Goal: Task Accomplishment & Management: Manage account settings

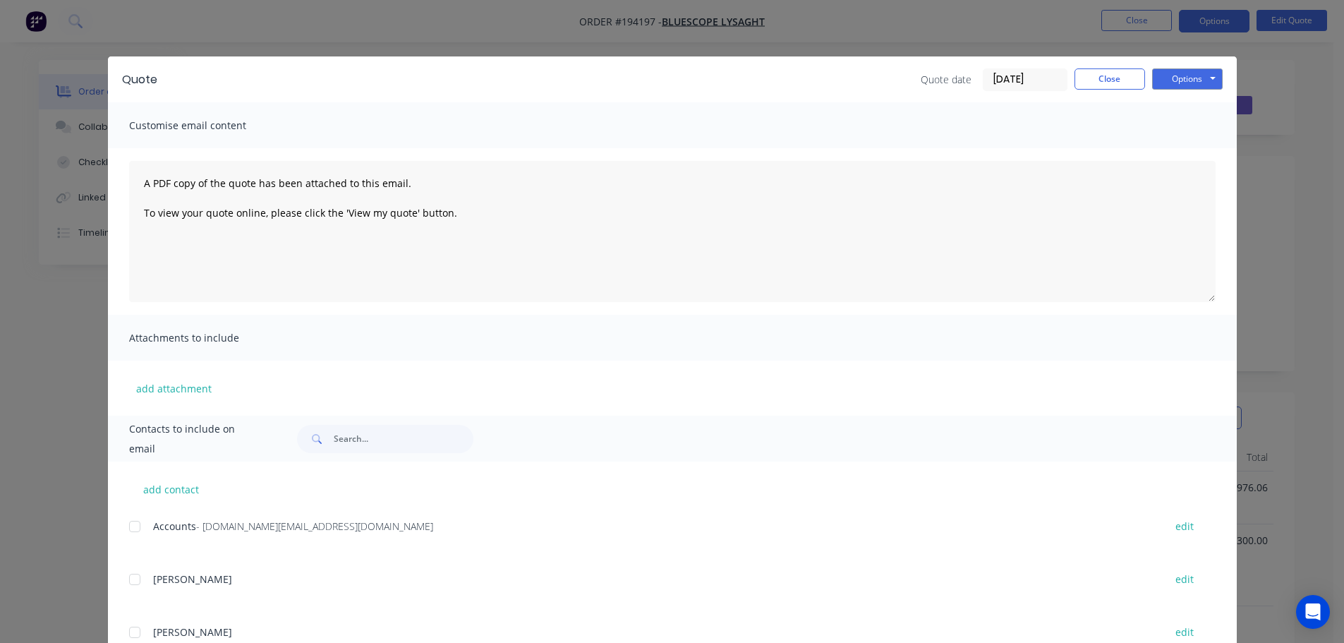
click at [1090, 78] on button "Close" at bounding box center [1110, 78] width 71 height 21
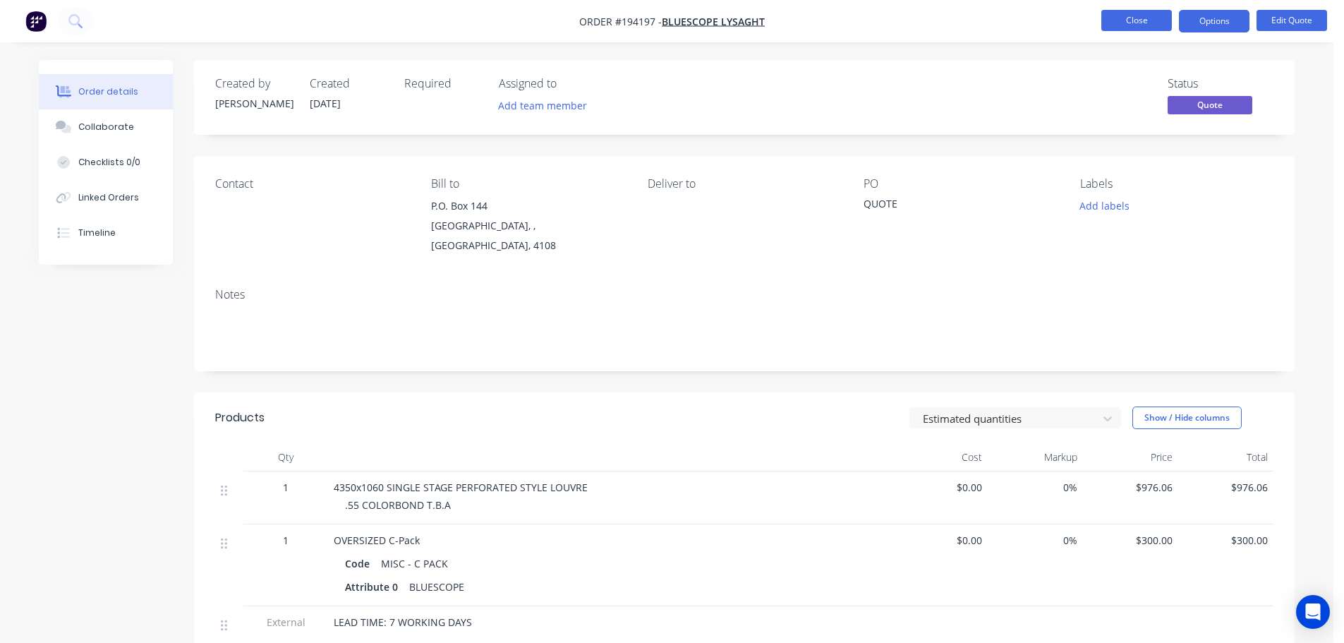
click at [1138, 22] on button "Close" at bounding box center [1137, 20] width 71 height 21
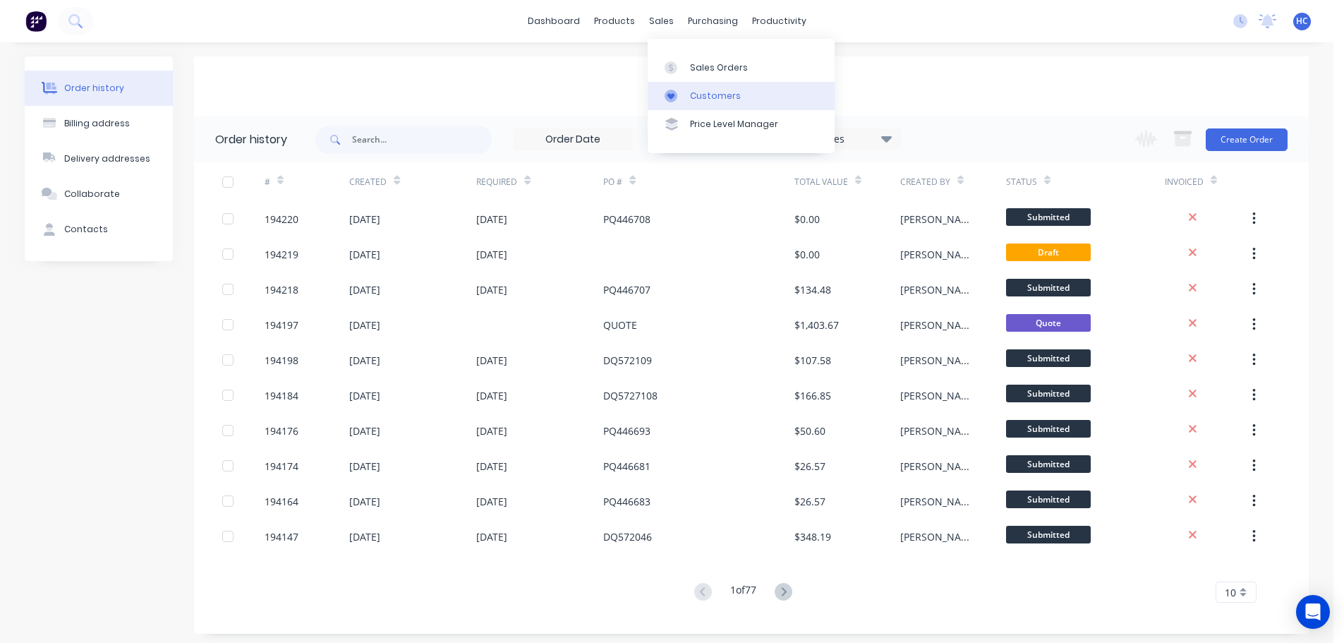
click at [716, 90] on div "Customers" at bounding box center [715, 96] width 51 height 13
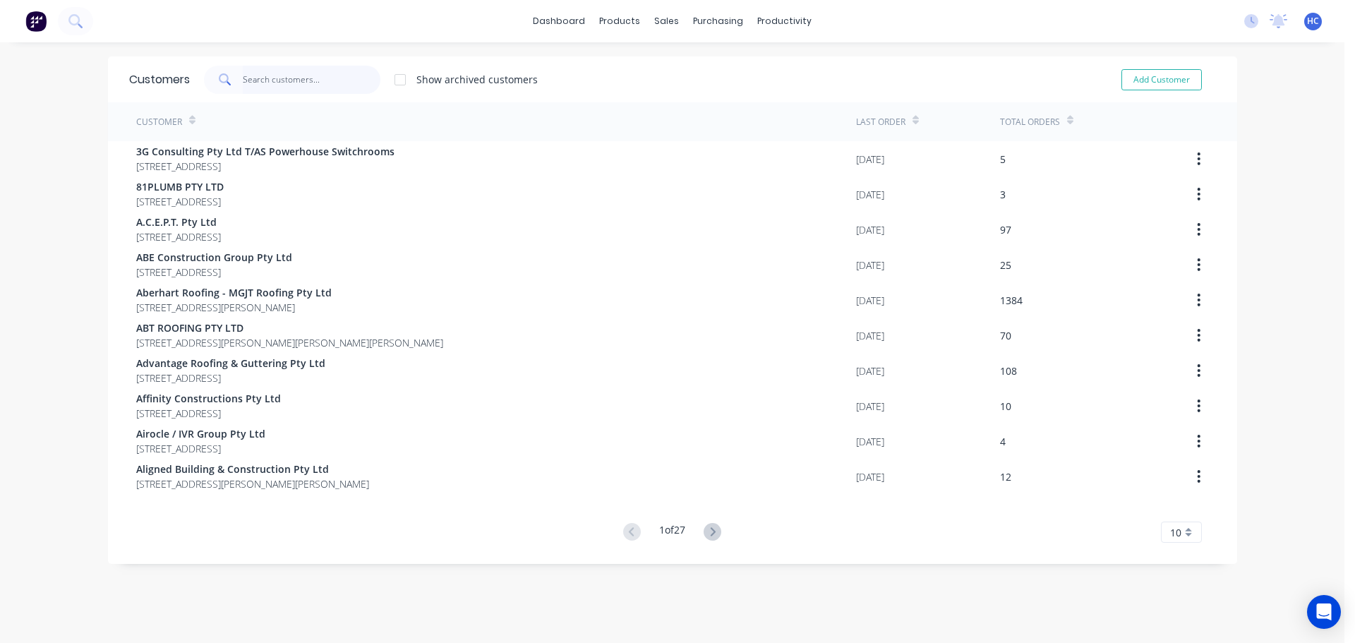
click at [250, 89] on input "text" at bounding box center [312, 80] width 138 height 28
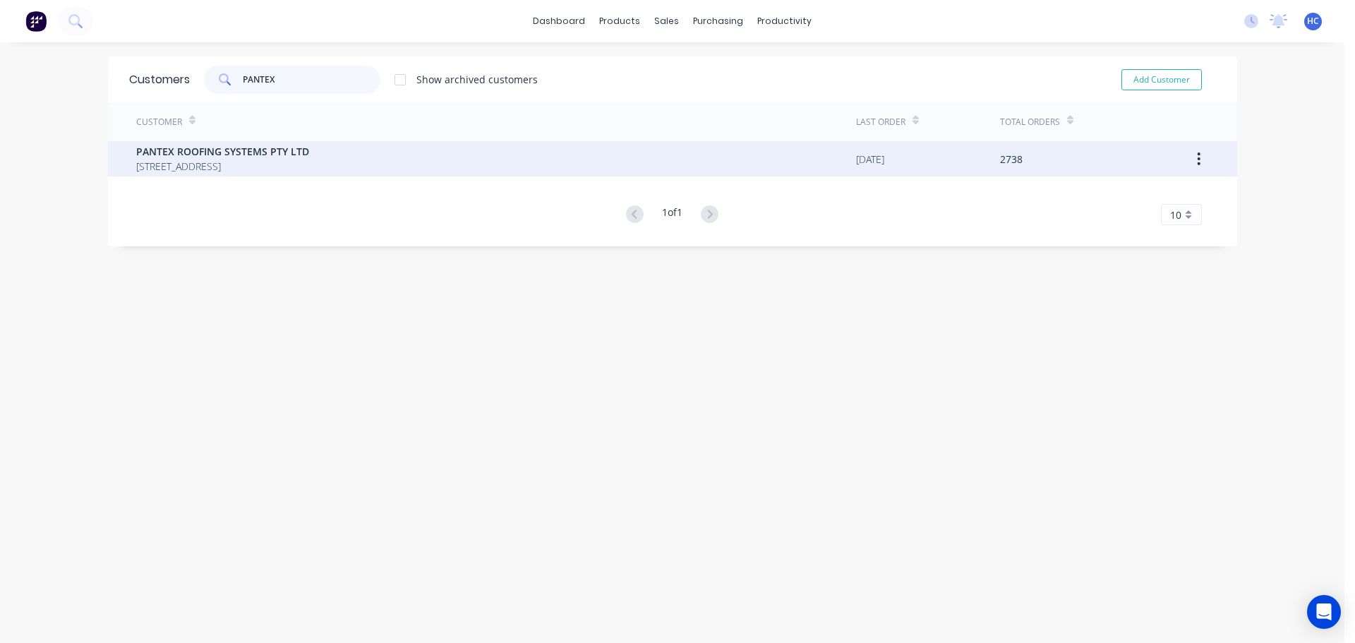
type input "PANTEX"
click at [151, 155] on span "PANTEX ROOFING SYSTEMS PTY LTD" at bounding box center [222, 151] width 173 height 15
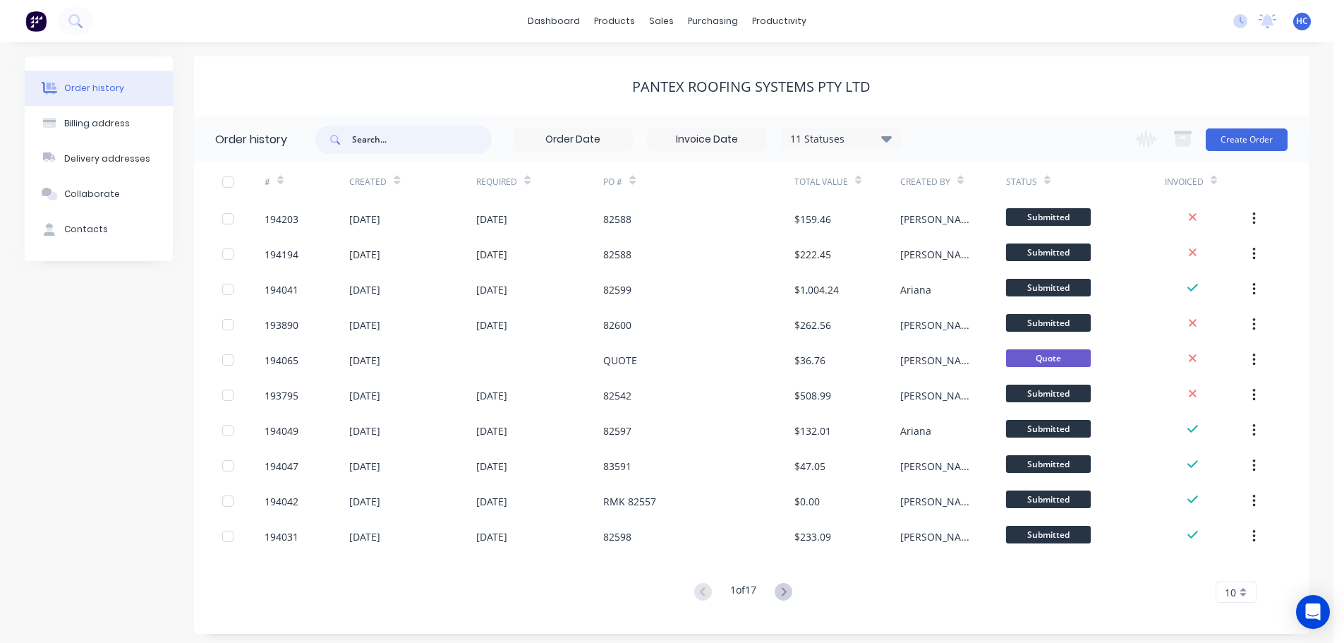
click at [402, 128] on input "text" at bounding box center [422, 140] width 140 height 28
type input "82585"
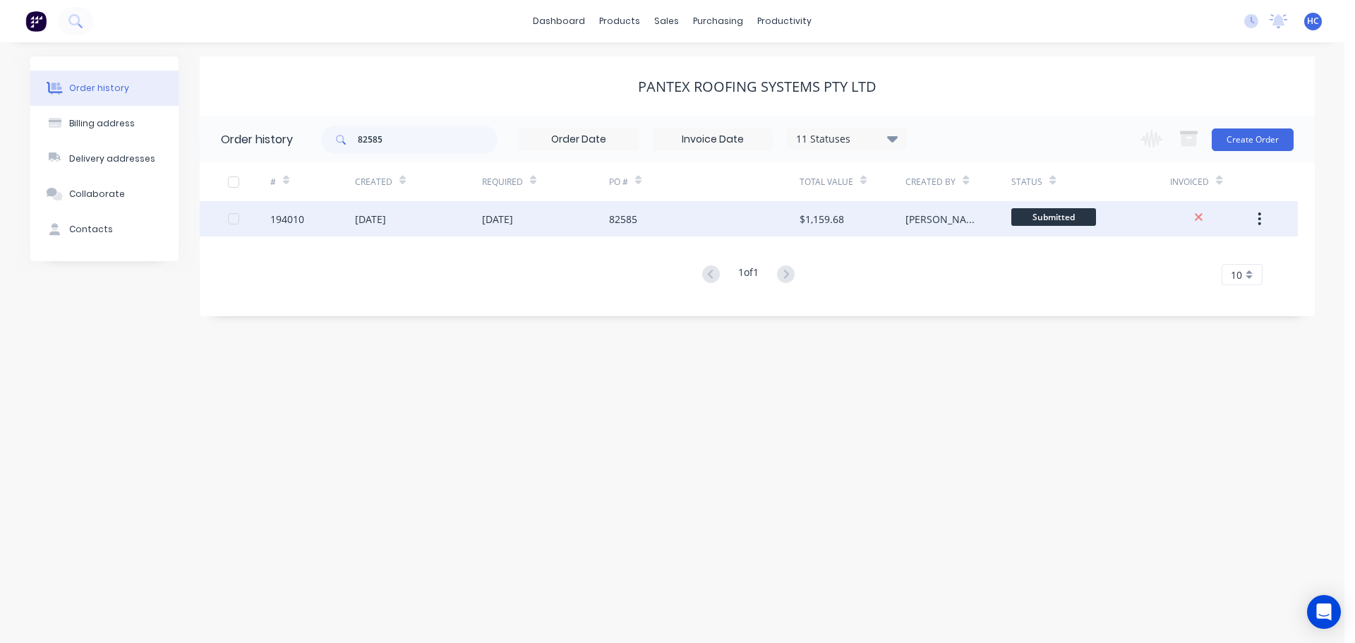
click at [685, 218] on div "82585" at bounding box center [704, 218] width 191 height 35
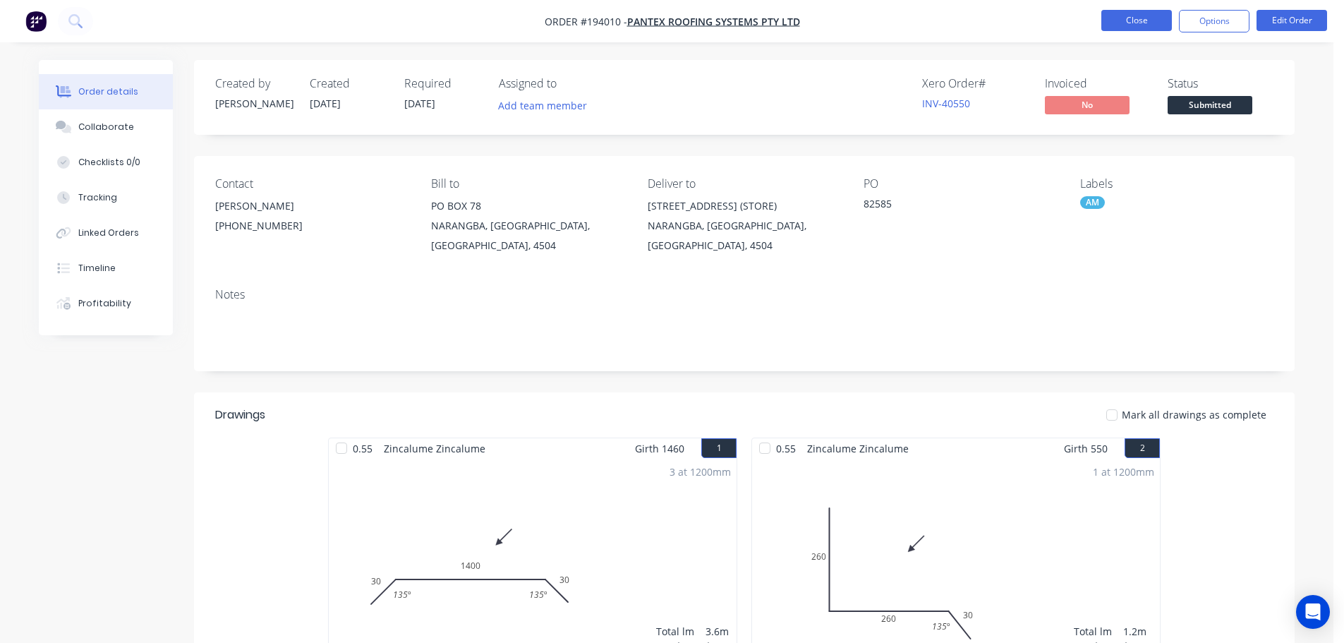
click at [1157, 15] on button "Close" at bounding box center [1137, 20] width 71 height 21
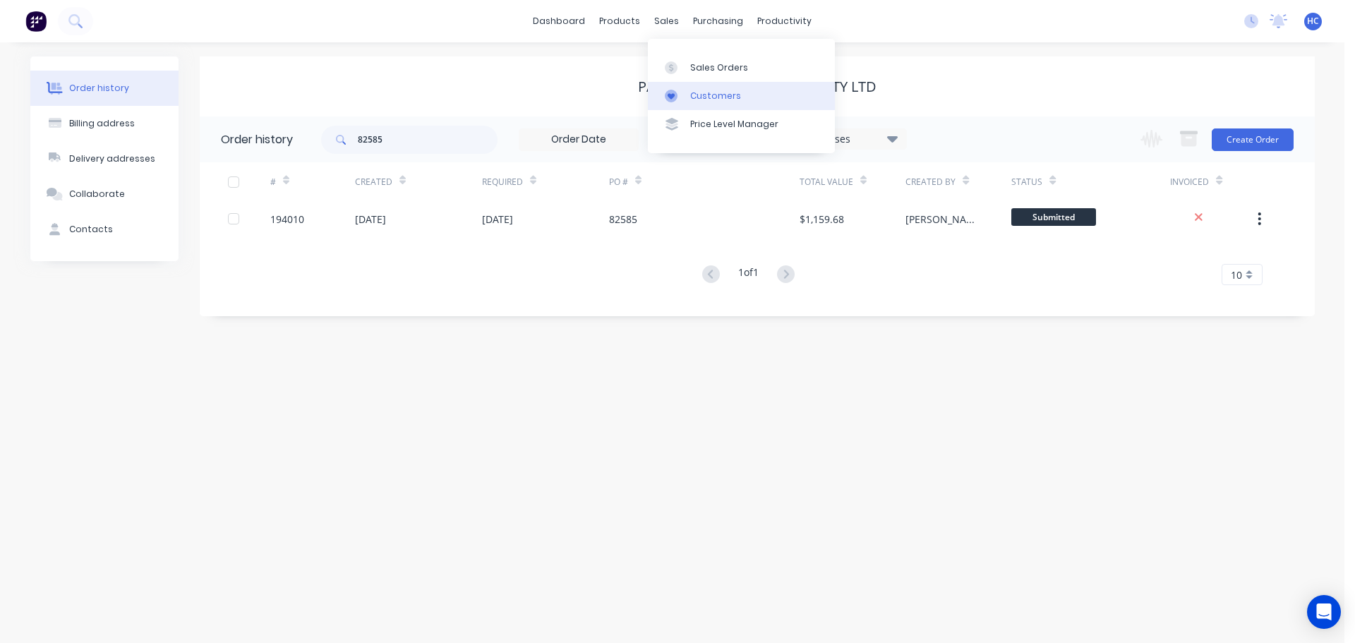
click at [716, 93] on div "Customers" at bounding box center [715, 96] width 51 height 13
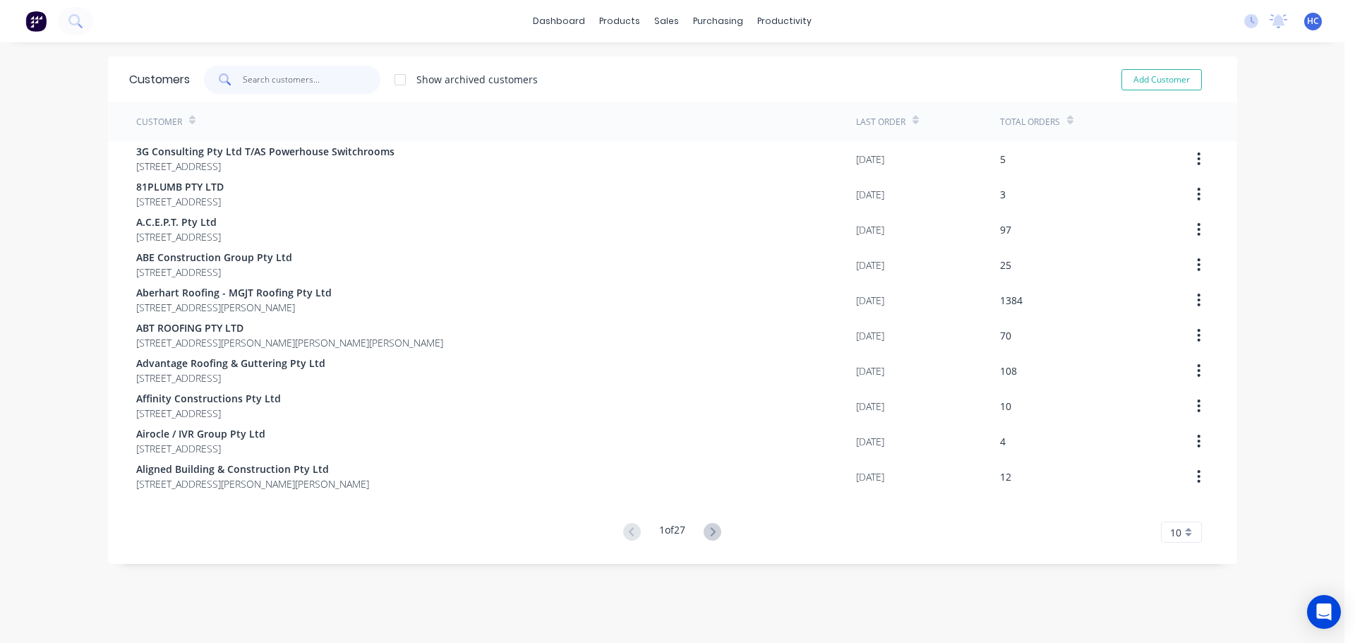
click at [312, 77] on input "text" at bounding box center [312, 80] width 138 height 28
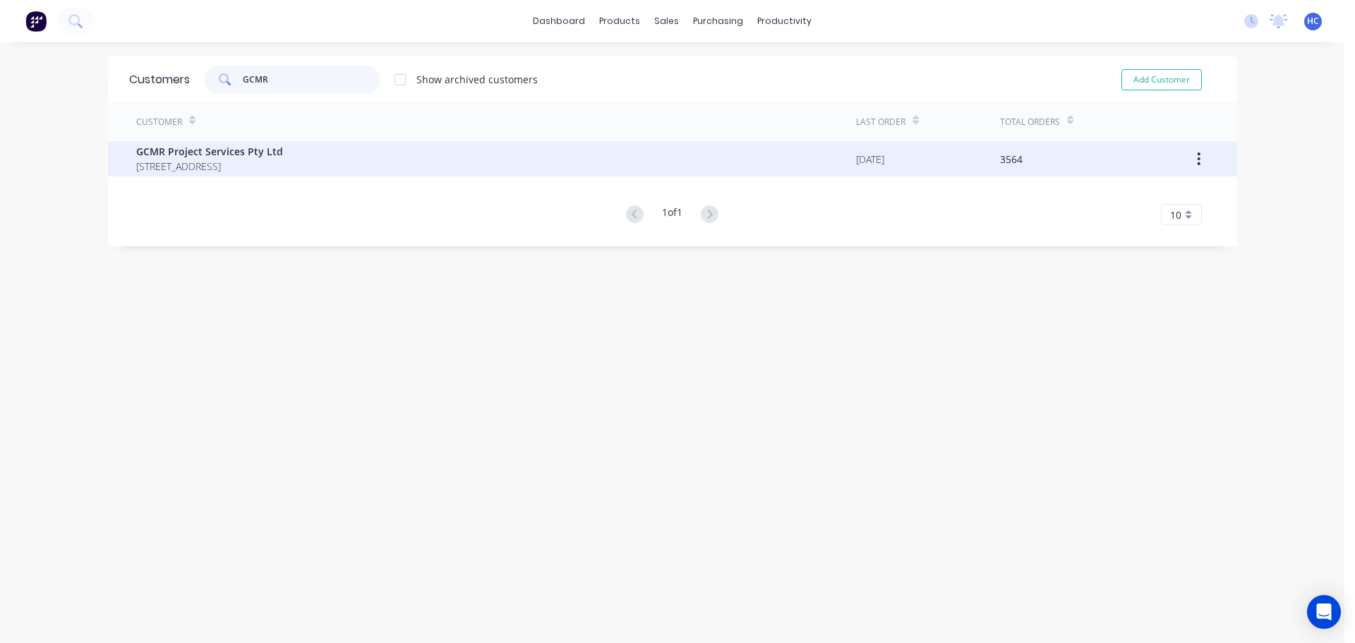
type input "GCMR"
click at [235, 151] on span "GCMR Project Services Pty Ltd" at bounding box center [209, 151] width 147 height 15
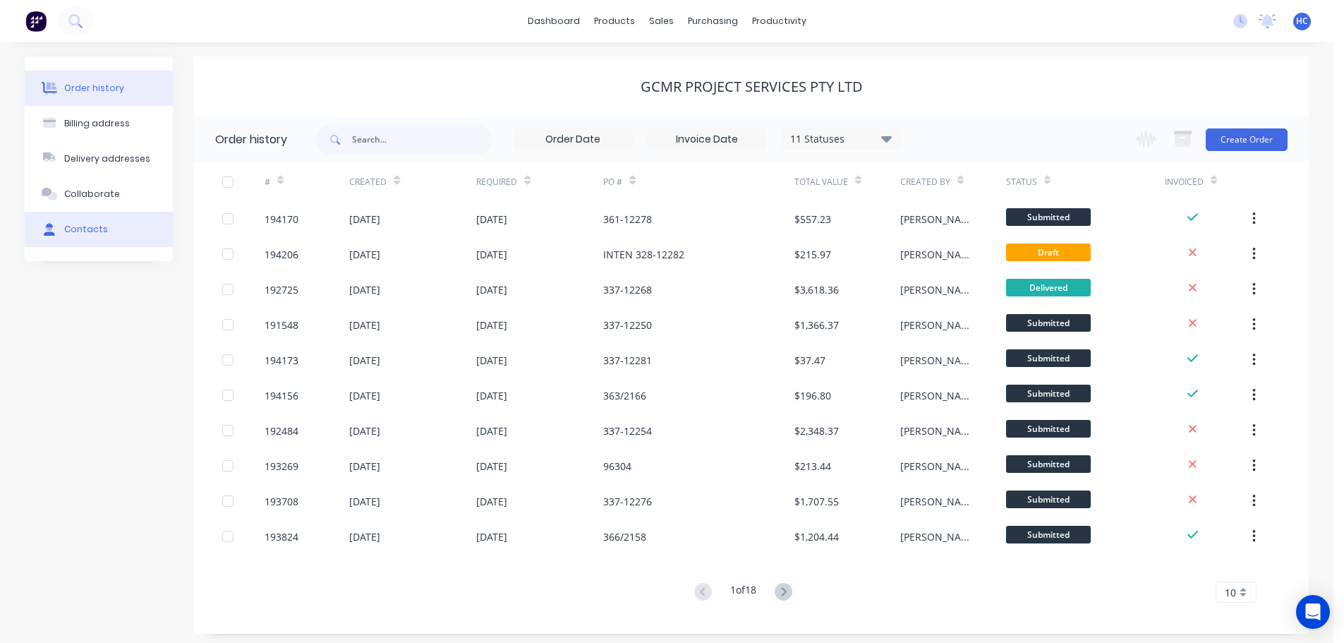
click at [100, 233] on div "Contacts" at bounding box center [86, 229] width 44 height 13
select select "AU"
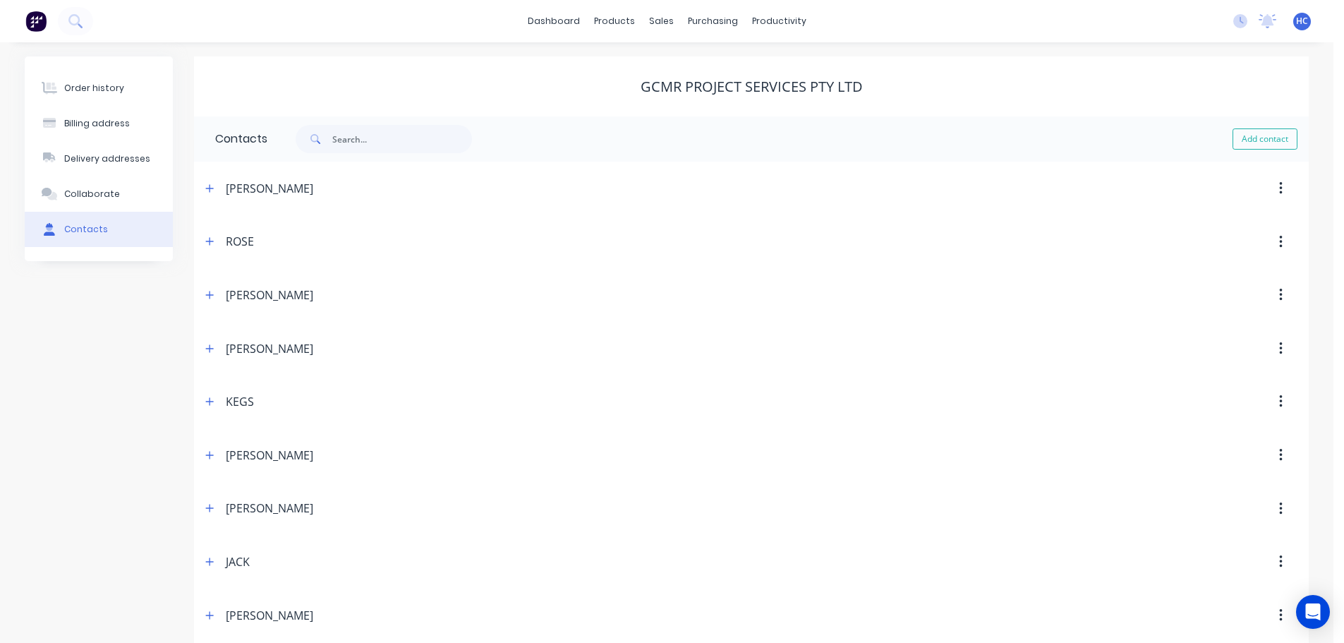
click at [216, 453] on button "button" at bounding box center [210, 455] width 18 height 18
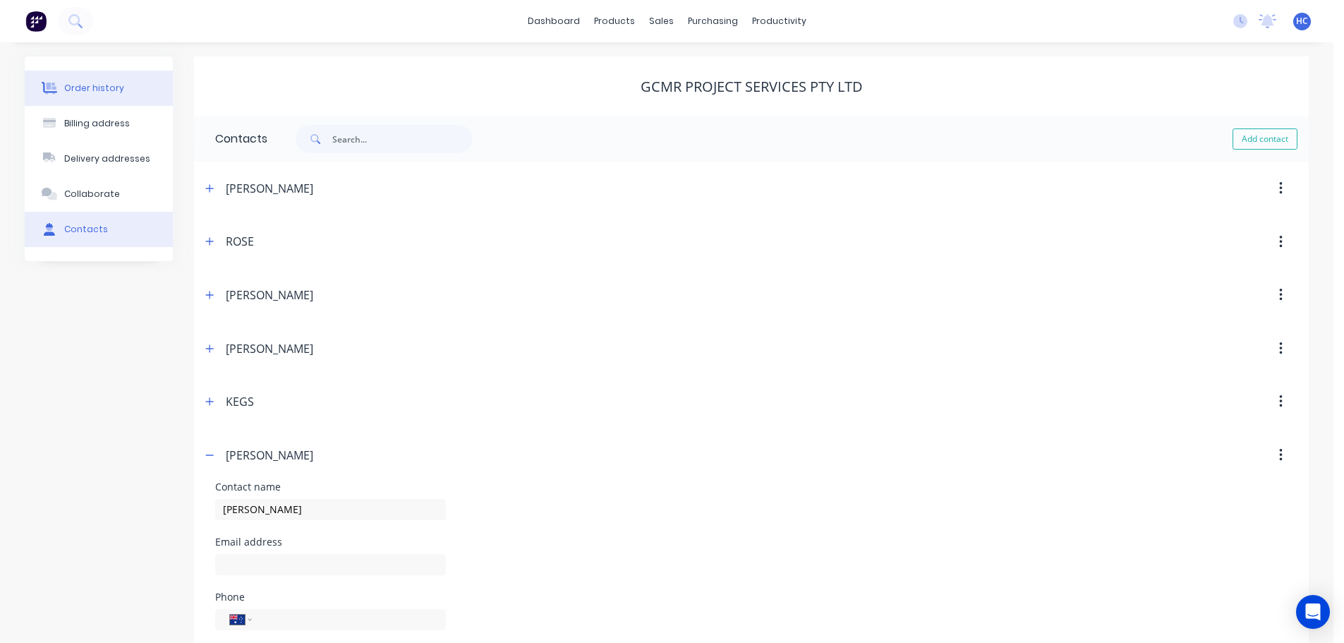
click at [106, 87] on div "Order history" at bounding box center [94, 88] width 60 height 13
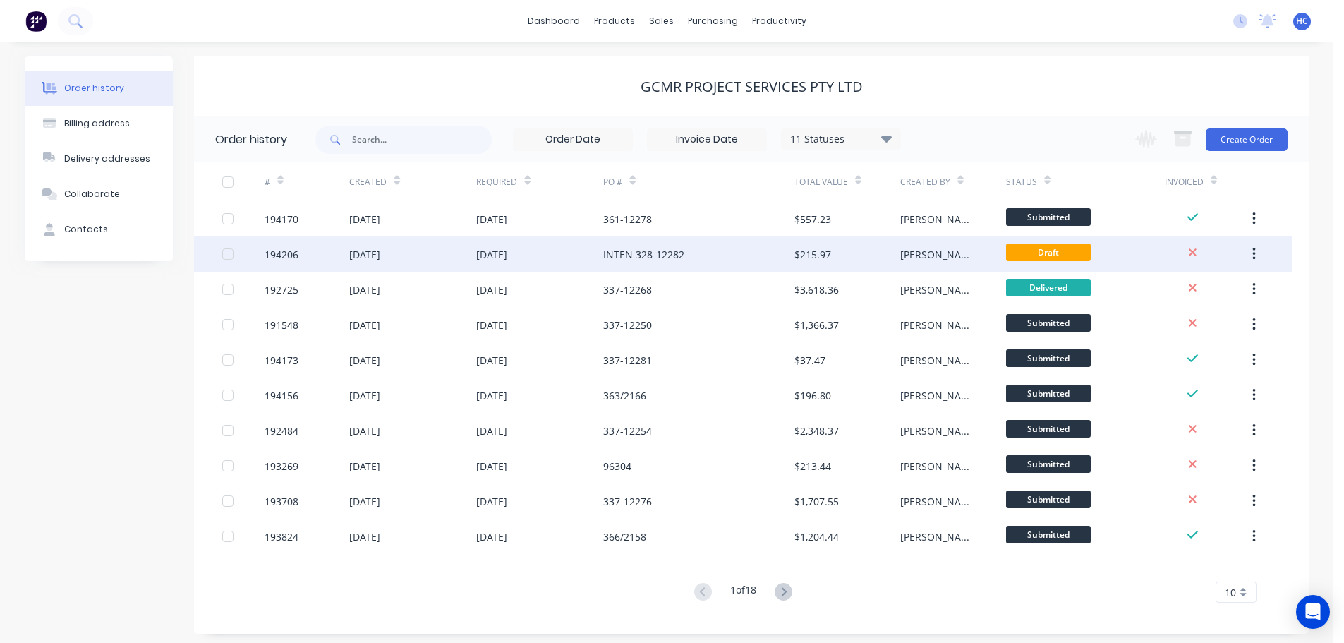
click at [662, 243] on div "INTEN 328-12282" at bounding box center [698, 253] width 191 height 35
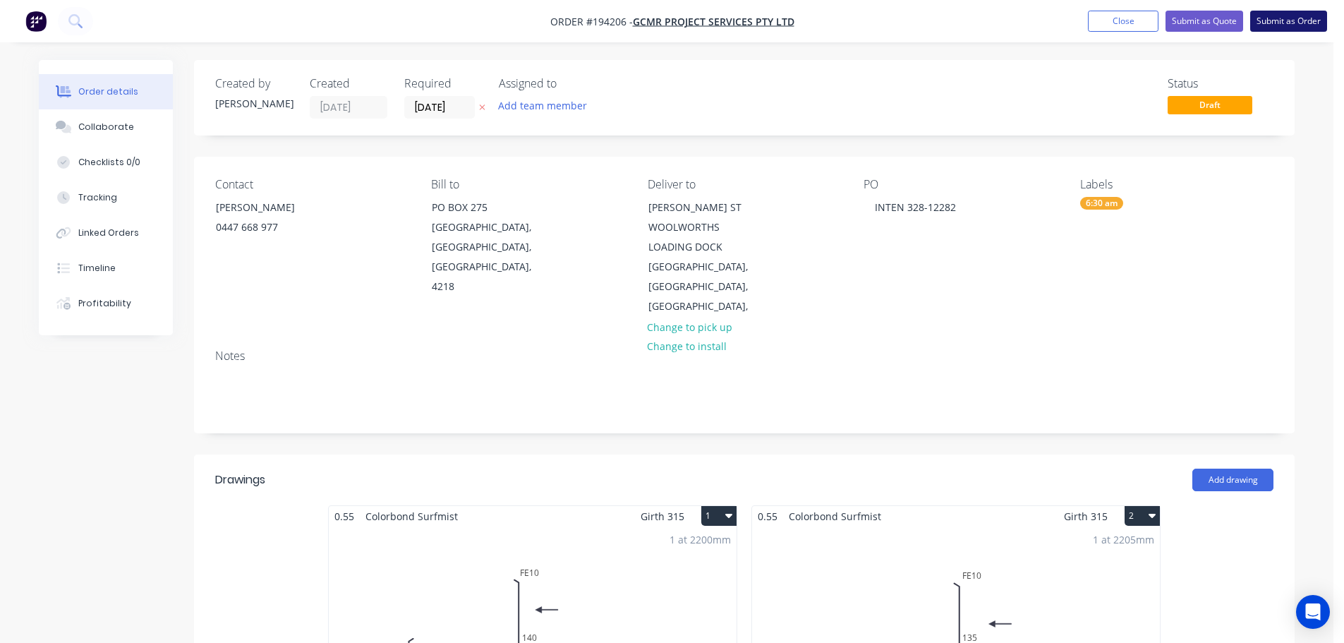
click at [1281, 28] on button "Submit as Order" at bounding box center [1289, 21] width 77 height 21
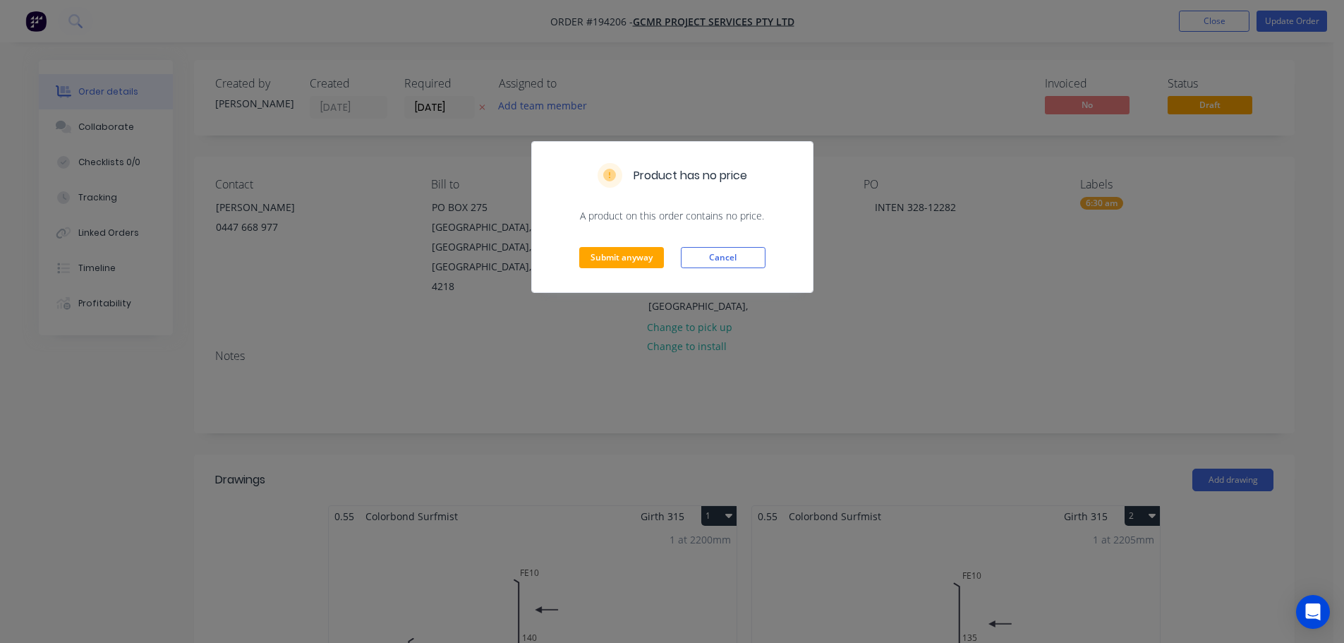
click at [624, 277] on div "Submit anyway Cancel" at bounding box center [672, 257] width 281 height 69
click at [635, 260] on button "Submit anyway" at bounding box center [621, 257] width 85 height 21
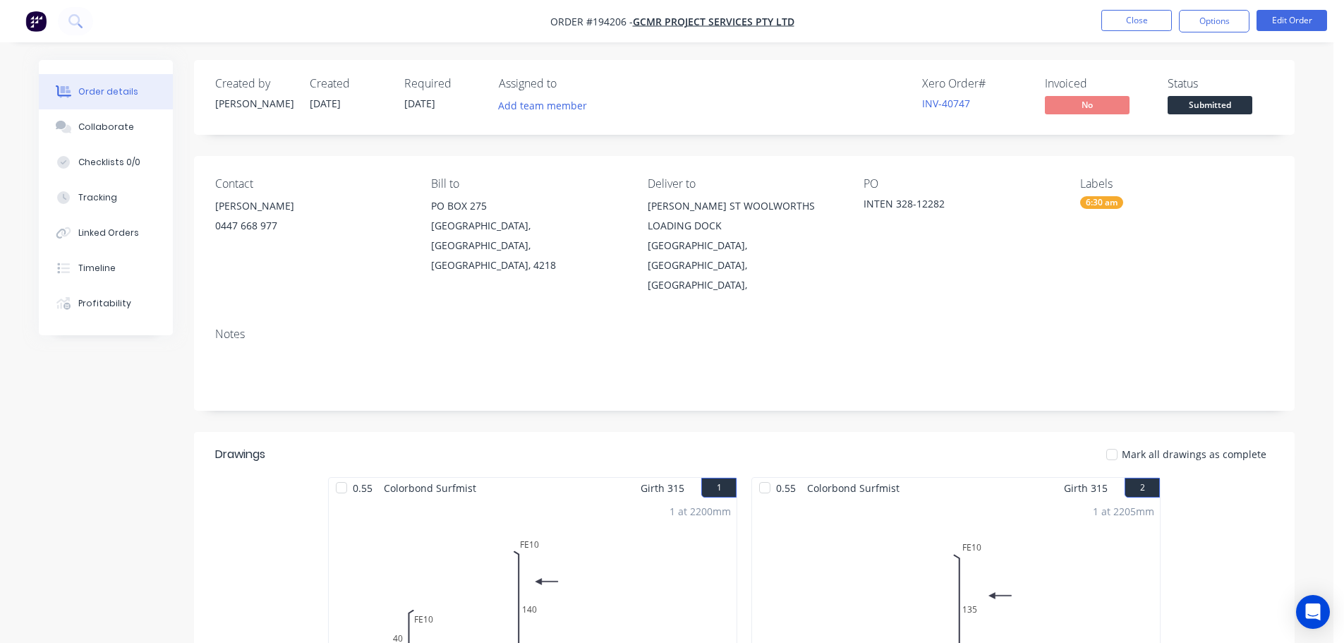
drag, startPoint x: 1204, startPoint y: 23, endPoint x: 1208, endPoint y: 37, distance: 14.5
click at [1204, 23] on button "Options" at bounding box center [1214, 21] width 71 height 23
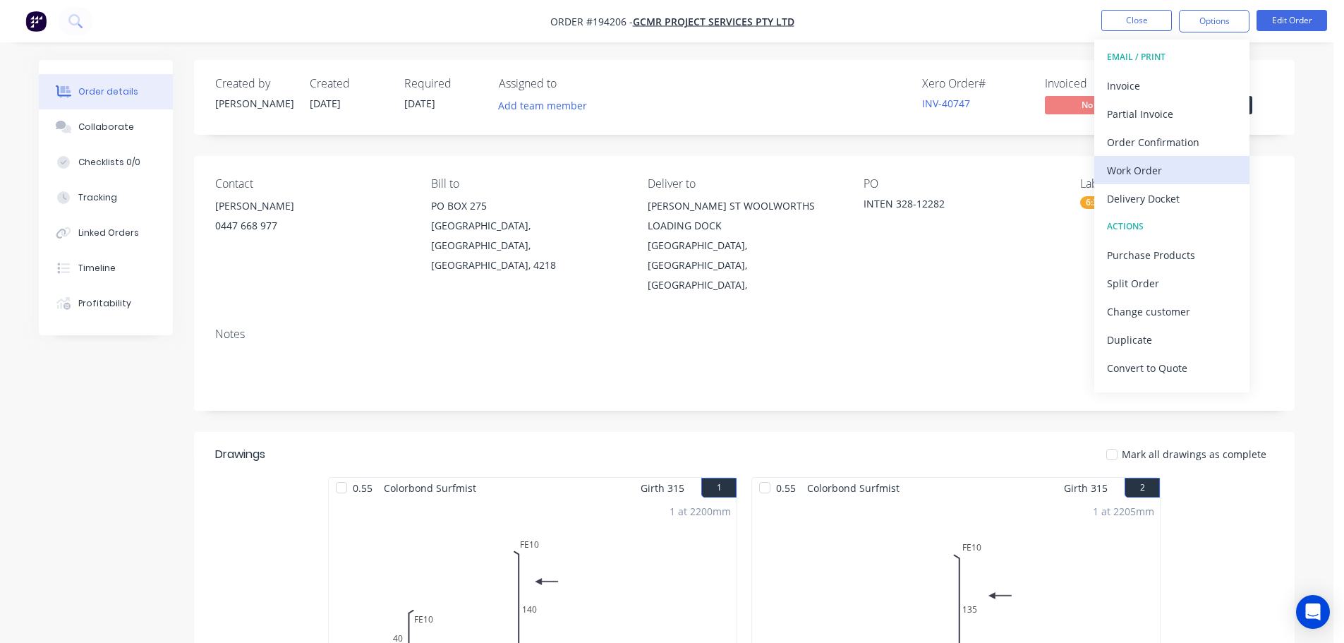
click at [1140, 161] on div "Work Order" at bounding box center [1172, 170] width 130 height 20
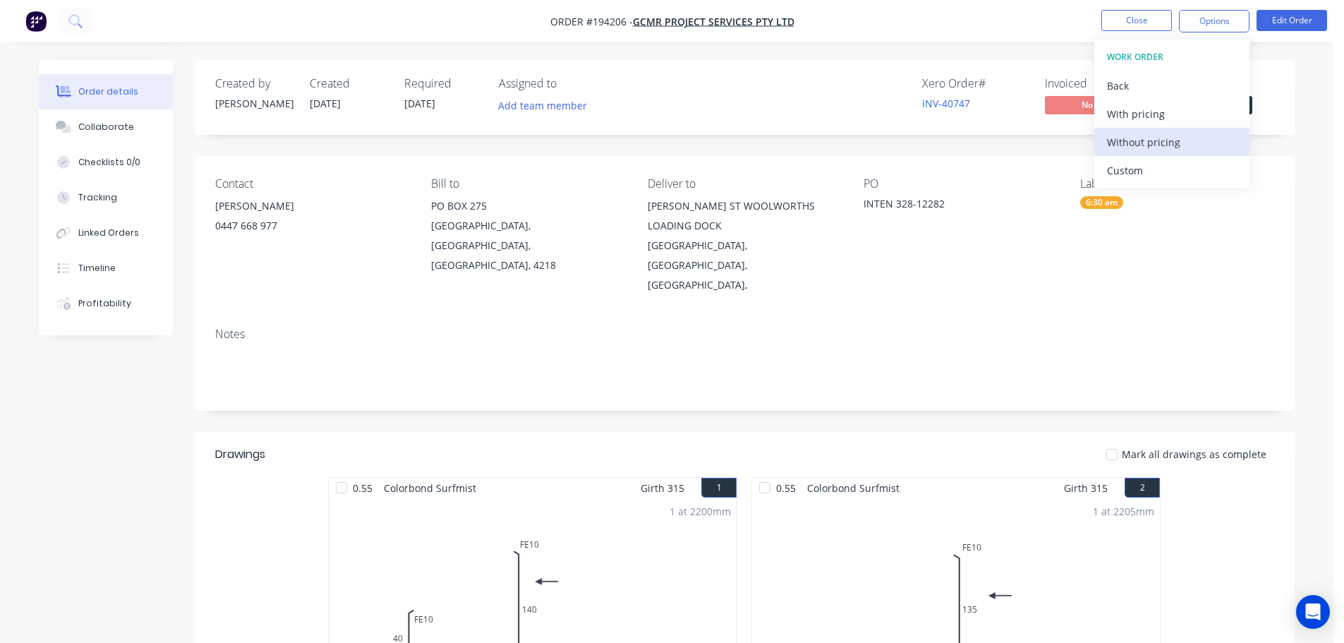
click at [1139, 138] on div "Without pricing" at bounding box center [1172, 142] width 130 height 20
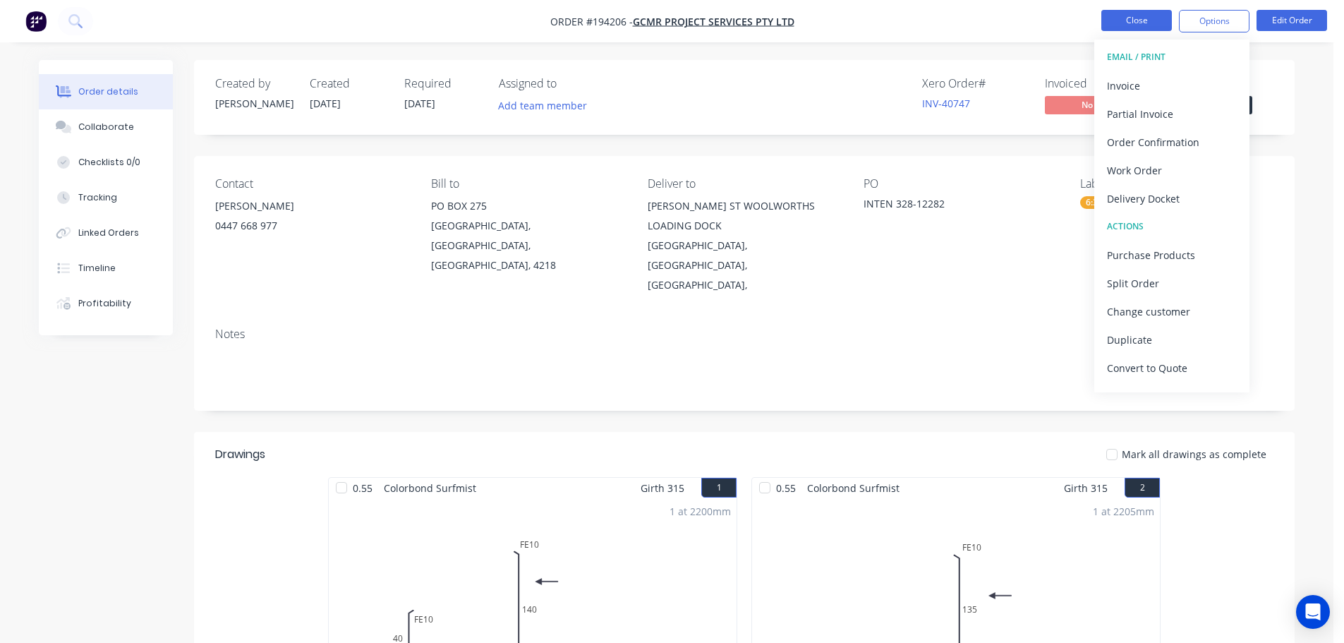
click at [1121, 20] on button "Close" at bounding box center [1137, 20] width 71 height 21
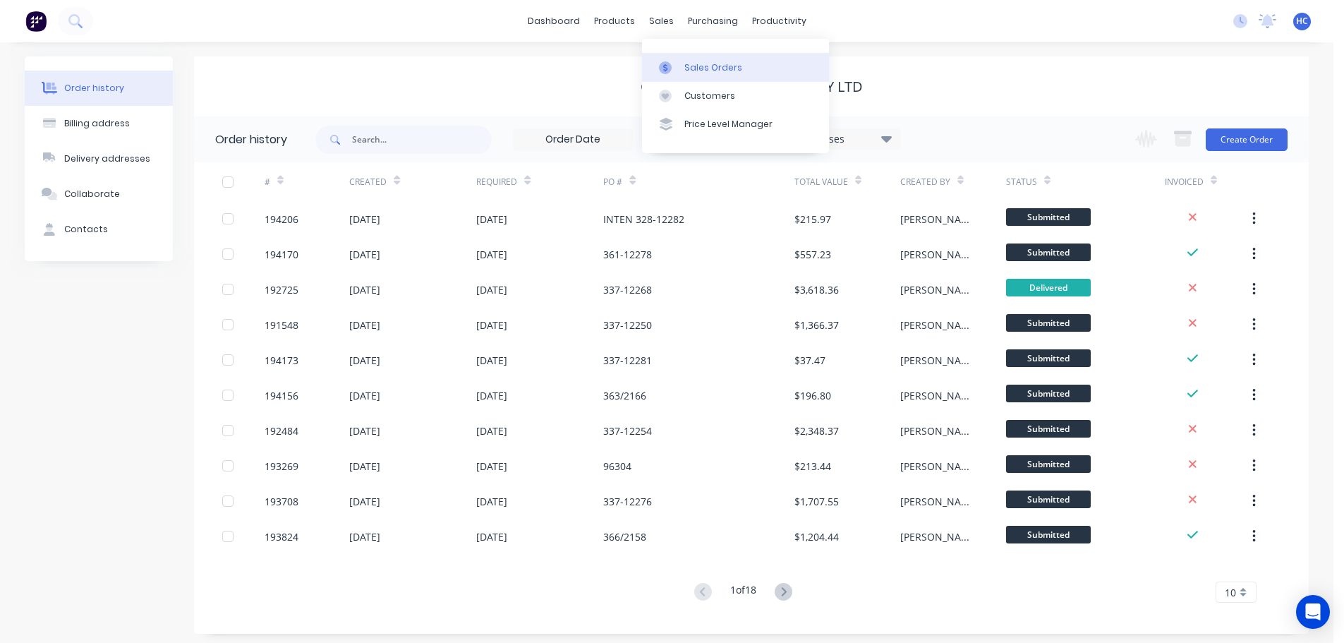
click at [690, 72] on div "Sales Orders" at bounding box center [714, 67] width 58 height 13
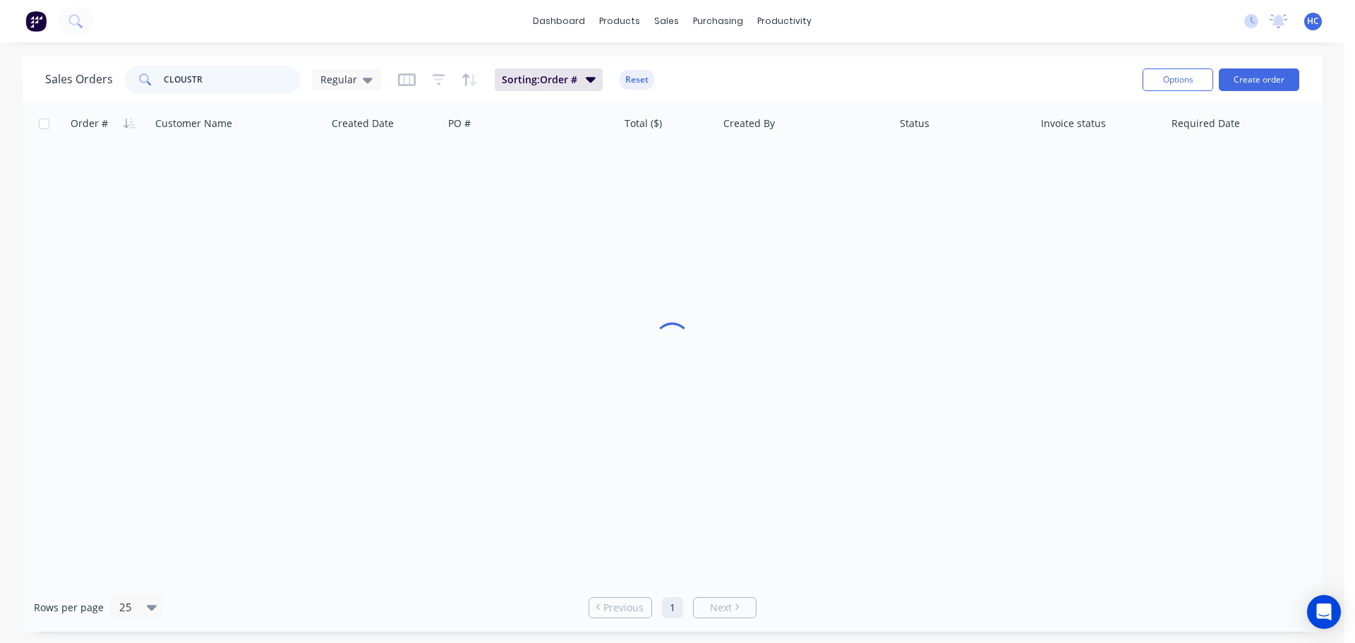
drag, startPoint x: 254, startPoint y: 83, endPoint x: 217, endPoint y: 80, distance: 37.5
click at [217, 80] on input "CLOUSTR" at bounding box center [233, 80] width 138 height 28
type input "157435"
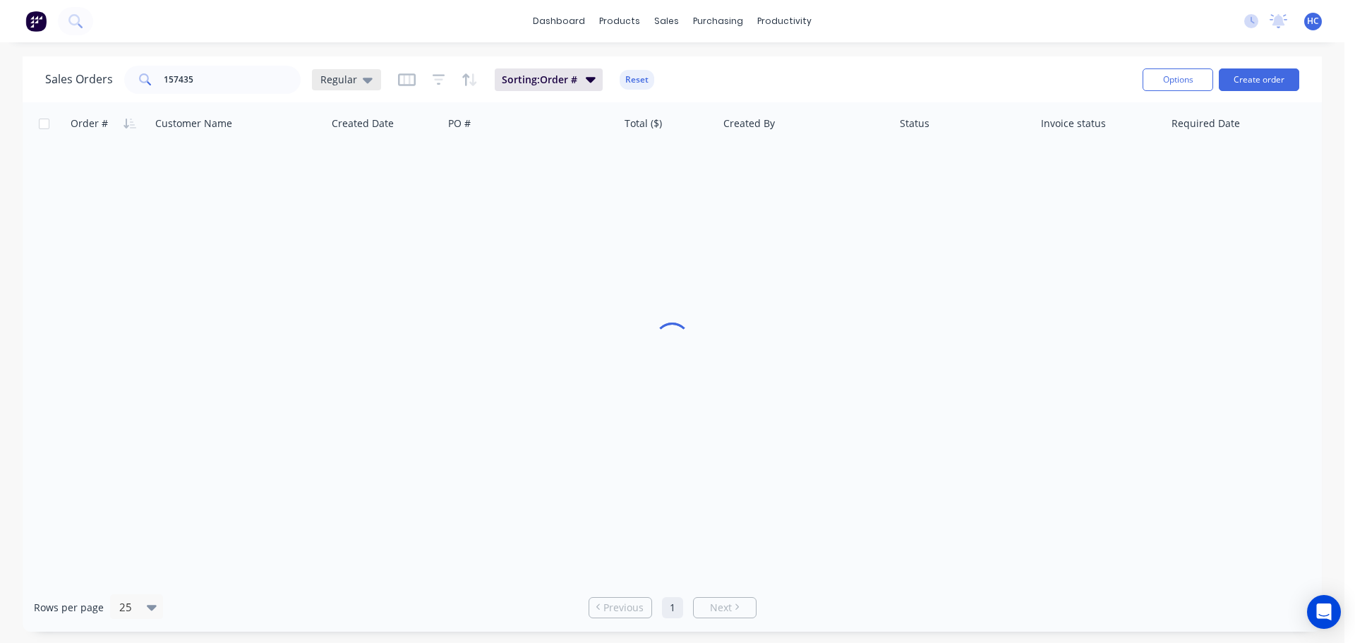
click at [357, 79] on div "Regular" at bounding box center [346, 79] width 52 height 13
click at [376, 253] on button "Archived Search" at bounding box center [396, 256] width 161 height 16
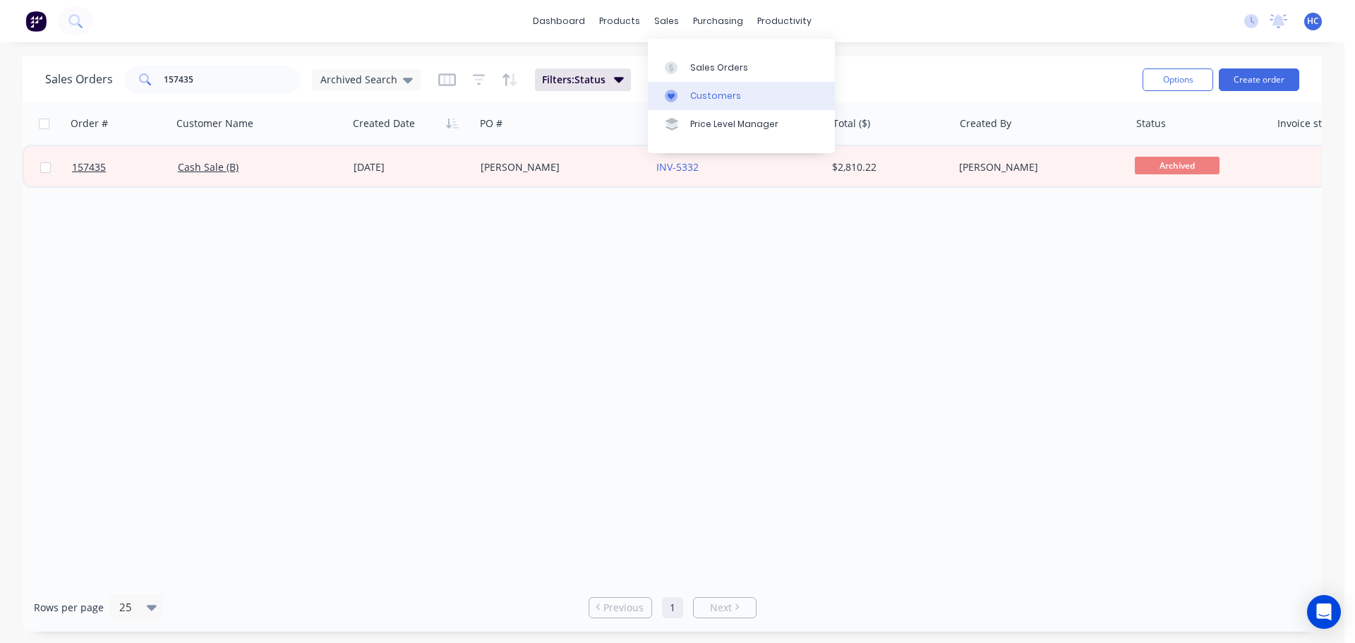
click at [730, 100] on div "Customers" at bounding box center [715, 96] width 51 height 13
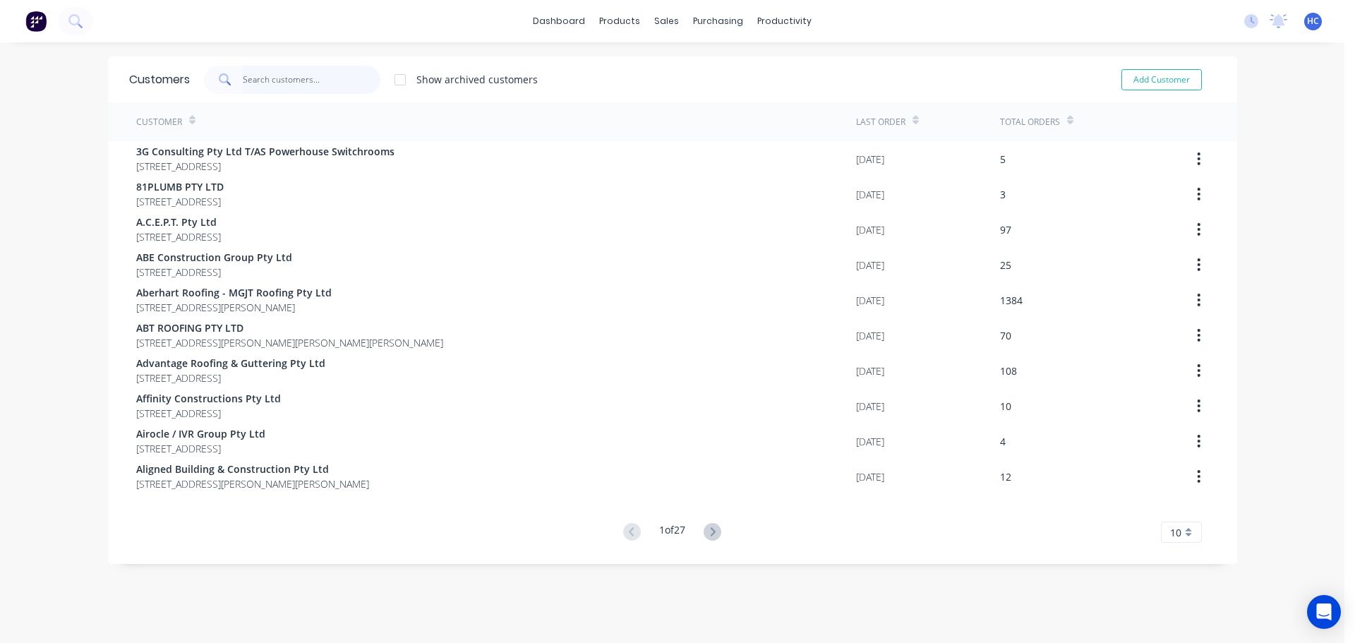
click at [243, 86] on input "text" at bounding box center [312, 80] width 138 height 28
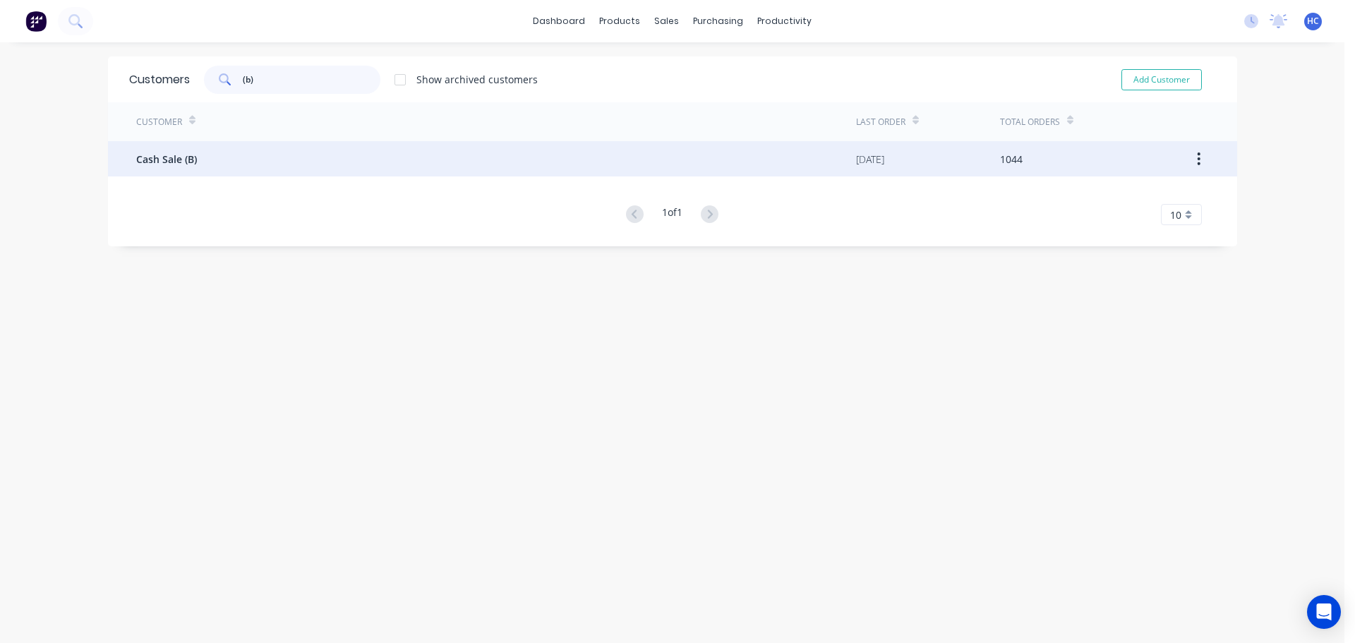
type input "(b)"
click at [372, 162] on div "Cash Sale (B)" at bounding box center [496, 158] width 720 height 35
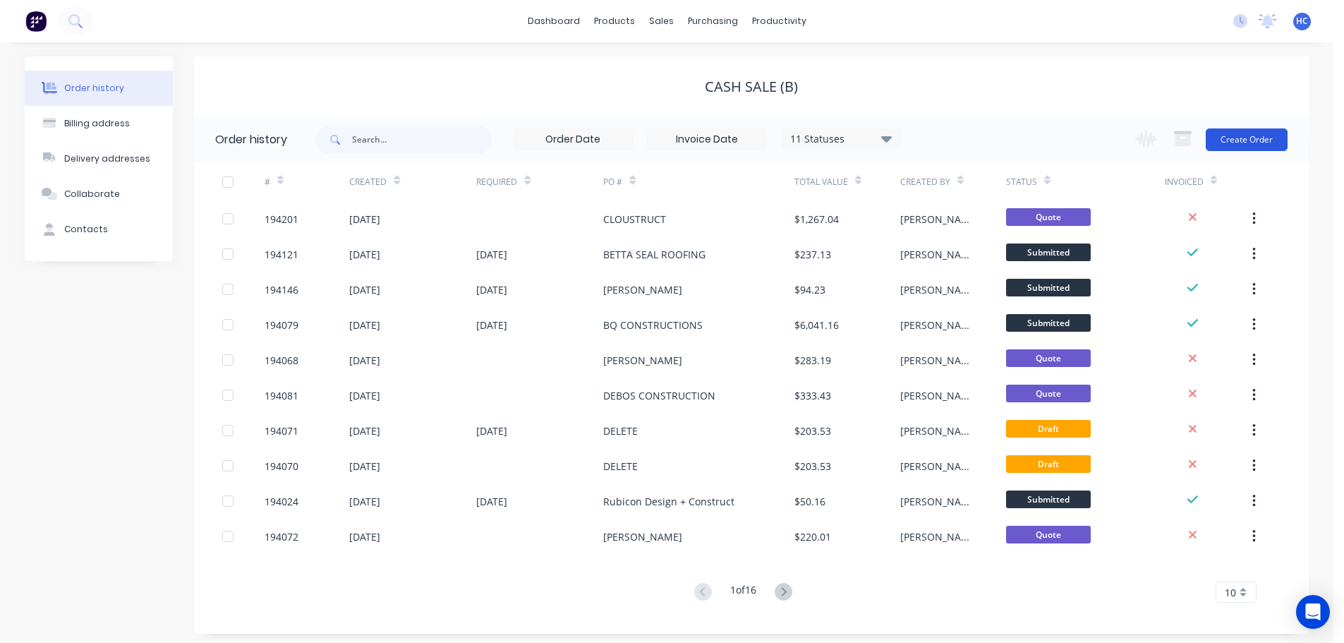
click at [1268, 142] on button "Create Order" at bounding box center [1247, 139] width 82 height 23
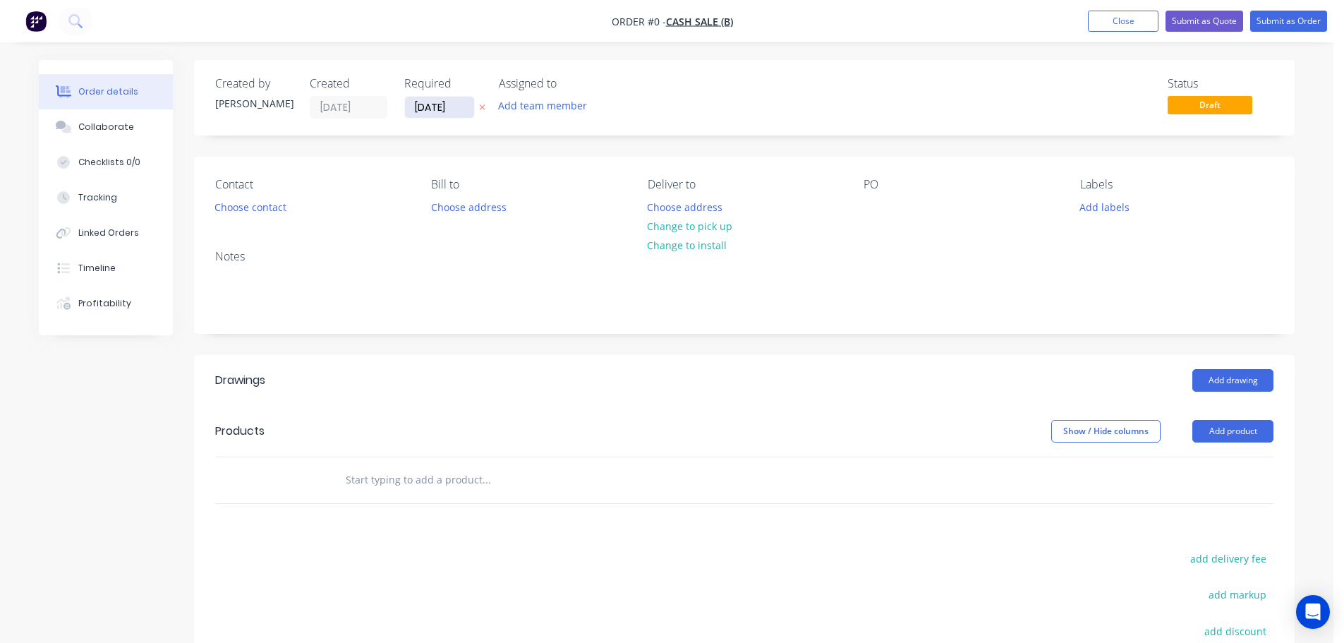
click at [460, 109] on input "[DATE]" at bounding box center [439, 107] width 69 height 21
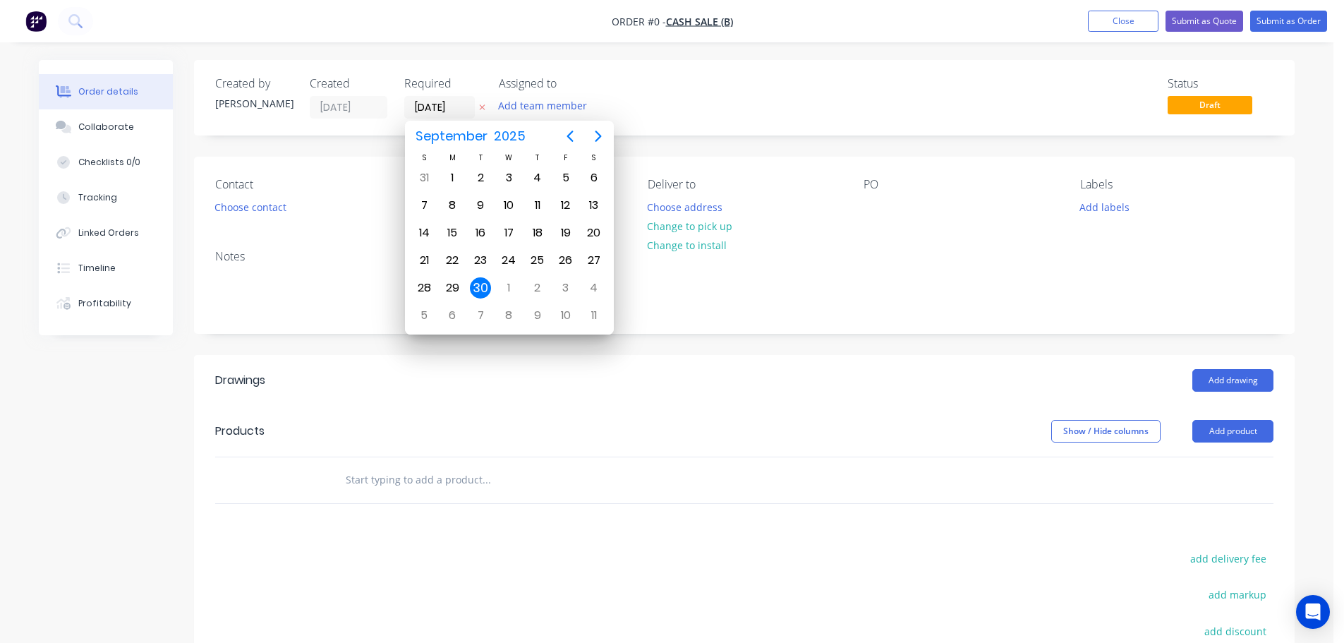
click at [482, 100] on button "button" at bounding box center [482, 108] width 15 height 16
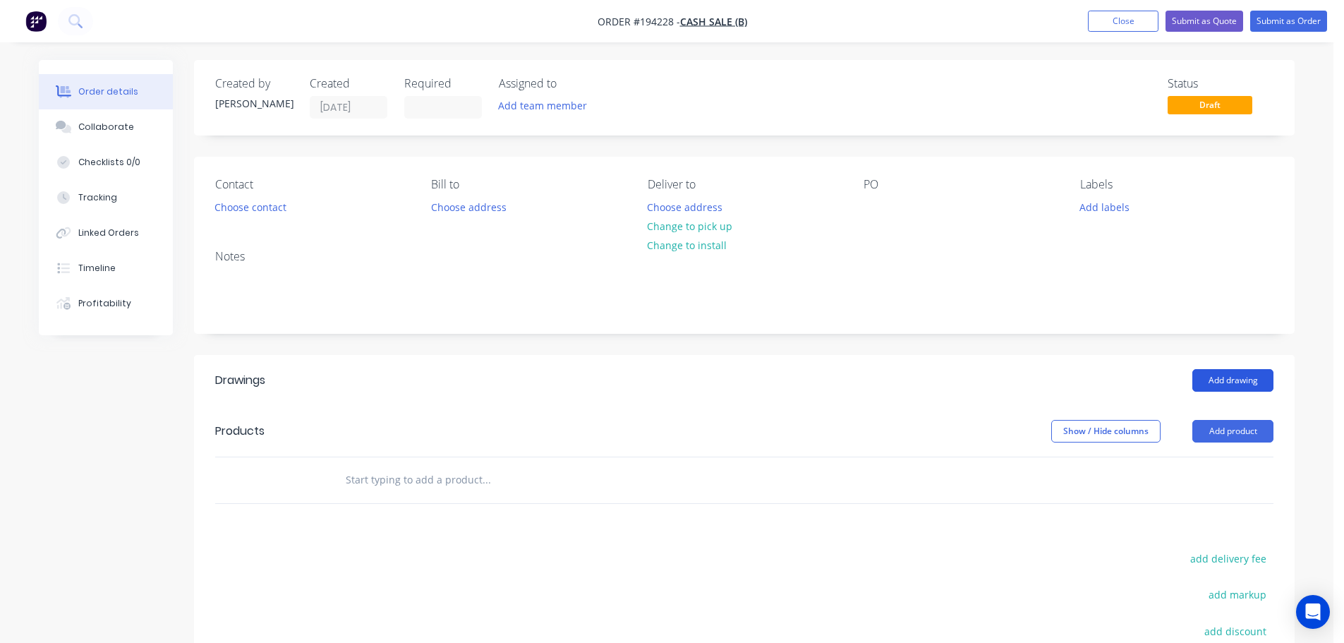
click at [1253, 373] on button "Add drawing" at bounding box center [1233, 380] width 81 height 23
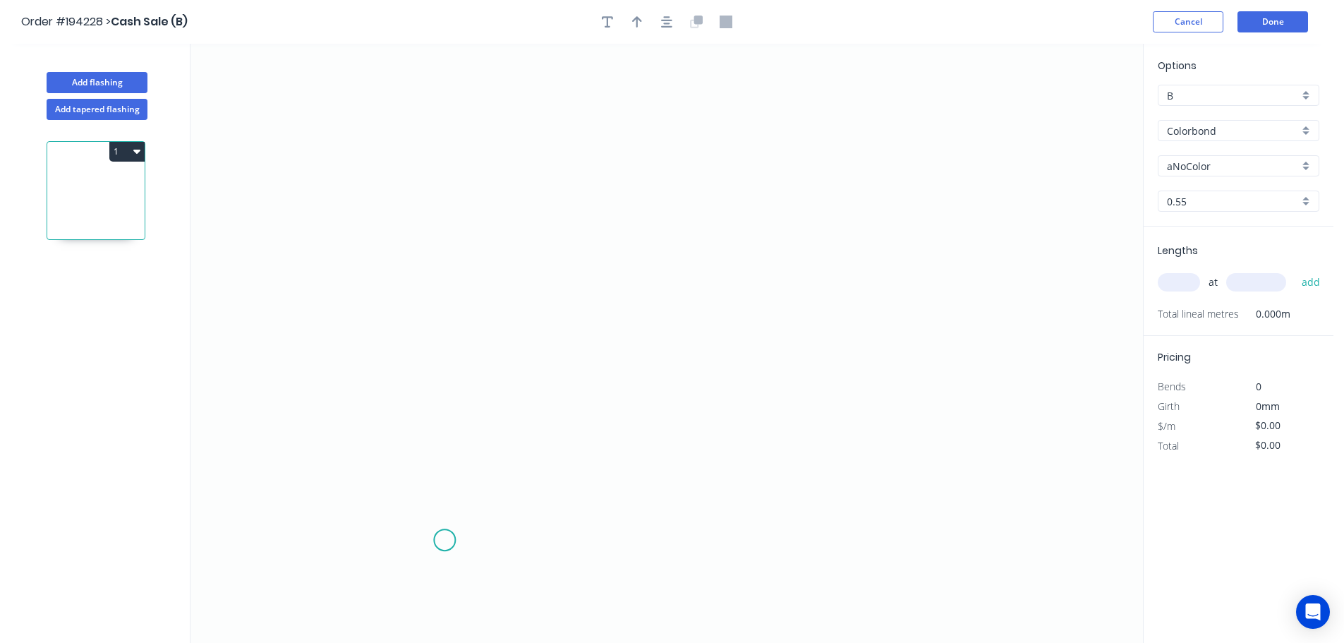
click at [471, 527] on icon "0" at bounding box center [667, 343] width 953 height 599
click at [464, 591] on icon "0" at bounding box center [667, 343] width 953 height 599
click at [459, 589] on circle at bounding box center [464, 589] width 21 height 21
drag, startPoint x: 462, startPoint y: 590, endPoint x: 473, endPoint y: 601, distance: 15.0
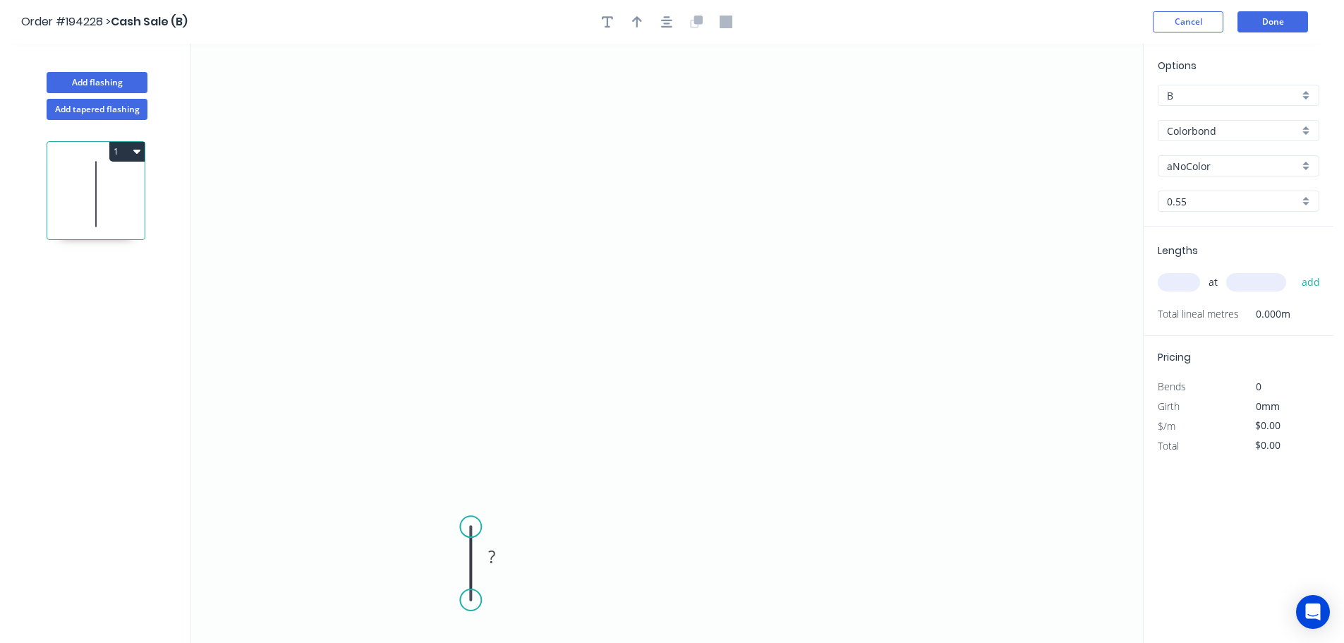
click at [473, 601] on circle at bounding box center [470, 599] width 21 height 21
click at [416, 601] on icon "0 ?" at bounding box center [667, 343] width 953 height 599
click at [412, 260] on icon "0 ? ?" at bounding box center [667, 343] width 953 height 599
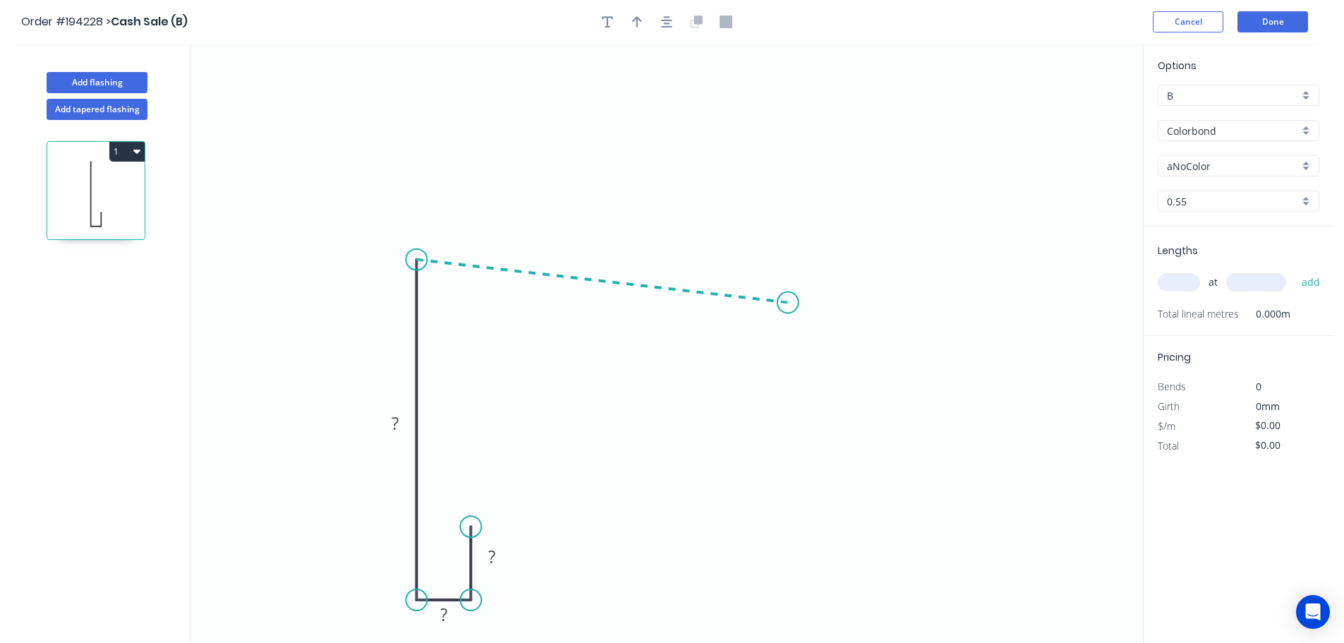
click at [788, 303] on icon "0 ? ? ?" at bounding box center [667, 343] width 953 height 599
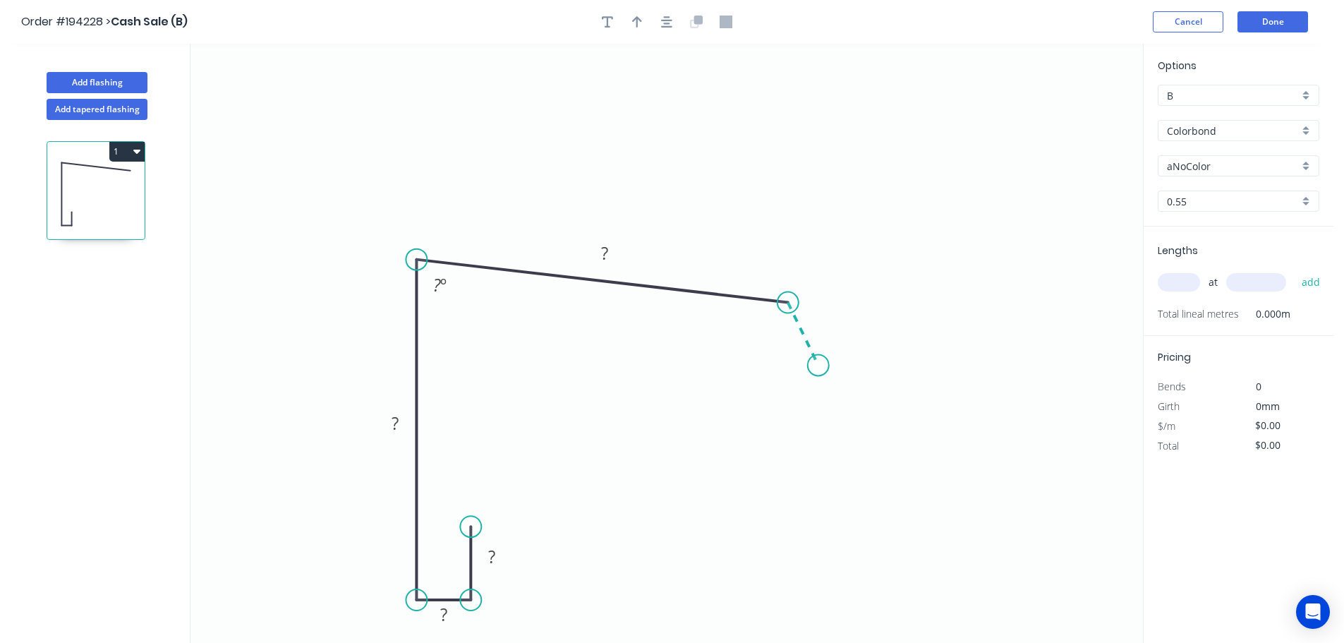
click at [818, 366] on icon "0 ? ? ? ? ? º" at bounding box center [667, 343] width 953 height 599
click at [818, 366] on circle at bounding box center [817, 364] width 21 height 21
click at [776, 330] on rect at bounding box center [768, 331] width 28 height 20
type input "$16.22"
click at [631, 15] on button "button" at bounding box center [637, 21] width 21 height 21
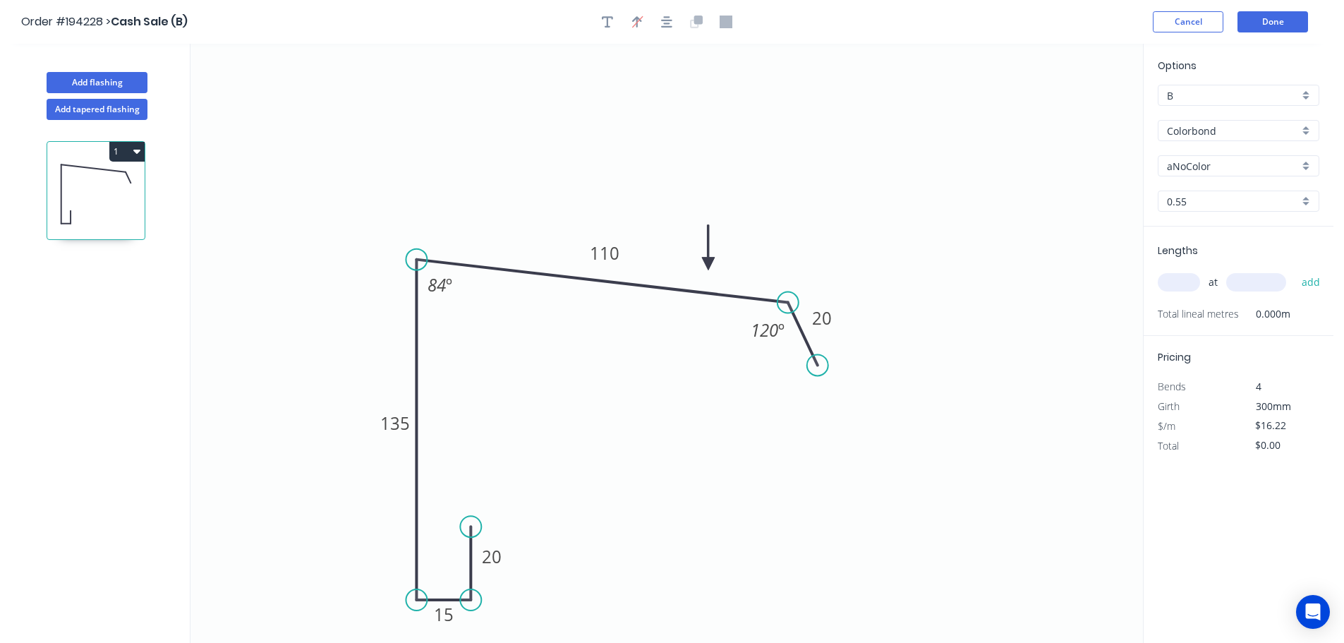
drag, startPoint x: 1076, startPoint y: 112, endPoint x: 741, endPoint y: 258, distance: 365.4
click at [715, 258] on icon at bounding box center [708, 247] width 13 height 45
click at [1227, 164] on input "aNoColor" at bounding box center [1233, 166] width 132 height 15
click at [1206, 247] on div "Monument" at bounding box center [1239, 256] width 160 height 25
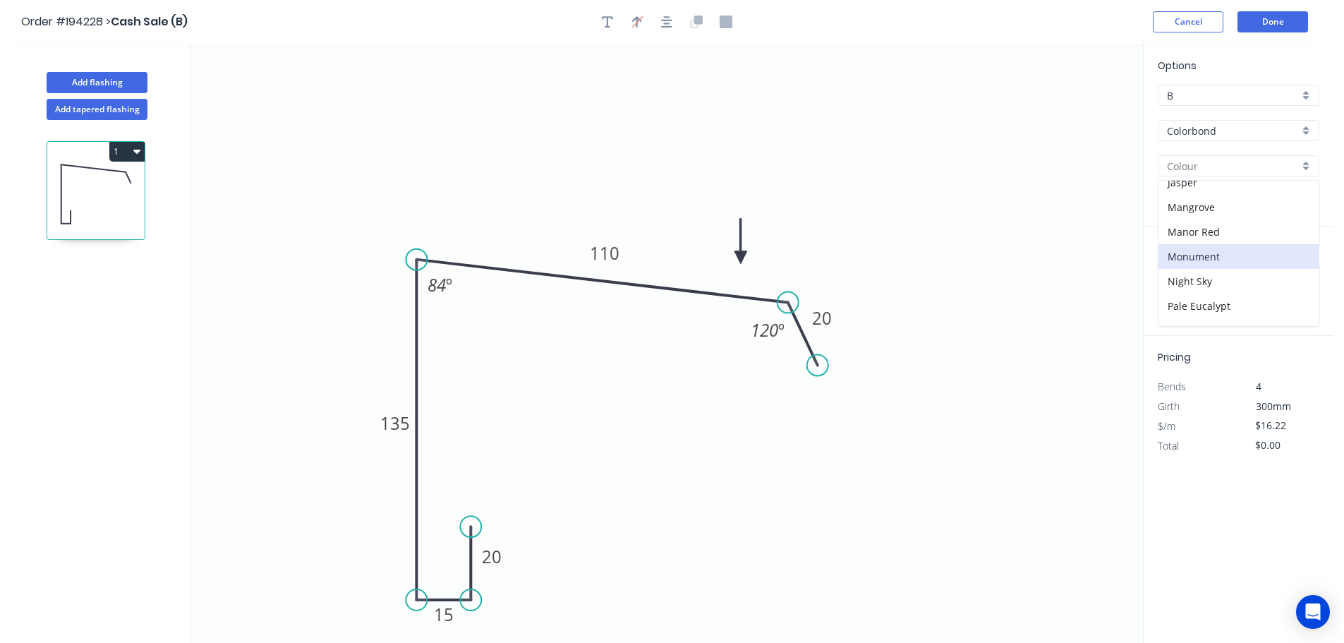
type input "Monument"
click at [1182, 282] on input "text" at bounding box center [1179, 282] width 42 height 18
type input "1"
type input "5800"
click at [1295, 270] on button "add" at bounding box center [1311, 282] width 33 height 24
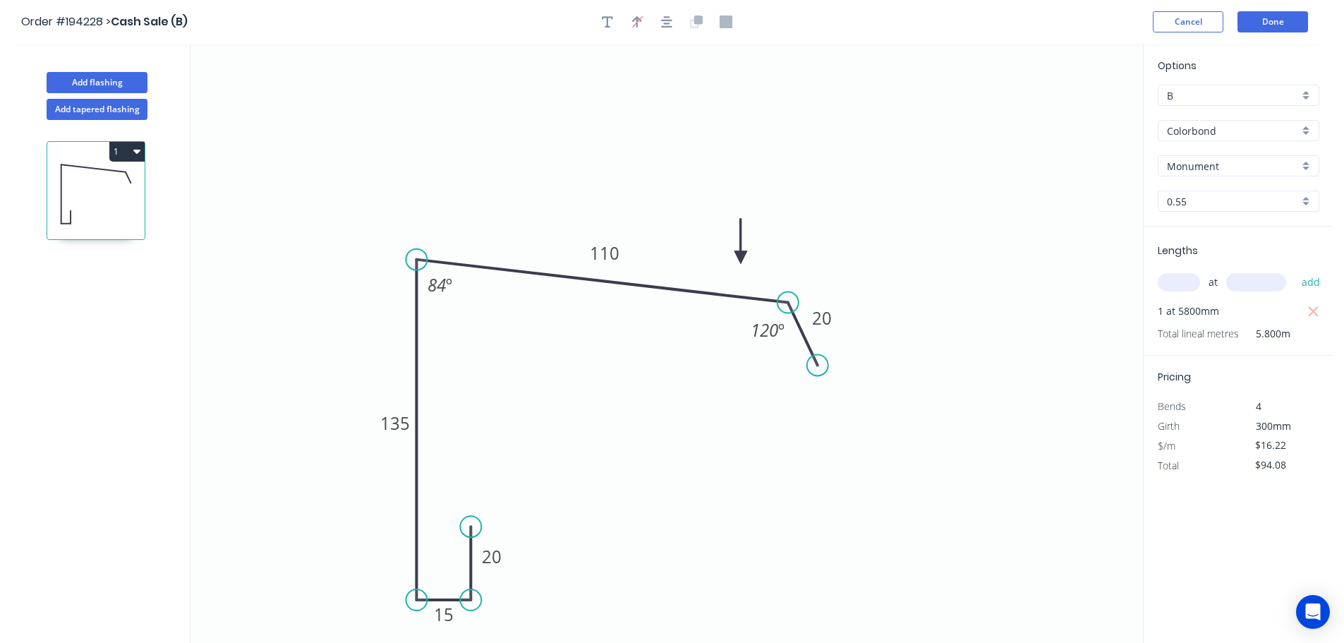
click at [126, 146] on button "1" at bounding box center [126, 152] width 35 height 20
click at [112, 191] on div "Duplicate" at bounding box center [77, 186] width 109 height 20
type input "$0.00"
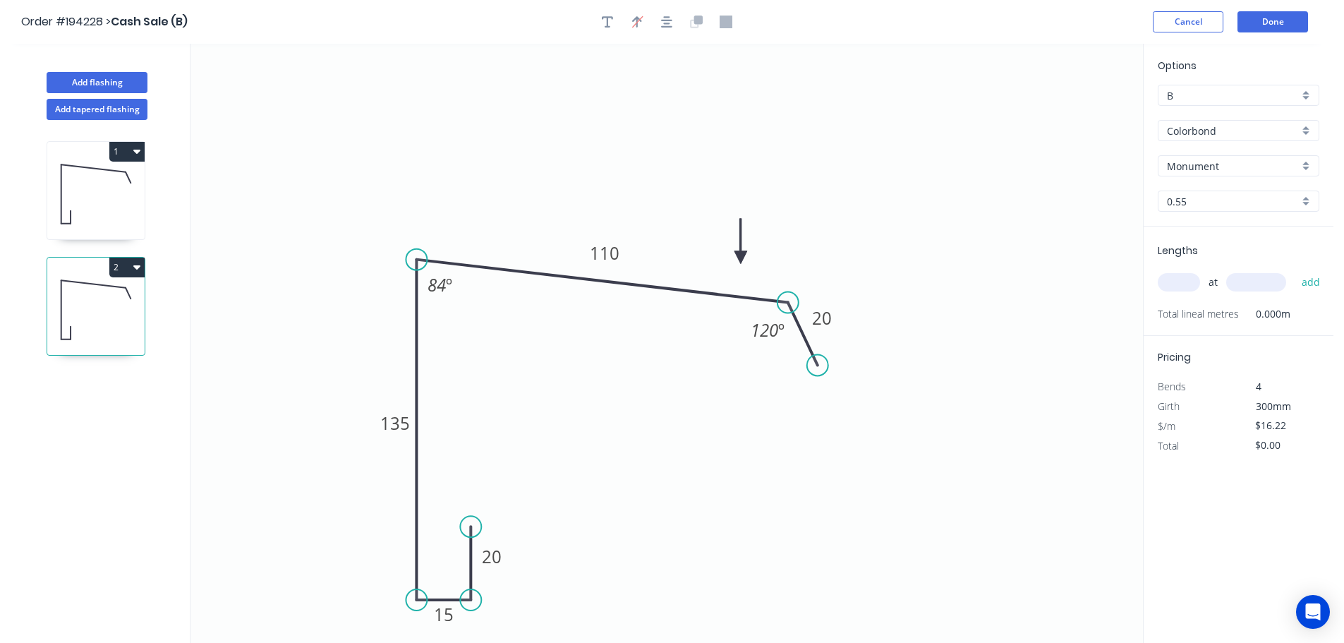
drag, startPoint x: 740, startPoint y: 256, endPoint x: 740, endPoint y: 210, distance: 45.9
click at [740, 219] on icon at bounding box center [741, 241] width 13 height 45
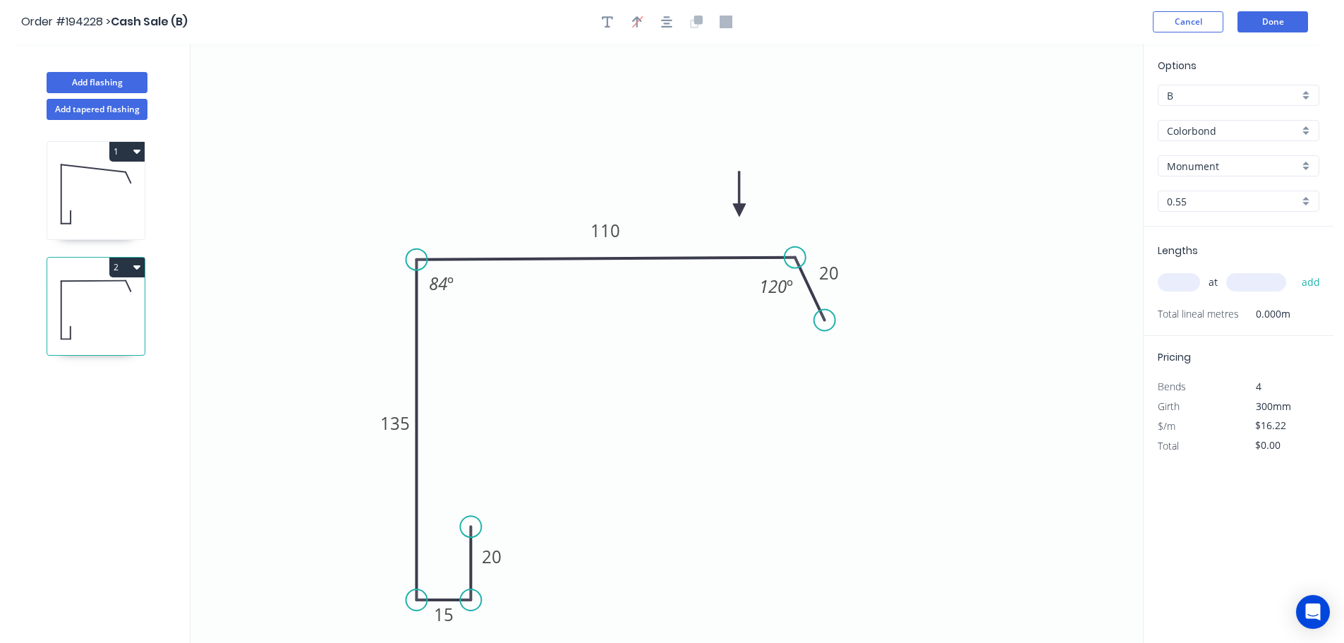
drag, startPoint x: 809, startPoint y: 346, endPoint x: 817, endPoint y: 301, distance: 45.8
click at [817, 301] on icon at bounding box center [810, 289] width 30 height 63
click at [489, 320] on div "Hide angle" at bounding box center [527, 329] width 142 height 29
click at [612, 236] on tspan "110" at bounding box center [606, 230] width 30 height 23
click at [1188, 280] on input "text" at bounding box center [1179, 282] width 42 height 18
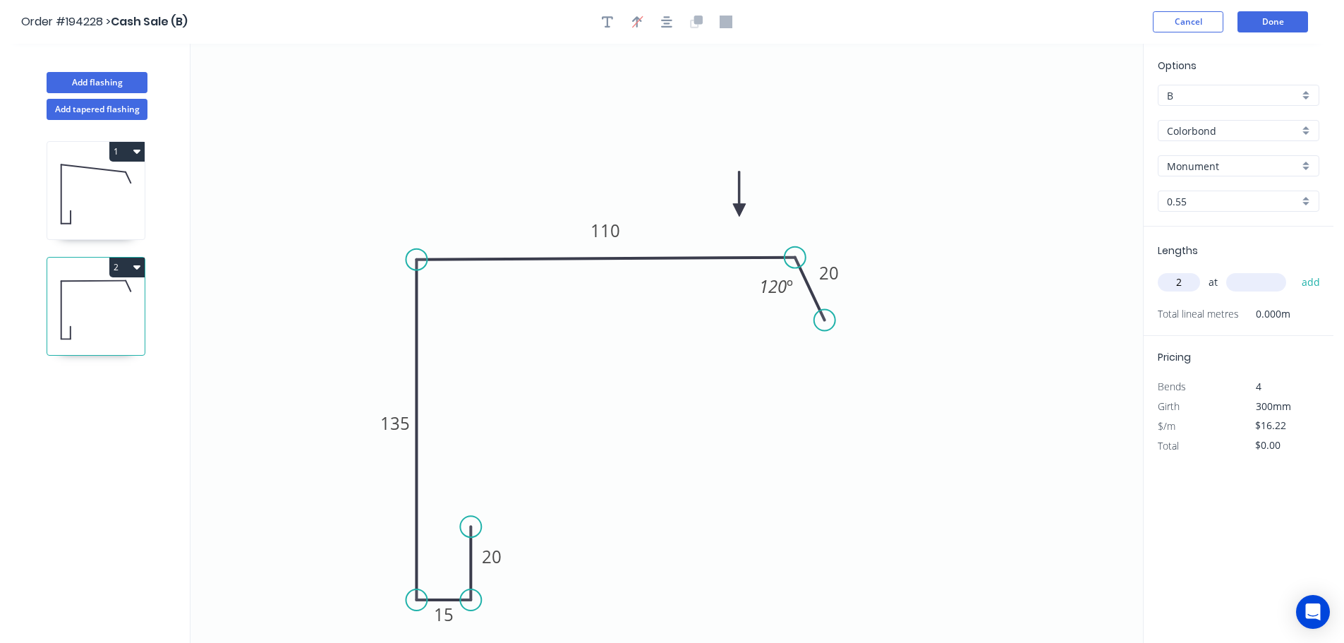
type input "2"
type input "4200"
click at [1295, 270] on button "add" at bounding box center [1311, 282] width 33 height 24
type input "$136.25"
click at [1270, 12] on button "Done" at bounding box center [1273, 21] width 71 height 21
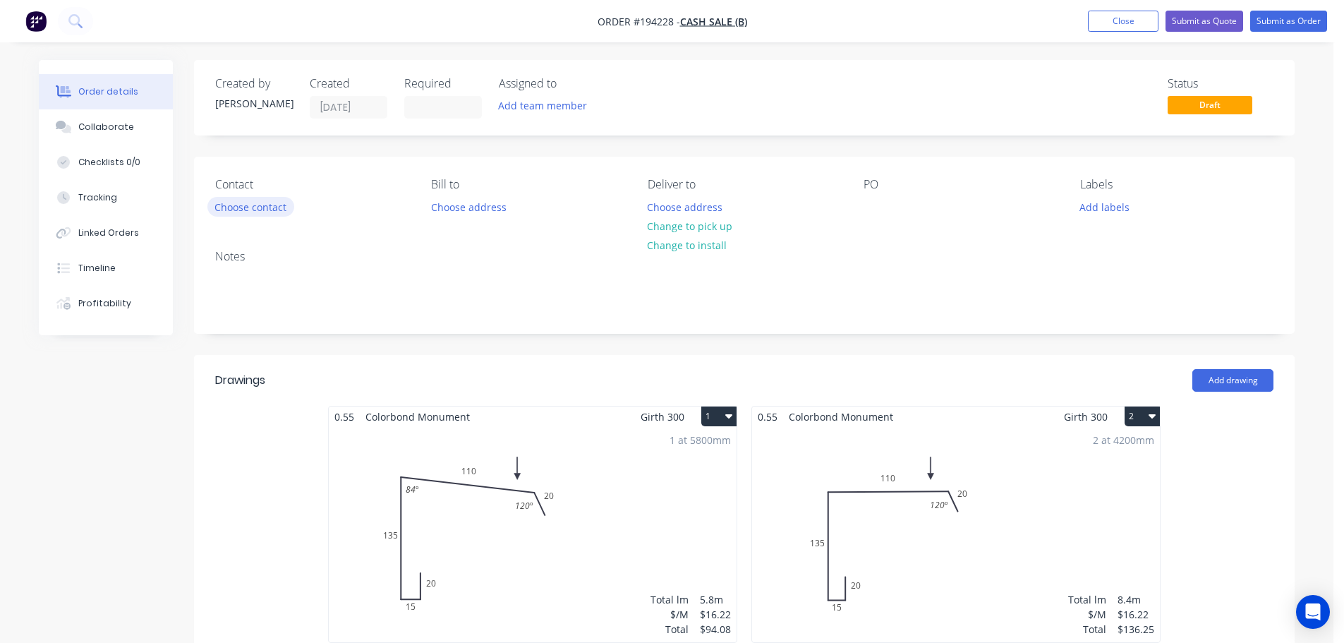
click at [232, 209] on button "Choose contact" at bounding box center [250, 206] width 87 height 19
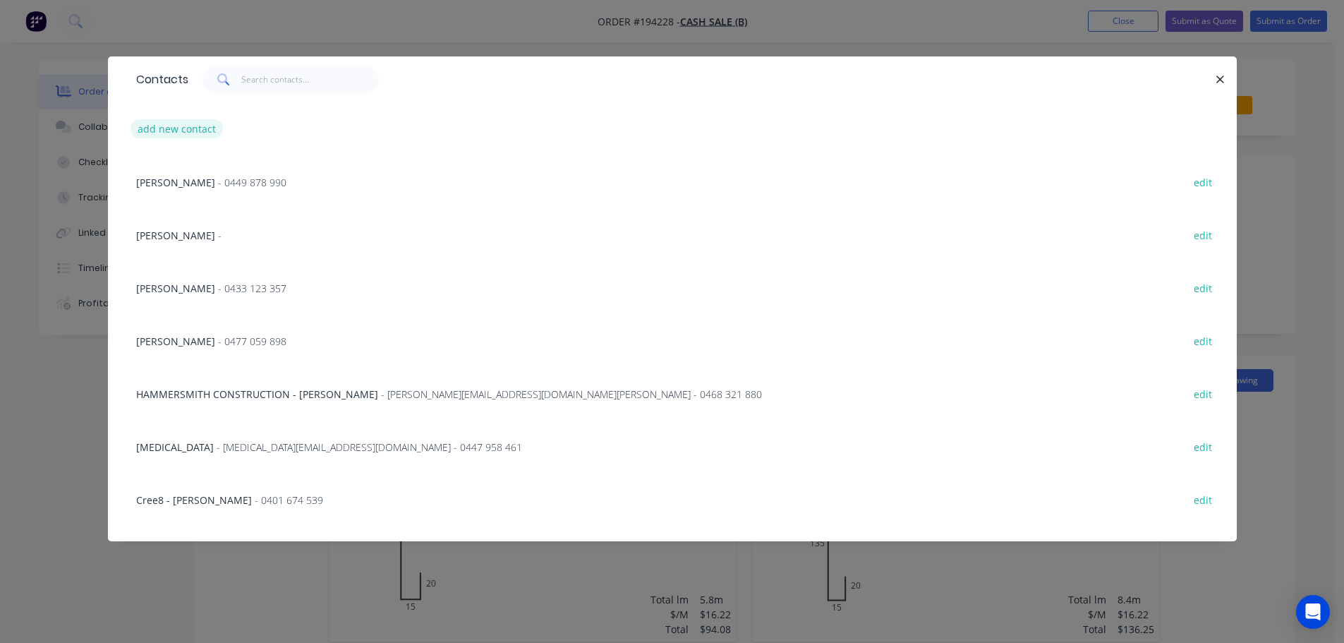
click at [196, 135] on button "add new contact" at bounding box center [177, 128] width 93 height 19
select select "AU"
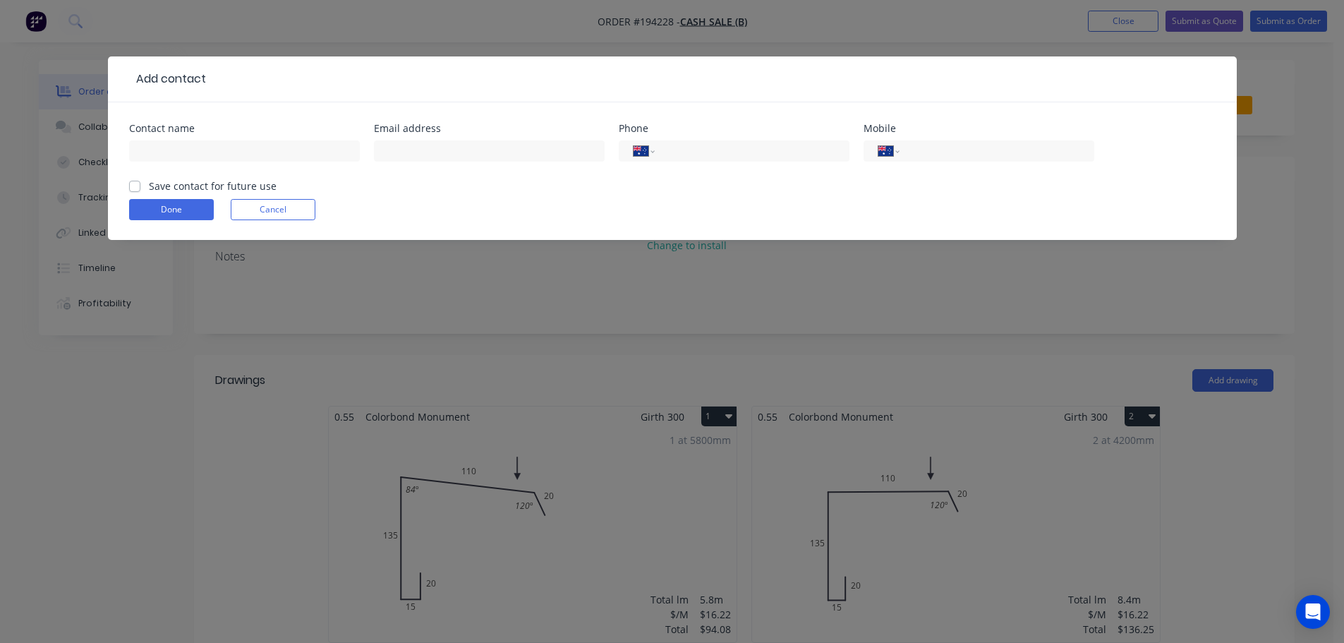
click at [176, 164] on div at bounding box center [244, 158] width 231 height 42
click at [196, 150] on input "text" at bounding box center [244, 150] width 231 height 21
type input "STEVEN WALKER"
drag, startPoint x: 956, startPoint y: 153, endPoint x: 958, endPoint y: 136, distance: 17.7
click at [956, 153] on input "tel" at bounding box center [994, 151] width 169 height 16
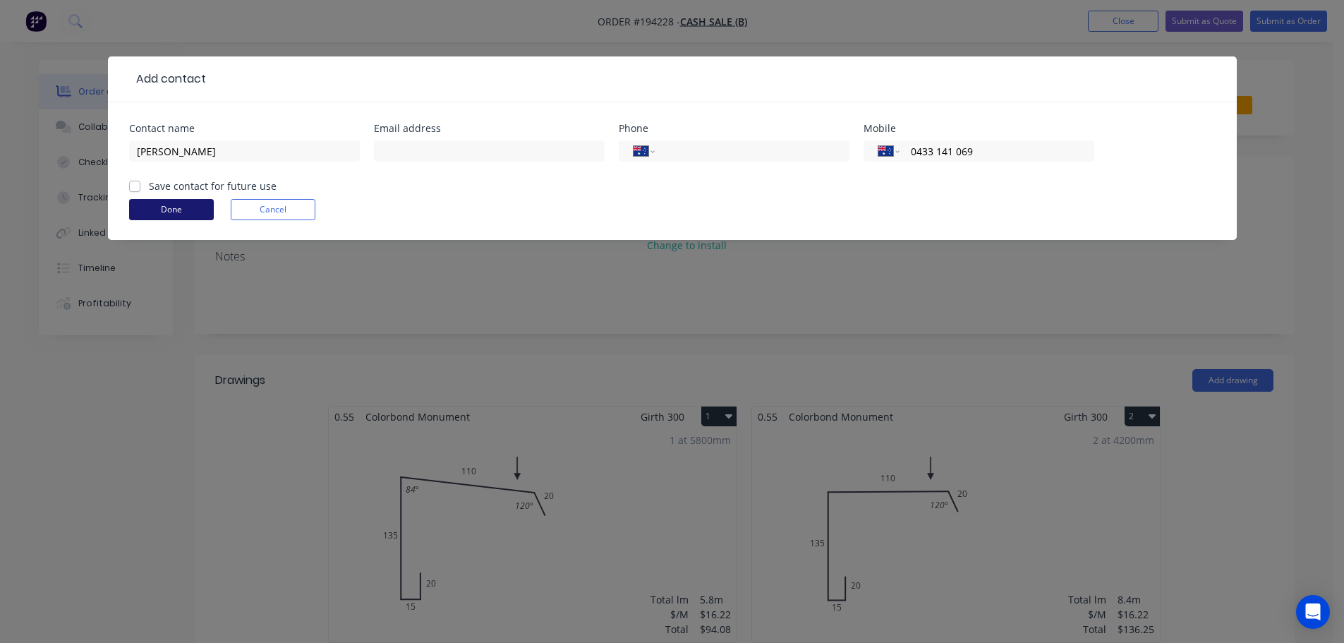
type input "0433 141 069"
click at [160, 212] on button "Done" at bounding box center [171, 209] width 85 height 21
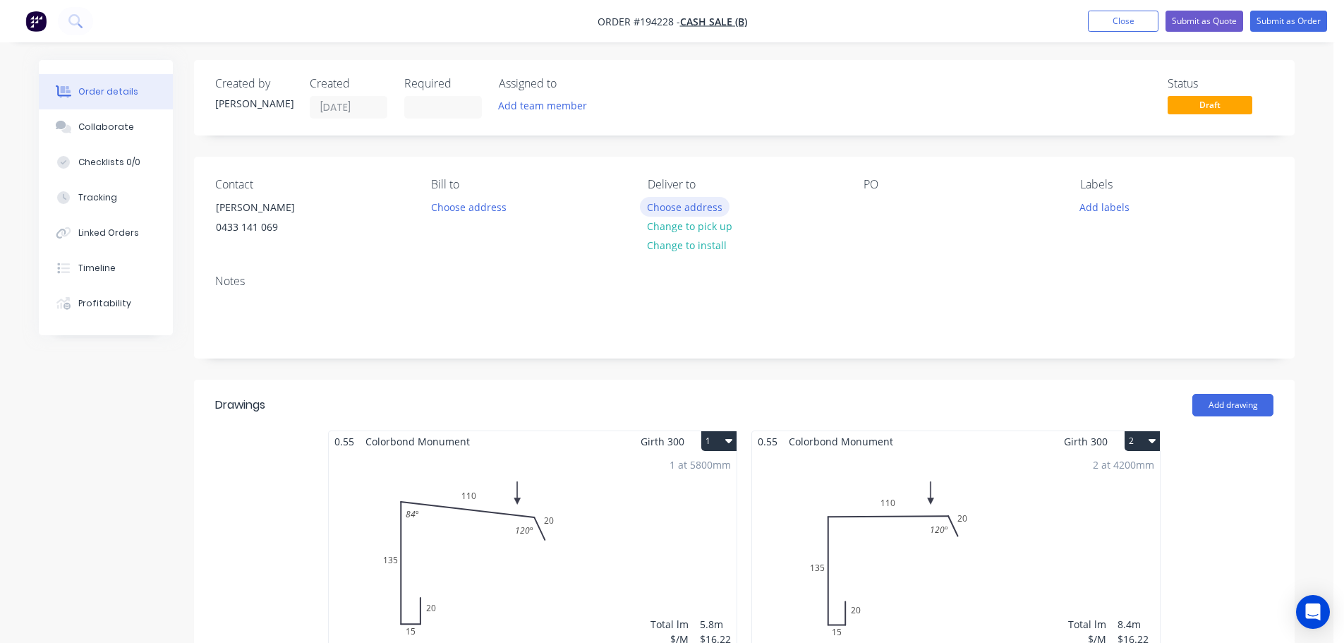
click at [685, 203] on button "Choose address" at bounding box center [685, 206] width 90 height 19
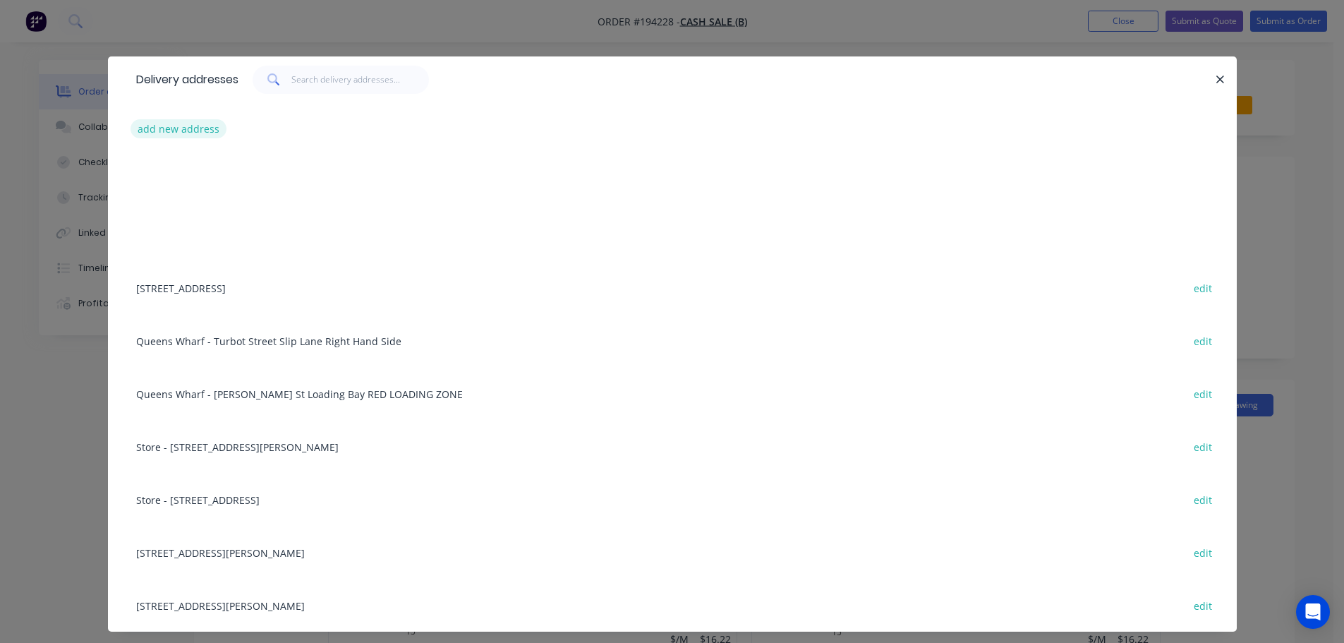
click at [166, 126] on button "add new address" at bounding box center [179, 128] width 97 height 19
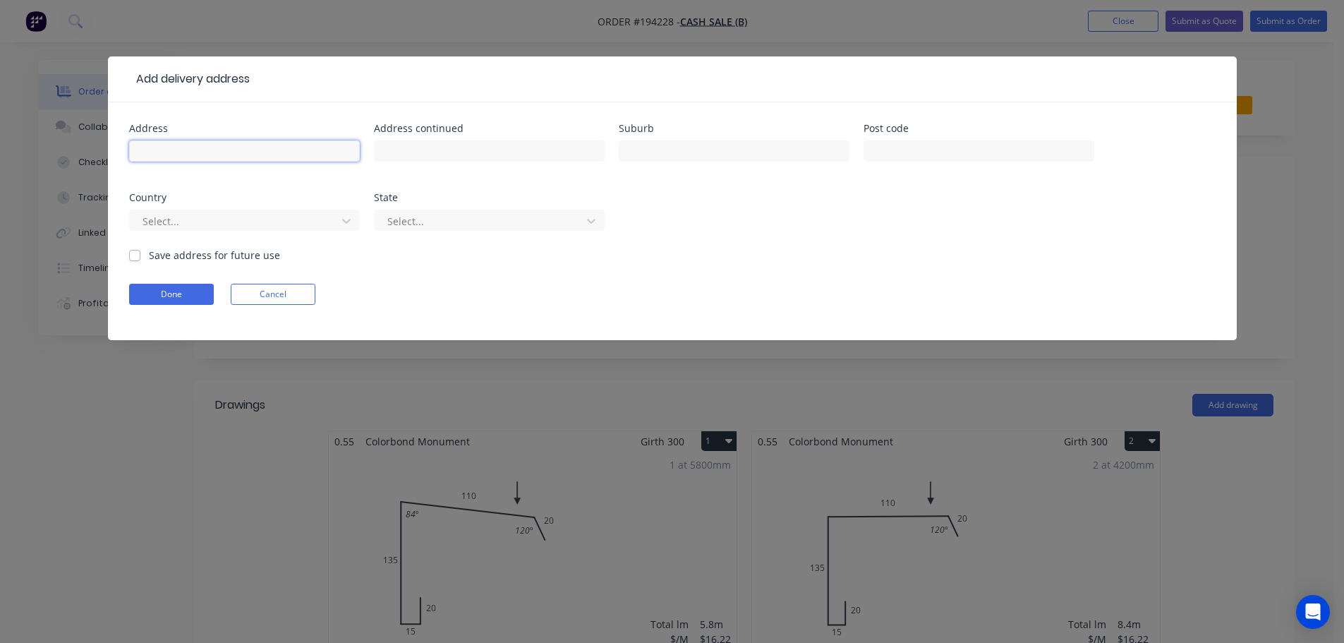
click at [195, 154] on input "text" at bounding box center [244, 150] width 231 height 21
click at [651, 419] on div "Add delivery address Address Address continued Suburb Post code Country Select.…" at bounding box center [672, 321] width 1344 height 643
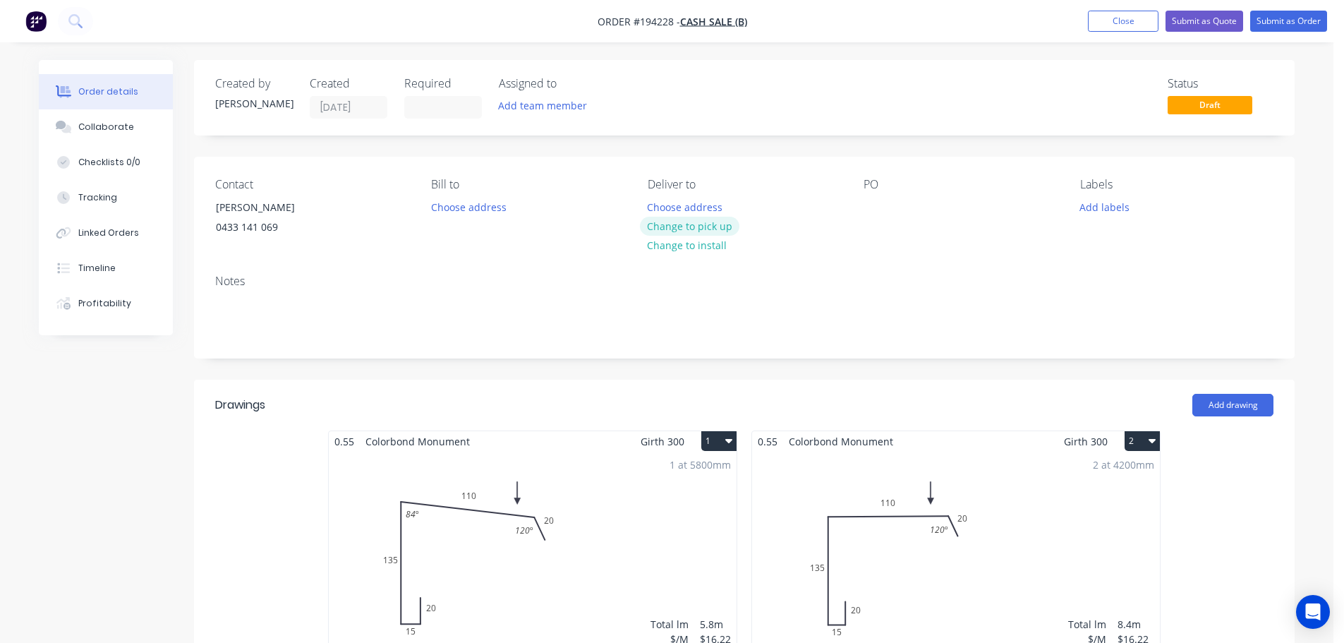
click at [716, 231] on button "Change to pick up" at bounding box center [690, 226] width 100 height 19
click at [886, 211] on div at bounding box center [875, 207] width 23 height 20
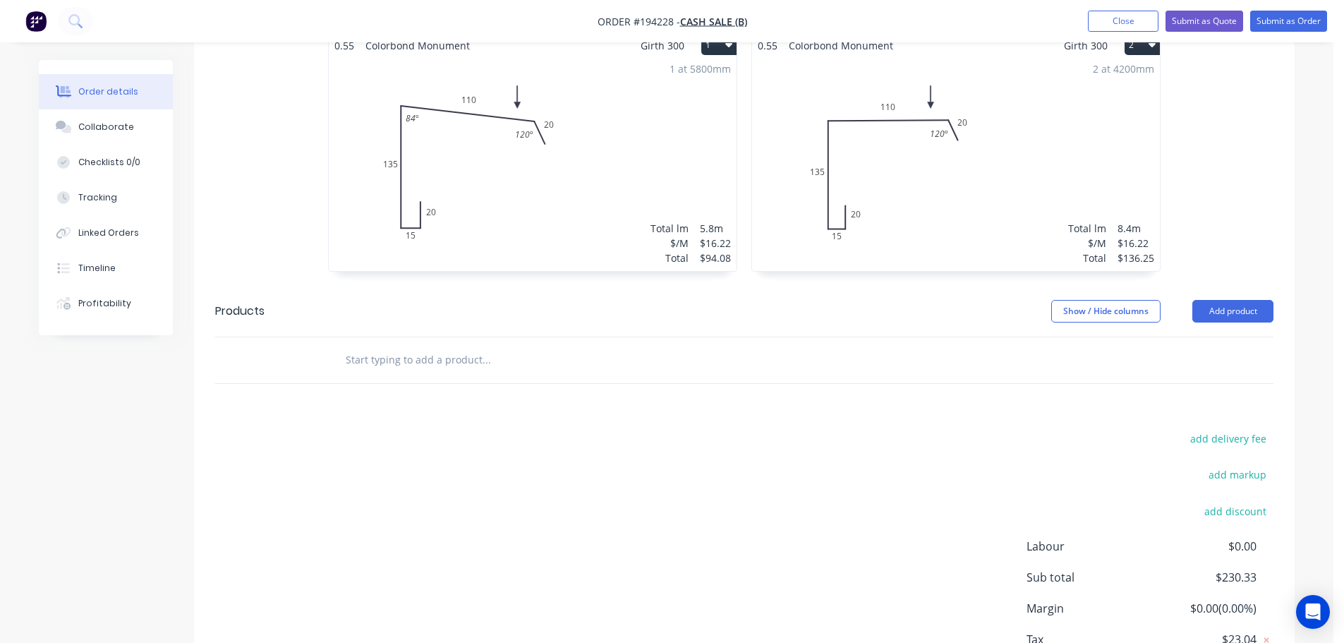
scroll to position [423, 0]
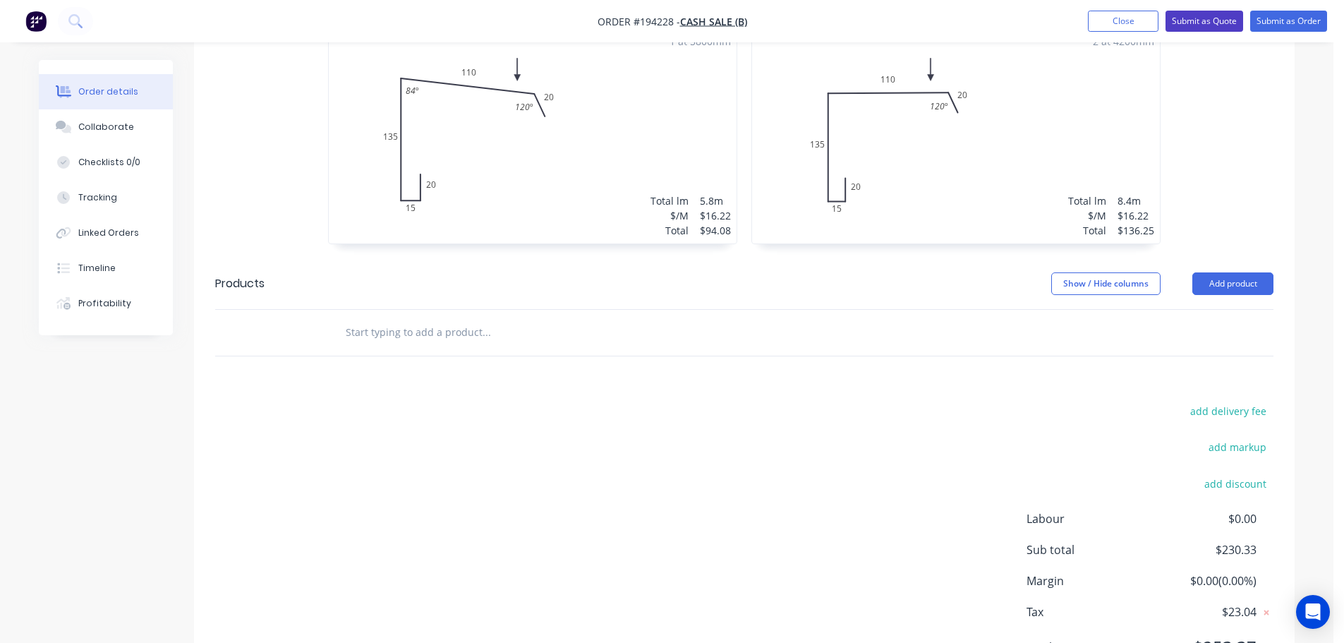
click at [1203, 28] on button "Submit as Quote" at bounding box center [1205, 21] width 78 height 21
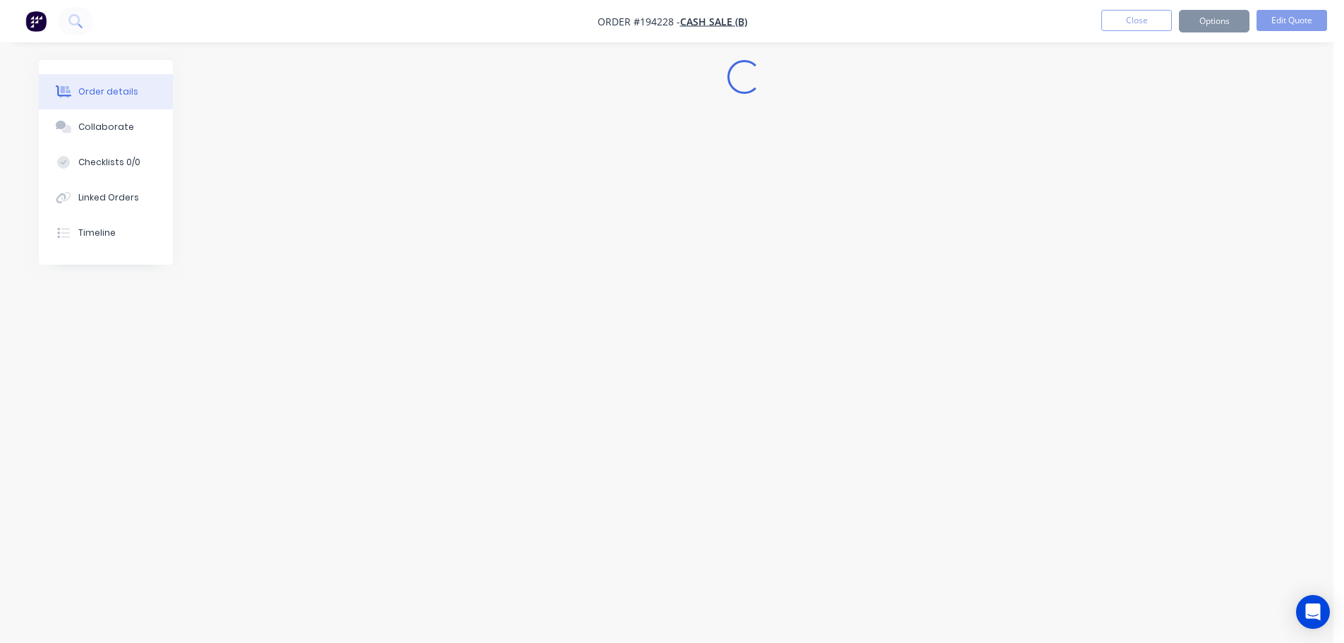
scroll to position [0, 0]
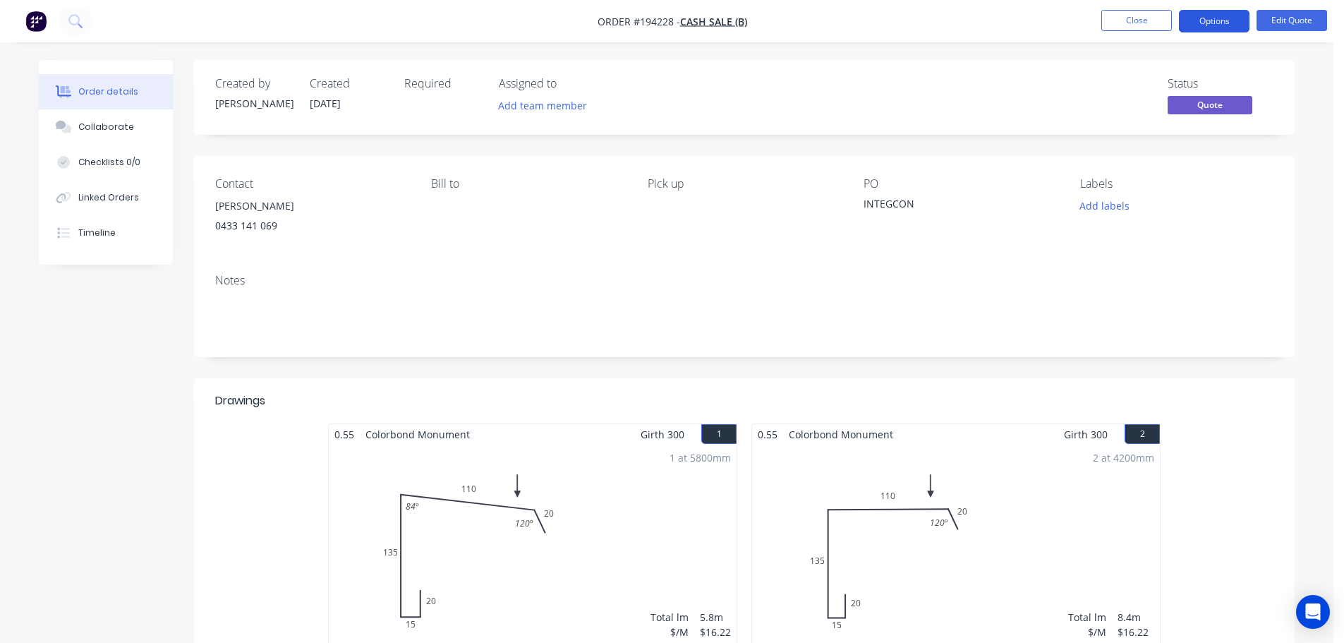
drag, startPoint x: 1203, startPoint y: 9, endPoint x: 1219, endPoint y: 15, distance: 17.2
click at [1203, 9] on nav "Order #194228 - Cash Sale (B) Close Options Edit Quote" at bounding box center [672, 21] width 1344 height 42
click at [1222, 15] on button "Options" at bounding box center [1214, 21] width 71 height 23
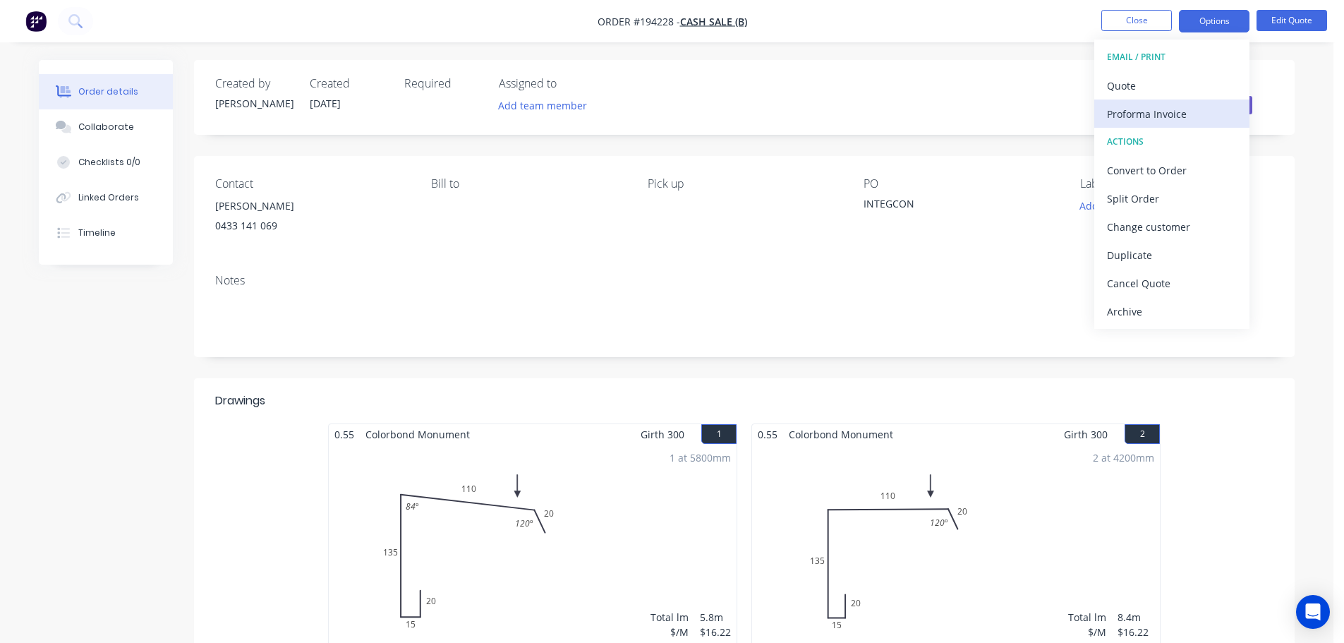
click at [1160, 109] on div "Proforma Invoice" at bounding box center [1172, 114] width 130 height 20
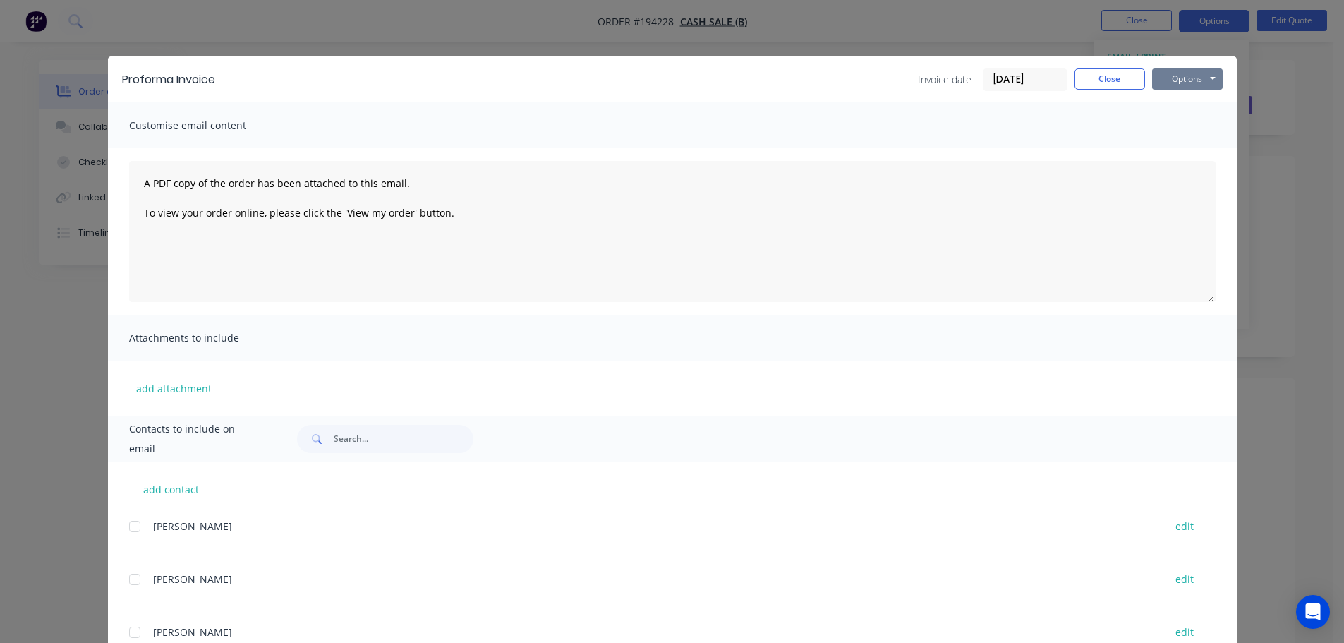
click at [1198, 77] on button "Options" at bounding box center [1188, 78] width 71 height 21
click at [1180, 121] on button "Print" at bounding box center [1198, 127] width 90 height 23
drag, startPoint x: 1091, startPoint y: 86, endPoint x: 1181, endPoint y: 16, distance: 114.6
click at [1090, 87] on button "Close" at bounding box center [1110, 78] width 71 height 21
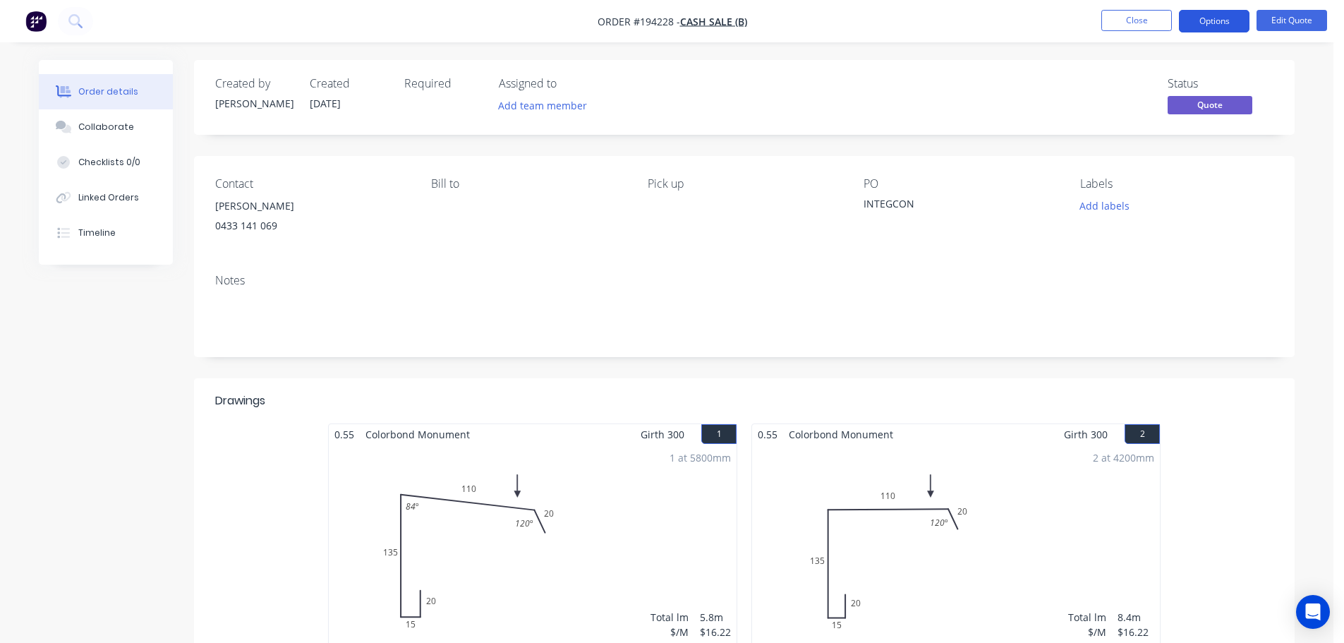
click at [1239, 26] on button "Options" at bounding box center [1214, 21] width 71 height 23
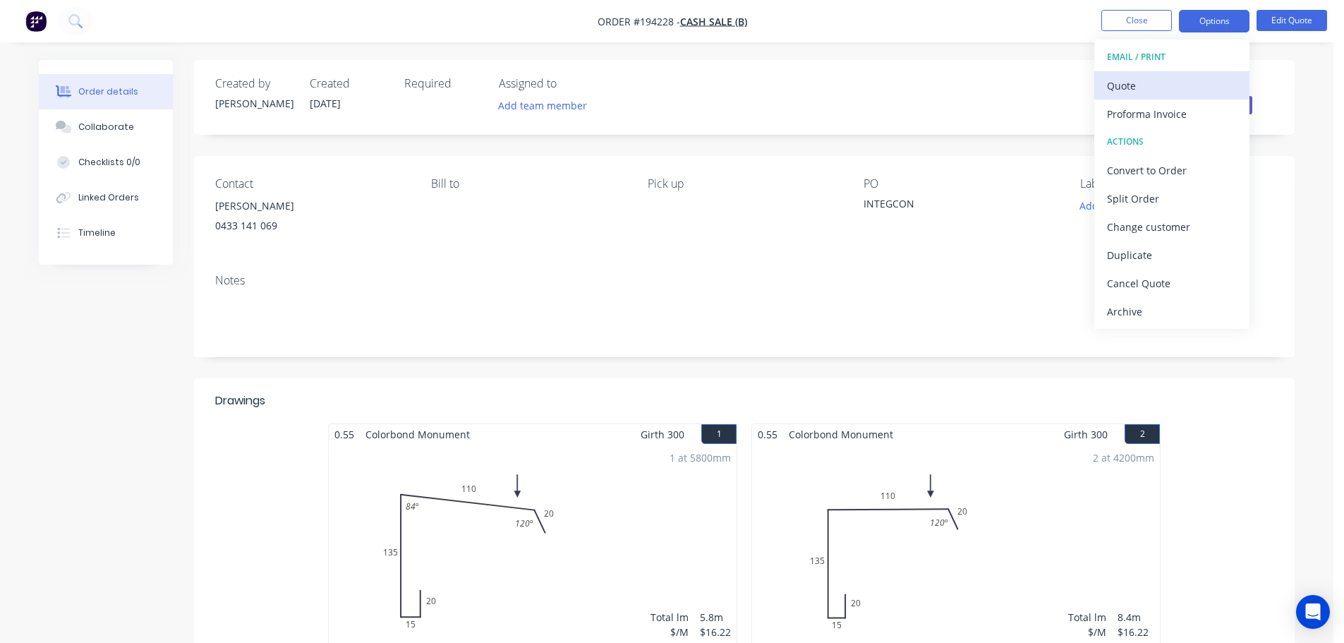
click at [1158, 93] on div "Quote" at bounding box center [1172, 86] width 130 height 20
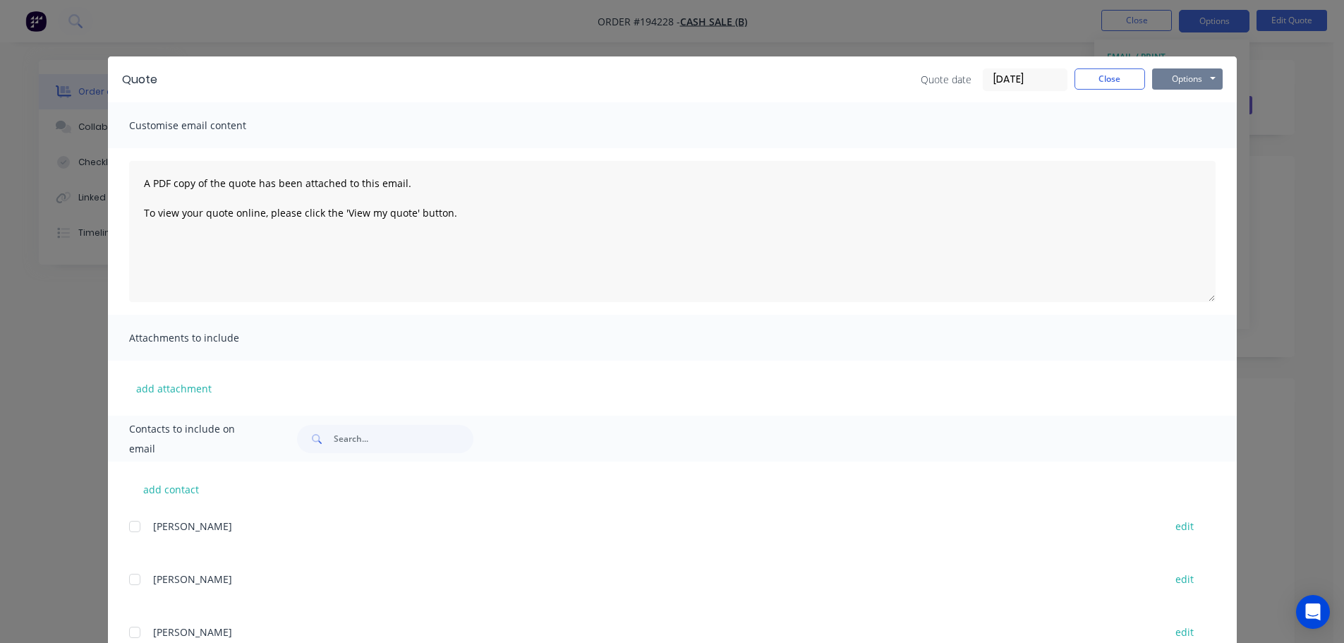
click at [1168, 89] on button "Options" at bounding box center [1188, 78] width 71 height 21
click at [1179, 131] on button "Print" at bounding box center [1198, 127] width 90 height 23
click at [1030, 34] on div "Quote Quote date 30/09/25 Close Options Preview Print Email Customise email con…" at bounding box center [672, 321] width 1344 height 643
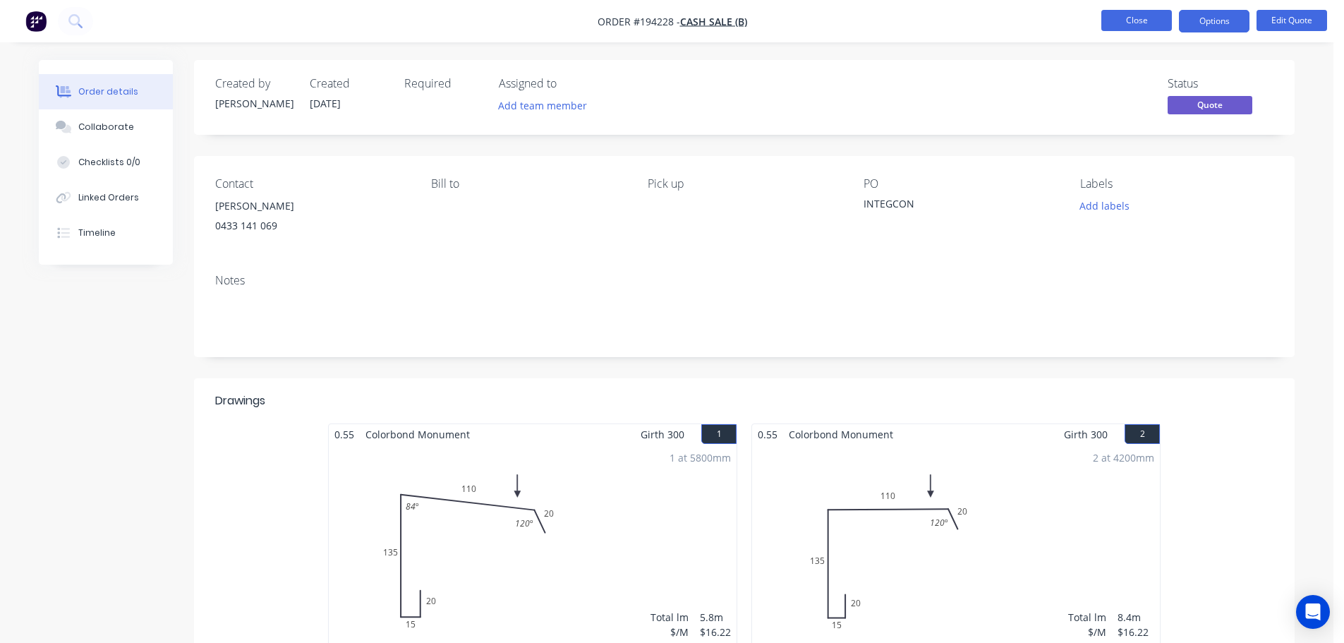
click at [1134, 18] on button "Close" at bounding box center [1137, 20] width 71 height 21
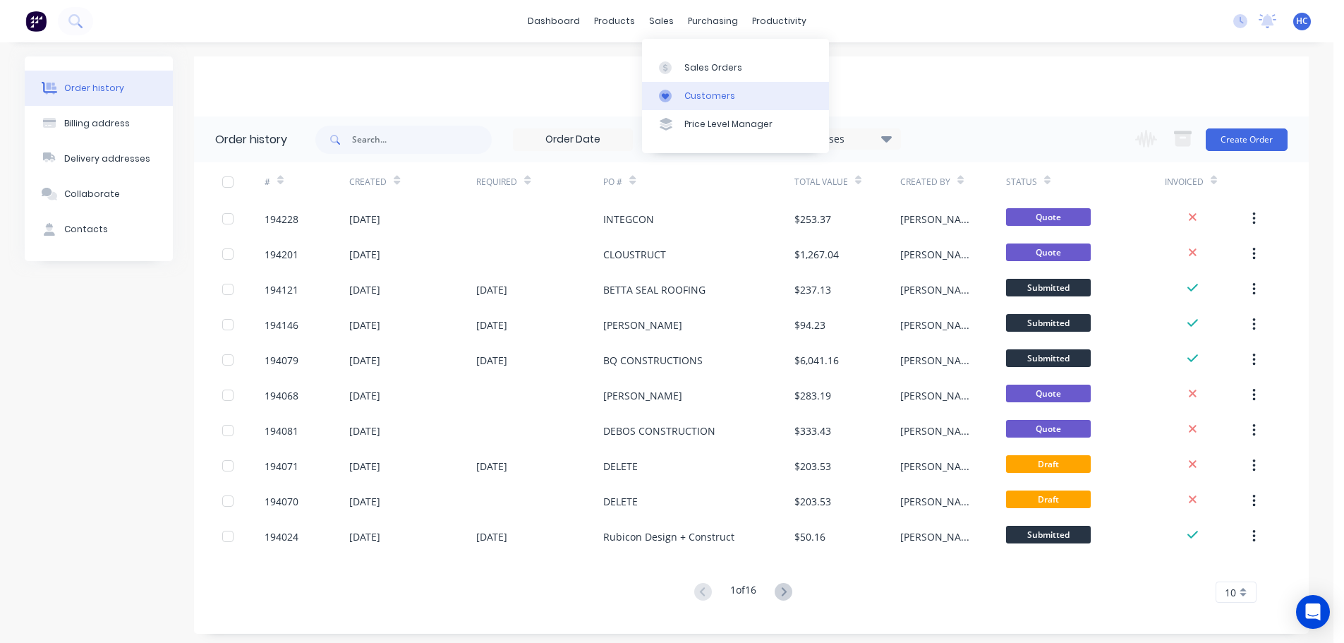
click at [709, 90] on div "Customers" at bounding box center [710, 96] width 51 height 13
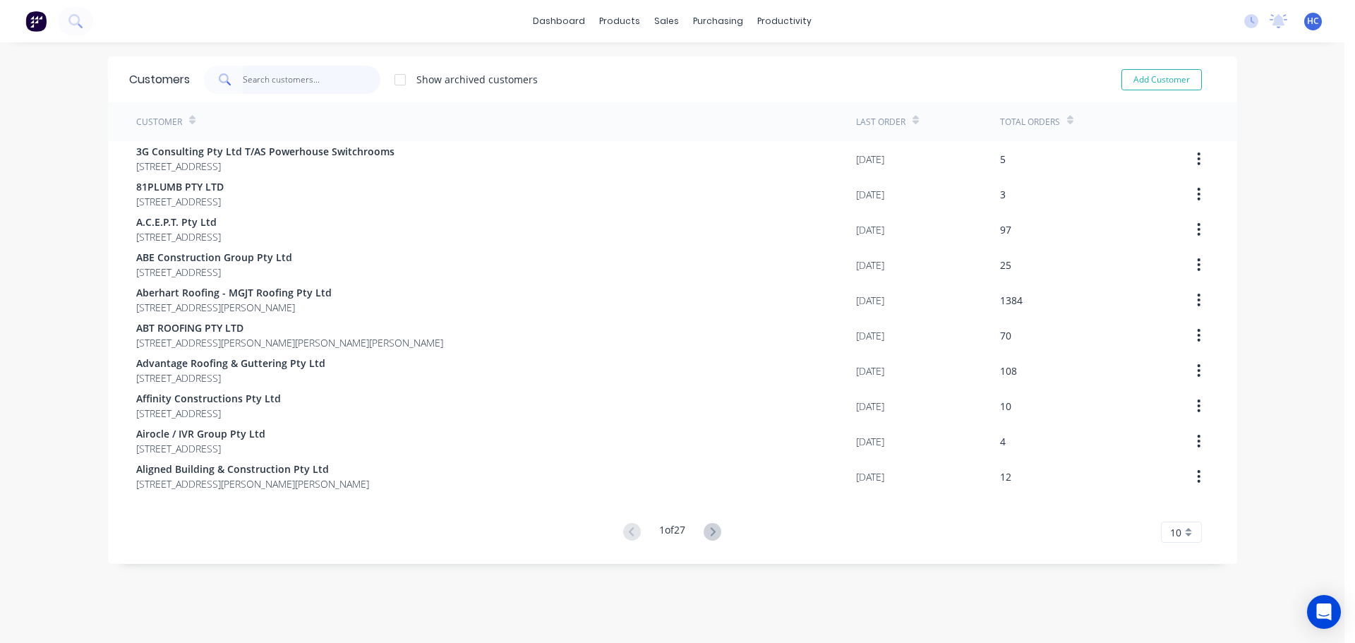
click at [332, 73] on input "text" at bounding box center [312, 80] width 138 height 28
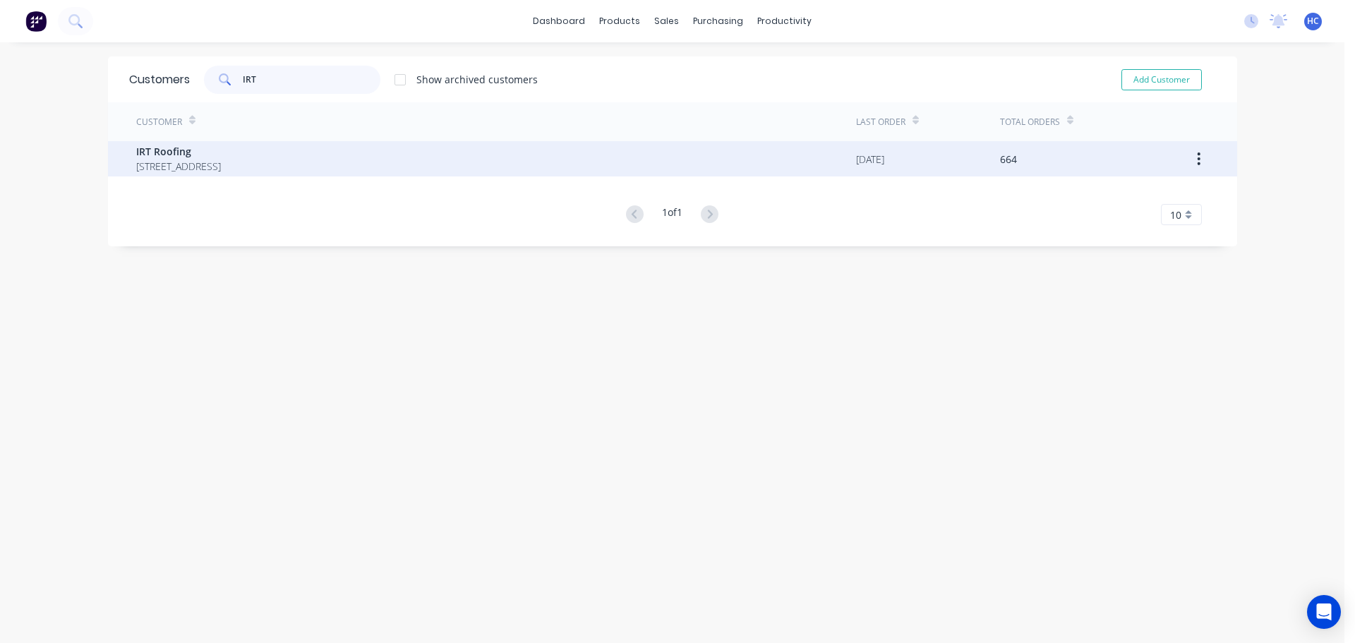
type input "IRT"
click at [175, 150] on span "IRT Roofing" at bounding box center [178, 151] width 85 height 15
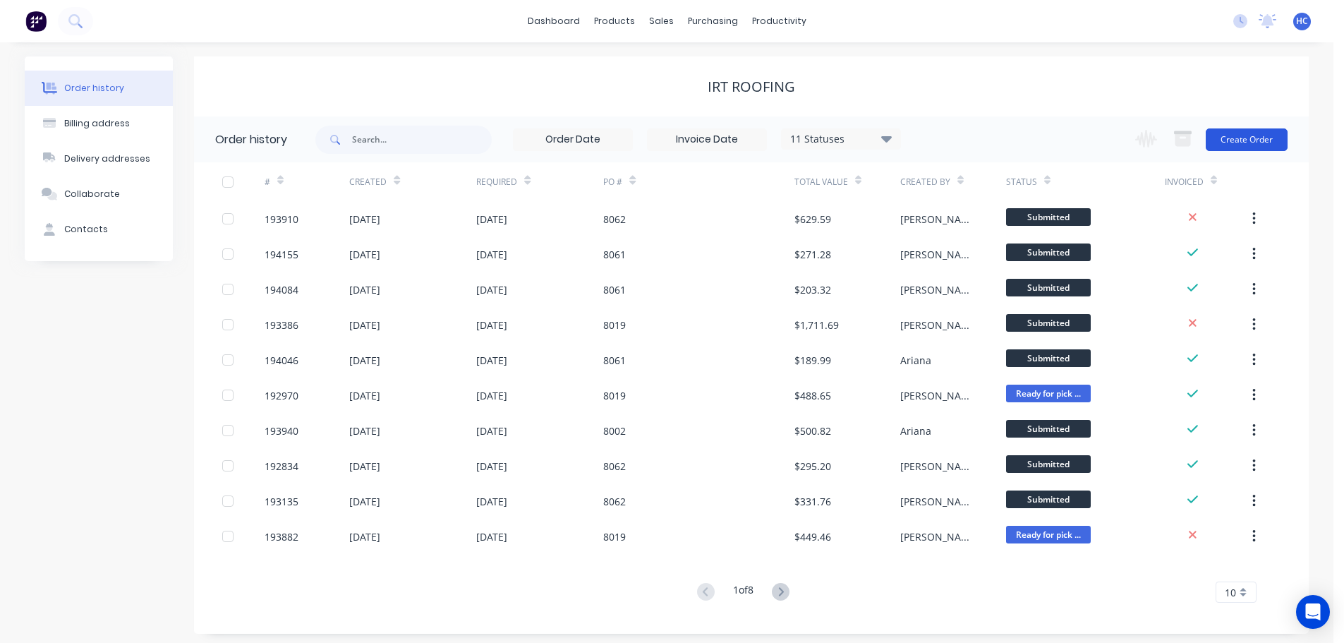
click at [1268, 128] on button "Create Order" at bounding box center [1247, 139] width 82 height 23
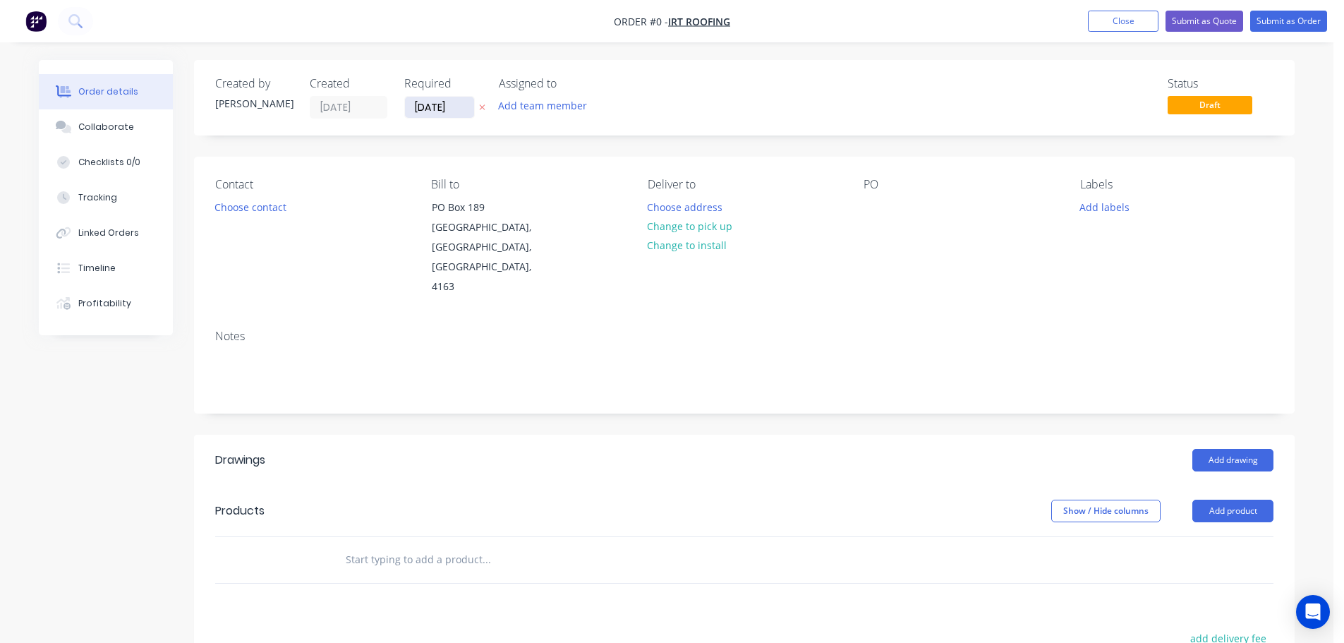
click at [454, 108] on input "[DATE]" at bounding box center [439, 107] width 69 height 21
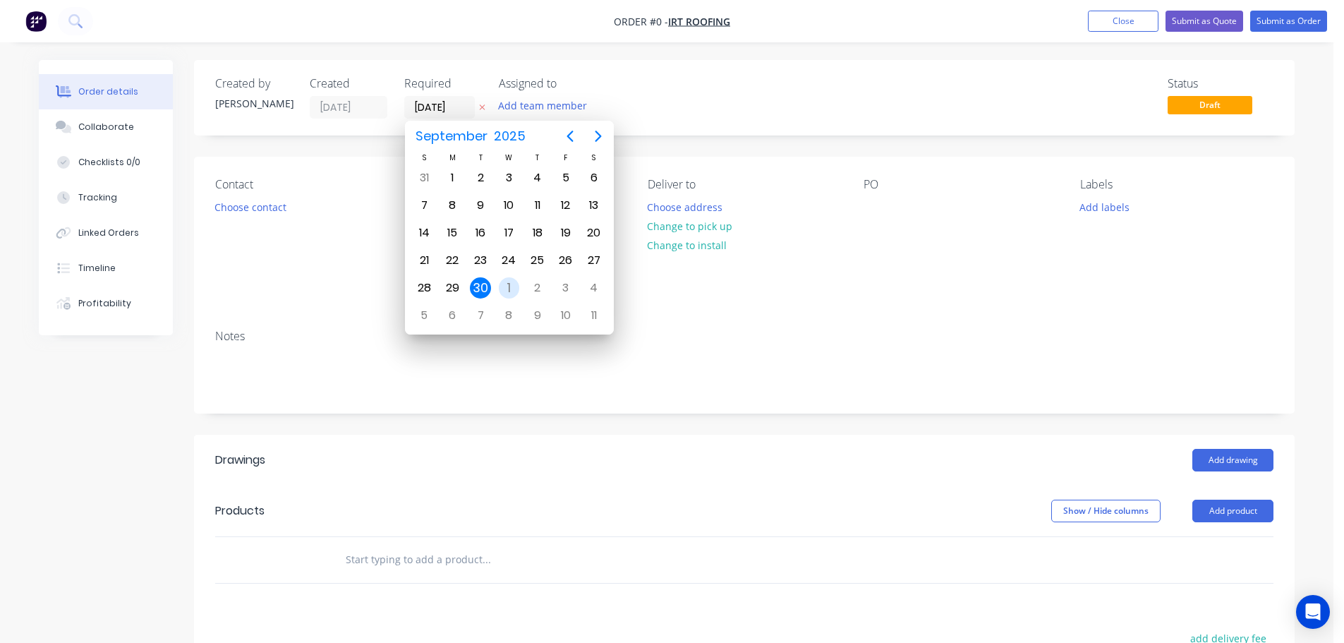
click at [503, 291] on div "1" at bounding box center [509, 287] width 21 height 21
type input "[DATE]"
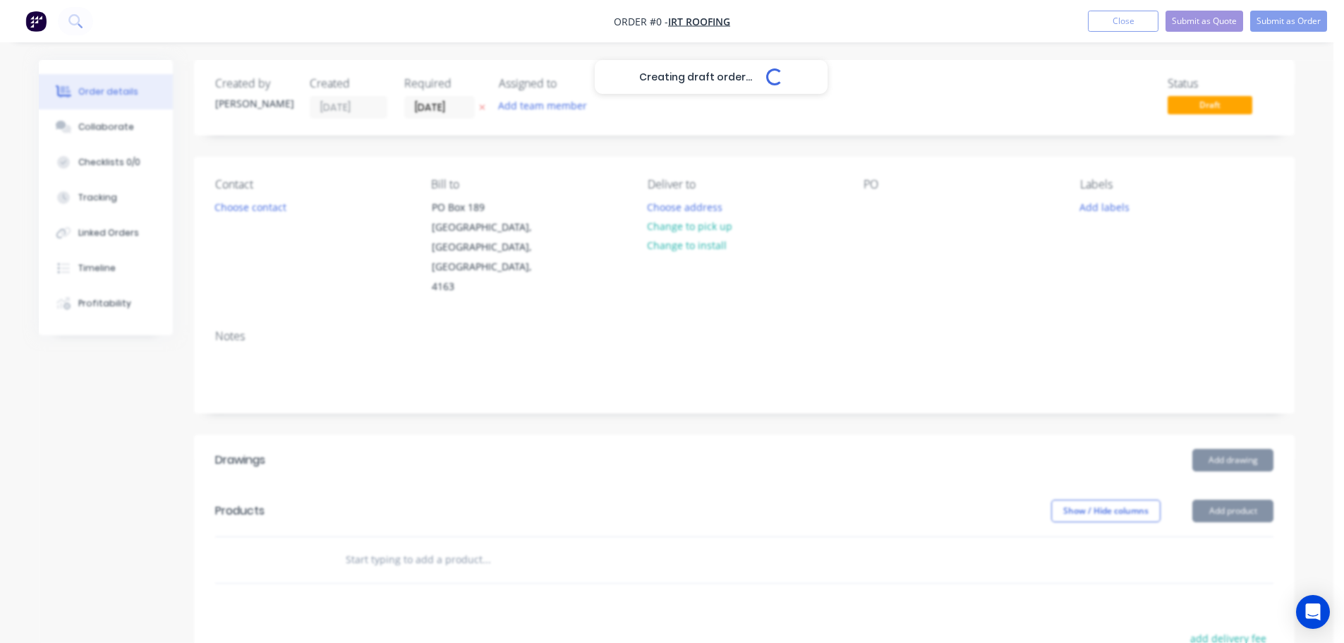
drag, startPoint x: 252, startPoint y: 213, endPoint x: 313, endPoint y: 210, distance: 60.8
click at [253, 213] on div "Creating draft order... Loading..." at bounding box center [711, 381] width 1344 height 643
click at [258, 220] on div "Creating draft order... Loading..." at bounding box center [711, 381] width 1344 height 643
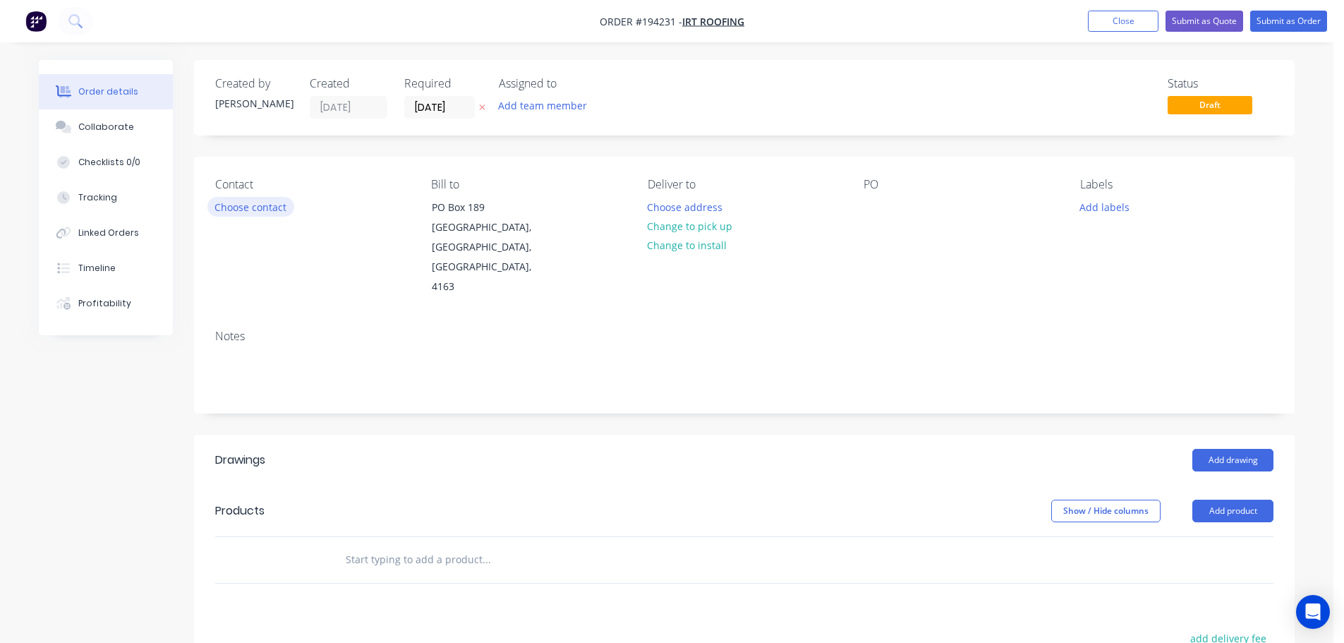
click at [263, 206] on button "Choose contact" at bounding box center [250, 206] width 87 height 19
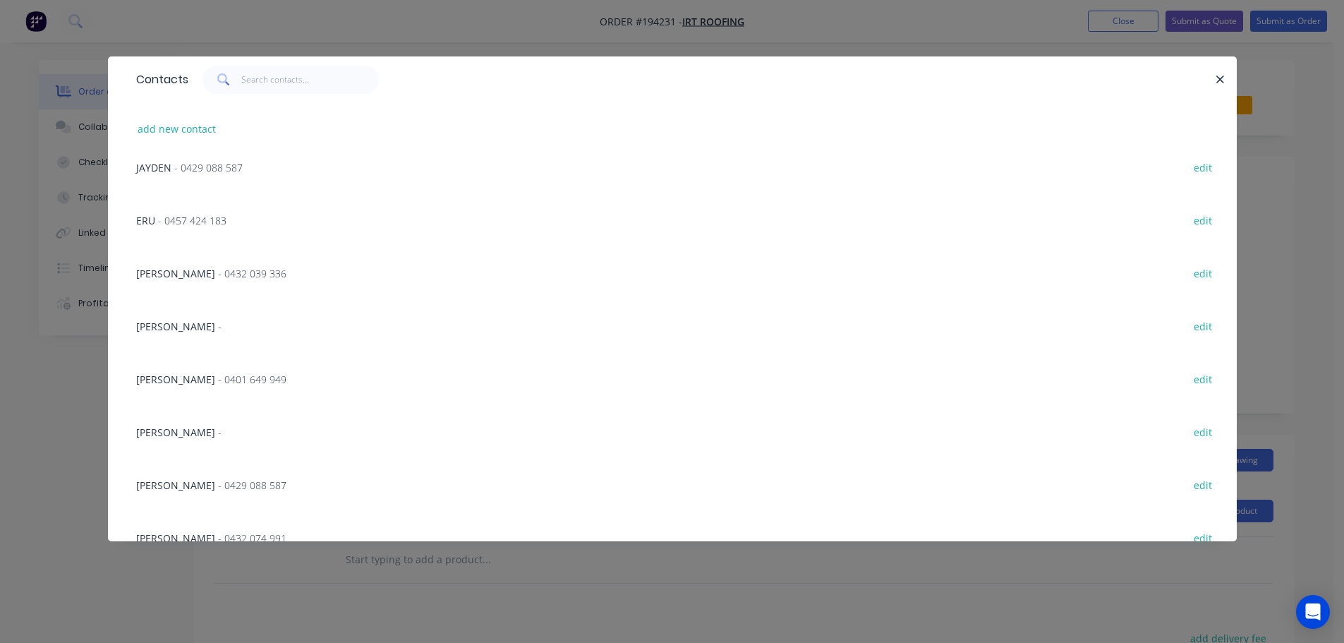
scroll to position [282, 0]
click at [252, 318] on span "- 0432 039 336" at bounding box center [252, 323] width 68 height 13
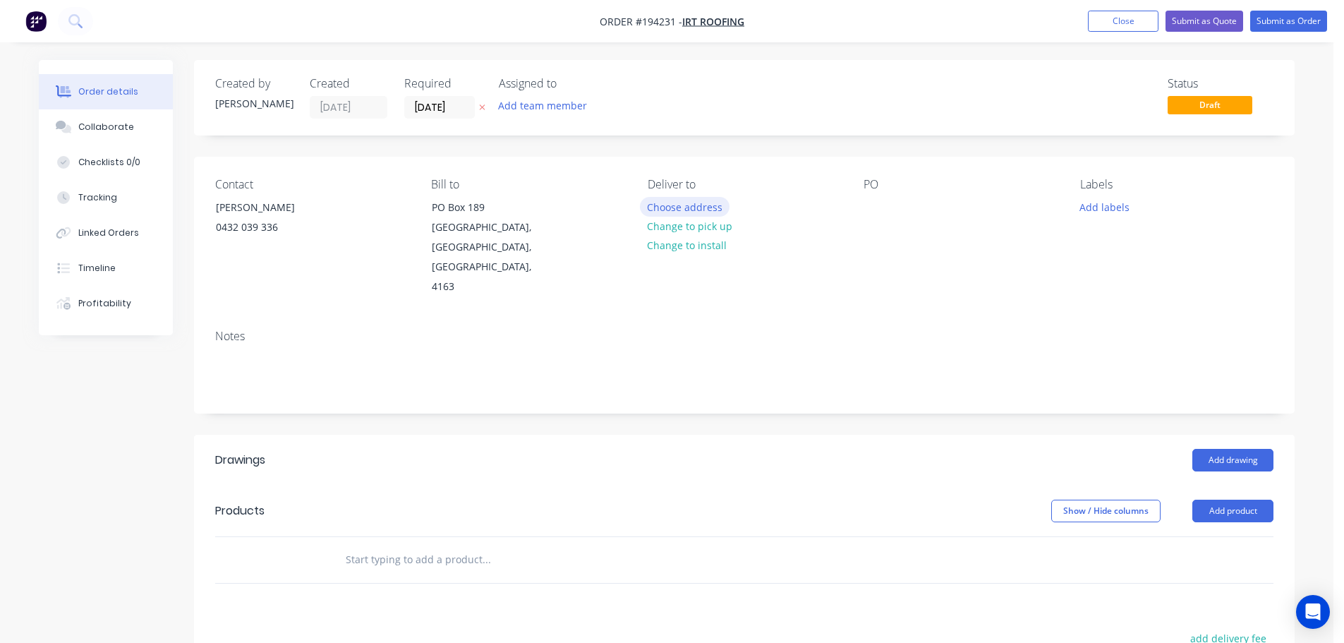
click at [702, 206] on button "Choose address" at bounding box center [685, 206] width 90 height 19
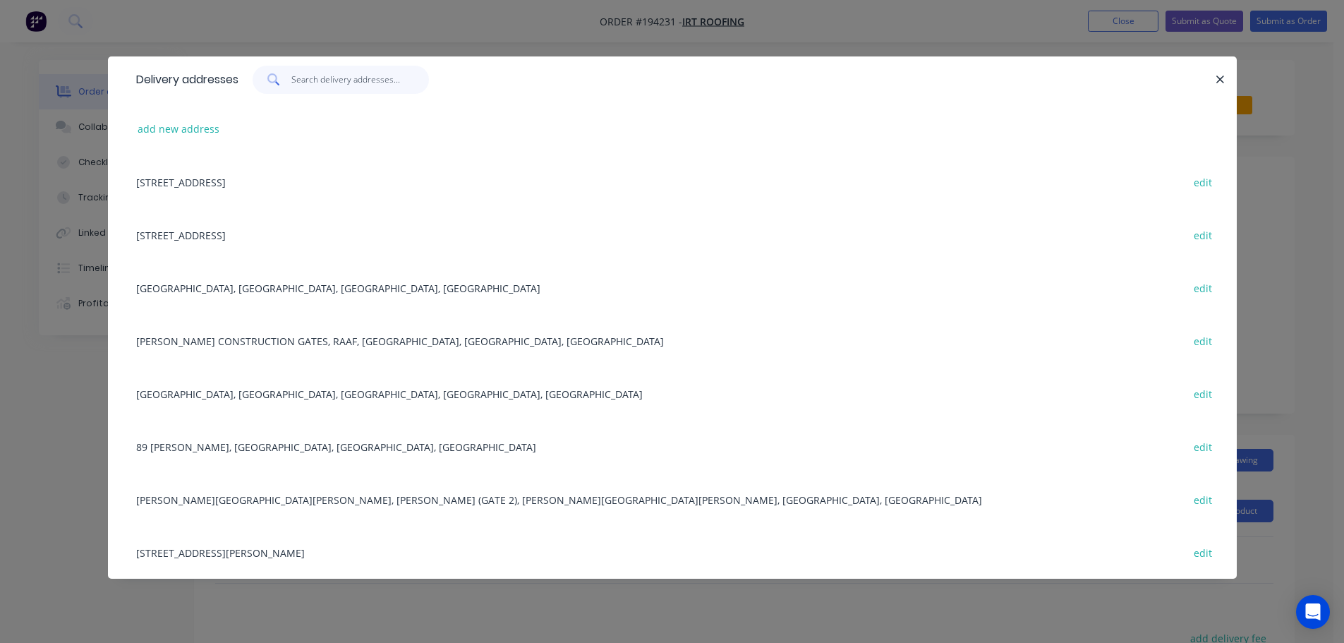
click at [306, 85] on input "text" at bounding box center [360, 80] width 138 height 28
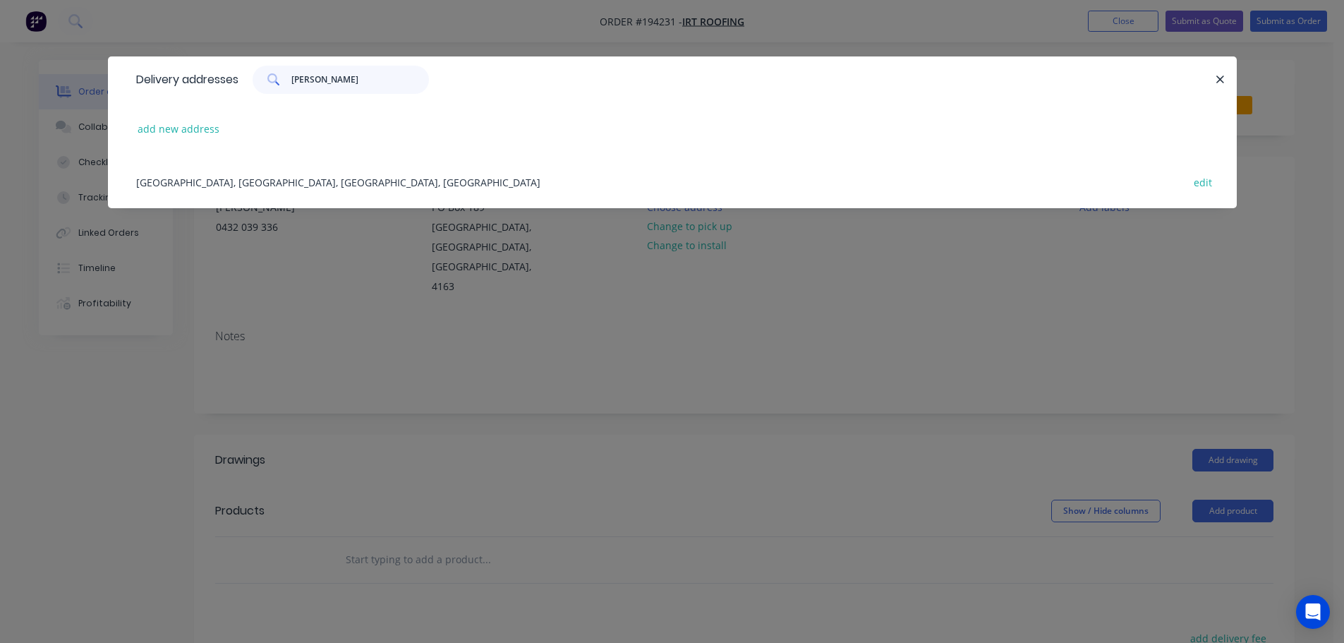
type input "NATHAN"
click at [284, 162] on div "[GEOGRAPHIC_DATA], [GEOGRAPHIC_DATA], [GEOGRAPHIC_DATA], [GEOGRAPHIC_DATA] edit" at bounding box center [672, 181] width 1087 height 53
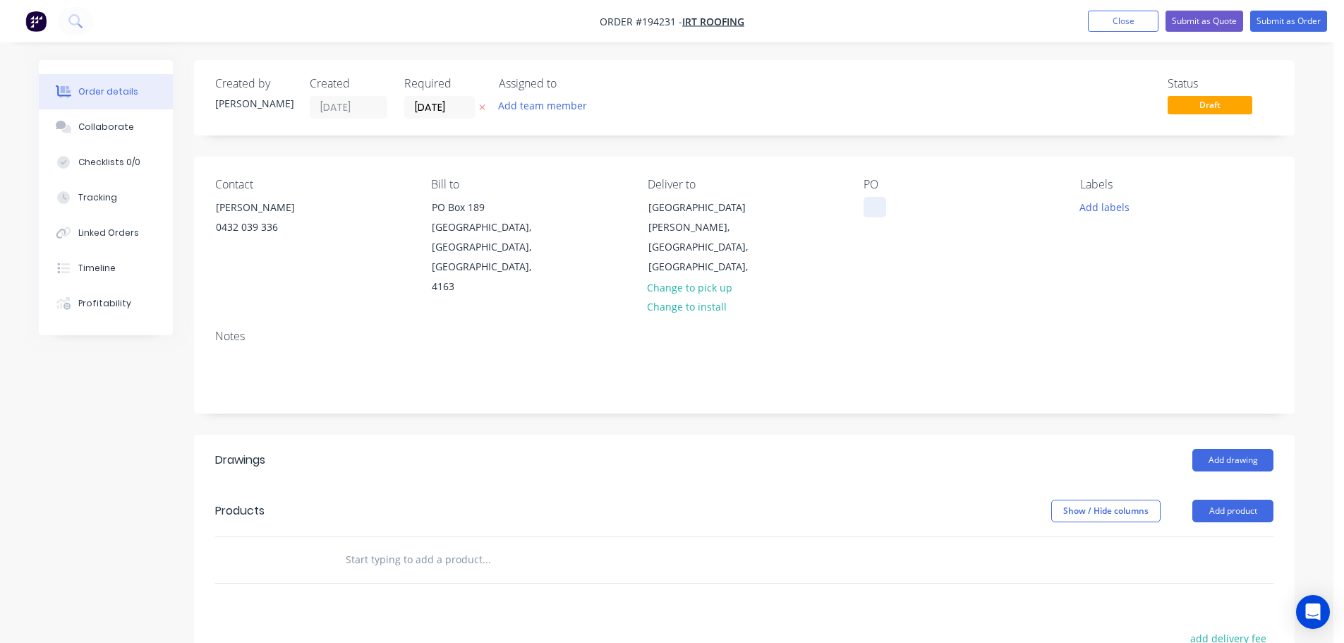
click at [865, 205] on div at bounding box center [875, 207] width 23 height 20
click at [797, 435] on header "Drawings Add drawing" at bounding box center [744, 460] width 1101 height 51
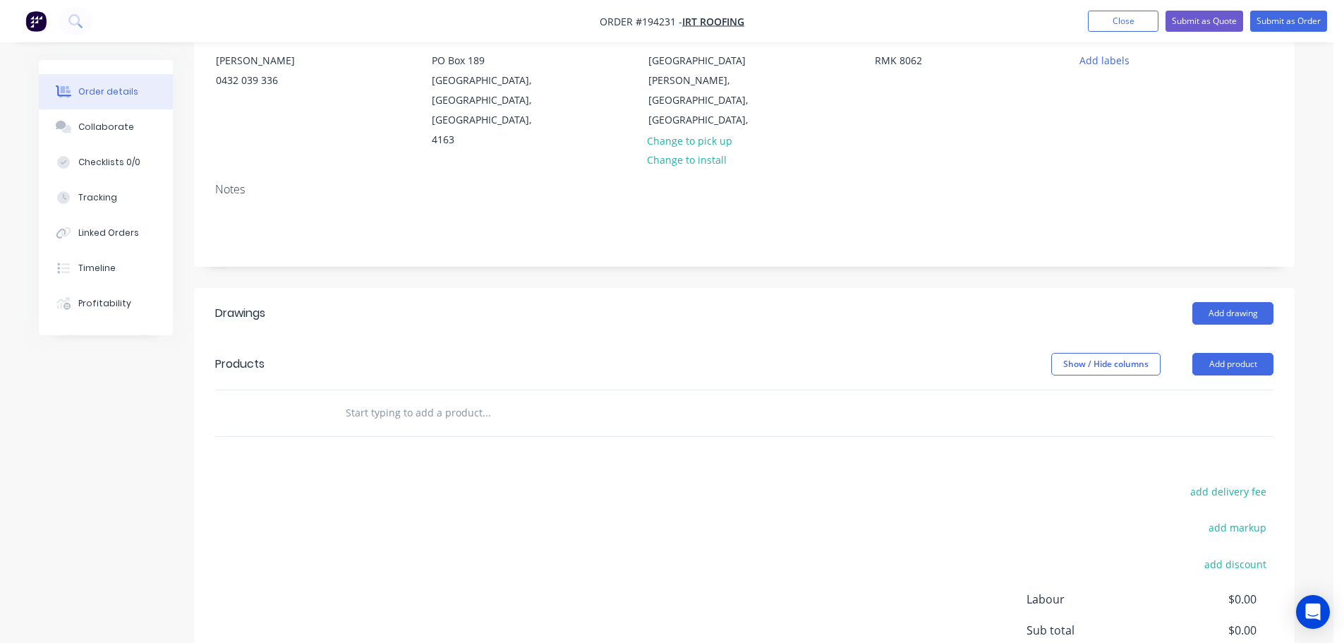
scroll to position [120, 0]
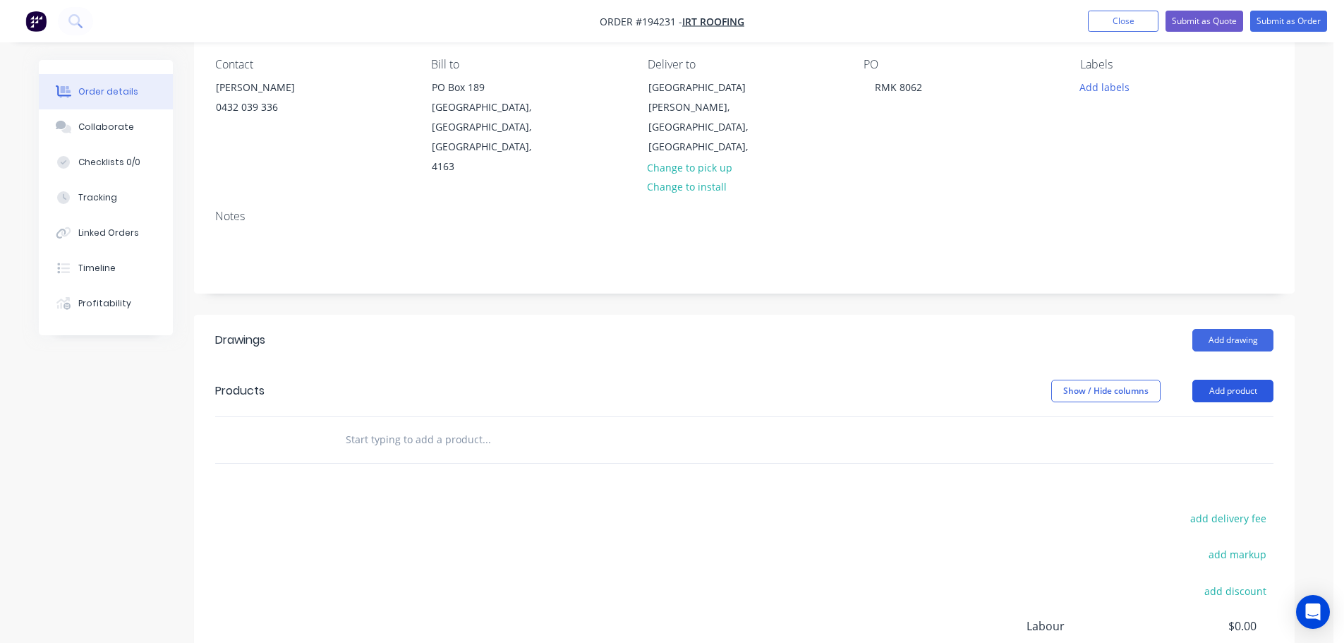
click at [1248, 380] on button "Add product" at bounding box center [1233, 391] width 81 height 23
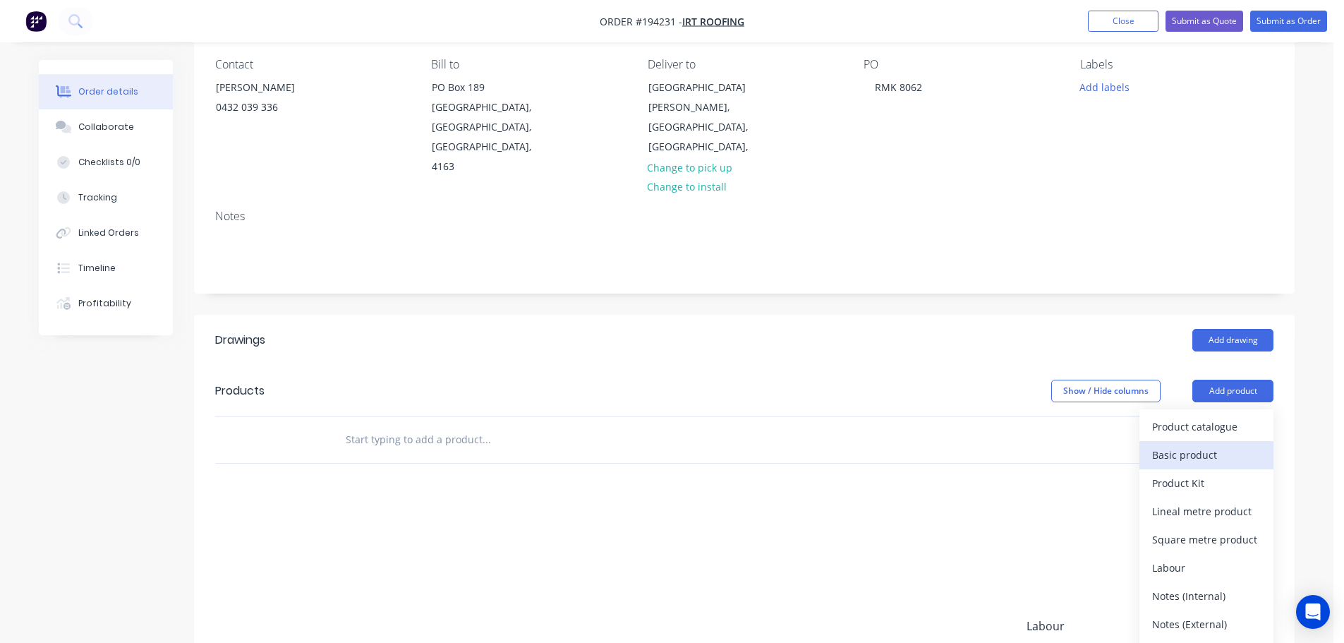
click at [1205, 445] on div "Basic product" at bounding box center [1207, 455] width 109 height 20
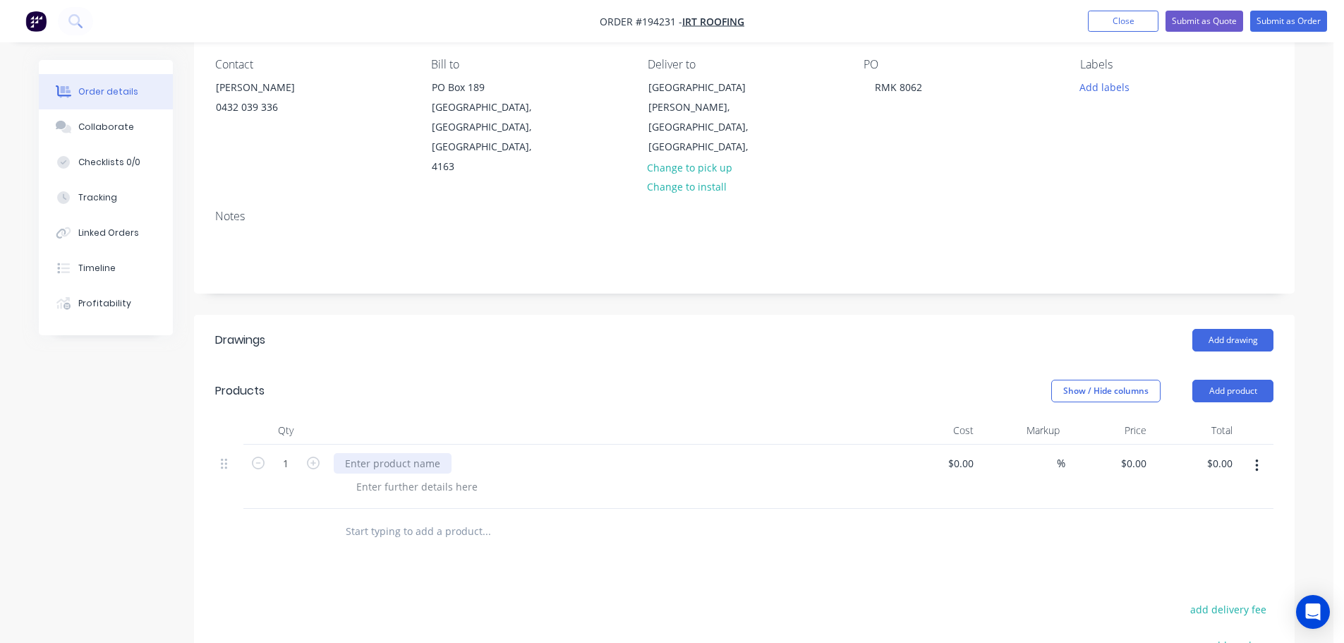
click at [378, 453] on div at bounding box center [393, 463] width 118 height 20
click at [738, 374] on header "Products Show / Hide columns Add product" at bounding box center [744, 391] width 1101 height 51
click at [308, 457] on icon "button" at bounding box center [313, 463] width 13 height 13
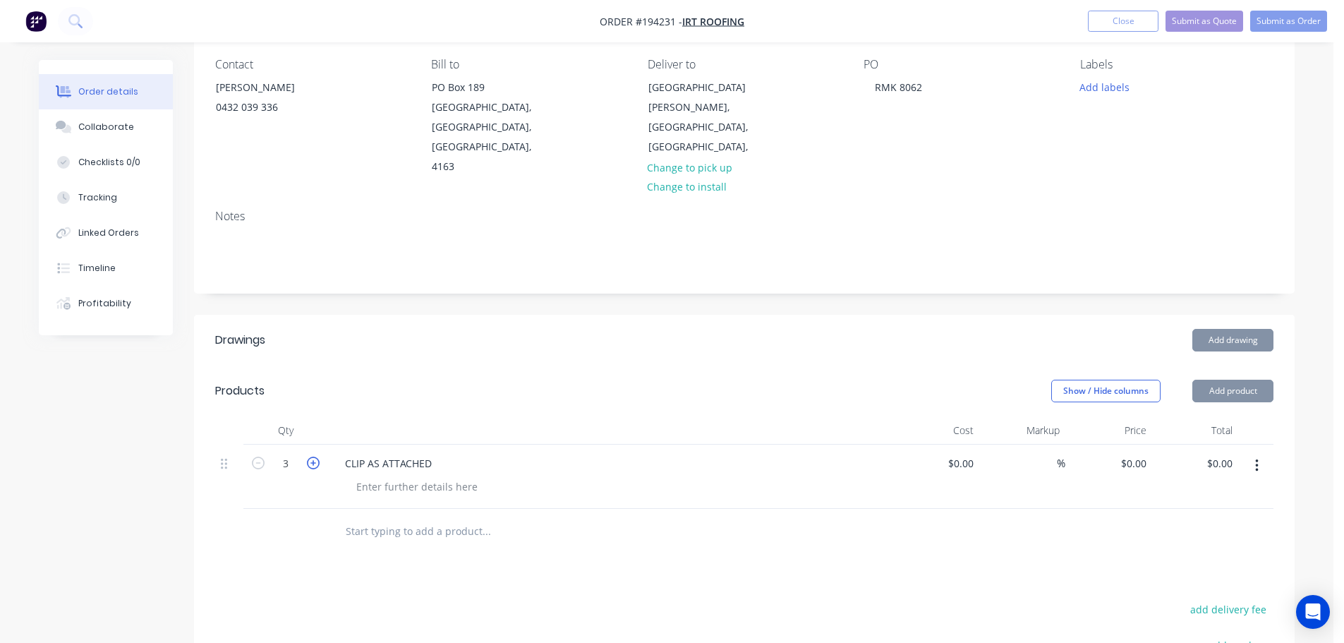
click at [308, 457] on icon "button" at bounding box center [313, 463] width 13 height 13
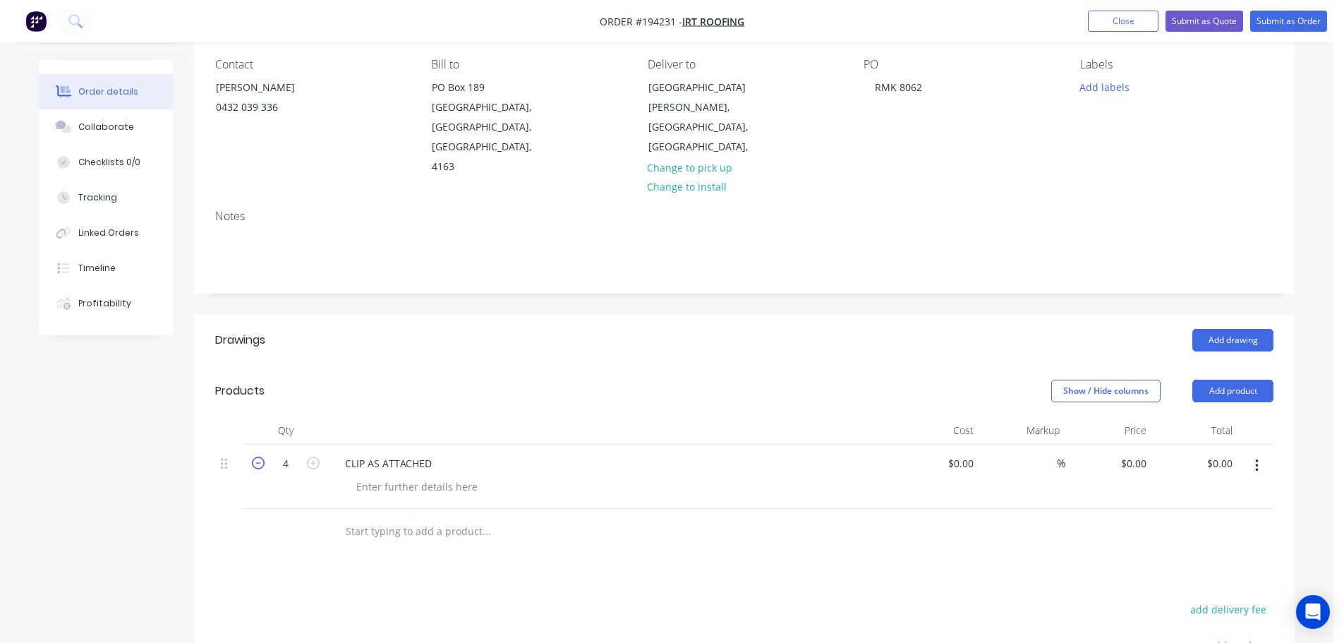
click at [258, 457] on icon "button" at bounding box center [258, 463] width 13 height 13
type input "3"
click at [372, 373] on header "Products Show / Hide columns Add product" at bounding box center [744, 391] width 1101 height 51
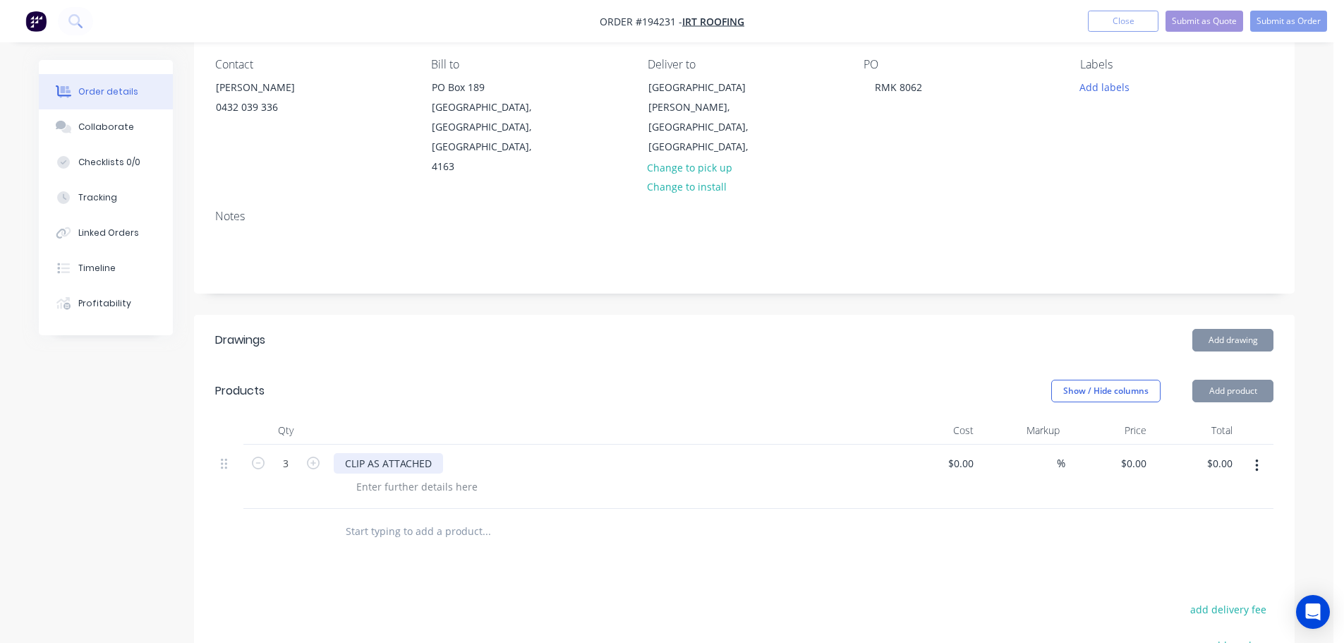
click at [366, 453] on div "CLIP AS ATTACHED" at bounding box center [388, 463] width 109 height 20
click at [371, 453] on div "CLIP AS ATTACHED" at bounding box center [388, 463] width 109 height 20
click at [364, 453] on div "CLIP AS ATTACHED" at bounding box center [388, 463] width 109 height 20
click at [371, 453] on div "CLIP AS ATTACHED" at bounding box center [388, 463] width 109 height 20
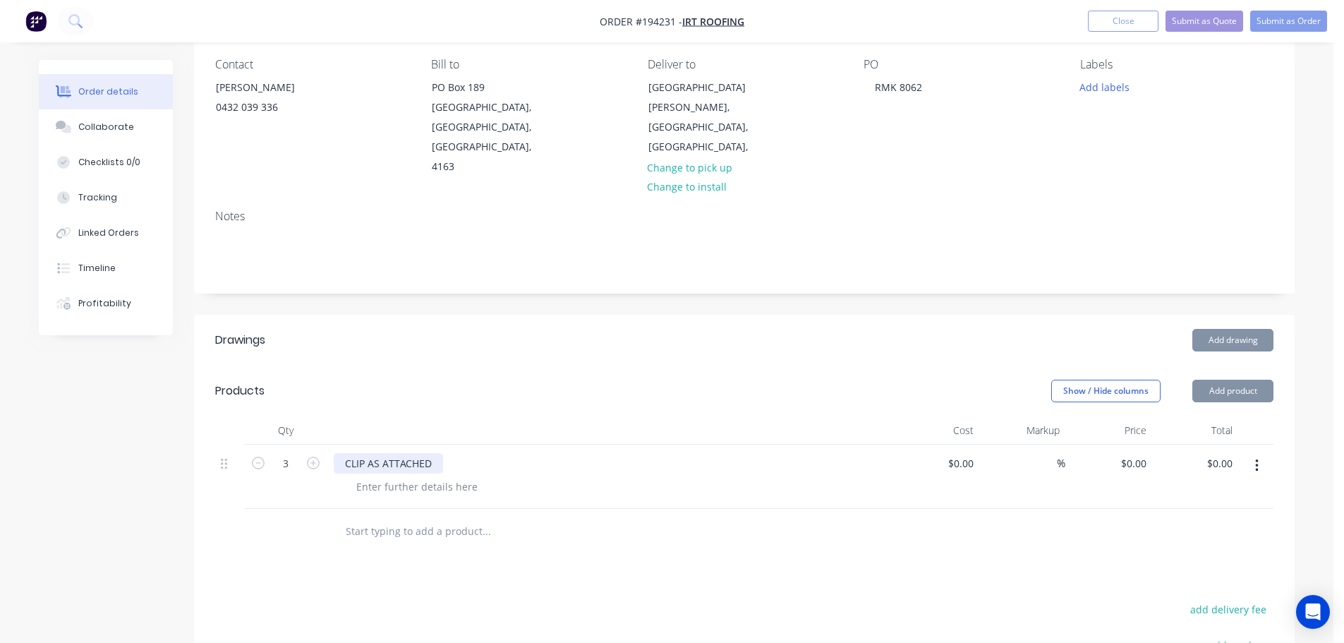
click at [366, 453] on div "CLIP AS ATTACHED" at bounding box center [388, 463] width 109 height 20
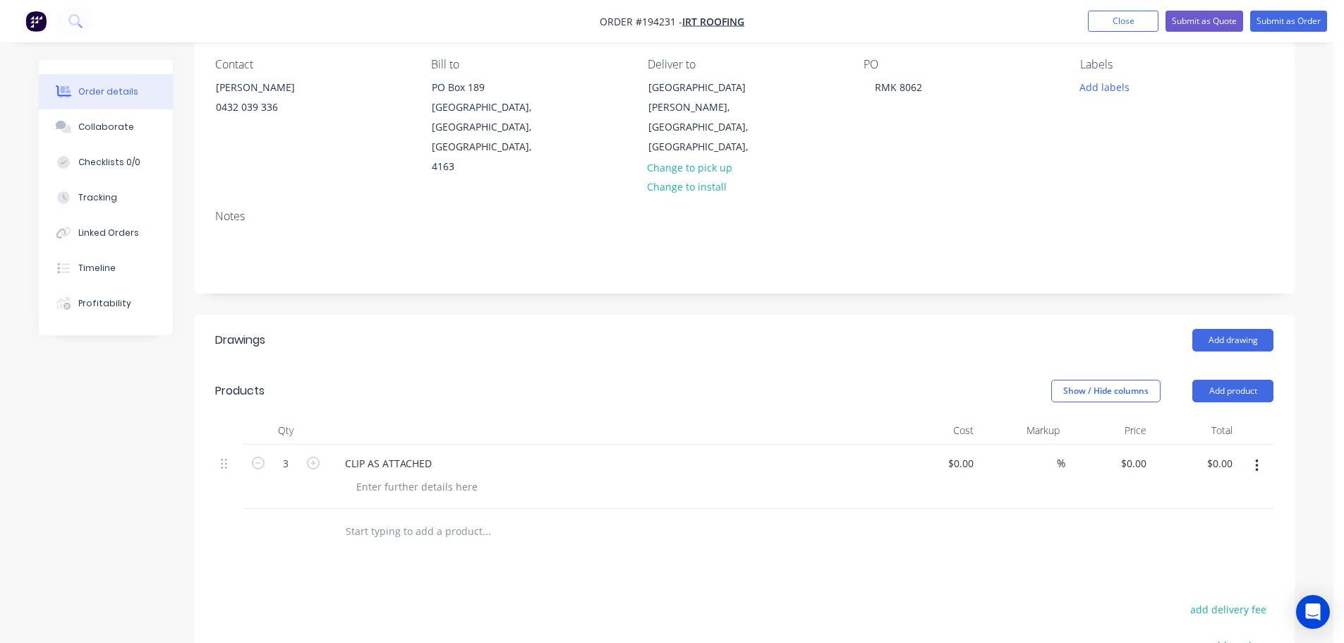
scroll to position [352, 0]
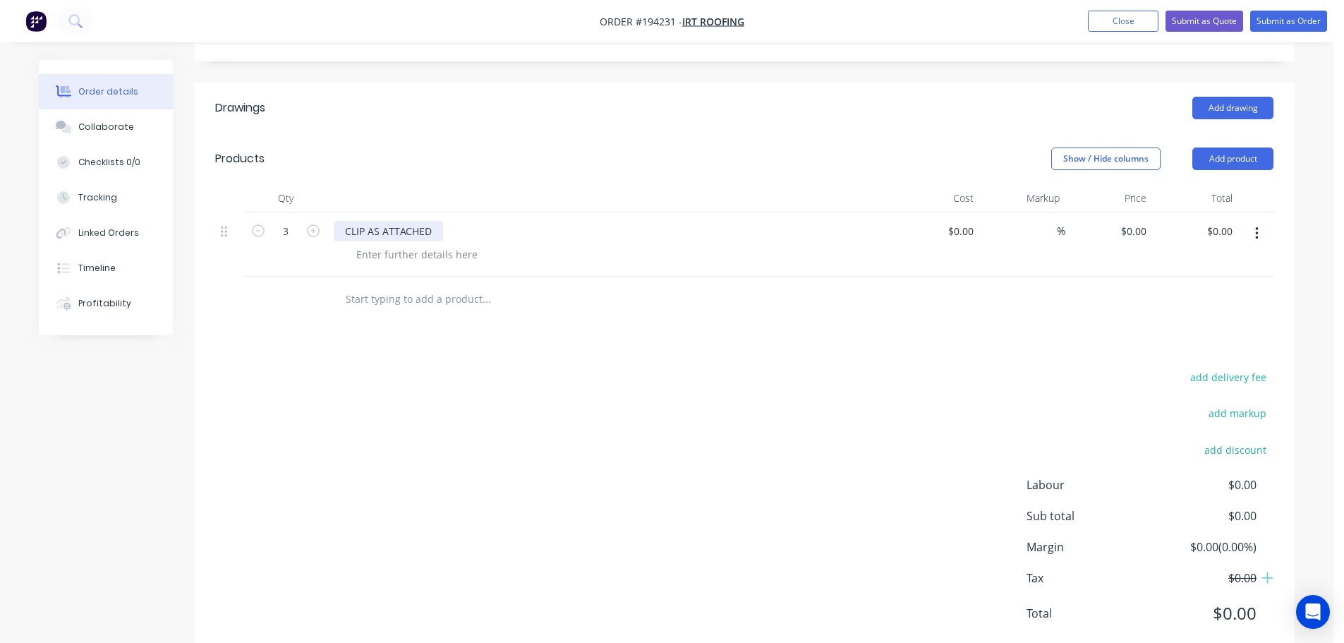
click at [366, 221] on div "CLIP AS ATTACHED" at bounding box center [388, 231] width 109 height 20
drag, startPoint x: 670, startPoint y: 383, endPoint x: 707, endPoint y: 378, distance: 37.7
click at [707, 378] on div "add delivery fee add markup add discount Labour $0.00 Sub total $0.00 Margin $0…" at bounding box center [744, 504] width 1059 height 272
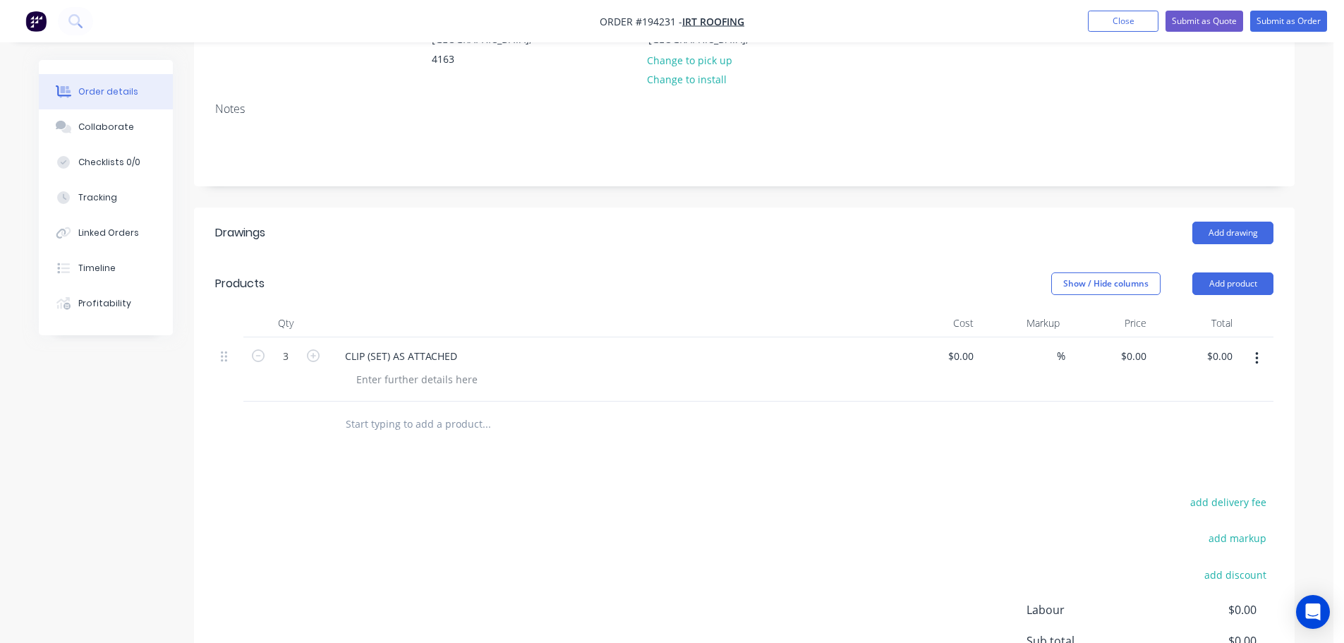
scroll to position [0, 0]
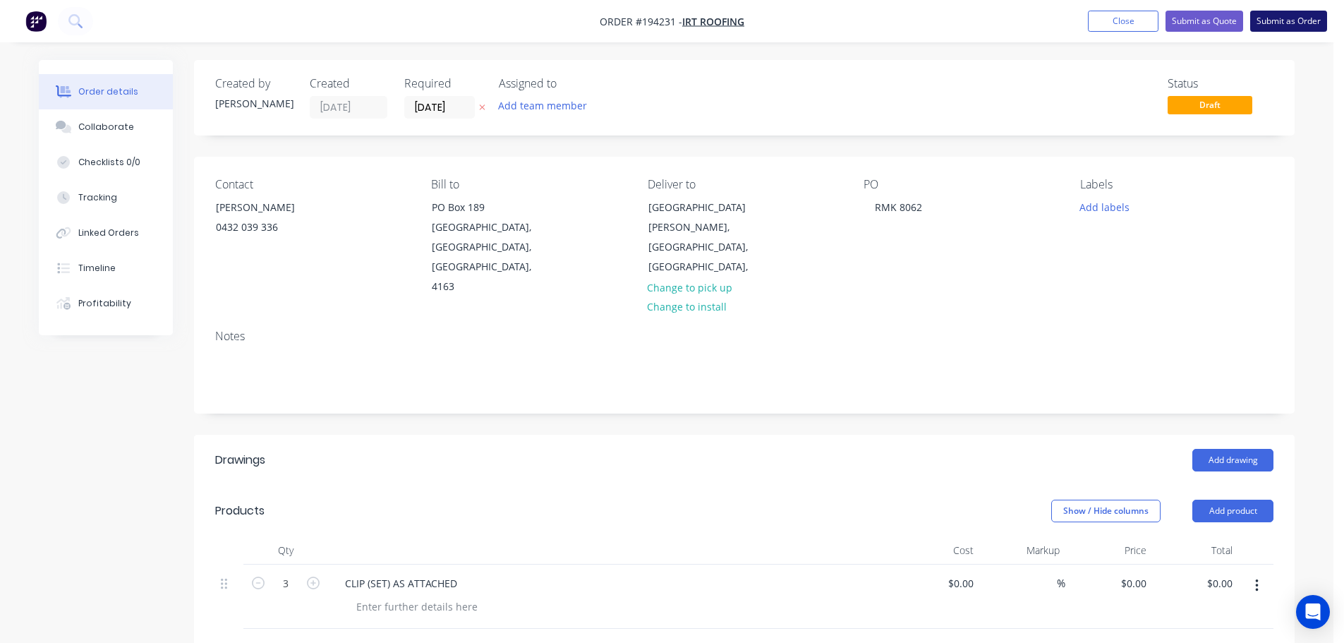
click at [1287, 28] on button "Submit as Order" at bounding box center [1289, 21] width 77 height 21
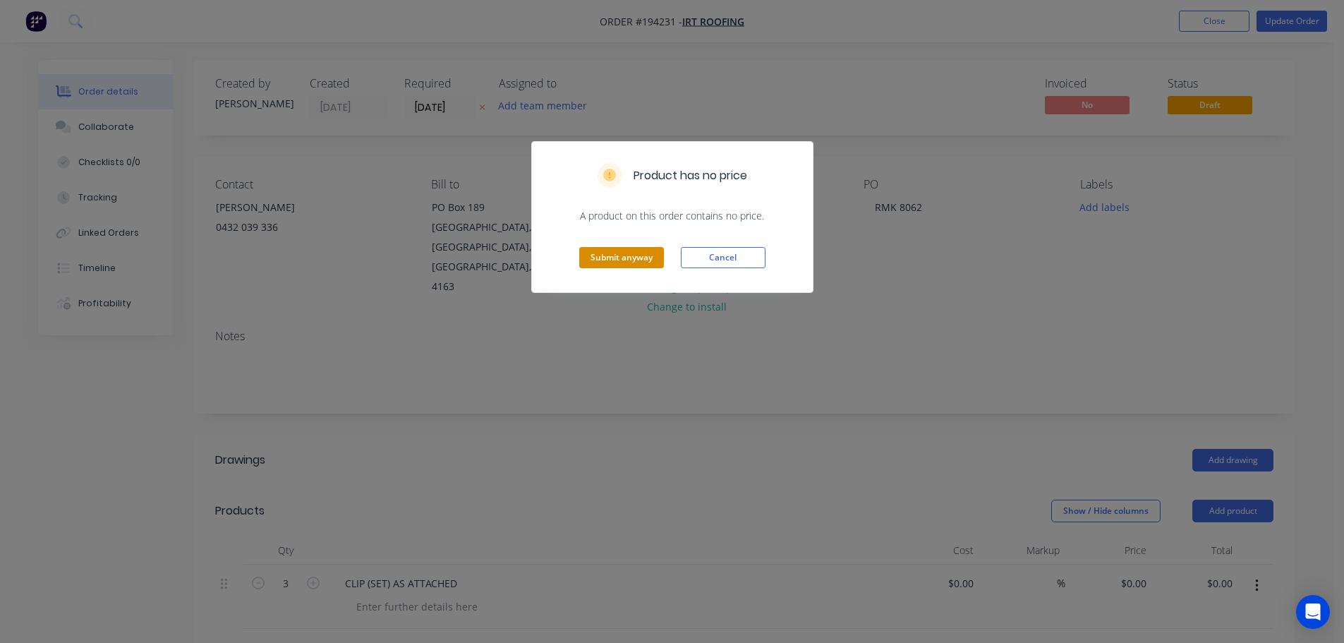
click at [649, 247] on button "Submit anyway" at bounding box center [621, 257] width 85 height 21
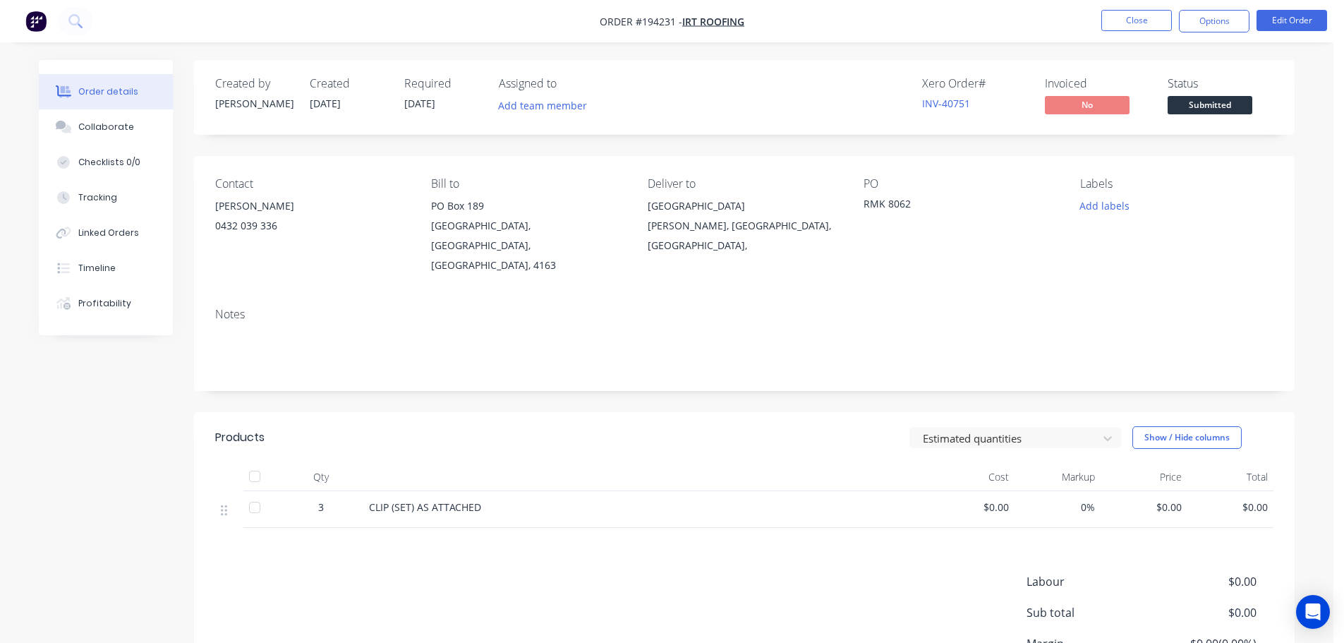
drag, startPoint x: 1214, startPoint y: 16, endPoint x: 1215, endPoint y: 38, distance: 21.9
click at [1214, 16] on button "Options" at bounding box center [1214, 21] width 71 height 23
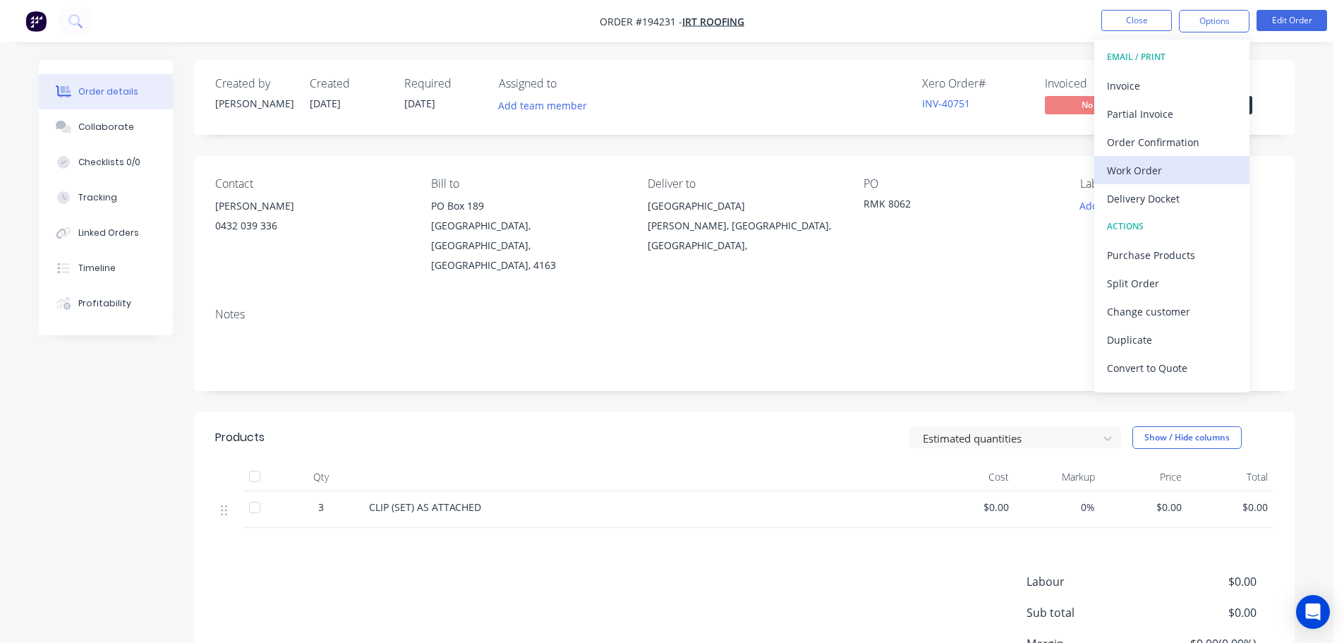
click at [1131, 169] on div "Work Order" at bounding box center [1172, 170] width 130 height 20
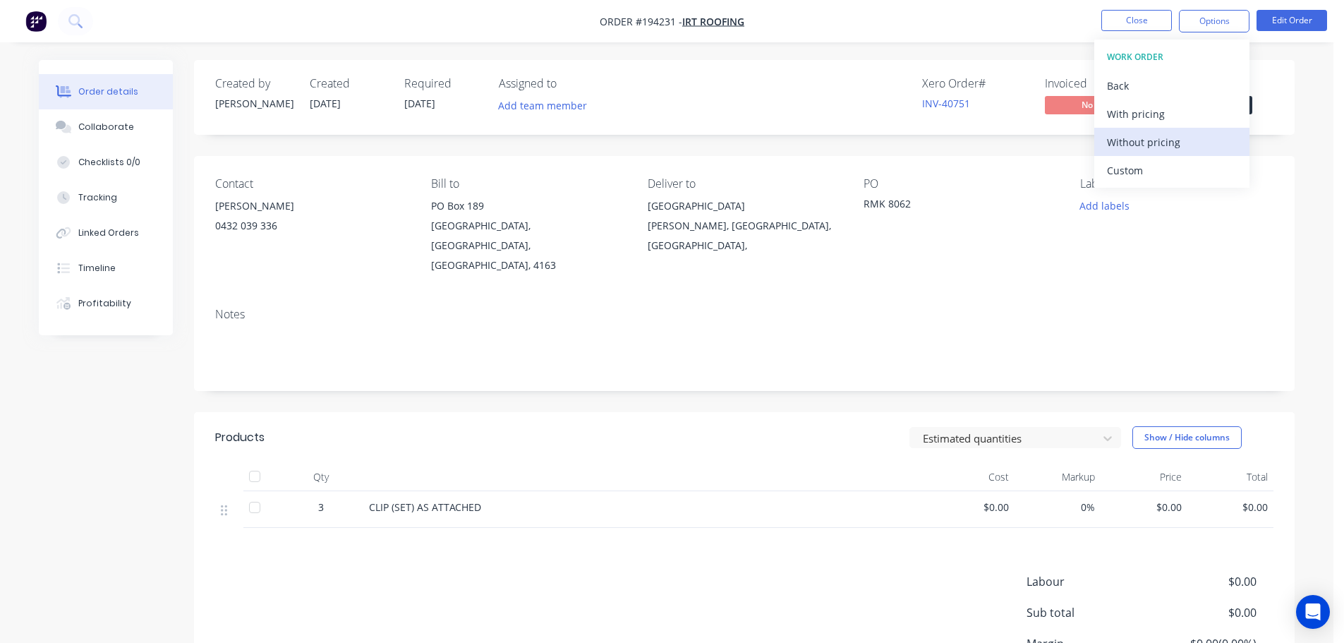
click at [1137, 138] on div "Without pricing" at bounding box center [1172, 142] width 130 height 20
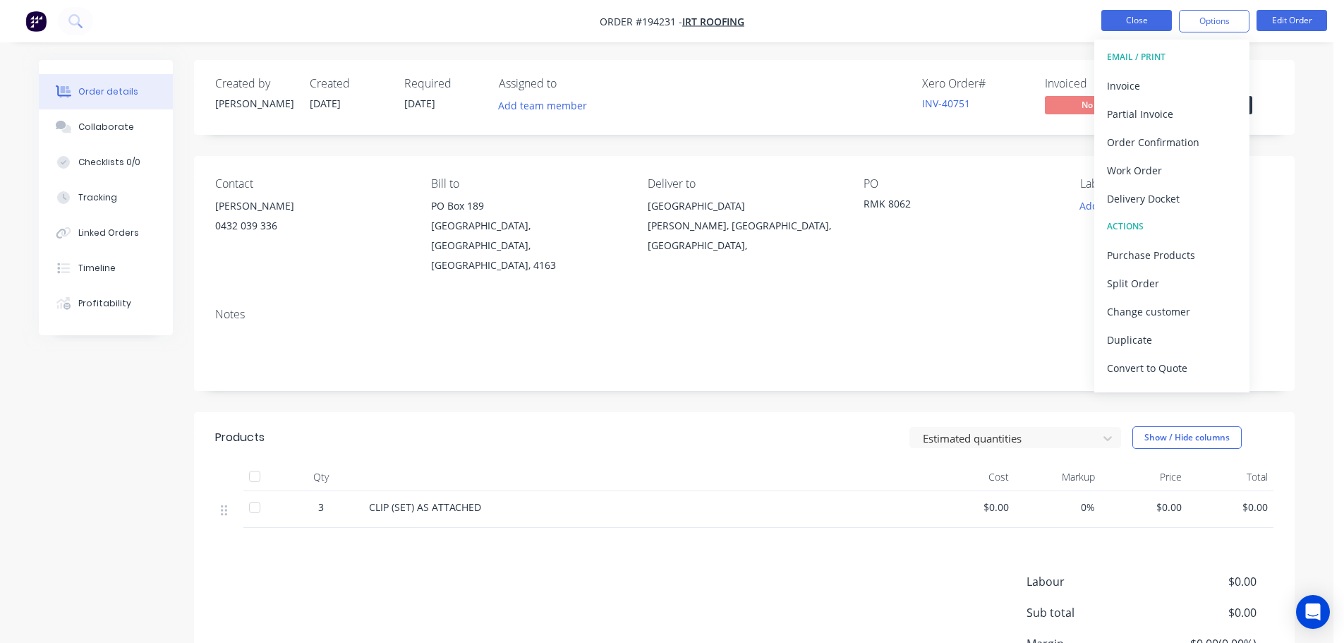
click at [1166, 26] on button "Close" at bounding box center [1137, 20] width 71 height 21
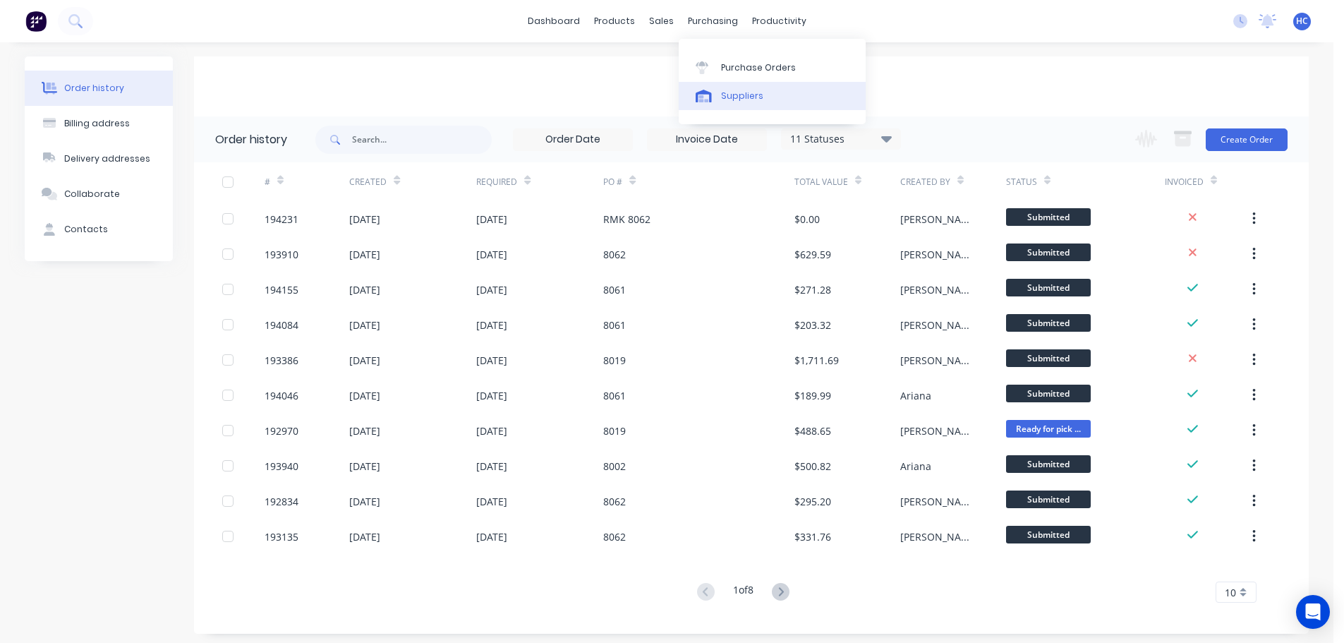
click at [738, 97] on div "Suppliers" at bounding box center [742, 96] width 42 height 13
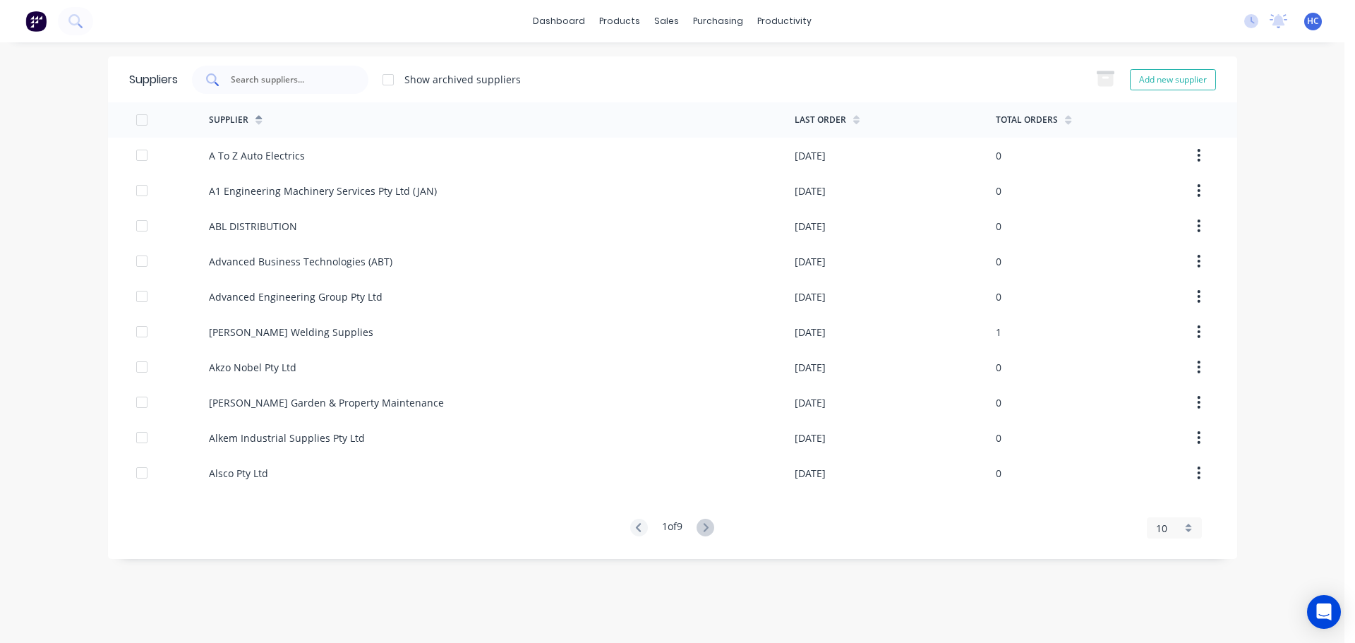
click at [322, 76] on input "text" at bounding box center [287, 80] width 117 height 14
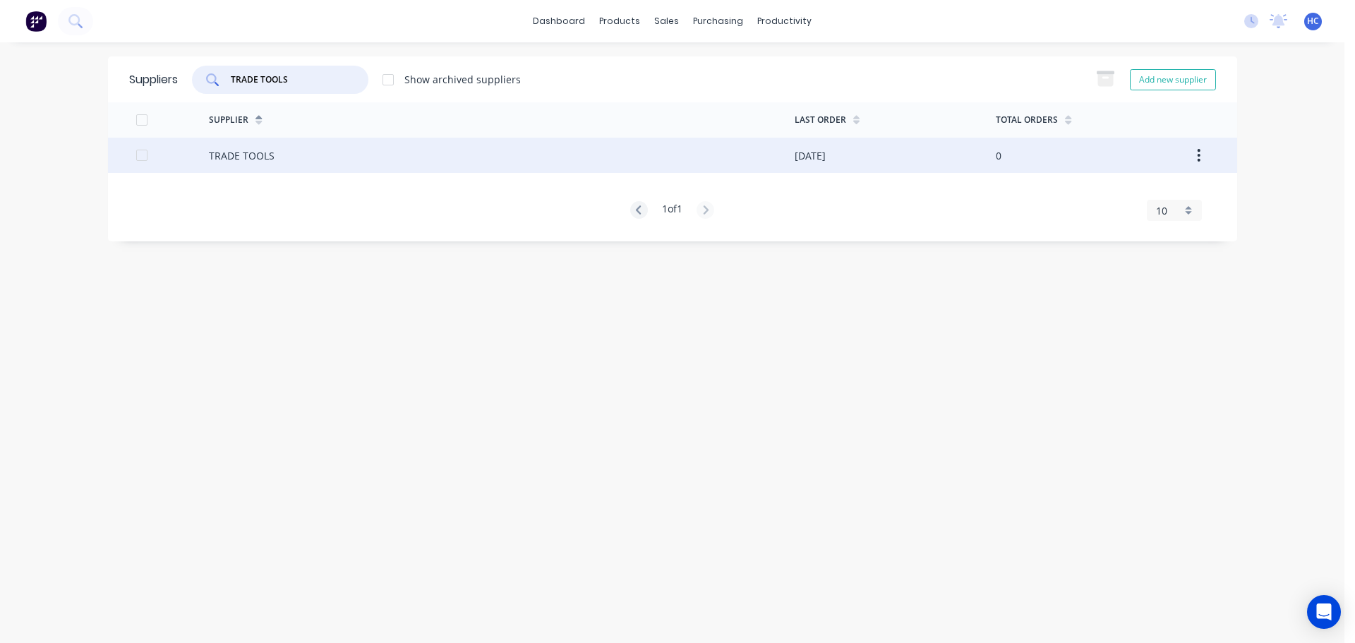
type input "TRADE TOOLS"
click at [327, 153] on div "TRADE TOOLS" at bounding box center [502, 155] width 586 height 35
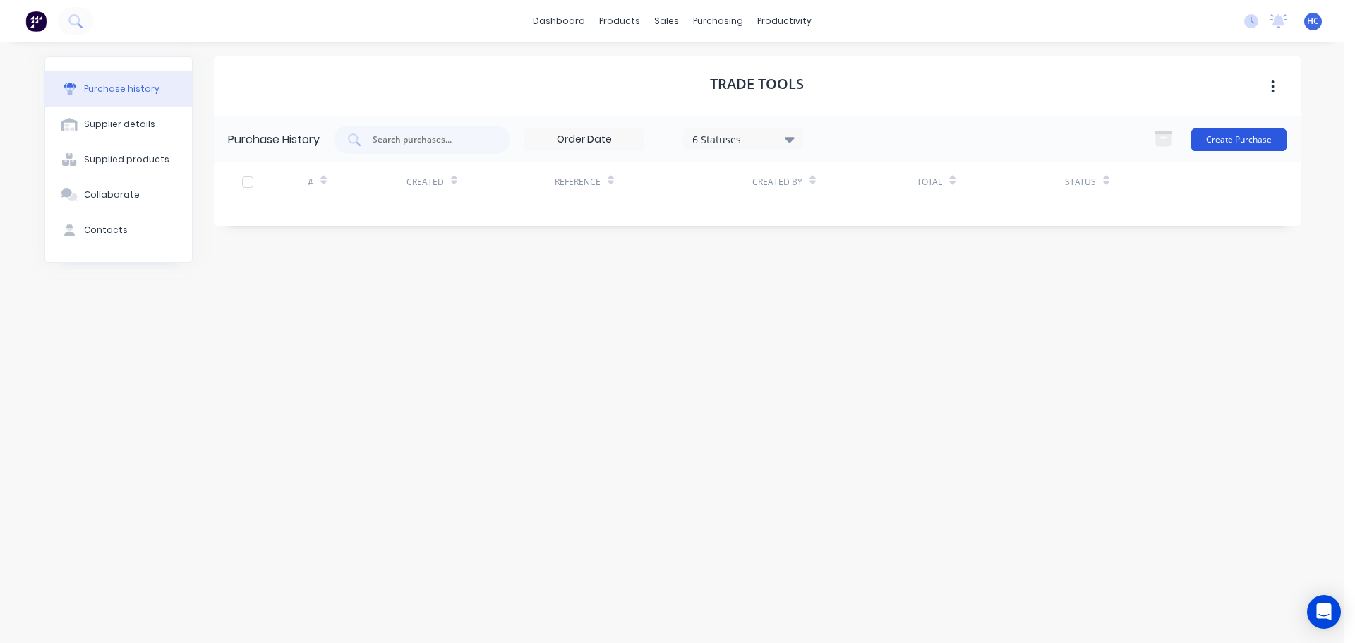
click at [1206, 143] on button "Create Purchase" at bounding box center [1238, 139] width 95 height 23
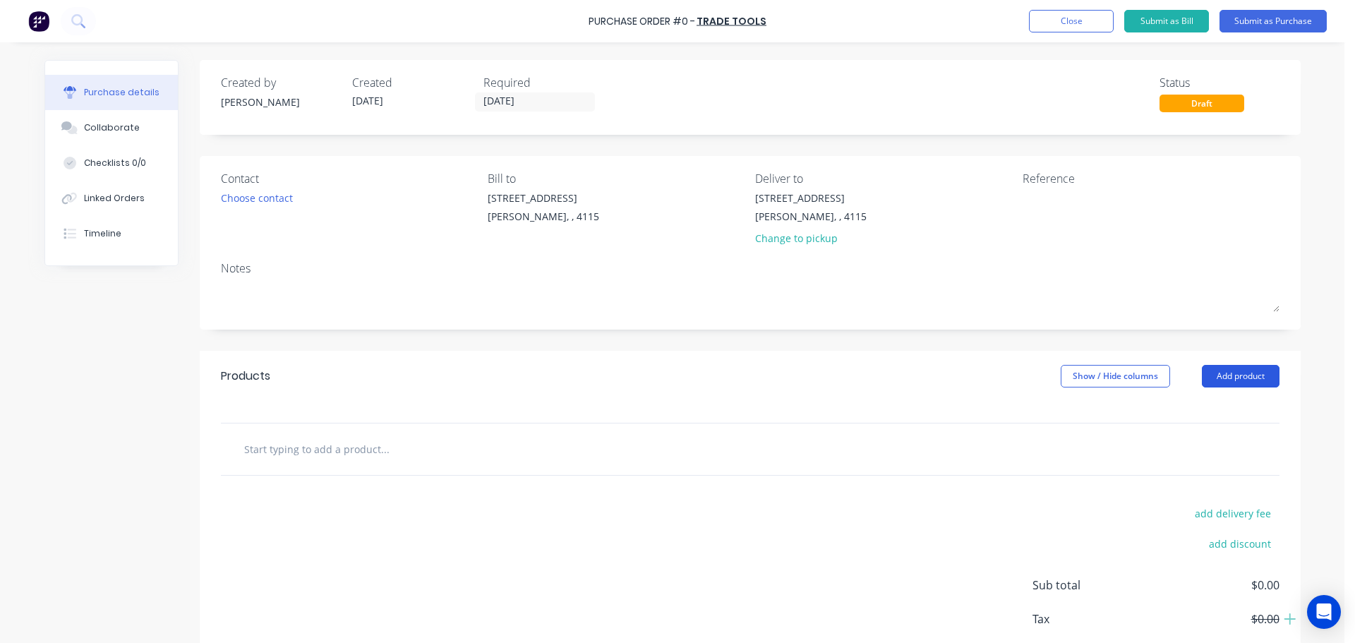
click at [1214, 375] on button "Add product" at bounding box center [1241, 376] width 78 height 23
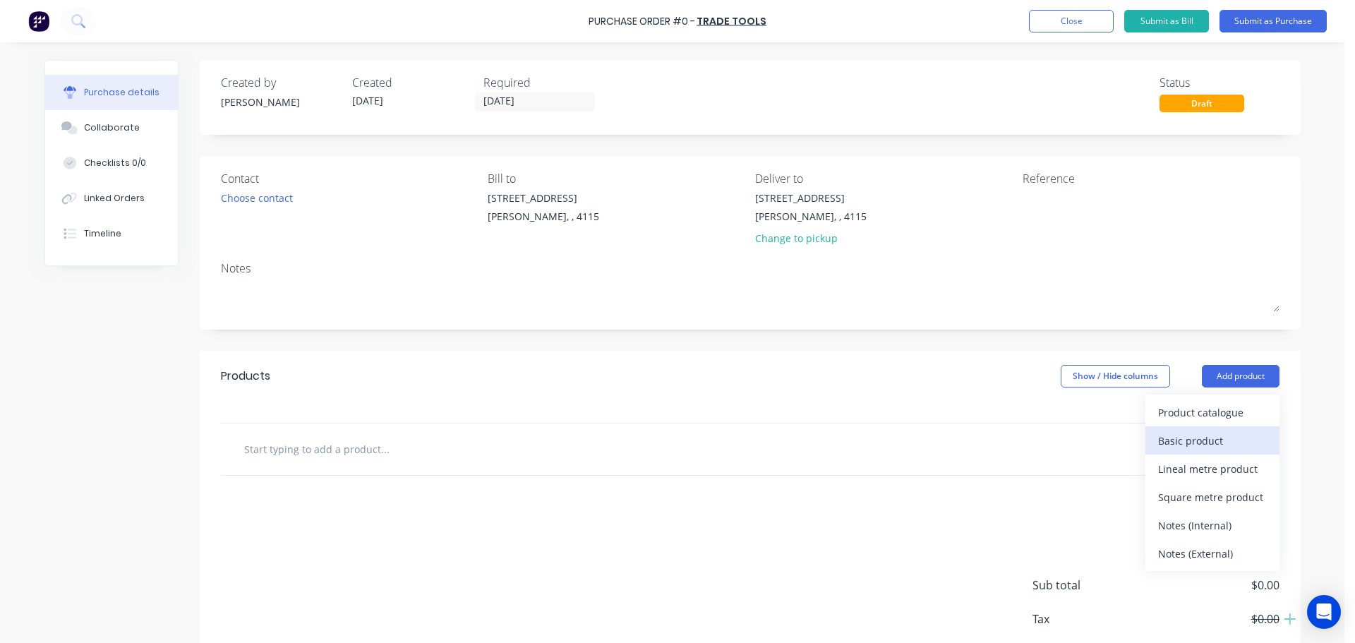
click at [1192, 443] on div "Basic product" at bounding box center [1212, 441] width 109 height 20
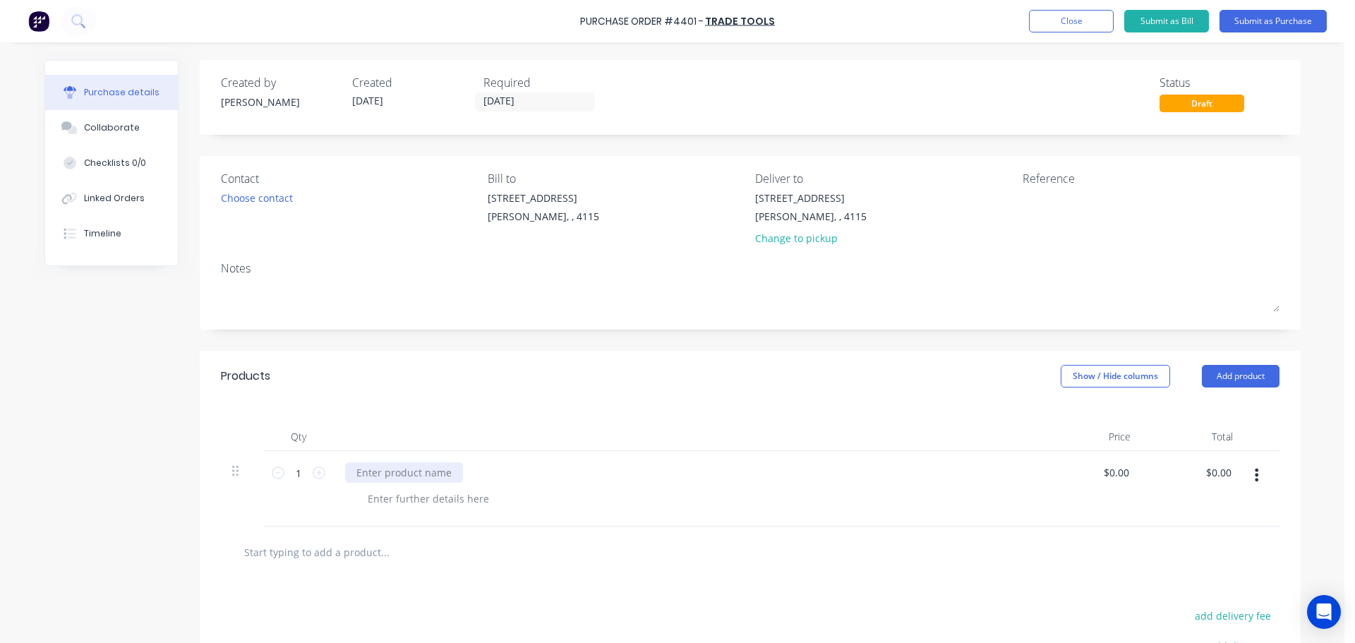
click at [422, 474] on div at bounding box center [404, 472] width 118 height 20
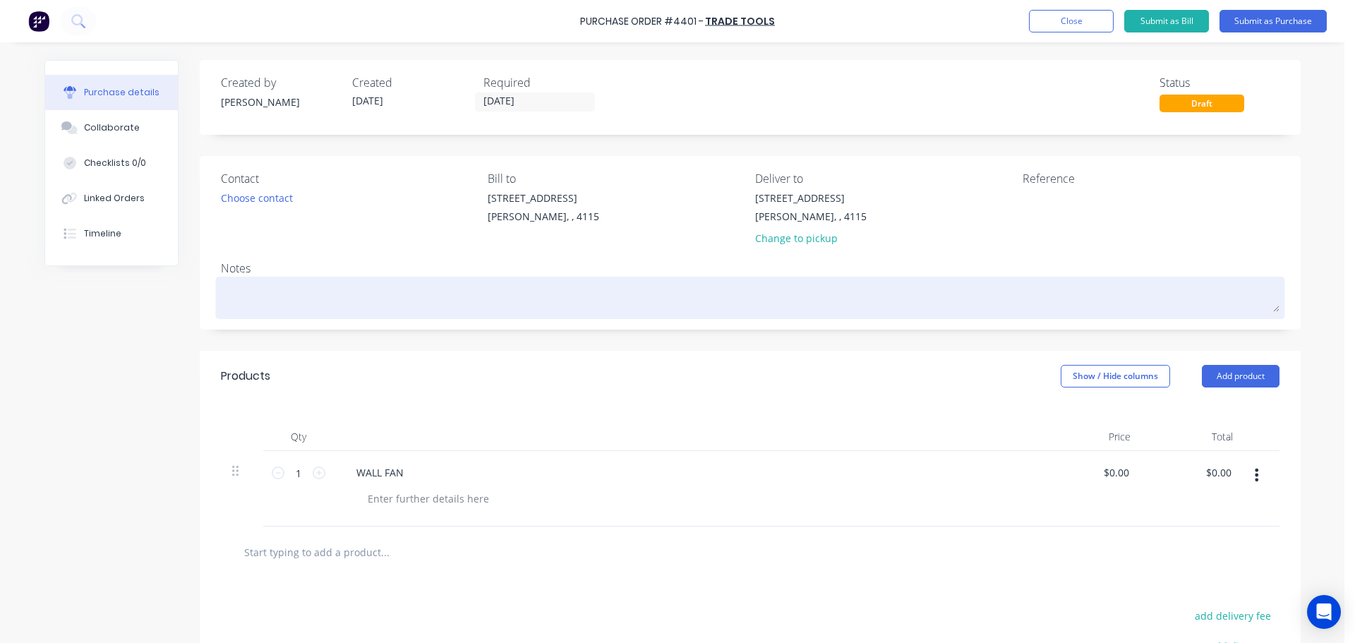
drag, startPoint x: 366, startPoint y: 390, endPoint x: 802, endPoint y: 309, distance: 444.3
click at [615, 337] on div "Created by Hayden Created 30/09/25 Required 30/09/25 Status Draft Contact Choos…" at bounding box center [750, 435] width 1101 height 750
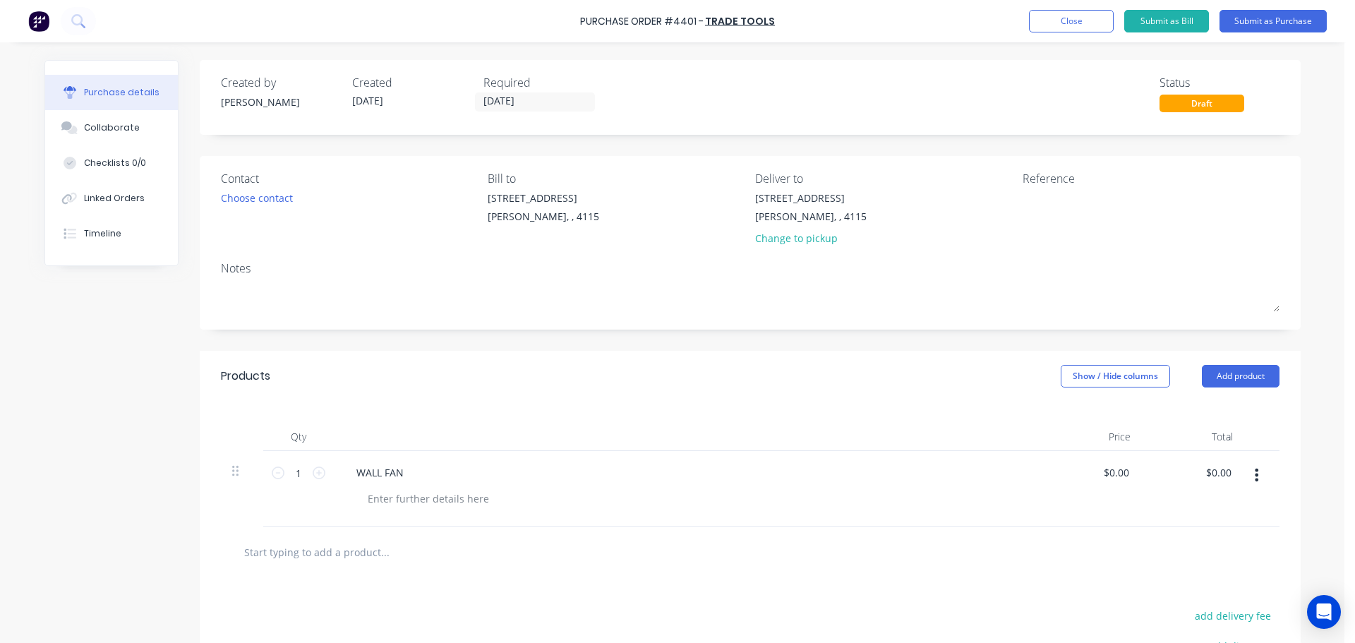
click at [675, 387] on div "Products Show / Hide columns Add product" at bounding box center [750, 376] width 1101 height 51
click at [231, 207] on div "Contact Choose contact" at bounding box center [349, 211] width 257 height 83
click at [1304, 21] on button "Submit as Purchase" at bounding box center [1273, 21] width 107 height 23
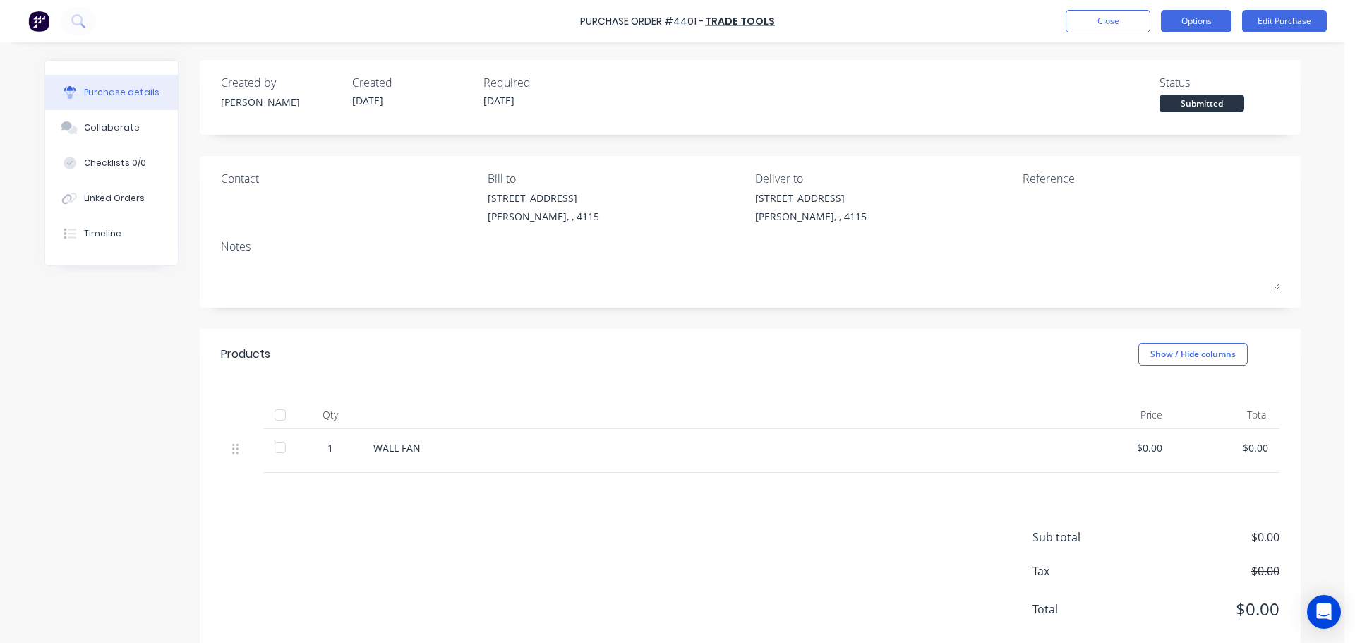
click at [1199, 20] on button "Options" at bounding box center [1196, 21] width 71 height 23
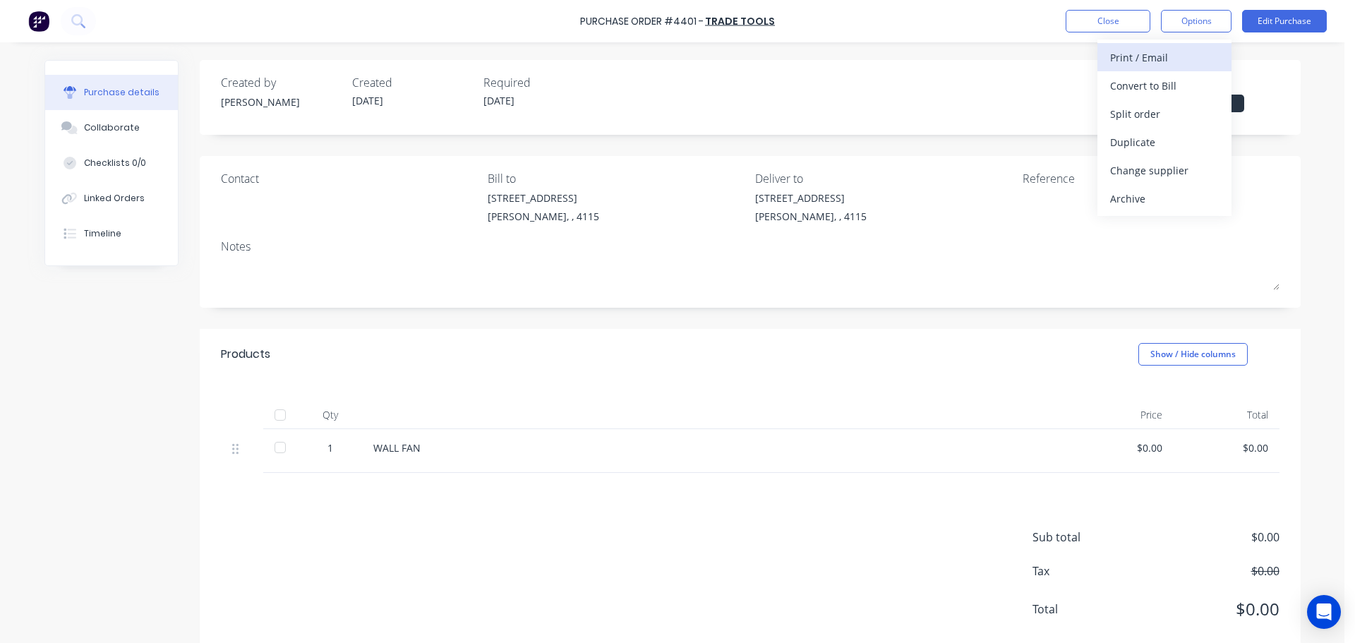
click at [1160, 63] on div "Print / Email" at bounding box center [1164, 57] width 109 height 20
click at [1153, 109] on div "Without pricing" at bounding box center [1164, 114] width 109 height 20
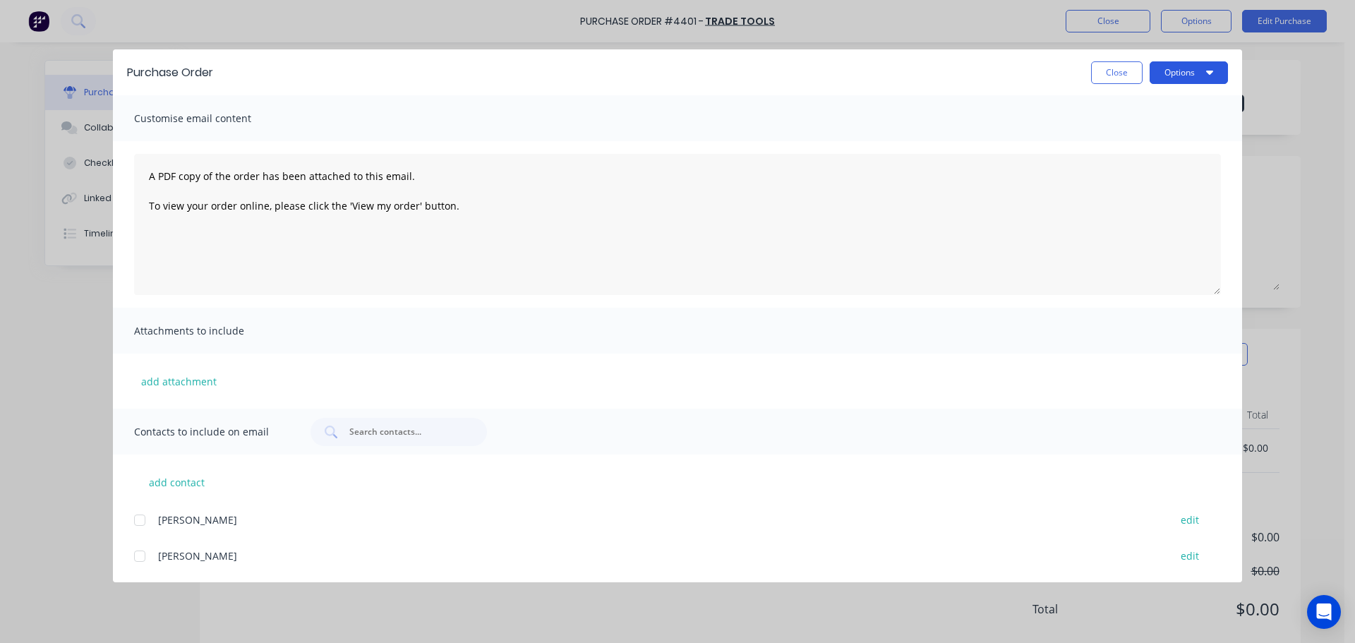
click at [1165, 73] on button "Options" at bounding box center [1189, 72] width 78 height 23
click at [1158, 131] on div "Print" at bounding box center [1161, 136] width 109 height 20
click at [1105, 69] on button "Close" at bounding box center [1117, 72] width 52 height 23
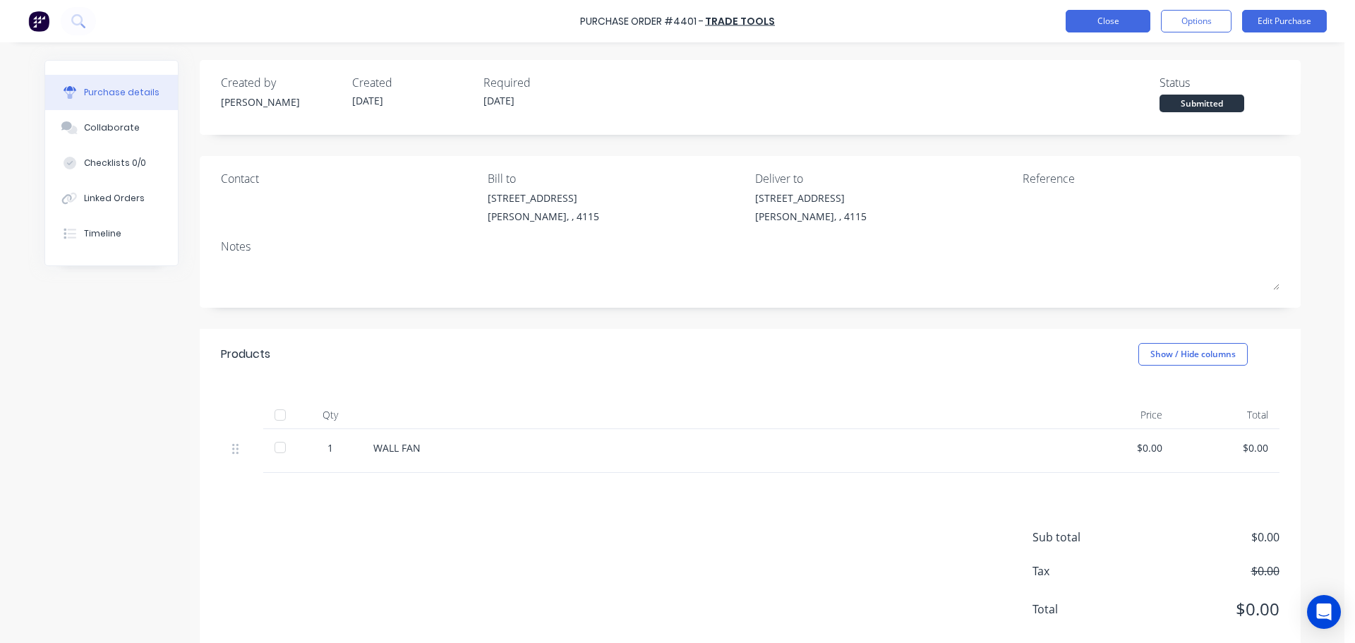
click at [1099, 27] on button "Close" at bounding box center [1108, 21] width 85 height 23
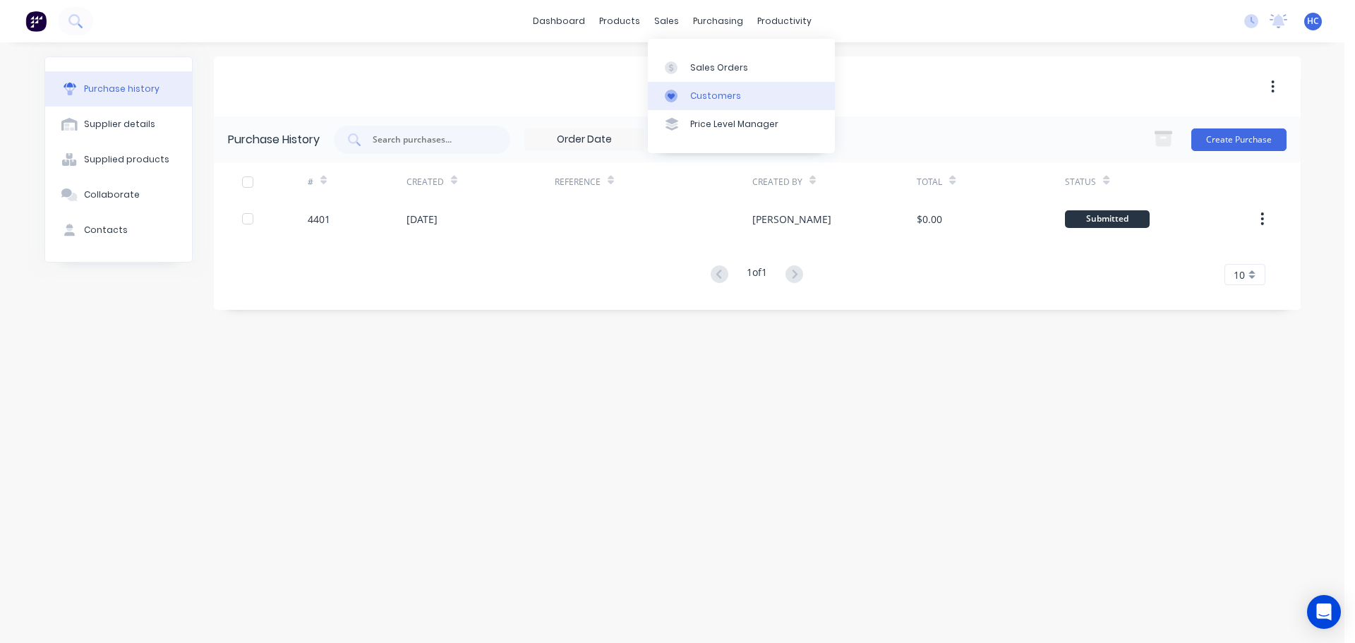
click at [711, 95] on div "Customers" at bounding box center [715, 96] width 51 height 13
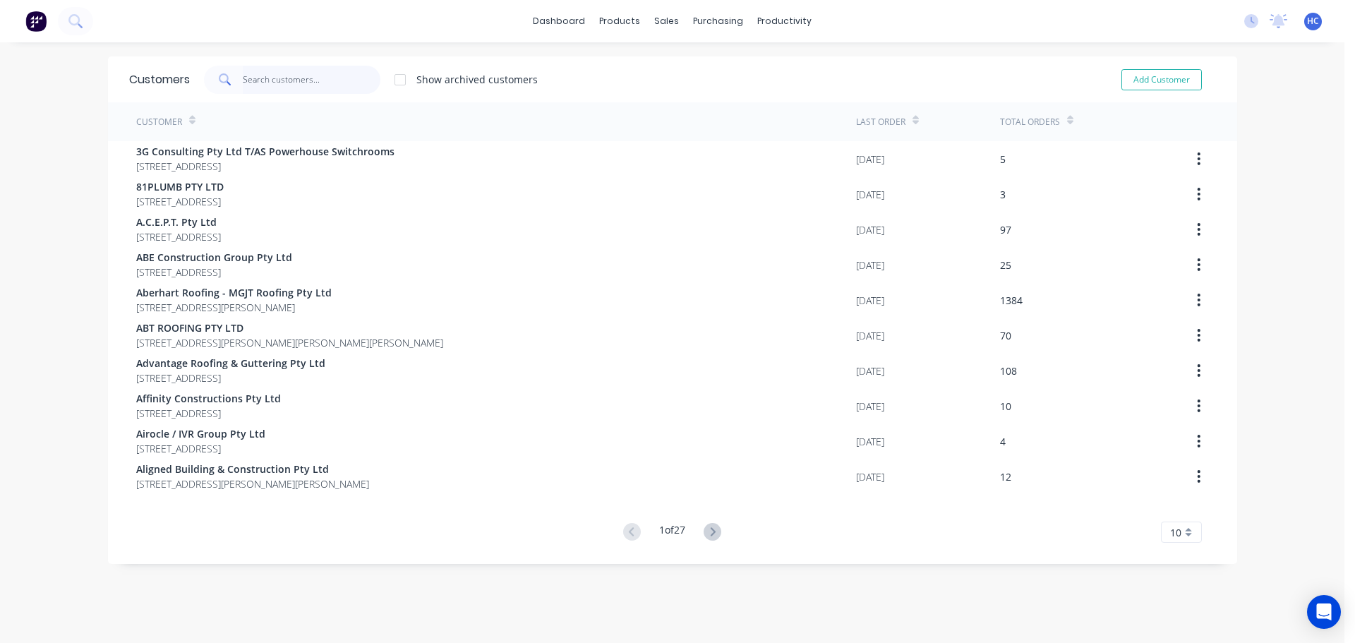
click at [315, 80] on input "text" at bounding box center [312, 80] width 138 height 28
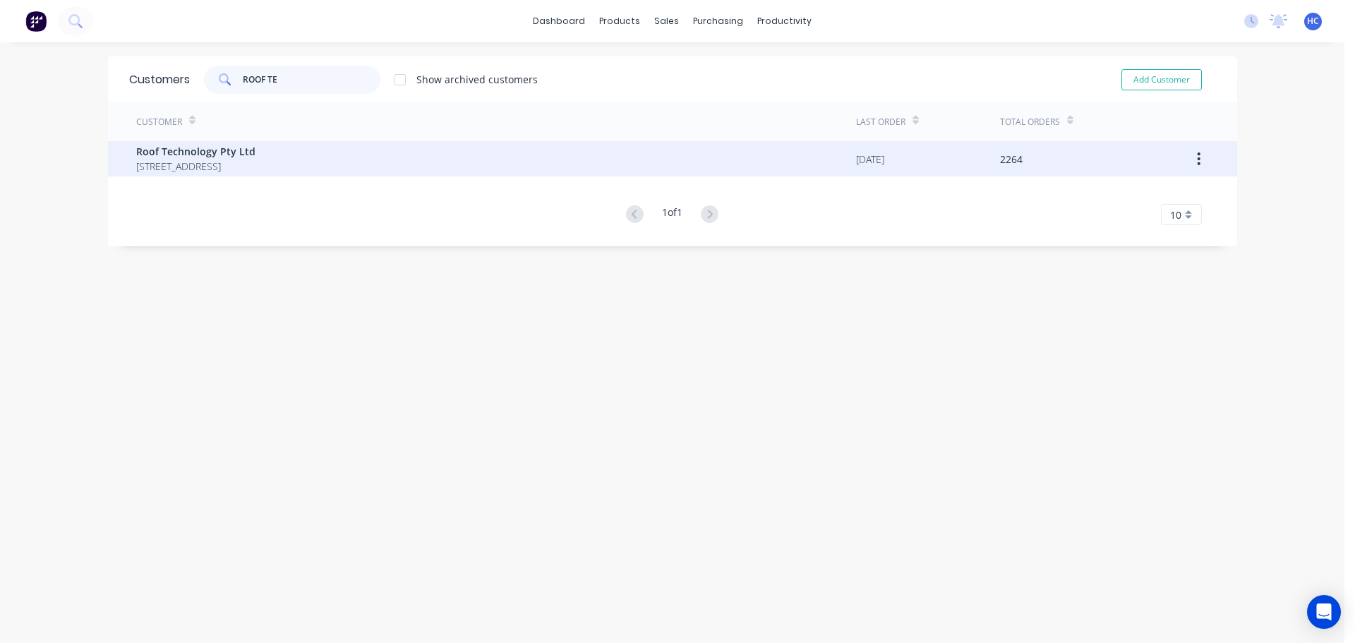
type input "ROOF TE"
click at [255, 155] on span "Roof Technology Pty Ltd" at bounding box center [195, 151] width 119 height 15
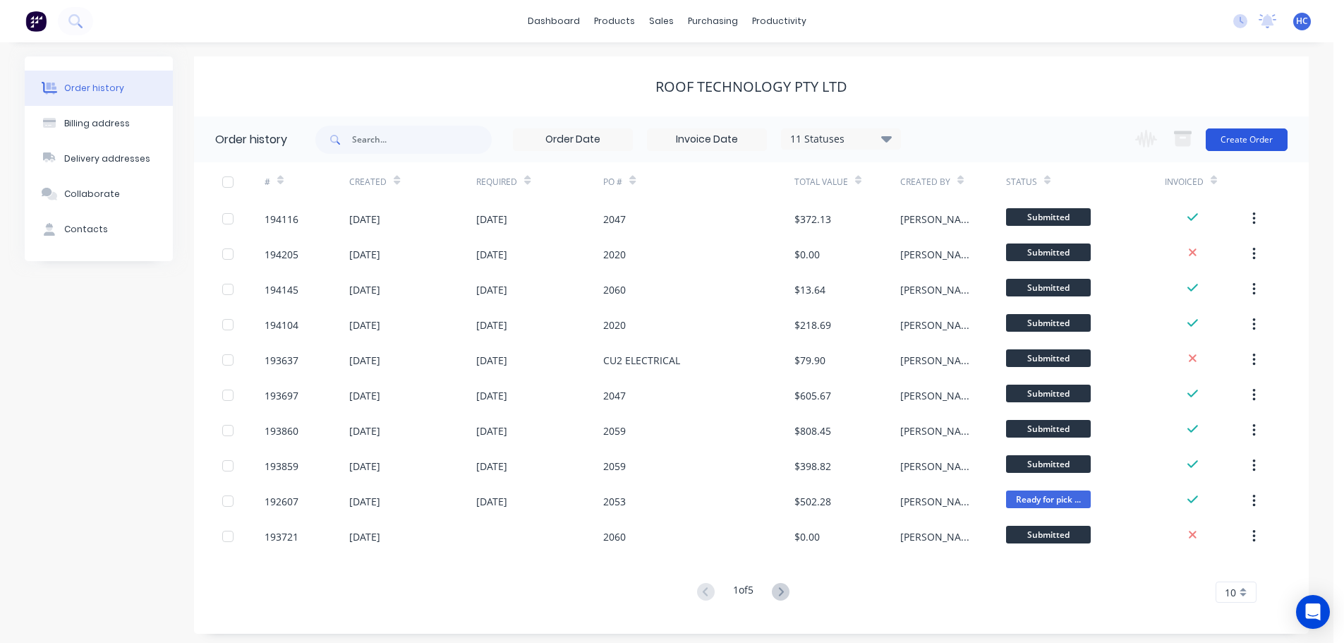
click at [1240, 145] on button "Create Order" at bounding box center [1247, 139] width 82 height 23
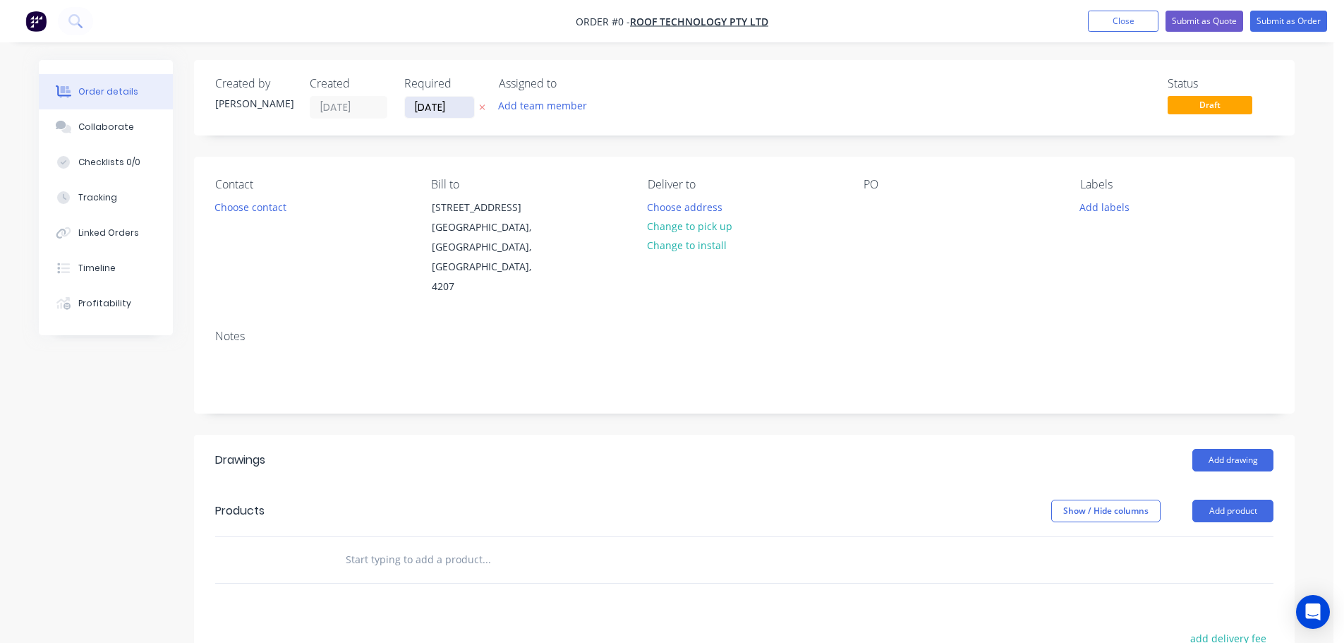
click at [421, 110] on input "[DATE]" at bounding box center [439, 107] width 69 height 21
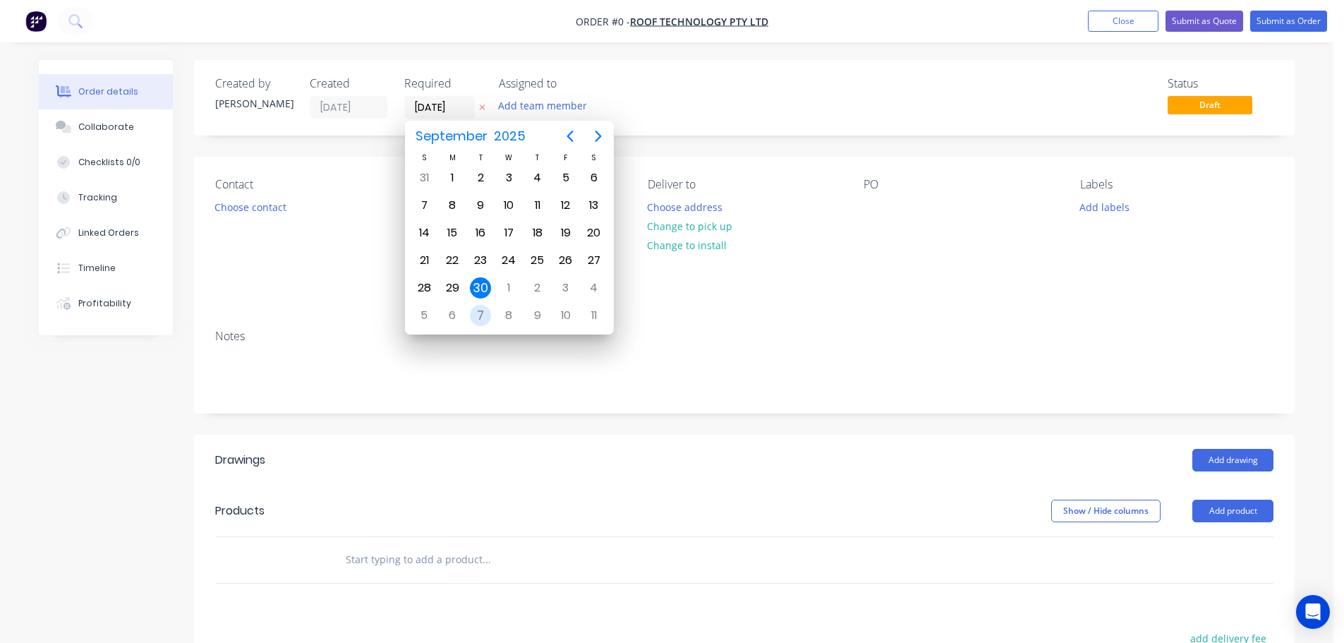
click at [476, 313] on div "7" at bounding box center [480, 315] width 21 height 21
type input "[DATE]"
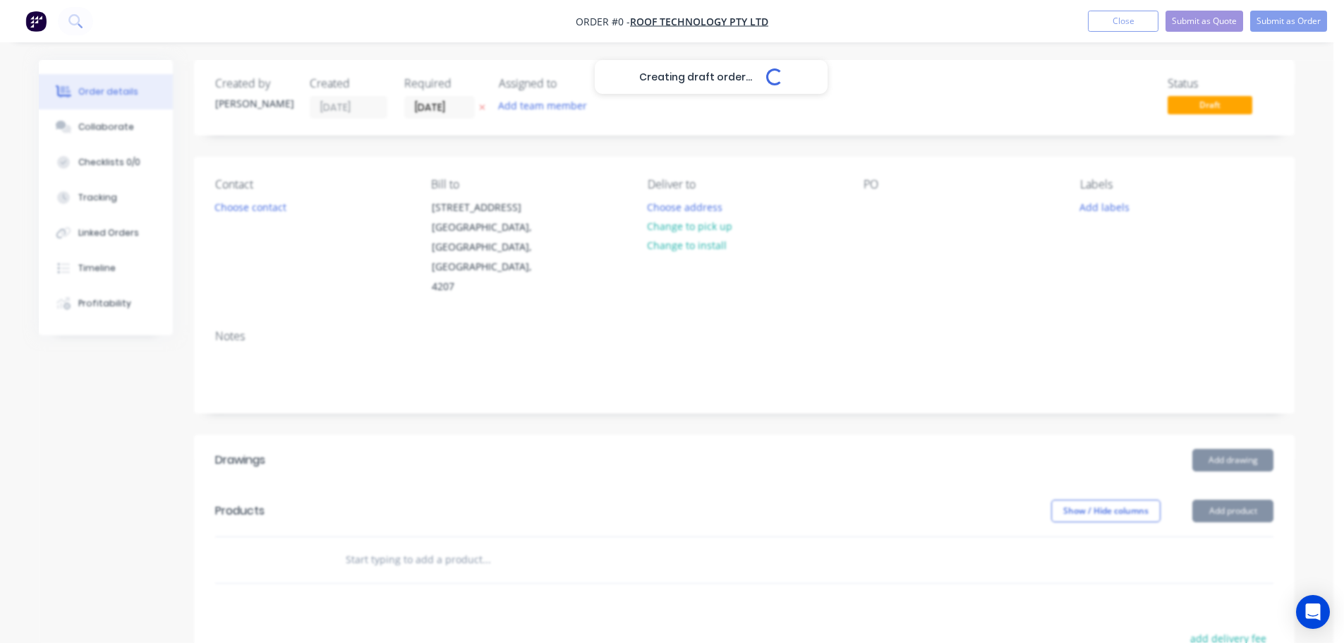
click at [262, 210] on div "Creating draft order... Loading..." at bounding box center [711, 381] width 1344 height 643
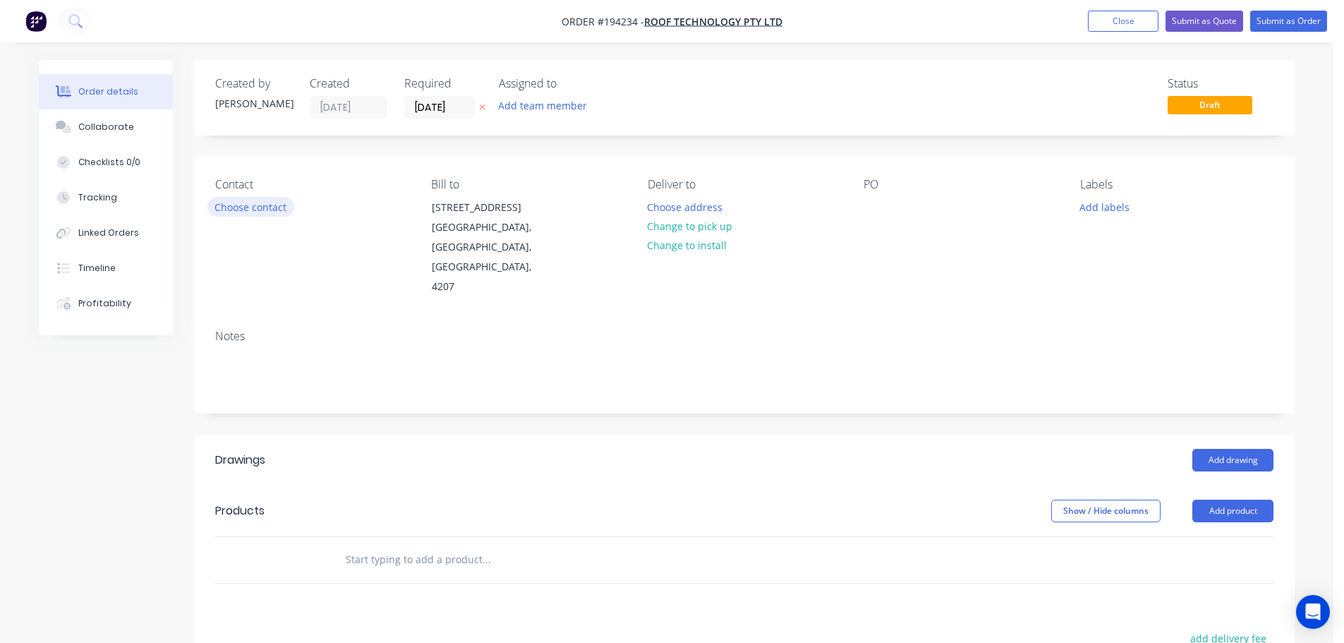
click at [246, 206] on button "Choose contact" at bounding box center [250, 206] width 87 height 19
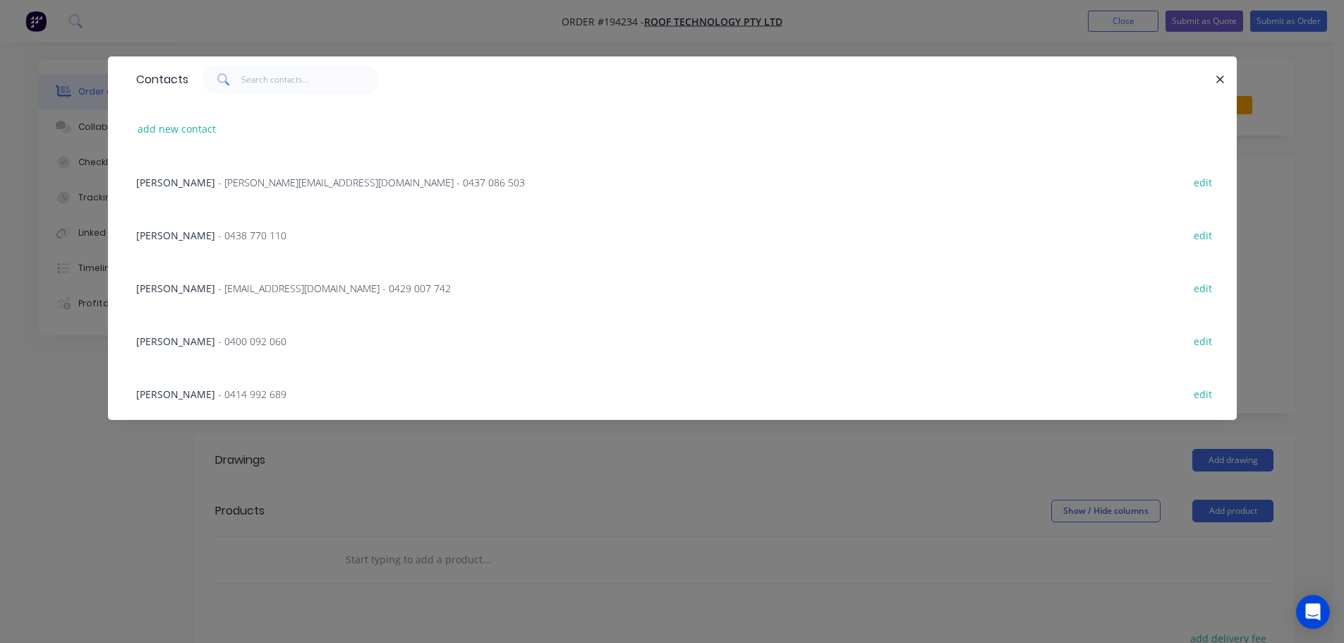
click at [219, 287] on span "- rob@rooftek.net.au - 0429 007 742" at bounding box center [334, 288] width 233 height 13
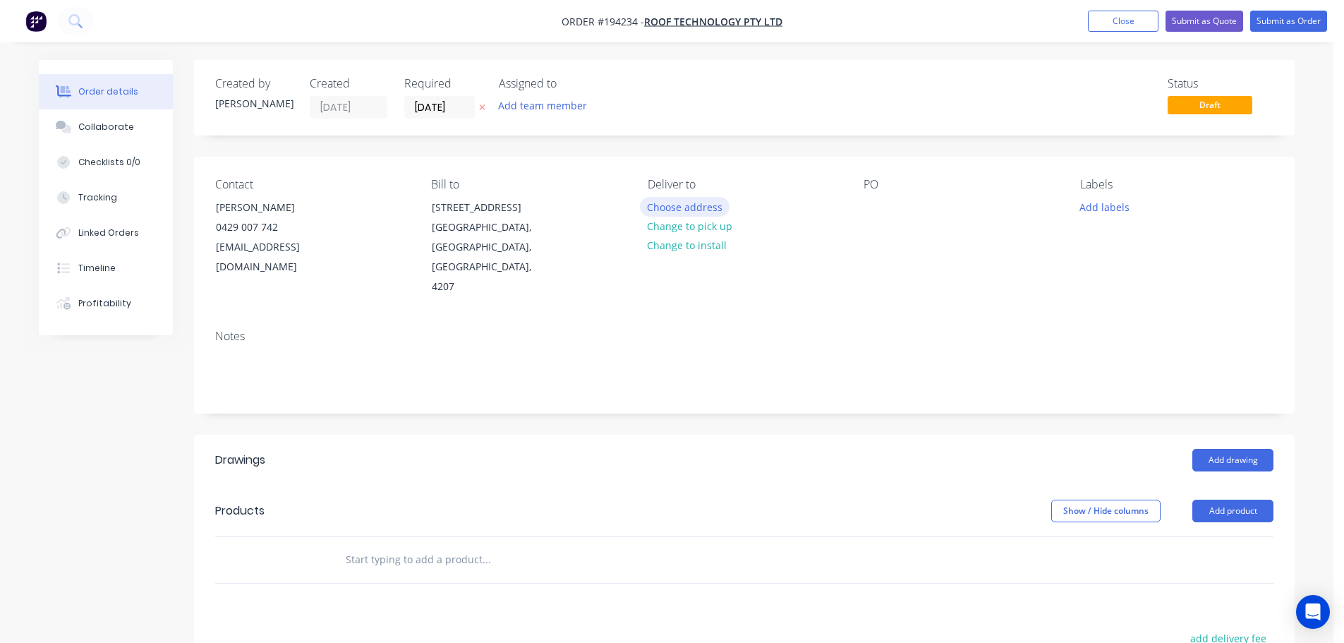
click at [667, 203] on button "Choose address" at bounding box center [685, 206] width 90 height 19
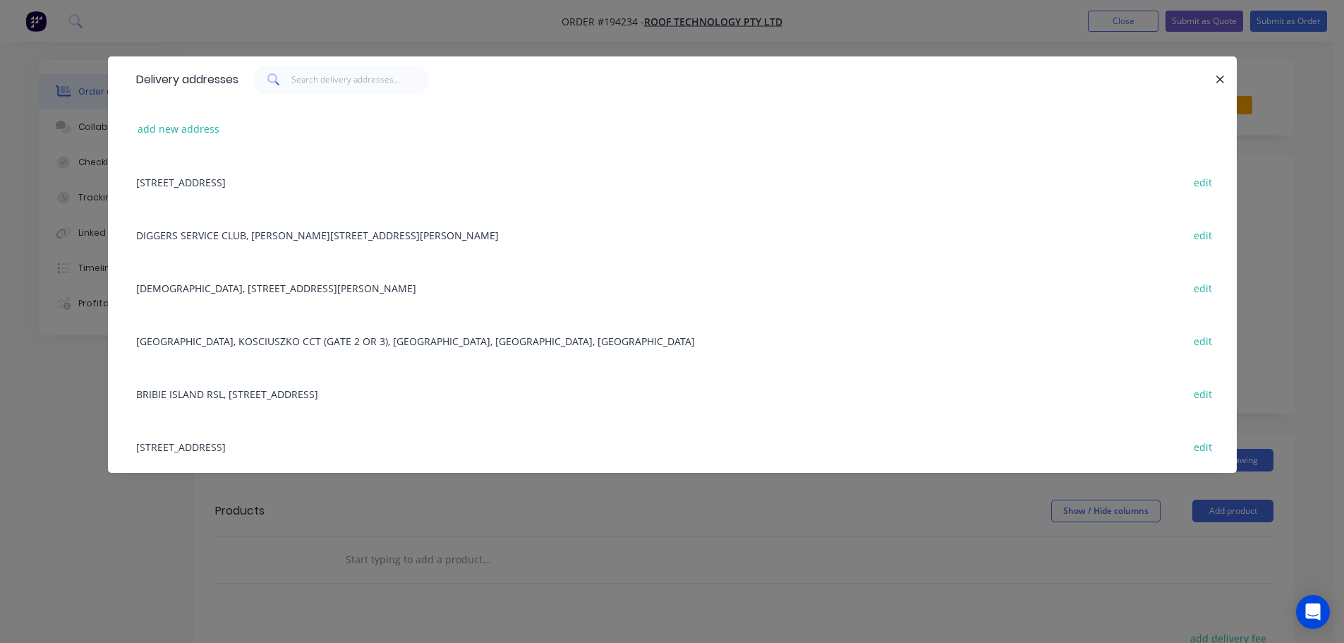
click at [405, 585] on div "Delivery addresses add new address 2 LOCHLARNEY STREET, BEENLEIGH, Queensland, …" at bounding box center [672, 321] width 1344 height 643
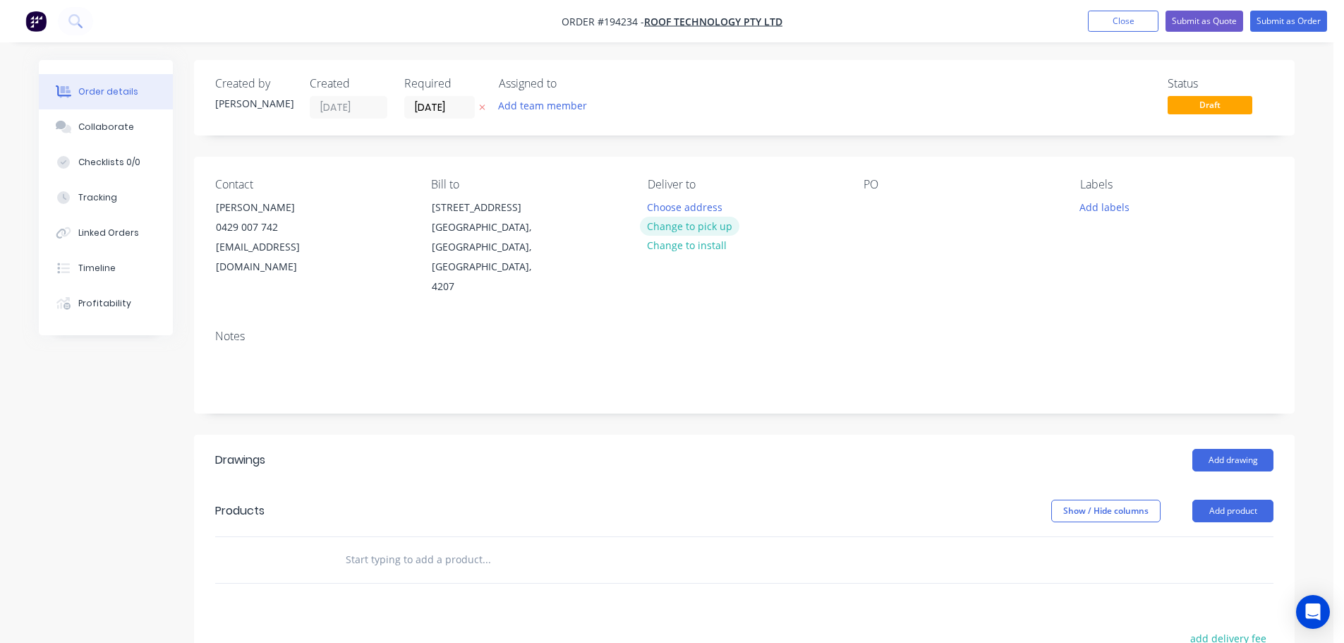
click at [716, 228] on button "Change to pick up" at bounding box center [690, 226] width 100 height 19
click at [883, 197] on div at bounding box center [875, 207] width 23 height 20
click at [740, 438] on header "Drawings Add drawing" at bounding box center [744, 460] width 1101 height 51
click at [1238, 500] on button "Add product" at bounding box center [1233, 511] width 81 height 23
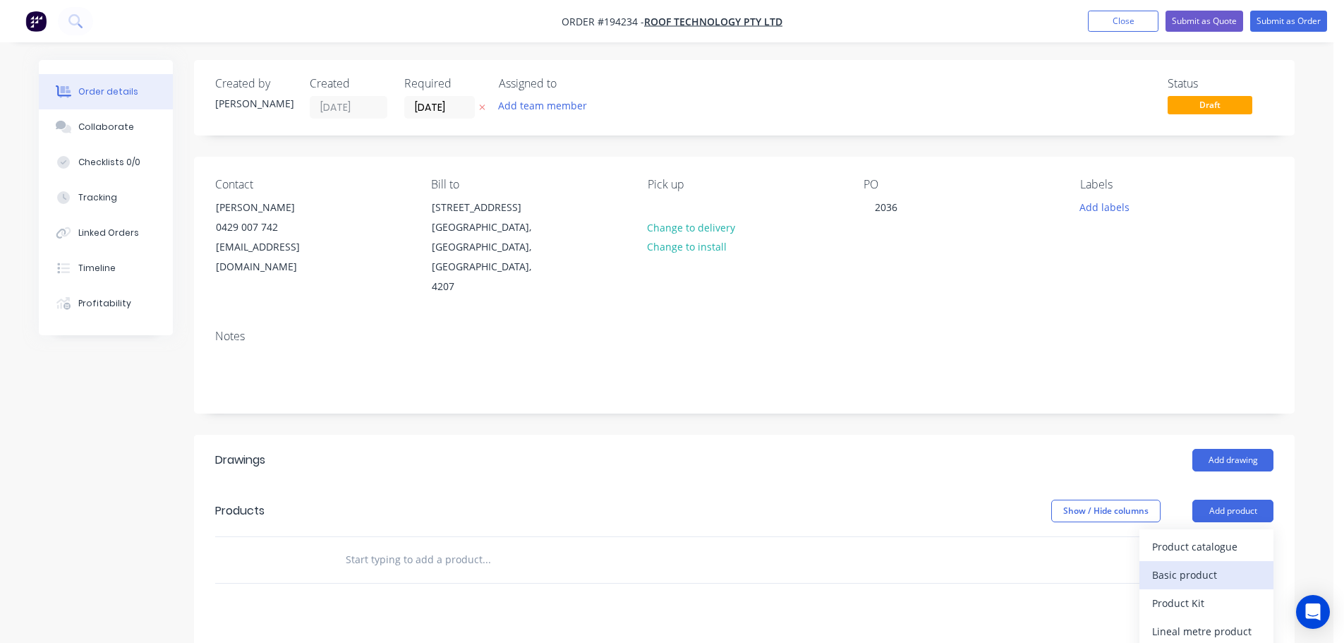
click at [1184, 565] on div "Basic product" at bounding box center [1207, 575] width 109 height 20
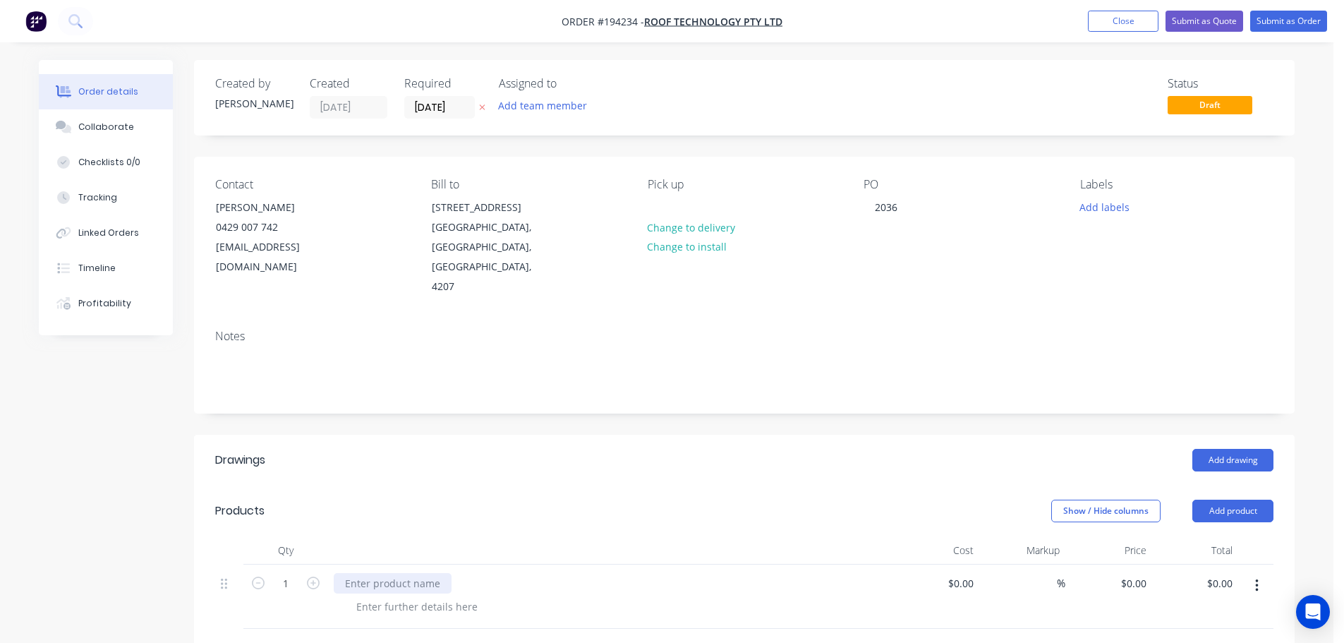
click at [374, 573] on div at bounding box center [393, 583] width 118 height 20
click at [405, 596] on div at bounding box center [417, 606] width 144 height 20
click at [457, 500] on div "Show / Hide columns Add product" at bounding box center [857, 511] width 834 height 23
click at [313, 577] on icon "button" at bounding box center [313, 583] width 13 height 13
type input "2"
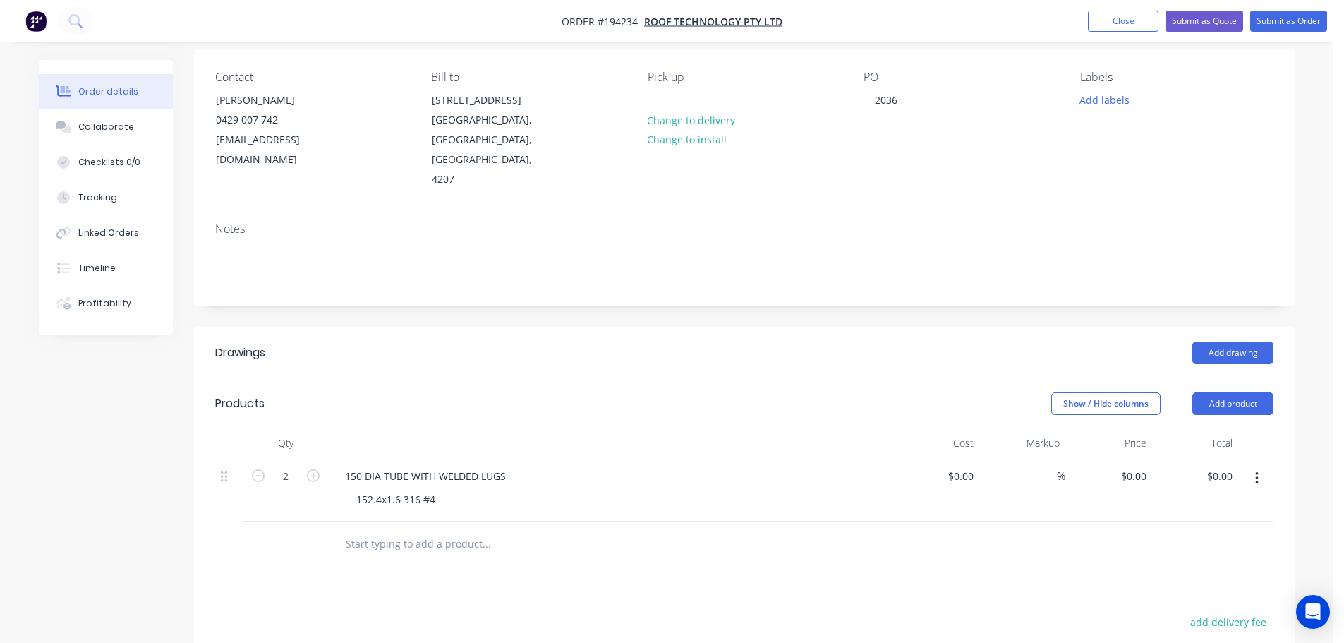
scroll to position [141, 0]
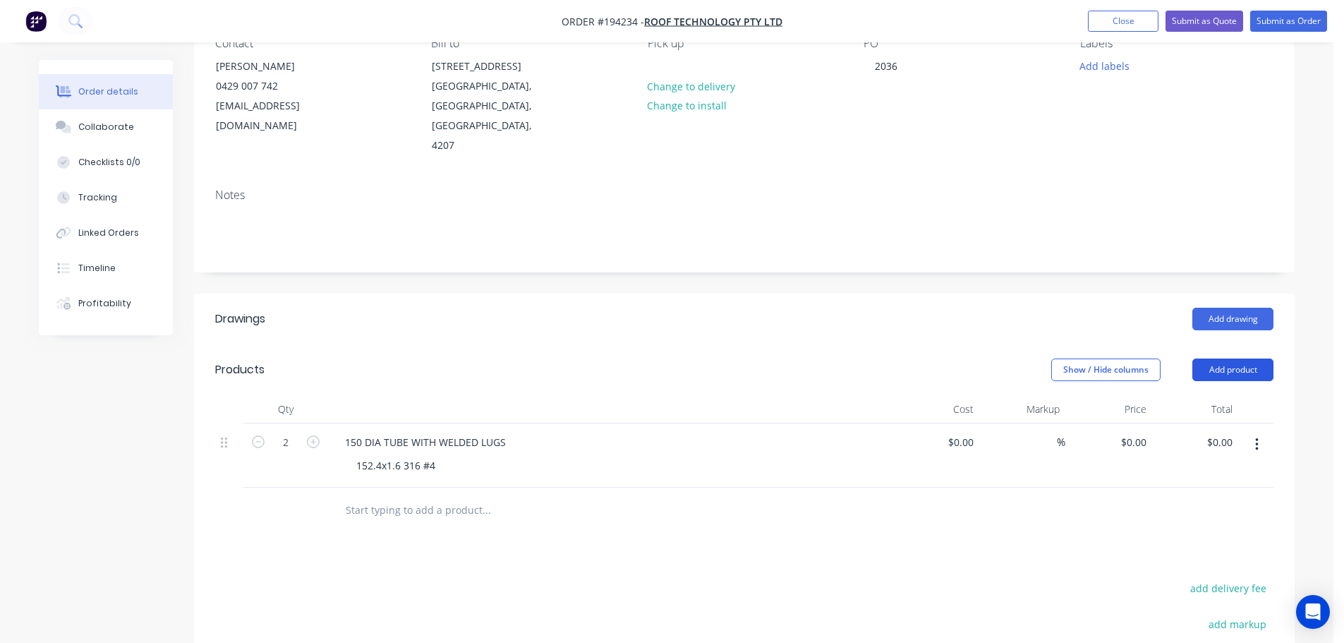
click at [1265, 359] on button "Add product" at bounding box center [1233, 370] width 81 height 23
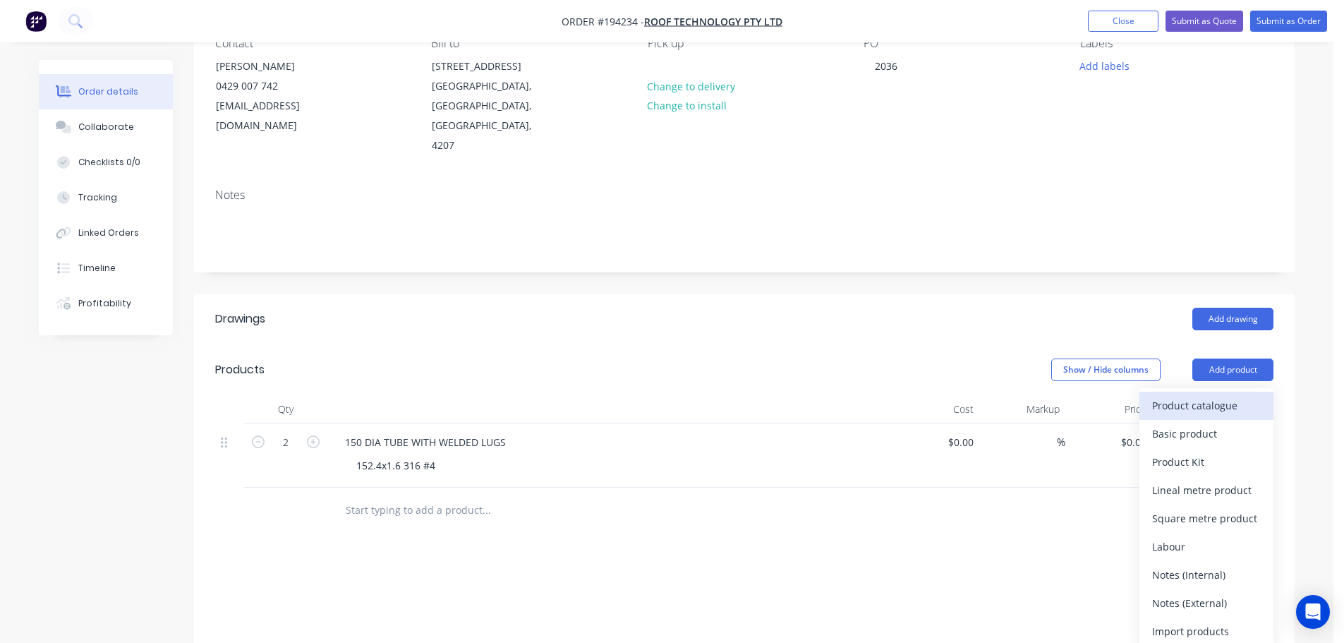
click at [1208, 392] on button "Product catalogue" at bounding box center [1207, 406] width 134 height 28
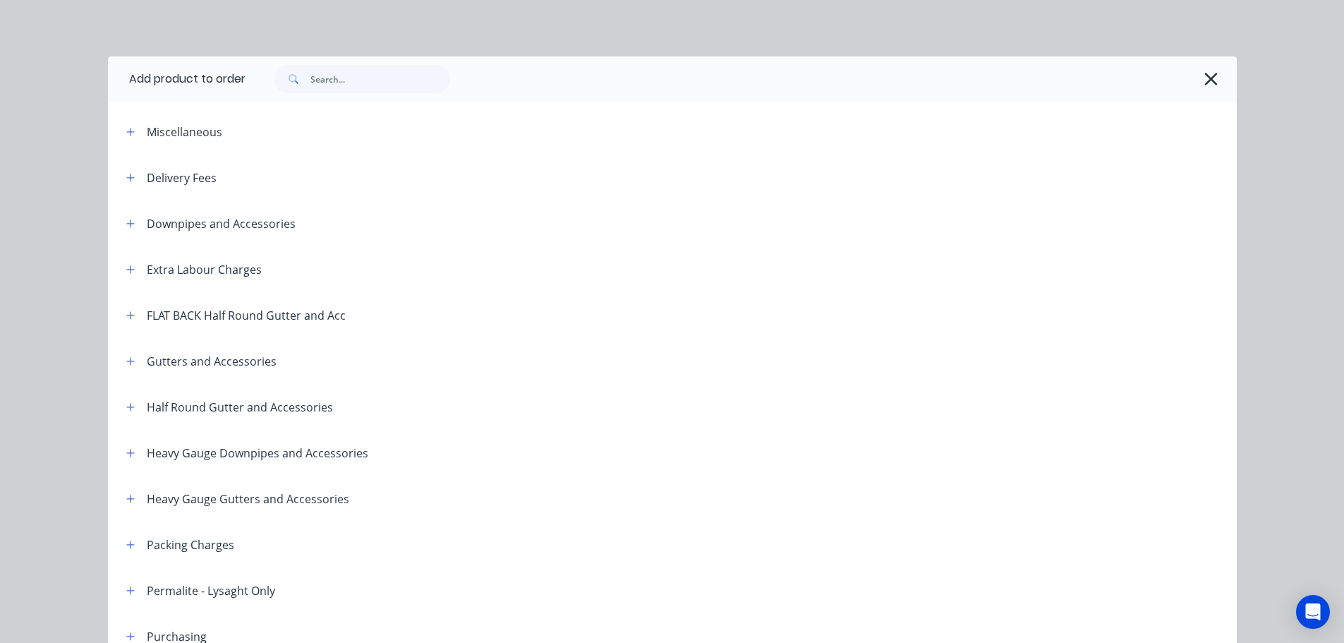
click at [116, 226] on div "Downpipes and Accessories" at bounding box center [205, 224] width 181 height 18
click at [126, 225] on icon "button" at bounding box center [130, 224] width 8 height 10
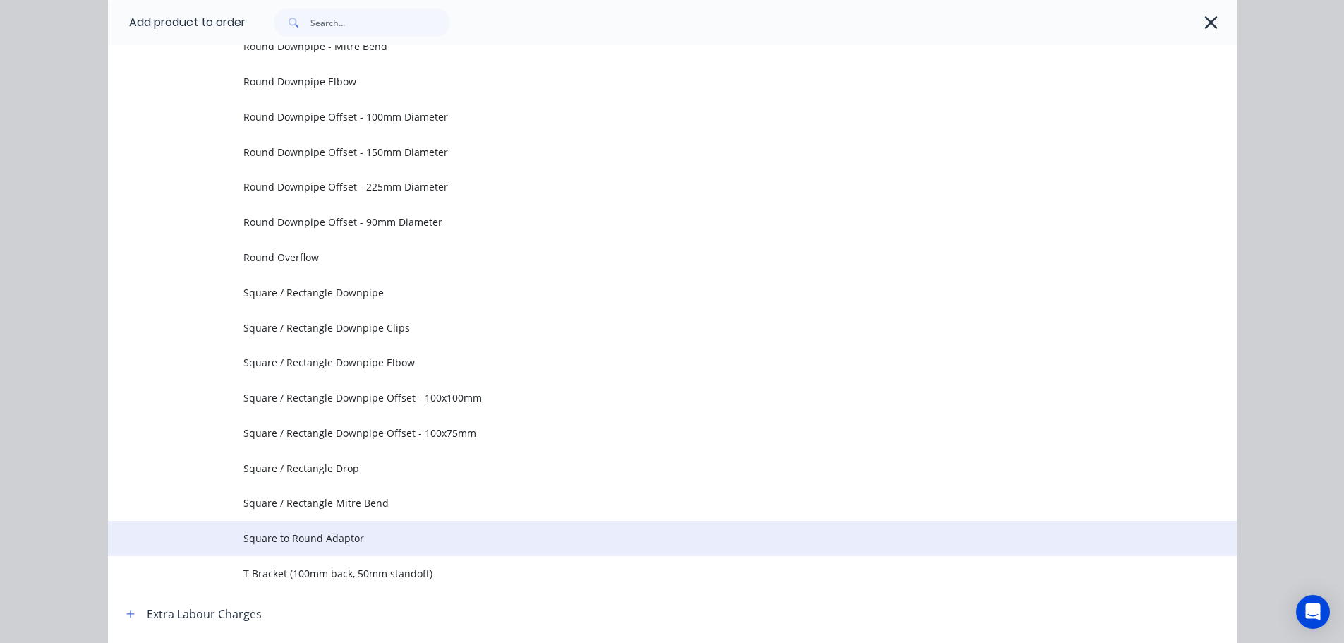
scroll to position [423, 0]
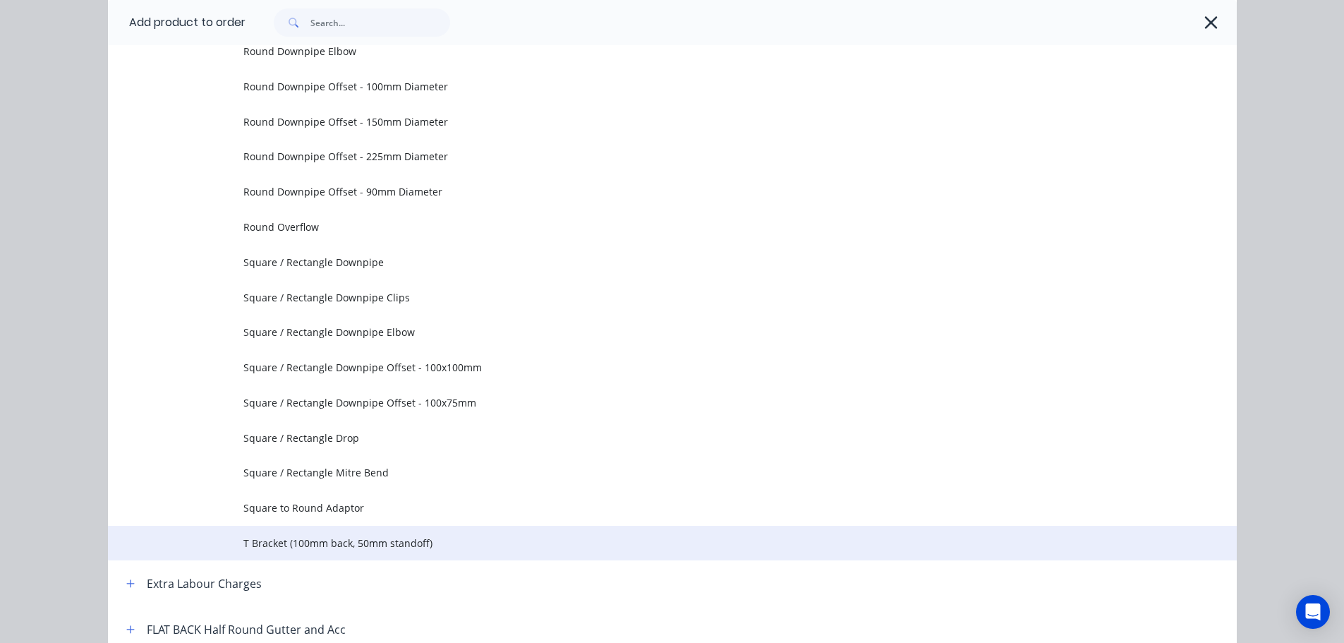
click at [295, 548] on span "T Bracket (100mm back, 50mm standoff)" at bounding box center [640, 543] width 795 height 15
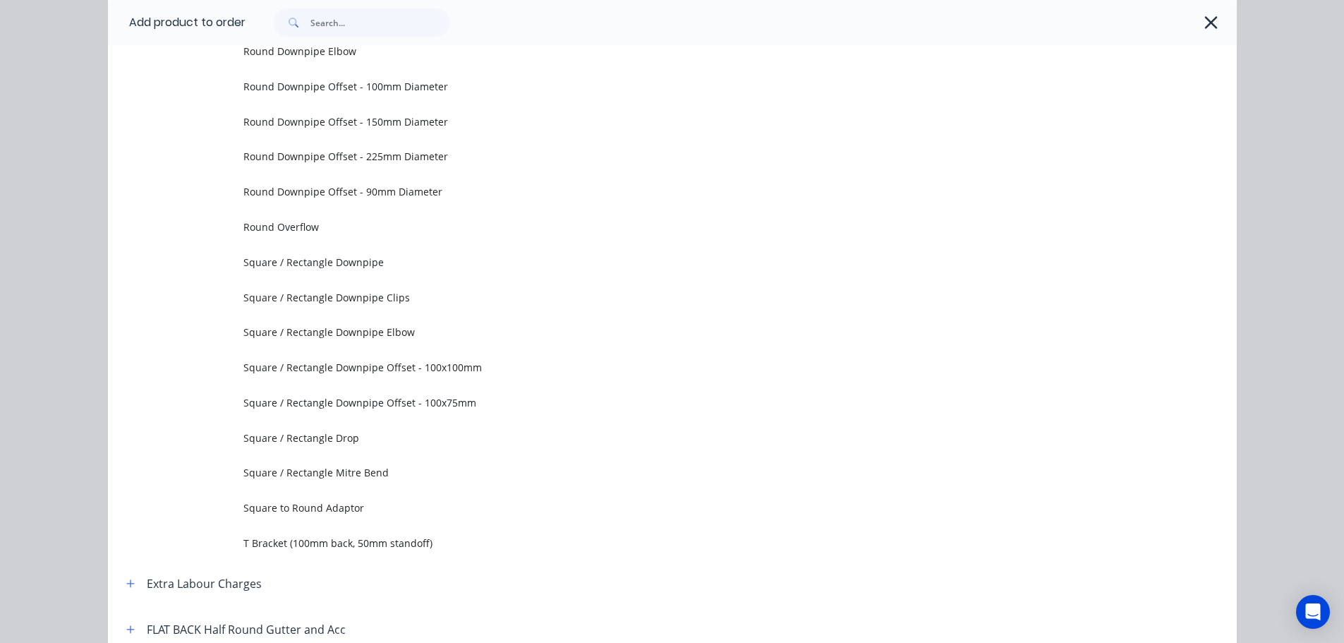
scroll to position [0, 0]
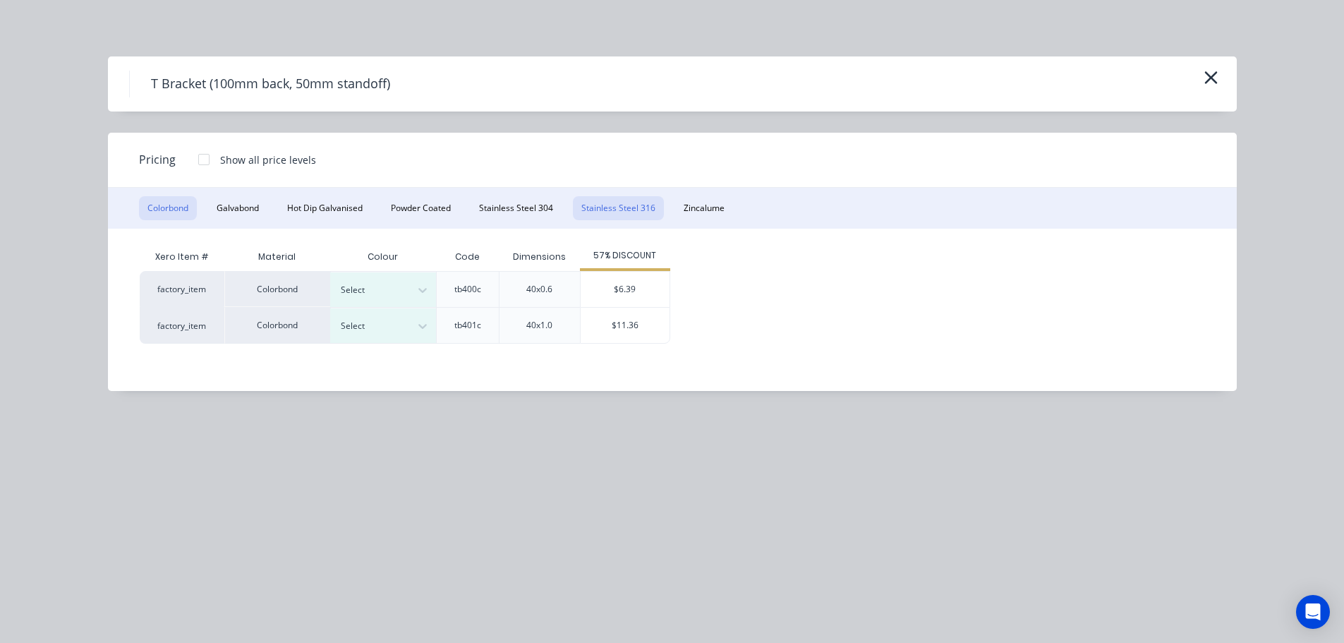
click at [622, 215] on button "Stainless Steel 316" at bounding box center [618, 208] width 91 height 24
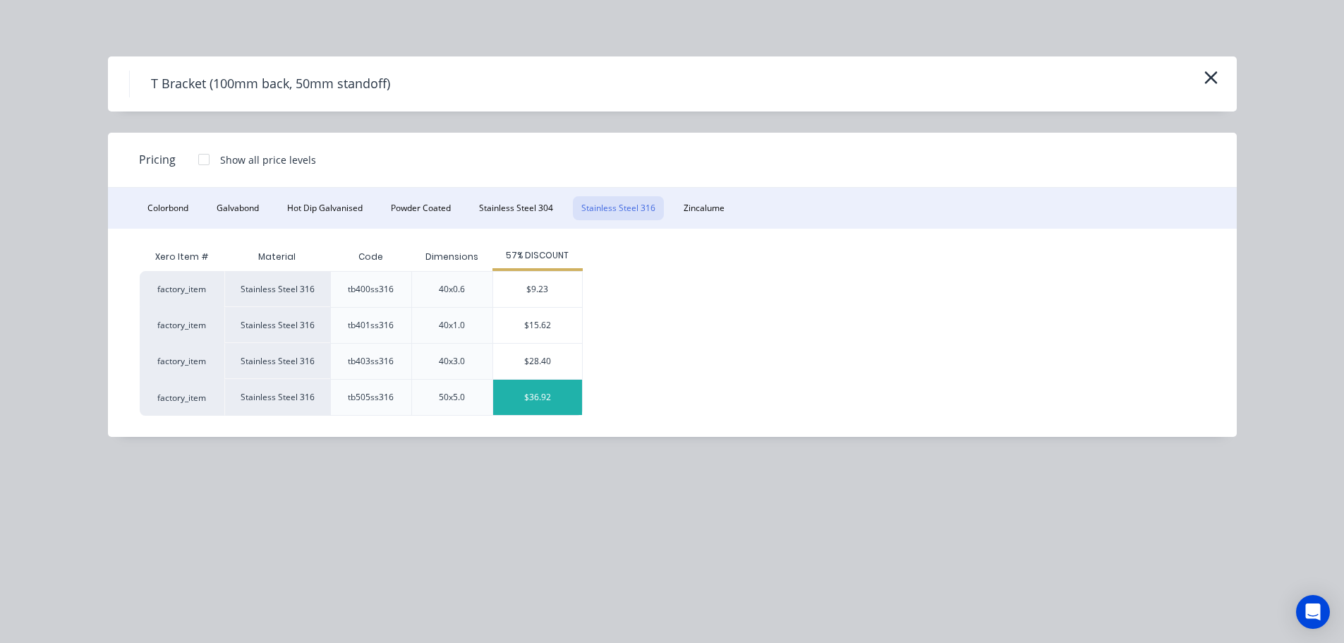
click at [560, 386] on div "$36.92" at bounding box center [537, 397] width 89 height 35
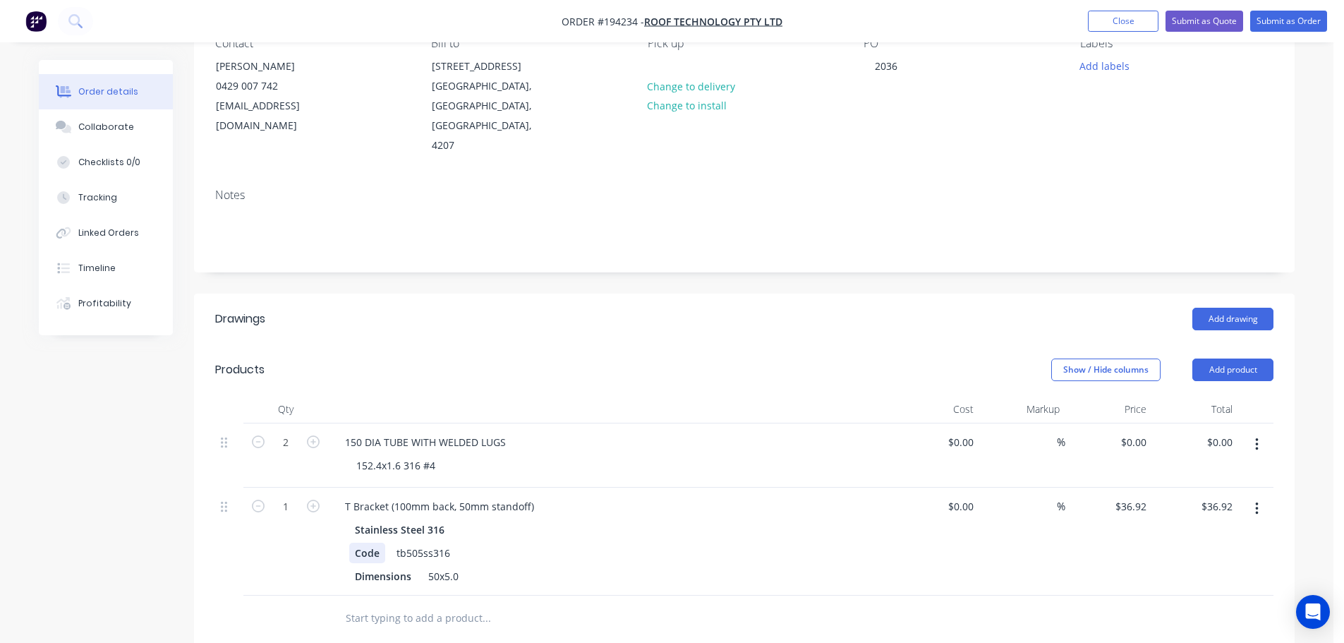
click at [351, 543] on div "Code" at bounding box center [367, 553] width 36 height 20
click at [444, 308] on div "Add drawing" at bounding box center [857, 319] width 834 height 23
click at [313, 500] on icon "button" at bounding box center [313, 506] width 13 height 13
type input "2"
type input "$73.84"
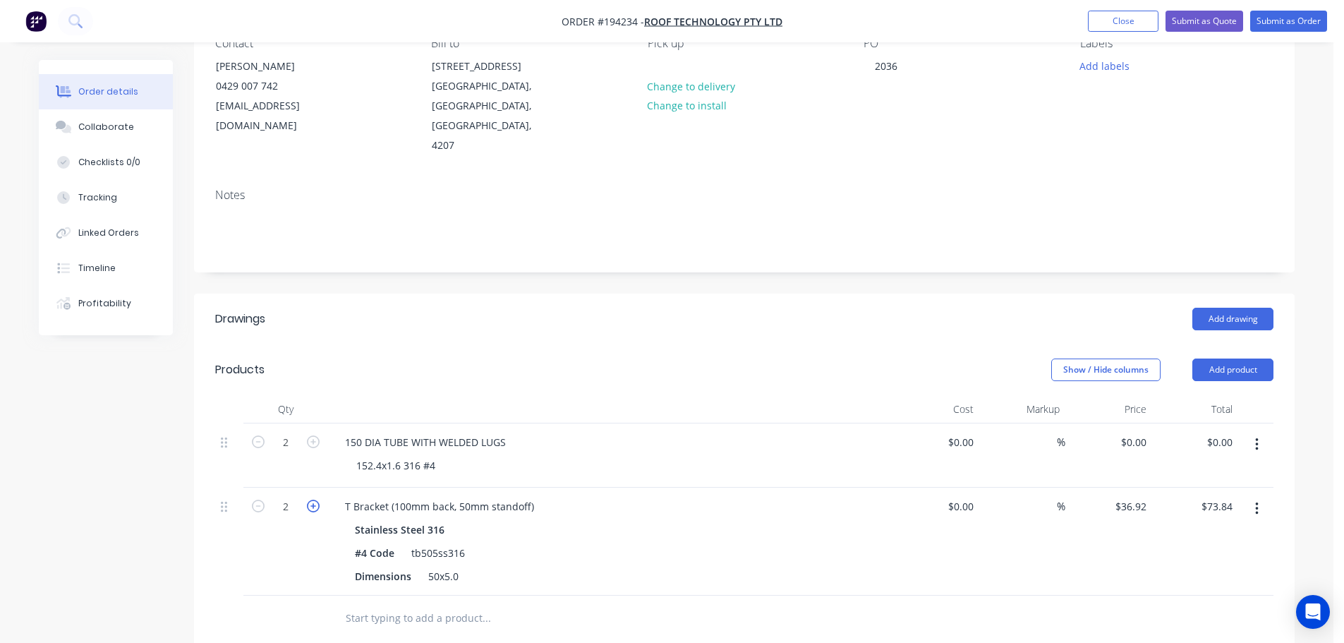
click at [313, 500] on icon "button" at bounding box center [313, 506] width 13 height 13
type input "3"
type input "$110.76"
click at [313, 500] on icon "button" at bounding box center [313, 506] width 13 height 13
type input "4"
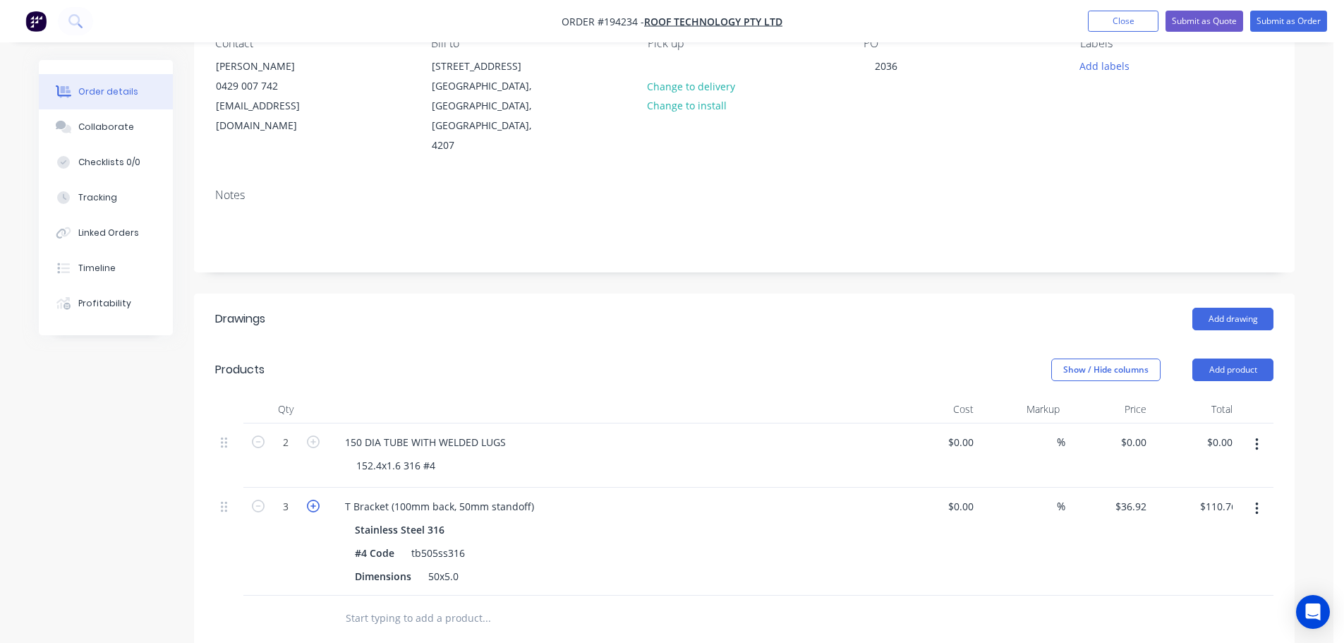
type input "$147.68"
click at [416, 344] on header "Products Show / Hide columns Add product" at bounding box center [744, 369] width 1101 height 51
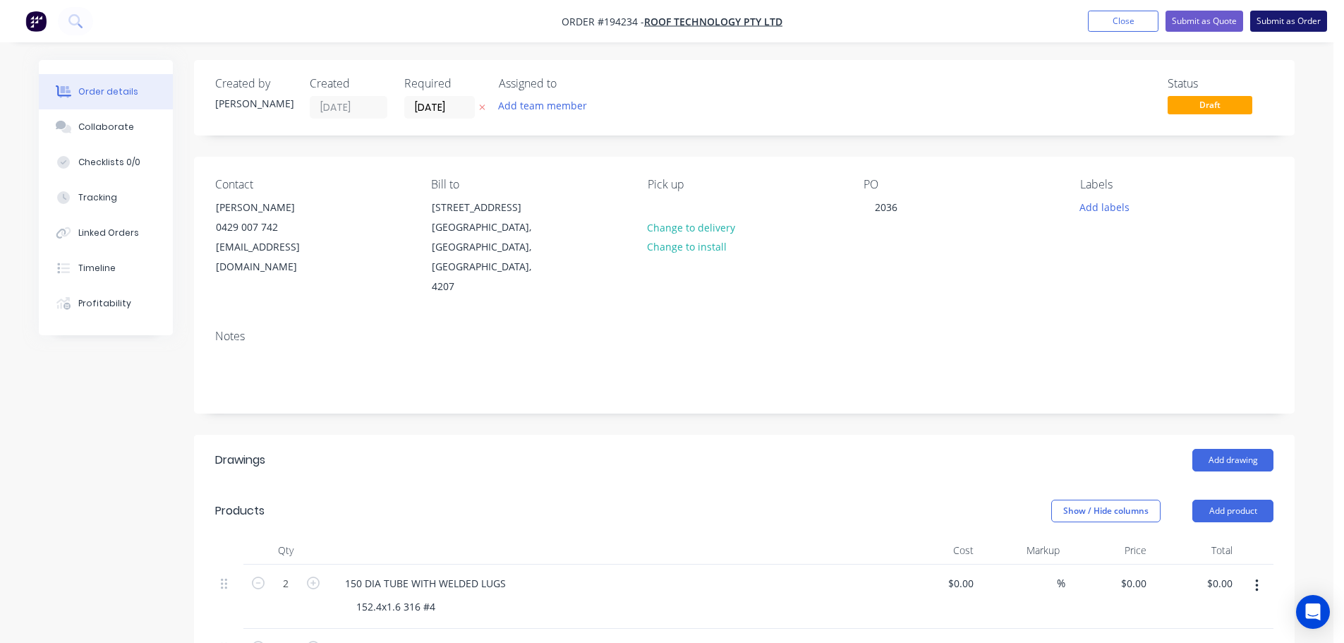
click at [1272, 20] on button "Submit as Order" at bounding box center [1289, 21] width 77 height 21
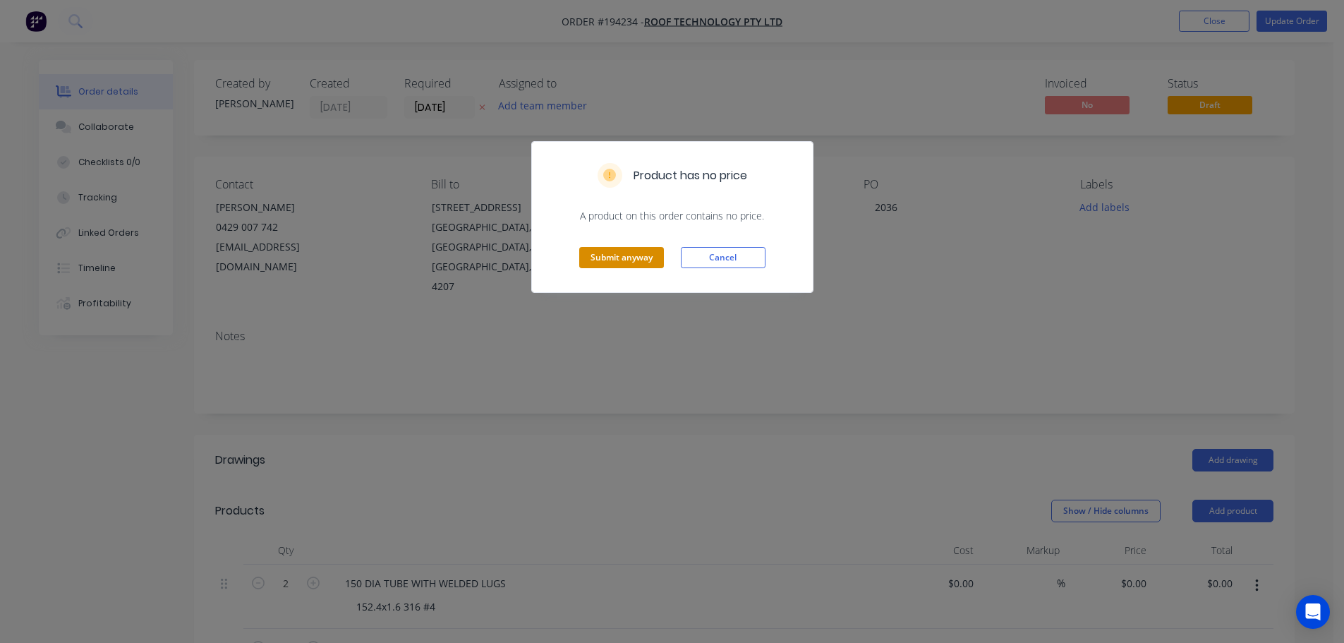
click at [590, 258] on button "Submit anyway" at bounding box center [621, 257] width 85 height 21
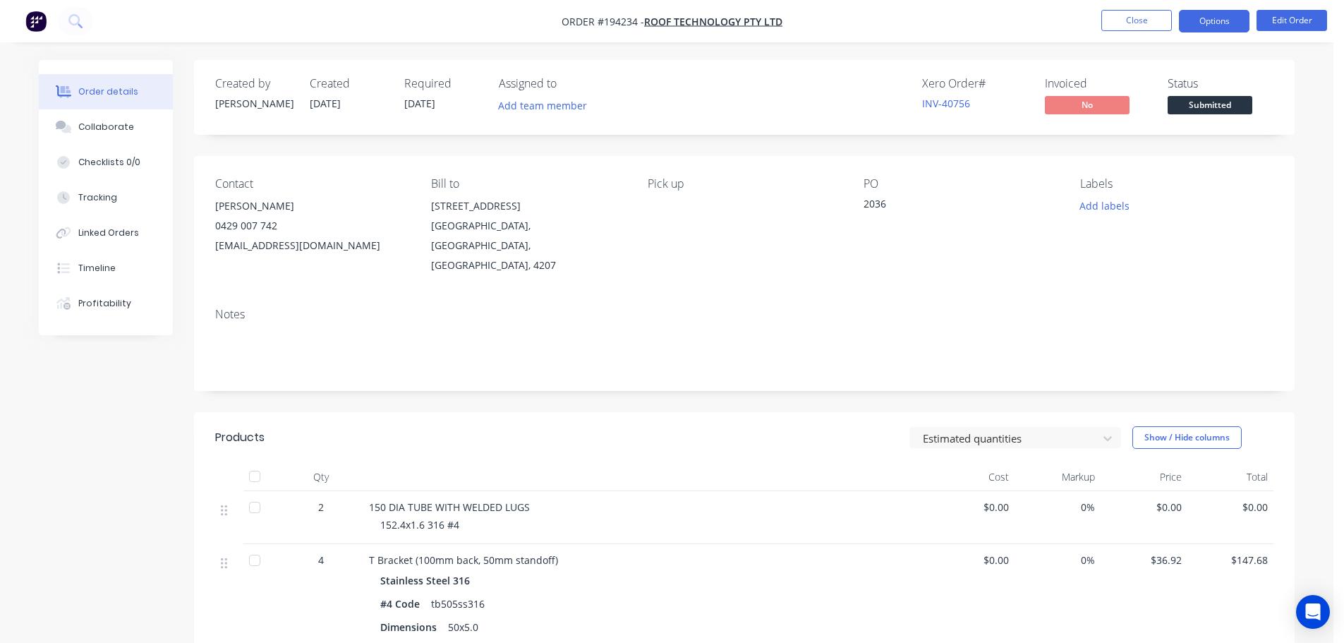
click at [1219, 27] on button "Options" at bounding box center [1214, 21] width 71 height 23
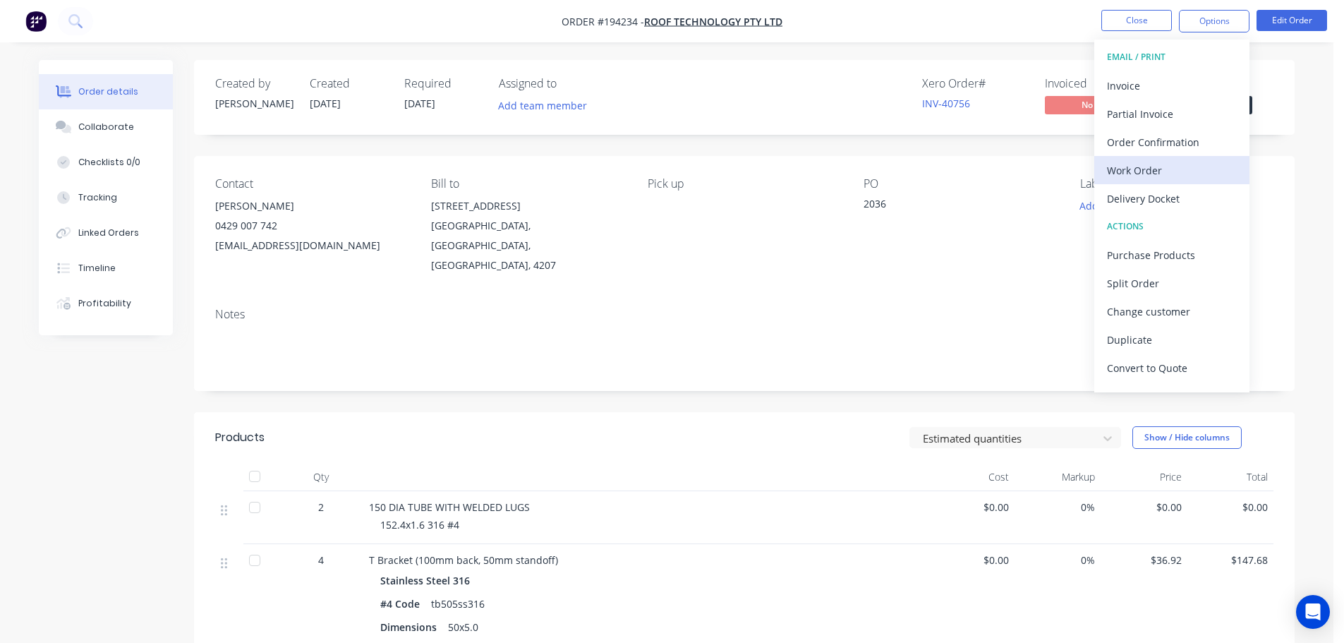
click at [1137, 168] on div "Work Order" at bounding box center [1172, 170] width 130 height 20
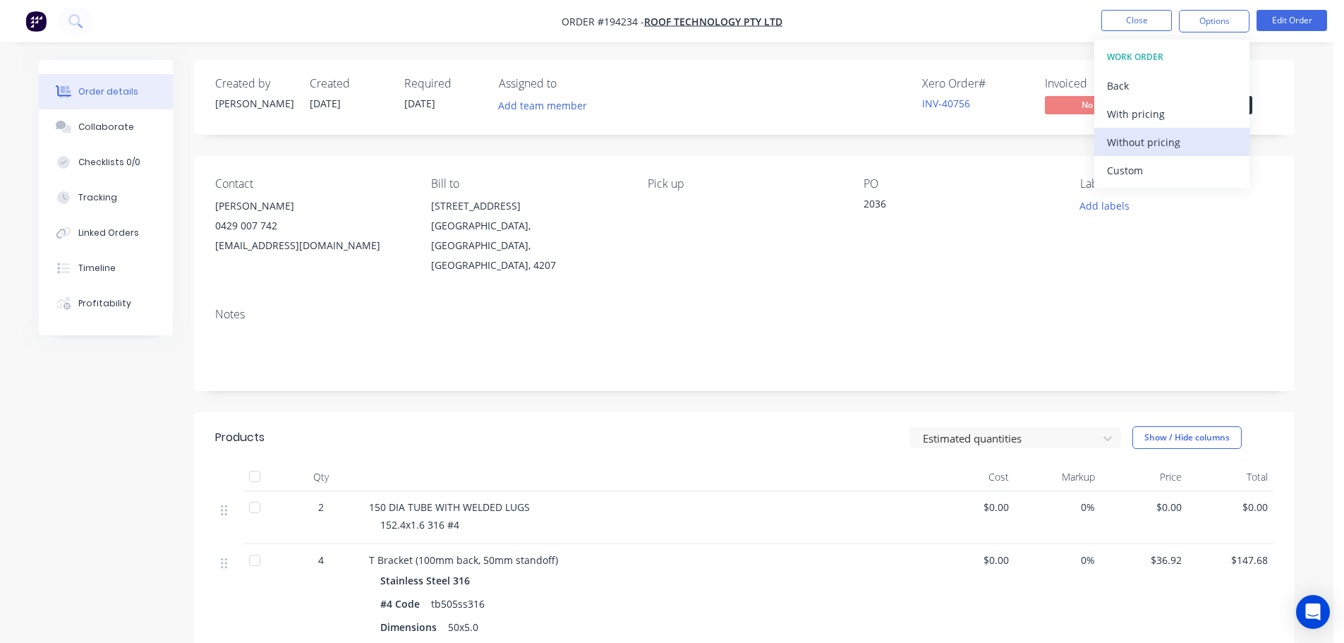
click at [1132, 148] on div "Without pricing" at bounding box center [1172, 142] width 130 height 20
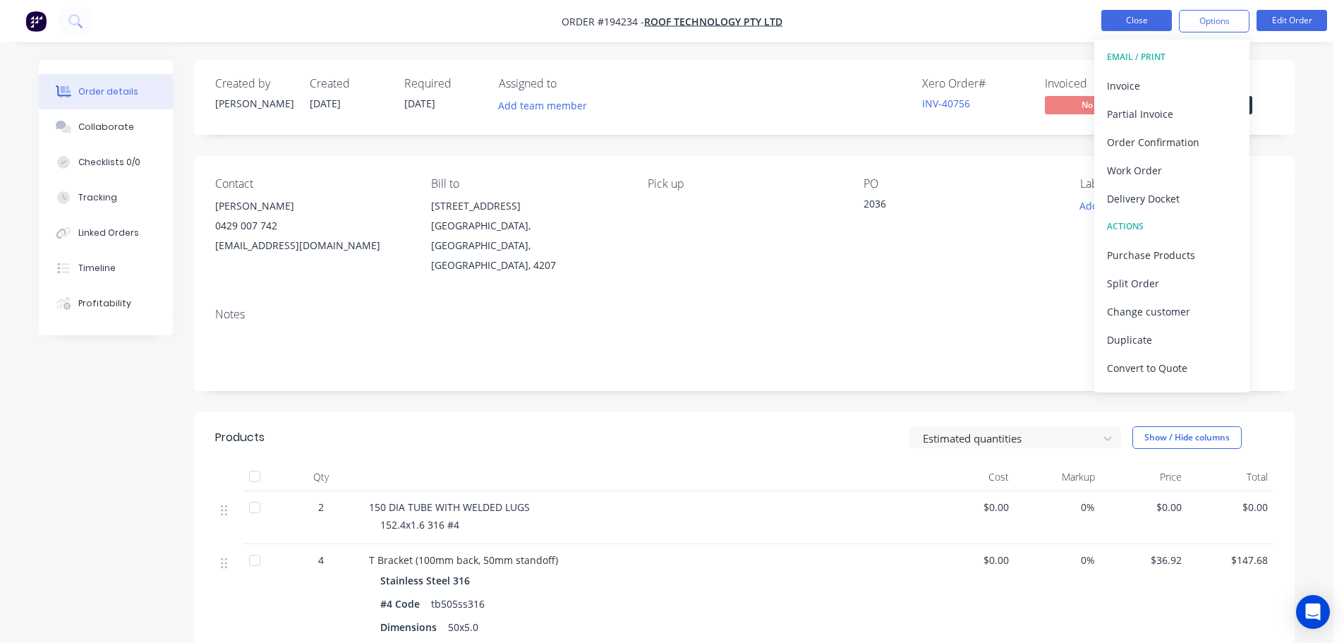
click at [1119, 15] on button "Close" at bounding box center [1137, 20] width 71 height 21
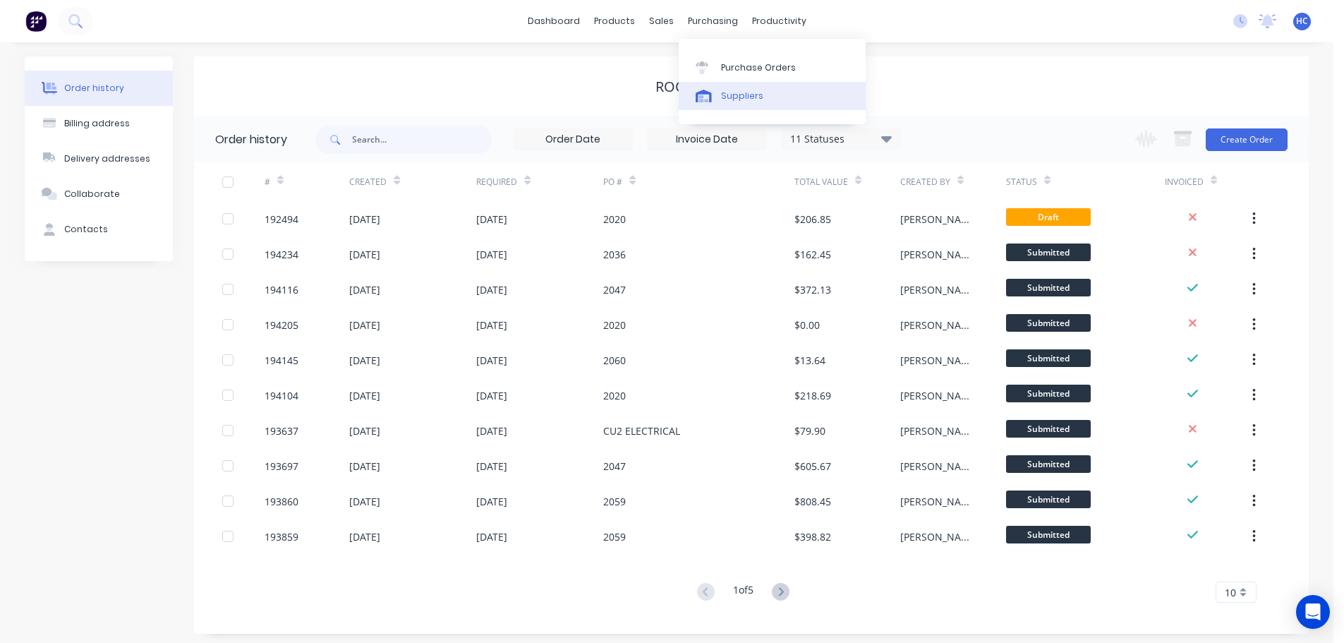
click at [730, 102] on div "Suppliers" at bounding box center [742, 96] width 42 height 13
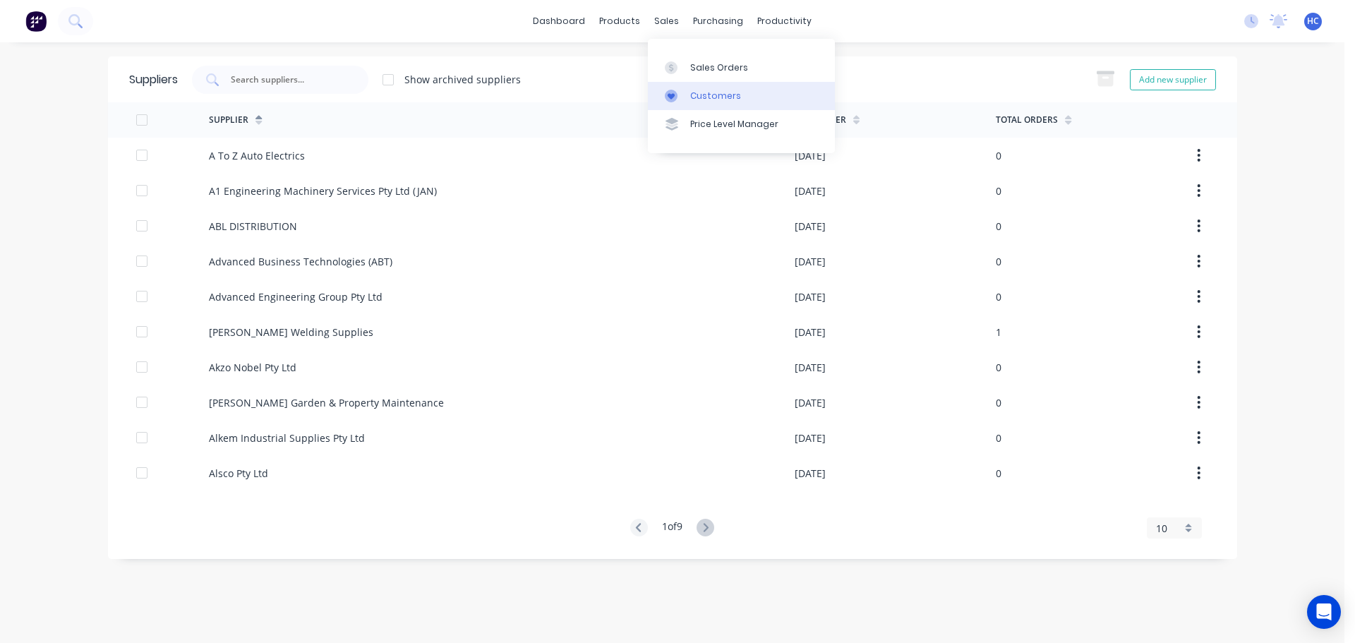
click at [724, 97] on div "Customers" at bounding box center [715, 96] width 51 height 13
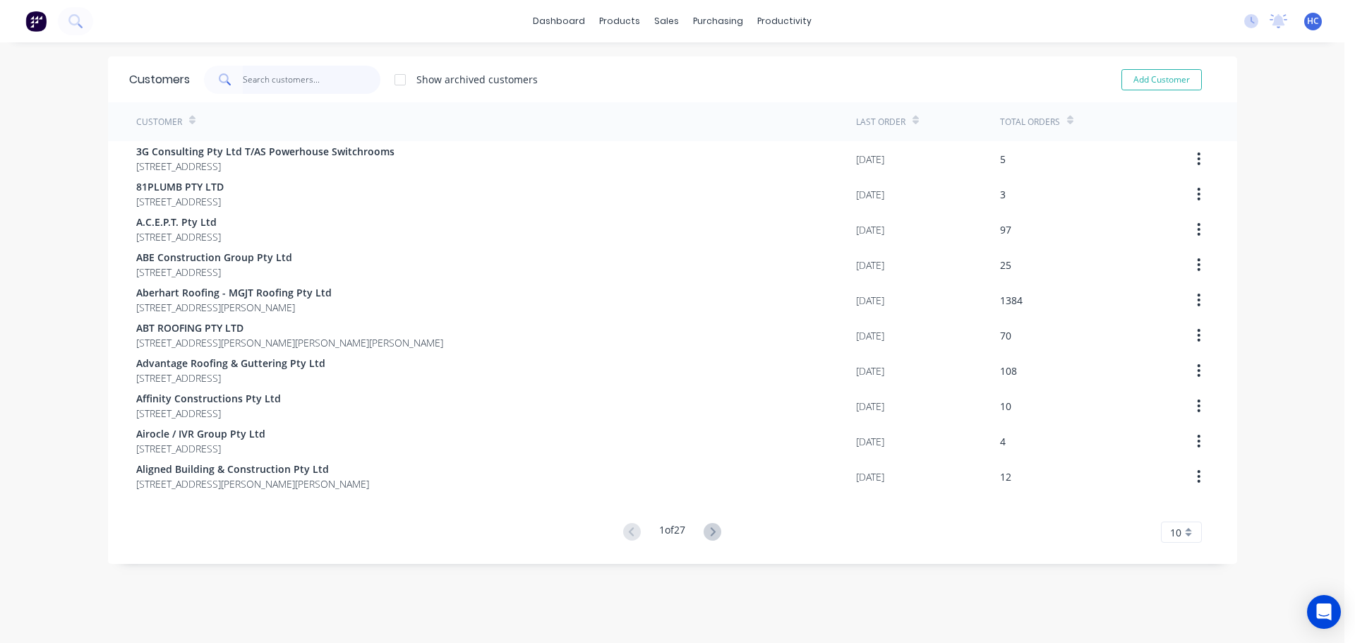
click at [287, 86] on input "text" at bounding box center [312, 80] width 138 height 28
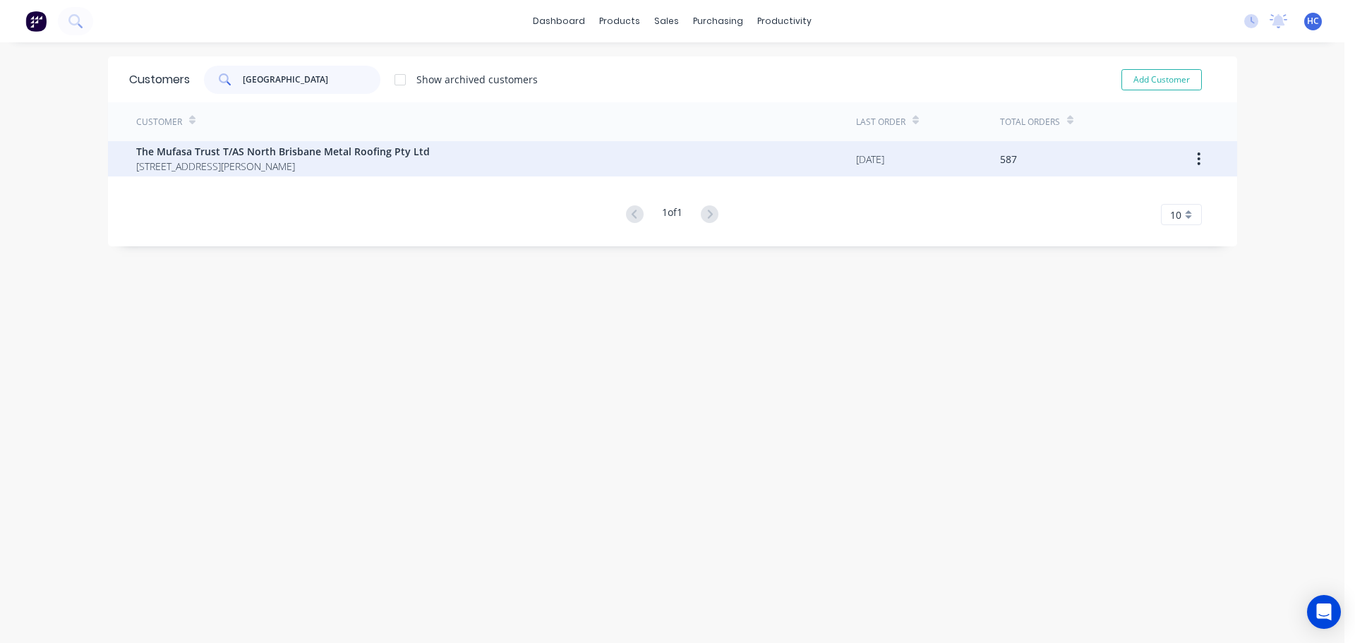
type input "NORTH BRISBAN"
click at [253, 157] on span "The Mufasa Trust T/AS North Brisbane Metal Roofing Pty Ltd" at bounding box center [283, 151] width 294 height 15
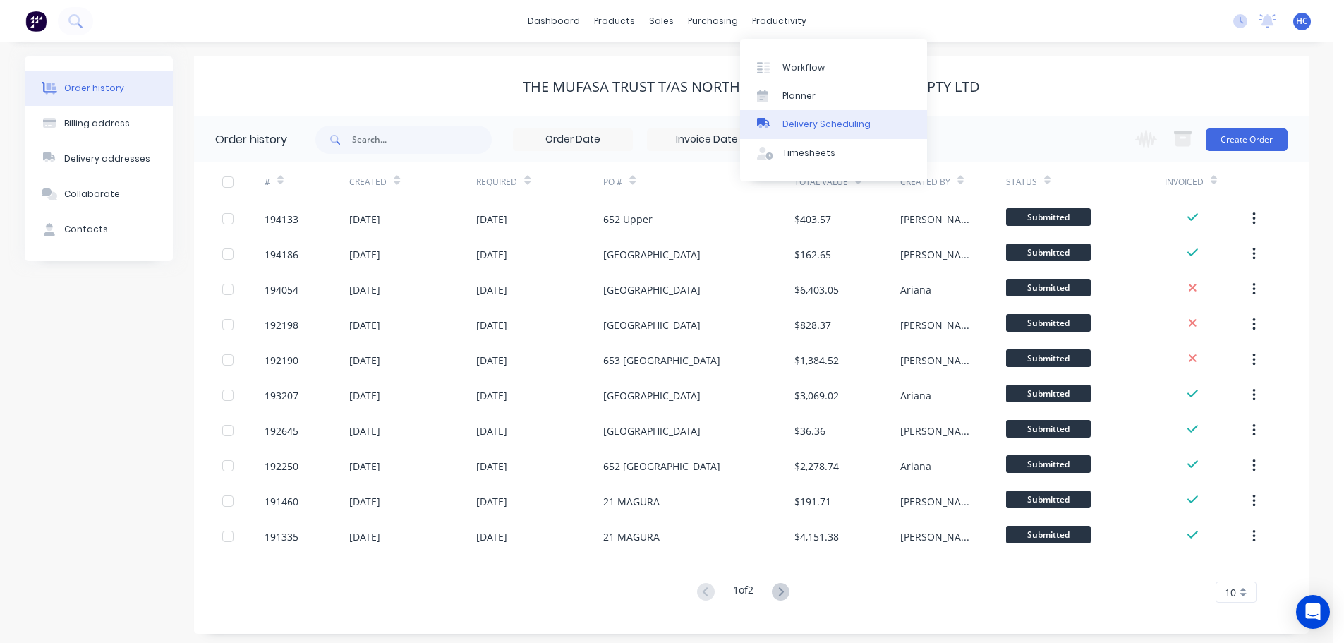
click at [819, 128] on div "Delivery Scheduling" at bounding box center [827, 124] width 88 height 13
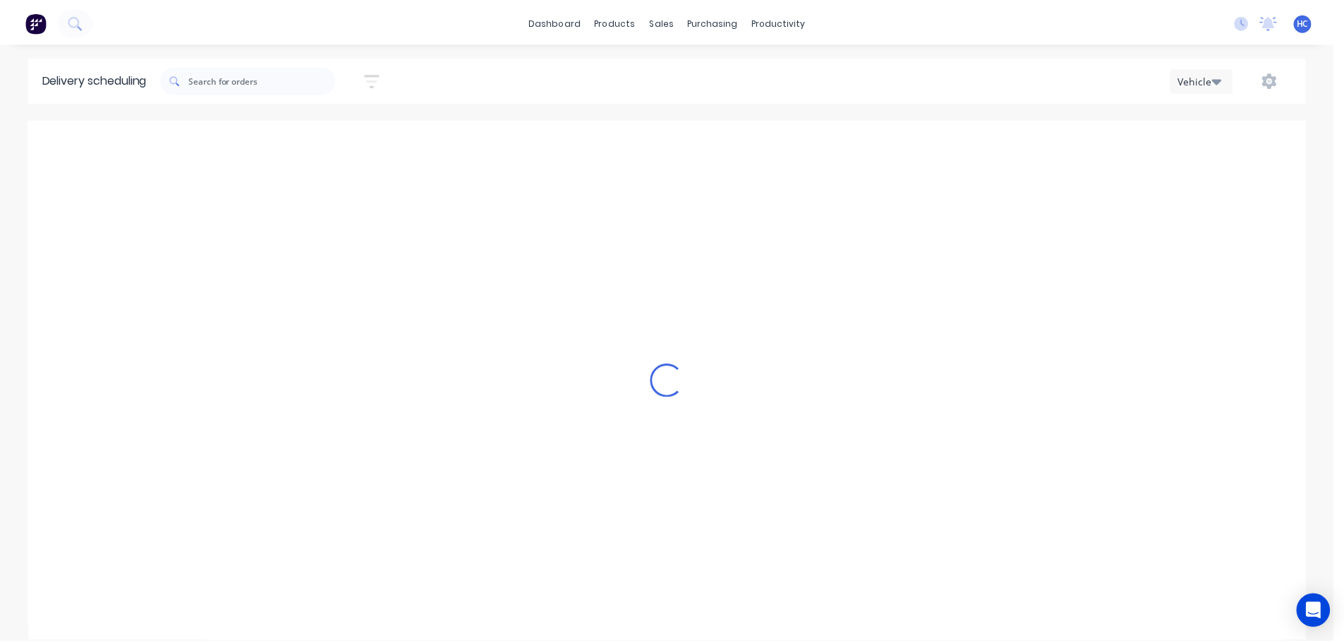
scroll to position [0, 1]
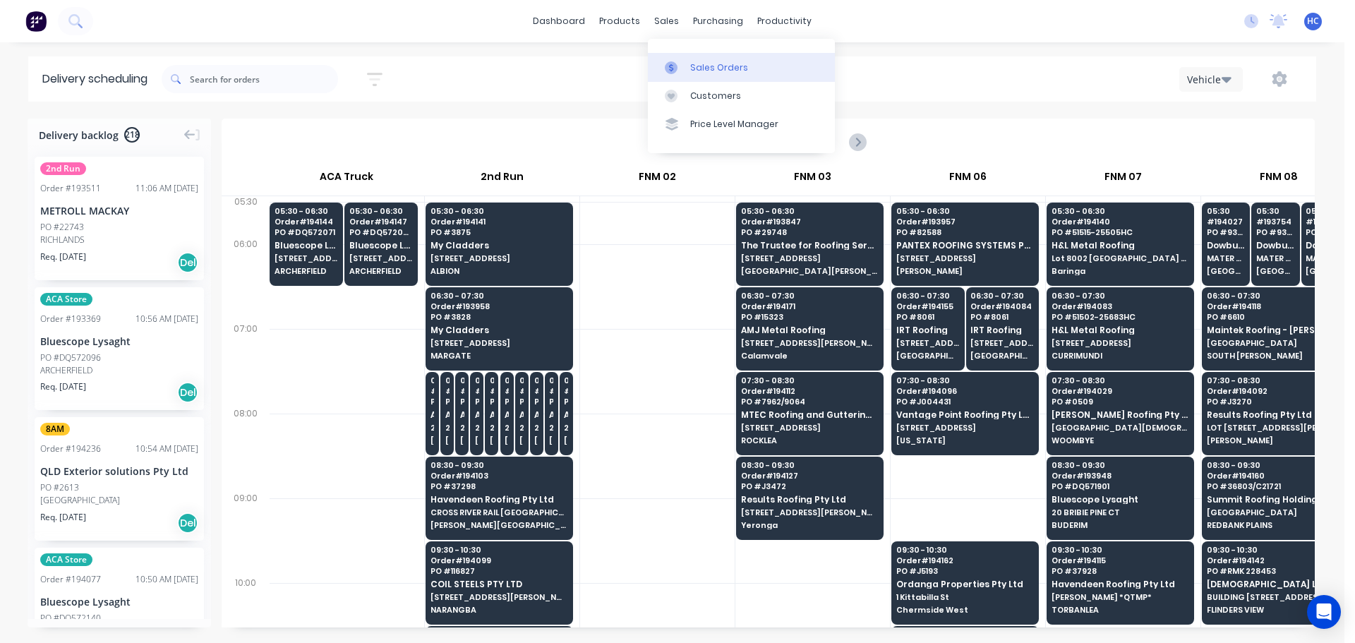
drag, startPoint x: 675, startPoint y: 25, endPoint x: 704, endPoint y: 73, distance: 56.0
click at [704, 73] on div "Sales Orders" at bounding box center [719, 67] width 58 height 13
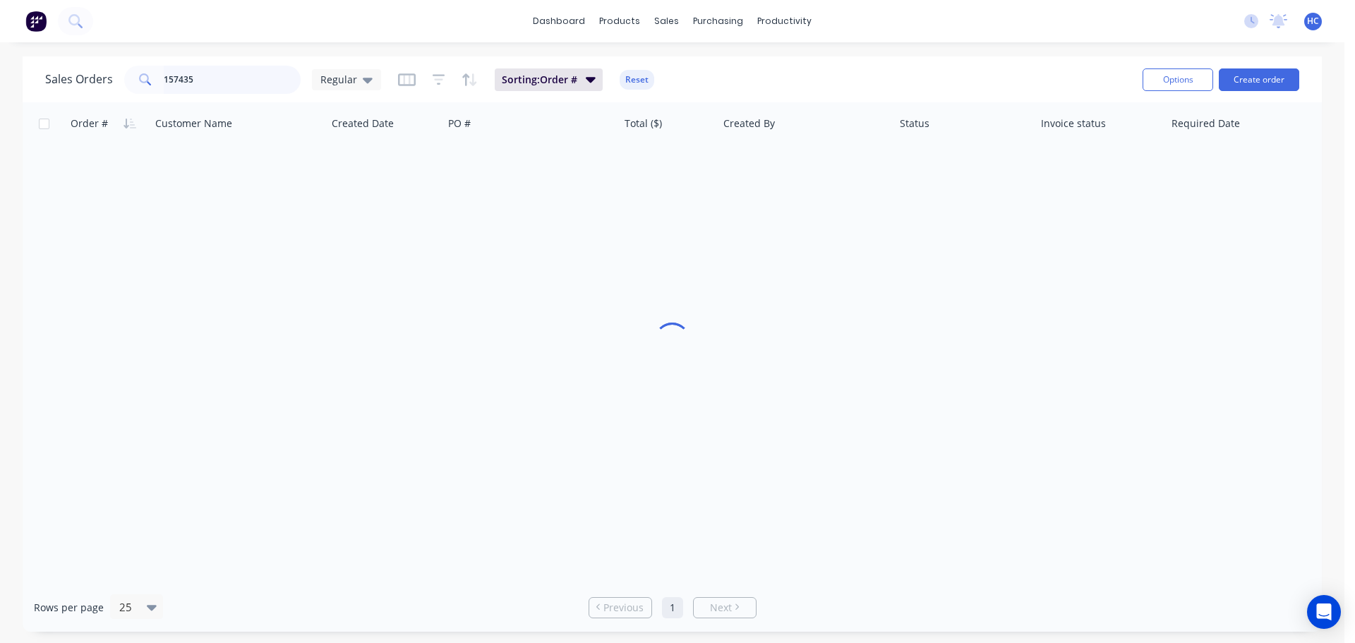
click at [259, 86] on input "157435" at bounding box center [233, 80] width 138 height 28
click at [258, 83] on input "157435" at bounding box center [233, 80] width 138 height 28
click at [172, 73] on input "157435" at bounding box center [233, 80] width 138 height 28
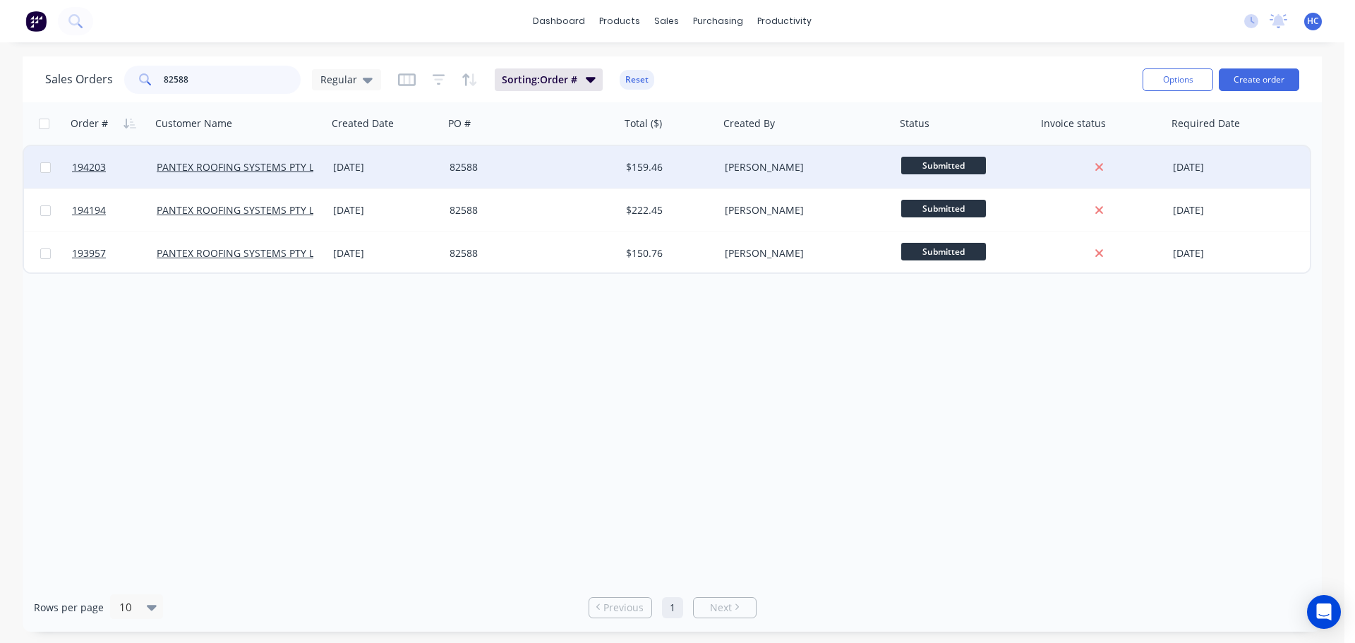
type input "82588"
click at [515, 172] on div "82588" at bounding box center [528, 167] width 157 height 14
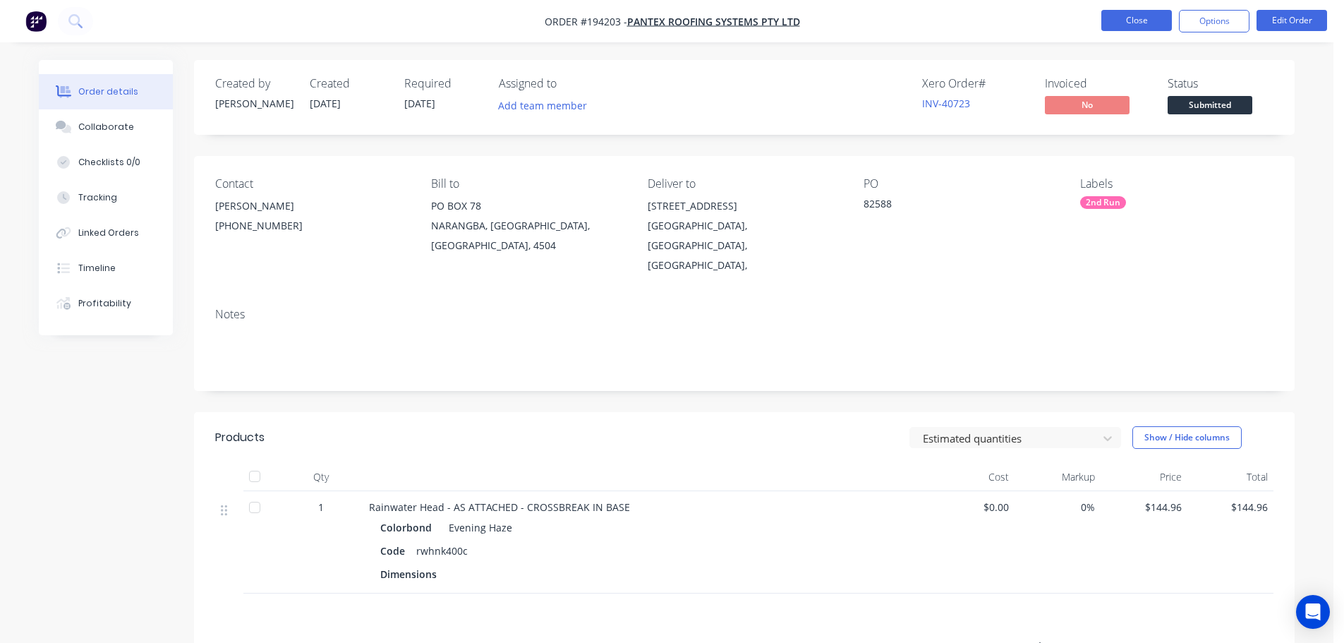
click at [1134, 20] on button "Close" at bounding box center [1137, 20] width 71 height 21
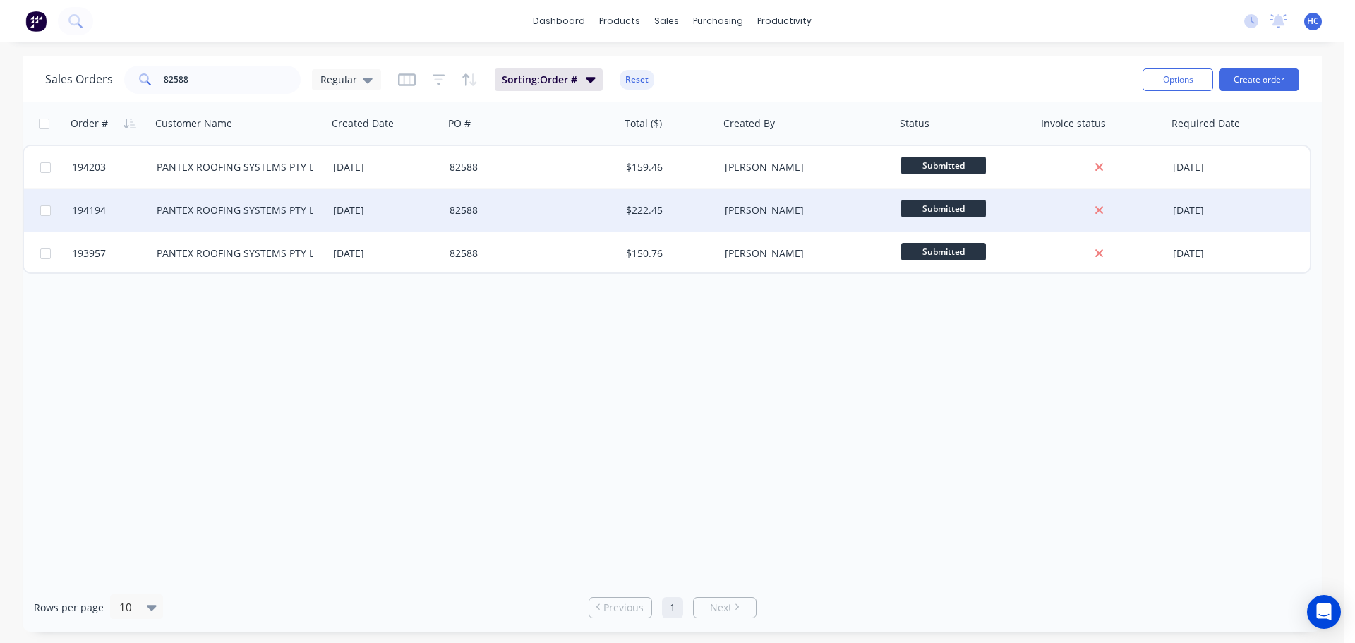
click at [576, 217] on div "82588" at bounding box center [532, 210] width 176 height 42
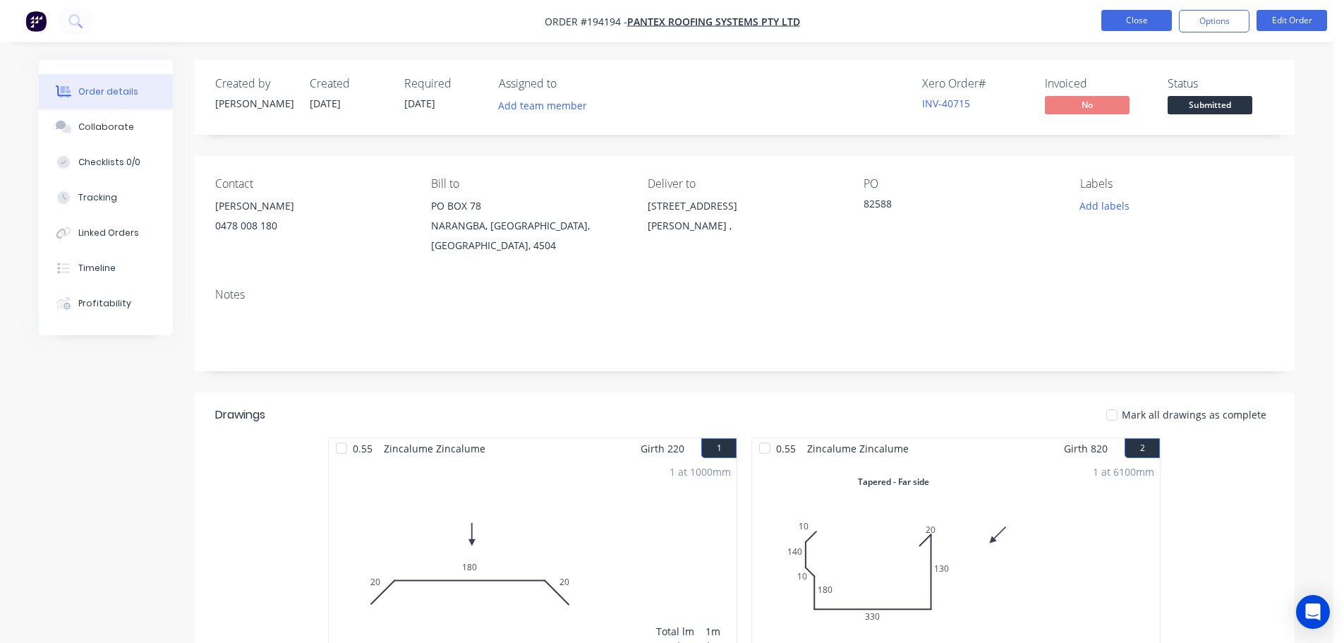
click at [1107, 18] on button "Close" at bounding box center [1137, 20] width 71 height 21
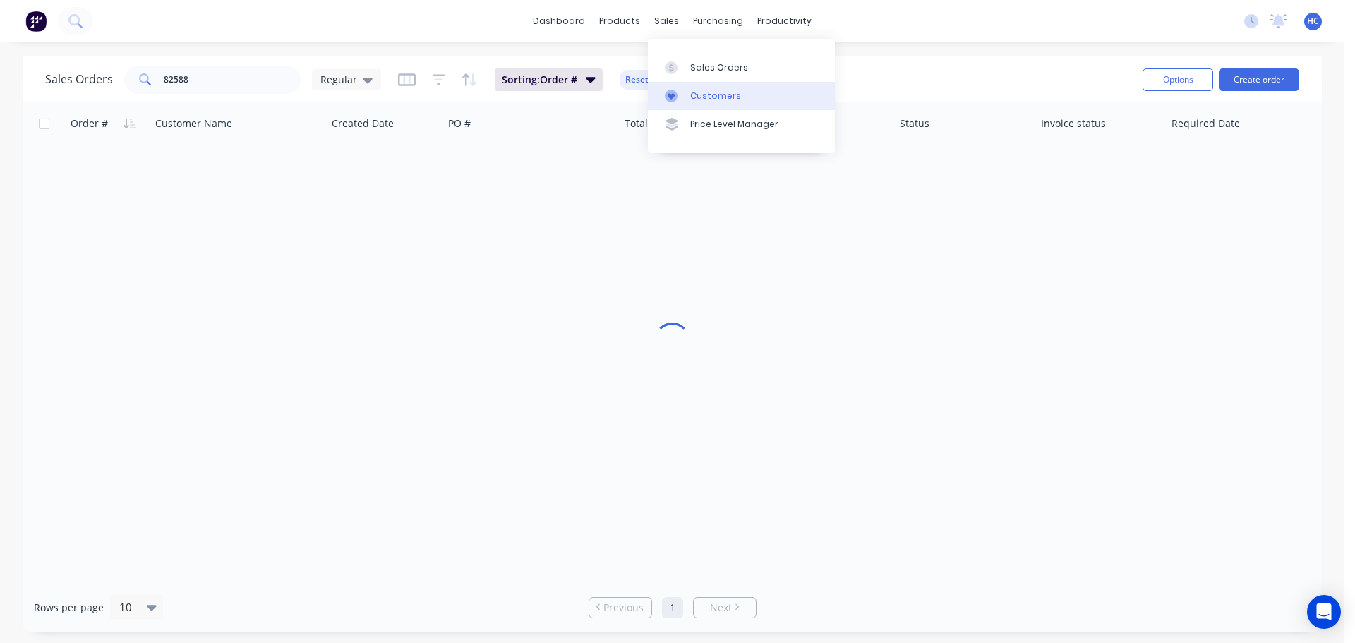
click at [711, 102] on div "Customers" at bounding box center [715, 96] width 51 height 13
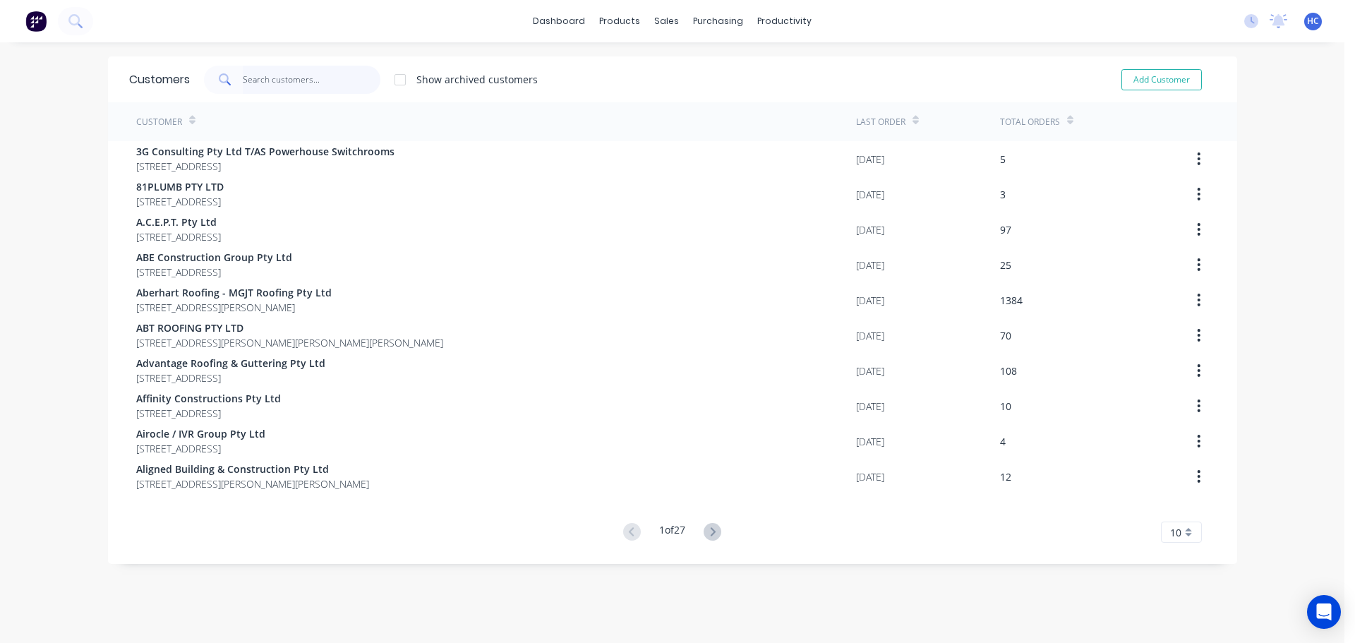
click at [256, 82] on input "text" at bounding box center [312, 80] width 138 height 28
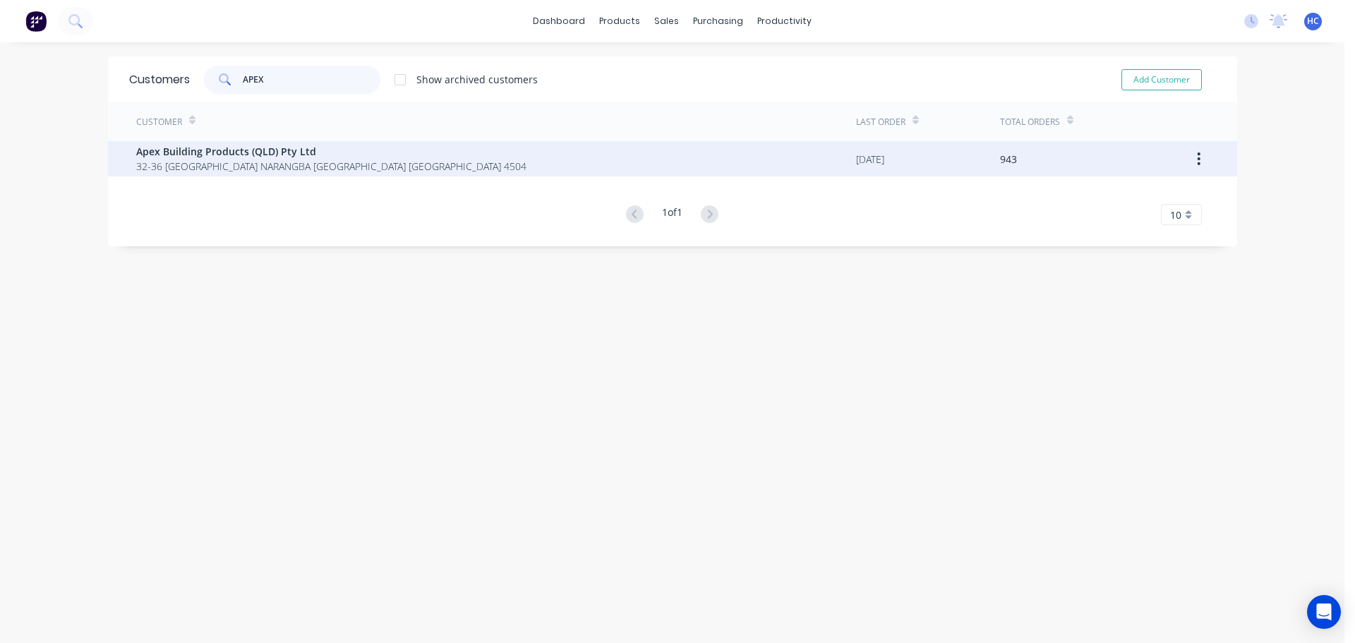
type input "APEX"
click at [181, 160] on span "32-36 Saltwater Circuit NARANGBA Queensland Australia 4504" at bounding box center [331, 166] width 390 height 15
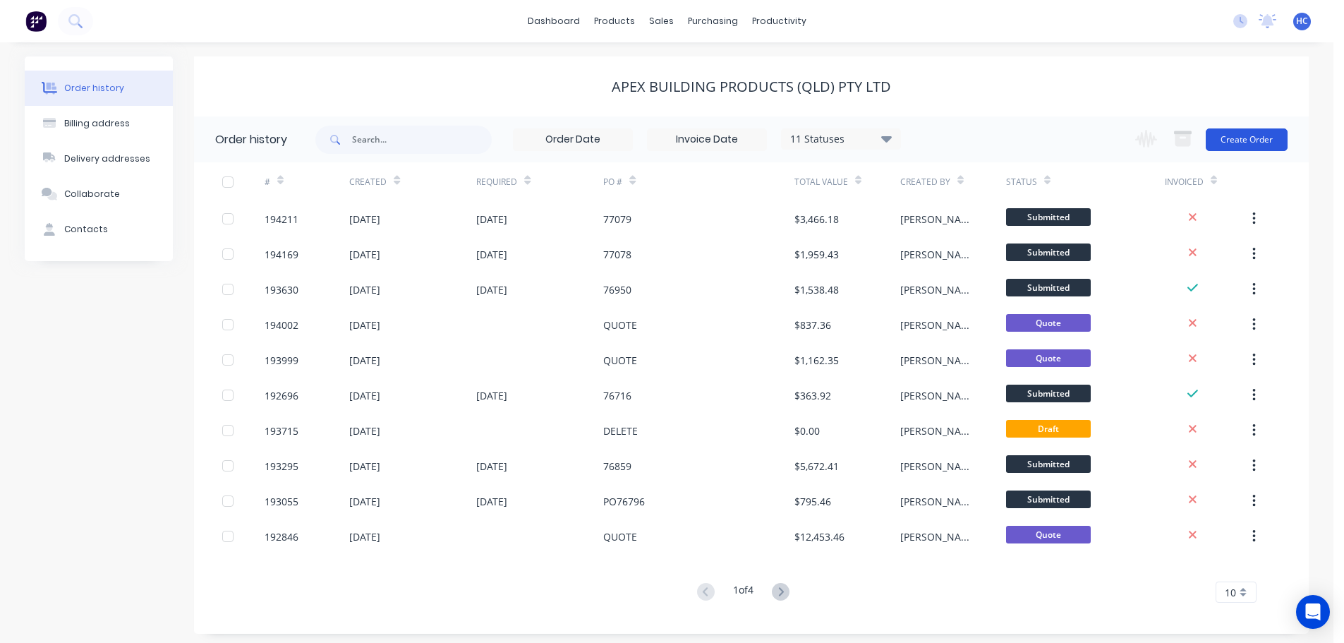
click at [1273, 138] on button "Create Order" at bounding box center [1247, 139] width 82 height 23
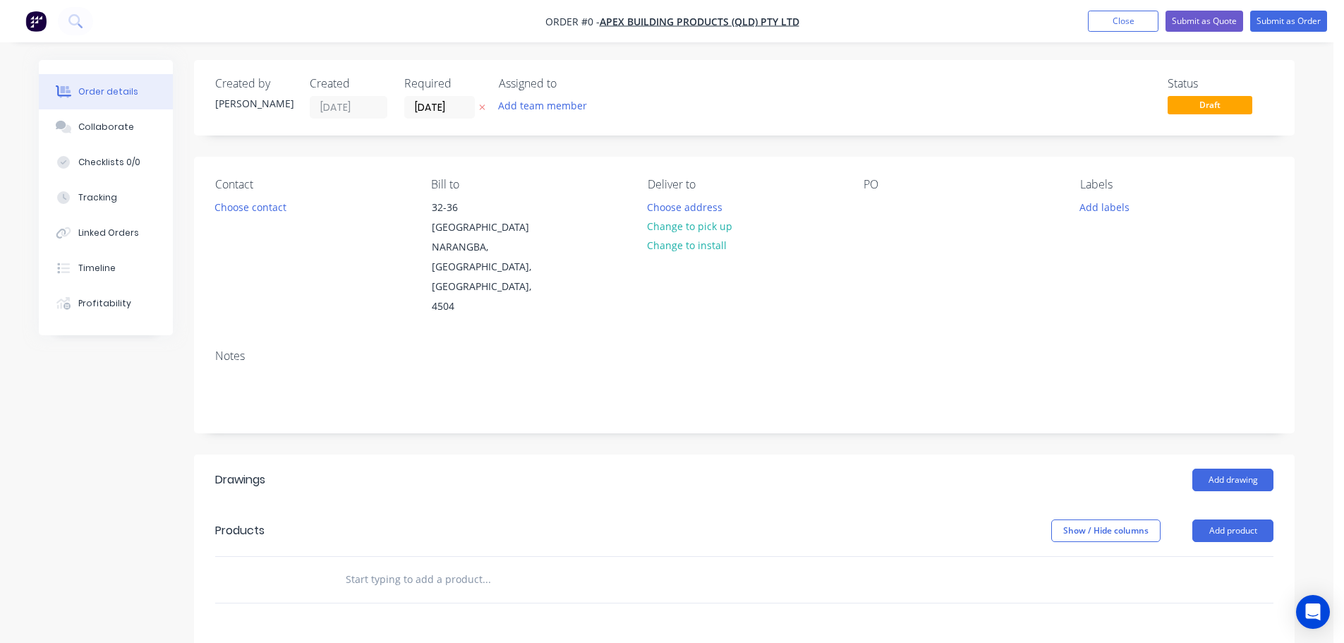
click at [1263, 505] on header "Products Show / Hide columns Add product" at bounding box center [744, 530] width 1101 height 51
click at [1230, 519] on button "Add product" at bounding box center [1233, 530] width 81 height 23
click at [1186, 556] on div "Product catalogue" at bounding box center [1207, 566] width 109 height 20
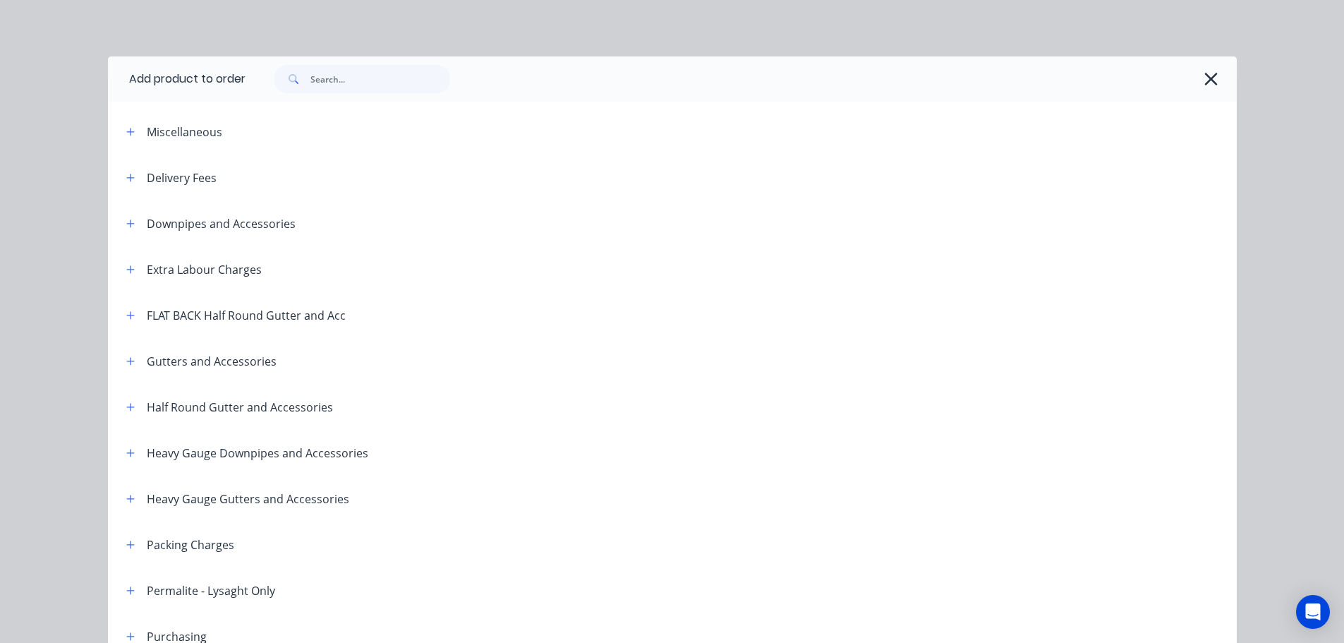
click at [115, 174] on div "Delivery Fees" at bounding box center [166, 178] width 102 height 18
click at [126, 176] on icon "button" at bounding box center [130, 178] width 8 height 8
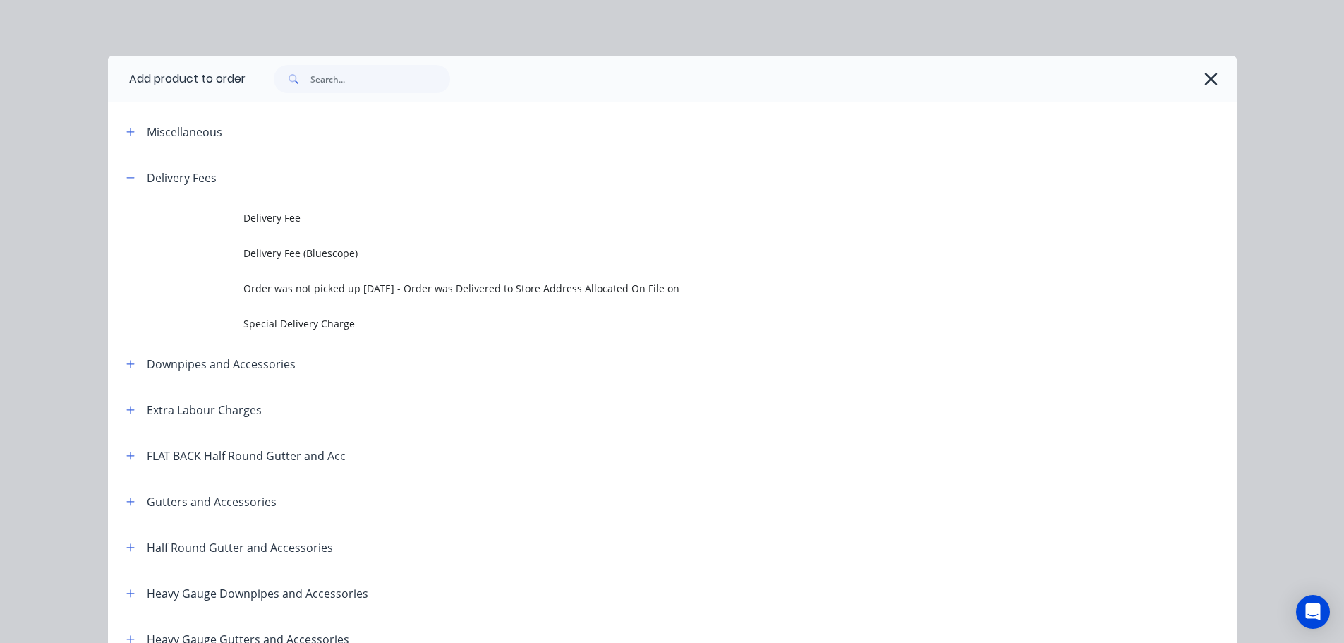
drag, startPoint x: 311, startPoint y: 234, endPoint x: 323, endPoint y: 232, distance: 12.8
click at [311, 234] on td "Delivery Fee" at bounding box center [740, 217] width 994 height 35
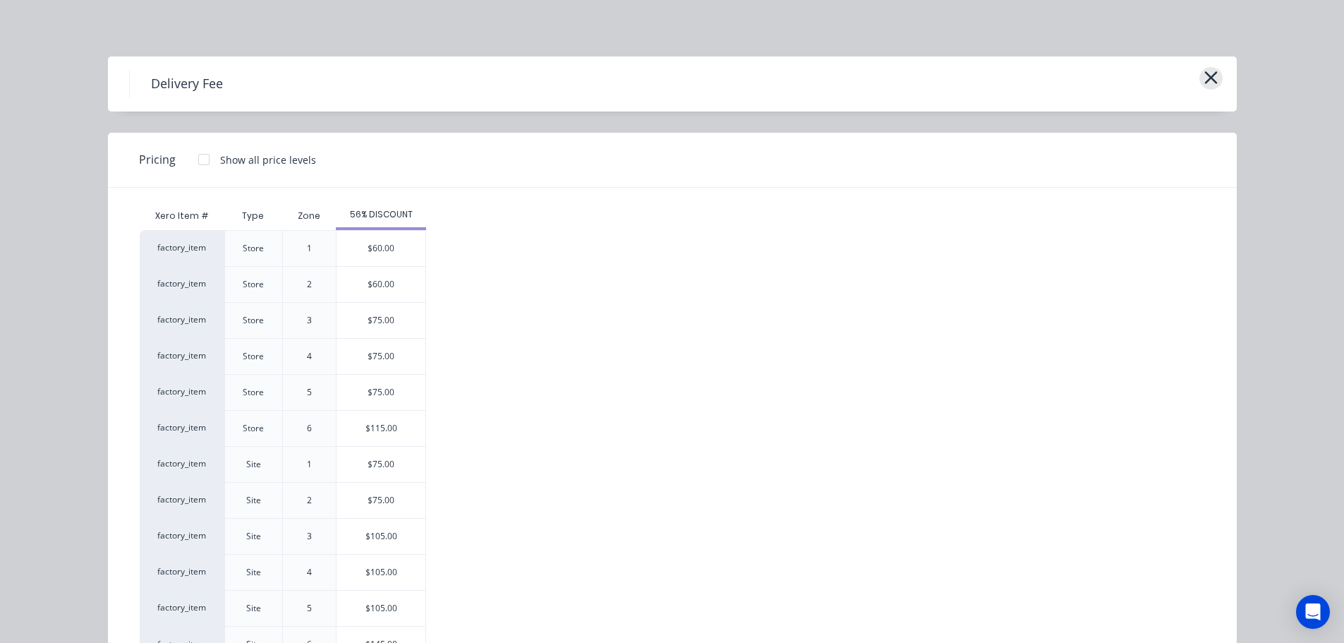
click at [1205, 73] on icon "button" at bounding box center [1211, 77] width 13 height 13
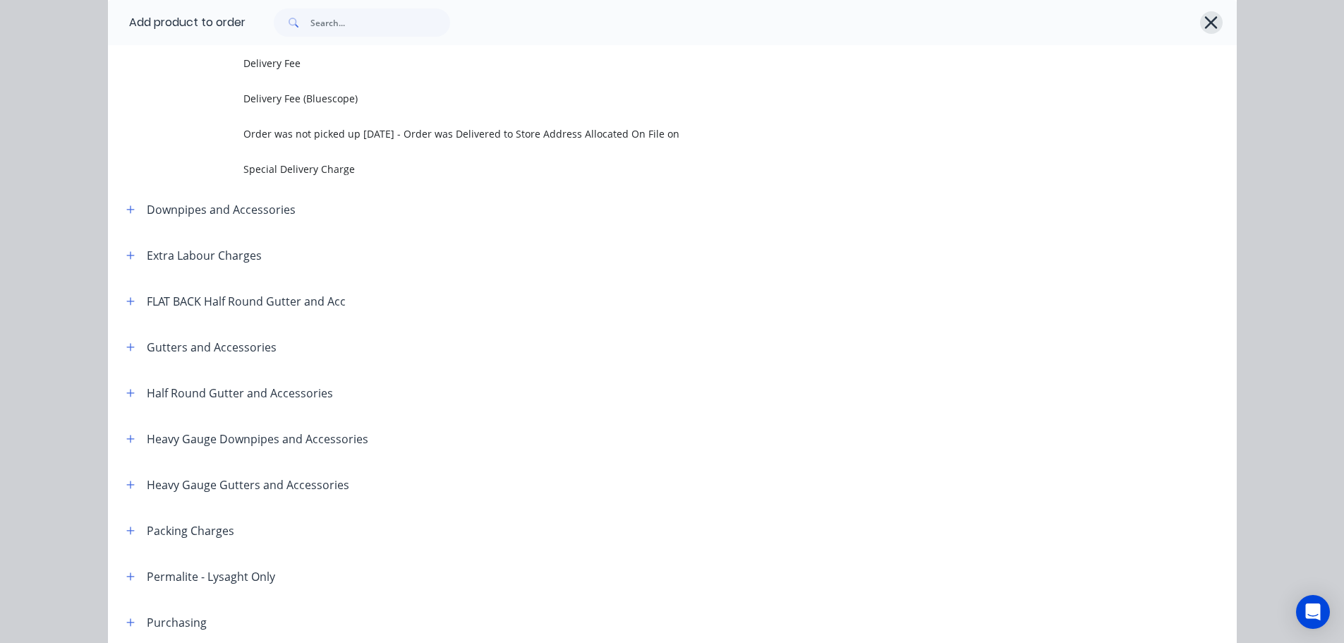
click at [1212, 23] on icon "button" at bounding box center [1211, 23] width 15 height 20
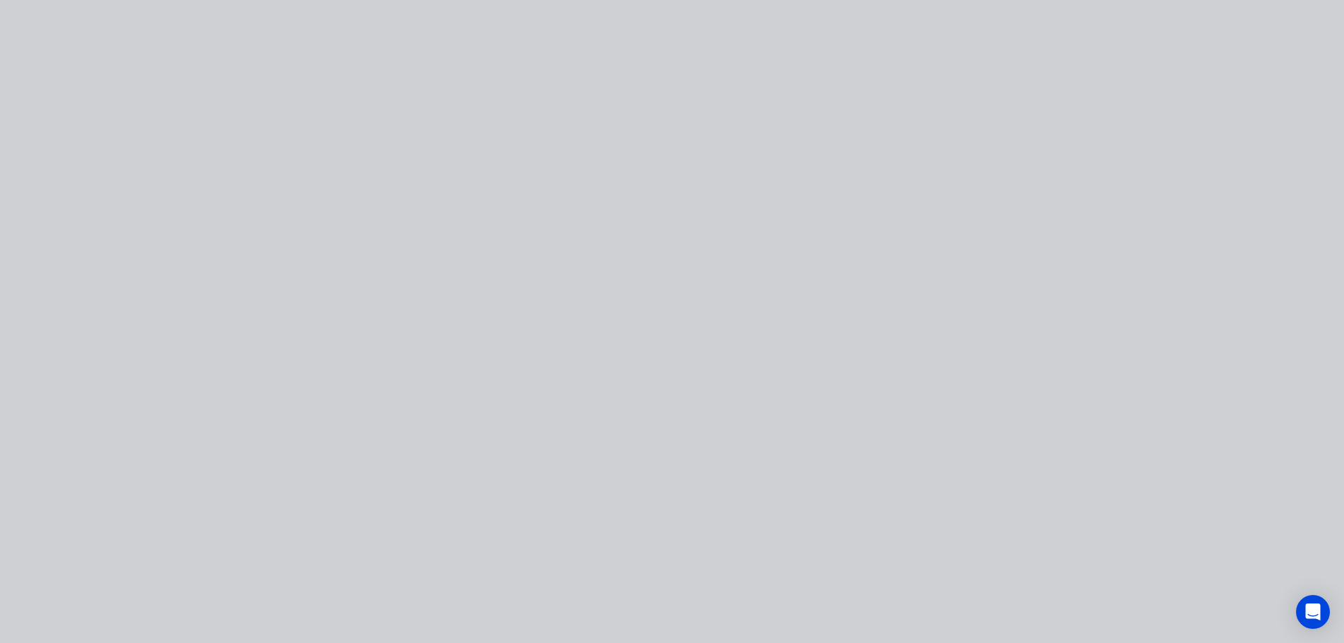
scroll to position [0, 0]
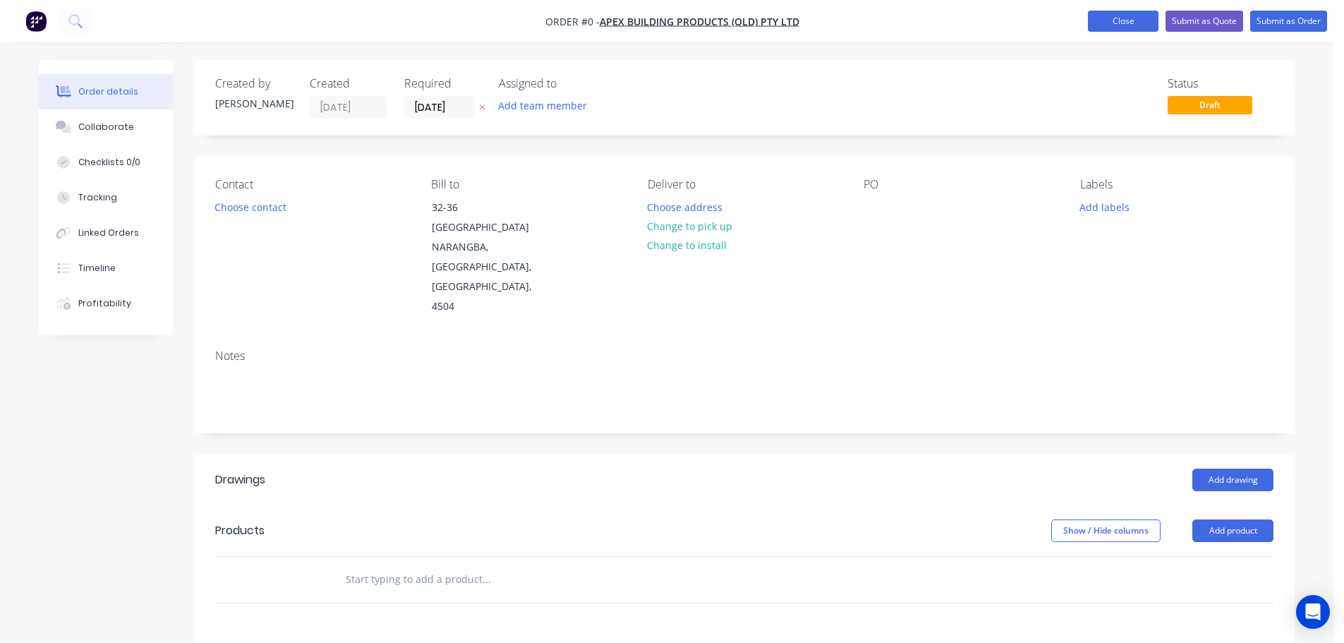
click at [1131, 26] on button "Close" at bounding box center [1123, 21] width 71 height 21
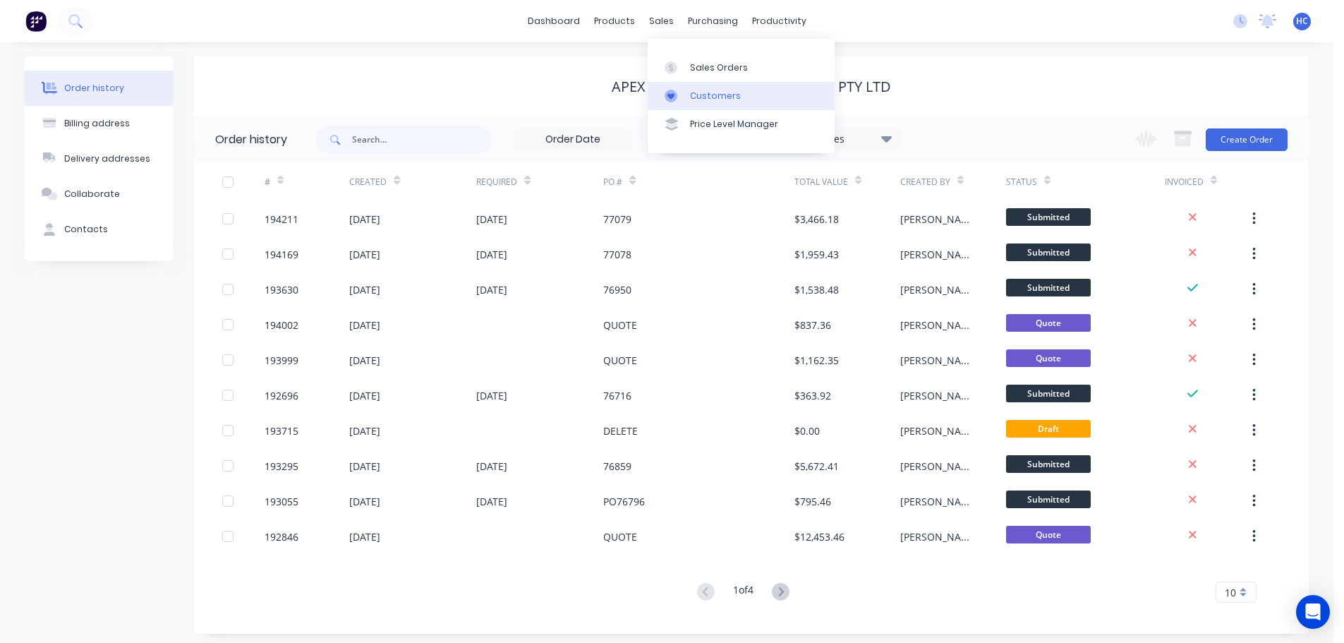
click at [731, 102] on link "Customers" at bounding box center [741, 96] width 187 height 28
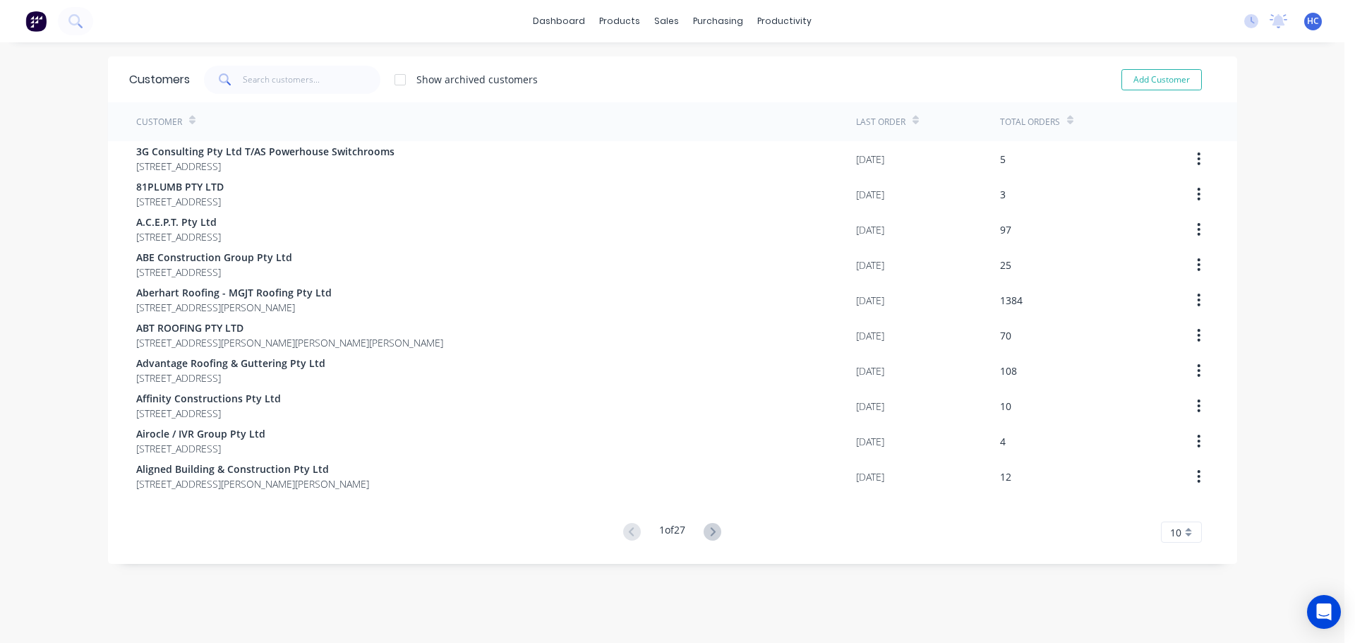
click at [302, 95] on div "Customers Show archived customers Add Customer" at bounding box center [672, 79] width 1129 height 46
click at [287, 82] on input "text" at bounding box center [312, 80] width 138 height 28
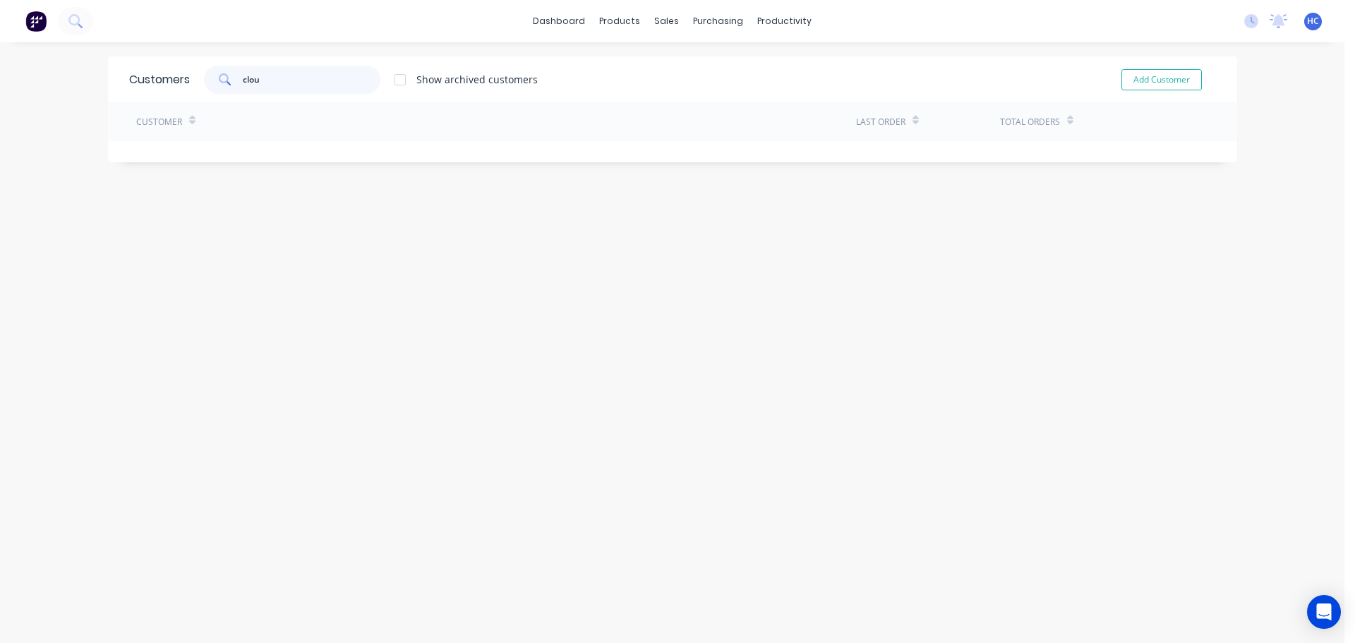
type input "clou"
click at [398, 79] on div at bounding box center [400, 80] width 28 height 28
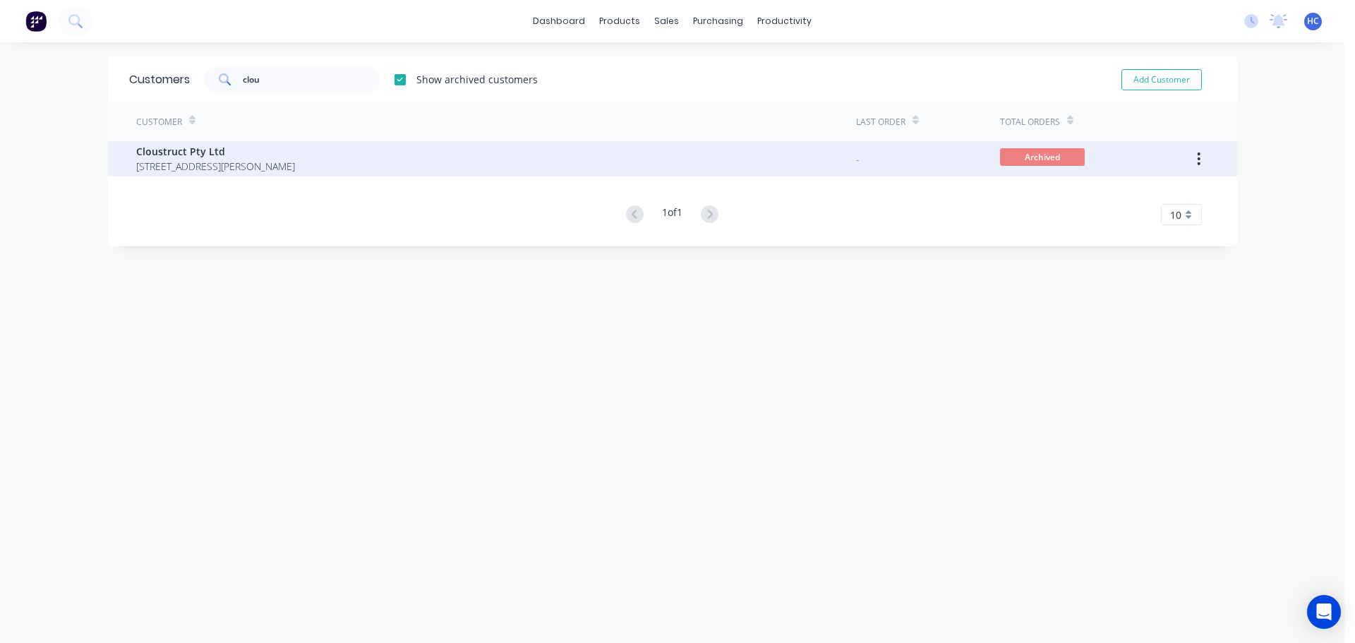
click at [295, 153] on span "Cloustruct Pty Ltd" at bounding box center [215, 151] width 159 height 15
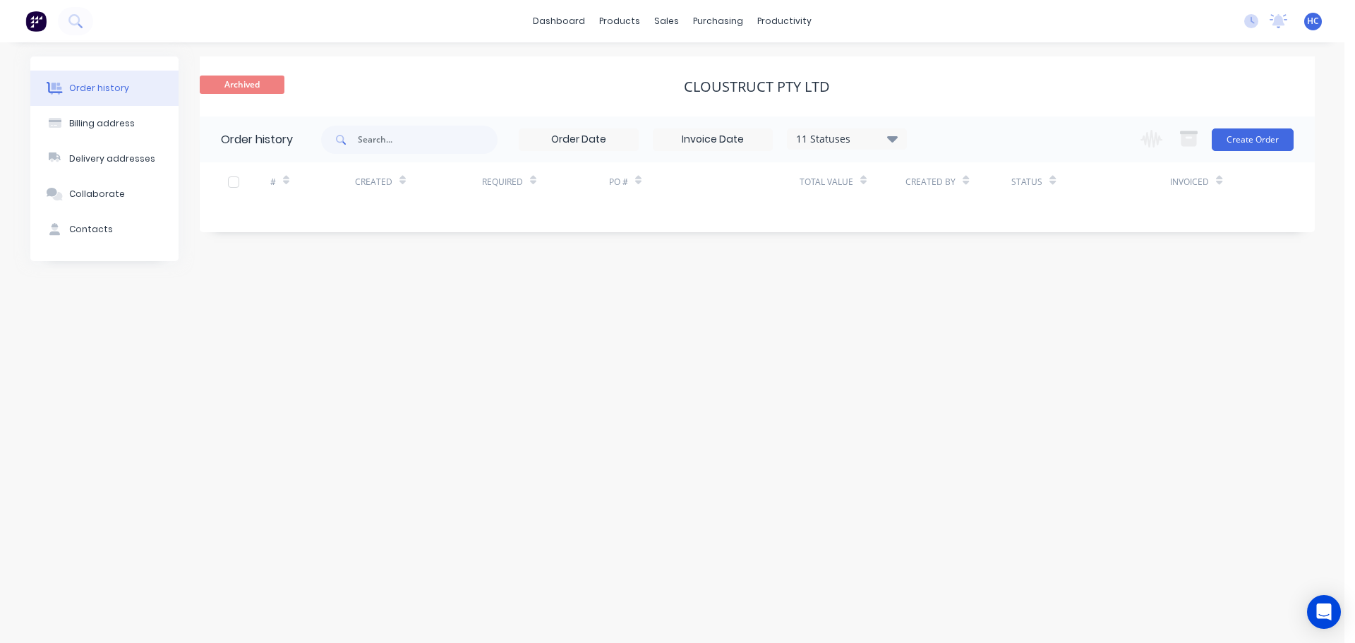
click at [835, 142] on div "11 Statuses" at bounding box center [847, 139] width 119 height 16
click at [939, 331] on div "Archived" at bounding box center [876, 337] width 176 height 28
click at [1141, 371] on div "Order history Billing address Delivery addresses Collaborate Contacts Archived …" at bounding box center [672, 342] width 1344 height 601
click at [843, 136] on div "11 Statuses" at bounding box center [847, 139] width 119 height 16
click at [963, 330] on label at bounding box center [963, 330] width 0 height 0
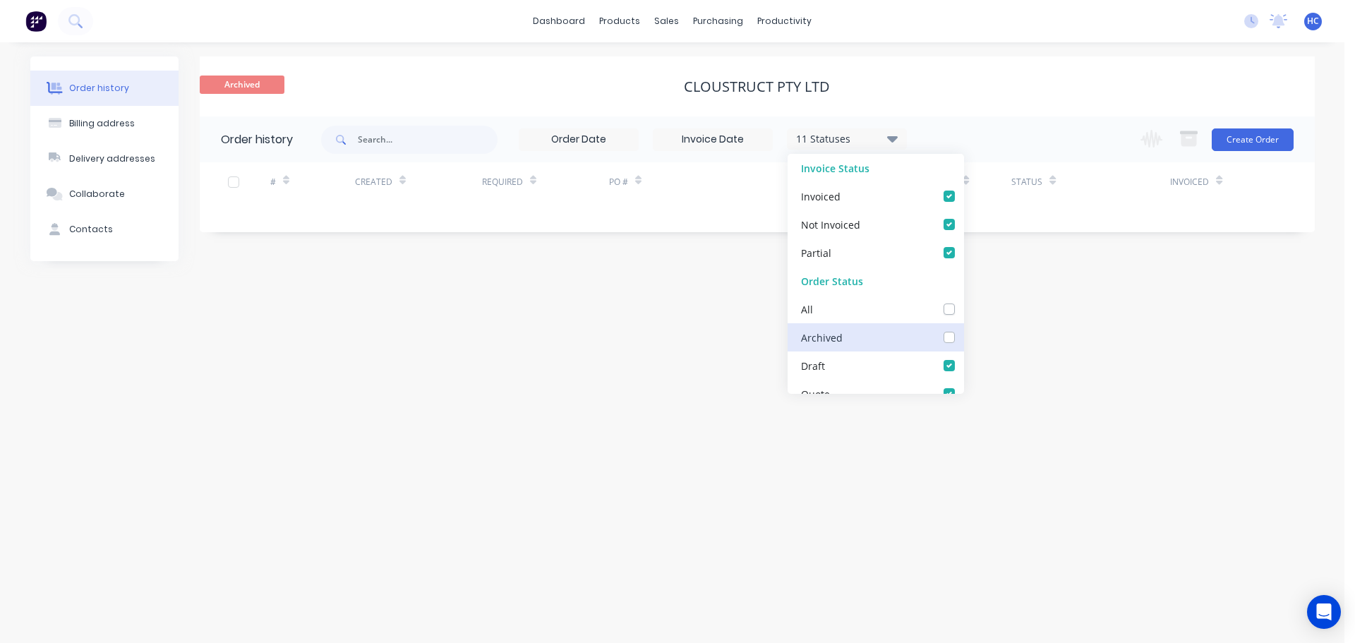
click at [963, 335] on input "checkbox" at bounding box center [968, 336] width 11 height 13
checkbox input "true"
click at [1078, 343] on div "Order history Billing address Delivery addresses Collaborate Contacts Archived …" at bounding box center [672, 342] width 1344 height 601
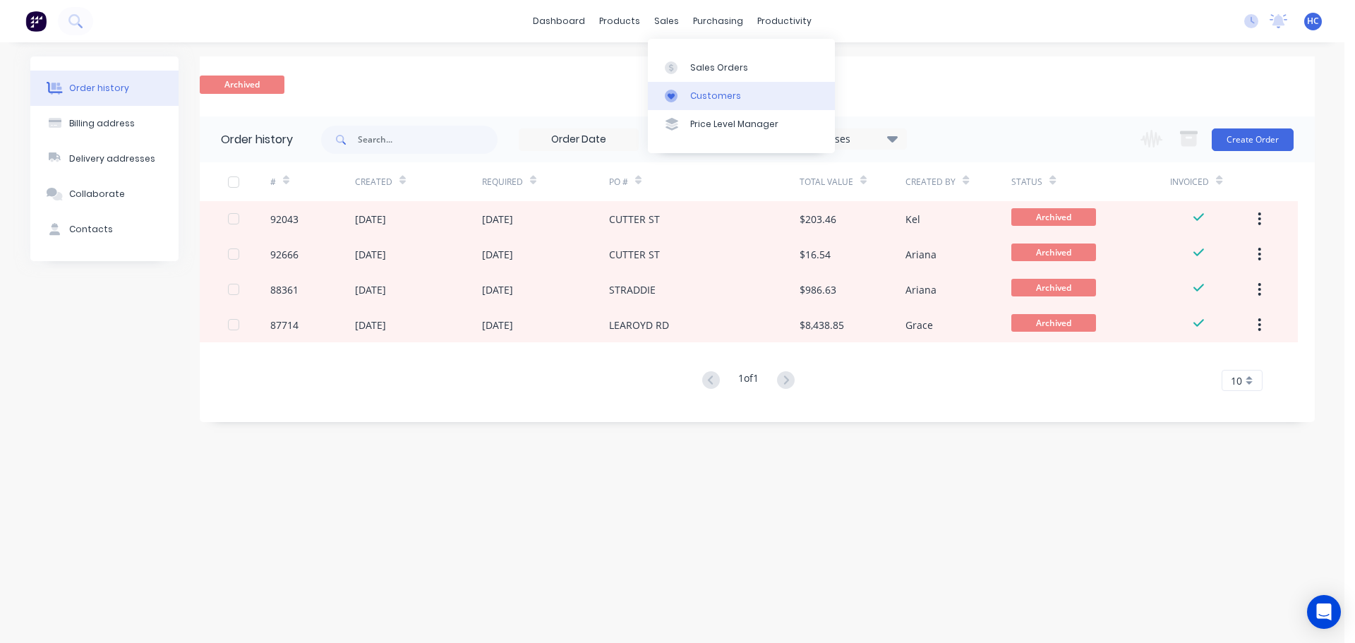
click at [719, 92] on div "Customers" at bounding box center [715, 96] width 51 height 13
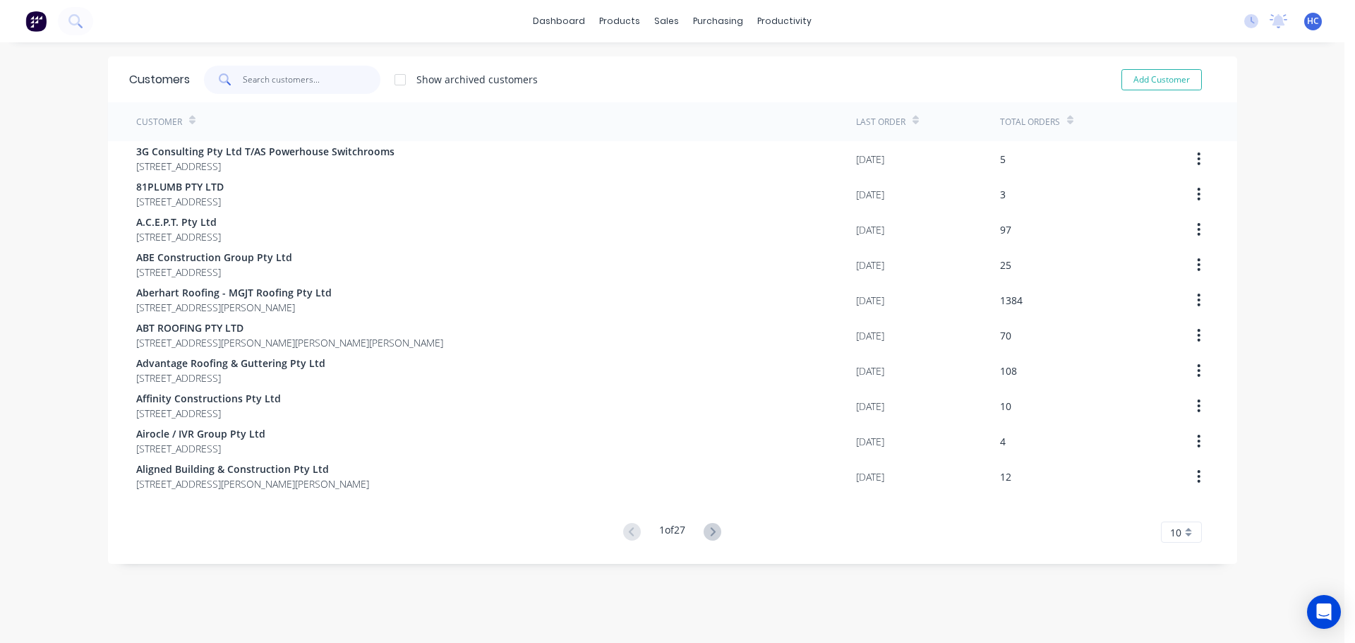
click at [354, 75] on input "text" at bounding box center [312, 80] width 138 height 28
drag, startPoint x: 293, startPoint y: 88, endPoint x: 300, endPoint y: 85, distance: 7.6
click at [293, 88] on input "text" at bounding box center [312, 80] width 138 height 28
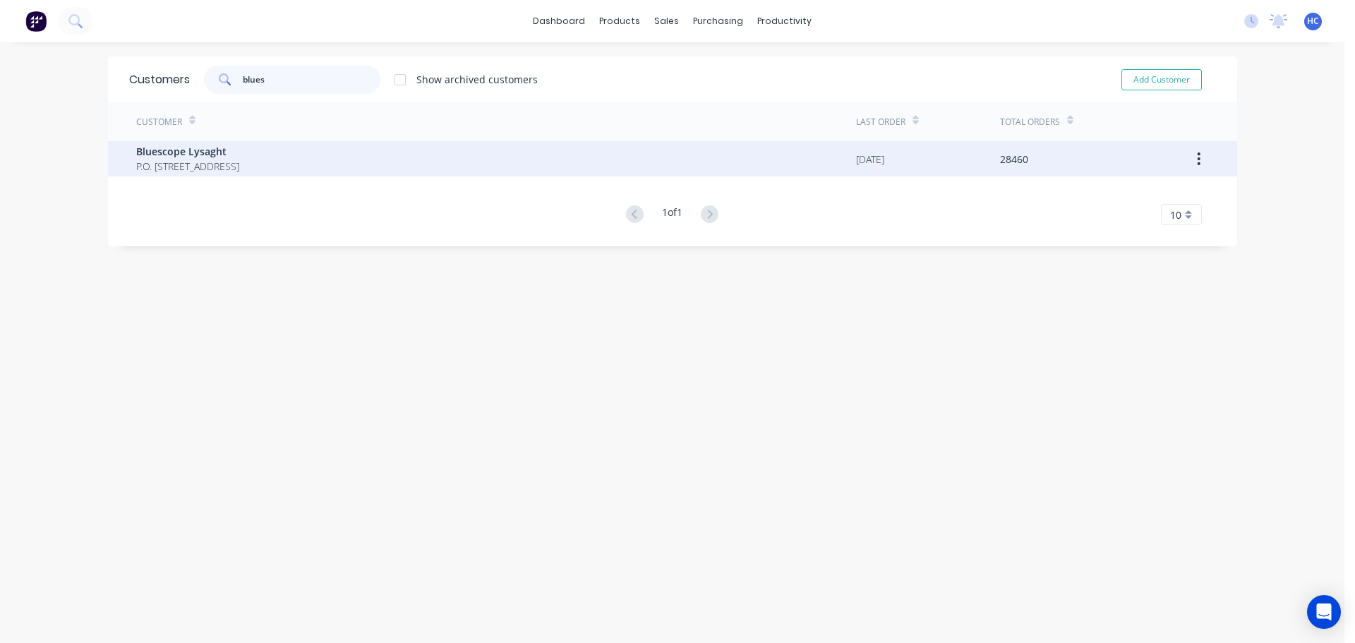
type input "blues"
click at [212, 164] on span "P.O. Box 144 Archerfield Australia 4108" at bounding box center [187, 166] width 103 height 15
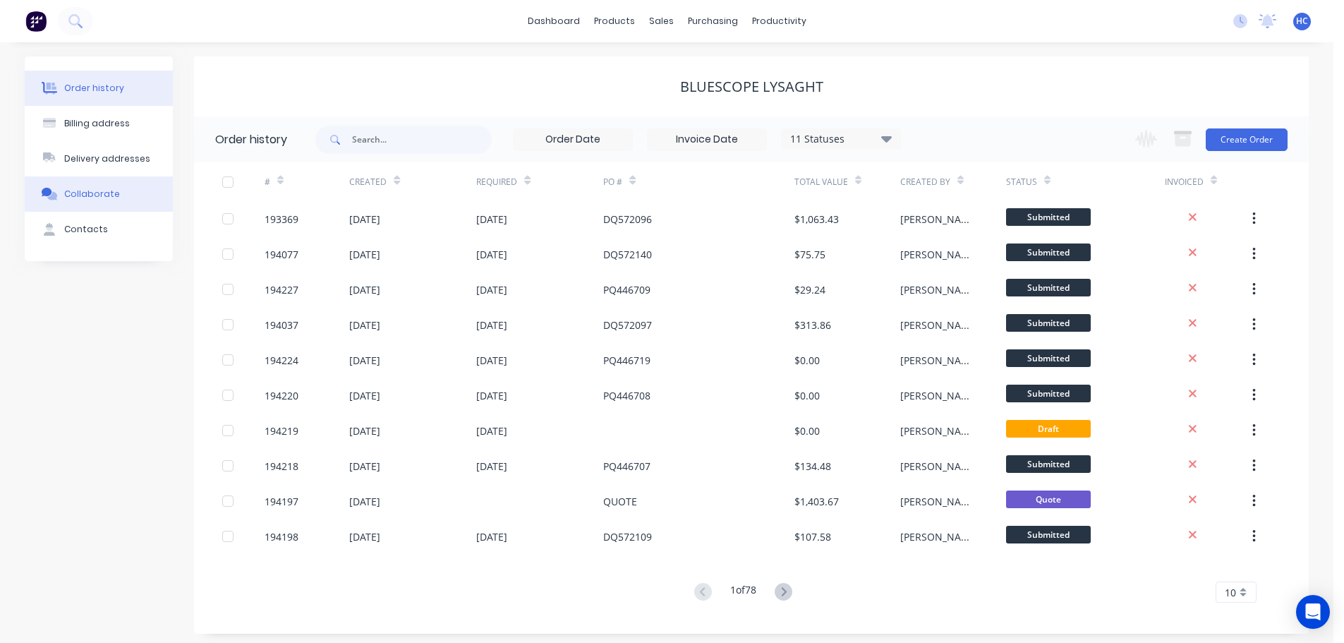
click at [114, 190] on div "Collaborate" at bounding box center [92, 194] width 56 height 13
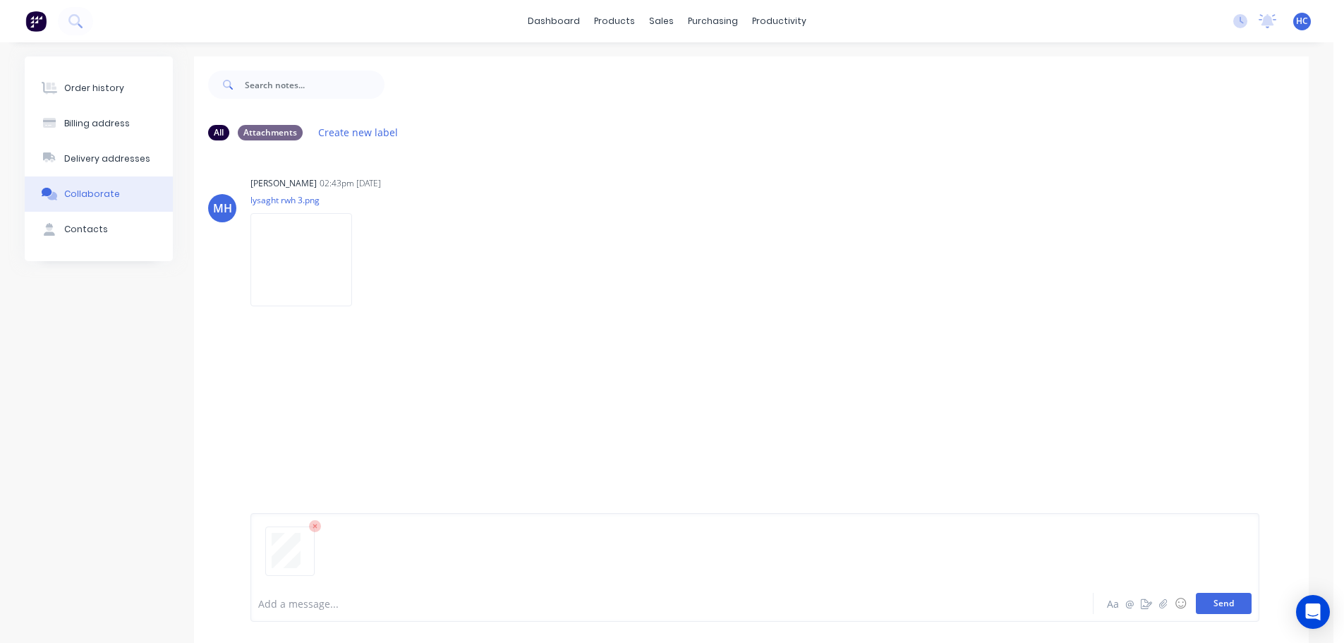
click at [1232, 598] on button "Send" at bounding box center [1224, 603] width 56 height 21
click at [361, 403] on button "button" at bounding box center [364, 408] width 6 height 20
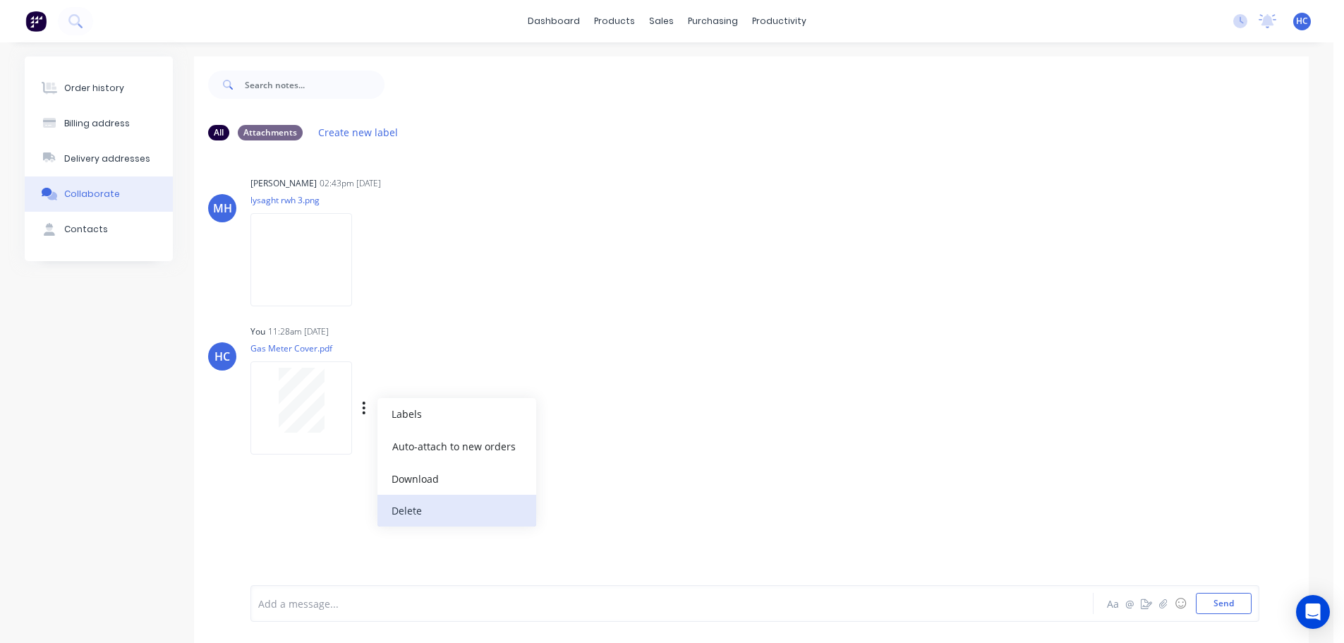
click at [415, 500] on button "Delete" at bounding box center [457, 511] width 159 height 32
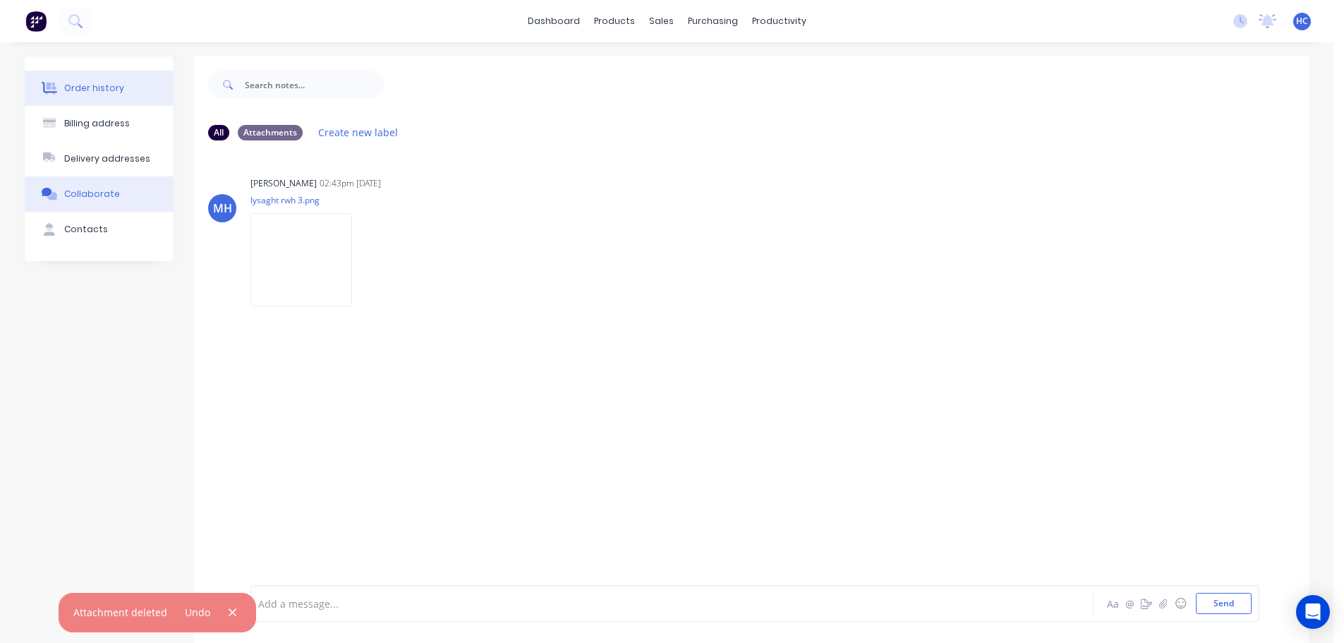
click at [156, 84] on button "Order history" at bounding box center [99, 88] width 148 height 35
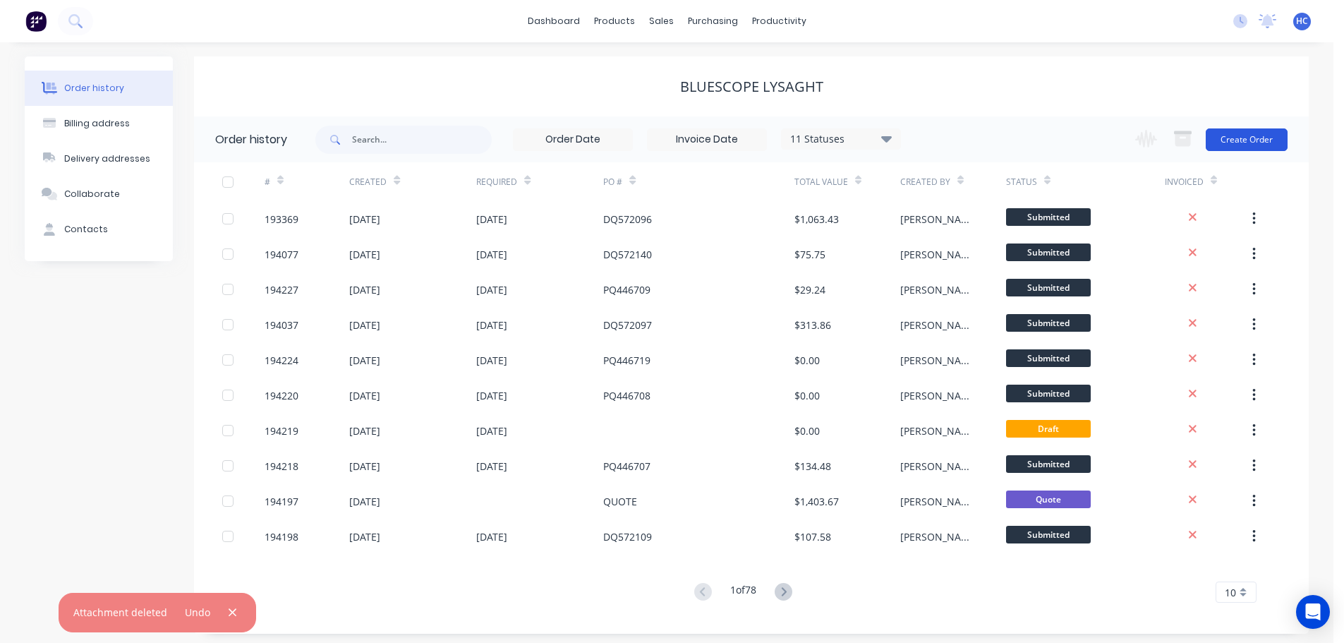
click at [1250, 141] on button "Create Order" at bounding box center [1247, 139] width 82 height 23
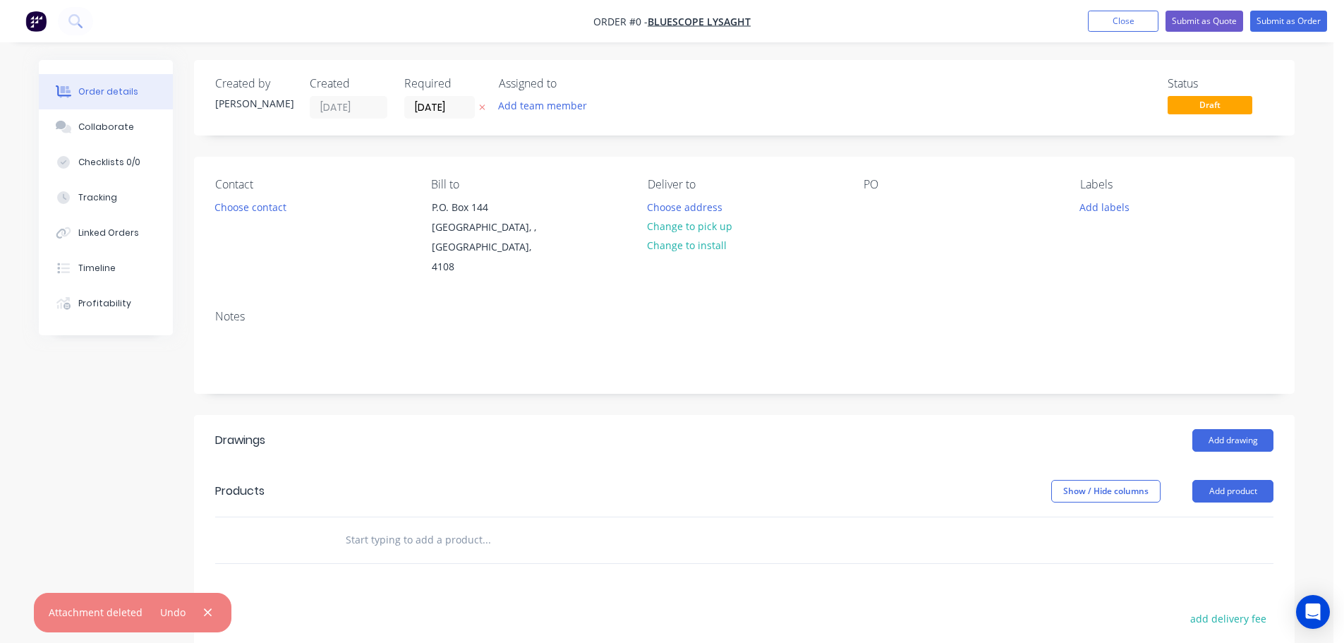
click at [483, 108] on icon "button" at bounding box center [483, 108] width 6 height 6
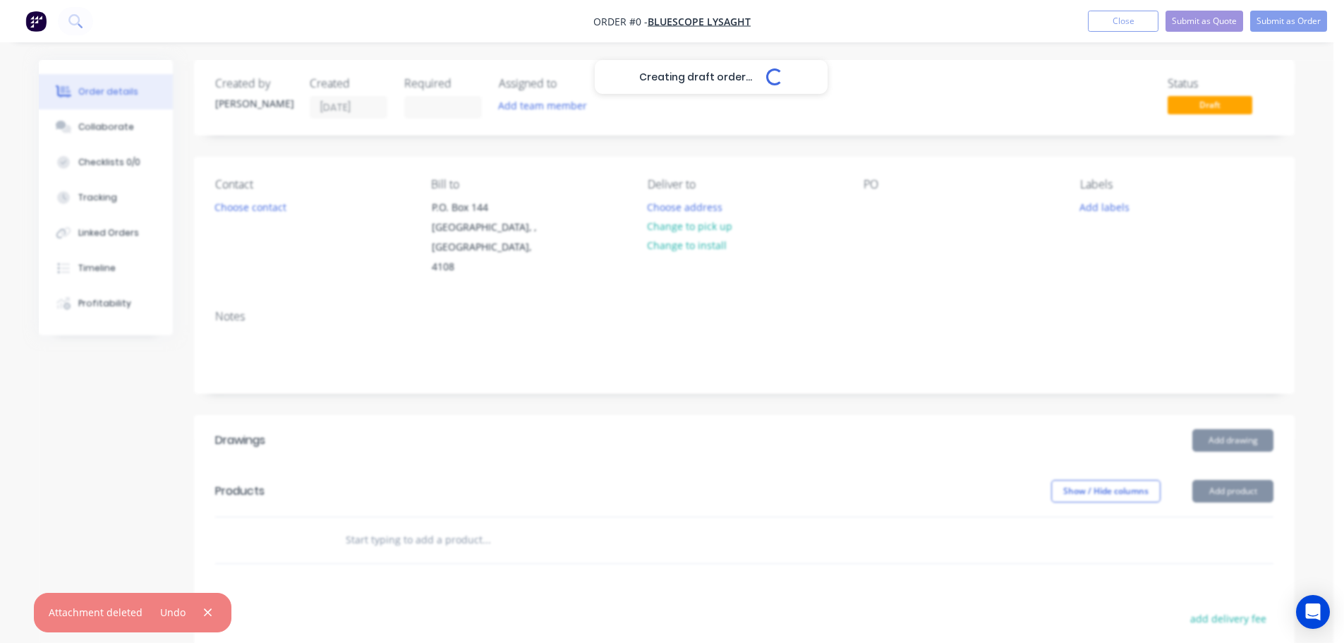
click at [873, 212] on div "Creating draft order... Loading..." at bounding box center [711, 381] width 1344 height 643
click at [874, 210] on div "Creating draft order... Loading..." at bounding box center [711, 381] width 1344 height 643
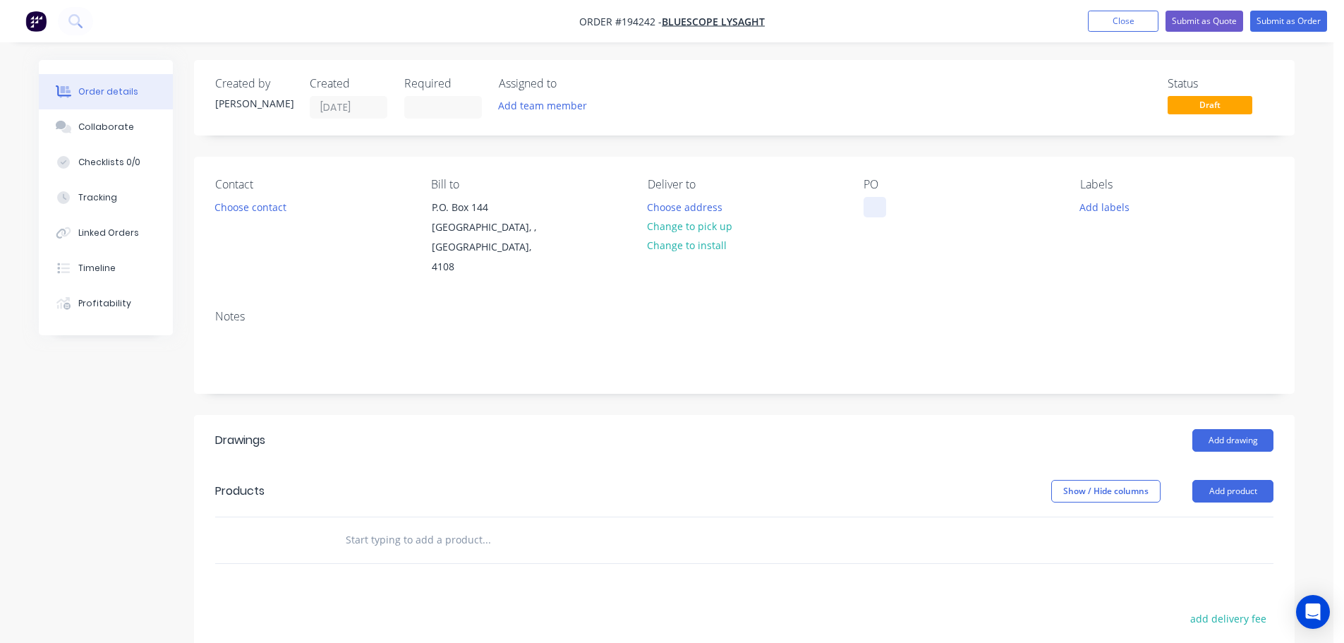
click at [884, 212] on div at bounding box center [875, 207] width 23 height 20
click at [115, 130] on div "Collaborate" at bounding box center [106, 127] width 56 height 13
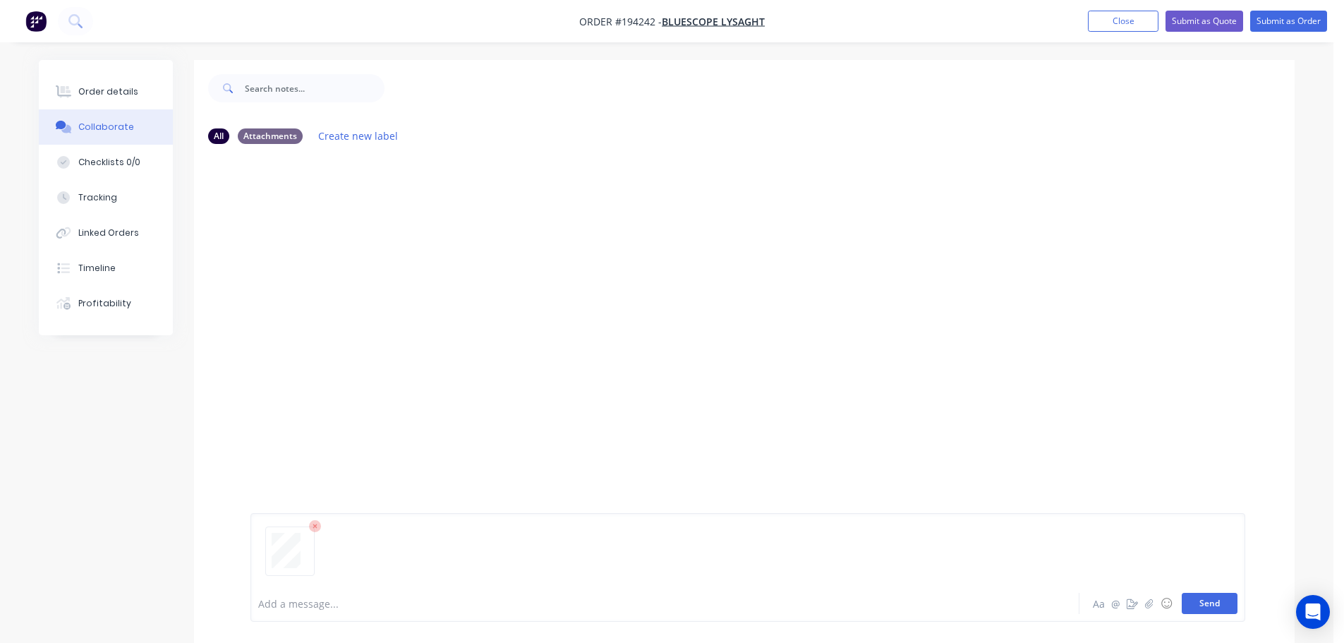
click at [1201, 605] on button "Send" at bounding box center [1210, 603] width 56 height 21
click at [121, 91] on div "Order details" at bounding box center [108, 91] width 60 height 13
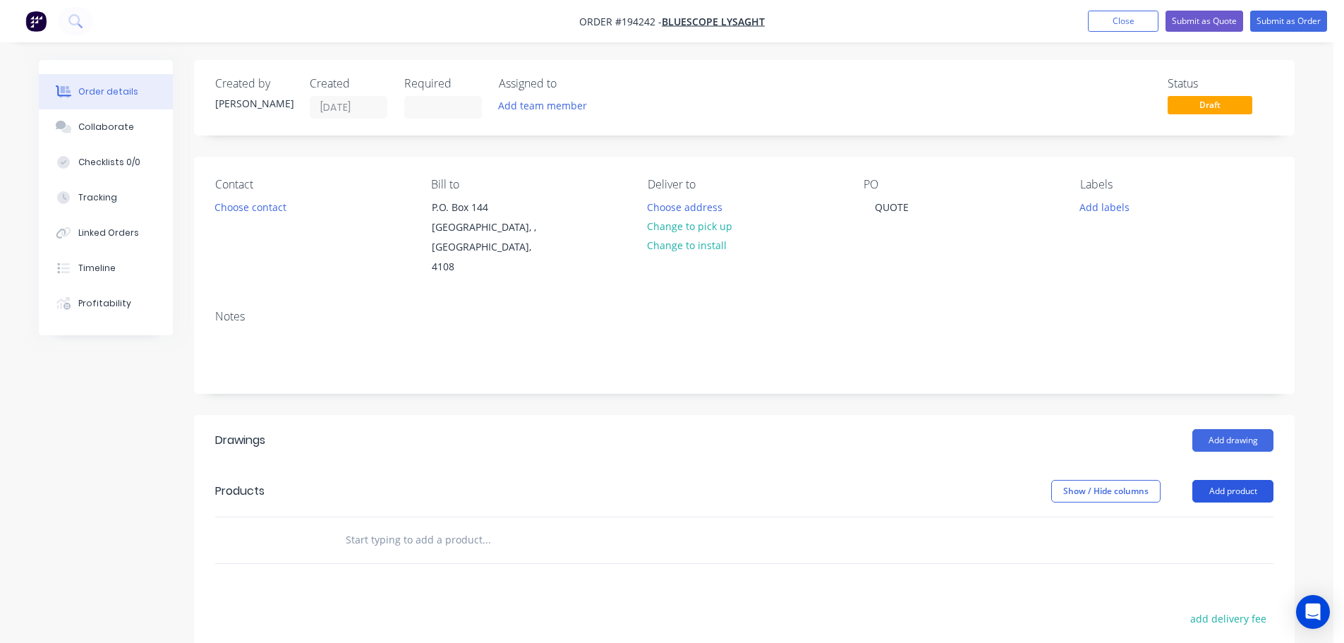
click at [1239, 480] on button "Add product" at bounding box center [1233, 491] width 81 height 23
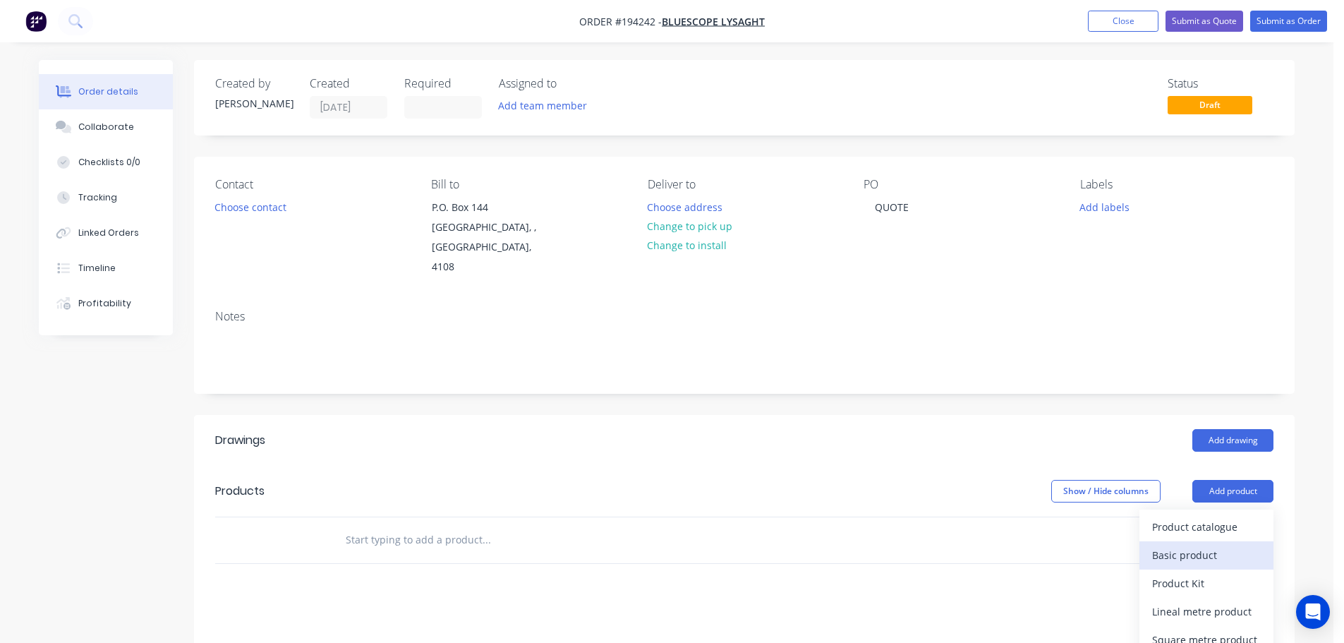
click at [1203, 545] on div "Basic product" at bounding box center [1207, 555] width 109 height 20
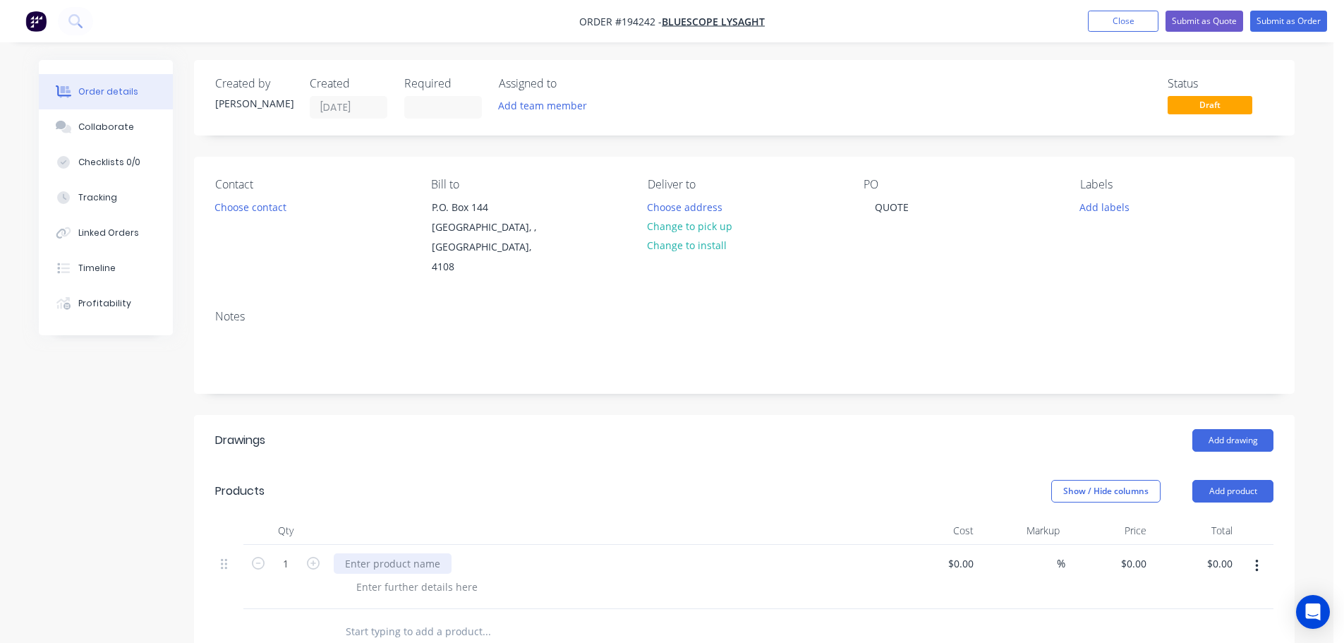
click at [419, 553] on div at bounding box center [393, 563] width 118 height 20
click at [413, 577] on div at bounding box center [417, 587] width 144 height 20
click at [1129, 545] on div "0 $0.00" at bounding box center [1109, 577] width 87 height 64
type input "$46.93"
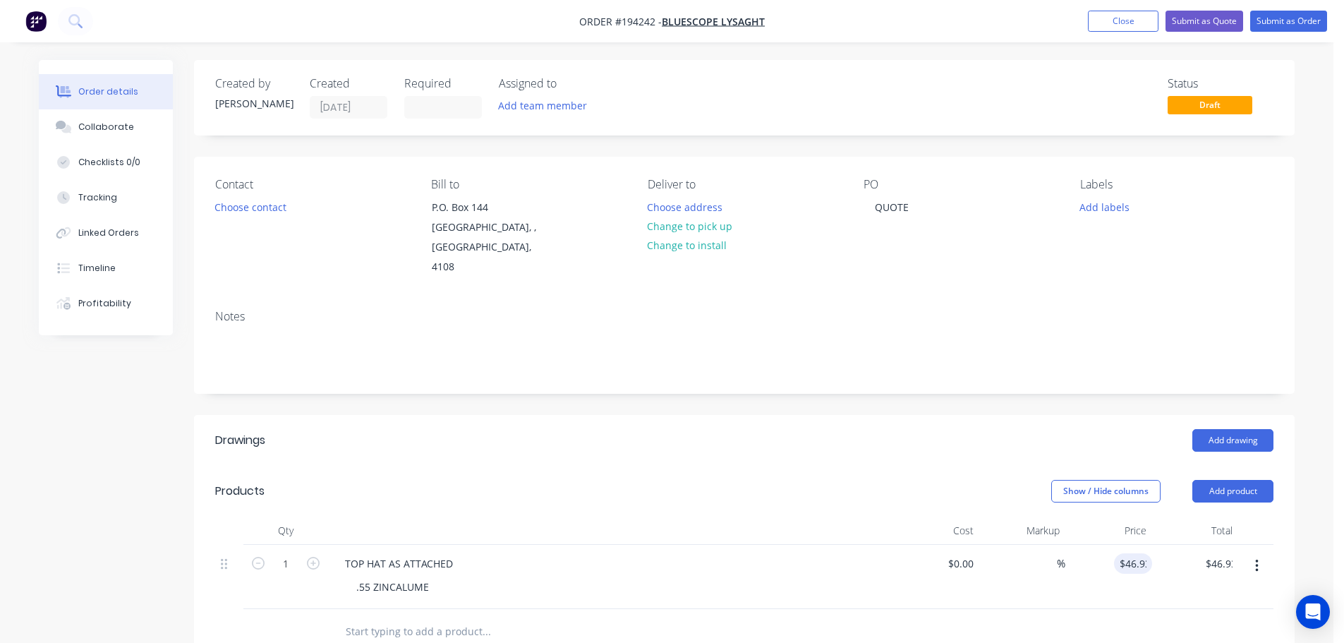
click at [763, 429] on div "Add drawing" at bounding box center [857, 440] width 834 height 23
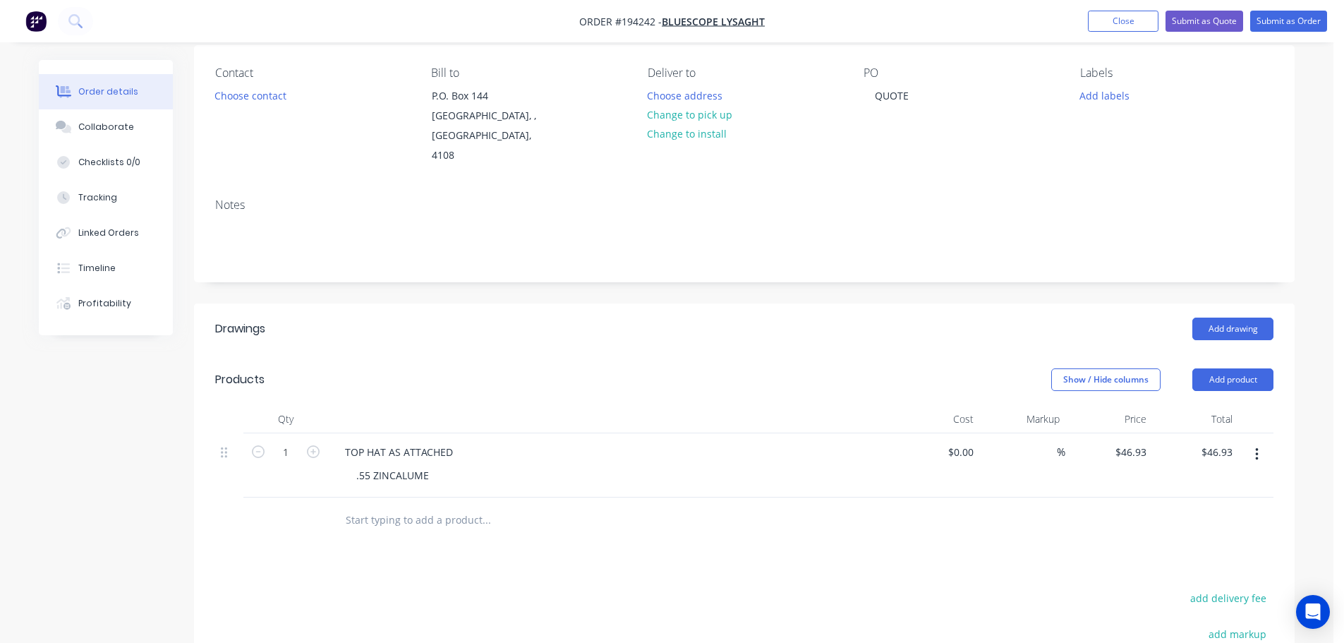
scroll to position [141, 0]
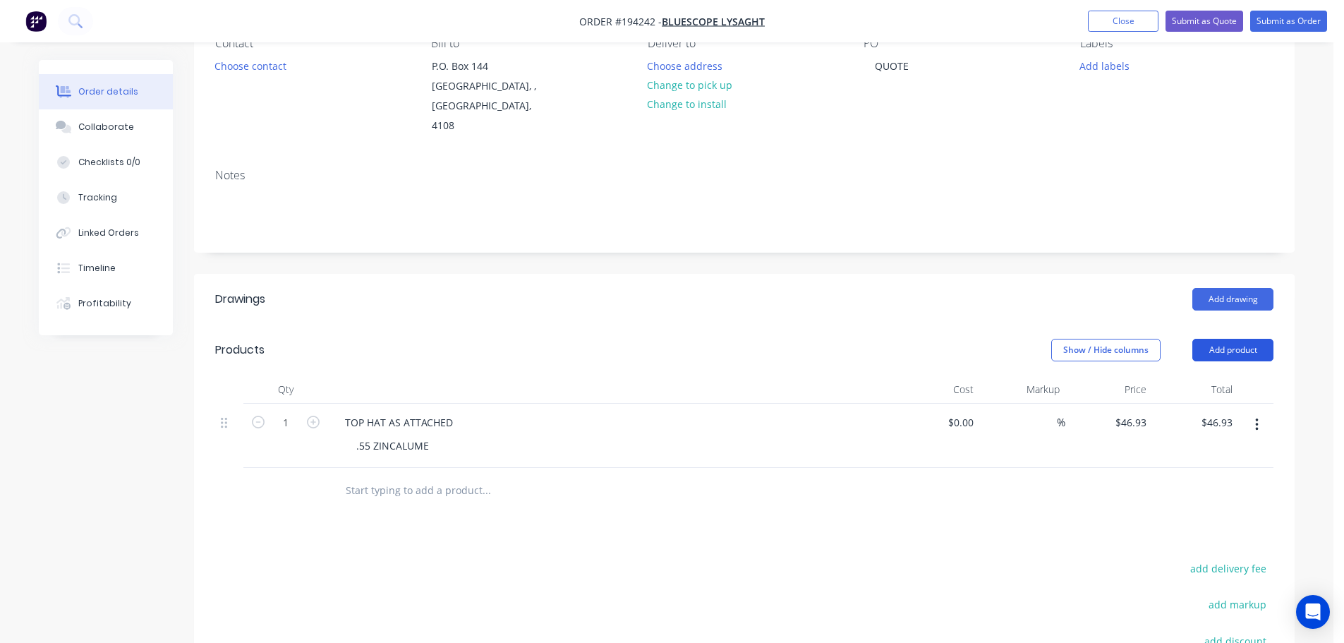
click at [1225, 339] on button "Add product" at bounding box center [1233, 350] width 81 height 23
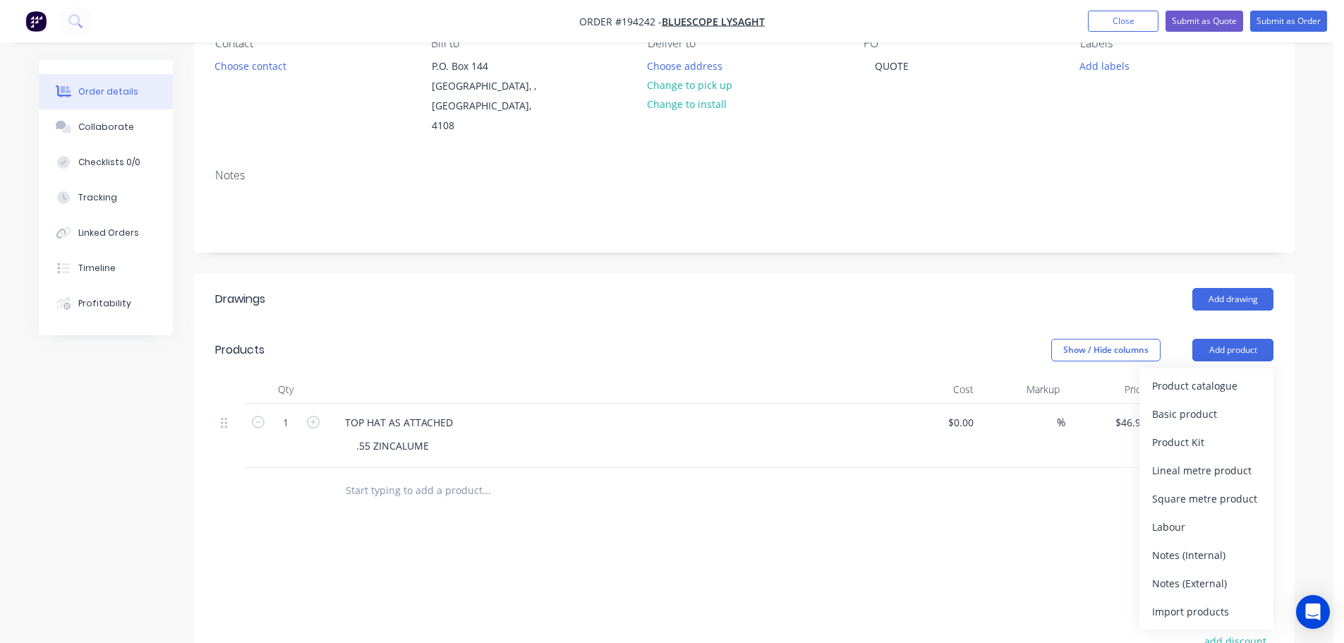
click at [1205, 573] on div "Notes (External)" at bounding box center [1207, 583] width 109 height 20
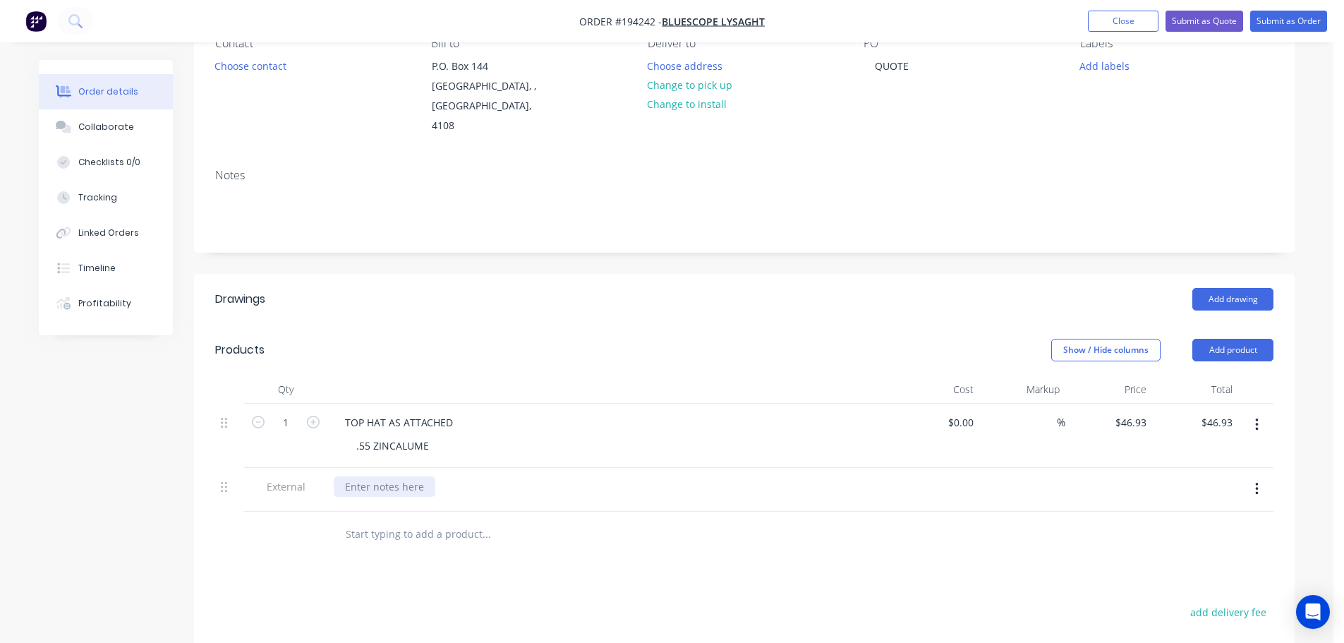
click at [386, 476] on div at bounding box center [385, 486] width 102 height 20
click at [1225, 21] on button "Submit as Quote" at bounding box center [1205, 21] width 78 height 21
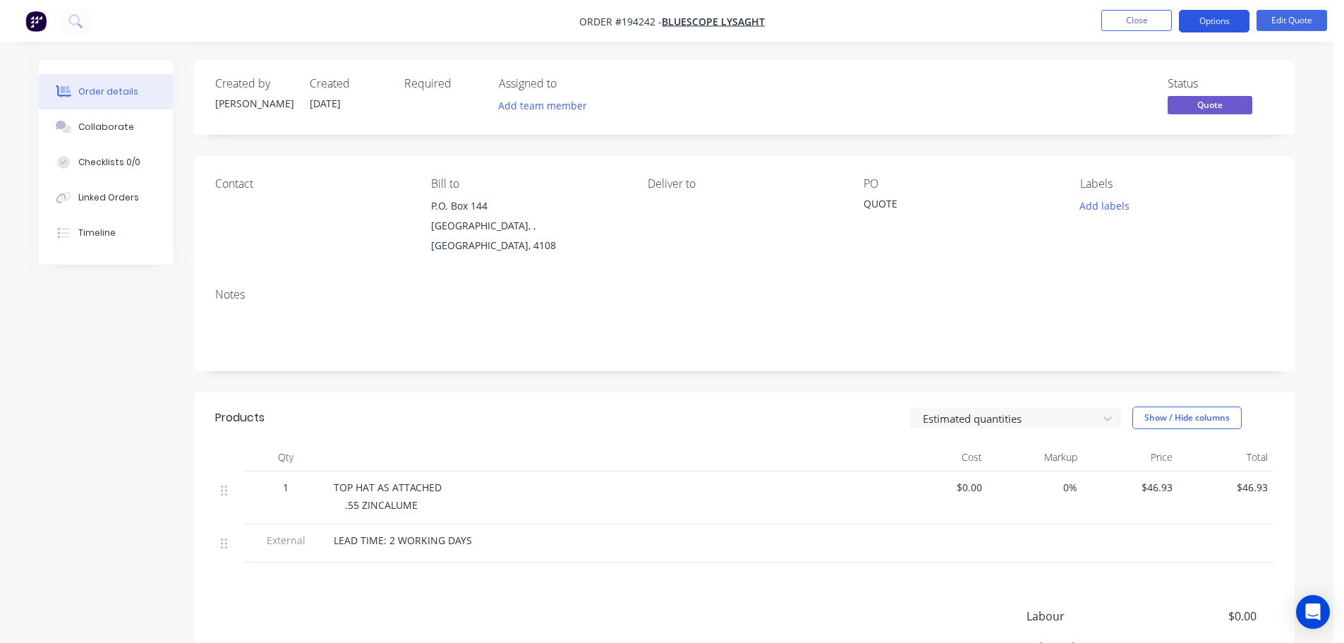
click at [1228, 18] on button "Options" at bounding box center [1214, 21] width 71 height 23
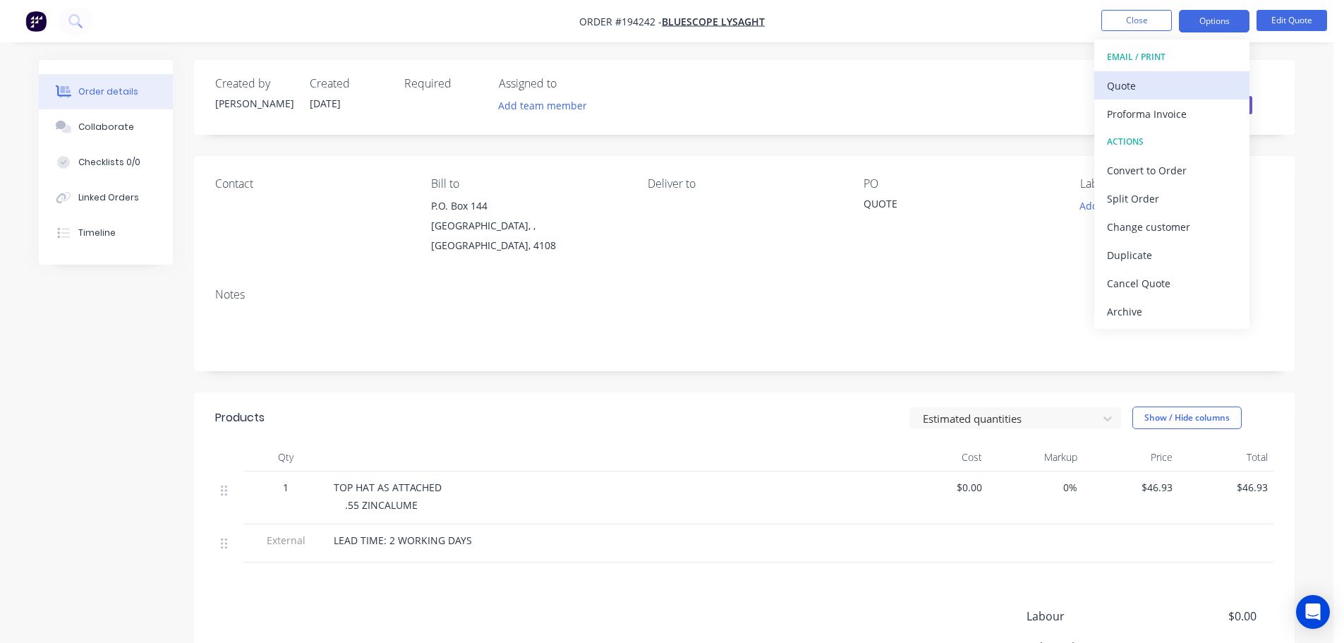
click at [1154, 84] on div "Quote" at bounding box center [1172, 86] width 130 height 20
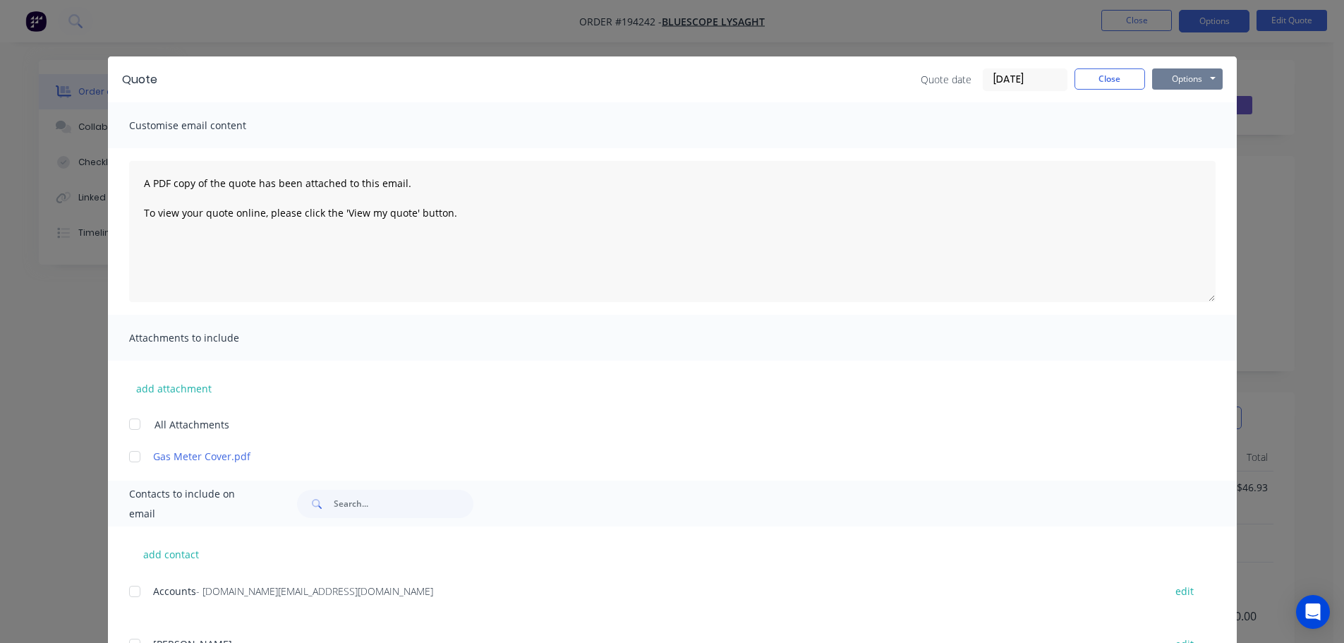
click at [1197, 80] on button "Options" at bounding box center [1188, 78] width 71 height 21
click at [1188, 128] on button "Print" at bounding box center [1198, 127] width 90 height 23
drag, startPoint x: 1113, startPoint y: 77, endPoint x: 1135, endPoint y: 37, distance: 45.8
click at [1113, 77] on button "Close" at bounding box center [1110, 78] width 71 height 21
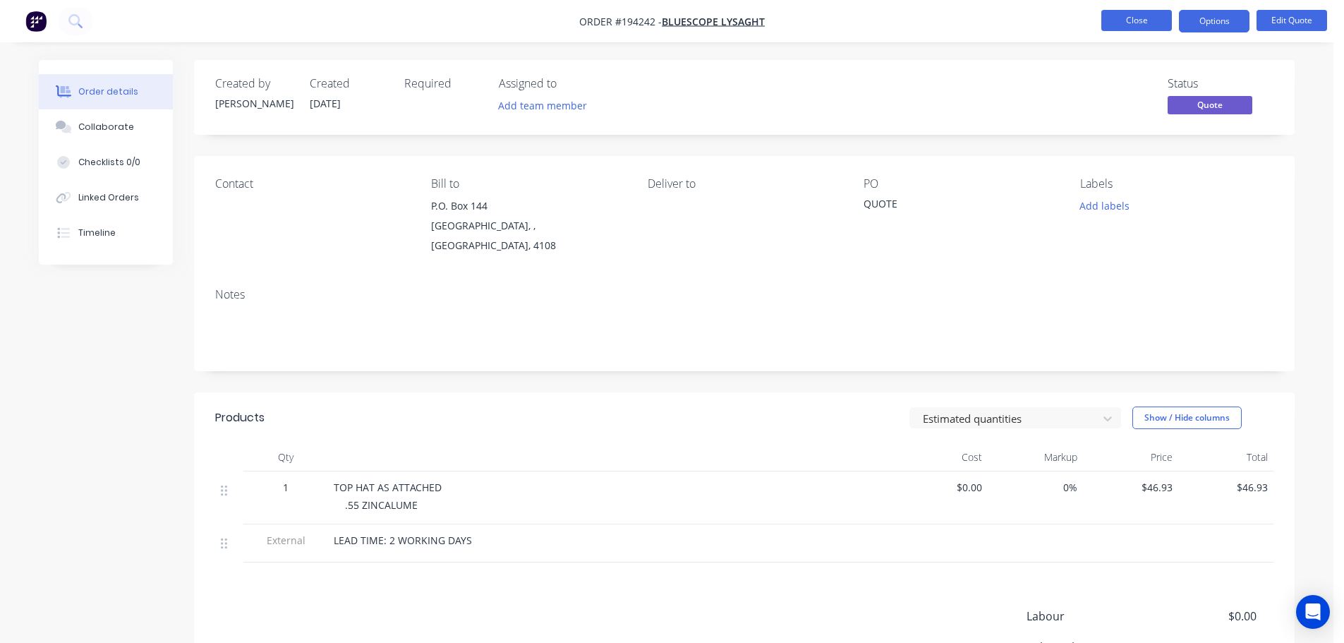
click at [1151, 23] on button "Close" at bounding box center [1137, 20] width 71 height 21
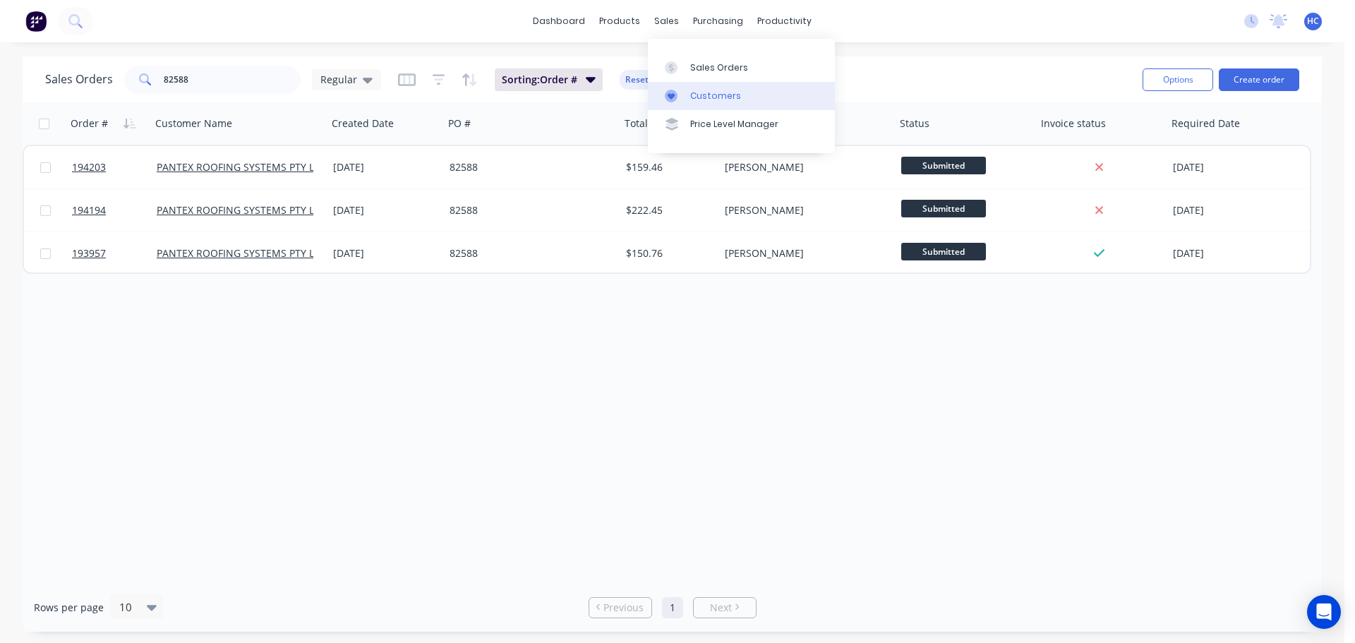
click at [709, 97] on div "Customers" at bounding box center [715, 96] width 51 height 13
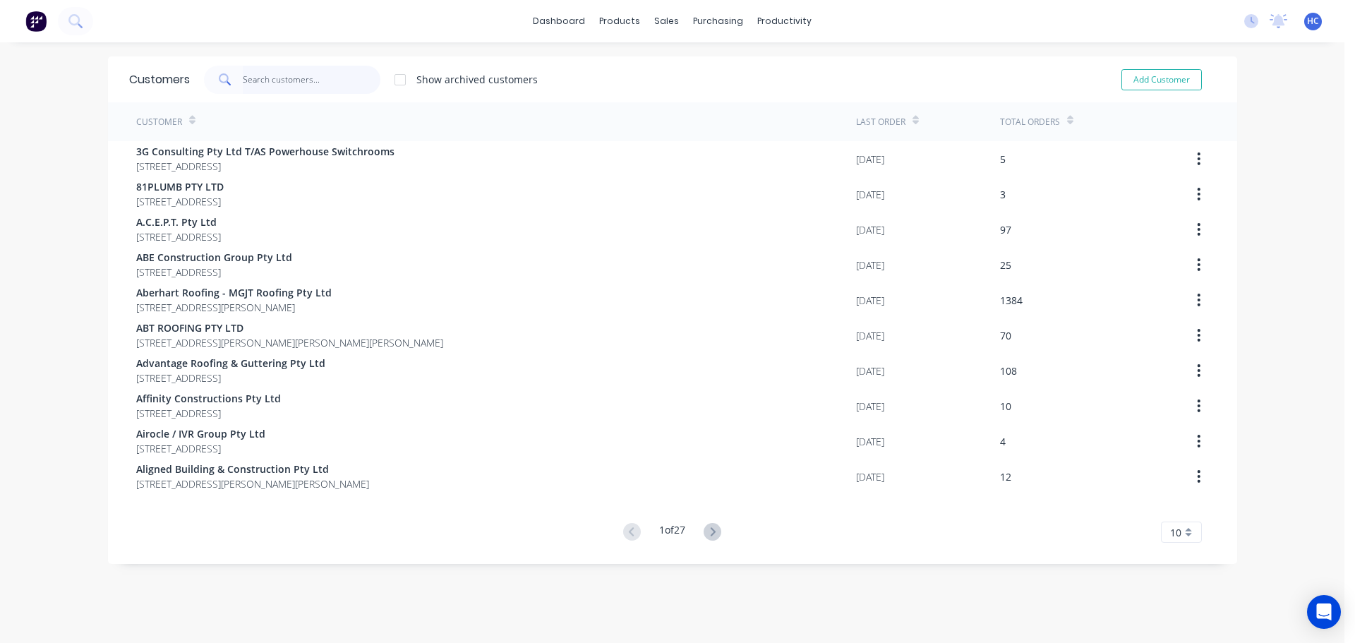
click at [260, 79] on input "text" at bounding box center [312, 80] width 138 height 28
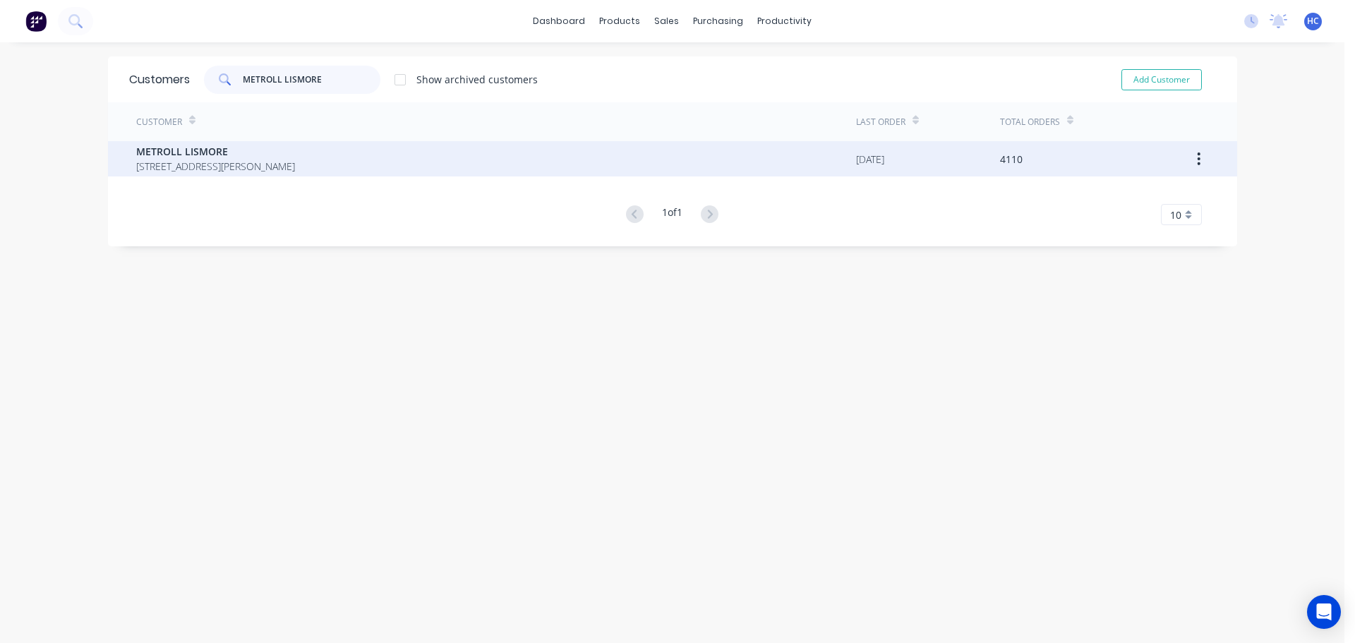
type input "METROLL LISMORE"
click at [237, 169] on span "[STREET_ADDRESS][PERSON_NAME]" at bounding box center [215, 166] width 159 height 15
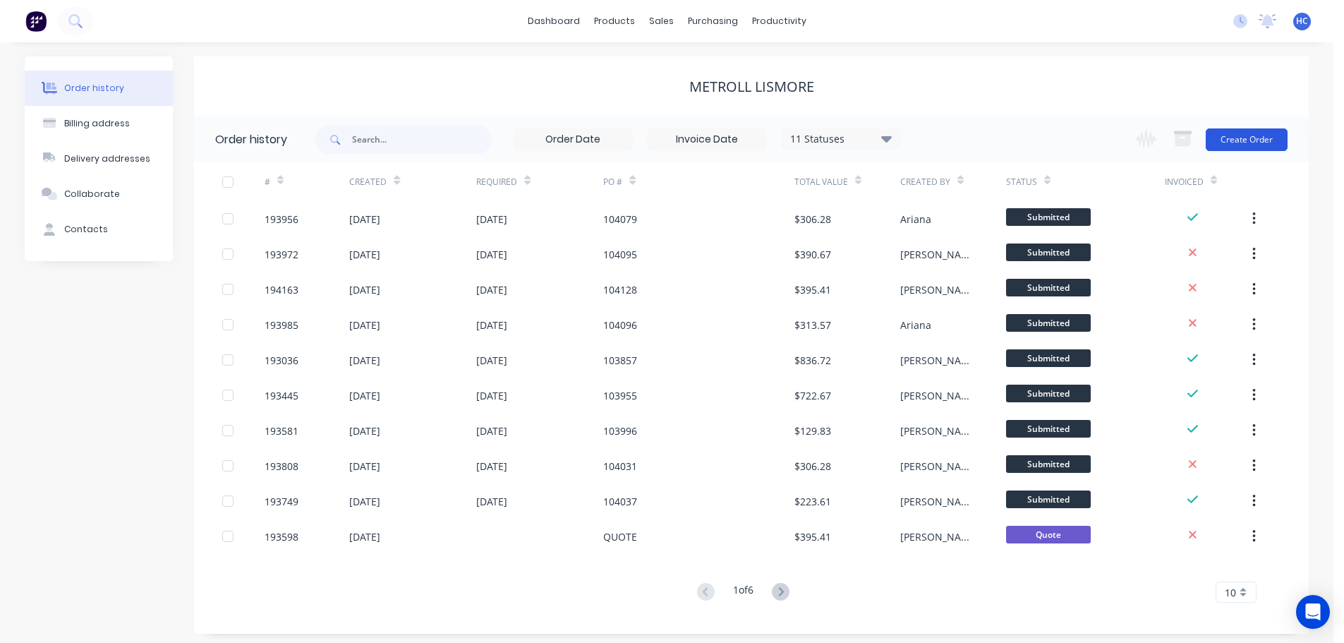
click at [1232, 136] on button "Create Order" at bounding box center [1247, 139] width 82 height 23
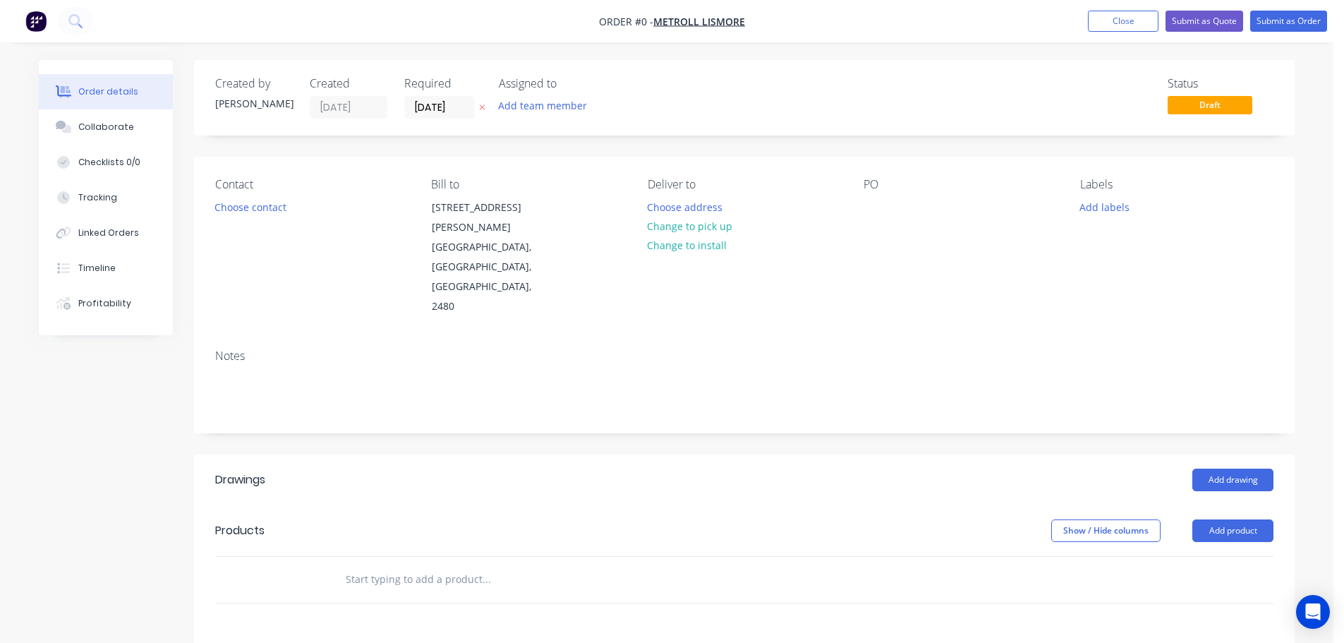
click at [481, 112] on icon "button" at bounding box center [482, 107] width 6 height 8
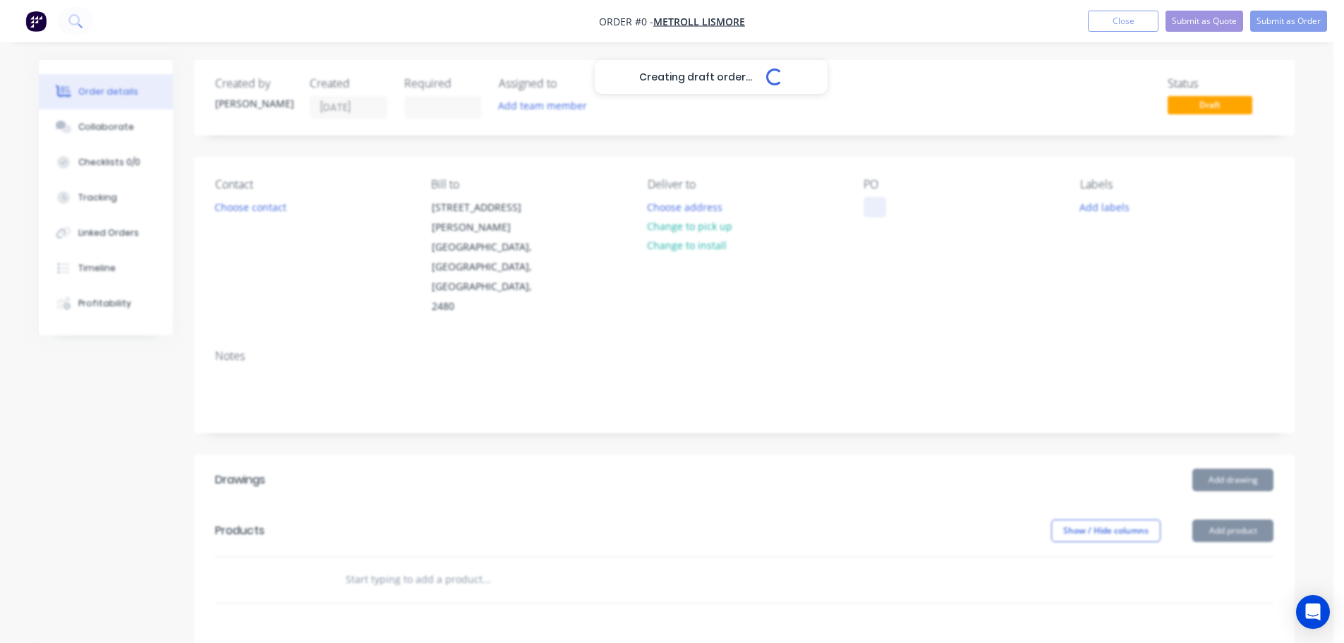
click at [870, 215] on div at bounding box center [875, 207] width 23 height 20
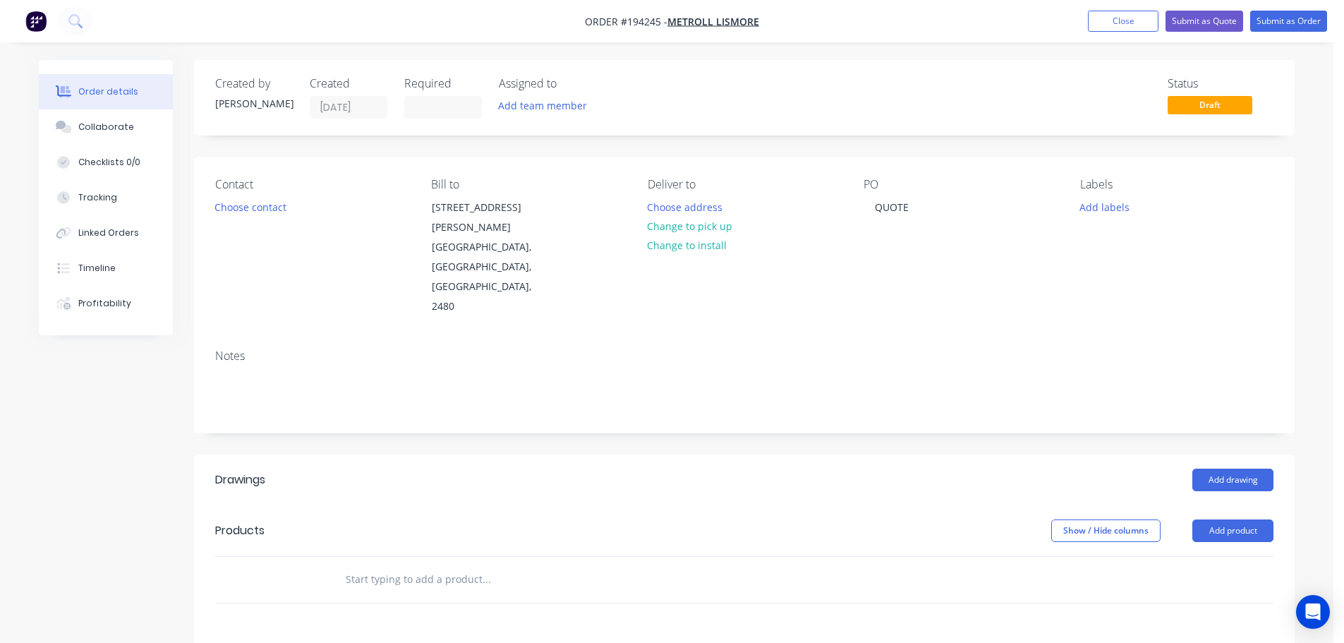
click at [856, 455] on header "Drawings Add drawing" at bounding box center [744, 480] width 1101 height 51
click at [1232, 519] on button "Add product" at bounding box center [1233, 530] width 81 height 23
click at [1197, 556] on div "Product catalogue" at bounding box center [1207, 566] width 109 height 20
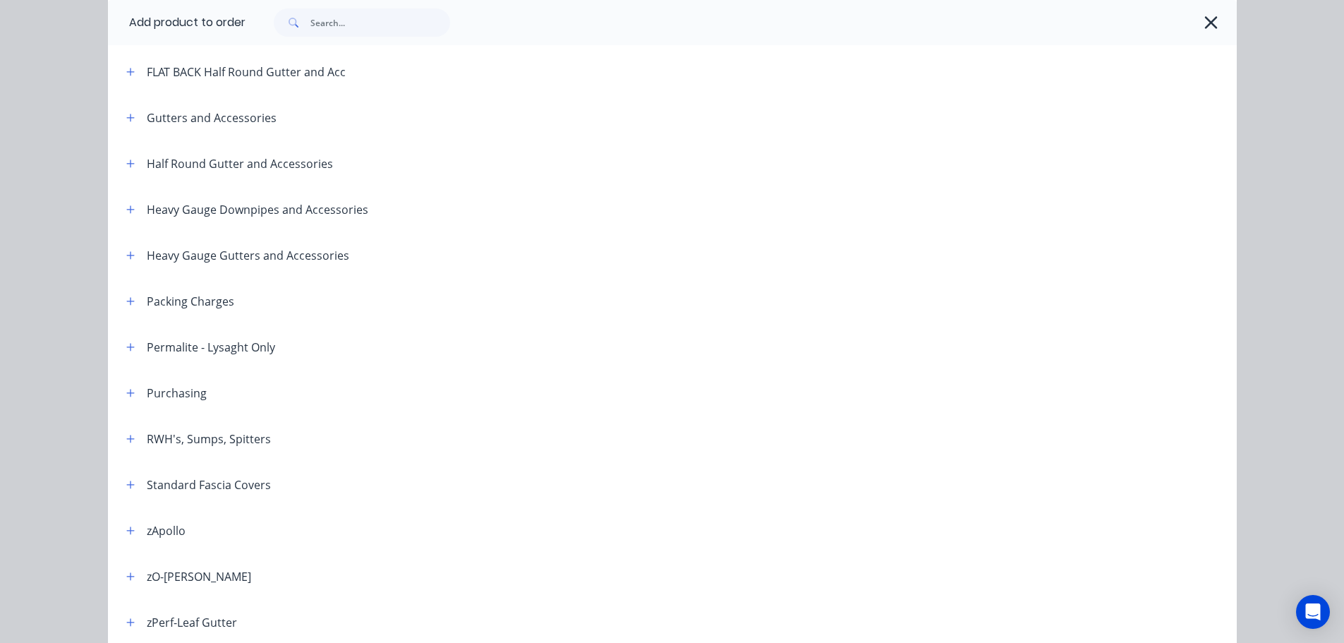
scroll to position [282, 0]
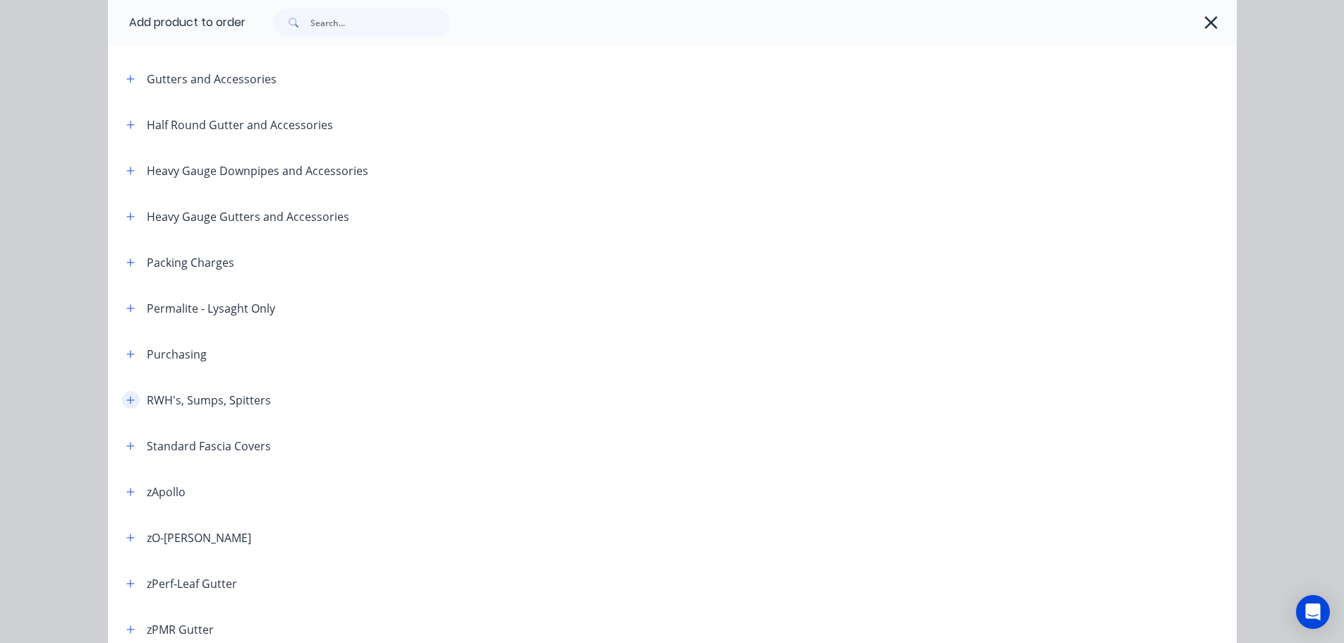
click at [131, 397] on button "button" at bounding box center [131, 400] width 18 height 18
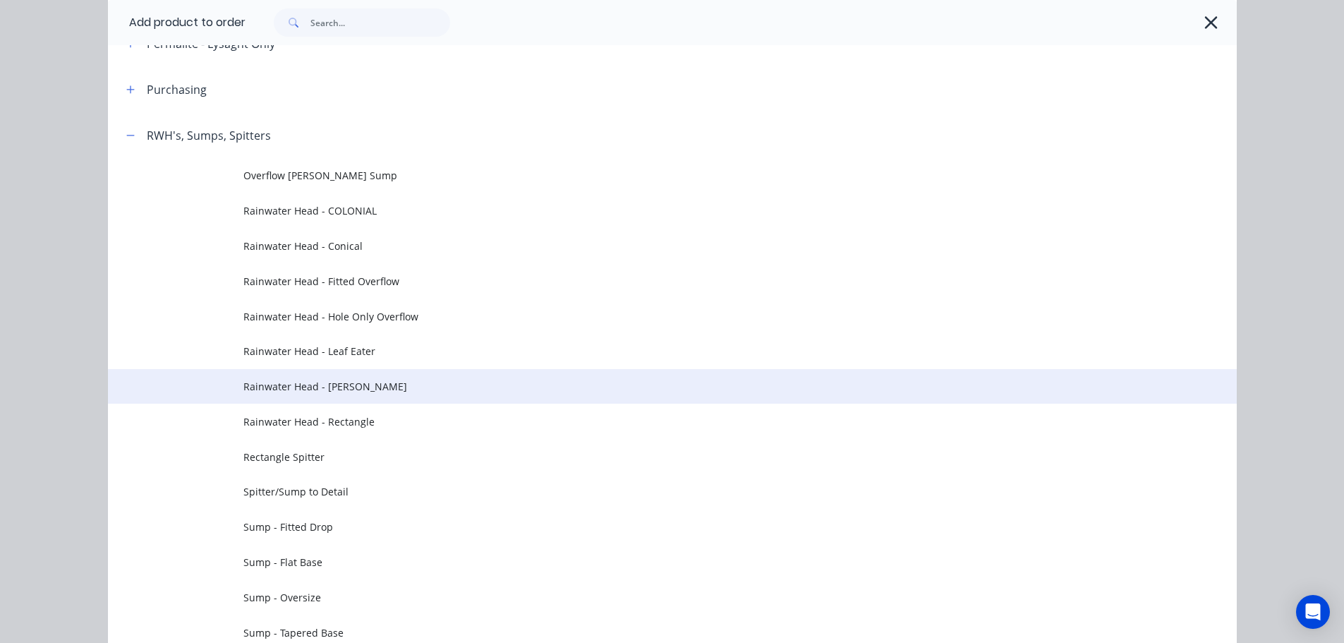
scroll to position [565, 0]
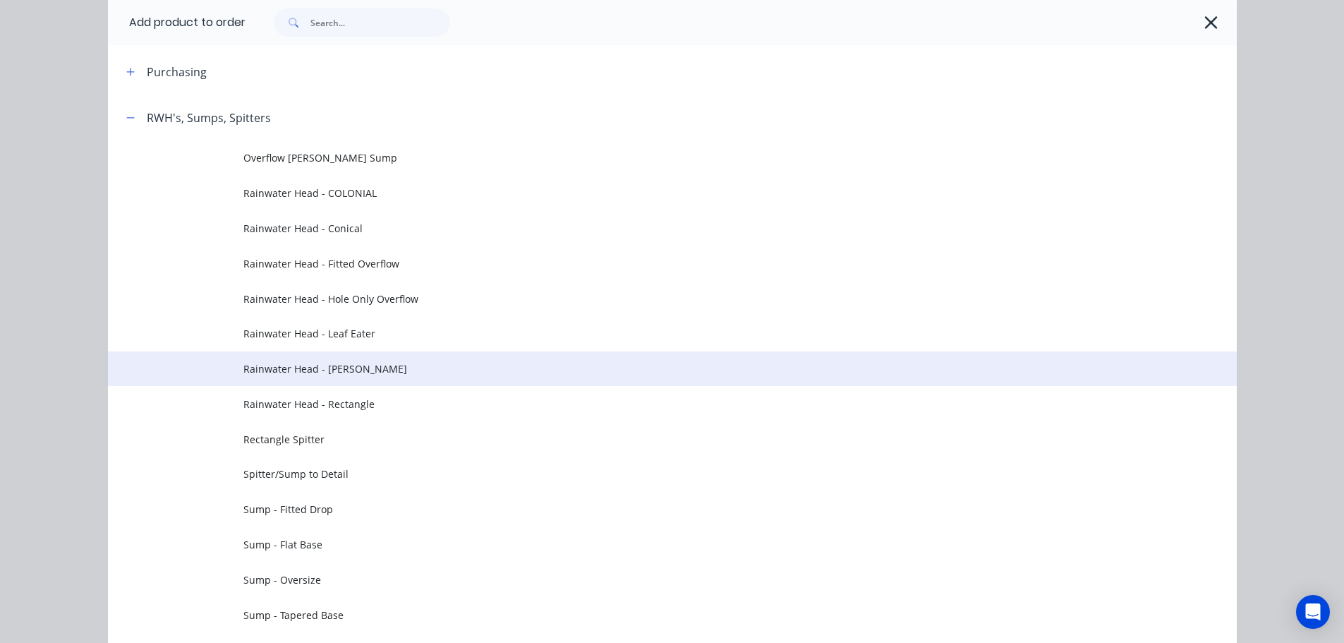
click at [372, 370] on span "Rainwater Head - [PERSON_NAME]" at bounding box center [640, 368] width 795 height 15
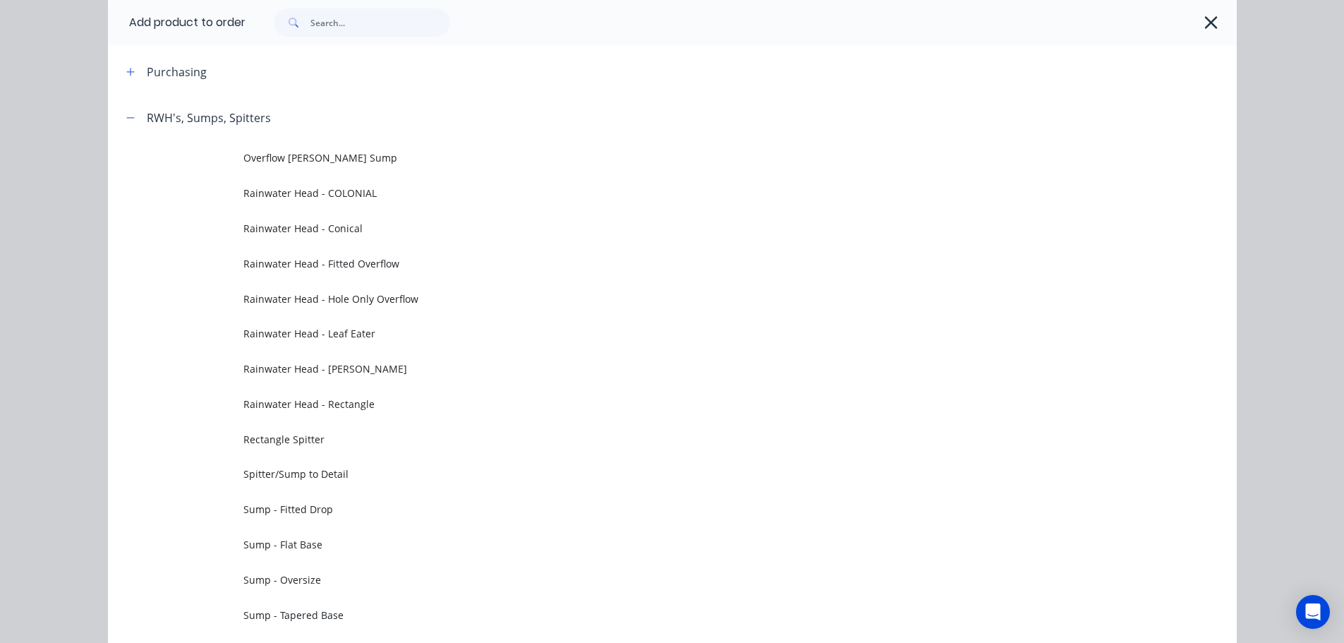
scroll to position [0, 0]
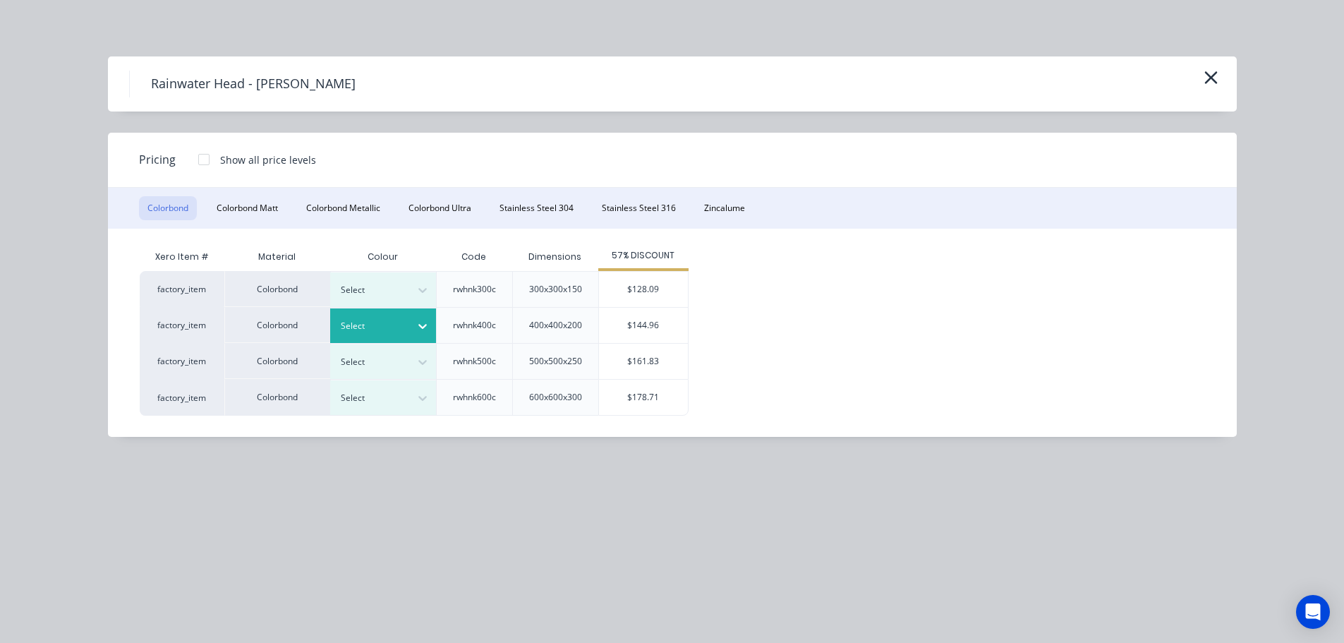
click at [414, 330] on div at bounding box center [422, 326] width 25 height 23
click at [642, 314] on div "$144.96" at bounding box center [643, 325] width 89 height 35
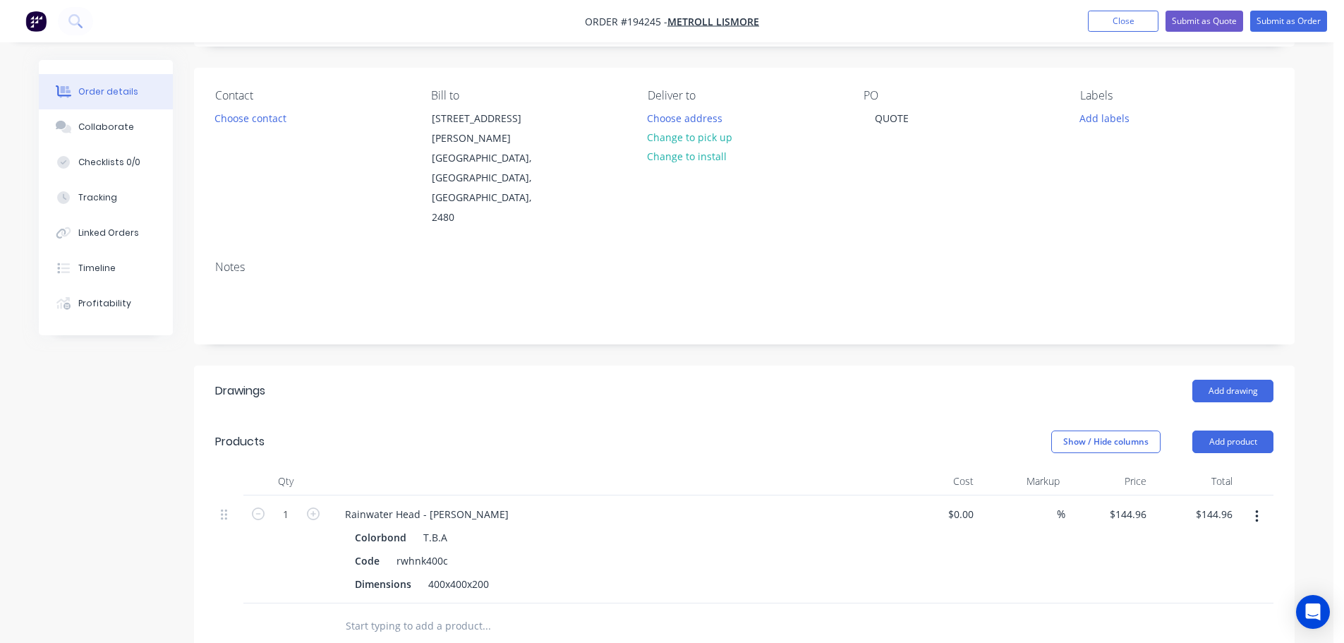
scroll to position [141, 0]
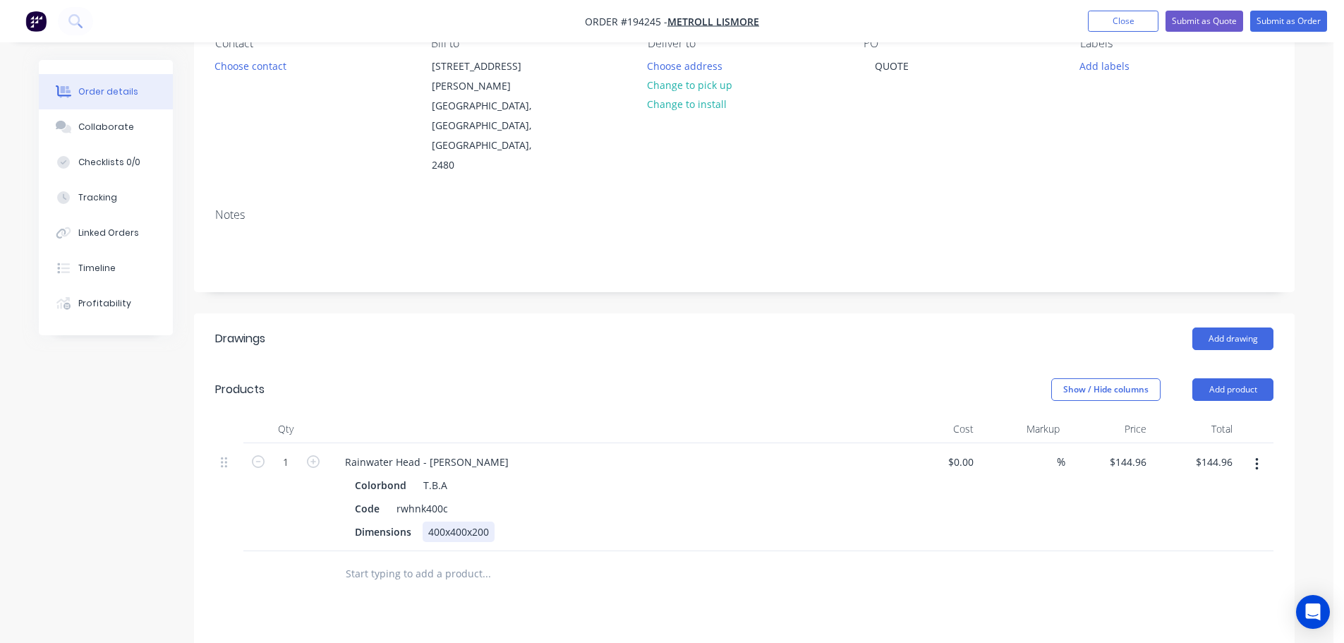
click at [454, 522] on div "400x400x200" at bounding box center [459, 532] width 72 height 20
drag, startPoint x: 475, startPoint y: 419, endPoint x: 428, endPoint y: 412, distance: 47.0
click at [434, 452] on div "Rainwater Head - [PERSON_NAME]" at bounding box center [427, 462] width 186 height 20
click at [521, 378] on div "Show / Hide columns Add product" at bounding box center [857, 389] width 834 height 23
click at [1213, 364] on header "Products Show / Hide columns Add product" at bounding box center [744, 389] width 1101 height 51
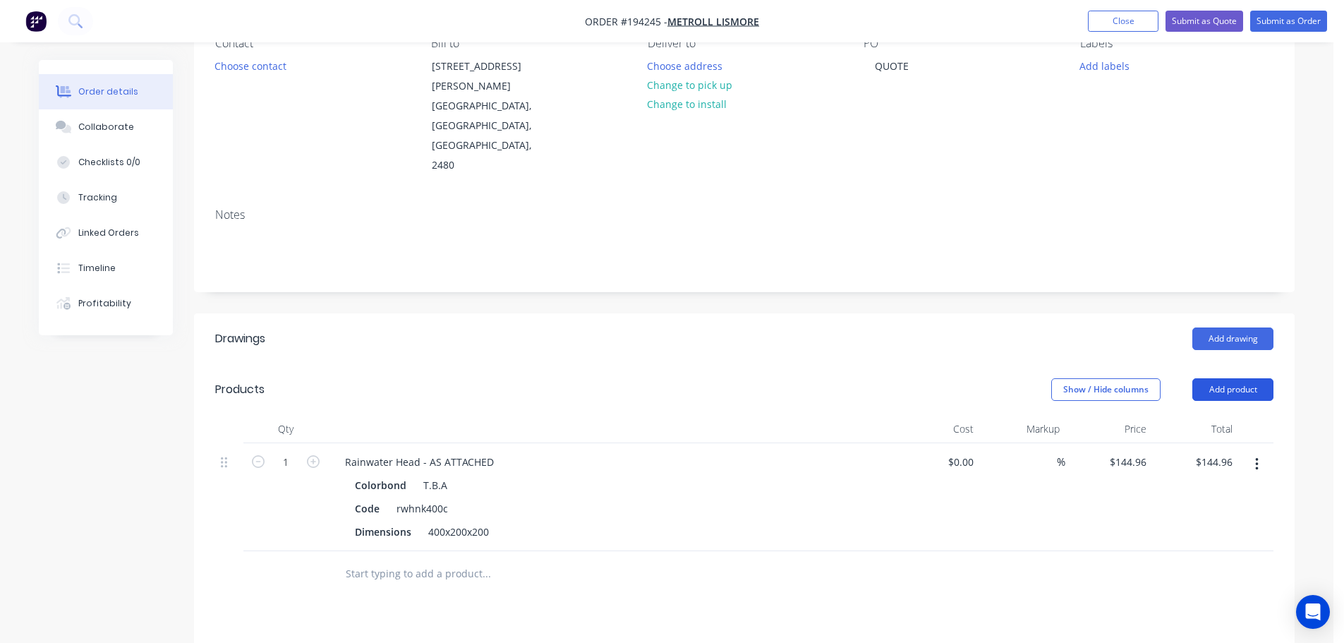
click at [1254, 378] on button "Add product" at bounding box center [1233, 389] width 81 height 23
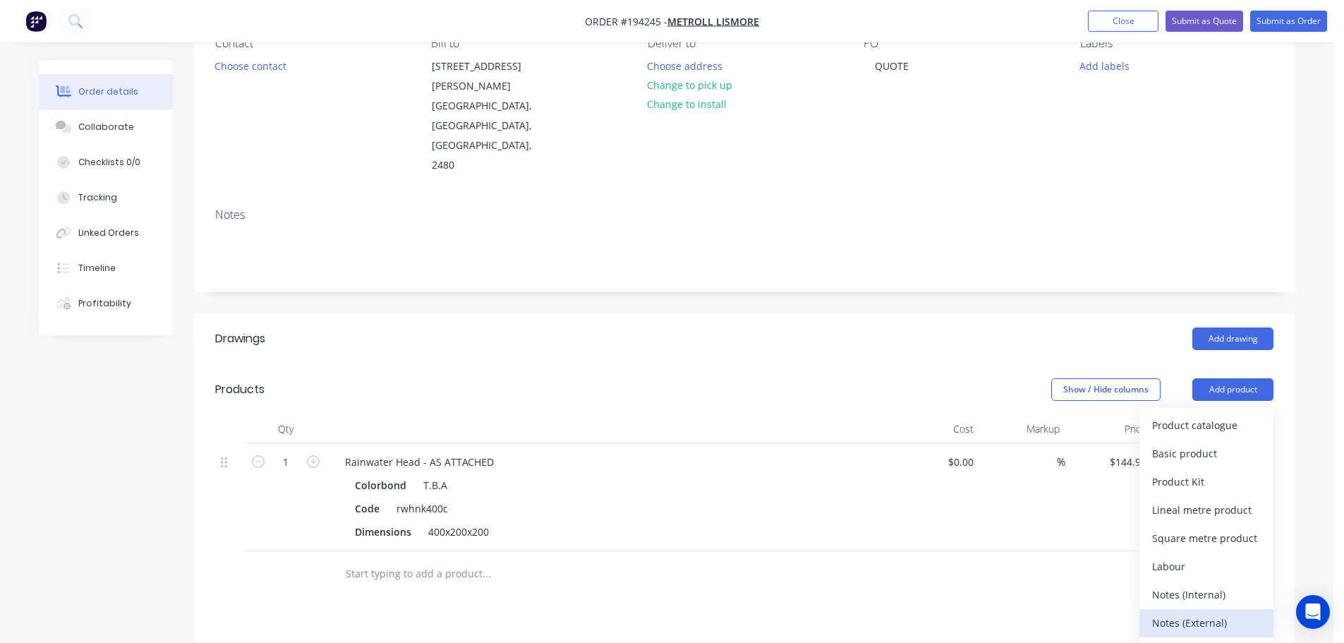
click at [1206, 613] on div "Notes (External)" at bounding box center [1207, 623] width 109 height 20
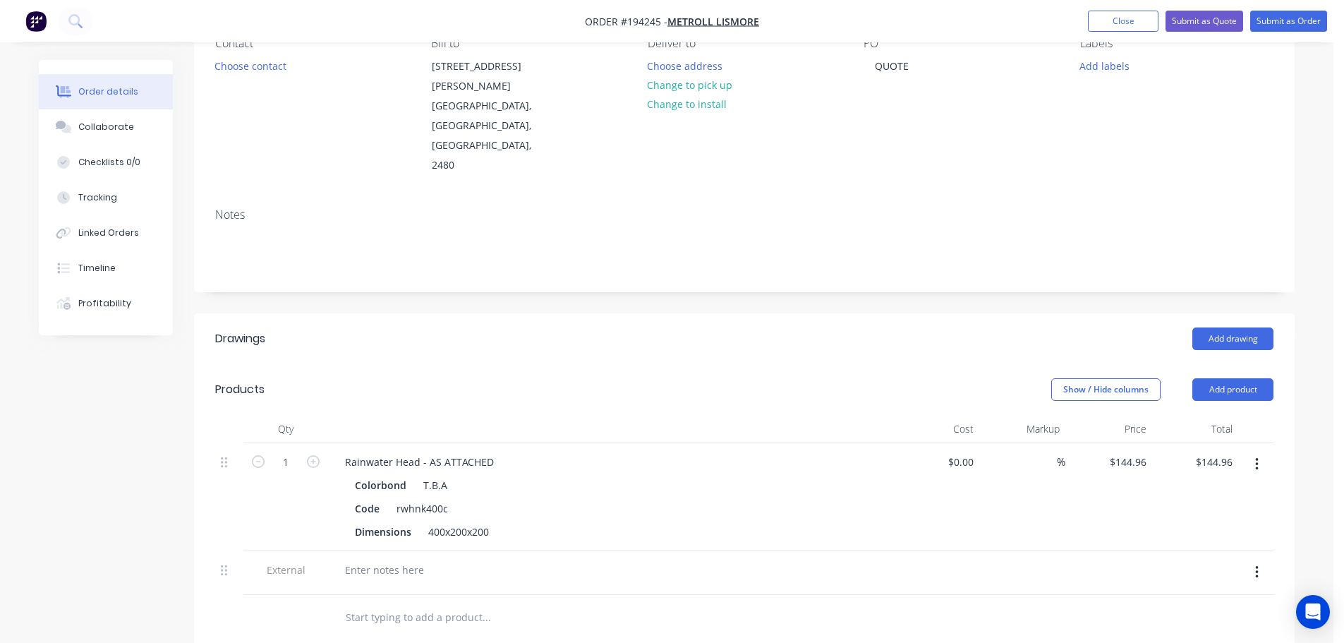
click at [409, 551] on div at bounding box center [610, 573] width 565 height 44
click at [404, 560] on div at bounding box center [385, 570] width 102 height 20
click at [551, 364] on header "Products Show / Hide columns Add product" at bounding box center [744, 389] width 1101 height 51
drag, startPoint x: 1135, startPoint y: 17, endPoint x: 1069, endPoint y: 36, distance: 69.0
click at [1135, 17] on button "Close" at bounding box center [1123, 21] width 71 height 21
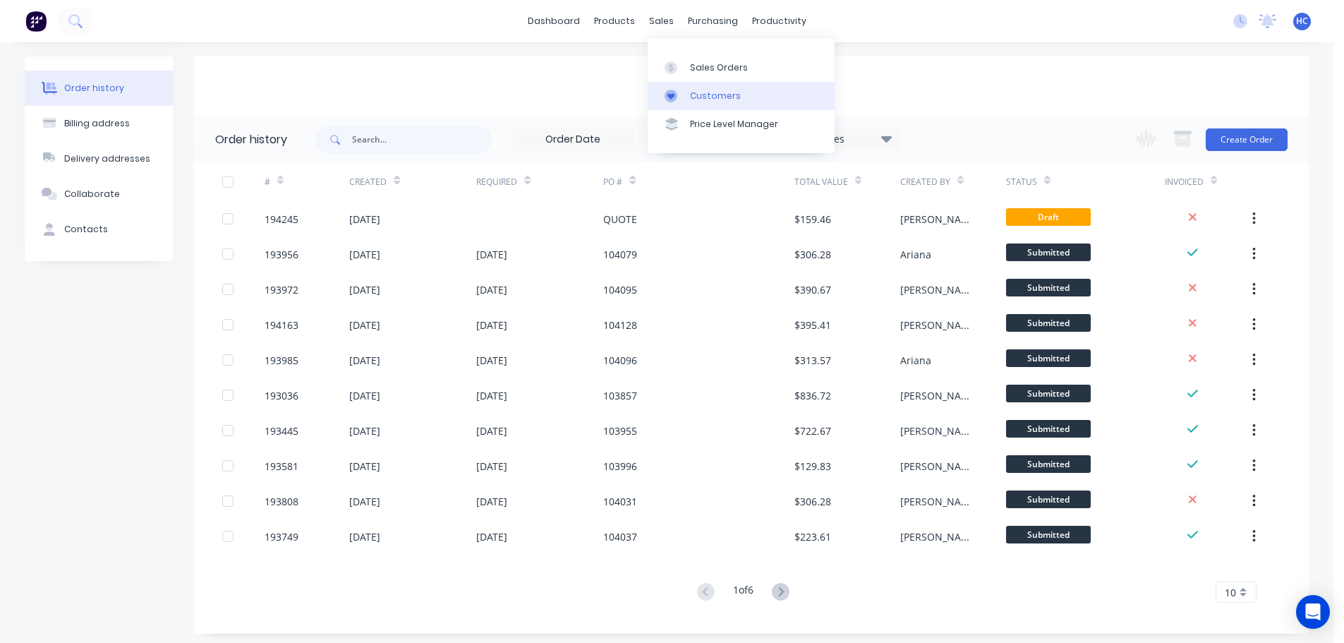
click at [696, 100] on div "Customers" at bounding box center [715, 96] width 51 height 13
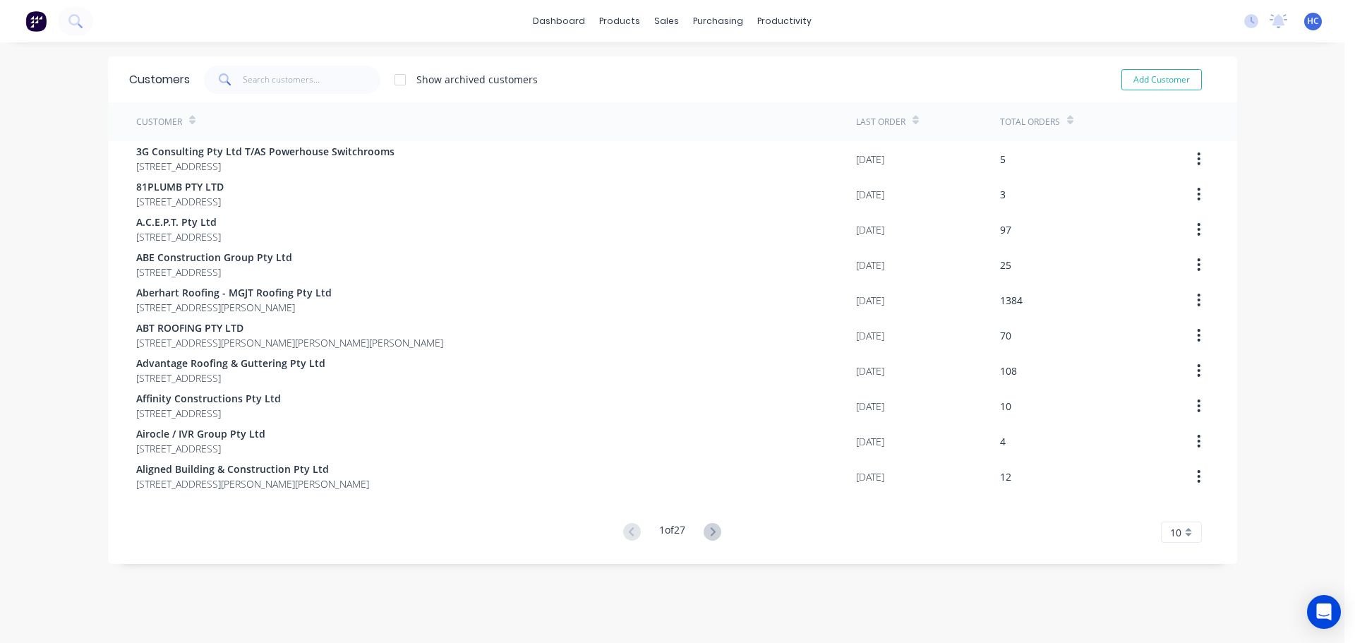
click at [279, 94] on div "Customers Show archived customers Add Customer" at bounding box center [672, 79] width 1129 height 46
click at [298, 75] on input "text" at bounding box center [312, 80] width 138 height 28
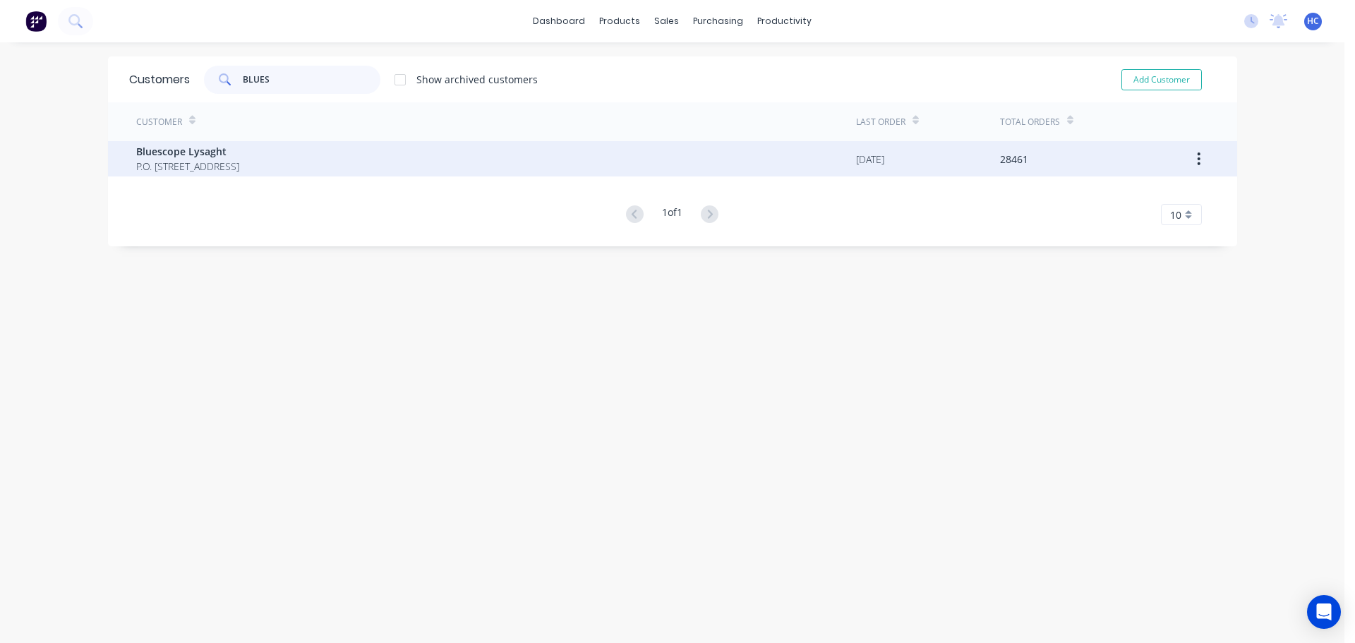
type input "BLUES"
click at [307, 152] on div "Bluescope Lysaght P.O. Box 144 Archerfield Australia 4108" at bounding box center [496, 158] width 720 height 35
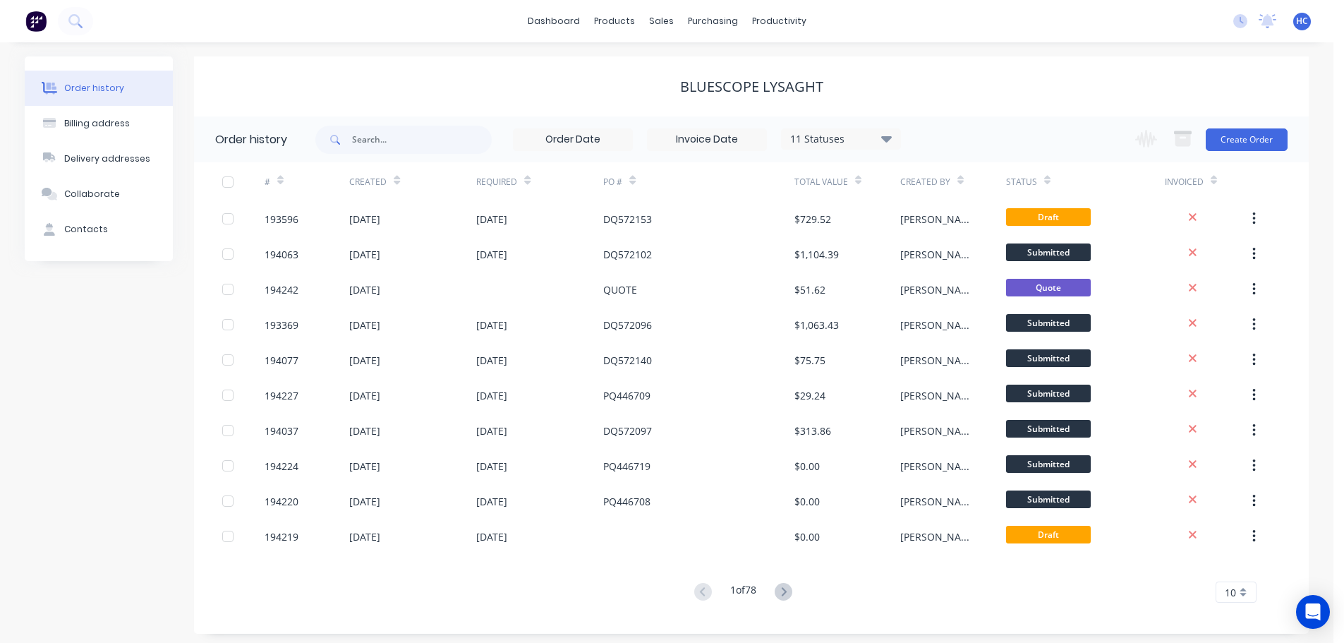
click at [1241, 153] on div "Change order status Submitted Manufactured Ready for pick up Slitting Delivered…" at bounding box center [1207, 139] width 161 height 46
click at [1243, 145] on button "Create Order" at bounding box center [1247, 139] width 82 height 23
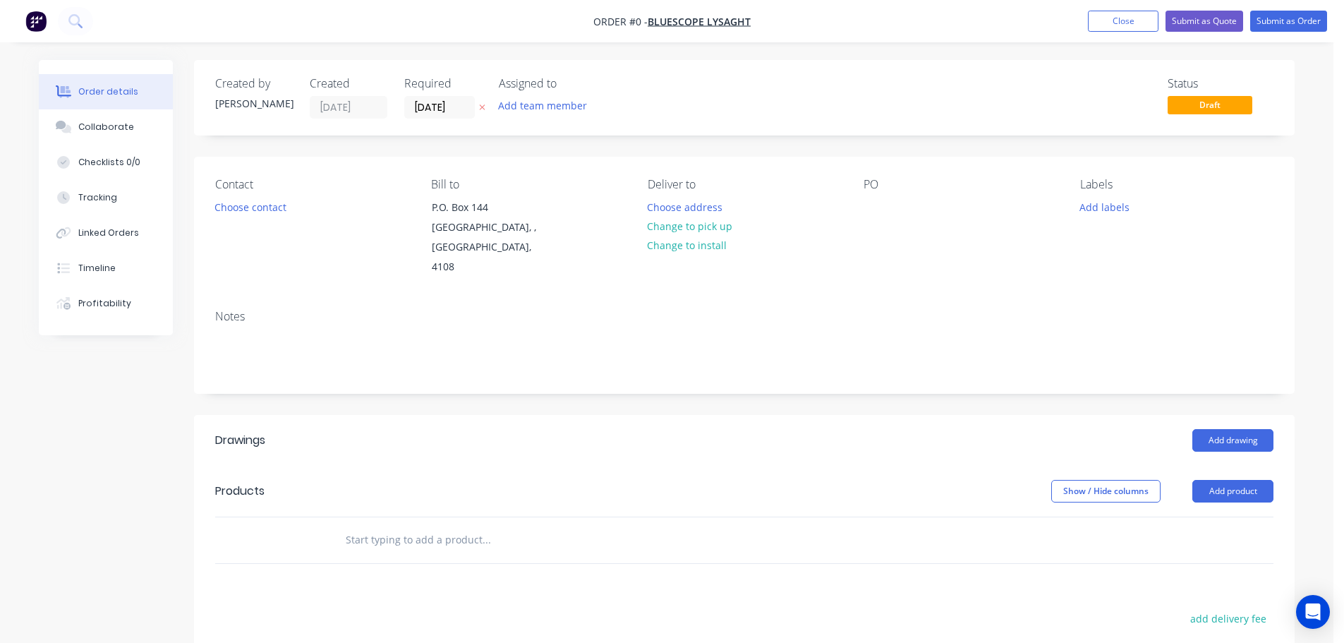
click at [481, 109] on icon "button" at bounding box center [482, 107] width 6 height 8
click at [882, 207] on div at bounding box center [875, 207] width 23 height 20
click at [870, 429] on div "Add drawing" at bounding box center [857, 440] width 834 height 23
click at [1239, 485] on header "Products Show / Hide columns Add product" at bounding box center [744, 491] width 1101 height 51
click at [1244, 481] on button "Add product" at bounding box center [1233, 491] width 81 height 23
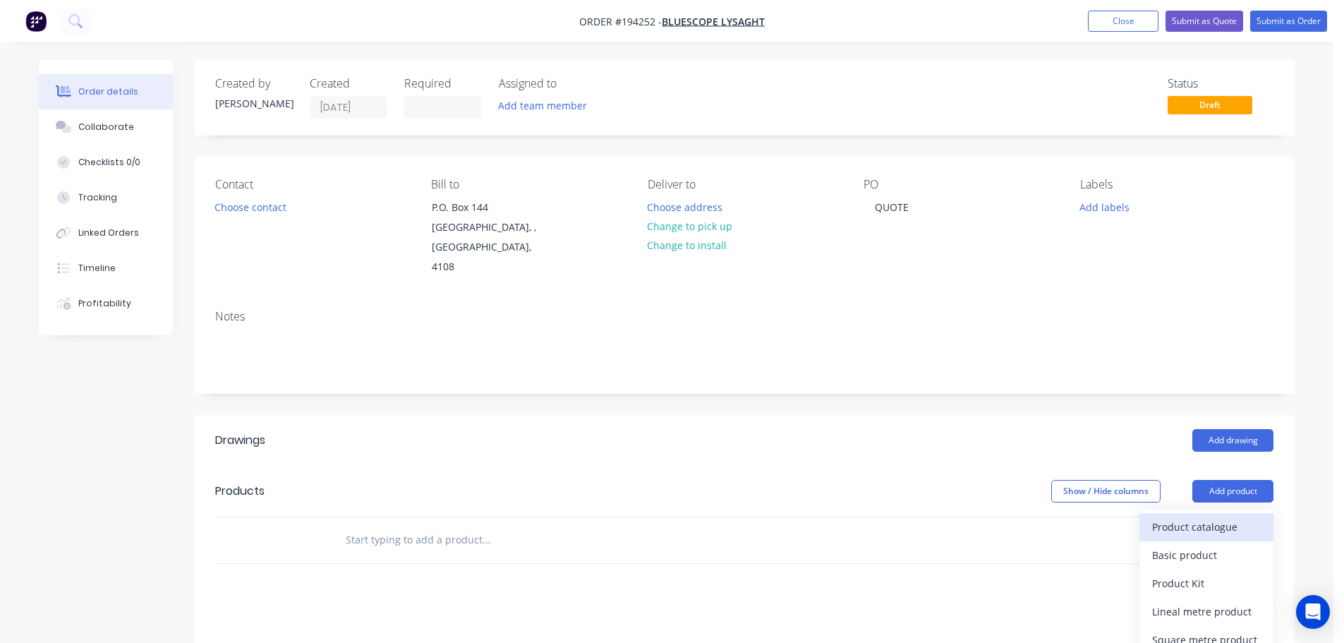
click at [1215, 517] on div "Product catalogue" at bounding box center [1207, 527] width 109 height 20
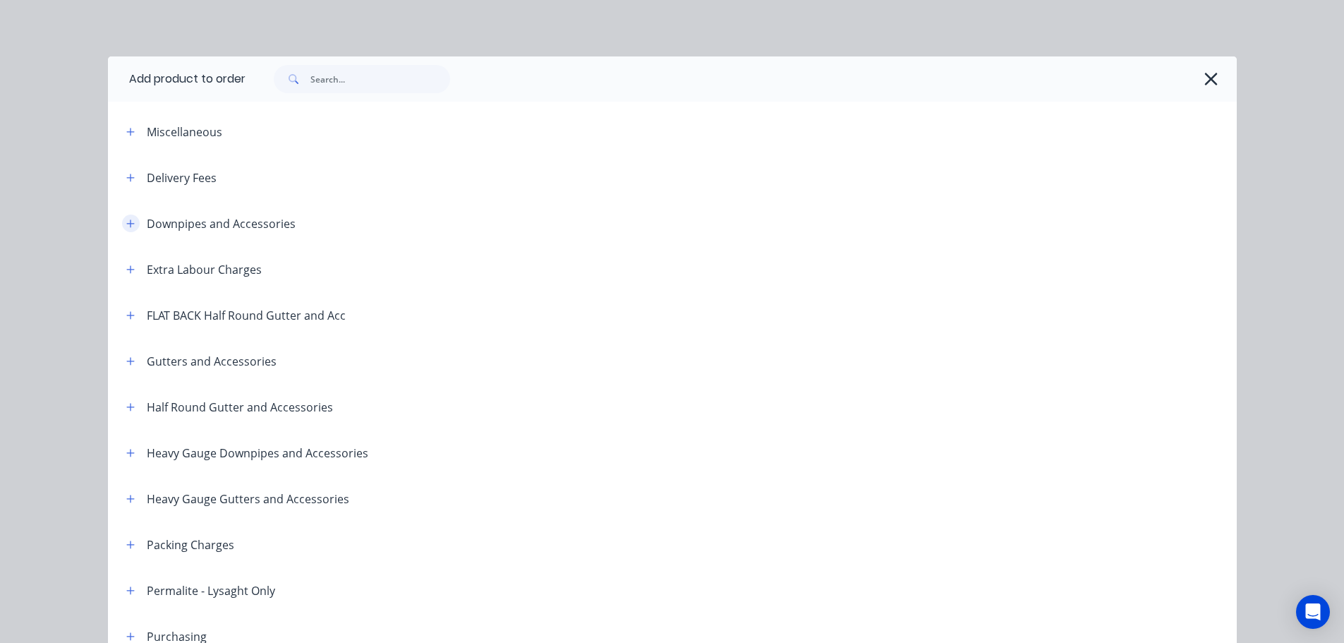
click at [126, 221] on icon "button" at bounding box center [130, 224] width 8 height 10
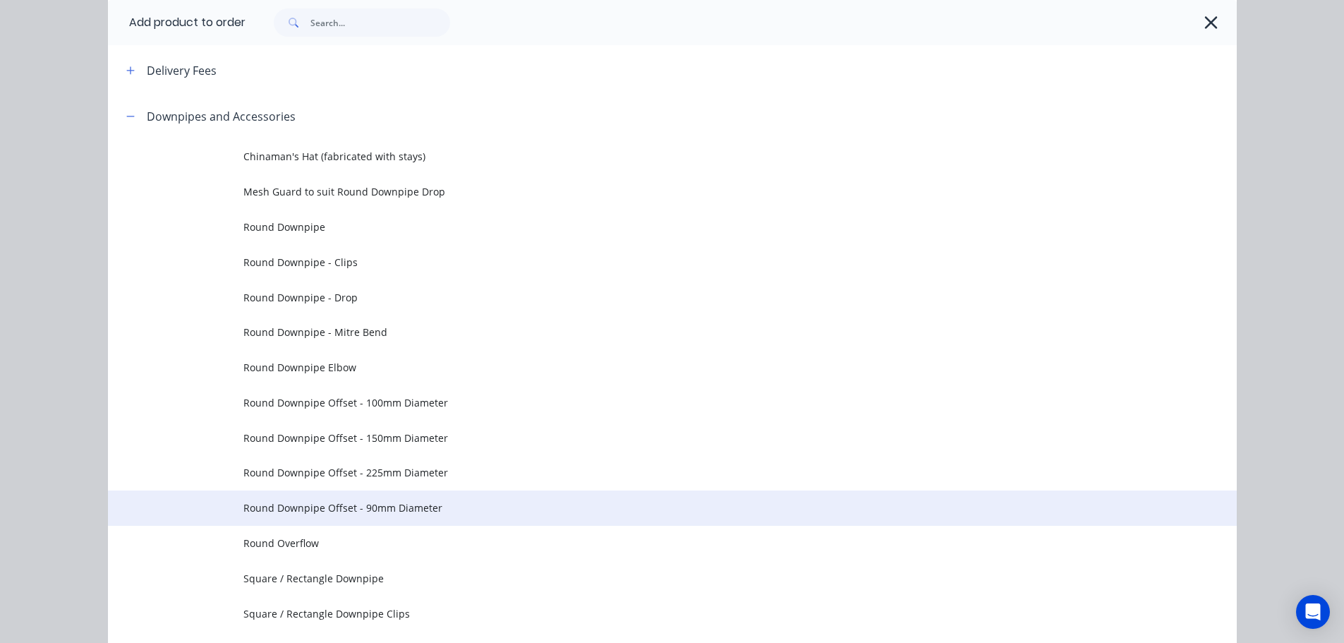
scroll to position [141, 0]
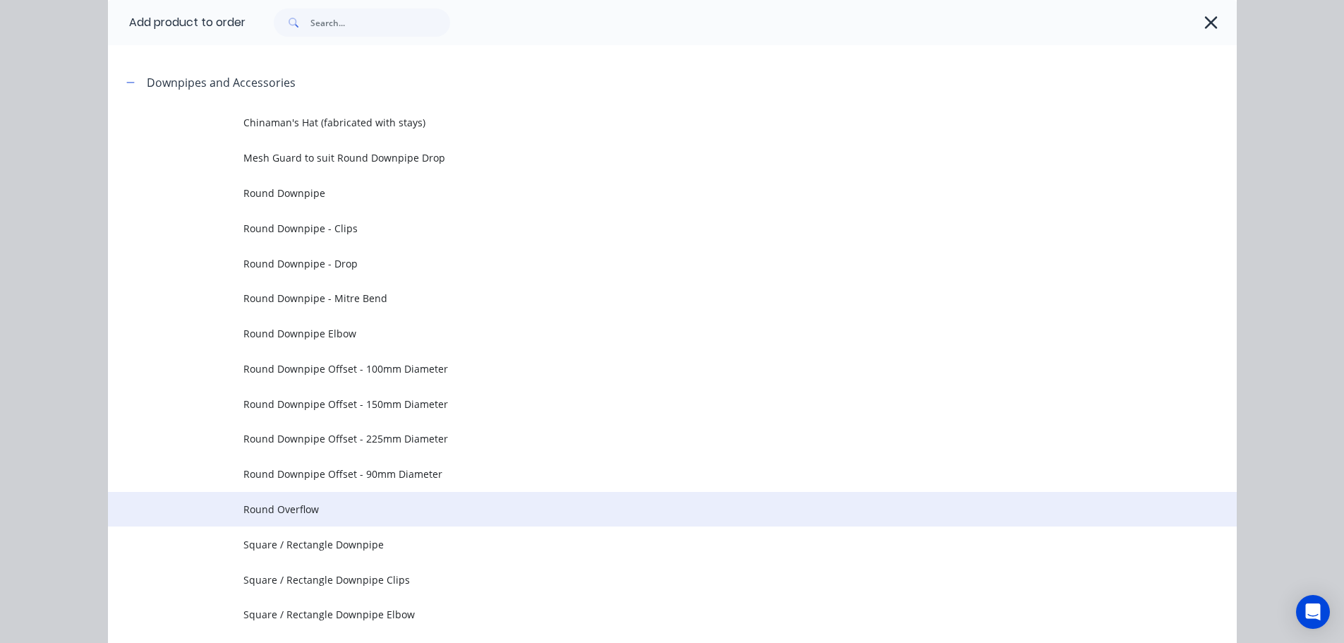
click at [366, 502] on span "Round Overflow" at bounding box center [640, 509] width 795 height 15
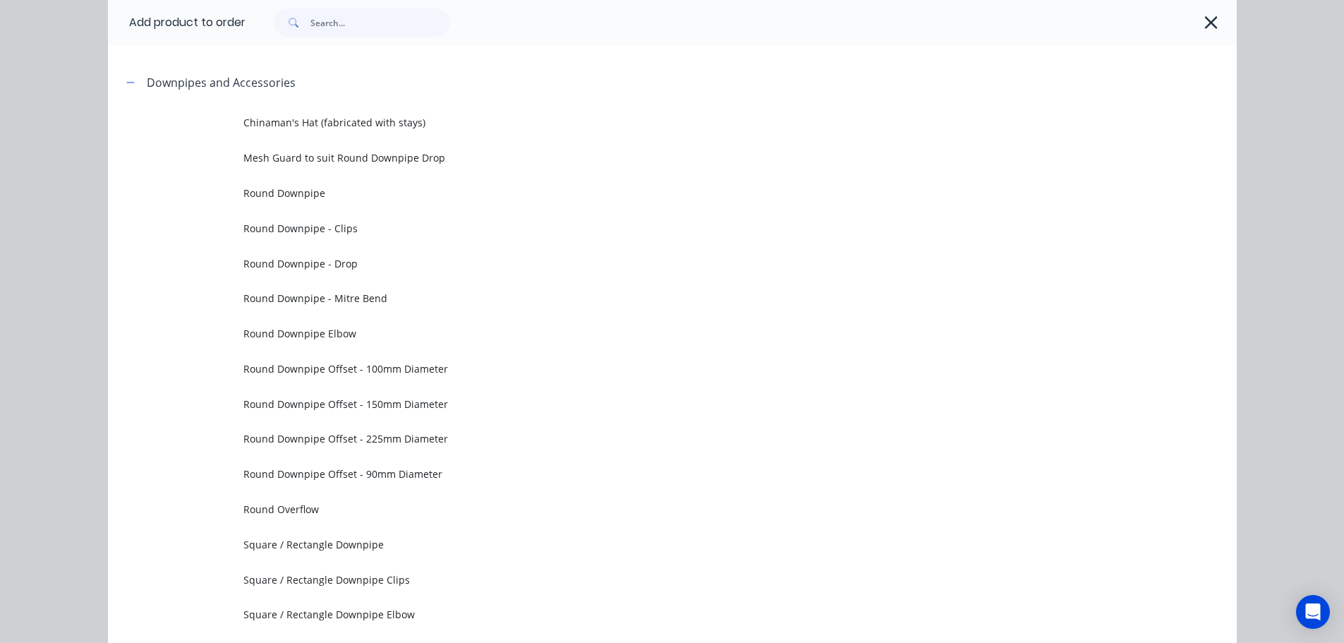
scroll to position [0, 0]
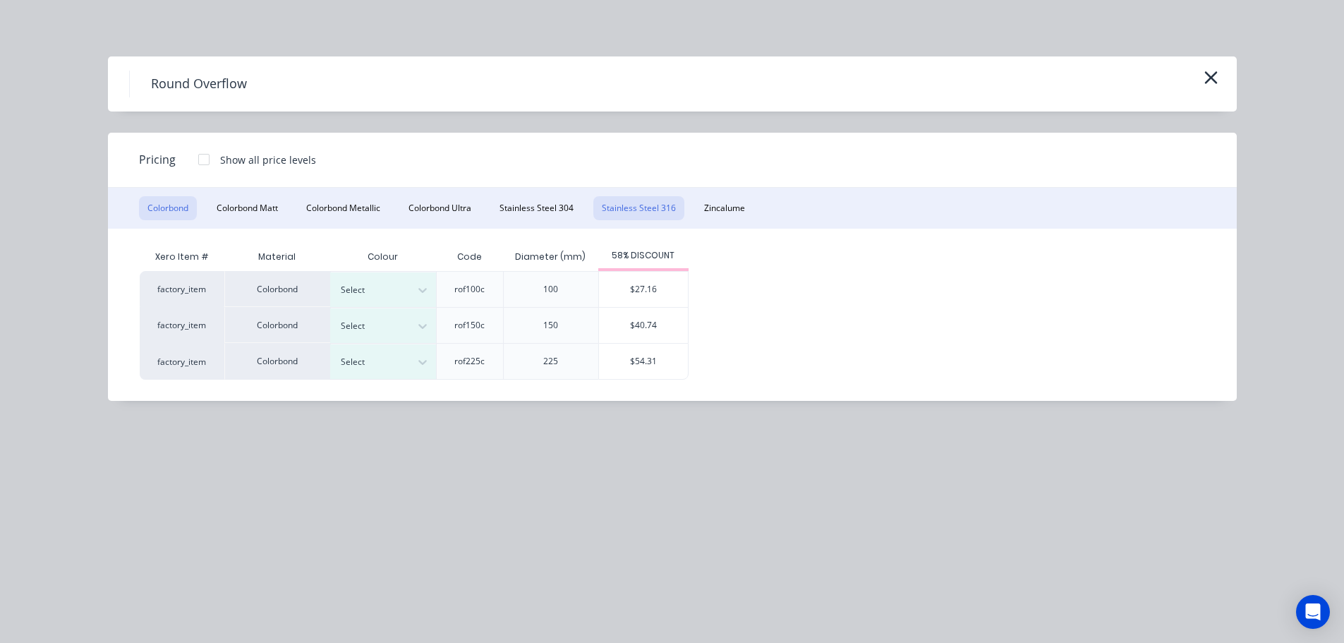
click at [644, 208] on button "Stainless Steel 316" at bounding box center [639, 208] width 91 height 24
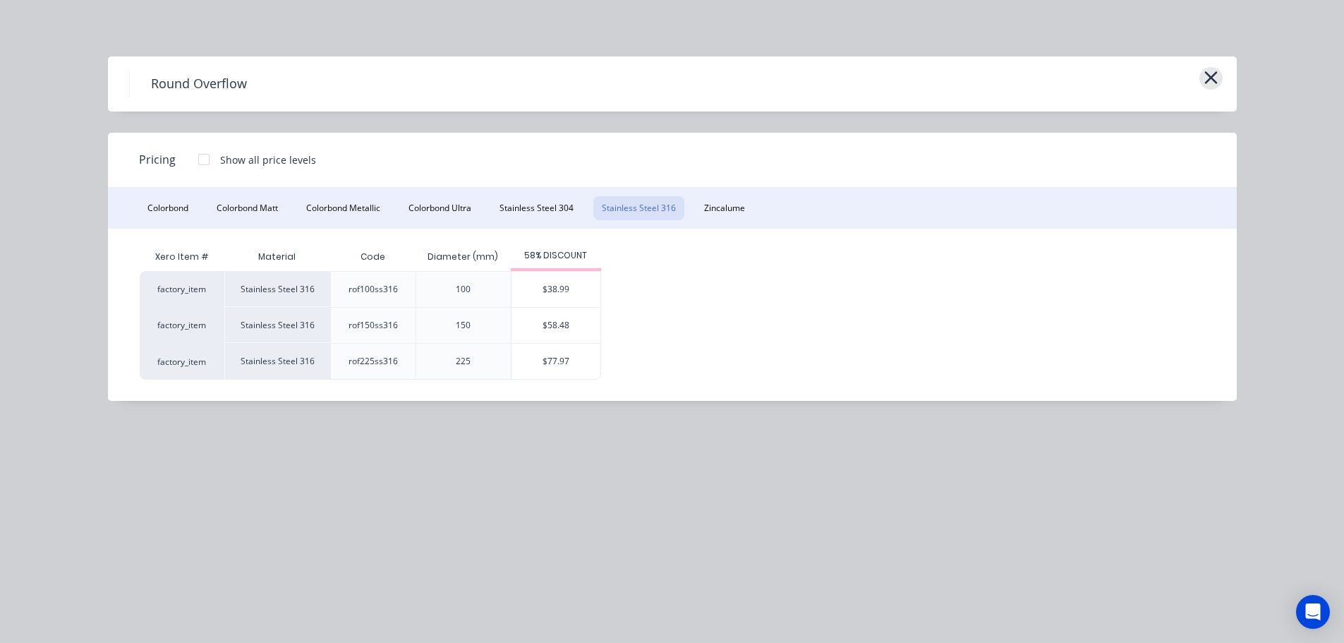
click at [1220, 80] on button "button" at bounding box center [1211, 78] width 23 height 23
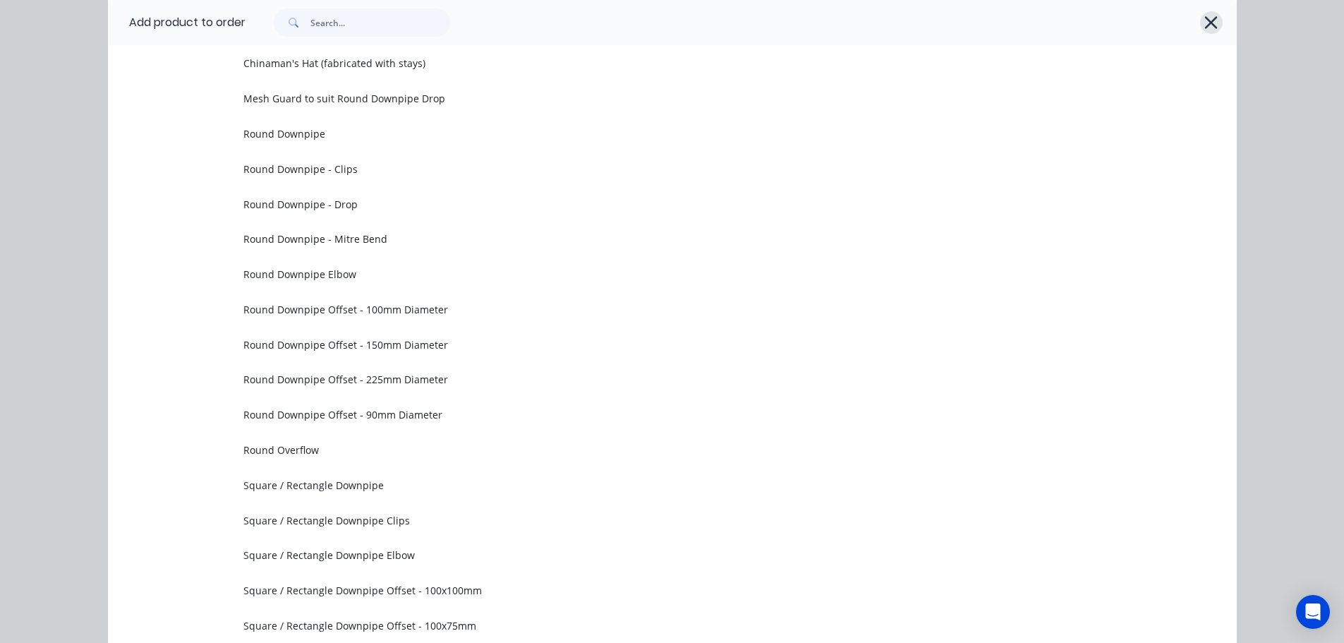
click at [1211, 24] on icon "button" at bounding box center [1211, 23] width 15 height 20
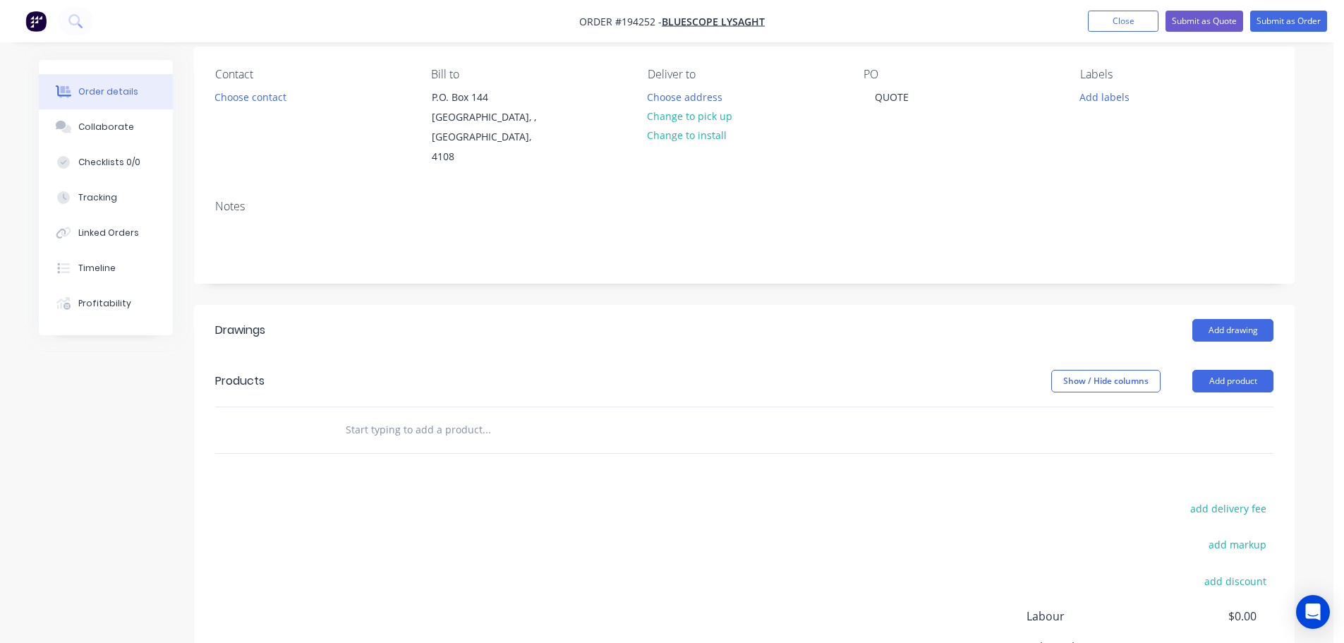
scroll to position [141, 0]
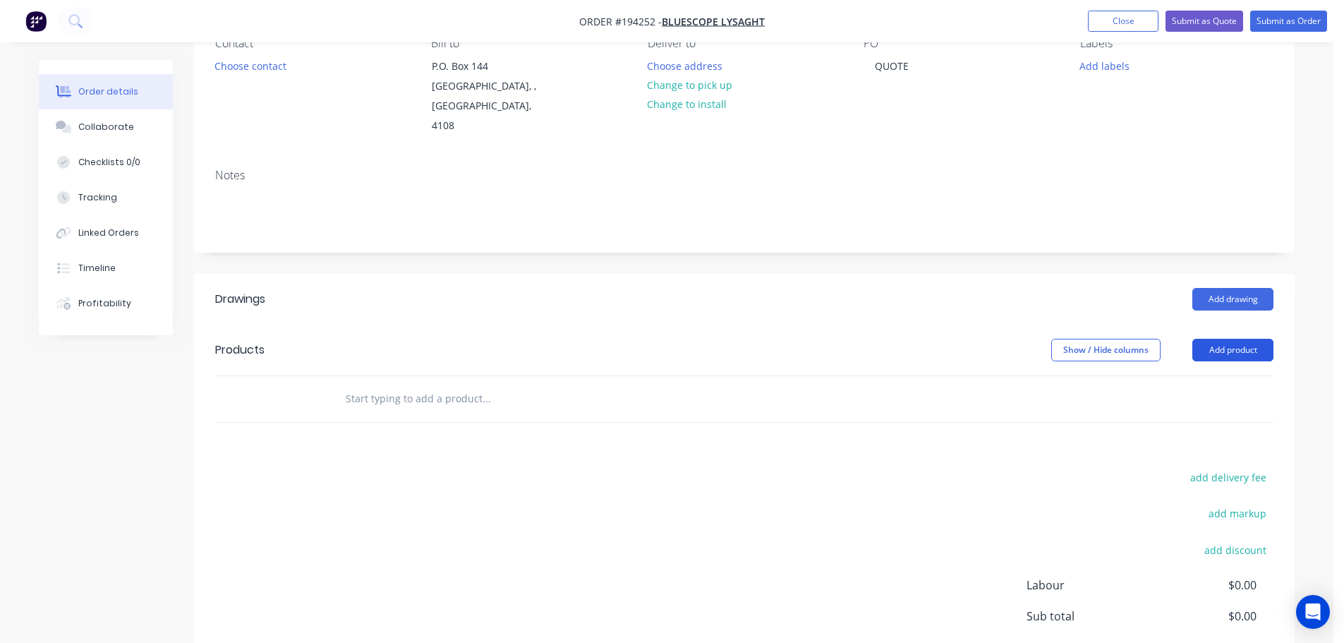
click at [1225, 339] on button "Add product" at bounding box center [1233, 350] width 81 height 23
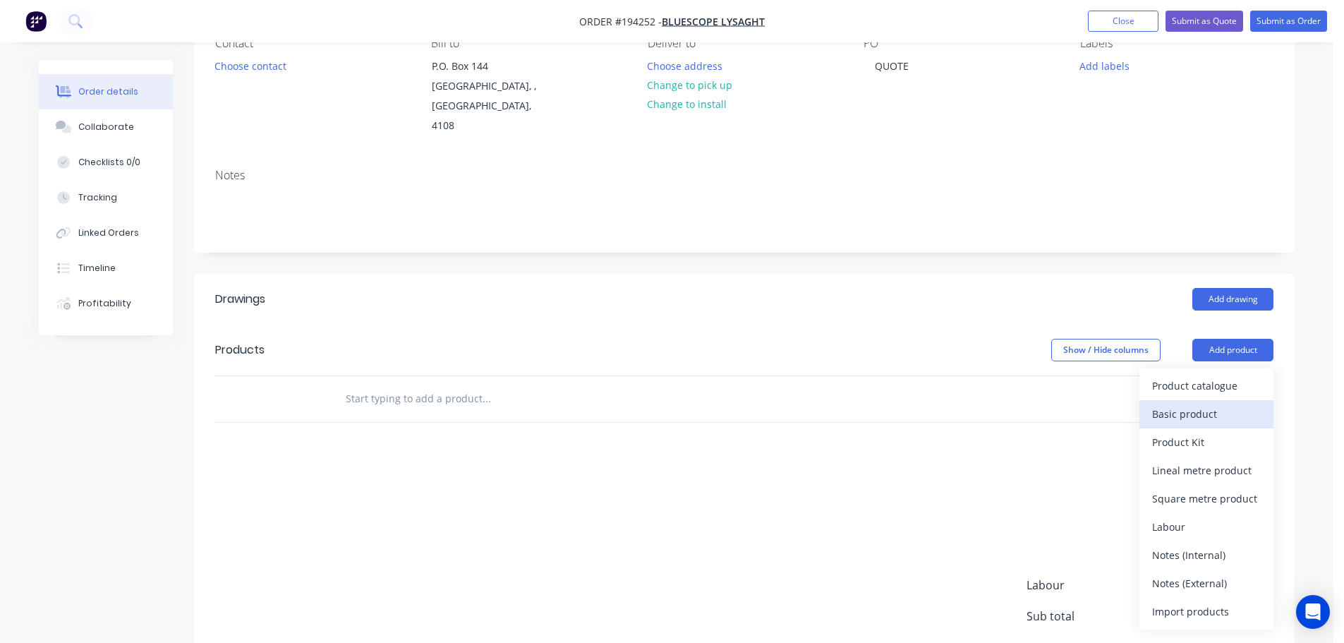
click at [1184, 404] on div "Basic product" at bounding box center [1207, 414] width 109 height 20
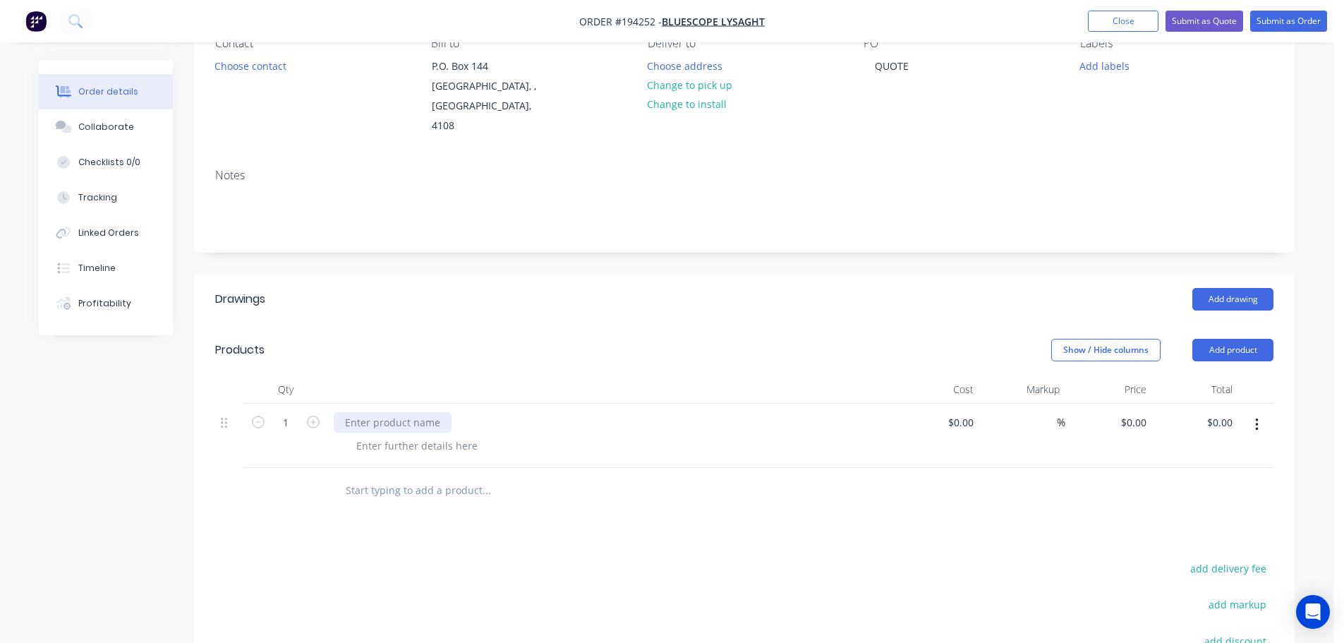
click at [394, 412] on div at bounding box center [393, 422] width 118 height 20
click at [1136, 412] on div "0 $0.00" at bounding box center [1136, 422] width 32 height 20
type input "$38.99"
click at [382, 412] on div "REDUC" at bounding box center [361, 422] width 55 height 20
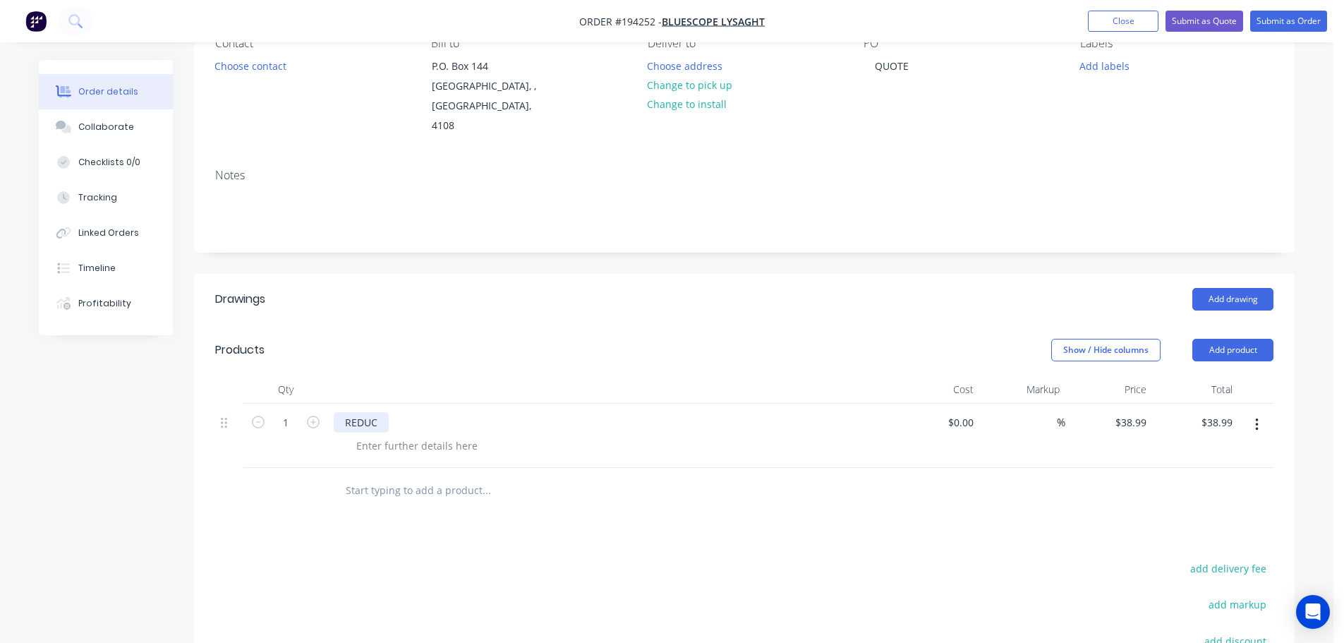
click at [379, 412] on div "REDUC" at bounding box center [361, 422] width 55 height 20
click at [391, 435] on div at bounding box center [417, 445] width 144 height 20
click at [403, 468] on div at bounding box center [582, 491] width 508 height 46
click at [433, 435] on div at bounding box center [417, 445] width 144 height 20
click at [608, 325] on header "Products Show / Hide columns Add product" at bounding box center [744, 350] width 1101 height 51
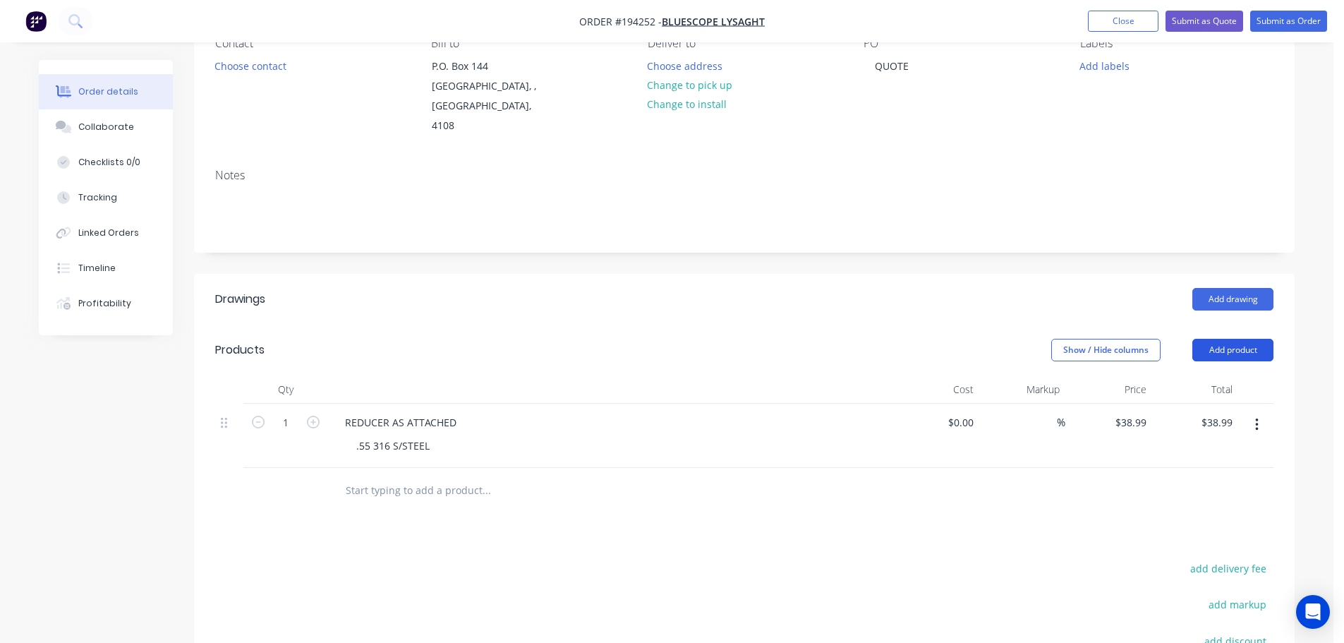
click at [1227, 339] on button "Add product" at bounding box center [1233, 350] width 81 height 23
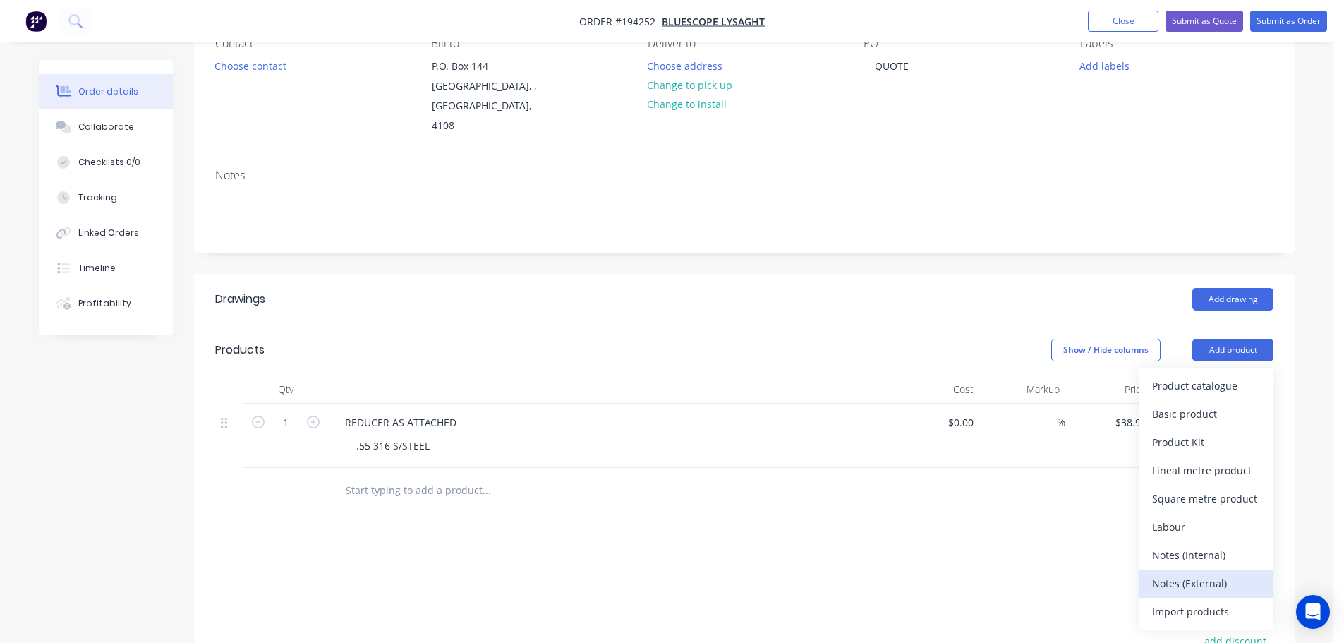
click at [1190, 573] on div "Notes (External)" at bounding box center [1207, 583] width 109 height 20
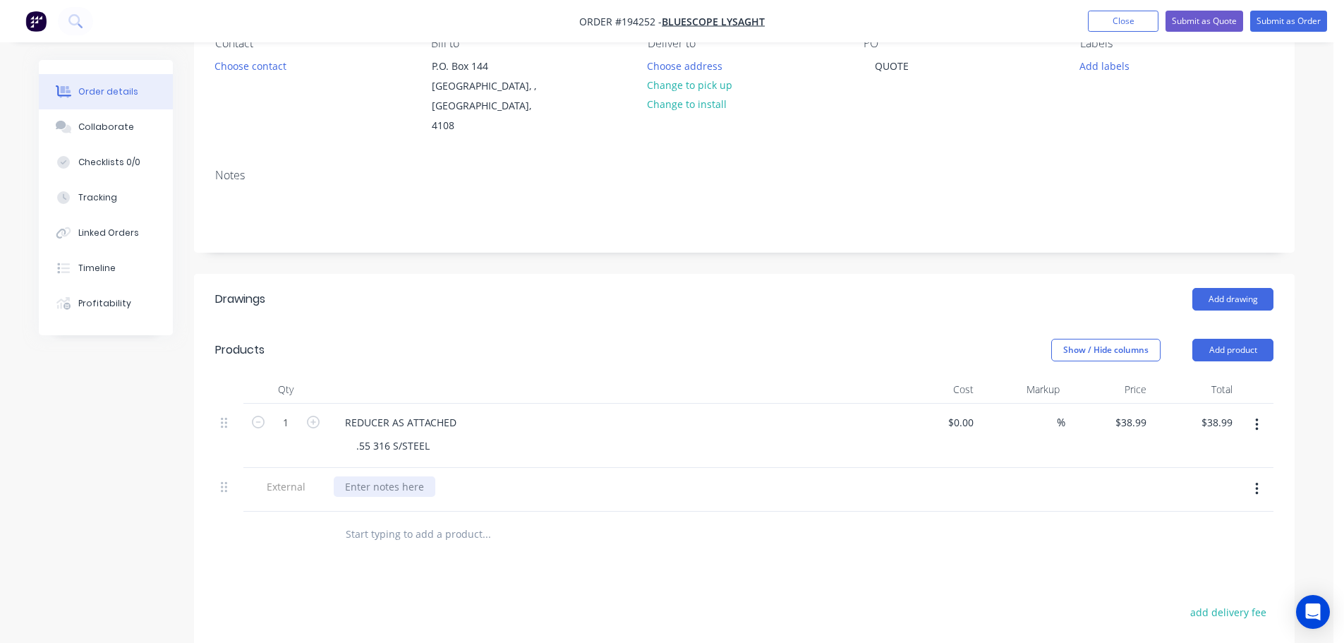
drag, startPoint x: 404, startPoint y: 458, endPoint x: 350, endPoint y: 361, distance: 111.2
click at [404, 476] on div at bounding box center [385, 486] width 102 height 20
click at [101, 124] on div "Collaborate" at bounding box center [106, 127] width 56 height 13
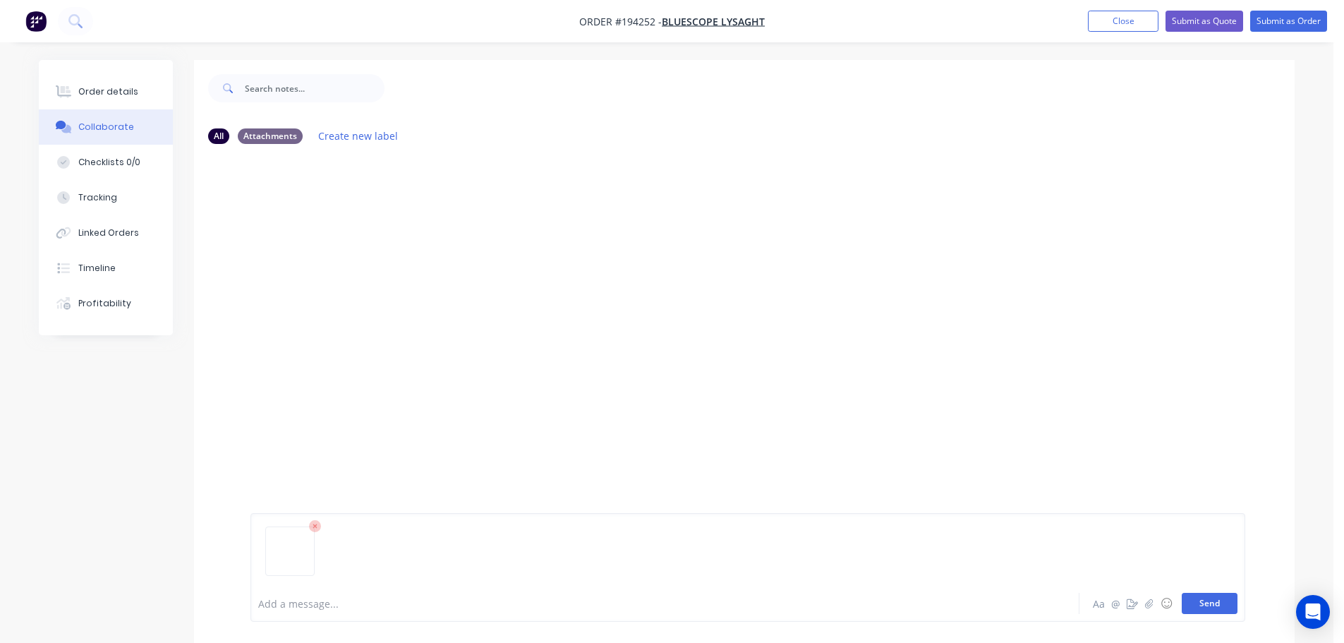
click at [1189, 602] on button "Send" at bounding box center [1210, 603] width 56 height 21
click at [109, 92] on div "Order details" at bounding box center [108, 91] width 60 height 13
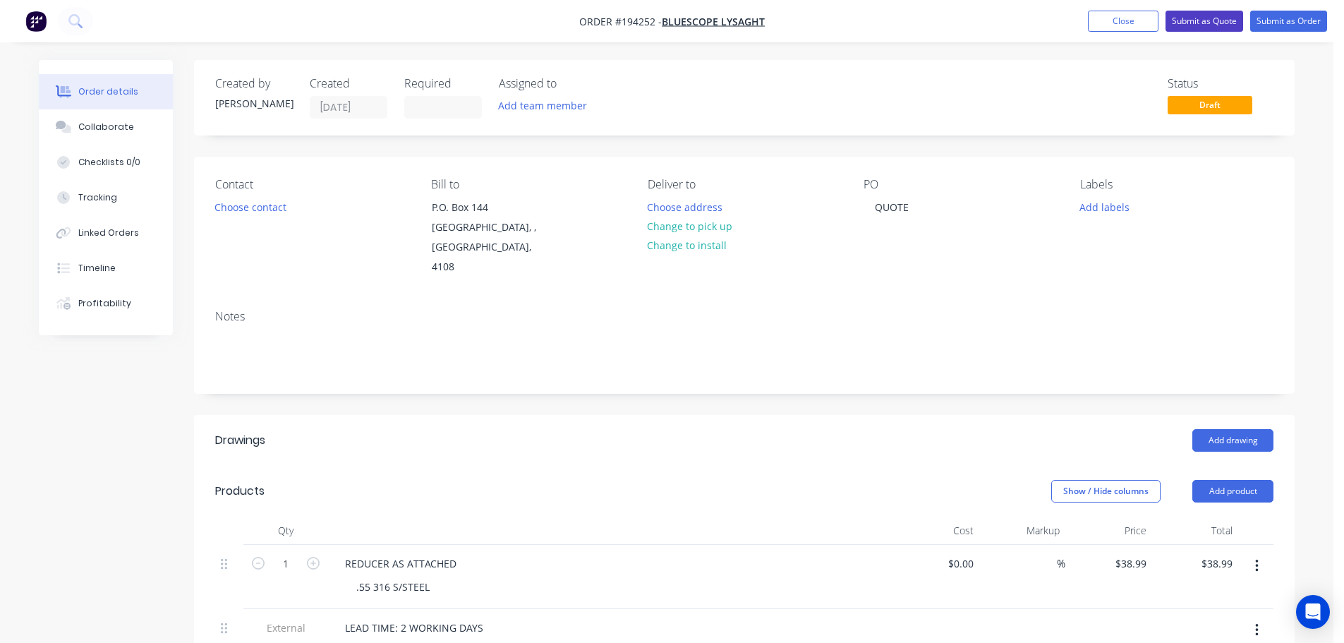
click at [1217, 23] on button "Submit as Quote" at bounding box center [1205, 21] width 78 height 21
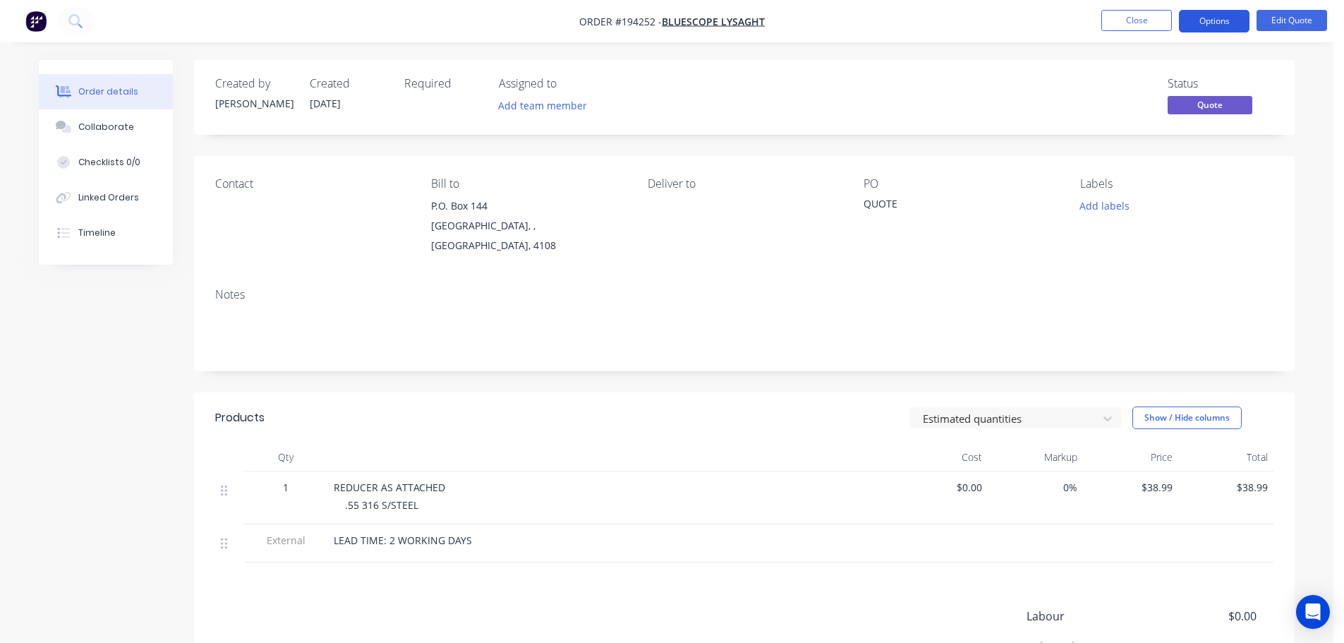
click at [1227, 19] on button "Options" at bounding box center [1214, 21] width 71 height 23
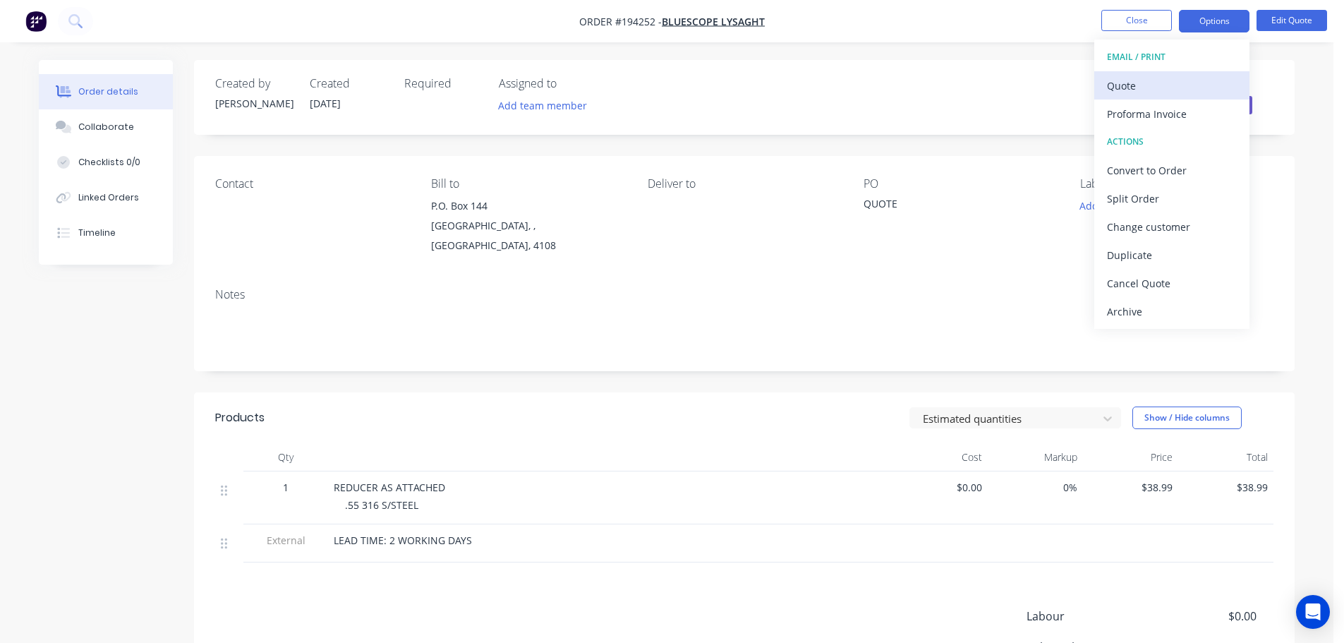
click at [1162, 89] on div "Quote" at bounding box center [1172, 86] width 130 height 20
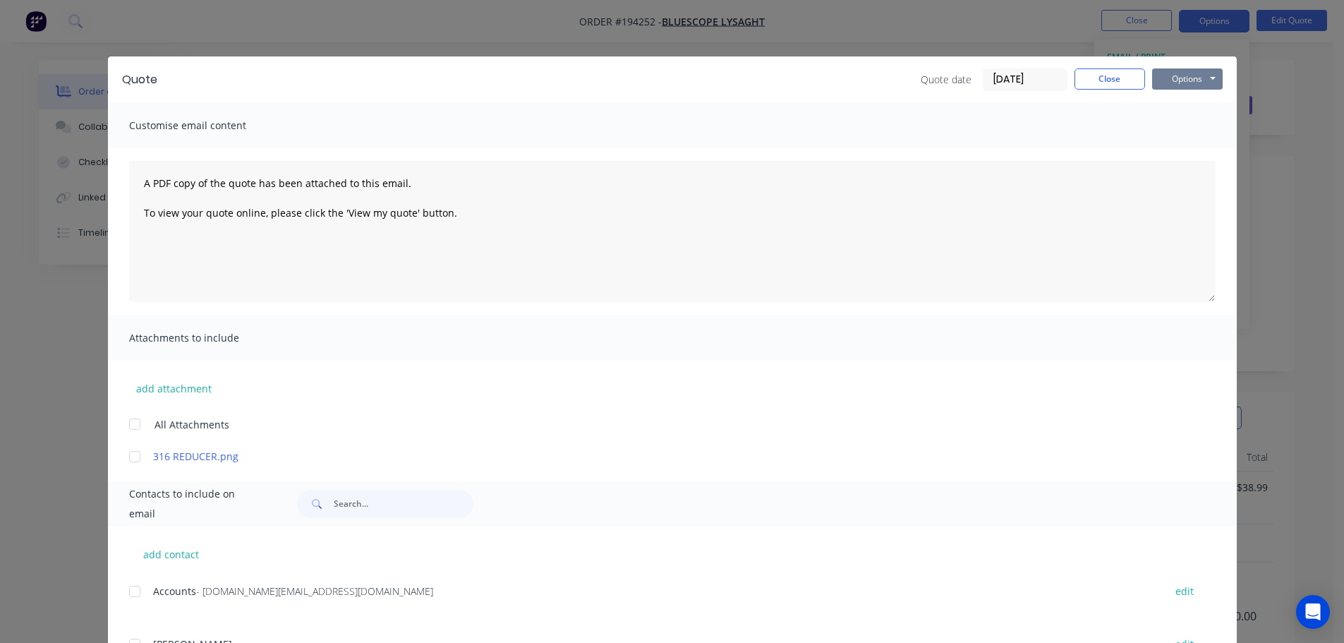
click at [1181, 87] on button "Options" at bounding box center [1188, 78] width 71 height 21
click at [1184, 124] on button "Print" at bounding box center [1198, 127] width 90 height 23
click at [1075, 83] on button "Close" at bounding box center [1110, 78] width 71 height 21
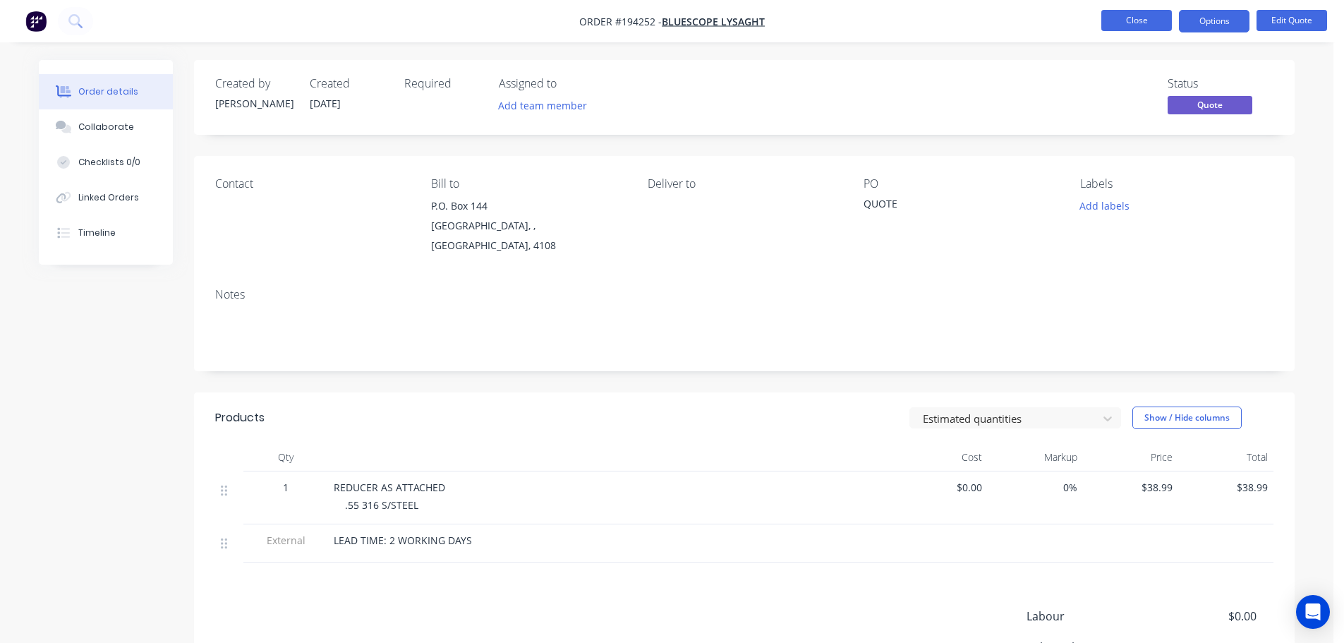
click at [1146, 21] on button "Close" at bounding box center [1137, 20] width 71 height 21
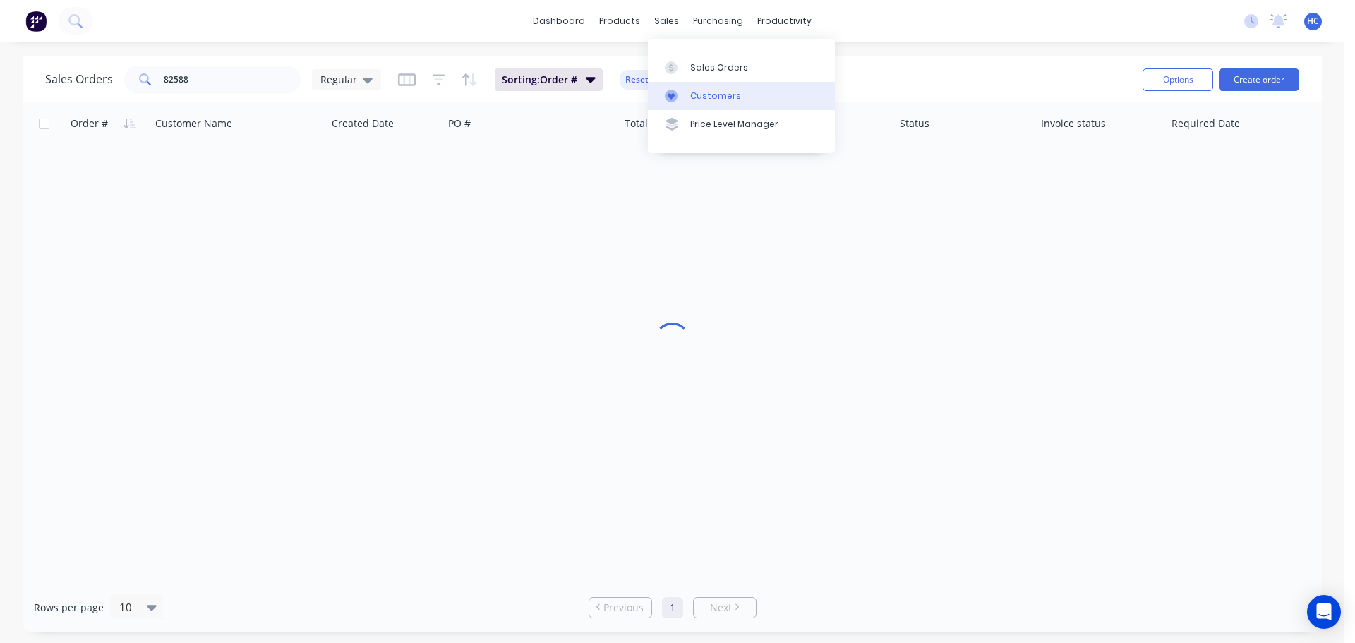
click at [714, 92] on div "Customers" at bounding box center [715, 96] width 51 height 13
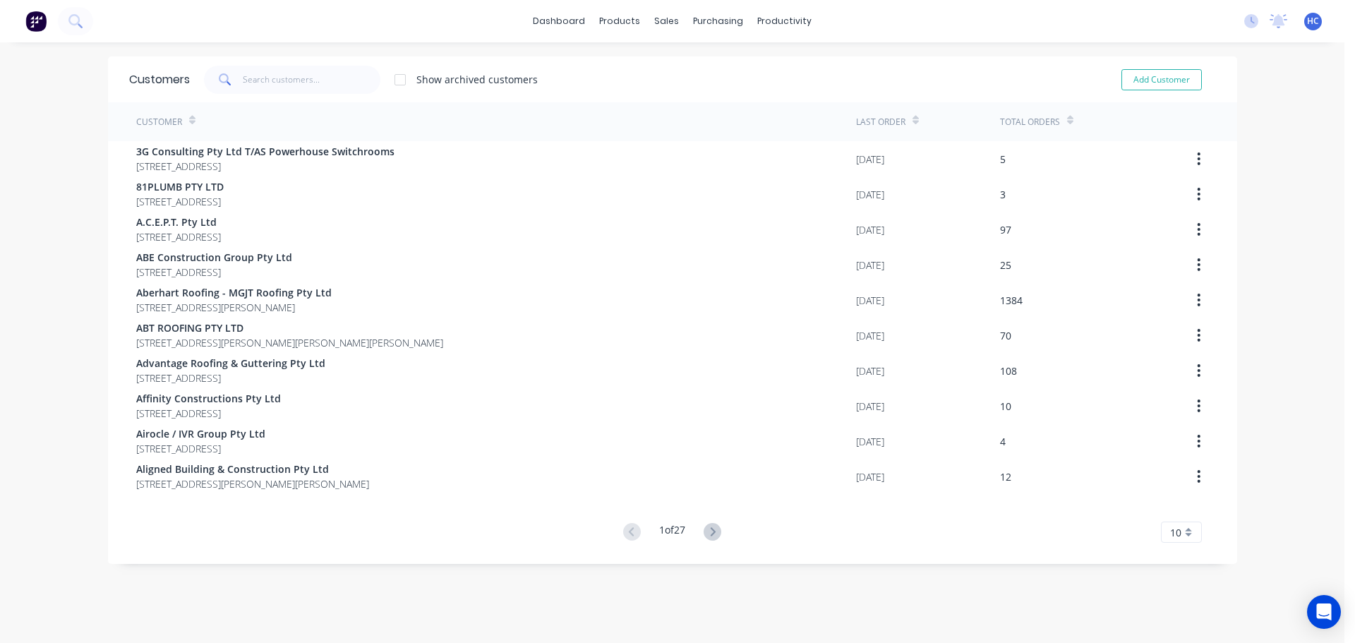
click at [234, 80] on span at bounding box center [224, 80] width 40 height 28
click at [304, 85] on input "text" at bounding box center [312, 80] width 138 height 28
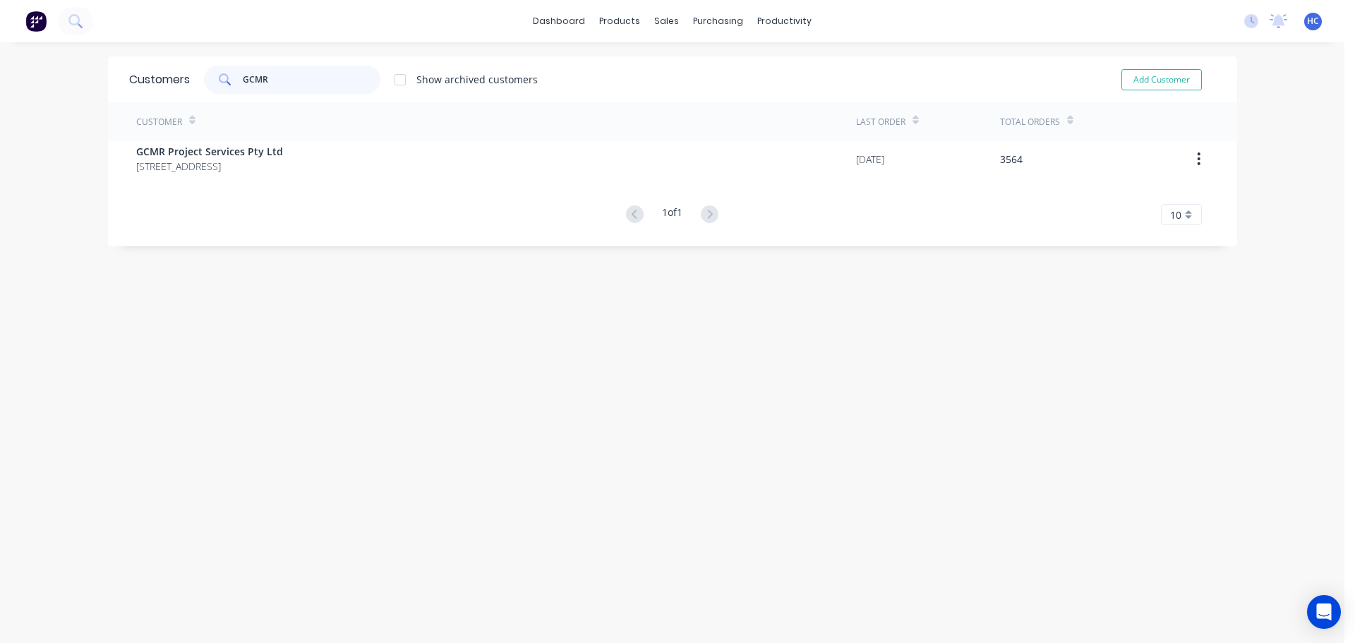
type input "GCMR"
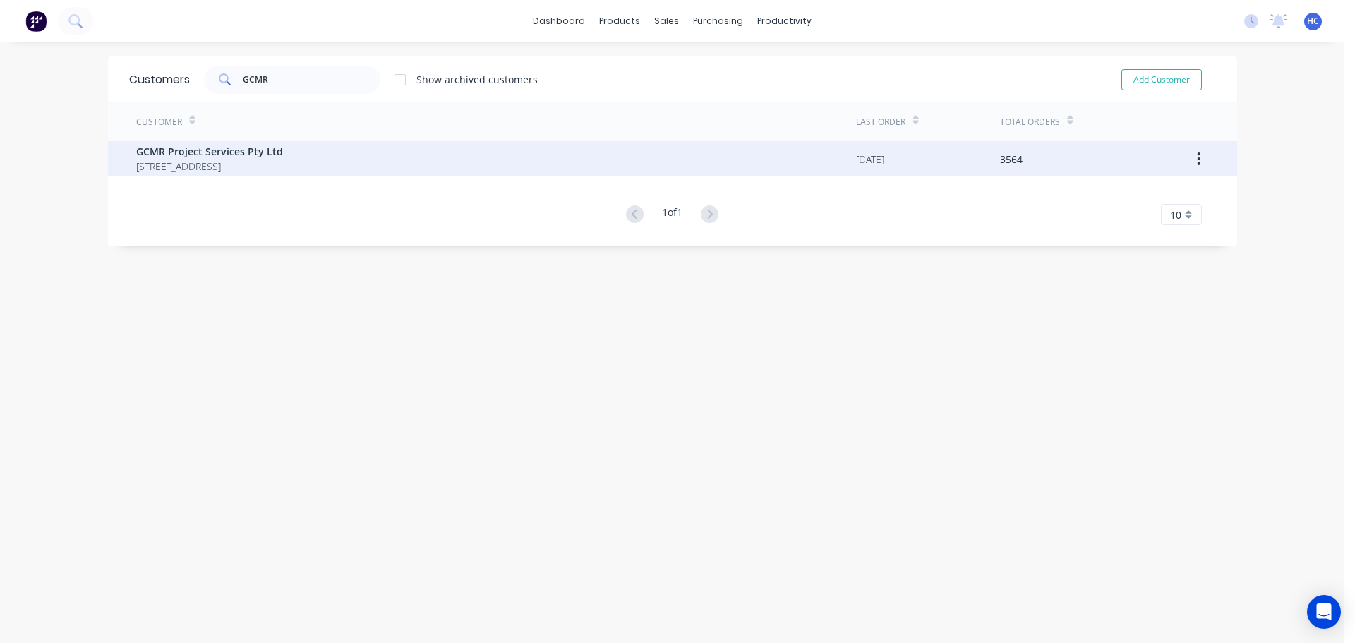
click at [201, 152] on span "GCMR Project Services Pty Ltd" at bounding box center [209, 151] width 147 height 15
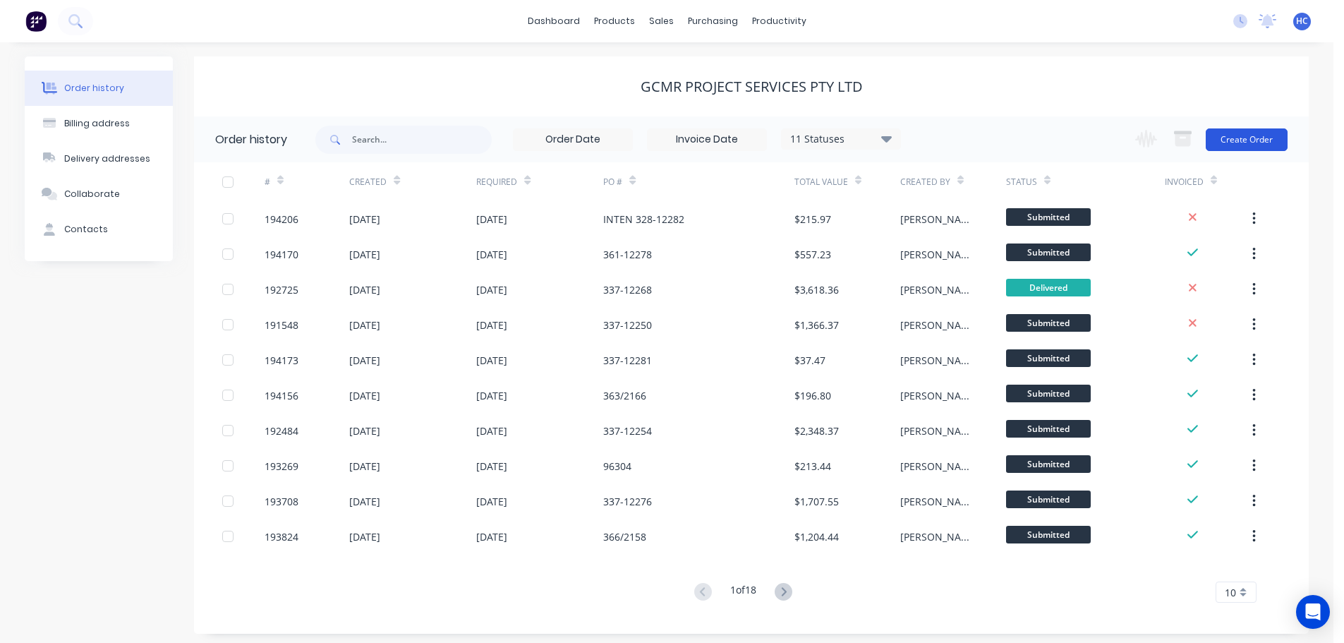
click at [1275, 139] on button "Create Order" at bounding box center [1247, 139] width 82 height 23
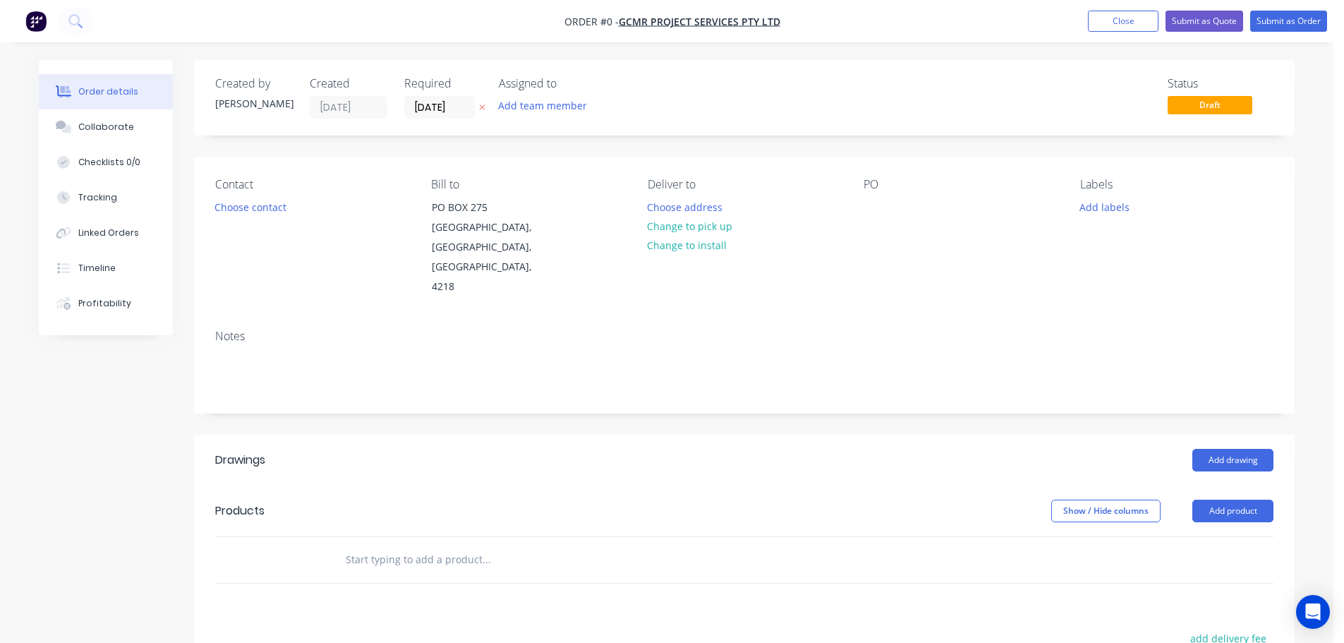
click at [484, 107] on icon "button" at bounding box center [482, 107] width 6 height 8
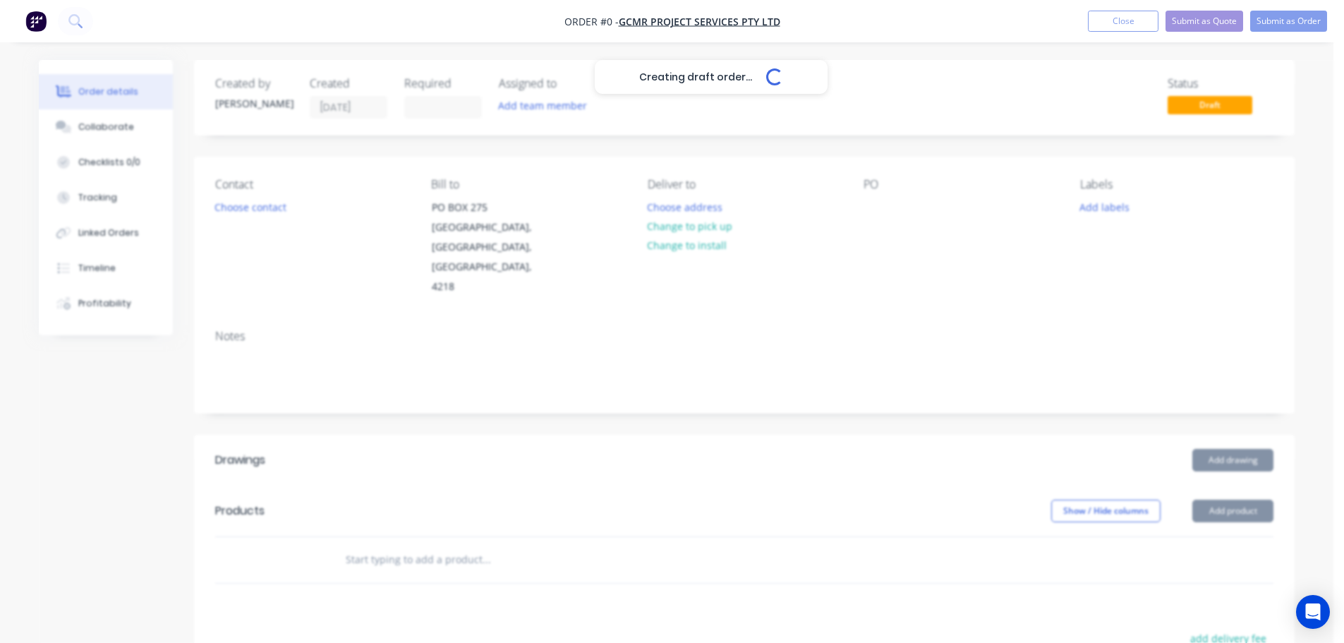
click at [850, 214] on div "Creating draft order... Loading..." at bounding box center [711, 381] width 1344 height 643
click at [889, 200] on div "Creating draft order... Loading..." at bounding box center [711, 381] width 1344 height 643
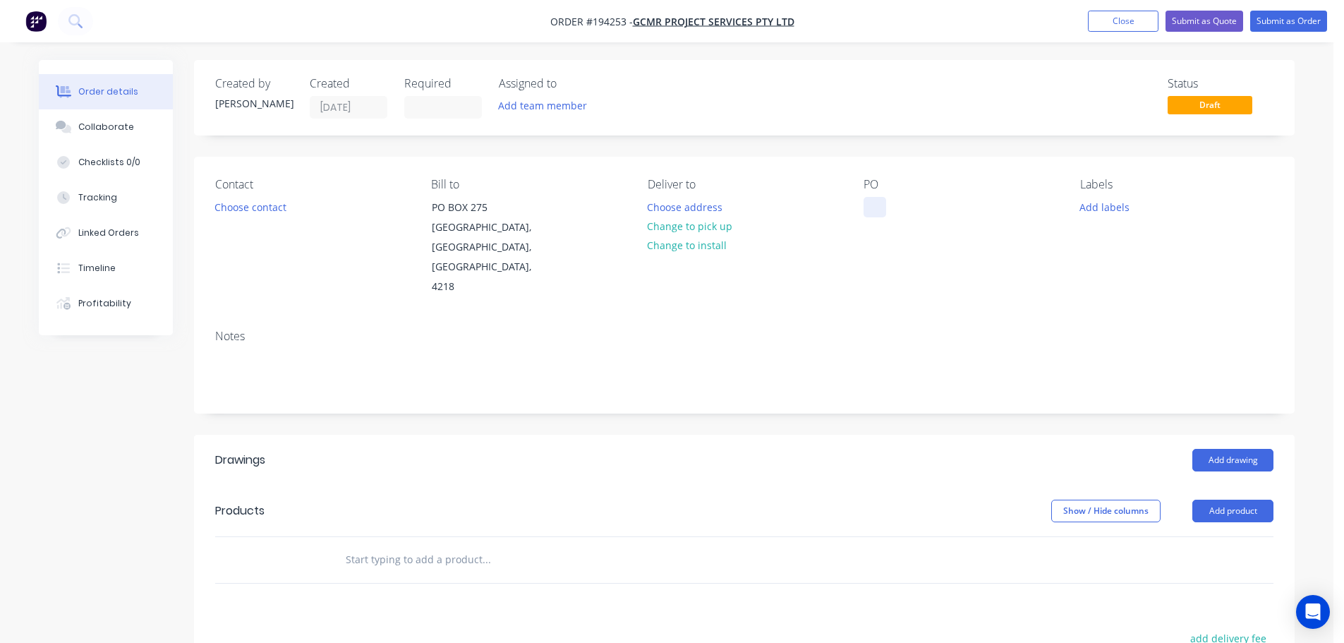
click at [886, 200] on div at bounding box center [875, 207] width 23 height 20
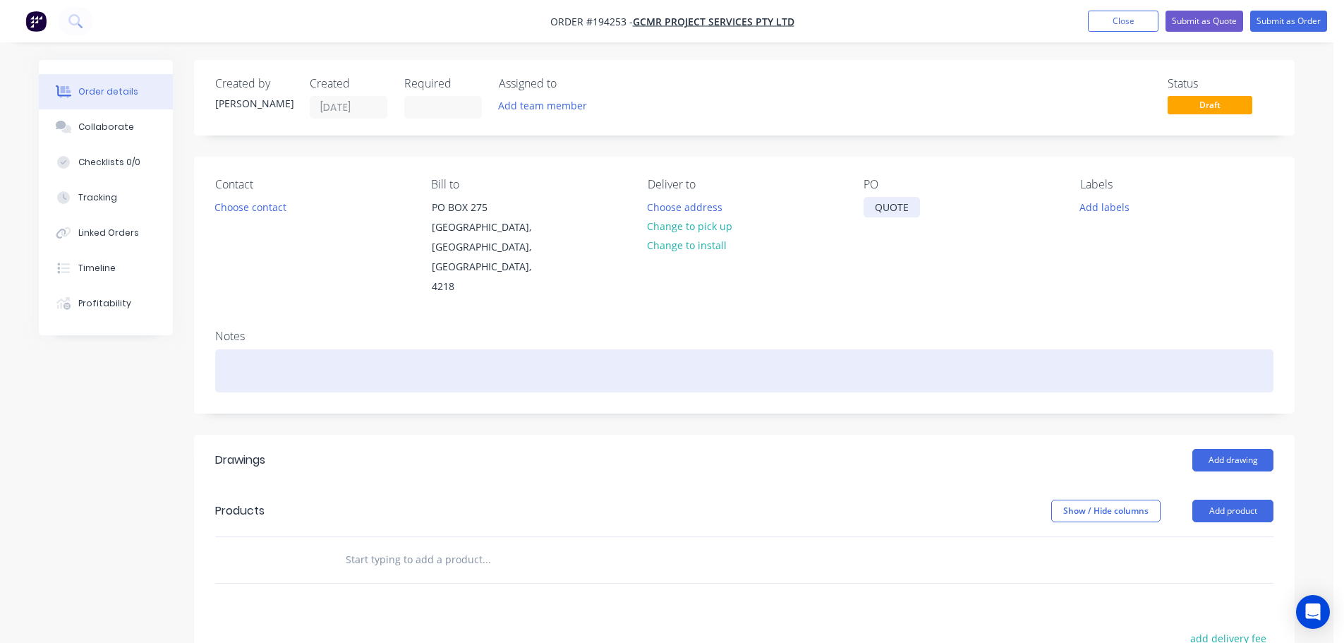
scroll to position [141, 0]
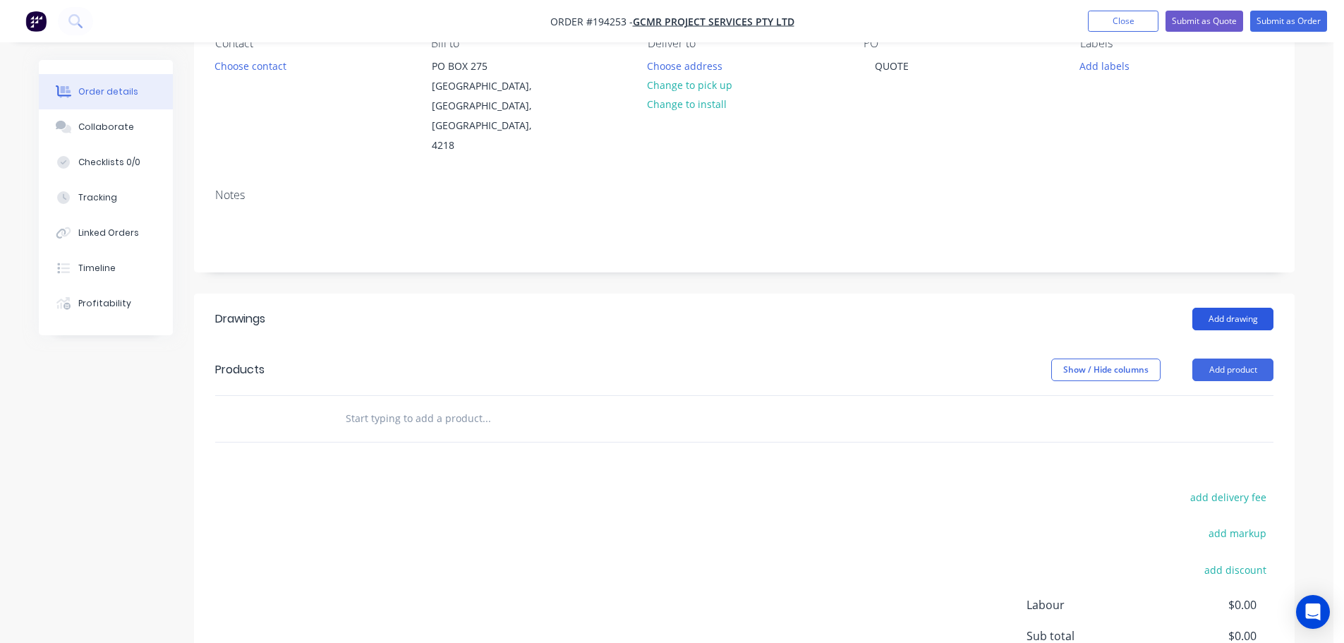
click at [1226, 308] on button "Add drawing" at bounding box center [1233, 319] width 81 height 23
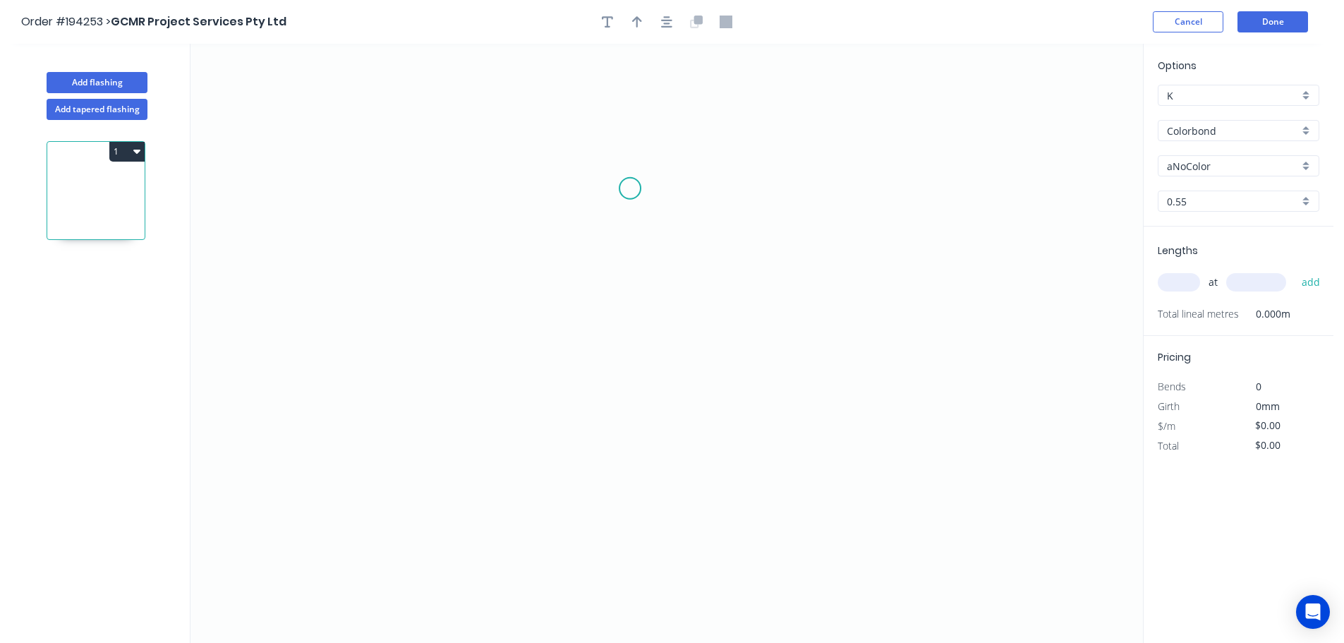
click at [613, 164] on icon "0" at bounding box center [667, 343] width 953 height 599
click at [121, 102] on button "Add tapered flashing" at bounding box center [97, 109] width 101 height 21
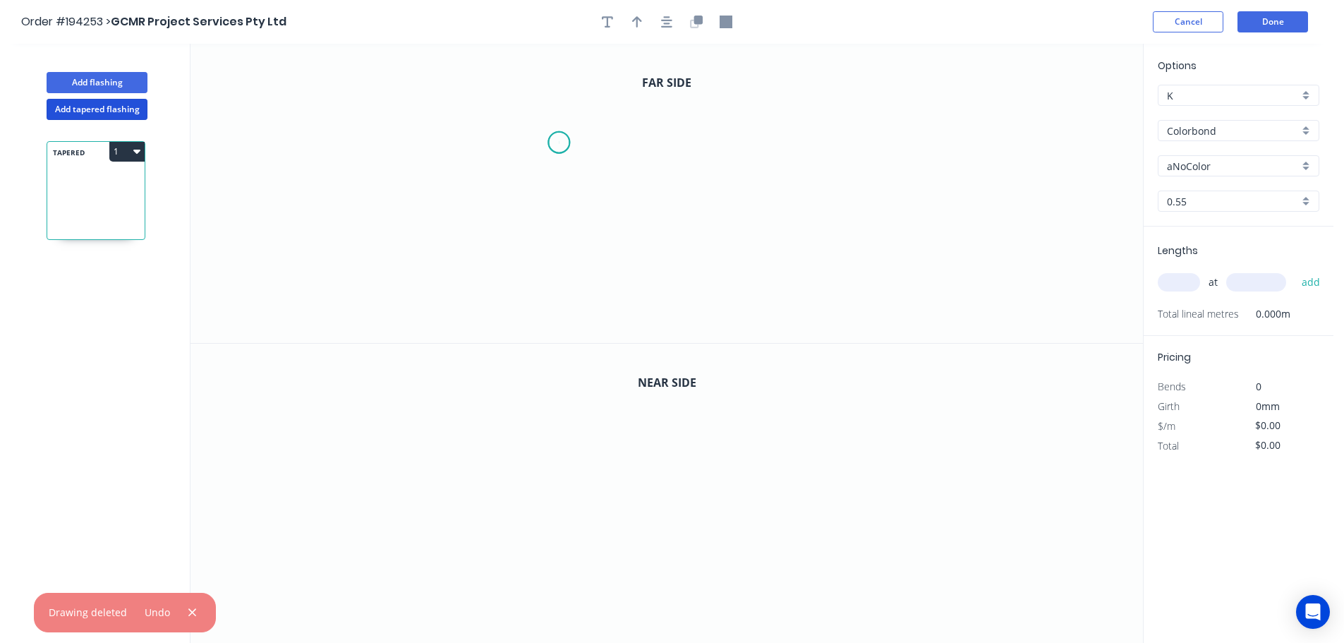
click at [559, 143] on icon "0" at bounding box center [667, 193] width 953 height 299
click at [562, 219] on icon "0" at bounding box center [667, 193] width 953 height 299
click at [840, 223] on icon "0 ?" at bounding box center [667, 193] width 953 height 299
click at [840, 223] on circle at bounding box center [839, 217] width 21 height 21
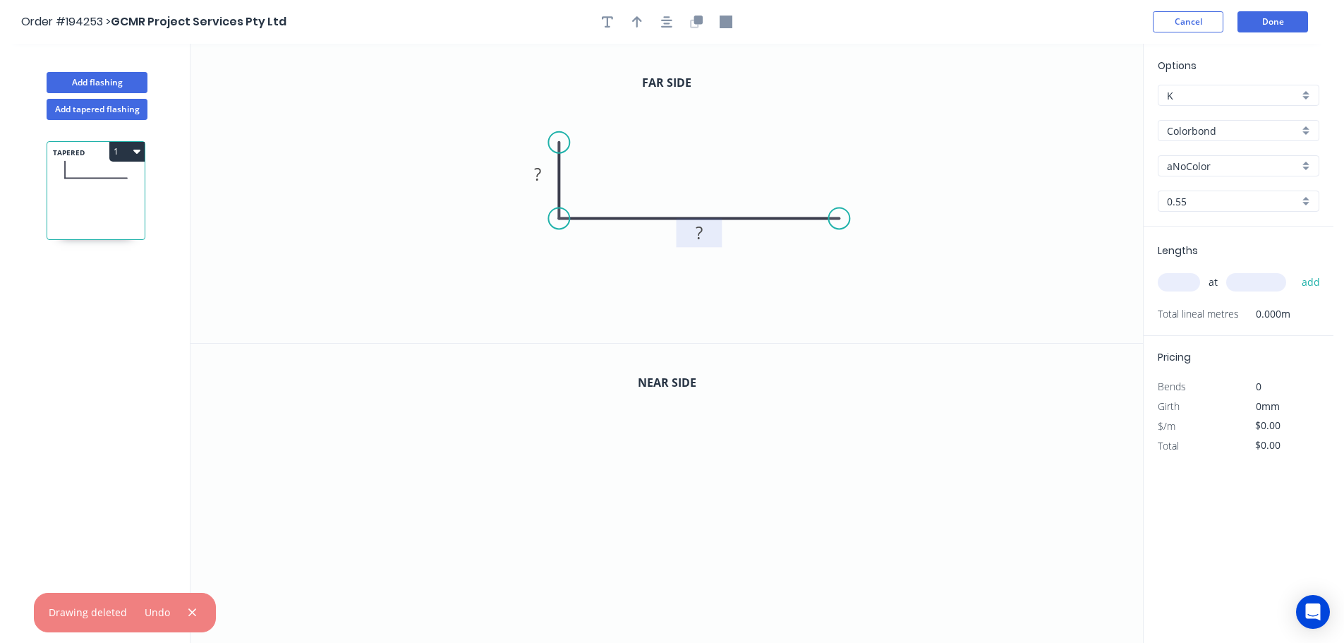
click at [696, 231] on tspan "?" at bounding box center [699, 232] width 7 height 23
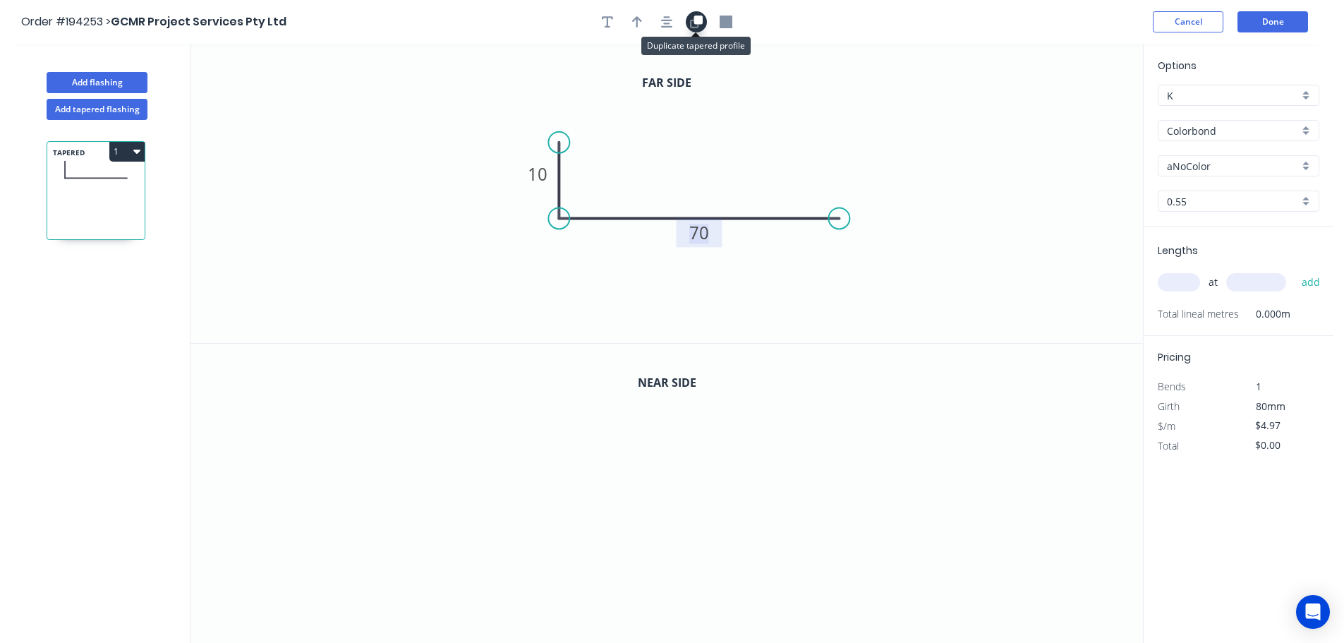
click at [697, 18] on icon "button" at bounding box center [698, 20] width 8 height 8
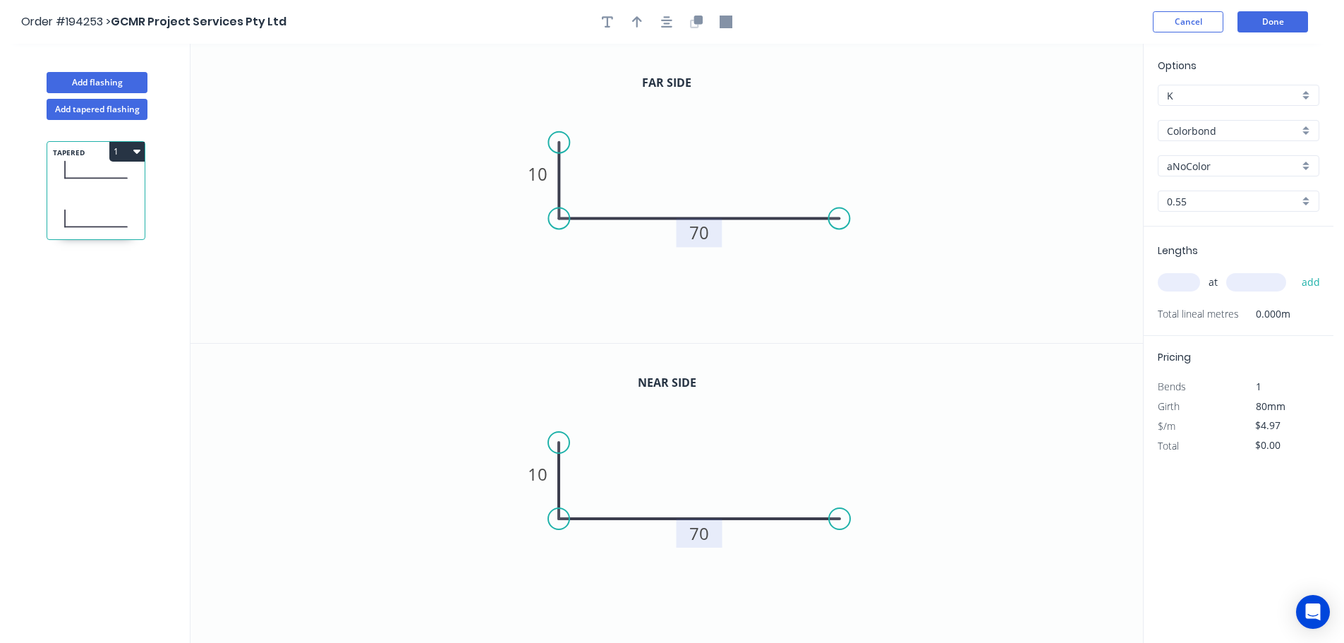
click at [707, 541] on tspan "70" at bounding box center [700, 533] width 20 height 23
drag, startPoint x: 953, startPoint y: 247, endPoint x: 979, endPoint y: 247, distance: 25.4
click at [954, 247] on icon "0 10 70" at bounding box center [667, 193] width 953 height 299
type input "$6.41"
click at [1217, 136] on input "Colorbond" at bounding box center [1233, 131] width 132 height 15
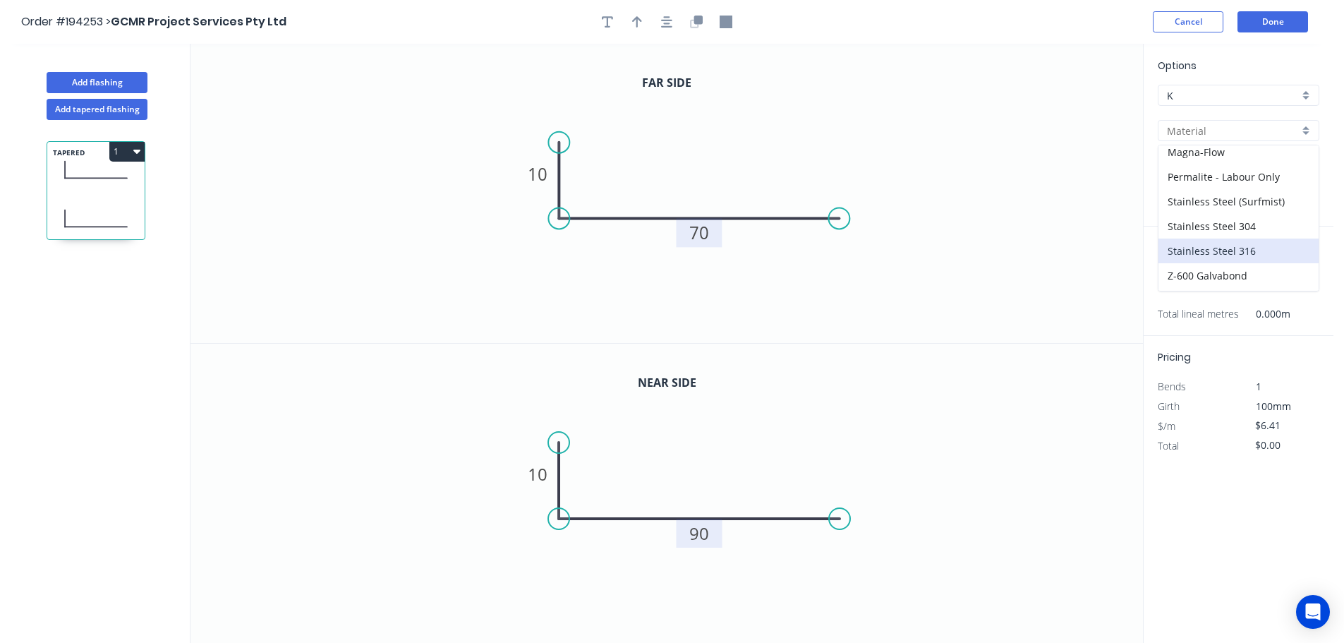
scroll to position [324, 0]
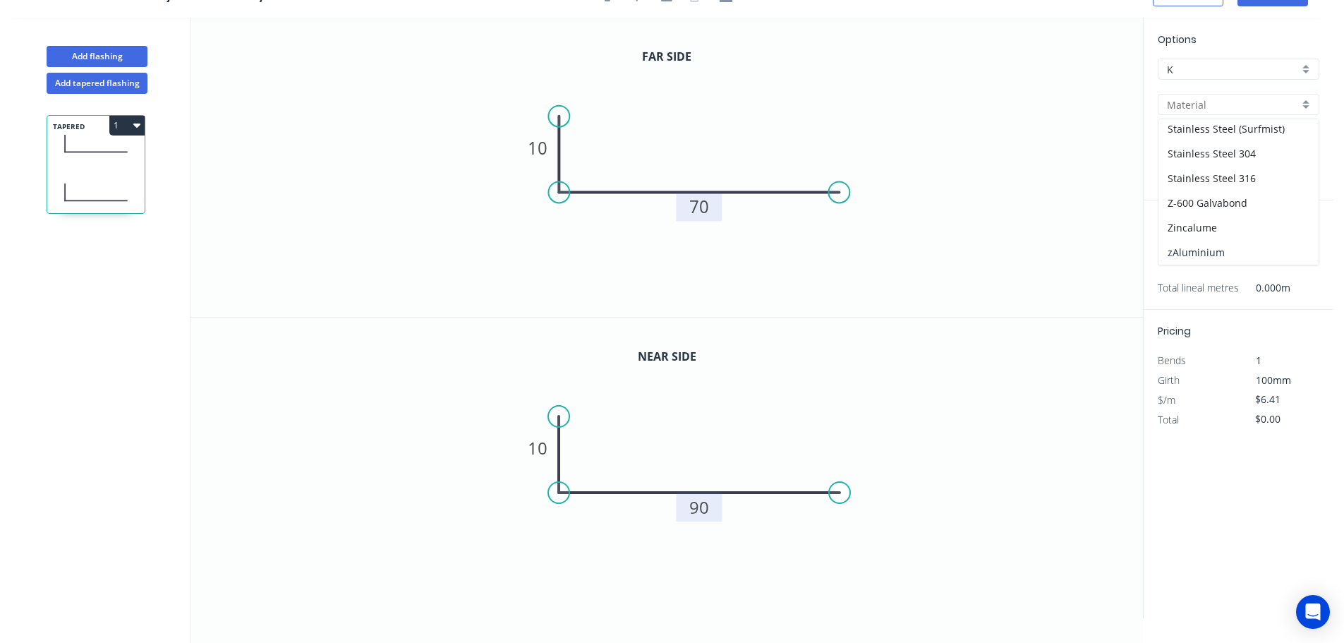
click at [1214, 243] on div "zAluminium" at bounding box center [1239, 252] width 160 height 25
type input "zAluminium"
type input "Mill"
type input "0.8"
type input "$1.13"
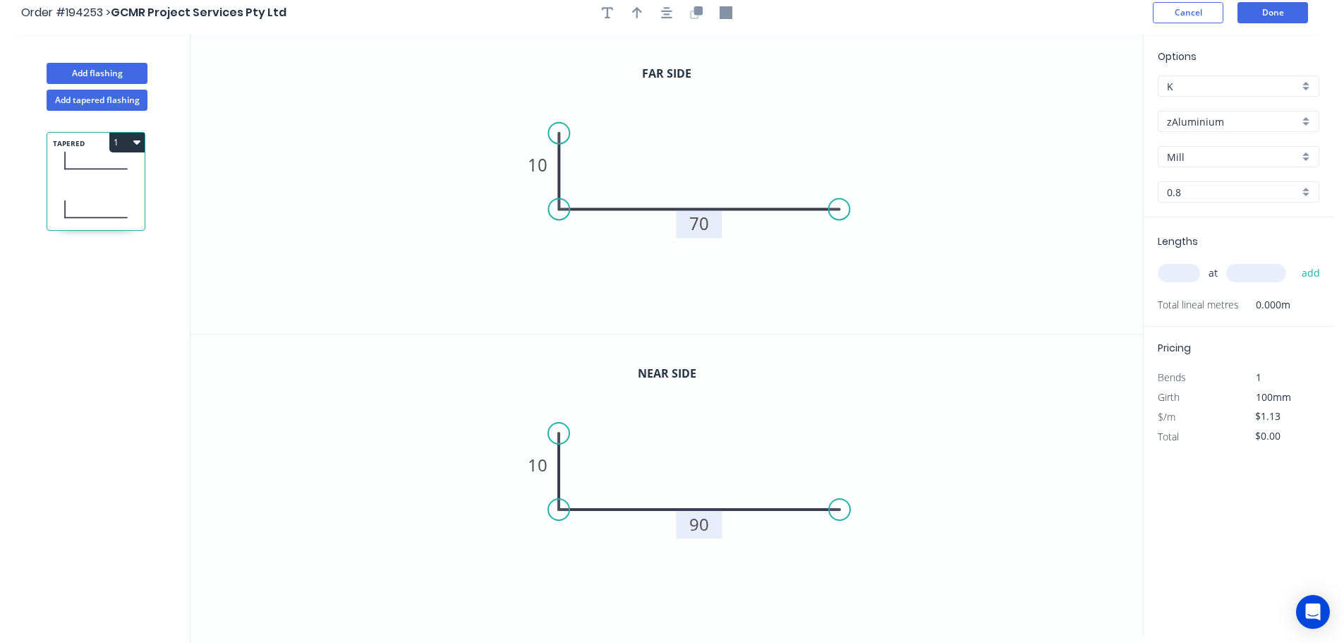
scroll to position [0, 0]
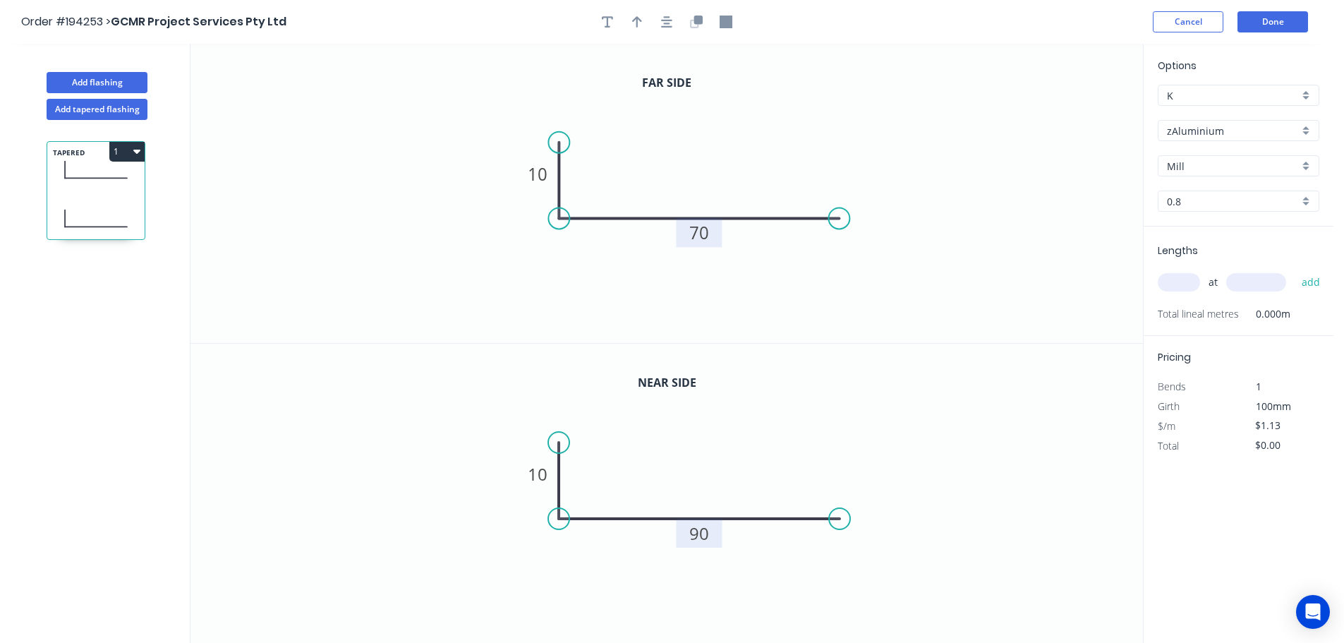
click at [1193, 210] on div "0.8" at bounding box center [1239, 201] width 162 height 21
click at [1187, 268] on div "1.6" at bounding box center [1239, 277] width 160 height 25
type input "1.6"
type input "$0.00"
click at [1174, 285] on input "text" at bounding box center [1179, 282] width 42 height 18
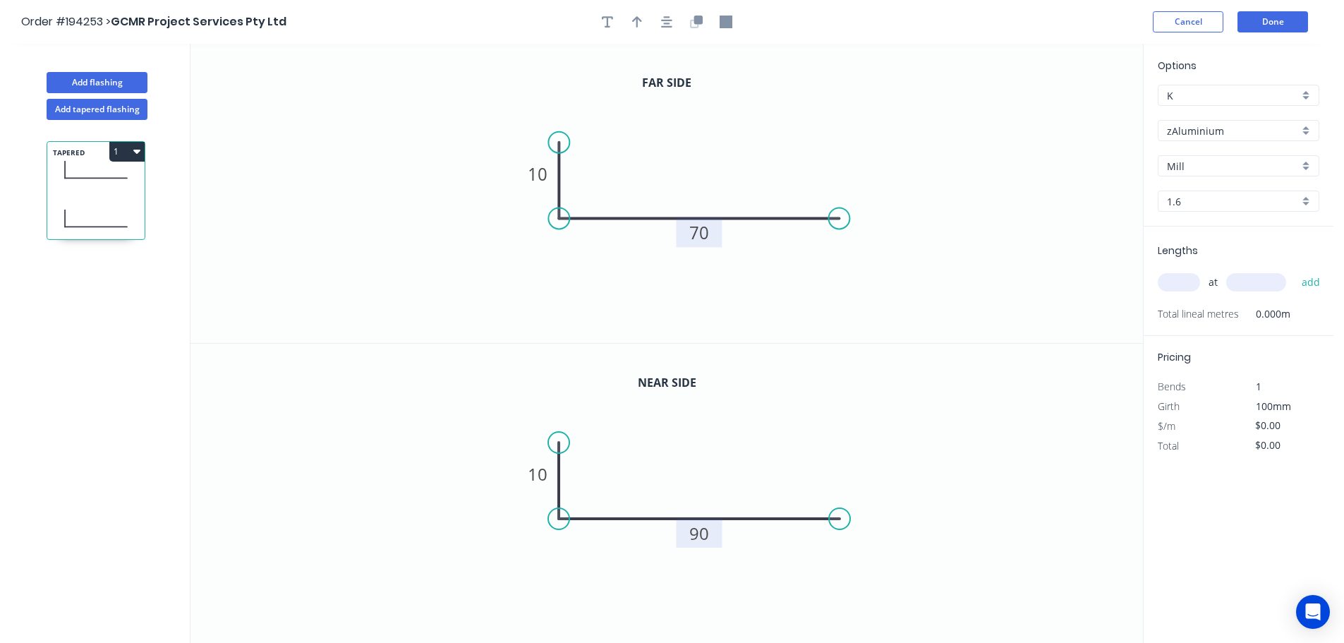
click at [1190, 193] on div "Options K K zAluminium zAluminium Mill Mill 1.6 1.6" at bounding box center [1239, 142] width 190 height 169
click at [1200, 194] on input "1.6" at bounding box center [1233, 201] width 132 height 15
click at [1198, 259] on div "1.2" at bounding box center [1239, 253] width 160 height 25
type input "1.2"
type input "$18.87"
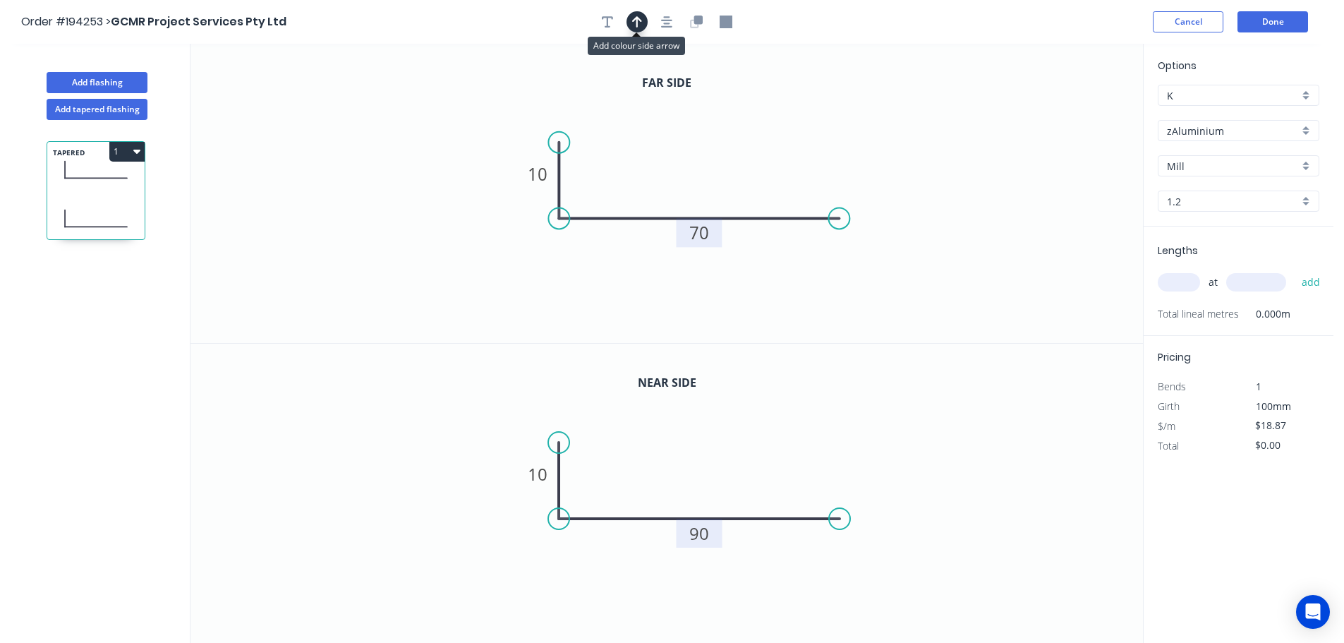
click at [642, 13] on button "button" at bounding box center [637, 21] width 21 height 21
drag, startPoint x: 1071, startPoint y: 108, endPoint x: 884, endPoint y: 186, distance: 201.8
click at [679, 169] on icon at bounding box center [678, 153] width 13 height 45
click at [1204, 200] on input "1.2" at bounding box center [1233, 201] width 132 height 15
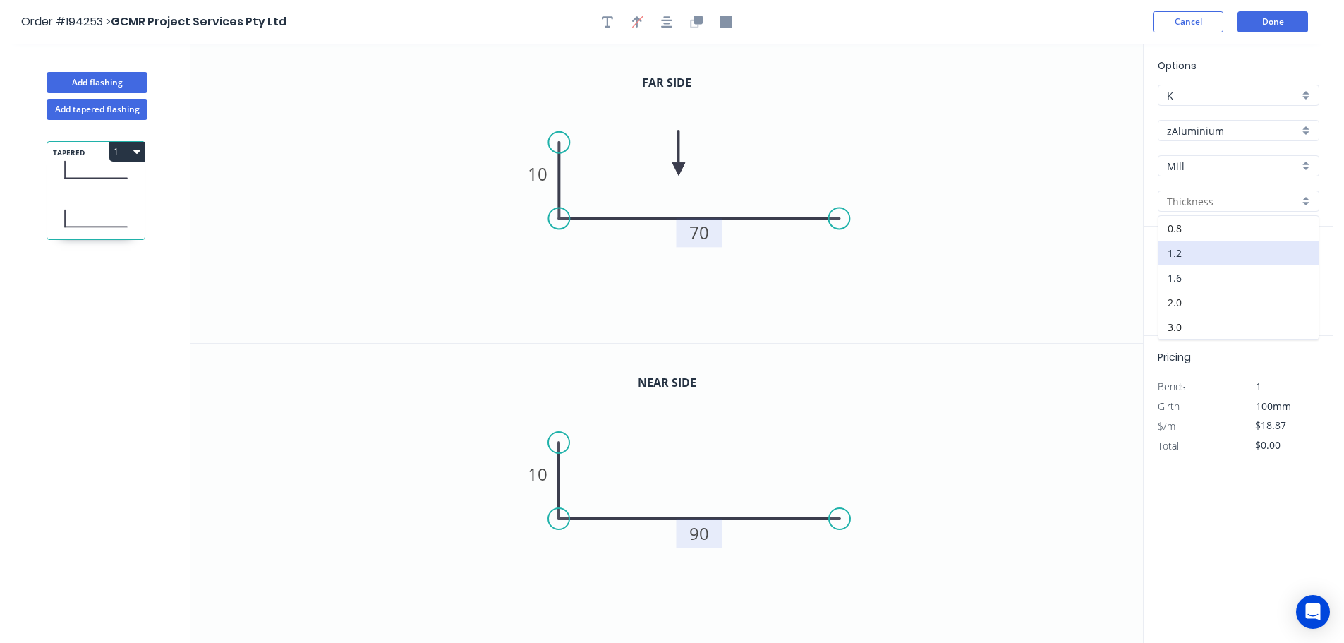
click at [1189, 266] on div "1.6" at bounding box center [1239, 277] width 160 height 25
type input "1.6"
click at [1272, 417] on input "$0.00" at bounding box center [1280, 426] width 48 height 20
click at [1268, 428] on input "$0.00" at bounding box center [1280, 426] width 48 height 20
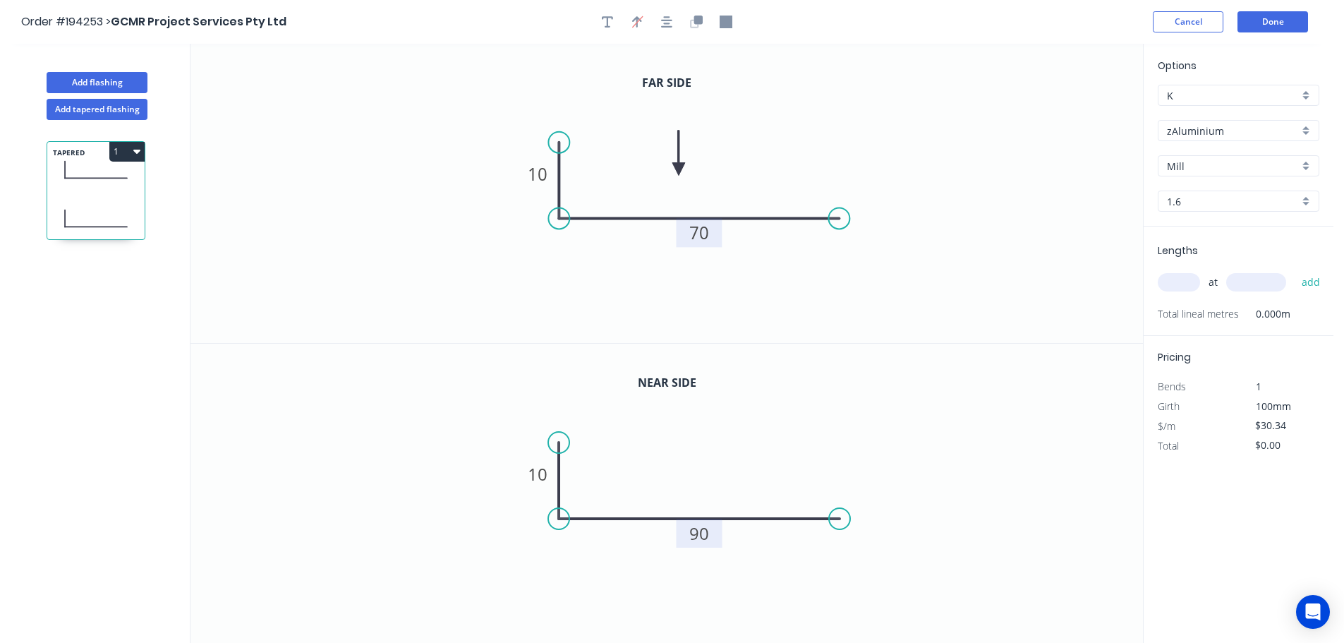
type input "$30.34"
click at [1244, 334] on div "Lengths at add Total lineal metres 0.000m" at bounding box center [1239, 281] width 190 height 109
click at [1296, 372] on div "Pricing Bends 1 Girth 100mm $/m $30.34 Total $0.00" at bounding box center [1239, 396] width 190 height 120
click at [1168, 290] on input "text" at bounding box center [1179, 282] width 42 height 18
type input "1"
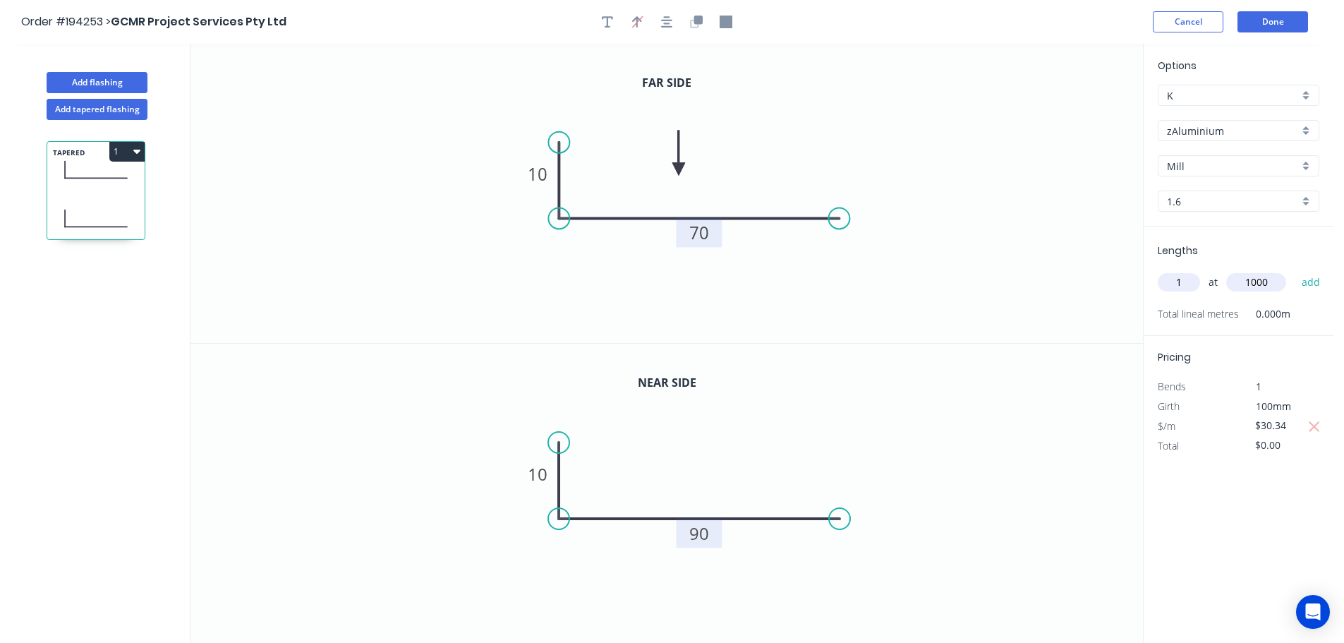
type input "1000"
click at [1295, 270] on button "add" at bounding box center [1311, 282] width 33 height 24
type input "$30.34"
click at [607, 26] on icon "button" at bounding box center [607, 21] width 11 height 11
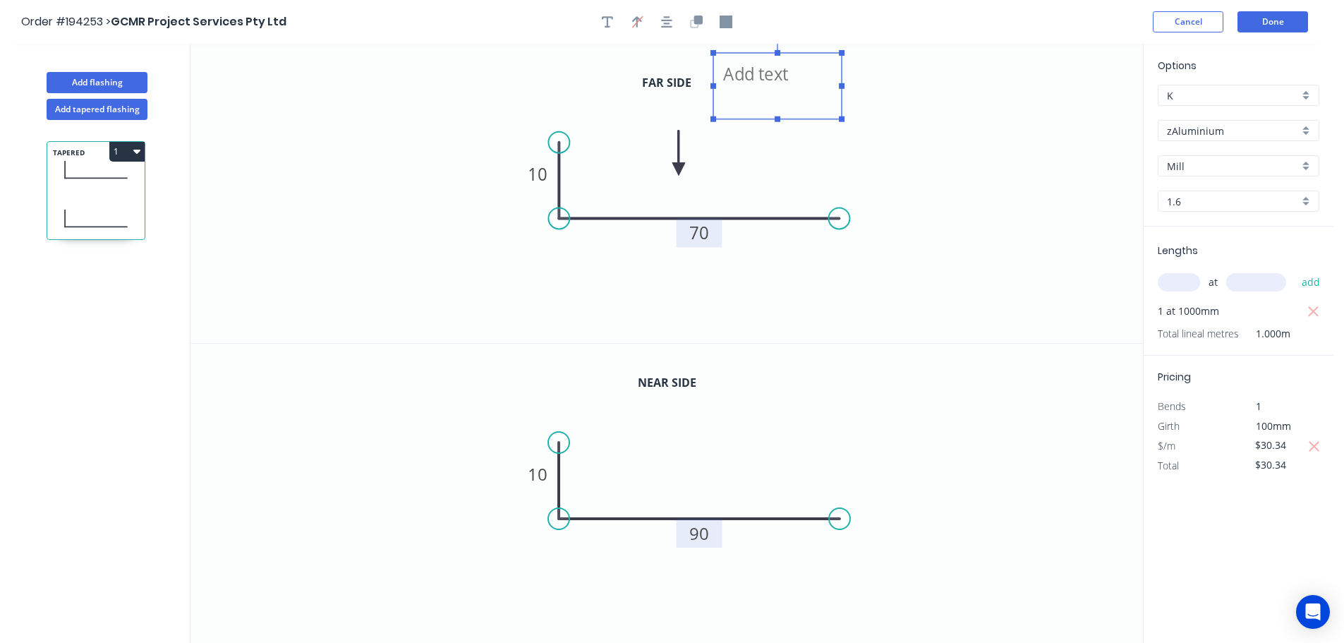
drag, startPoint x: 784, startPoint y: 140, endPoint x: 785, endPoint y: 103, distance: 37.4
click at [785, 103] on textarea at bounding box center [778, 86] width 114 height 52
drag, startPoint x: 843, startPoint y: 85, endPoint x: 898, endPoint y: 97, distance: 56.3
click at [898, 97] on g at bounding box center [805, 79] width 189 height 86
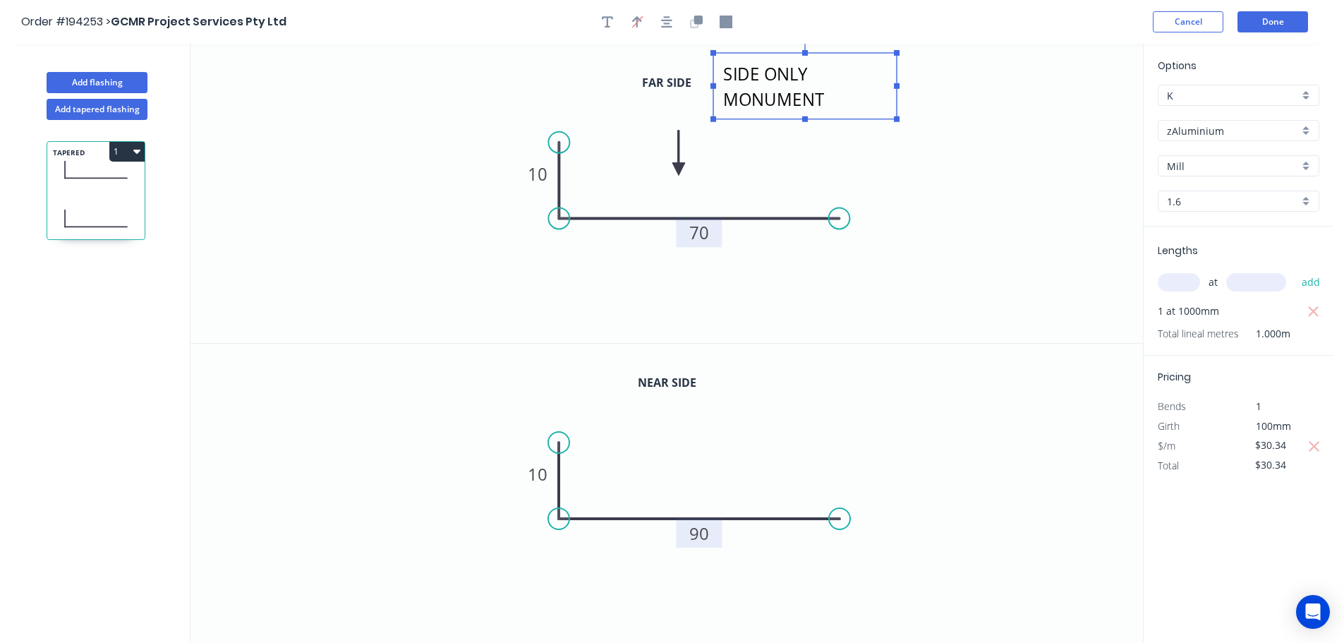
scroll to position [2, 0]
drag, startPoint x: 897, startPoint y: 87, endPoint x: 945, endPoint y: 90, distance: 48.1
click at [900, 90] on g at bounding box center [805, 79] width 189 height 86
drag, startPoint x: 947, startPoint y: 84, endPoint x: 986, endPoint y: 89, distance: 39.1
click at [986, 89] on icon "P/COAT 1 SIDE ONLY MONUMENT 10 70" at bounding box center [667, 193] width 953 height 299
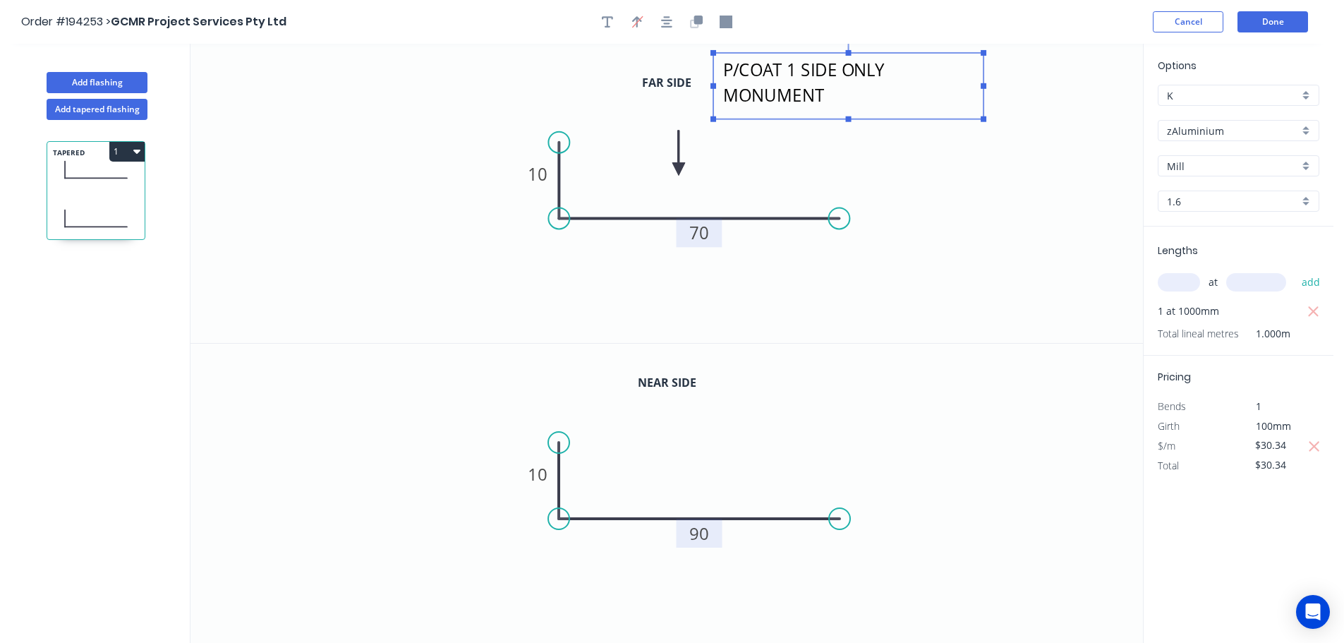
type textarea "P/COAT 1 SIDE ONLY MONUMENT"
click at [899, 96] on textarea "P/COAT 1 SIDE ONLY MONUMENT" at bounding box center [849, 86] width 256 height 52
drag, startPoint x: 985, startPoint y: 86, endPoint x: 1012, endPoint y: 87, distance: 27.5
click at [1012, 87] on rect at bounding box center [1012, 86] width 6 height 6
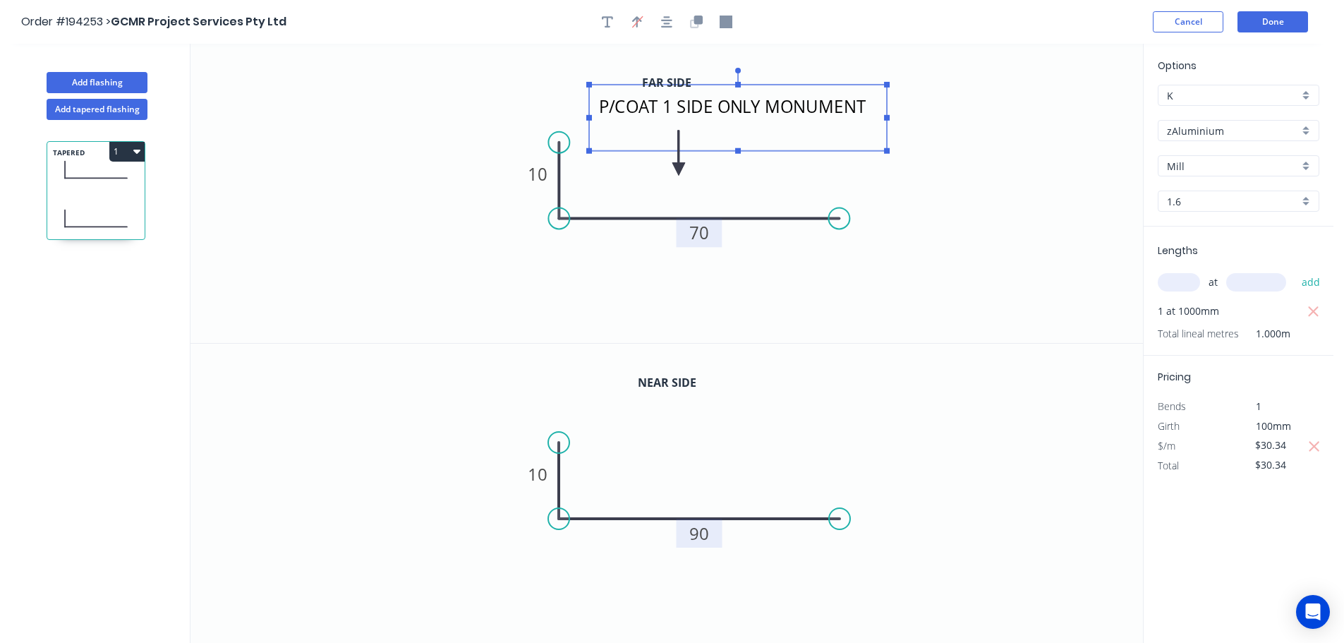
drag, startPoint x: 921, startPoint y: 114, endPoint x: 797, endPoint y: 149, distance: 128.9
click at [797, 149] on rect at bounding box center [738, 118] width 298 height 66
drag, startPoint x: 998, startPoint y: 174, endPoint x: 1028, endPoint y: 183, distance: 31.0
click at [999, 174] on icon "P/COAT 1 SIDE ONLY MONUMENT 10 70" at bounding box center [667, 193] width 953 height 299
click at [1270, 15] on button "Done" at bounding box center [1273, 21] width 71 height 21
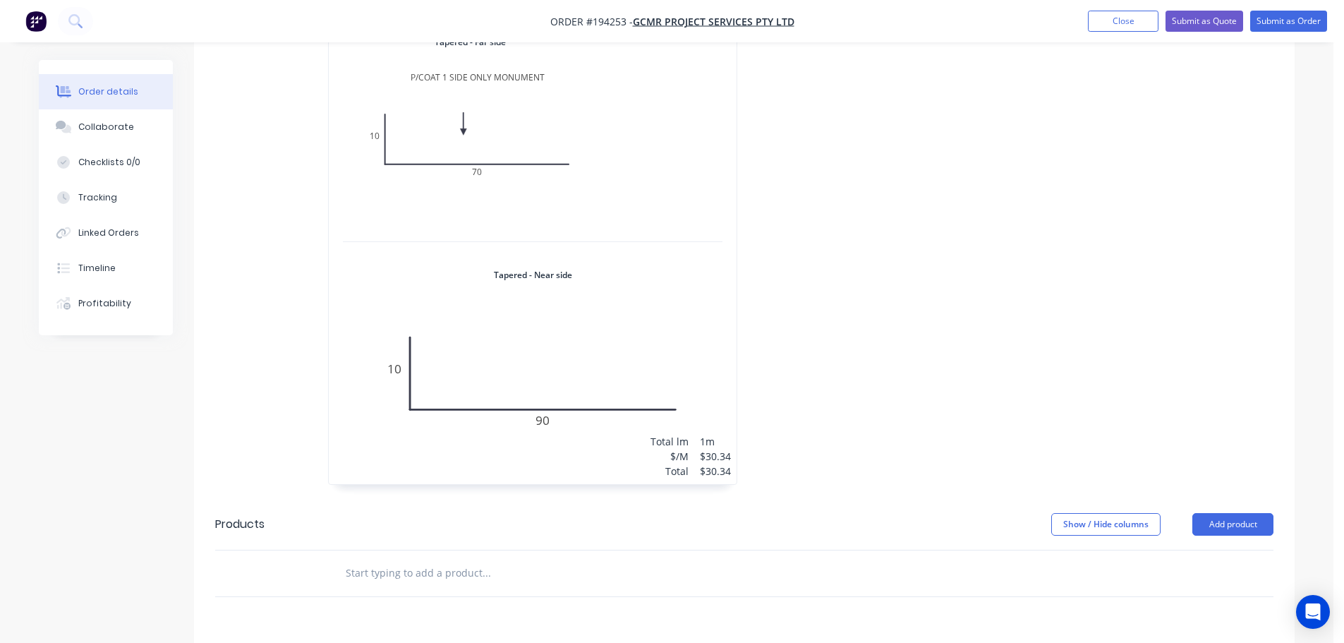
scroll to position [565, 0]
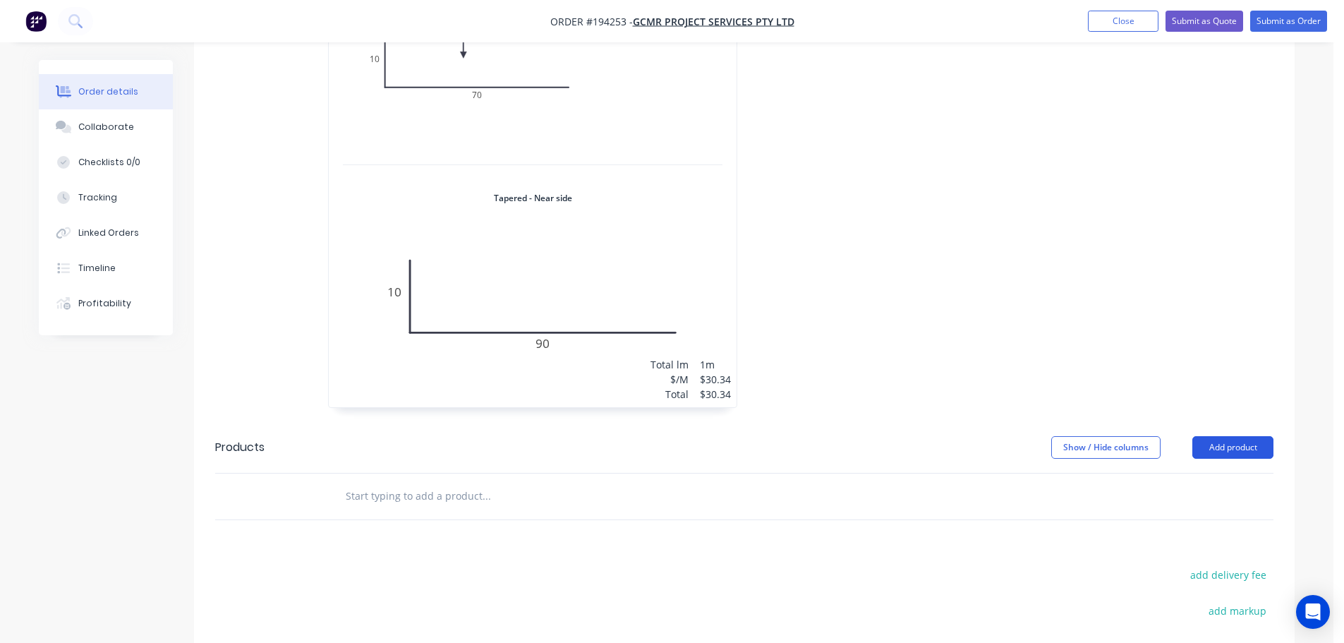
click at [1228, 436] on button "Add product" at bounding box center [1233, 447] width 81 height 23
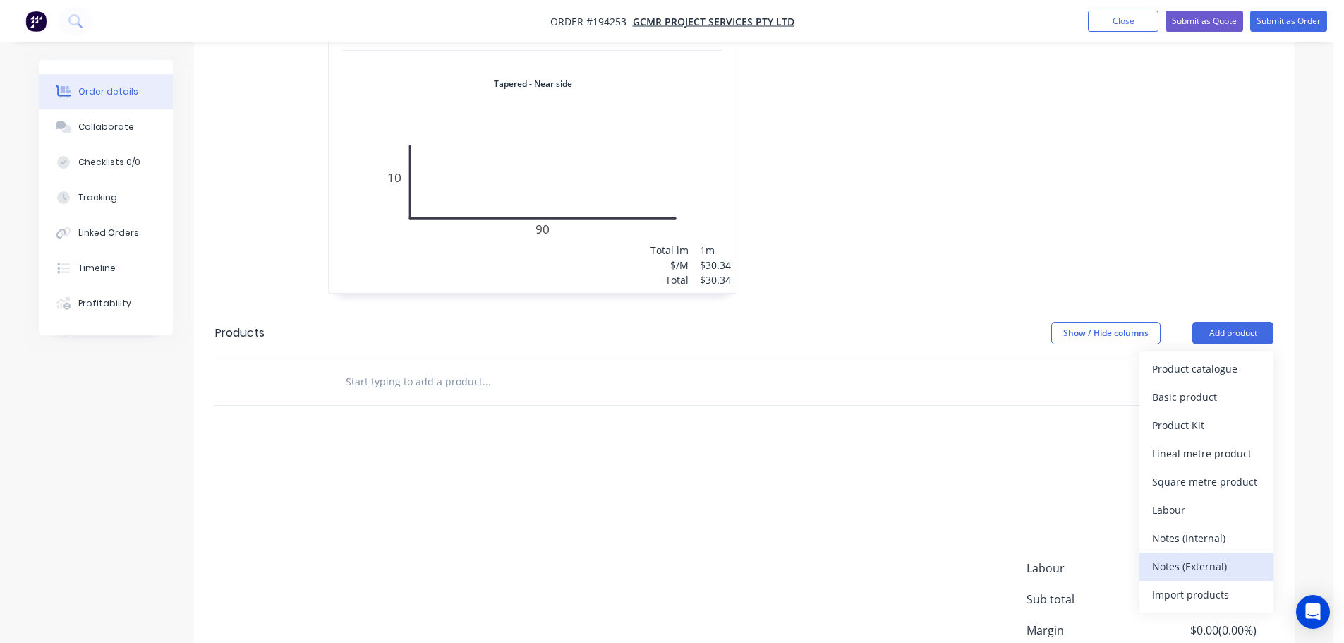
scroll to position [706, 0]
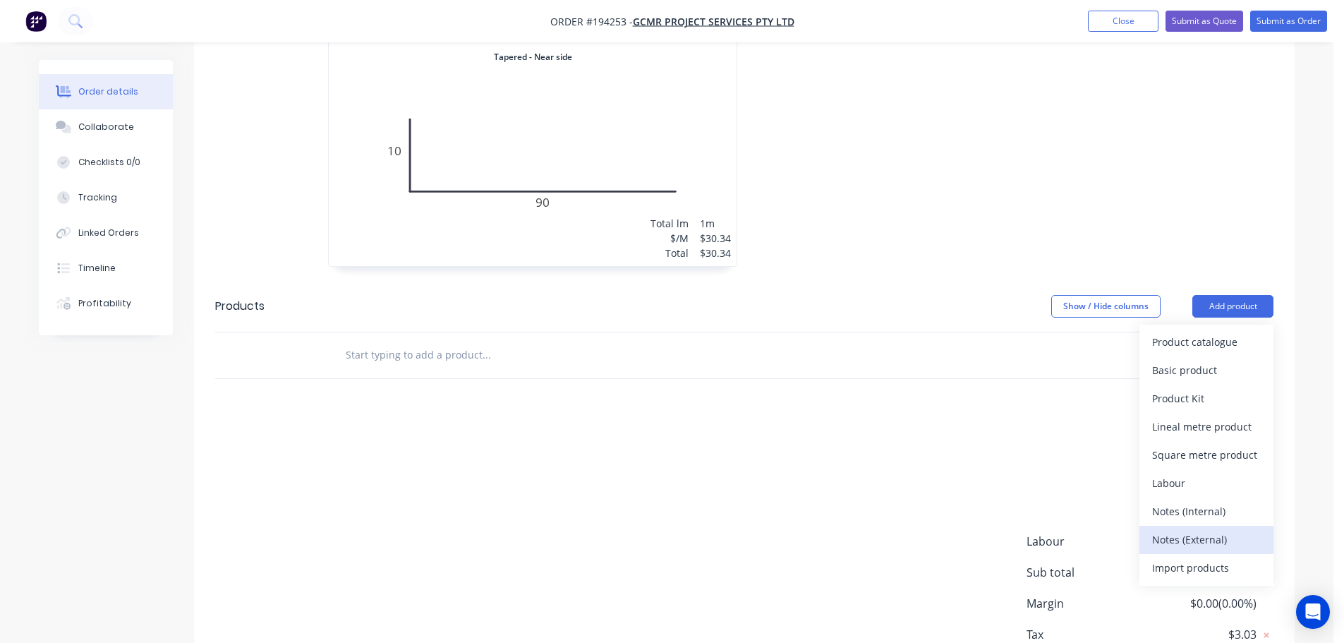
click at [1206, 529] on div "Notes (External)" at bounding box center [1207, 539] width 109 height 20
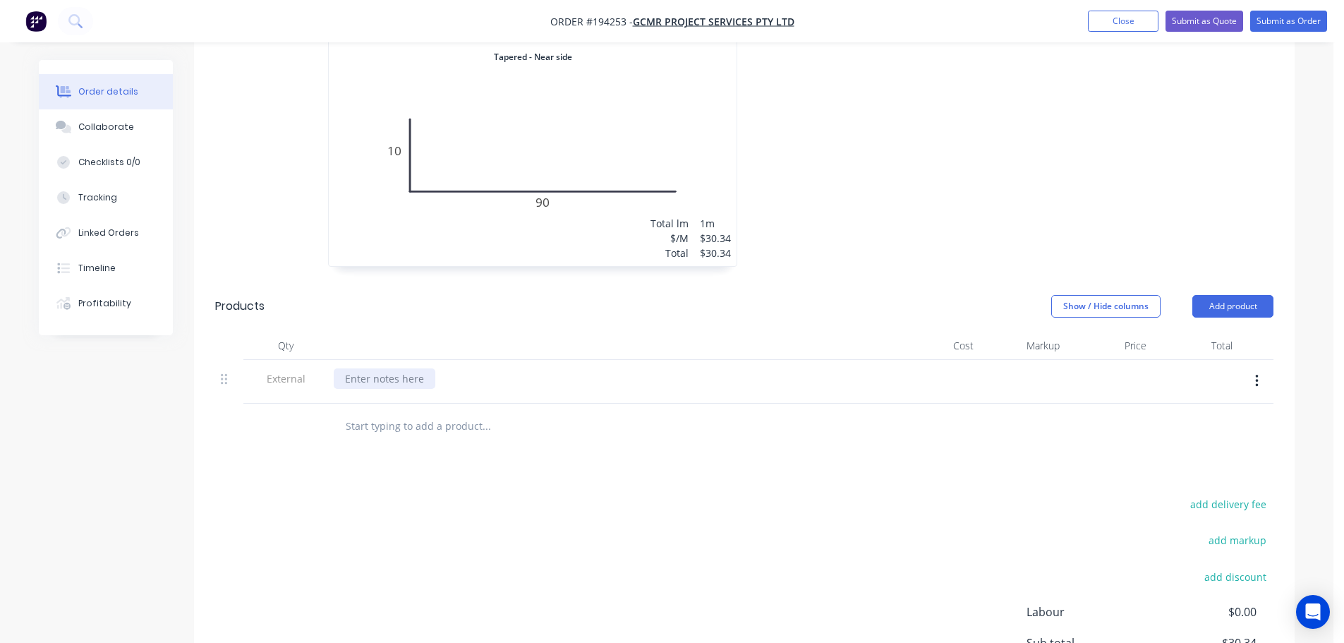
click at [395, 368] on div at bounding box center [385, 378] width 102 height 20
click at [930, 185] on div at bounding box center [956, 30] width 423 height 501
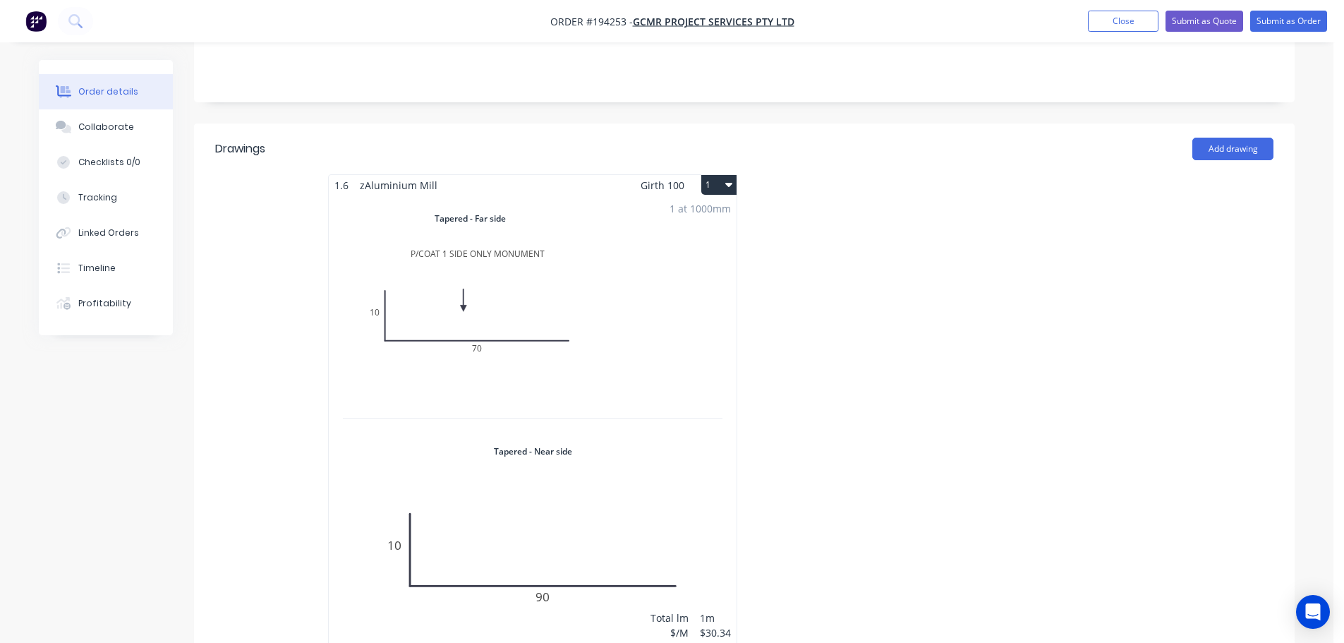
scroll to position [0, 0]
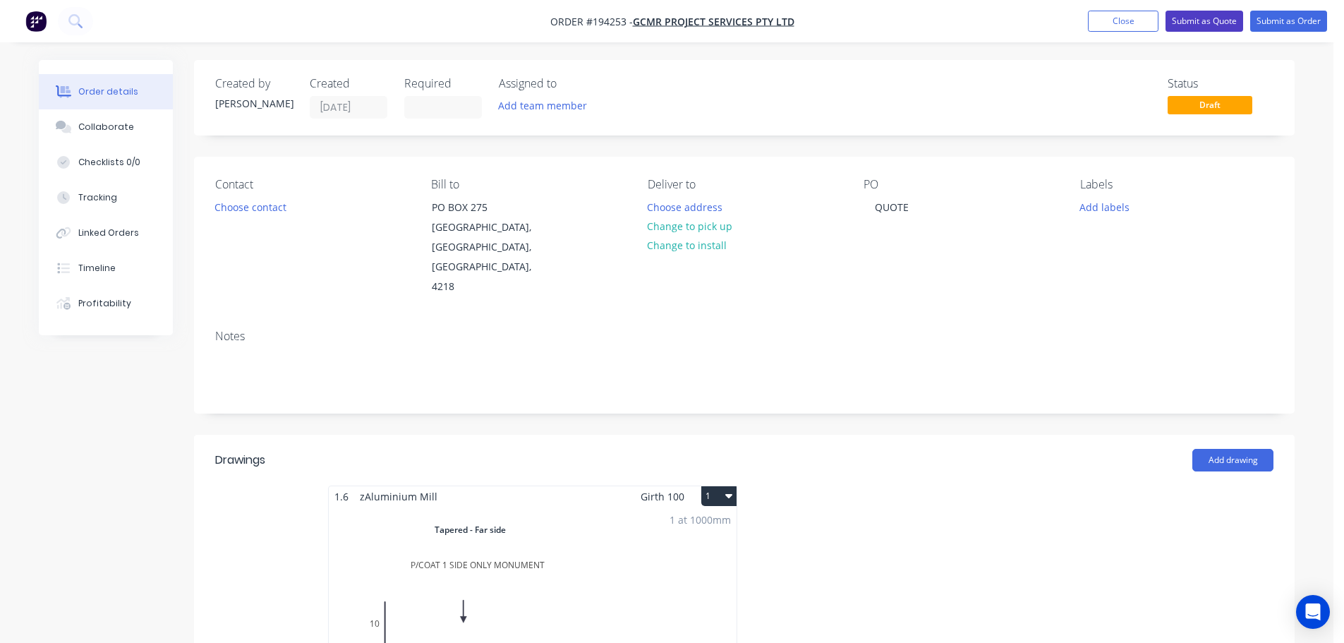
click at [1211, 25] on button "Submit as Quote" at bounding box center [1205, 21] width 78 height 21
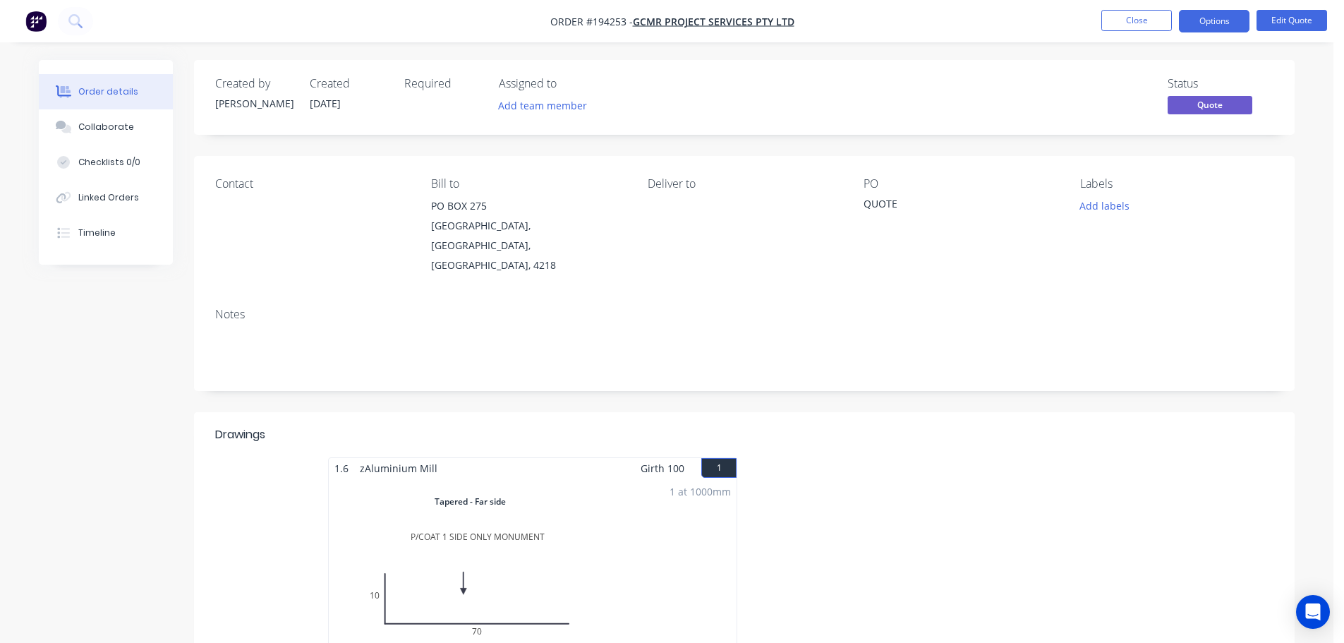
click at [1216, 33] on nav "Order #194253 - GCMR Project Services Pty Ltd Close Options Edit Quote" at bounding box center [672, 21] width 1344 height 42
click at [1239, 7] on nav "Order #194253 - GCMR Project Services Pty Ltd Close Options Edit Quote" at bounding box center [672, 21] width 1344 height 42
click at [1229, 24] on button "Options" at bounding box center [1214, 21] width 71 height 23
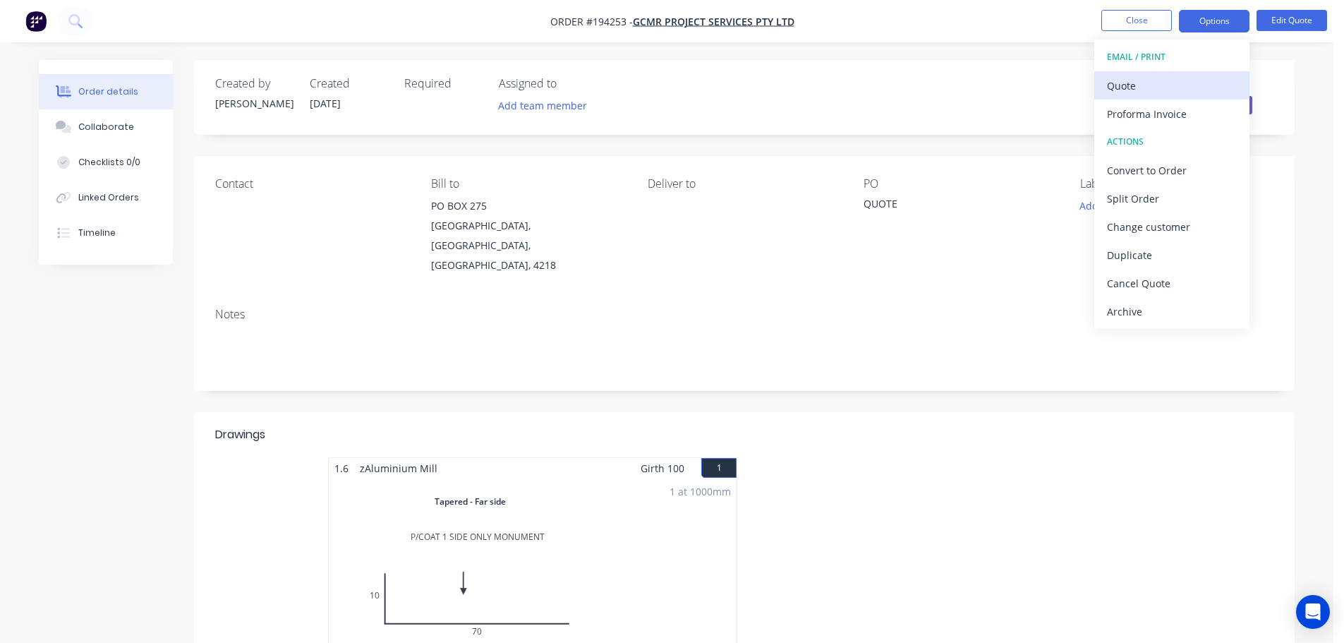
click at [1151, 98] on button "Quote" at bounding box center [1172, 85] width 155 height 28
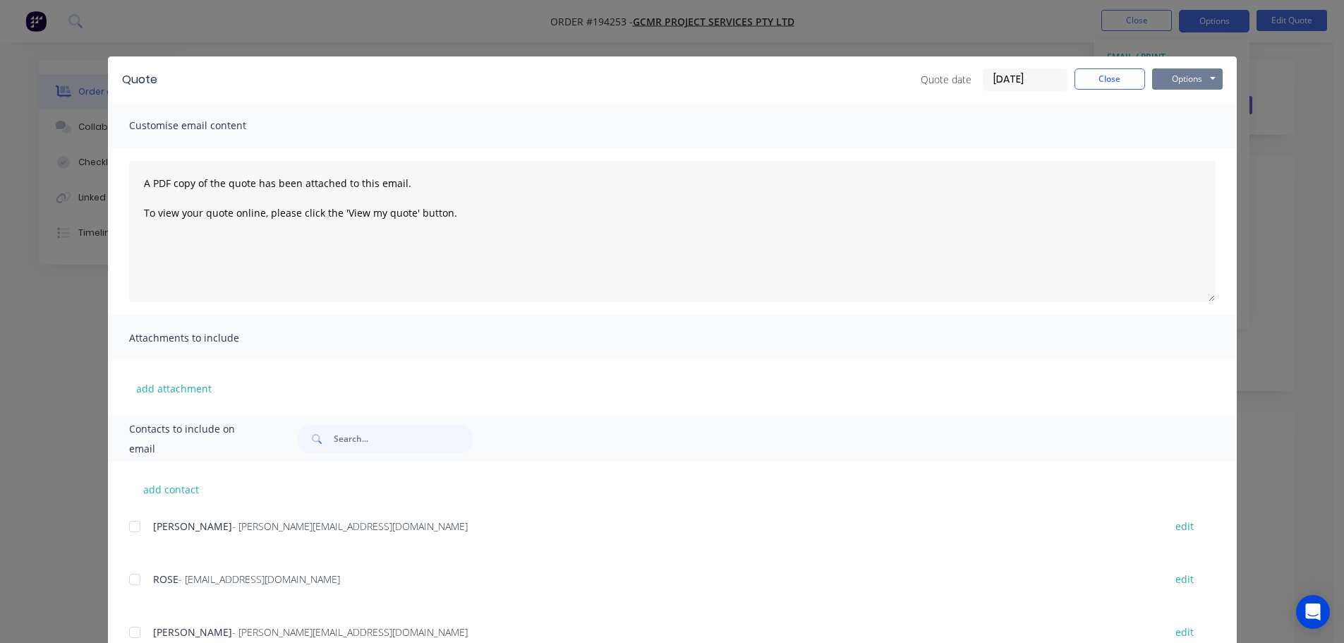
click at [1185, 85] on button "Options" at bounding box center [1188, 78] width 71 height 21
click at [1193, 135] on button "Print" at bounding box center [1198, 127] width 90 height 23
click at [1113, 79] on button "Close" at bounding box center [1110, 78] width 71 height 21
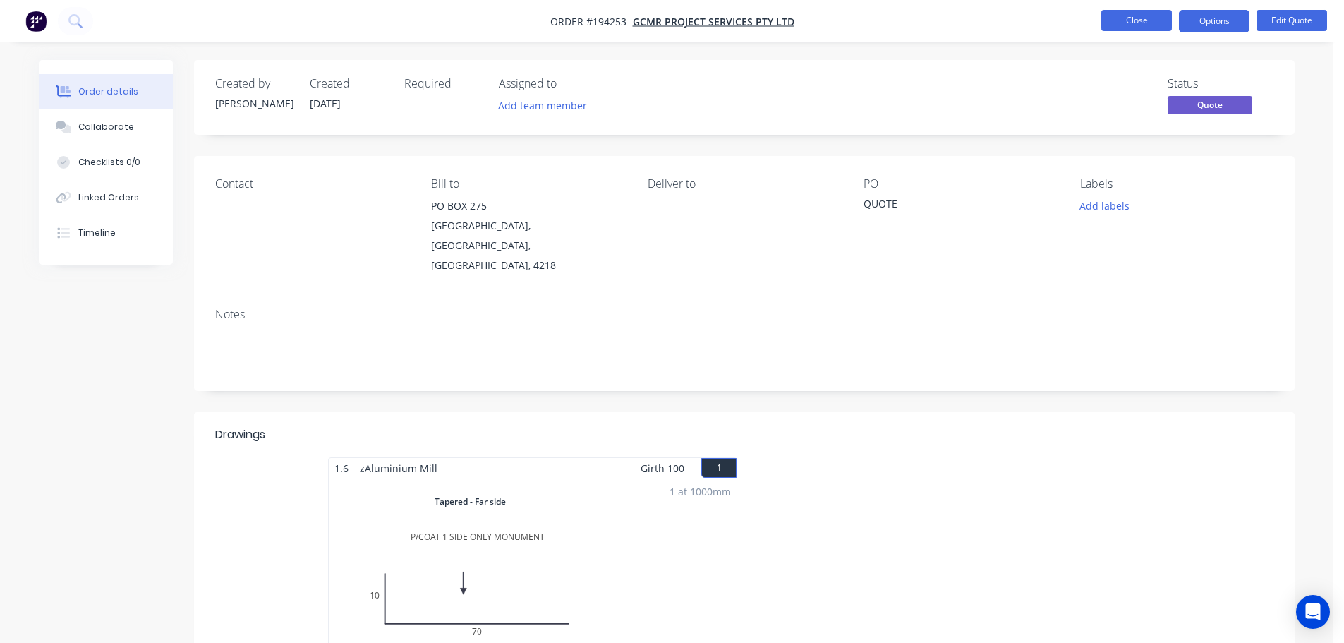
click at [1127, 26] on button "Close" at bounding box center [1137, 20] width 71 height 21
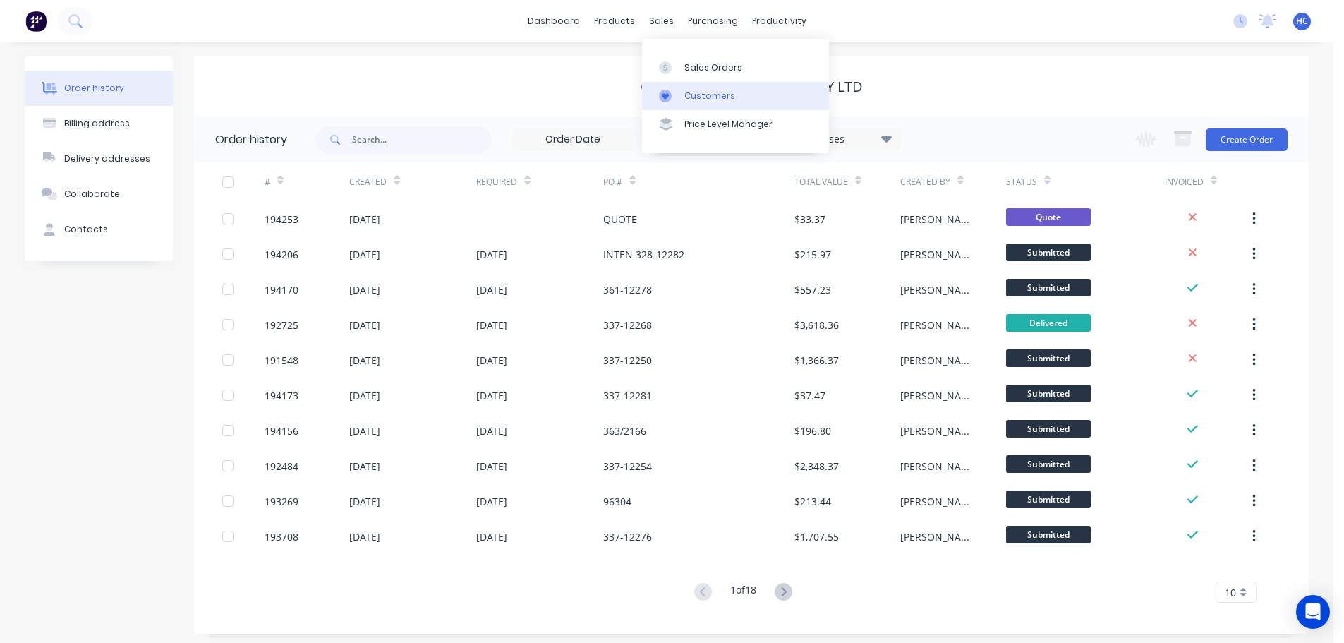
click at [697, 87] on link "Customers" at bounding box center [735, 96] width 187 height 28
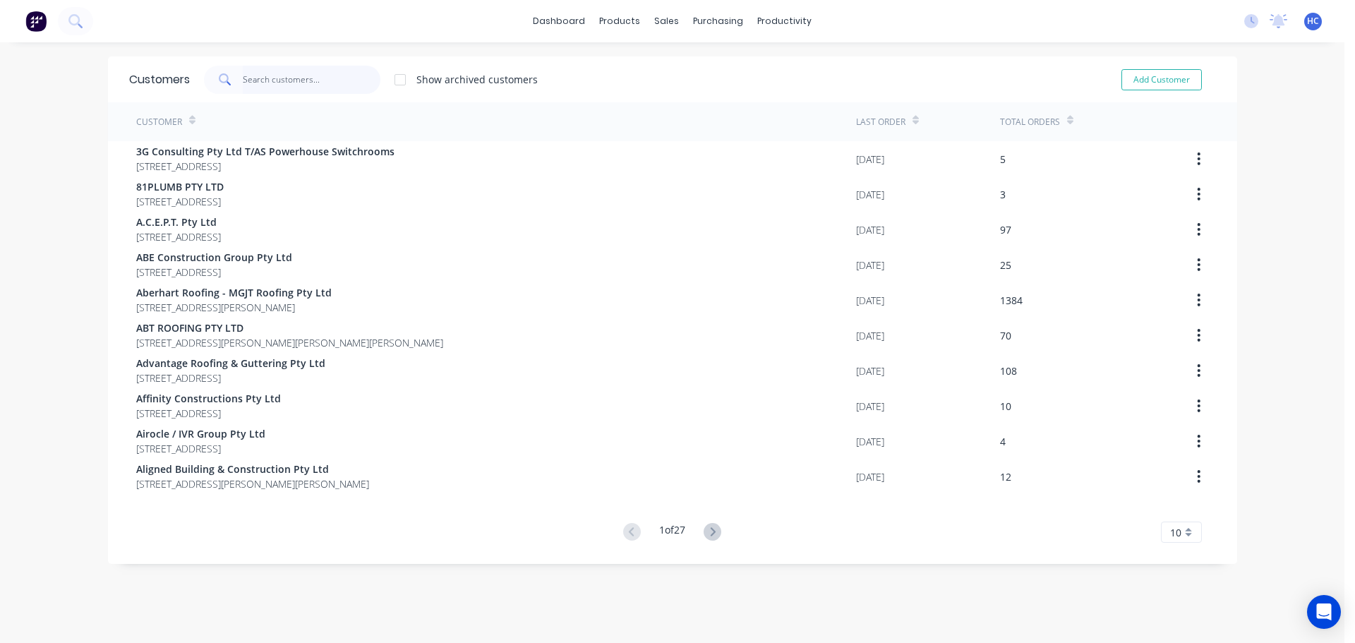
click at [296, 90] on input "text" at bounding box center [312, 80] width 138 height 28
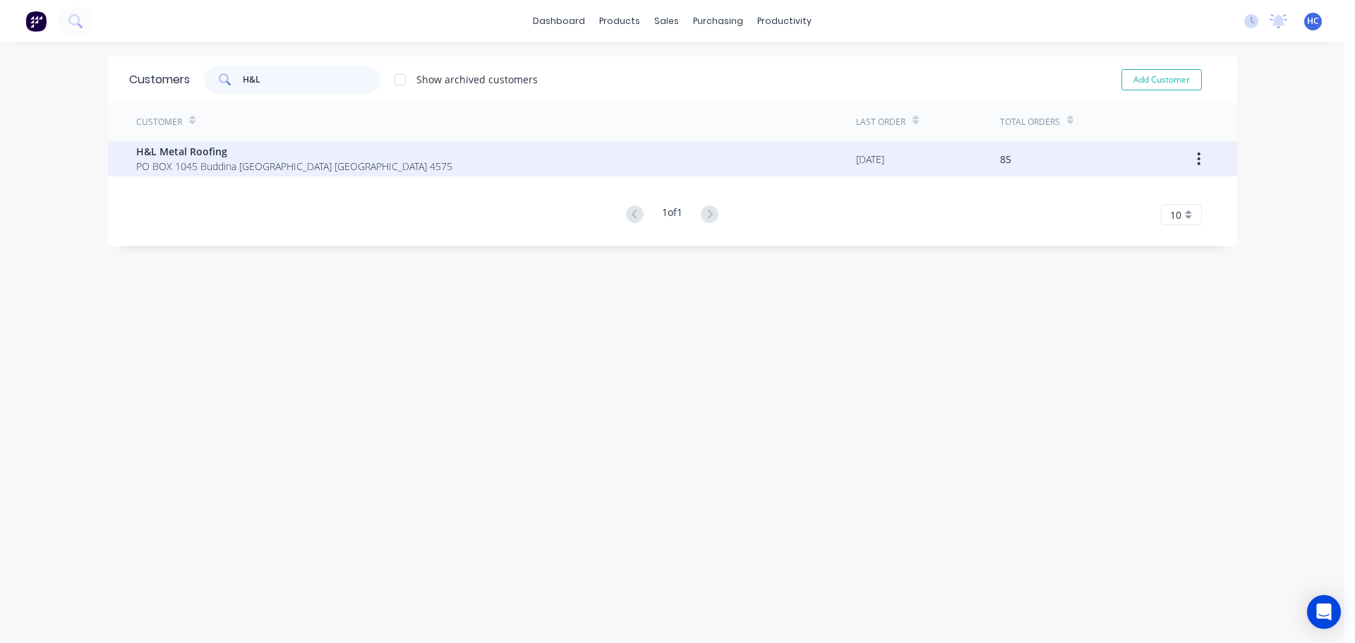
type input "H&L"
click at [233, 164] on span "PO BOX 1045 Buddina [GEOGRAPHIC_DATA] [GEOGRAPHIC_DATA] 4575" at bounding box center [294, 166] width 316 height 15
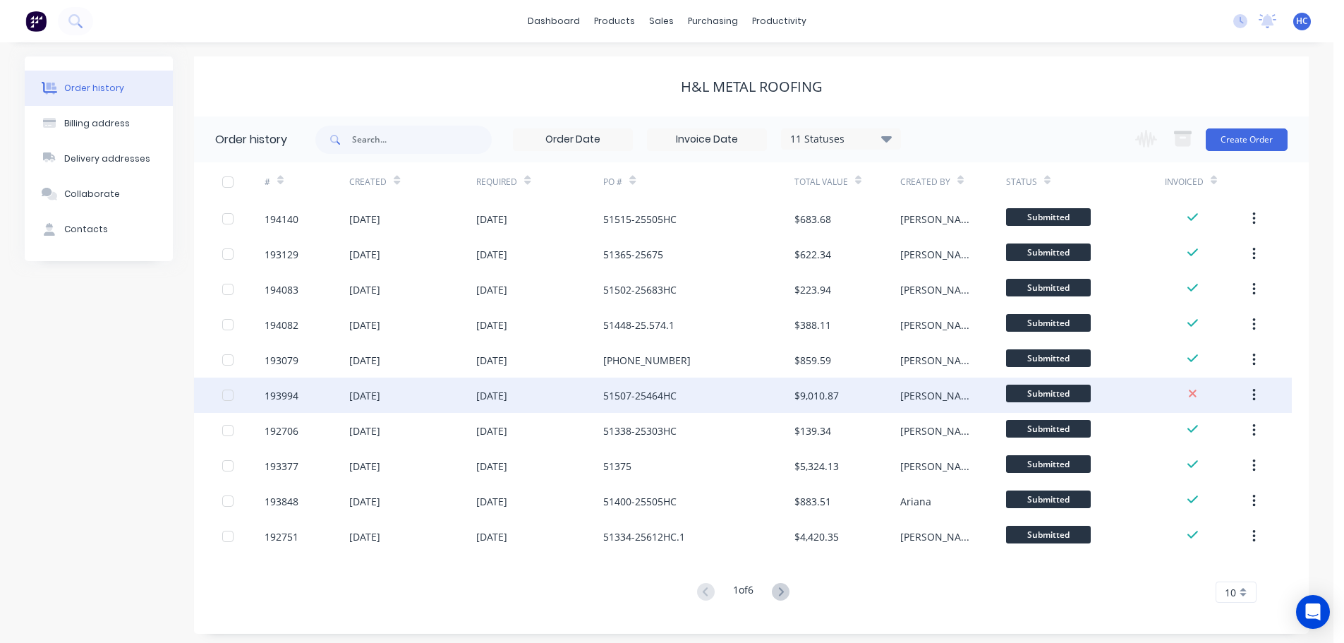
click at [810, 401] on div "$9,010.87" at bounding box center [817, 395] width 44 height 15
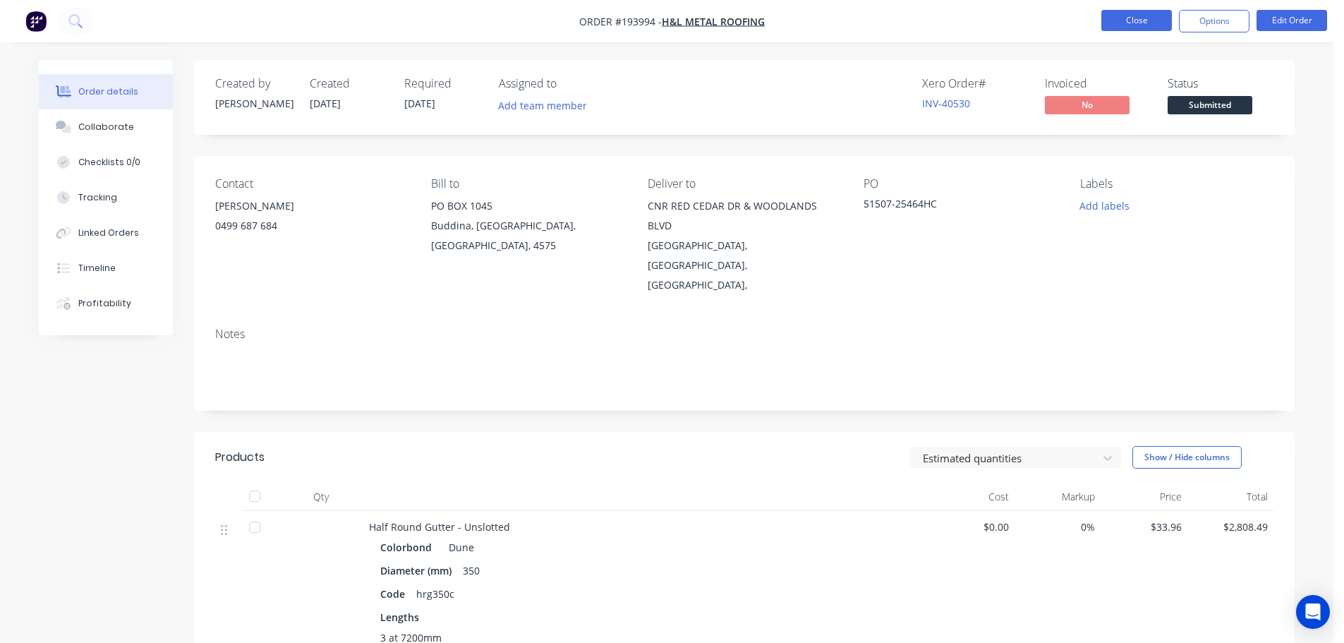
click at [1133, 14] on button "Close" at bounding box center [1137, 20] width 71 height 21
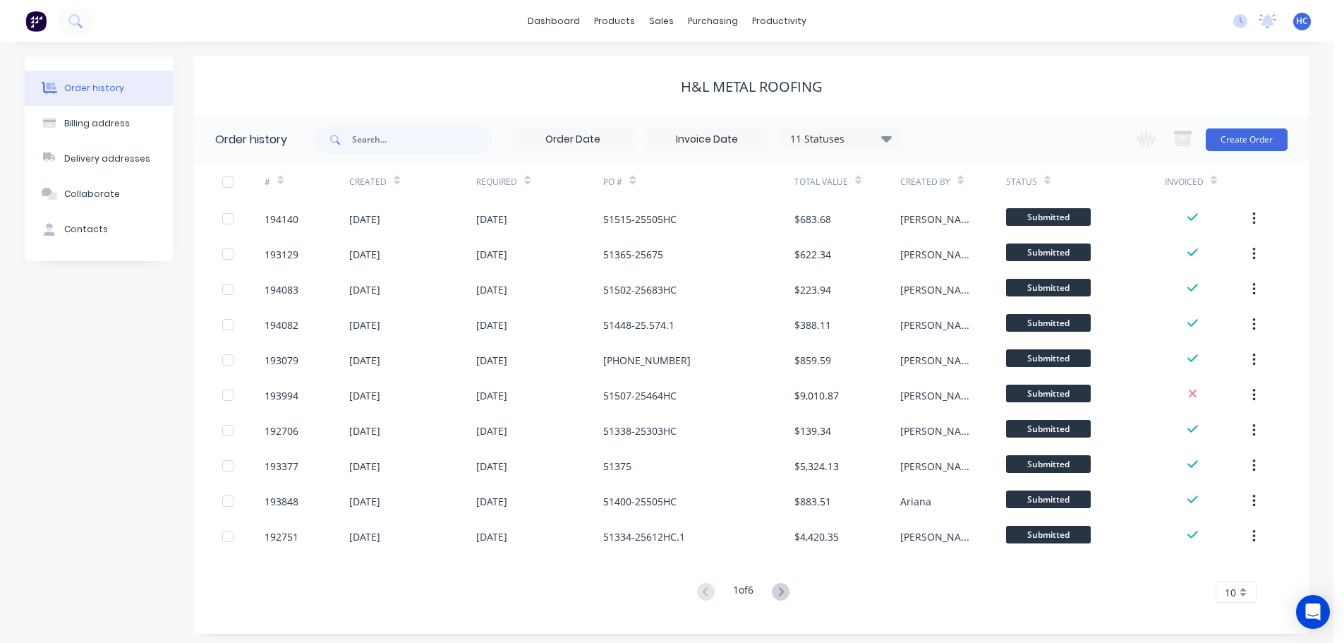
click at [775, 582] on div "# Created Required PO # Total Value Created By Status Invoiced 194140 29 Sep 20…" at bounding box center [743, 382] width 1098 height 440
click at [783, 584] on icon at bounding box center [781, 592] width 18 height 18
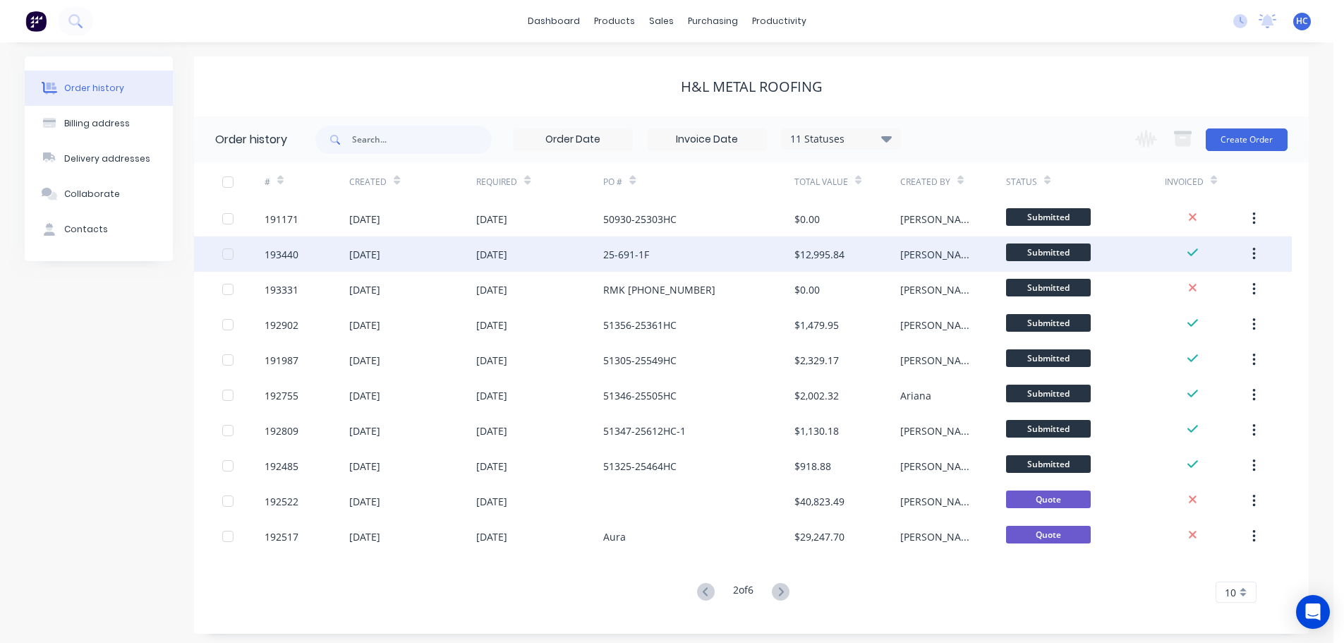
click at [828, 254] on div "$12,995.84" at bounding box center [820, 254] width 50 height 15
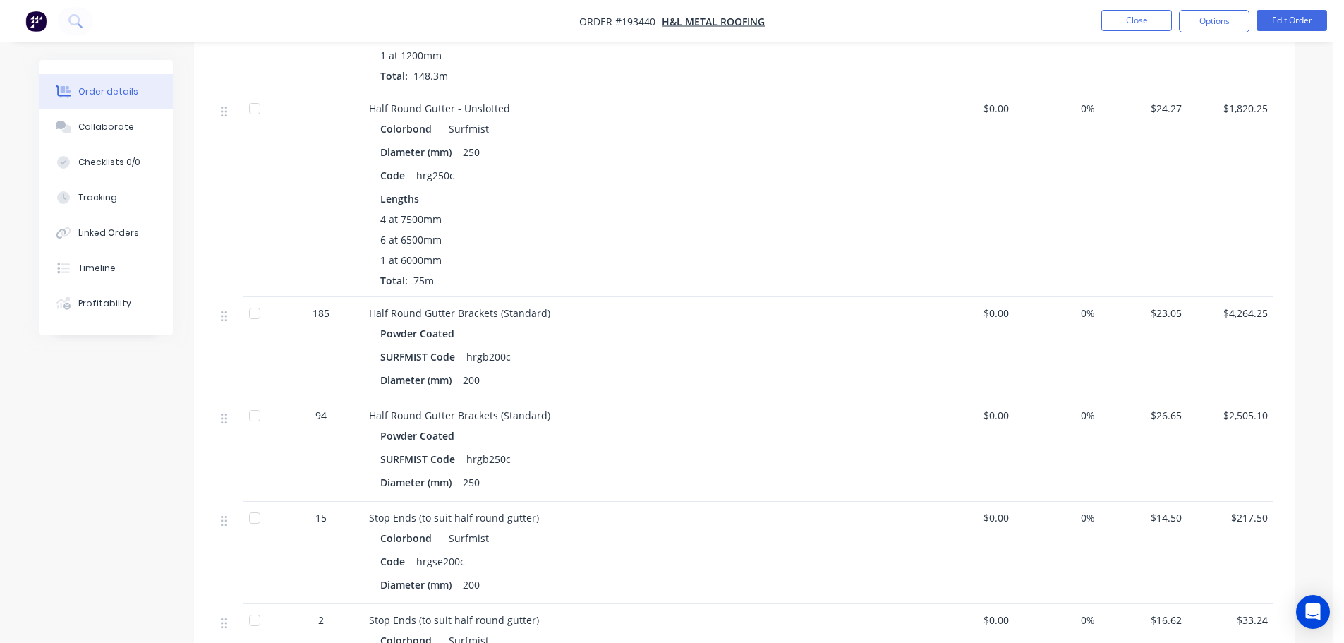
scroll to position [847, 0]
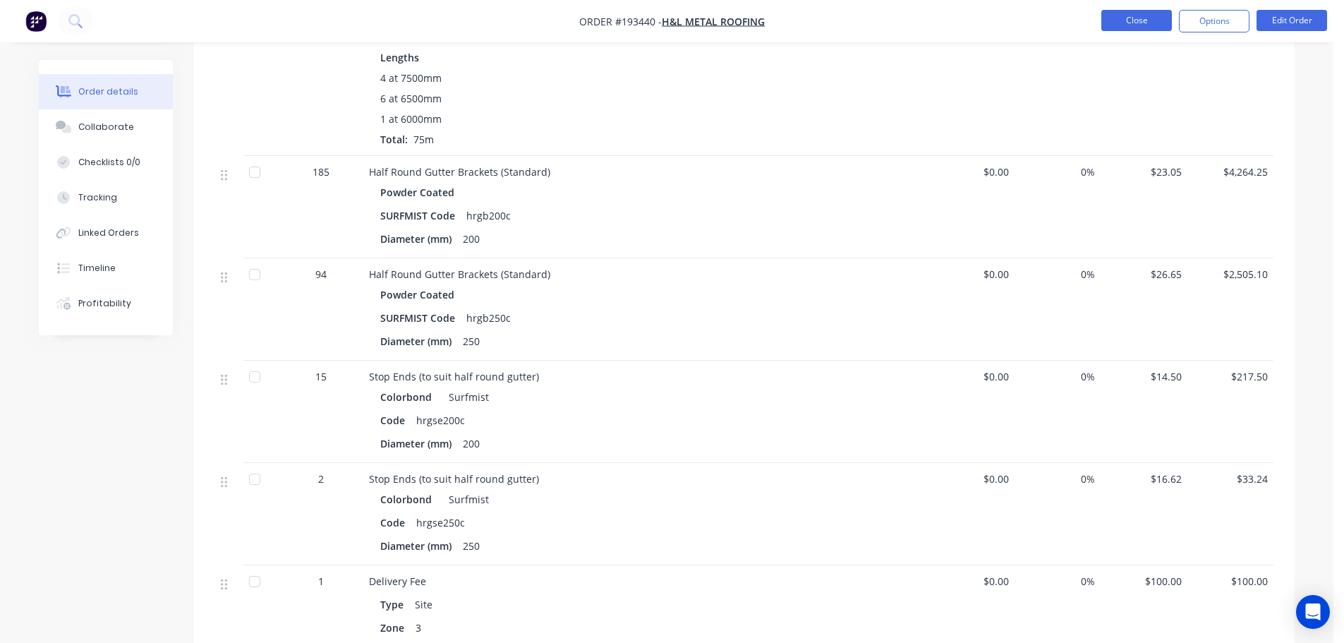
click at [1147, 24] on button "Close" at bounding box center [1137, 20] width 71 height 21
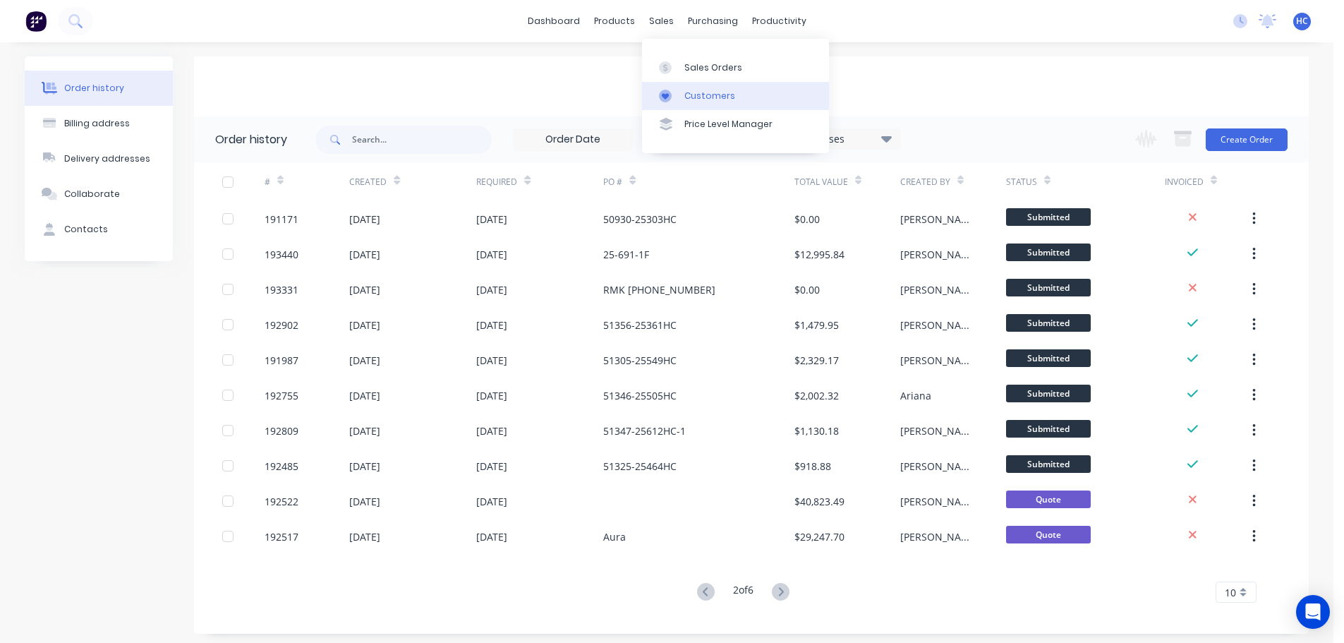
click at [696, 94] on div "Customers" at bounding box center [710, 96] width 51 height 13
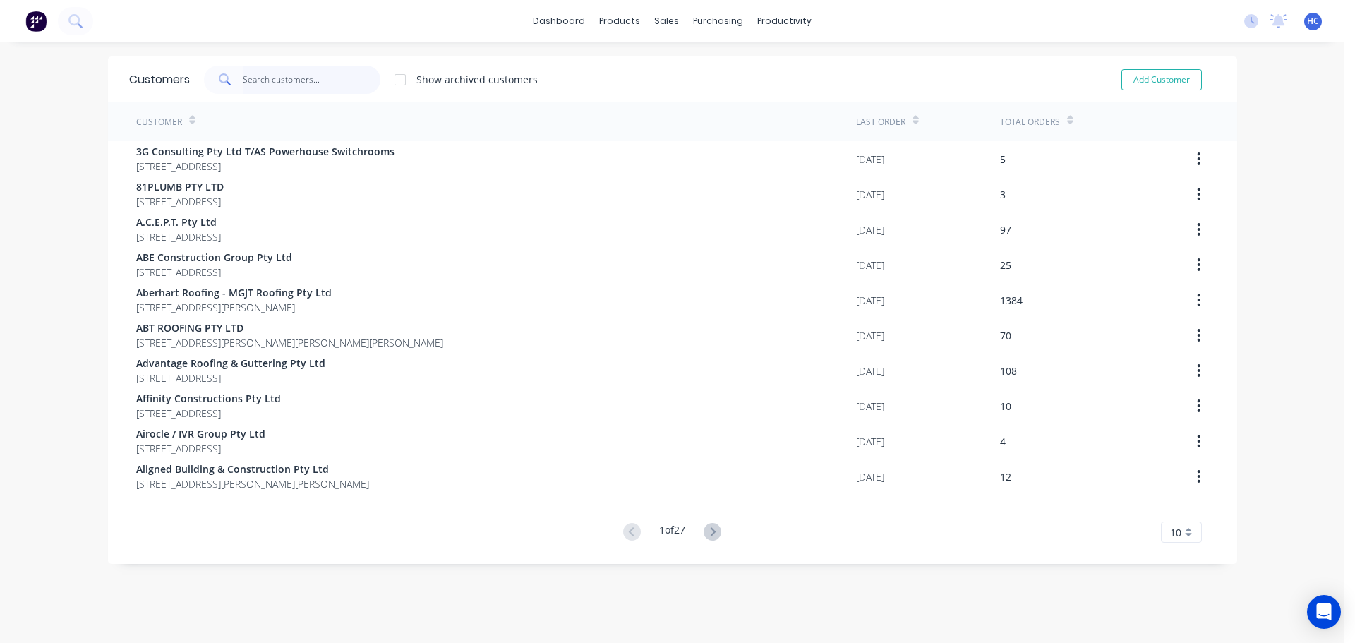
click at [314, 74] on input "text" at bounding box center [312, 80] width 138 height 28
click at [290, 84] on input "text" at bounding box center [312, 80] width 138 height 28
click at [301, 90] on input "text" at bounding box center [312, 80] width 138 height 28
click at [697, 87] on link "Customers" at bounding box center [735, 96] width 187 height 28
click at [281, 80] on input "text" at bounding box center [312, 80] width 138 height 28
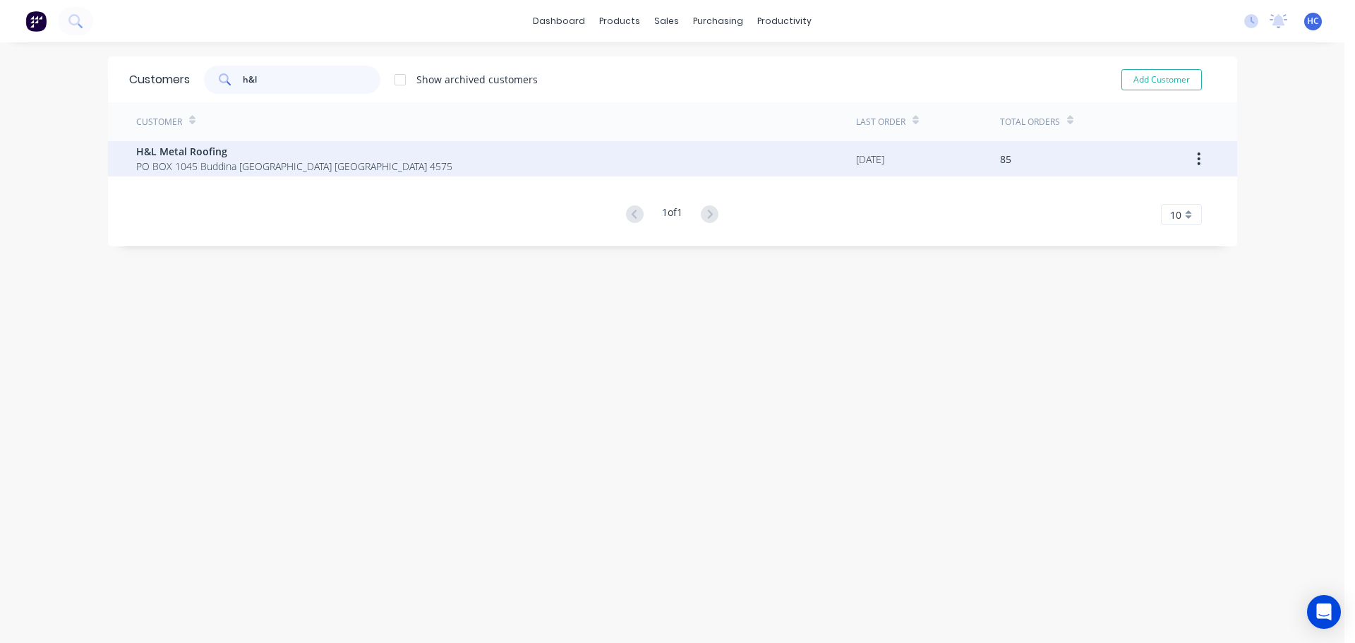
type input "h&l"
click at [200, 161] on span "PO BOX 1045 Buddina [GEOGRAPHIC_DATA] [GEOGRAPHIC_DATA] 4575" at bounding box center [294, 166] width 316 height 15
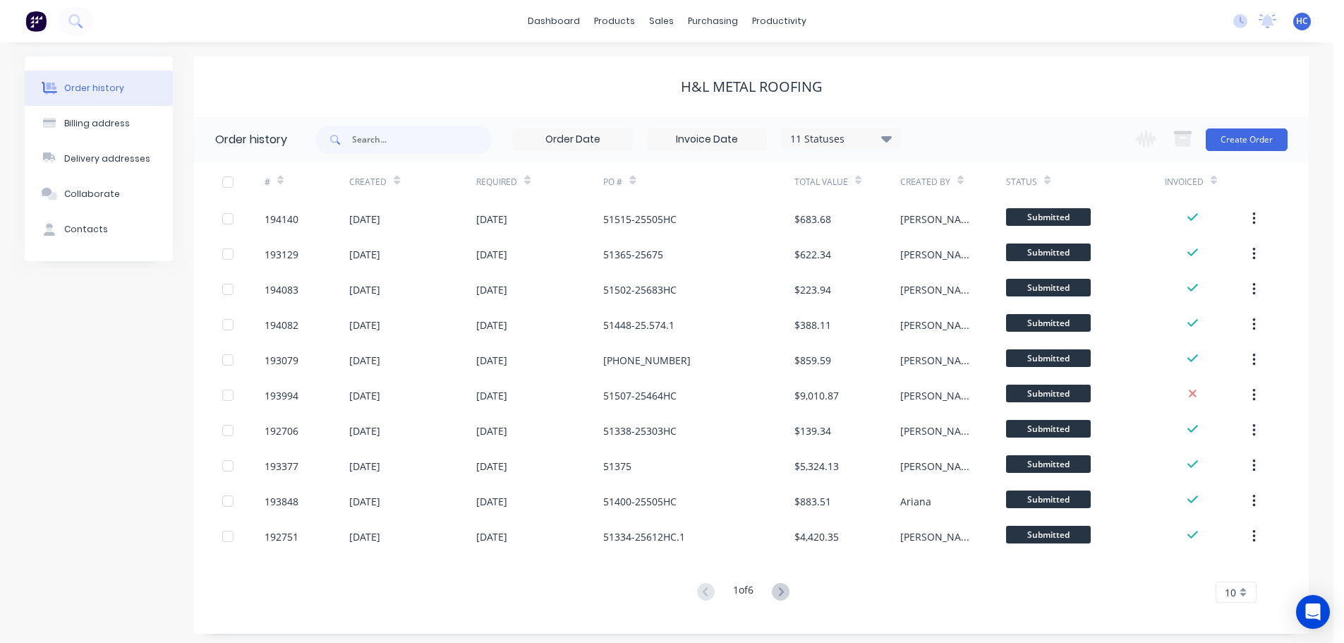
click at [1264, 121] on div "Change order status Submitted Manufactured Ready for pick up Slitting Delivered…" at bounding box center [1207, 139] width 161 height 46
click at [1250, 140] on button "Create Order" at bounding box center [1247, 139] width 82 height 23
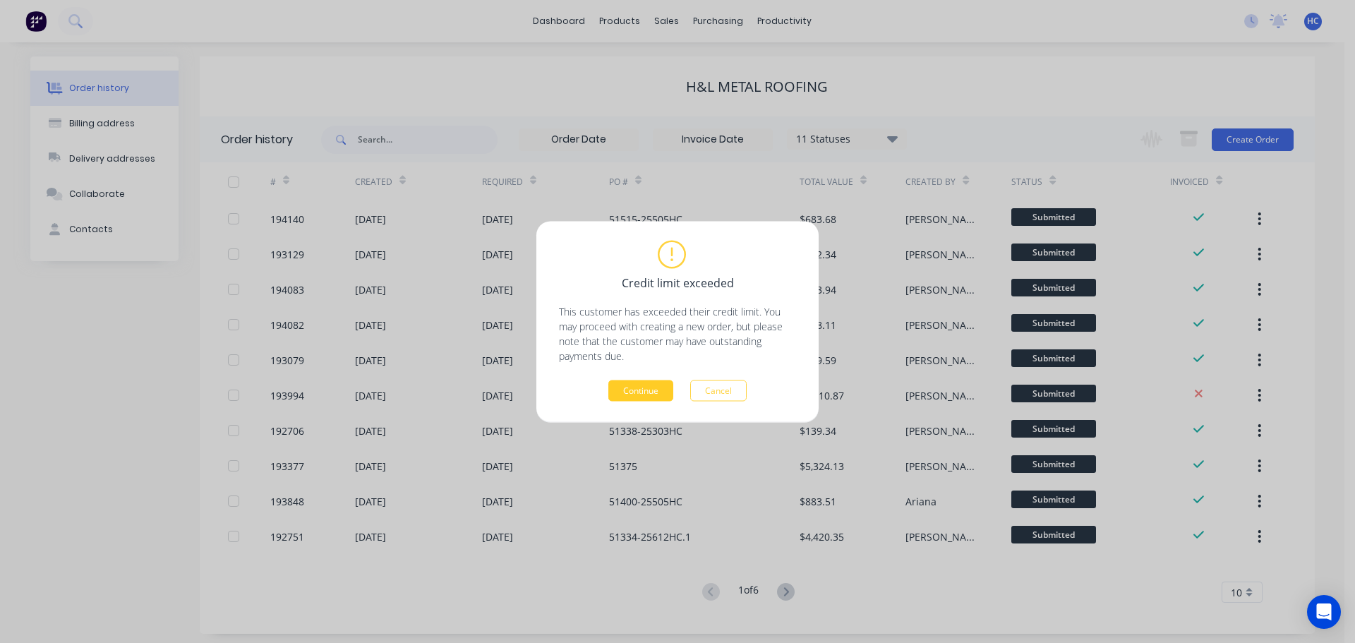
click at [631, 383] on button "Continue" at bounding box center [640, 390] width 65 height 21
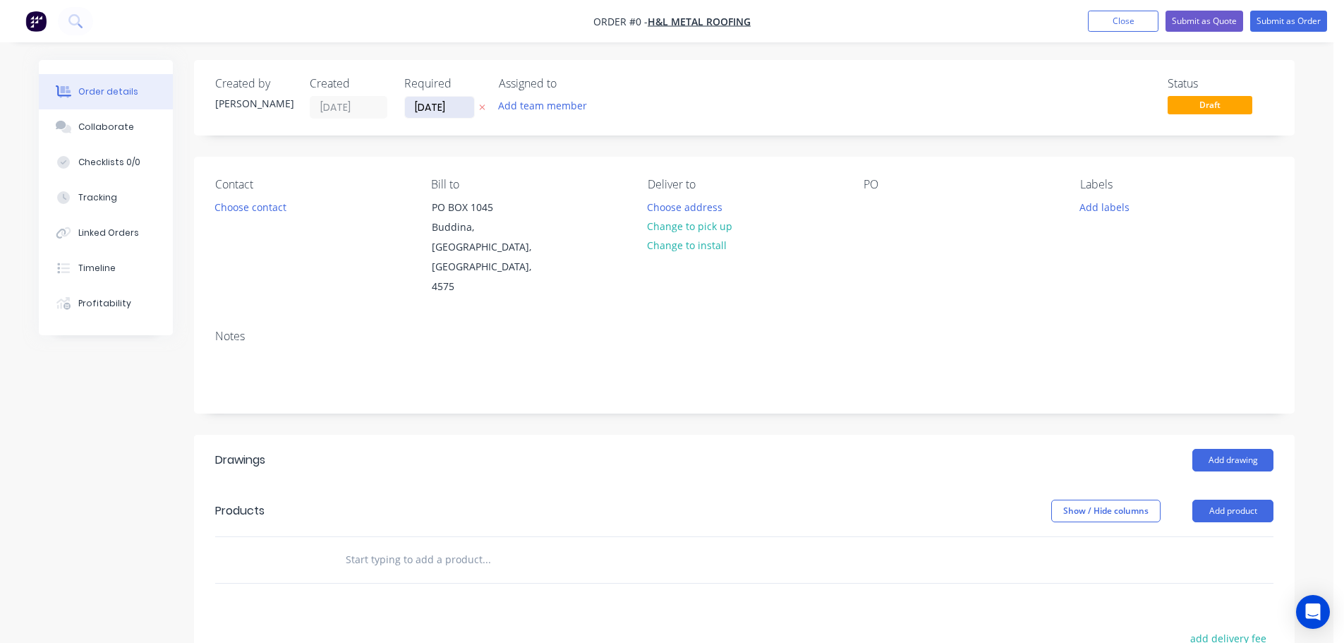
click at [447, 107] on input "[DATE]" at bounding box center [439, 107] width 69 height 21
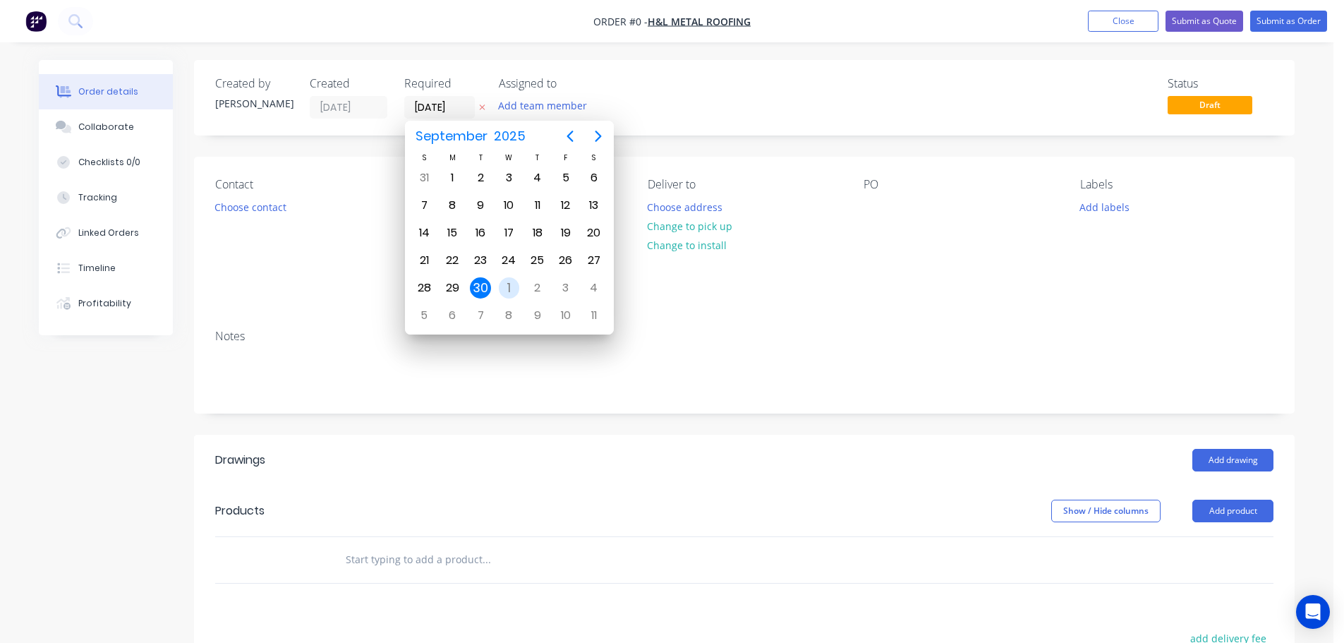
click at [507, 290] on div "1" at bounding box center [509, 287] width 21 height 21
type input "[DATE]"
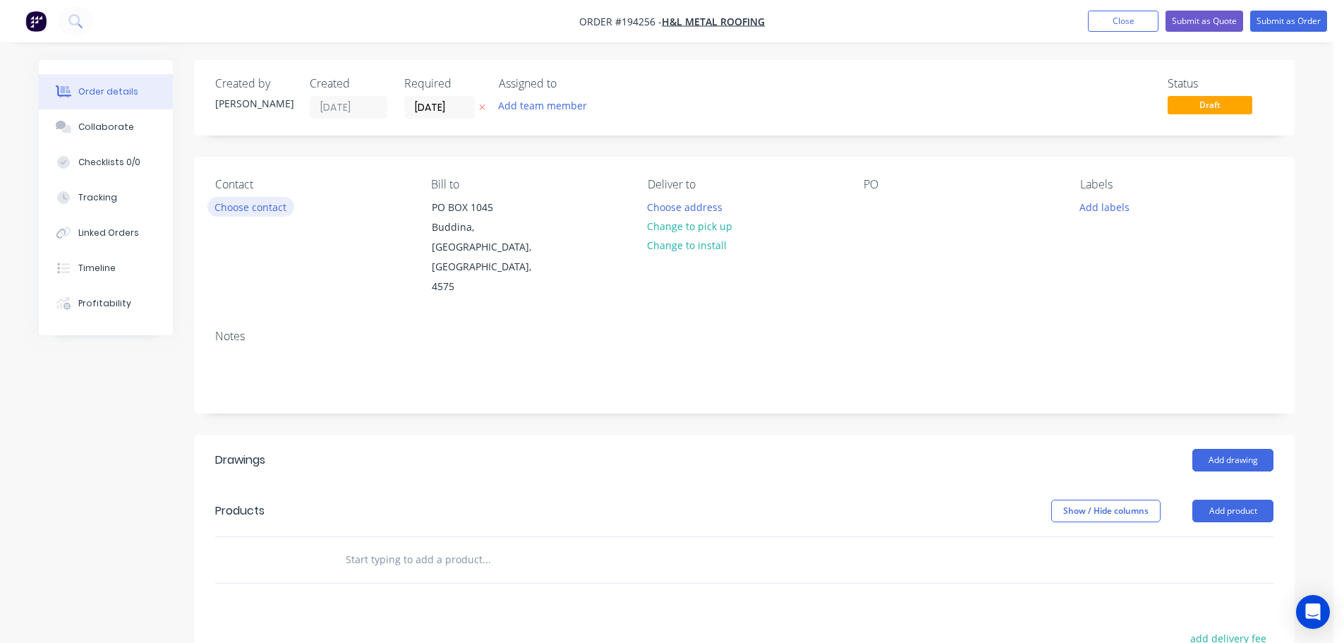
click at [246, 199] on button "Choose contact" at bounding box center [250, 206] width 87 height 19
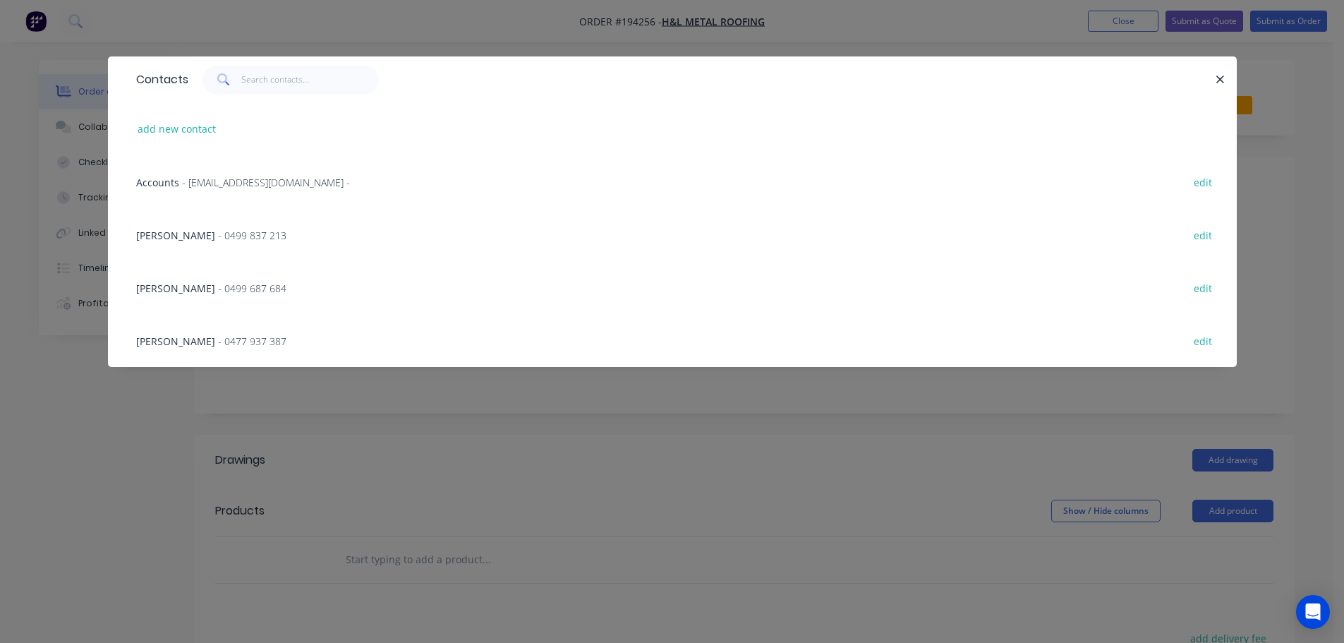
click at [218, 282] on span "- 0499 687 684" at bounding box center [252, 288] width 68 height 13
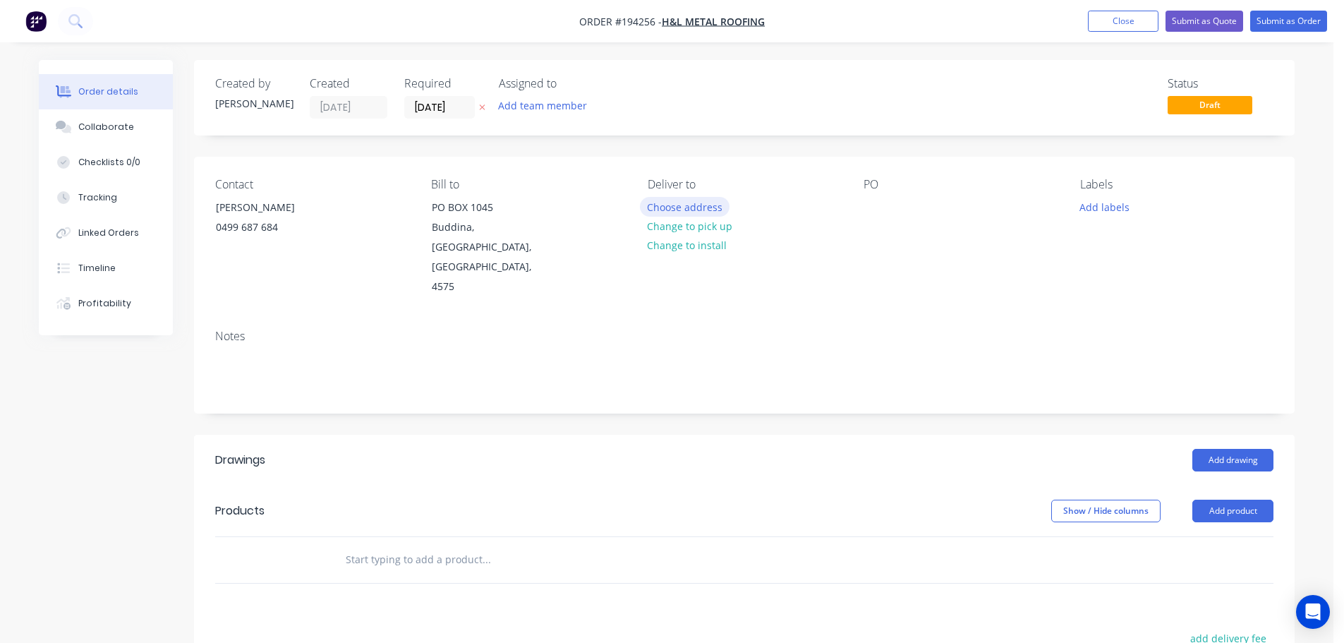
click at [699, 210] on button "Choose address" at bounding box center [685, 206] width 90 height 19
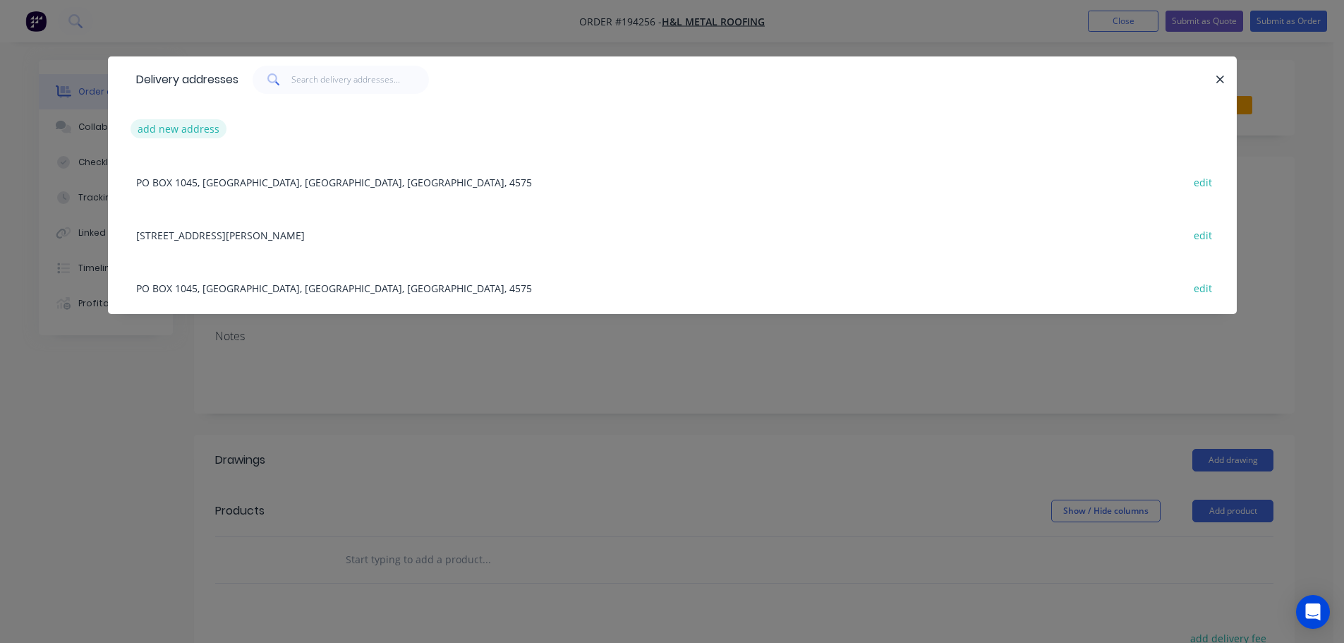
click at [165, 124] on button "add new address" at bounding box center [179, 128] width 97 height 19
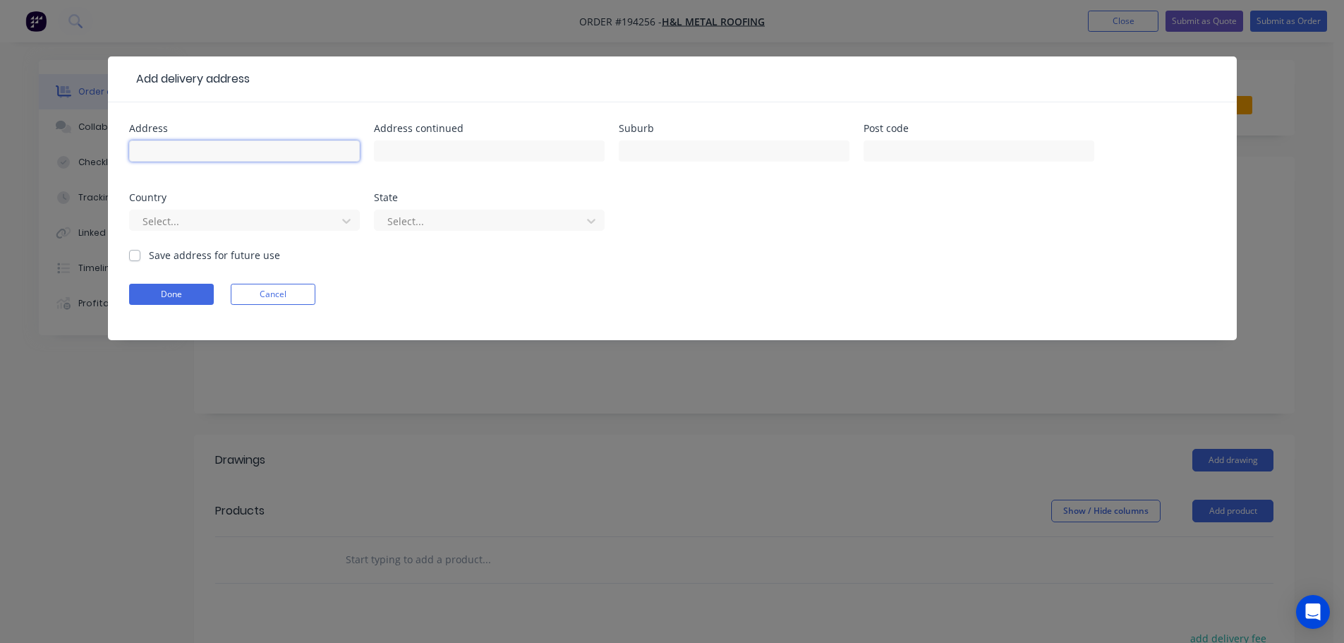
drag, startPoint x: 181, startPoint y: 150, endPoint x: 190, endPoint y: 155, distance: 10.8
click at [181, 150] on input "text" at bounding box center [244, 150] width 231 height 21
type input "55 HUTTON RD"
type input "KIAMBA"
click at [224, 220] on div at bounding box center [235, 221] width 188 height 18
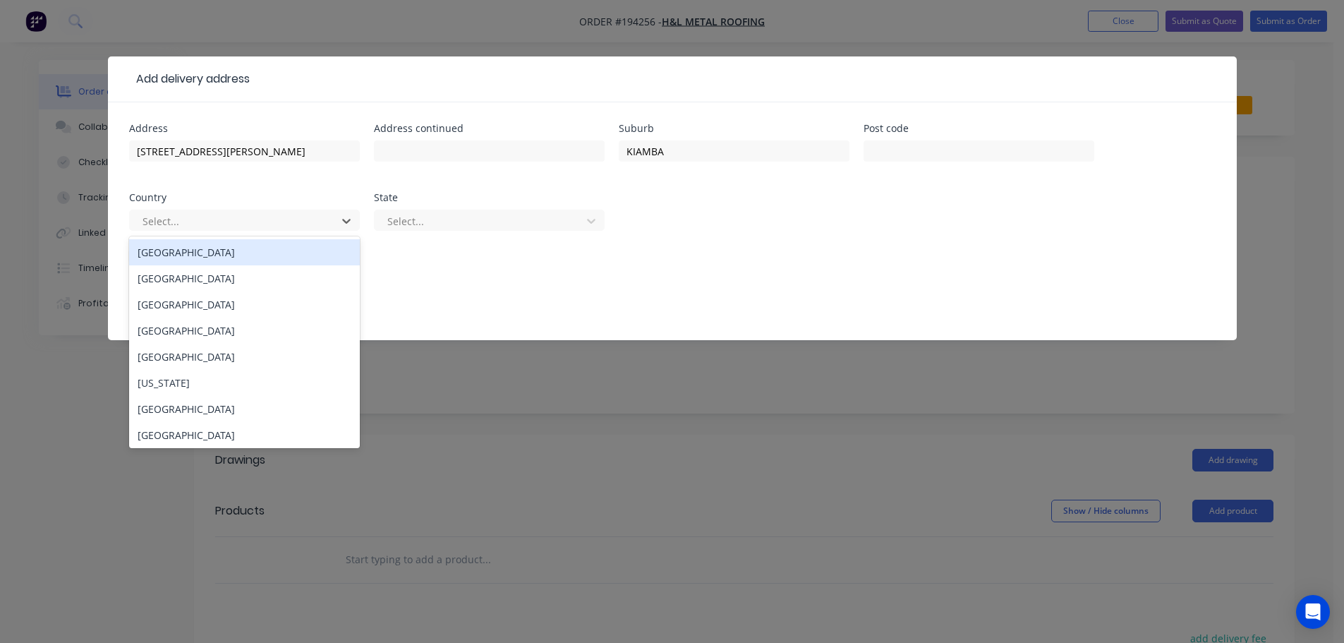
click at [205, 248] on div "[GEOGRAPHIC_DATA]" at bounding box center [244, 252] width 231 height 26
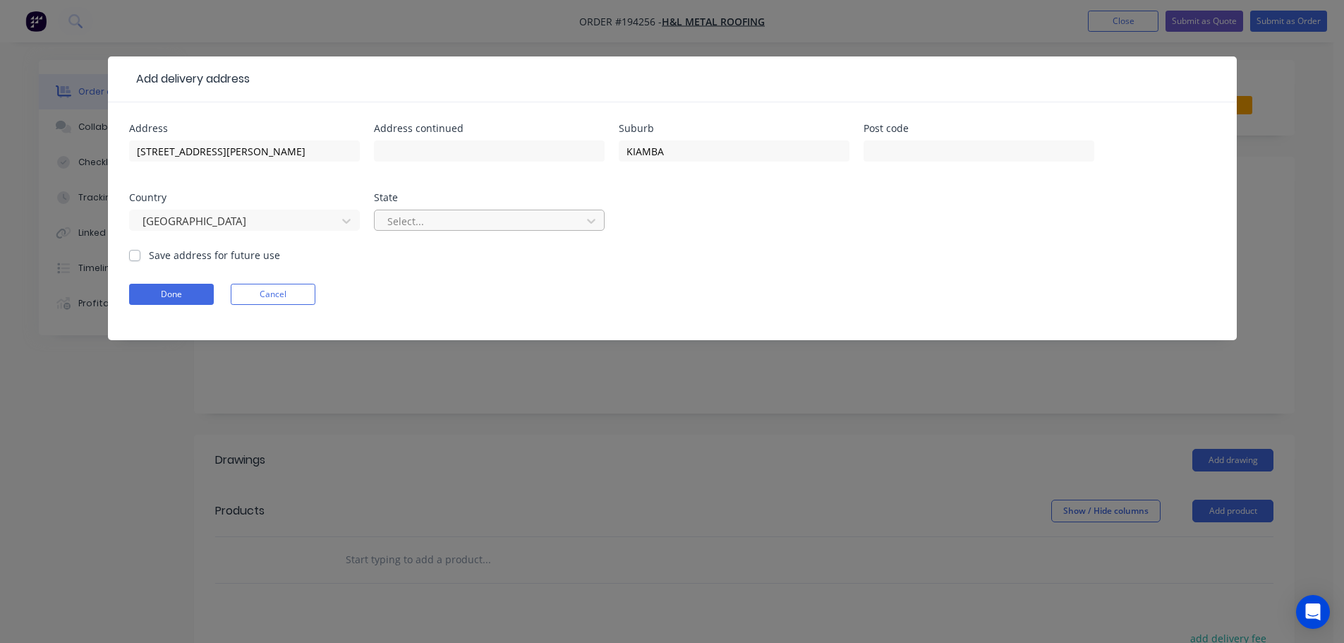
click at [421, 229] on div at bounding box center [480, 221] width 188 height 18
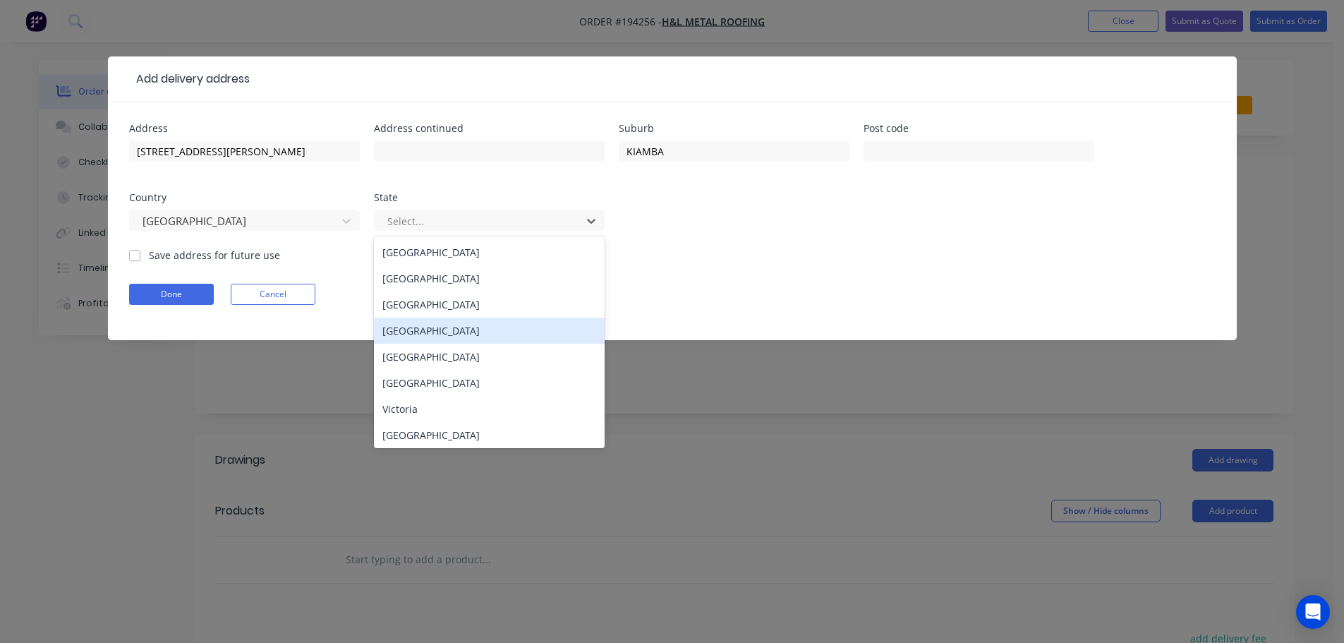
click at [422, 330] on div "[GEOGRAPHIC_DATA]" at bounding box center [489, 331] width 231 height 26
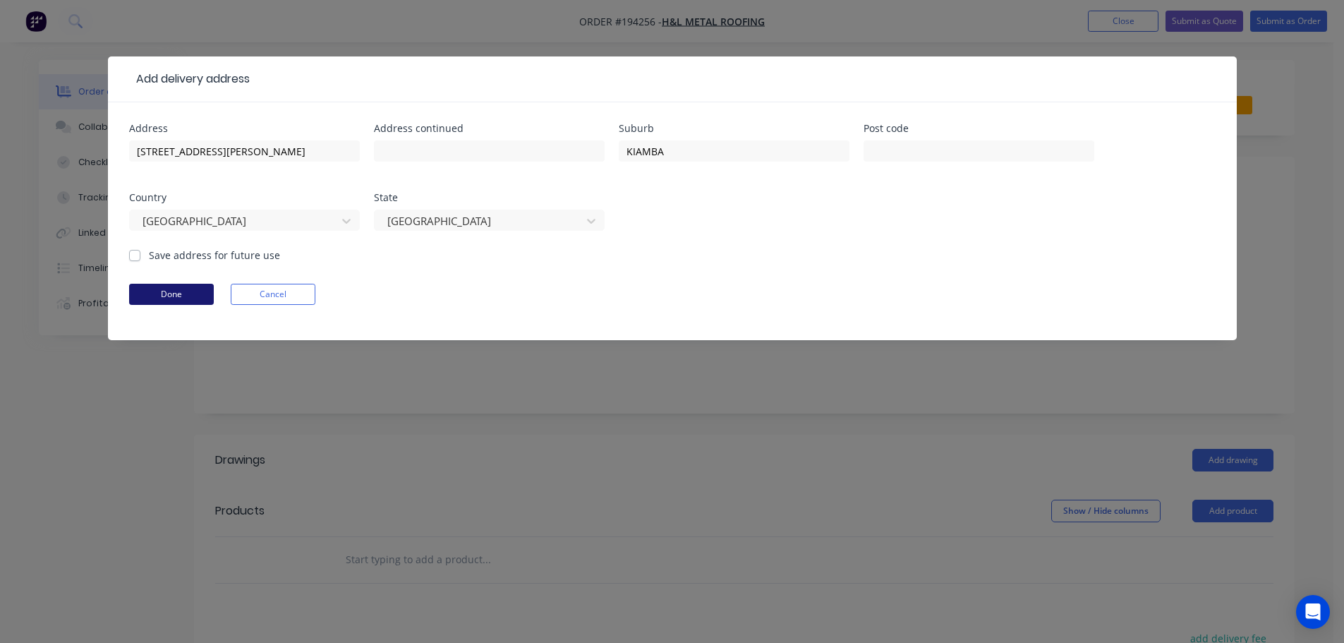
click at [167, 291] on button "Done" at bounding box center [171, 294] width 85 height 21
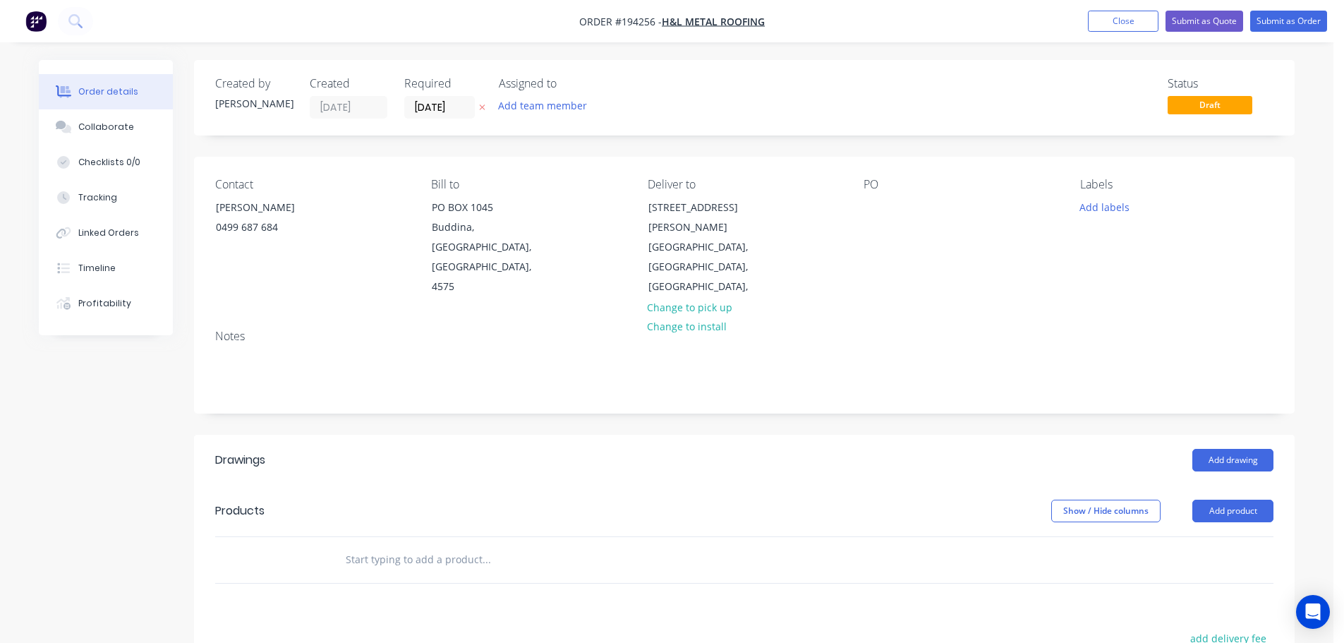
click at [889, 208] on div "PO" at bounding box center [960, 237] width 193 height 119
click at [877, 198] on div at bounding box center [875, 207] width 23 height 20
drag, startPoint x: 732, startPoint y: 463, endPoint x: 993, endPoint y: 432, distance: 263.0
click at [731, 500] on div "Show / Hide columns Add product" at bounding box center [857, 511] width 834 height 23
click at [1229, 500] on button "Add product" at bounding box center [1233, 511] width 81 height 23
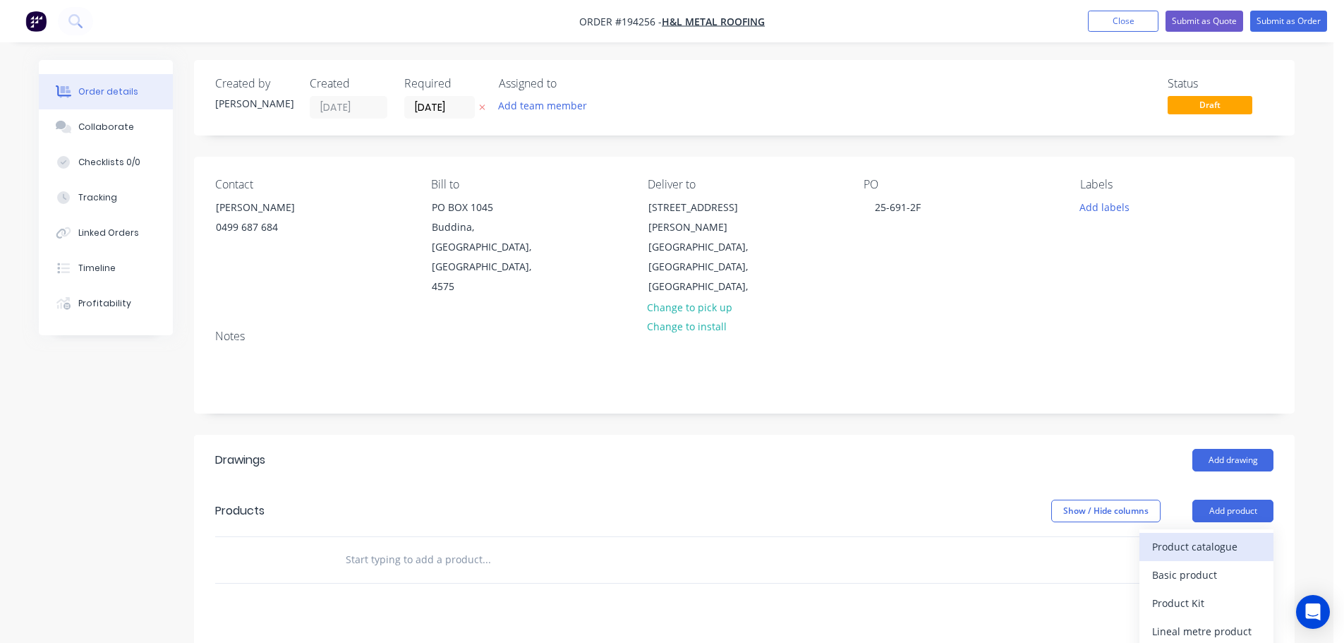
click at [1193, 536] on div "Product catalogue" at bounding box center [1207, 546] width 109 height 20
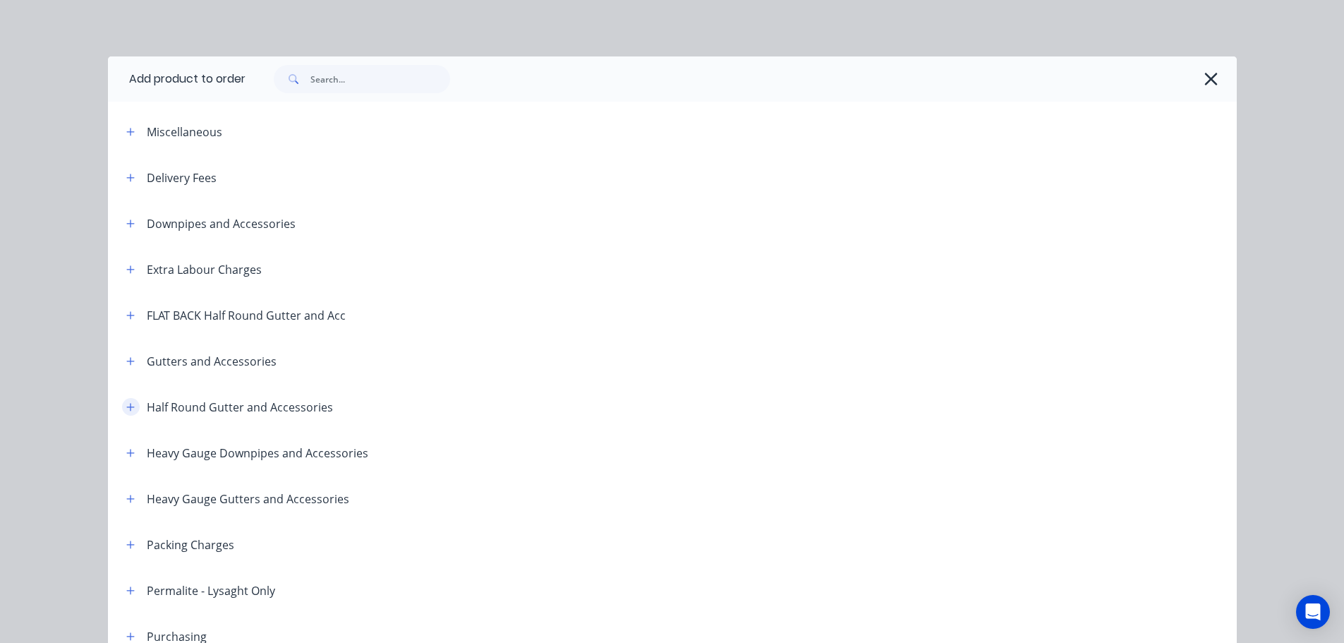
click at [126, 402] on icon "button" at bounding box center [130, 407] width 8 height 10
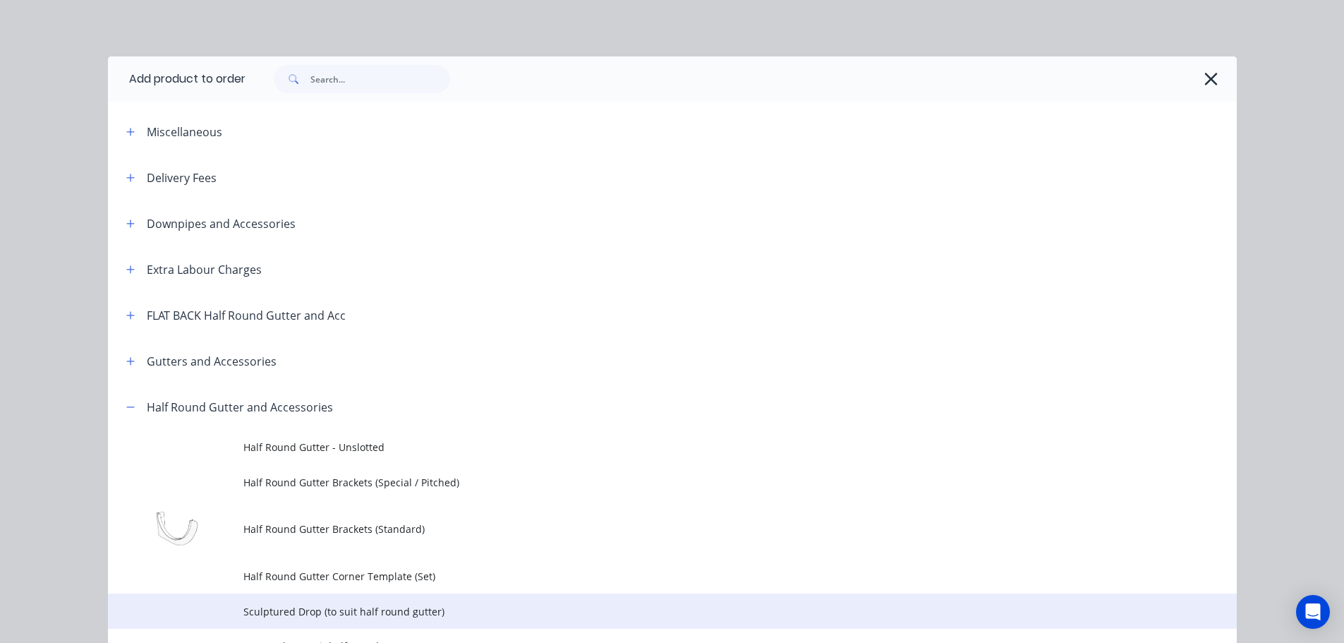
click at [323, 609] on span "Sculptured Drop (to suit half round gutter)" at bounding box center [640, 611] width 795 height 15
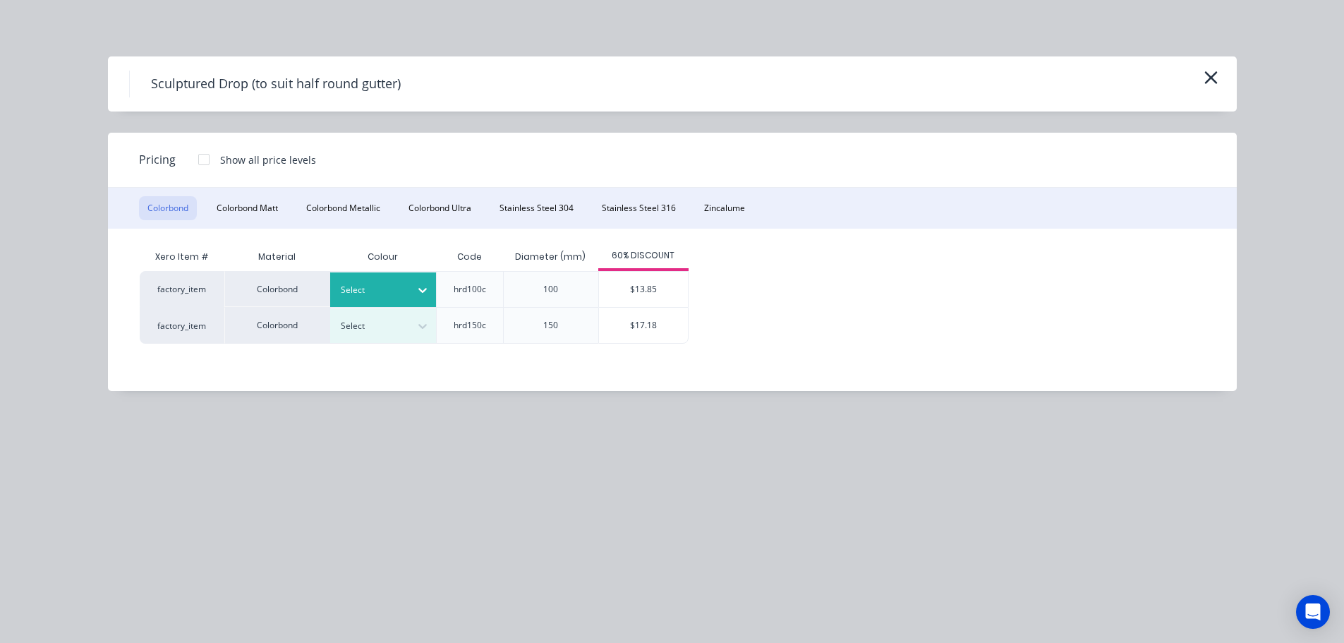
click at [383, 292] on div at bounding box center [373, 290] width 64 height 16
click at [654, 292] on div "$13.85" at bounding box center [643, 289] width 89 height 35
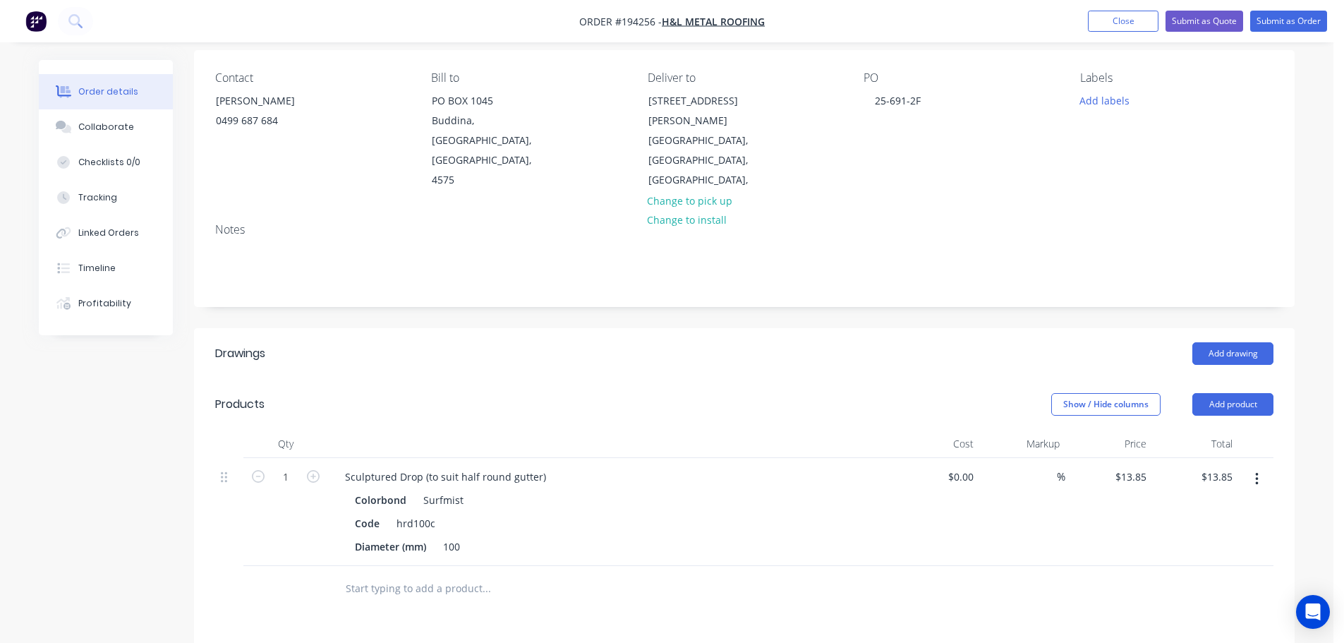
scroll to position [141, 0]
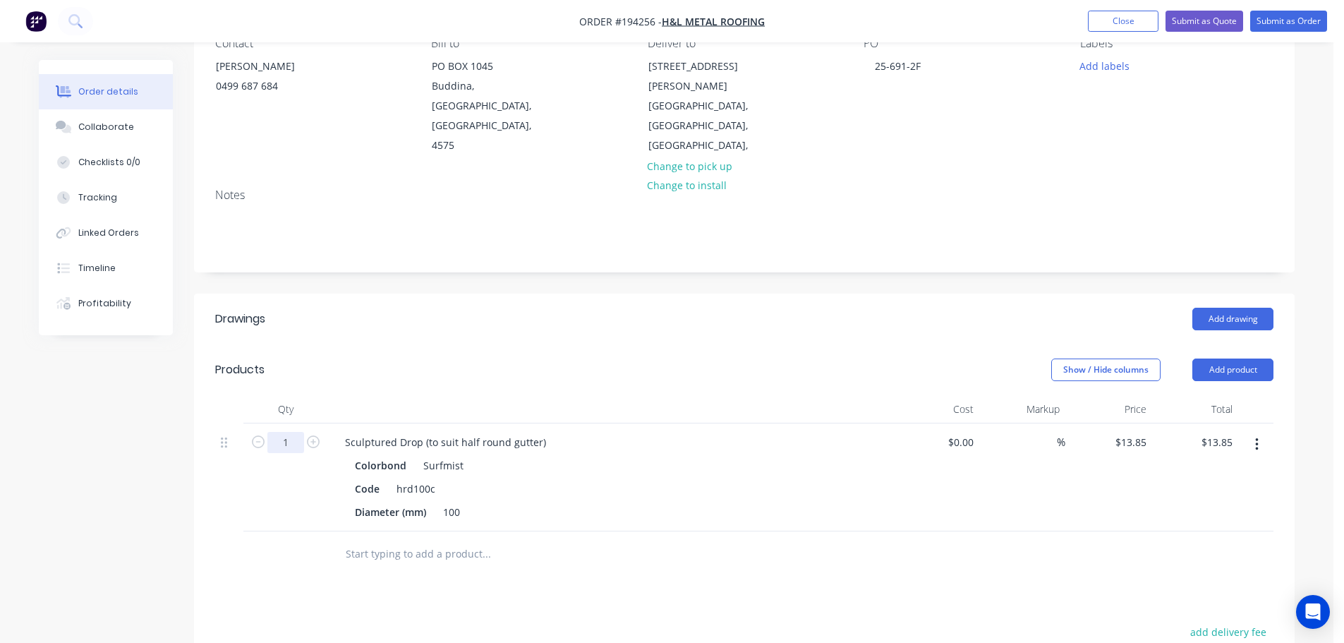
click at [287, 432] on input "1" at bounding box center [285, 442] width 37 height 21
click at [637, 359] on div "Show / Hide columns Add product" at bounding box center [857, 370] width 834 height 23
click at [449, 432] on div "Sculptured Drop (to suit half round gutter)" at bounding box center [446, 442] width 224 height 20
click at [457, 432] on div "Sculptured Drop (to suit half round gutter)" at bounding box center [446, 442] width 224 height 20
click at [531, 354] on header "Products Show / Hide columns Add product" at bounding box center [744, 369] width 1101 height 51
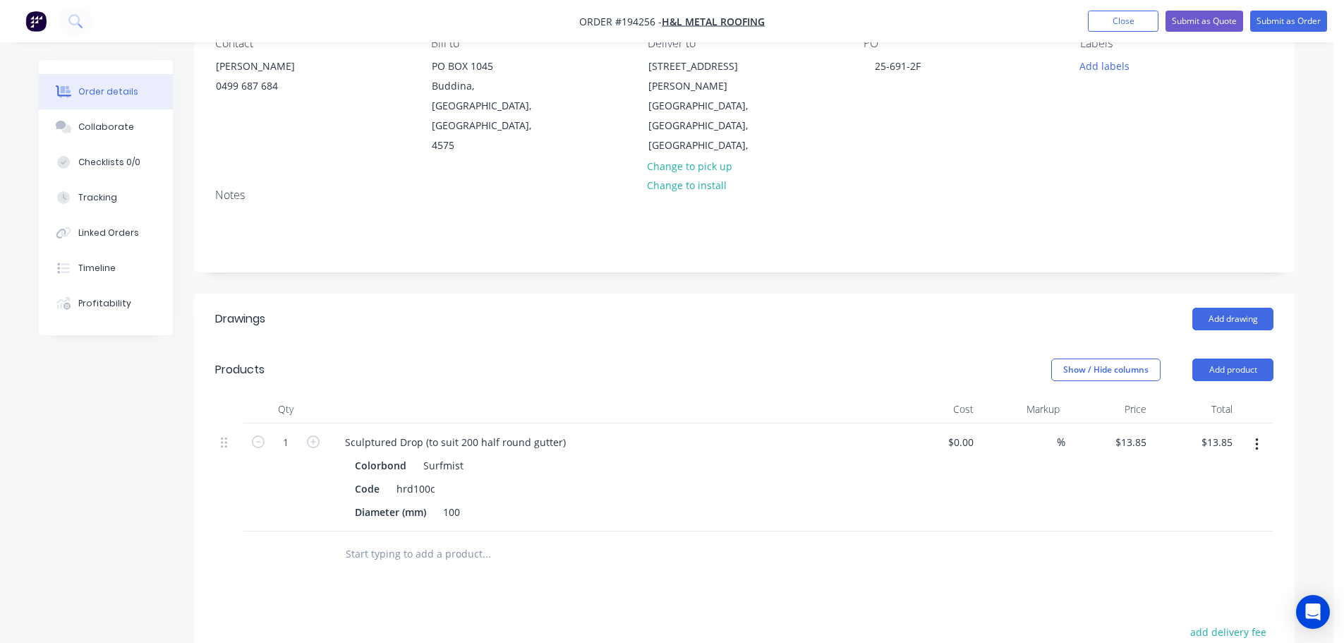
click at [1254, 432] on button "button" at bounding box center [1257, 444] width 33 height 25
click at [1200, 500] on div "Duplicate" at bounding box center [1207, 510] width 109 height 20
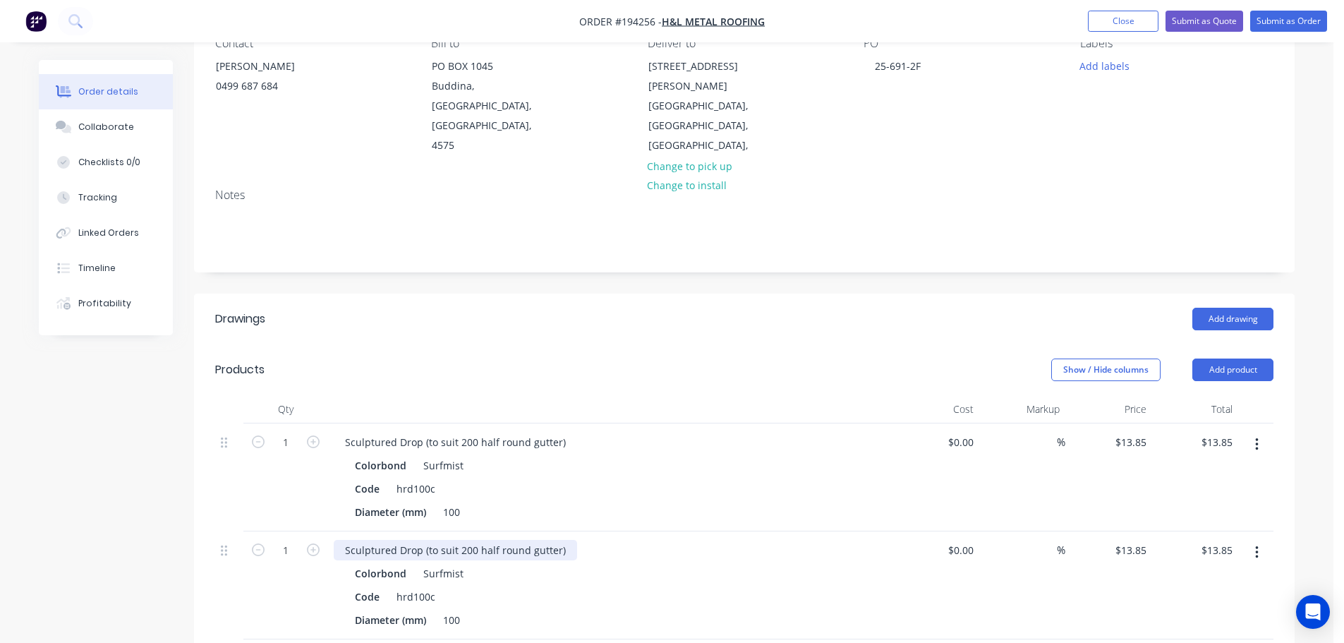
click at [467, 540] on div "Sculptured Drop (to suit 200 half round gutter)" at bounding box center [455, 550] width 243 height 20
click at [467, 344] on header "Products Show / Hide columns Add product" at bounding box center [744, 369] width 1101 height 51
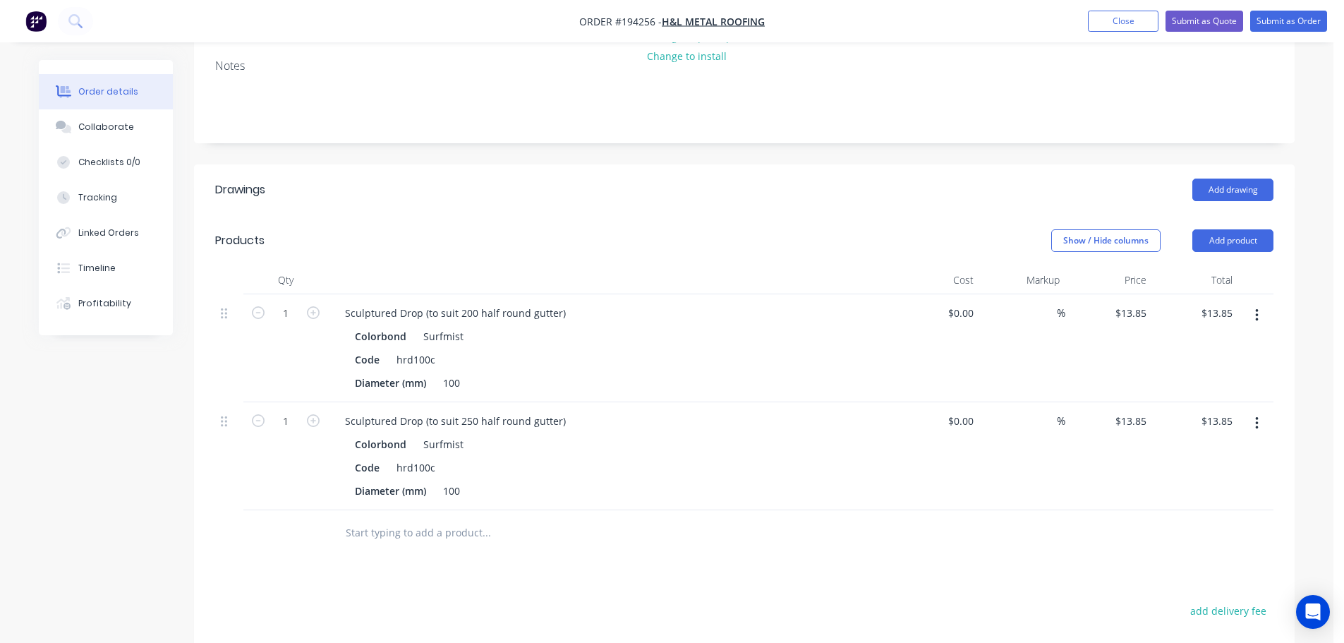
scroll to position [282, 0]
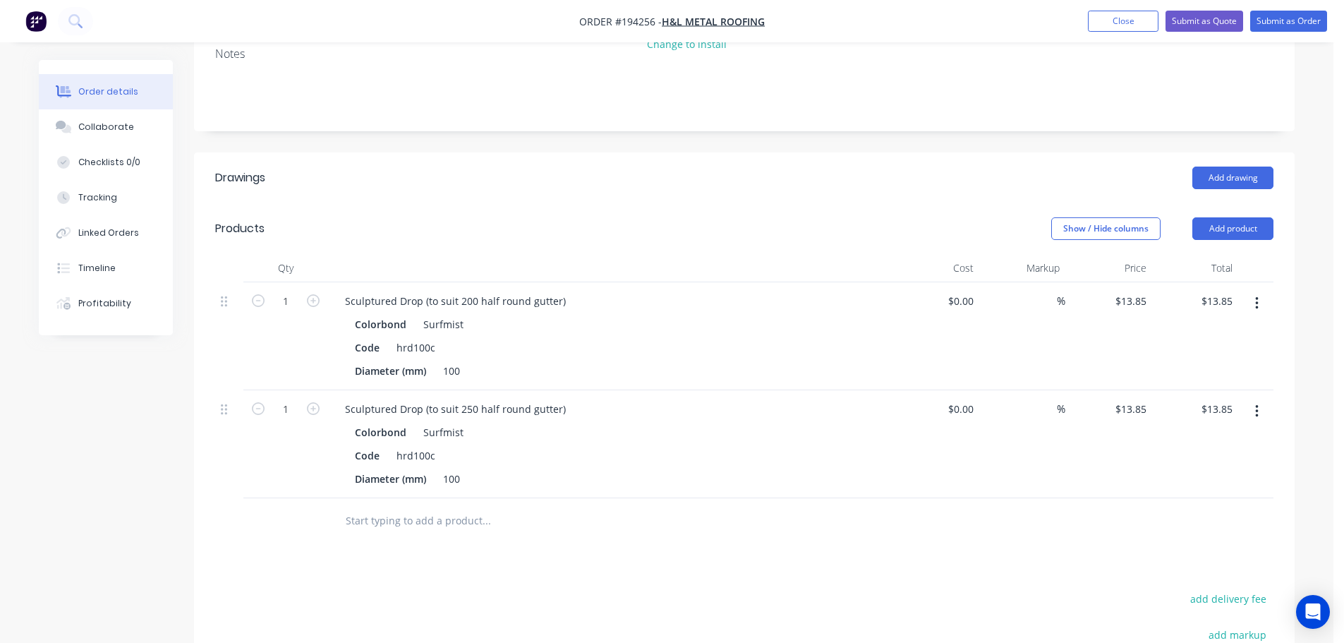
click at [605, 217] on div "Show / Hide columns Add product" at bounding box center [857, 228] width 834 height 23
click at [1109, 30] on button "Close" at bounding box center [1123, 21] width 71 height 21
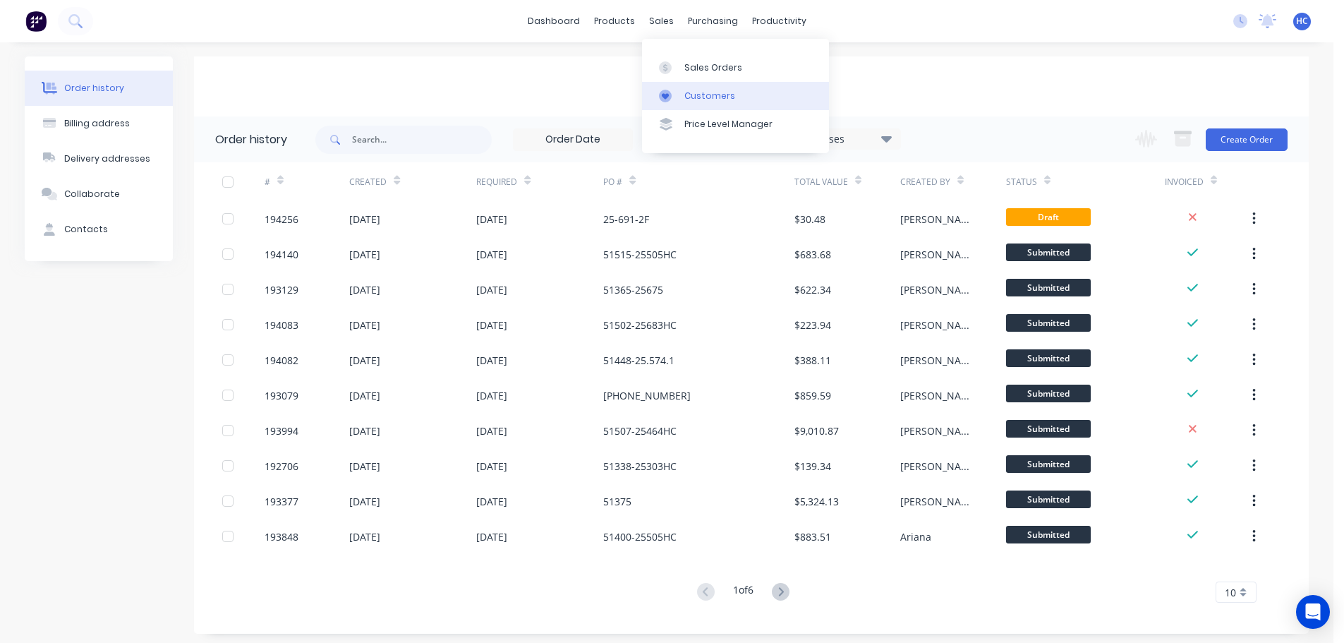
click at [714, 90] on div "Customers" at bounding box center [710, 96] width 51 height 13
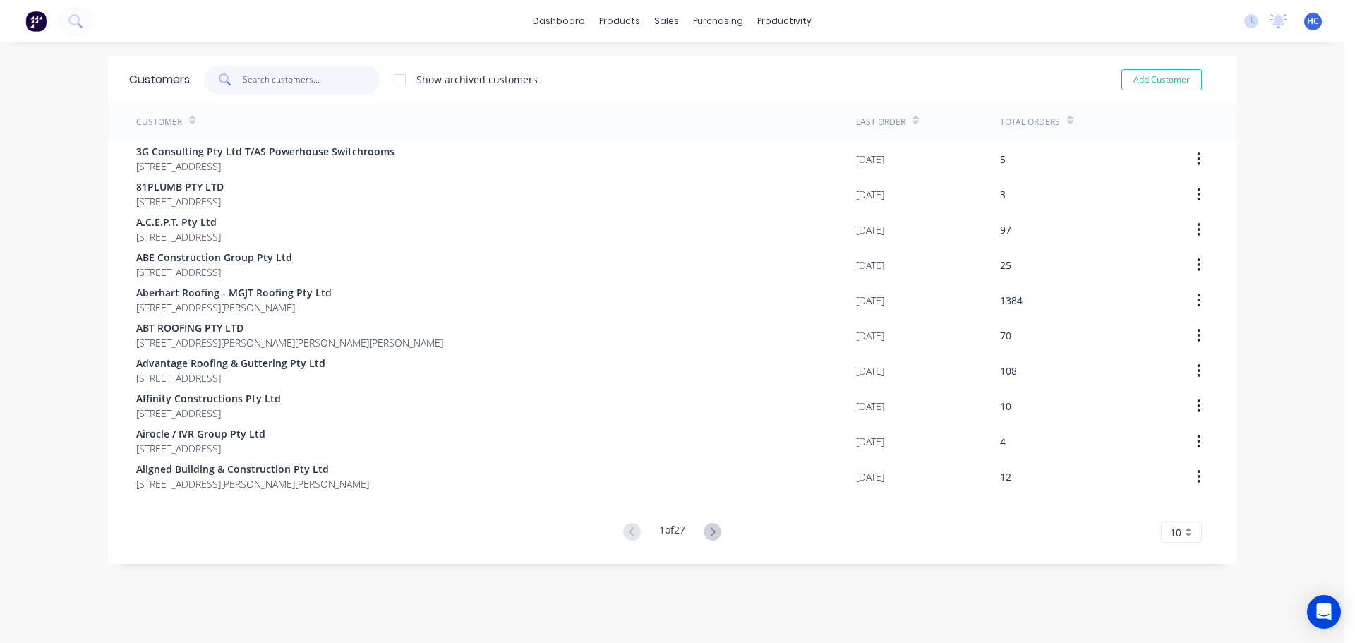
click at [269, 76] on input "text" at bounding box center [312, 80] width 138 height 28
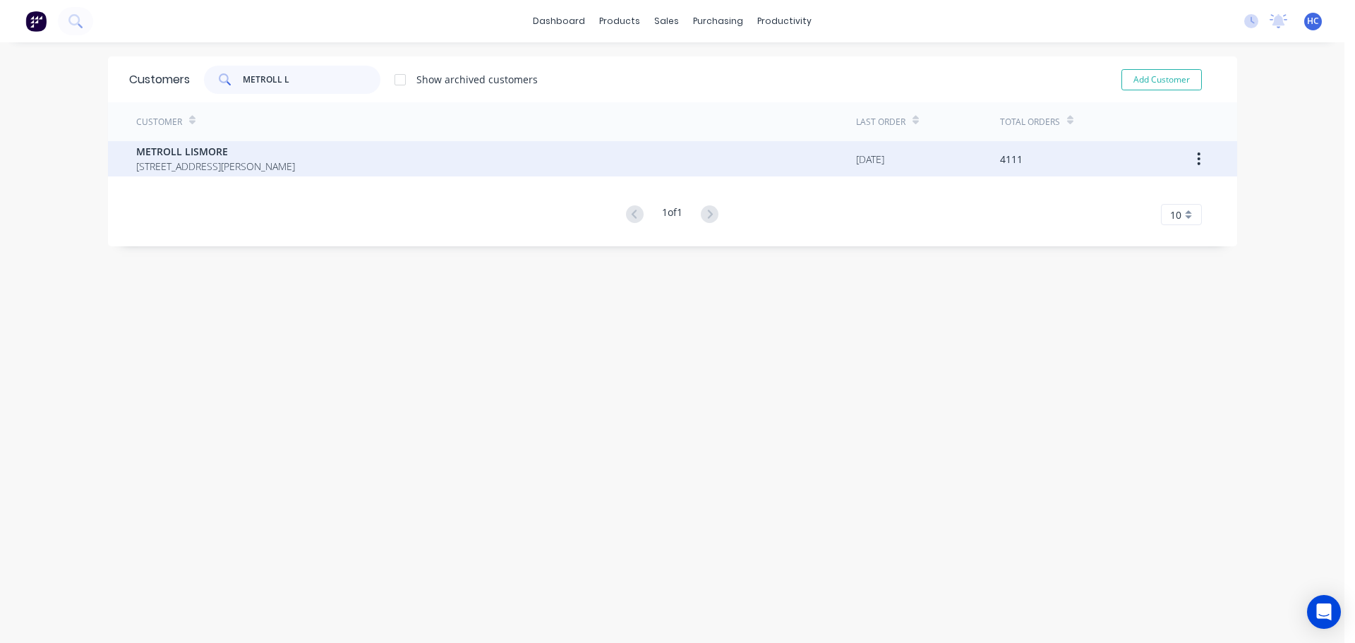
type input "METROLL L"
click at [191, 156] on span "METROLL LISMORE" at bounding box center [215, 151] width 159 height 15
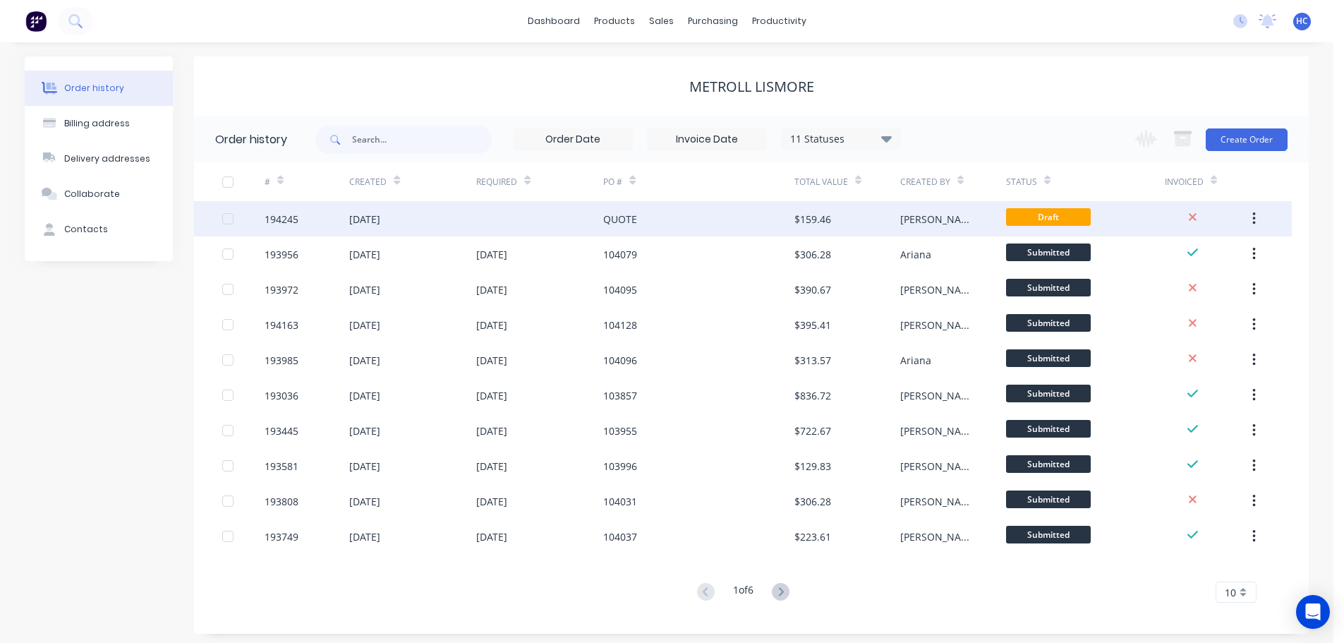
click at [687, 227] on div "QUOTE" at bounding box center [698, 218] width 191 height 35
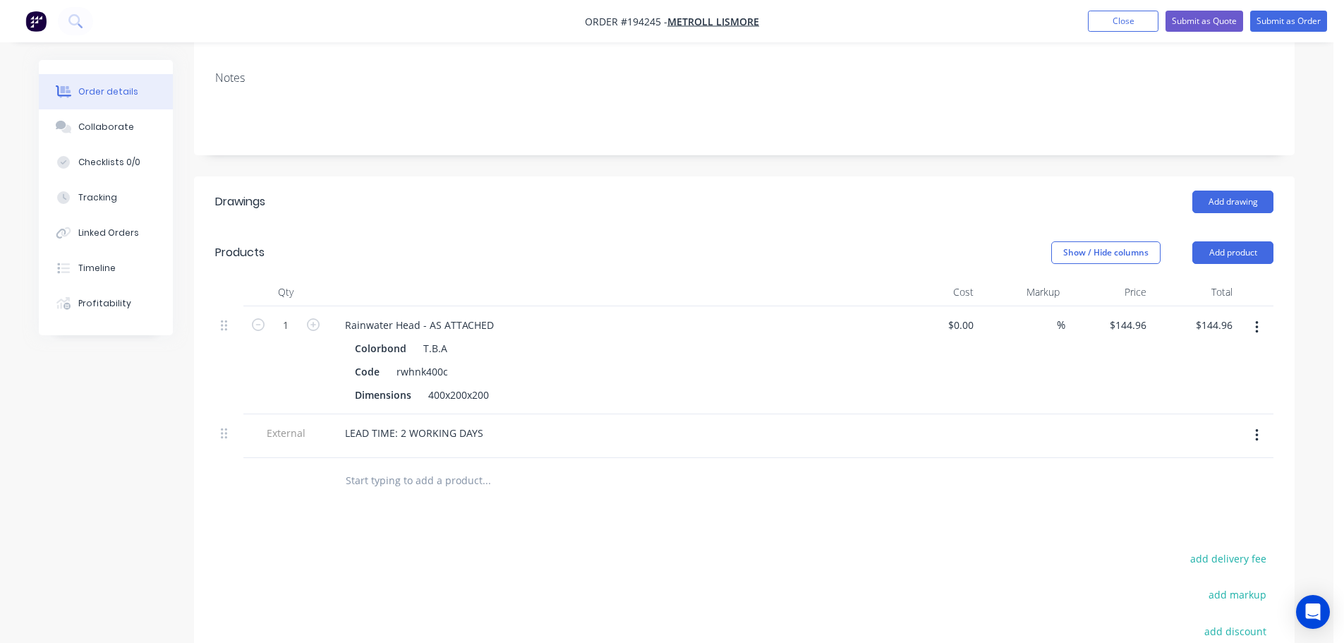
scroll to position [282, 0]
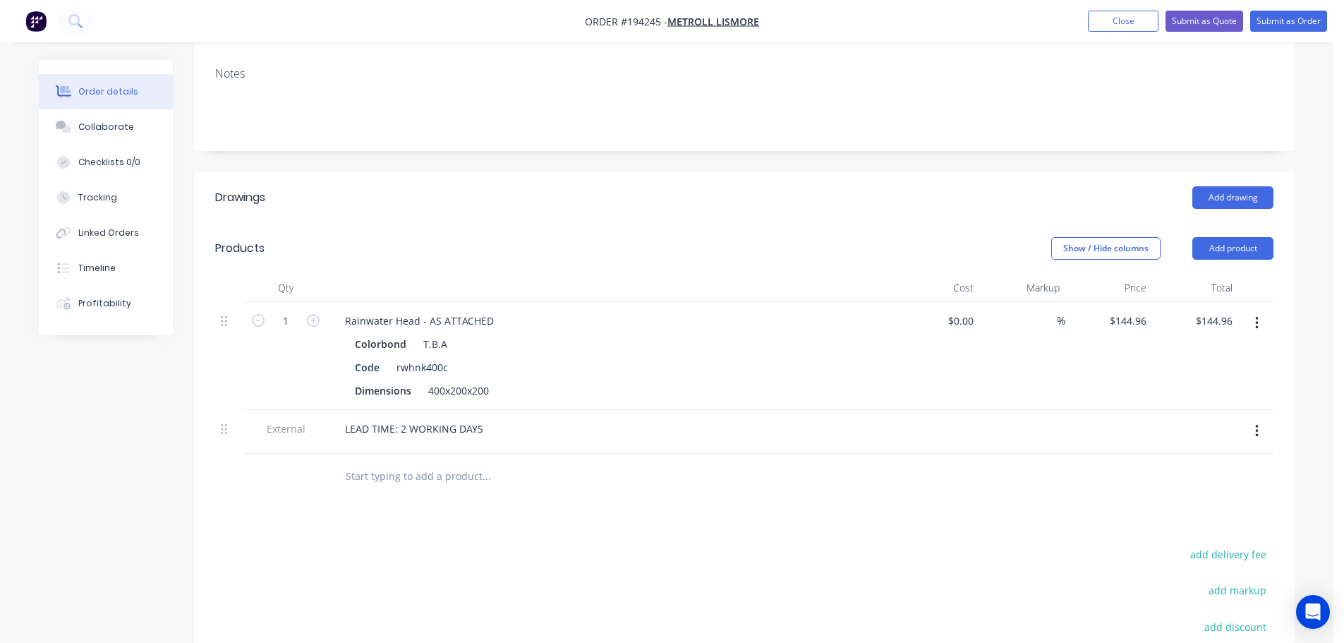
click at [1263, 311] on button "button" at bounding box center [1257, 323] width 33 height 25
click at [1182, 350] on div "Edit" at bounding box center [1207, 360] width 109 height 20
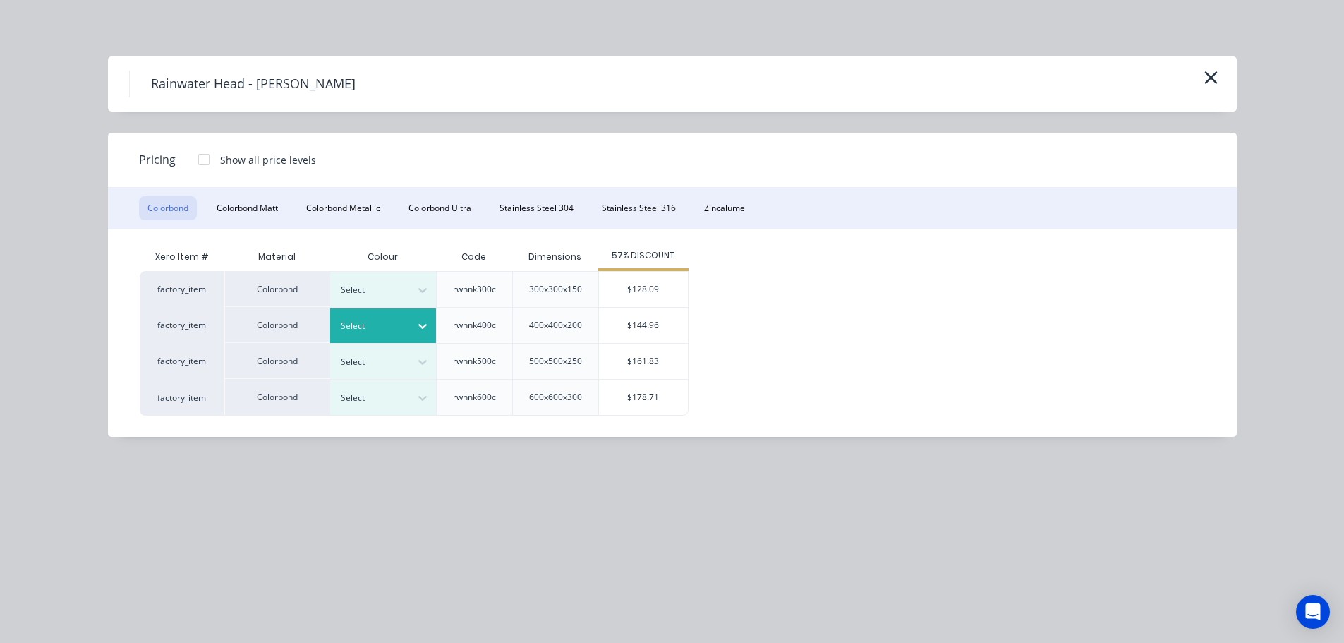
click at [376, 327] on div at bounding box center [373, 326] width 64 height 16
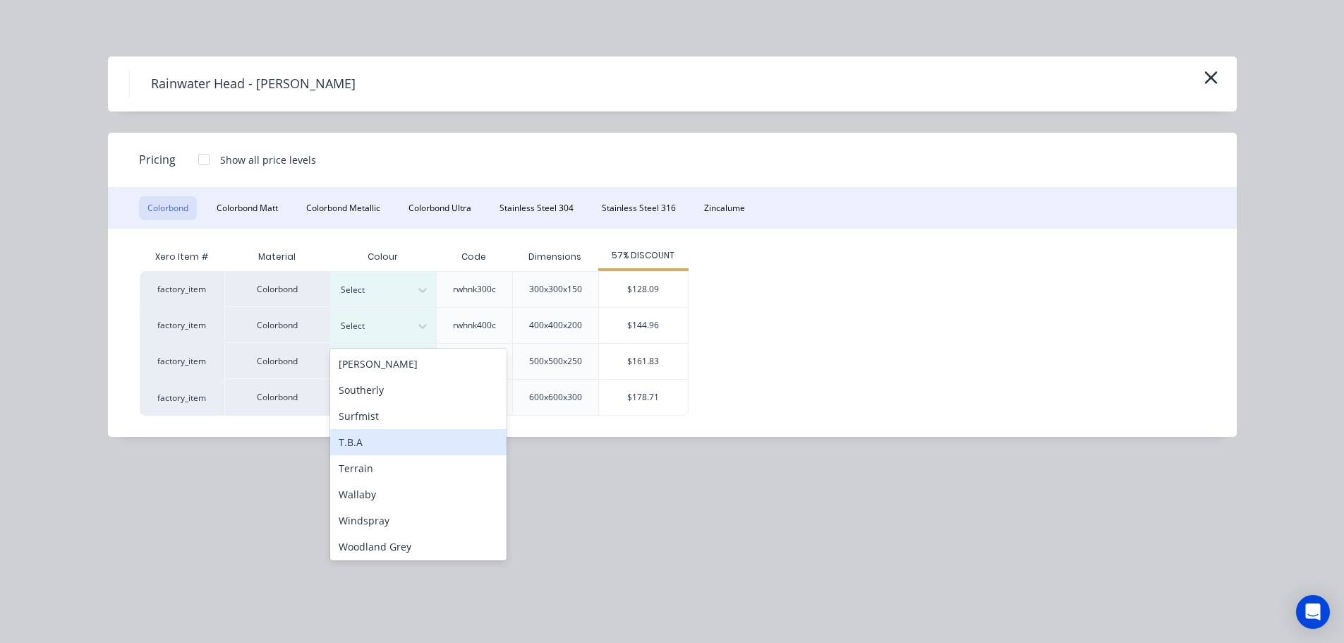
scroll to position [473, 0]
click at [369, 387] on div "Southerly" at bounding box center [418, 388] width 176 height 26
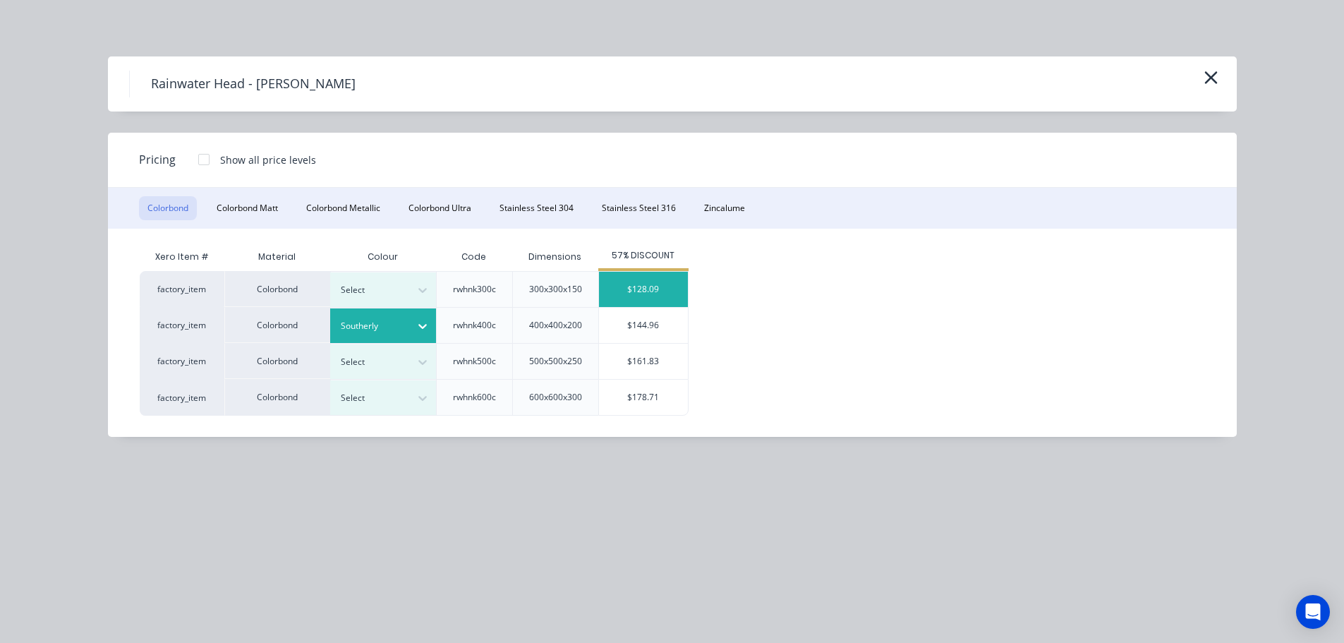
click at [630, 293] on div "$128.09" at bounding box center [643, 289] width 89 height 35
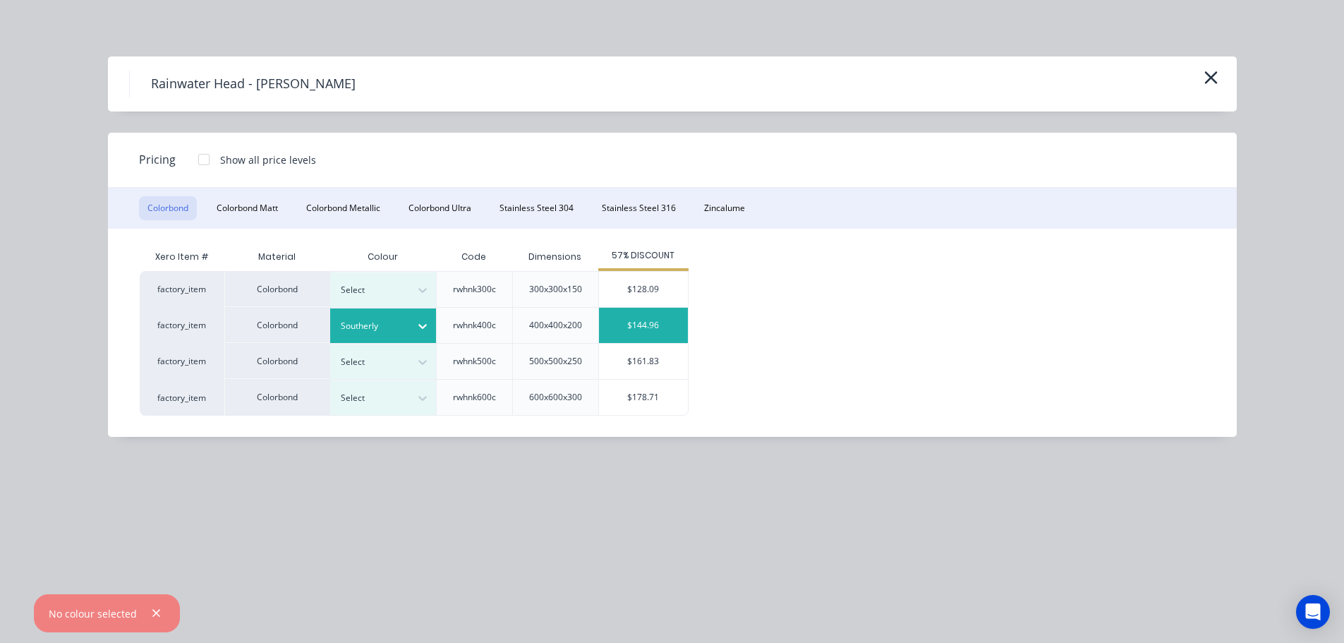
click at [647, 323] on div "$144.96" at bounding box center [643, 325] width 89 height 35
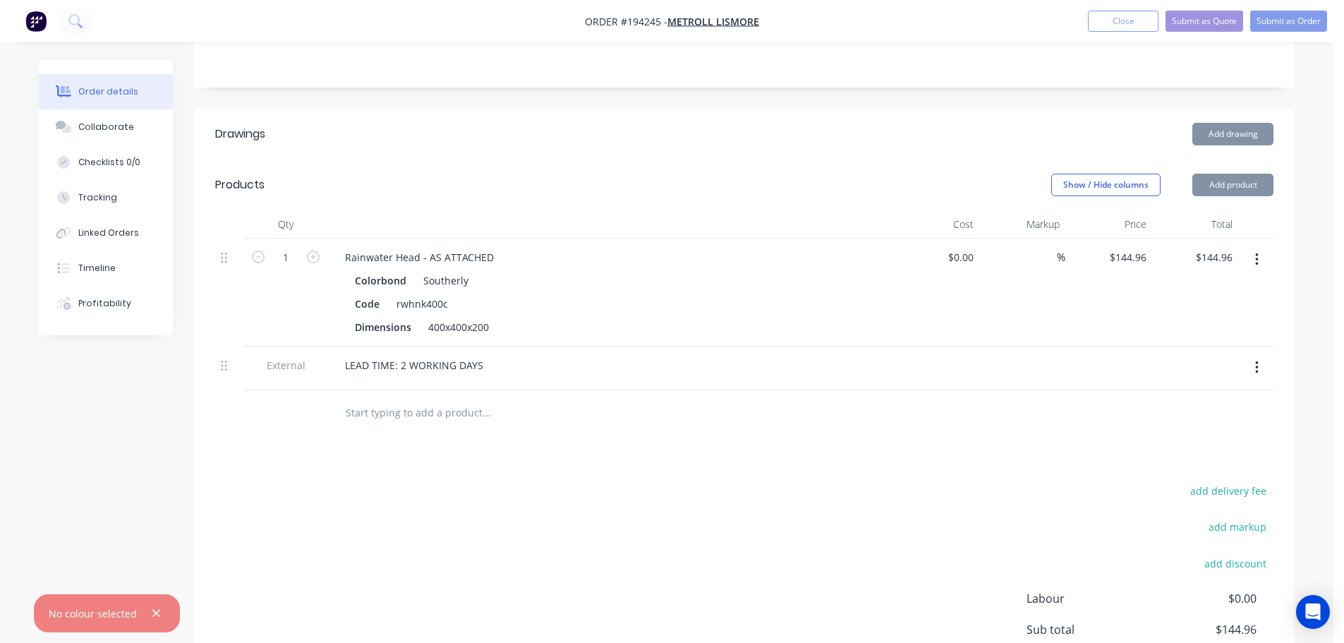
scroll to position [423, 0]
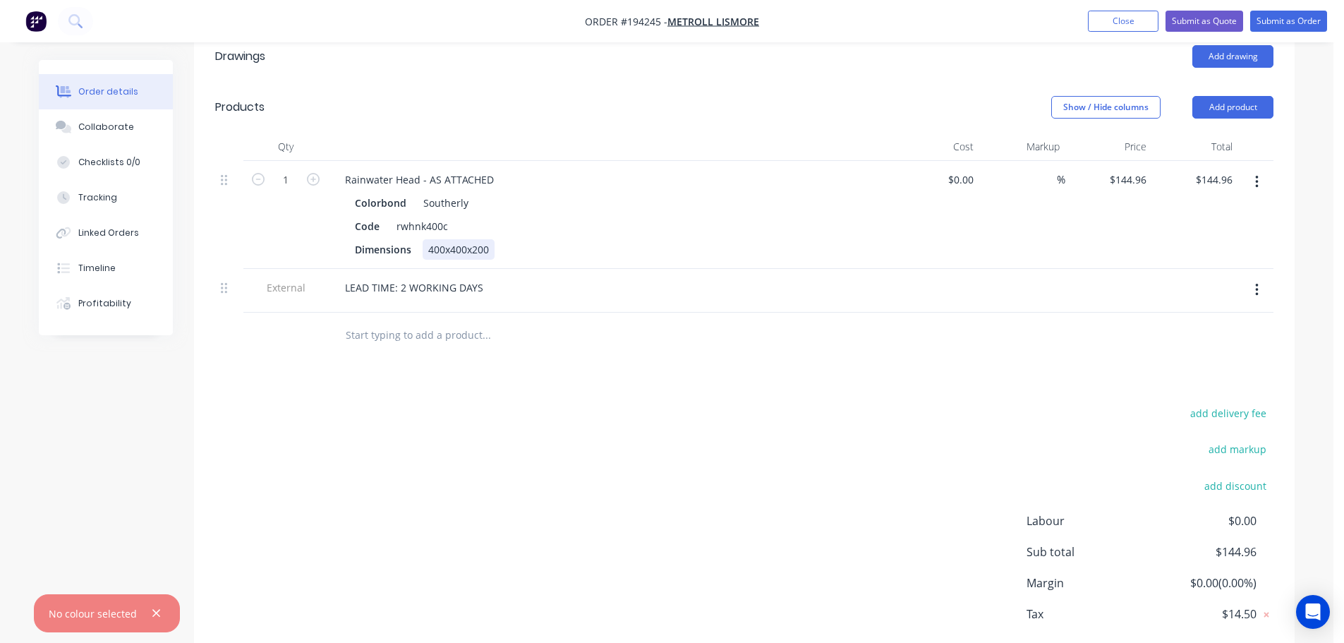
click at [464, 239] on div "400x400x200" at bounding box center [459, 249] width 72 height 20
drag, startPoint x: 702, startPoint y: 371, endPoint x: 699, endPoint y: 387, distance: 16.5
click at [702, 375] on div "Drawings Add drawing Products Show / Hide columns Add product Qty Cost Markup P…" at bounding box center [744, 364] width 1101 height 666
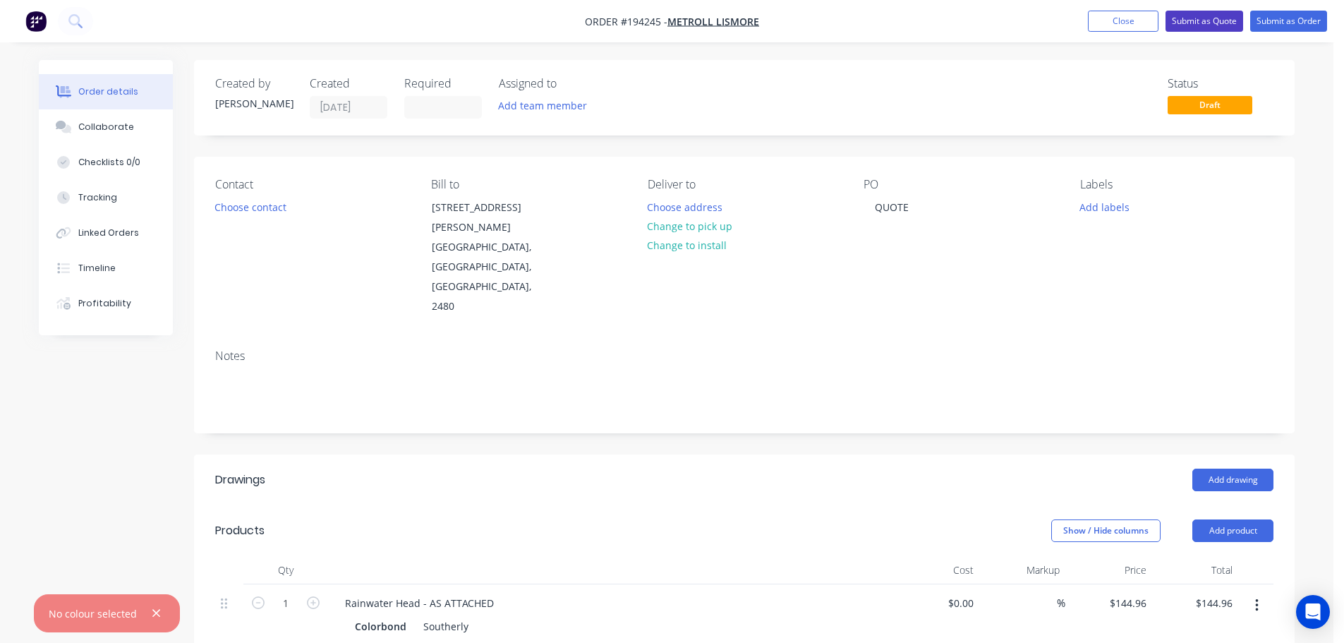
click at [1225, 25] on button "Submit as Quote" at bounding box center [1205, 21] width 78 height 21
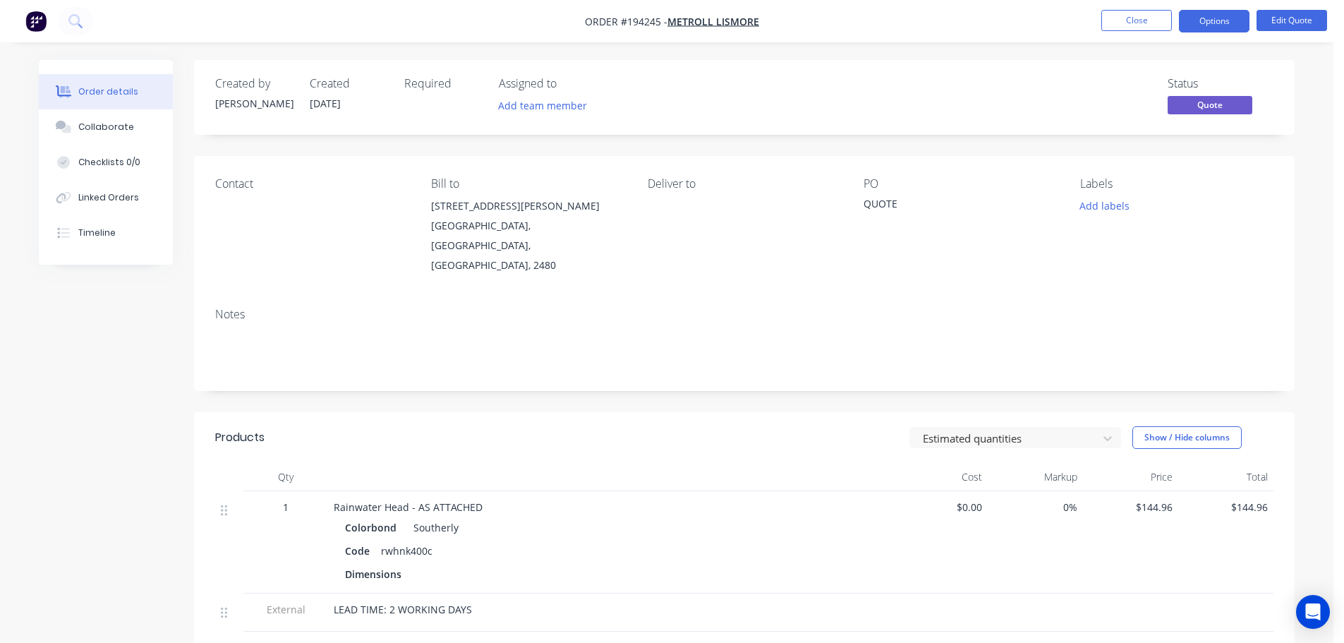
drag, startPoint x: 1219, startPoint y: 24, endPoint x: 1212, endPoint y: 34, distance: 12.1
click at [1219, 24] on button "Options" at bounding box center [1214, 21] width 71 height 23
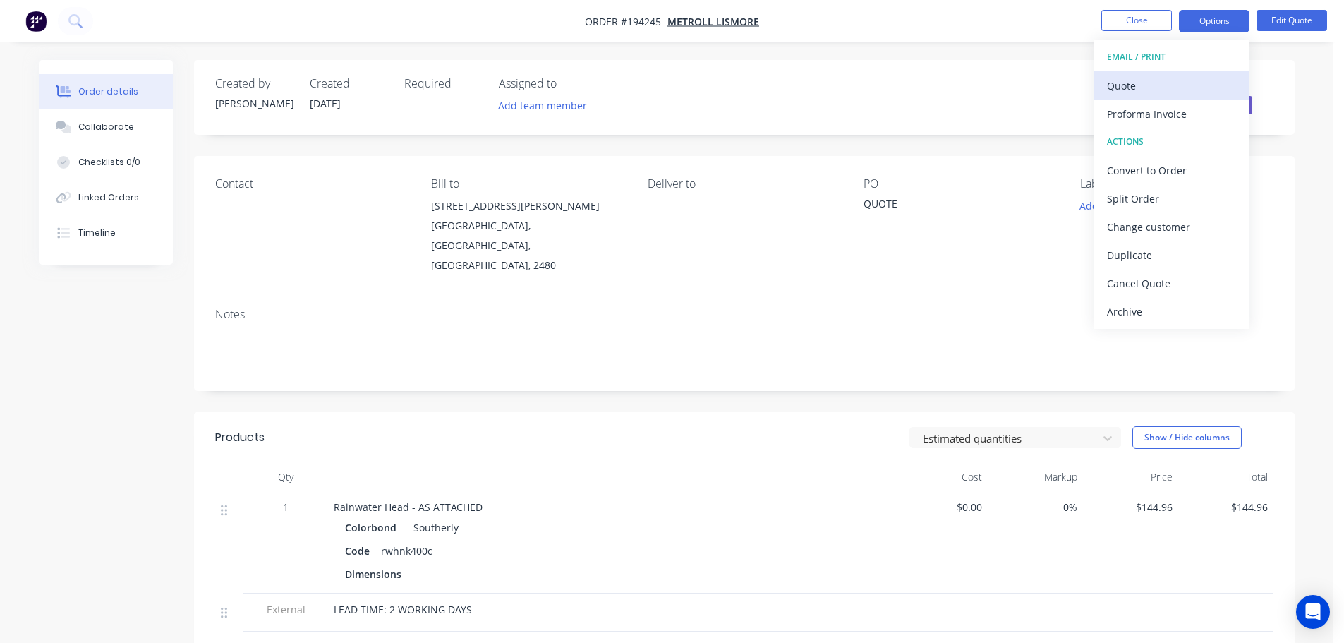
click at [1145, 90] on div "Quote" at bounding box center [1172, 86] width 130 height 20
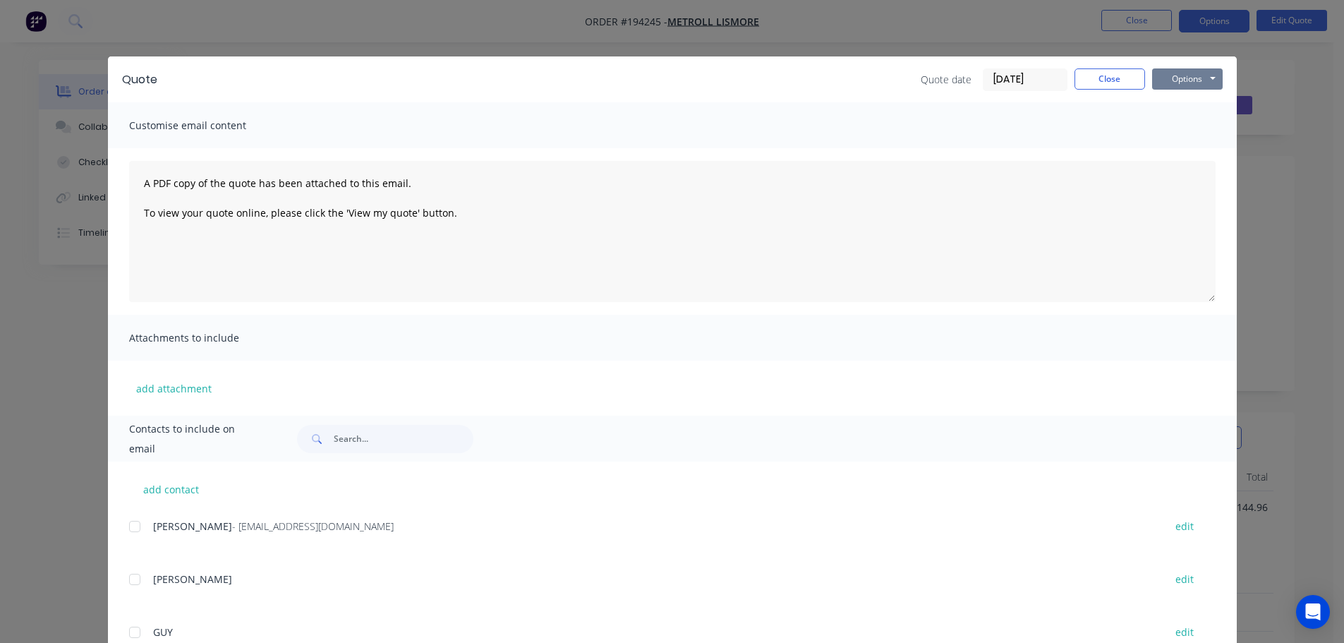
click at [1179, 76] on button "Options" at bounding box center [1188, 78] width 71 height 21
click at [1196, 127] on button "Print" at bounding box center [1198, 127] width 90 height 23
click at [1126, 80] on button "Close" at bounding box center [1110, 78] width 71 height 21
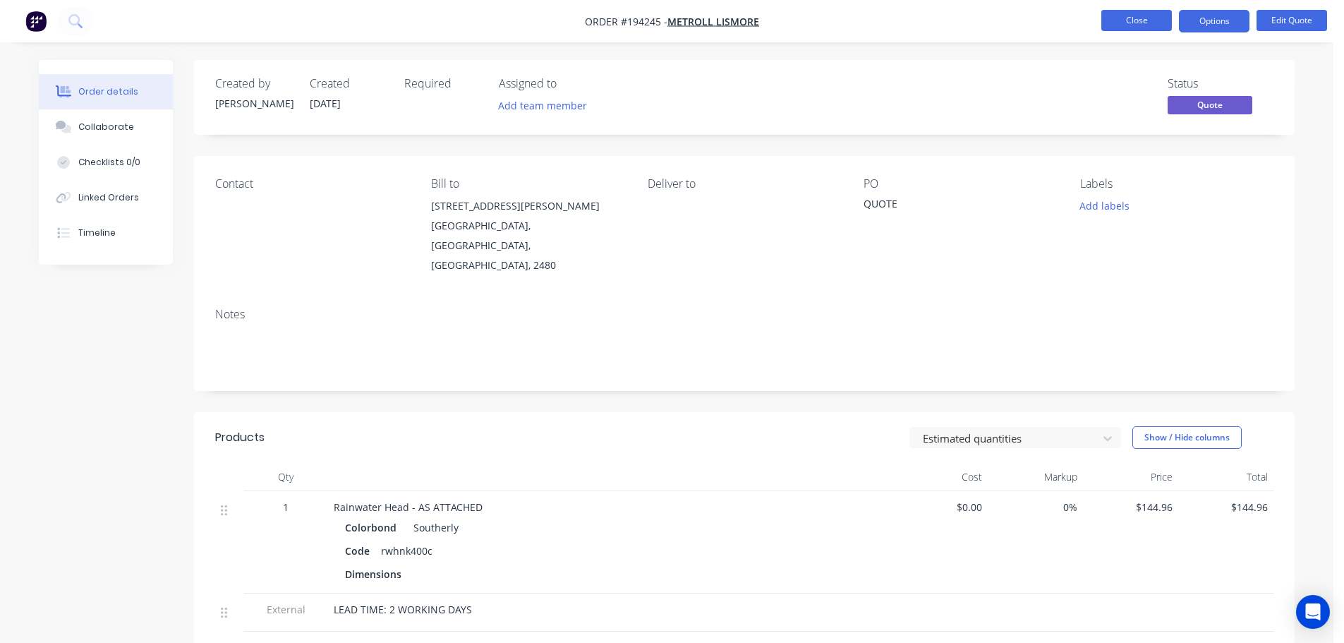
click at [1145, 24] on button "Close" at bounding box center [1137, 20] width 71 height 21
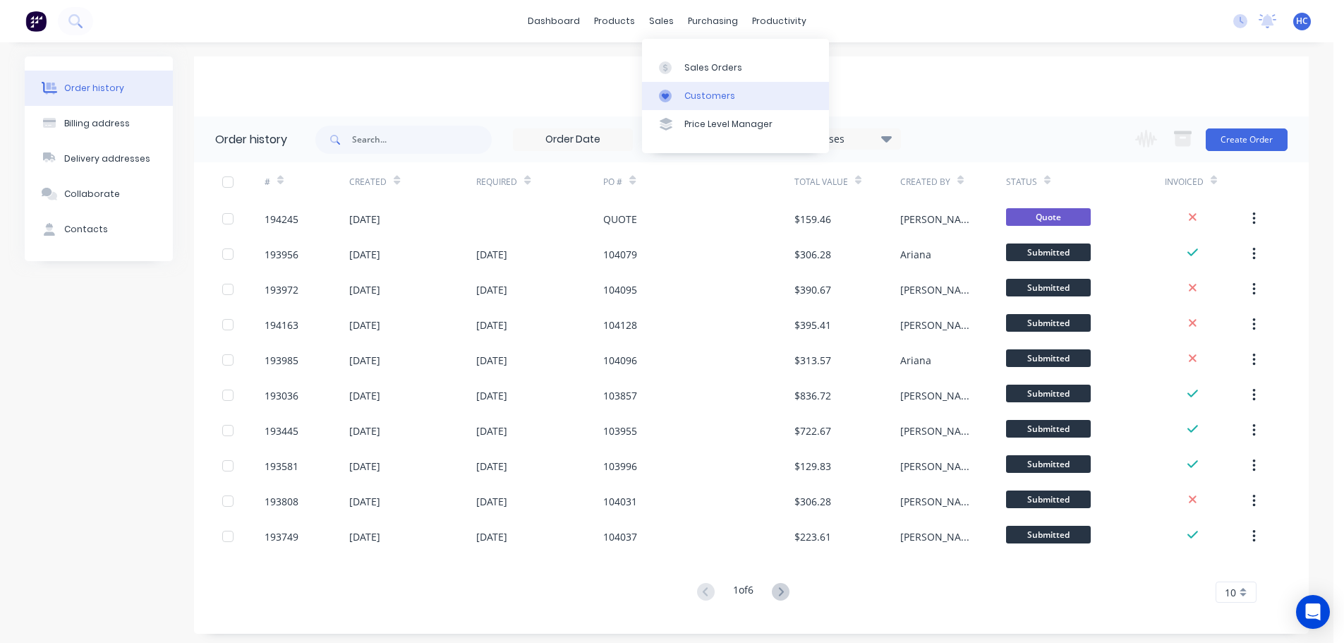
click at [710, 83] on link "Customers" at bounding box center [735, 96] width 187 height 28
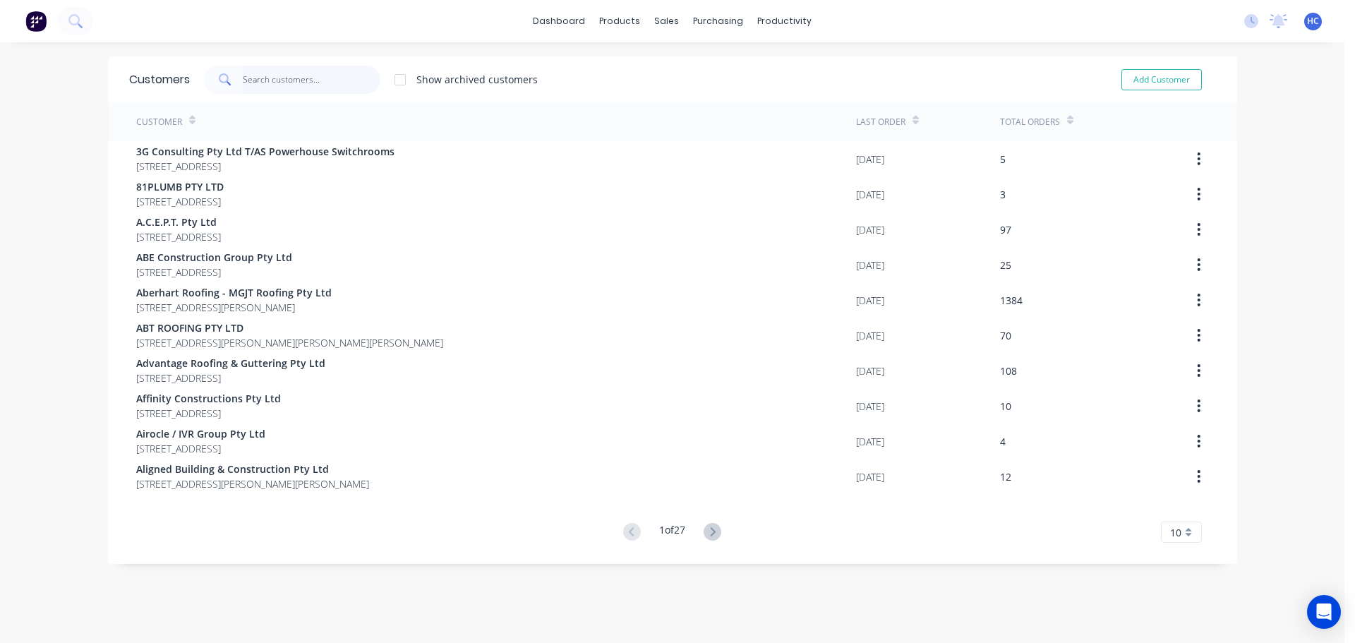
drag, startPoint x: 268, startPoint y: 91, endPoint x: 289, endPoint y: 90, distance: 21.2
click at [268, 90] on input "text" at bounding box center [312, 80] width 138 height 28
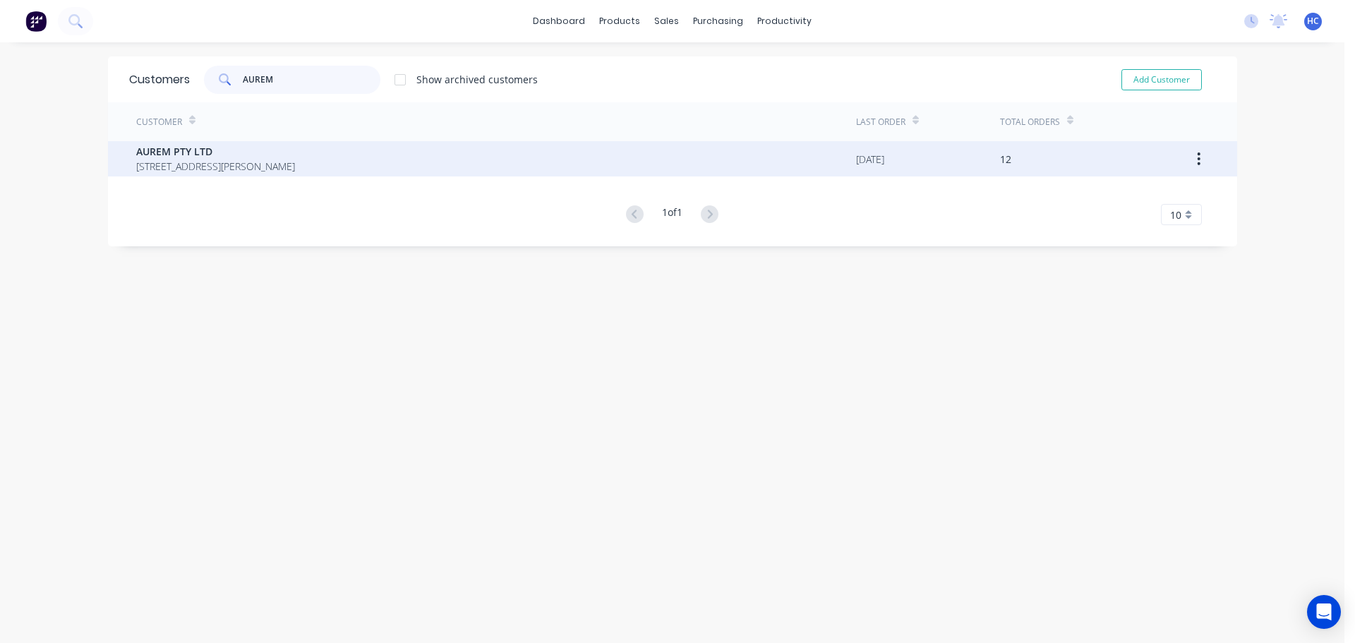
type input "AUREM"
click at [184, 150] on span "AUREM PTY LTD" at bounding box center [215, 151] width 159 height 15
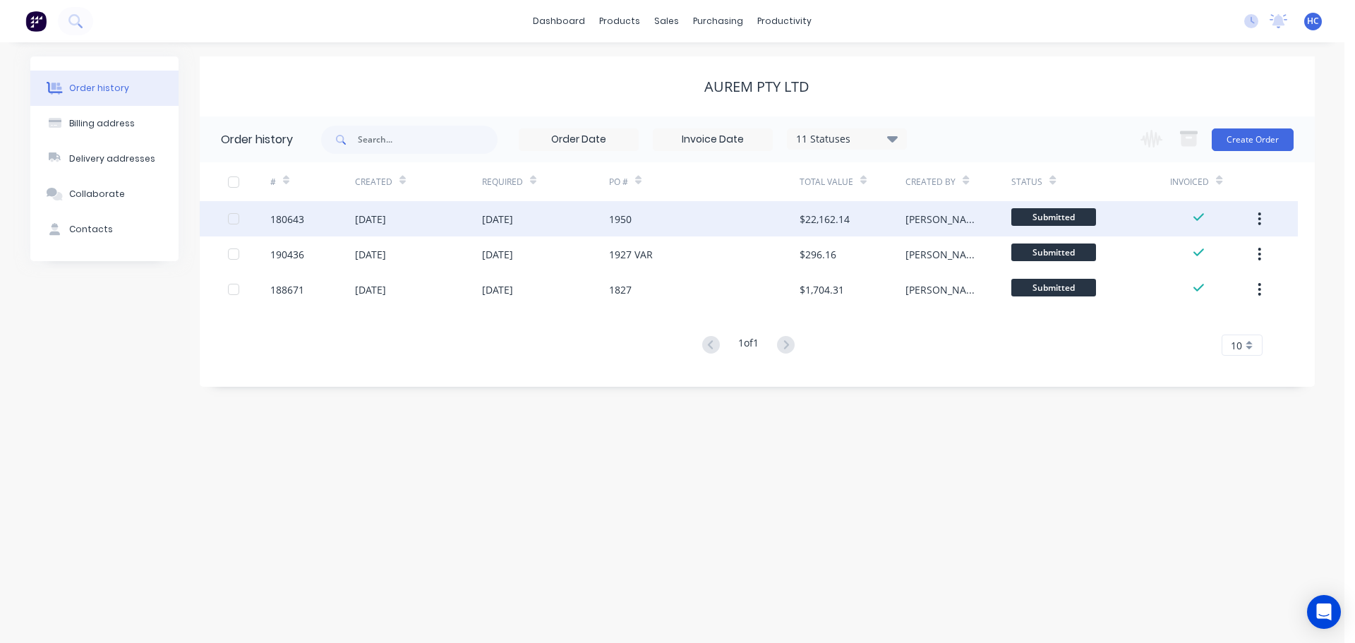
click at [695, 207] on div "1950" at bounding box center [704, 218] width 191 height 35
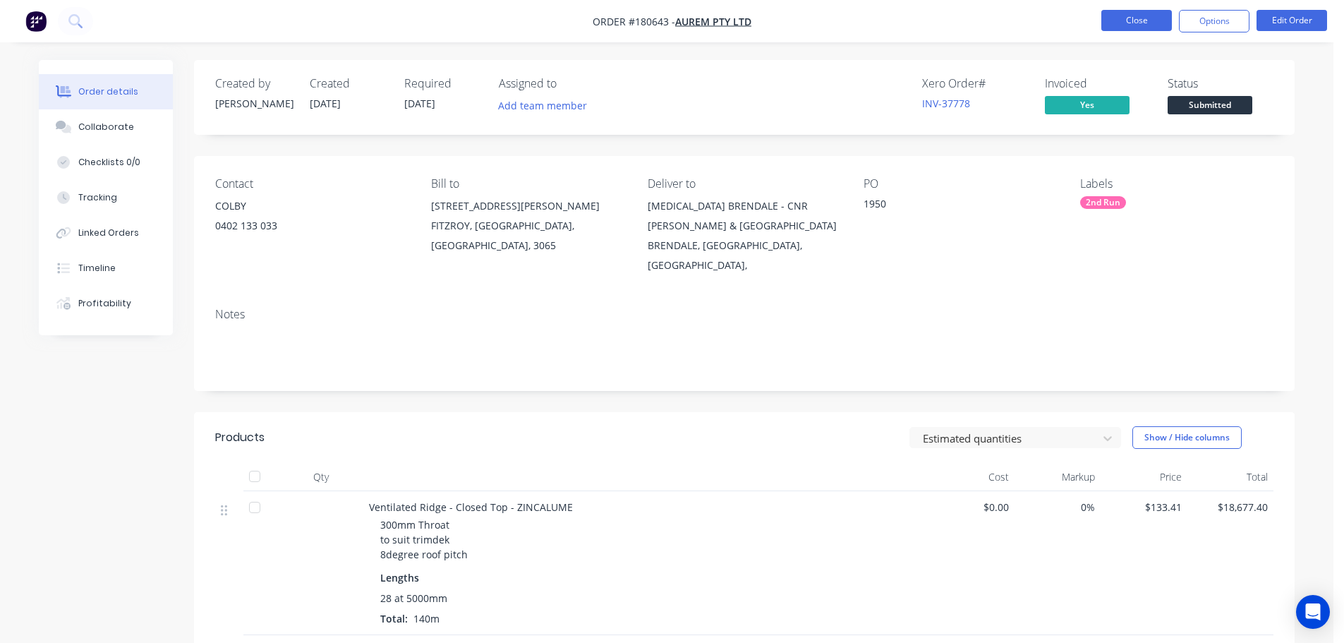
click at [1141, 15] on button "Close" at bounding box center [1137, 20] width 71 height 21
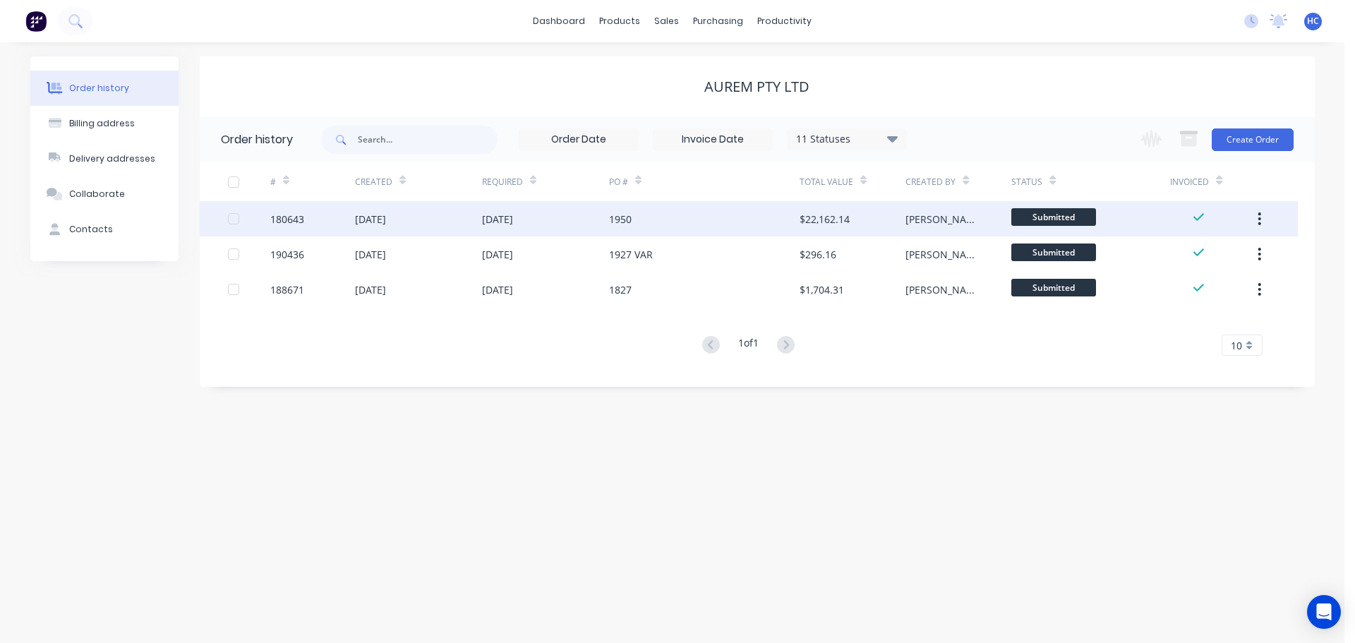
click at [1252, 215] on button "button" at bounding box center [1259, 218] width 33 height 25
click at [1184, 281] on div "Duplicate" at bounding box center [1209, 284] width 109 height 20
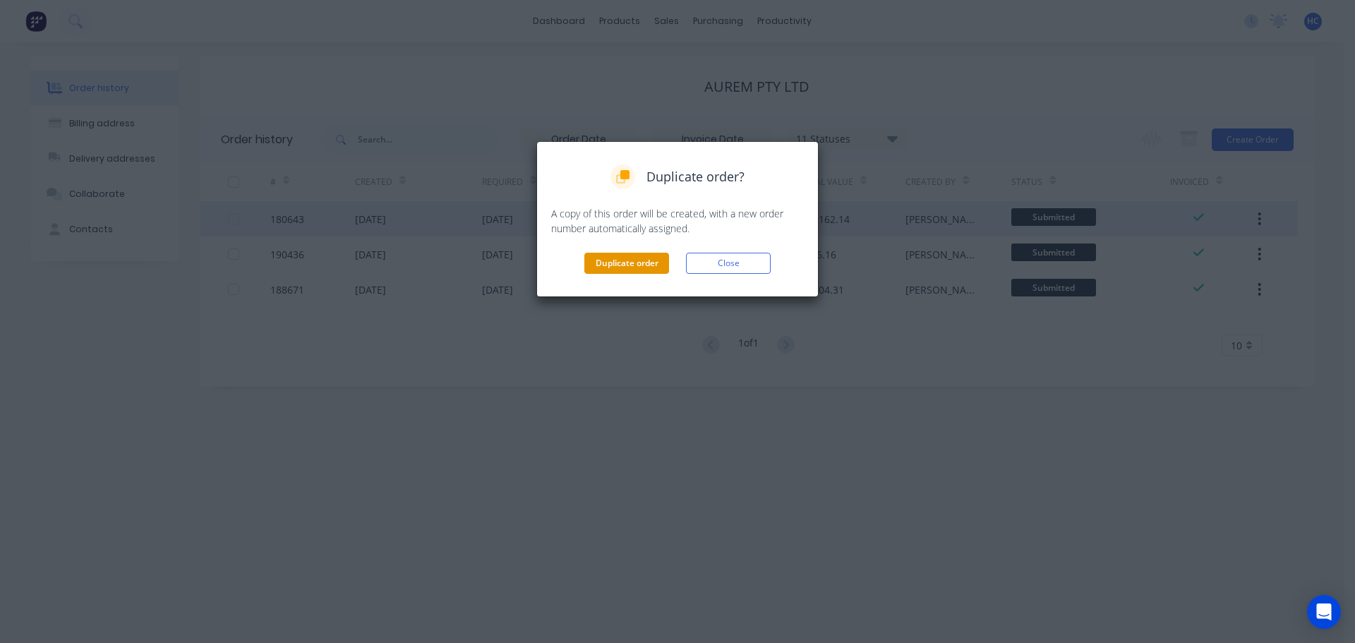
click at [618, 260] on button "Duplicate order" at bounding box center [626, 263] width 85 height 21
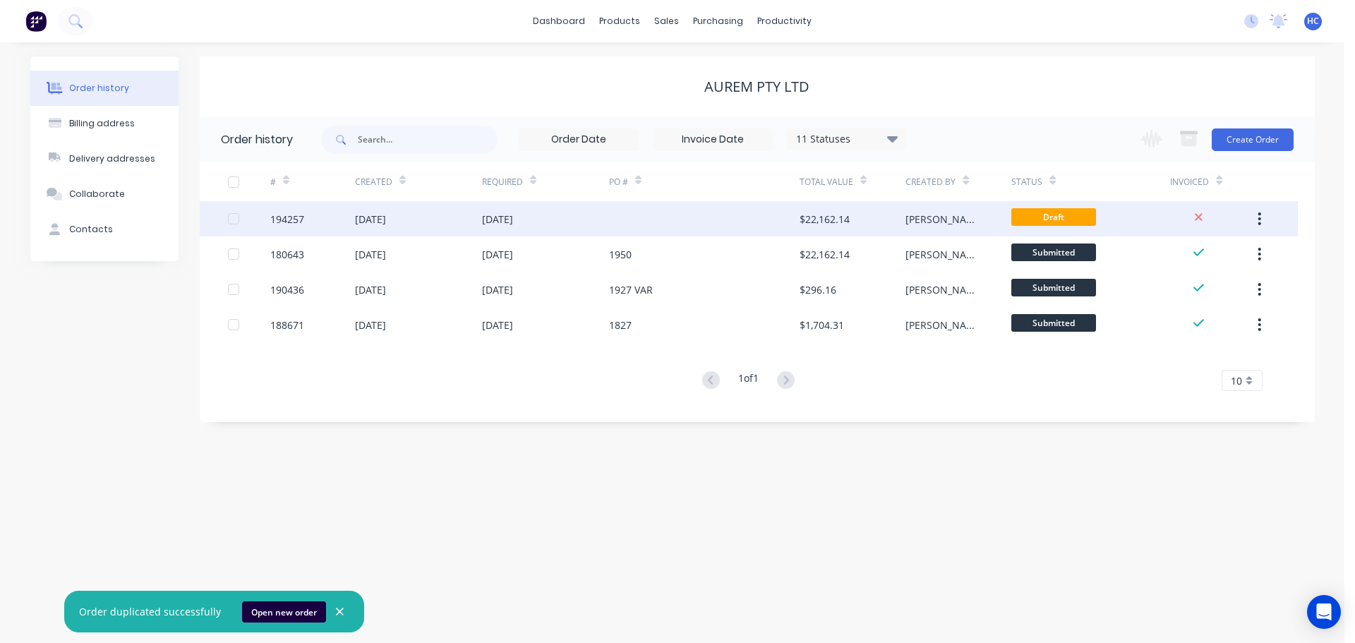
click at [715, 218] on div at bounding box center [704, 218] width 191 height 35
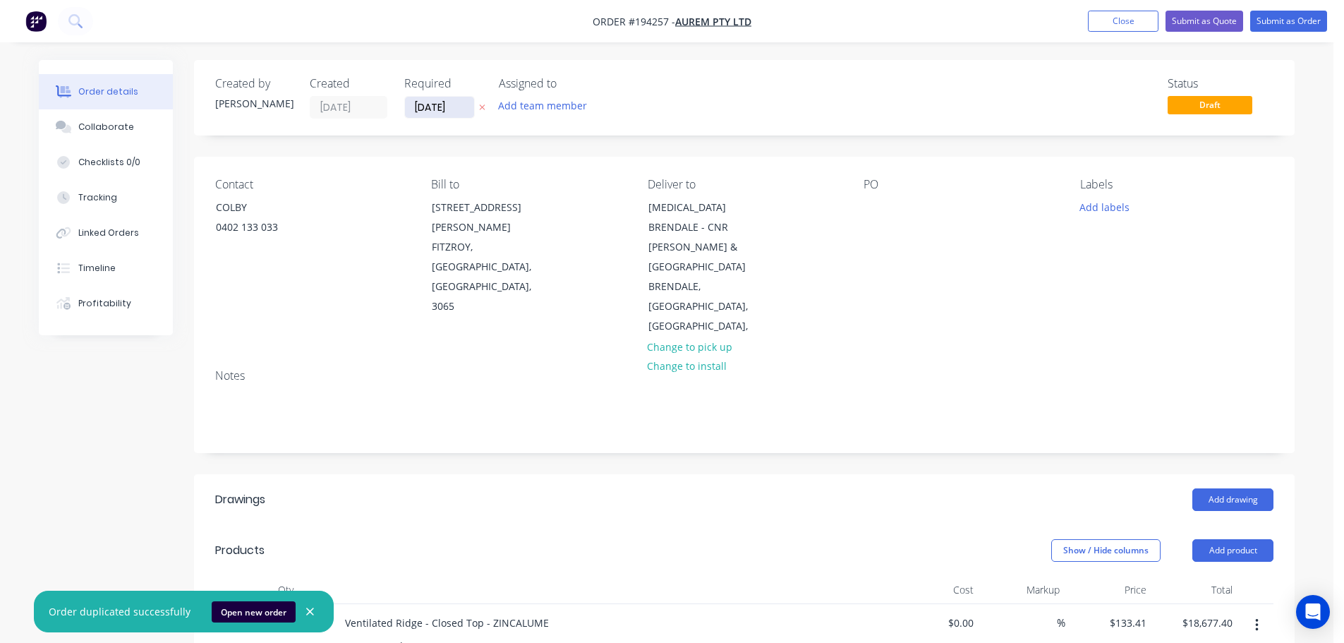
click at [457, 113] on input "[DATE]" at bounding box center [439, 107] width 69 height 21
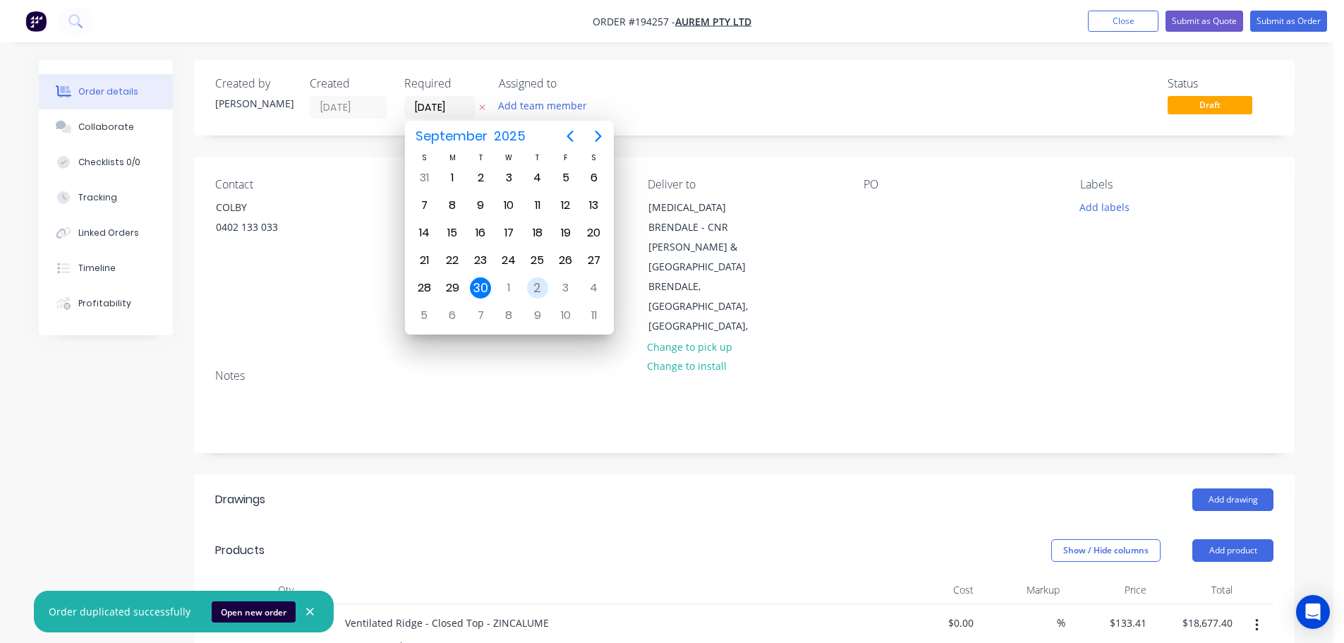
click at [538, 289] on div "2" at bounding box center [537, 287] width 21 height 21
type input "[DATE]"
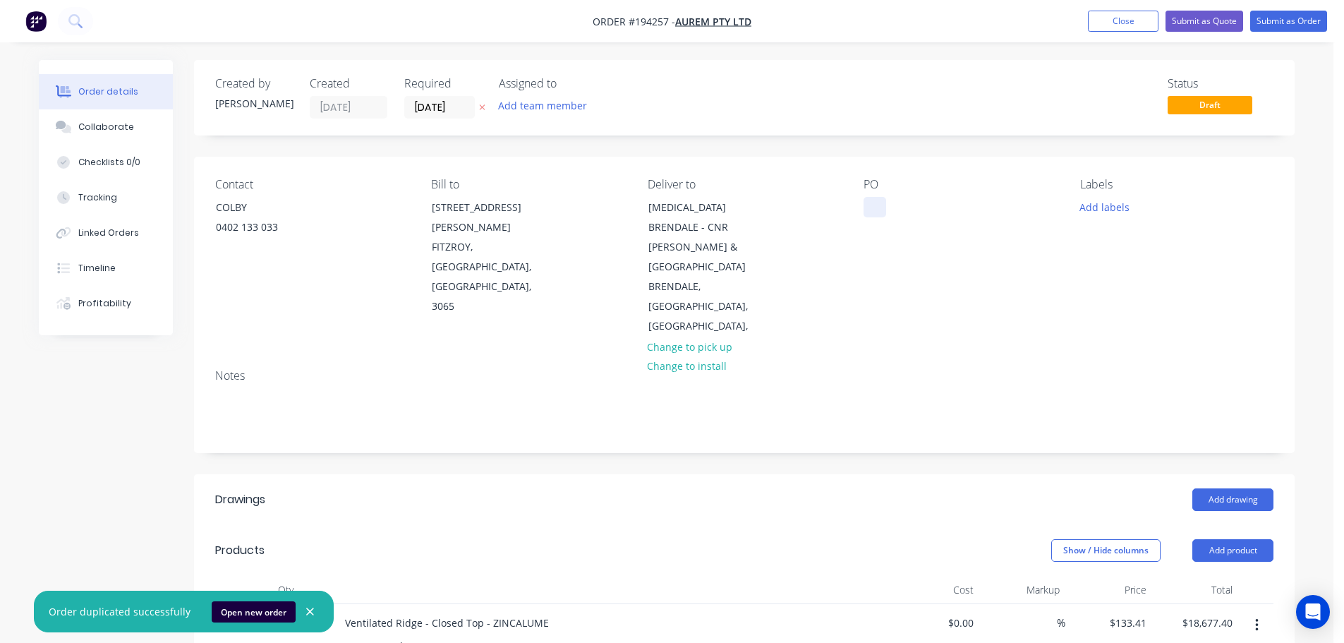
click at [879, 217] on div at bounding box center [875, 207] width 23 height 20
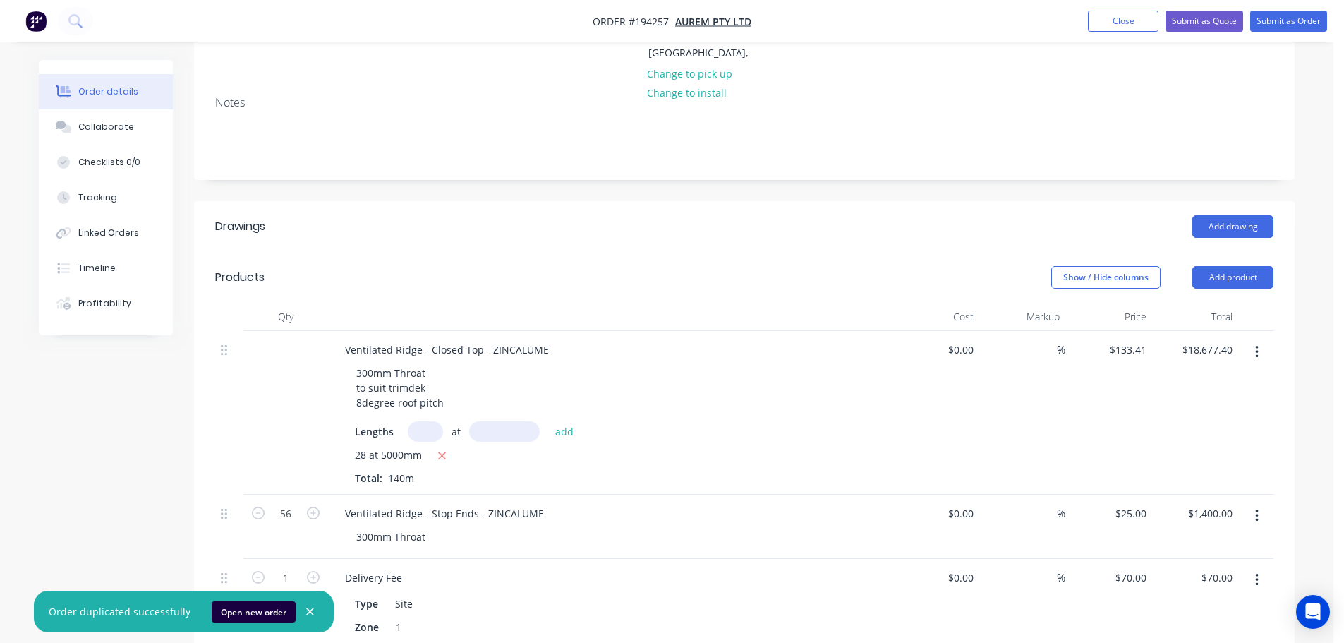
scroll to position [282, 0]
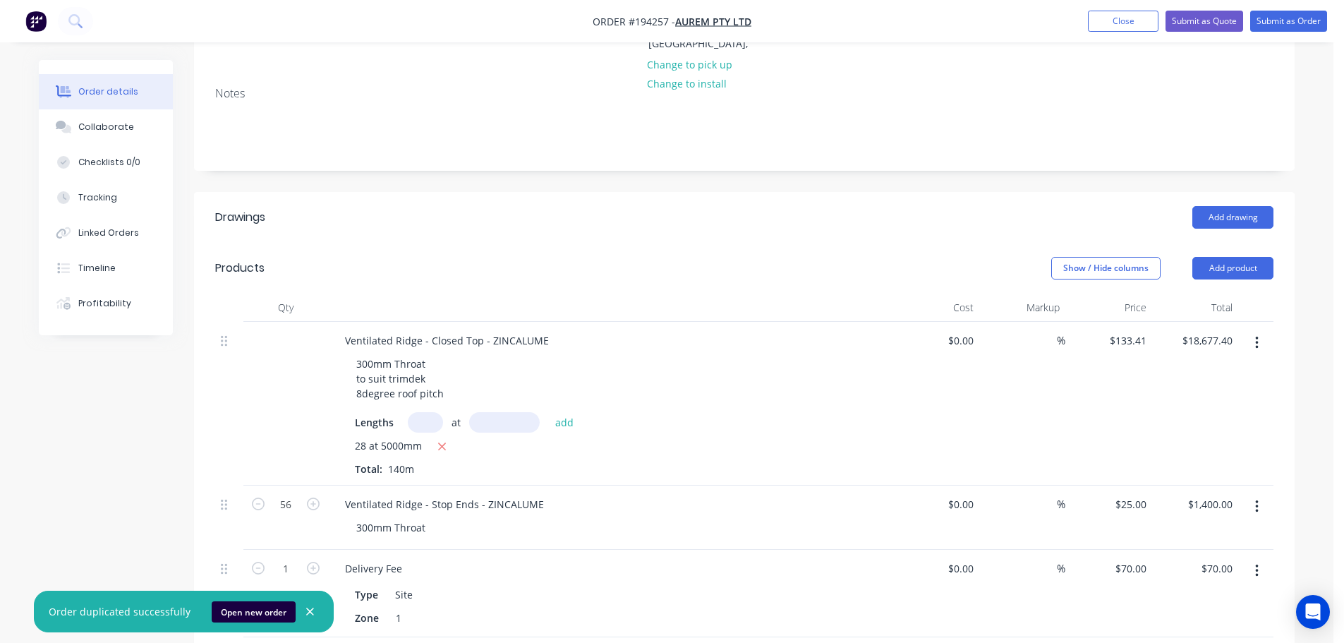
click at [1257, 335] on icon "button" at bounding box center [1258, 343] width 4 height 16
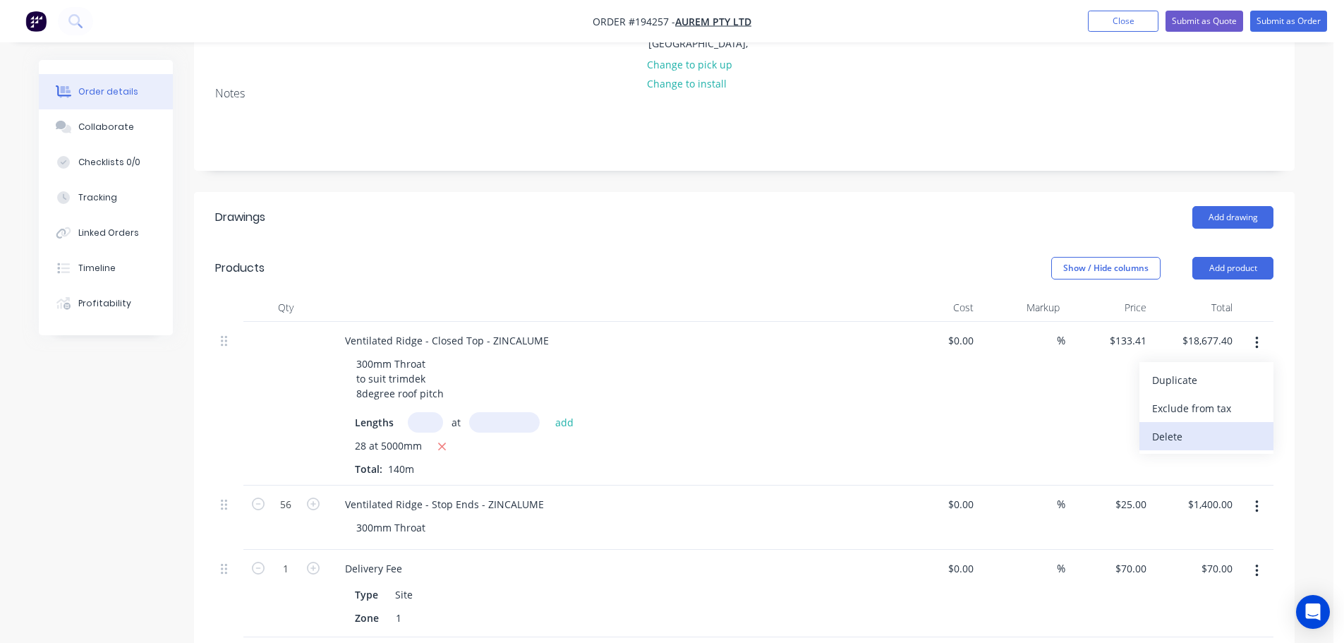
click at [1182, 426] on div "Delete" at bounding box center [1207, 436] width 109 height 20
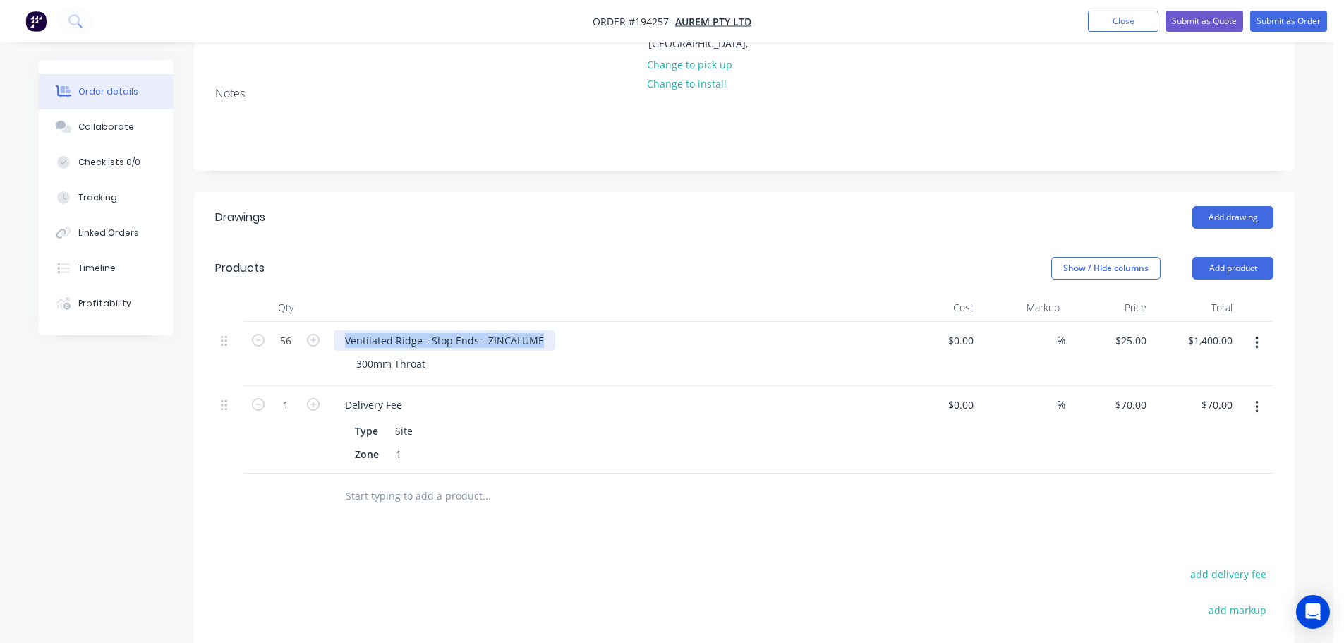
drag, startPoint x: 547, startPoint y: 299, endPoint x: 306, endPoint y: 299, distance: 240.7
click at [306, 322] on div "56 Ventilated Ridge - Stop Ends - ZINCALUME 300mm Throat $0.00 $0.00 % $25.00 $…" at bounding box center [744, 354] width 1059 height 64
click at [294, 330] on input "56" at bounding box center [285, 340] width 37 height 21
type input "28"
type input "$700.00"
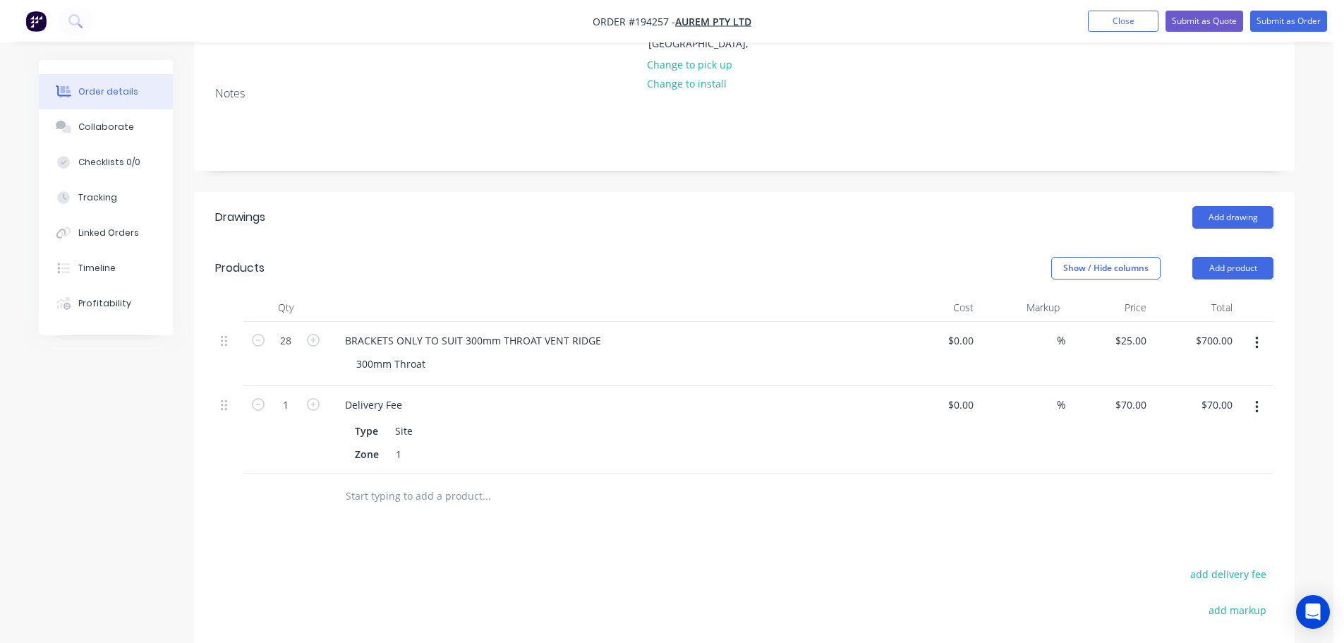
click at [678, 243] on header "Products Show / Hide columns Add product" at bounding box center [744, 268] width 1101 height 51
click at [892, 294] on div "Qty Cost Markup Price Total" at bounding box center [744, 308] width 1059 height 28
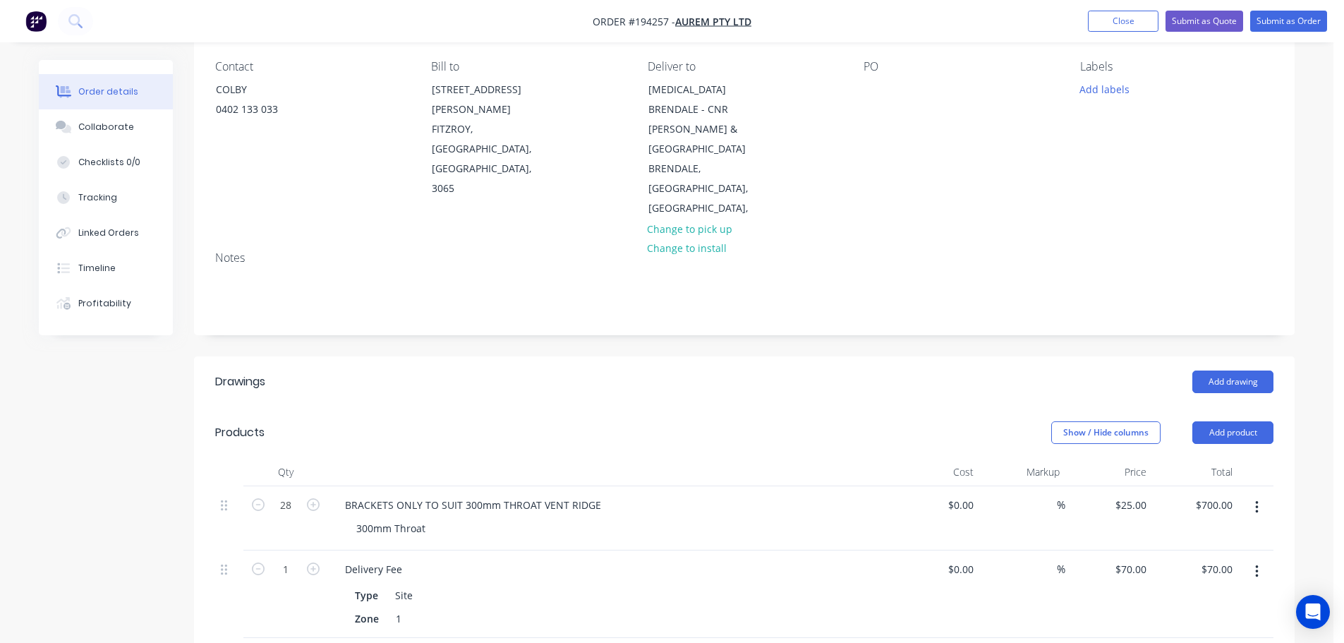
scroll to position [0, 0]
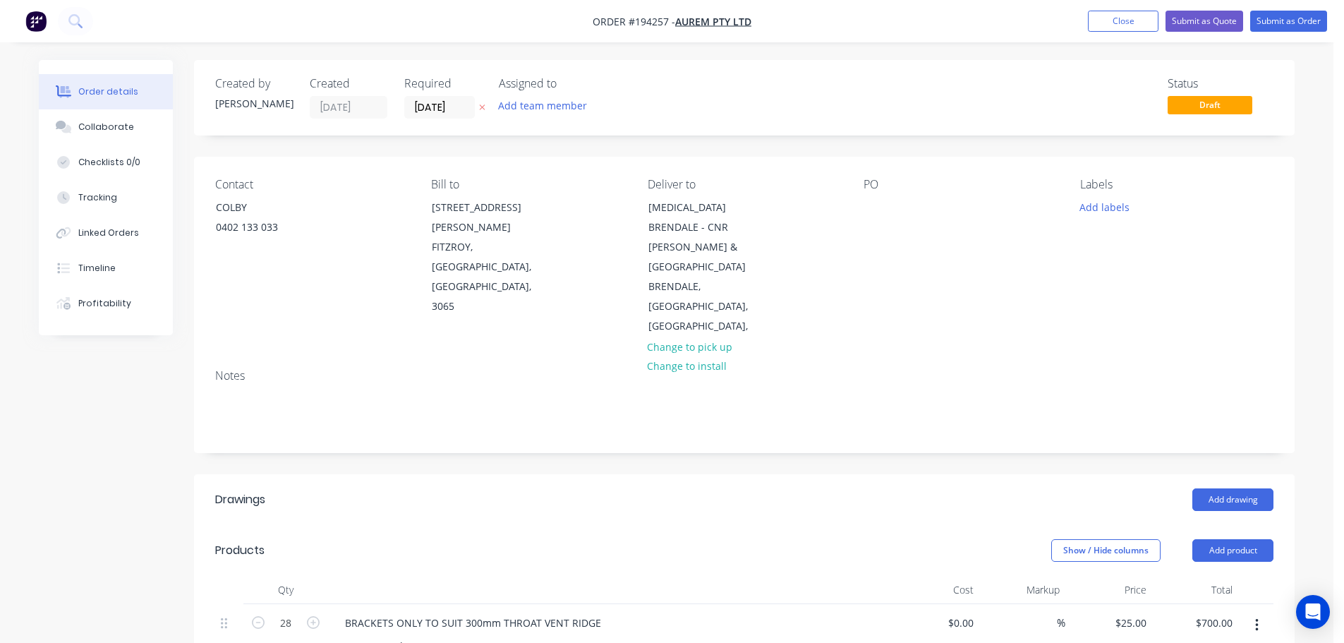
click at [1114, 36] on nav "Order #194257 - AUREM PTY LTD Add product Close Submit as Quote Submit as Order" at bounding box center [672, 21] width 1344 height 42
click at [1113, 21] on button "Close" at bounding box center [1123, 21] width 71 height 21
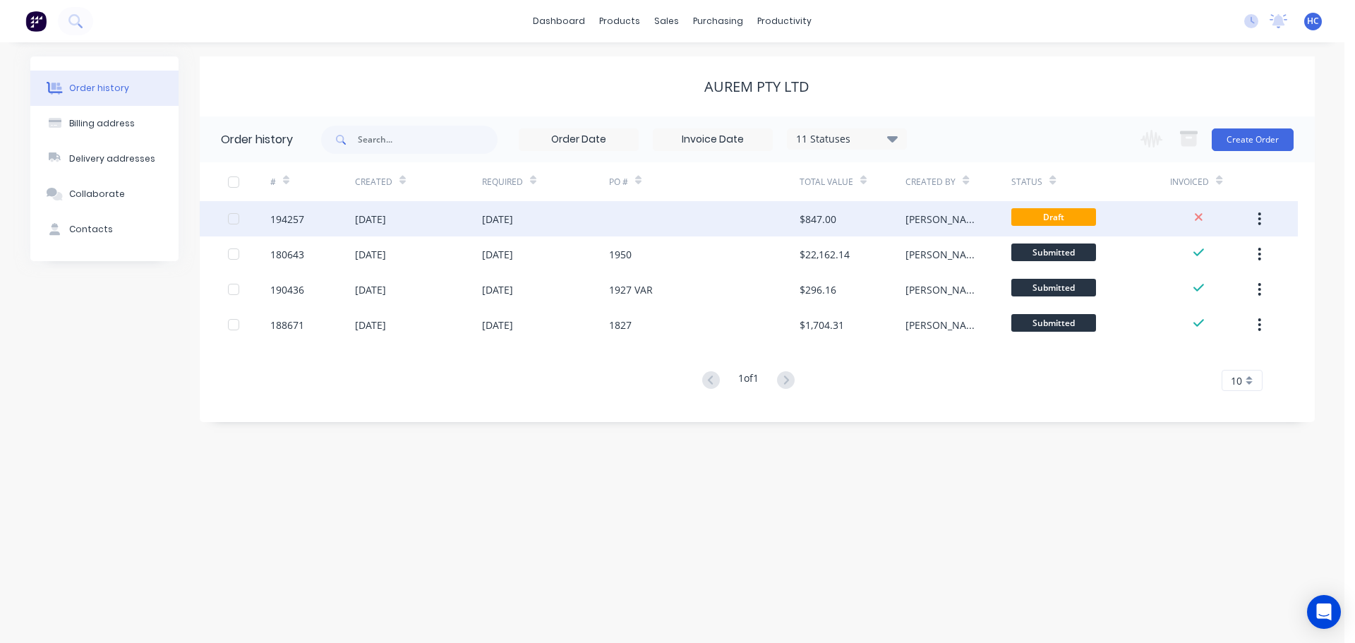
click at [747, 225] on div at bounding box center [704, 218] width 191 height 35
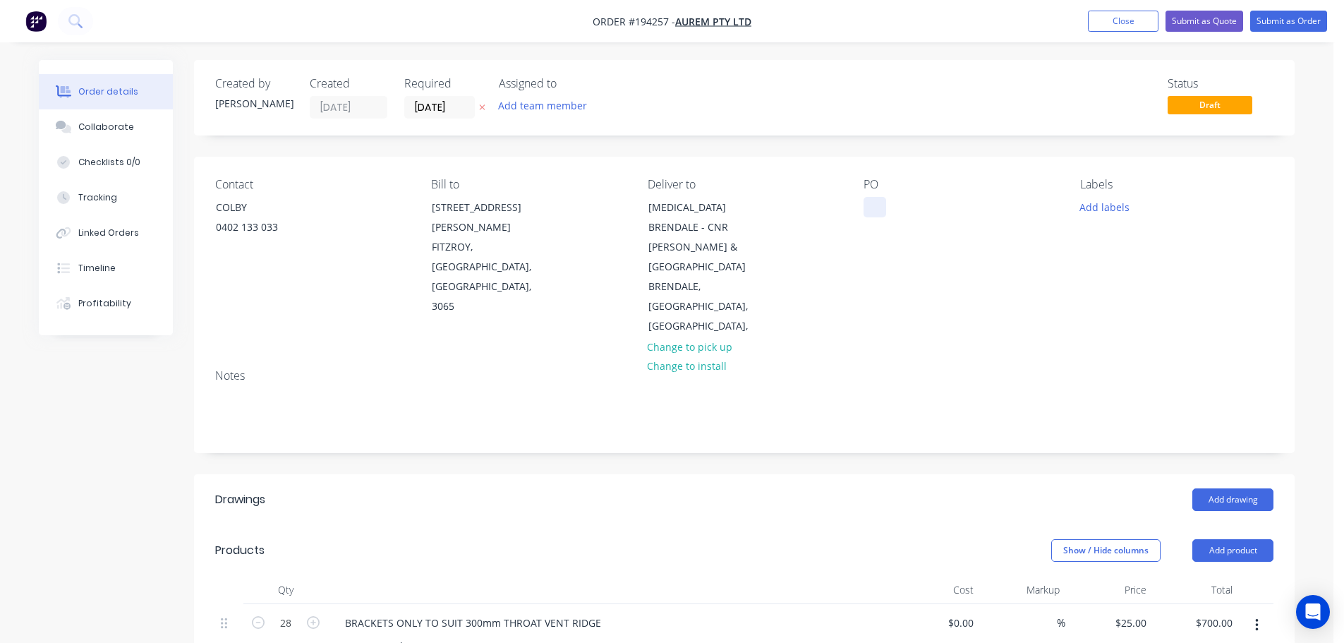
click at [884, 210] on div at bounding box center [875, 207] width 23 height 20
click at [905, 148] on div "Created by Hayden Created 30/09/25 Required 02/10/25 Assigned to Add team membe…" at bounding box center [744, 600] width 1101 height 1081
click at [934, 421] on div "Created by Hayden Created 30/09/25 Required 02/10/25 Assigned to Add team membe…" at bounding box center [744, 600] width 1101 height 1081
click at [884, 474] on header "Drawings Add drawing" at bounding box center [744, 499] width 1101 height 51
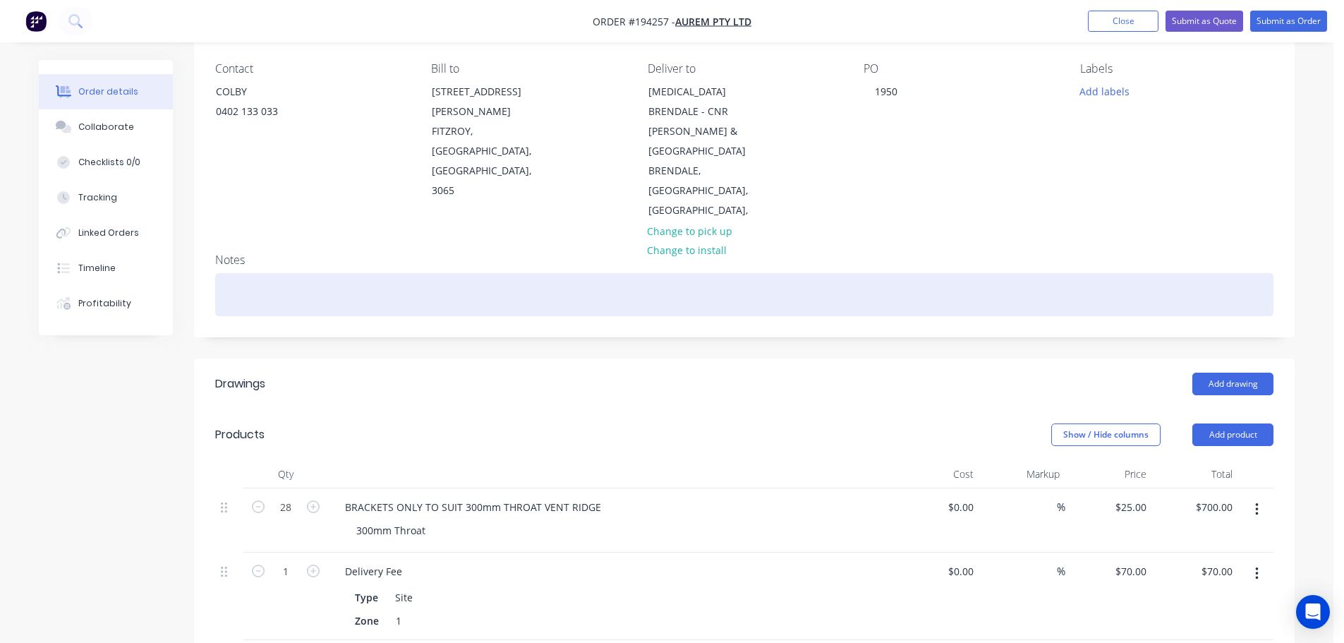
scroll to position [141, 0]
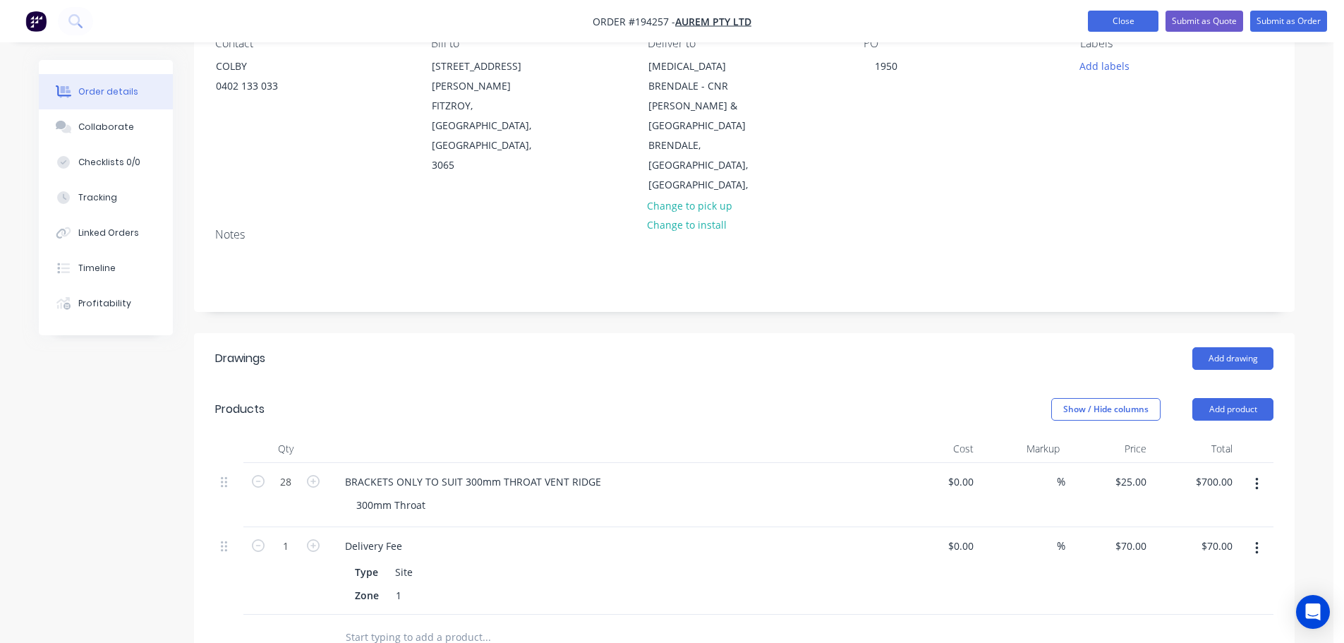
click at [1143, 25] on button "Close" at bounding box center [1123, 21] width 71 height 21
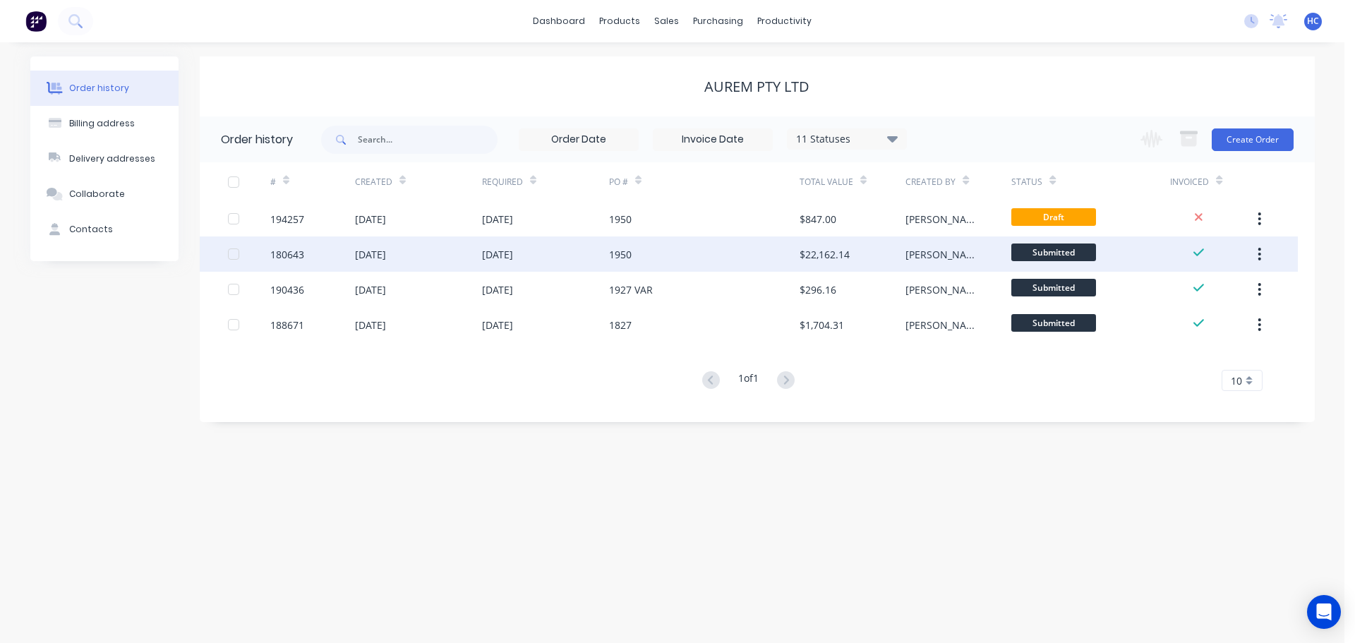
click at [685, 260] on div "1950" at bounding box center [704, 253] width 191 height 35
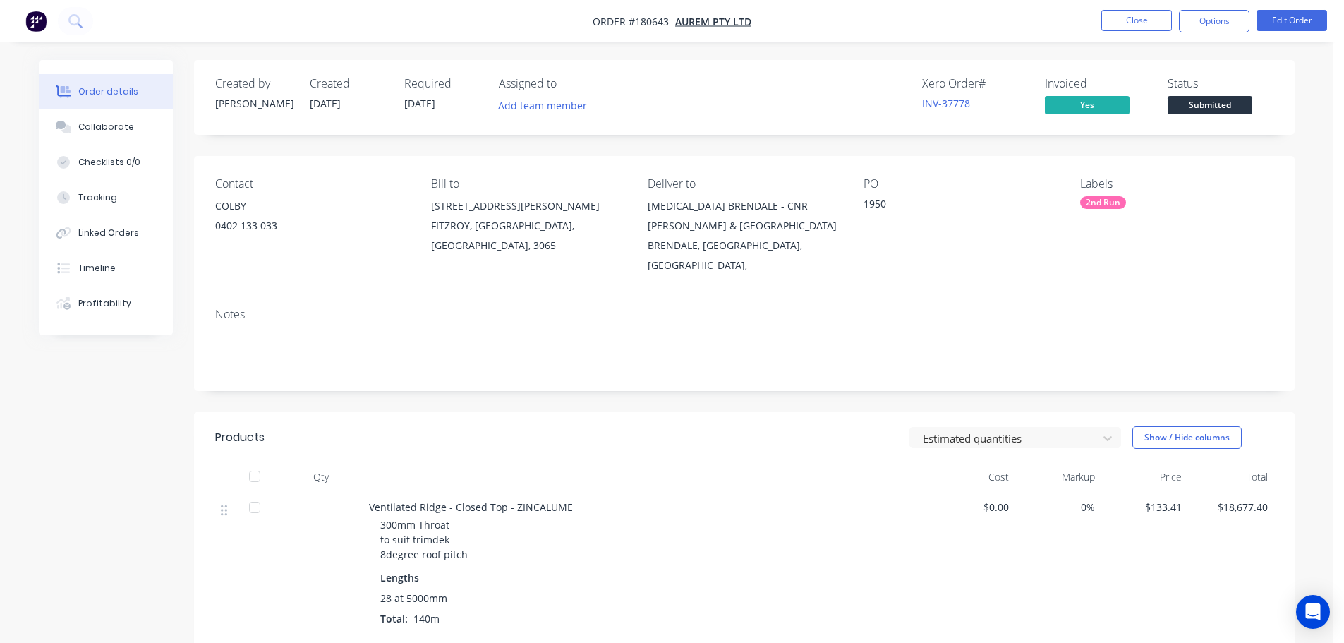
click at [523, 381] on div "Created by John Created 28/08/25 Required 08/09/25 Assigned to Add team member …" at bounding box center [744, 530] width 1101 height 940
click at [1121, 22] on button "Close" at bounding box center [1137, 20] width 71 height 21
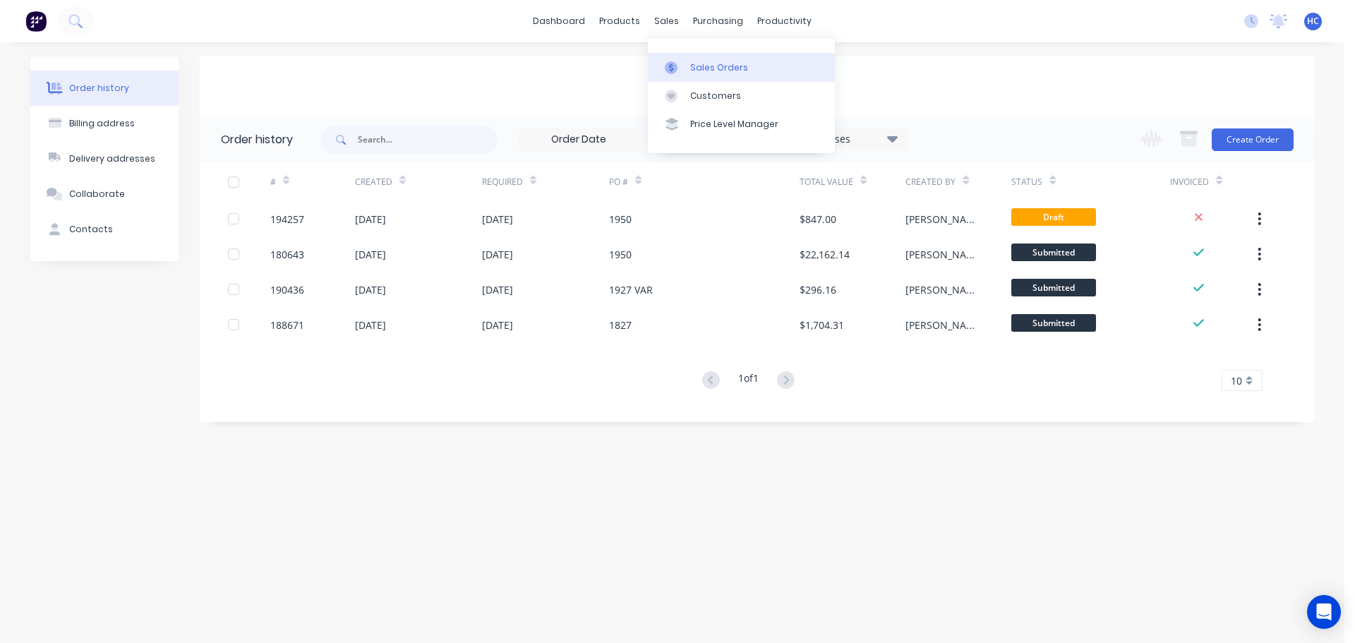
click at [705, 68] on div "Sales Orders" at bounding box center [719, 67] width 58 height 13
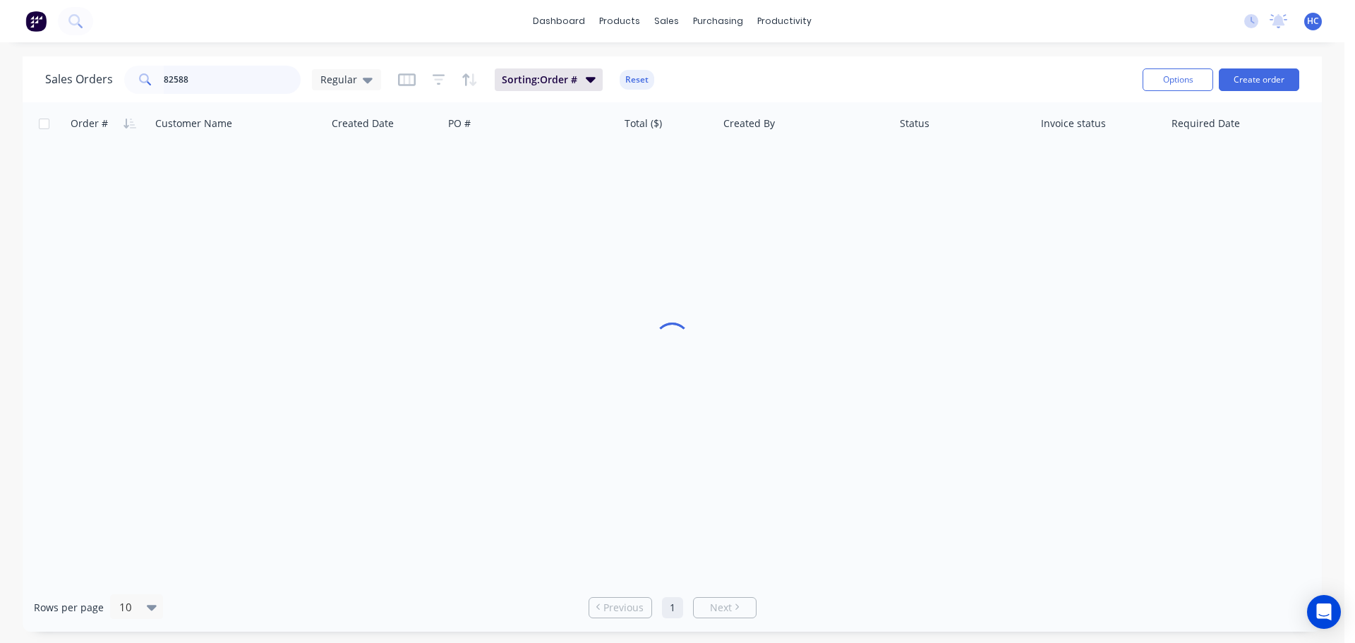
drag, startPoint x: 219, startPoint y: 71, endPoint x: 188, endPoint y: 75, distance: 31.3
click at [206, 73] on input "82588" at bounding box center [233, 80] width 138 height 28
click at [188, 75] on input "82588" at bounding box center [233, 80] width 138 height 28
click at [168, 80] on input "82588" at bounding box center [233, 80] width 138 height 28
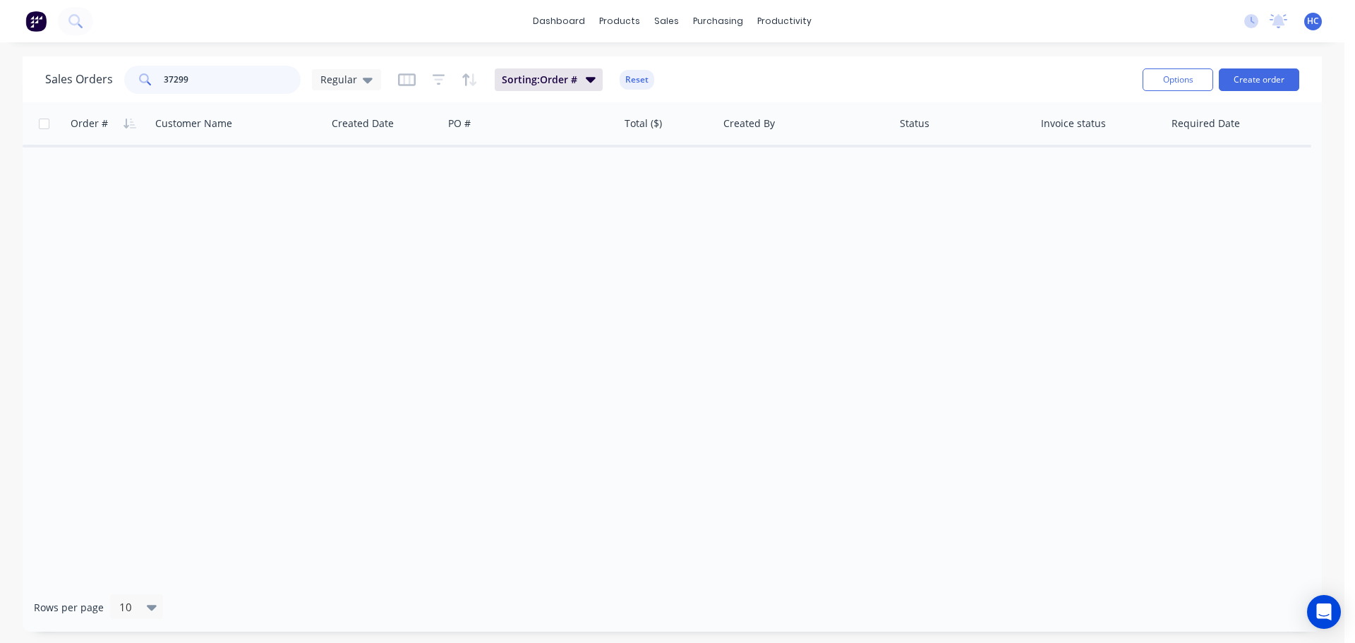
click at [195, 82] on input "37299" at bounding box center [233, 80] width 138 height 28
type input "37288"
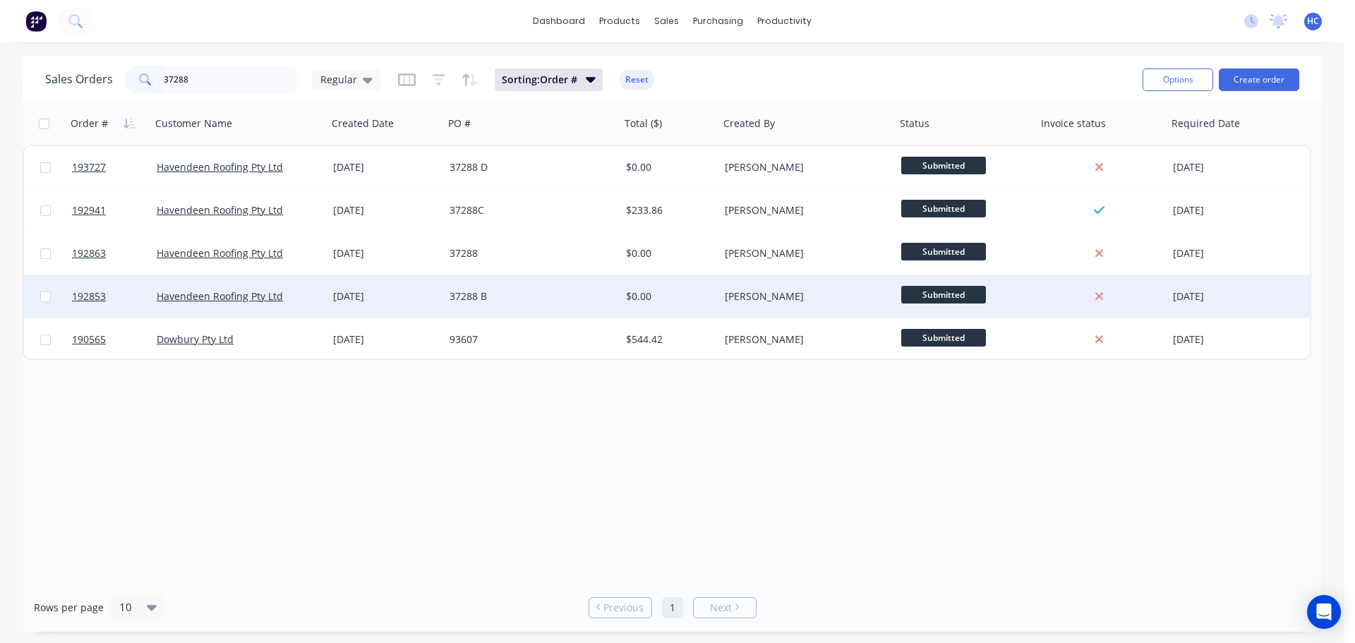
click at [548, 291] on div "37288 B" at bounding box center [528, 296] width 157 height 14
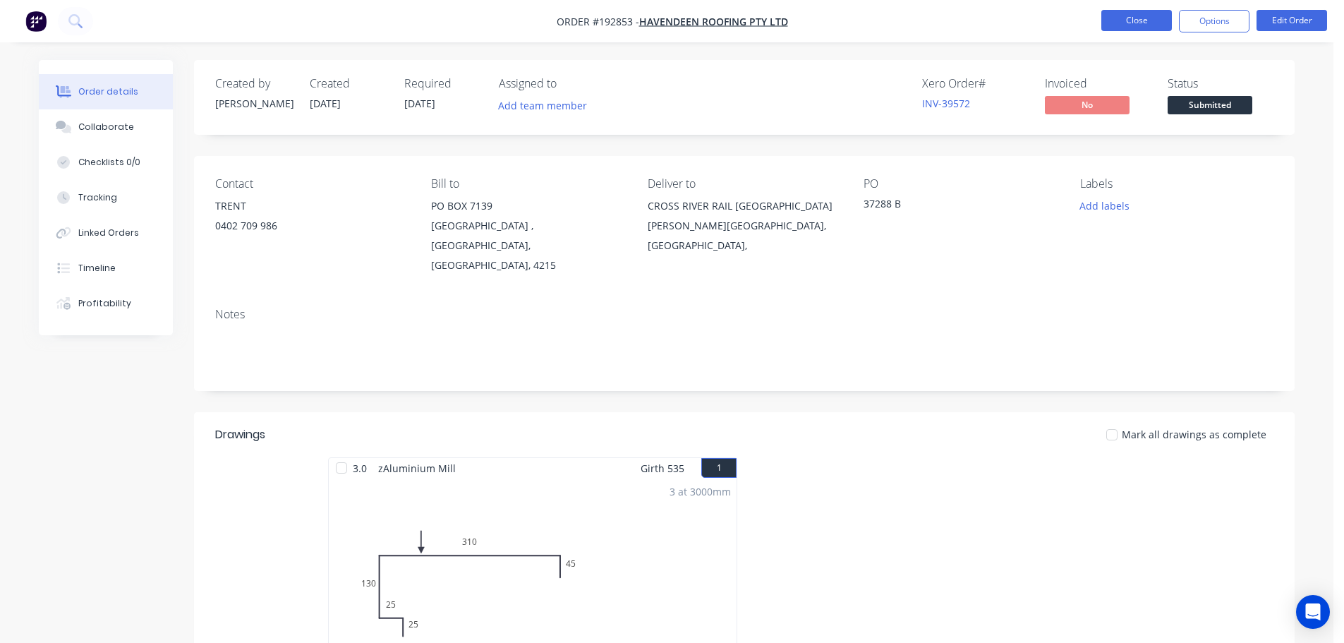
click at [1138, 28] on button "Close" at bounding box center [1137, 20] width 71 height 21
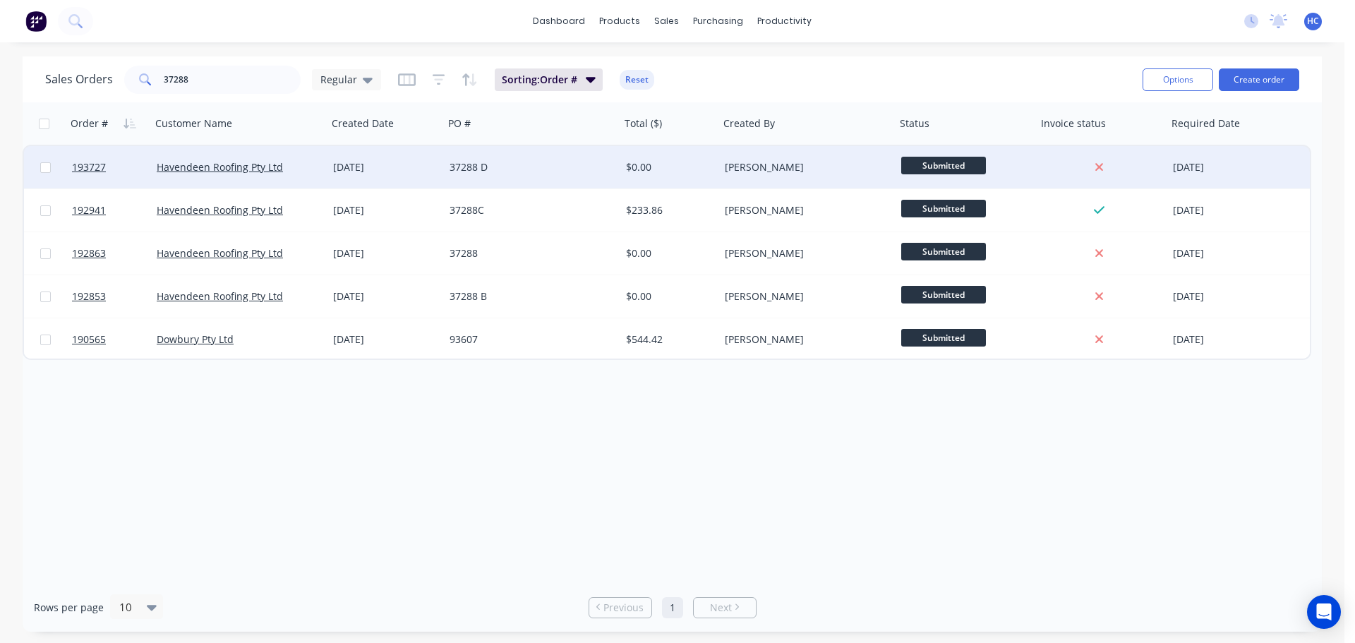
click at [559, 159] on div "37288 D" at bounding box center [532, 167] width 176 height 42
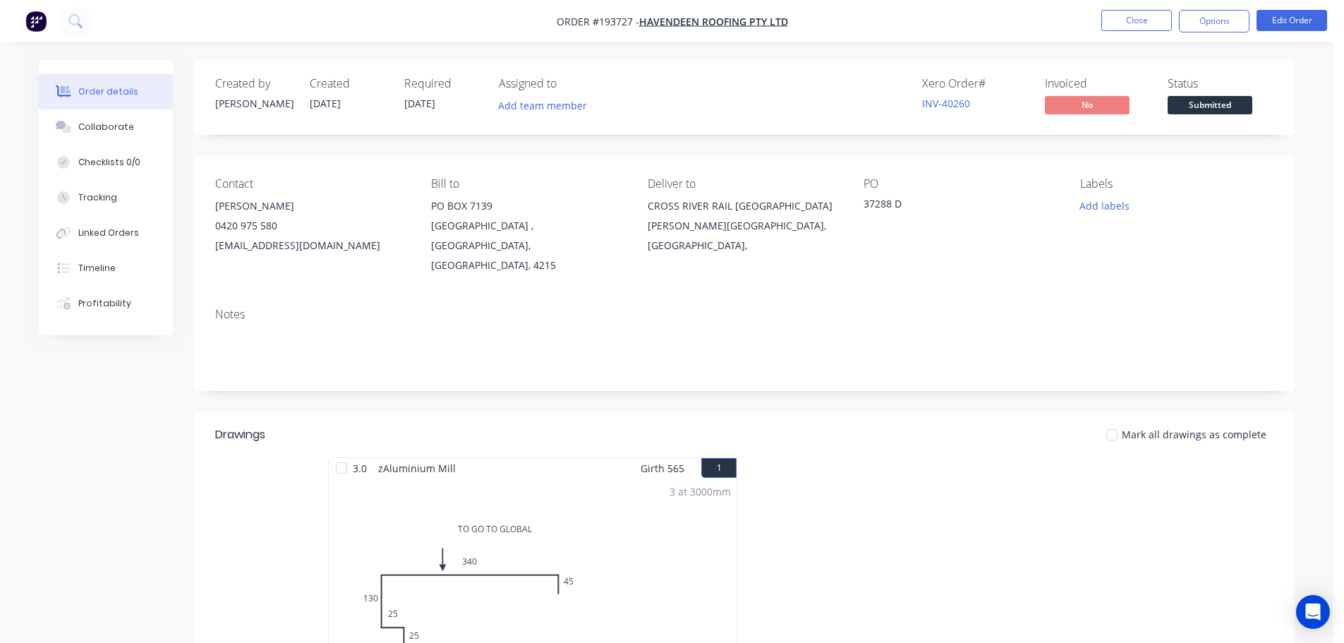
scroll to position [141, 0]
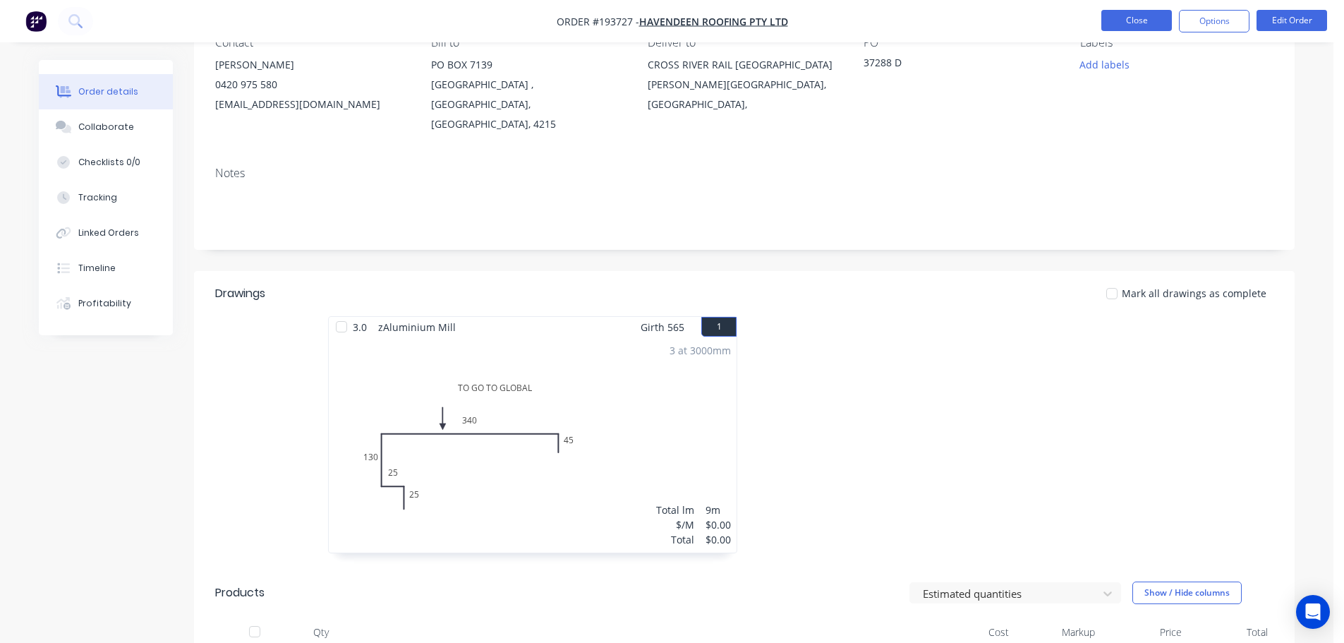
click at [1129, 20] on button "Close" at bounding box center [1137, 20] width 71 height 21
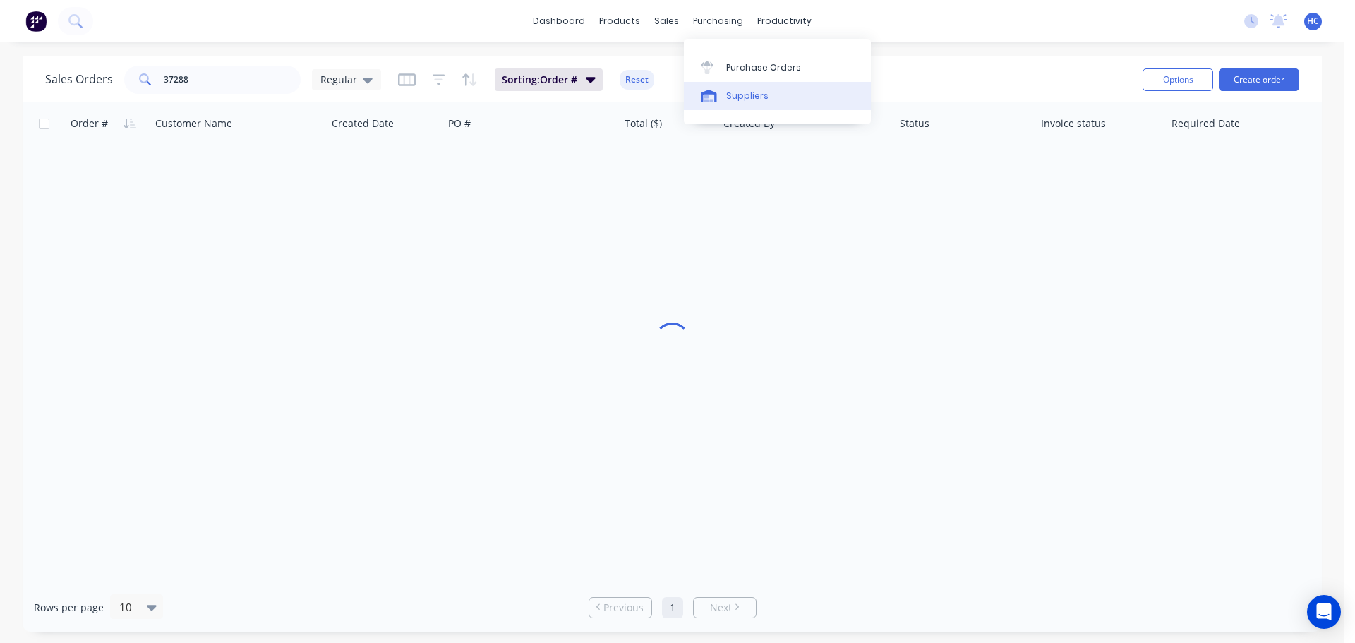
click at [754, 93] on div "Suppliers" at bounding box center [747, 96] width 42 height 13
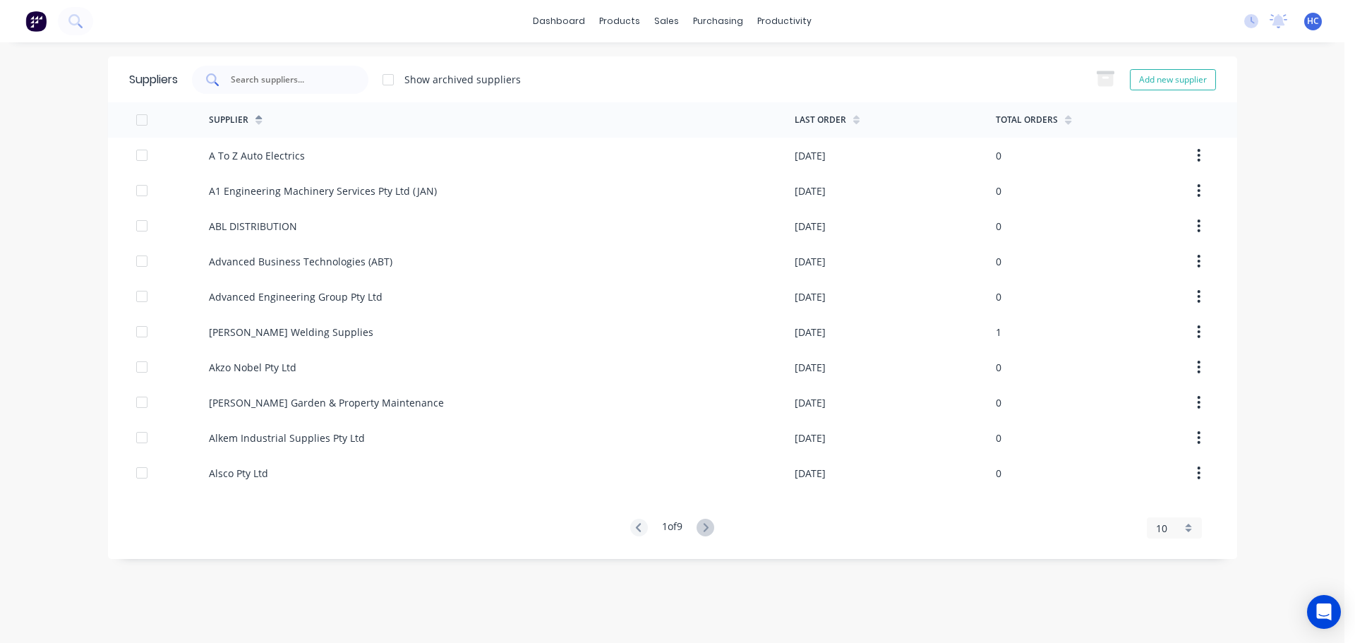
click at [259, 78] on input "text" at bounding box center [287, 80] width 117 height 14
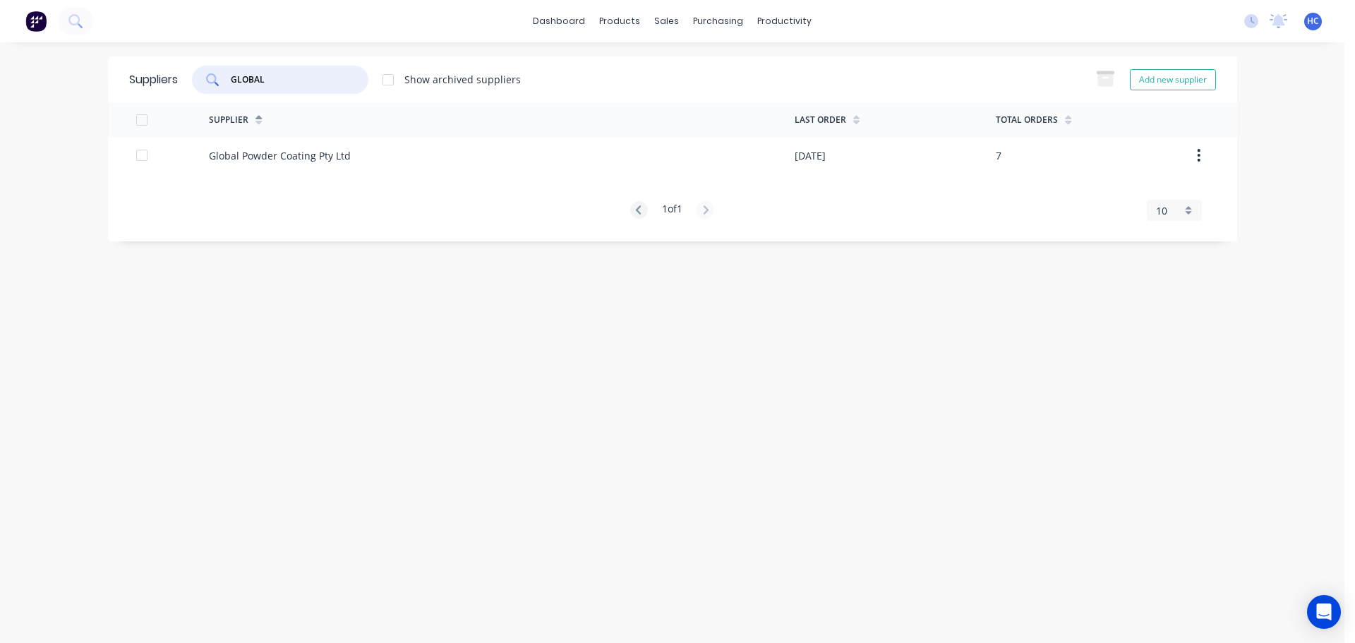
type input "GLOBAL"
click at [354, 173] on div "Supplier Last Order Total Orders Global Powder Coating Pty Ltd 30/09/25 7 1 of …" at bounding box center [672, 161] width 1129 height 118
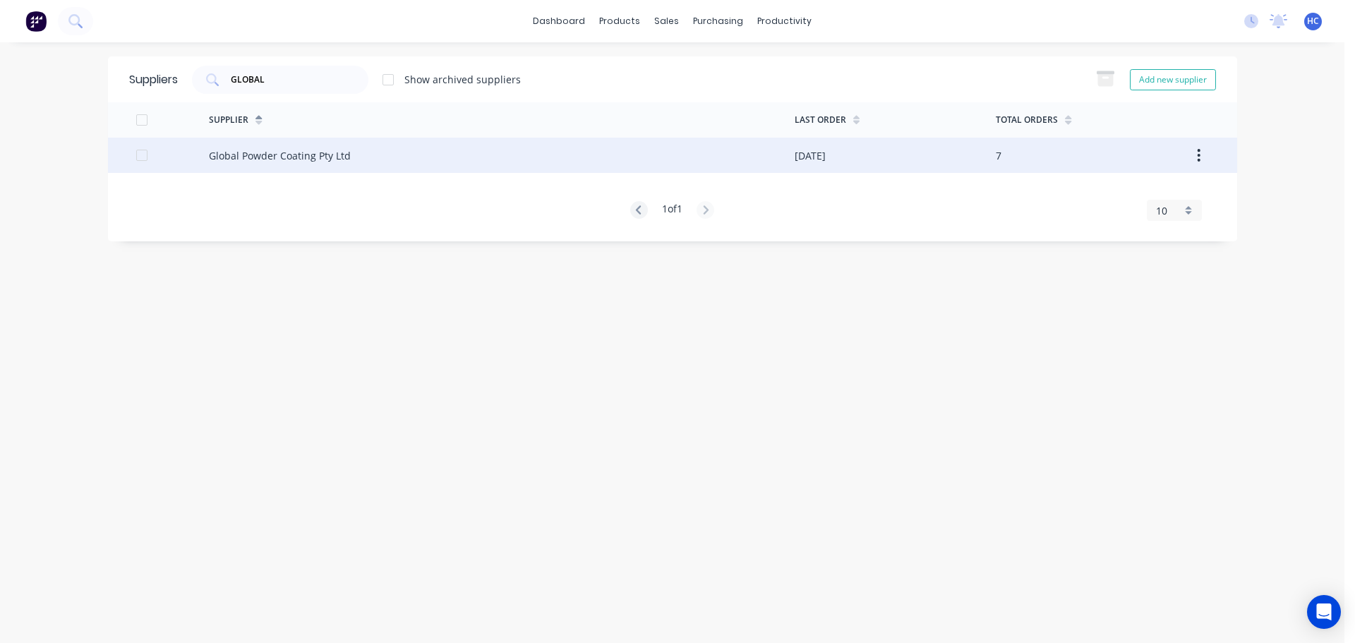
click at [362, 163] on div "Global Powder Coating Pty Ltd" at bounding box center [502, 155] width 586 height 35
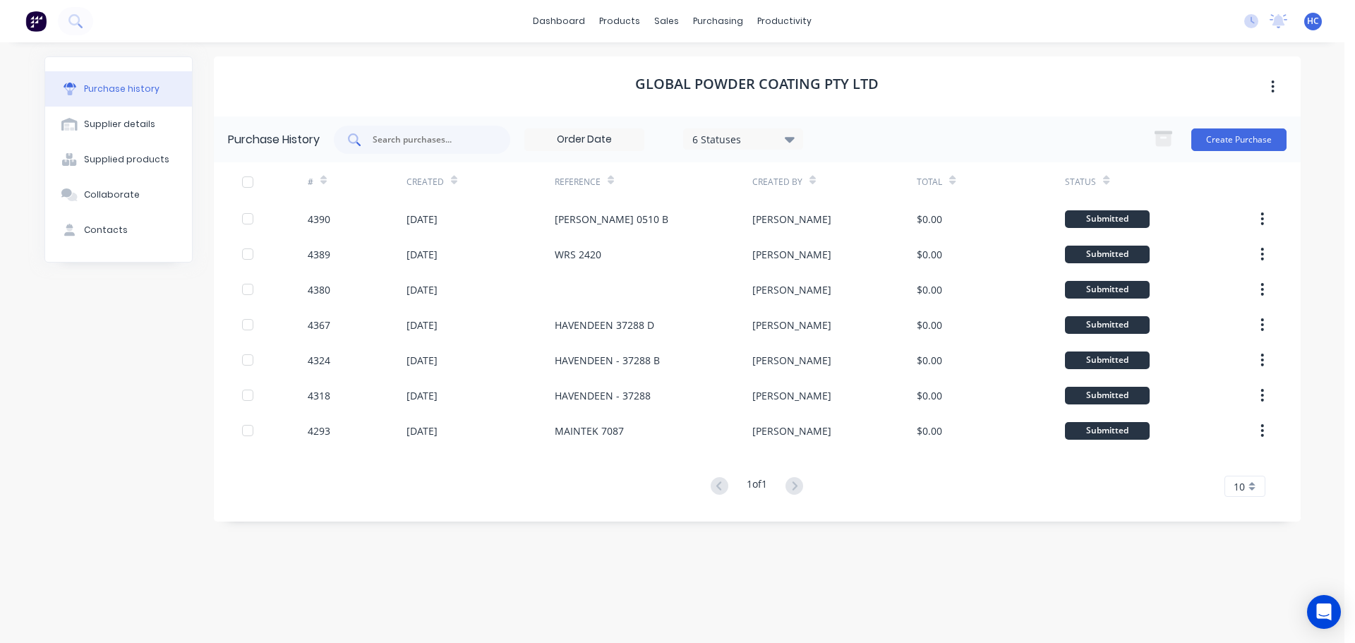
click at [430, 133] on input "text" at bounding box center [429, 140] width 117 height 14
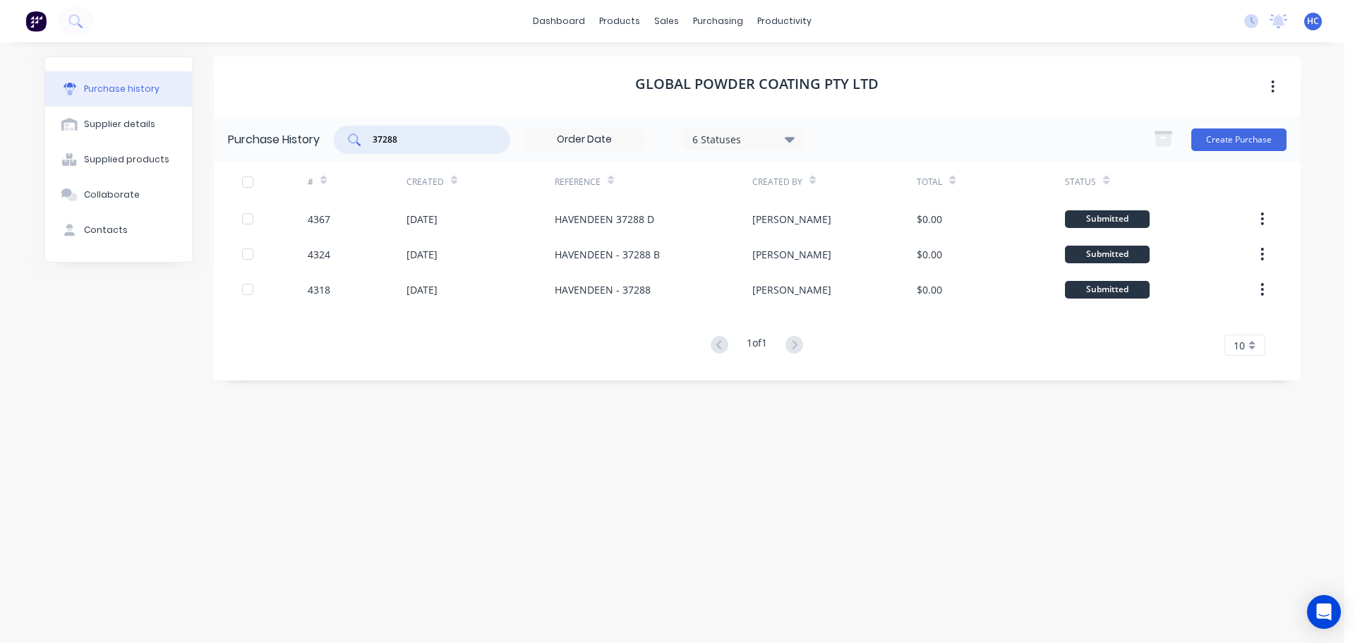
type input "37288"
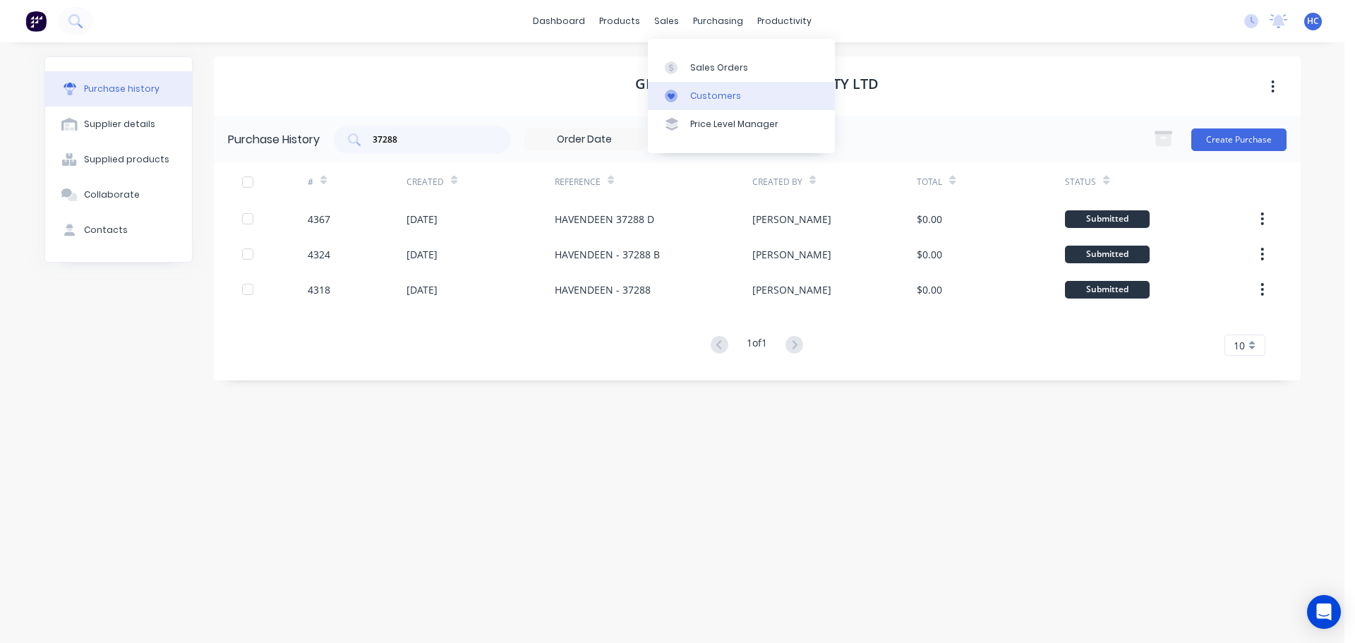
click at [698, 95] on div "Customers" at bounding box center [715, 96] width 51 height 13
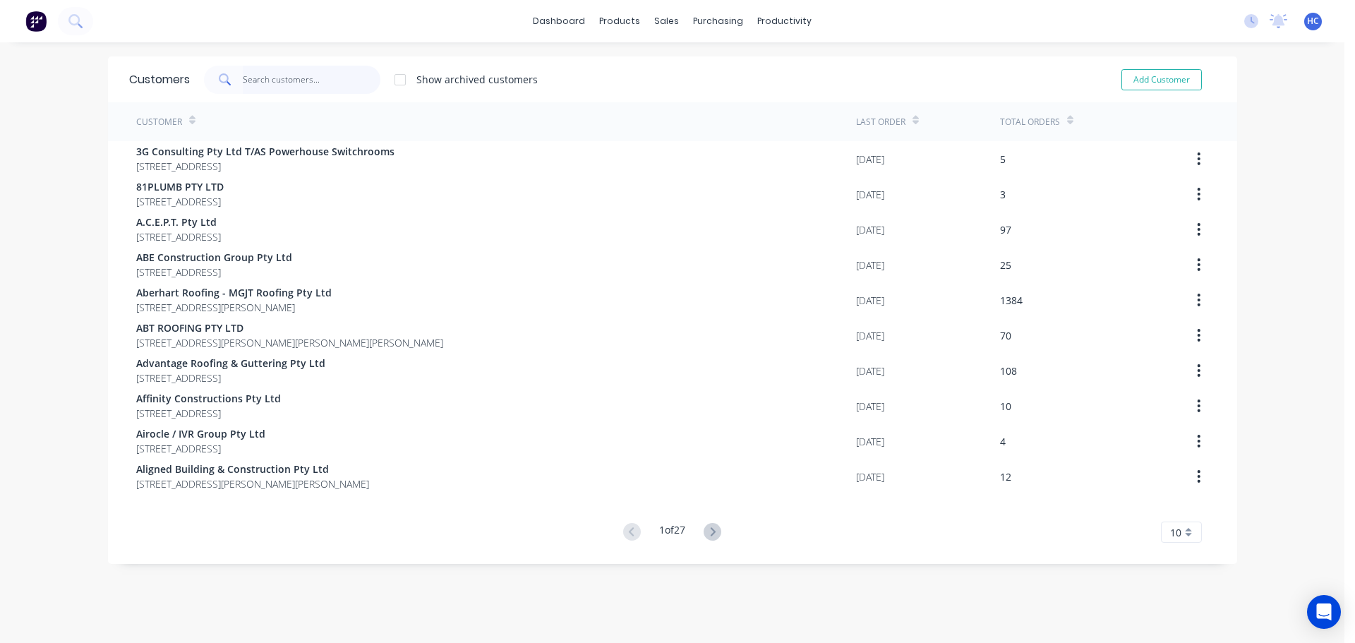
click at [309, 80] on input "text" at bounding box center [312, 80] width 138 height 28
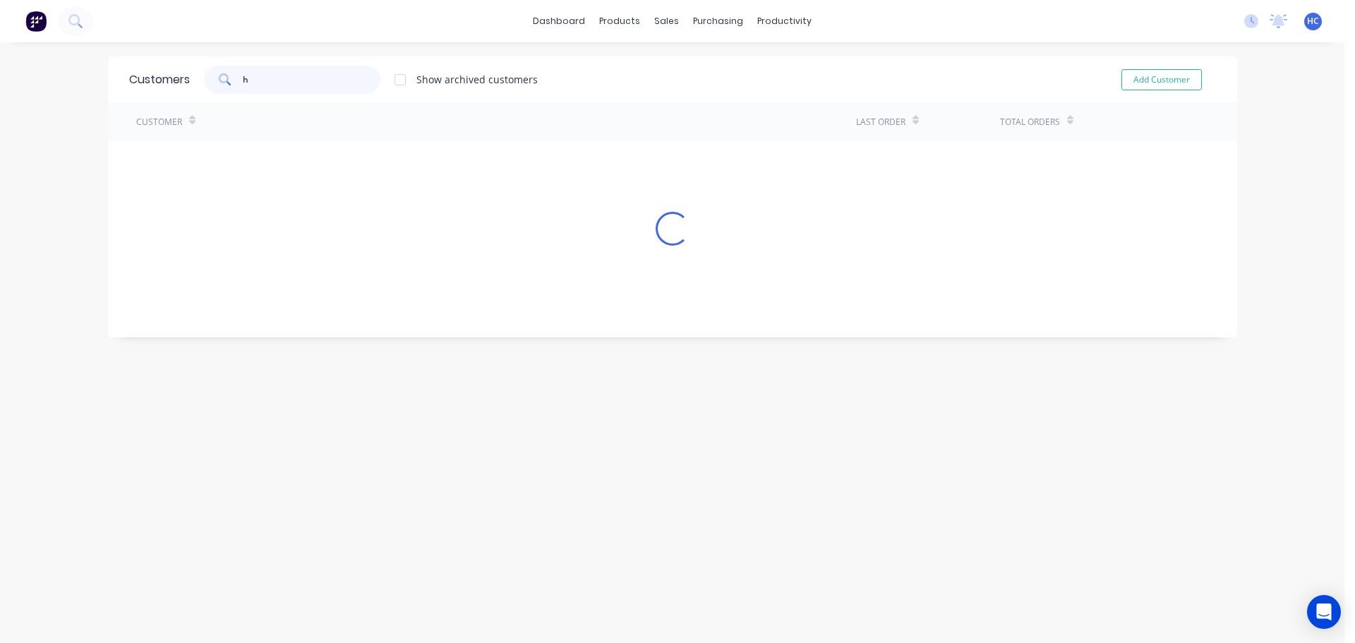
type input "h&"
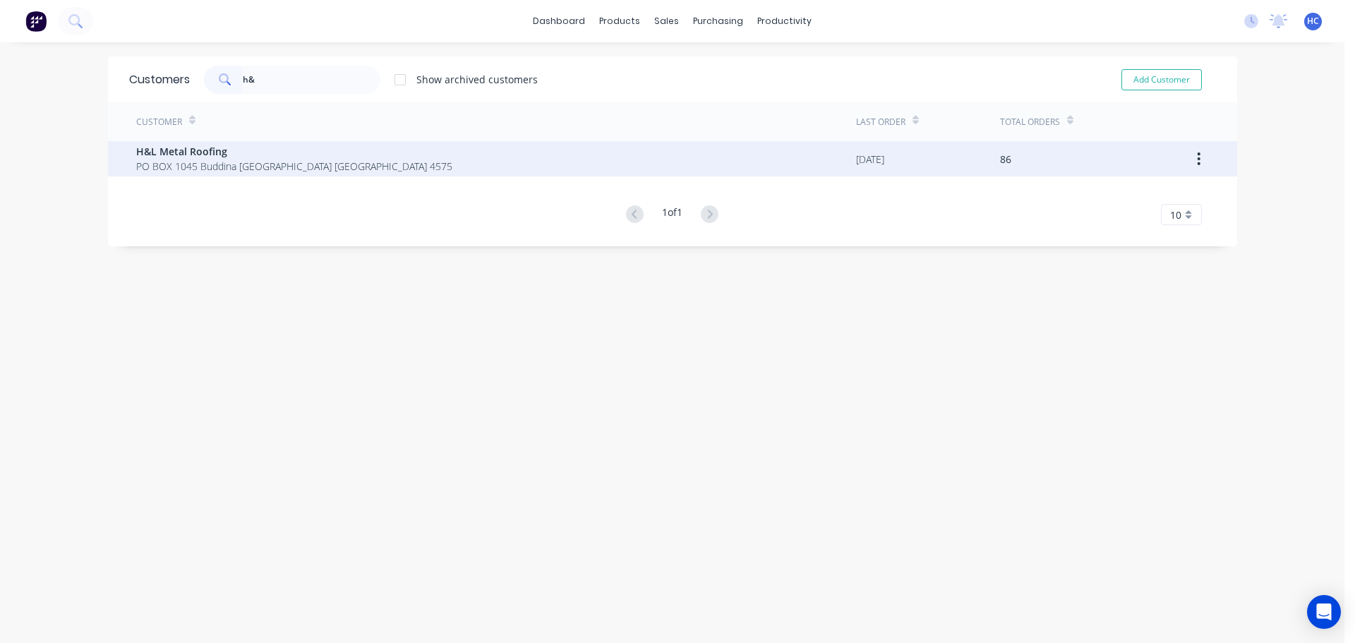
click at [186, 161] on span "PO BOX 1045 Buddina [GEOGRAPHIC_DATA] [GEOGRAPHIC_DATA] 4575" at bounding box center [294, 166] width 316 height 15
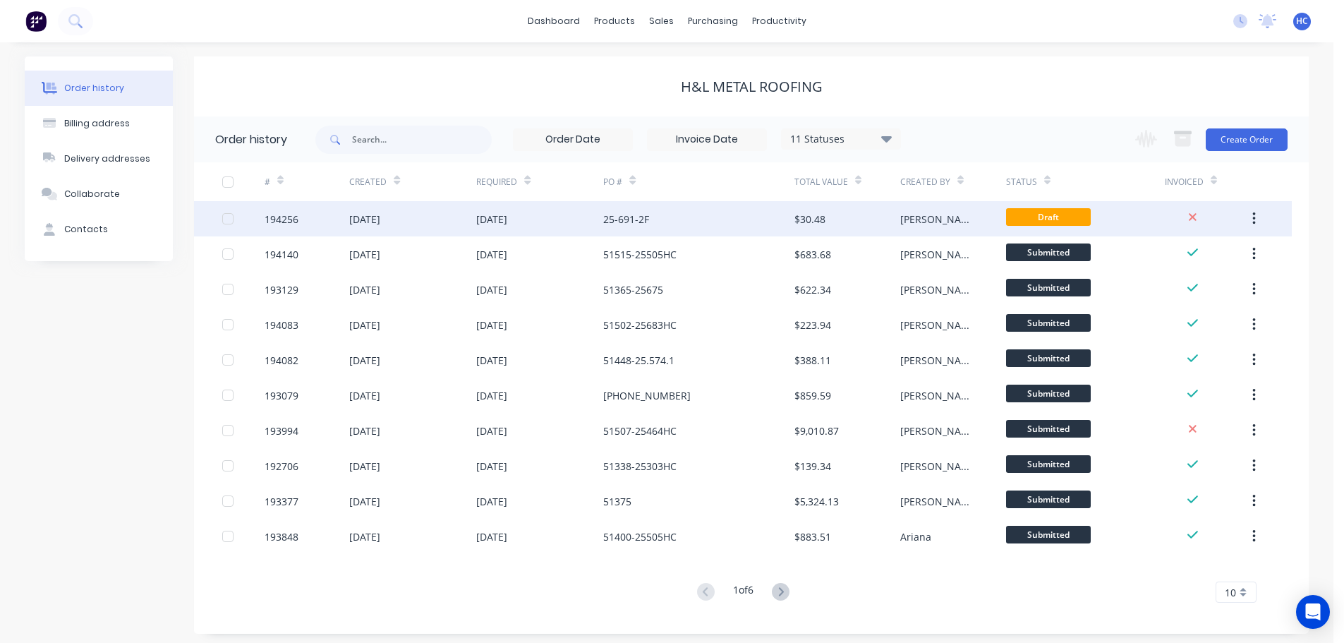
click at [834, 218] on div "$30.48" at bounding box center [848, 218] width 106 height 35
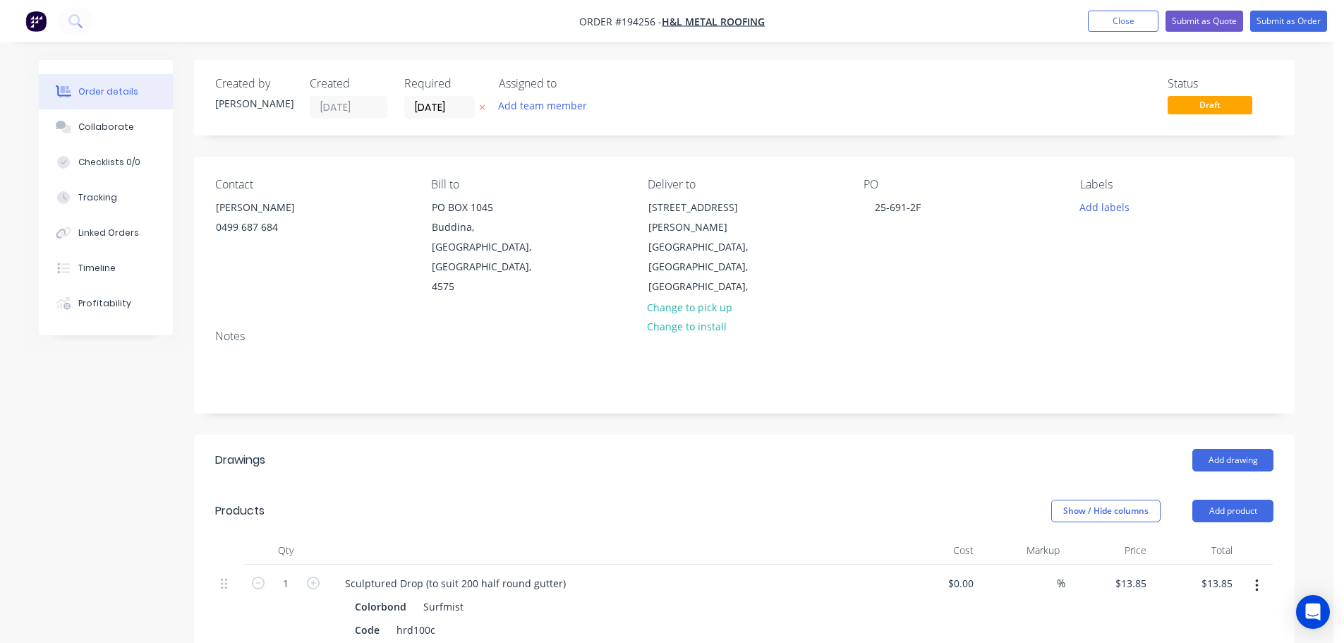
scroll to position [141, 0]
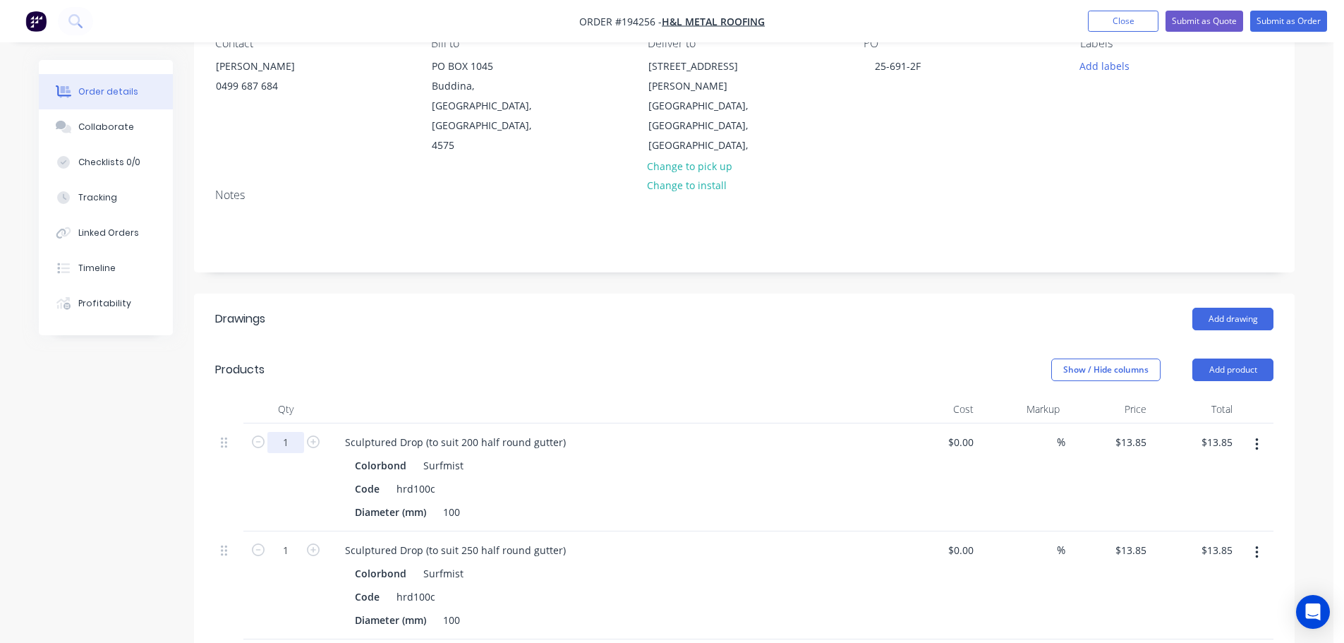
click at [286, 432] on input "1" at bounding box center [285, 442] width 37 height 21
type input "15"
type input "$207.75"
click at [287, 540] on input "1" at bounding box center [285, 550] width 37 height 21
type input "7"
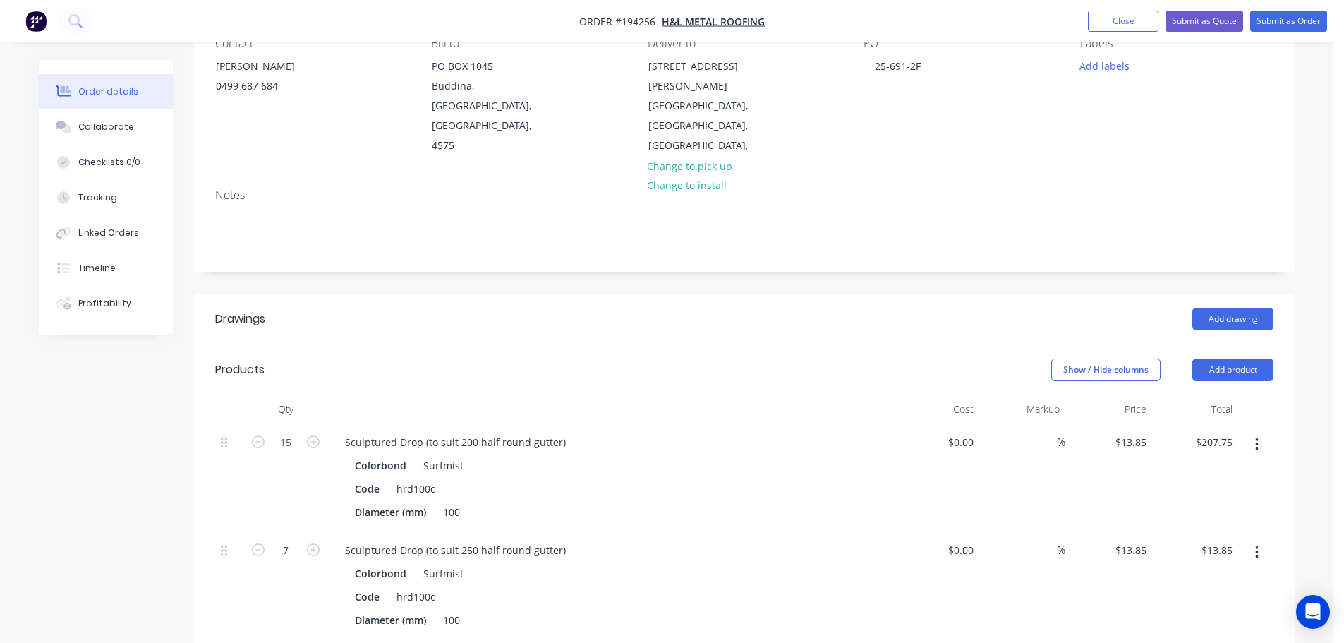
type input "$96.95"
click at [606, 294] on header "Drawings Add drawing" at bounding box center [744, 319] width 1101 height 51
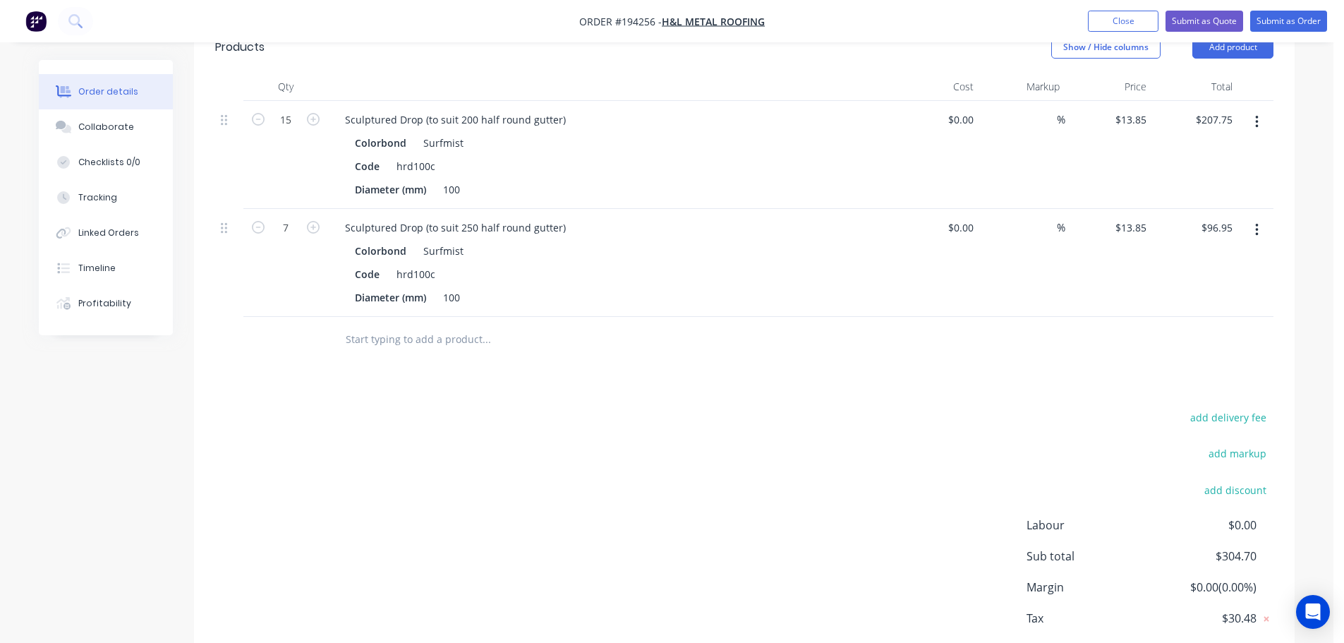
scroll to position [0, 0]
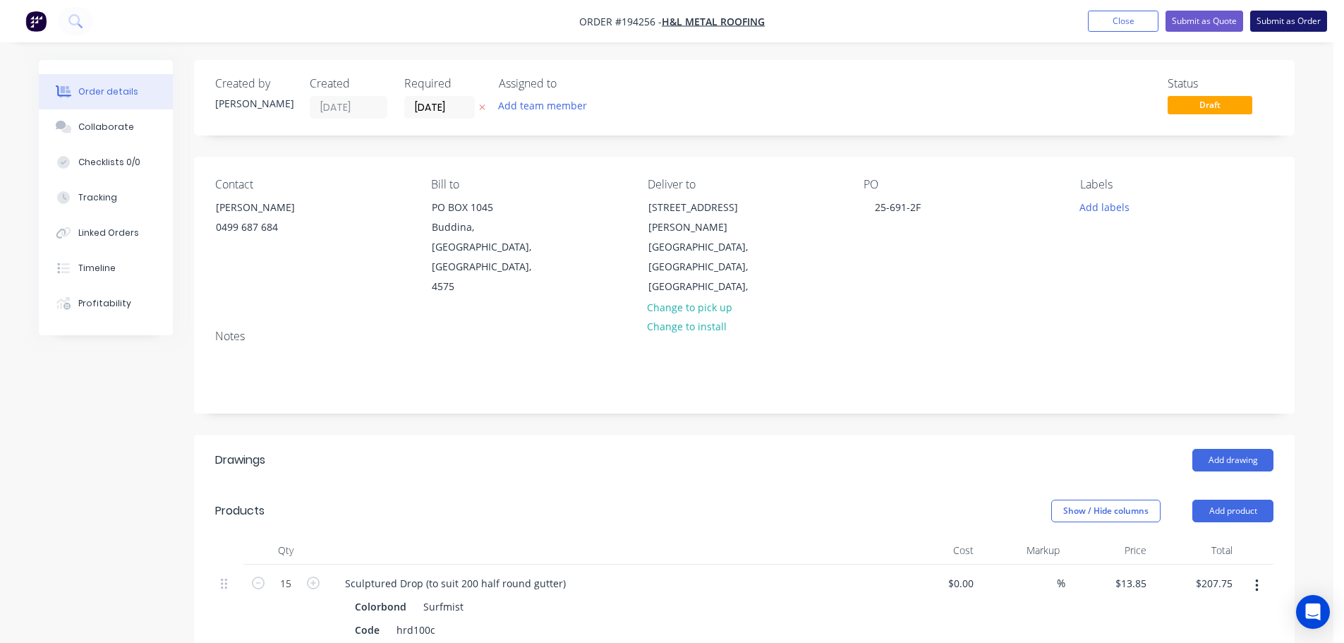
click at [1281, 21] on button "Submit as Order" at bounding box center [1289, 21] width 77 height 21
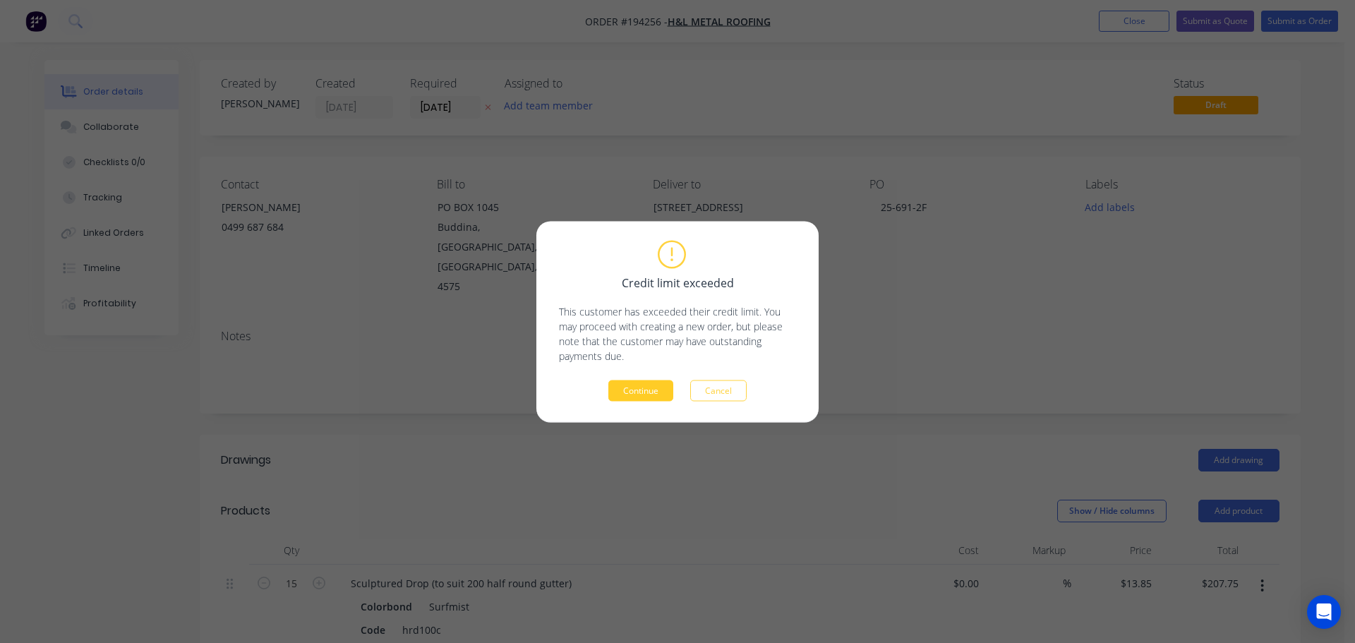
click at [651, 384] on button "Continue" at bounding box center [640, 390] width 65 height 21
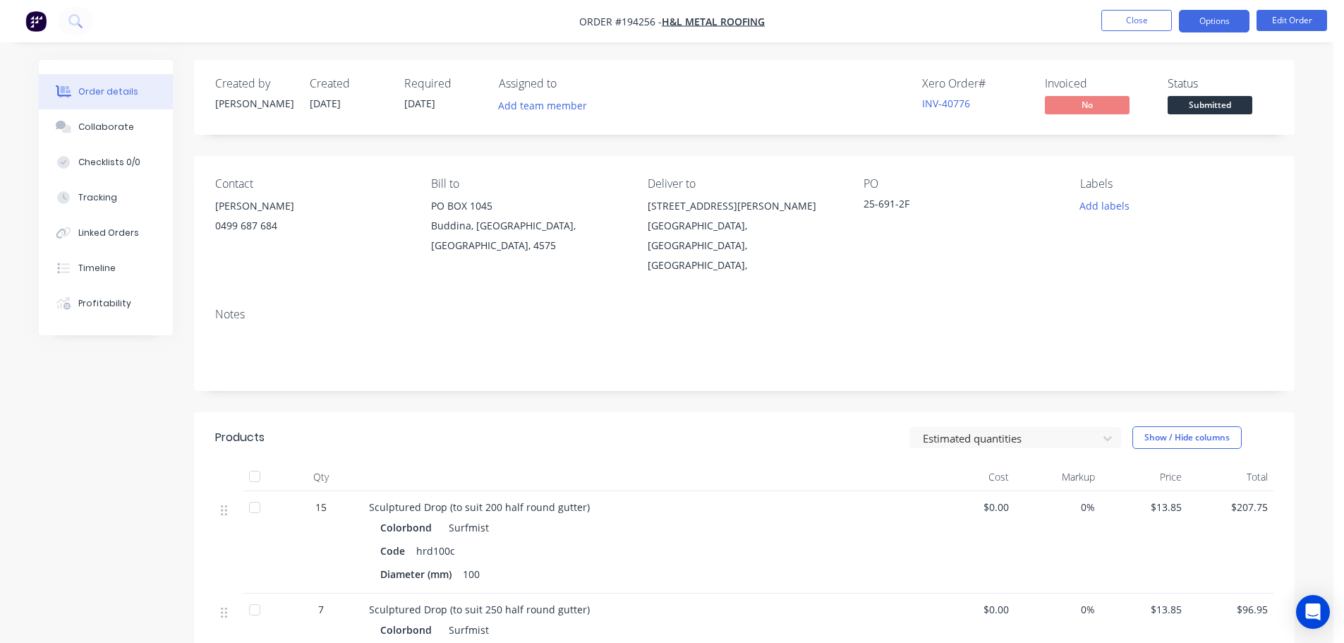
click at [1189, 19] on button "Options" at bounding box center [1214, 21] width 71 height 23
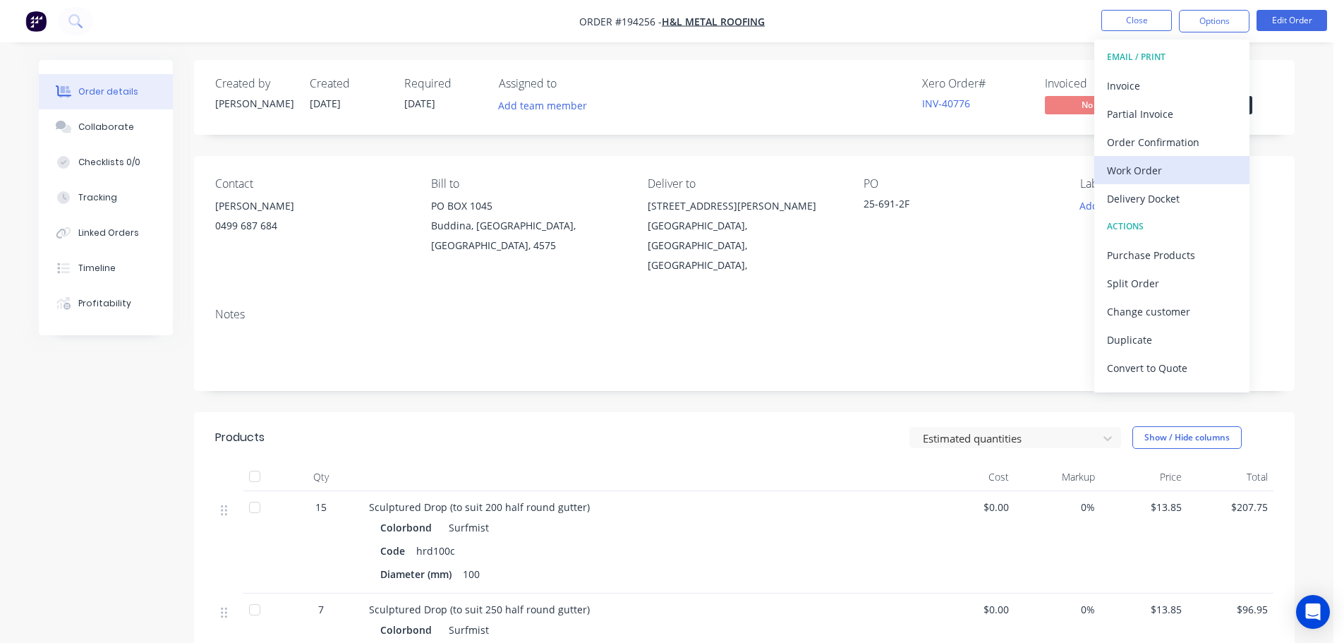
click at [1145, 164] on div "Work Order" at bounding box center [1172, 170] width 130 height 20
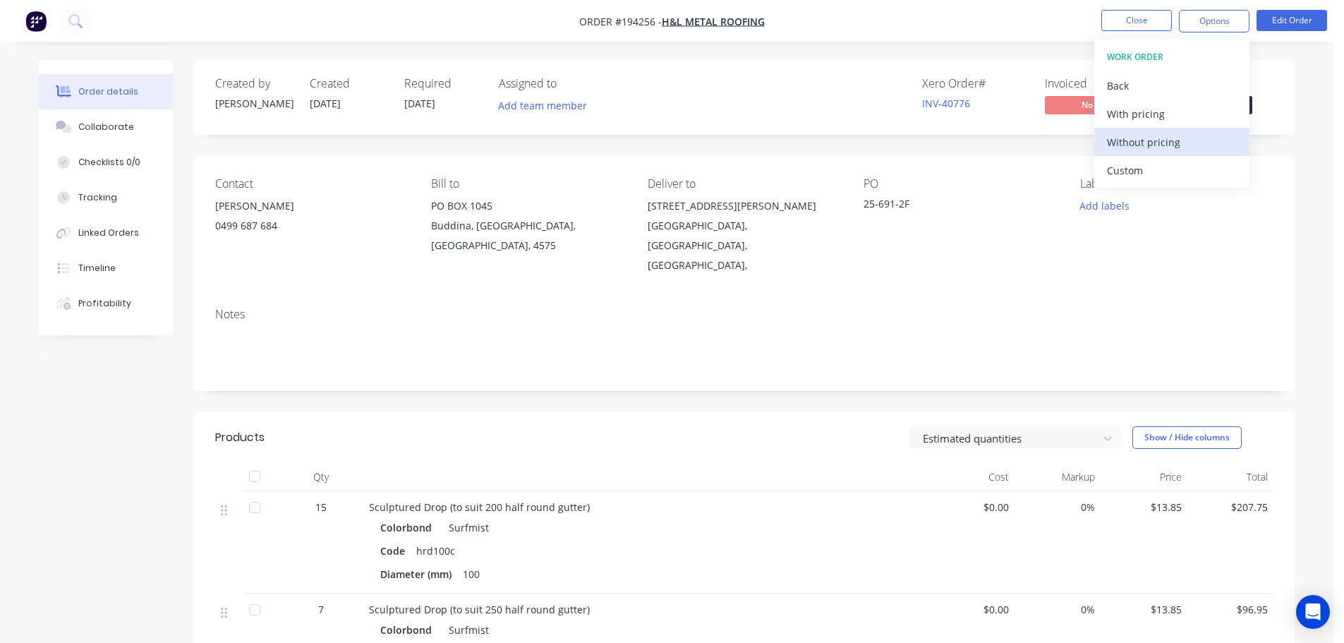
click at [1160, 140] on div "Without pricing" at bounding box center [1172, 142] width 130 height 20
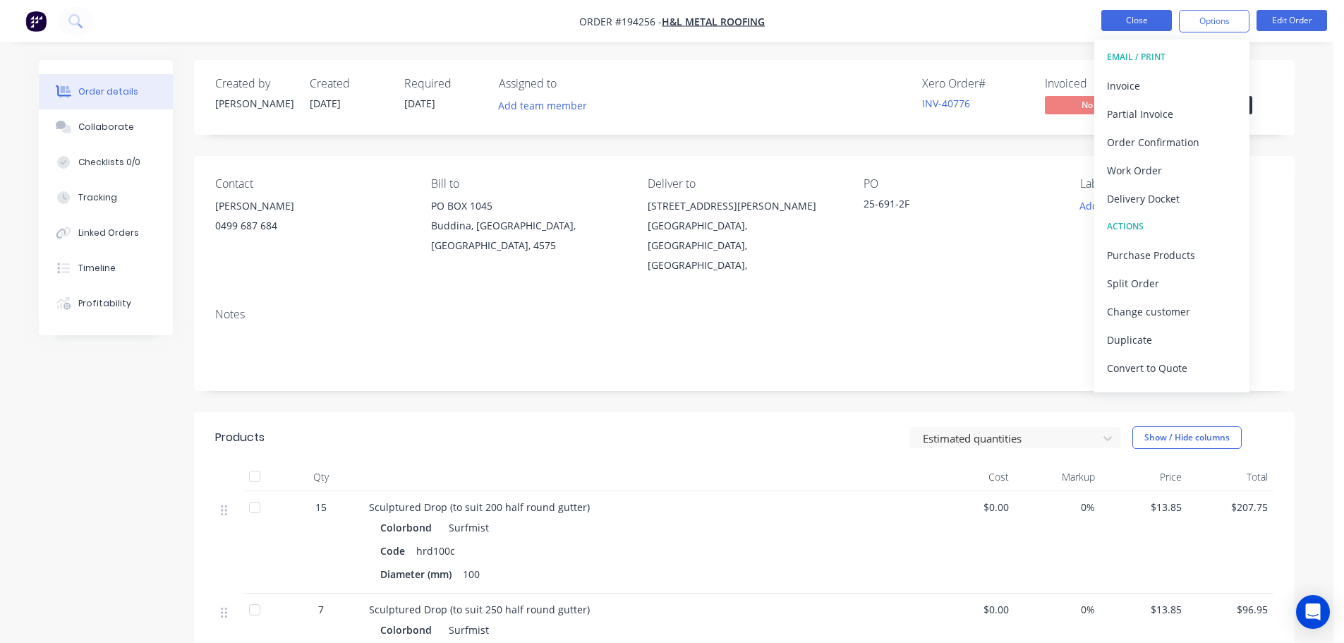
click at [1146, 21] on button "Close" at bounding box center [1137, 20] width 71 height 21
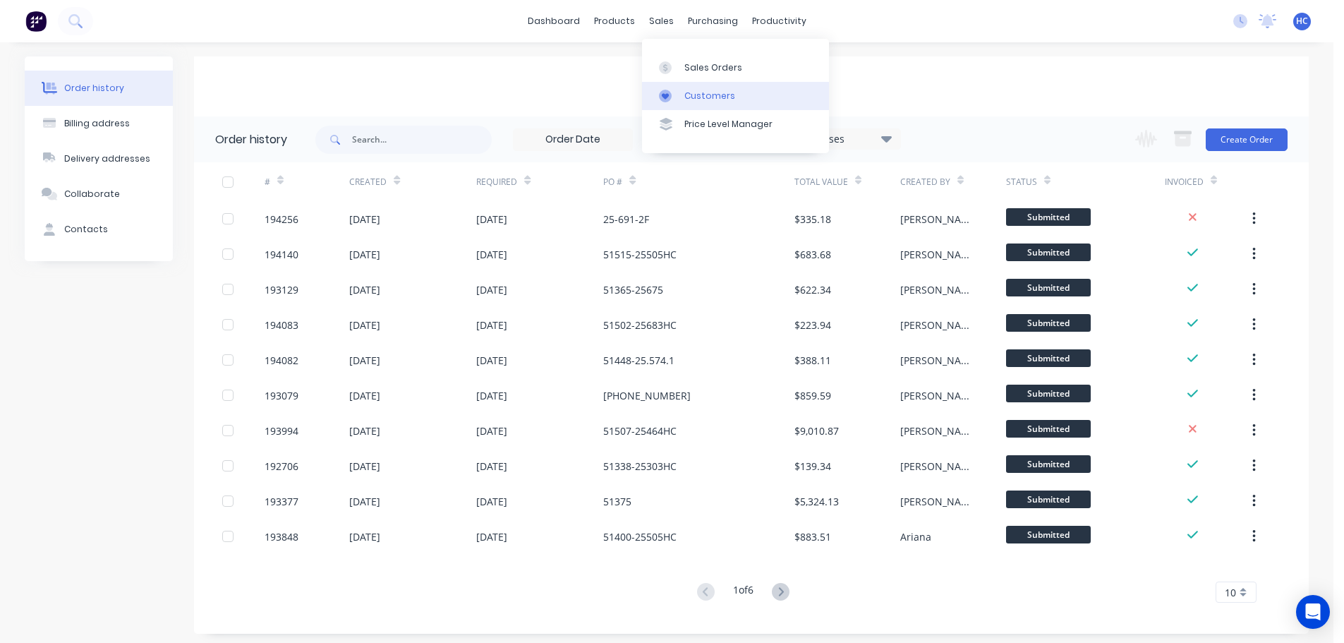
click at [712, 98] on div "Customers" at bounding box center [710, 96] width 51 height 13
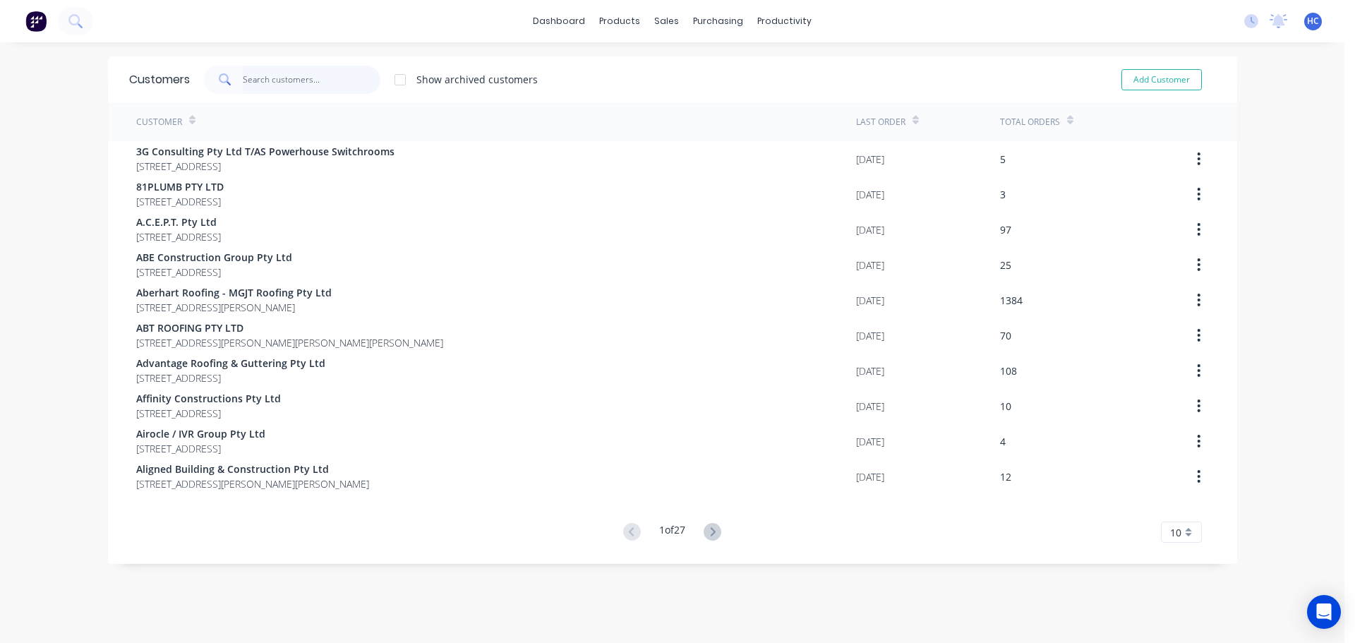
click at [253, 73] on input "text" at bounding box center [312, 80] width 138 height 28
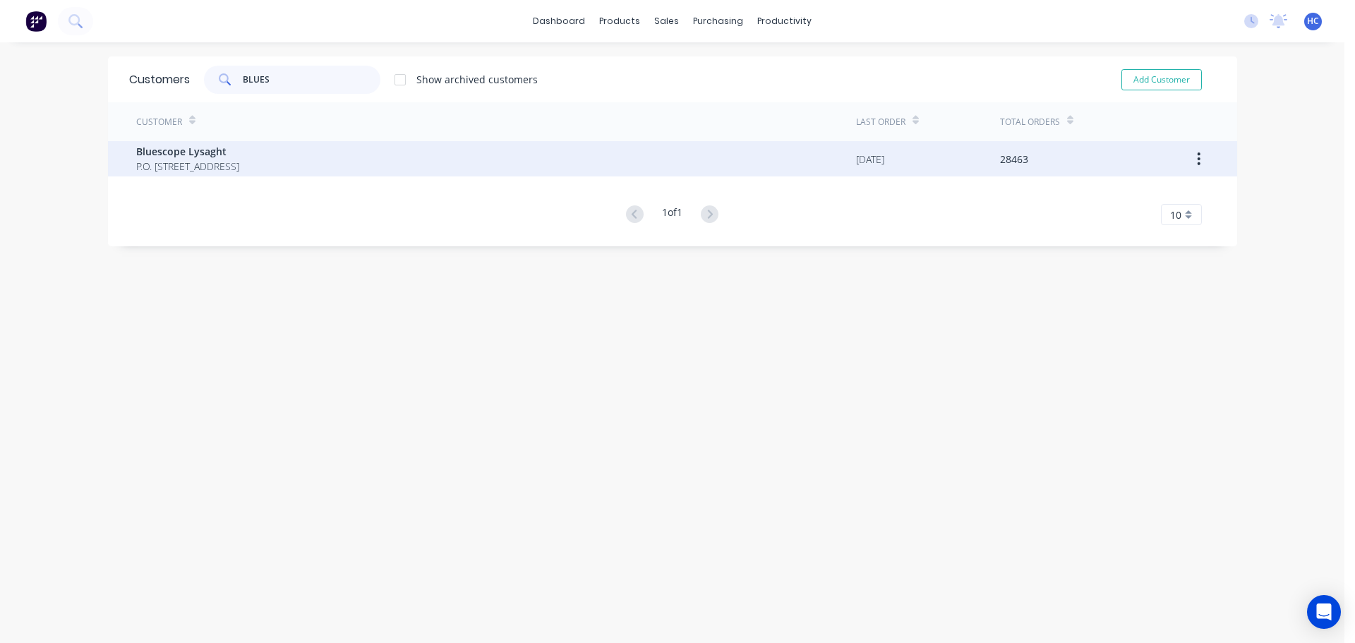
type input "BLUES"
click at [211, 163] on span "P.O. Box 144 Archerfield Australia 4108" at bounding box center [187, 166] width 103 height 15
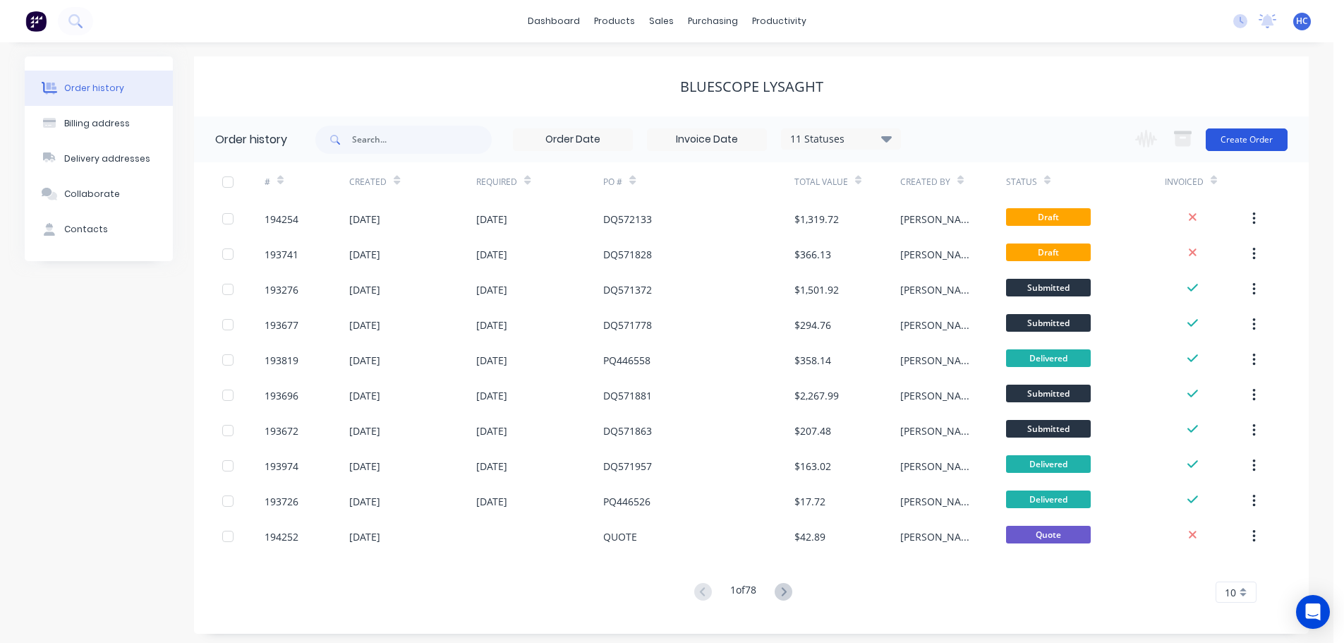
click at [1237, 139] on button "Create Order" at bounding box center [1247, 139] width 82 height 23
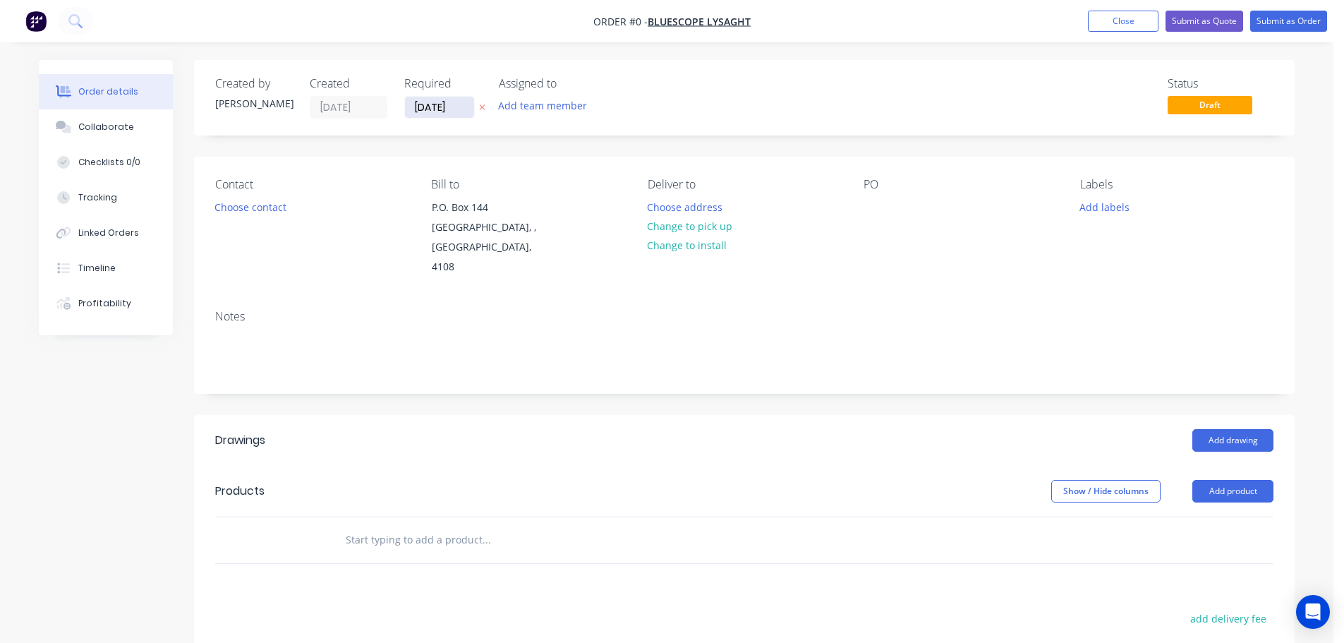
click at [438, 115] on input "[DATE]" at bounding box center [439, 107] width 69 height 21
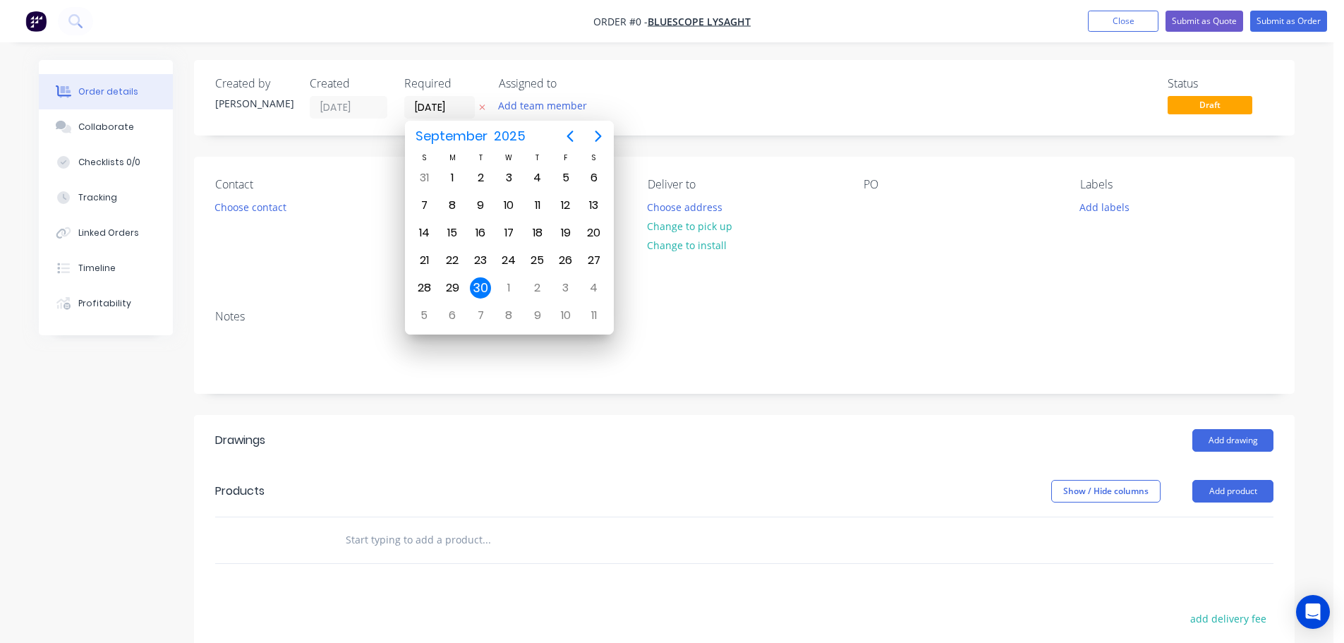
click at [481, 99] on div at bounding box center [482, 107] width 15 height 23
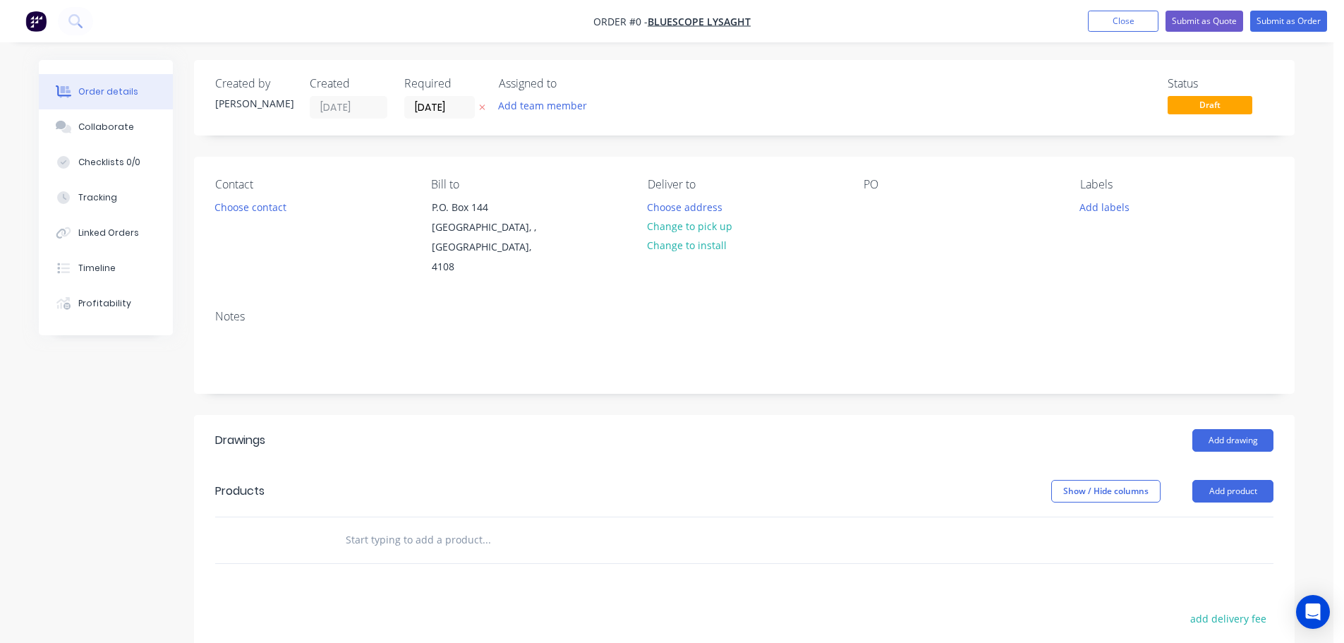
click at [488, 113] on button "button" at bounding box center [482, 108] width 15 height 16
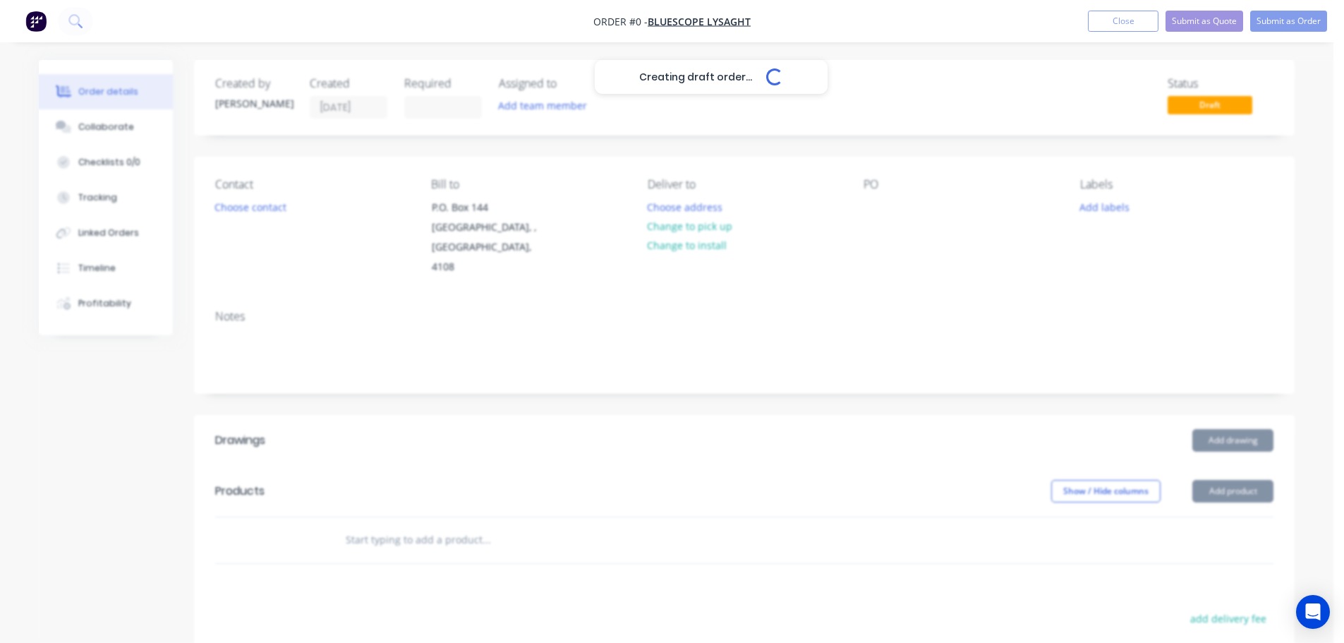
click at [882, 207] on div "Creating draft order... Loading..." at bounding box center [711, 381] width 1344 height 643
click at [879, 211] on div "Creating draft order... Loading..." at bounding box center [711, 381] width 1344 height 643
click at [878, 212] on div "Creating draft order... Loading..." at bounding box center [711, 381] width 1344 height 643
click at [881, 212] on div "Creating draft order... Loading..." at bounding box center [711, 381] width 1344 height 643
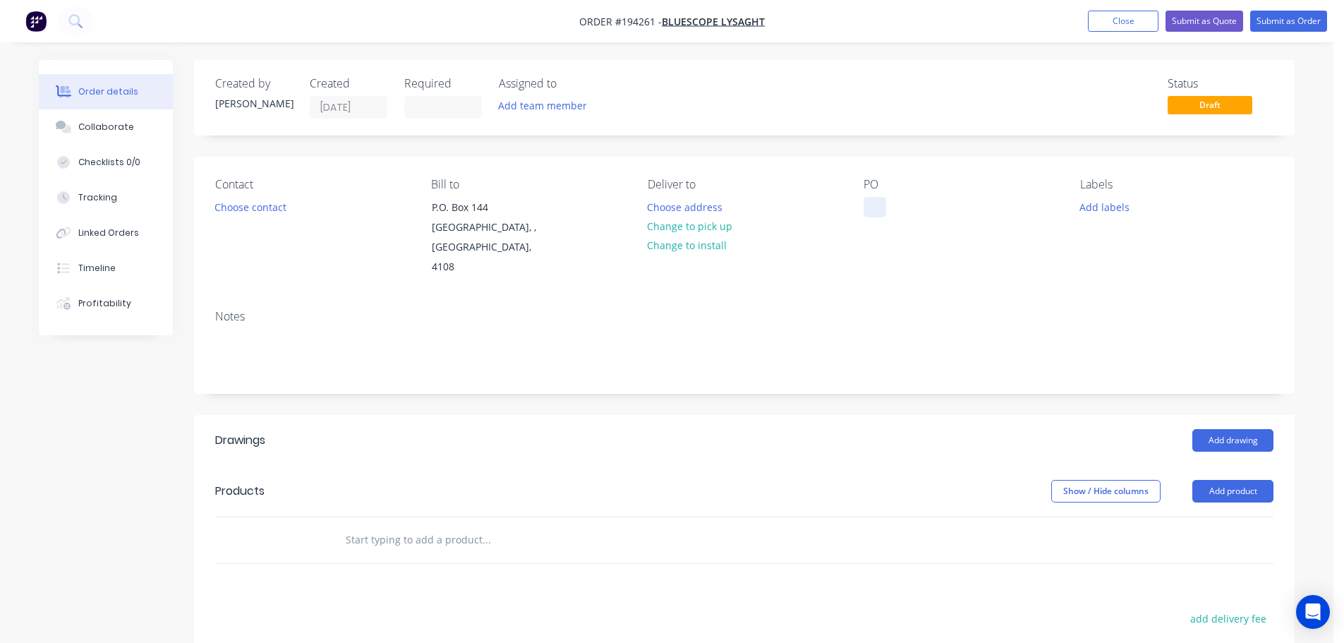
click at [879, 212] on div at bounding box center [875, 207] width 23 height 20
click at [838, 480] on div "Show / Hide columns Add product" at bounding box center [857, 491] width 834 height 23
click at [812, 480] on div "Show / Hide columns Add product" at bounding box center [857, 491] width 834 height 23
click at [1241, 480] on button "Add product" at bounding box center [1233, 491] width 81 height 23
click at [1167, 517] on div "Product catalogue" at bounding box center [1207, 527] width 109 height 20
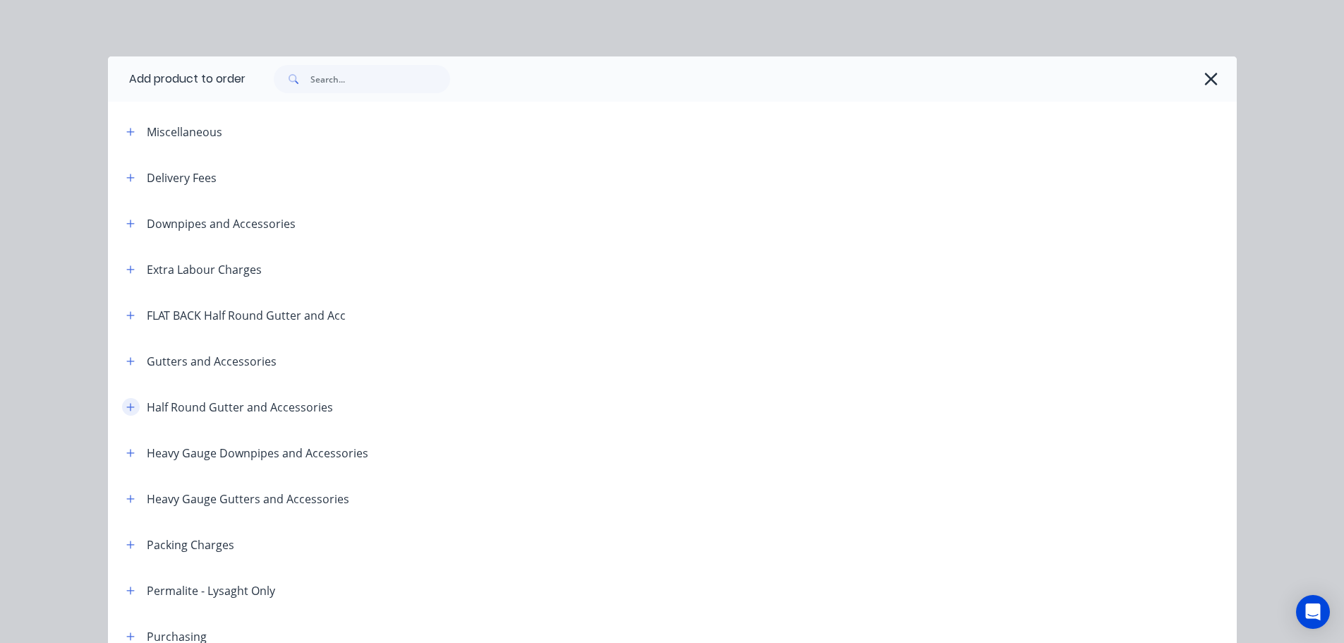
click at [126, 408] on icon "button" at bounding box center [130, 407] width 8 height 10
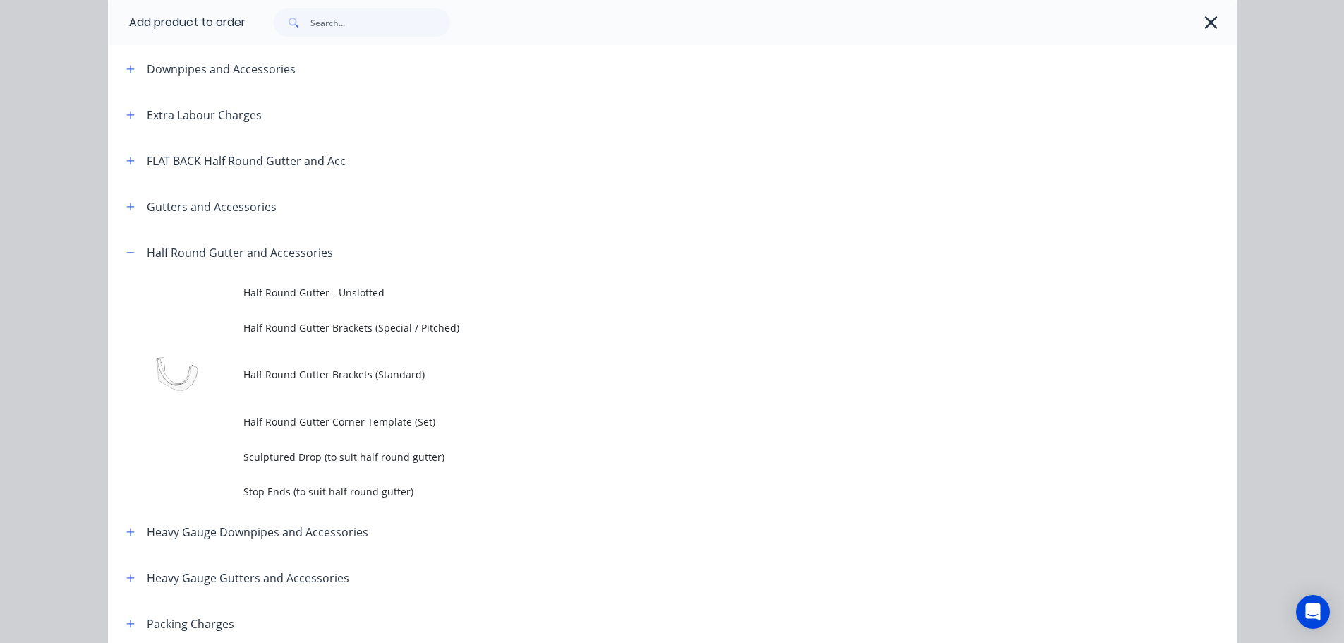
scroll to position [282, 0]
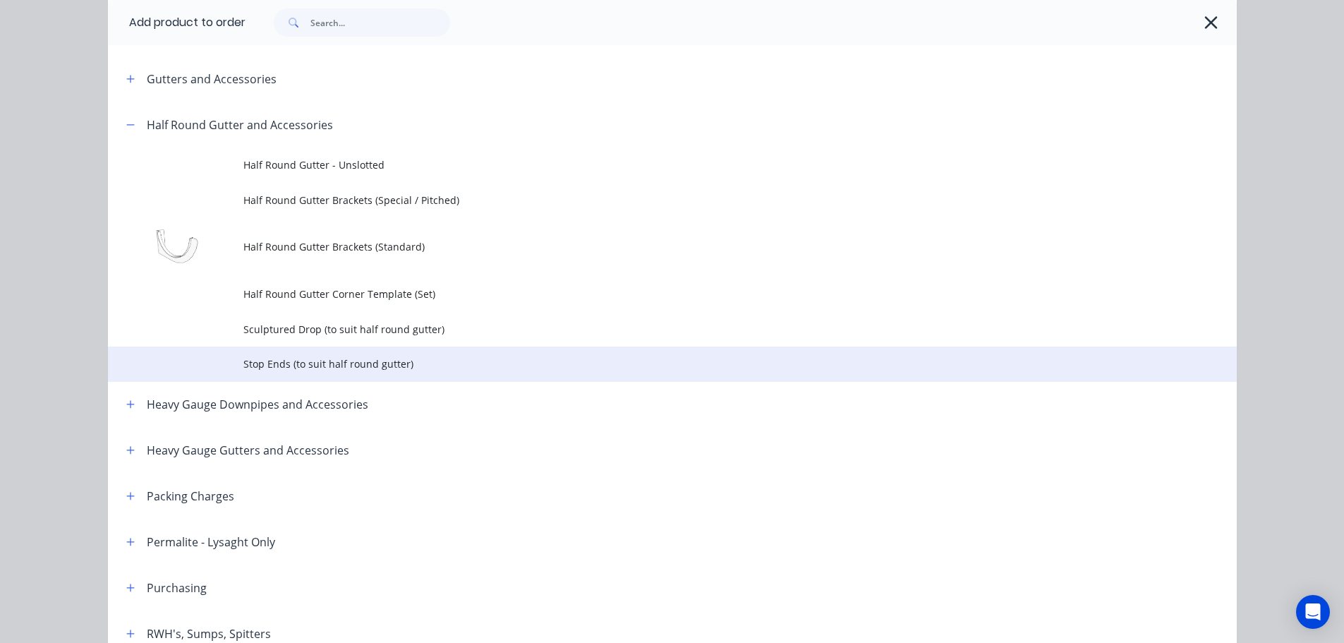
click at [278, 371] on span "Stop Ends (to suit half round gutter)" at bounding box center [640, 363] width 795 height 15
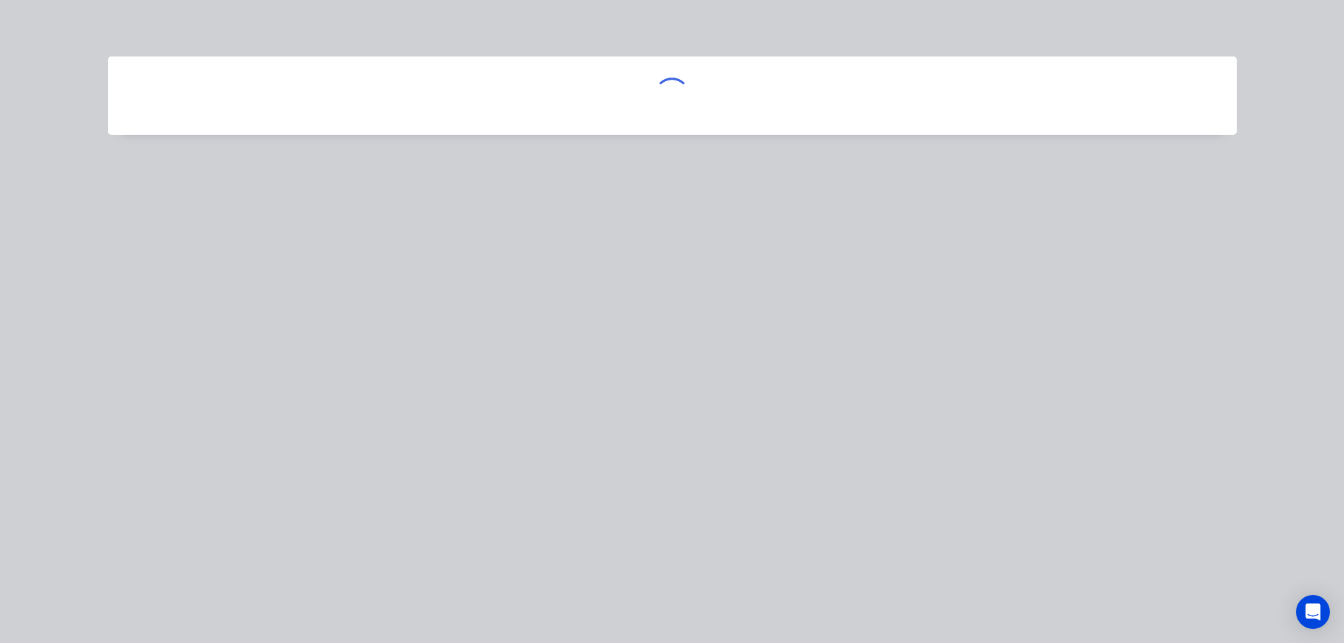
scroll to position [0, 0]
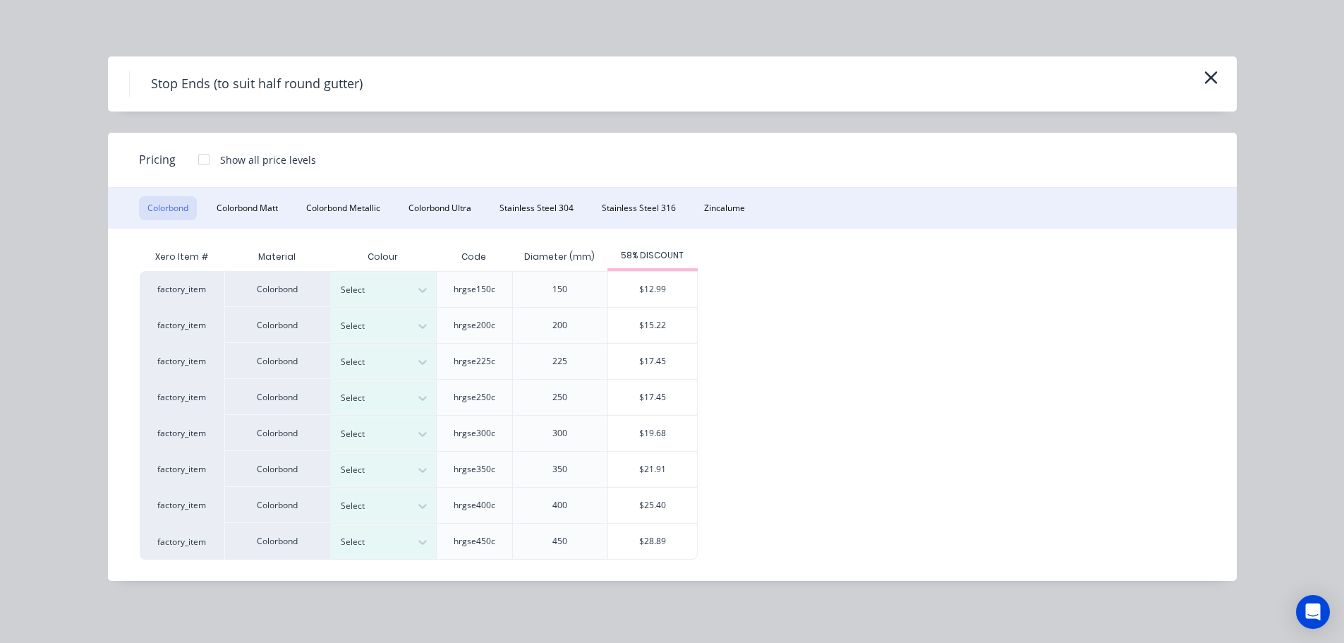
click at [1225, 85] on div "Stop Ends (to suit half round gutter)" at bounding box center [672, 83] width 1129 height 55
click at [1216, 77] on icon "button" at bounding box center [1211, 78] width 15 height 20
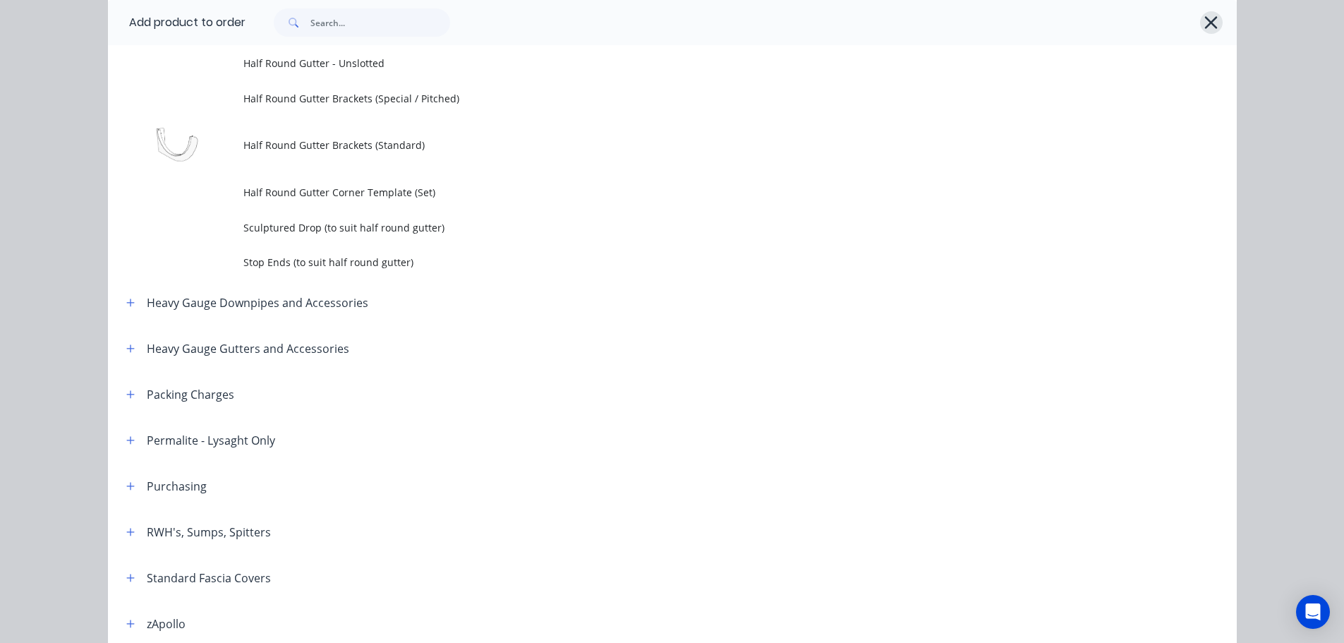
click at [1205, 33] on button "button" at bounding box center [1212, 22] width 23 height 23
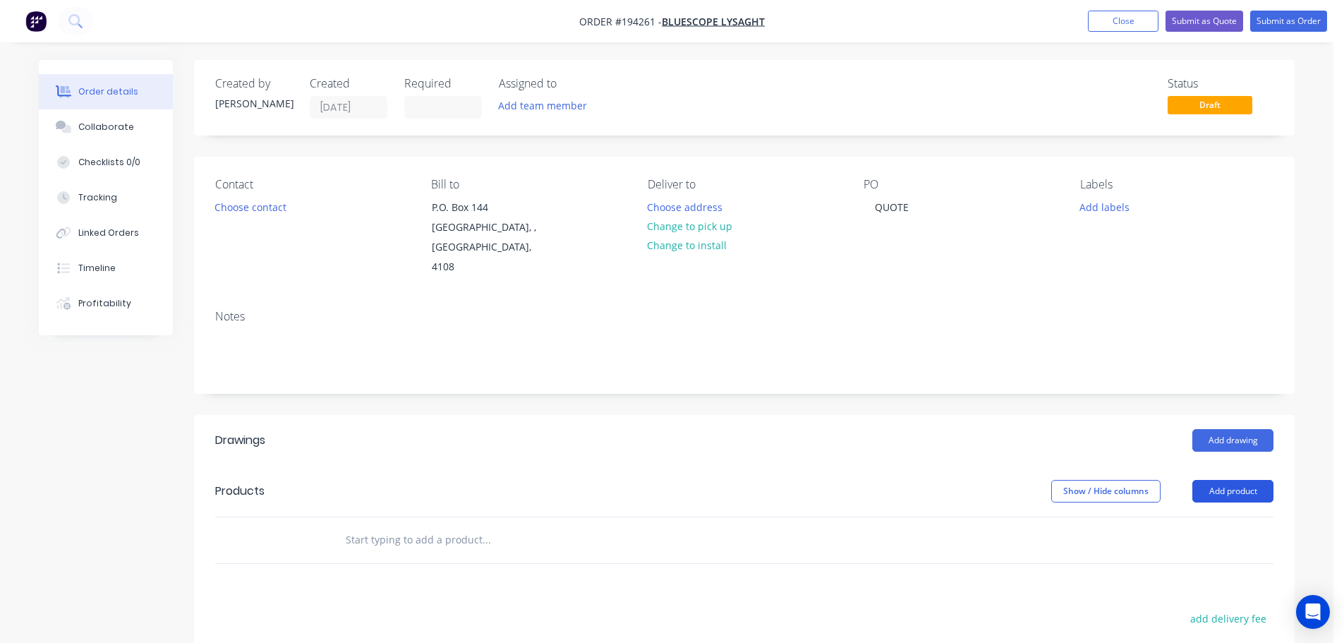
click at [1210, 480] on button "Add product" at bounding box center [1233, 491] width 81 height 23
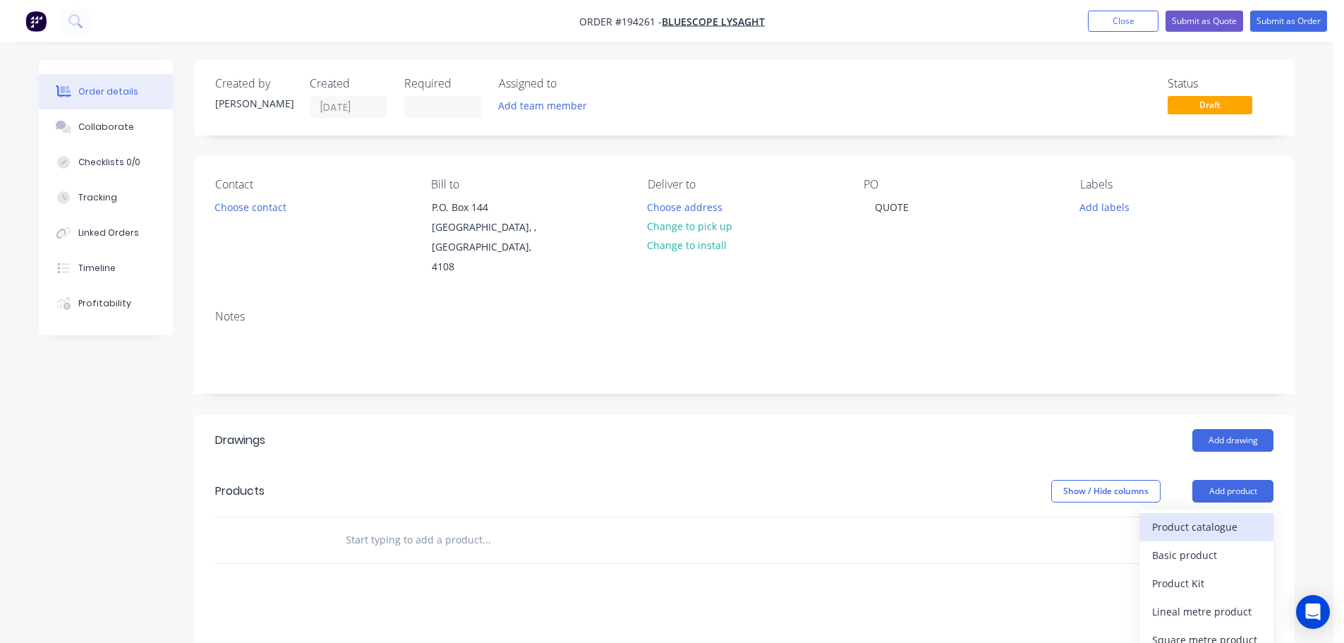
click at [1211, 517] on div "Product catalogue" at bounding box center [1207, 527] width 109 height 20
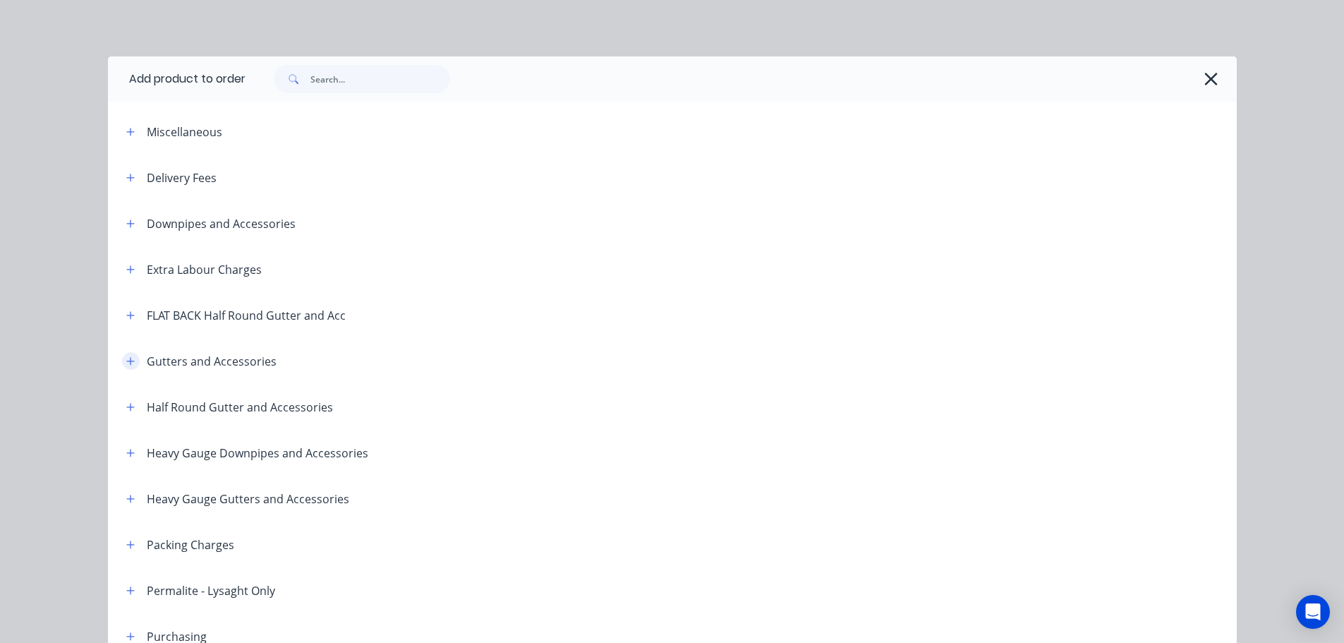
click at [128, 363] on icon "button" at bounding box center [130, 361] width 8 height 10
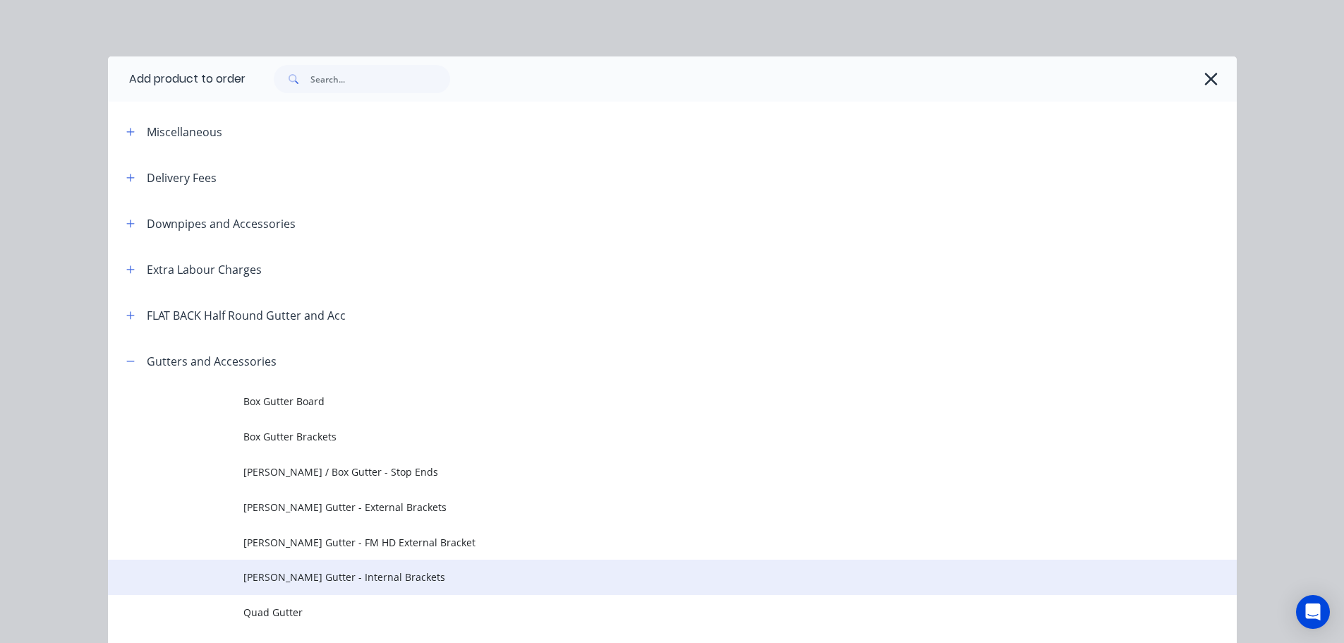
scroll to position [141, 0]
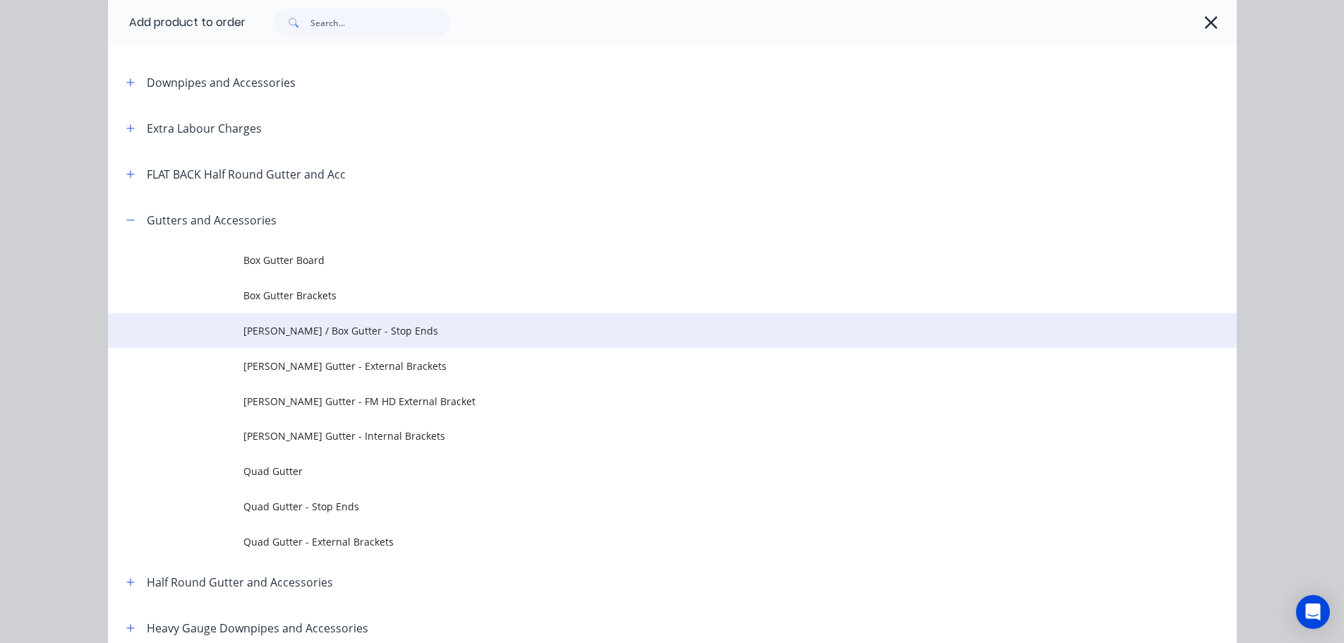
click at [332, 329] on span "Eaves / Box Gutter - Stop Ends" at bounding box center [640, 330] width 795 height 15
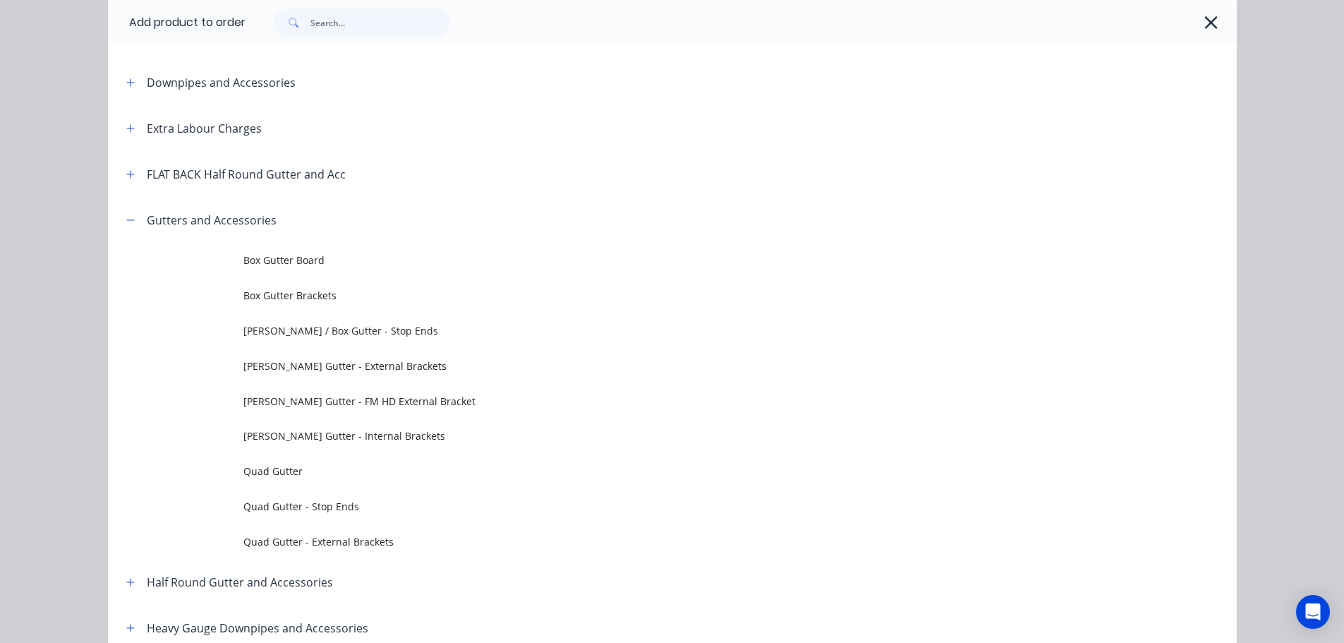
scroll to position [0, 0]
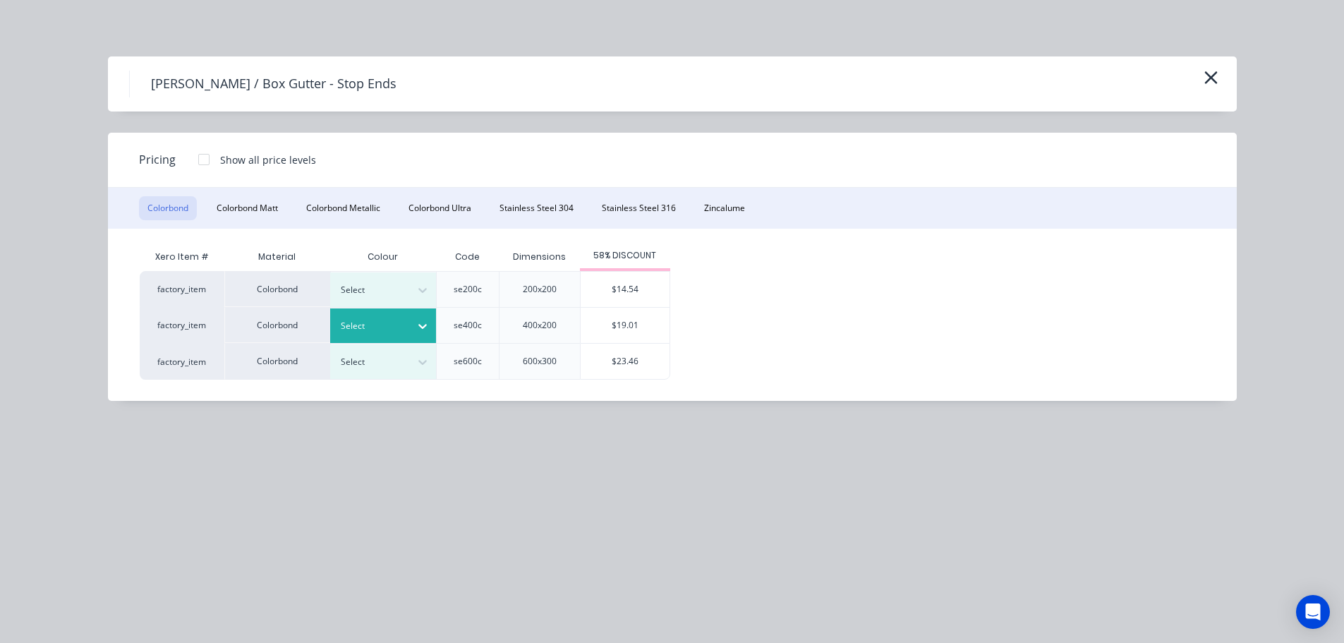
click at [419, 326] on icon at bounding box center [423, 326] width 14 height 14
click at [734, 205] on button "Zincalume" at bounding box center [725, 208] width 58 height 24
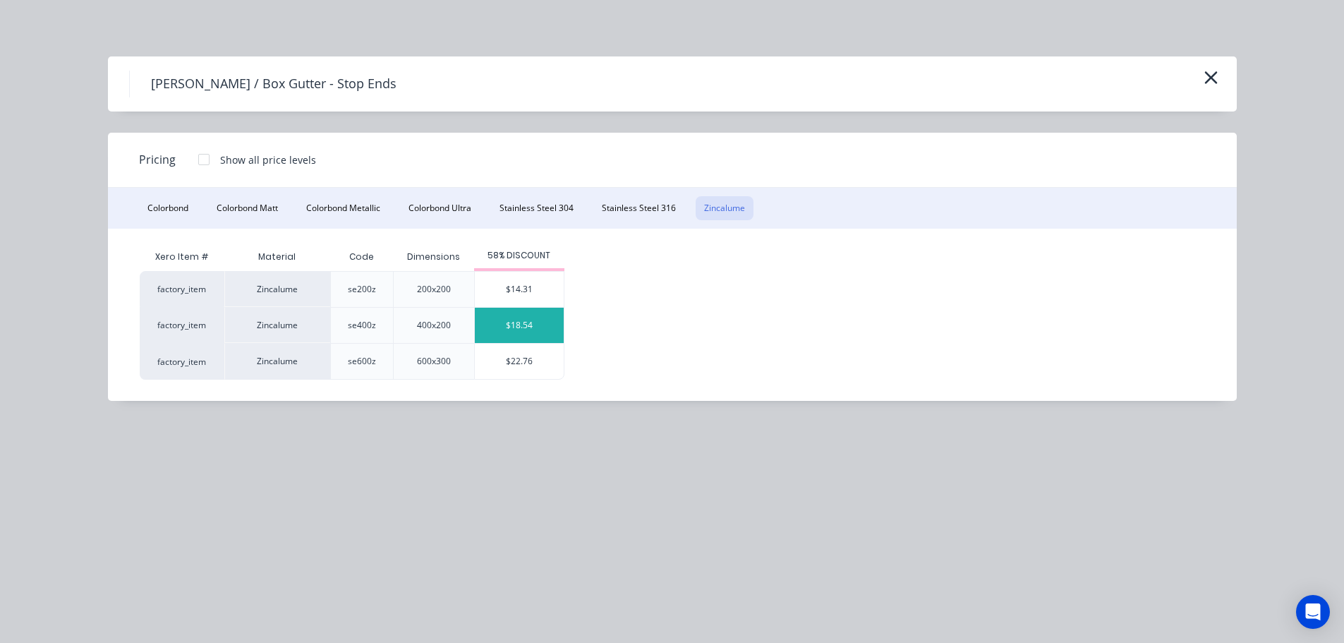
click at [517, 320] on div "$18.54" at bounding box center [519, 325] width 89 height 35
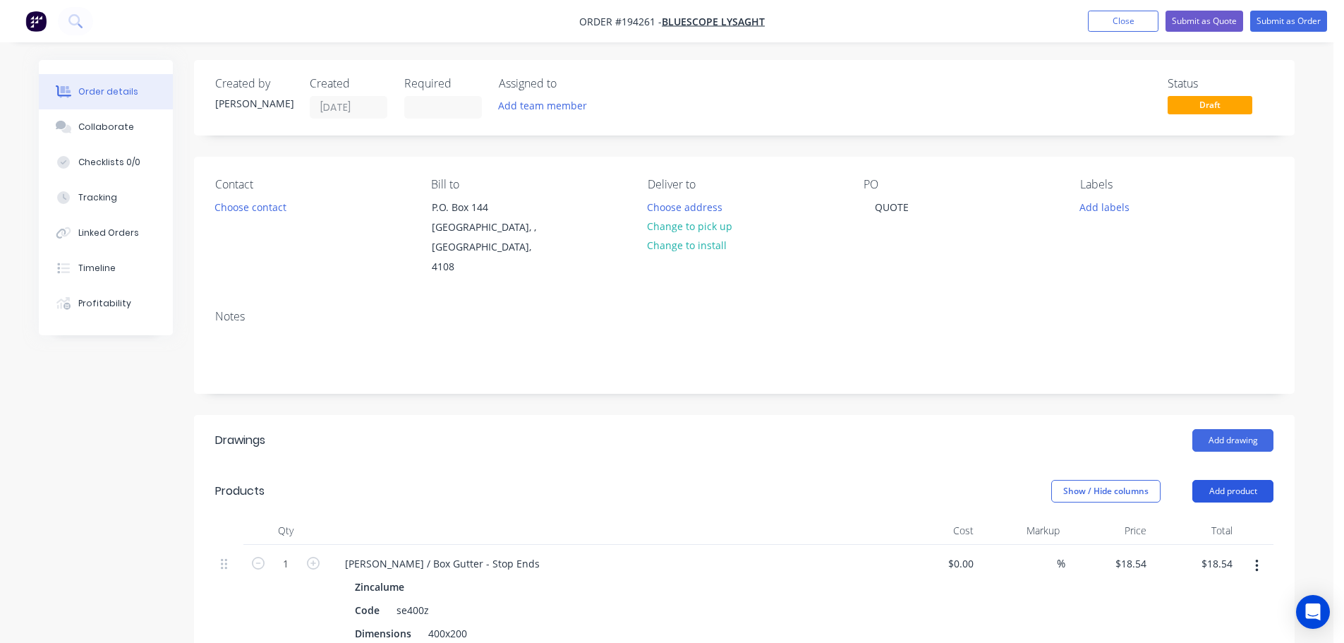
click at [1220, 480] on button "Add product" at bounding box center [1233, 491] width 81 height 23
click at [1191, 517] on div "Product catalogue" at bounding box center [1207, 527] width 109 height 20
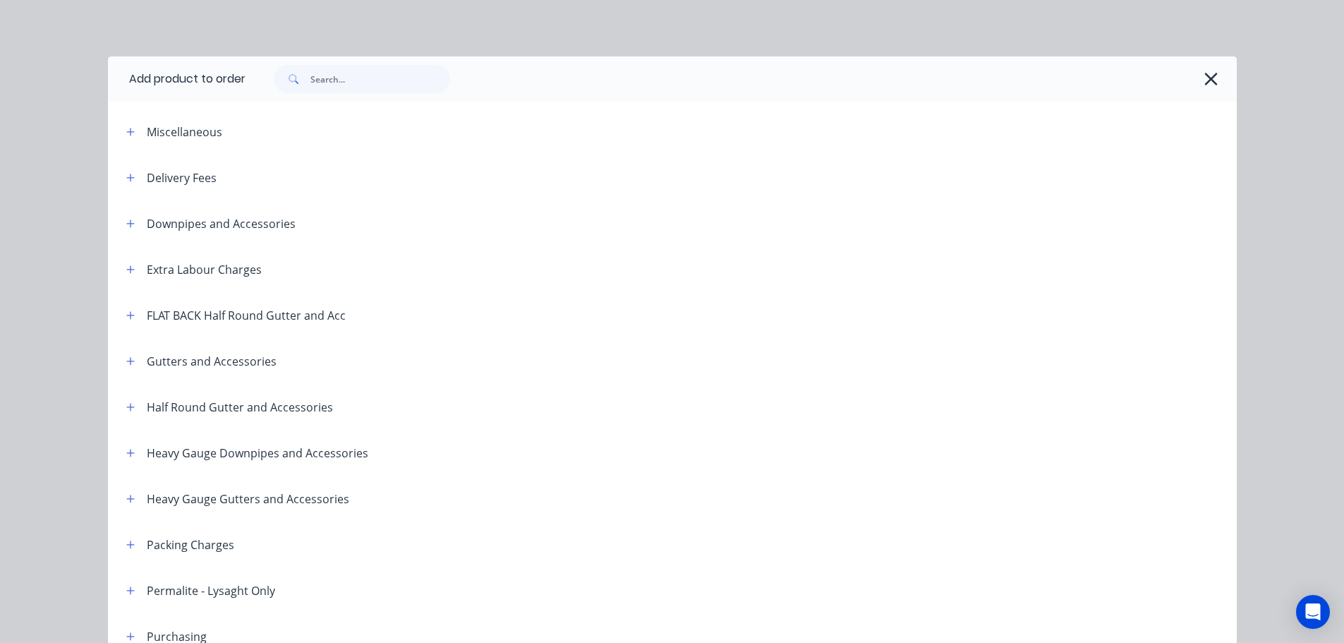
click at [133, 413] on span at bounding box center [131, 407] width 18 height 18
click at [126, 410] on icon "button" at bounding box center [130, 407] width 8 height 10
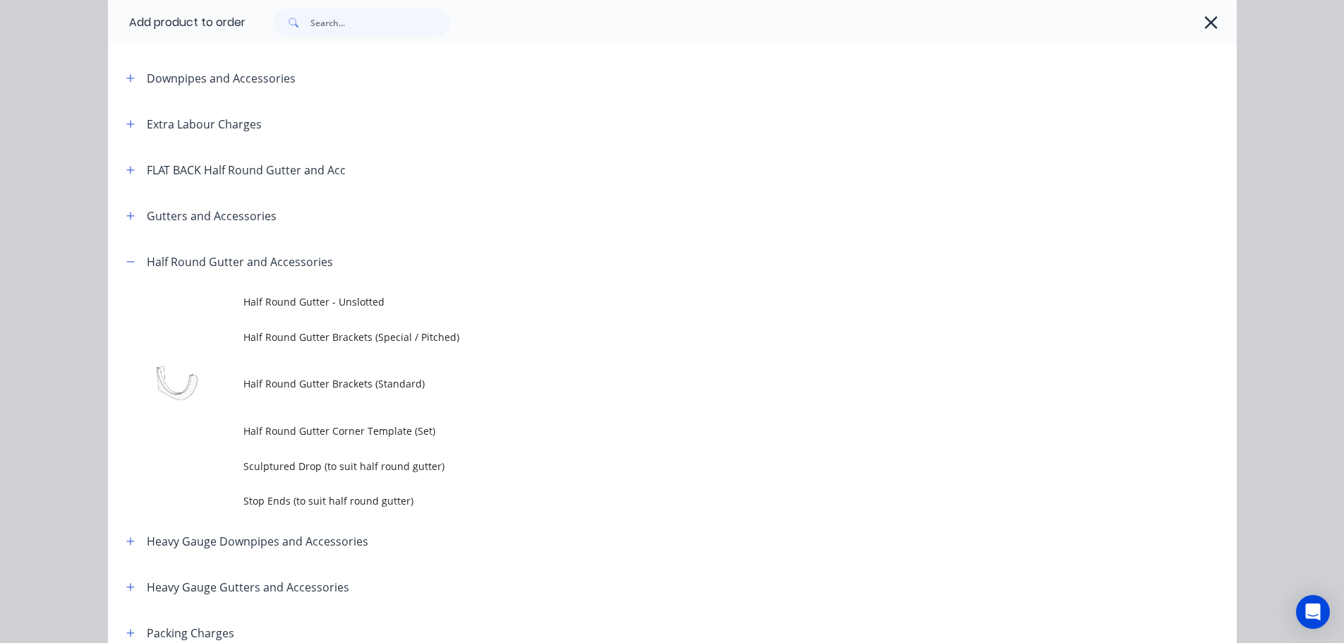
scroll to position [282, 0]
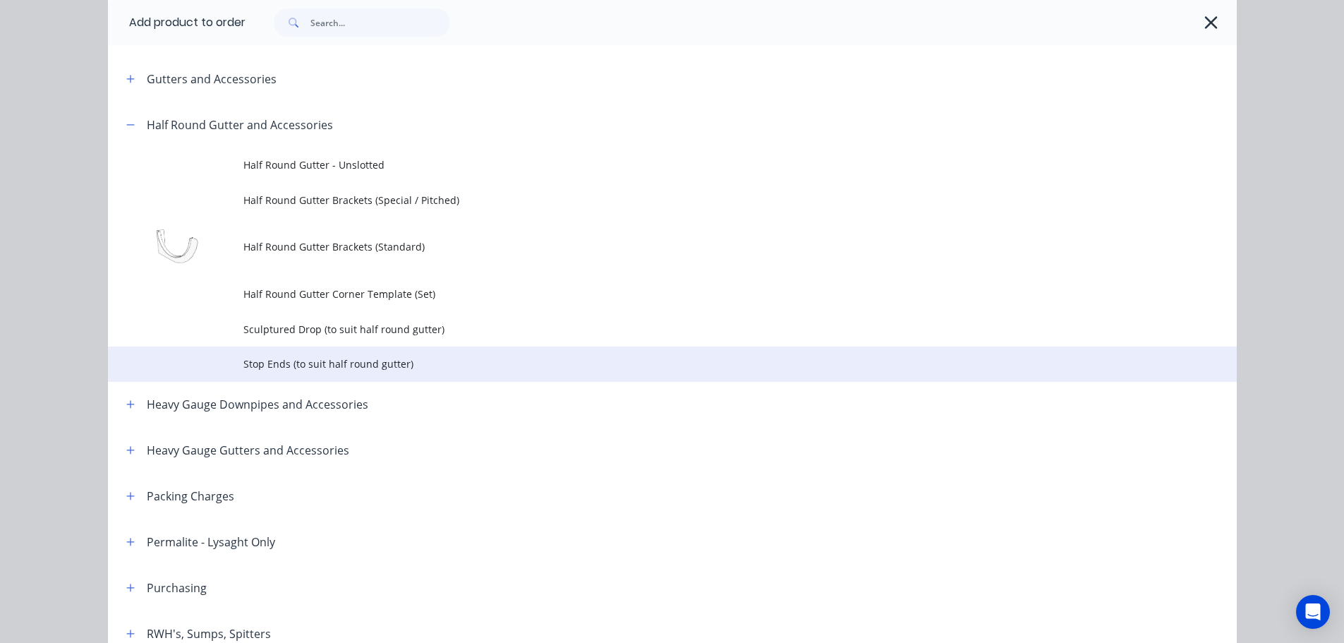
click at [296, 370] on span "Stop Ends (to suit half round gutter)" at bounding box center [640, 363] width 795 height 15
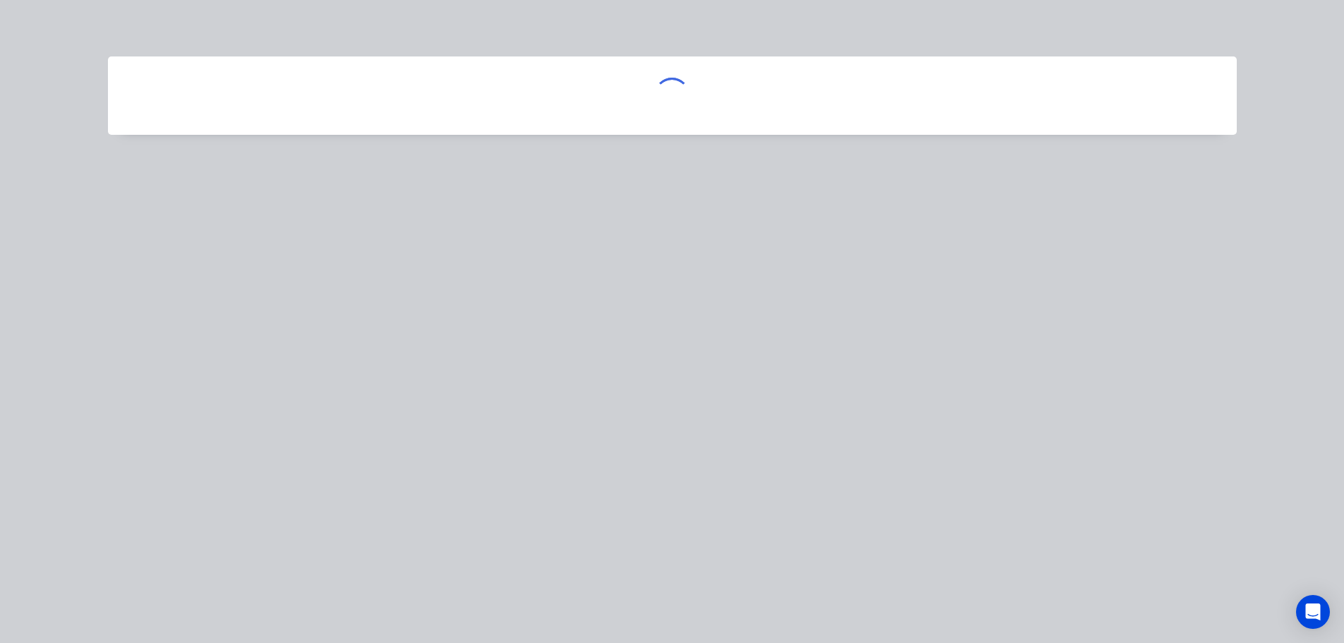
scroll to position [0, 0]
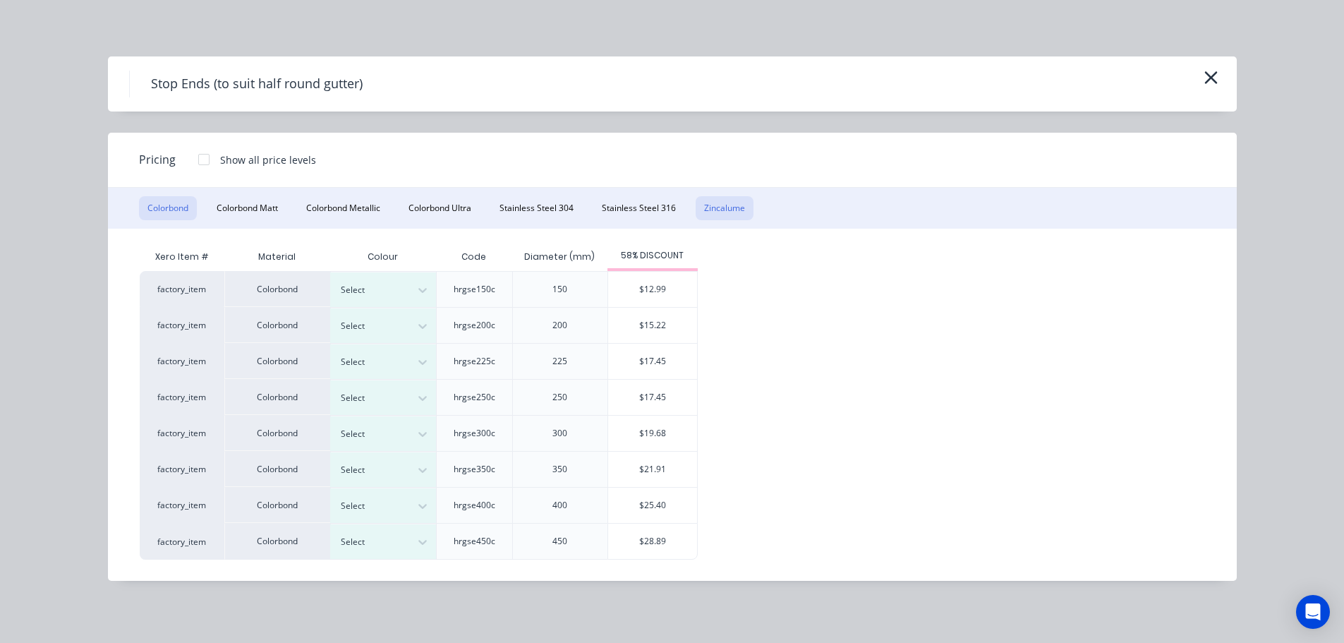
click at [733, 201] on button "Zincalume" at bounding box center [725, 208] width 58 height 24
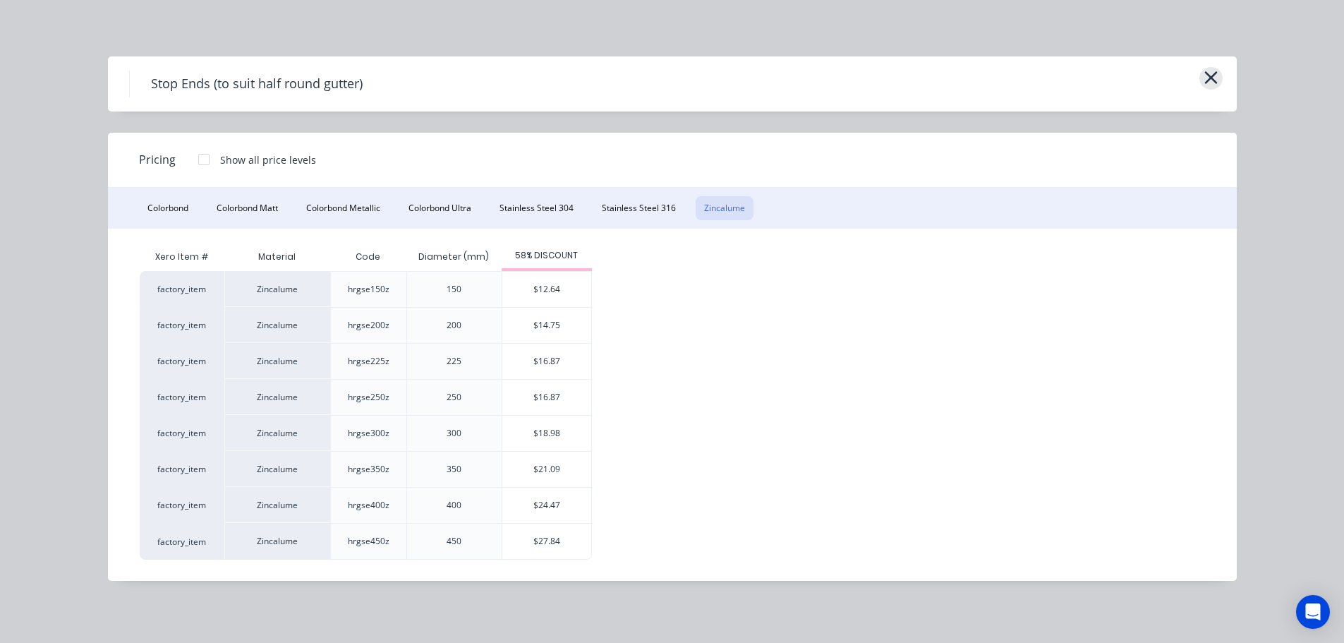
click at [1210, 78] on icon "button" at bounding box center [1211, 77] width 13 height 13
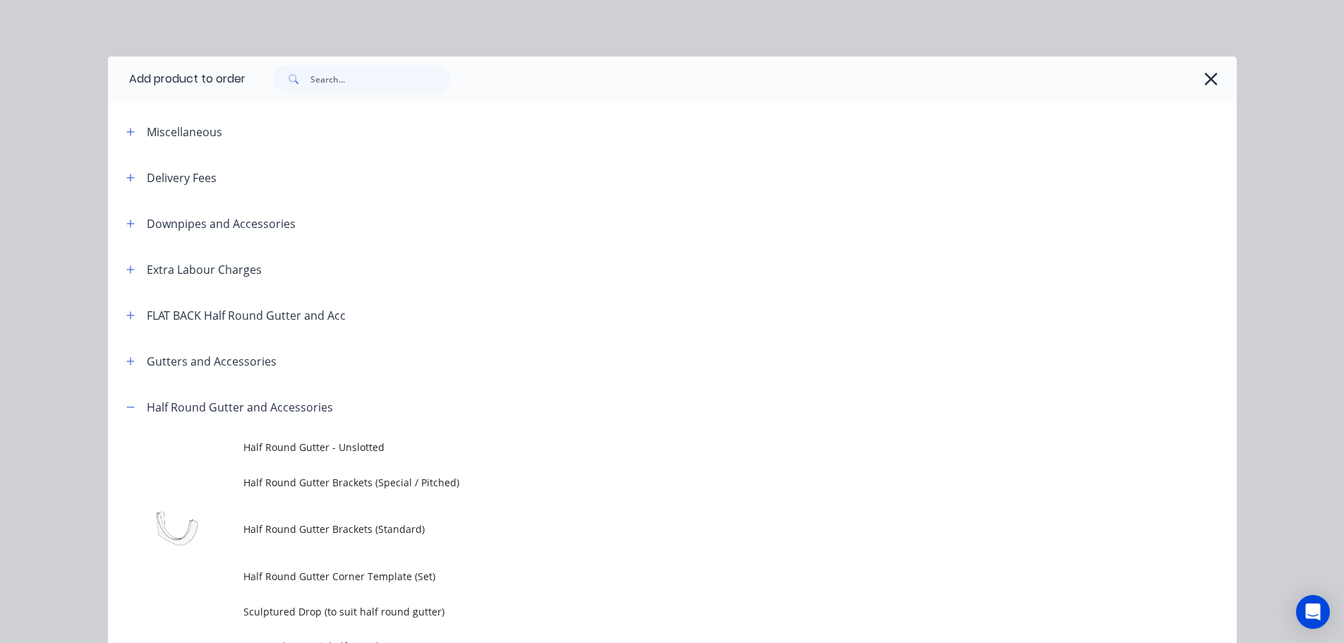
scroll to position [384, 0]
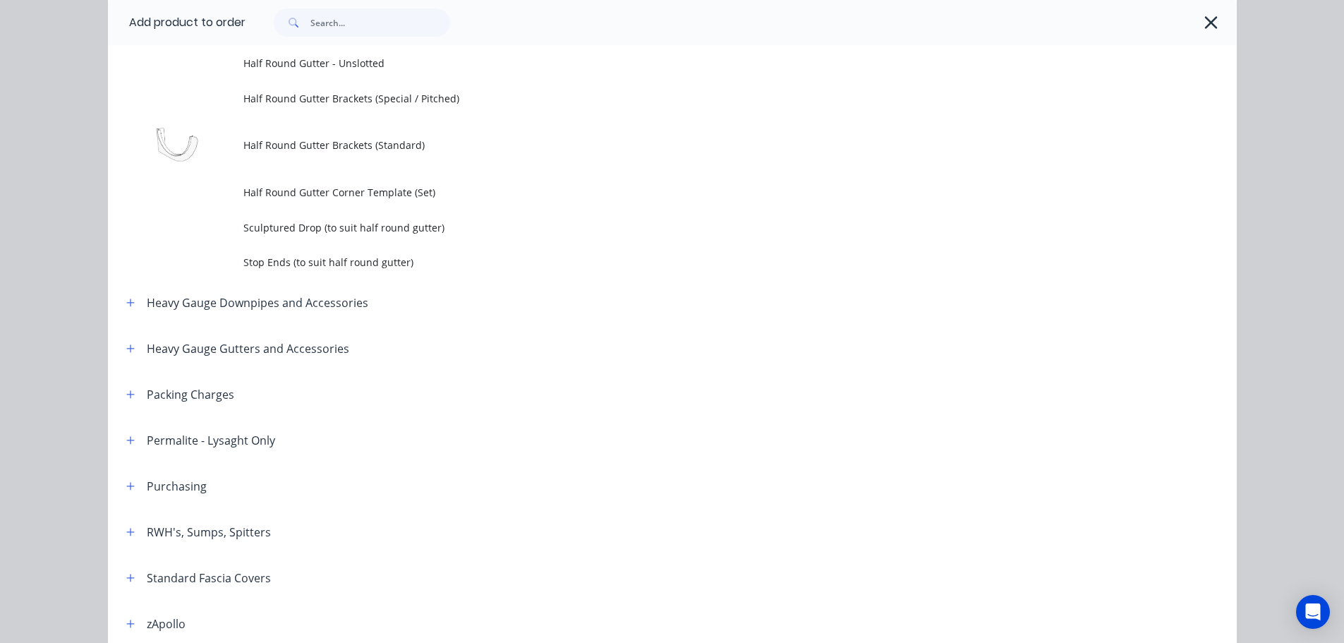
click at [1215, 30] on div at bounding box center [734, 22] width 977 height 28
click at [1192, 23] on div at bounding box center [734, 22] width 977 height 28
click at [1204, 20] on icon "button" at bounding box center [1211, 23] width 15 height 20
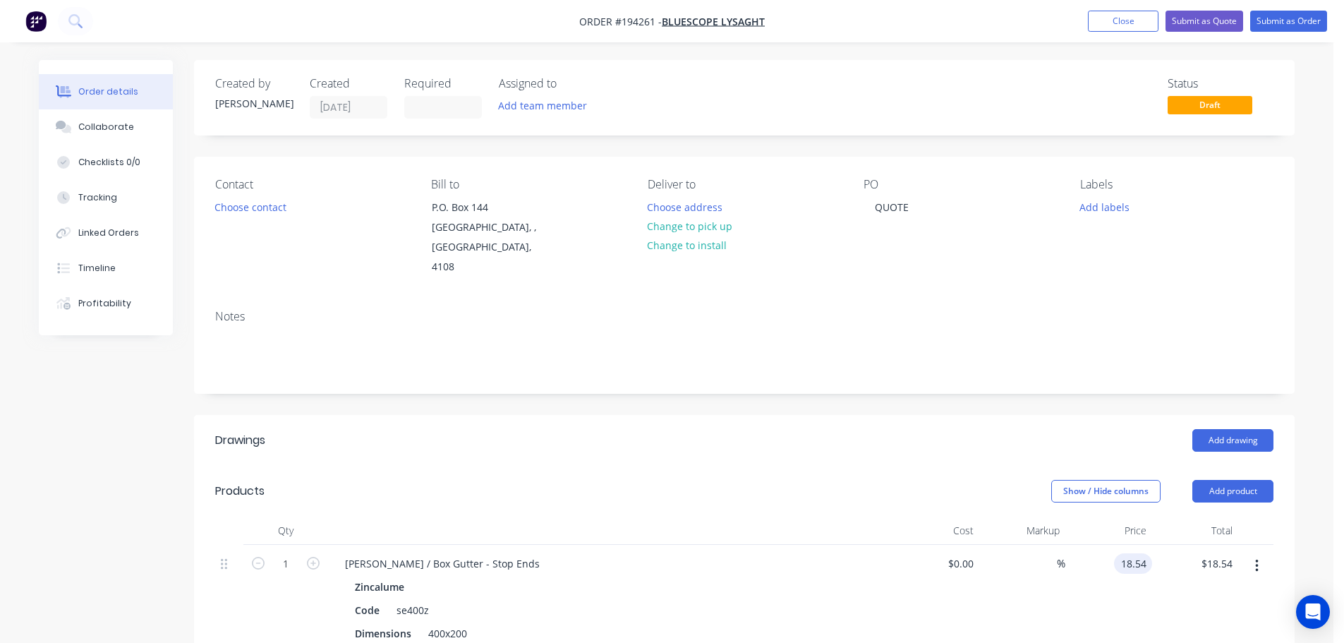
click at [1145, 553] on input "18.54" at bounding box center [1136, 563] width 32 height 20
click at [1146, 553] on input "18.54" at bounding box center [1136, 563] width 32 height 20
type input "$18.98"
click at [736, 480] on div "Show / Hide columns Add product" at bounding box center [857, 491] width 834 height 23
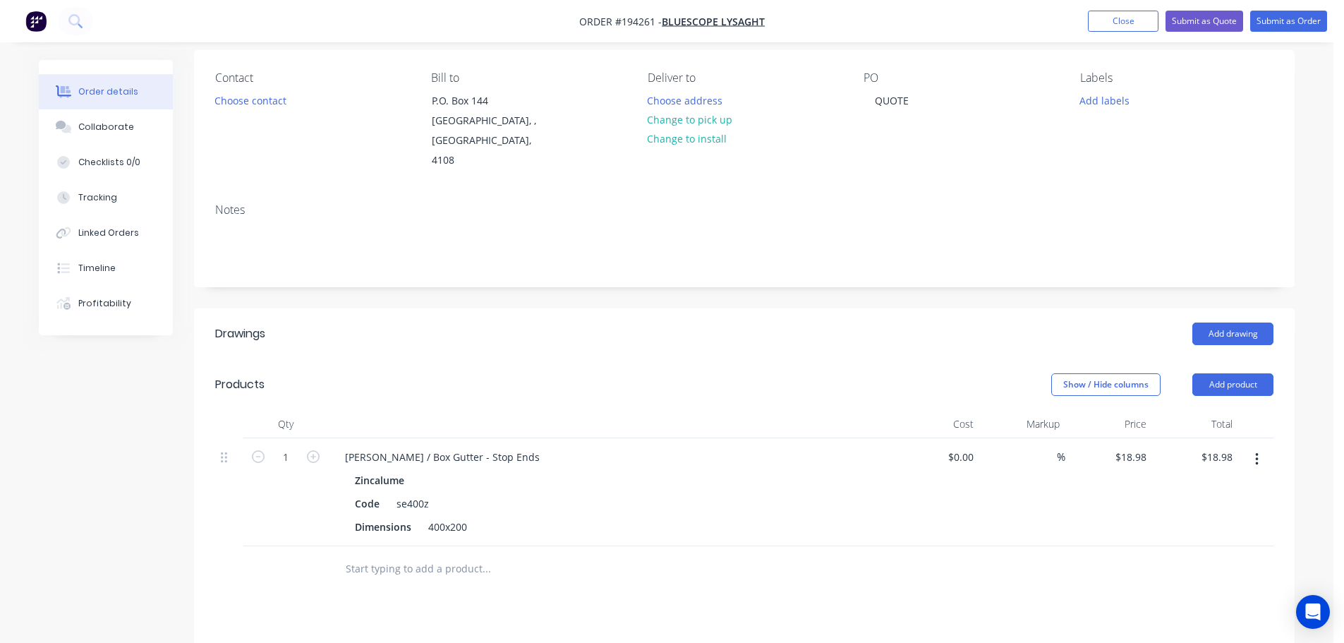
scroll to position [141, 0]
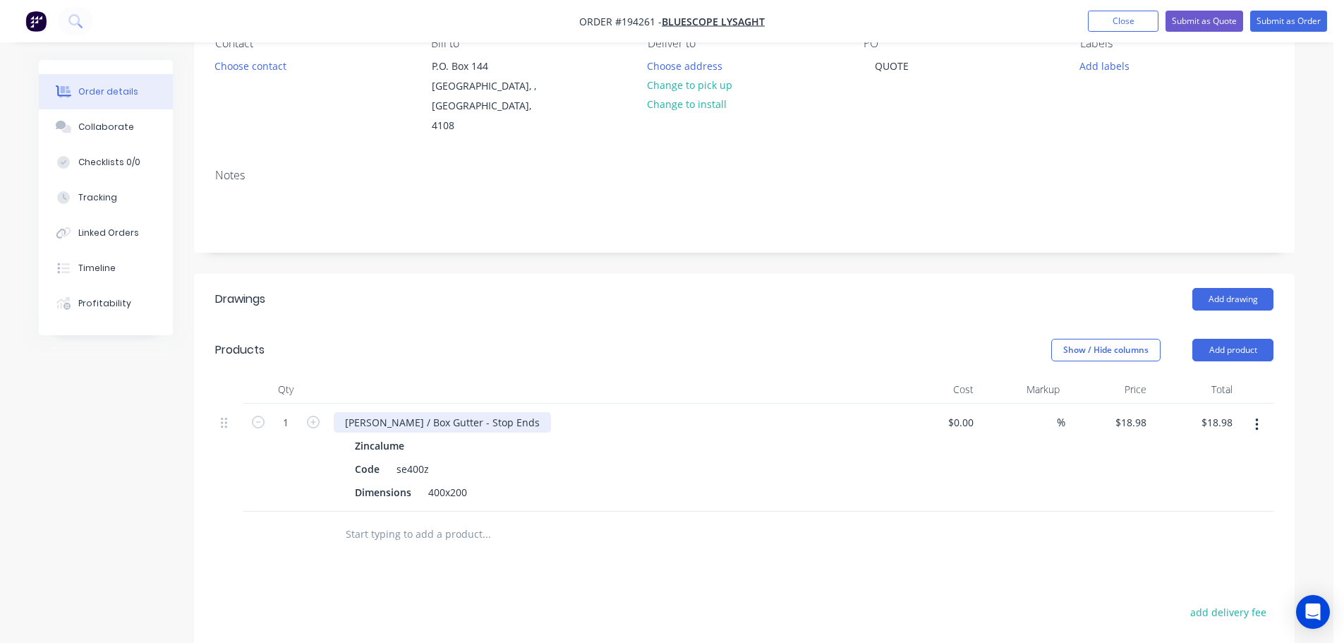
click at [392, 412] on div "Eaves / Box Gutter - Stop Ends" at bounding box center [442, 422] width 217 height 20
click at [542, 350] on header "Products Show / Hide columns Add product" at bounding box center [744, 350] width 1101 height 51
click at [460, 482] on div "400x200" at bounding box center [448, 492] width 50 height 20
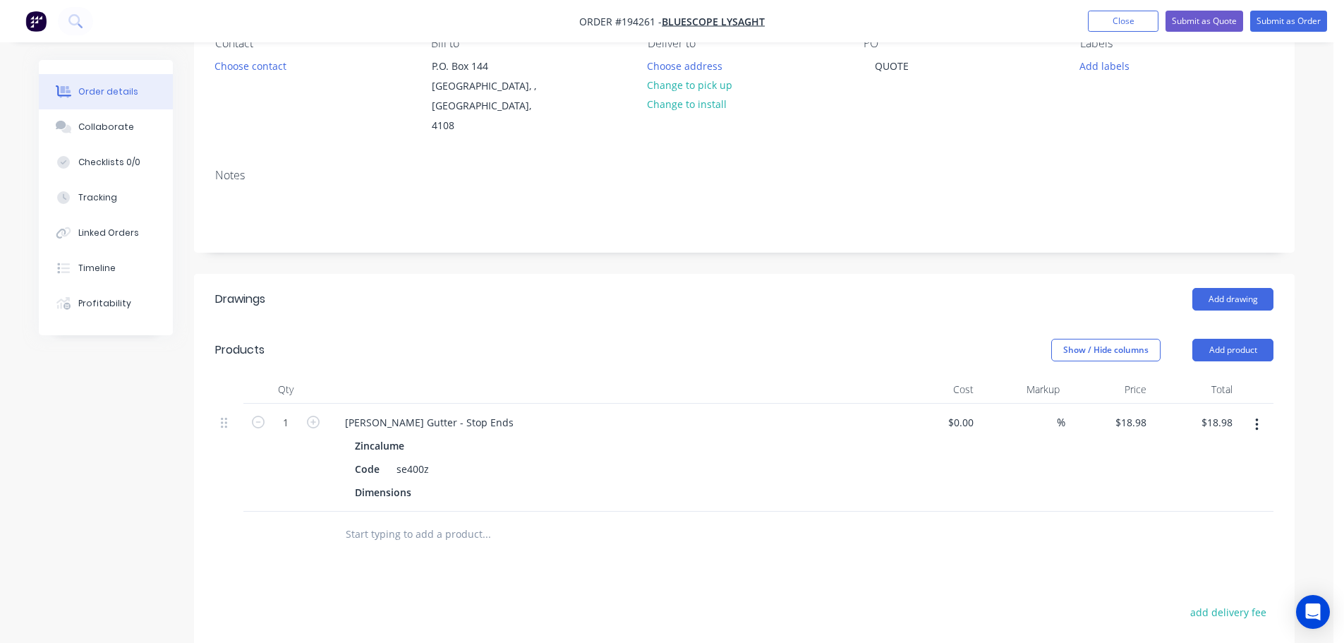
click at [582, 350] on header "Products Show / Hide columns Add product" at bounding box center [744, 350] width 1101 height 51
drag, startPoint x: 1253, startPoint y: 337, endPoint x: 1242, endPoint y: 340, distance: 11.0
click at [1253, 339] on button "Add product" at bounding box center [1233, 350] width 81 height 23
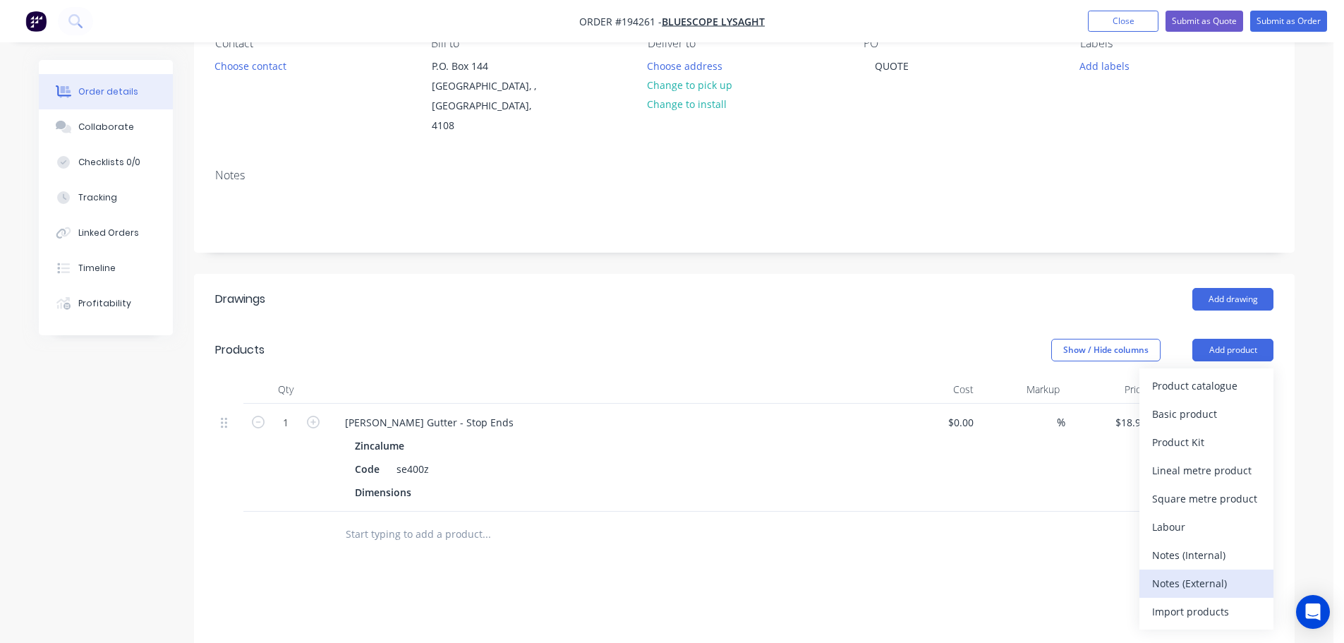
click at [1191, 573] on div "Notes (External)" at bounding box center [1207, 583] width 109 height 20
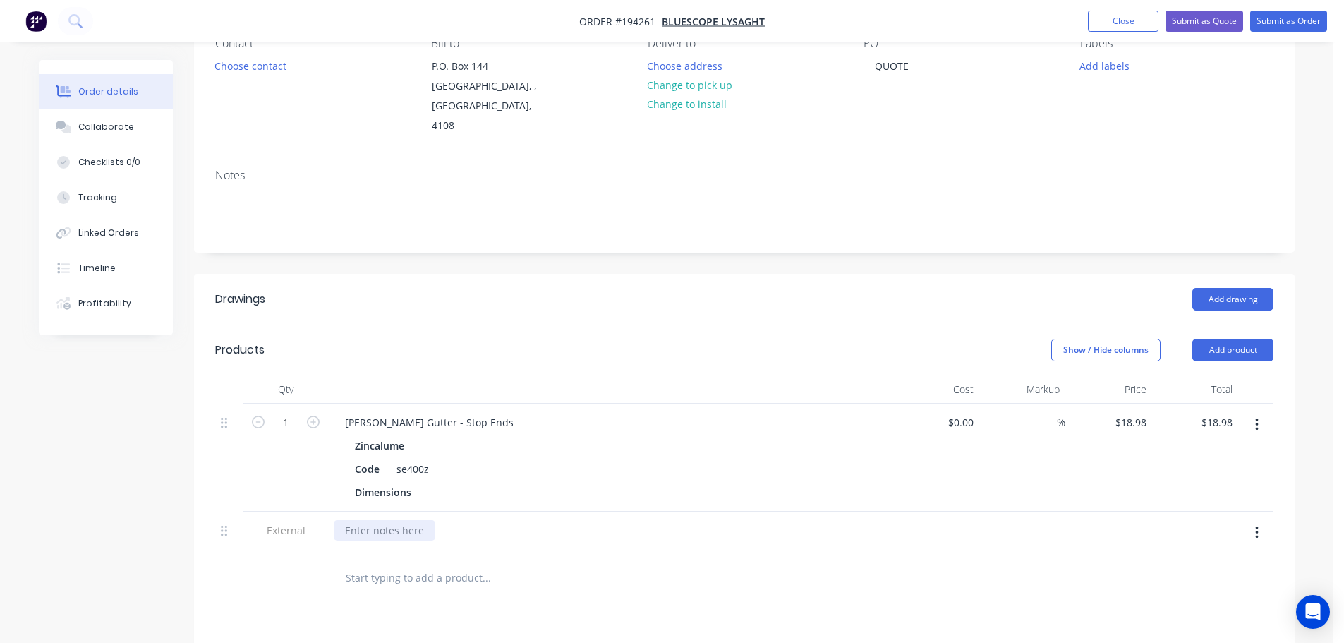
click at [423, 520] on div at bounding box center [385, 530] width 102 height 20
click at [407, 520] on div at bounding box center [385, 530] width 102 height 20
click at [133, 126] on button "Collaborate" at bounding box center [106, 126] width 134 height 35
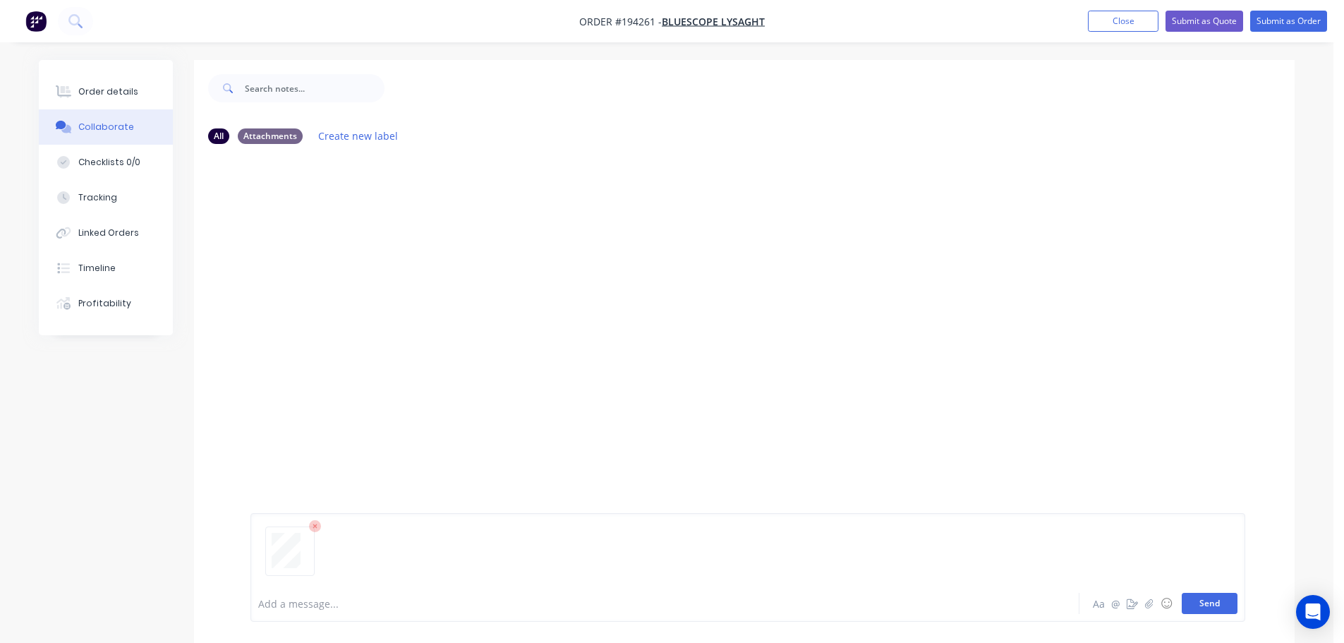
click at [1202, 599] on button "Send" at bounding box center [1210, 603] width 56 height 21
click at [128, 97] on div "Order details" at bounding box center [108, 91] width 60 height 13
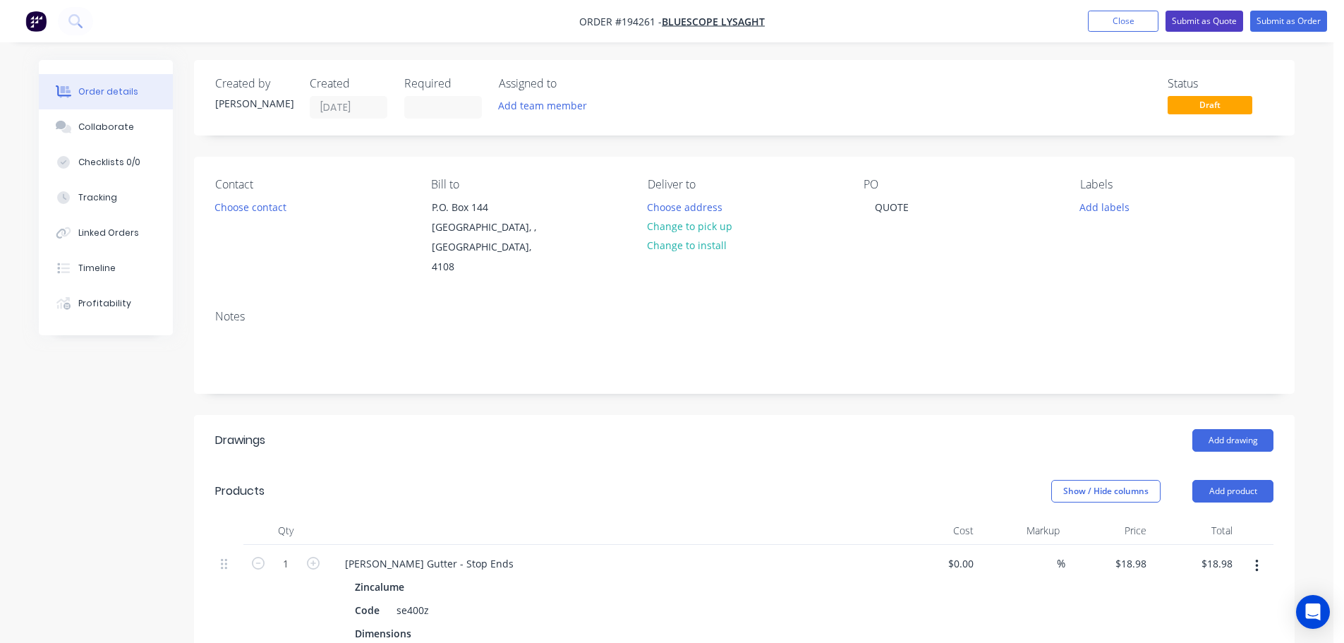
click at [1222, 18] on button "Submit as Quote" at bounding box center [1205, 21] width 78 height 21
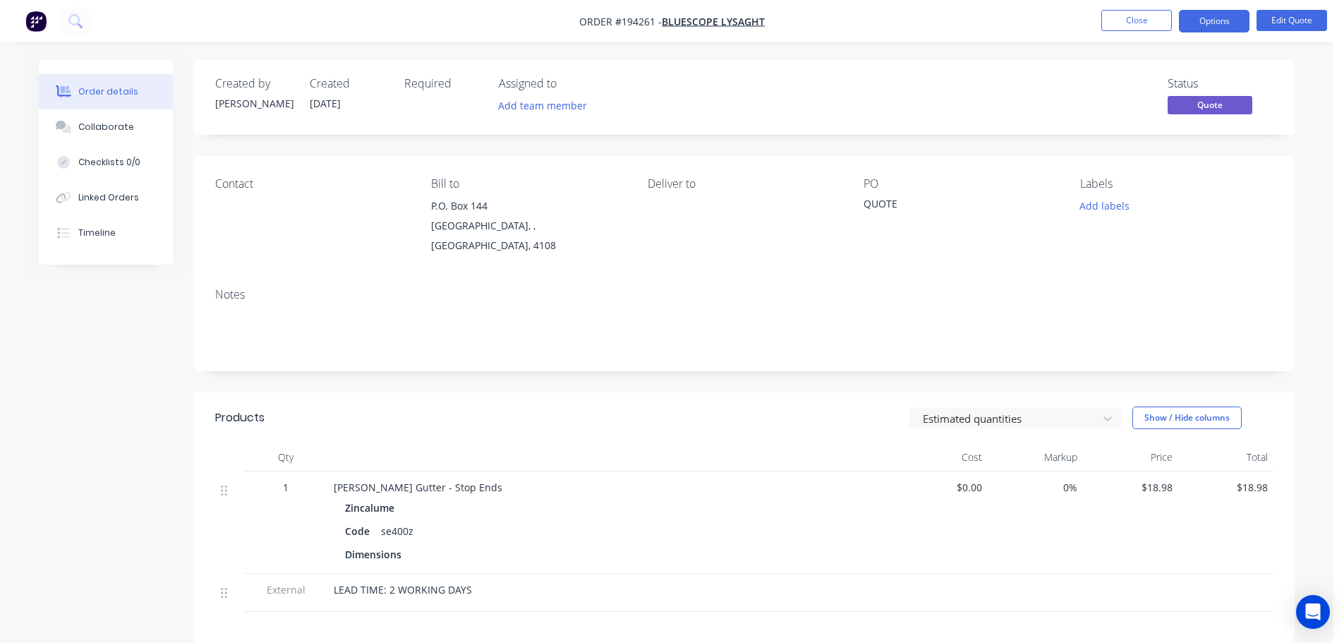
drag, startPoint x: 1217, startPoint y: 26, endPoint x: 1232, endPoint y: 37, distance: 18.6
click at [1217, 26] on button "Options" at bounding box center [1214, 21] width 71 height 23
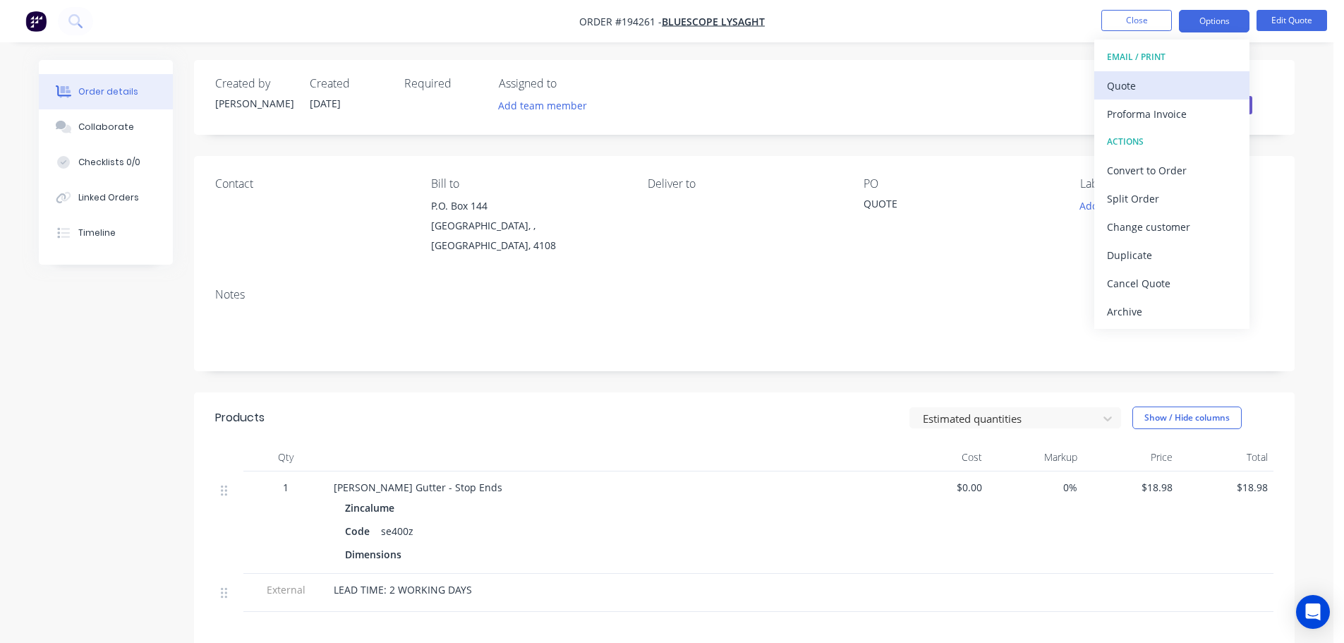
click at [1169, 83] on div "Quote" at bounding box center [1172, 86] width 130 height 20
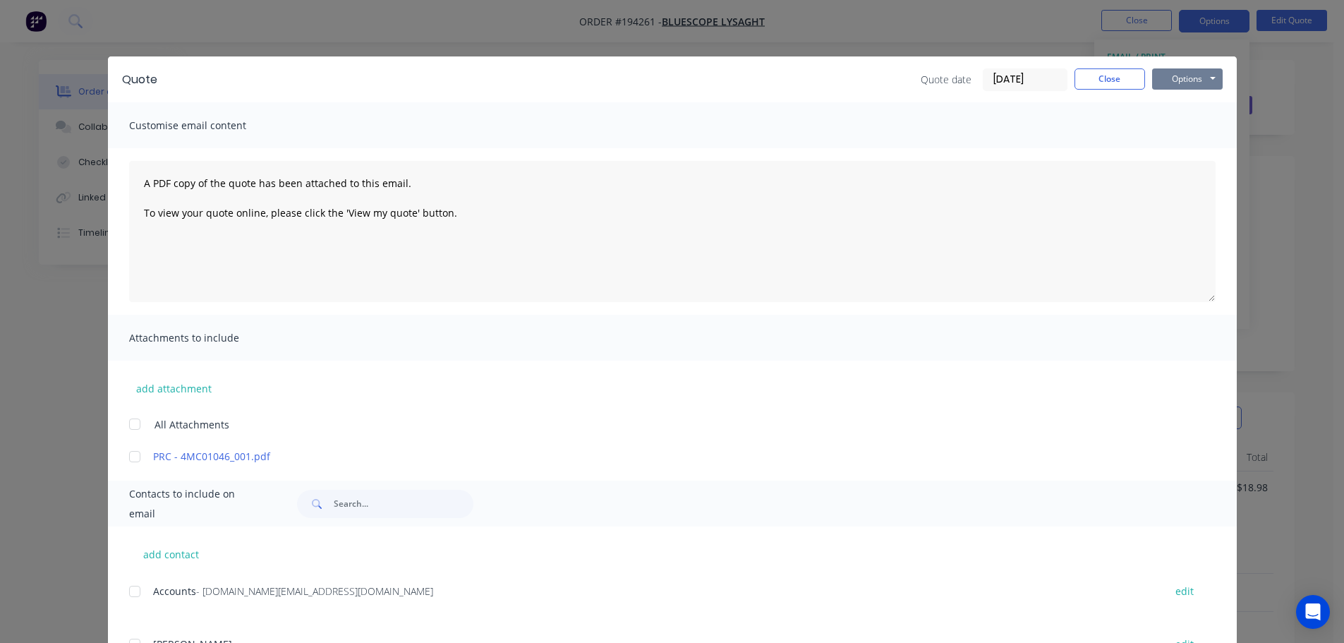
click at [1180, 74] on button "Options" at bounding box center [1188, 78] width 71 height 21
click at [1191, 121] on button "Print" at bounding box center [1198, 127] width 90 height 23
click at [1098, 82] on button "Close" at bounding box center [1110, 78] width 71 height 21
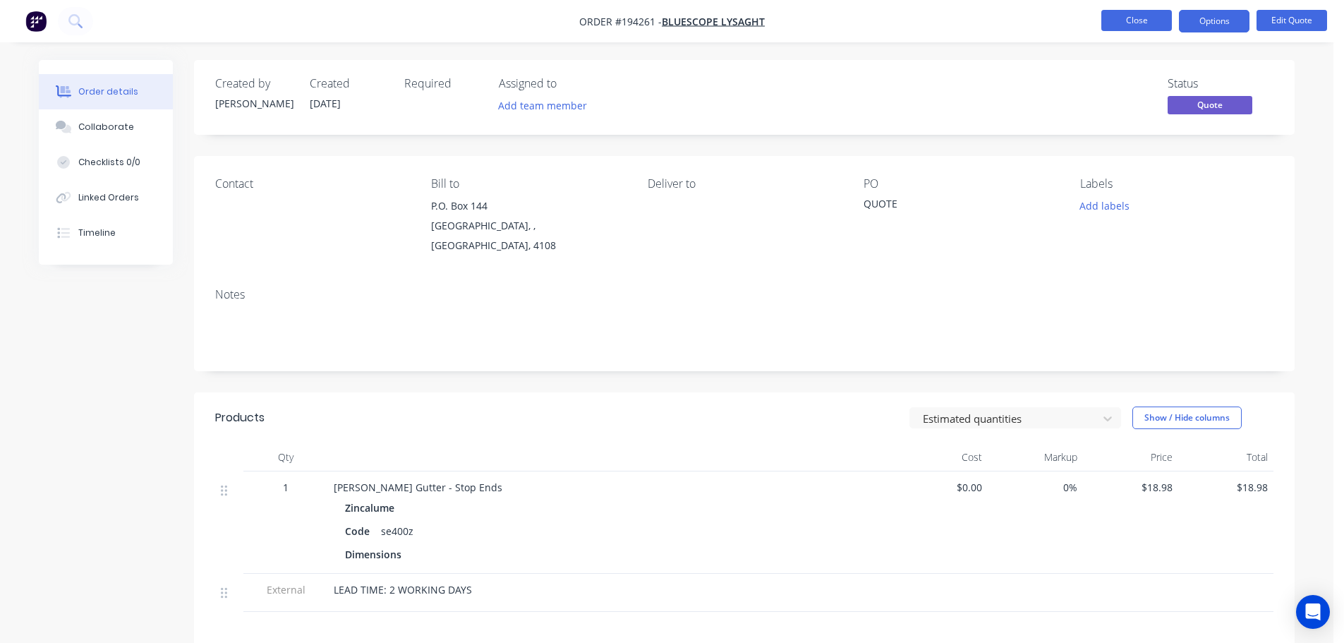
click at [1130, 27] on button "Close" at bounding box center [1137, 20] width 71 height 21
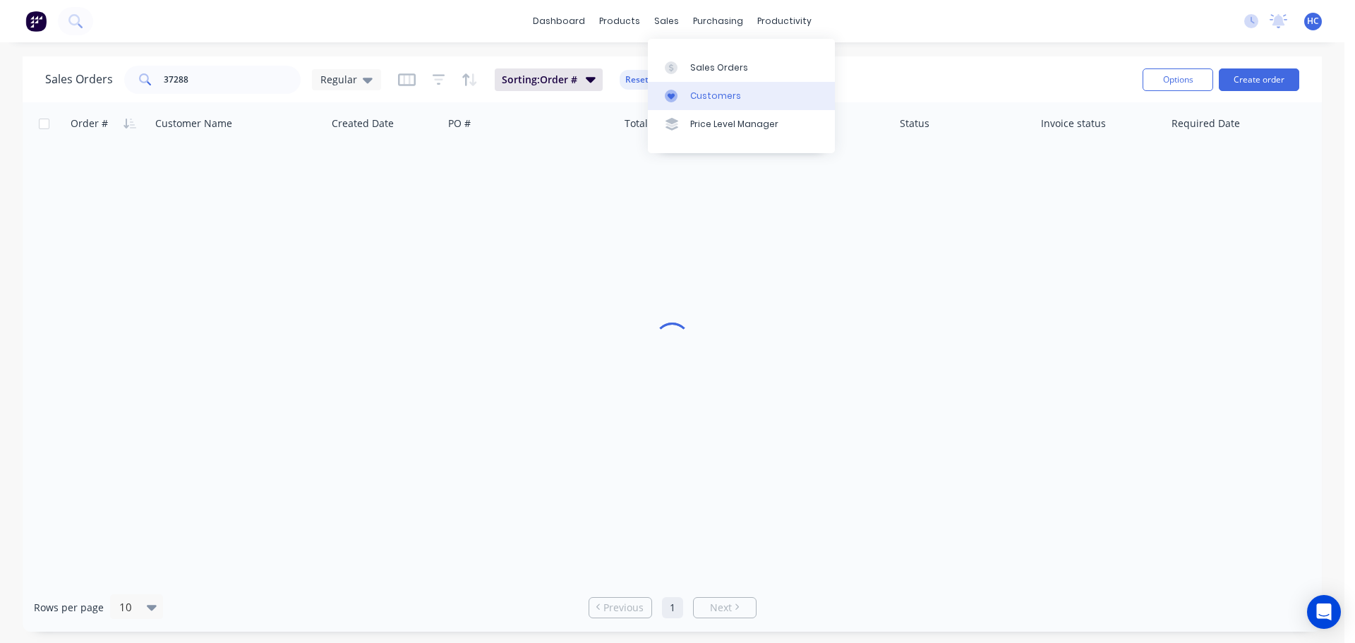
click at [726, 106] on link "Customers" at bounding box center [741, 96] width 187 height 28
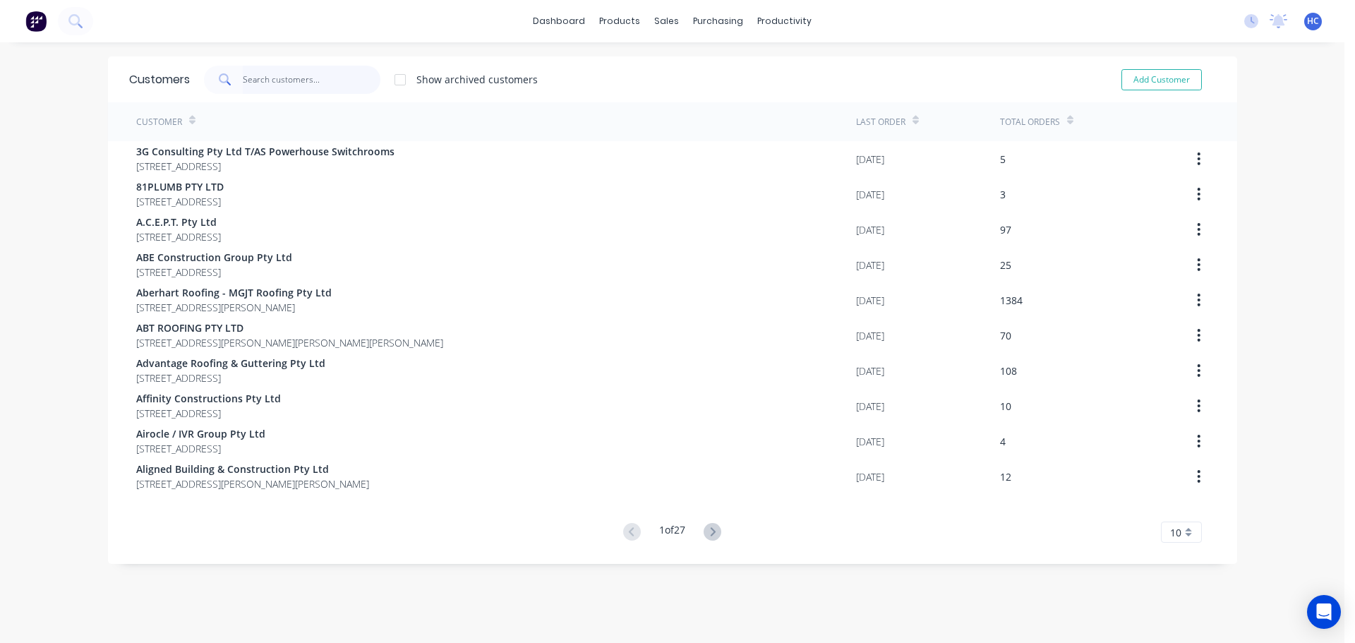
click at [318, 80] on input "text" at bounding box center [312, 80] width 138 height 28
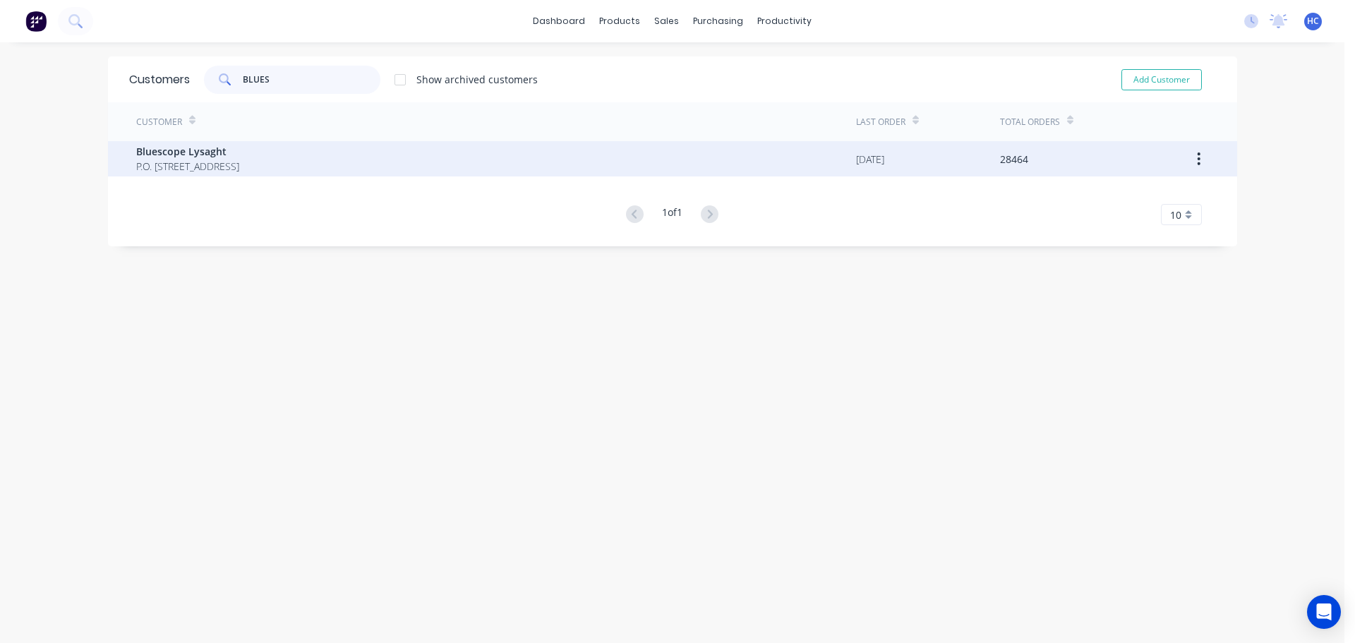
type input "BLUES"
click at [157, 152] on span "Bluescope Lysaght" at bounding box center [187, 151] width 103 height 15
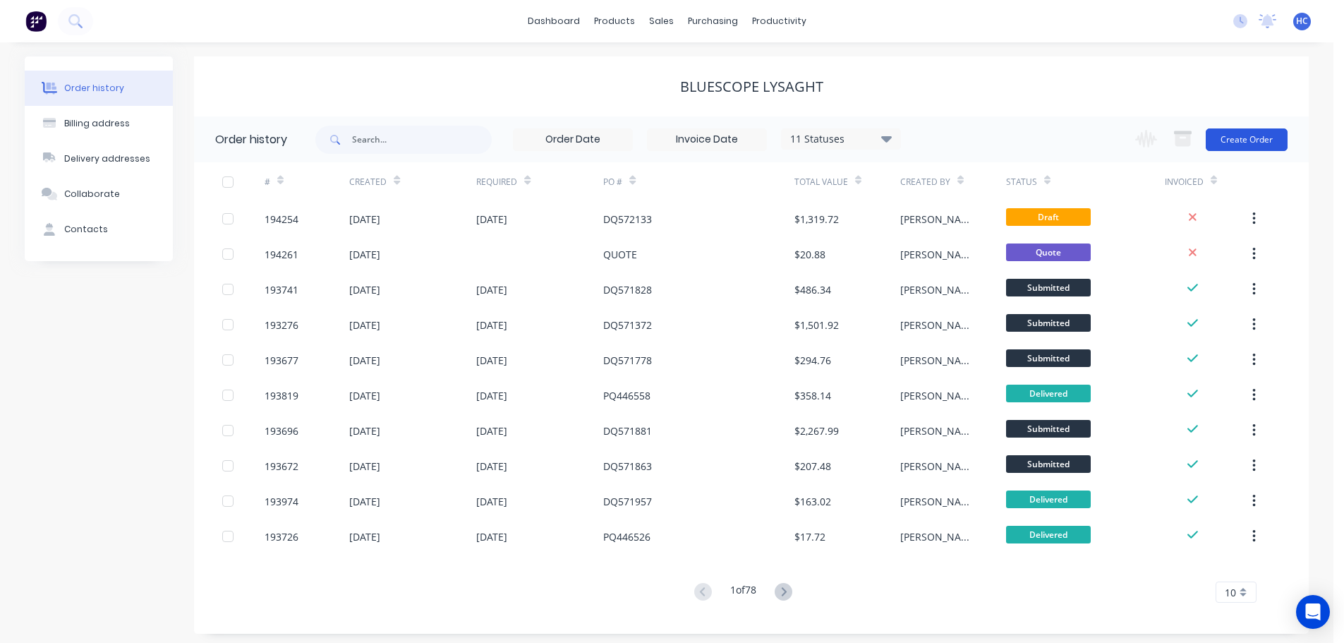
click at [1233, 137] on button "Create Order" at bounding box center [1247, 139] width 82 height 23
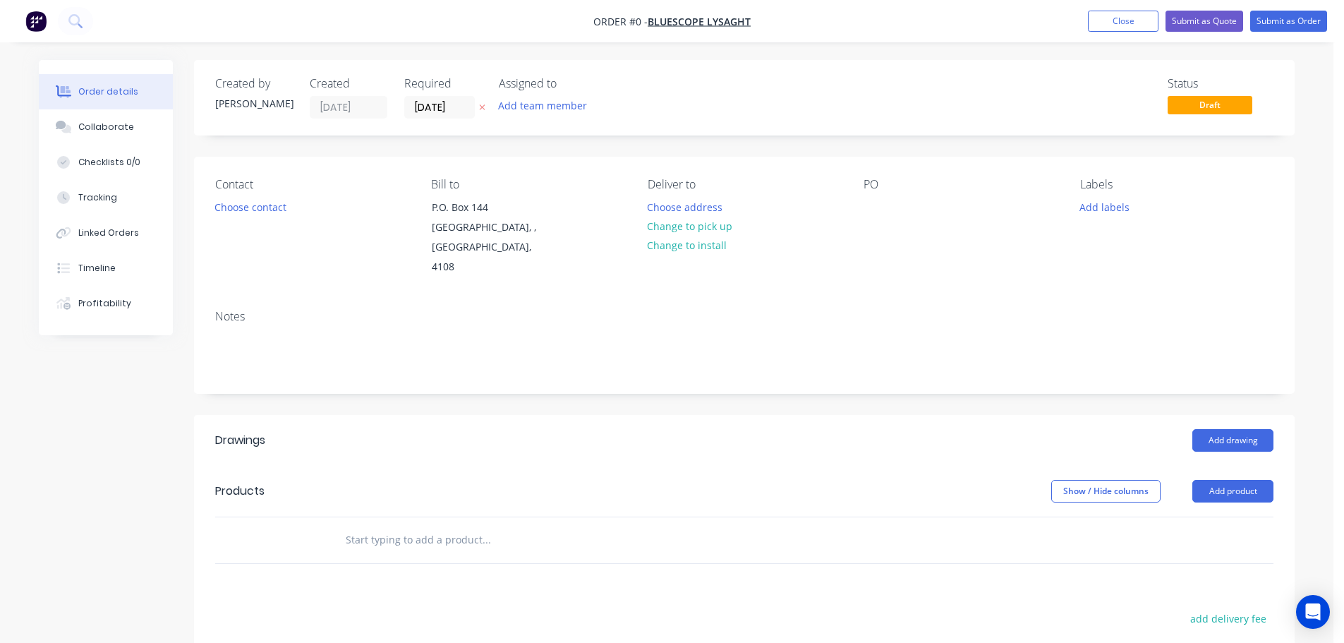
click at [481, 108] on icon "button" at bounding box center [482, 107] width 6 height 8
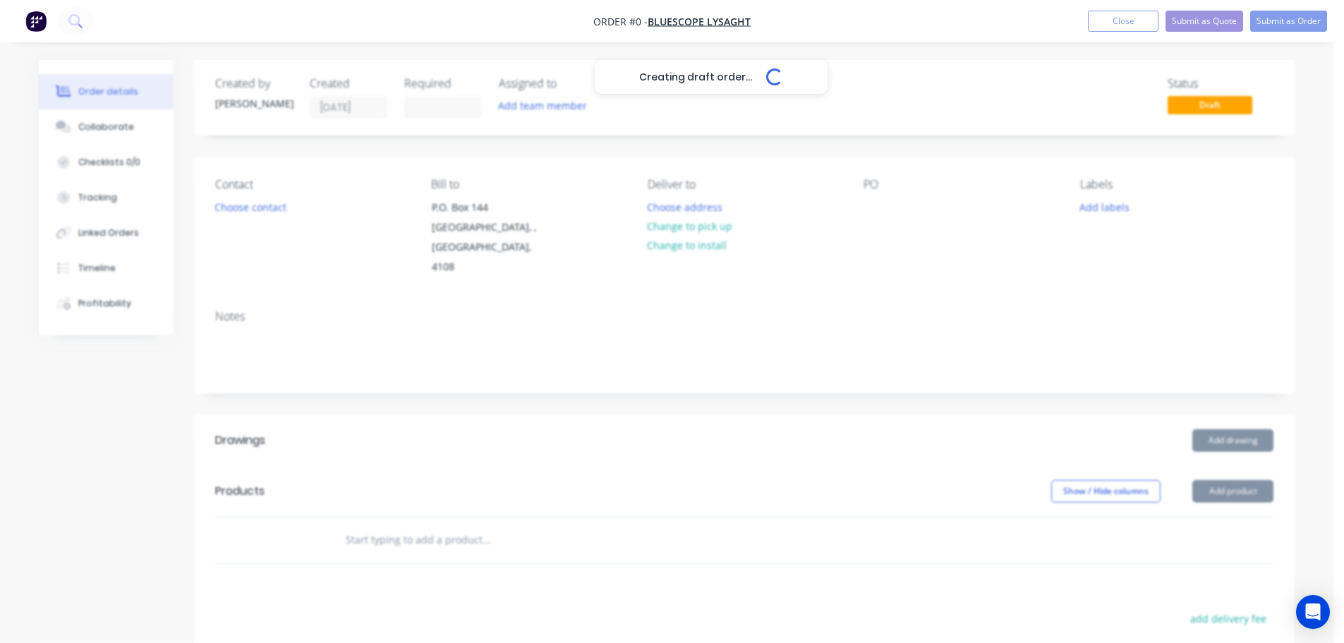
drag, startPoint x: 880, startPoint y: 210, endPoint x: 870, endPoint y: 239, distance: 30.8
click at [880, 210] on div "Creating draft order... Loading..." at bounding box center [711, 381] width 1344 height 643
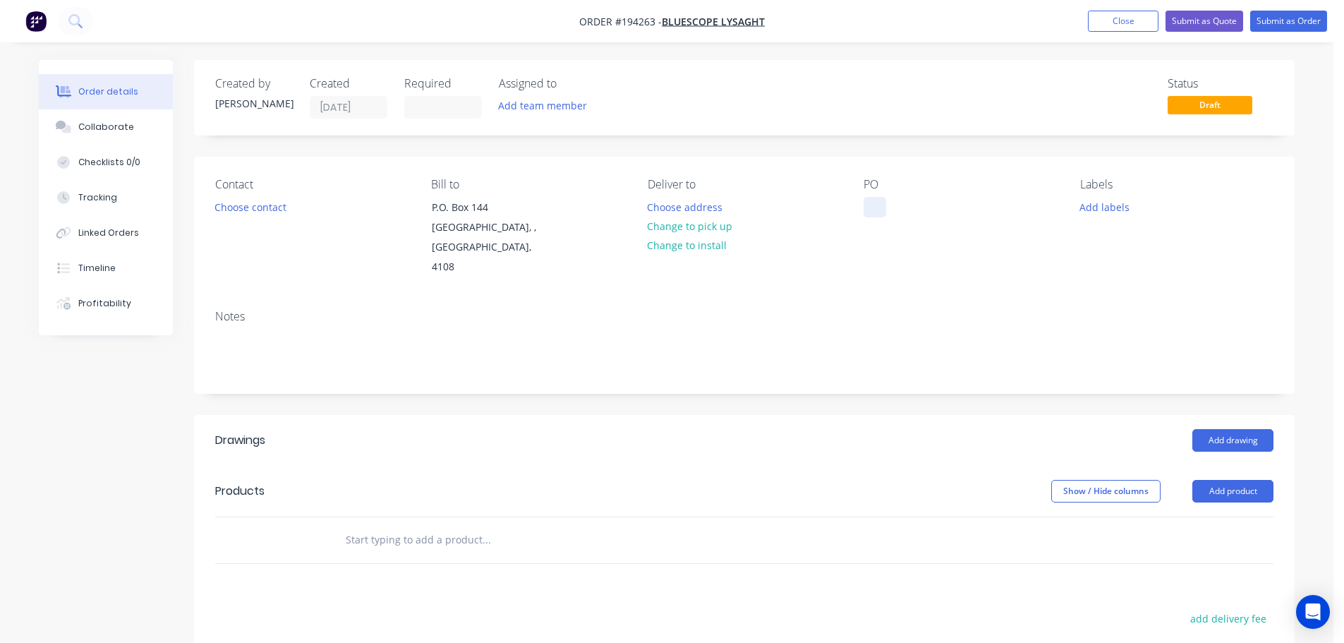
click at [872, 210] on div at bounding box center [875, 207] width 23 height 20
click at [1230, 480] on button "Add product" at bounding box center [1233, 491] width 81 height 23
click at [1203, 517] on div "Product catalogue" at bounding box center [1207, 527] width 109 height 20
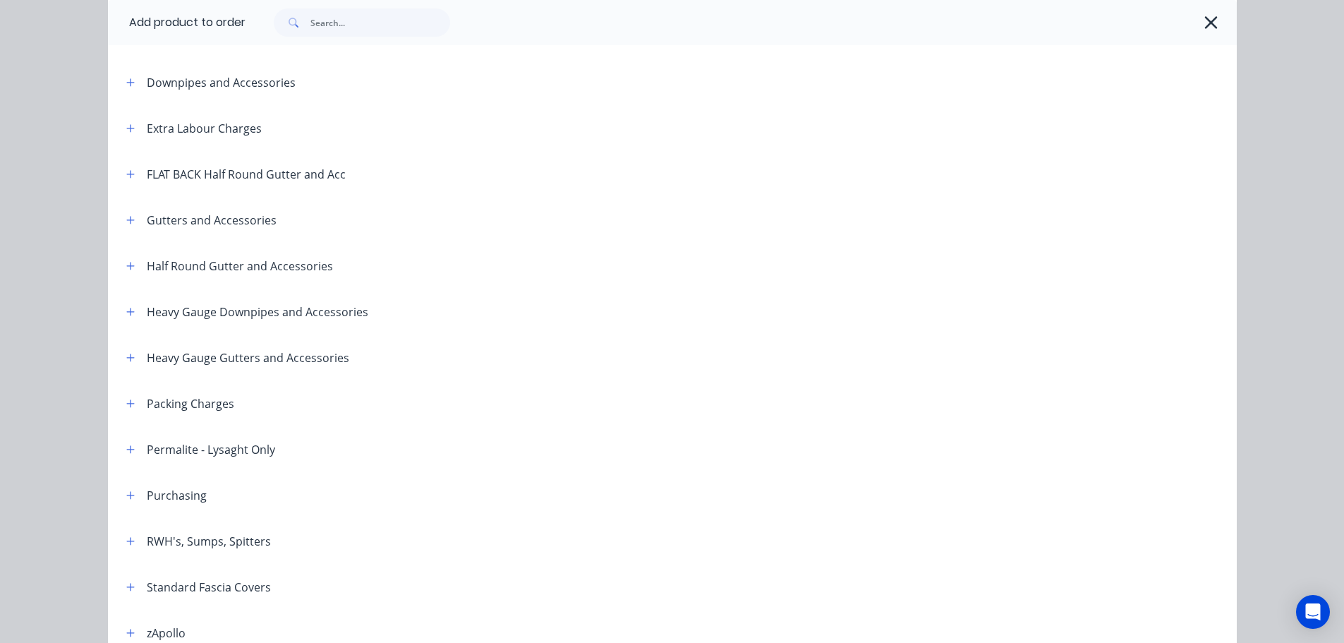
scroll to position [282, 0]
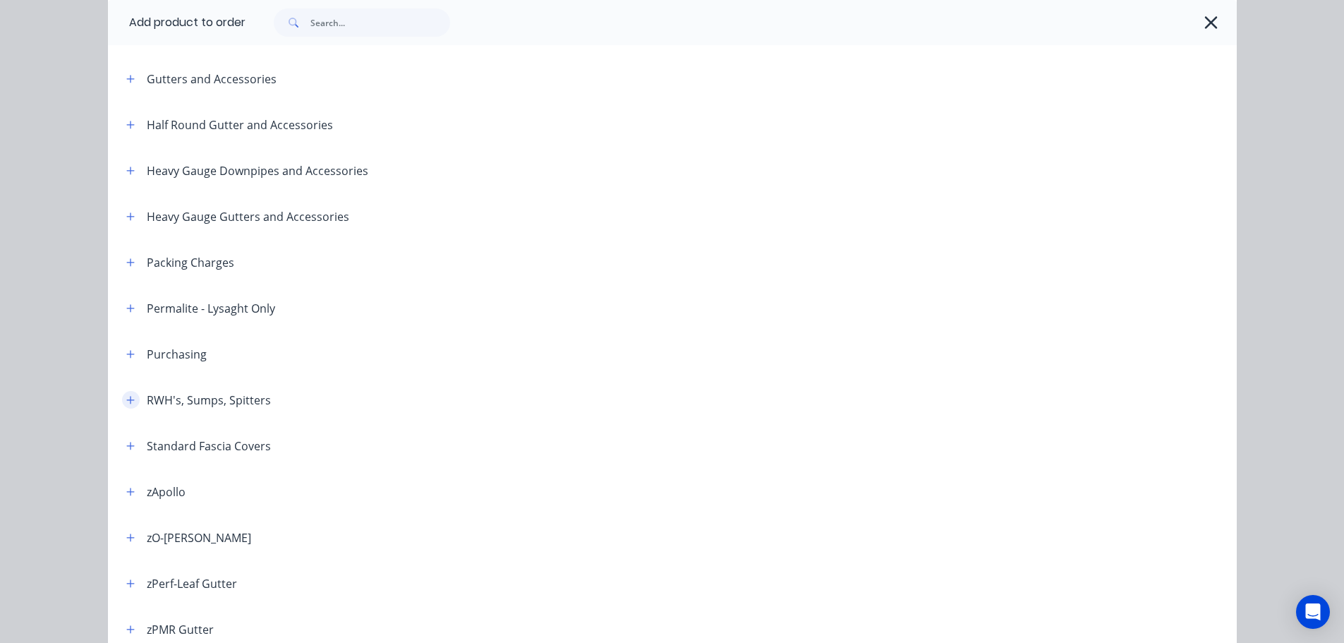
click at [126, 402] on icon "button" at bounding box center [130, 400] width 8 height 10
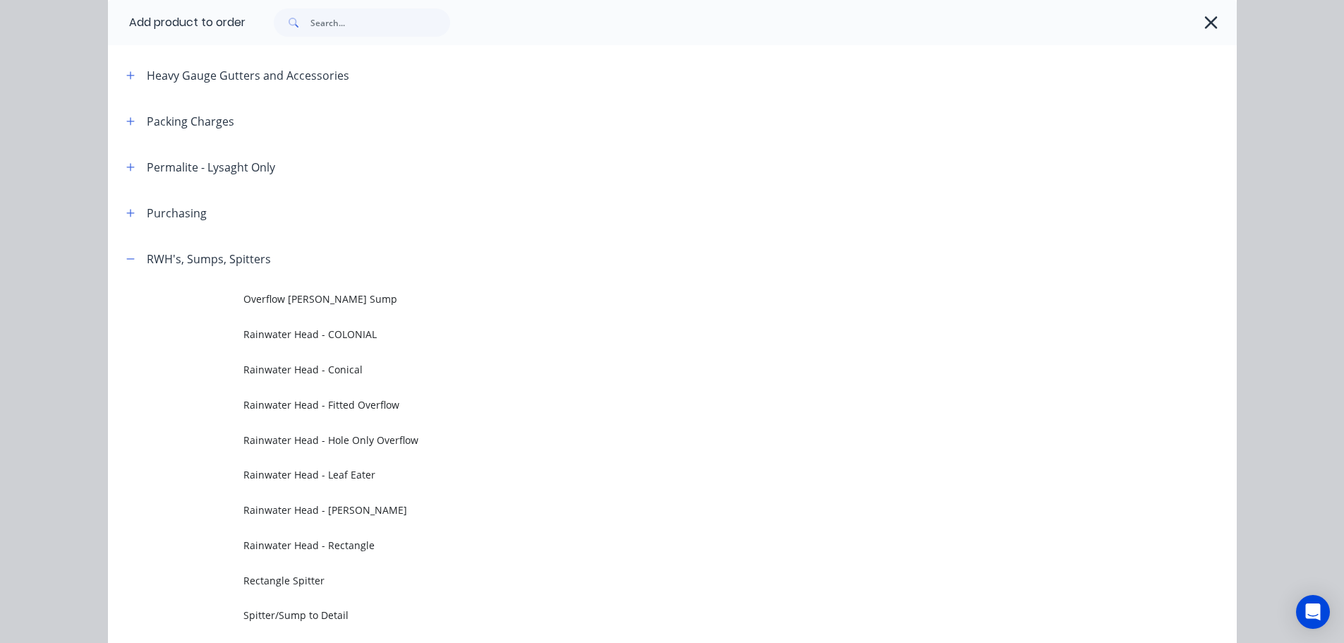
scroll to position [565, 0]
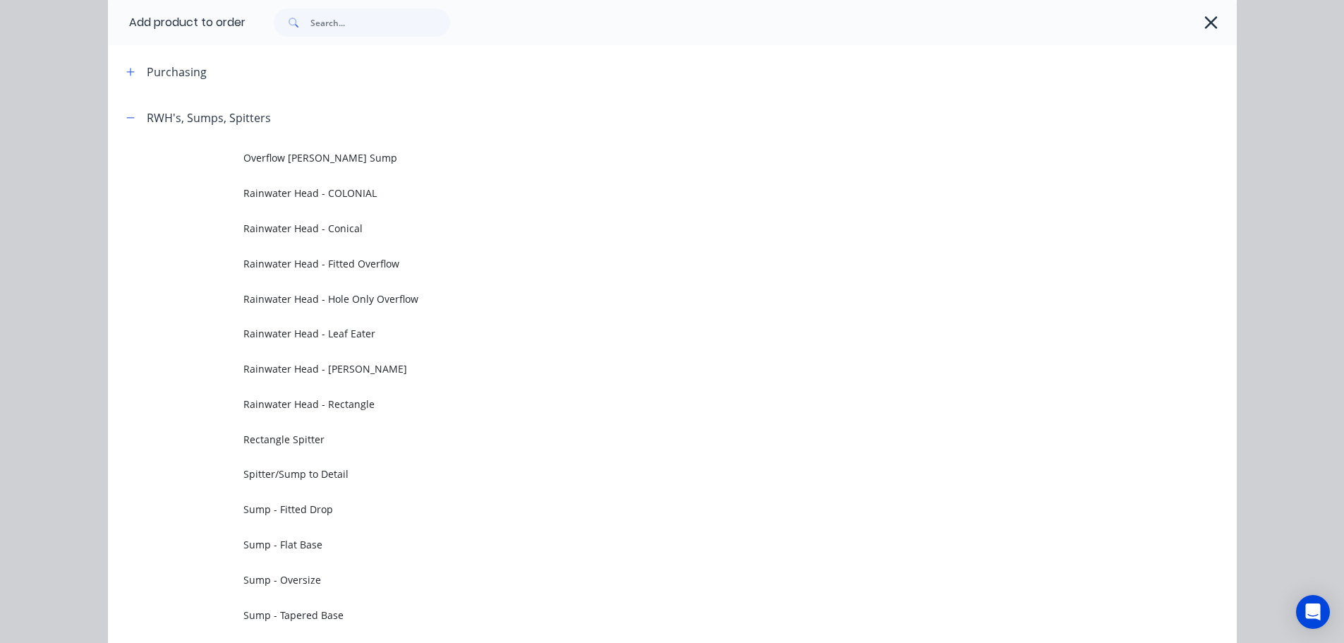
click at [307, 538] on span "Sump - Flat Base" at bounding box center [640, 544] width 795 height 15
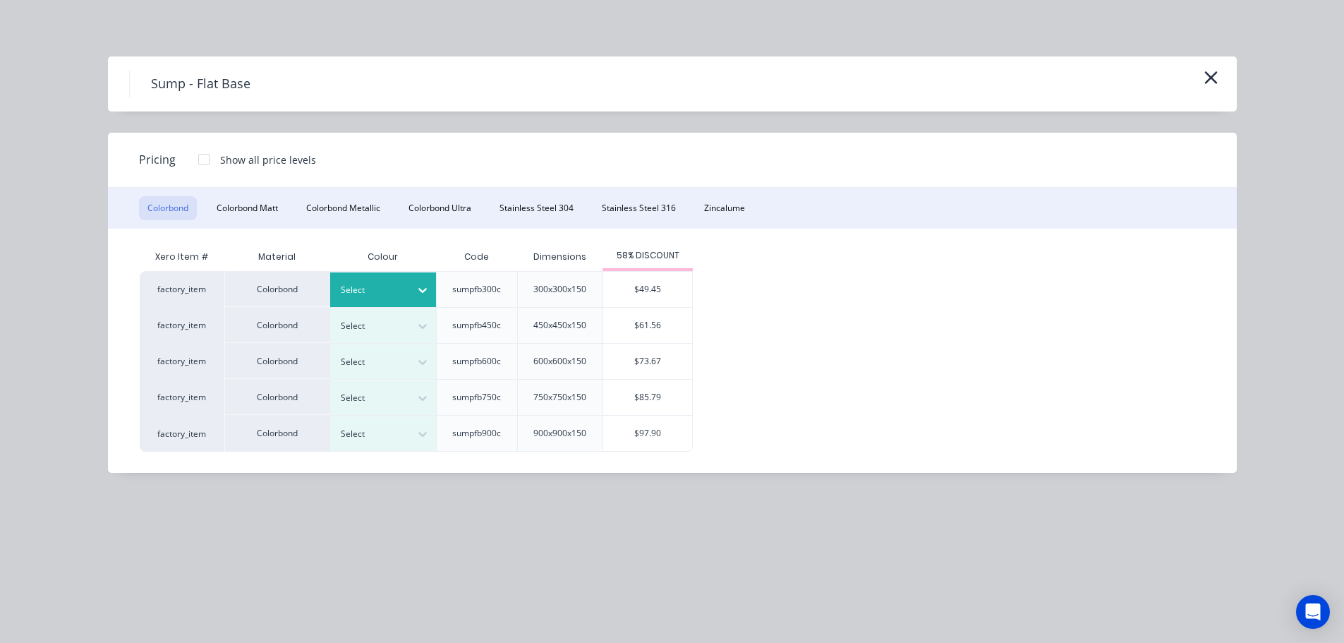
click at [404, 303] on div "Select" at bounding box center [383, 289] width 106 height 35
click at [622, 287] on div "$49.45" at bounding box center [647, 289] width 89 height 35
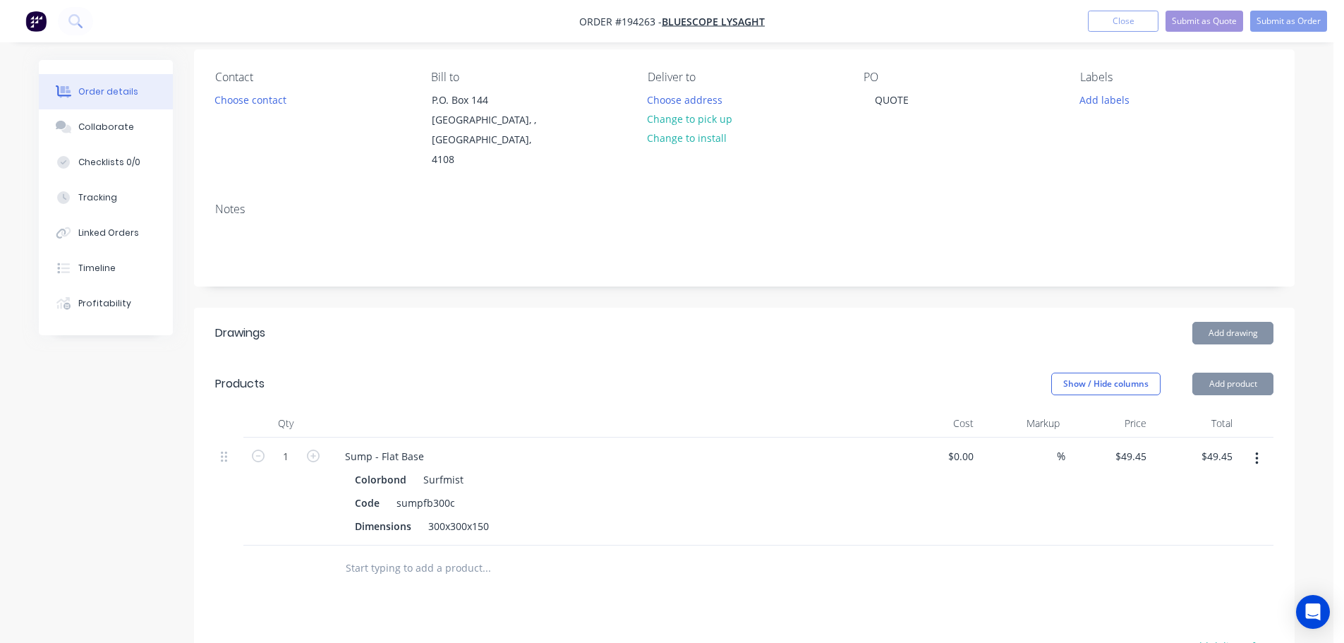
scroll to position [141, 0]
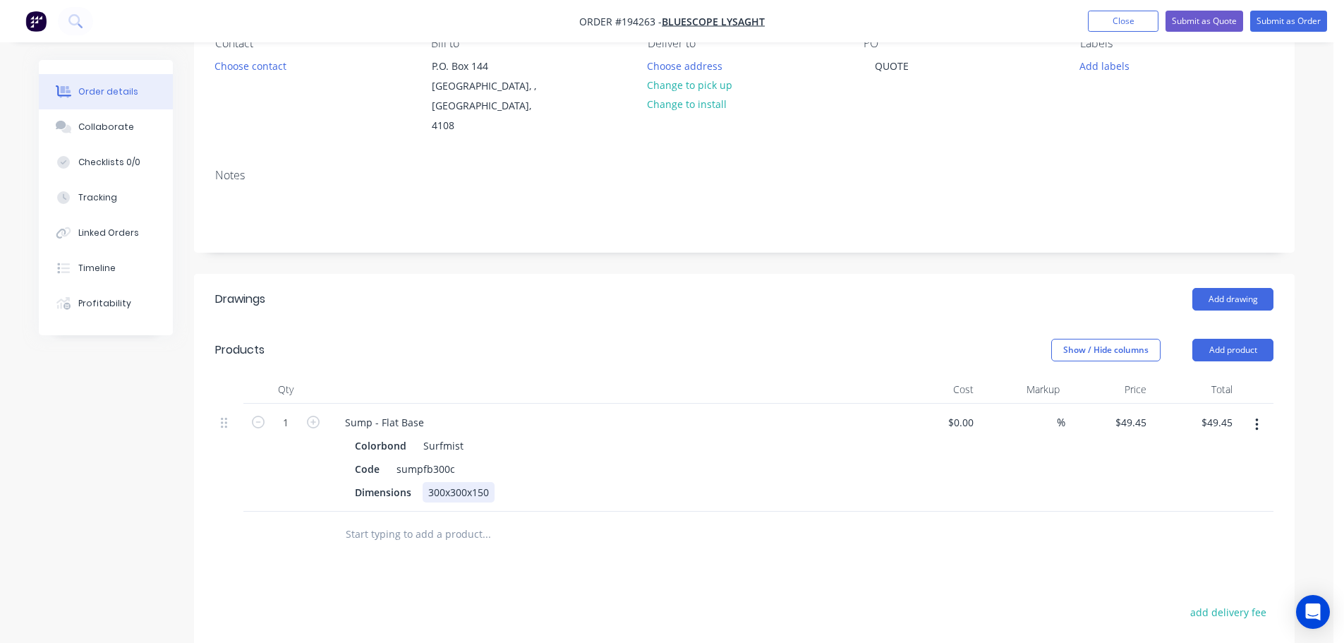
click at [437, 482] on div "300x300x150" at bounding box center [459, 492] width 72 height 20
click at [409, 412] on div "Sump - Flat Base" at bounding box center [385, 422] width 102 height 20
click at [408, 412] on div "Sump - Flat Base" at bounding box center [385, 422] width 102 height 20
click at [407, 412] on div "Sump - Flat Base" at bounding box center [385, 422] width 102 height 20
click at [407, 375] on div at bounding box center [610, 389] width 565 height 28
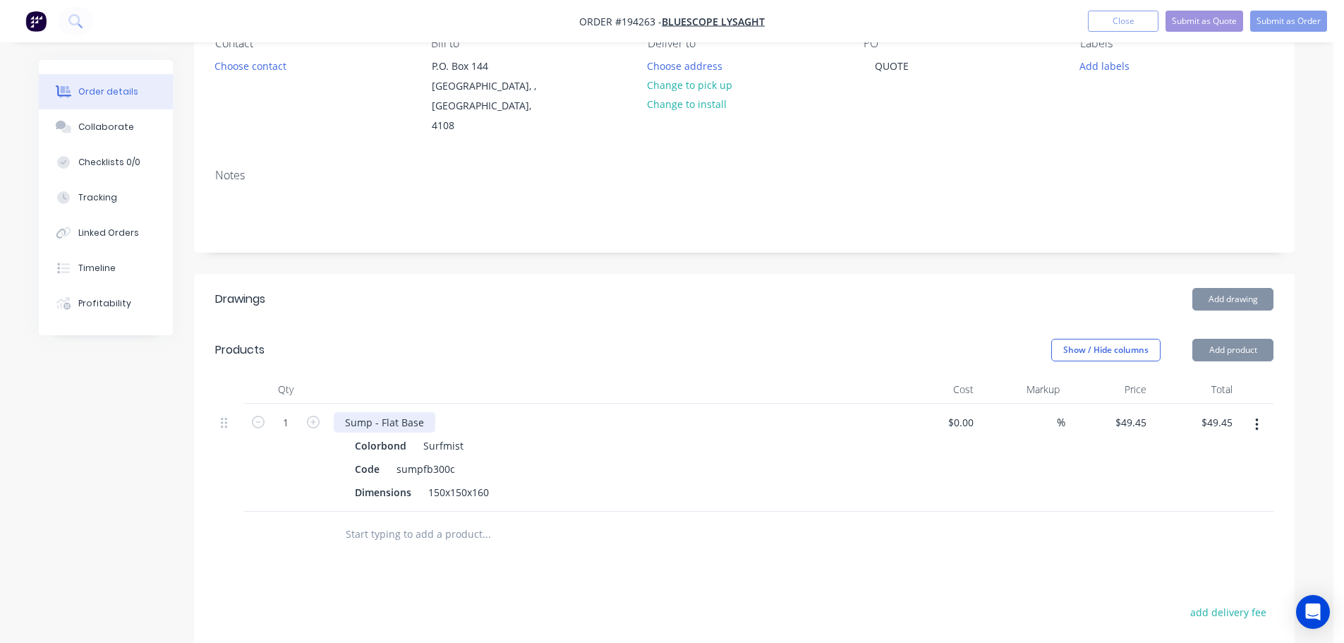
click at [422, 412] on div "Sump - Flat Base" at bounding box center [385, 422] width 102 height 20
click at [424, 412] on div "Sump - Flat Base" at bounding box center [385, 422] width 102 height 20
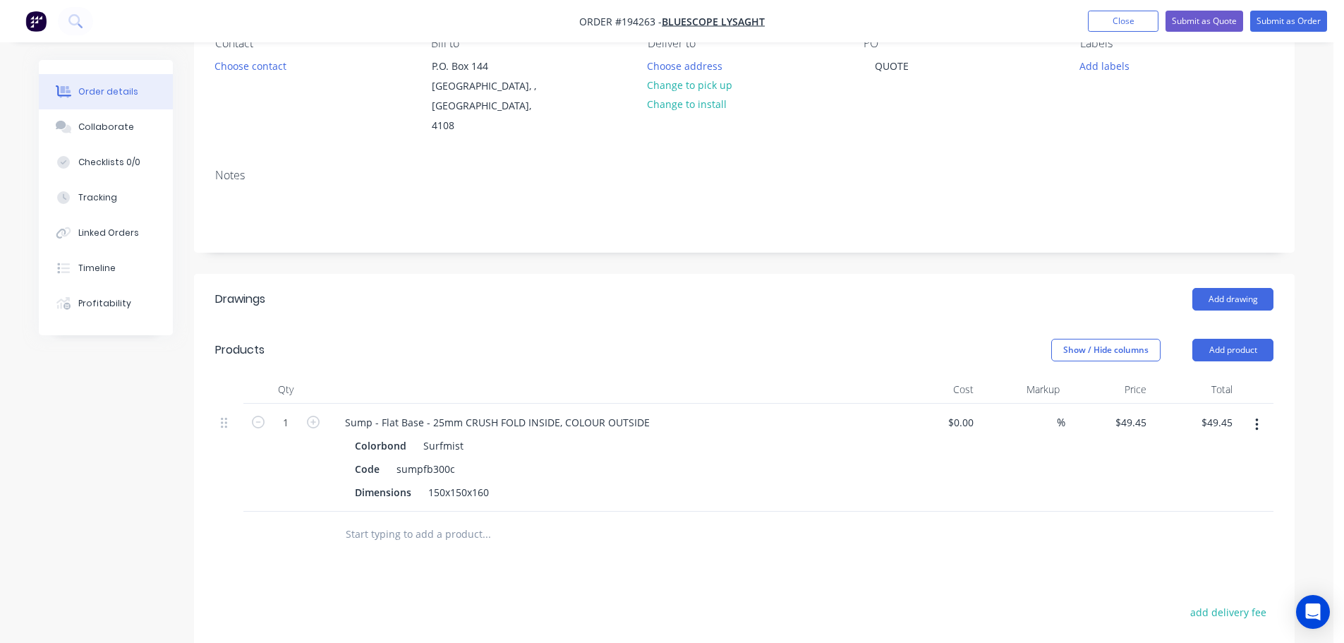
click at [457, 347] on header "Products Show / Hide columns Add product" at bounding box center [744, 350] width 1101 height 51
click at [1184, 339] on div "Show / Hide columns" at bounding box center [1122, 350] width 141 height 23
click at [1218, 339] on header "Products Show / Hide columns Add product" at bounding box center [744, 350] width 1101 height 51
click at [1223, 339] on button "Add product" at bounding box center [1233, 350] width 81 height 23
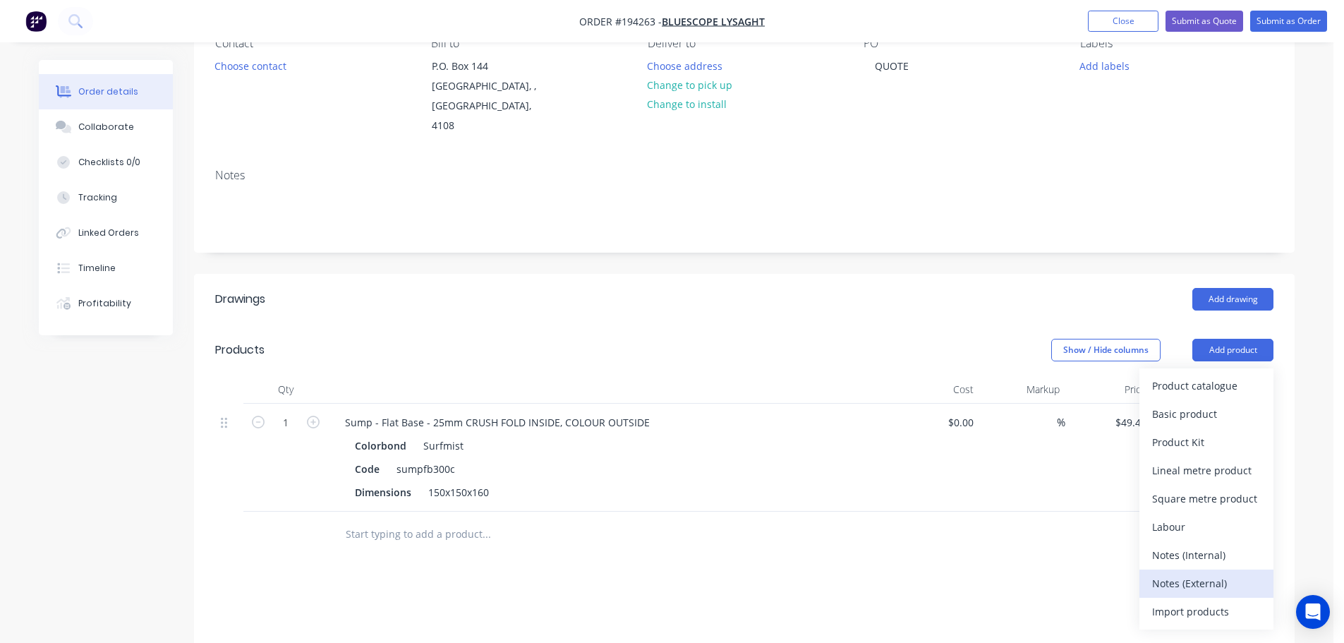
click at [1174, 573] on div "Notes (External)" at bounding box center [1207, 583] width 109 height 20
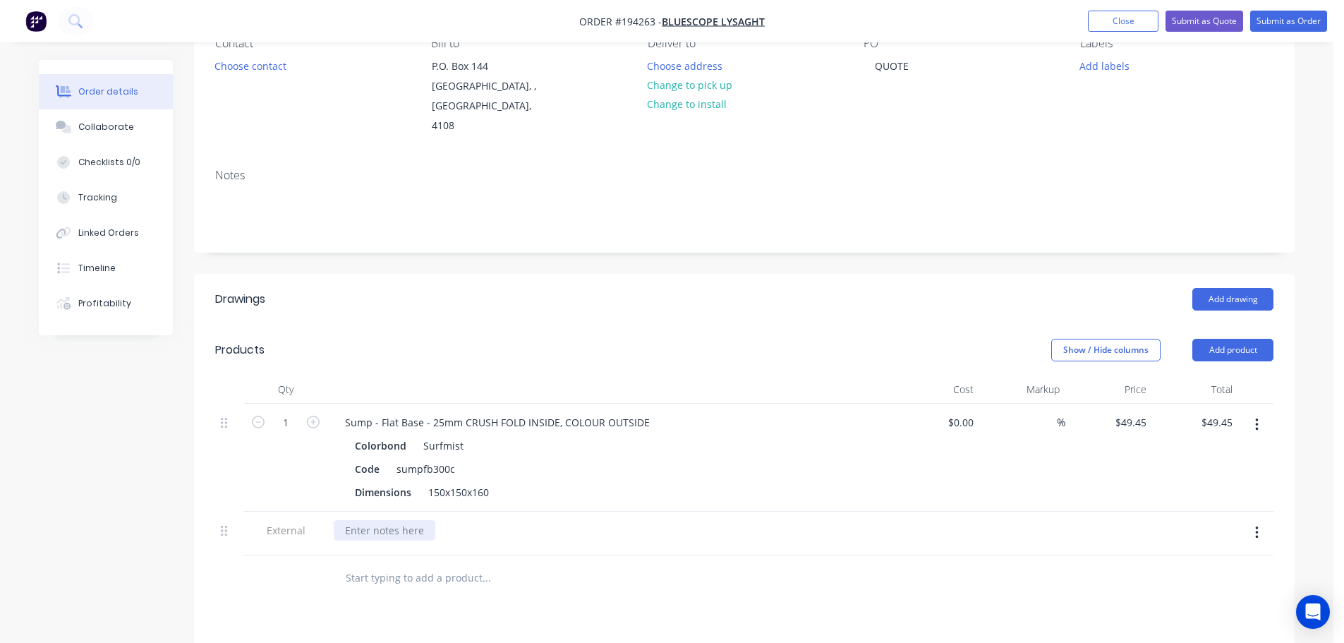
click at [417, 519] on div at bounding box center [610, 534] width 565 height 44
click at [416, 520] on div at bounding box center [385, 530] width 102 height 20
click at [107, 136] on button "Collaborate" at bounding box center [106, 126] width 134 height 35
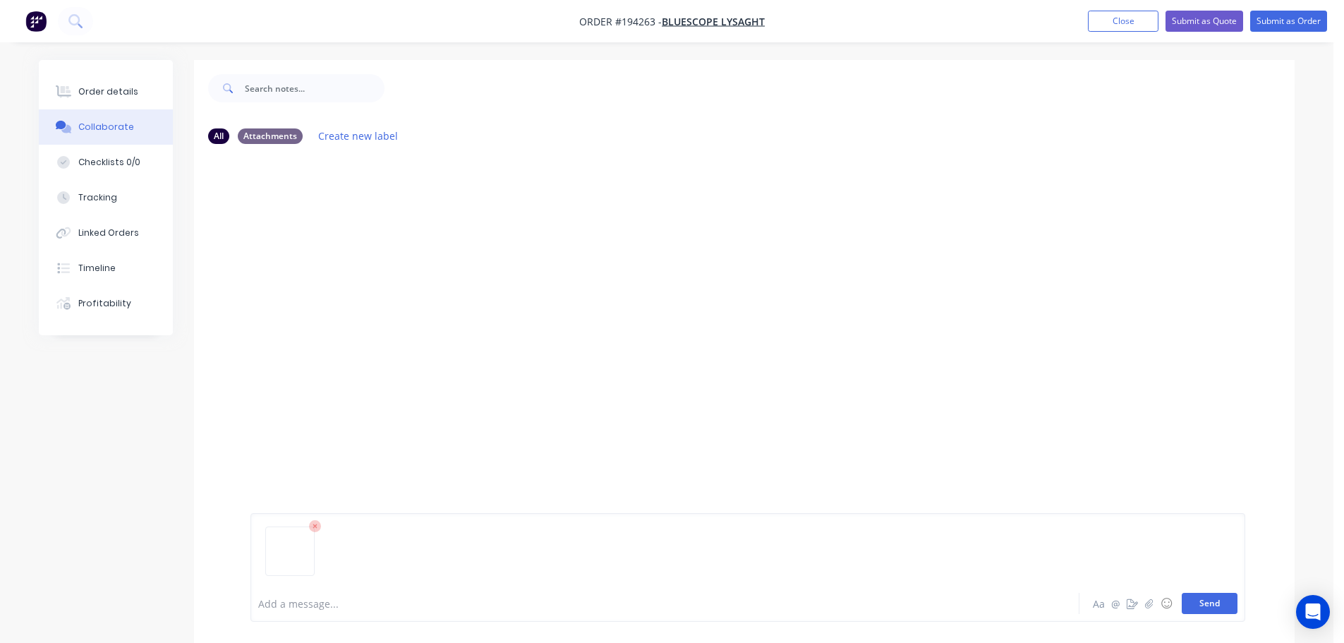
click at [1204, 601] on button "Send" at bounding box center [1210, 603] width 56 height 21
click at [1210, 25] on button "Submit as Quote" at bounding box center [1205, 21] width 78 height 21
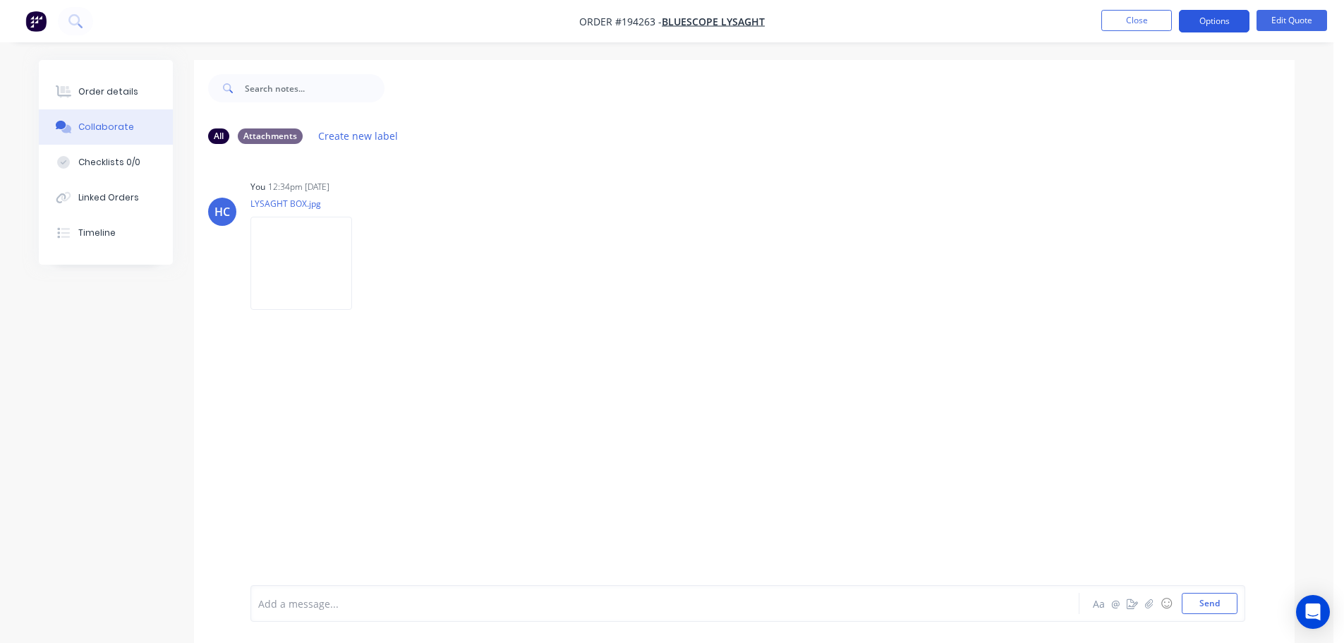
click at [1215, 30] on button "Options" at bounding box center [1214, 21] width 71 height 23
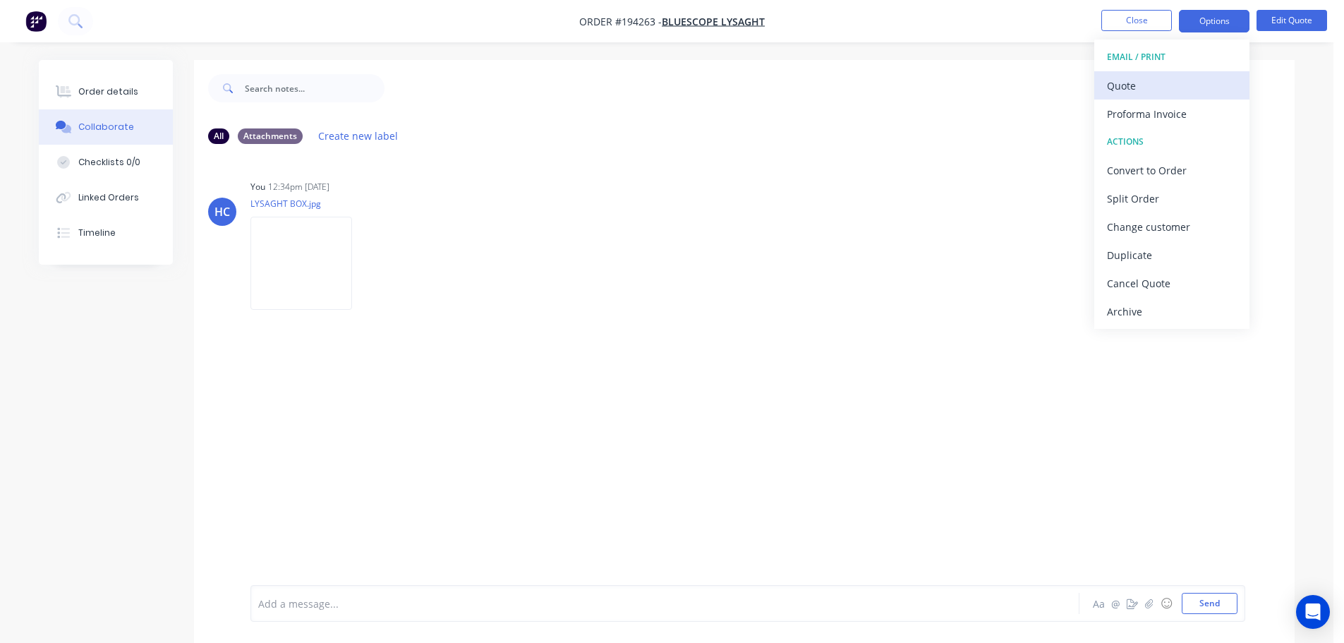
click at [1160, 88] on div "Quote" at bounding box center [1172, 86] width 130 height 20
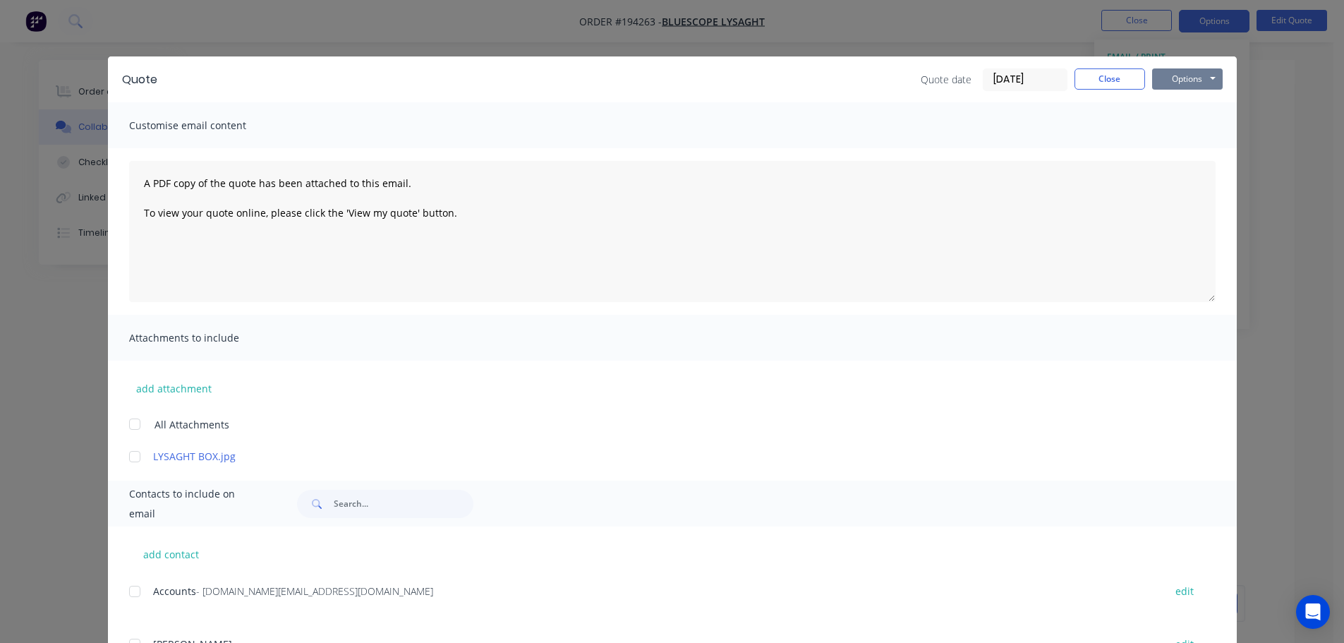
click at [1213, 83] on button "Options" at bounding box center [1188, 78] width 71 height 21
click at [1201, 131] on button "Print" at bounding box center [1198, 127] width 90 height 23
click at [1105, 66] on div "Quote Quote date 30/09/25 Close Options Preview Print Email" at bounding box center [672, 79] width 1129 height 46
click at [1100, 73] on button "Close" at bounding box center [1110, 78] width 71 height 21
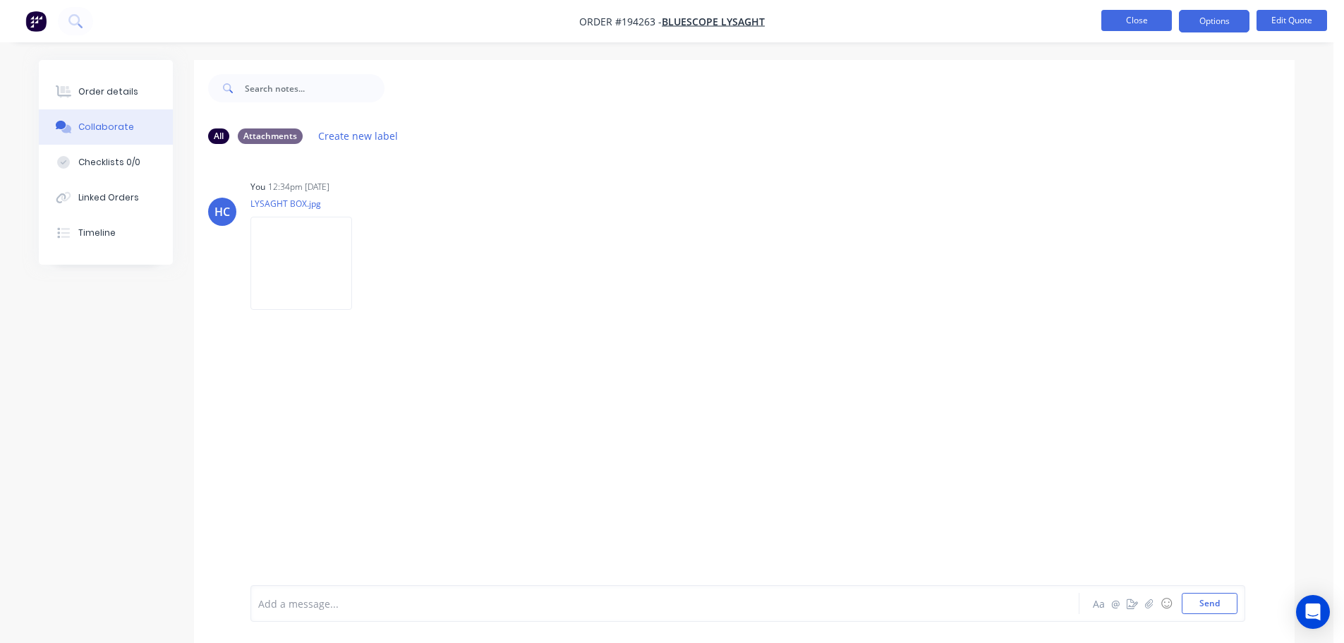
click at [1141, 18] on button "Close" at bounding box center [1137, 20] width 71 height 21
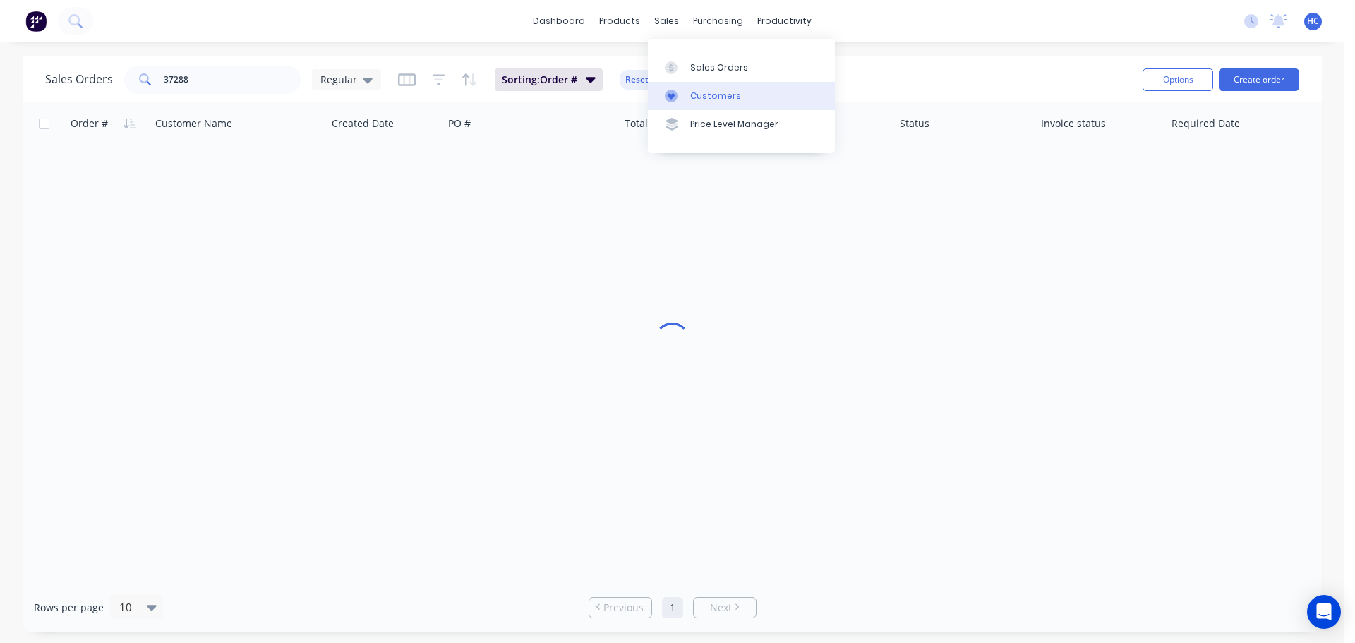
click at [721, 105] on link "Customers" at bounding box center [741, 96] width 187 height 28
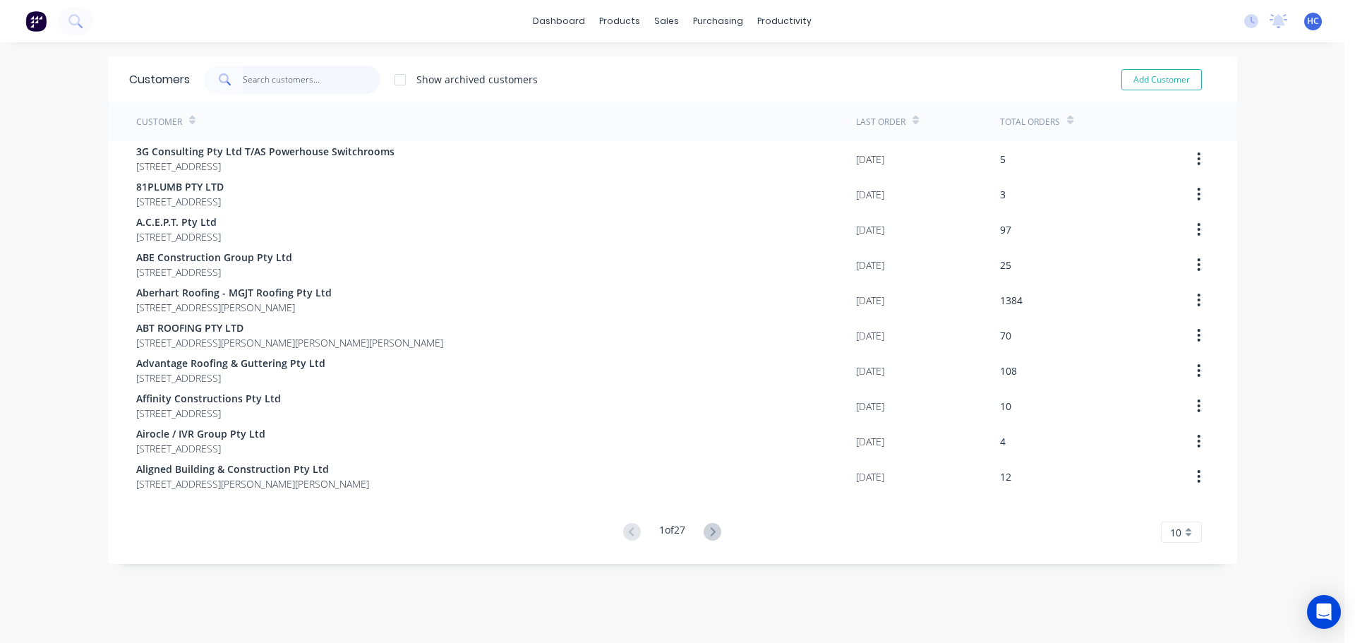
click at [253, 84] on input "text" at bounding box center [312, 80] width 138 height 28
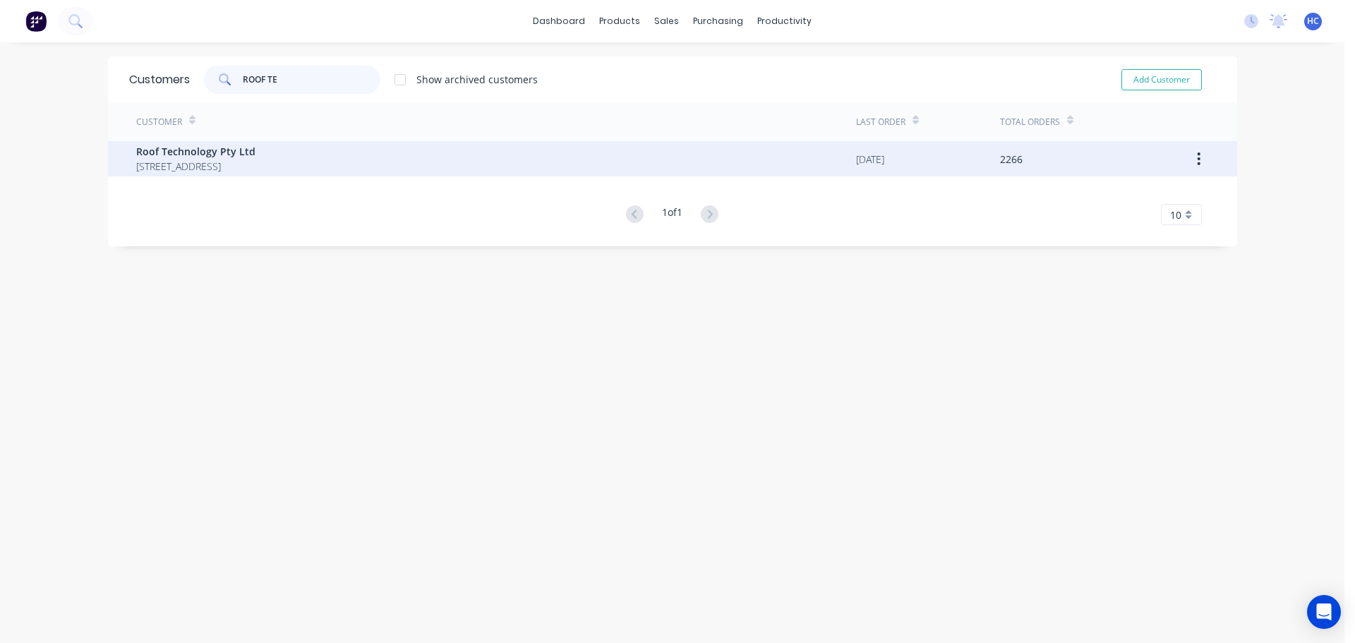
type input "ROOF TE"
click at [181, 143] on div "Roof Technology Pty Ltd 2 LOCHLARNEY STREET BEENLEIGH Queensland Australia 4207" at bounding box center [496, 158] width 720 height 35
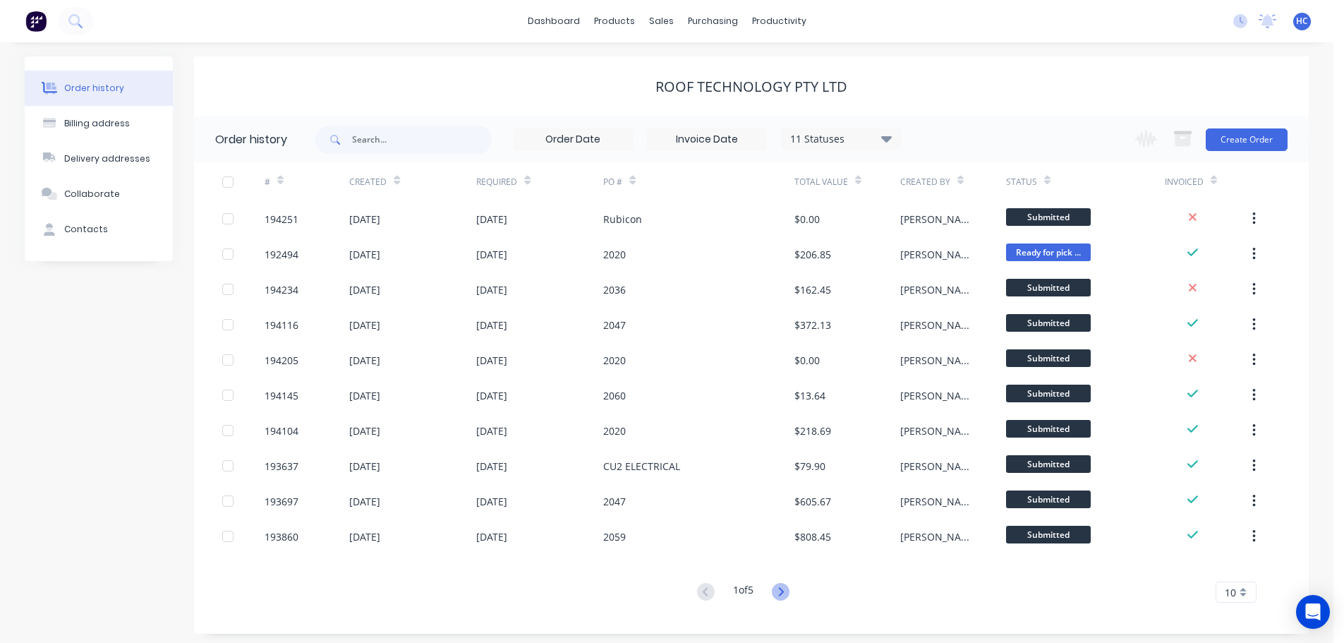
click at [786, 589] on icon at bounding box center [781, 592] width 18 height 18
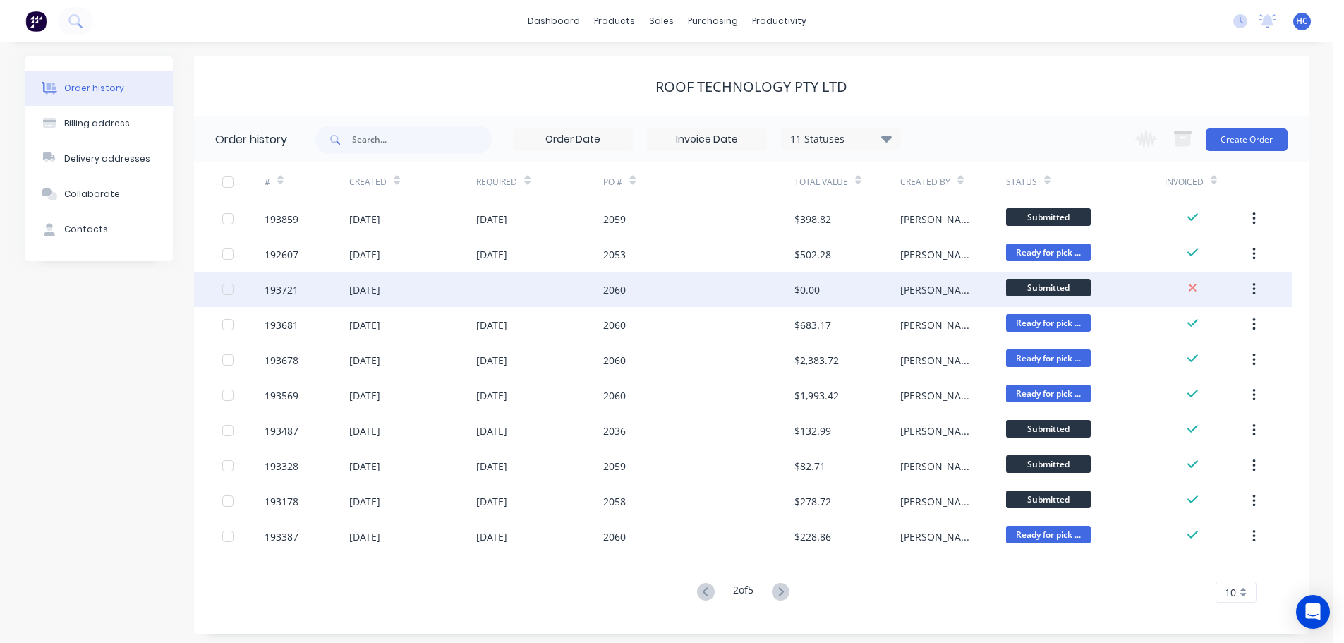
click at [753, 284] on div "2060" at bounding box center [698, 289] width 191 height 35
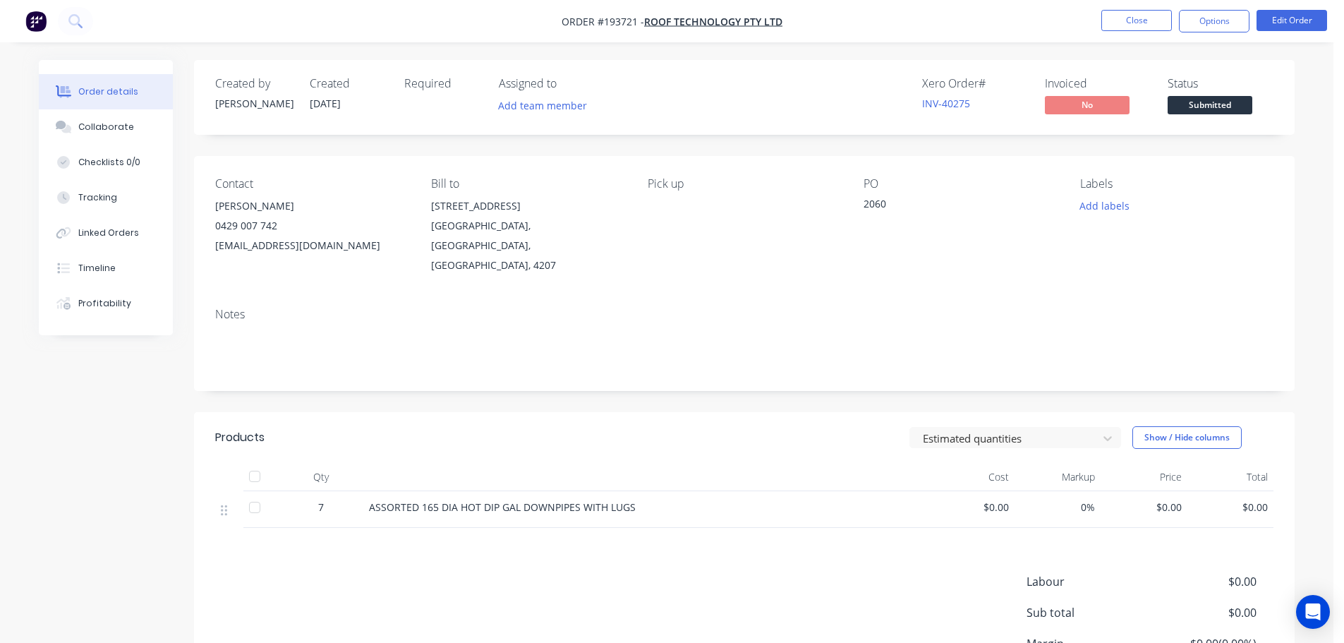
click at [661, 438] on header "Products Estimated quantities Show / Hide columns" at bounding box center [744, 437] width 1101 height 51
click at [107, 112] on button "Collaborate" at bounding box center [106, 126] width 134 height 35
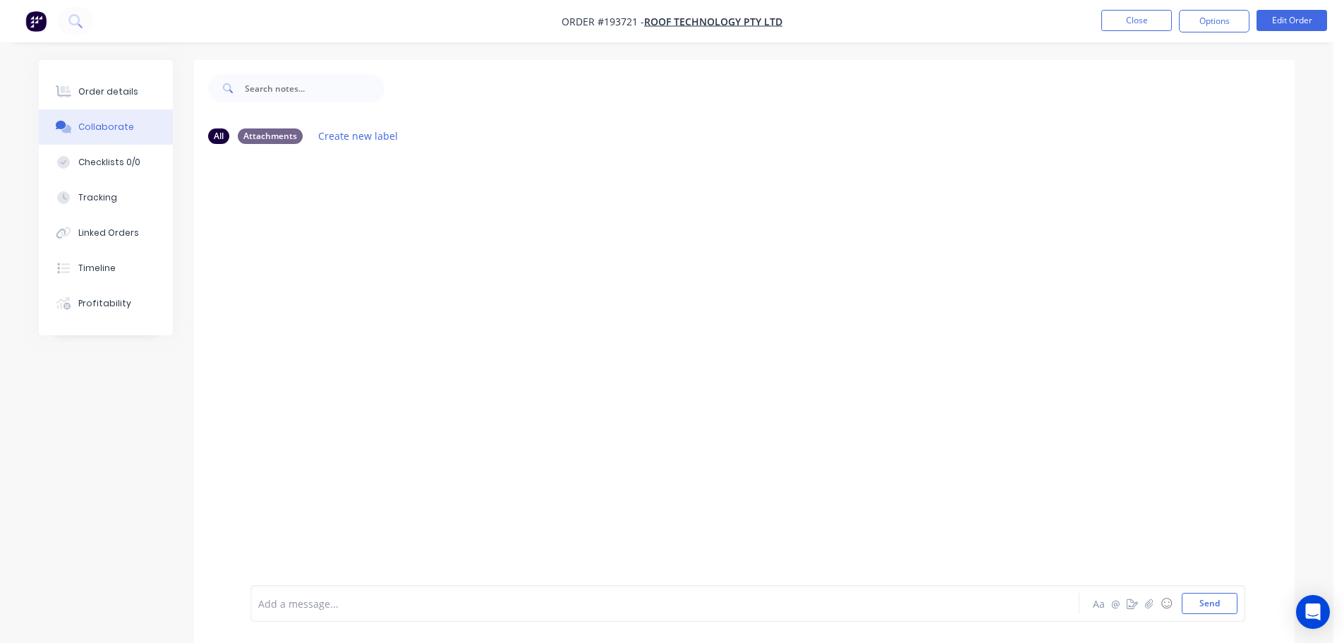
click at [124, 88] on div "Order details" at bounding box center [108, 91] width 60 height 13
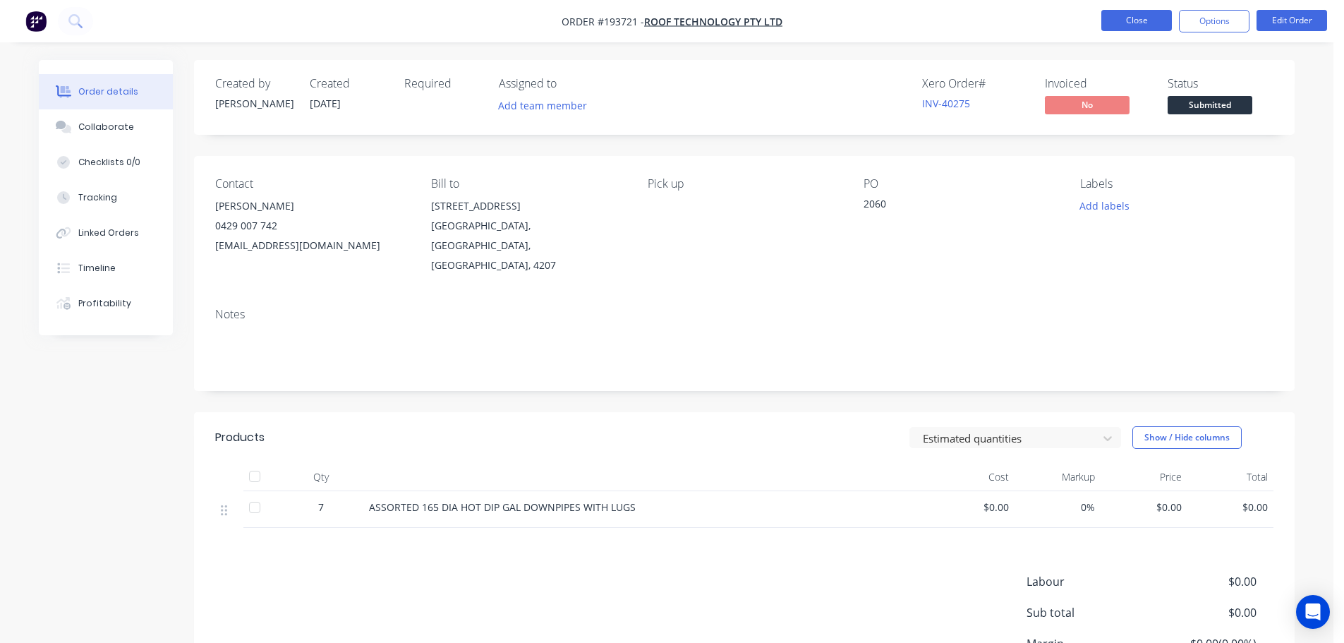
click at [1117, 20] on button "Close" at bounding box center [1137, 20] width 71 height 21
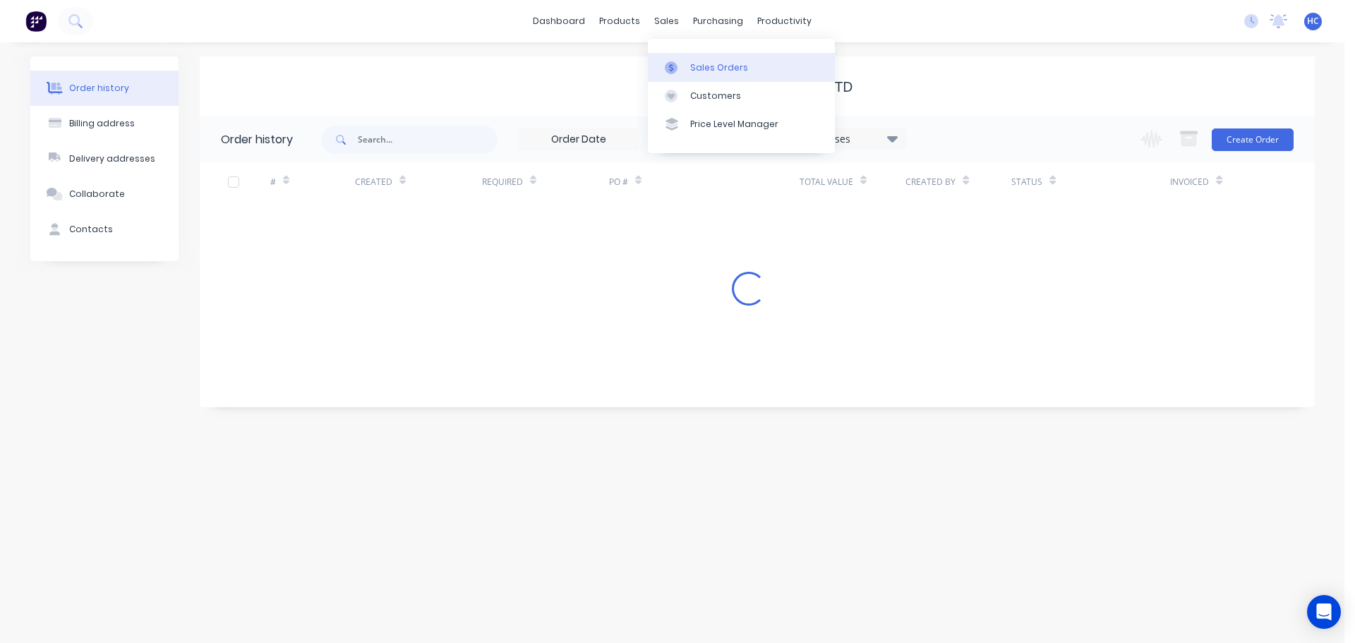
click at [709, 69] on div "Sales Orders" at bounding box center [719, 67] width 58 height 13
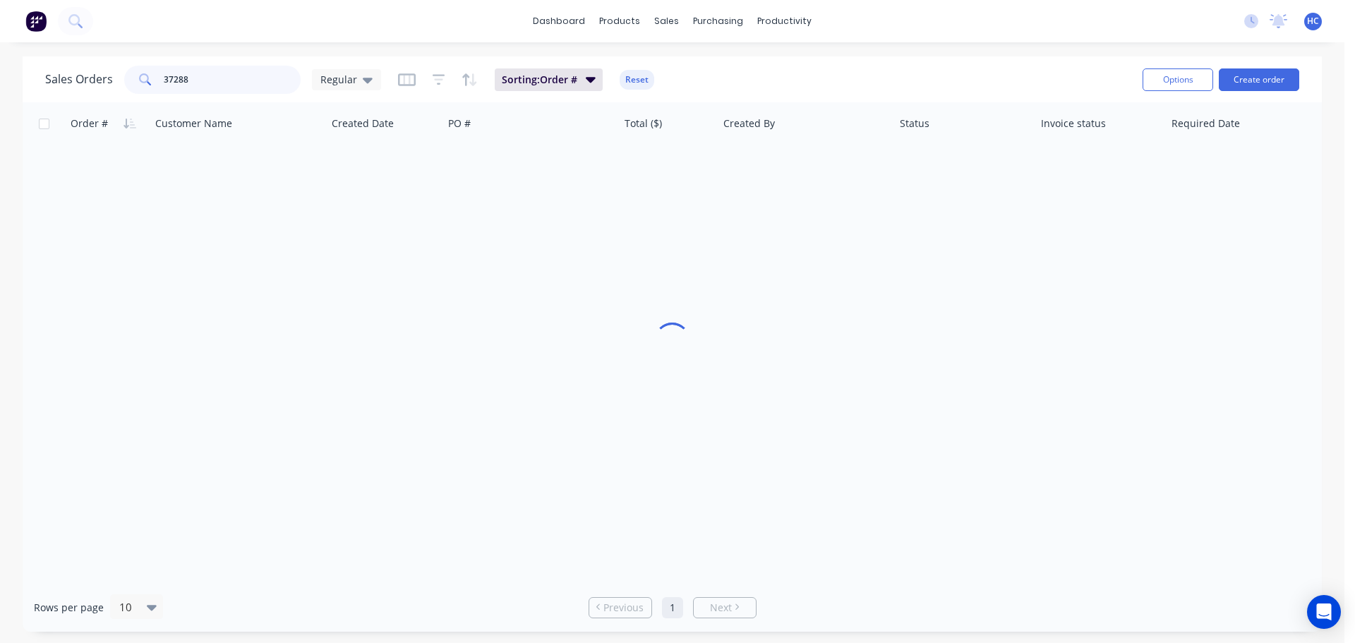
drag, startPoint x: 241, startPoint y: 81, endPoint x: 228, endPoint y: 76, distance: 13.6
click at [238, 81] on input "37288" at bounding box center [233, 80] width 138 height 28
click at [234, 76] on input "37288" at bounding box center [233, 80] width 138 height 28
click at [173, 75] on input "37288" at bounding box center [233, 80] width 138 height 28
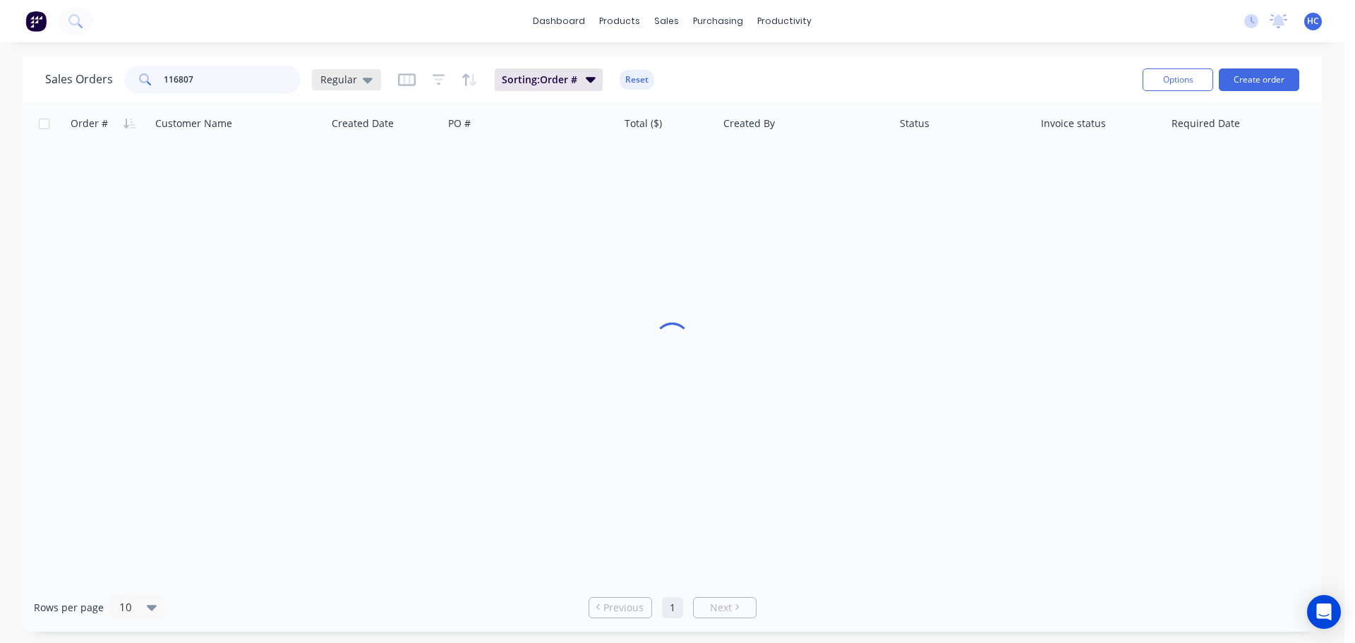
type input "116807"
click at [349, 76] on span "Regular" at bounding box center [338, 79] width 37 height 15
click at [719, 103] on link "Customers" at bounding box center [741, 96] width 187 height 28
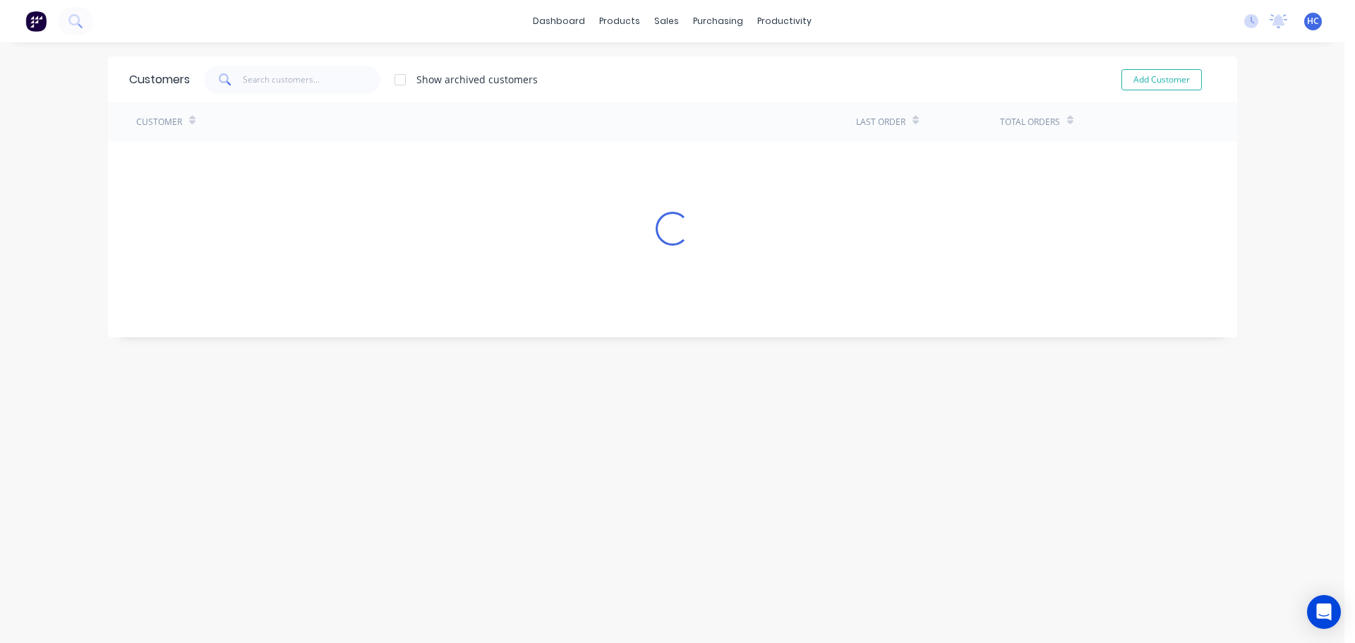
click at [292, 62] on div "Customers Show archived customers Add Customer" at bounding box center [672, 79] width 1129 height 46
click at [292, 71] on input "text" at bounding box center [312, 80] width 138 height 28
type input "coil"
click at [730, 93] on div "Customers" at bounding box center [710, 96] width 51 height 13
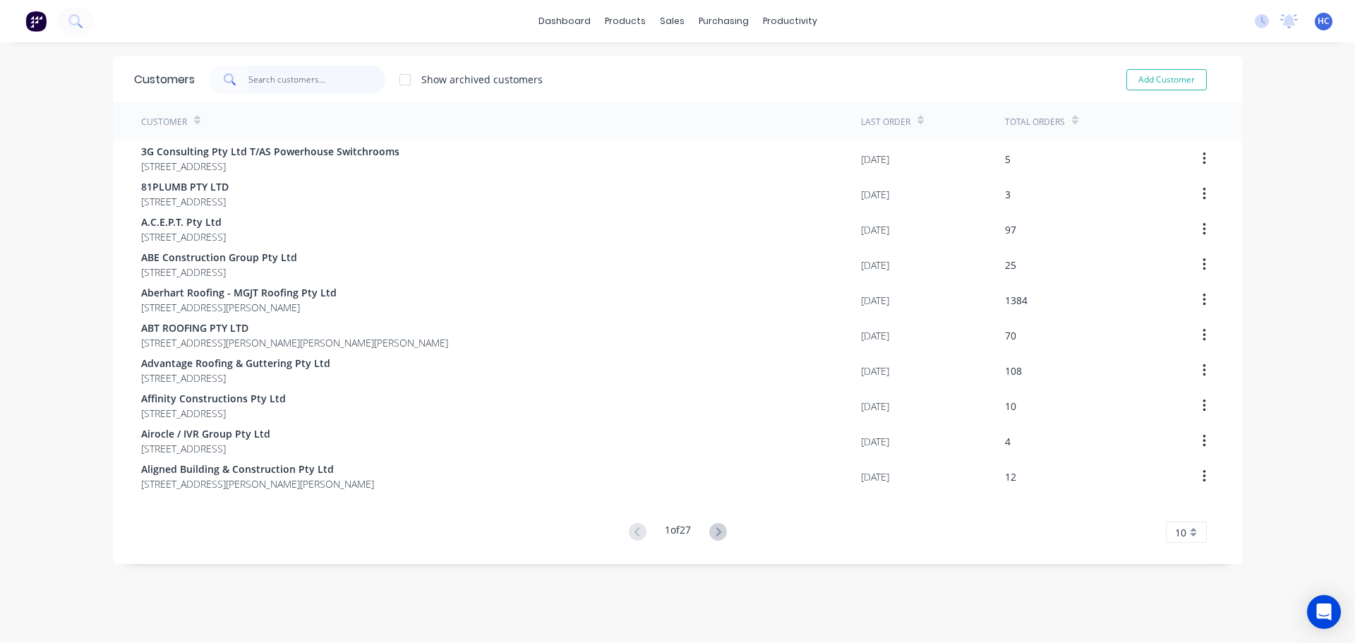
click at [272, 76] on input "text" at bounding box center [317, 80] width 138 height 28
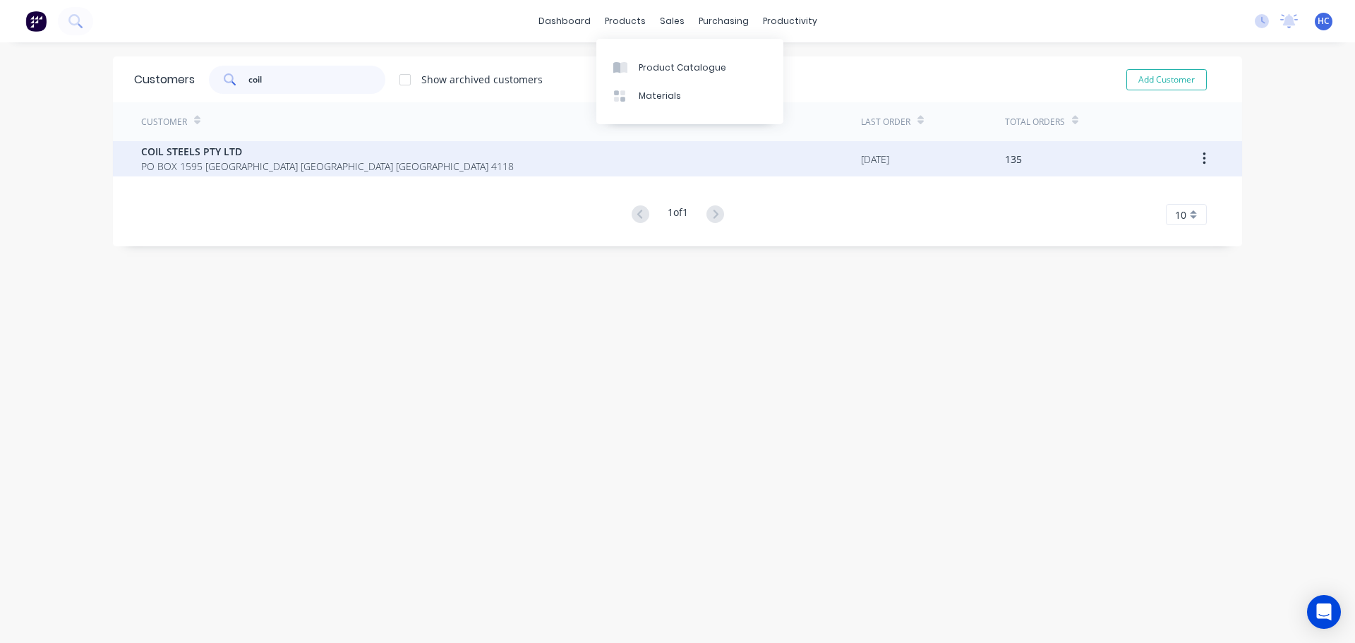
type input "coil"
click at [309, 149] on span "COIL STEELS PTY LTD" at bounding box center [327, 151] width 373 height 15
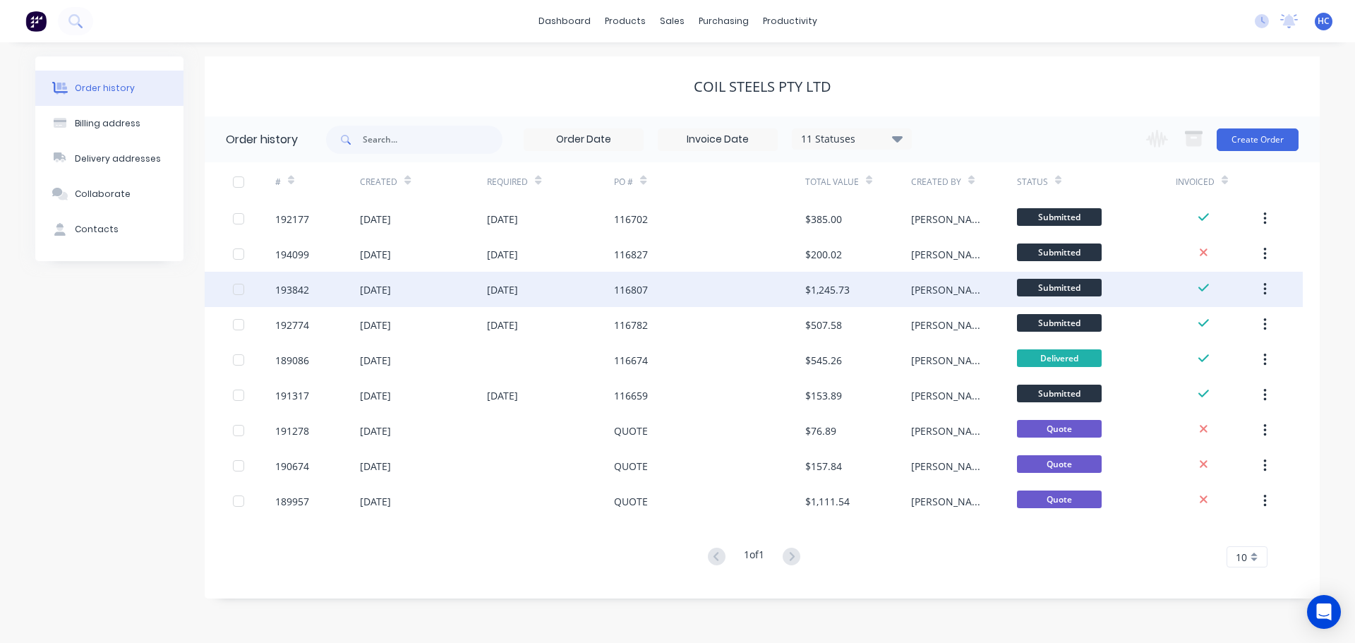
click at [685, 289] on div "116807" at bounding box center [709, 289] width 191 height 35
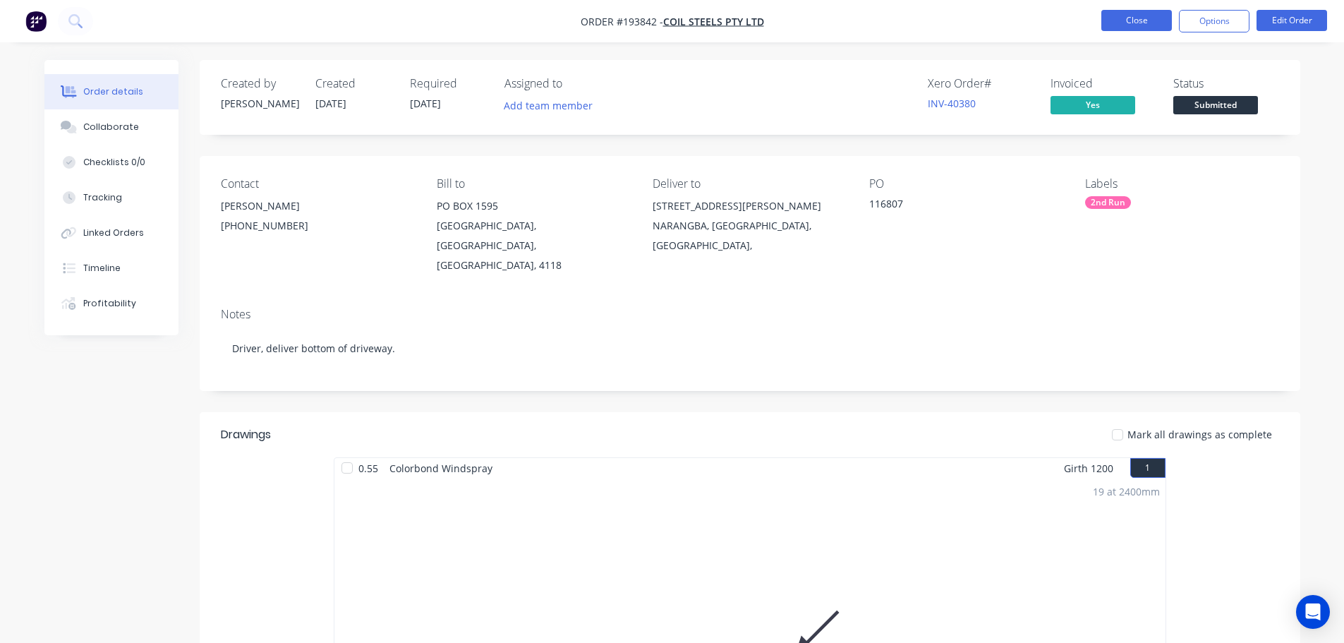
click at [1119, 22] on button "Close" at bounding box center [1137, 20] width 71 height 21
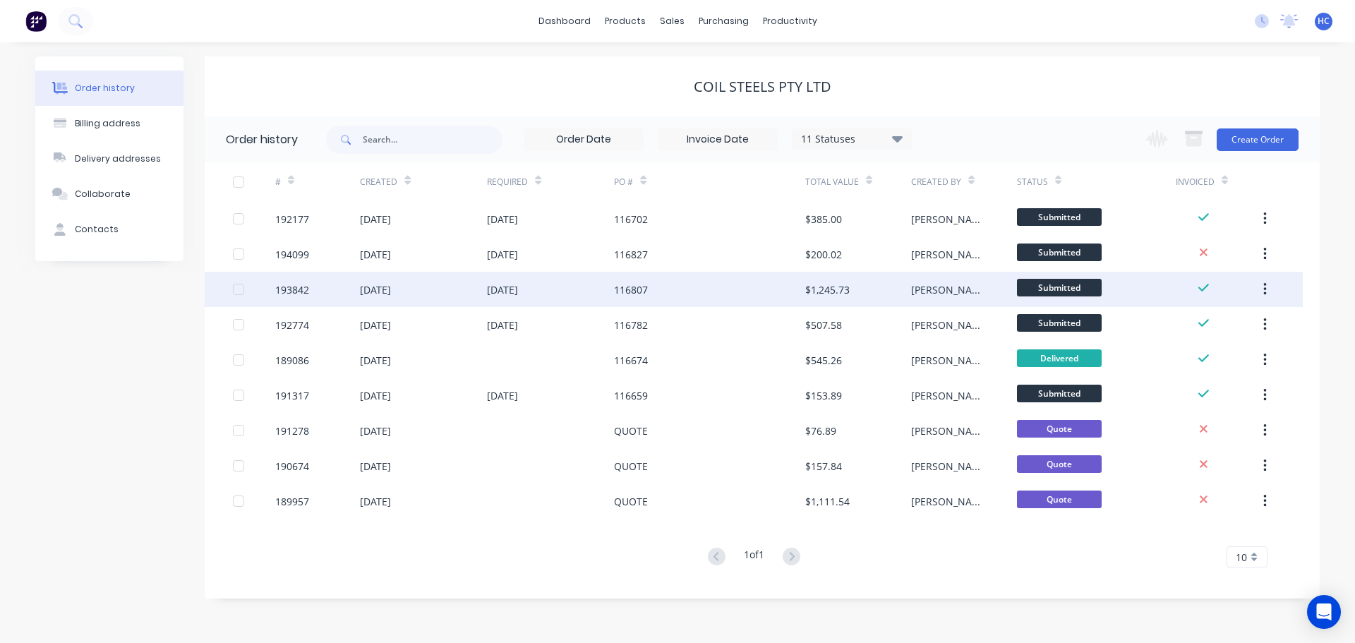
click at [706, 301] on div "116807" at bounding box center [709, 289] width 191 height 35
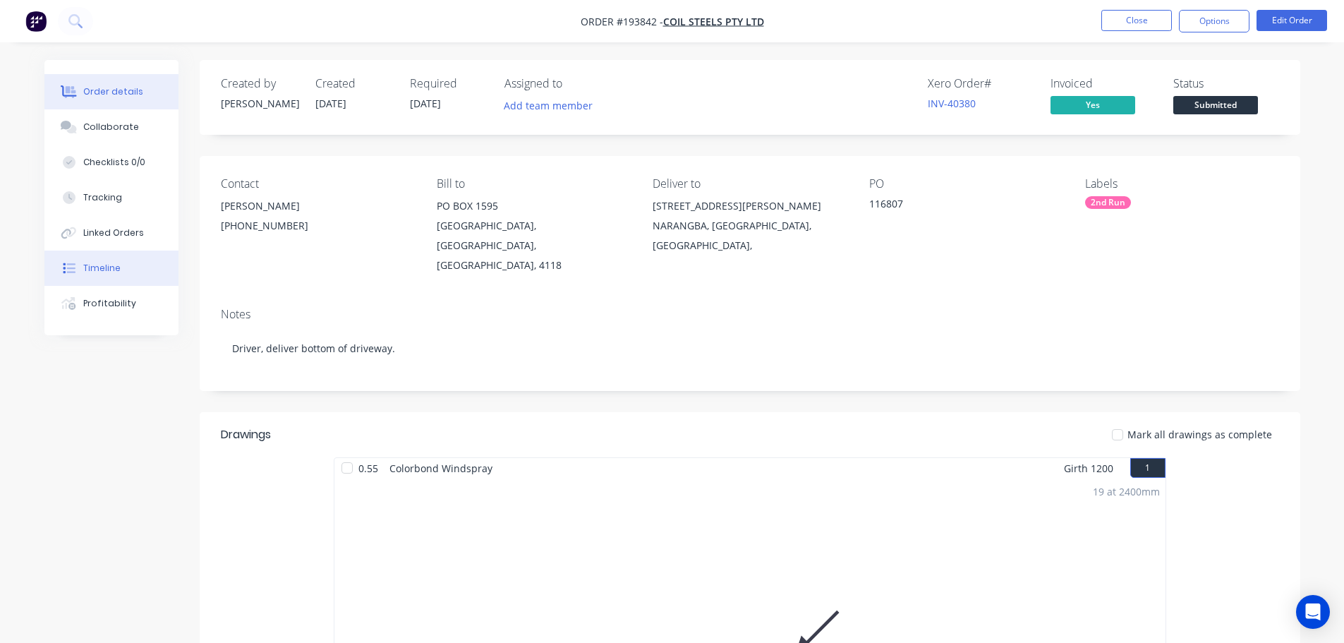
drag, startPoint x: 122, startPoint y: 270, endPoint x: 147, endPoint y: 259, distance: 26.9
click at [122, 270] on button "Timeline" at bounding box center [111, 268] width 134 height 35
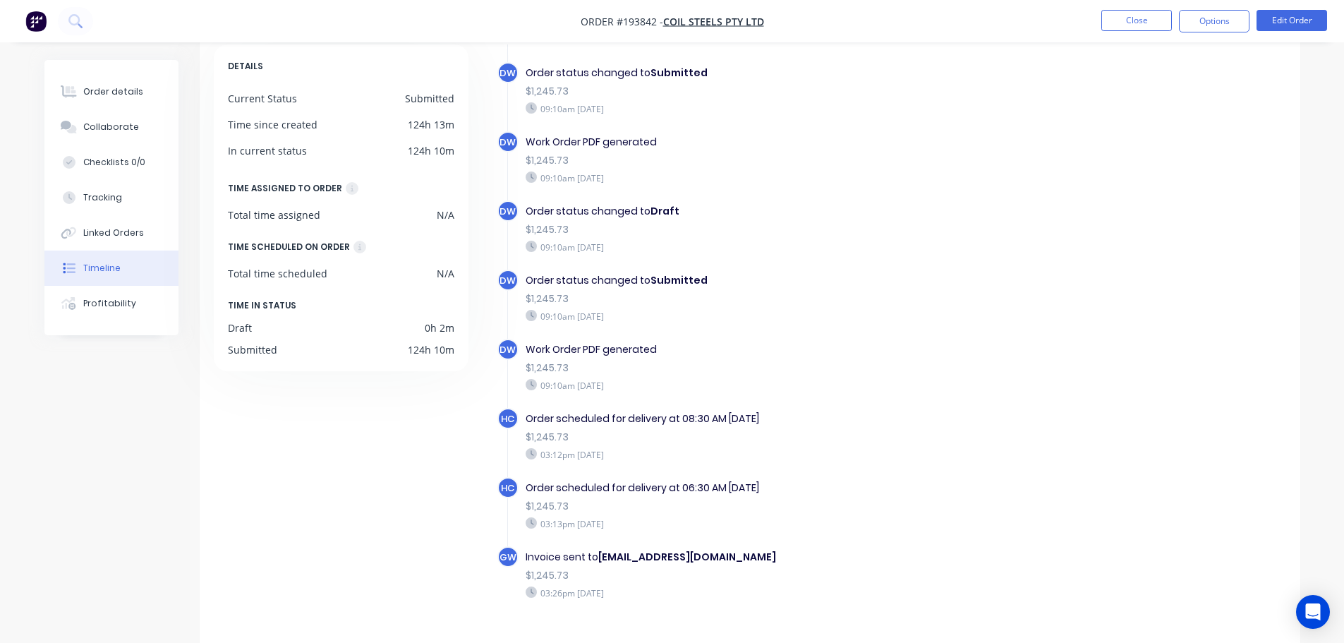
scroll to position [109, 0]
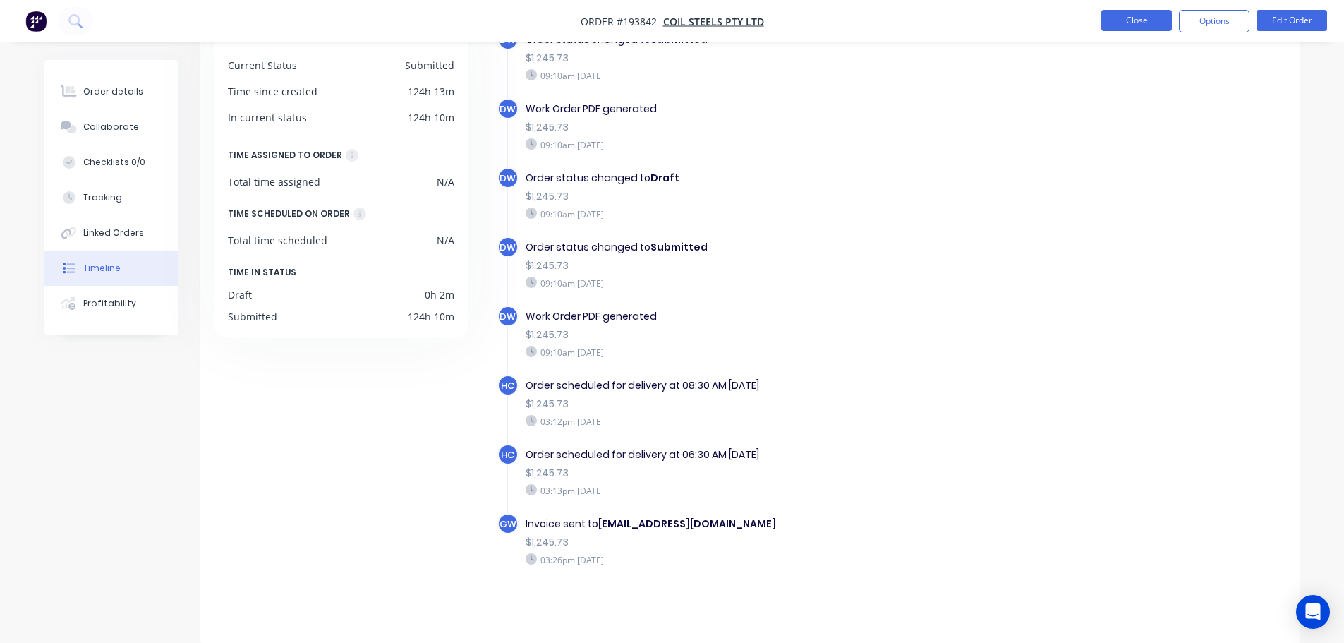
click at [1134, 26] on button "Close" at bounding box center [1137, 20] width 71 height 21
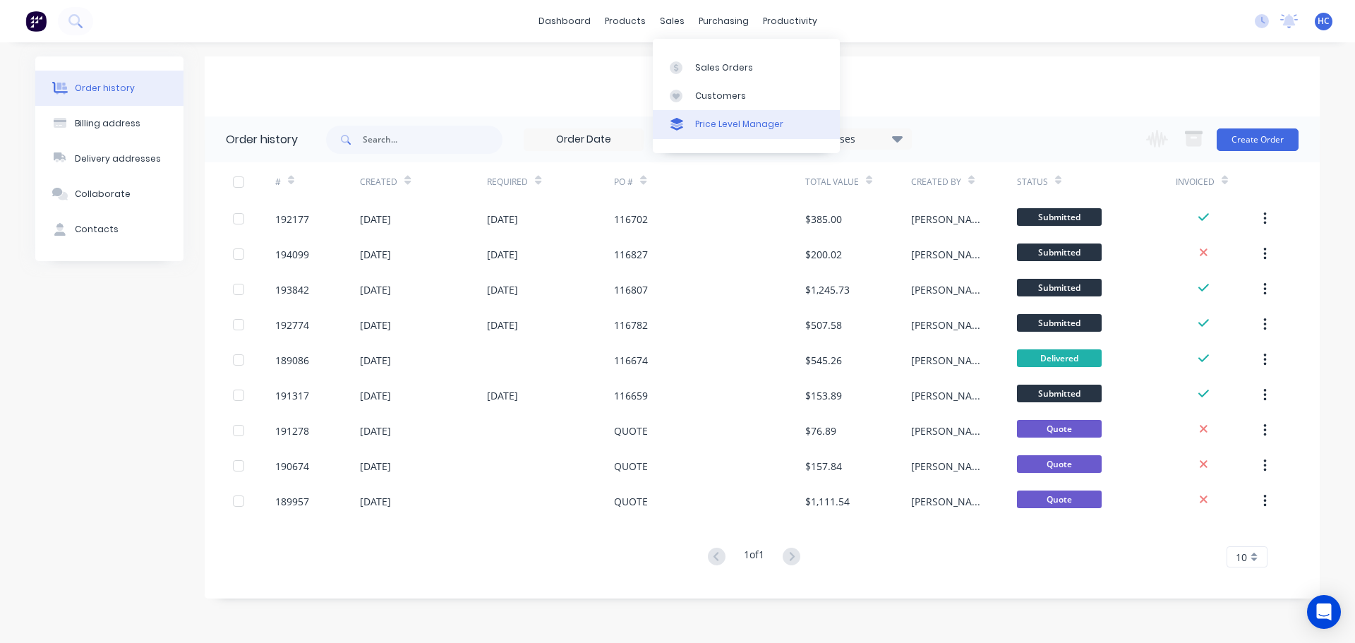
click at [704, 116] on link "Price Level Manager" at bounding box center [746, 124] width 187 height 28
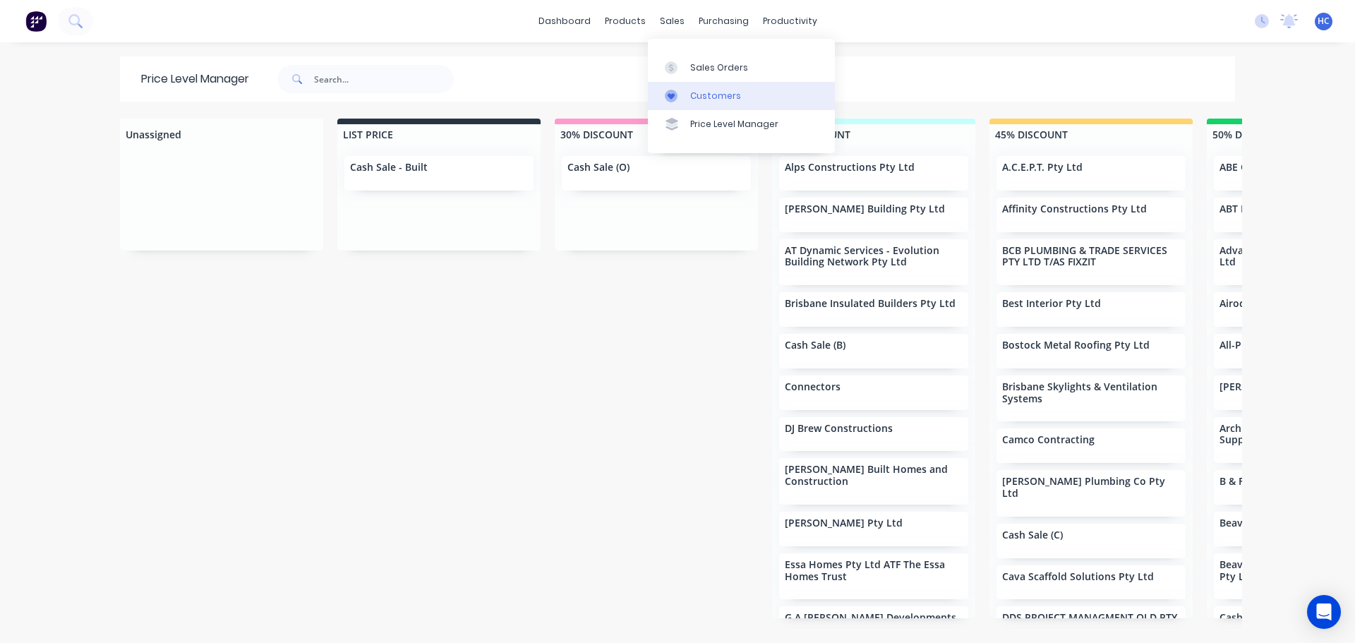
click at [716, 92] on div "Customers" at bounding box center [715, 96] width 51 height 13
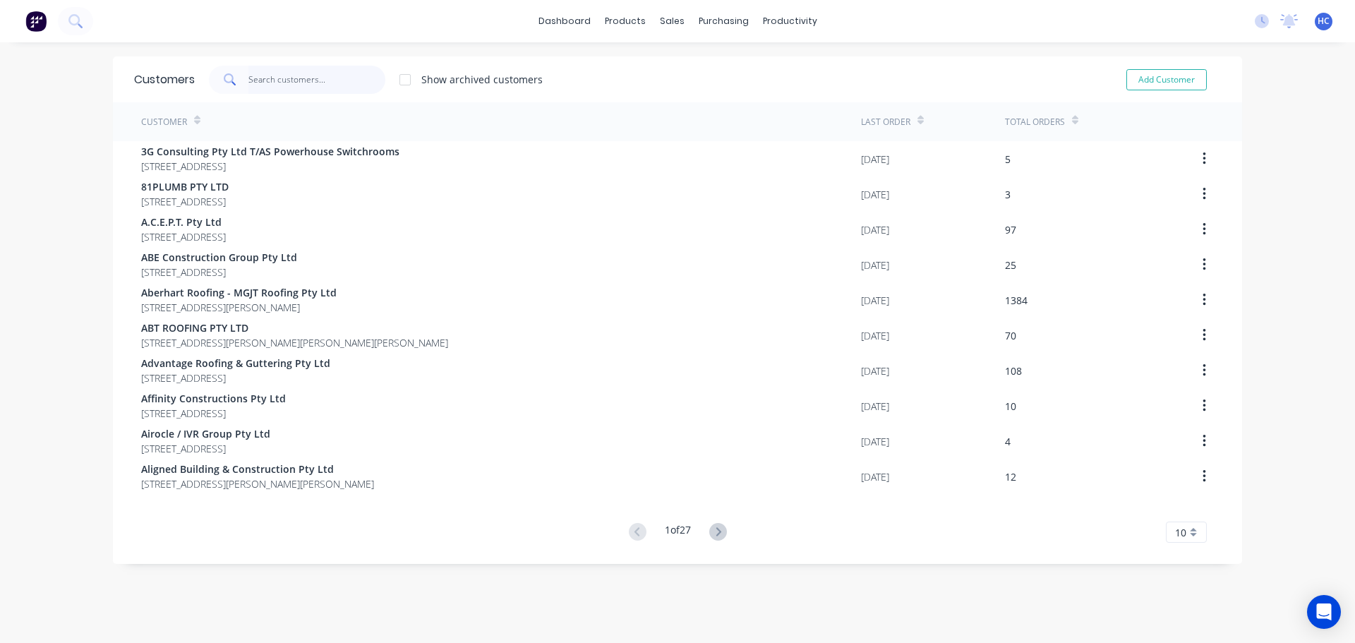
click at [319, 87] on input "text" at bounding box center [317, 80] width 138 height 28
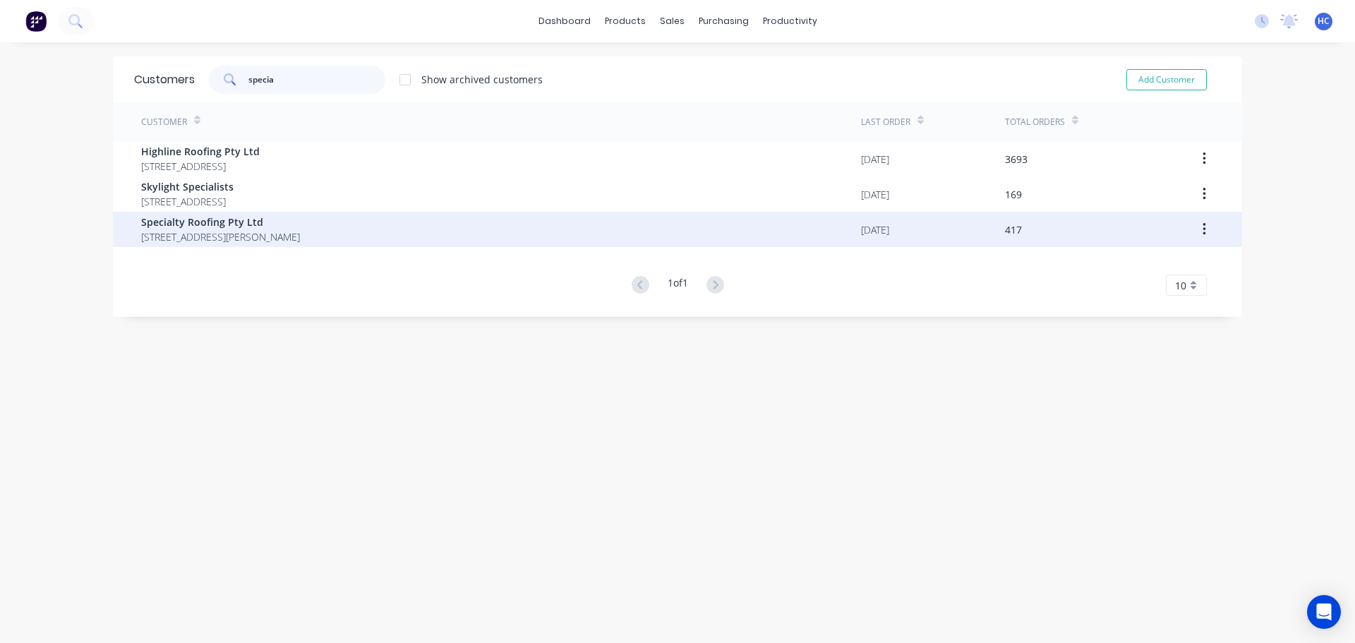
type input "specia"
click at [166, 231] on span "[STREET_ADDRESS][PERSON_NAME]" at bounding box center [220, 236] width 159 height 15
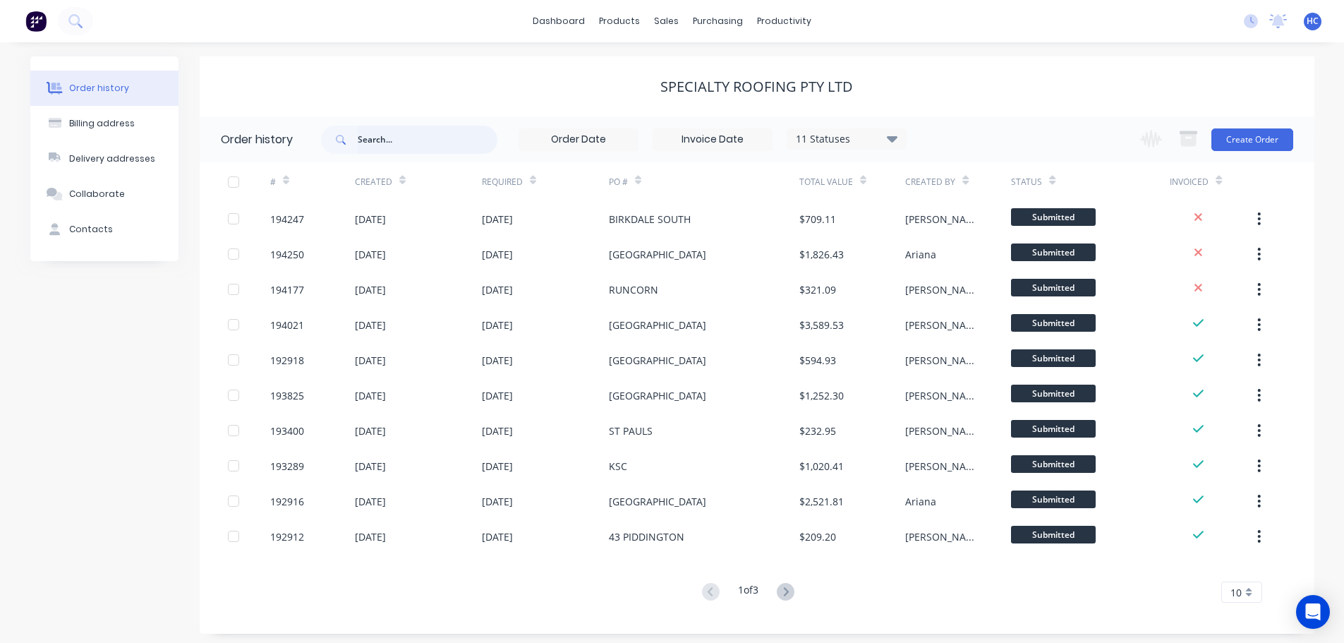
click at [463, 144] on input "text" at bounding box center [428, 140] width 140 height 28
type input "192423"
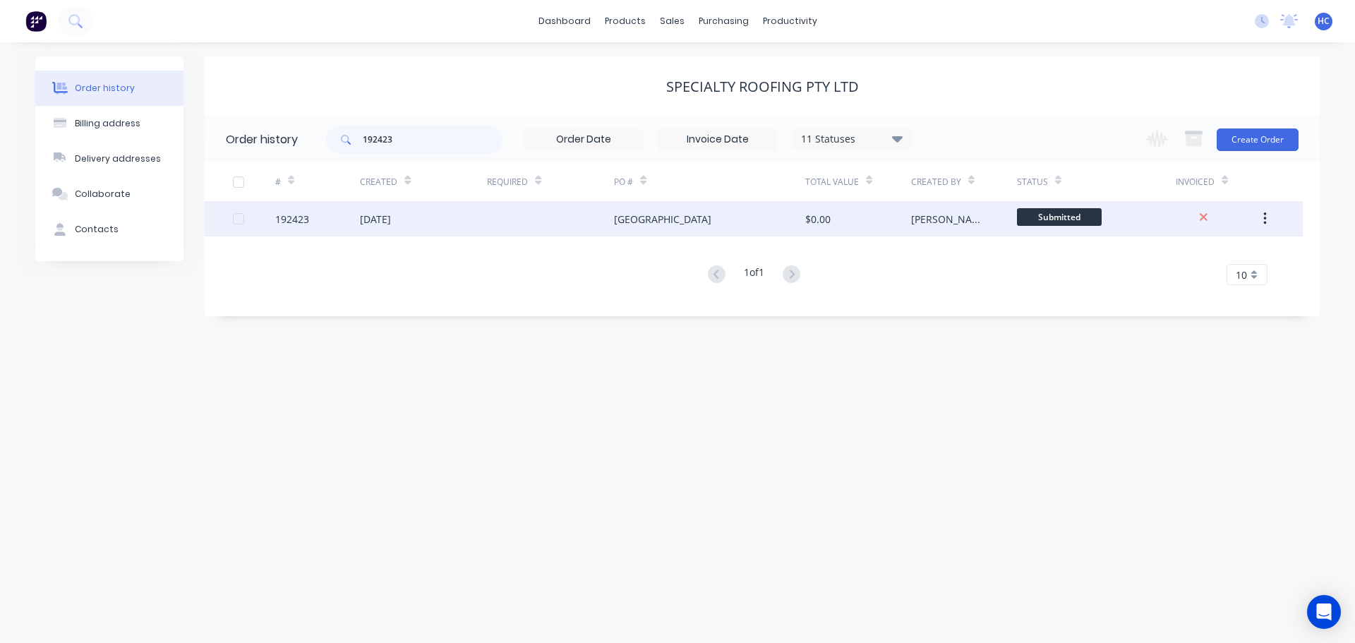
click at [529, 211] on div at bounding box center [550, 218] width 127 height 35
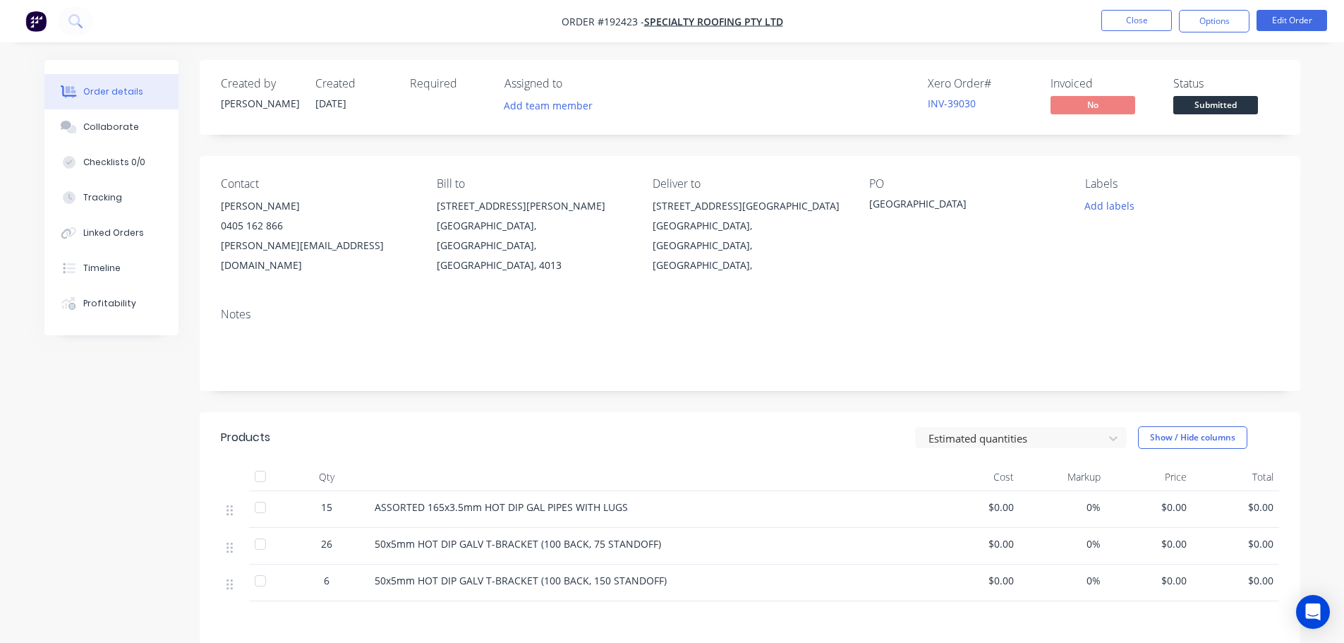
click at [428, 107] on div "Required" at bounding box center [449, 97] width 78 height 41
click at [1276, 22] on button "Edit Order" at bounding box center [1292, 20] width 71 height 21
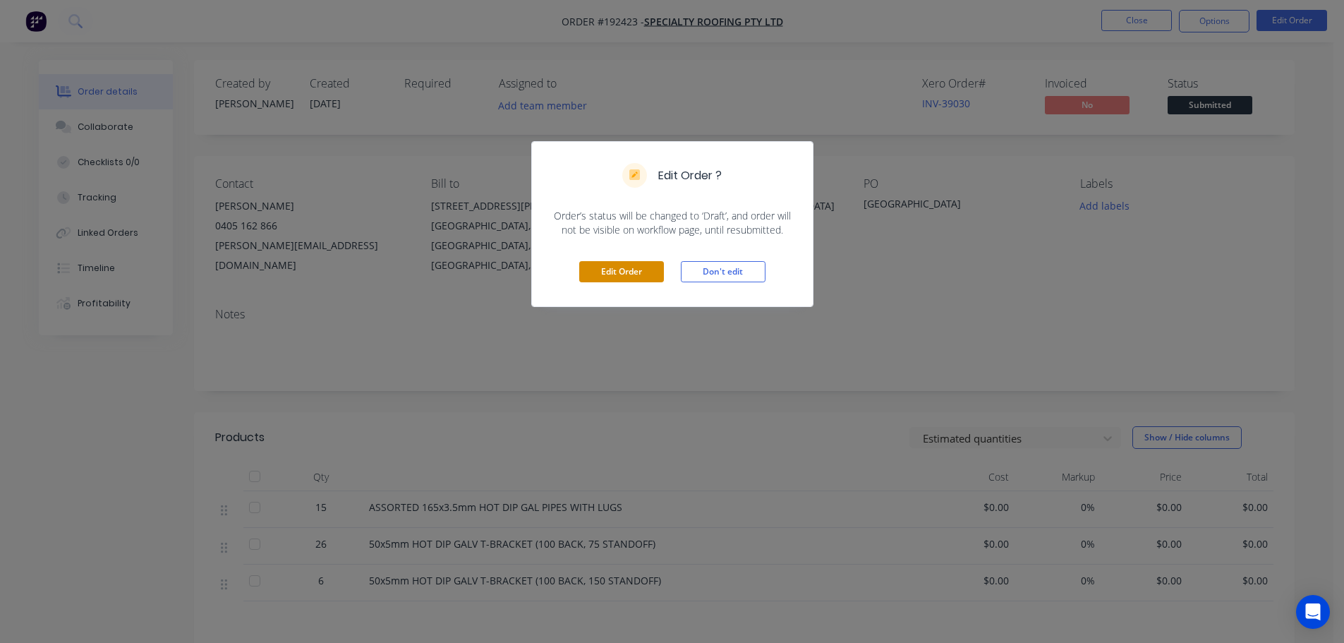
click at [589, 271] on button "Edit Order" at bounding box center [621, 271] width 85 height 21
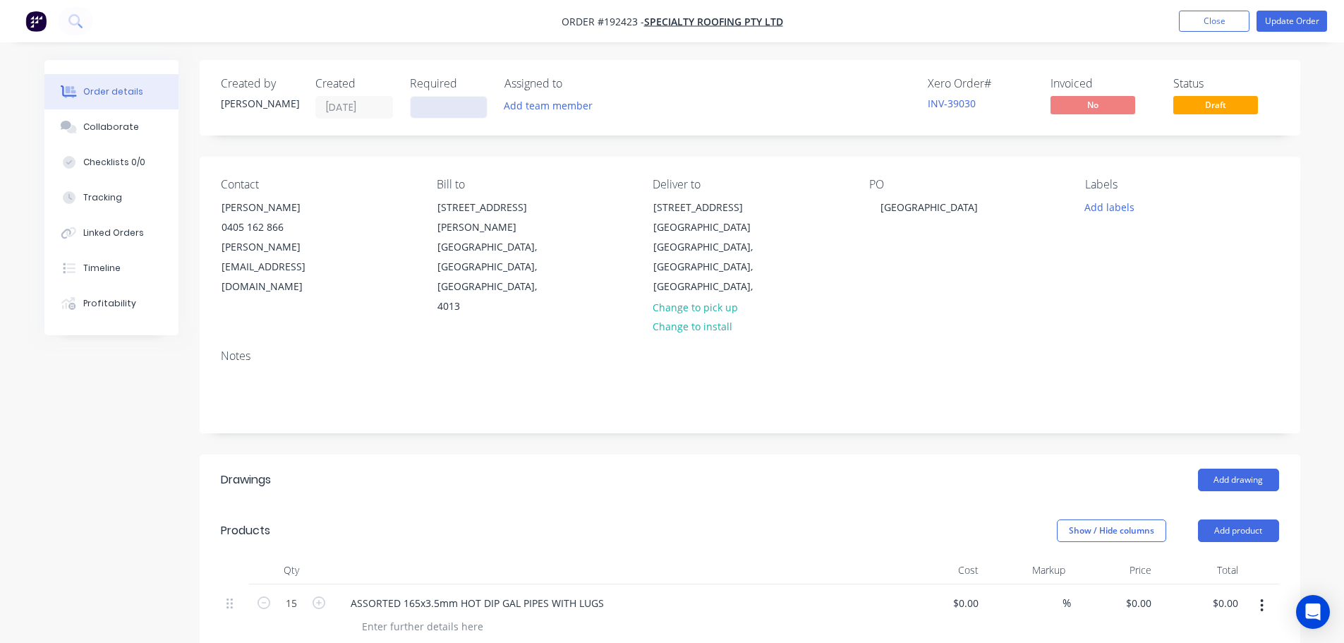
click at [438, 110] on input at bounding box center [449, 107] width 76 height 21
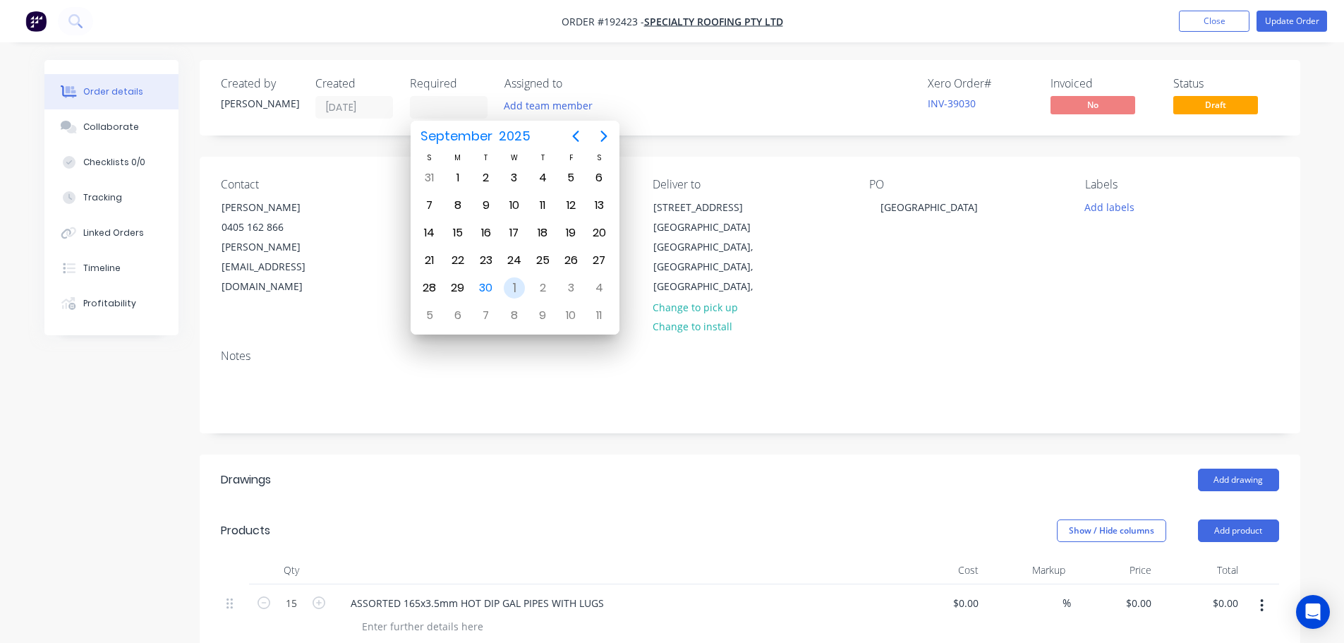
click at [517, 292] on div "1" at bounding box center [514, 287] width 21 height 21
type input "[DATE]"
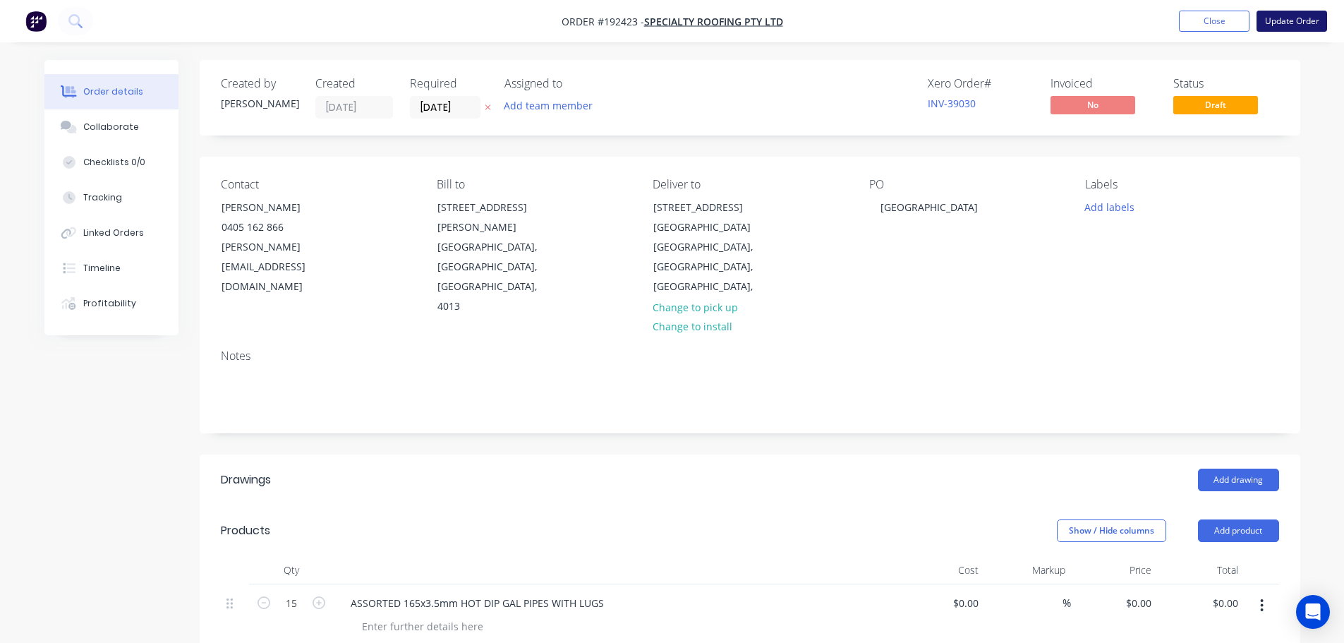
click at [1292, 23] on button "Update Order" at bounding box center [1292, 21] width 71 height 21
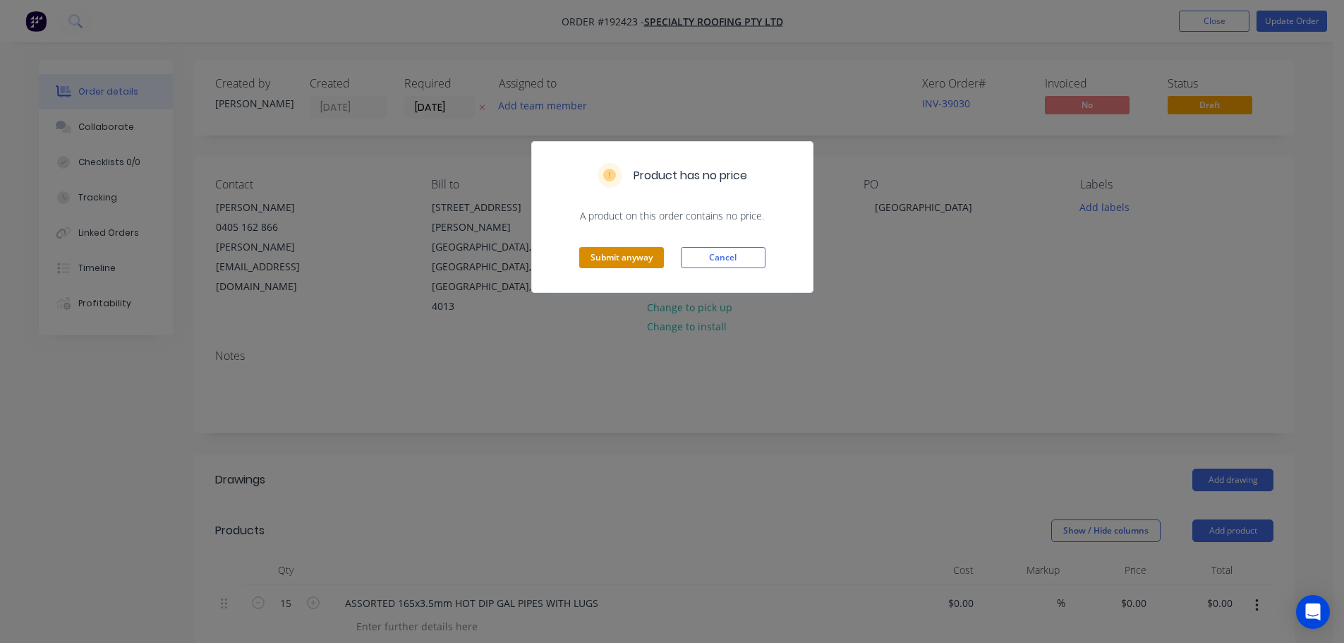
click at [629, 253] on button "Submit anyway" at bounding box center [621, 257] width 85 height 21
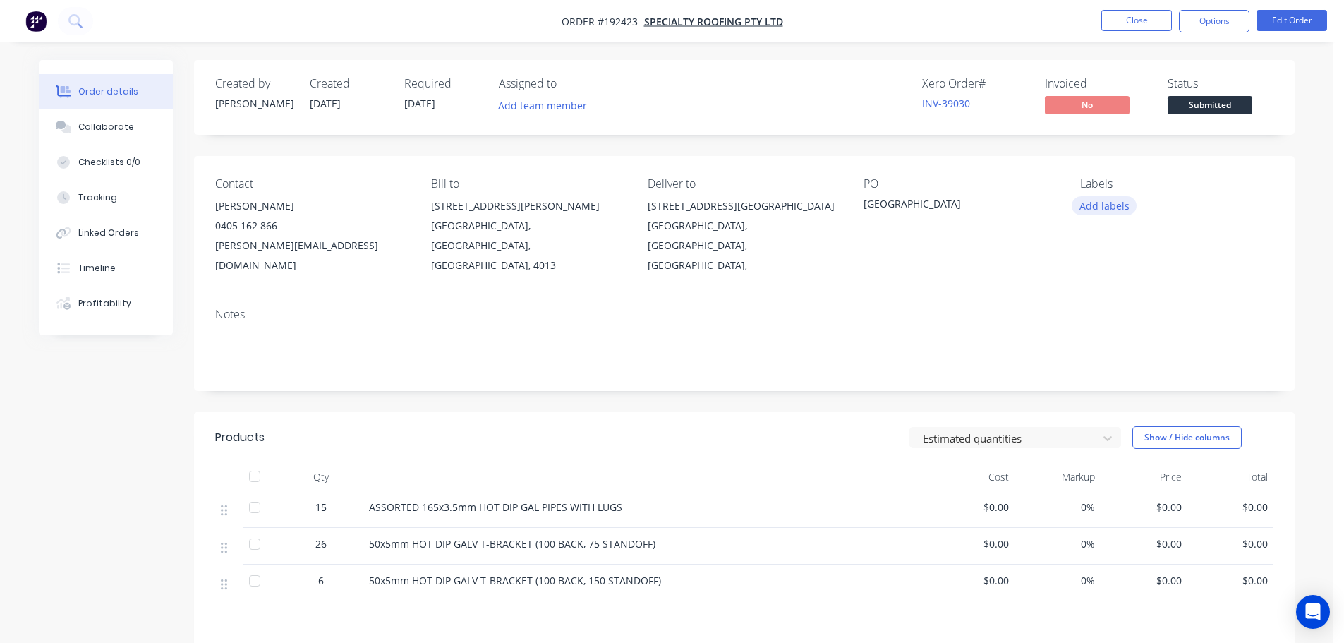
click at [1095, 200] on button "Add labels" at bounding box center [1104, 205] width 65 height 19
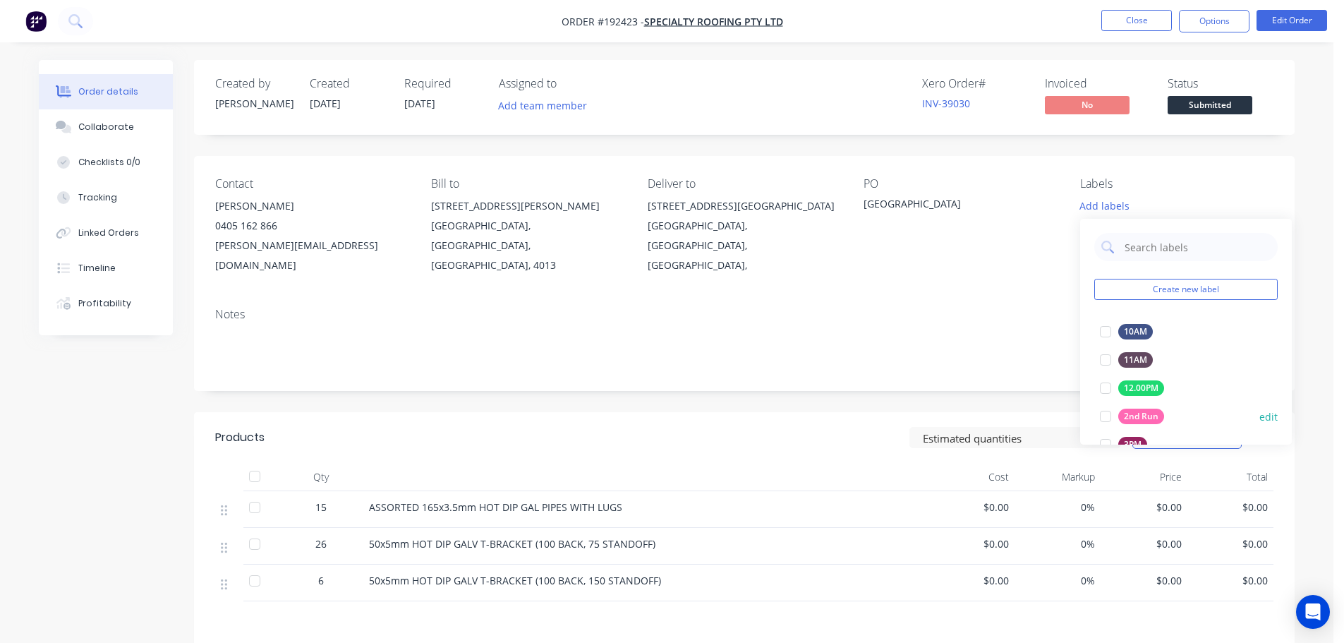
click at [1126, 418] on div "2nd Run" at bounding box center [1142, 417] width 46 height 16
click at [1005, 352] on div "Notes" at bounding box center [744, 343] width 1101 height 95
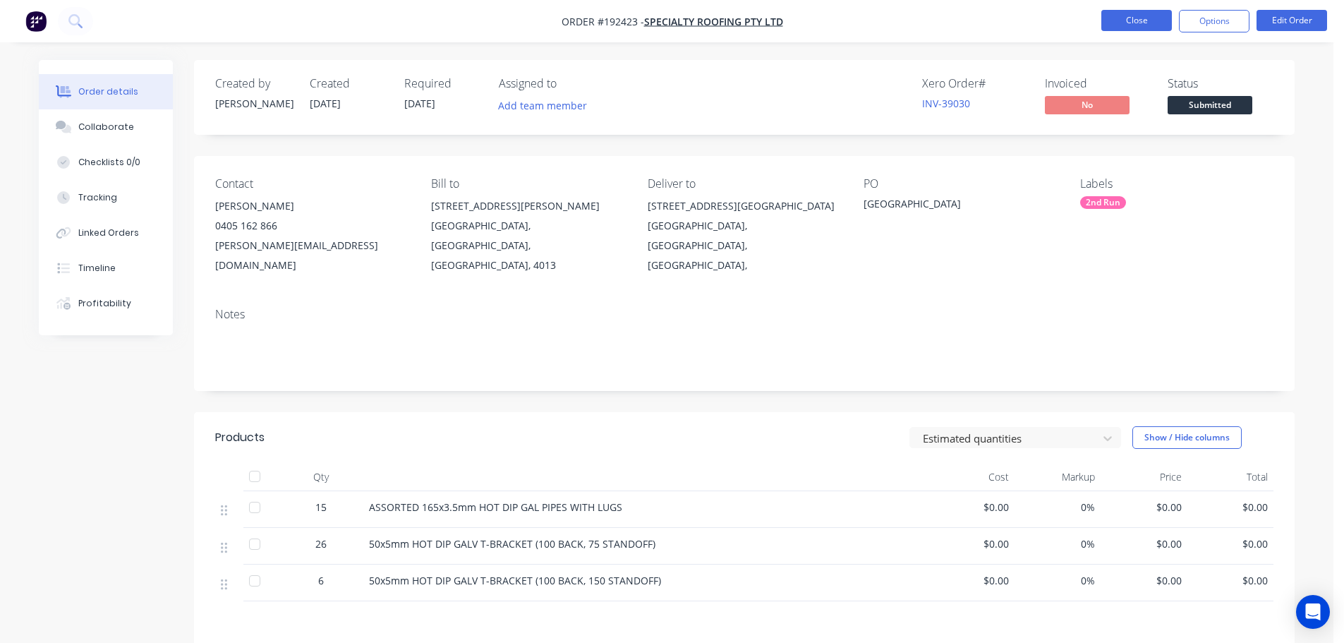
click at [1133, 13] on button "Close" at bounding box center [1137, 20] width 71 height 21
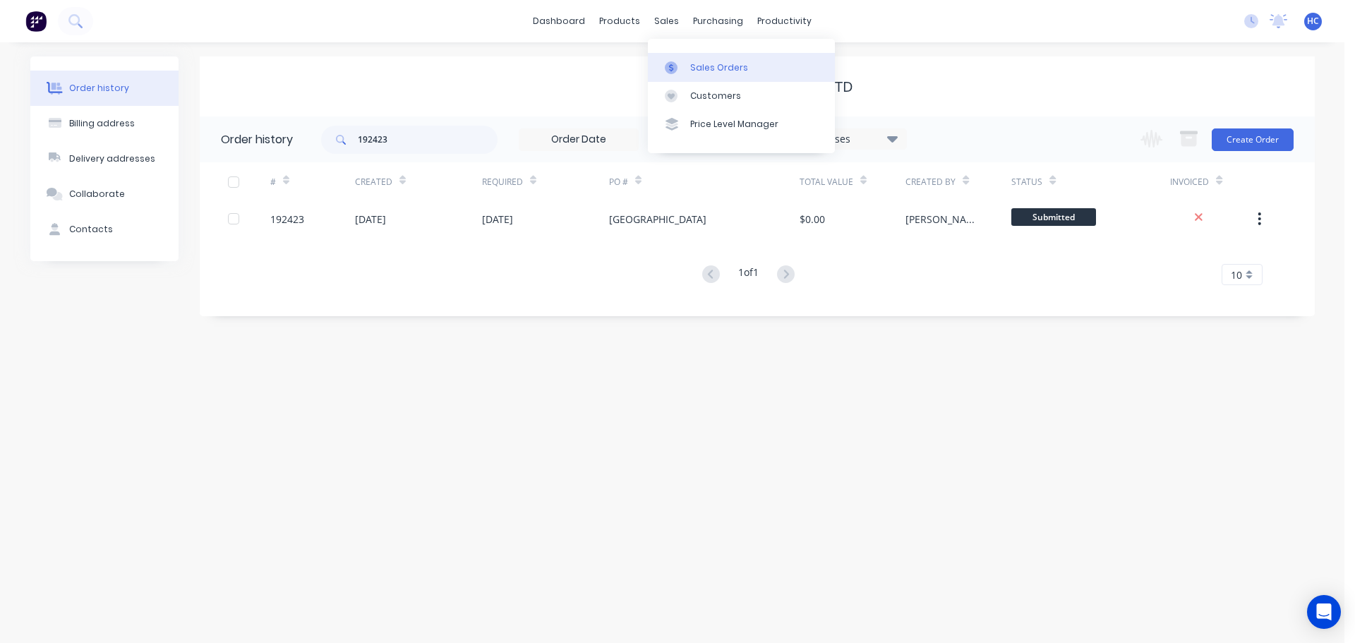
click at [716, 69] on div "Sales Orders" at bounding box center [719, 67] width 58 height 13
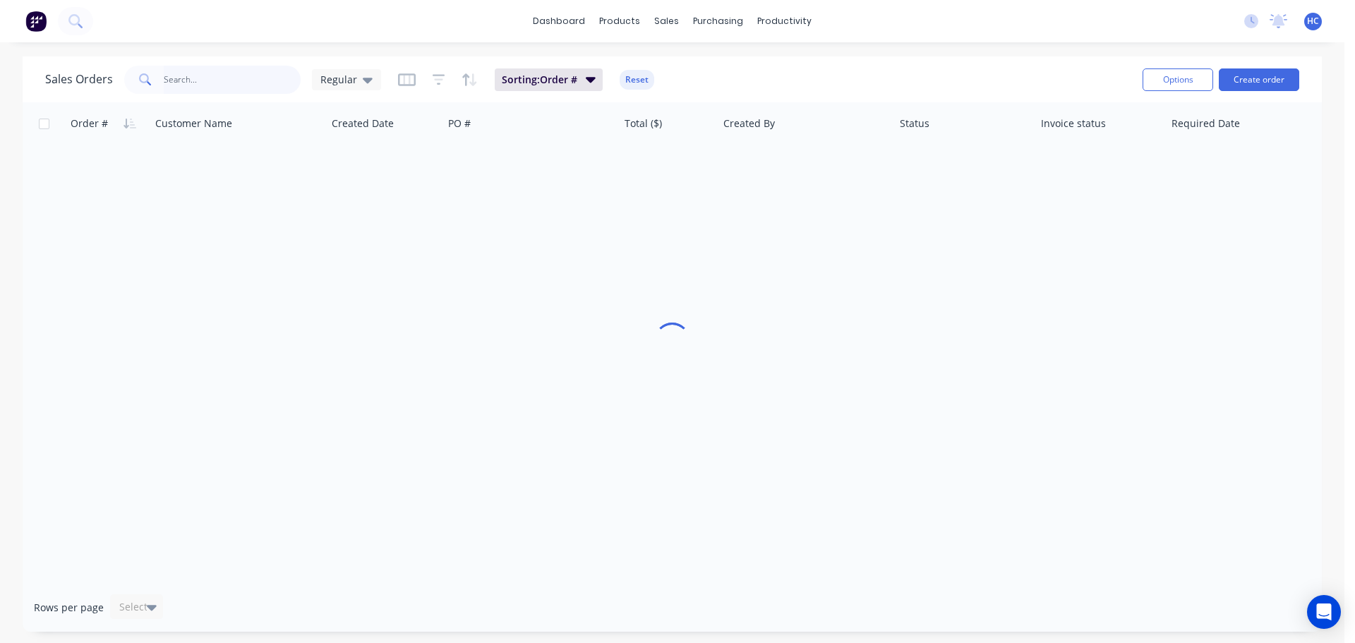
click at [238, 73] on input "text" at bounding box center [233, 80] width 138 height 28
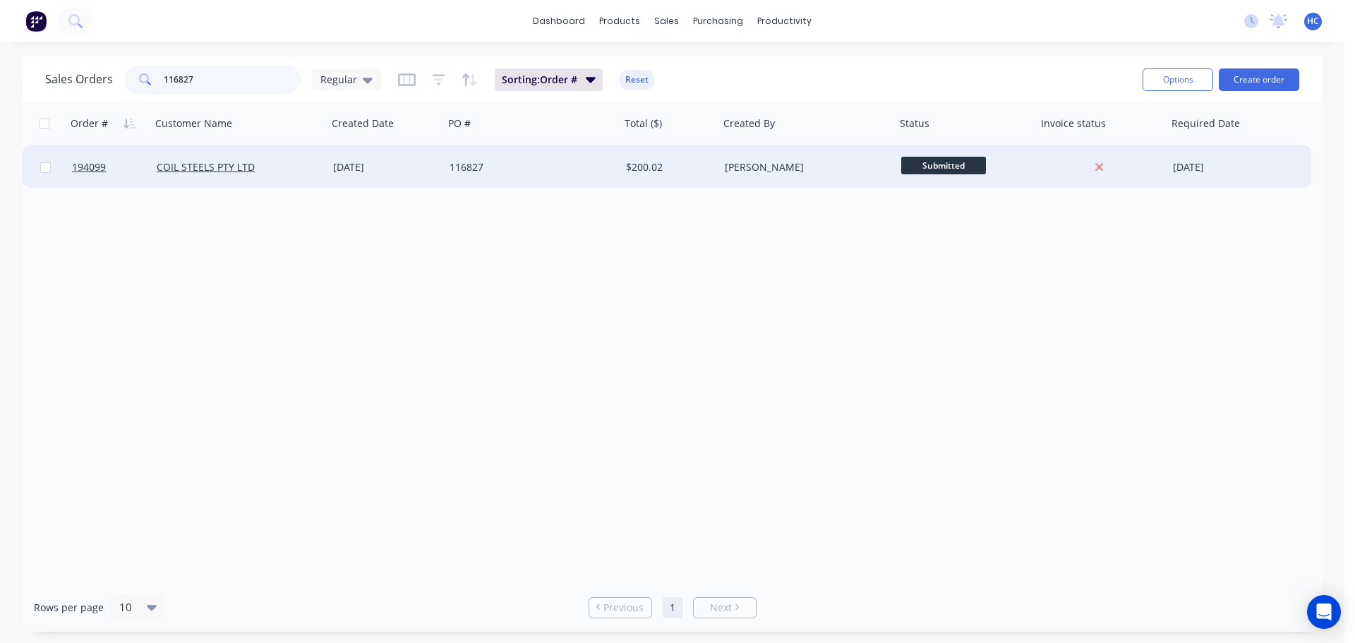
type input "116827"
click at [556, 168] on div "116827" at bounding box center [528, 167] width 157 height 14
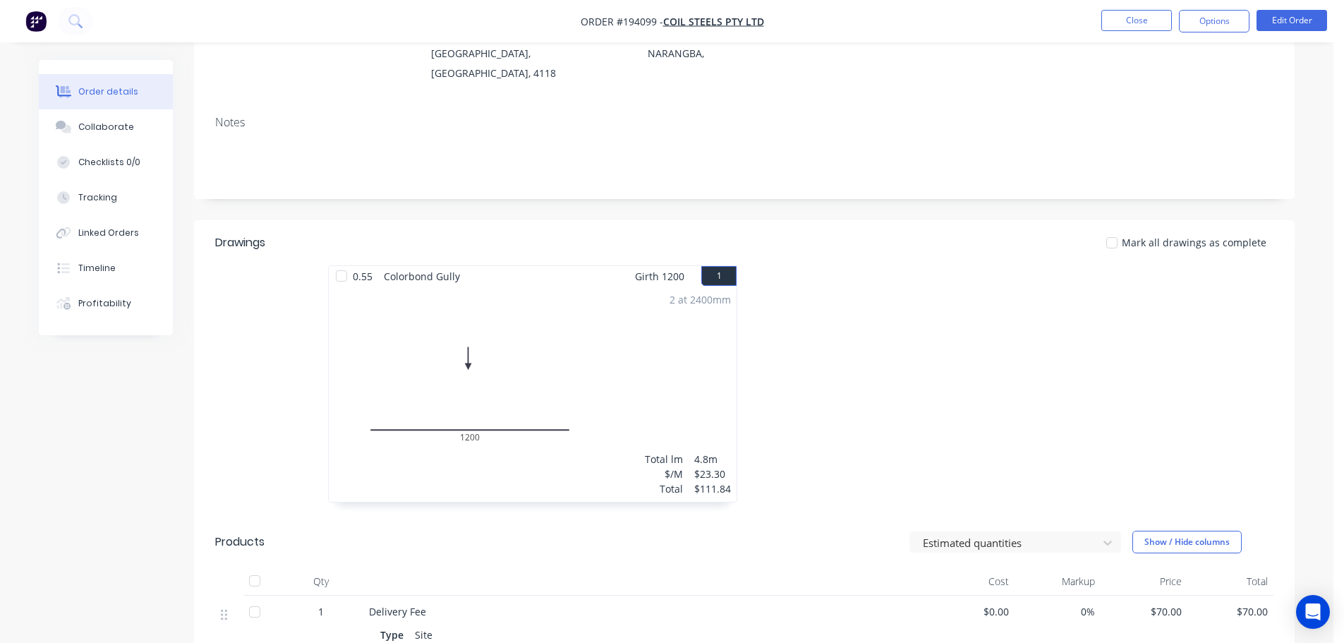
scroll to position [176, 0]
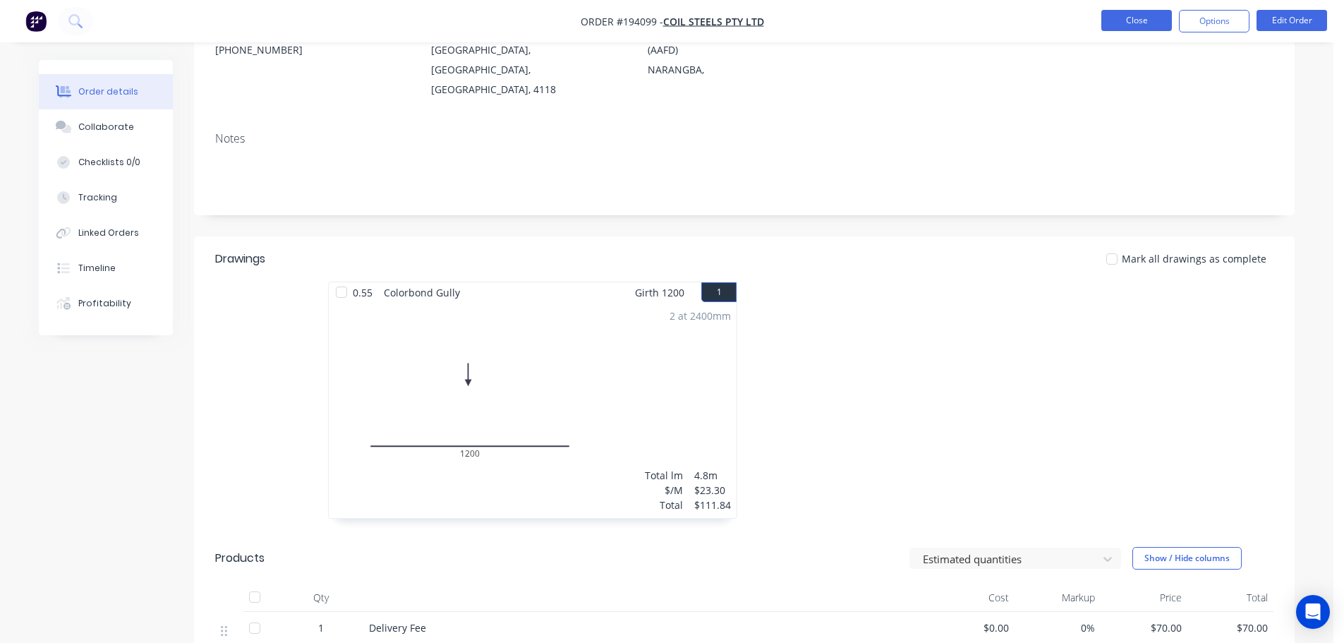
click at [1138, 28] on button "Close" at bounding box center [1137, 20] width 71 height 21
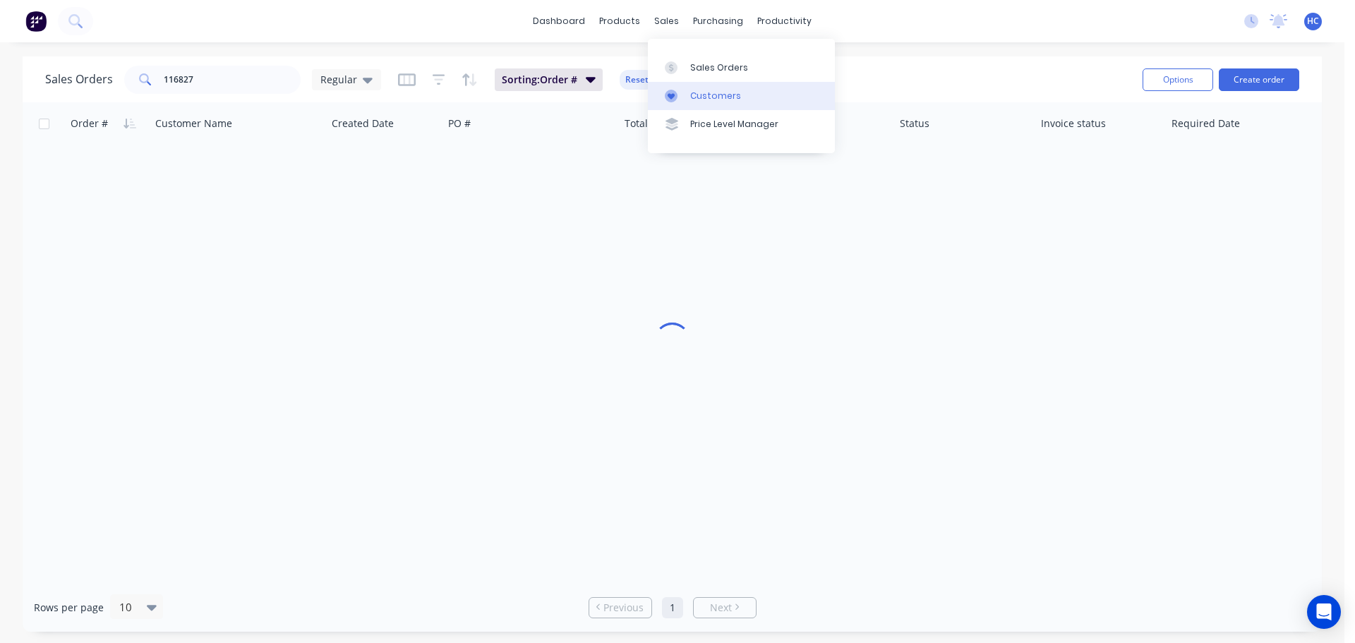
click at [716, 99] on div "Customers" at bounding box center [715, 96] width 51 height 13
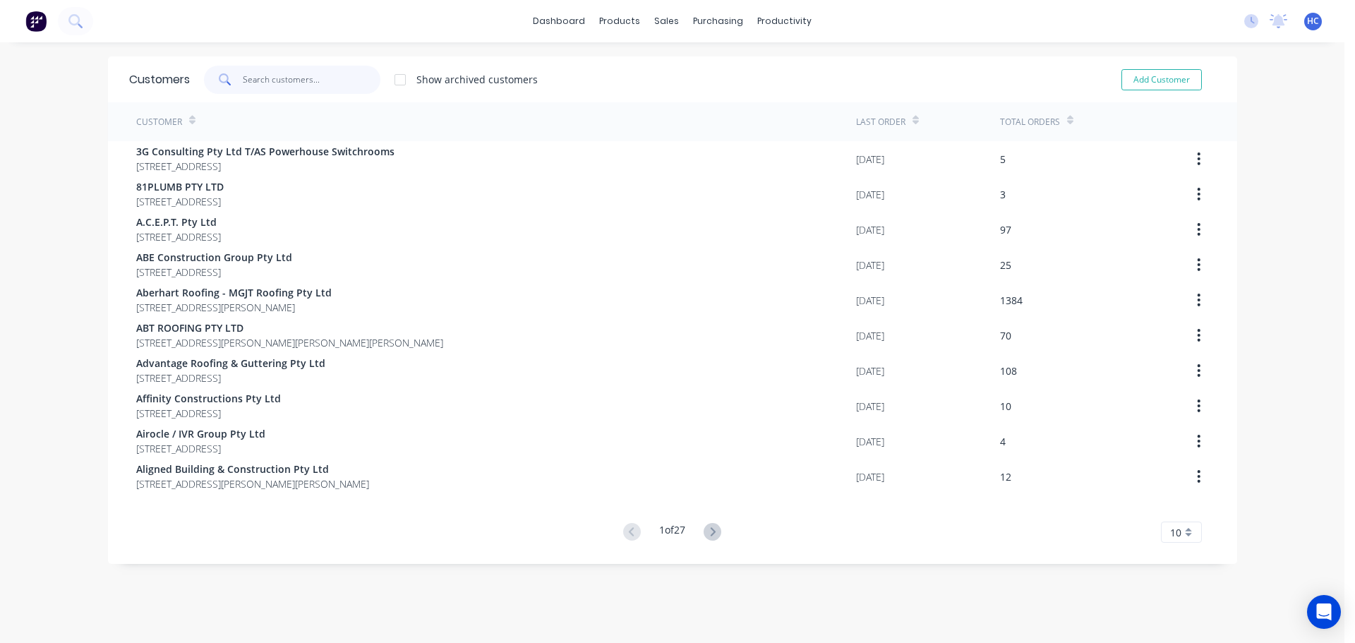
click at [282, 72] on input "text" at bounding box center [312, 80] width 138 height 28
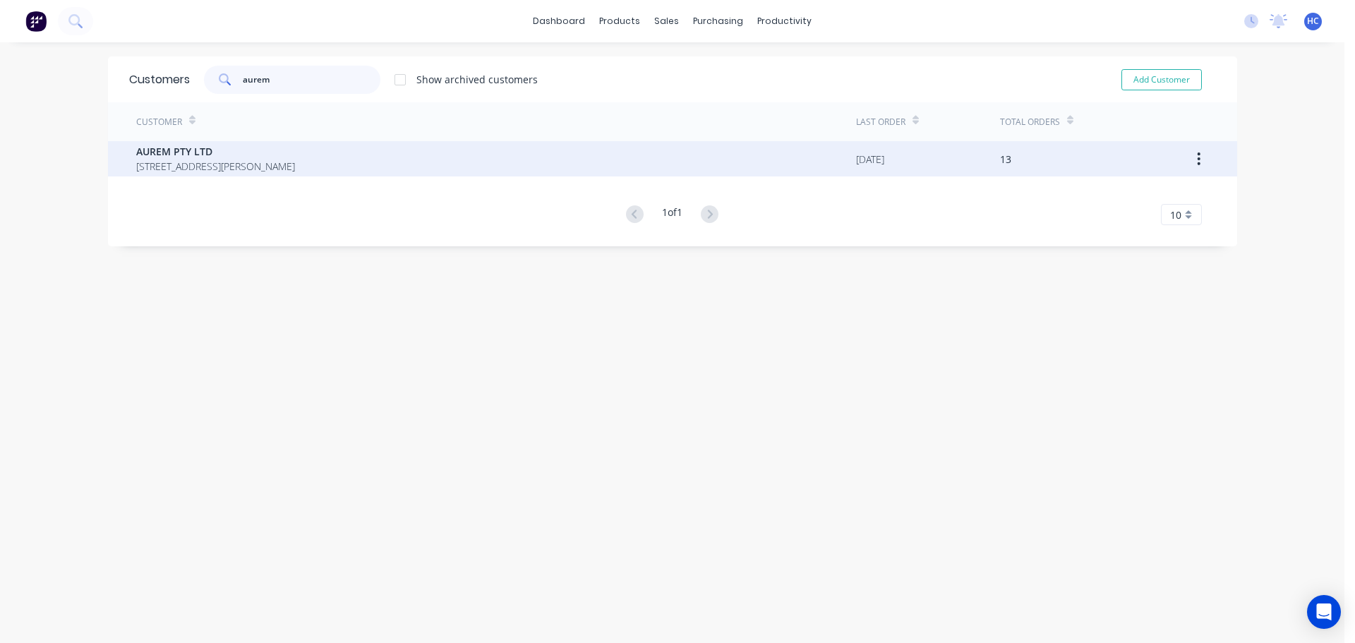
type input "aurem"
click at [205, 172] on span "[STREET_ADDRESS][PERSON_NAME]" at bounding box center [215, 166] width 159 height 15
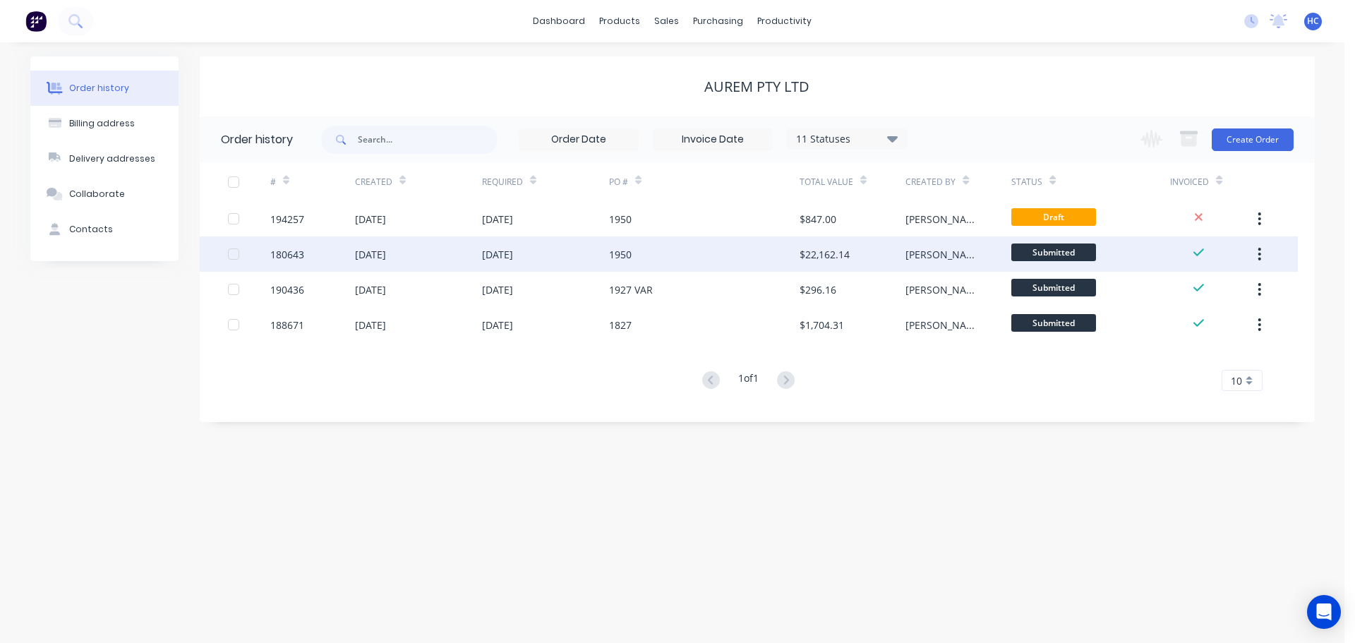
click at [776, 237] on div "1950" at bounding box center [704, 253] width 191 height 35
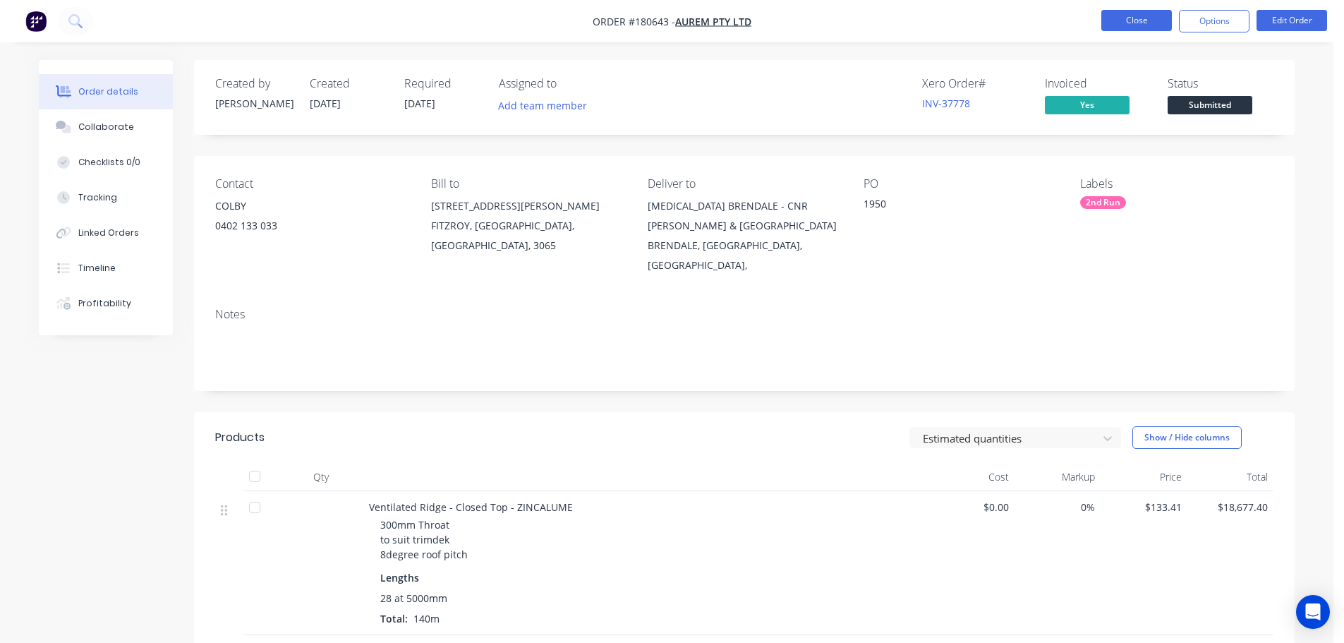
click at [1139, 18] on button "Close" at bounding box center [1137, 20] width 71 height 21
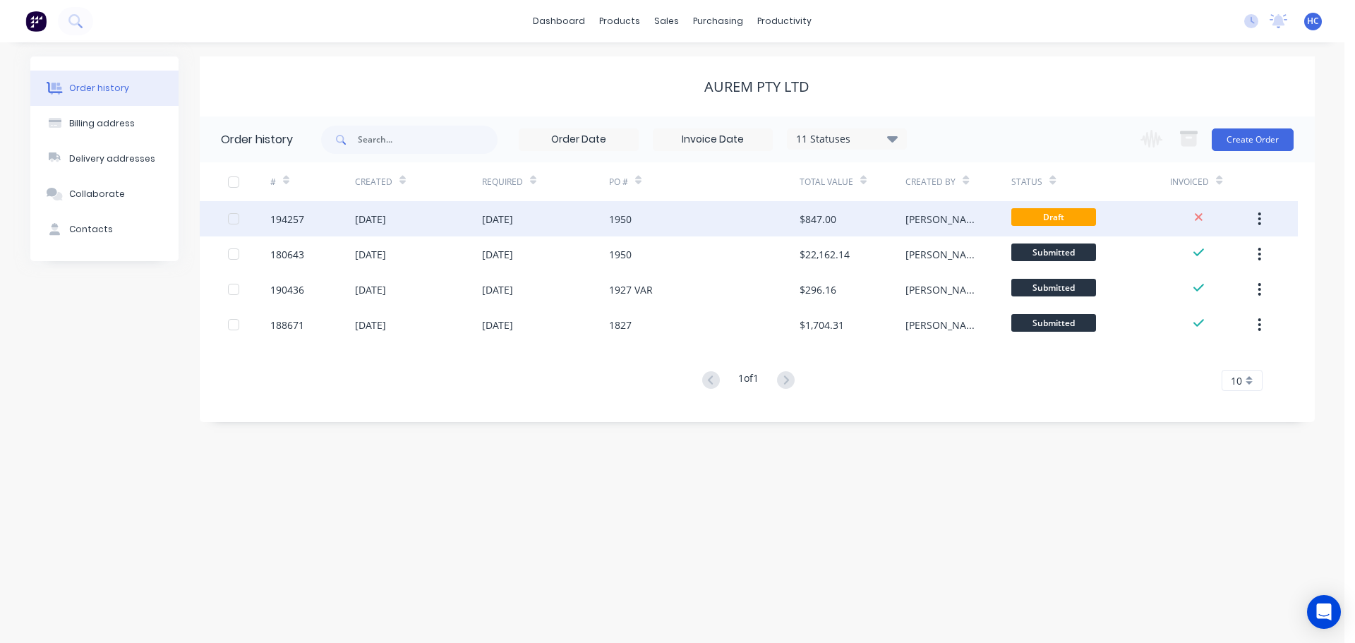
click at [731, 222] on div "1950" at bounding box center [704, 218] width 191 height 35
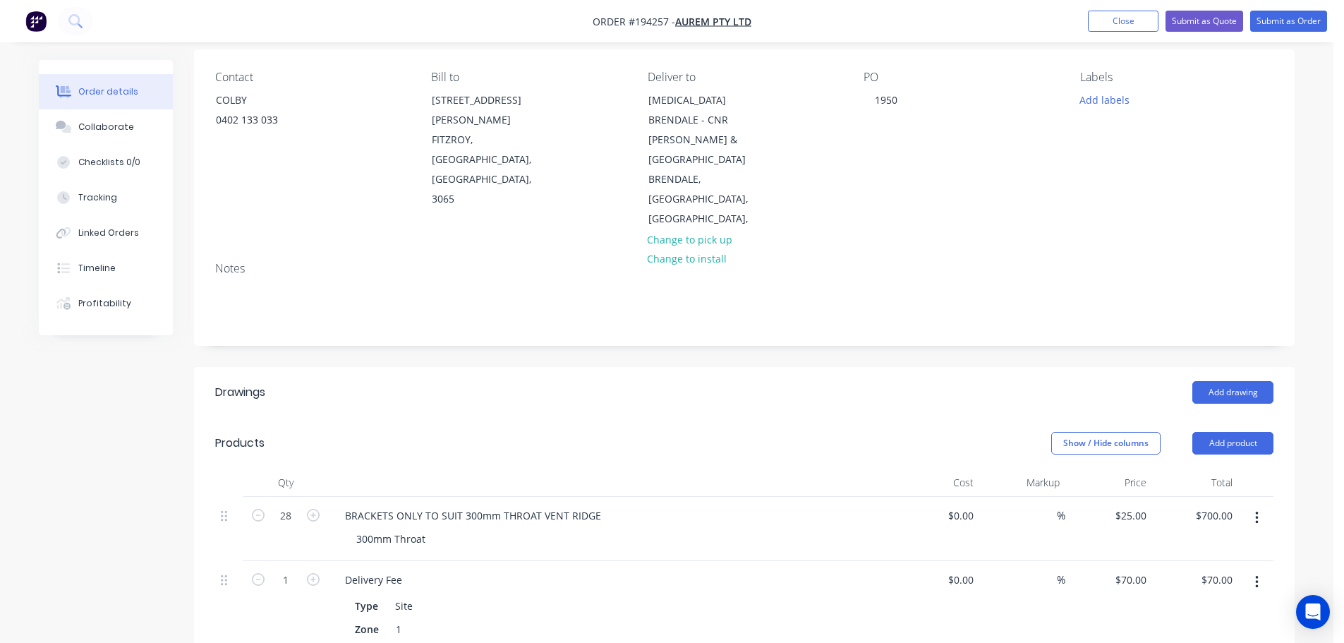
scroll to position [141, 0]
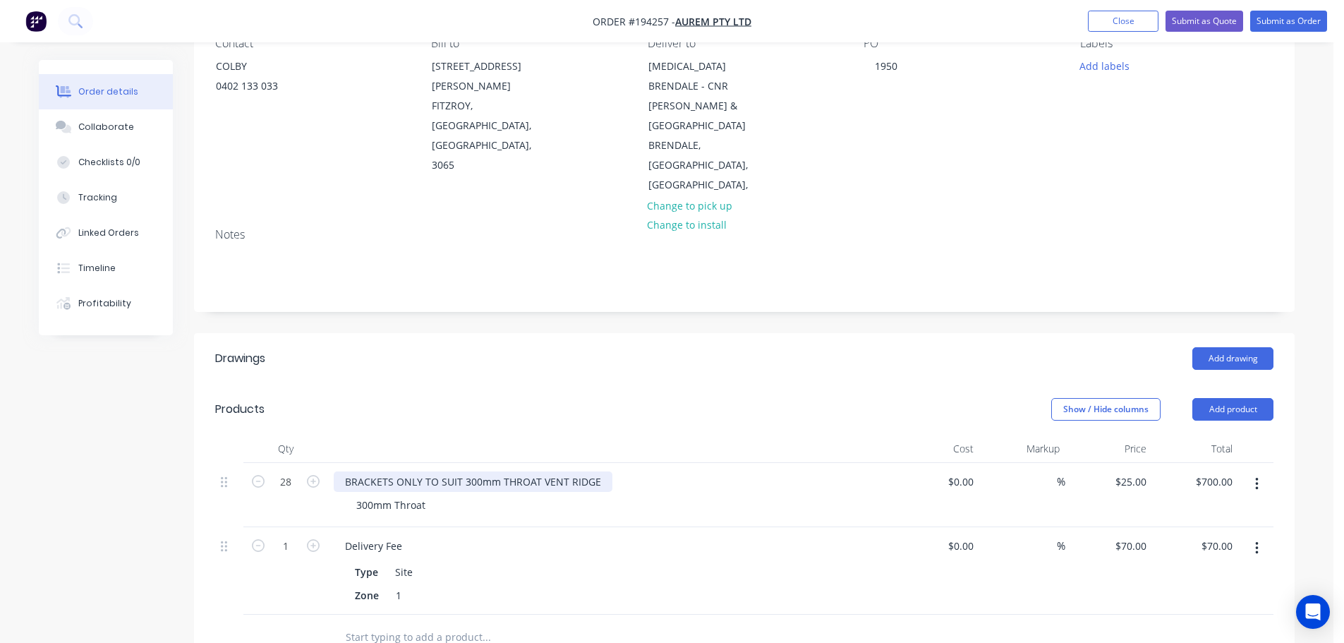
click at [542, 471] on div "BRACKETS ONLY TO SUIT 300mm THROAT VENT RIDGE" at bounding box center [473, 481] width 279 height 20
click at [667, 398] on div "Show / Hide columns Add product" at bounding box center [857, 409] width 834 height 23
click at [387, 495] on div "300mm Throat" at bounding box center [391, 505] width 92 height 20
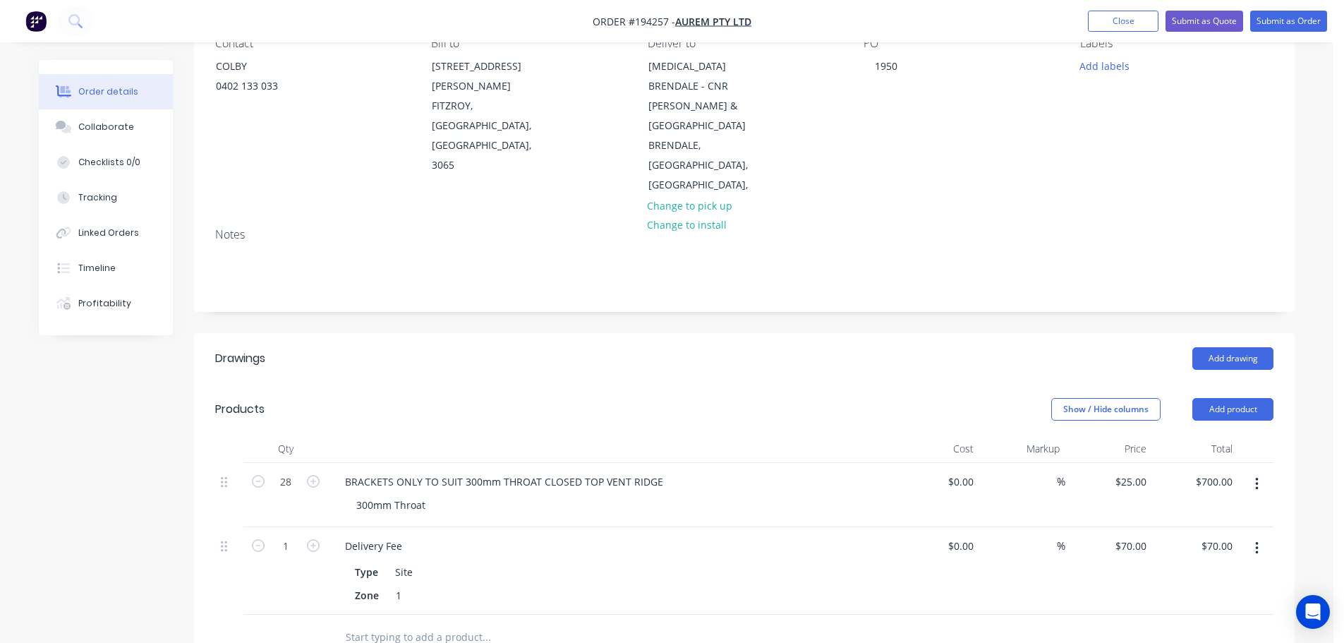
click at [453, 384] on header "Products Show / Hide columns Add product" at bounding box center [744, 409] width 1101 height 51
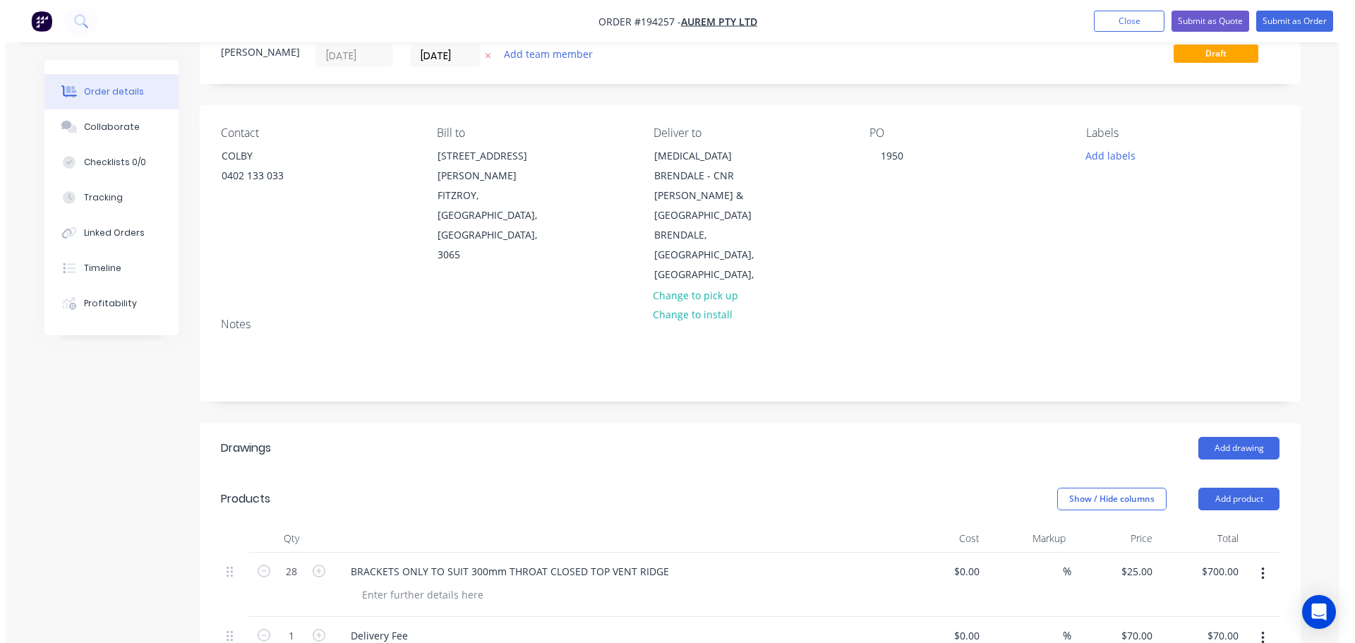
scroll to position [0, 0]
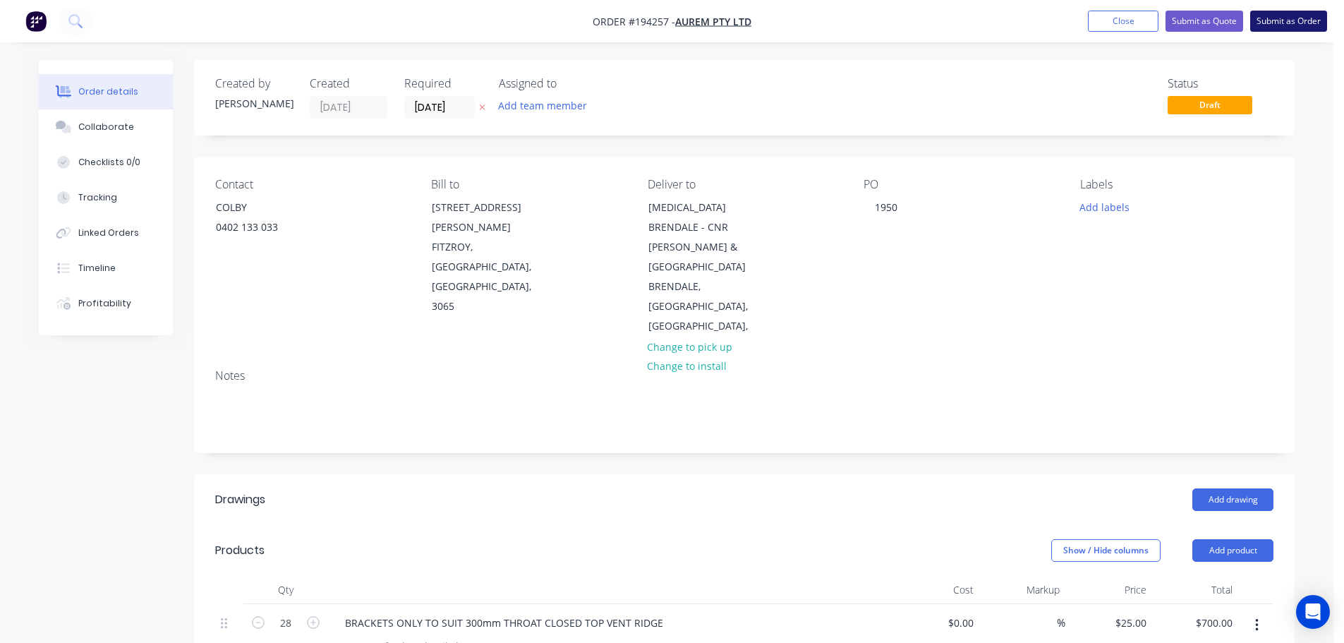
click at [1298, 18] on button "Submit as Order" at bounding box center [1289, 21] width 77 height 21
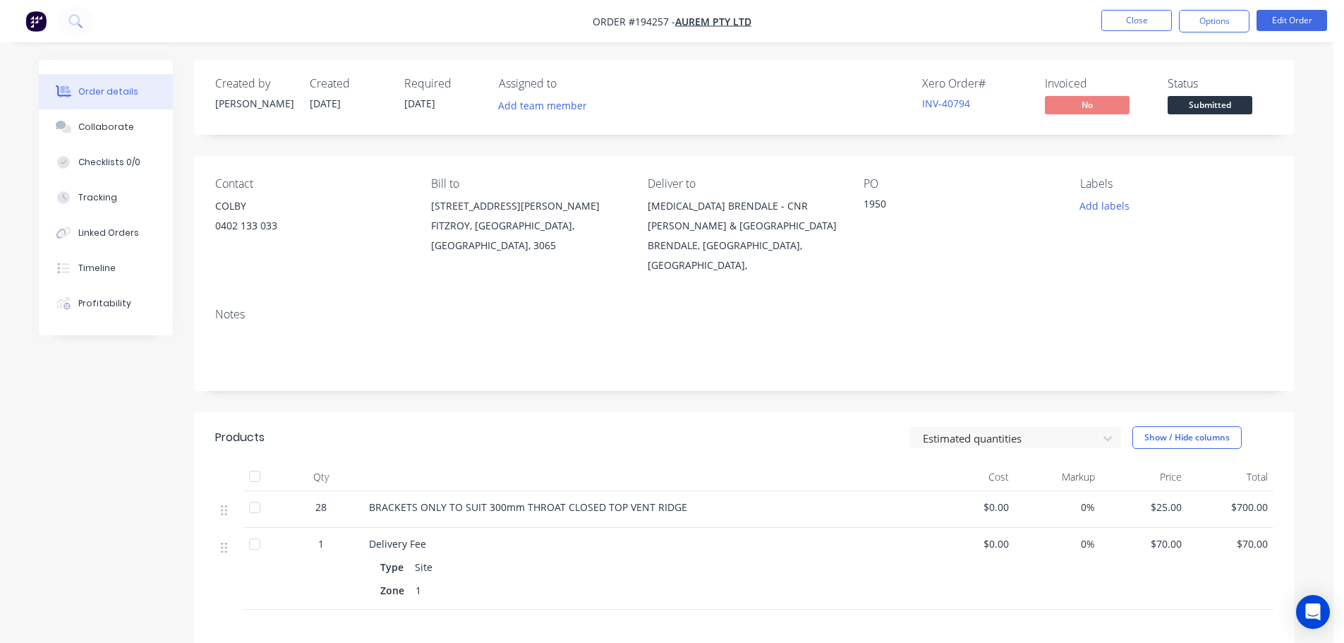
click at [1220, 37] on nav "Order #194257 - AUREM PTY LTD Close Options Edit Order" at bounding box center [672, 21] width 1344 height 42
click at [1224, 20] on button "Options" at bounding box center [1214, 21] width 71 height 23
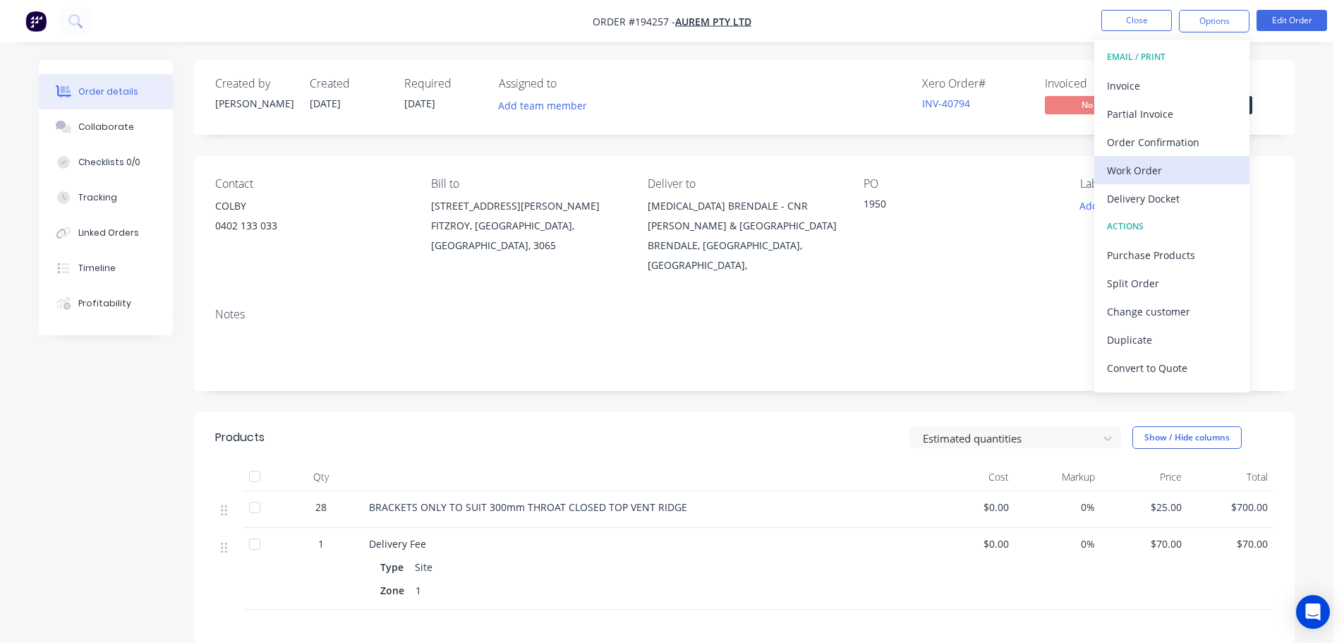
click at [1156, 163] on div "Work Order" at bounding box center [1172, 170] width 130 height 20
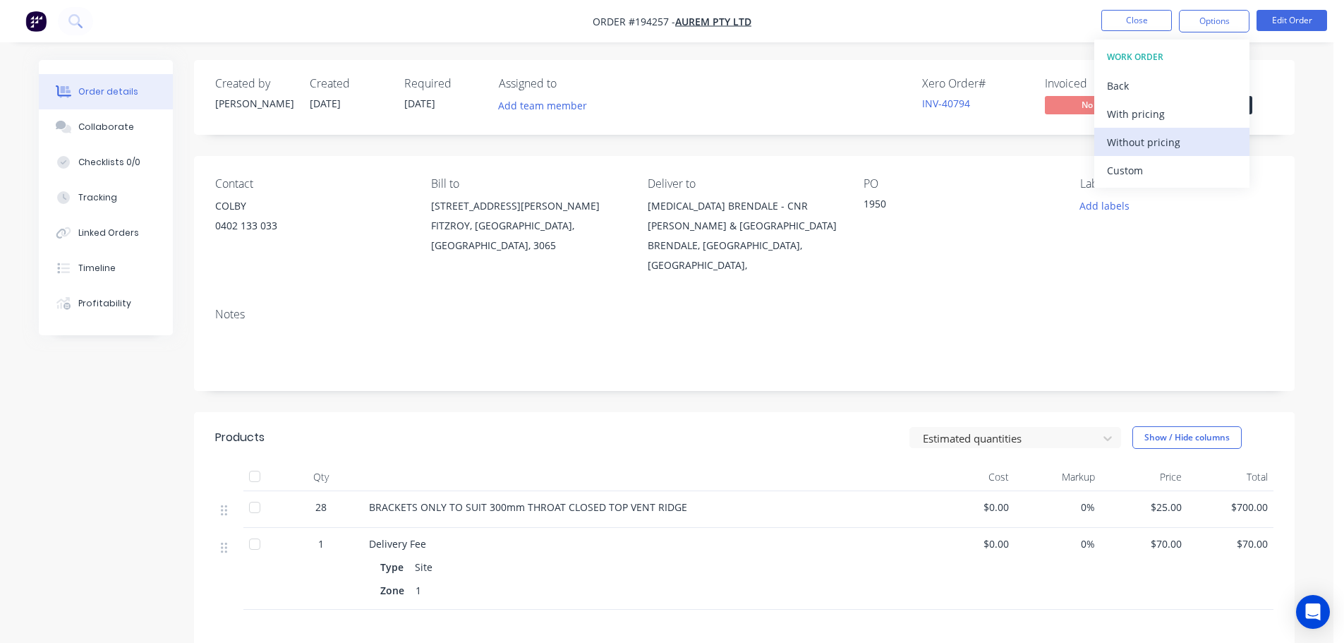
click at [1161, 142] on div "Without pricing" at bounding box center [1172, 142] width 130 height 20
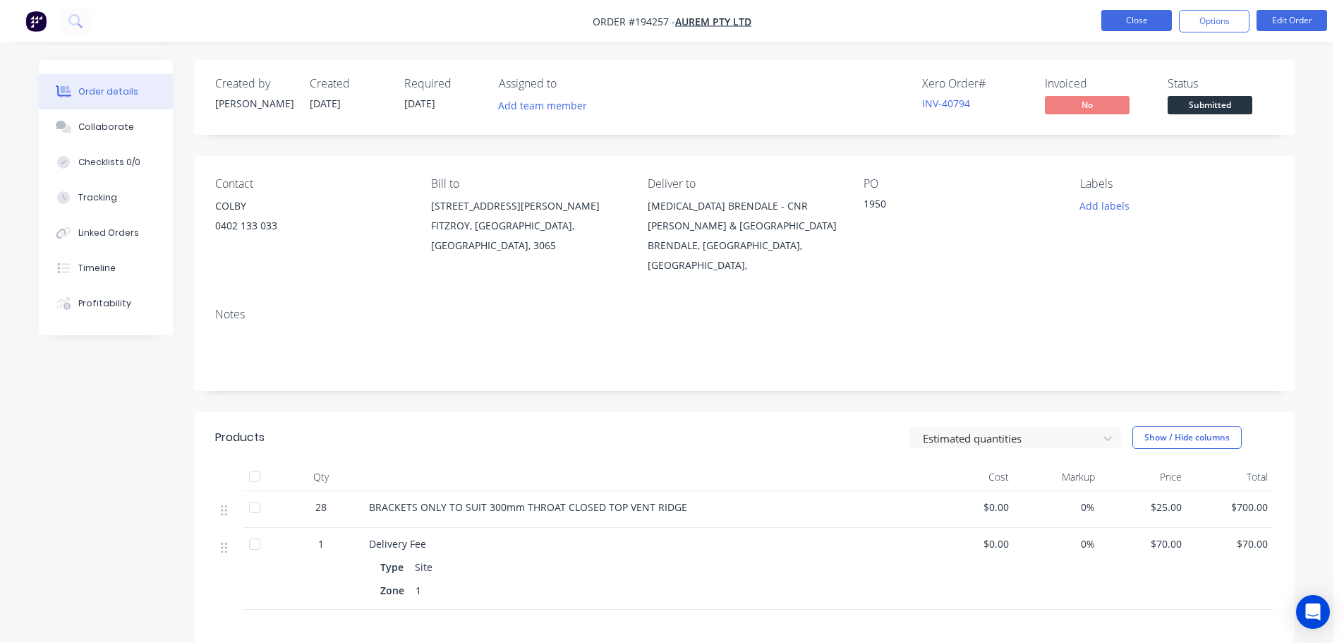
click at [1112, 13] on button "Close" at bounding box center [1137, 20] width 71 height 21
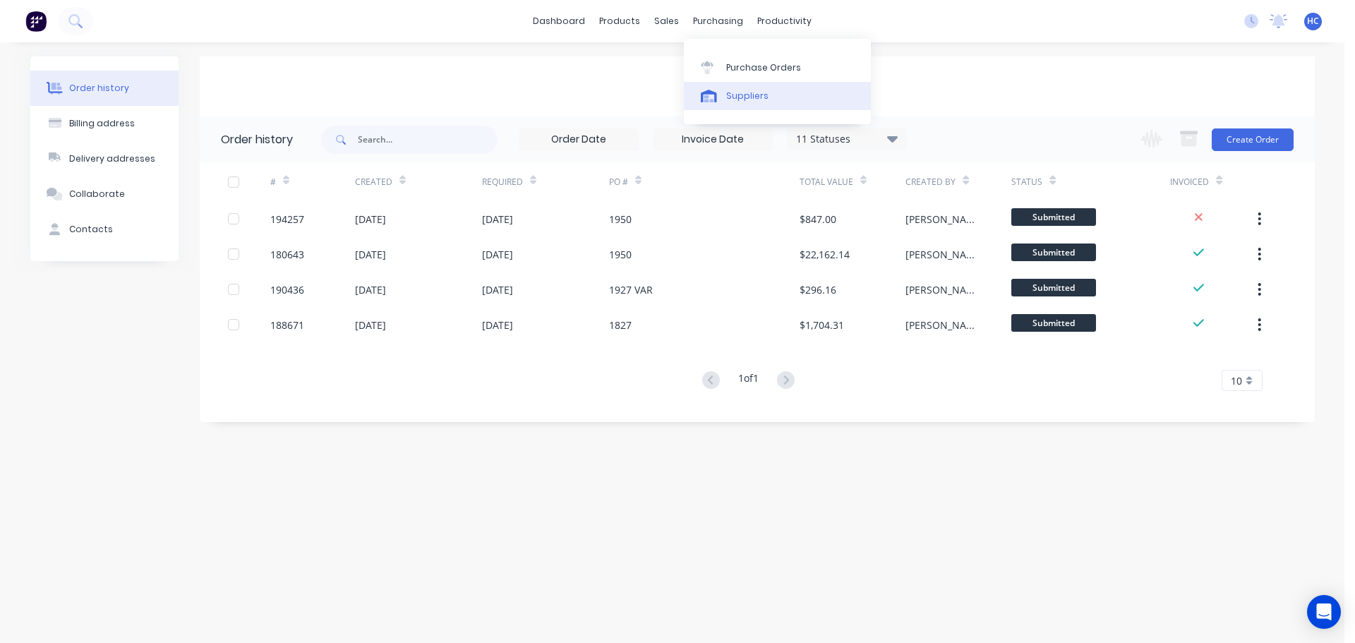
click at [769, 100] on link "Suppliers" at bounding box center [777, 96] width 187 height 28
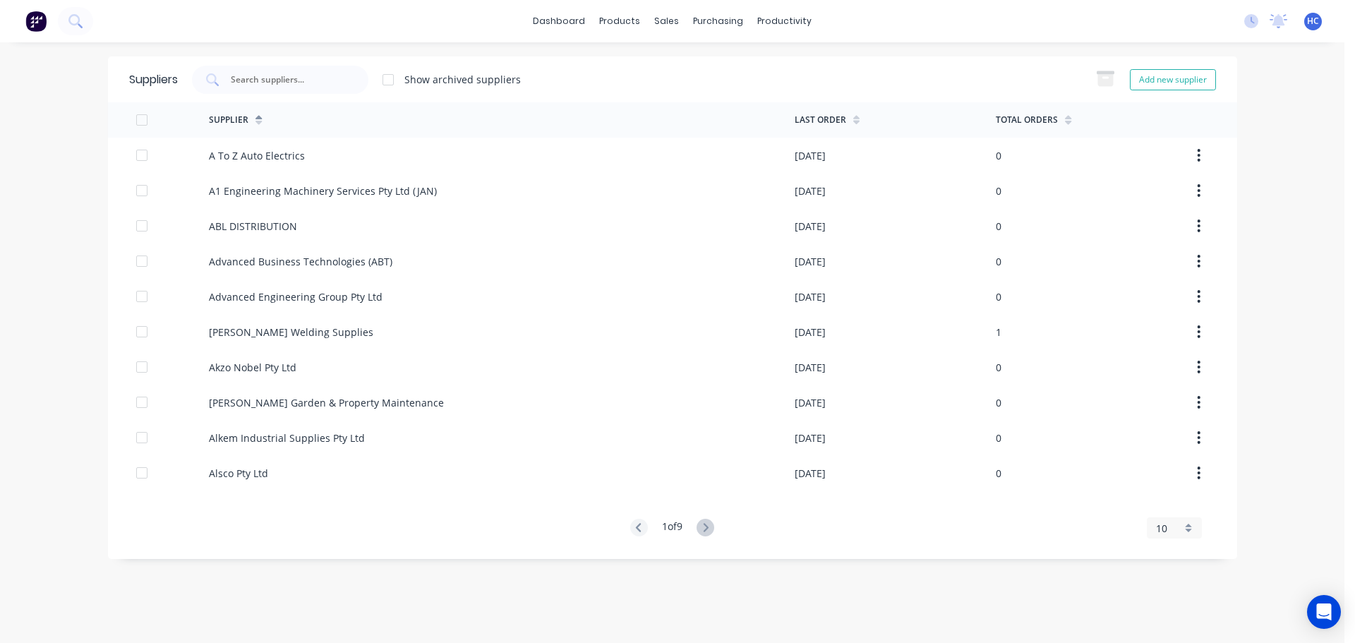
click at [264, 95] on div "Suppliers Show archived suppliers Add new supplier" at bounding box center [672, 79] width 1129 height 46
click at [277, 69] on div at bounding box center [280, 80] width 176 height 28
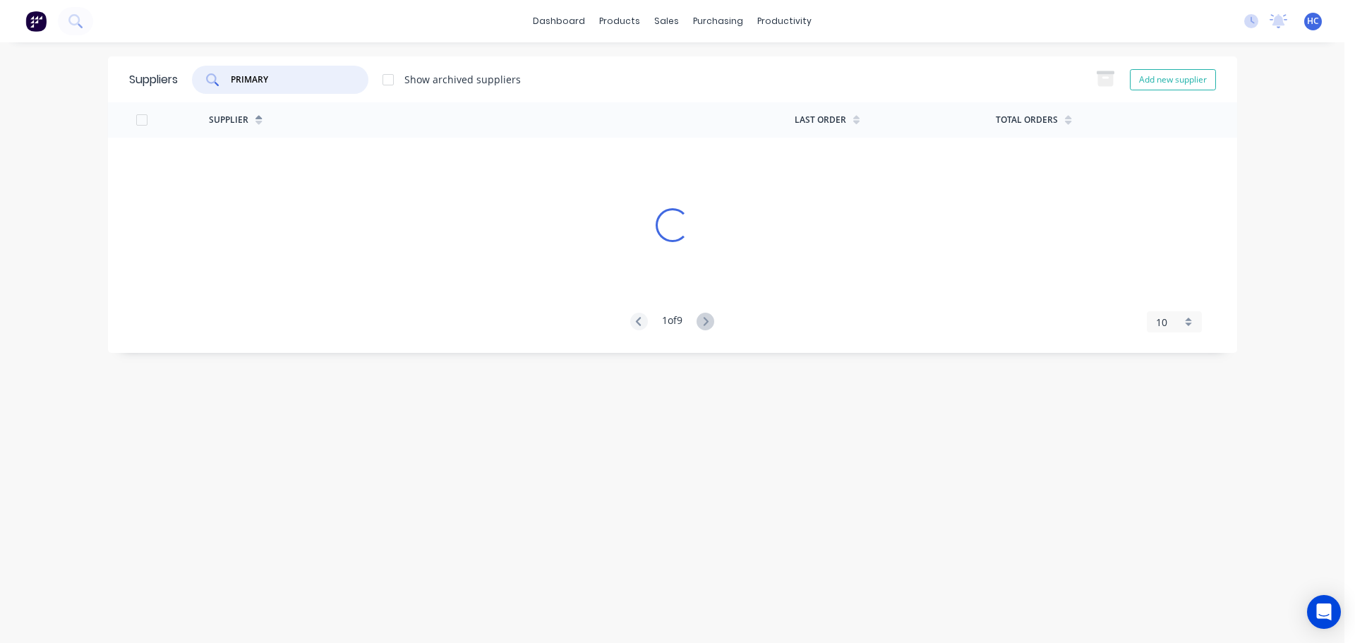
type input "PRIMARY"
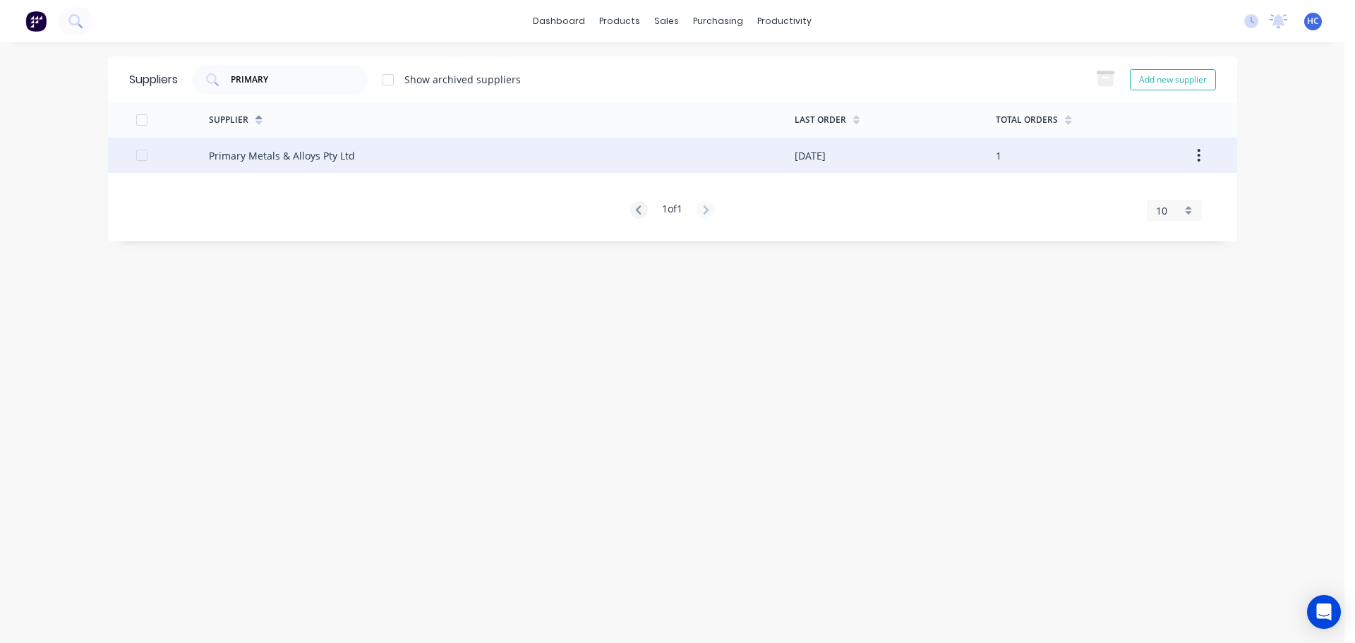
click at [452, 147] on div "Primary Metals & Alloys Pty Ltd" at bounding box center [502, 155] width 586 height 35
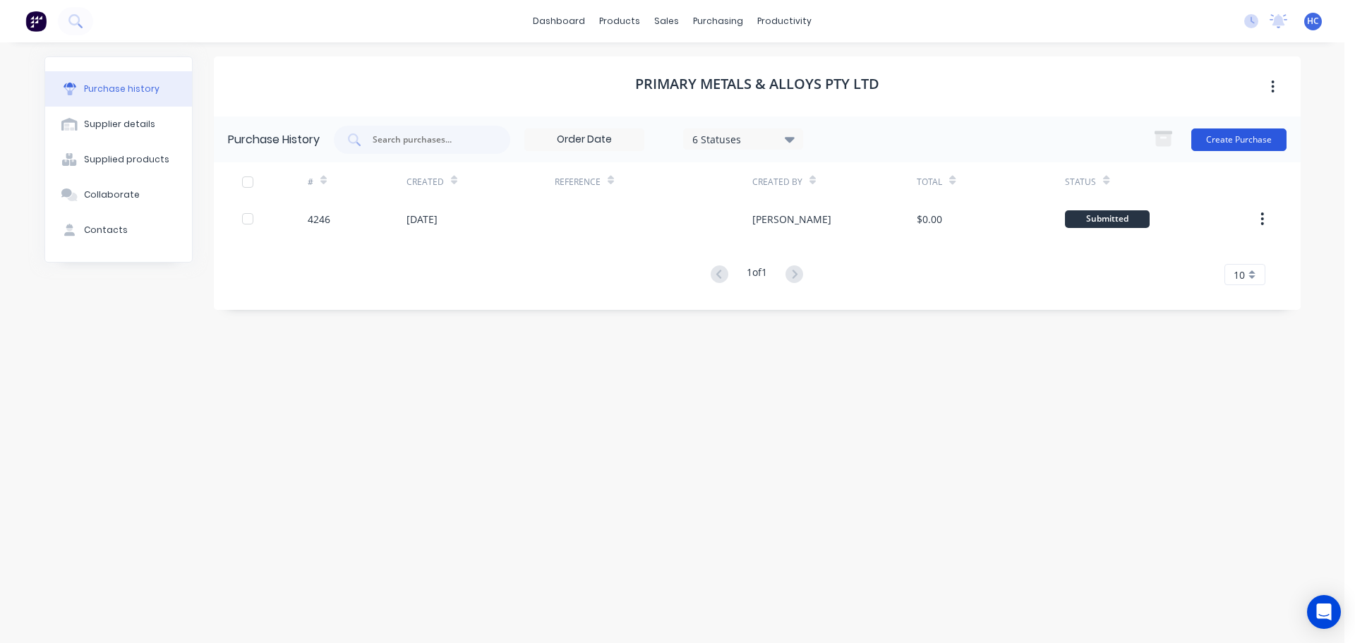
click at [1214, 129] on button "Create Purchase" at bounding box center [1238, 139] width 95 height 23
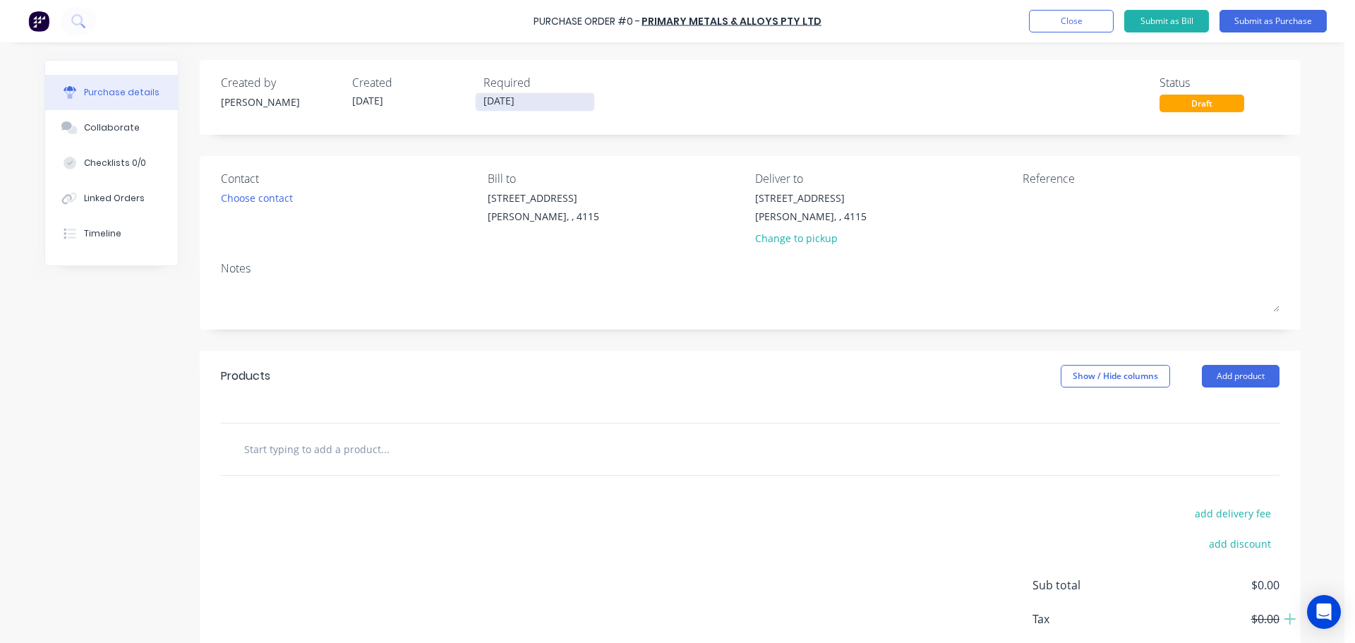
click at [500, 100] on input "[DATE]" at bounding box center [535, 102] width 119 height 18
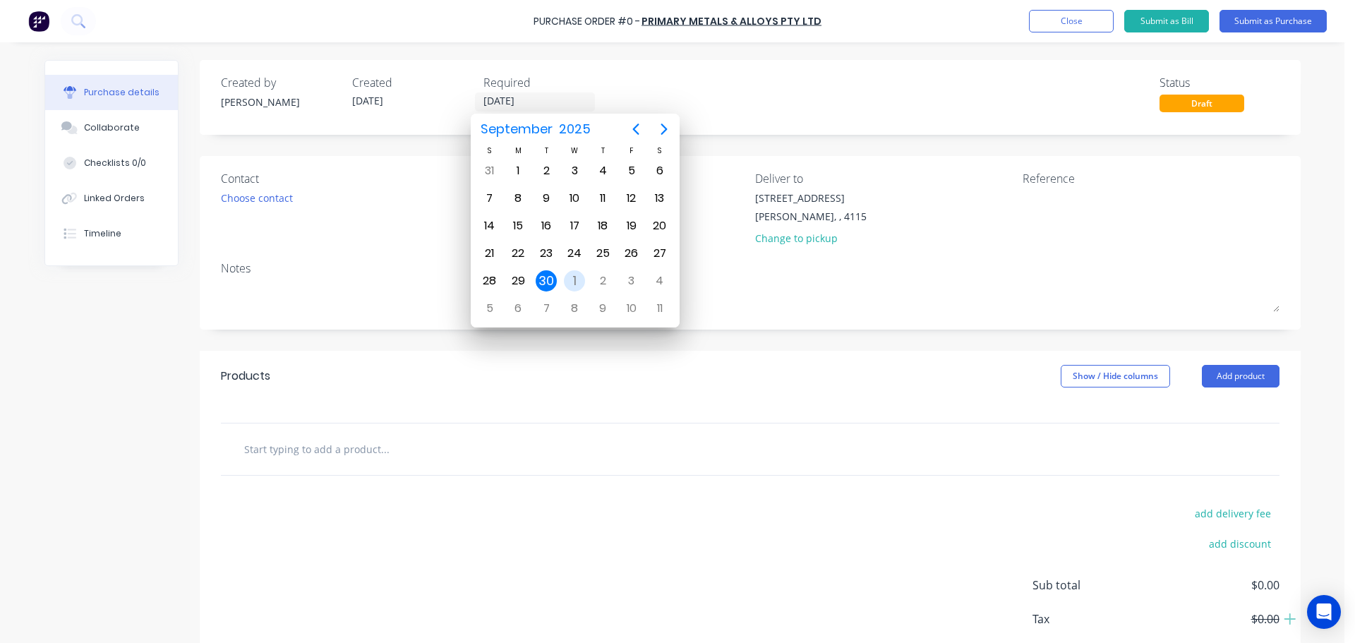
click at [579, 278] on div "1" at bounding box center [574, 280] width 21 height 21
type input "[DATE]"
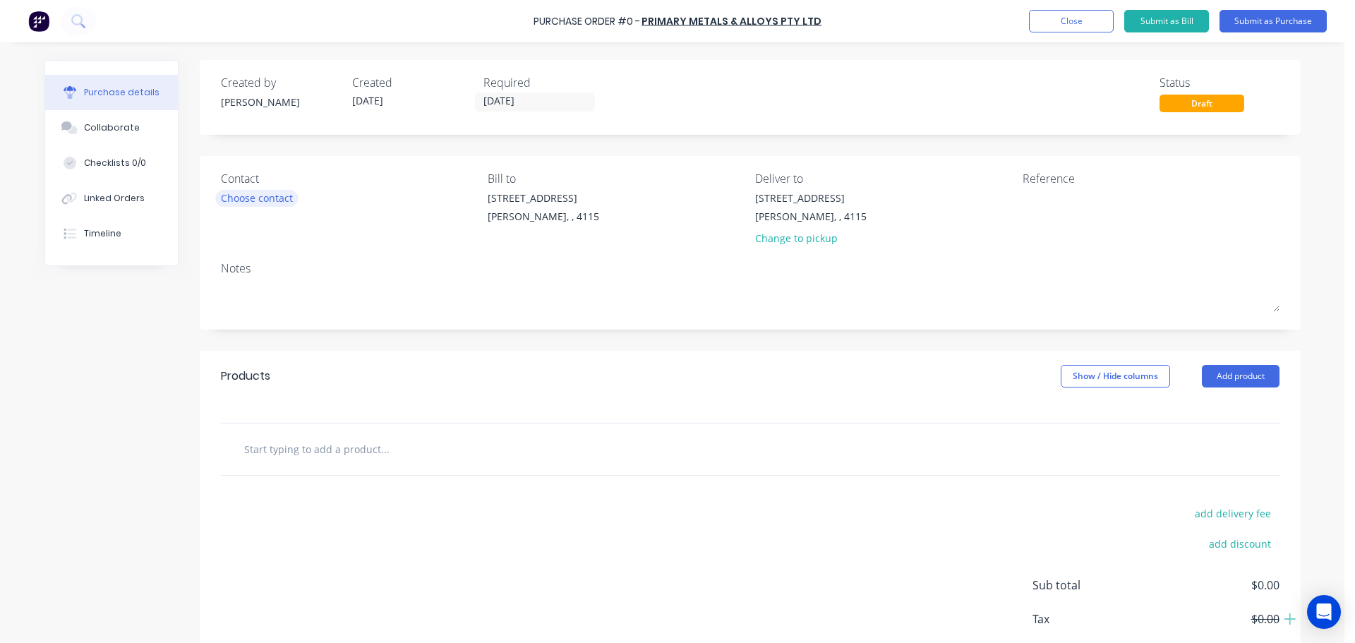
click at [236, 203] on div "Choose contact" at bounding box center [257, 198] width 72 height 15
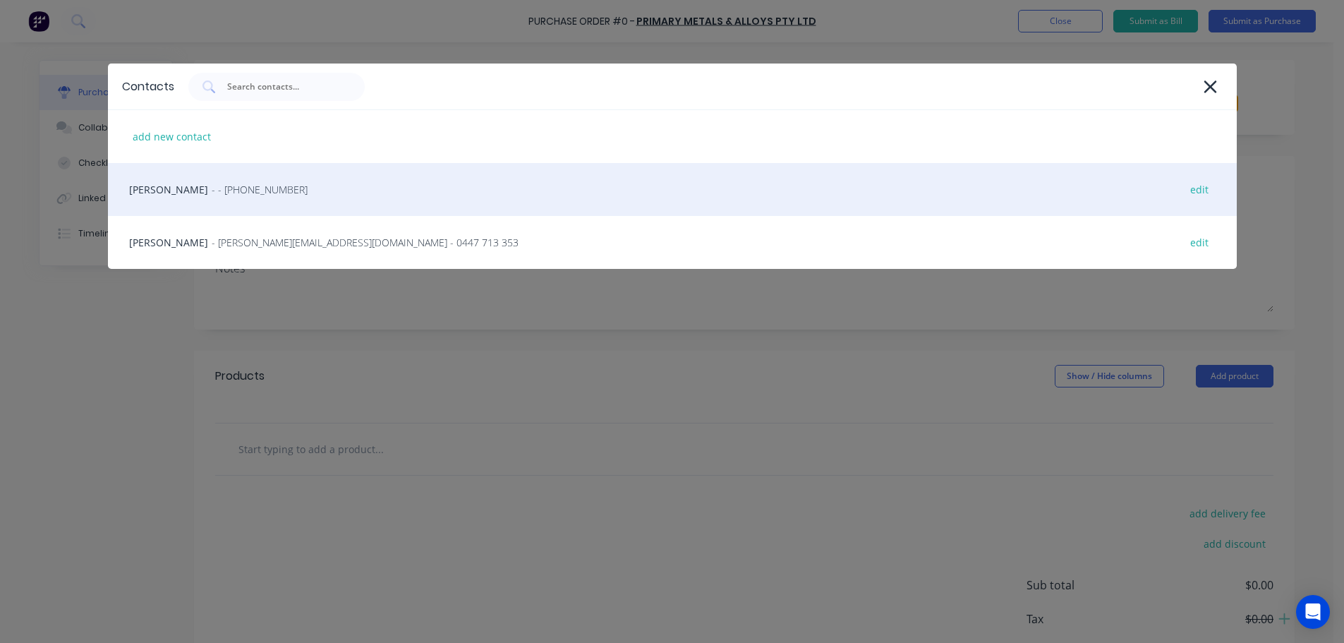
click at [256, 179] on div "HAYDEN - - [PHONE_NUMBER] edit" at bounding box center [672, 189] width 1129 height 53
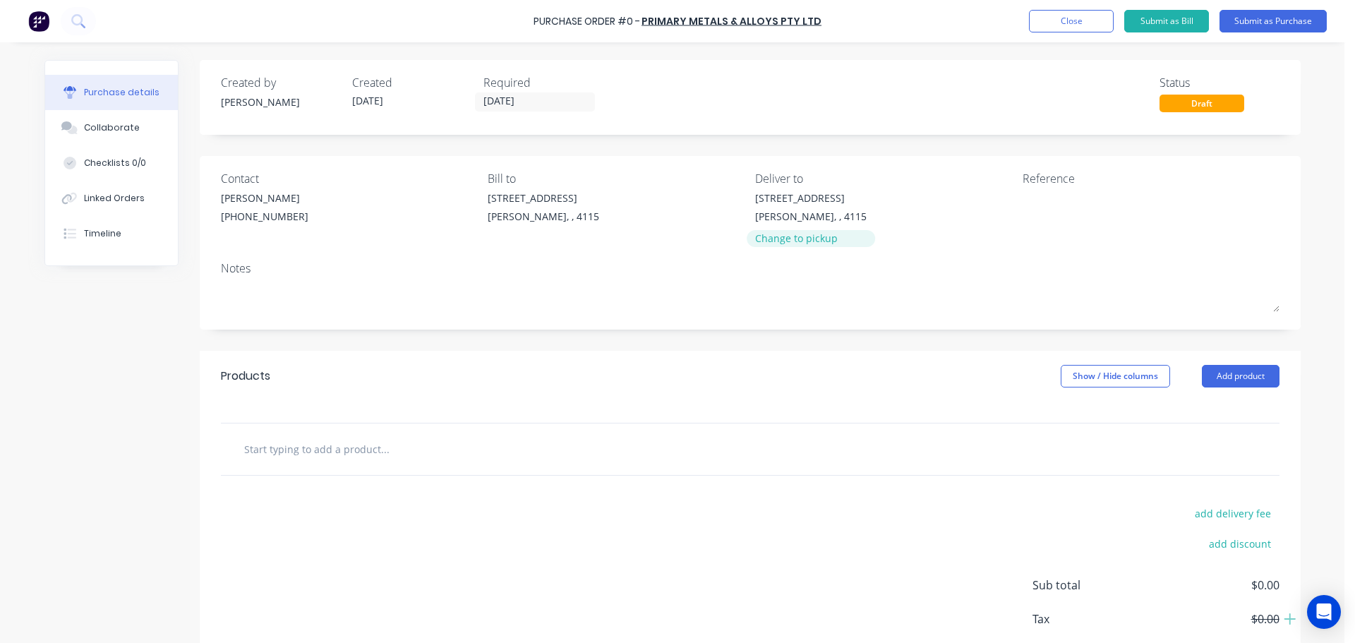
click at [807, 239] on div "Change to pickup" at bounding box center [811, 238] width 112 height 15
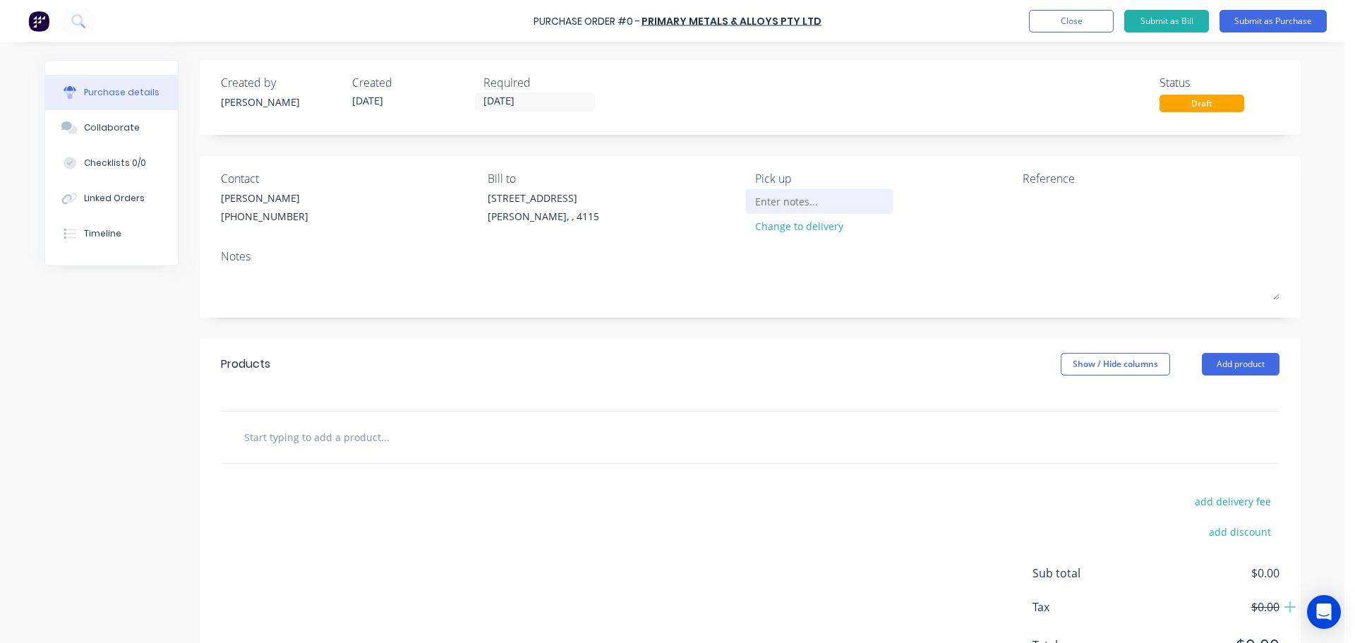
click at [786, 212] on div at bounding box center [819, 201] width 128 height 21
click at [797, 196] on input at bounding box center [819, 201] width 128 height 21
type input "[STREET_ADDRESS], [PERSON_NAME]"
click at [908, 359] on div "Products Show / Hide columns Add product" at bounding box center [750, 364] width 1101 height 51
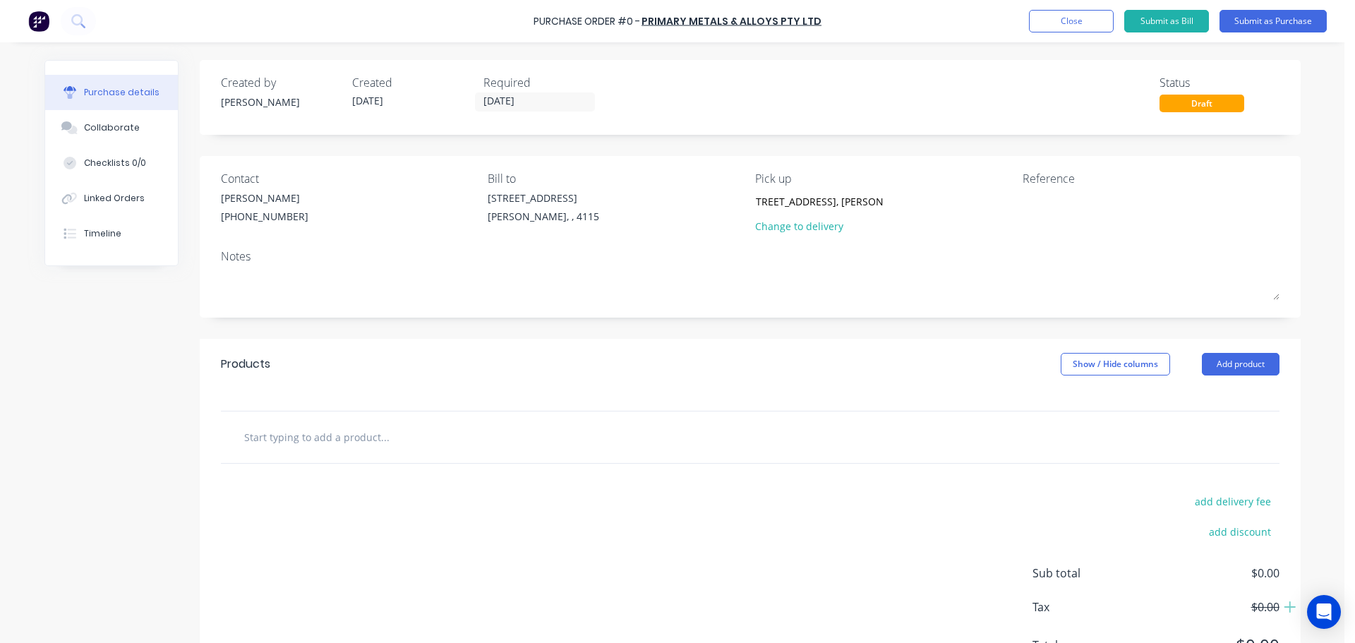
scroll to position [0, 0]
click at [1059, 220] on textarea at bounding box center [1111, 207] width 176 height 32
click at [1217, 356] on button "Add product" at bounding box center [1241, 364] width 78 height 23
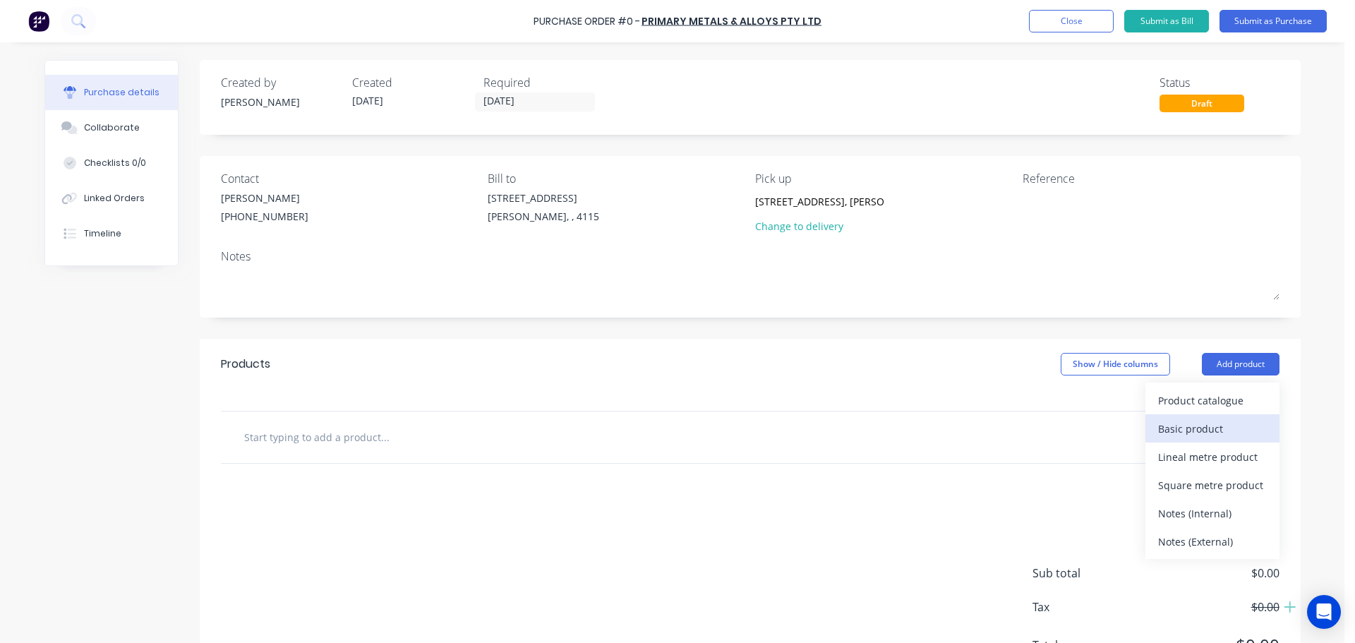
click at [1192, 417] on button "Basic product" at bounding box center [1212, 428] width 134 height 28
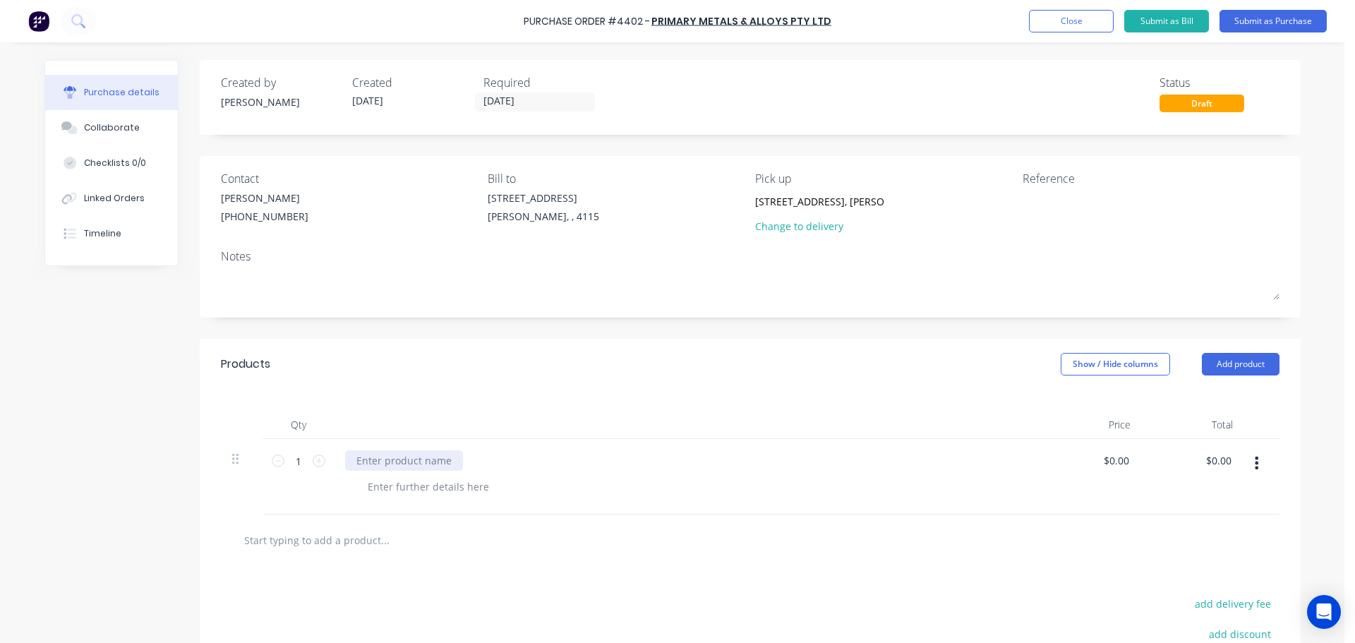
drag, startPoint x: 410, startPoint y: 462, endPoint x: 323, endPoint y: 347, distance: 144.1
click at [409, 462] on div at bounding box center [404, 460] width 118 height 20
click at [402, 483] on div at bounding box center [428, 486] width 144 height 20
click at [313, 457] on icon at bounding box center [319, 461] width 13 height 13
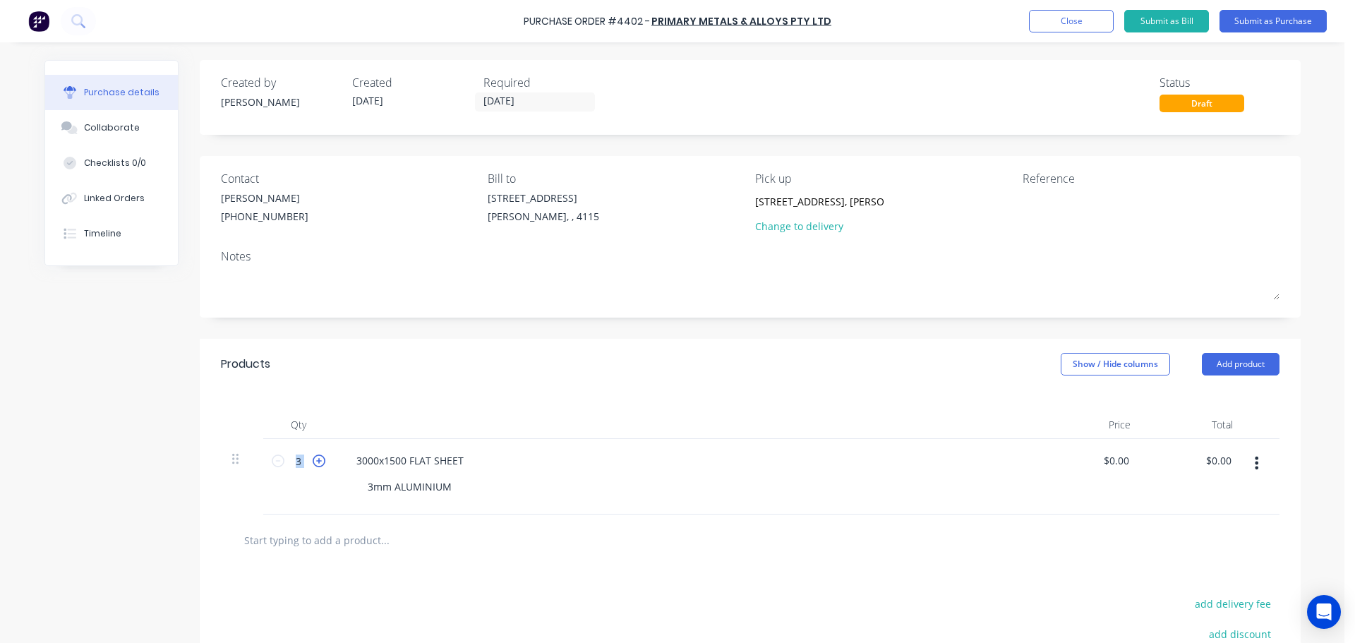
click at [313, 457] on icon at bounding box center [319, 461] width 13 height 13
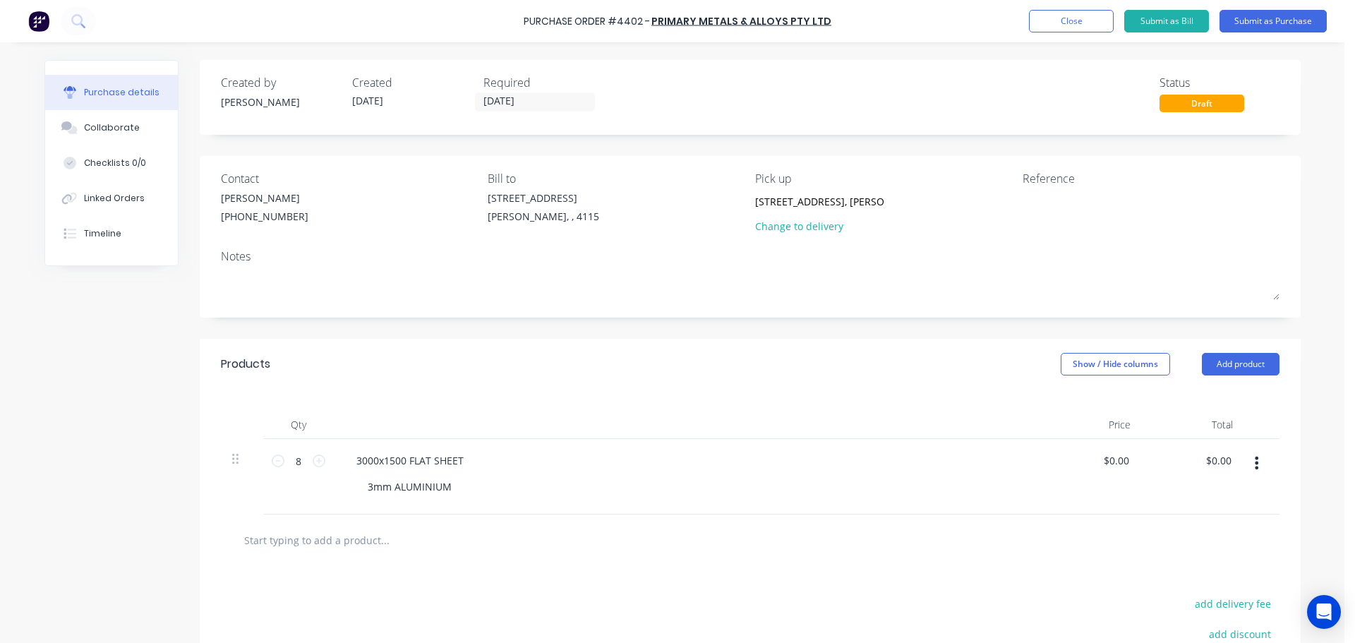
click at [351, 434] on div at bounding box center [687, 425] width 706 height 28
click at [313, 463] on icon at bounding box center [319, 461] width 13 height 13
click at [317, 459] on icon at bounding box center [319, 461] width 13 height 13
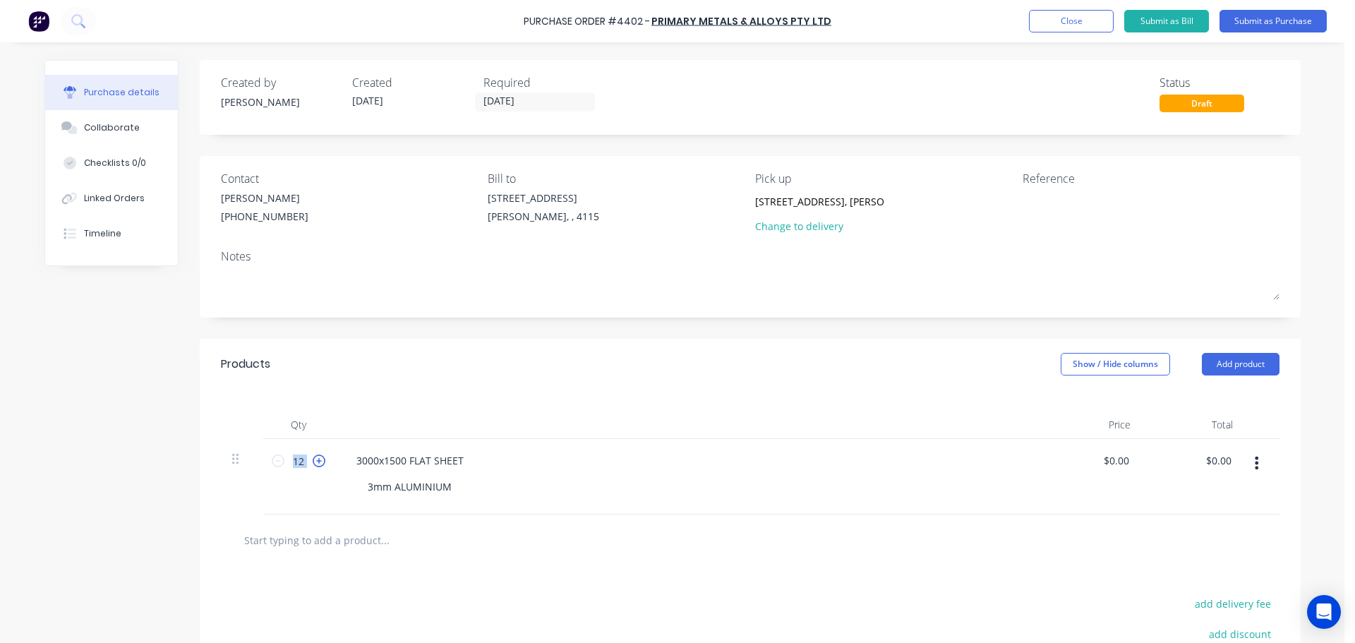
click at [315, 459] on icon at bounding box center [319, 461] width 13 height 13
type input "13"
drag, startPoint x: 512, startPoint y: 419, endPoint x: 550, endPoint y: 419, distance: 38.1
click at [515, 419] on div at bounding box center [687, 425] width 706 height 28
click at [1272, 17] on button "Submit as Purchase" at bounding box center [1273, 21] width 107 height 23
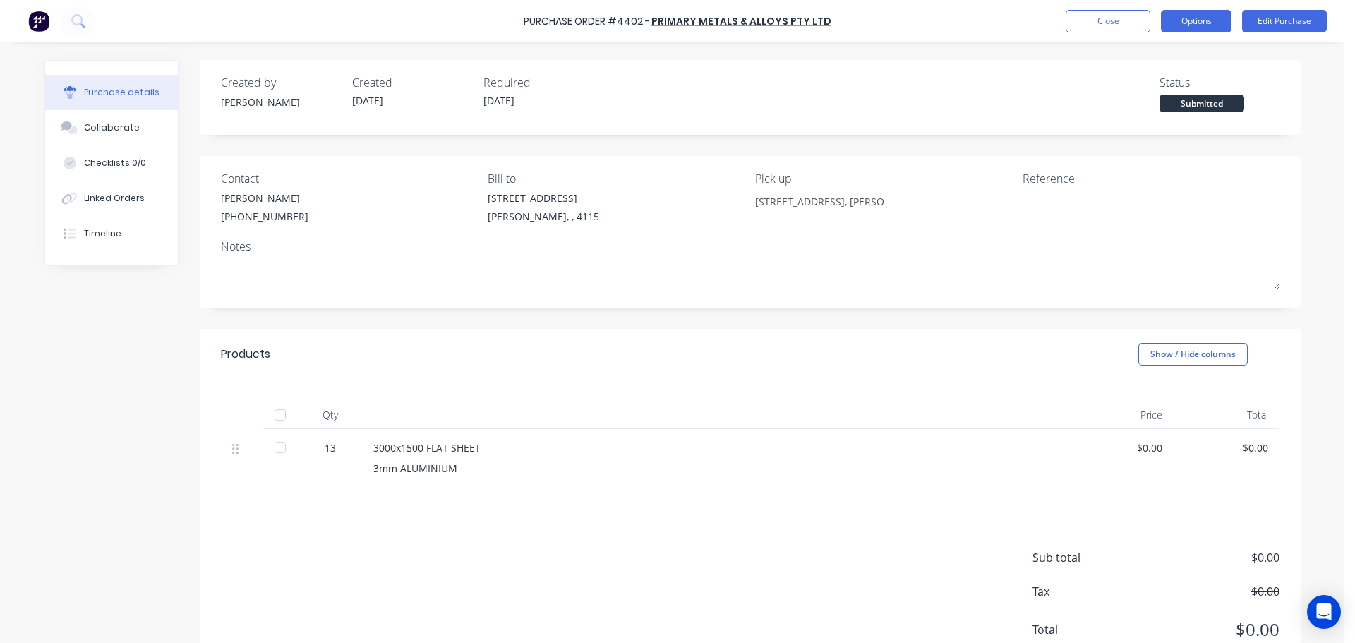
click at [1185, 13] on button "Options" at bounding box center [1196, 21] width 71 height 23
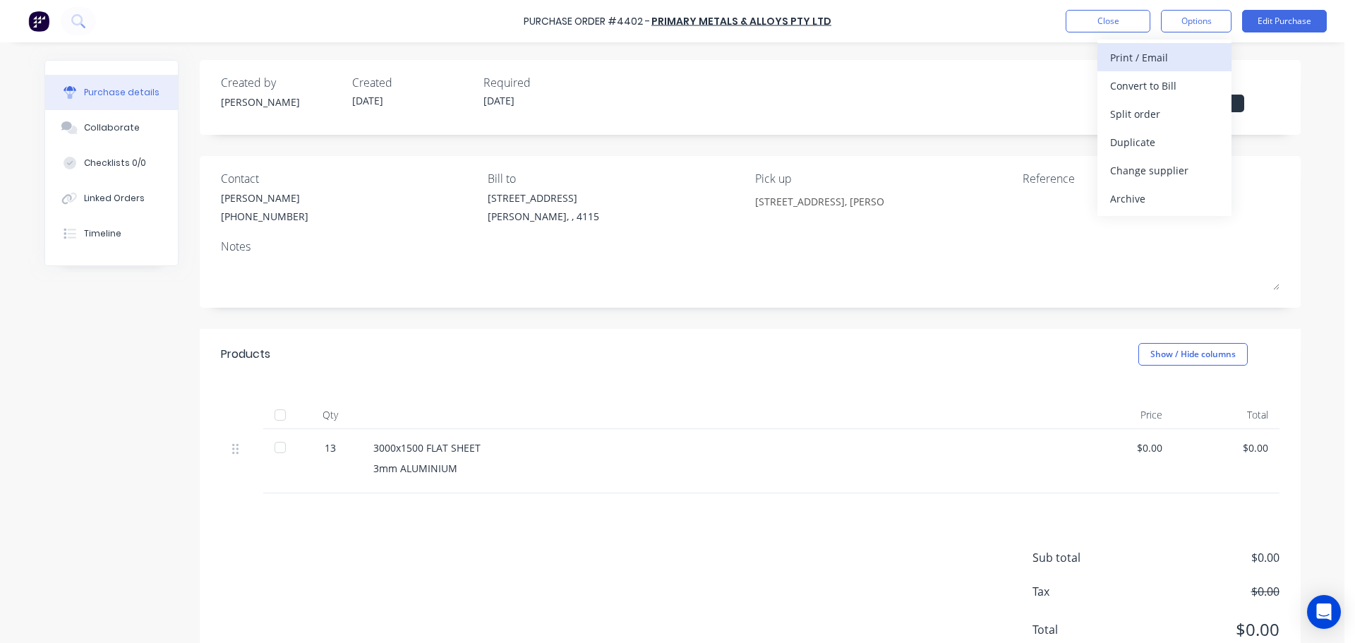
click at [1132, 64] on div "Print / Email" at bounding box center [1164, 57] width 109 height 20
click at [1148, 128] on div "Back With pricing Without pricing" at bounding box center [1164, 86] width 134 height 92
click at [1153, 119] on div "Without pricing" at bounding box center [1164, 114] width 109 height 20
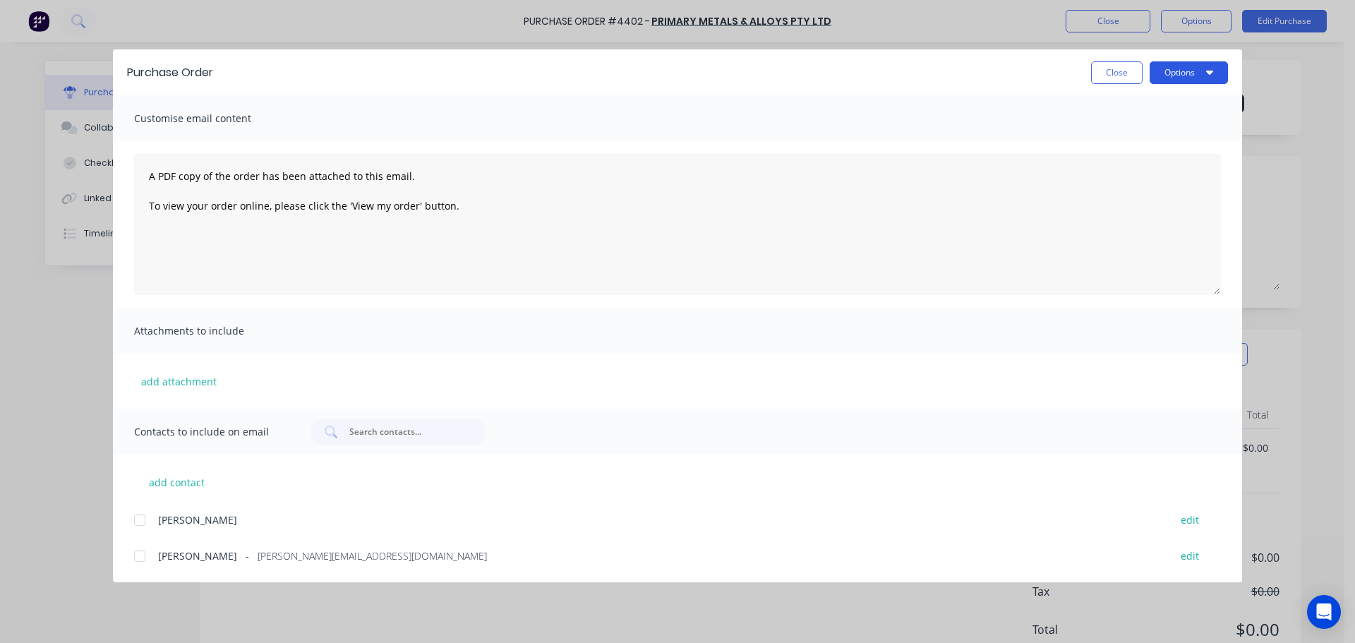
click at [1172, 76] on button "Options" at bounding box center [1189, 72] width 78 height 23
click at [1148, 133] on div "Print" at bounding box center [1161, 136] width 109 height 20
click at [1099, 74] on button "Close" at bounding box center [1117, 72] width 52 height 23
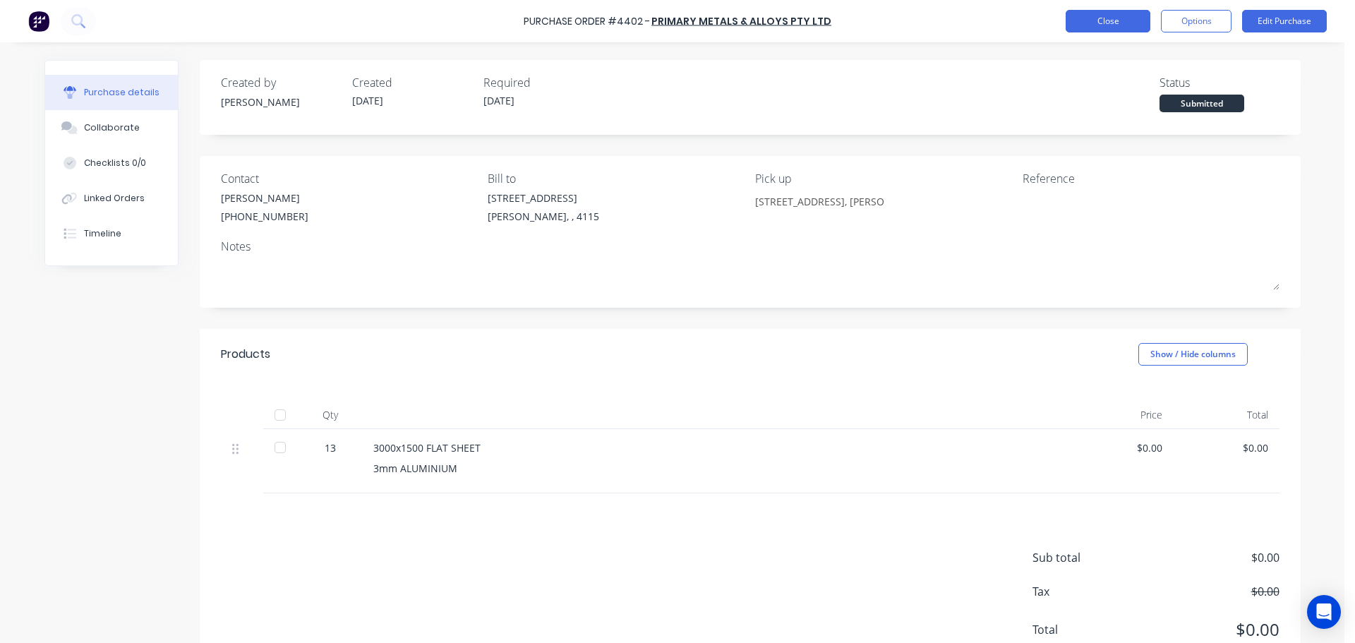
click at [1096, 27] on button "Close" at bounding box center [1108, 21] width 85 height 23
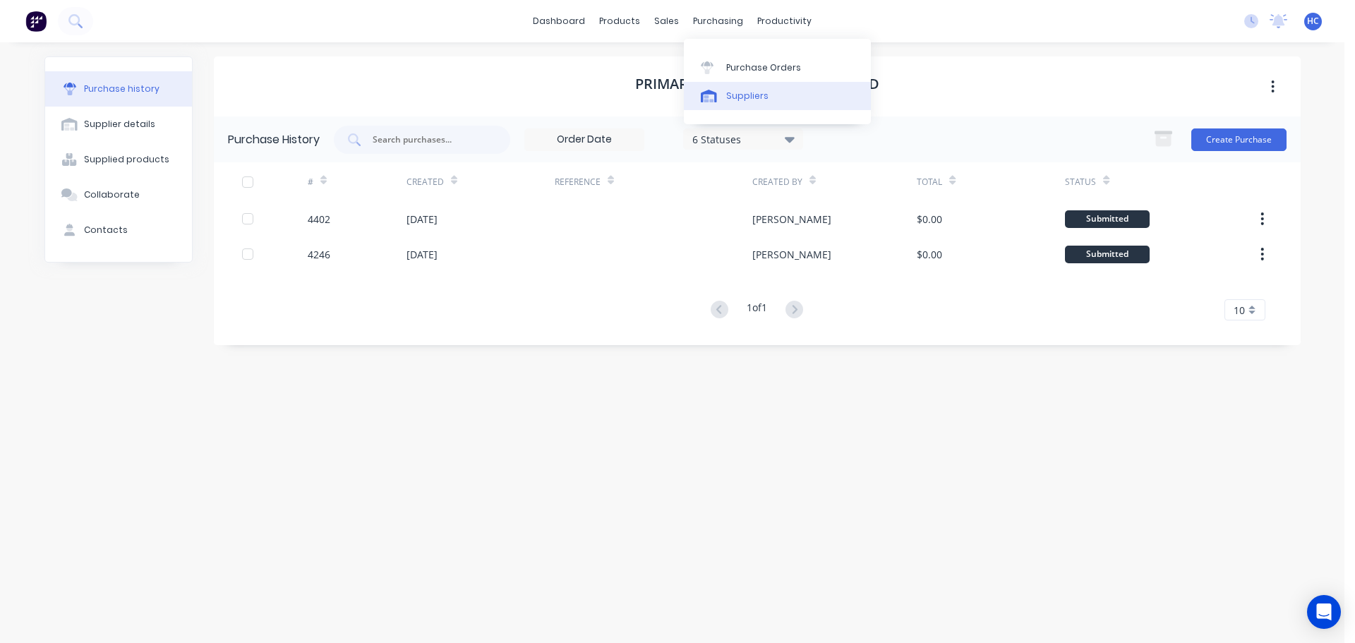
drag, startPoint x: 713, startPoint y: 26, endPoint x: 746, endPoint y: 87, distance: 69.2
click at [746, 87] on link "Suppliers" at bounding box center [777, 96] width 187 height 28
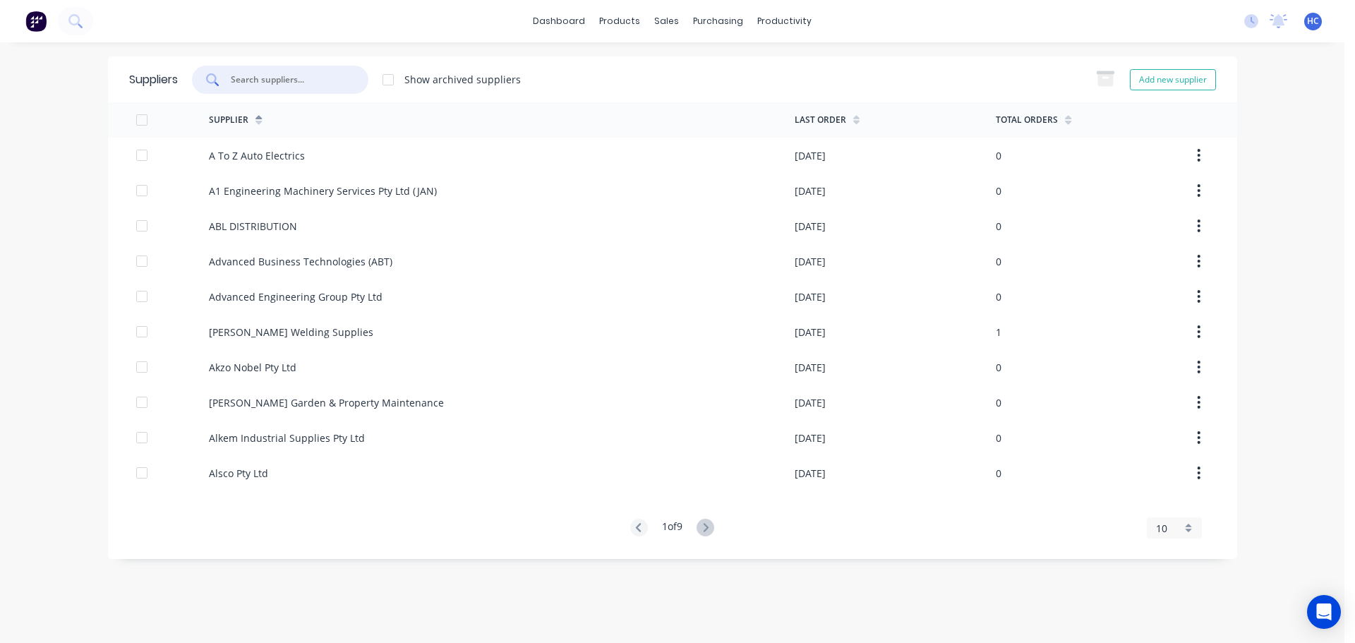
click at [340, 80] on input "text" at bounding box center [287, 80] width 117 height 14
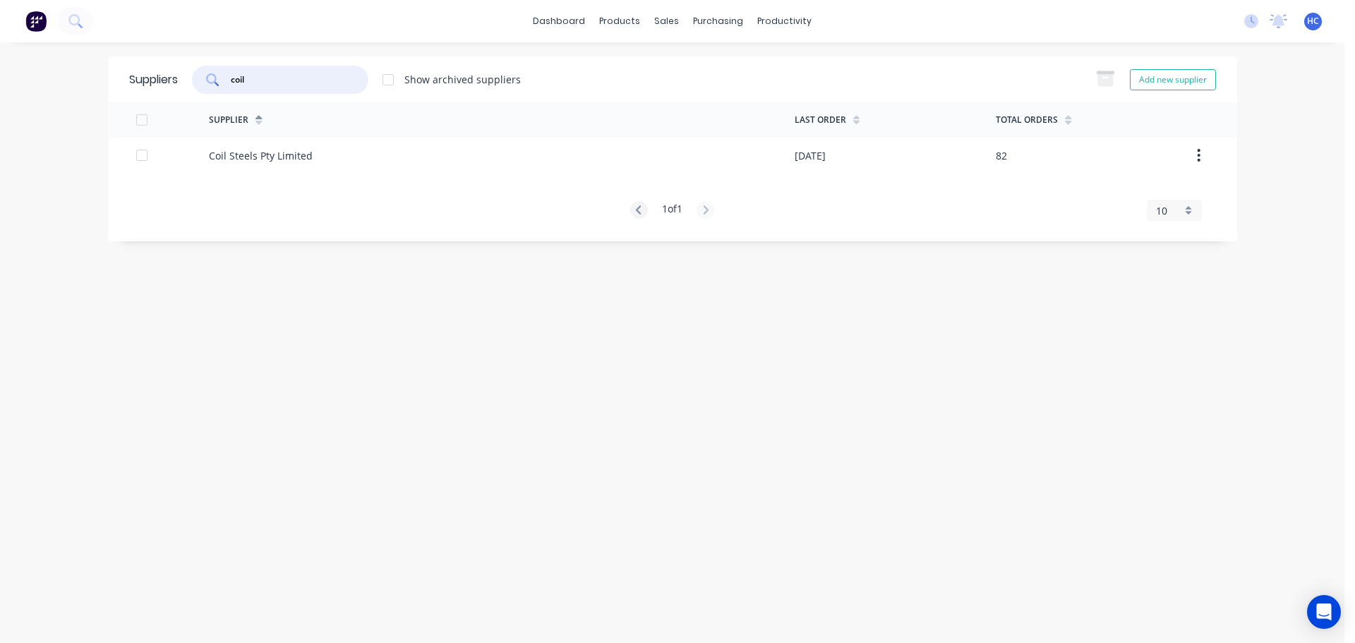
type input "coil"
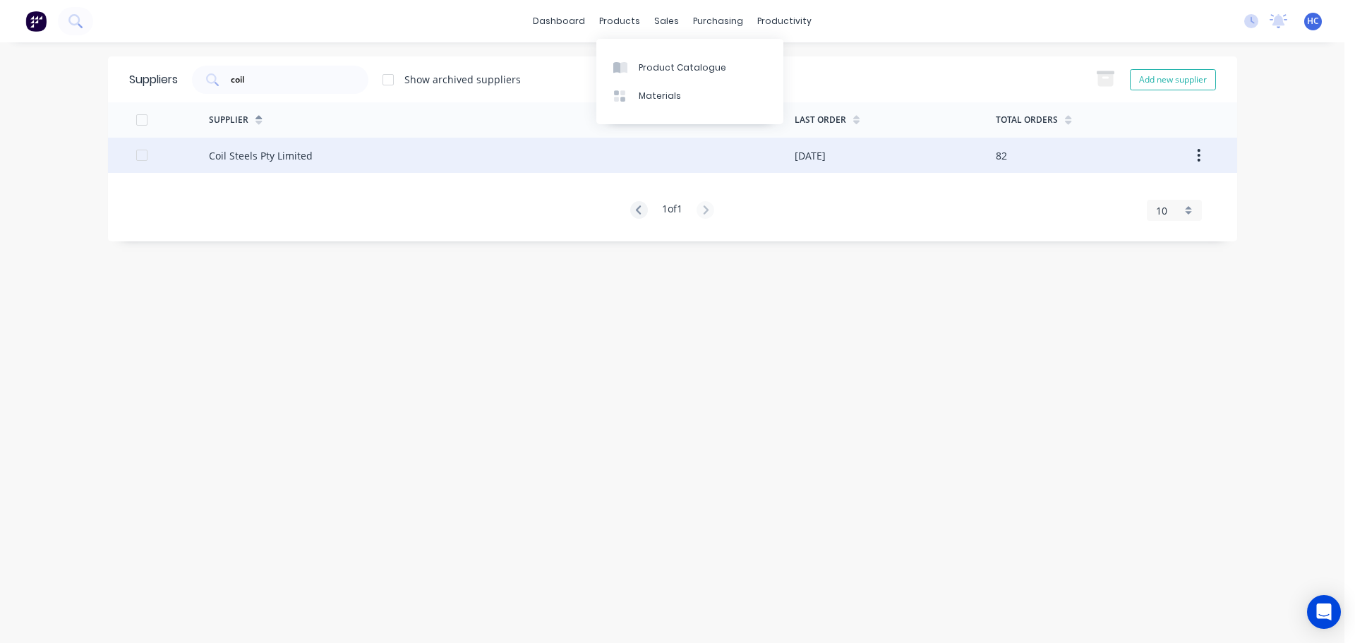
click at [347, 143] on div "Coil Steels Pty Limited" at bounding box center [502, 155] width 586 height 35
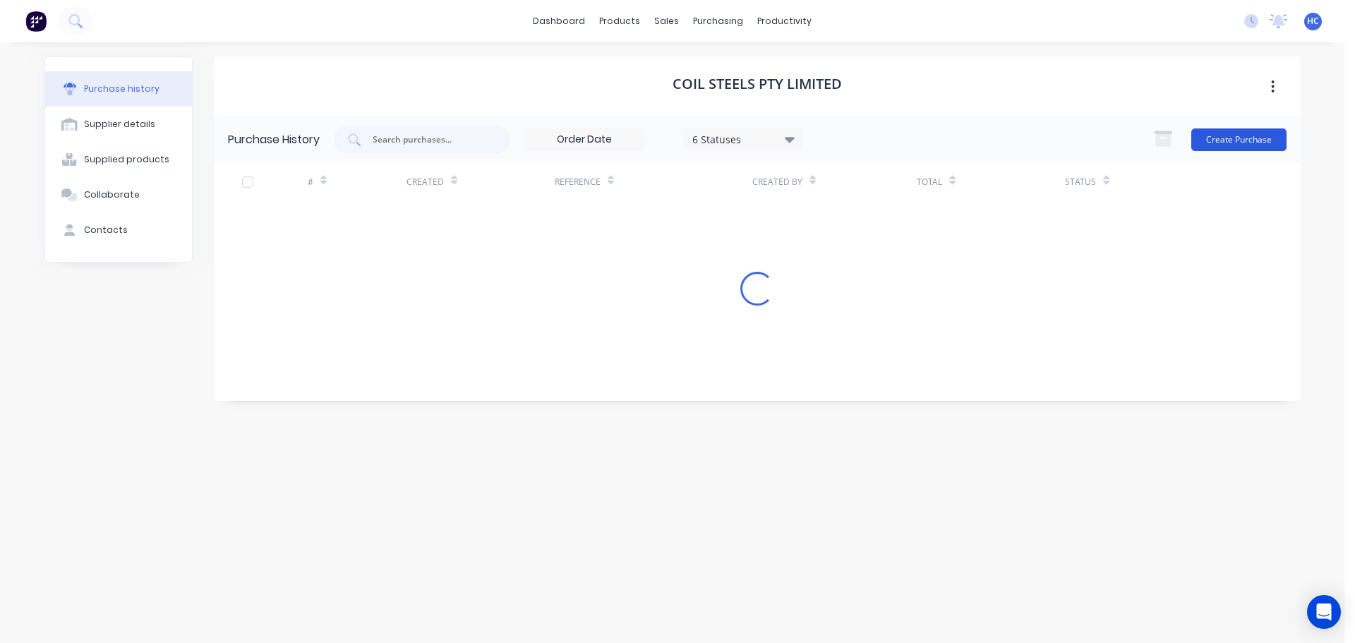
click at [1260, 136] on button "Create Purchase" at bounding box center [1238, 139] width 95 height 23
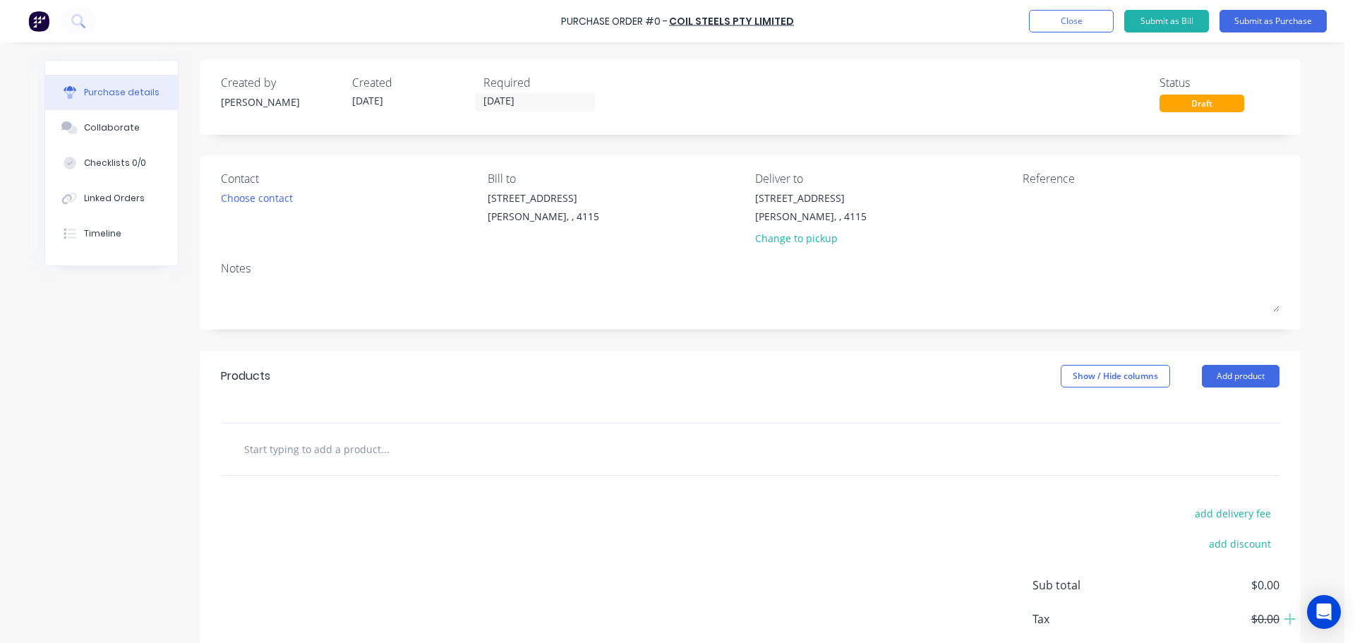
click at [515, 103] on input "[DATE]" at bounding box center [535, 102] width 119 height 18
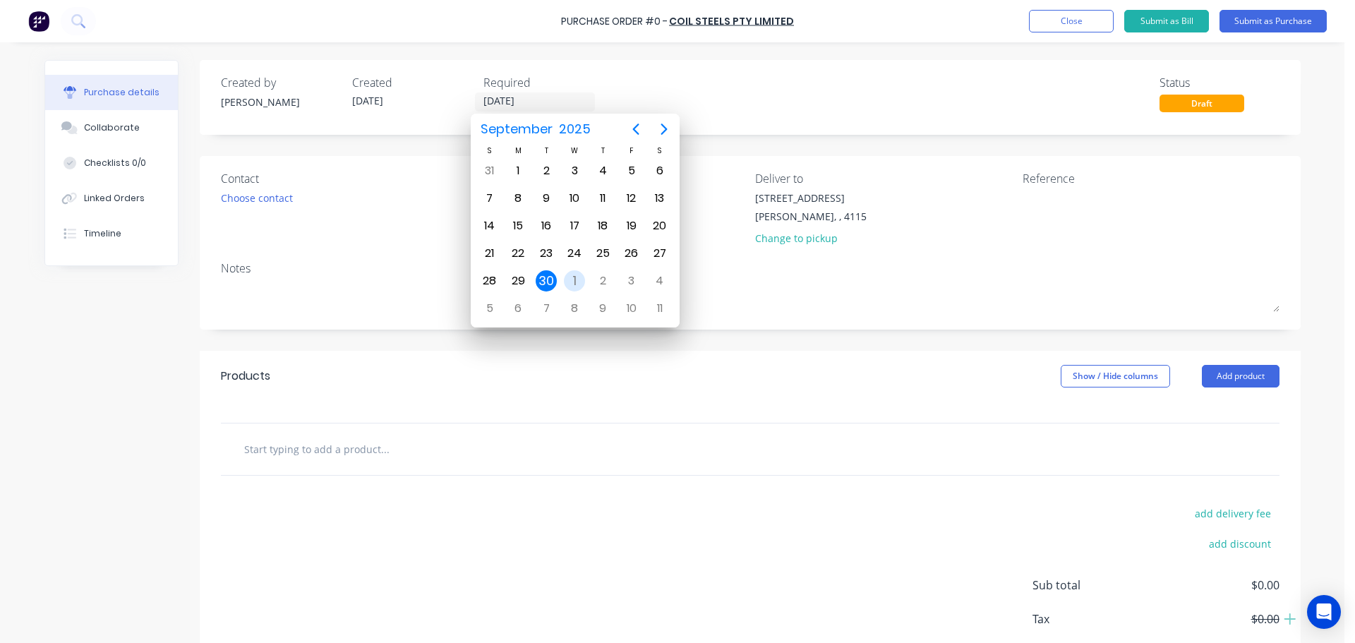
drag, startPoint x: 579, startPoint y: 282, endPoint x: 520, endPoint y: 261, distance: 63.0
click at [579, 282] on div "1" at bounding box center [574, 280] width 21 height 21
type input "[DATE]"
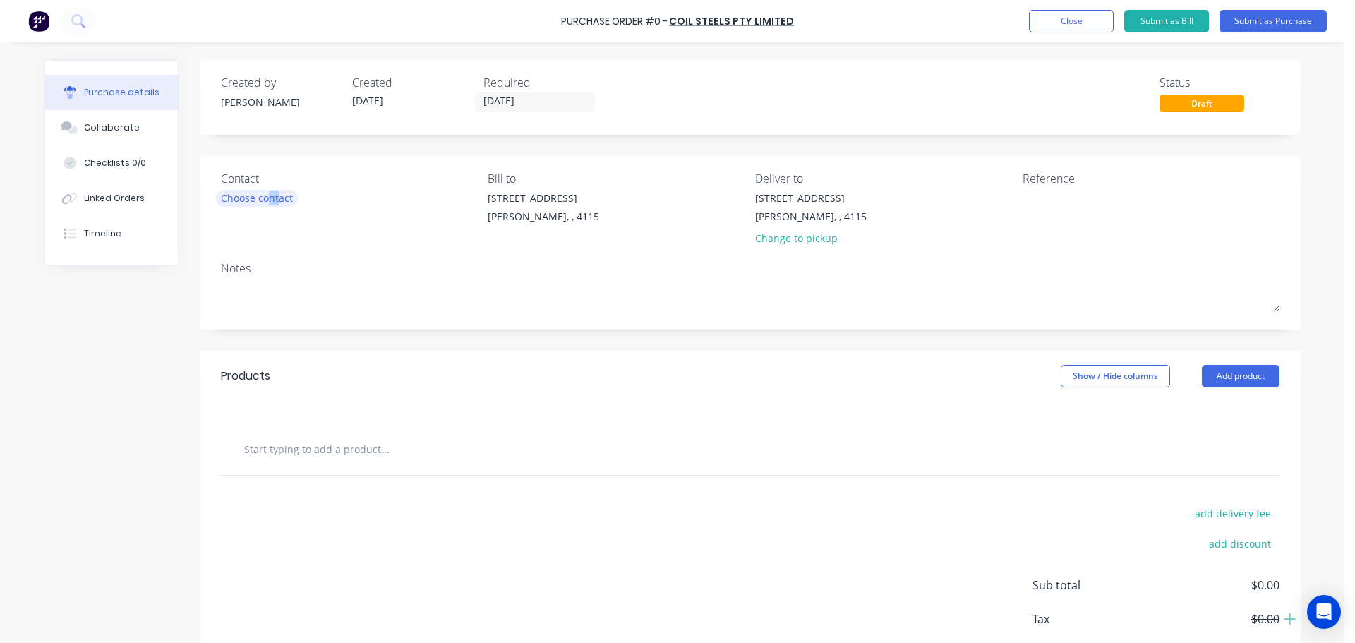
click at [263, 198] on div "Choose contact" at bounding box center [257, 198] width 72 height 15
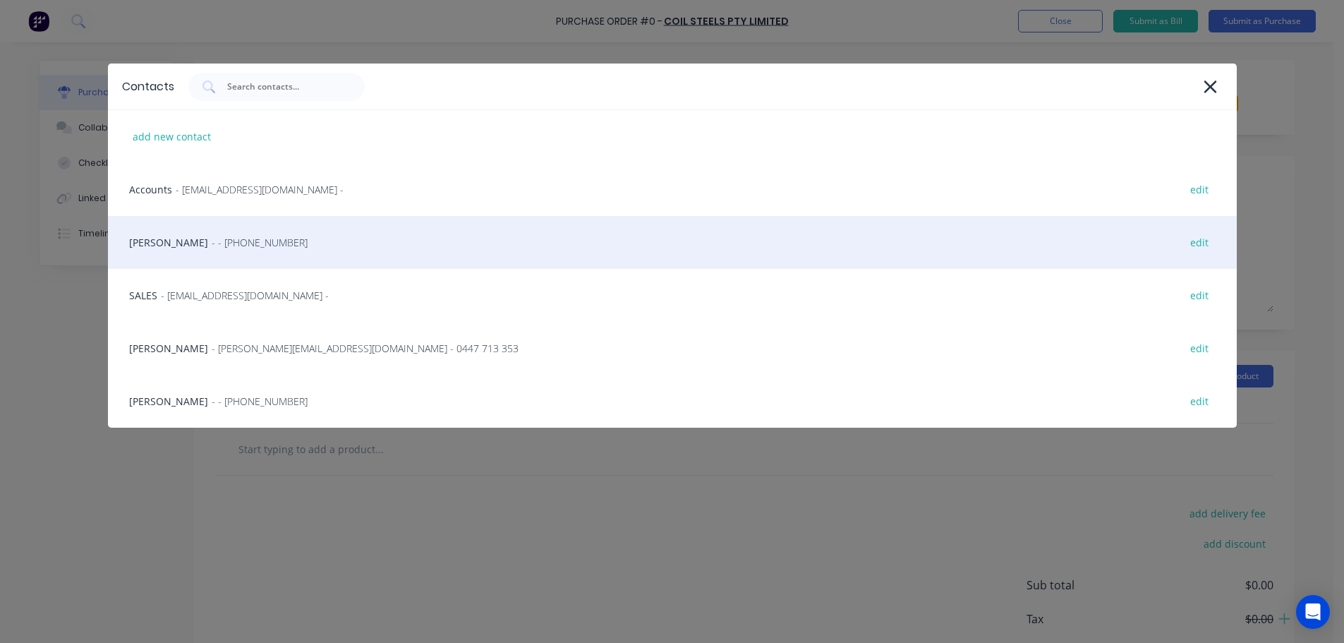
click at [265, 246] on div "HAYDEN - - [PHONE_NUMBER] edit" at bounding box center [672, 242] width 1129 height 53
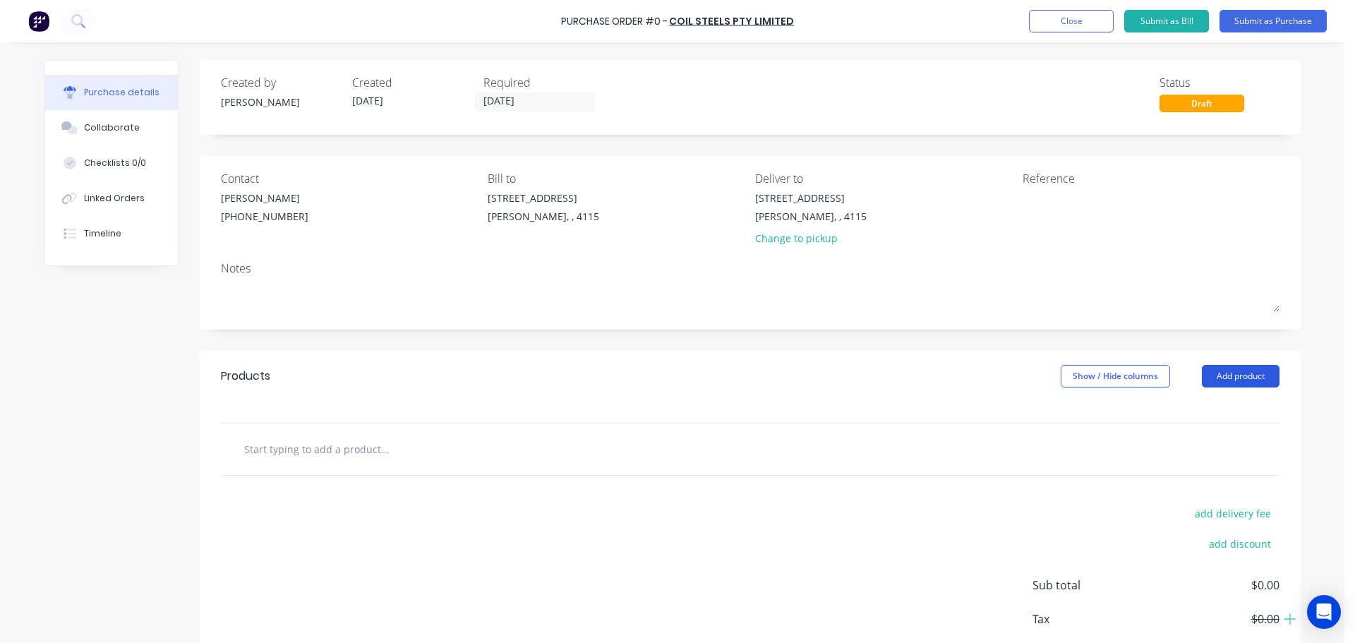
click at [1225, 373] on button "Add product" at bounding box center [1241, 376] width 78 height 23
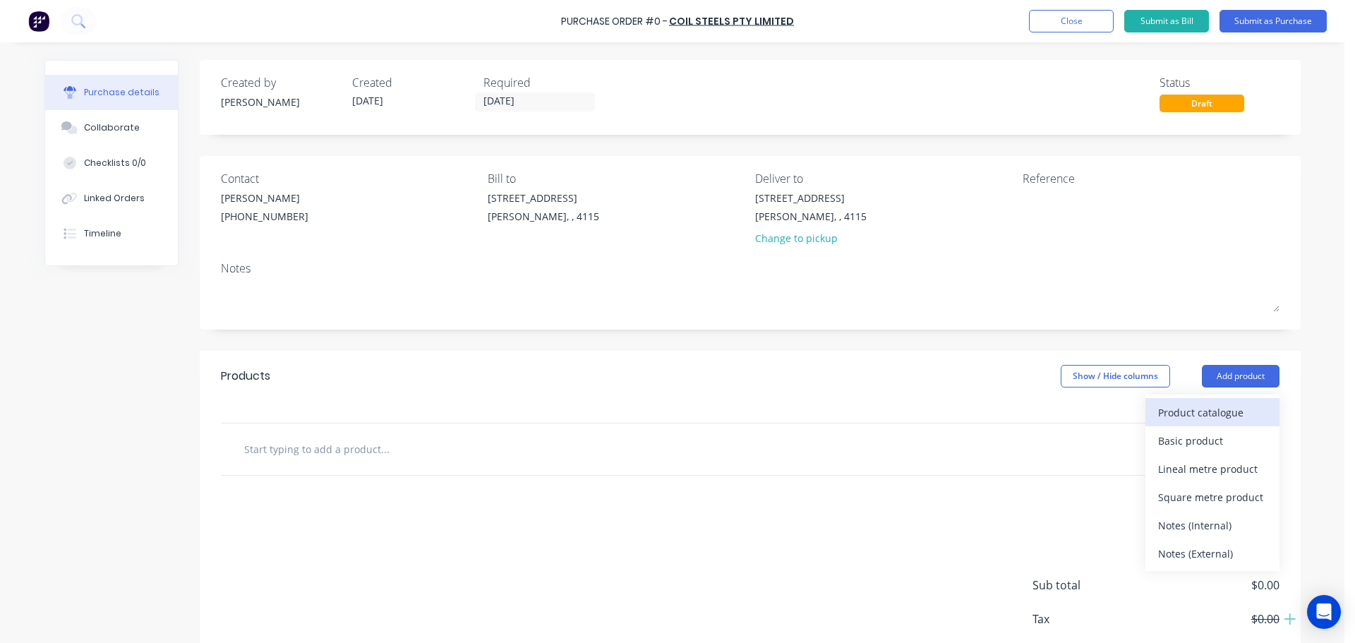
click at [1199, 412] on div "Product catalogue" at bounding box center [1212, 412] width 109 height 20
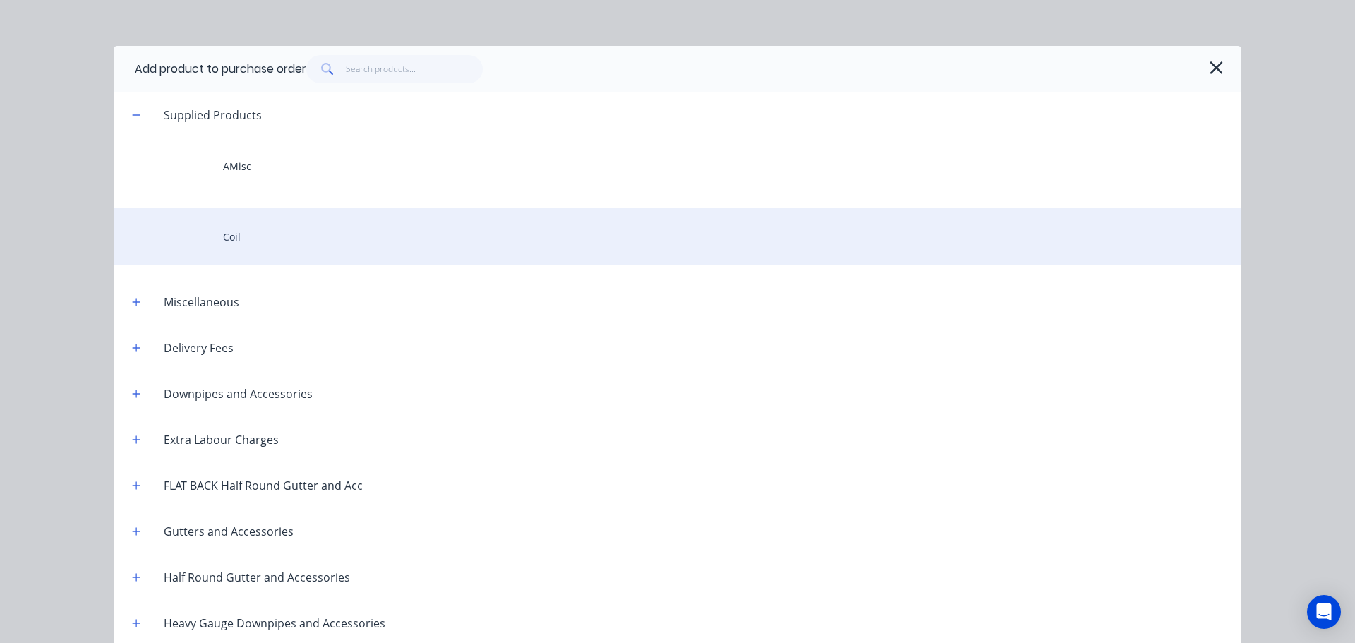
click at [284, 248] on div "Coil" at bounding box center [678, 236] width 1128 height 56
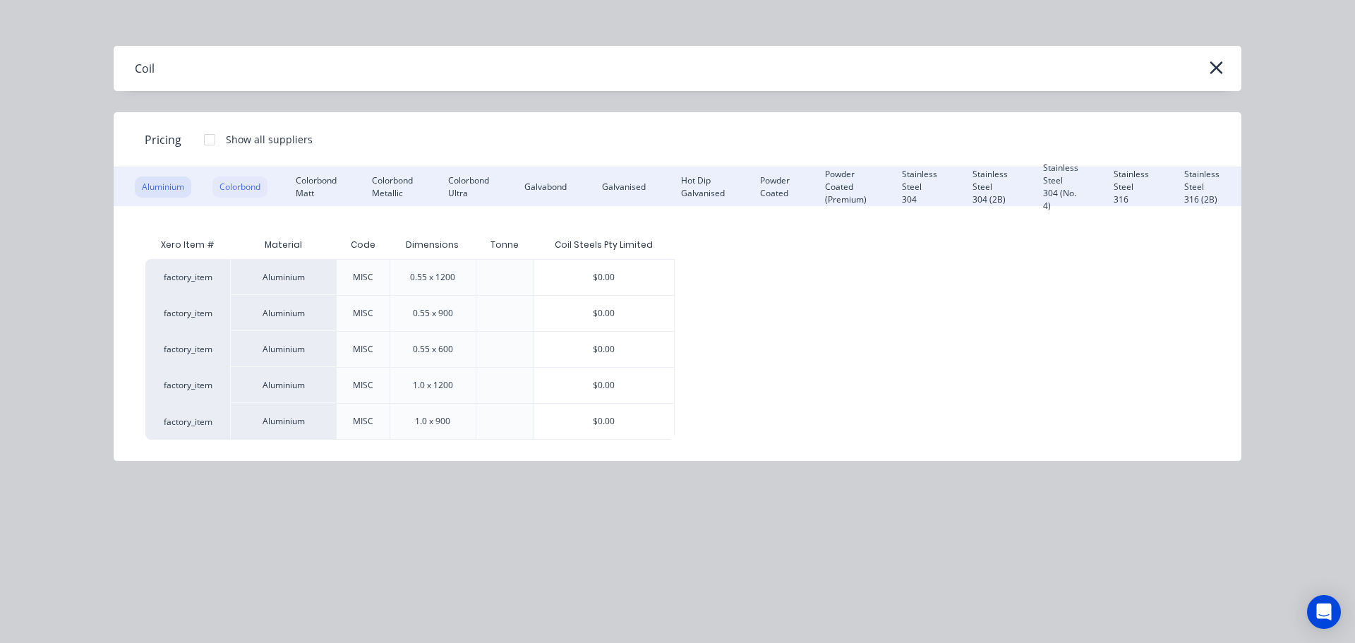
click at [229, 176] on div "Colorbond" at bounding box center [239, 186] width 55 height 21
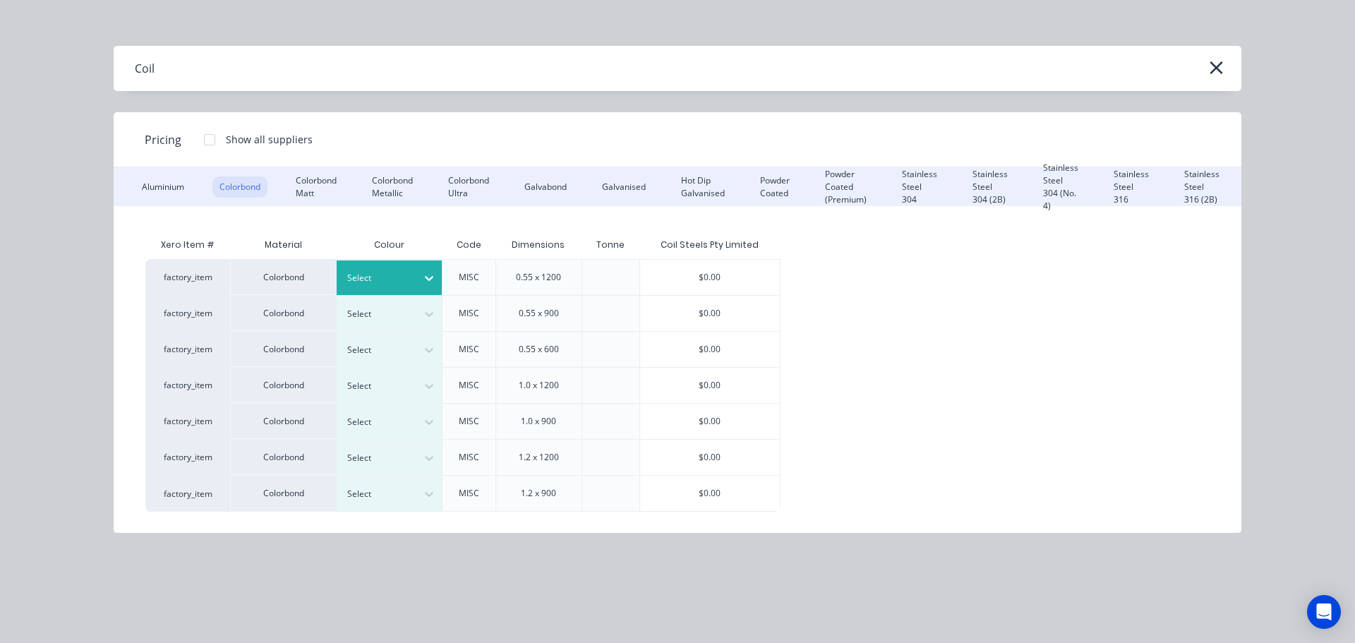
click at [422, 268] on div at bounding box center [428, 278] width 25 height 23
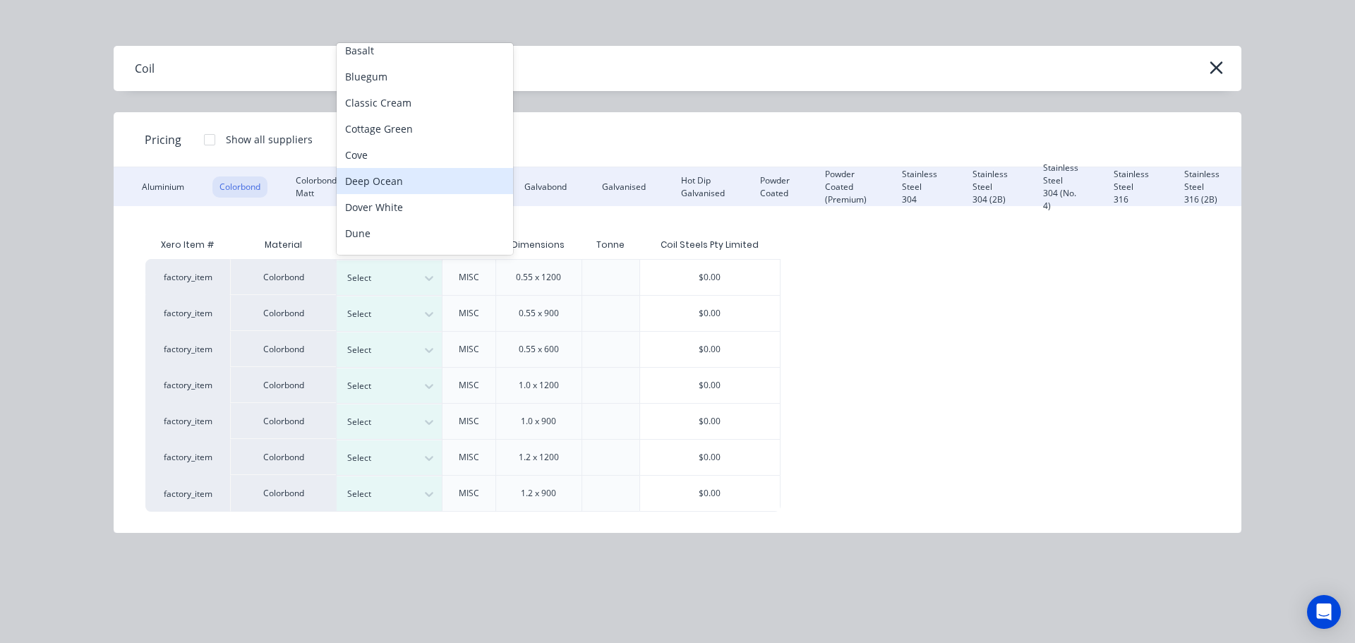
scroll to position [473, 0]
click at [398, 193] on div "Wallaby" at bounding box center [425, 187] width 176 height 26
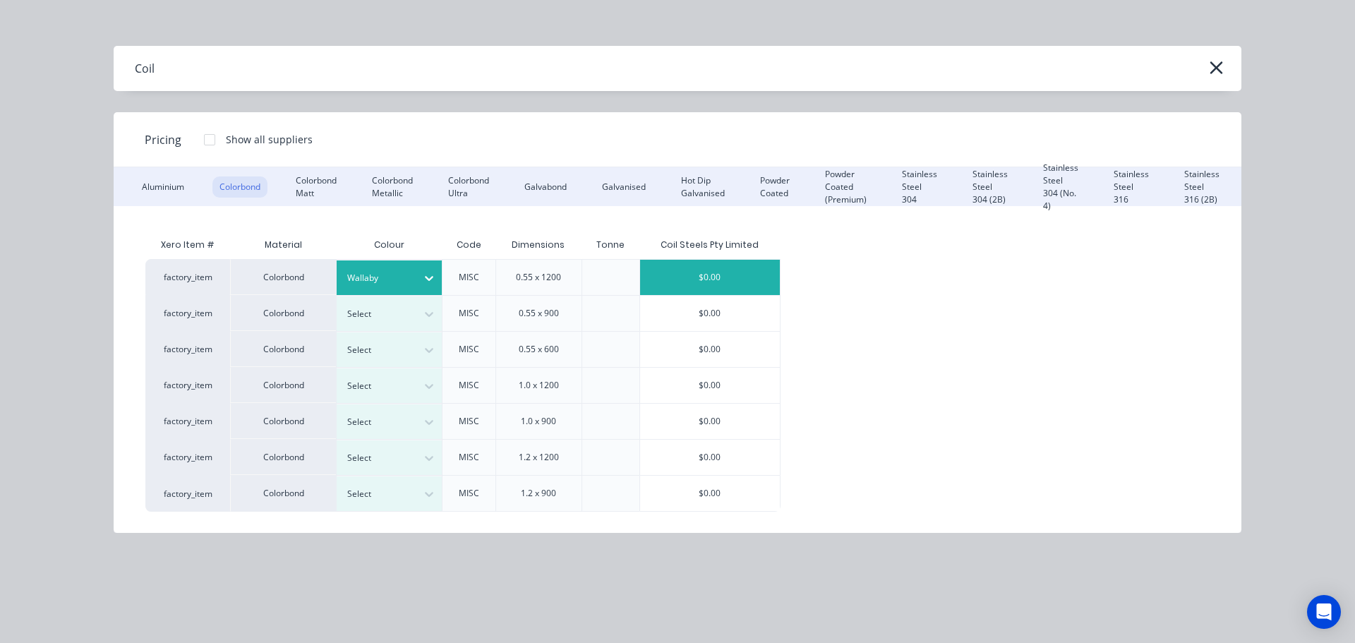
click at [700, 273] on div "$0.00" at bounding box center [710, 277] width 140 height 35
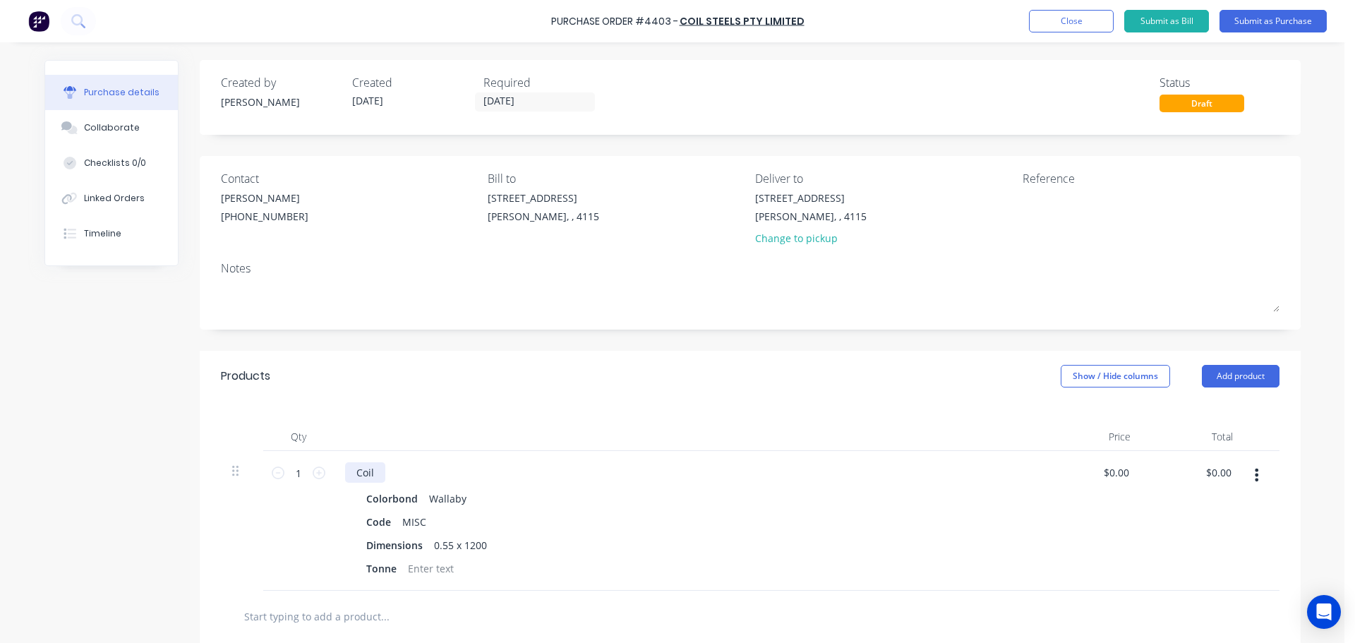
click at [377, 474] on div "Coil" at bounding box center [365, 472] width 40 height 20
click at [673, 378] on div "Products Show / Hide columns Add product" at bounding box center [750, 376] width 1101 height 51
click at [1227, 378] on button "Add product" at bounding box center [1241, 376] width 78 height 23
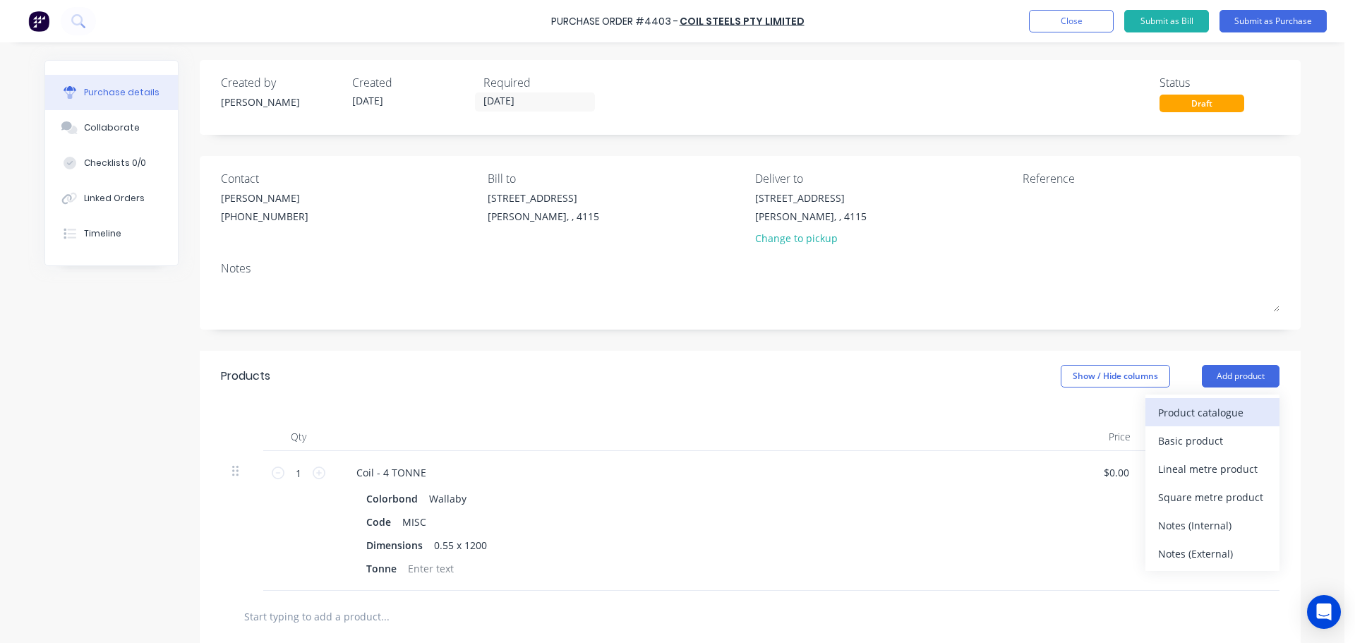
click at [1193, 402] on div "Product catalogue" at bounding box center [1212, 412] width 109 height 20
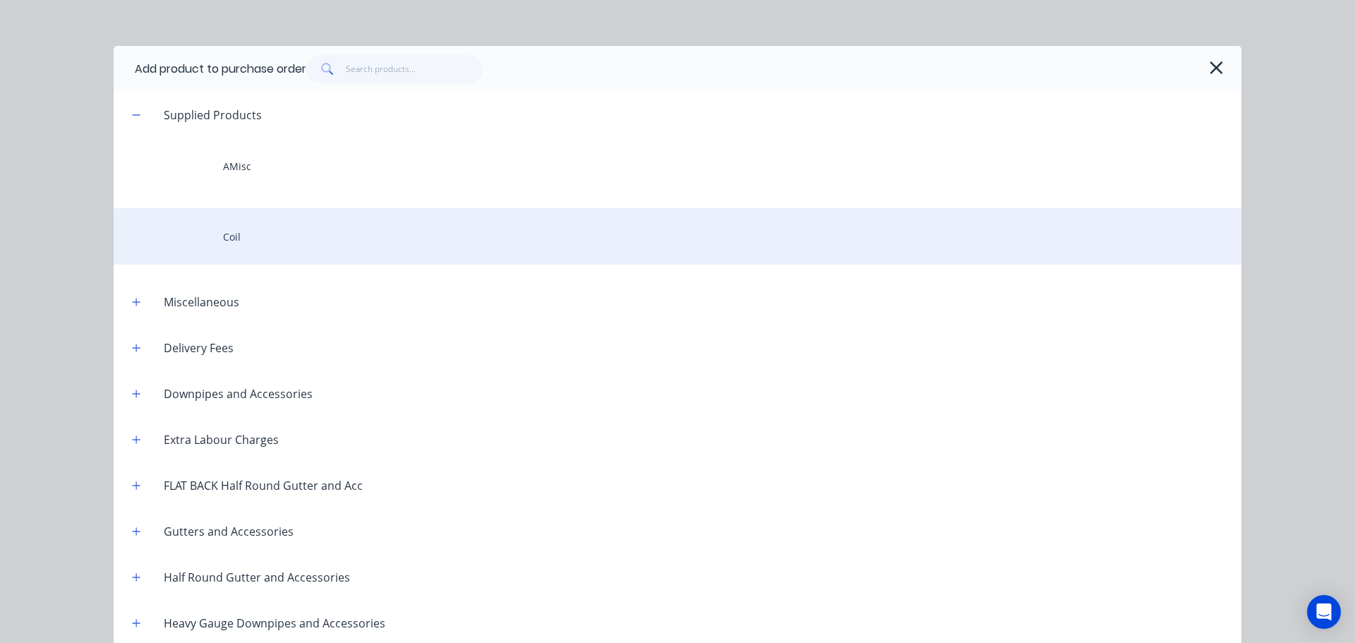
click at [253, 239] on div "Coil" at bounding box center [678, 236] width 1128 height 56
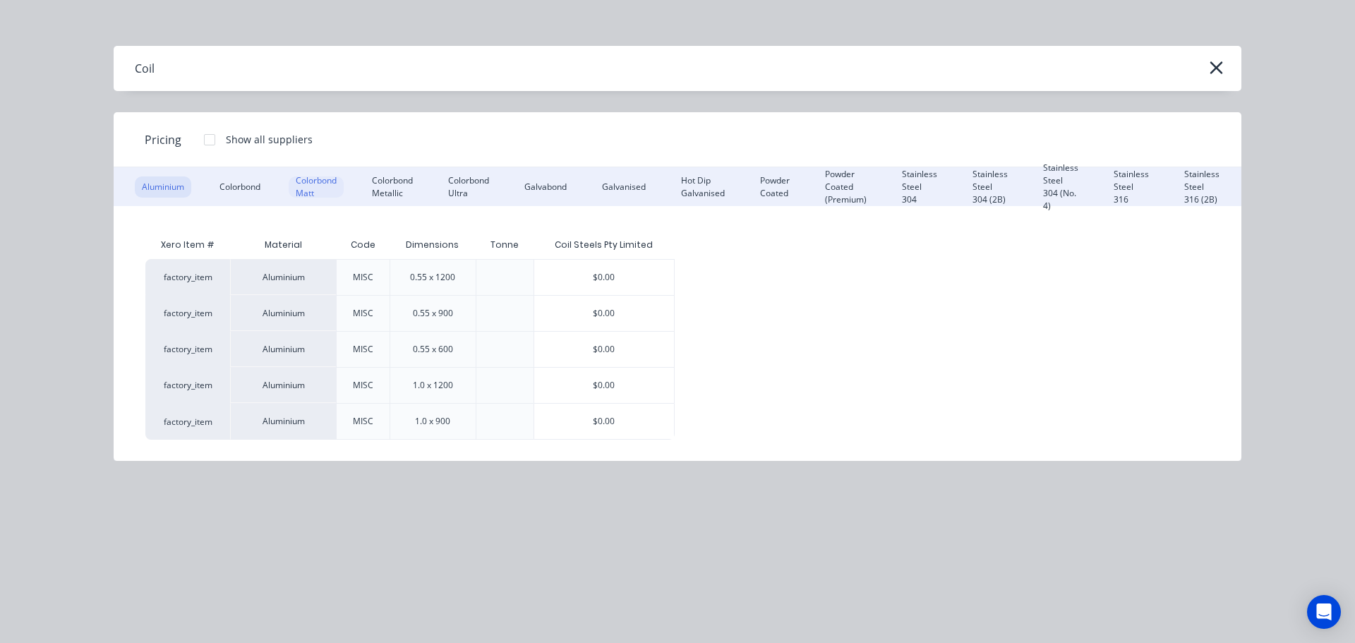
click at [326, 184] on div "Colorbond Matt" at bounding box center [316, 186] width 55 height 21
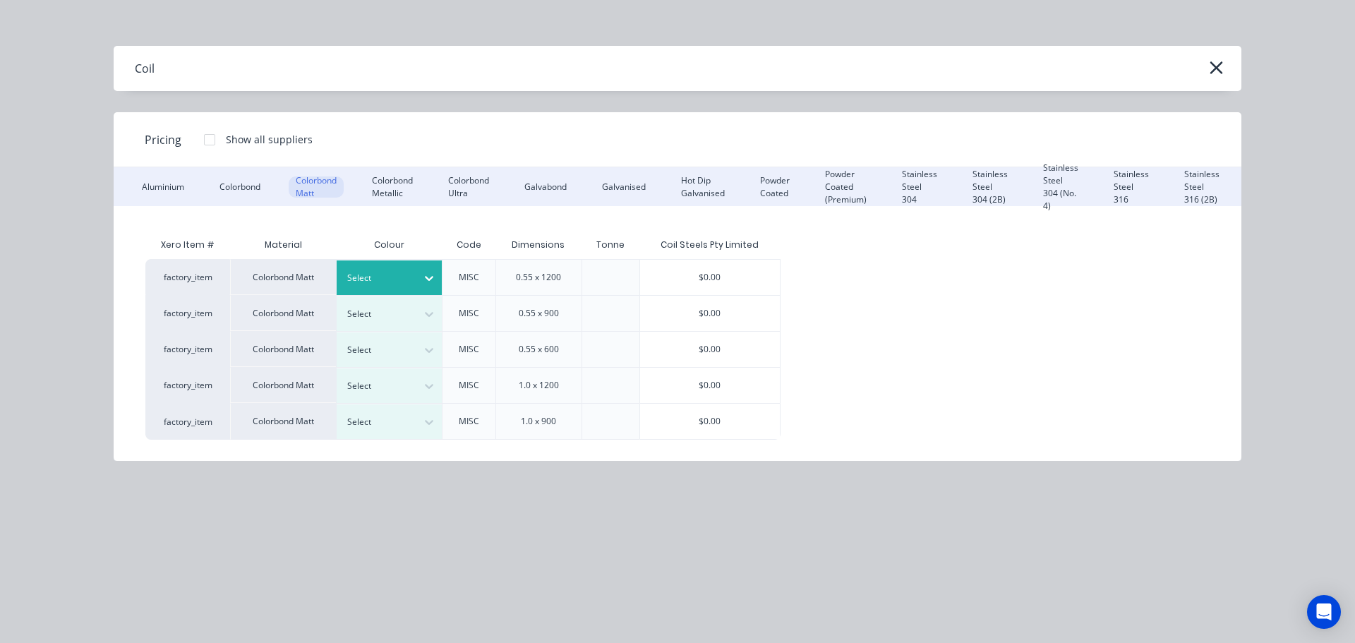
click at [412, 275] on div "Select" at bounding box center [376, 278] width 79 height 18
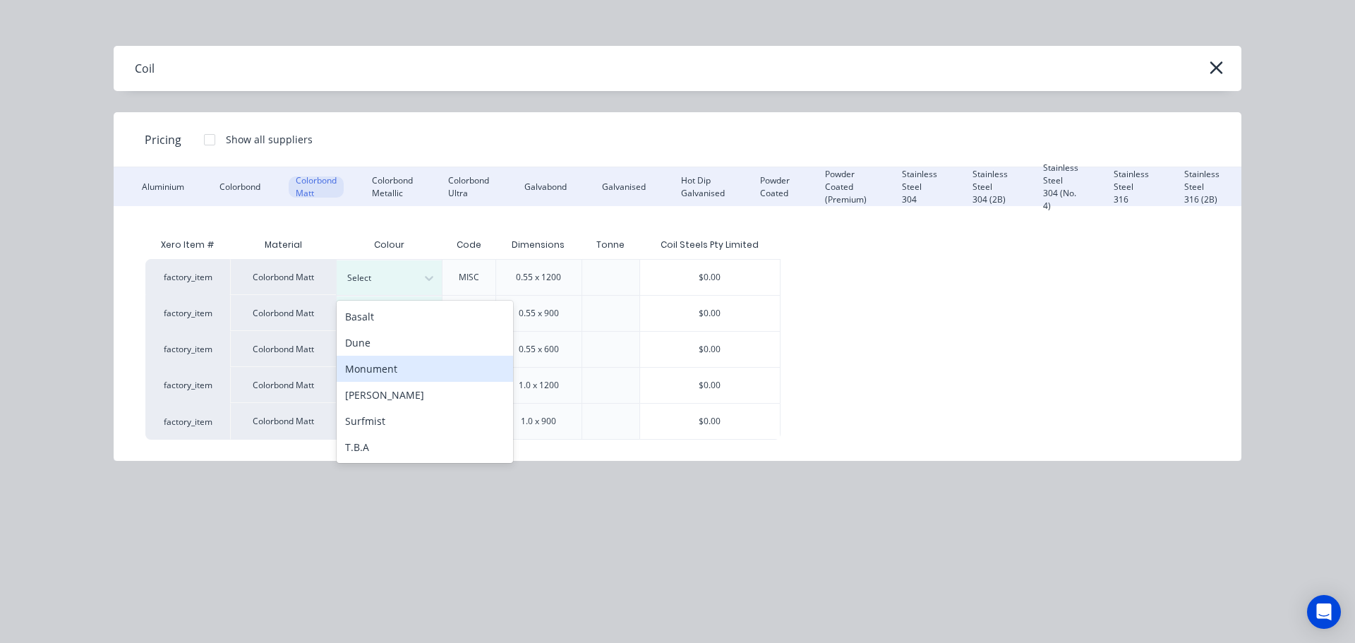
click at [396, 373] on div "Monument" at bounding box center [425, 369] width 176 height 26
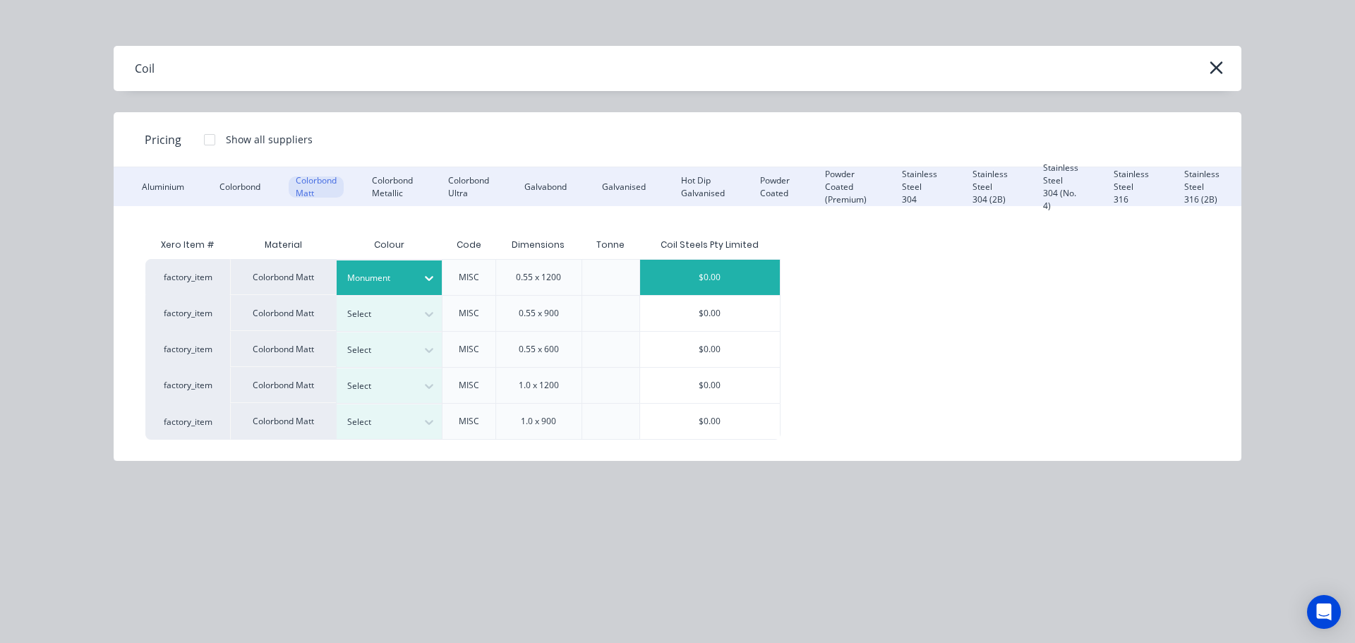
click at [715, 285] on div "$0.00" at bounding box center [710, 277] width 140 height 35
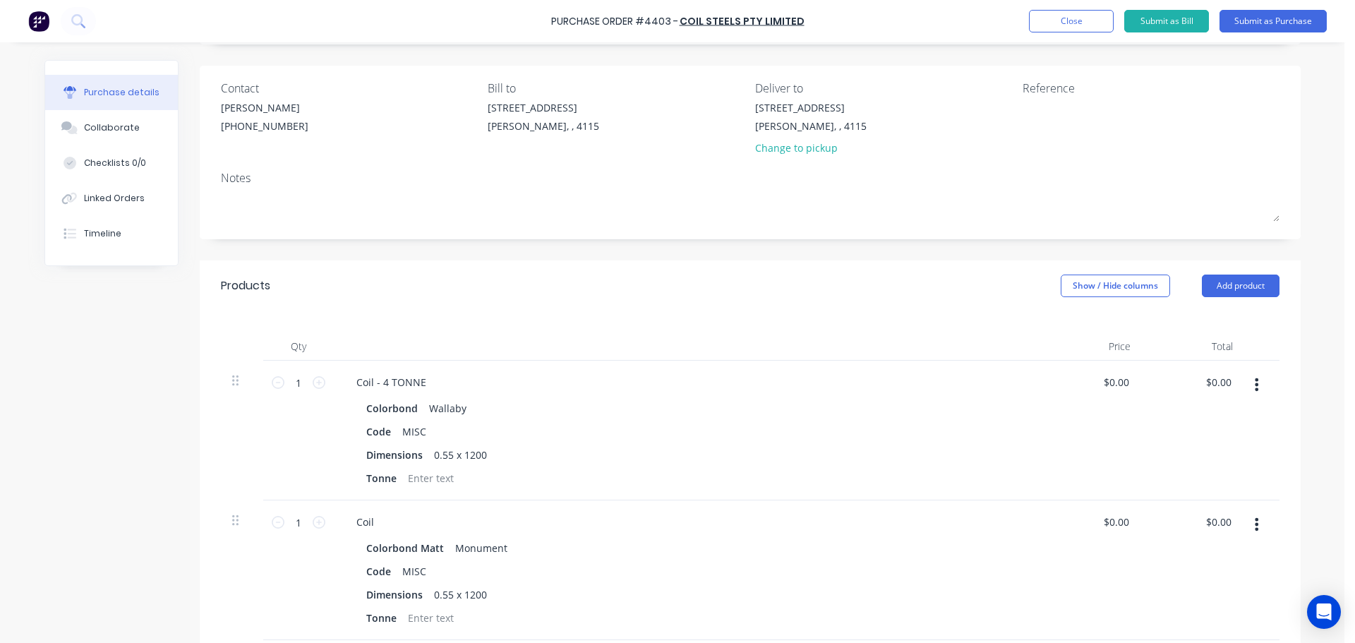
scroll to position [141, 0]
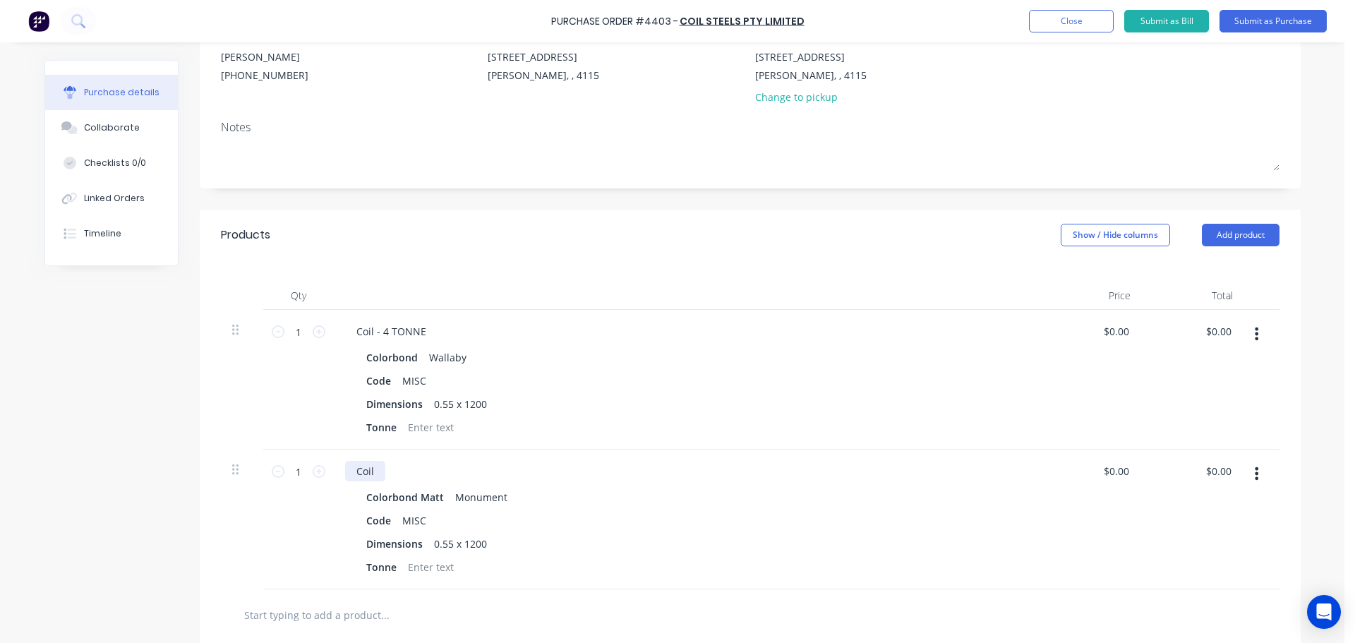
click at [377, 471] on div "Coil" at bounding box center [365, 471] width 40 height 20
click at [1241, 243] on button "Add product" at bounding box center [1241, 235] width 78 height 23
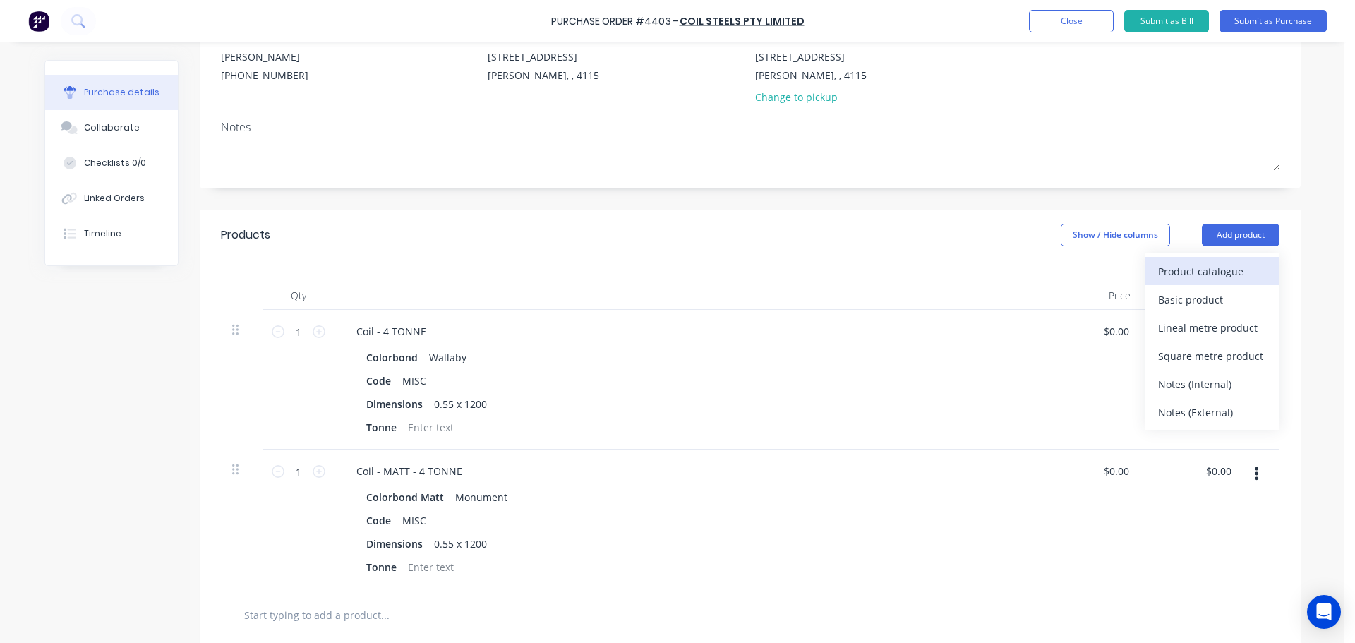
click at [1210, 274] on div "Product catalogue" at bounding box center [1212, 271] width 109 height 20
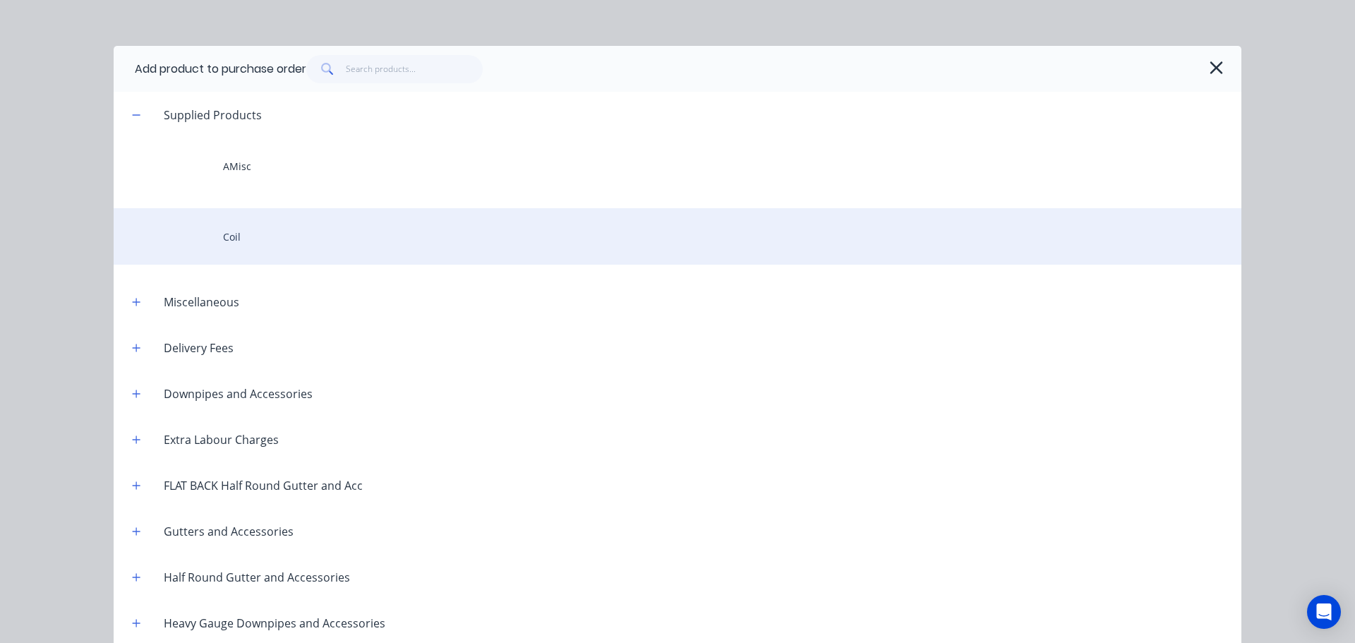
click at [254, 229] on div "Coil" at bounding box center [678, 236] width 1128 height 56
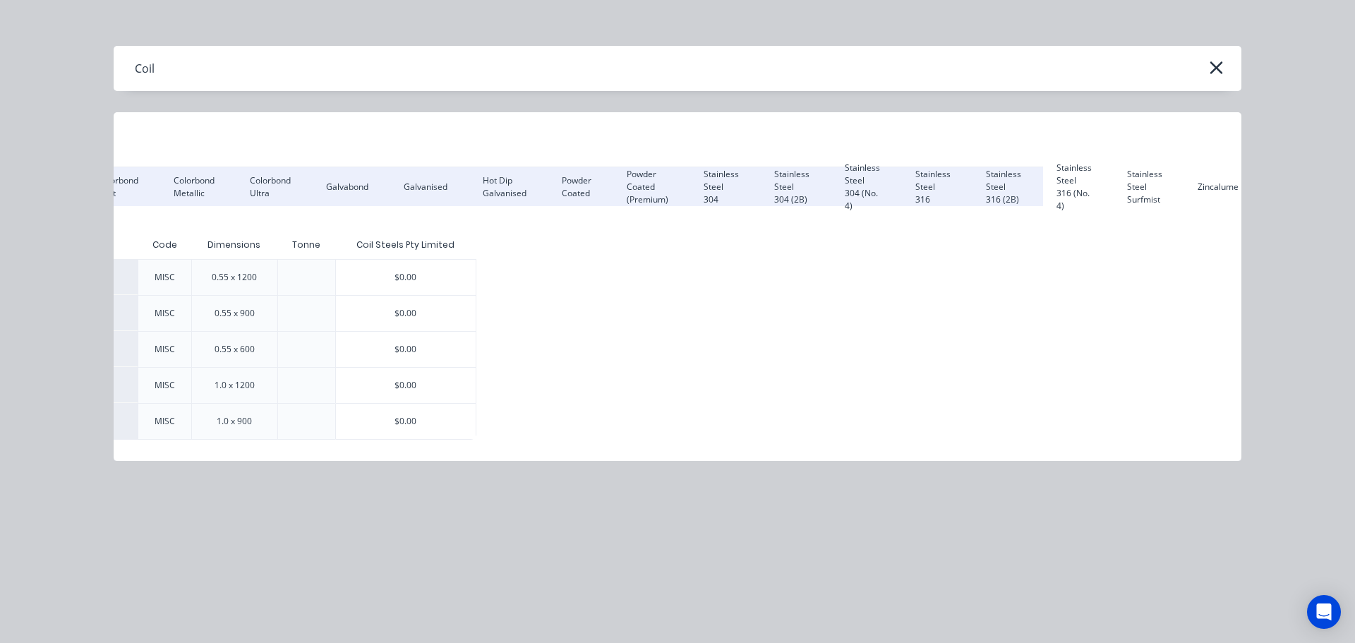
scroll to position [0, 207]
click at [1210, 190] on div "Zincalume" at bounding box center [1209, 186] width 55 height 21
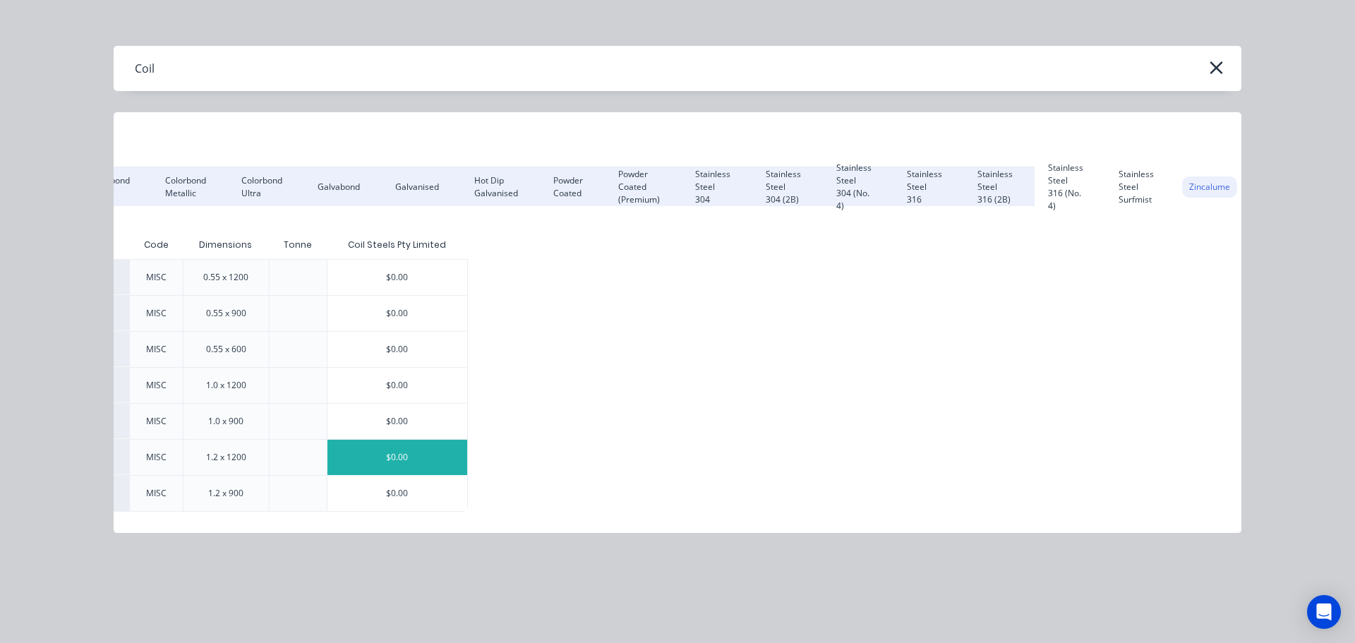
click at [411, 459] on div "$0.00" at bounding box center [397, 457] width 140 height 35
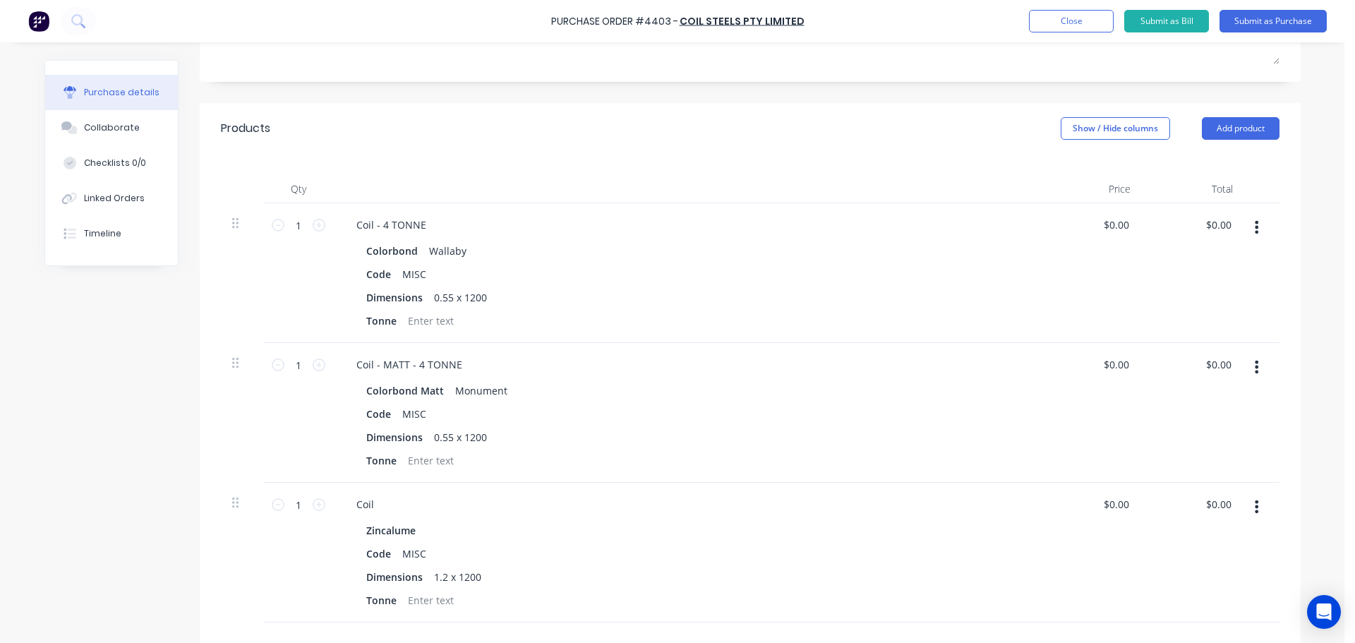
scroll to position [282, 0]
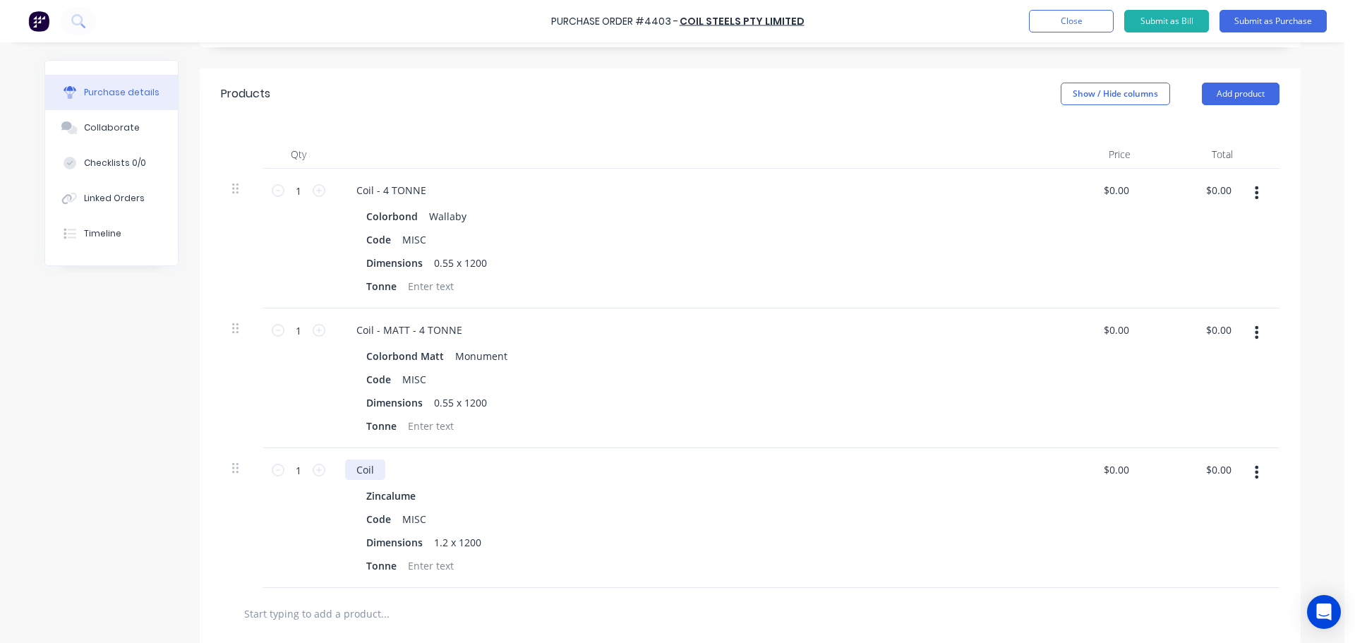
click at [373, 476] on div "Coil" at bounding box center [365, 469] width 40 height 20
click at [1246, 30] on button "Submit as Purchase" at bounding box center [1273, 21] width 107 height 23
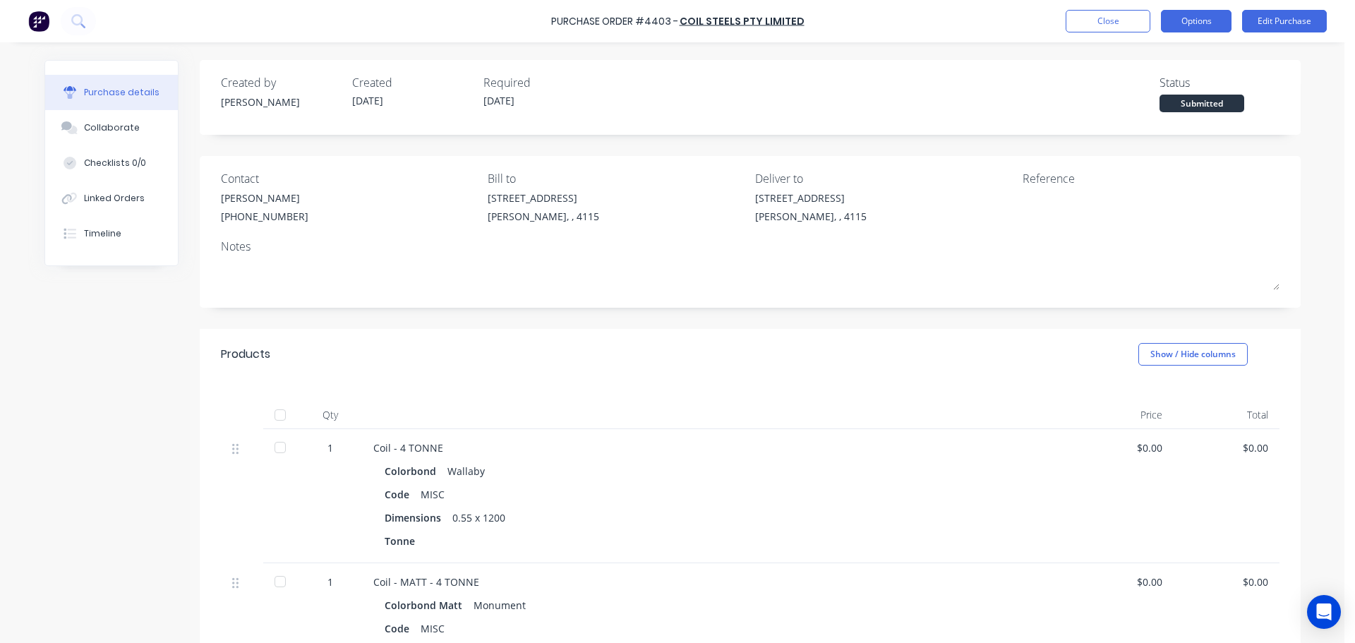
click at [1196, 21] on button "Options" at bounding box center [1196, 21] width 71 height 23
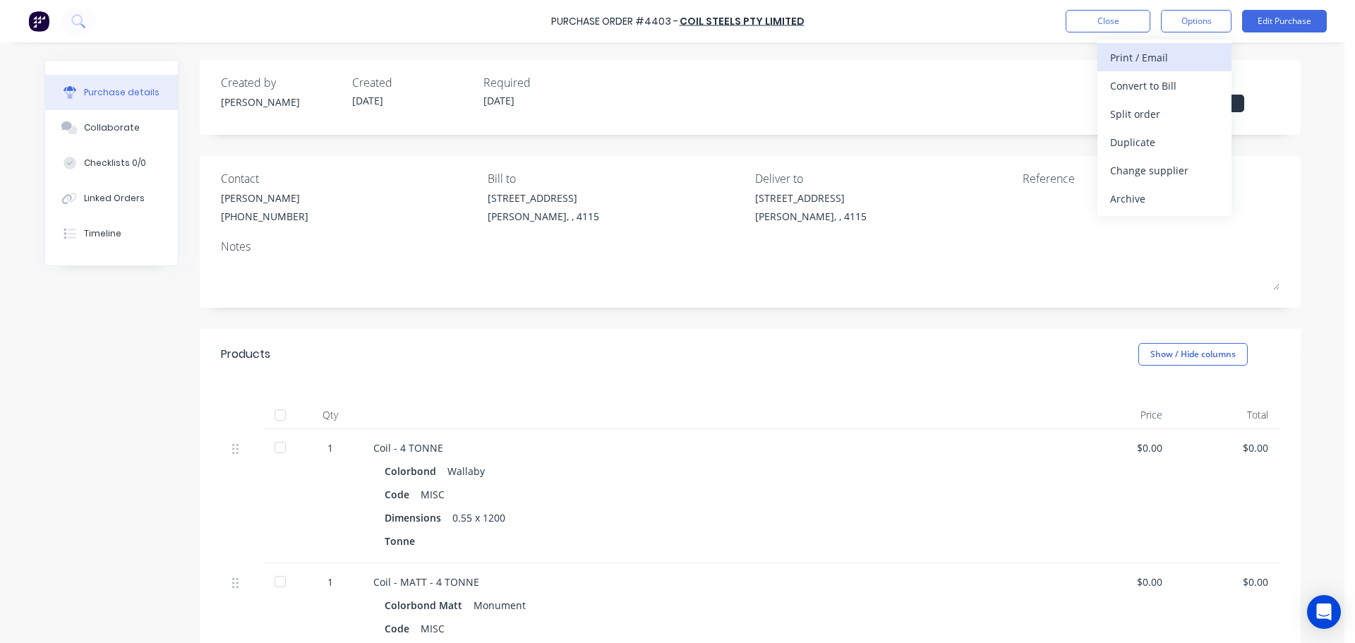
click at [1162, 66] on div "Print / Email" at bounding box center [1164, 57] width 109 height 20
click at [1150, 115] on div "Without pricing" at bounding box center [1164, 114] width 109 height 20
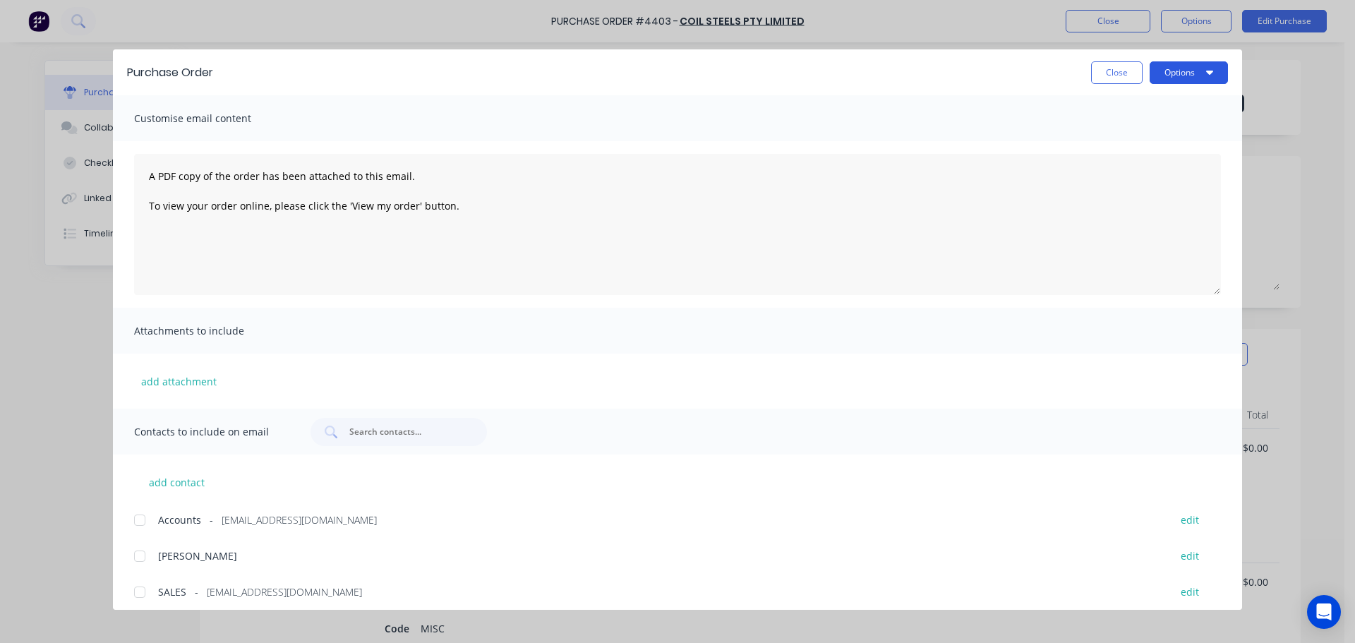
click at [1180, 74] on button "Options" at bounding box center [1189, 72] width 78 height 23
click at [1141, 133] on div "Print" at bounding box center [1161, 136] width 109 height 20
click at [1105, 78] on button "Close" at bounding box center [1117, 72] width 52 height 23
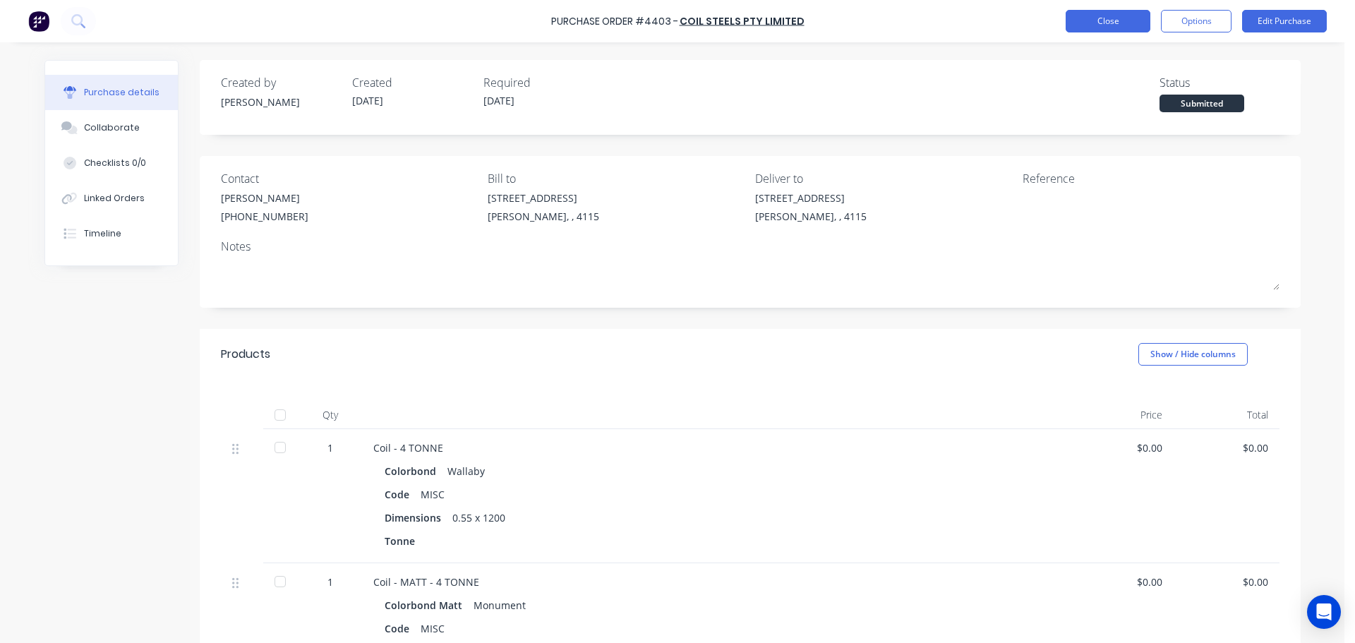
click at [1083, 11] on button "Close" at bounding box center [1108, 21] width 85 height 23
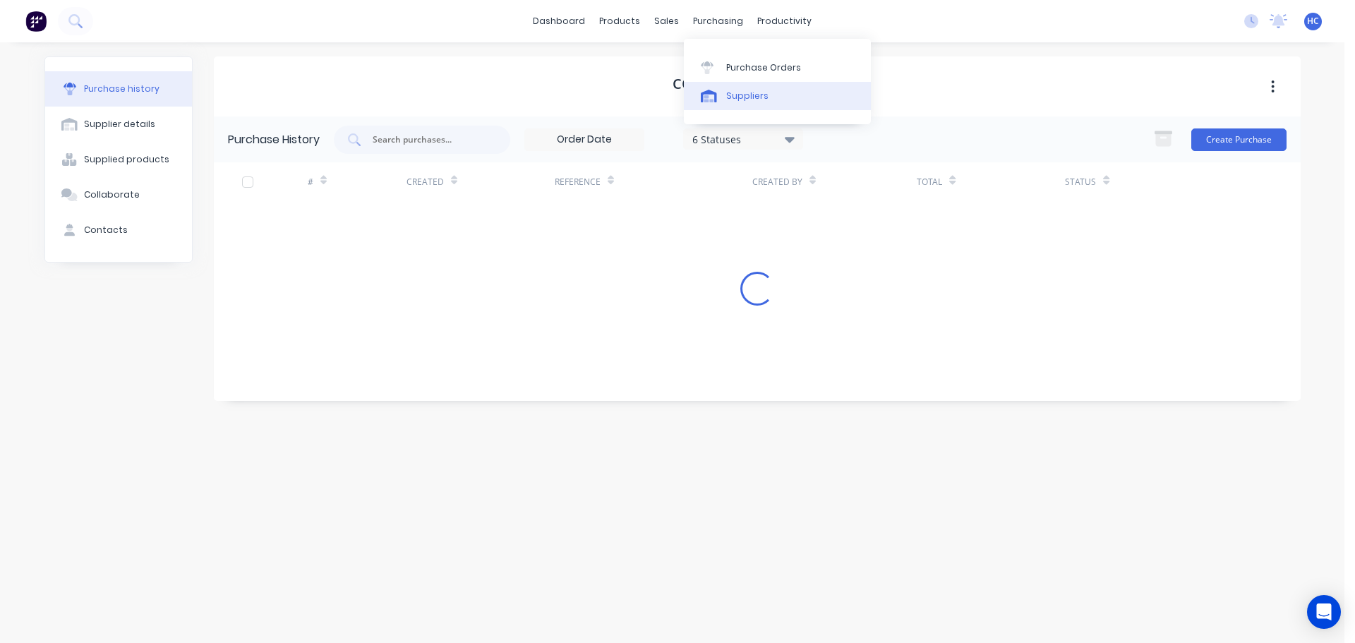
click at [722, 97] on link "Suppliers" at bounding box center [777, 96] width 187 height 28
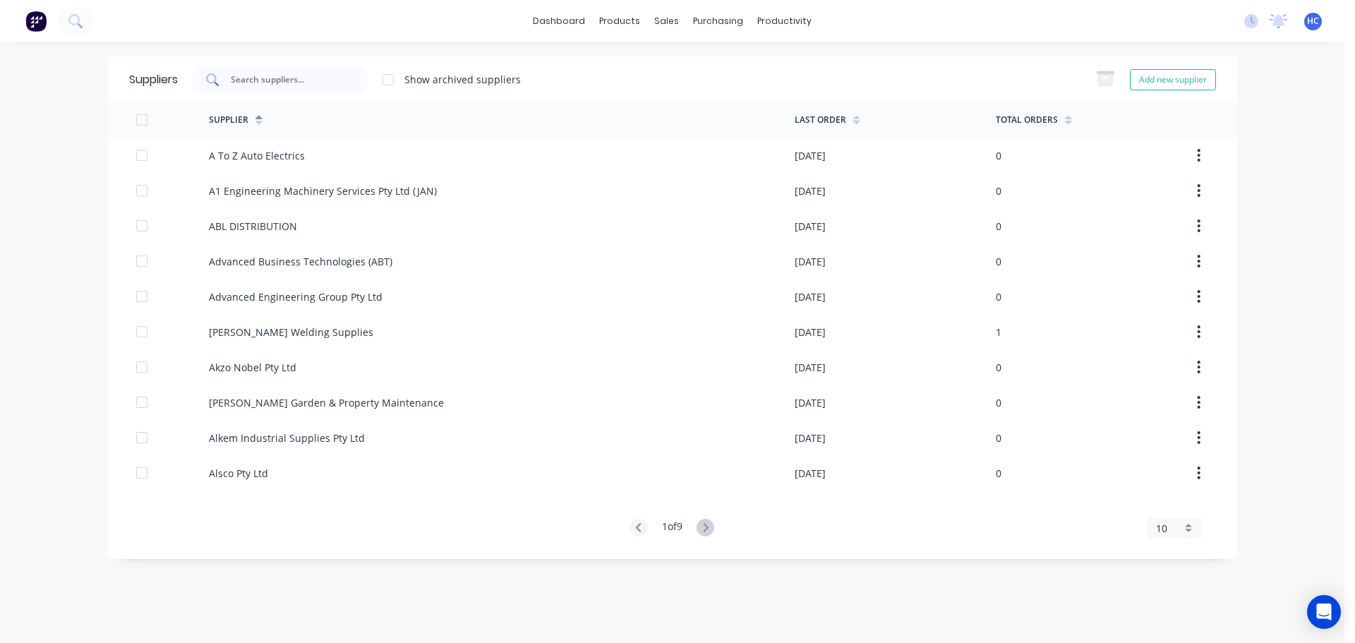
click at [323, 83] on input "text" at bounding box center [287, 80] width 117 height 14
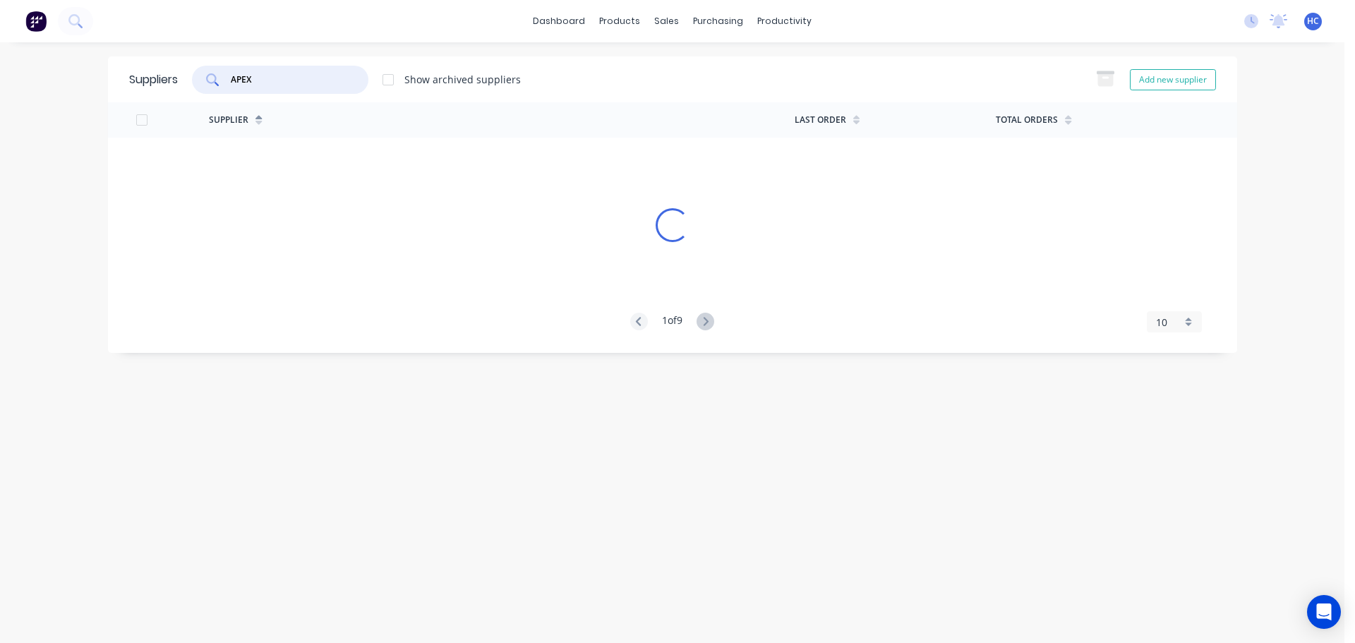
type input "APEX"
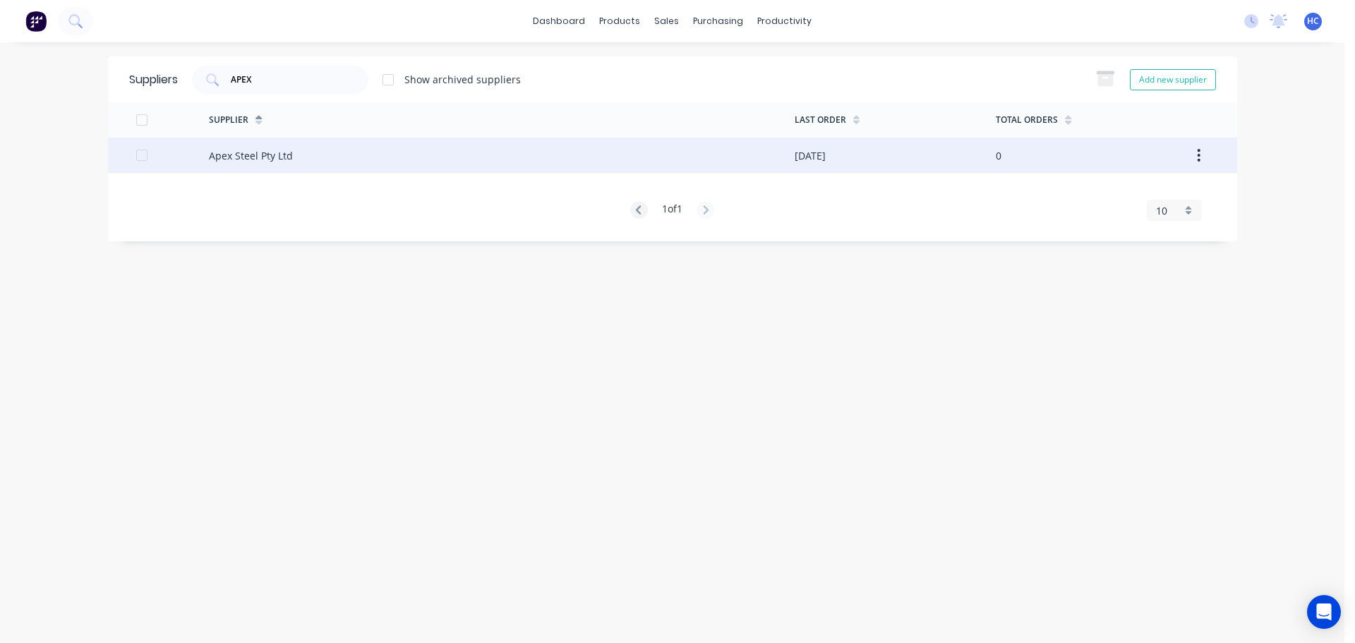
click at [678, 152] on div "Apex Steel Pty Ltd" at bounding box center [502, 155] width 586 height 35
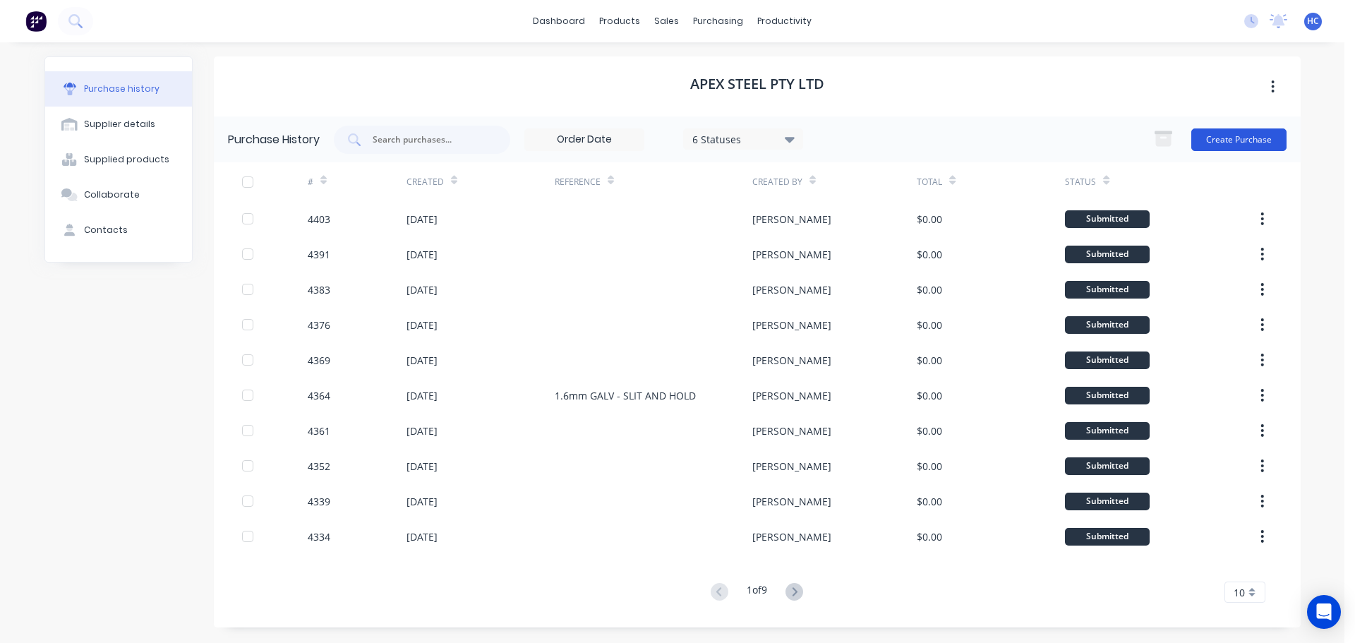
click at [1247, 141] on button "Create Purchase" at bounding box center [1238, 139] width 95 height 23
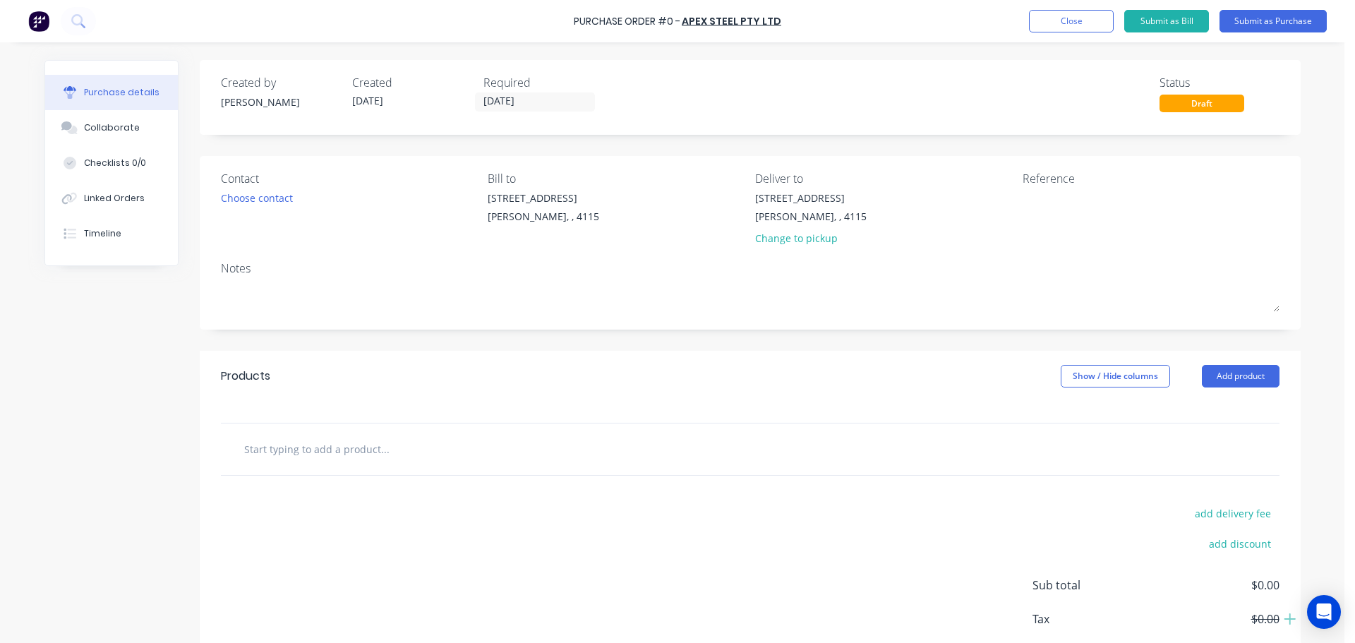
click at [493, 85] on div "Required" at bounding box center [543, 82] width 120 height 17
click at [504, 97] on input "[DATE]" at bounding box center [535, 102] width 119 height 18
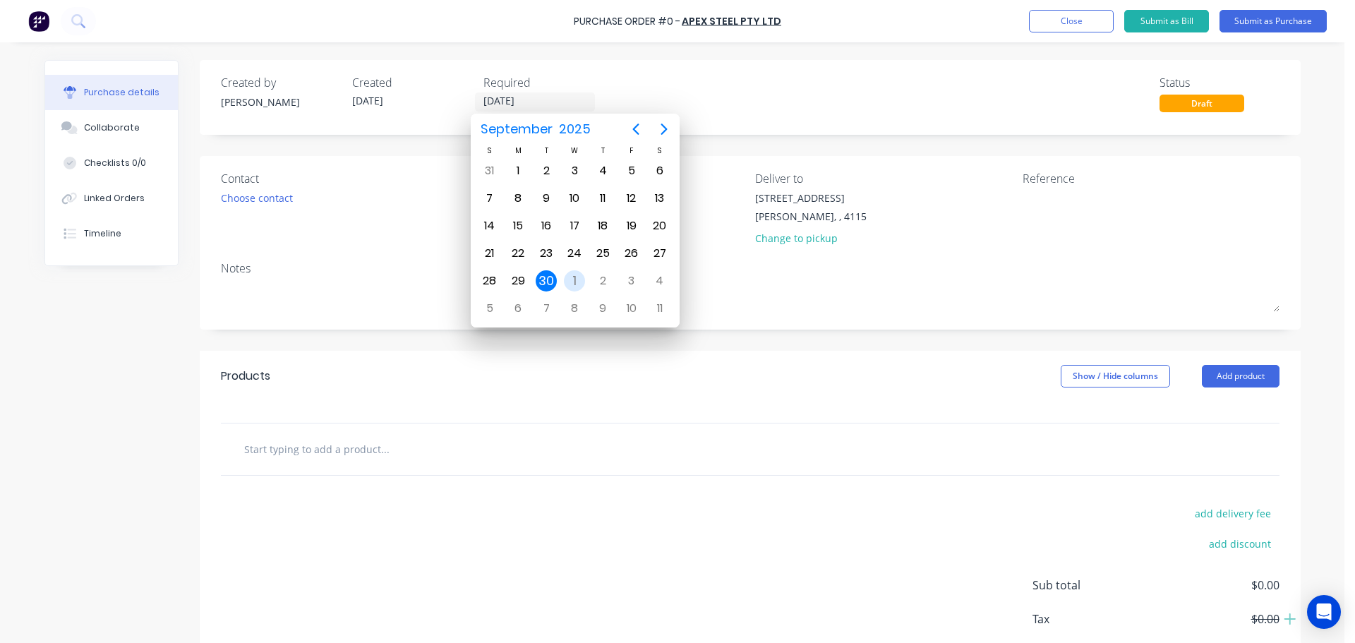
click at [580, 272] on div "1" at bounding box center [574, 280] width 21 height 21
type input "[DATE]"
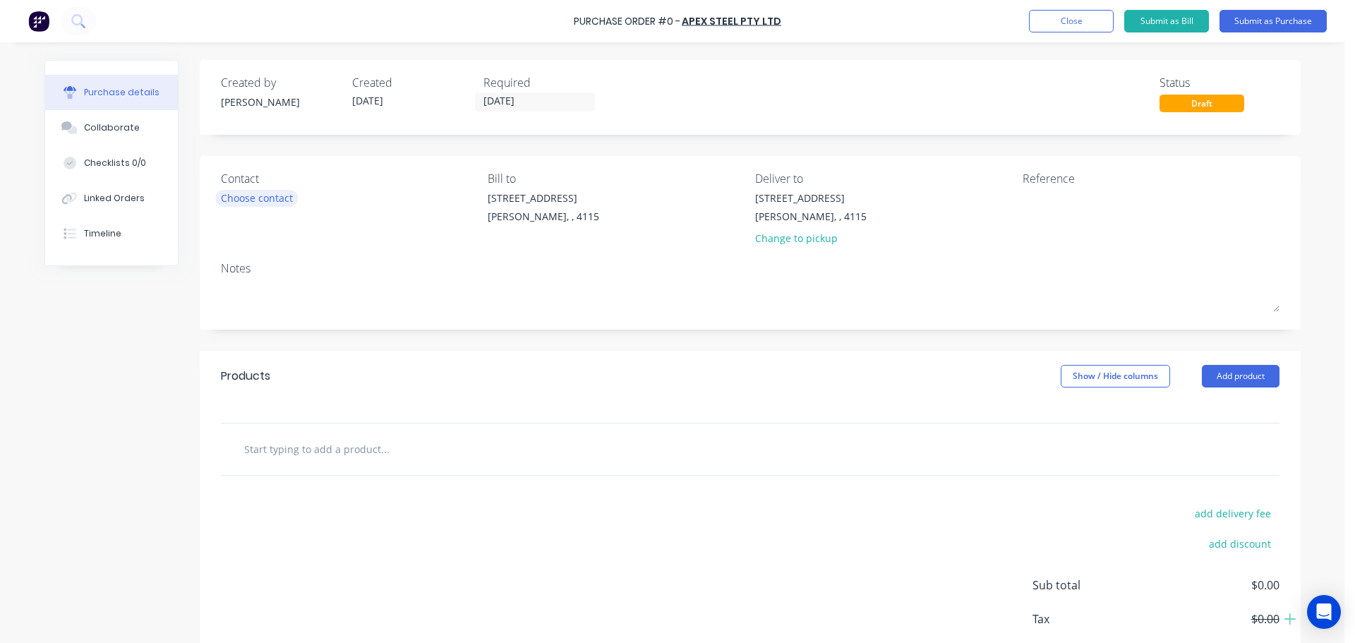
click at [223, 199] on div "Choose contact" at bounding box center [257, 198] width 72 height 15
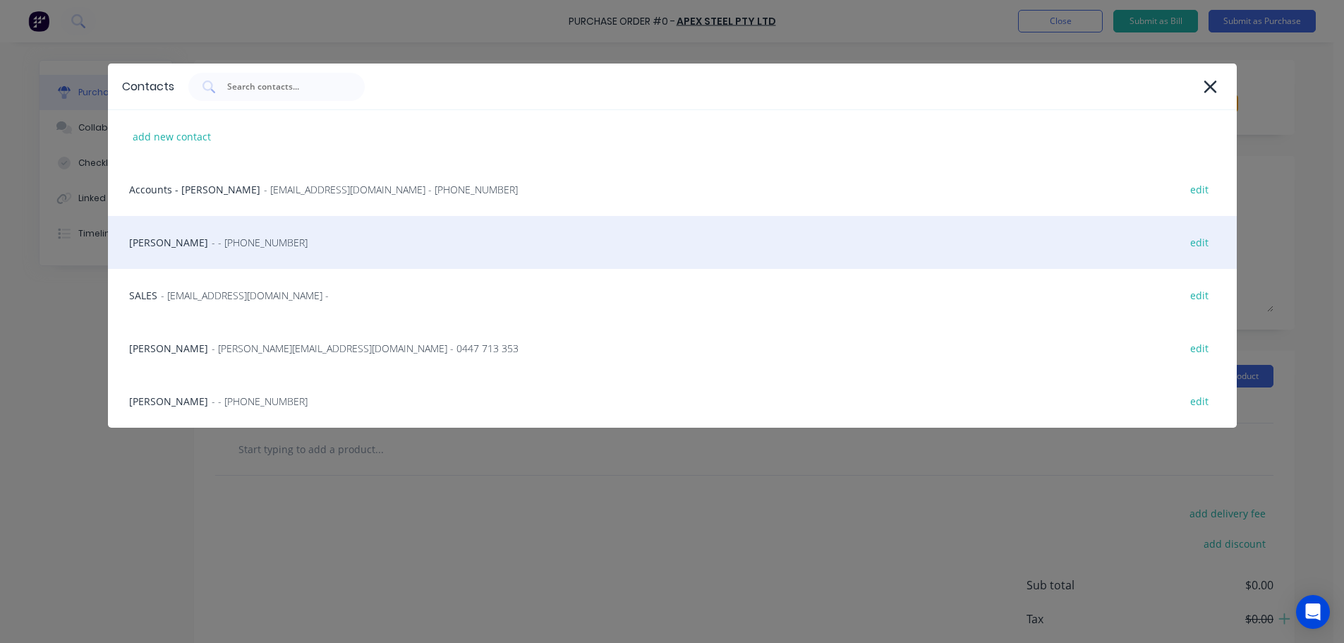
click at [231, 252] on div "HAYDEN - - [PHONE_NUMBER] edit" at bounding box center [672, 242] width 1129 height 53
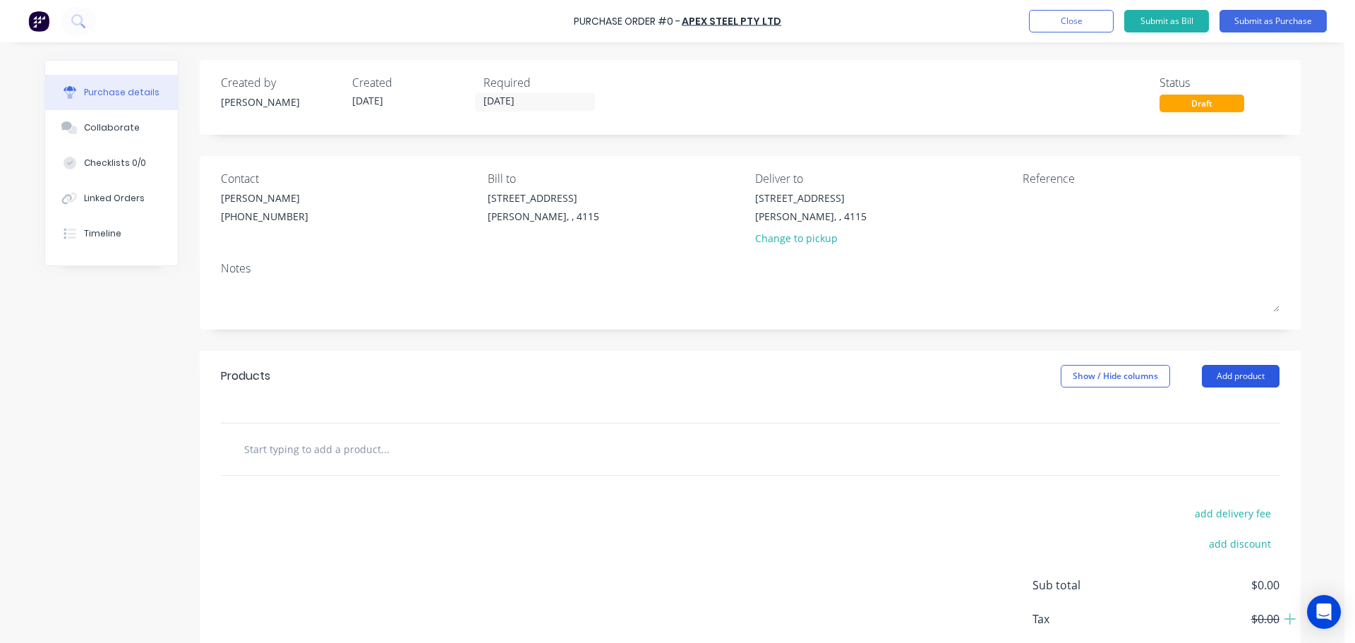
click at [1253, 382] on button "Add product" at bounding box center [1241, 376] width 78 height 23
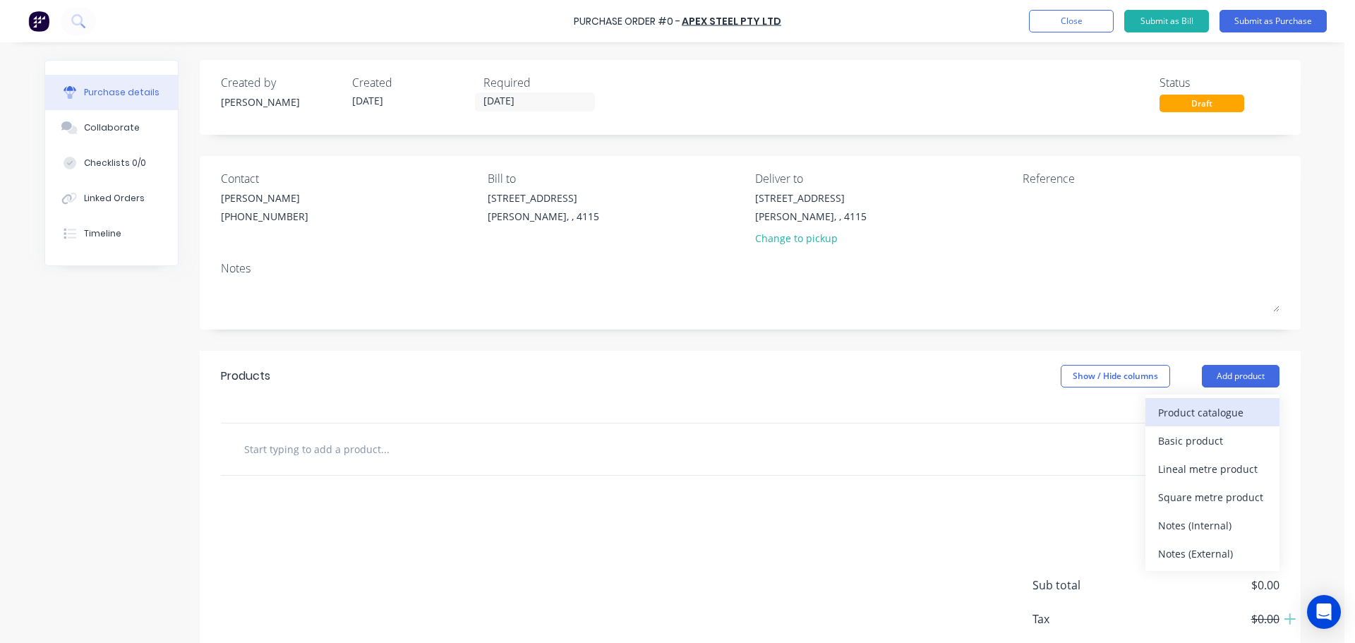
click at [1204, 414] on div "Product catalogue" at bounding box center [1212, 412] width 109 height 20
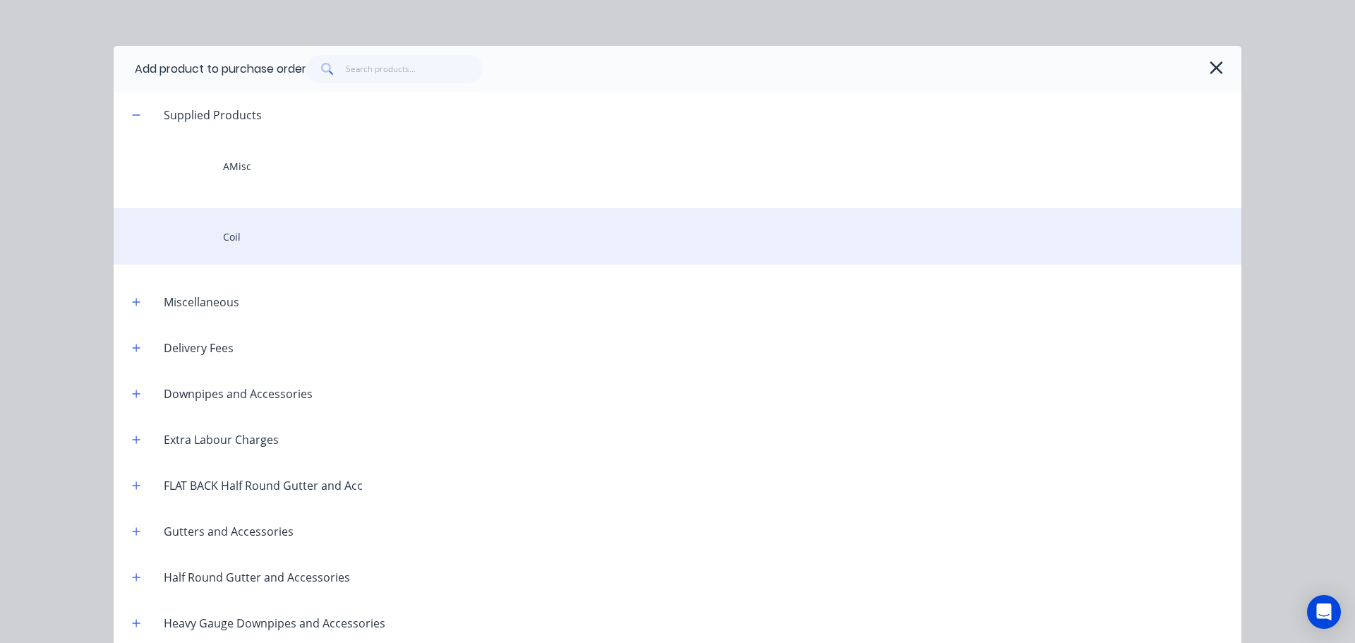
click at [276, 231] on div "Coil" at bounding box center [678, 236] width 1128 height 56
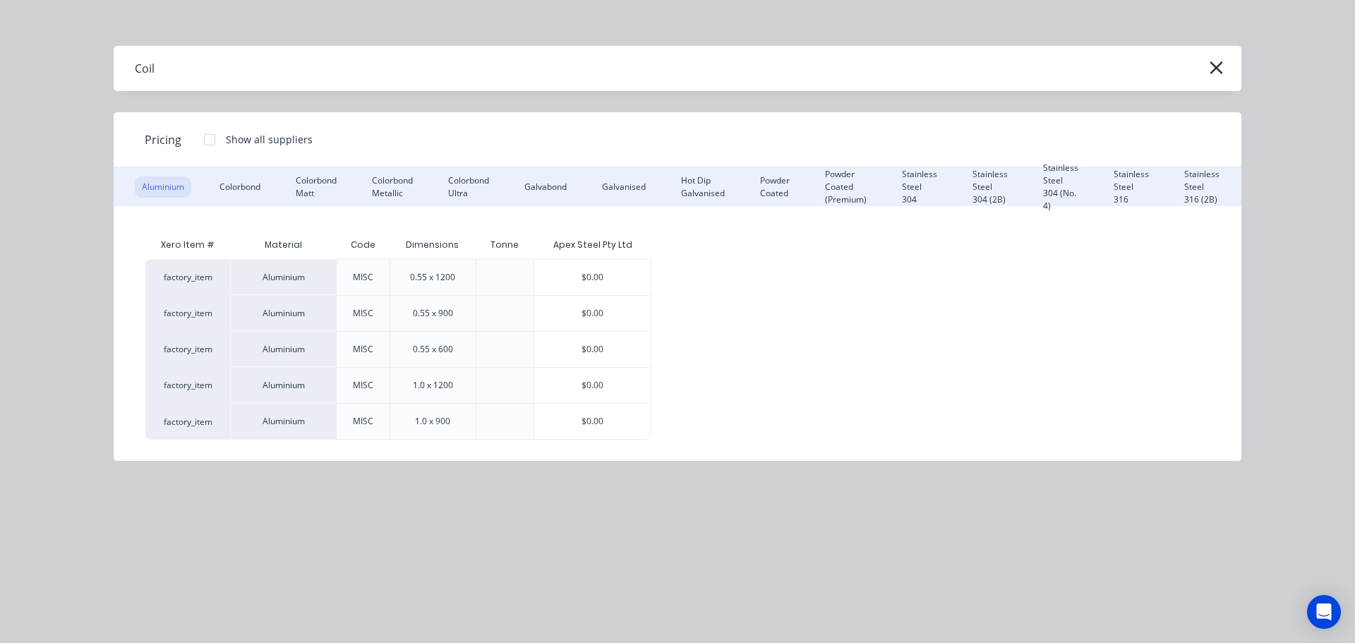
click at [230, 202] on div "Aluminium Colorbond Colorbond Matt Colorbond Metallic Colorbond Ultra Galvabond…" at bounding box center [678, 186] width 1128 height 39
click at [243, 183] on div "Colorbond" at bounding box center [239, 186] width 55 height 21
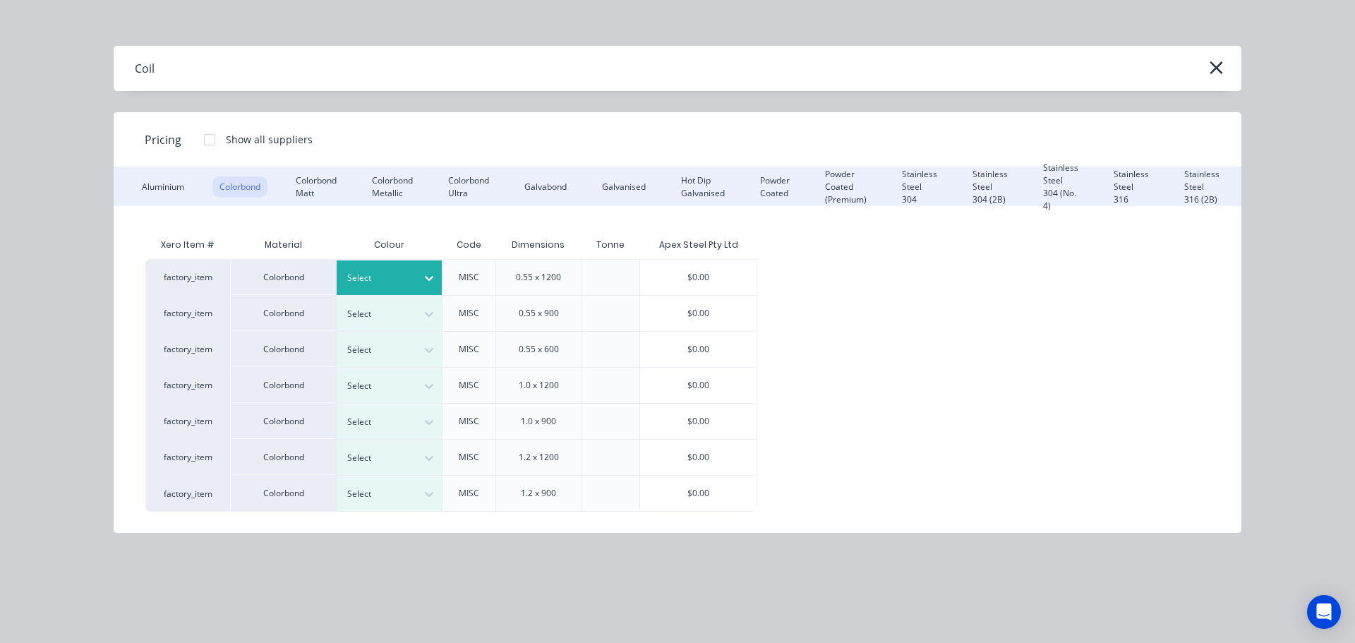
click at [405, 277] on div at bounding box center [379, 278] width 64 height 16
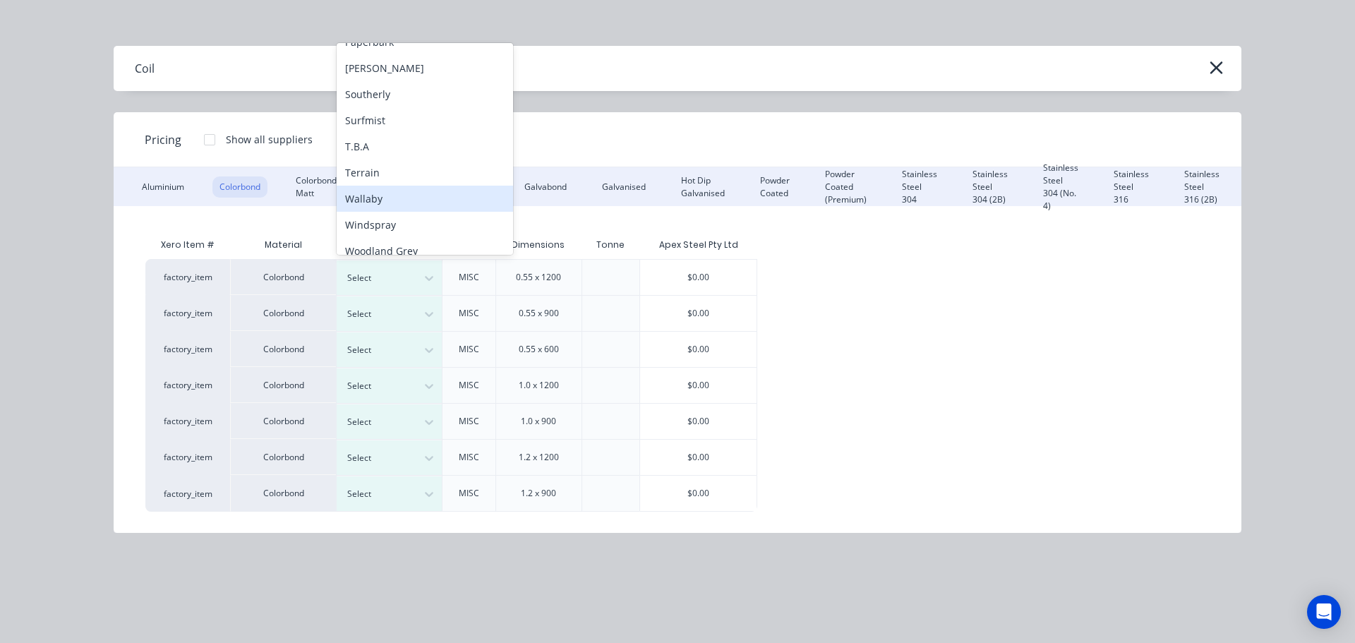
scroll to position [473, 0]
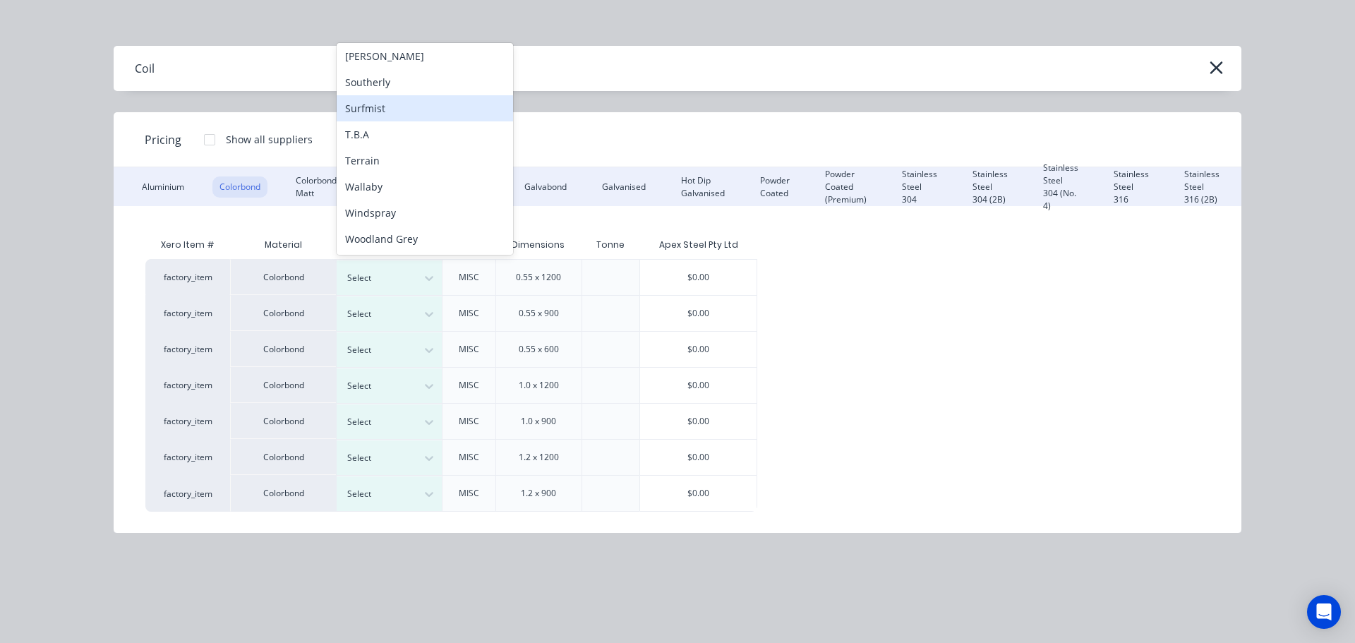
click at [389, 111] on div "Surfmist" at bounding box center [425, 108] width 176 height 26
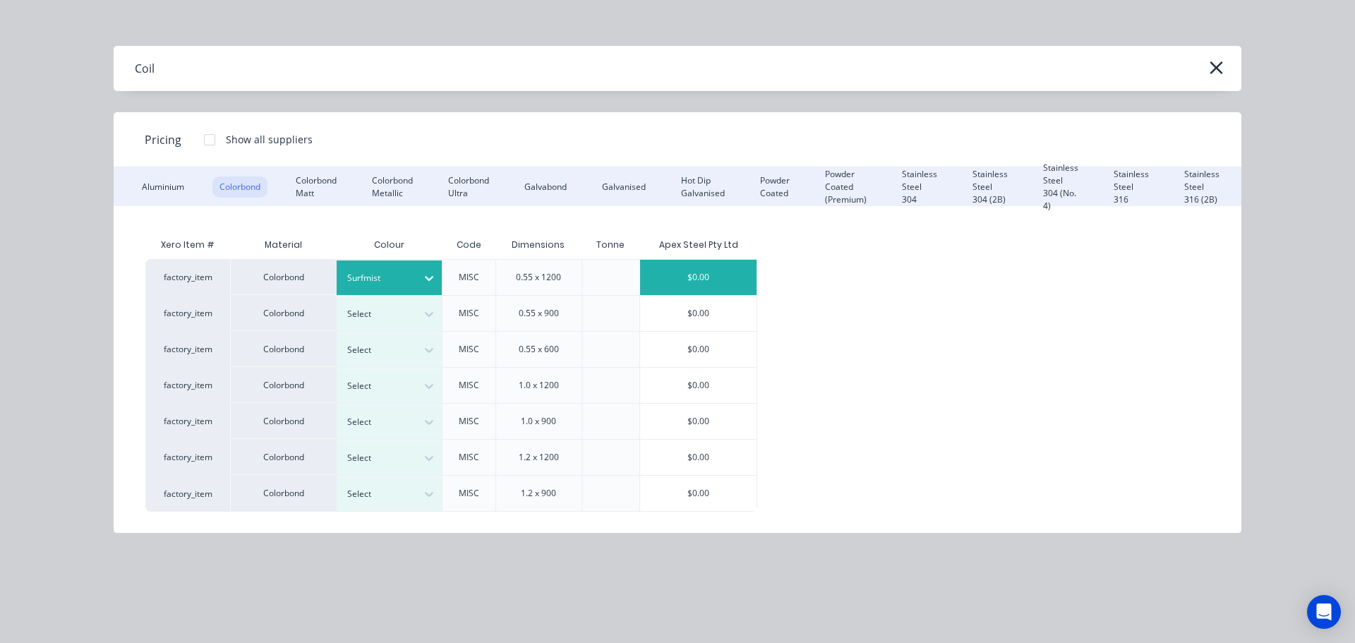
click at [662, 266] on div "$0.00" at bounding box center [698, 277] width 116 height 35
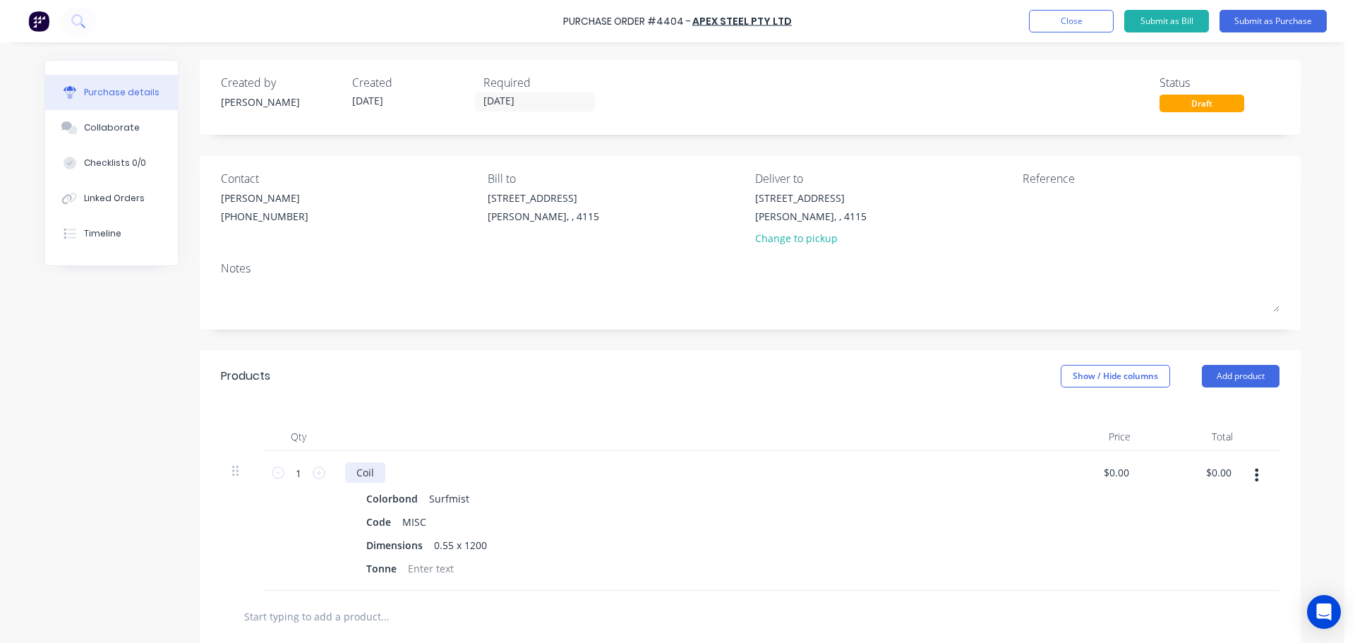
click at [368, 470] on div "Coil" at bounding box center [365, 472] width 40 height 20
click at [431, 417] on div "Qty Price Total 1 1 Coil - 4 TONNE Colorbond Surfmist Code MISC Dimensions 0.55…" at bounding box center [750, 496] width 1101 height 189
click at [1243, 381] on button "Add product" at bounding box center [1241, 376] width 78 height 23
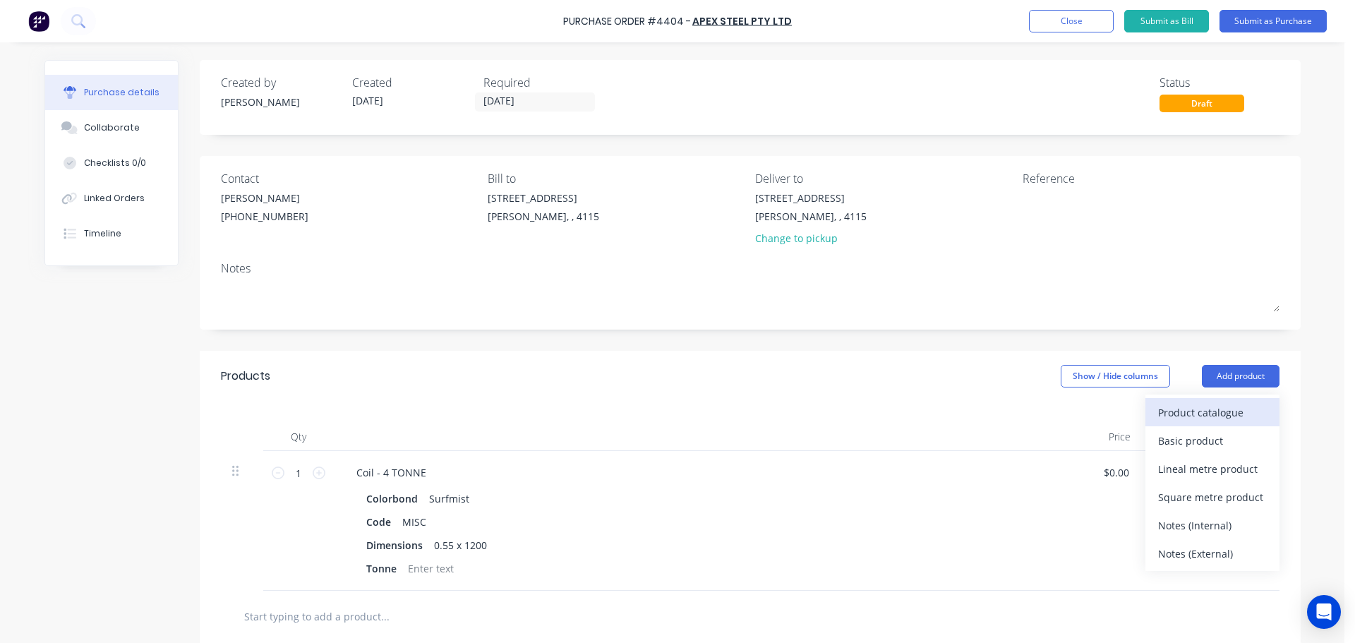
click at [1209, 411] on div "Product catalogue" at bounding box center [1212, 412] width 109 height 20
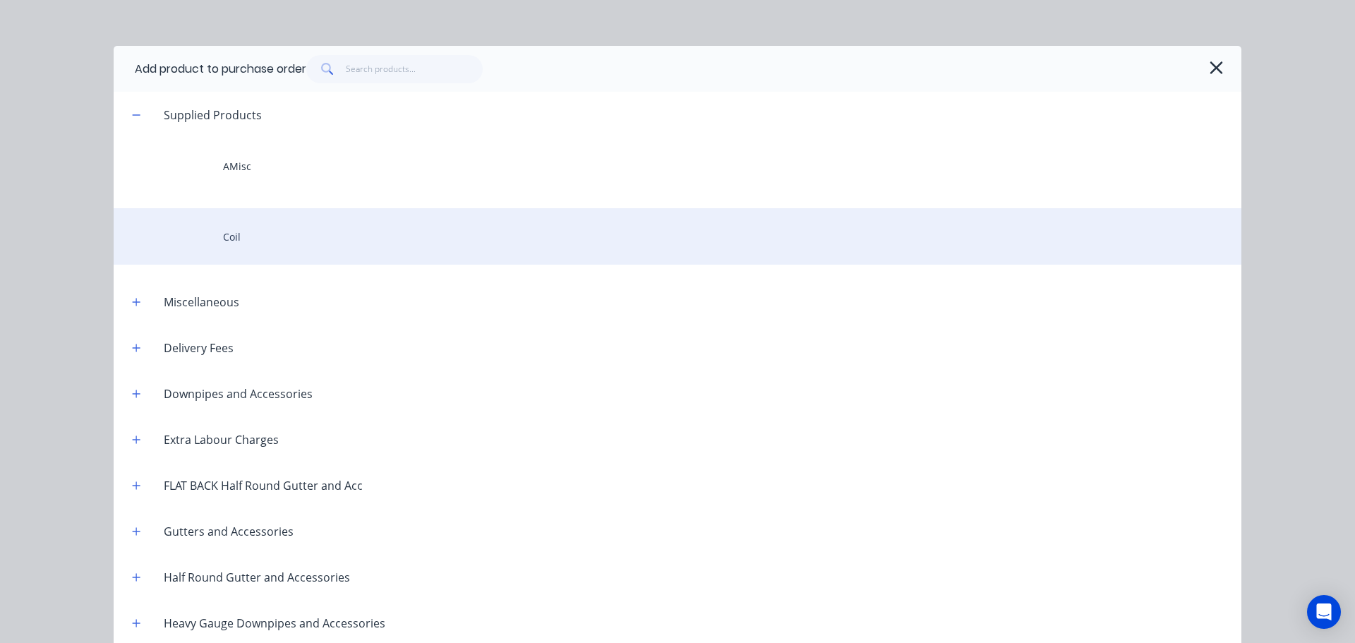
click at [297, 246] on div "Coil" at bounding box center [678, 236] width 1128 height 56
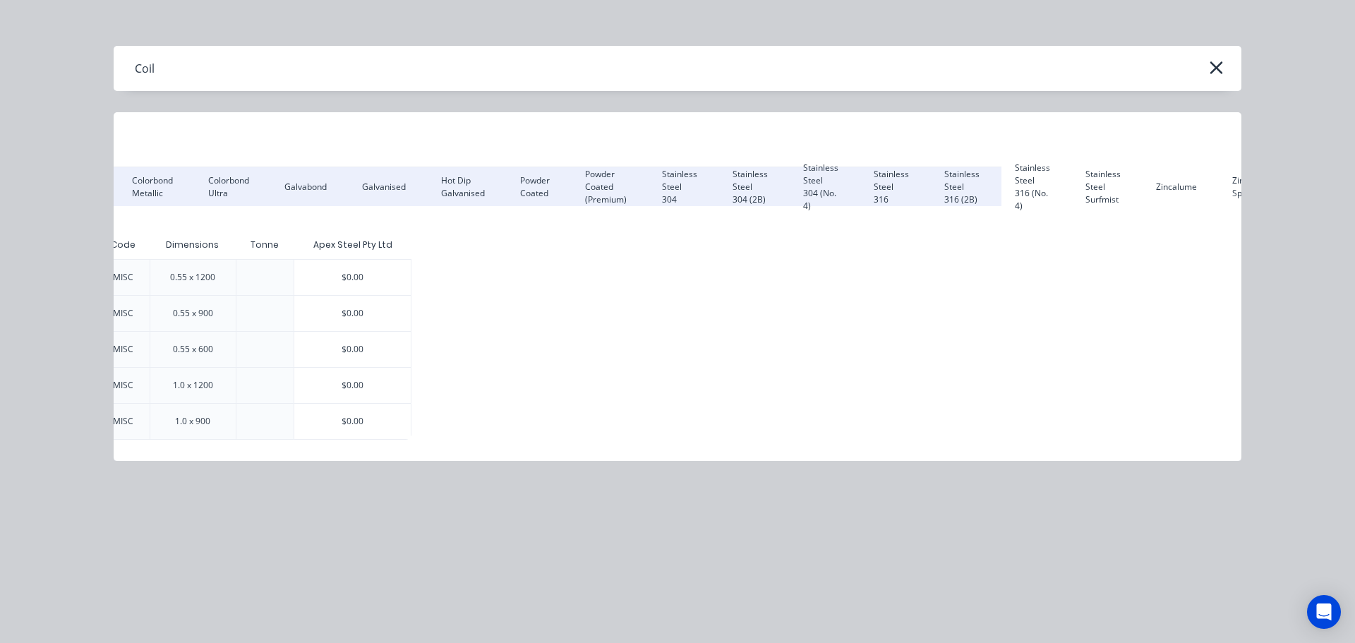
scroll to position [0, 242]
click at [1184, 176] on div "Zincalume" at bounding box center [1174, 186] width 55 height 21
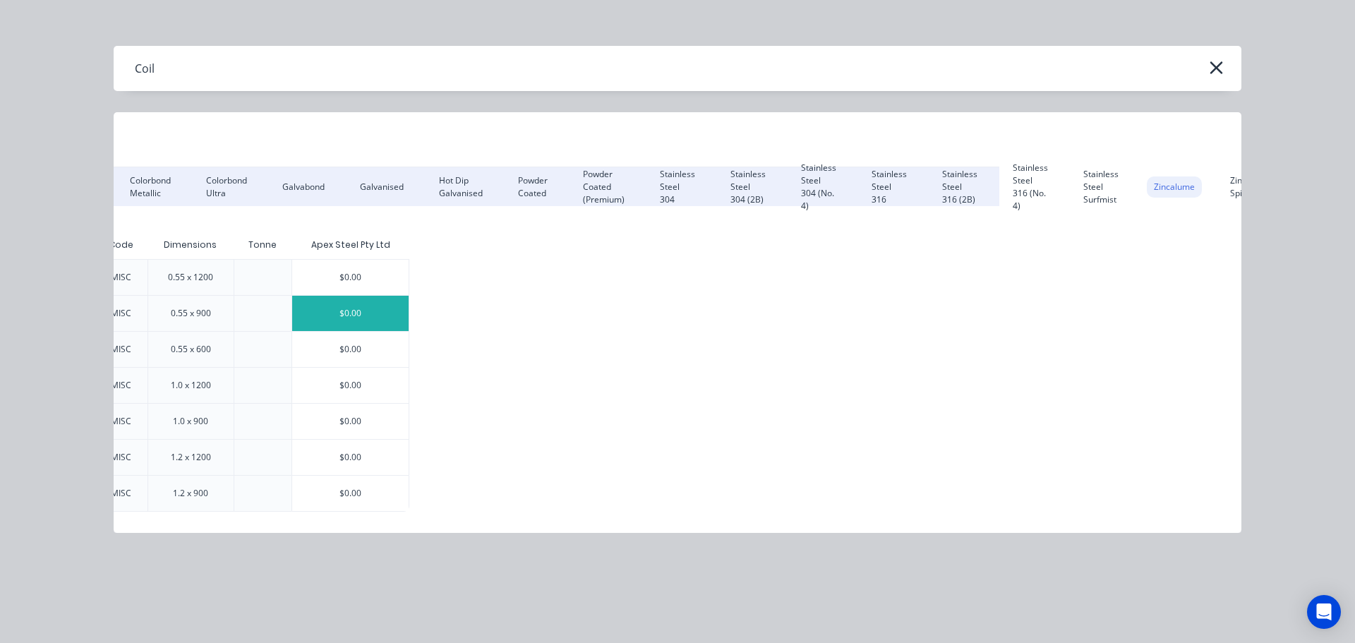
click at [383, 303] on div "$0.00" at bounding box center [350, 313] width 116 height 35
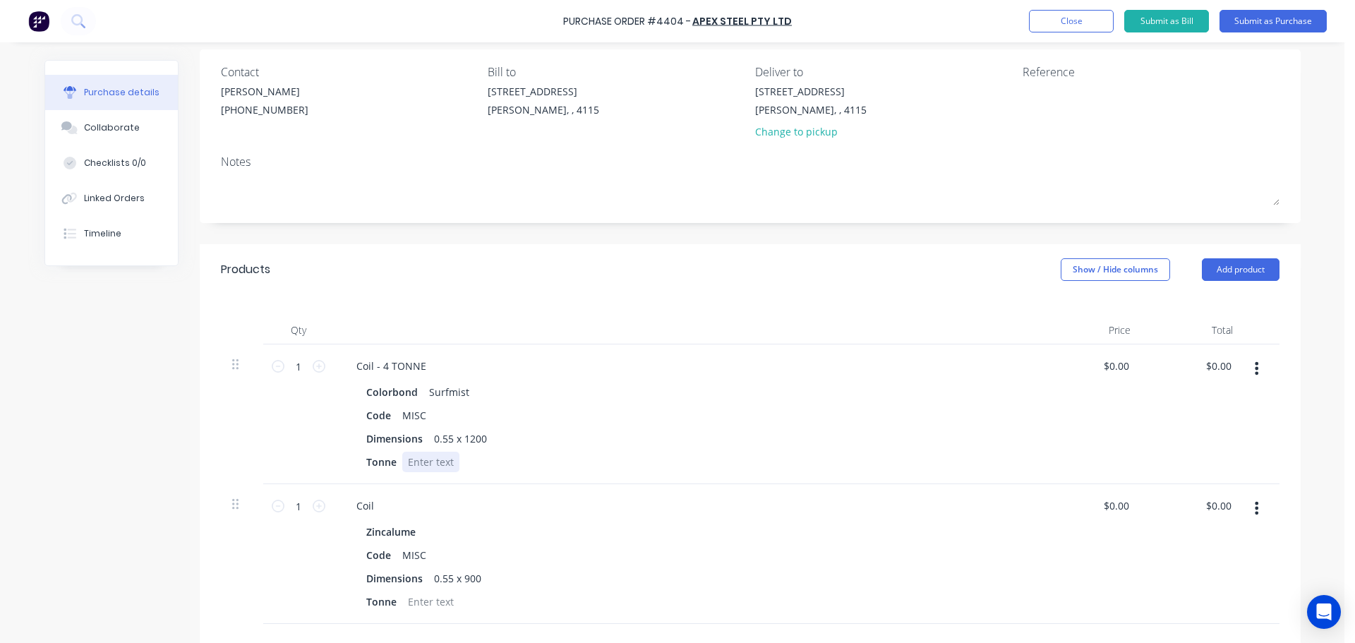
scroll to position [141, 0]
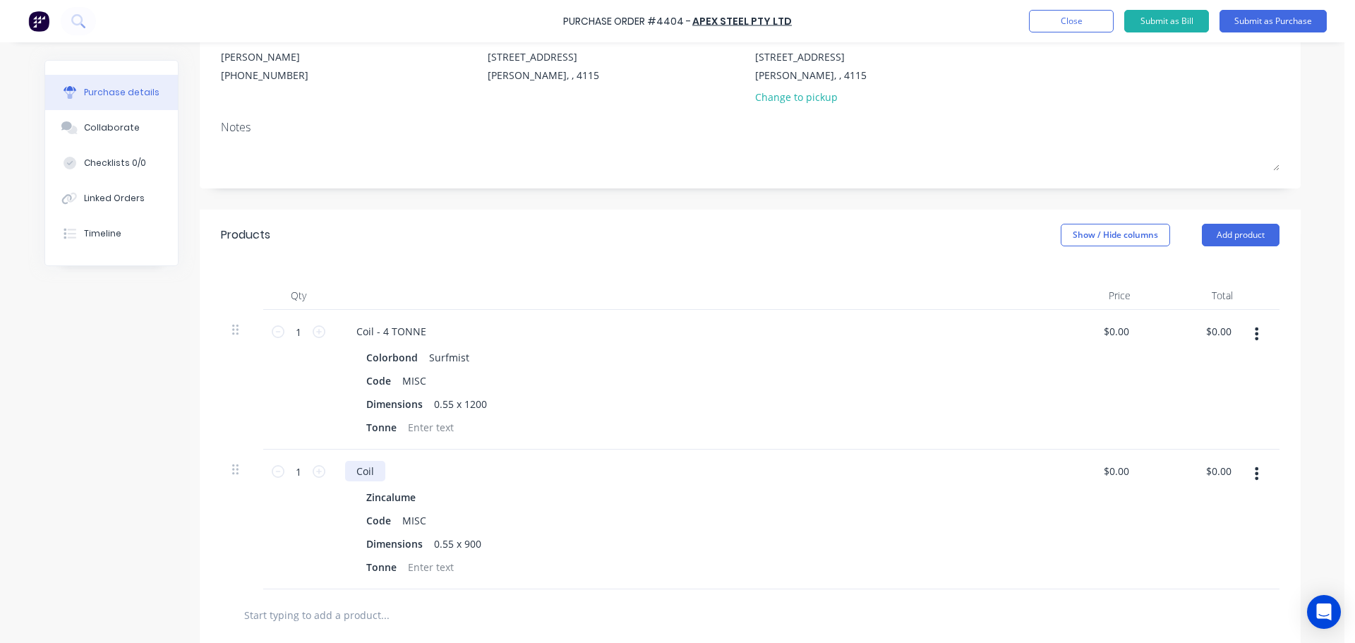
click at [375, 473] on div "Coil" at bounding box center [365, 471] width 40 height 20
click at [1252, 15] on button "Submit as Purchase" at bounding box center [1273, 21] width 107 height 23
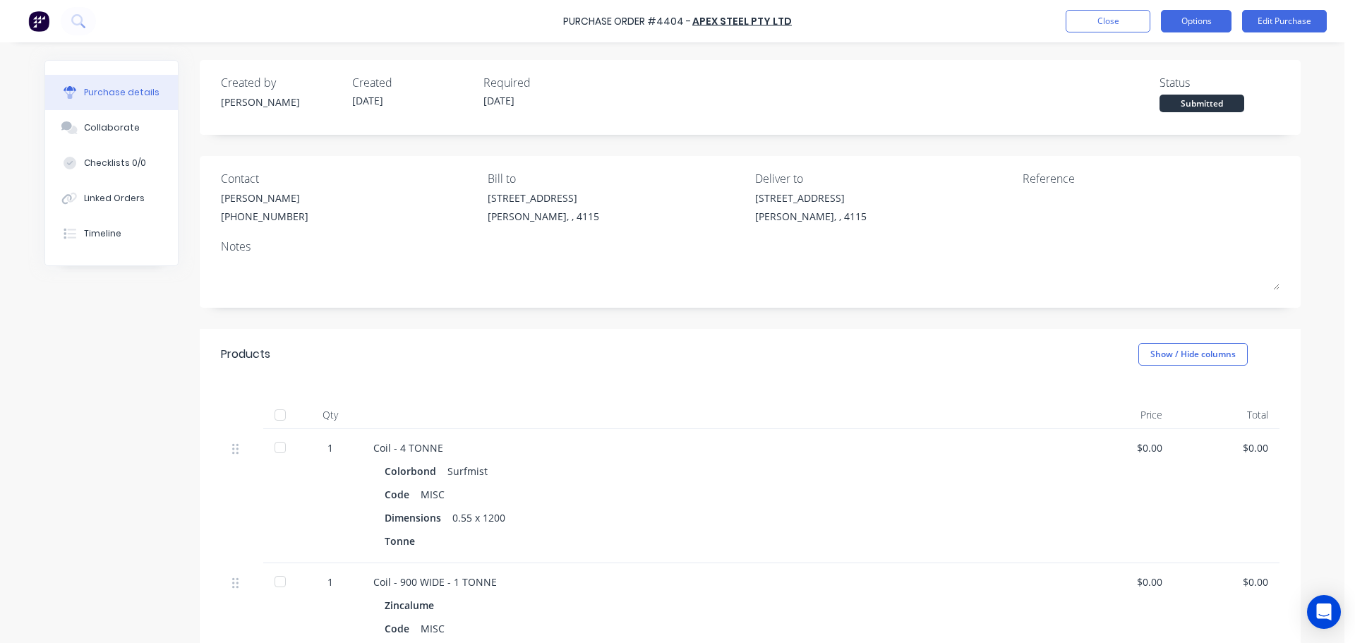
click at [1190, 20] on button "Options" at bounding box center [1196, 21] width 71 height 23
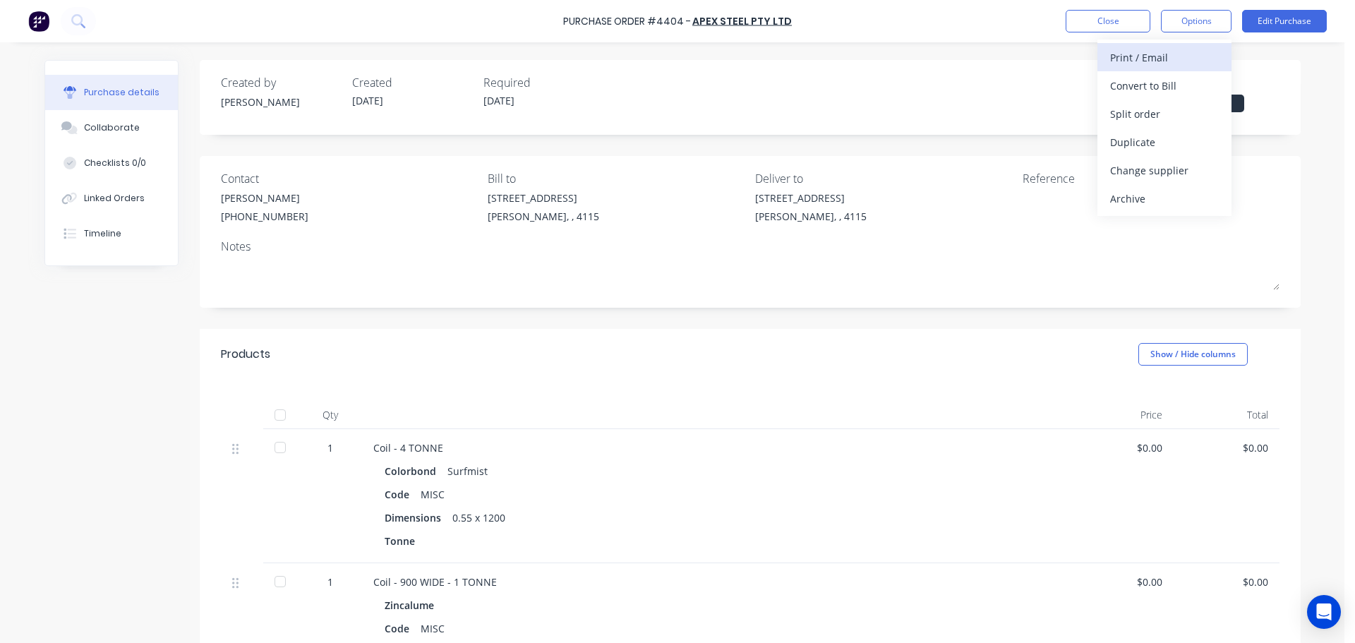
click at [1160, 67] on button "Print / Email" at bounding box center [1164, 57] width 134 height 28
click at [1167, 116] on div "Without pricing" at bounding box center [1164, 114] width 109 height 20
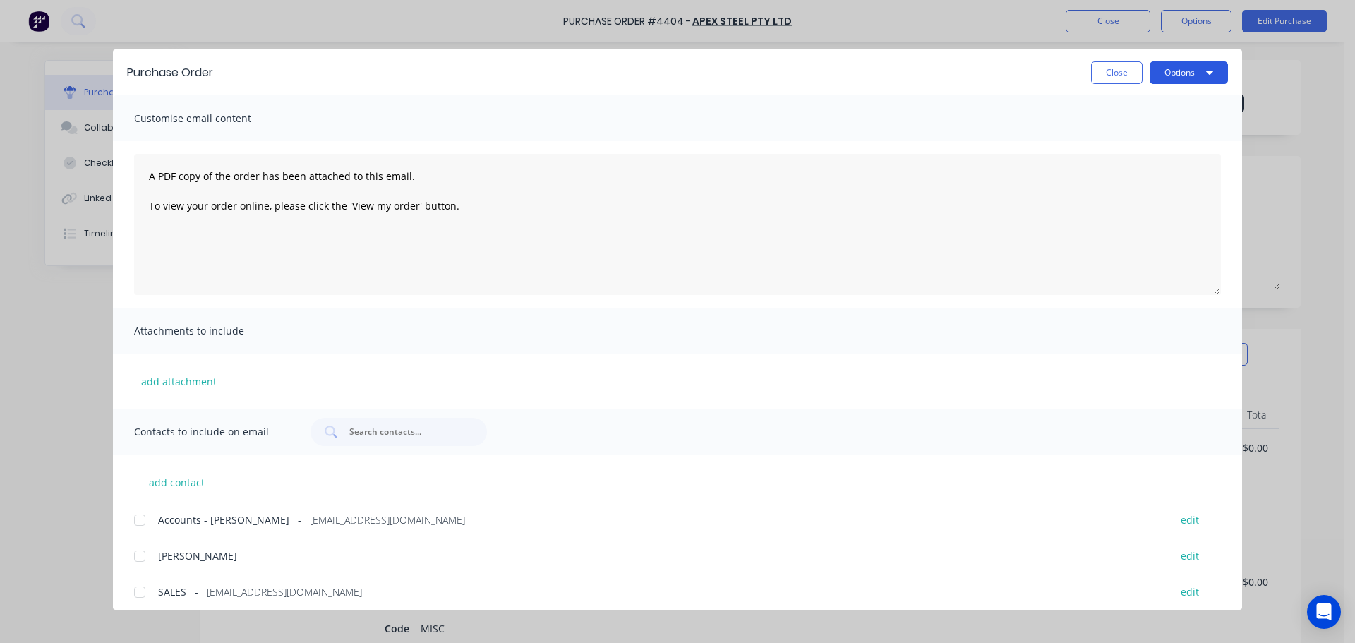
click at [1178, 78] on button "Options" at bounding box center [1189, 72] width 78 height 23
click at [1145, 136] on div "Print" at bounding box center [1161, 136] width 109 height 20
click at [1122, 78] on button "Close" at bounding box center [1117, 72] width 52 height 23
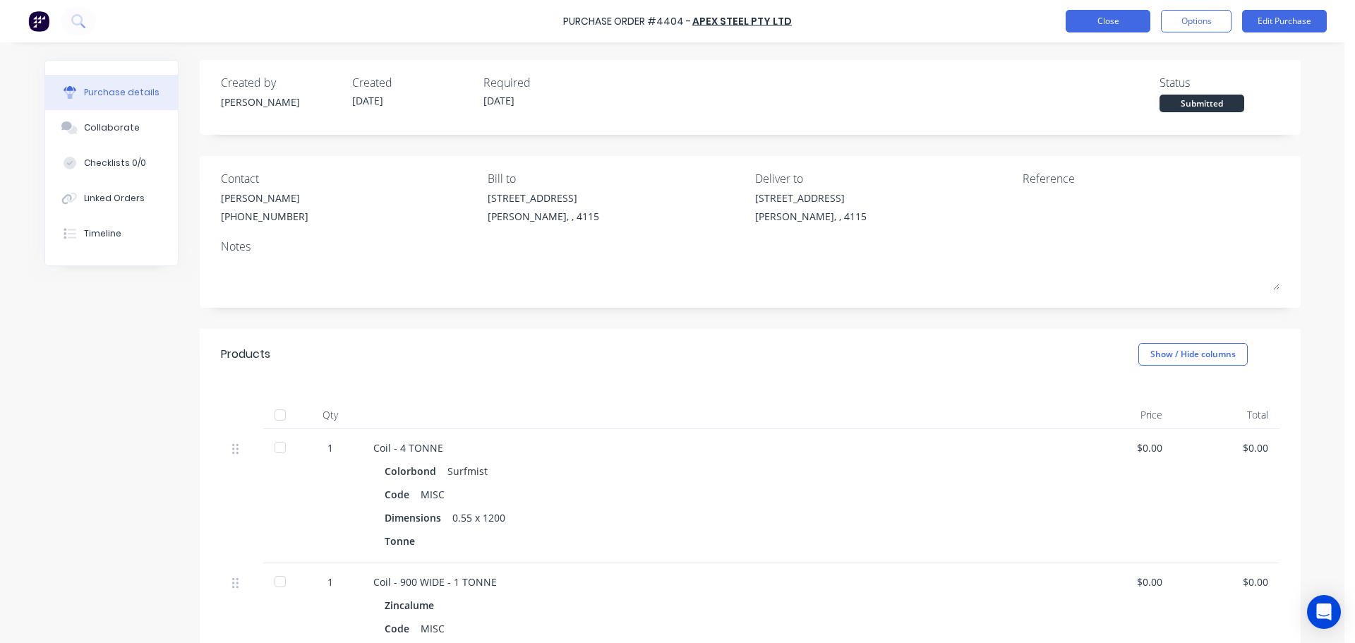
click at [1078, 11] on button "Close" at bounding box center [1108, 21] width 85 height 23
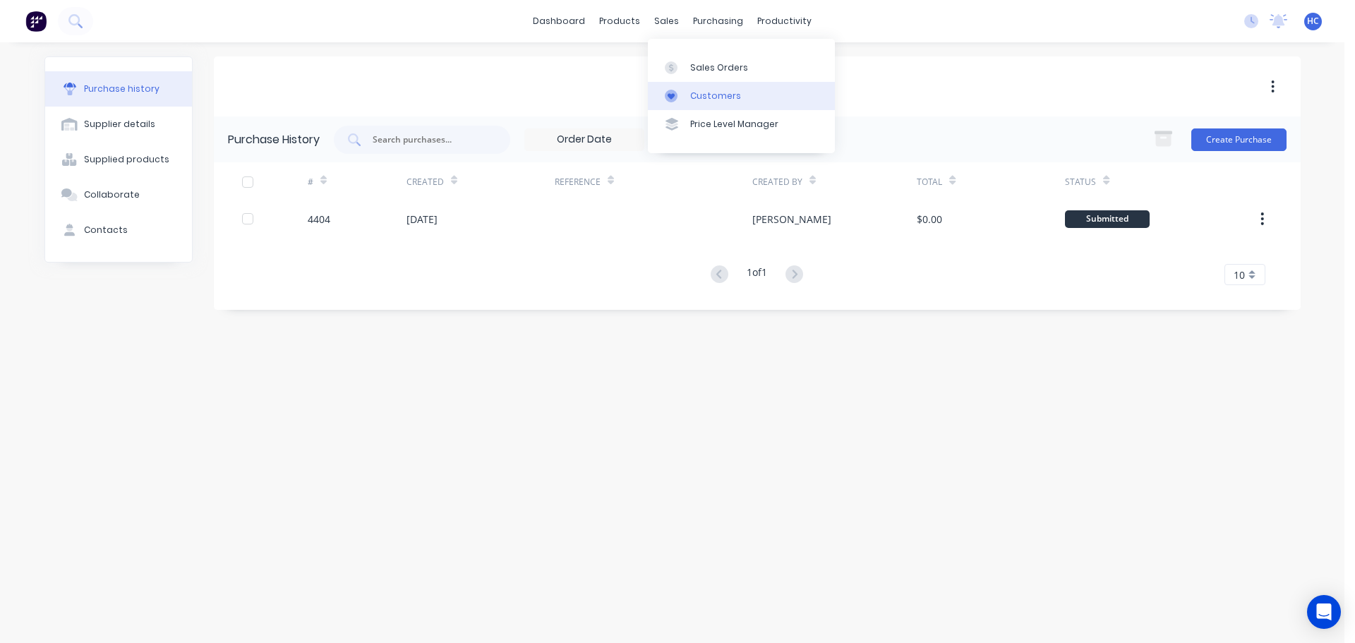
click at [693, 92] on div "Customers" at bounding box center [715, 96] width 51 height 13
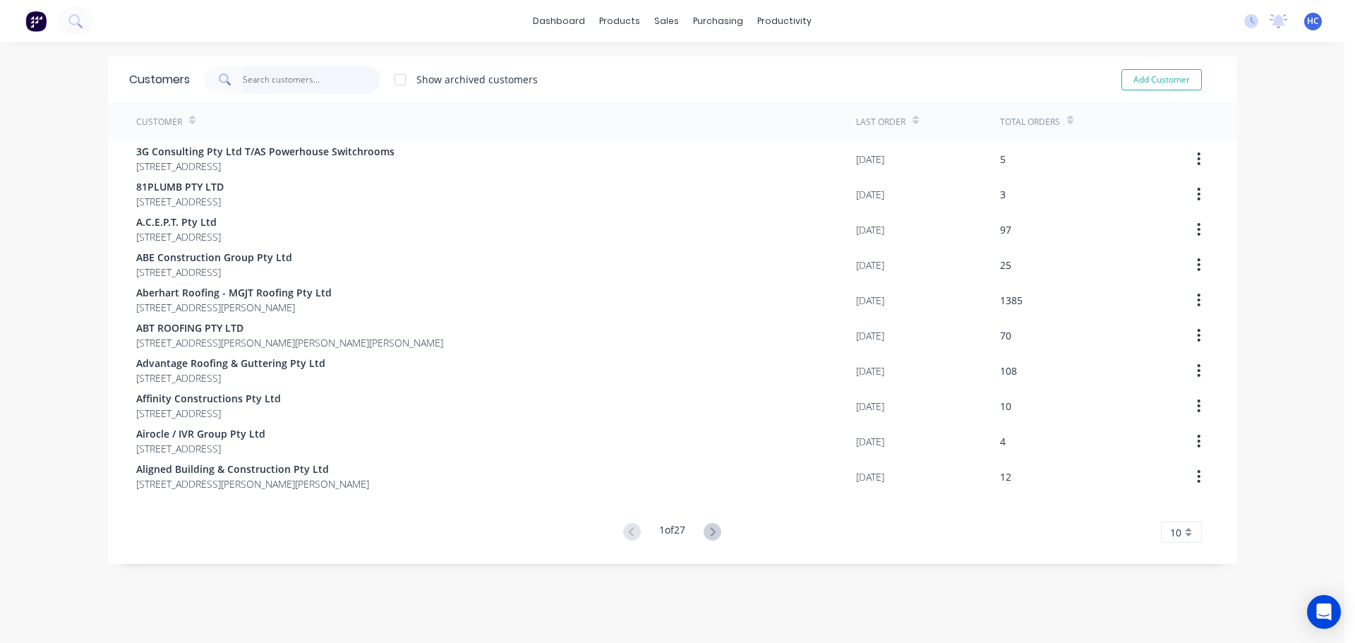
click at [313, 76] on input "text" at bounding box center [312, 80] width 138 height 28
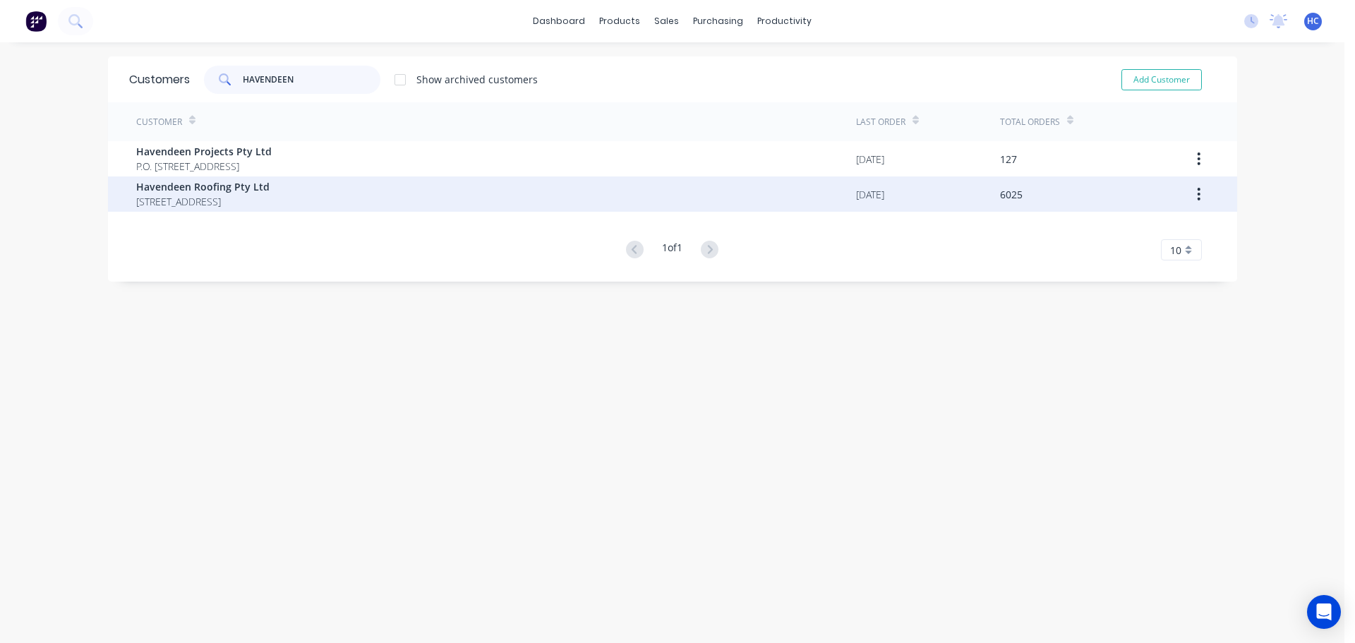
type input "HAVENDEEN"
click at [206, 198] on span "[STREET_ADDRESS]" at bounding box center [202, 201] width 133 height 15
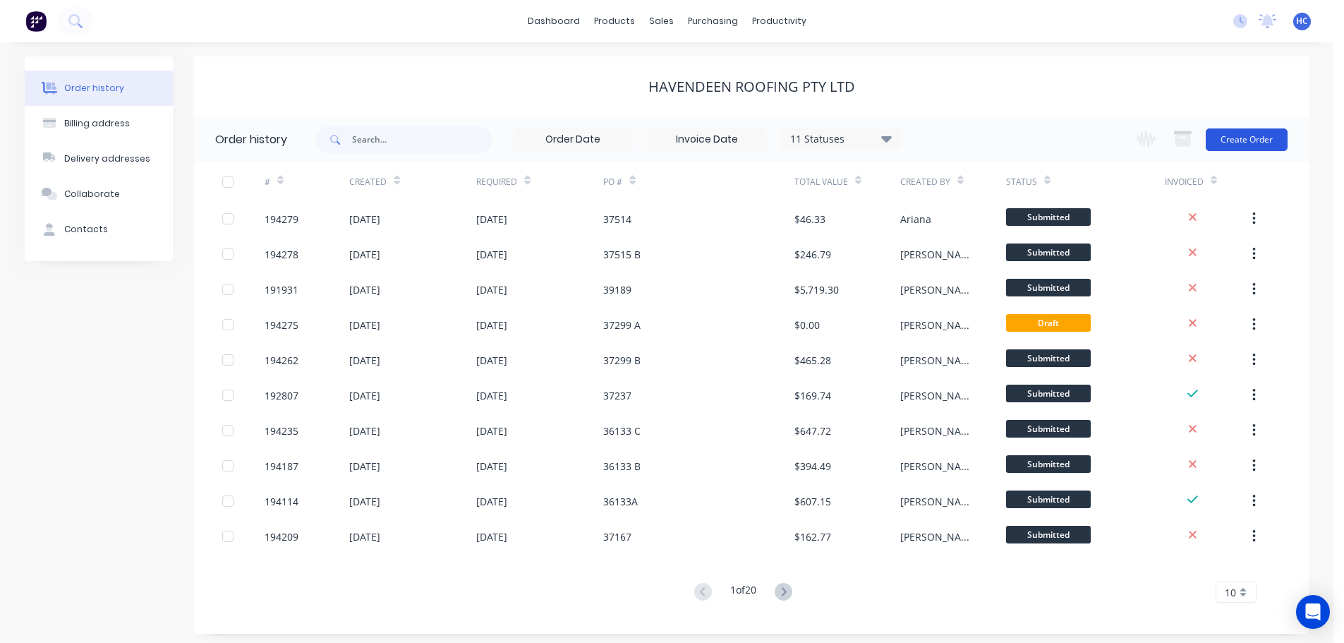
click at [1256, 142] on button "Create Order" at bounding box center [1247, 139] width 82 height 23
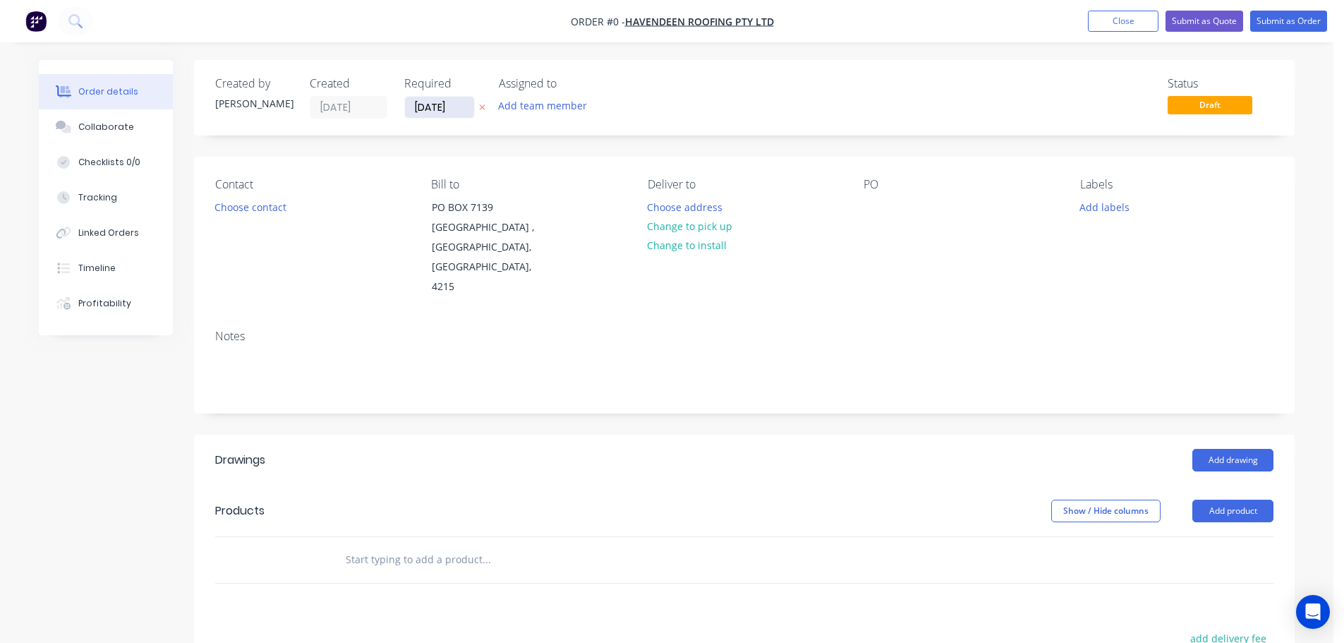
click at [452, 106] on input "[DATE]" at bounding box center [439, 107] width 69 height 21
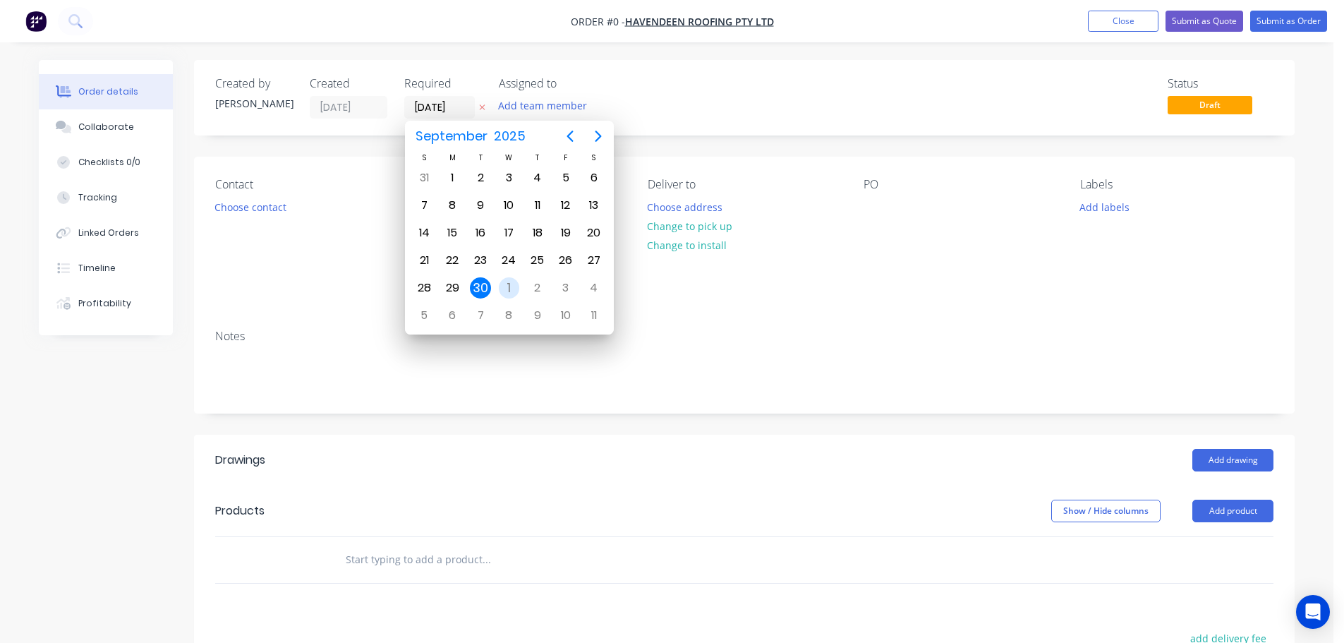
click at [518, 282] on div "1" at bounding box center [509, 287] width 21 height 21
type input "[DATE]"
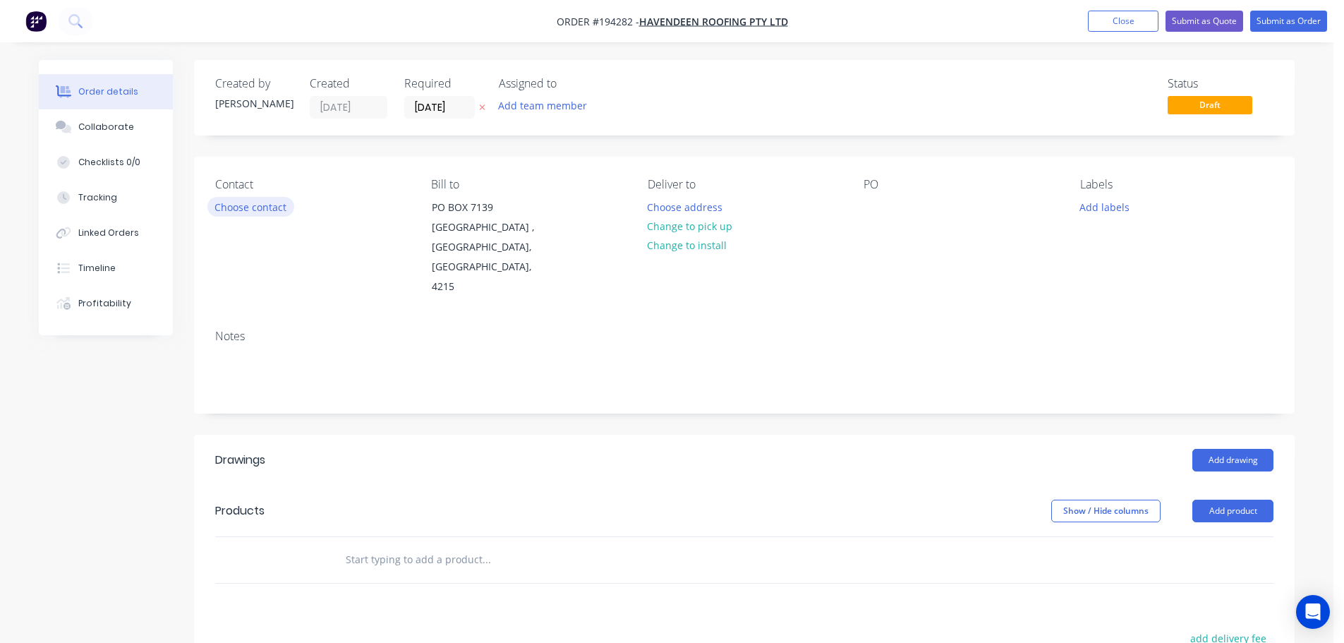
click at [261, 215] on button "Choose contact" at bounding box center [250, 206] width 87 height 19
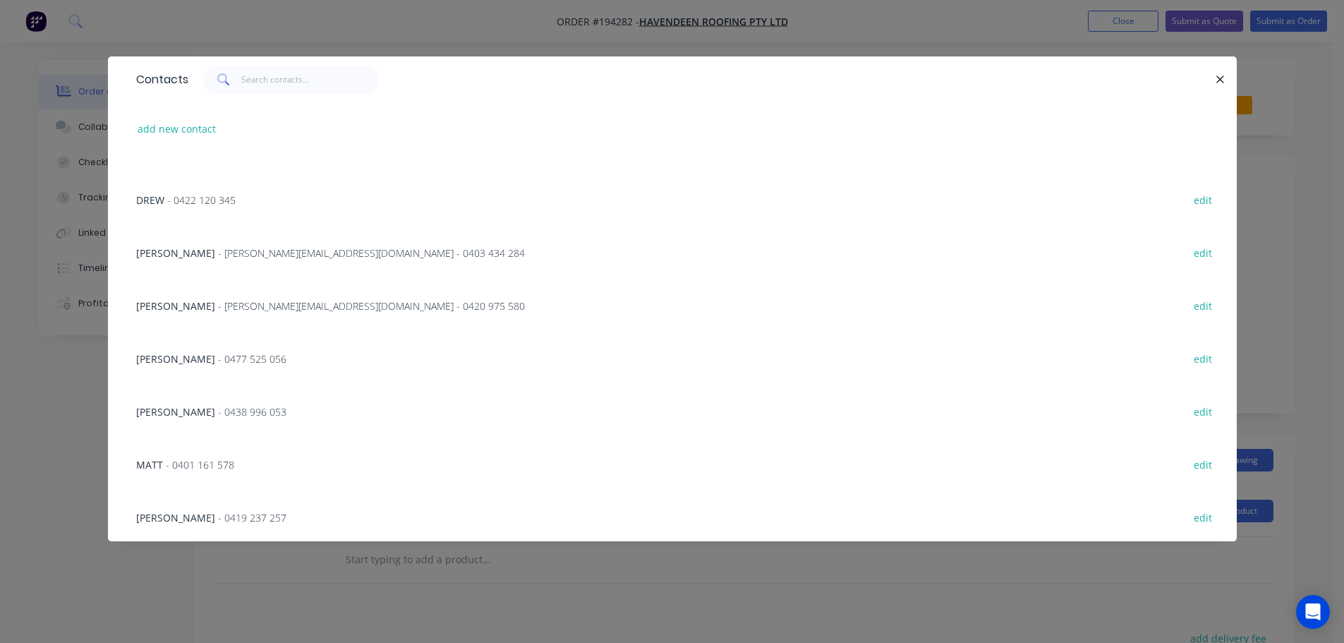
scroll to position [282, 0]
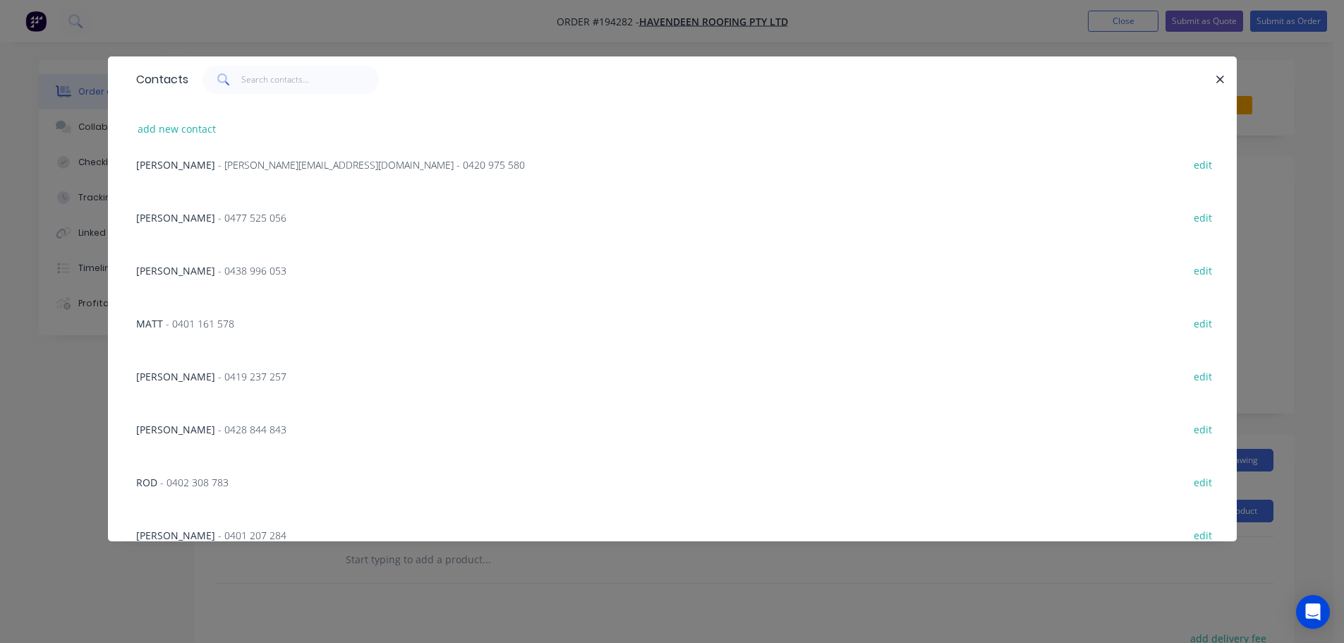
click at [205, 322] on span "- 0401 161 578" at bounding box center [200, 323] width 68 height 13
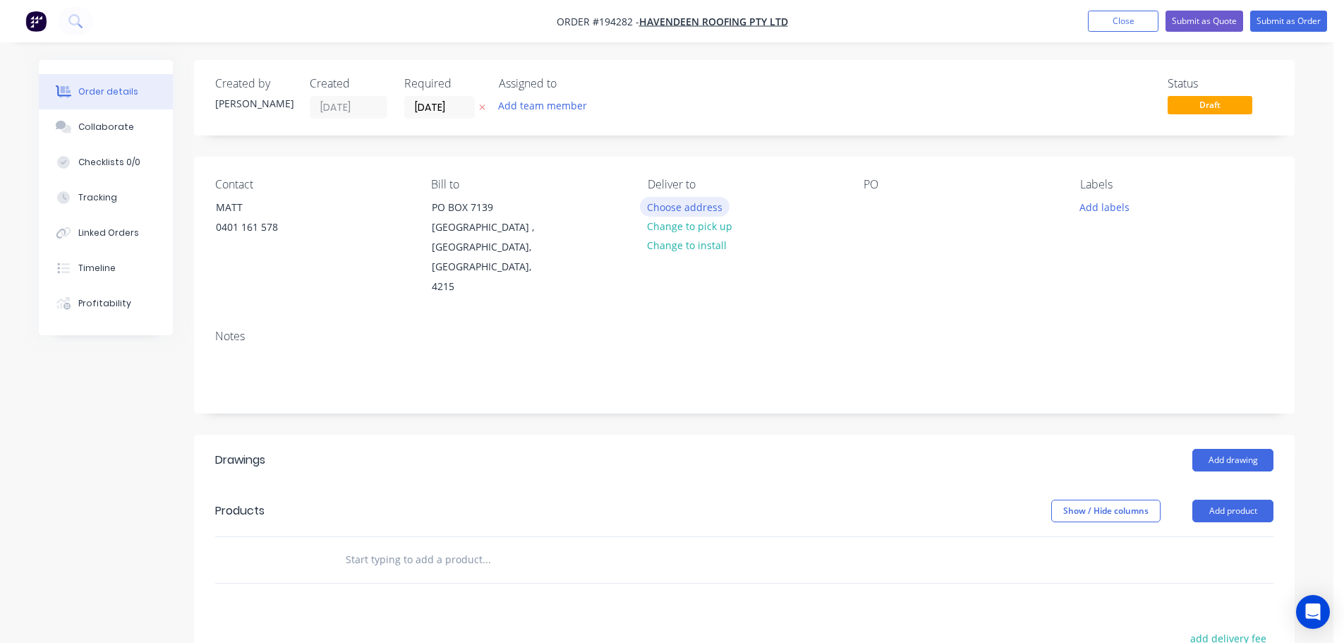
click at [694, 207] on button "Choose address" at bounding box center [685, 206] width 90 height 19
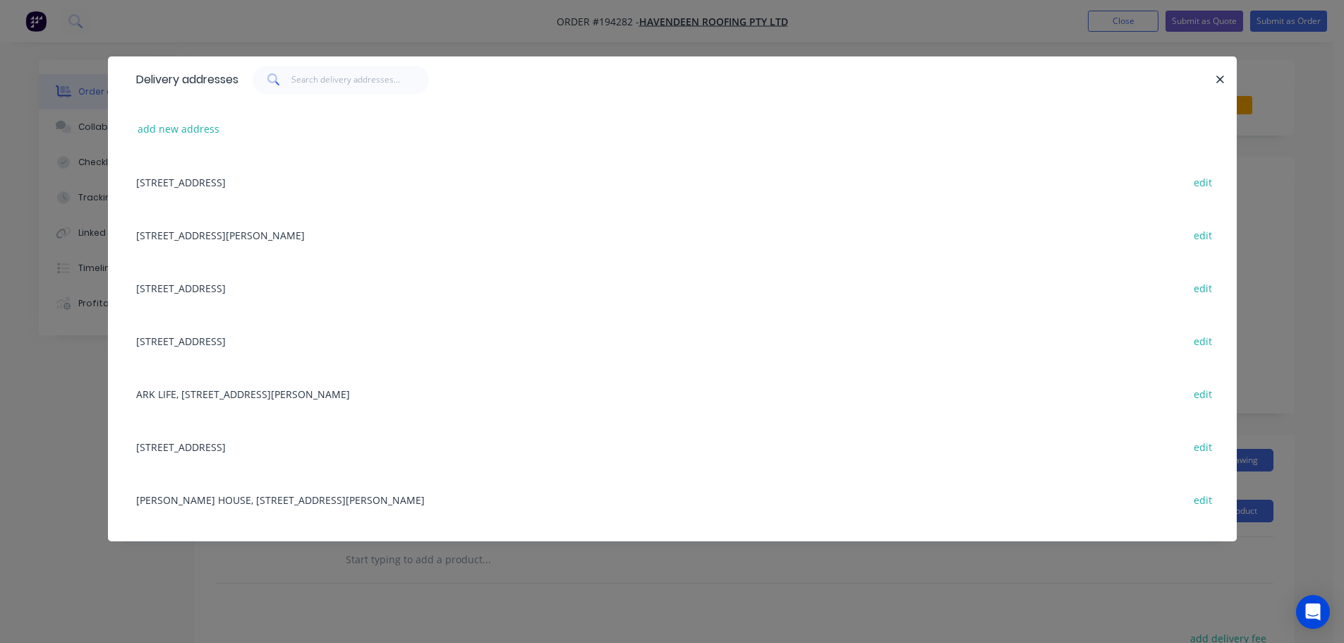
click at [240, 274] on div "[STREET_ADDRESS] edit" at bounding box center [672, 287] width 1087 height 53
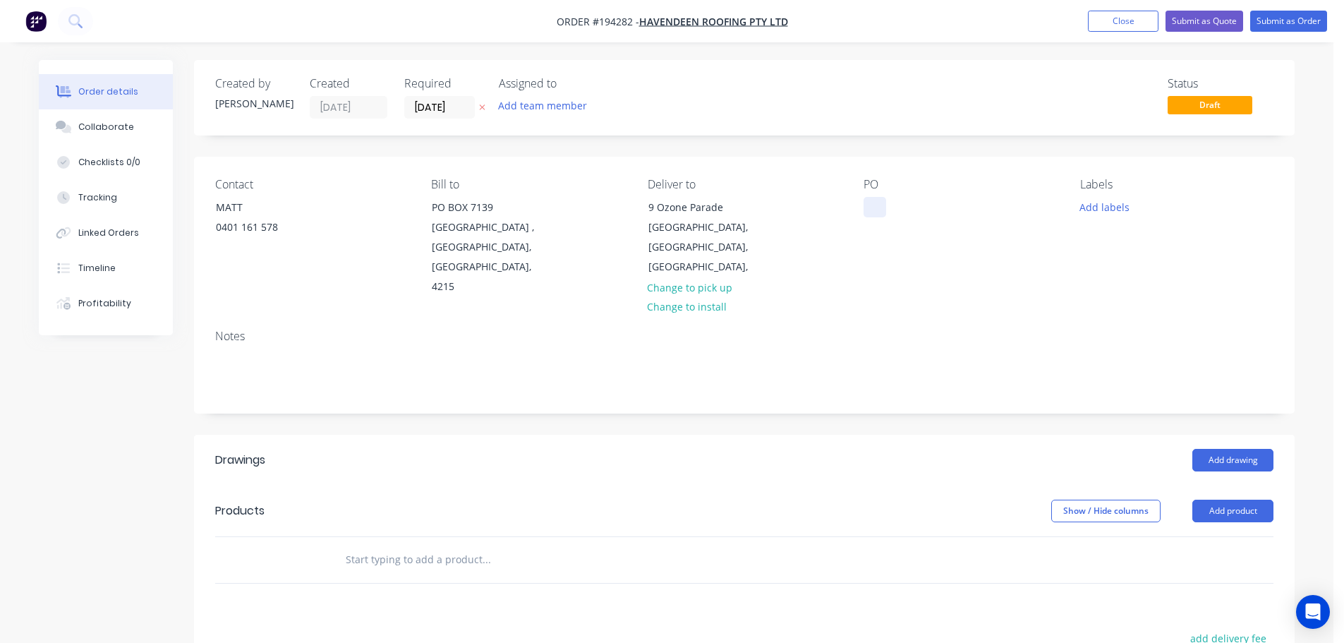
click at [867, 203] on div at bounding box center [875, 207] width 23 height 20
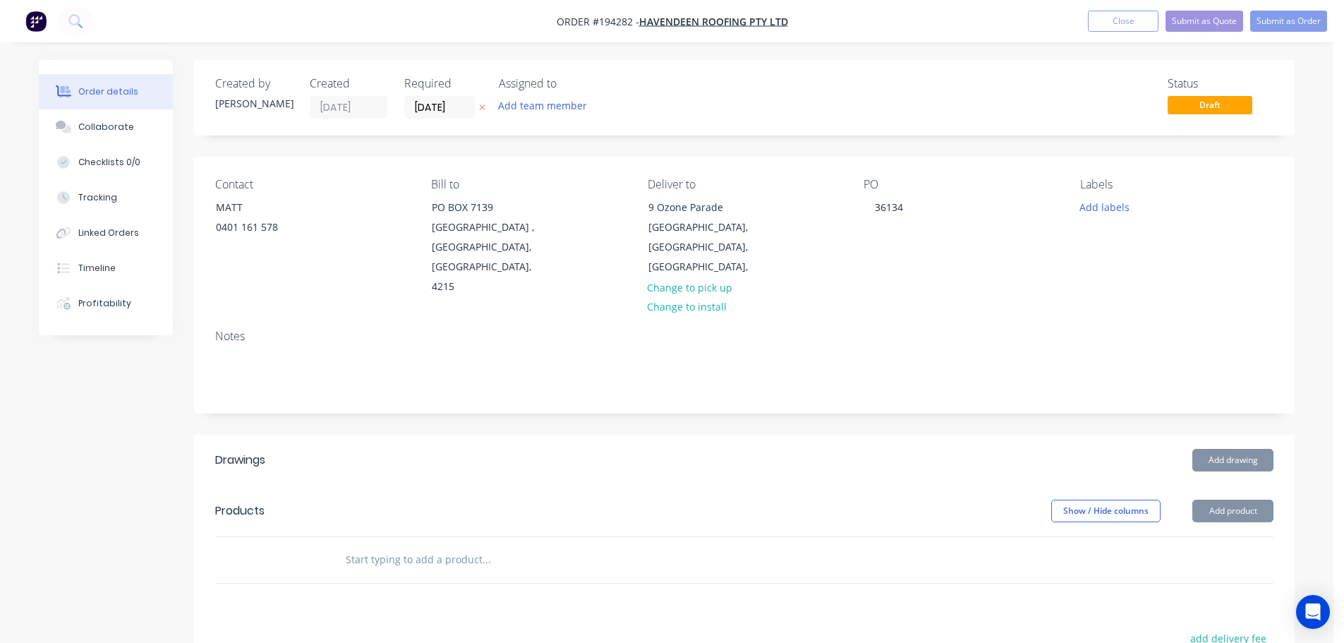
click at [1119, 193] on div "Labels Add labels" at bounding box center [1177, 237] width 193 height 119
click at [1100, 204] on button "Add labels" at bounding box center [1104, 206] width 65 height 19
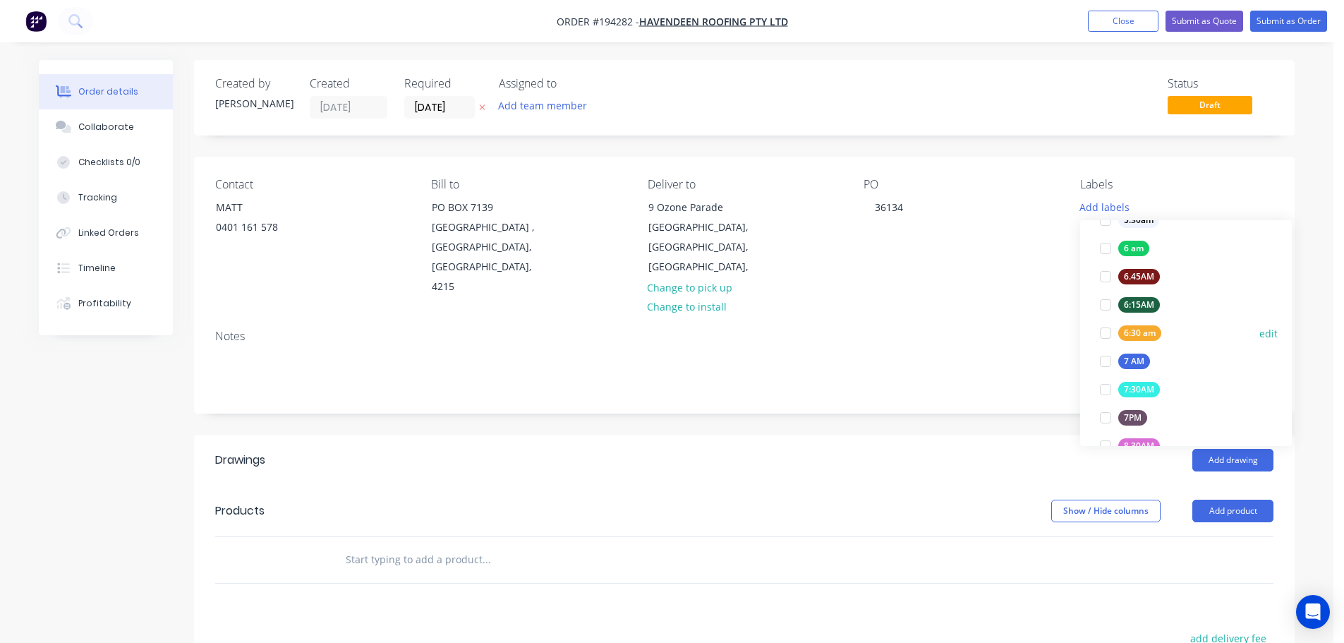
click at [1141, 331] on div "6:30 am" at bounding box center [1140, 333] width 43 height 16
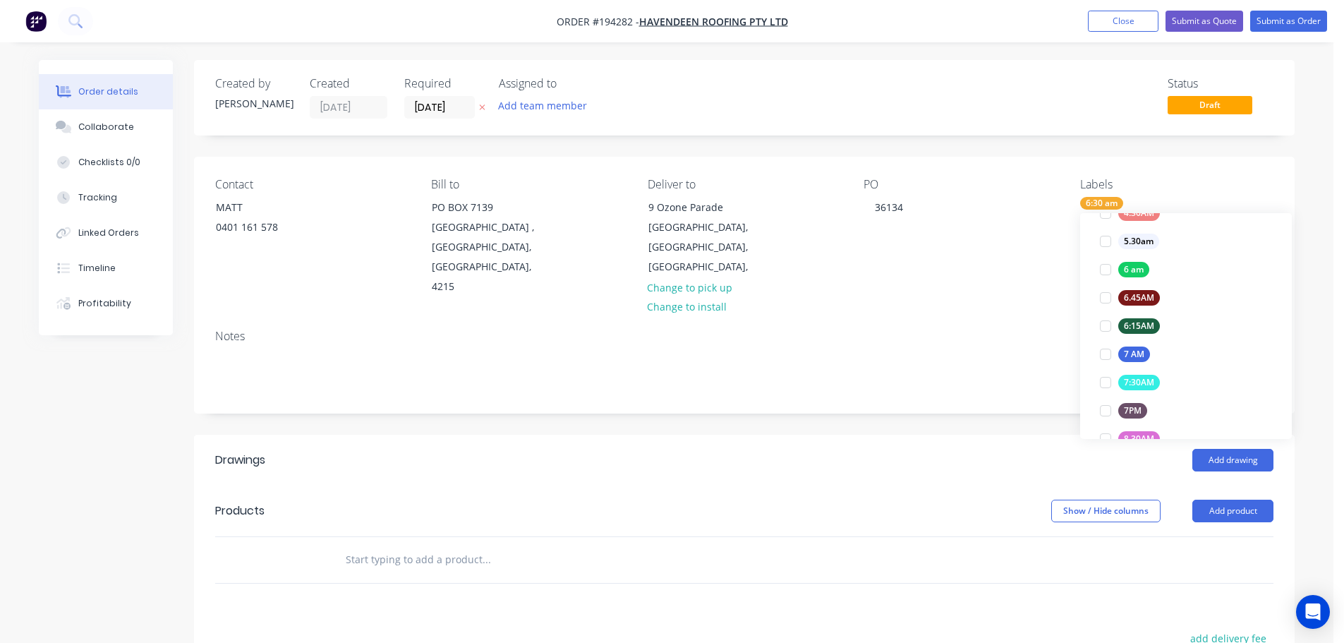
scroll to position [0, 0]
click at [958, 401] on div "Created by [PERSON_NAME] Created [DATE] Required [DATE] Assigned to Add team me…" at bounding box center [744, 491] width 1101 height 862
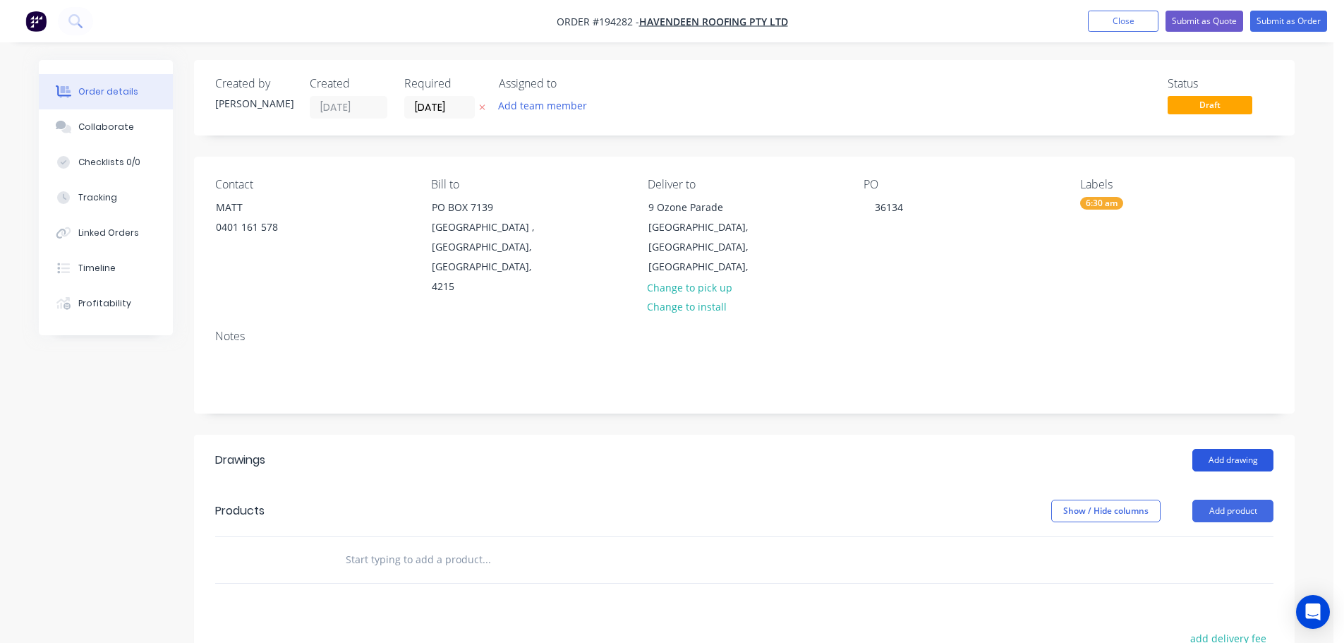
click at [1231, 449] on button "Add drawing" at bounding box center [1233, 460] width 81 height 23
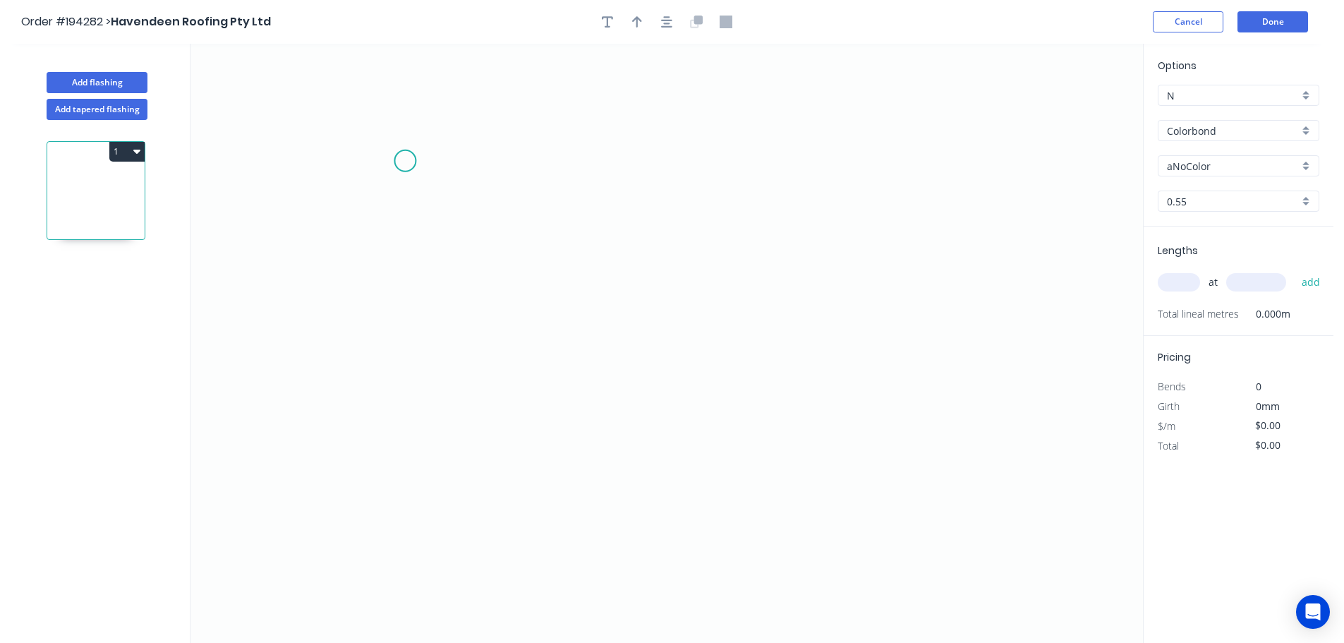
click at [470, 169] on icon "0" at bounding box center [667, 343] width 953 height 599
click at [429, 173] on icon "0" at bounding box center [667, 343] width 953 height 599
click at [423, 174] on circle at bounding box center [429, 172] width 21 height 21
click at [426, 172] on circle at bounding box center [425, 169] width 21 height 21
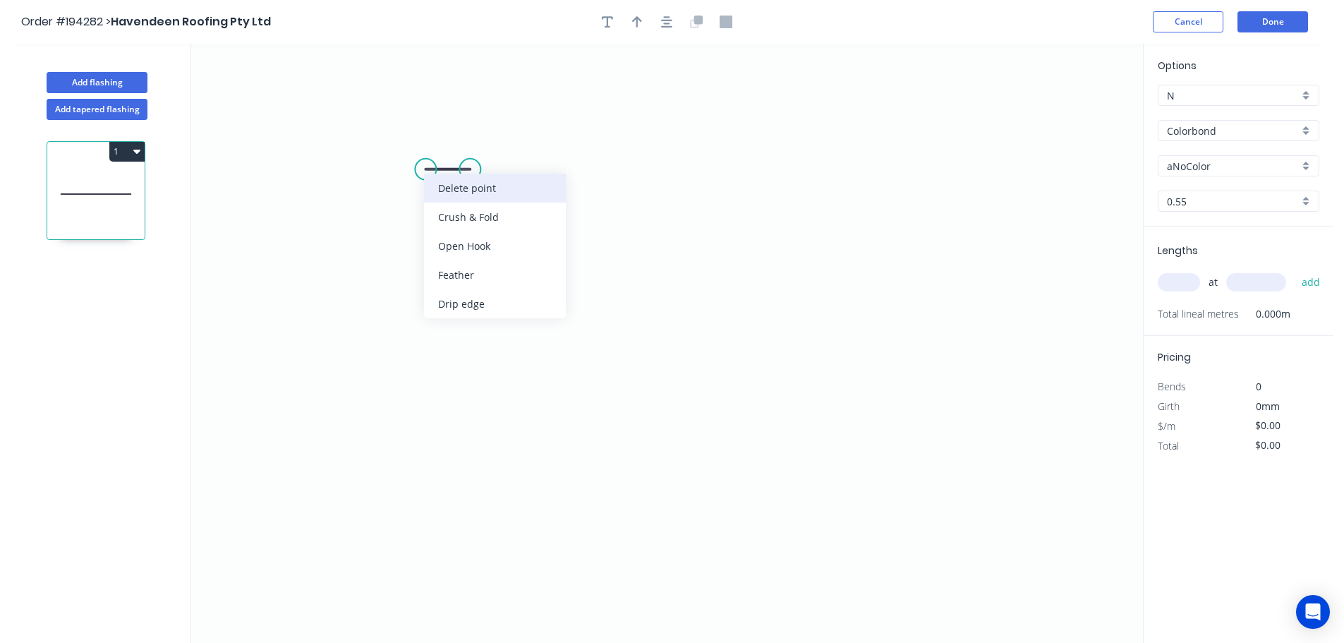
click at [449, 188] on div "Delete point" at bounding box center [495, 188] width 142 height 29
click at [488, 162] on icon "0" at bounding box center [667, 343] width 953 height 599
click at [450, 162] on icon "0" at bounding box center [667, 343] width 953 height 599
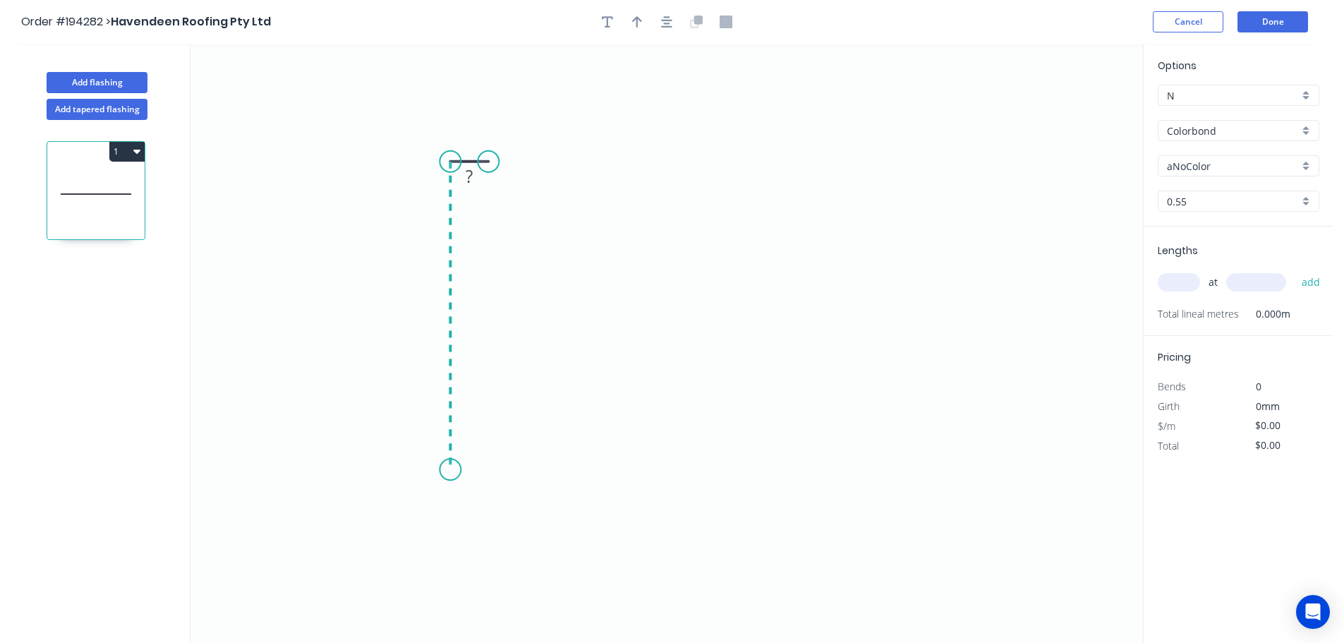
click at [441, 470] on icon "0 ?" at bounding box center [667, 343] width 953 height 599
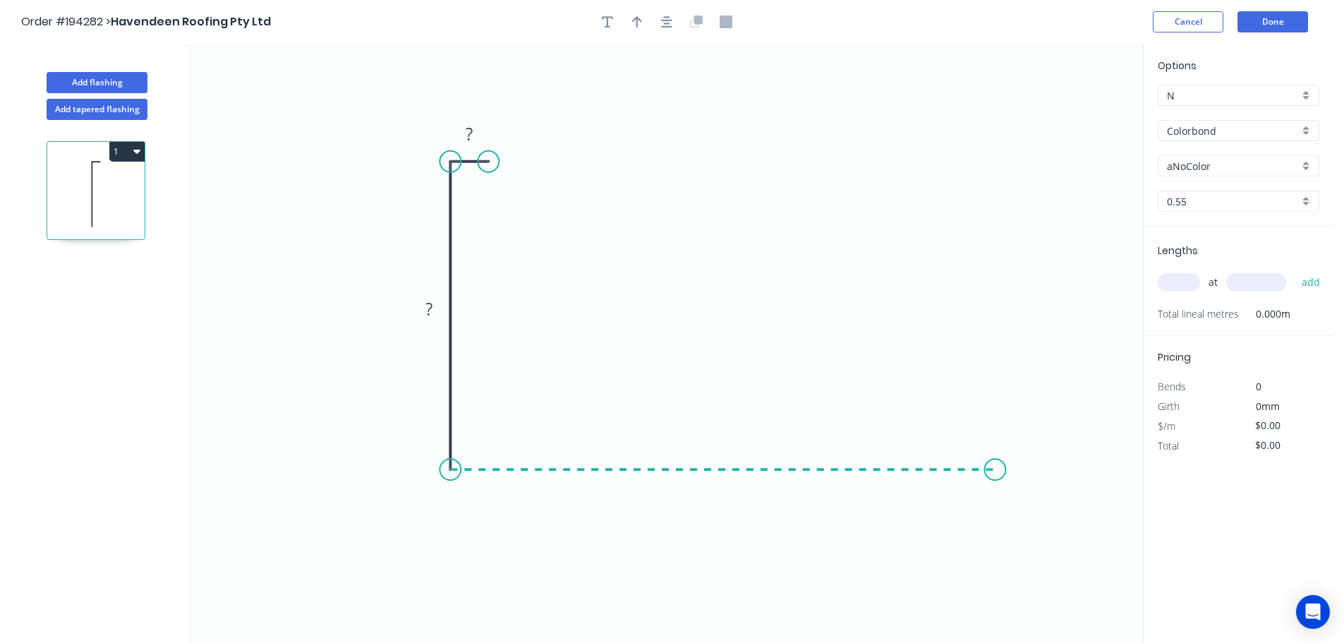
click at [1017, 469] on icon "0 ? ?" at bounding box center [667, 343] width 953 height 599
click at [1017, 469] on circle at bounding box center [1016, 469] width 21 height 21
click at [741, 487] on rect at bounding box center [733, 485] width 28 height 20
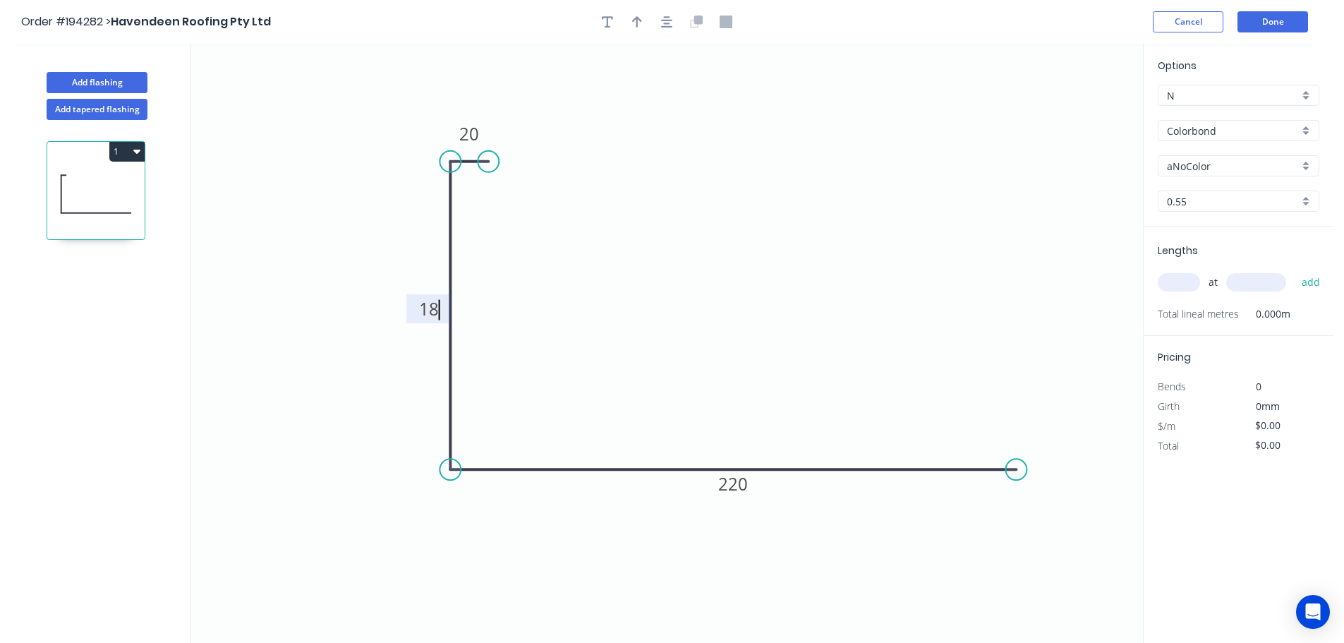
type input "$12.08"
click at [641, 16] on icon "button" at bounding box center [637, 22] width 10 height 13
drag, startPoint x: 1072, startPoint y: 113, endPoint x: 775, endPoint y: 387, distance: 404.1
click at [719, 415] on icon at bounding box center [719, 400] width 13 height 45
click at [1226, 138] on input "Colorbond" at bounding box center [1233, 131] width 132 height 15
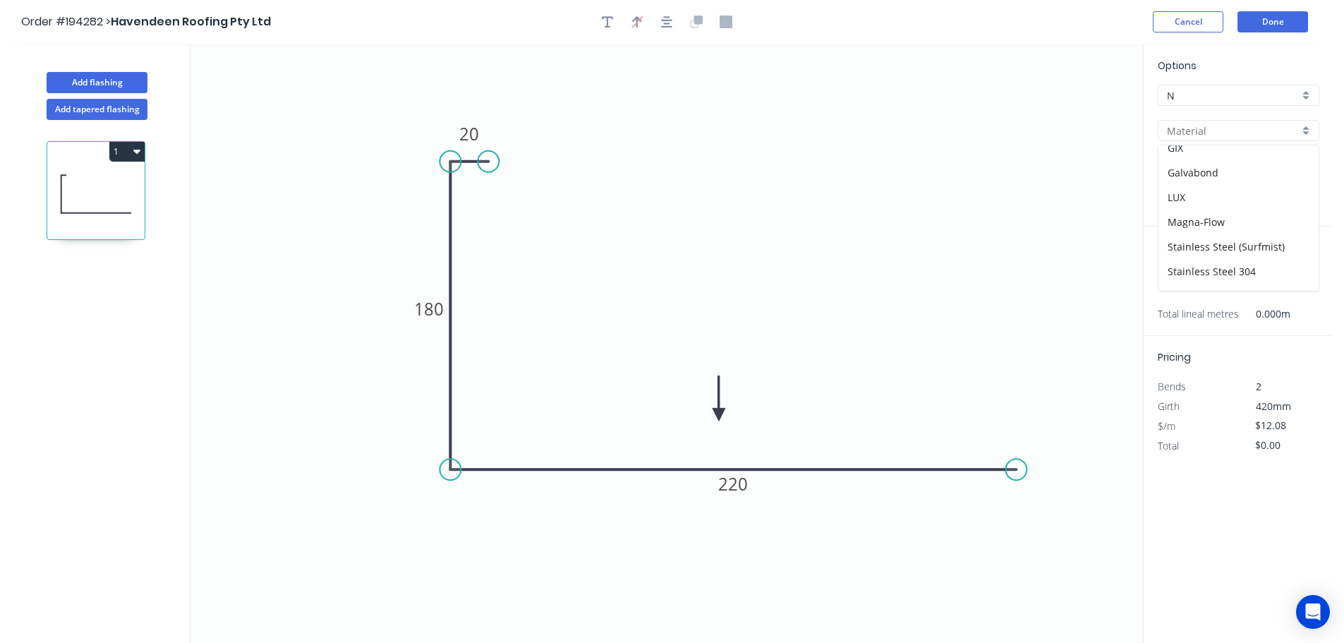
scroll to position [299, 0]
click at [1201, 258] on div "Zincalume" at bounding box center [1239, 253] width 160 height 25
type input "Zincalume"
type input "$11.06"
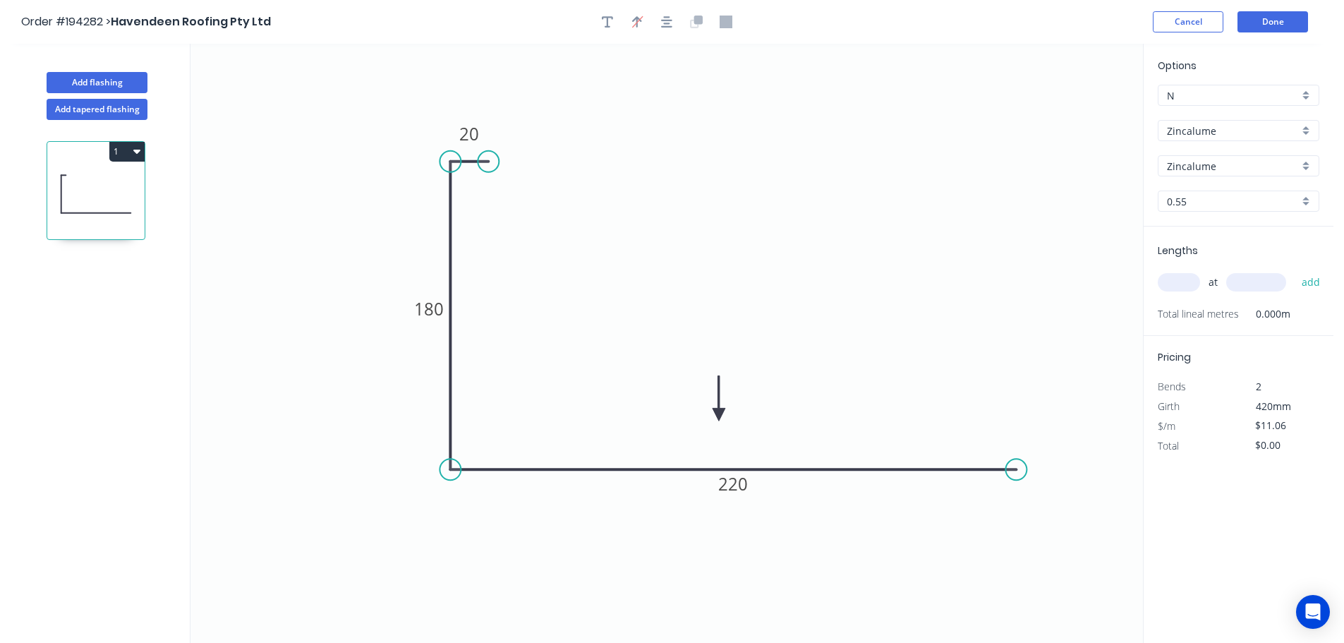
click at [1184, 275] on input "text" at bounding box center [1179, 282] width 42 height 18
type input "2"
type input "1000"
click at [1295, 270] on button "add" at bounding box center [1311, 282] width 33 height 24
click at [132, 166] on icon at bounding box center [95, 194] width 97 height 90
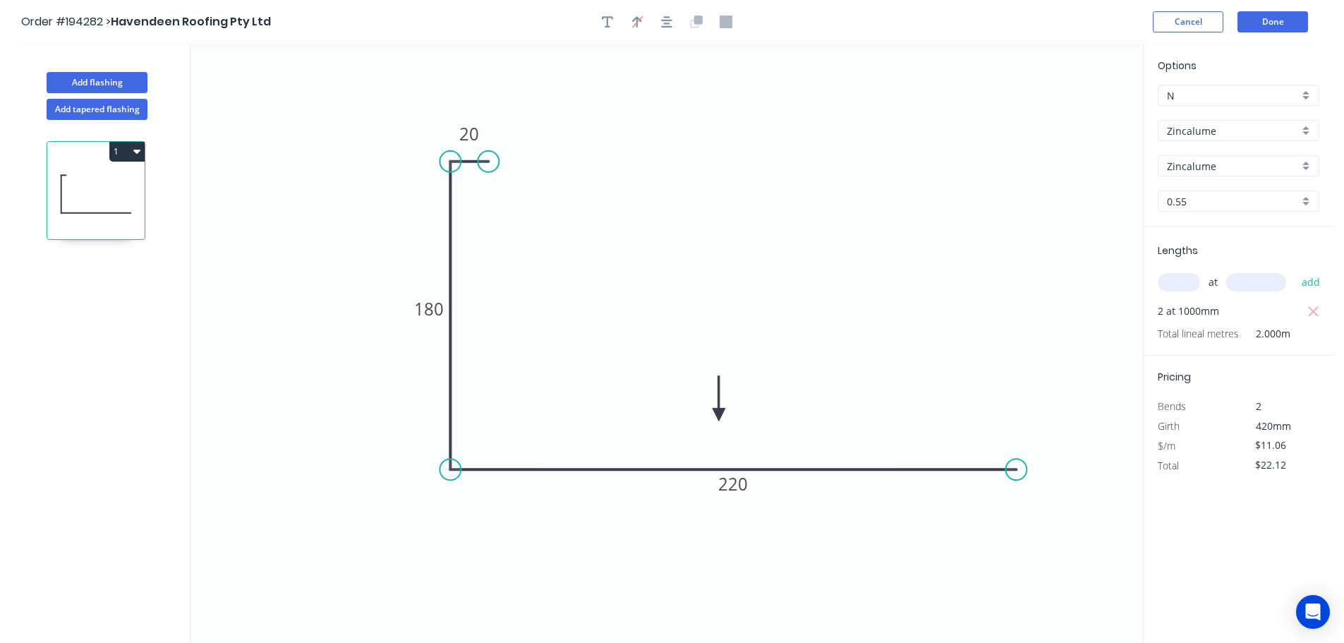
click at [129, 158] on button "1" at bounding box center [126, 152] width 35 height 20
click at [128, 144] on button "1" at bounding box center [126, 152] width 35 height 20
click at [132, 141] on div "1" at bounding box center [96, 190] width 99 height 99
click at [121, 150] on button "1" at bounding box center [126, 152] width 35 height 20
click at [88, 193] on div "Duplicate" at bounding box center [77, 186] width 109 height 20
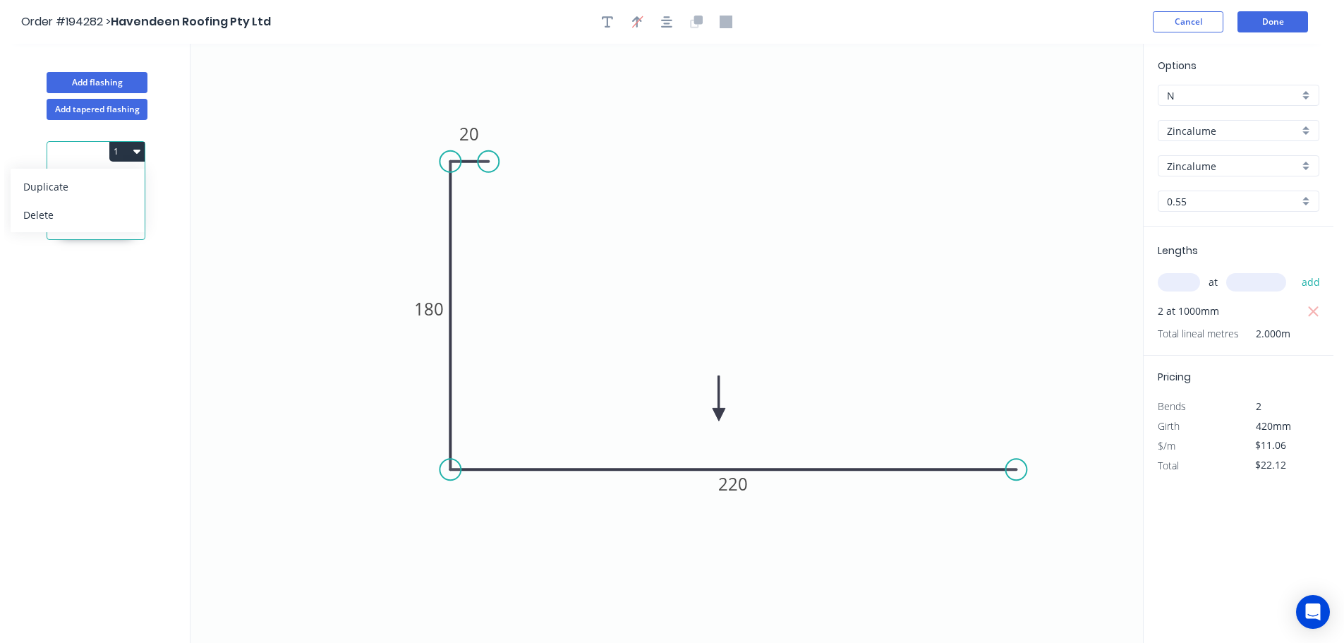
type input "$0.00"
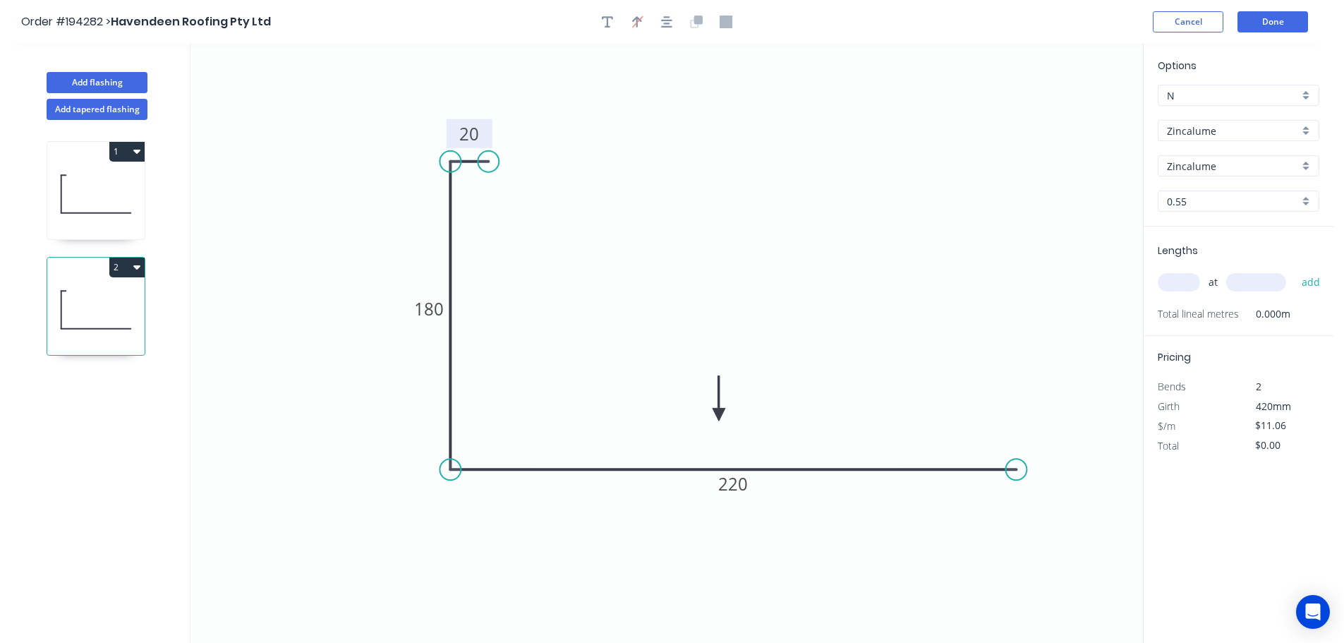
click at [476, 142] on tspan "20" at bounding box center [469, 133] width 20 height 23
type input "$15.55"
click at [1187, 284] on input "text" at bounding box center [1179, 282] width 42 height 18
type input "1"
type input "1600"
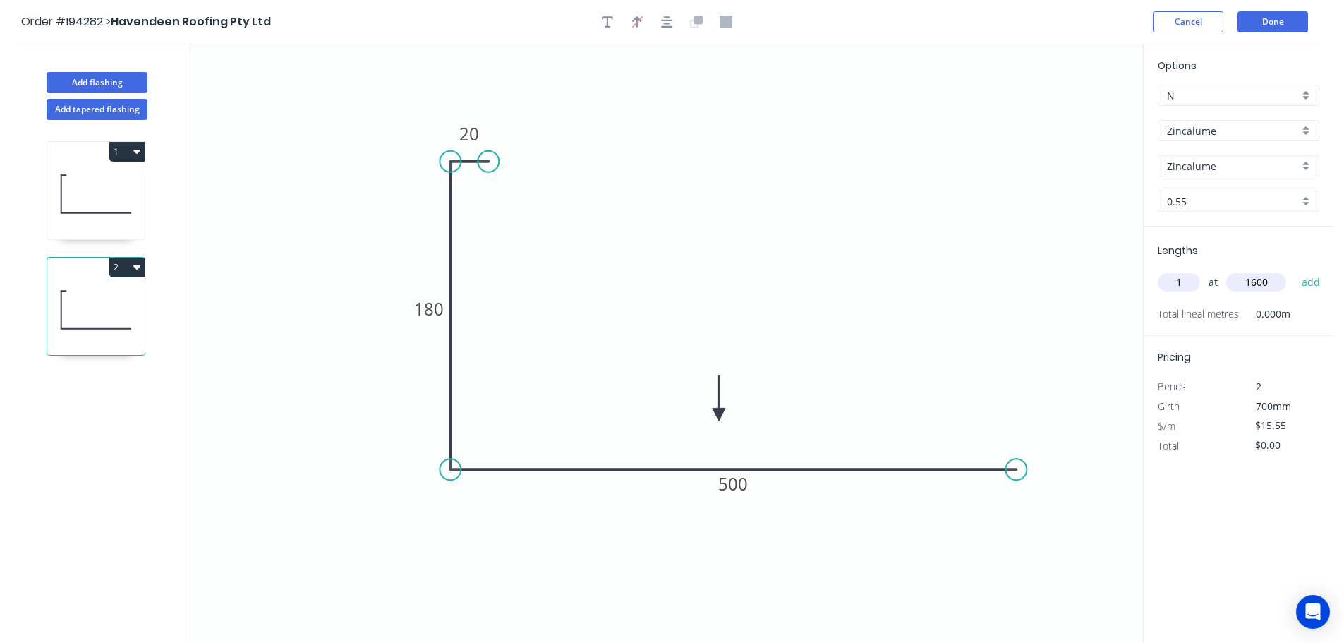
click at [1295, 270] on button "add" at bounding box center [1311, 282] width 33 height 24
click at [122, 275] on button "2" at bounding box center [126, 268] width 35 height 20
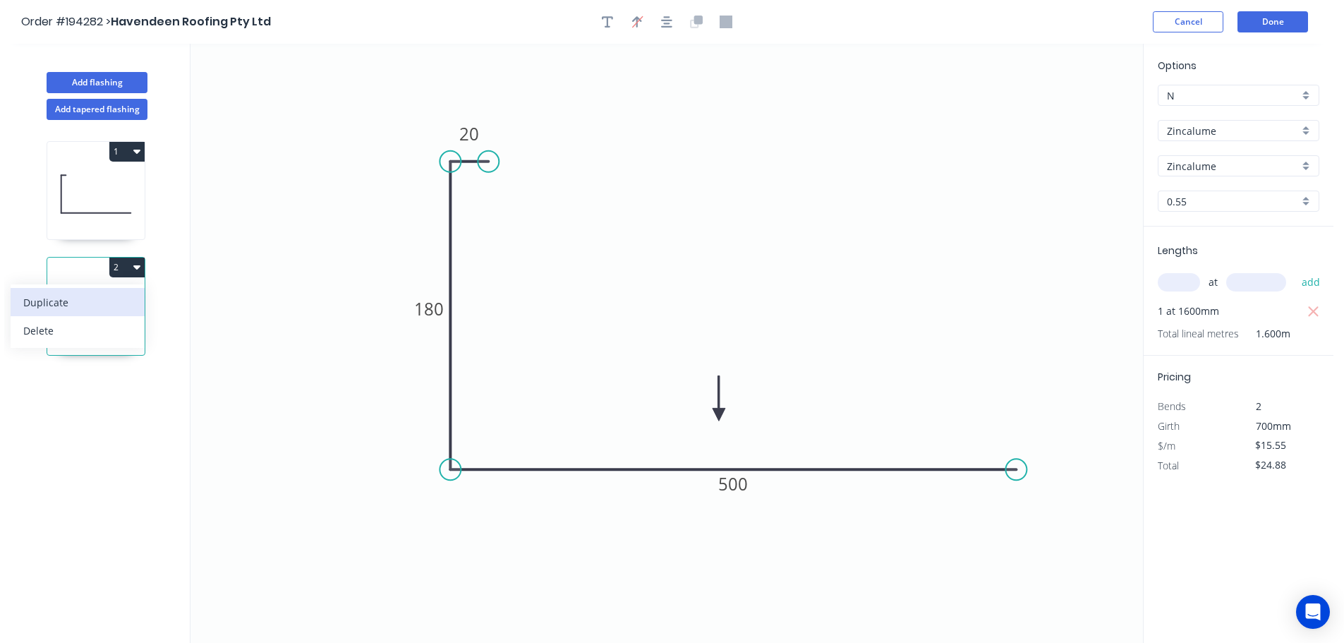
click at [114, 295] on div "Duplicate" at bounding box center [77, 302] width 109 height 20
type input "$0.00"
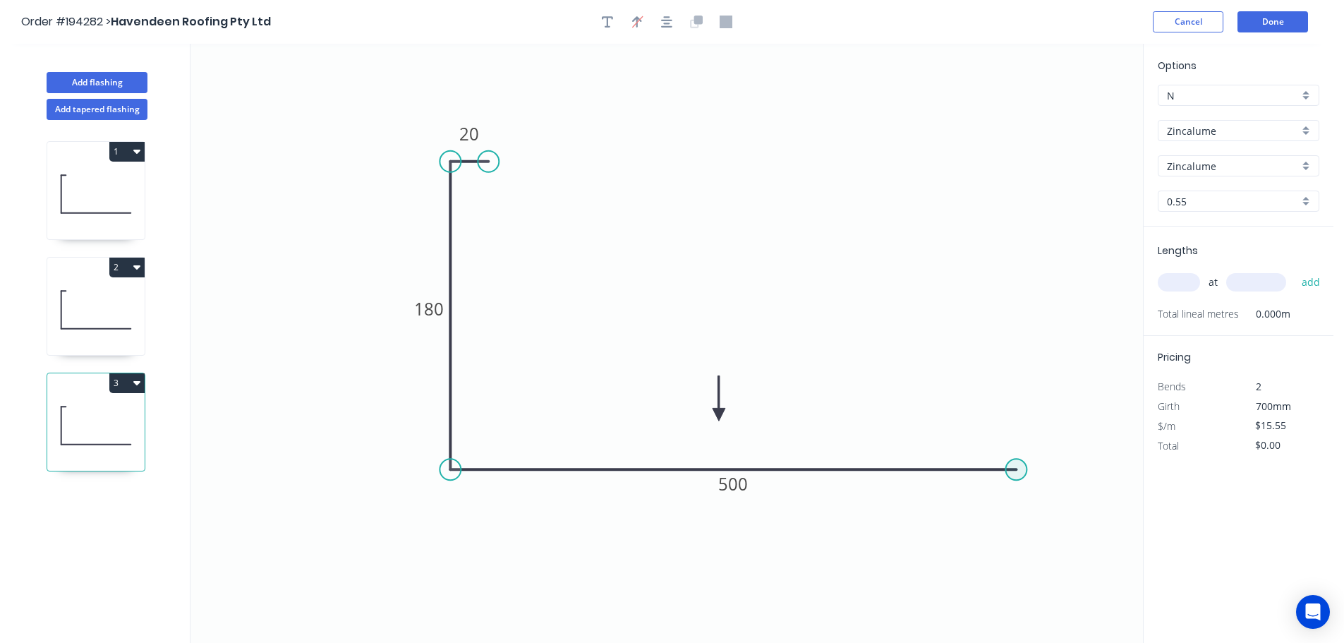
click at [1020, 474] on circle at bounding box center [1016, 469] width 21 height 21
click at [1056, 513] on icon "0 20 180 500" at bounding box center [667, 343] width 953 height 599
click at [1054, 465] on tspan "?" at bounding box center [1050, 467] width 7 height 23
type input "$11.72"
click at [1009, 335] on icon "0 20 180 200 30" at bounding box center [667, 343] width 953 height 599
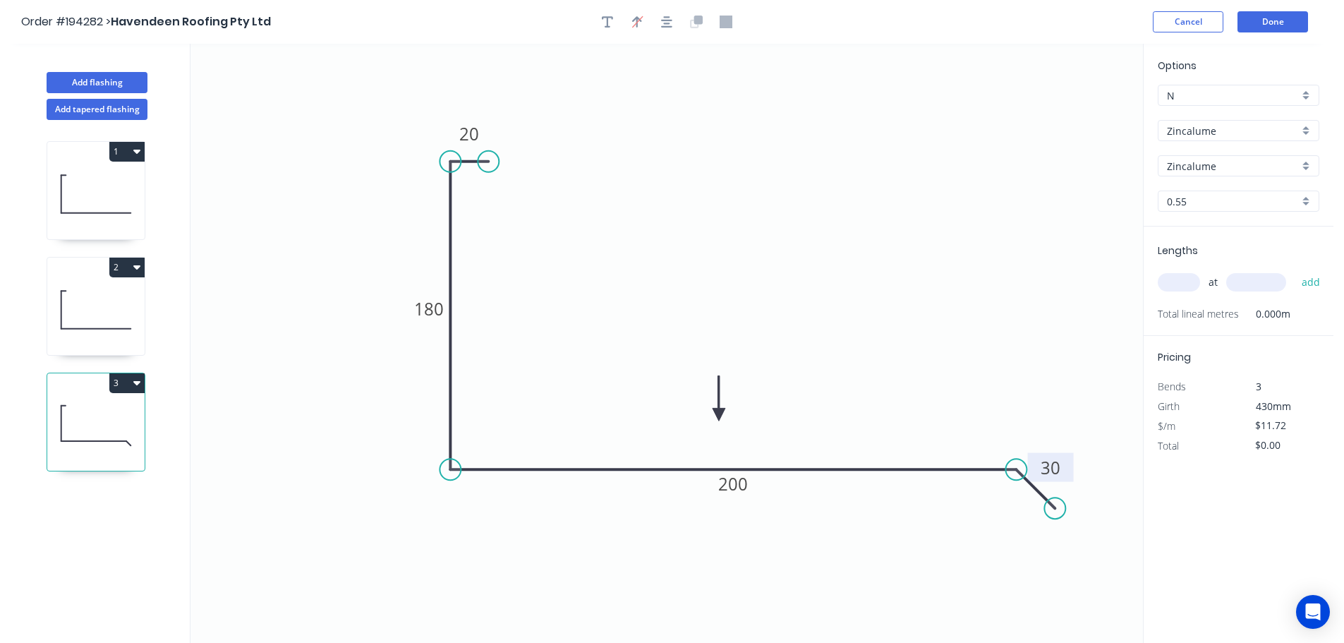
click at [1197, 278] on input "text" at bounding box center [1179, 282] width 42 height 18
type input "1"
type input "1500"
click at [1295, 270] on button "add" at bounding box center [1311, 282] width 33 height 24
type input "$17.58"
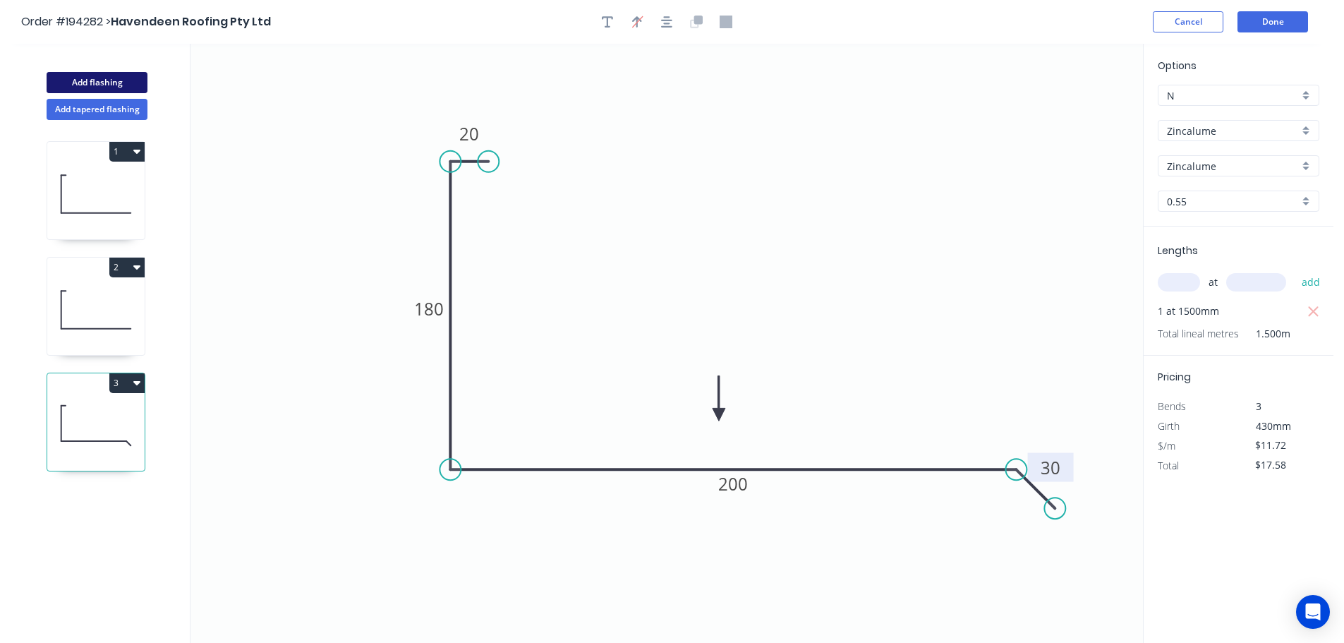
click at [107, 77] on button "Add flashing" at bounding box center [97, 82] width 101 height 21
type input "$0.00"
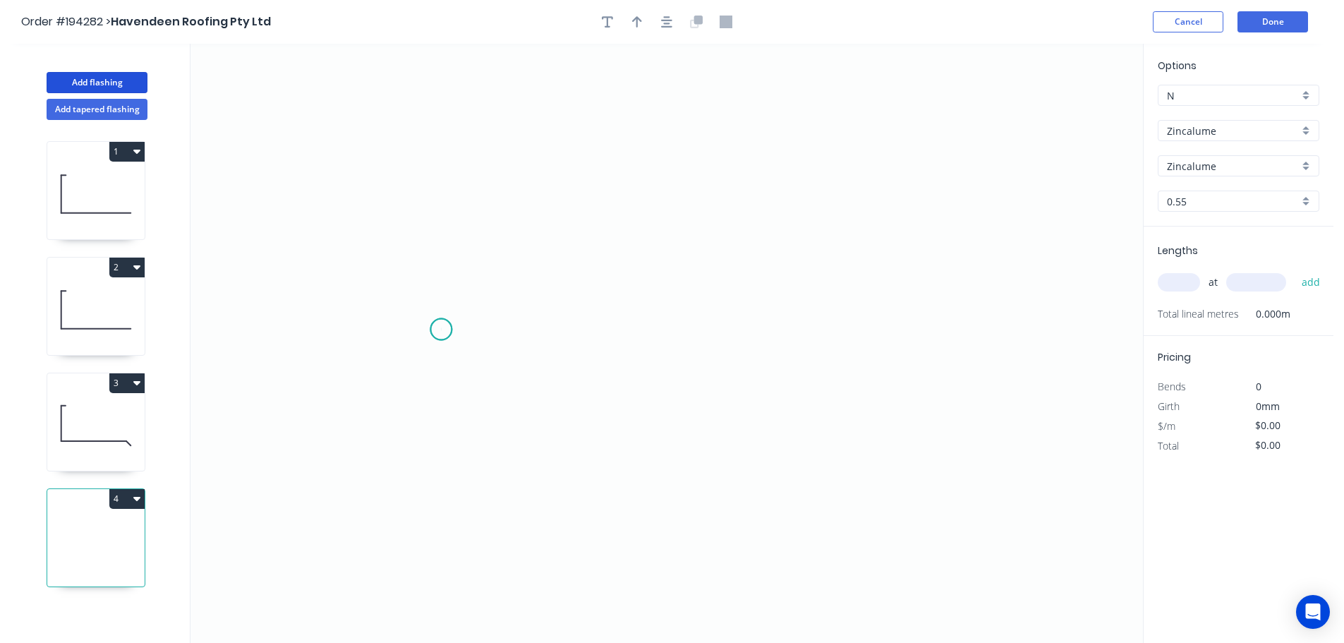
click at [441, 330] on circle at bounding box center [441, 329] width 21 height 21
click at [455, 367] on div "Crush & Fold" at bounding box center [512, 377] width 142 height 29
click at [433, 339] on icon "0" at bounding box center [667, 343] width 953 height 599
click at [445, 328] on circle at bounding box center [441, 329] width 21 height 21
click at [931, 338] on icon "0" at bounding box center [667, 343] width 953 height 599
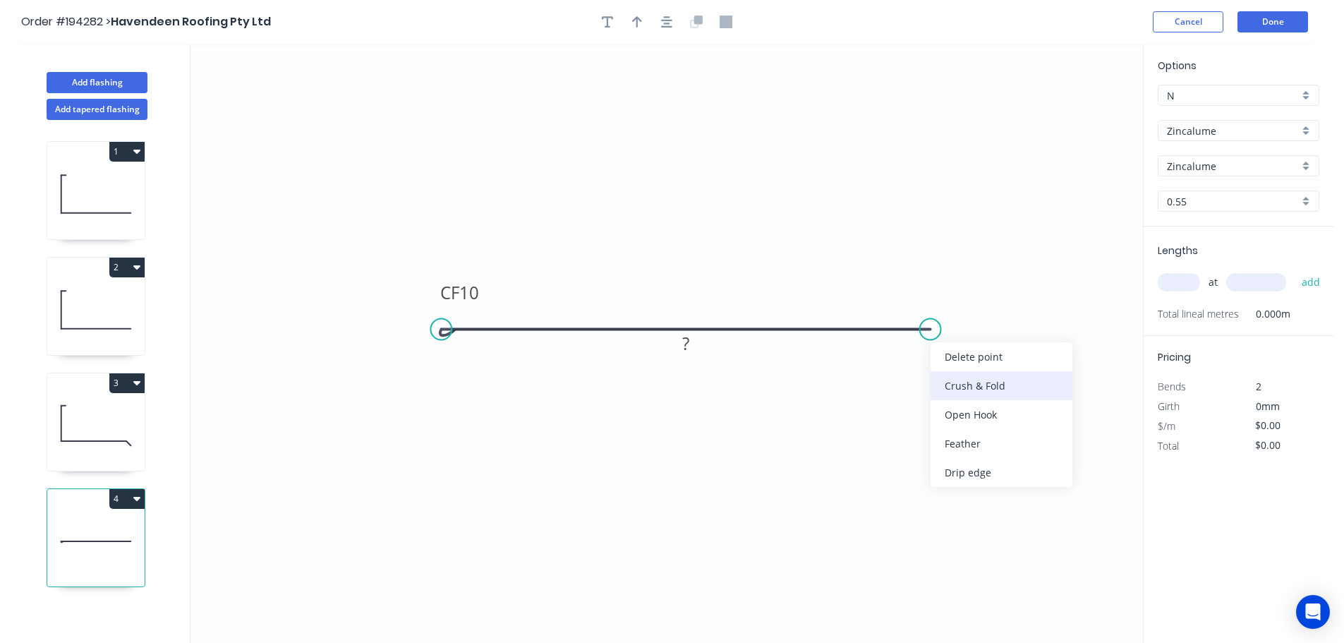
click at [962, 383] on div "Crush & Fold" at bounding box center [1002, 385] width 142 height 29
click at [955, 380] on div "Flip bend" at bounding box center [1010, 376] width 142 height 29
click at [932, 291] on rect at bounding box center [912, 292] width 56 height 29
click at [909, 289] on tspan "CF" at bounding box center [902, 292] width 19 height 23
type input "$22.89"
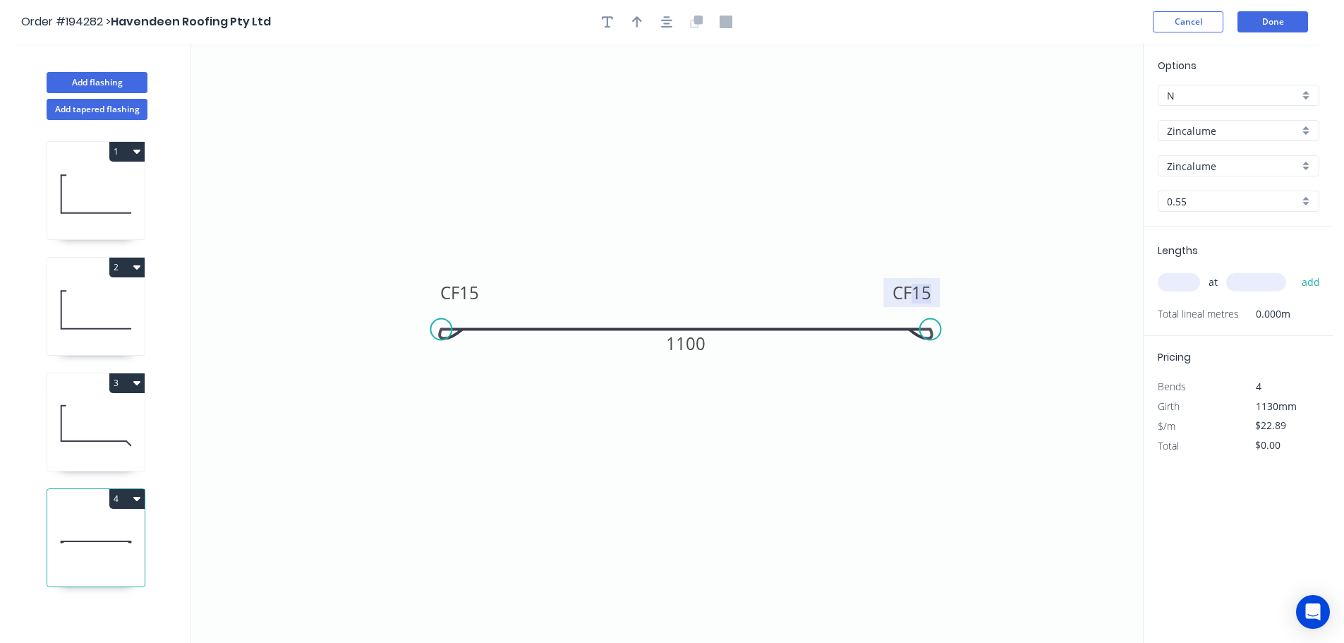
click at [948, 210] on icon "0 CF 15 CF 15 1100" at bounding box center [667, 343] width 953 height 599
click at [627, 17] on button "button" at bounding box center [637, 21] width 21 height 21
drag, startPoint x: 1071, startPoint y: 109, endPoint x: 750, endPoint y: 239, distance: 346.1
click at [795, 218] on icon at bounding box center [801, 195] width 13 height 45
click at [1189, 281] on input "text" at bounding box center [1179, 282] width 42 height 18
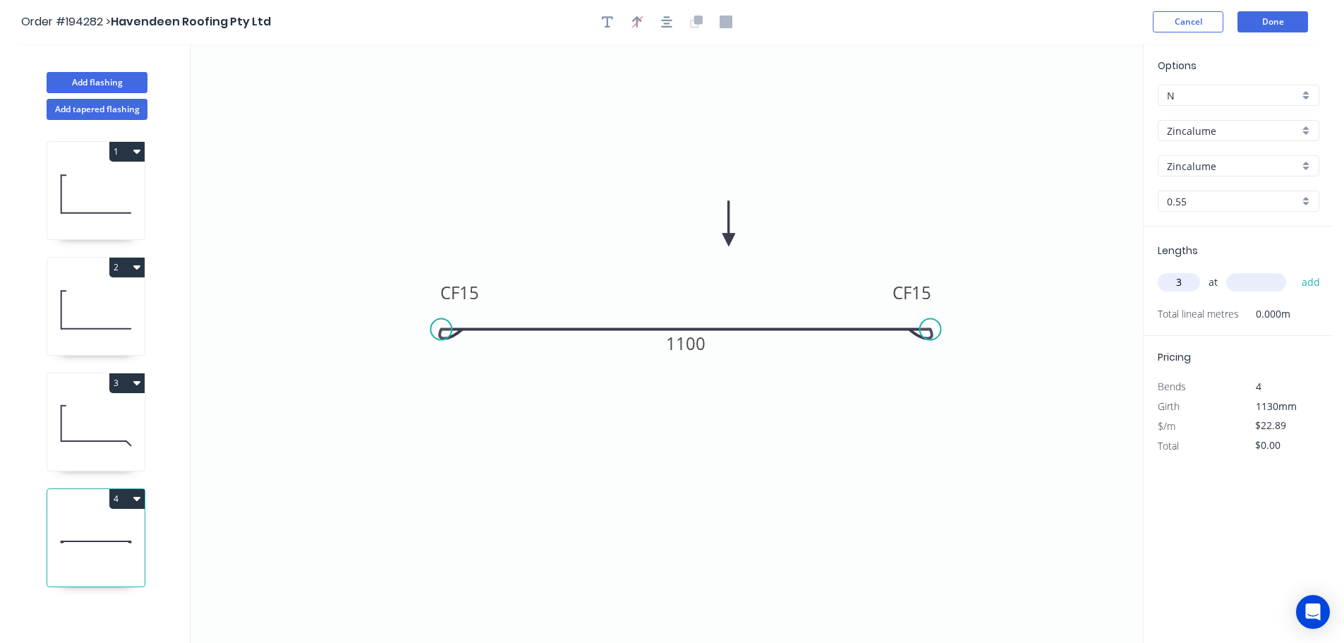
type input "3"
type input "3000"
click at [1295, 270] on button "add" at bounding box center [1311, 282] width 33 height 24
type input "$206.01"
click at [1288, 26] on button "Done" at bounding box center [1273, 21] width 71 height 21
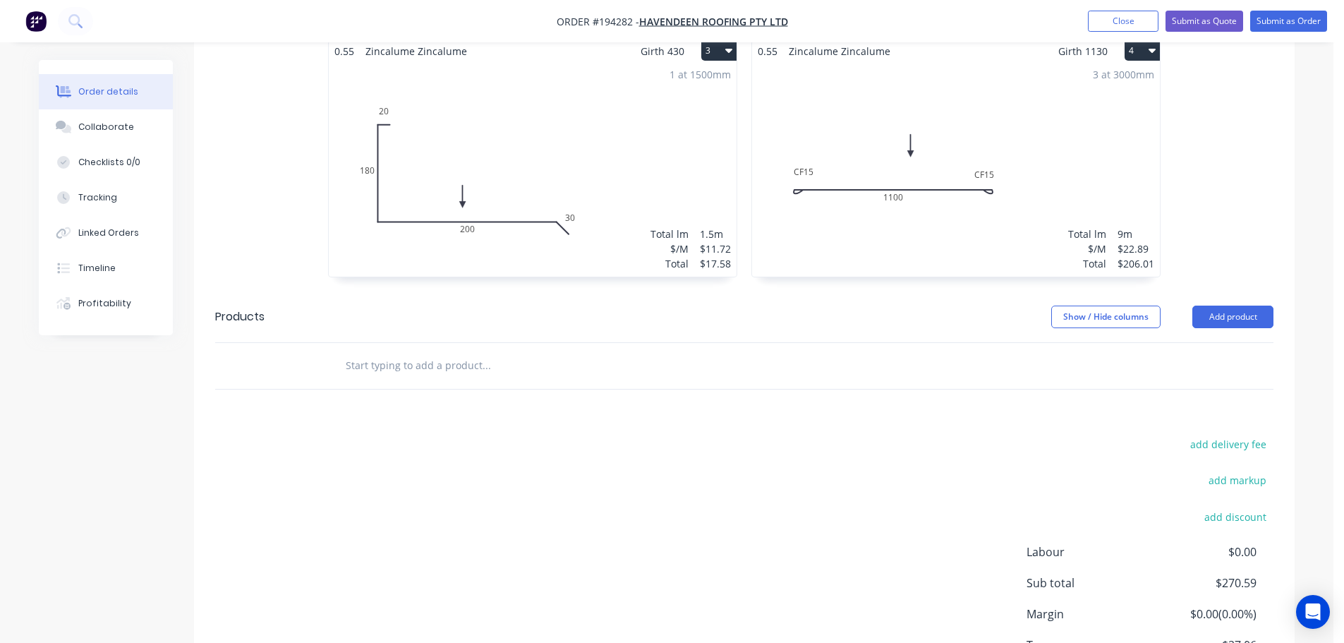
scroll to position [642, 0]
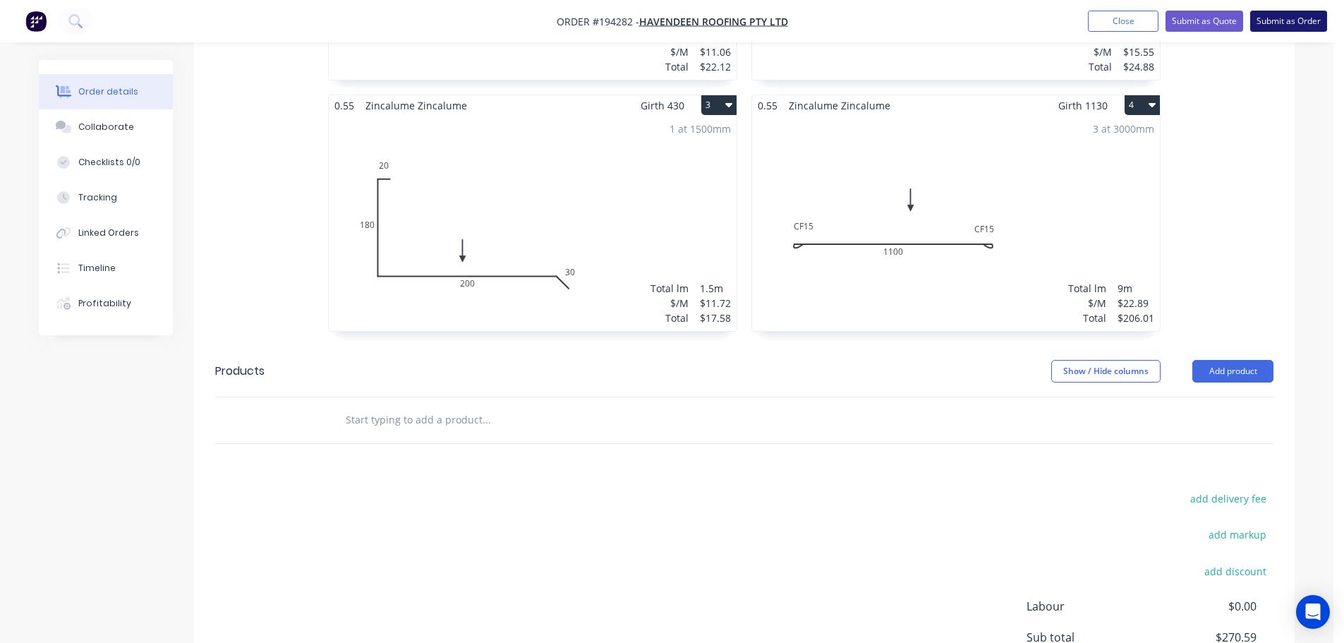
click at [1297, 29] on button "Submit as Order" at bounding box center [1289, 21] width 77 height 21
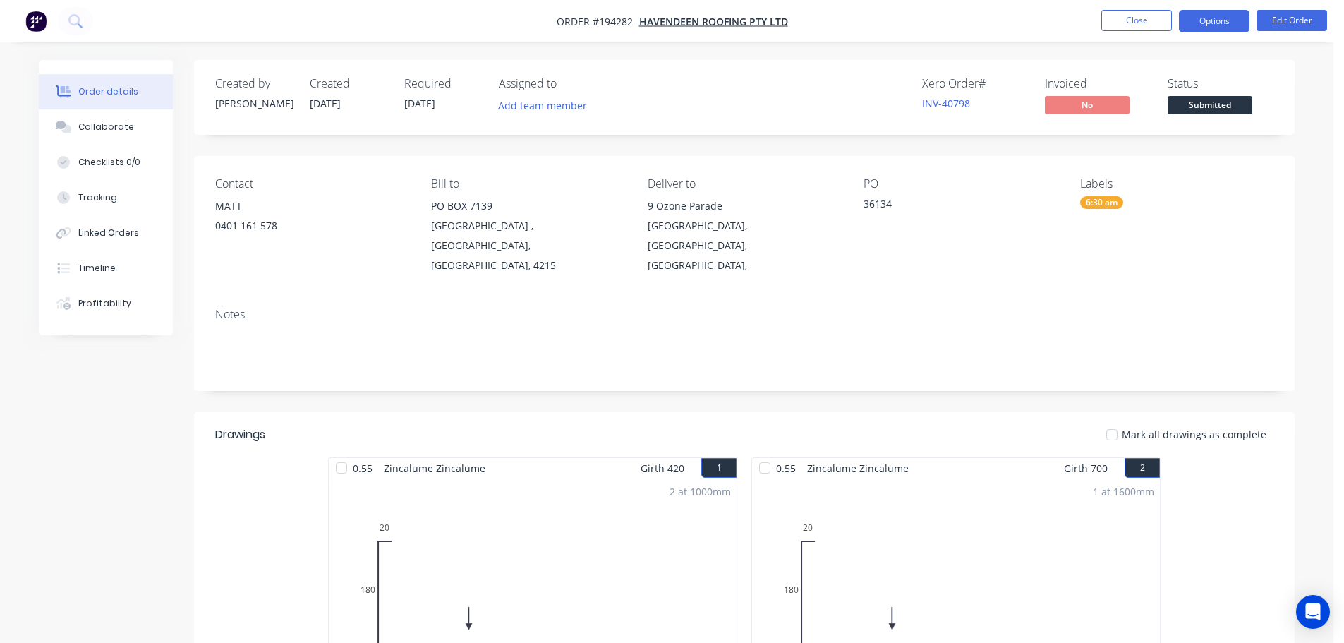
click at [1194, 13] on button "Options" at bounding box center [1214, 21] width 71 height 23
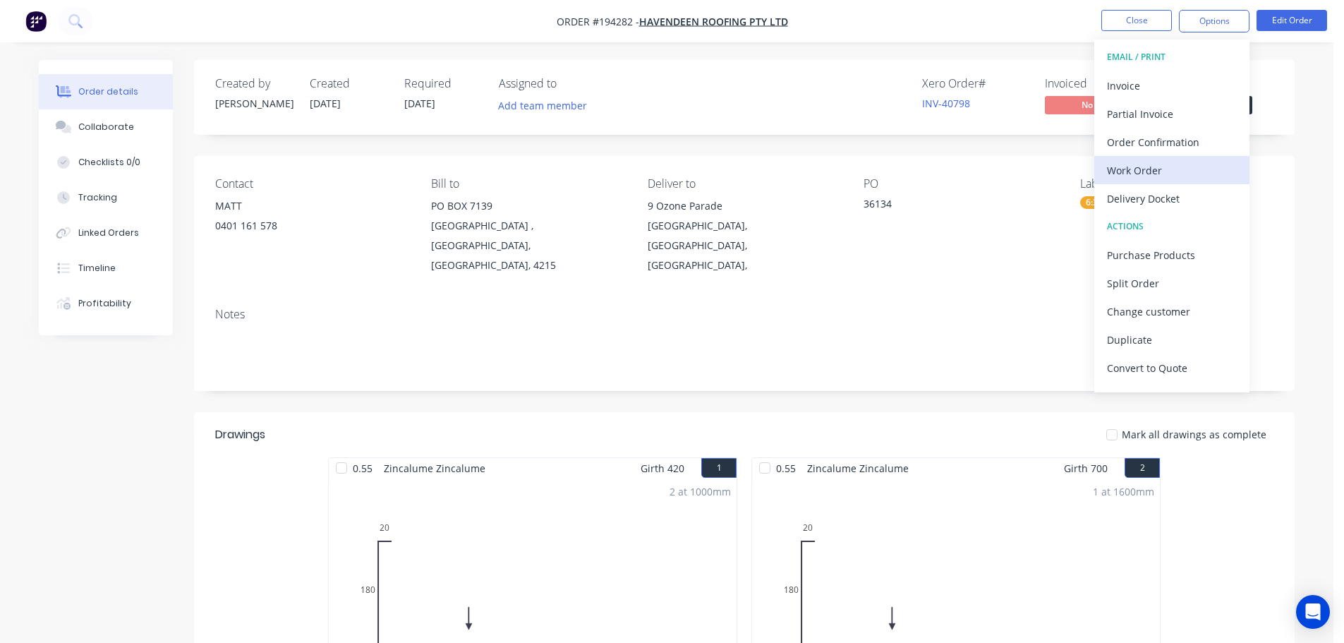
click at [1167, 174] on div "Work Order" at bounding box center [1172, 170] width 130 height 20
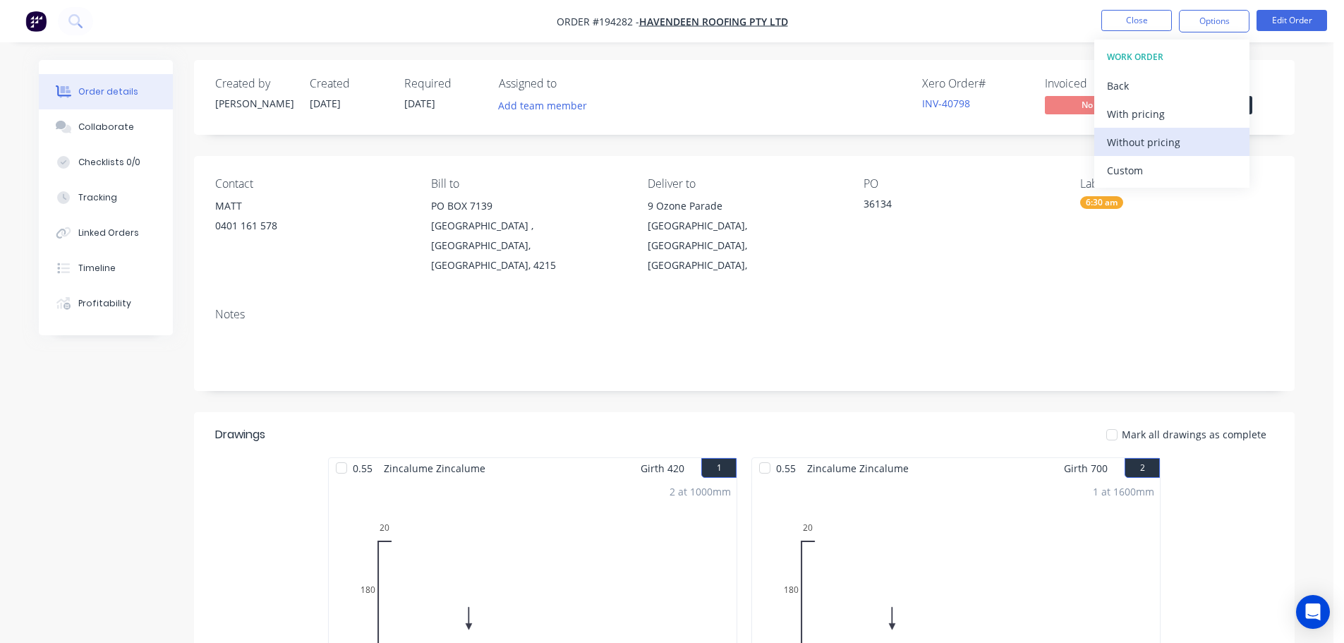
click at [1165, 152] on div "Without pricing" at bounding box center [1172, 142] width 130 height 20
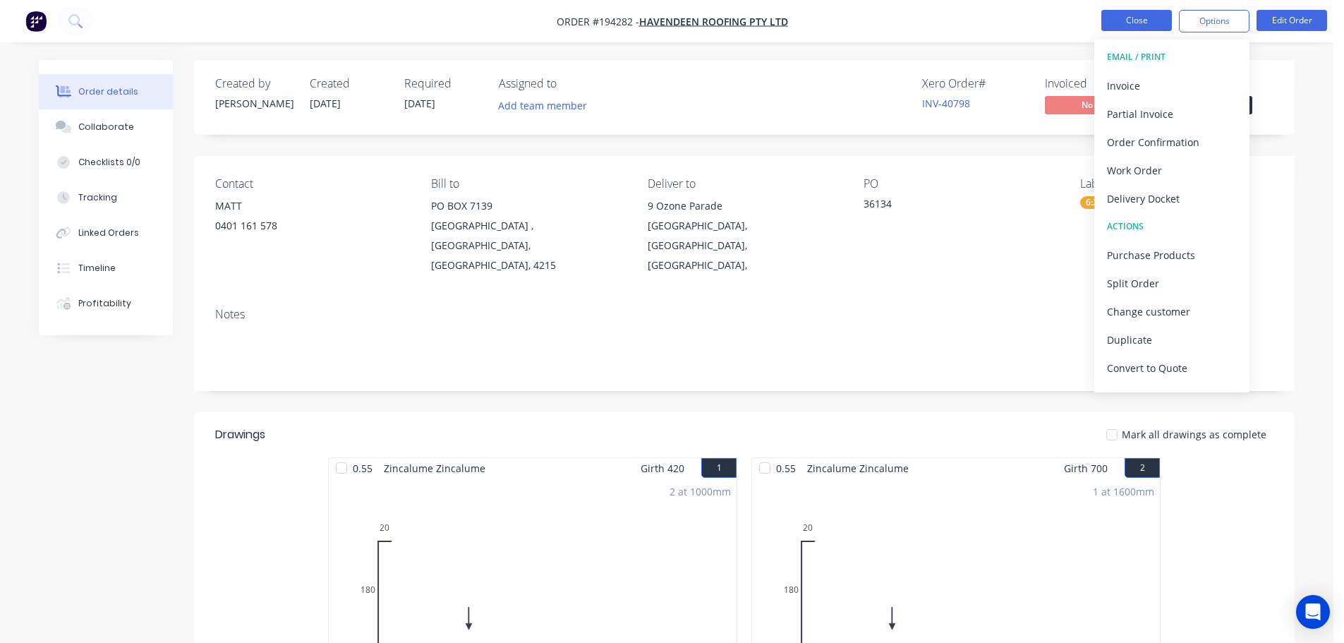
click at [1146, 27] on button "Close" at bounding box center [1137, 20] width 71 height 21
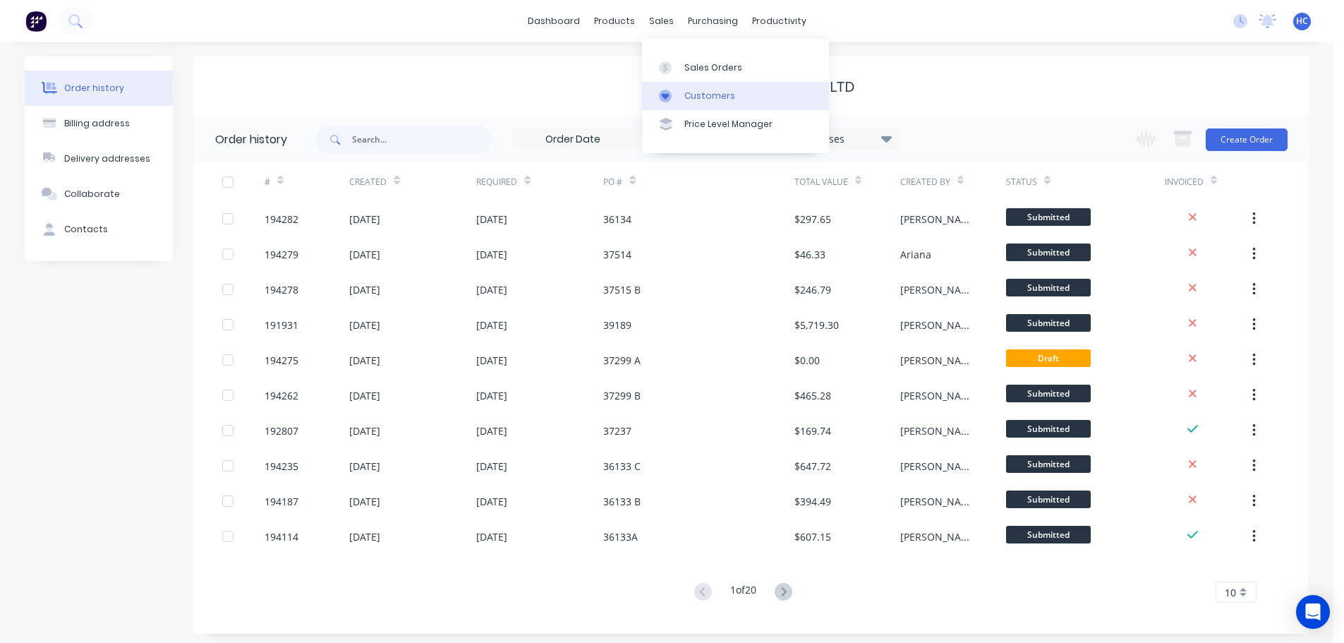
click at [692, 98] on div "Customers" at bounding box center [710, 96] width 51 height 13
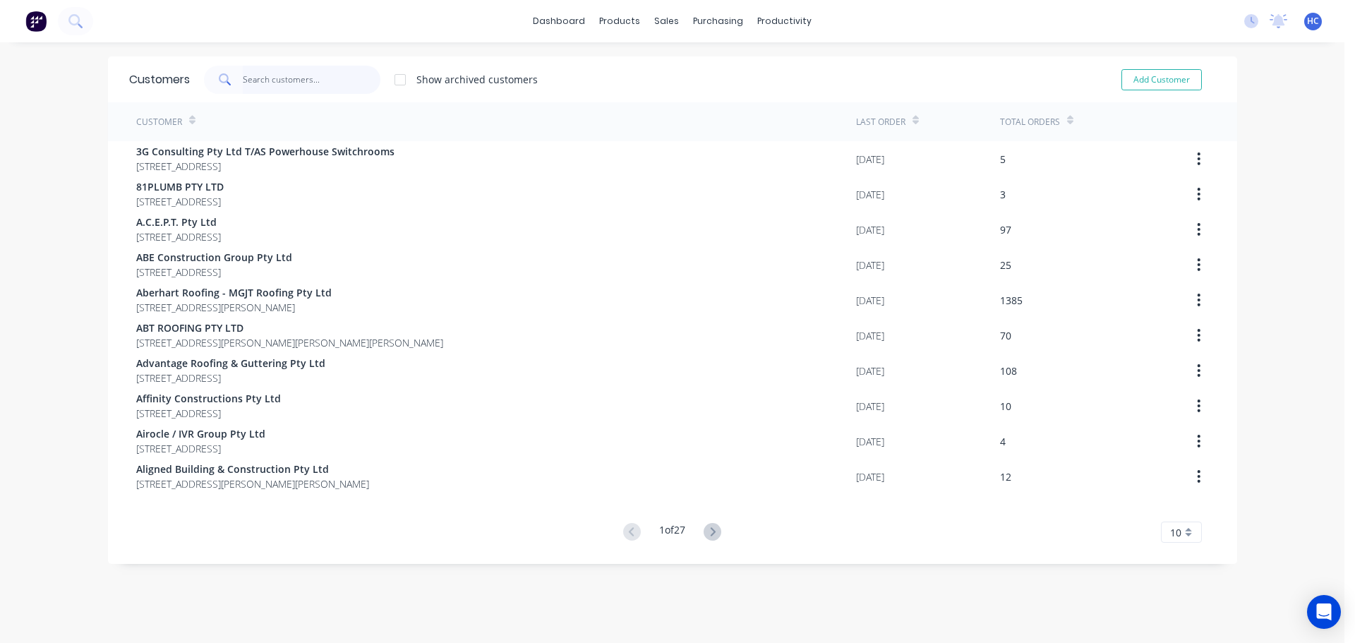
click at [282, 82] on input "text" at bounding box center [312, 80] width 138 height 28
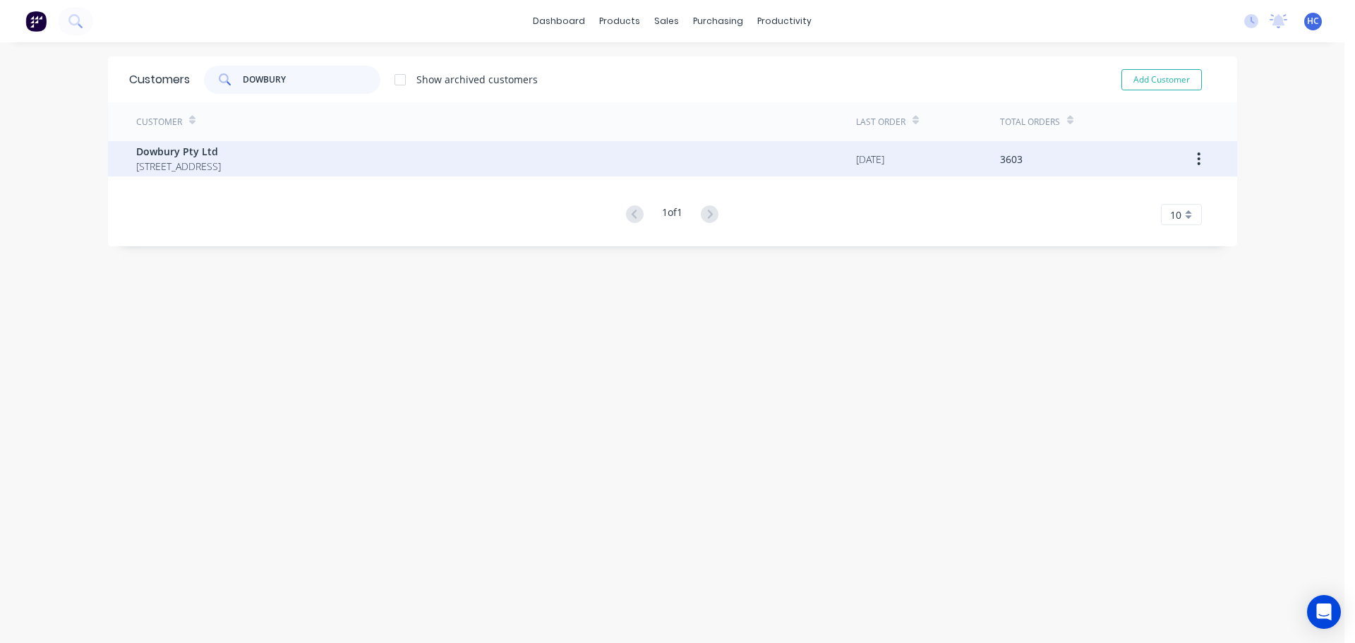
type input "DOWBURY"
click at [472, 162] on div "Dowbury Pty Ltd [STREET_ADDRESS]" at bounding box center [496, 158] width 720 height 35
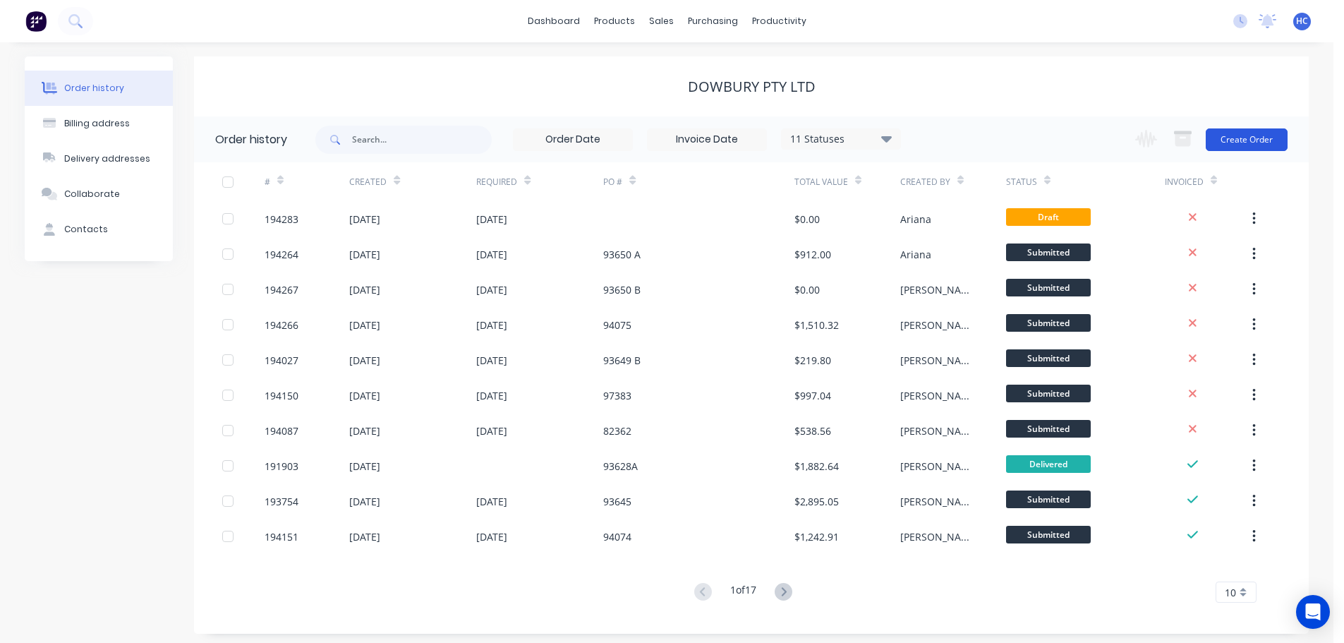
click at [1246, 143] on button "Create Order" at bounding box center [1247, 139] width 82 height 23
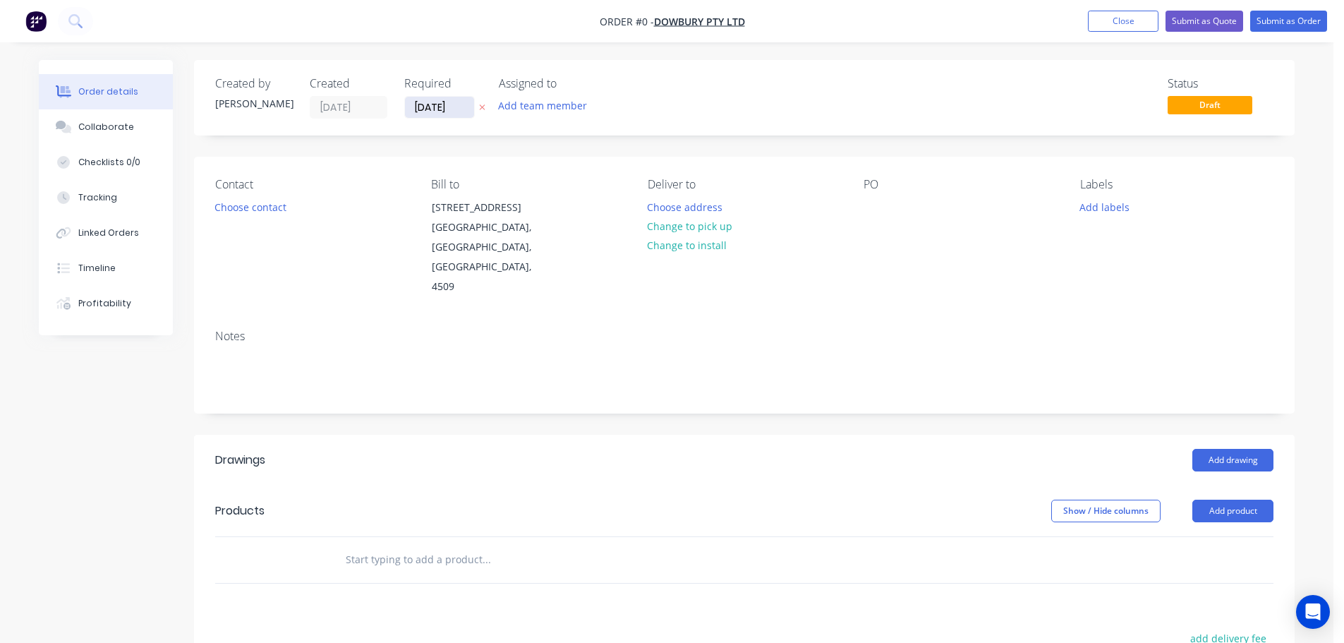
click at [441, 110] on input "[DATE]" at bounding box center [439, 107] width 69 height 21
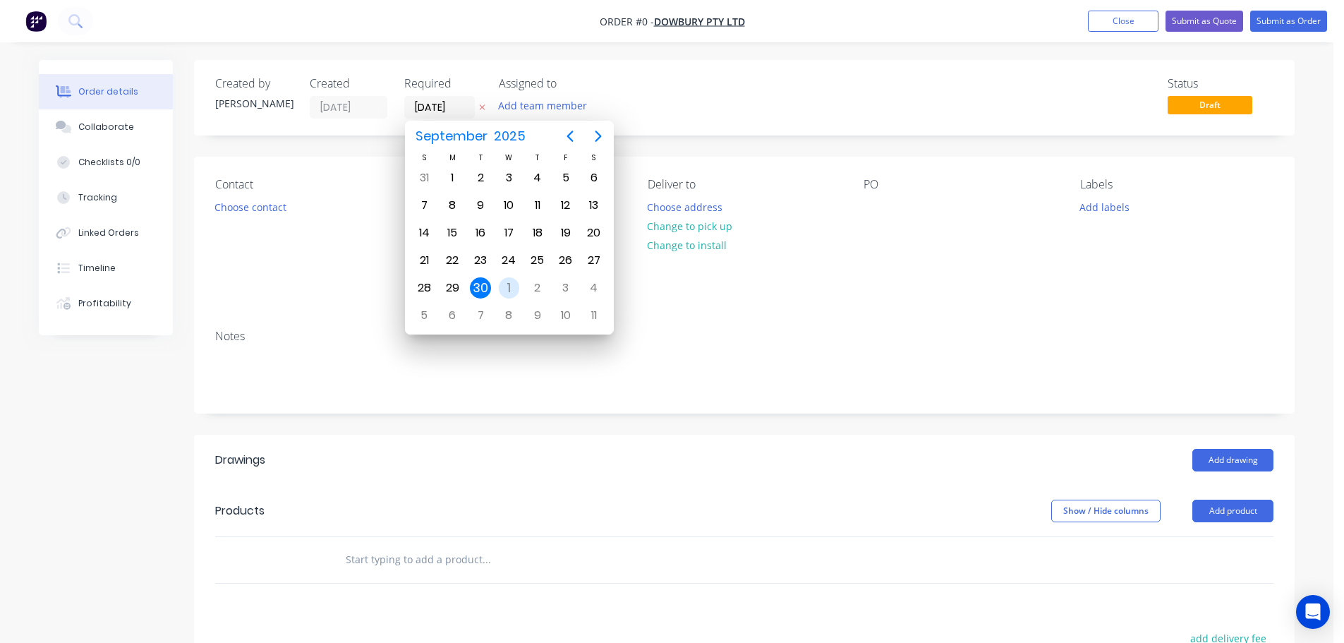
click at [511, 290] on div "1" at bounding box center [509, 287] width 21 height 21
type input "[DATE]"
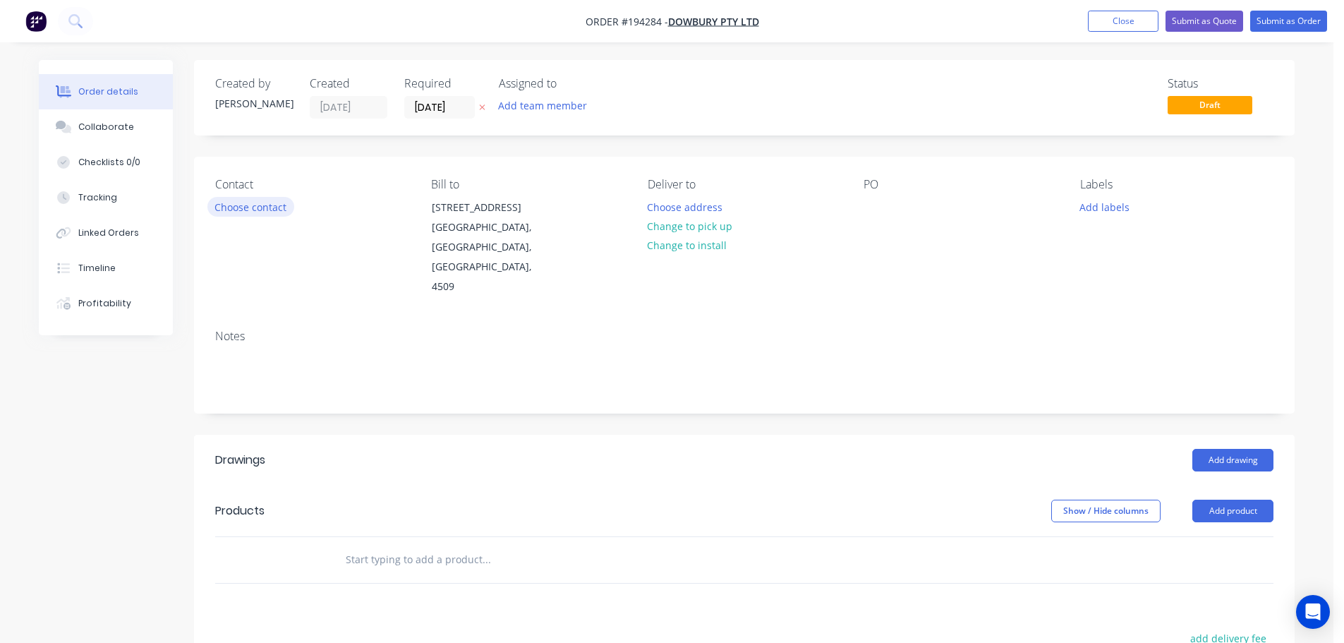
click at [255, 205] on button "Choose contact" at bounding box center [250, 206] width 87 height 19
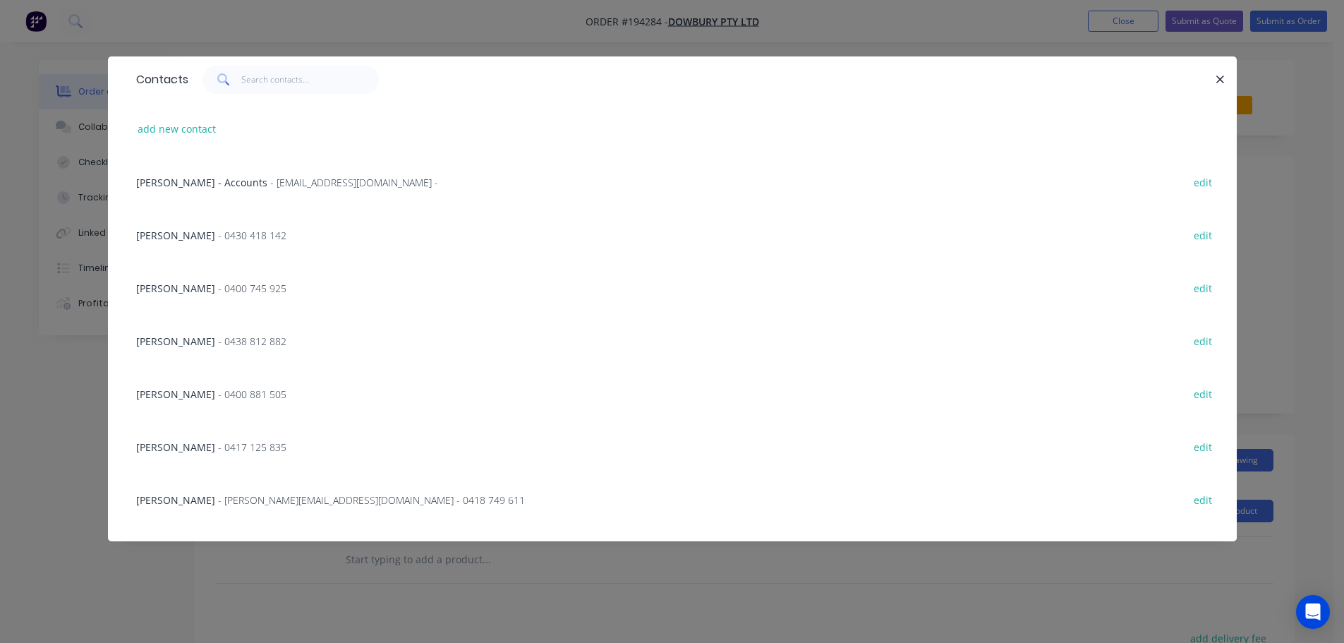
click at [218, 392] on span "- 0400 881 505" at bounding box center [252, 393] width 68 height 13
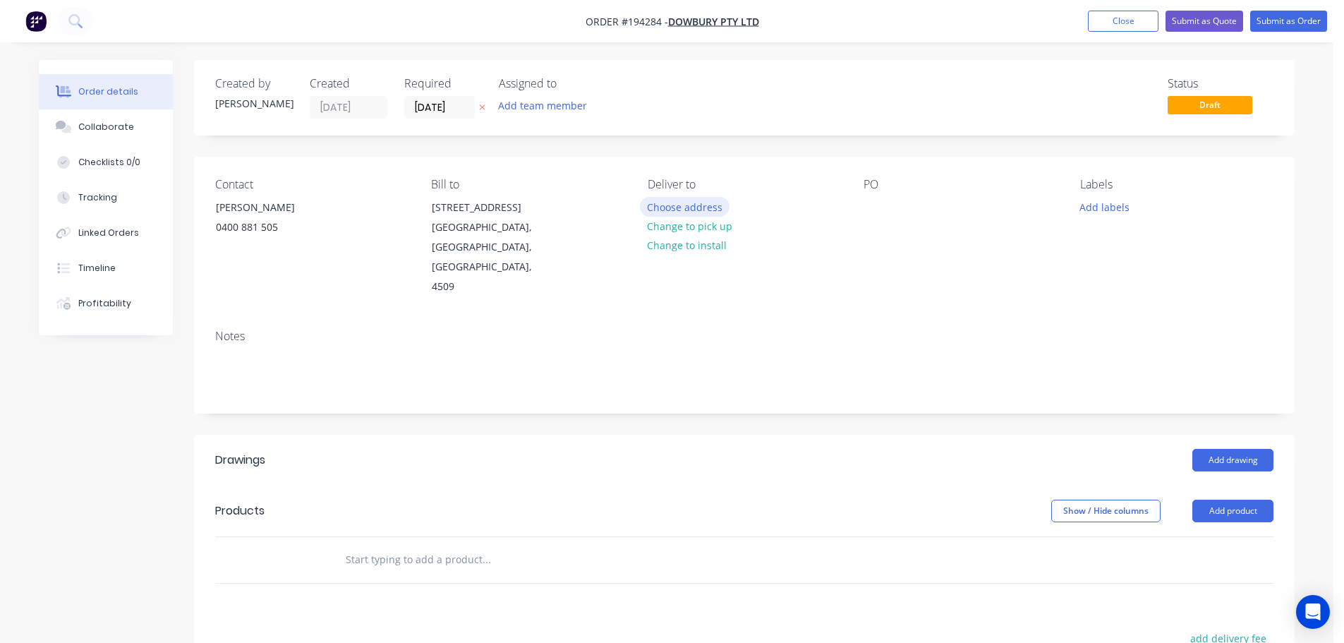
click at [702, 203] on button "Choose address" at bounding box center [685, 206] width 90 height 19
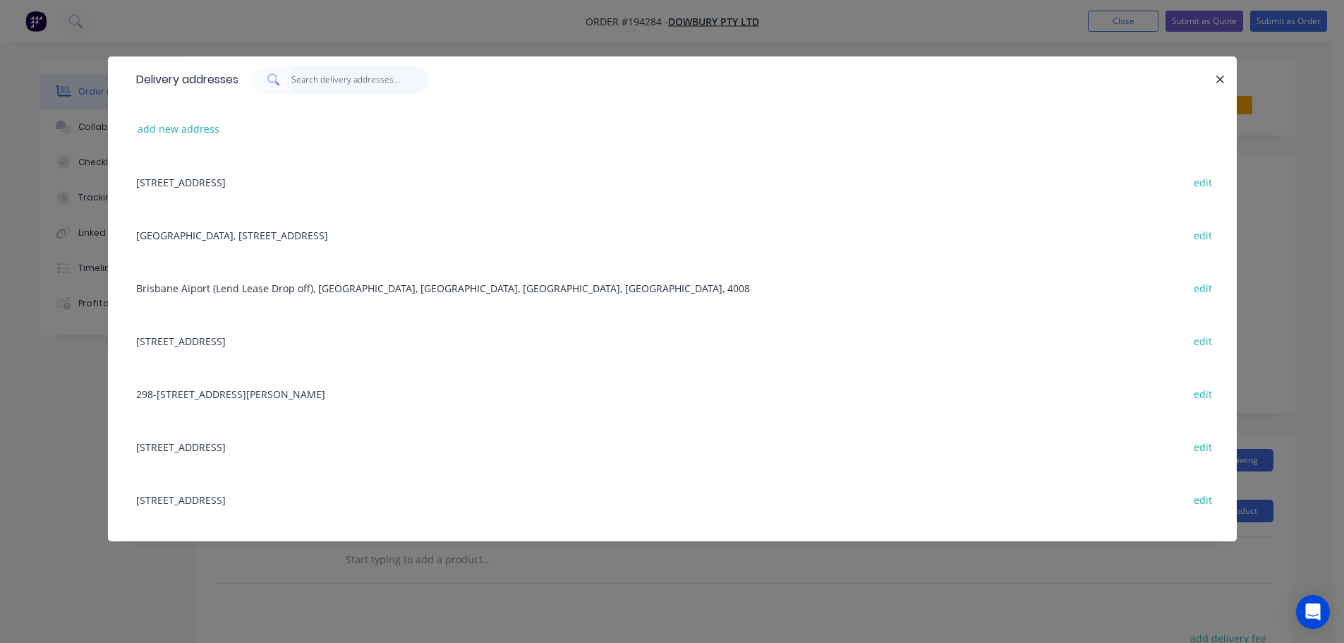
click at [384, 76] on input "text" at bounding box center [360, 80] width 138 height 28
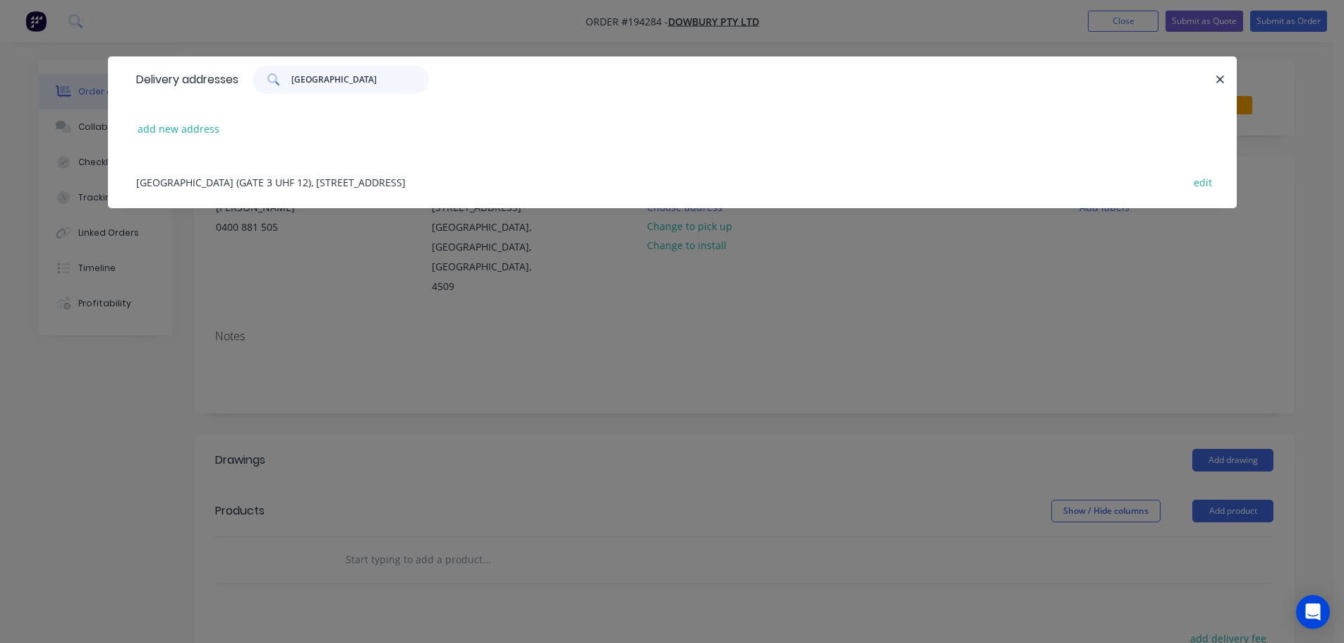
type input "[GEOGRAPHIC_DATA]"
click at [321, 166] on div "[GEOGRAPHIC_DATA] (GATE 3 UHF 12), [GEOGRAPHIC_DATA] [GEOGRAPHIC_DATA], [GEOGRA…" at bounding box center [672, 181] width 1087 height 53
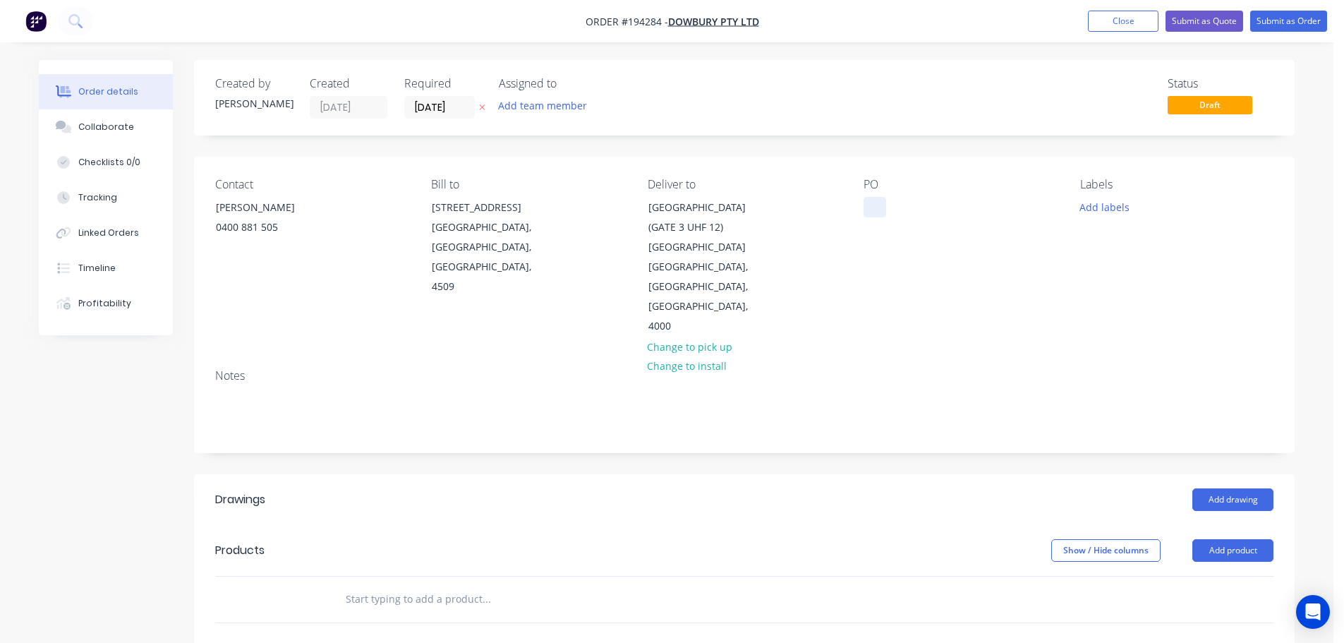
click at [870, 203] on div at bounding box center [875, 207] width 23 height 20
click at [1124, 198] on button "Add labels" at bounding box center [1104, 206] width 65 height 19
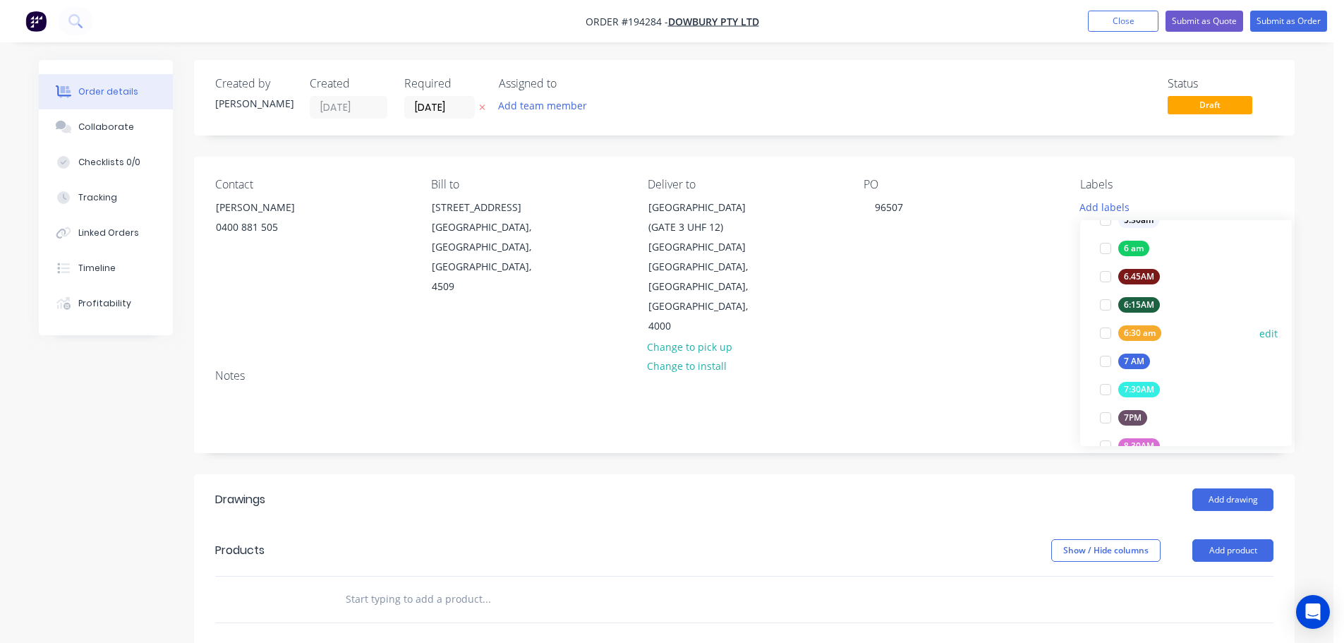
click at [1145, 331] on div "6:30 am" at bounding box center [1140, 333] width 43 height 16
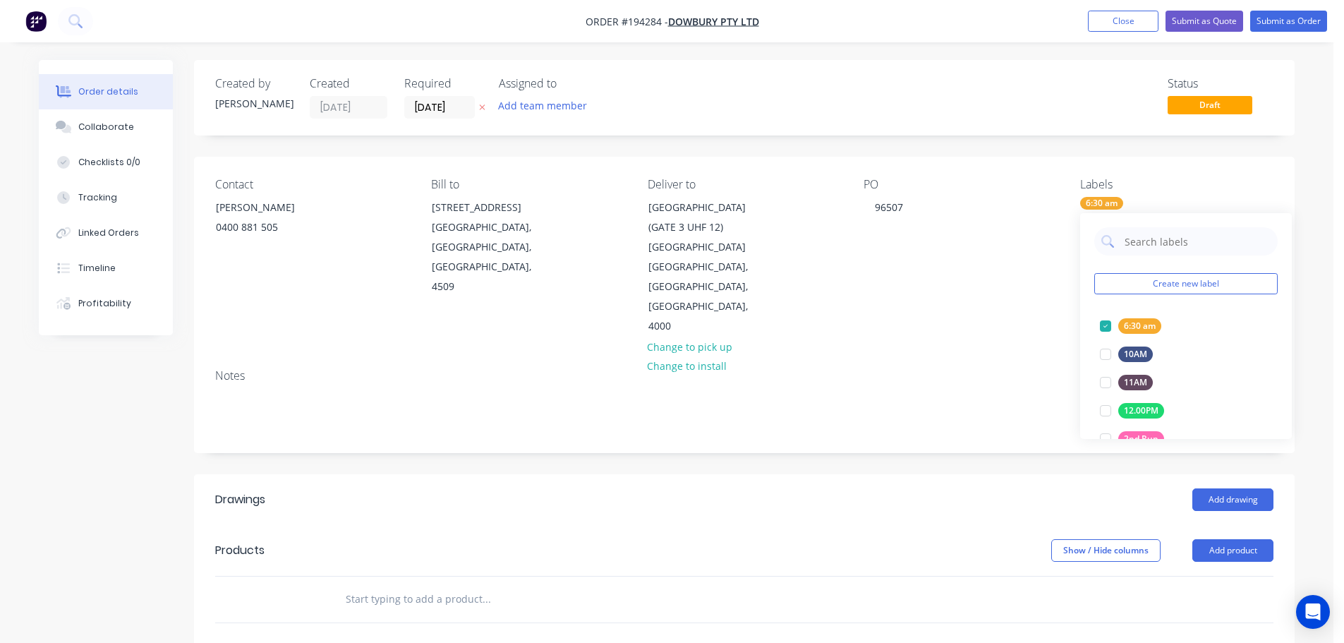
click at [994, 406] on div "Created by [PERSON_NAME] Created [DATE] Required [DATE] Assigned to Add team me…" at bounding box center [744, 511] width 1101 height 902
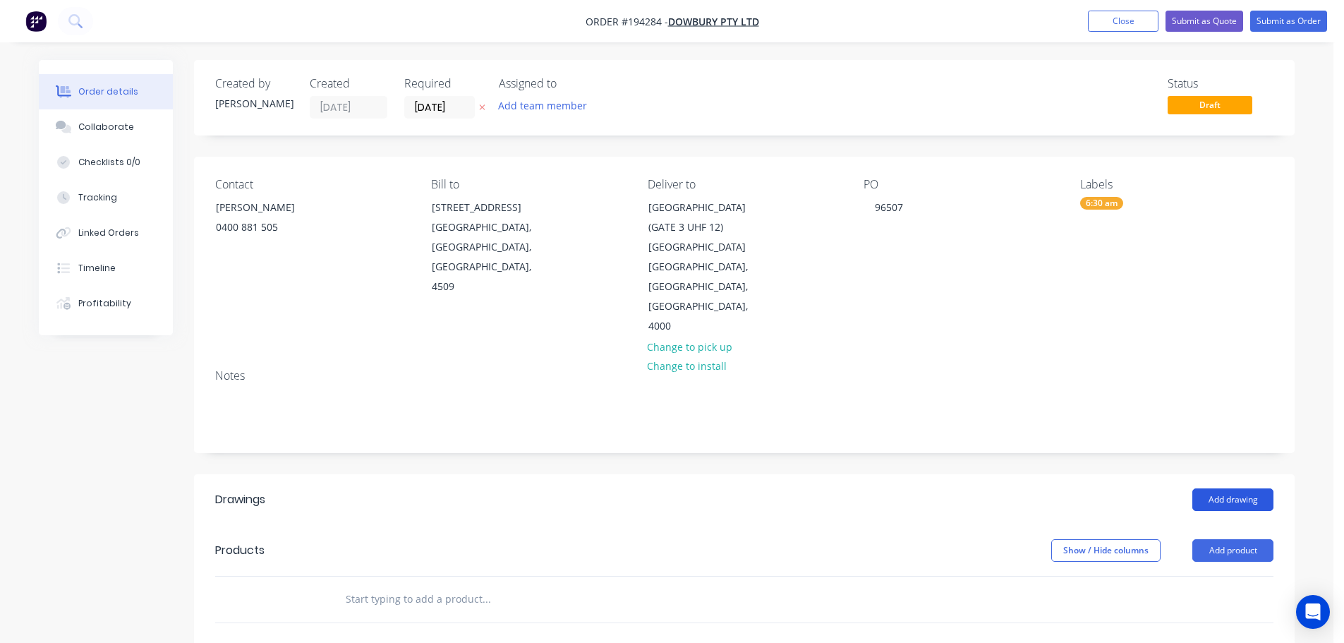
click at [1240, 488] on button "Add drawing" at bounding box center [1233, 499] width 81 height 23
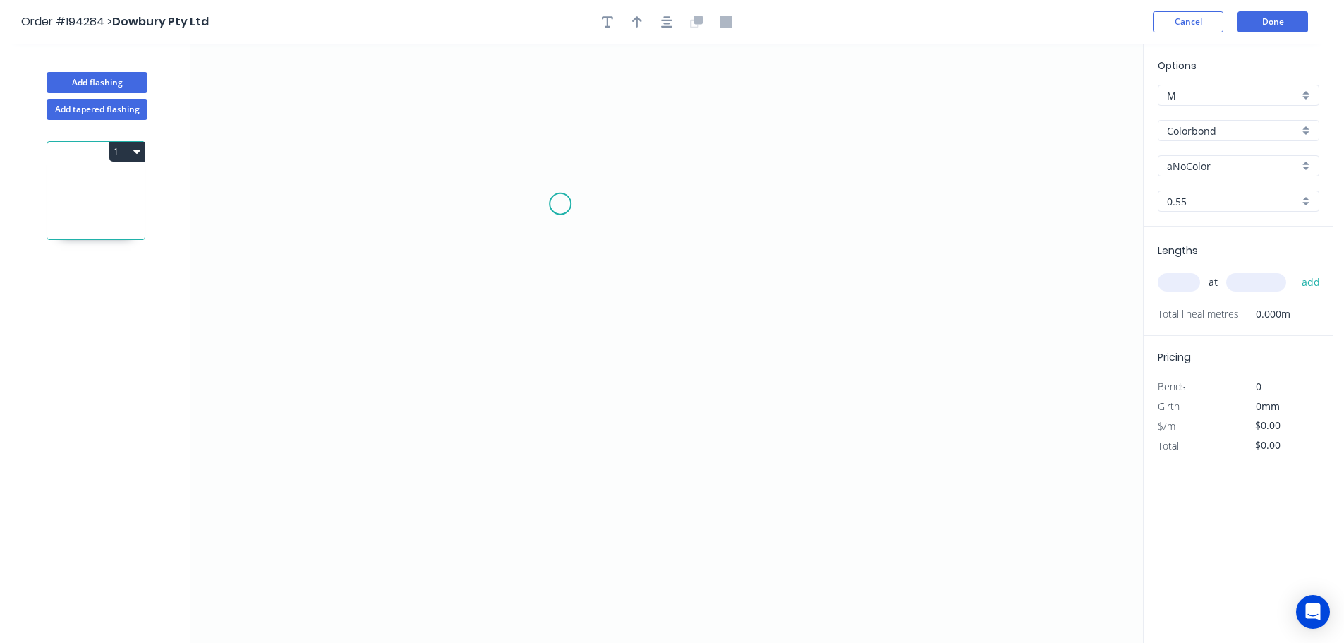
click at [560, 204] on icon "0" at bounding box center [667, 343] width 953 height 599
click at [589, 456] on icon "0" at bounding box center [667, 343] width 953 height 599
click at [947, 464] on icon "0 ?" at bounding box center [667, 343] width 953 height 599
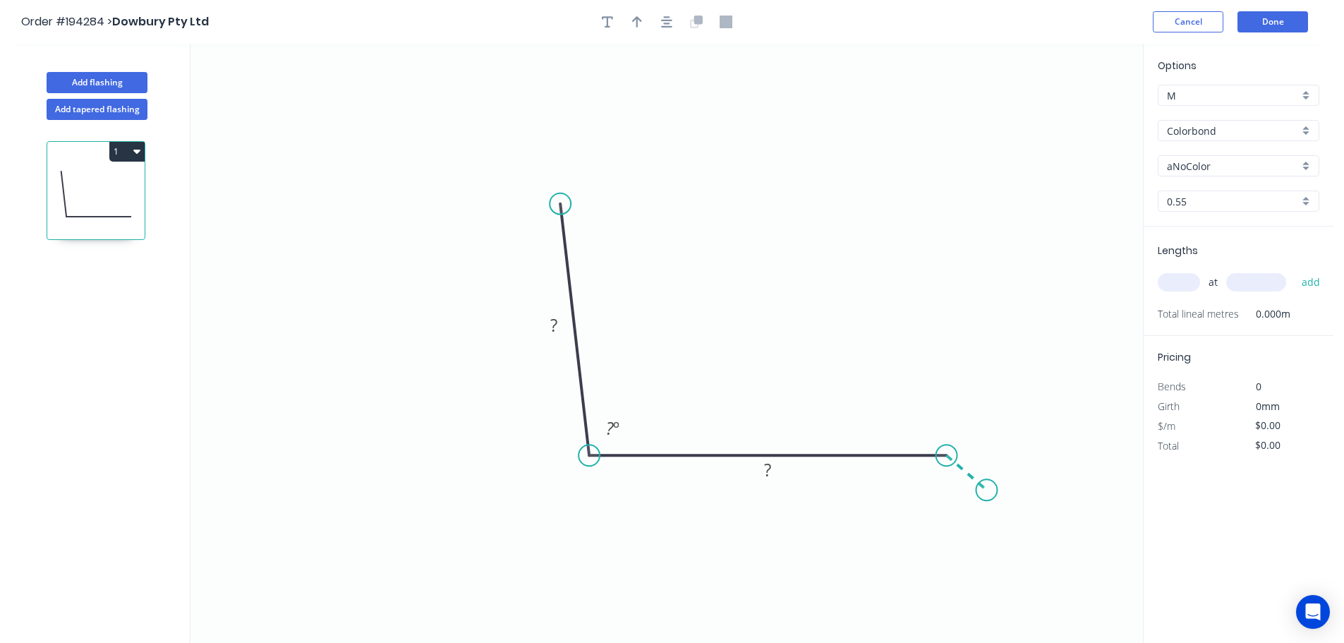
click at [985, 491] on icon "0 ? ? ? º" at bounding box center [667, 343] width 953 height 599
click at [985, 491] on circle at bounding box center [984, 493] width 21 height 21
click at [989, 459] on rect at bounding box center [981, 454] width 28 height 20
type input "$10.66"
click at [703, 329] on icon "0 140 230 30 92 º" at bounding box center [667, 343] width 953 height 599
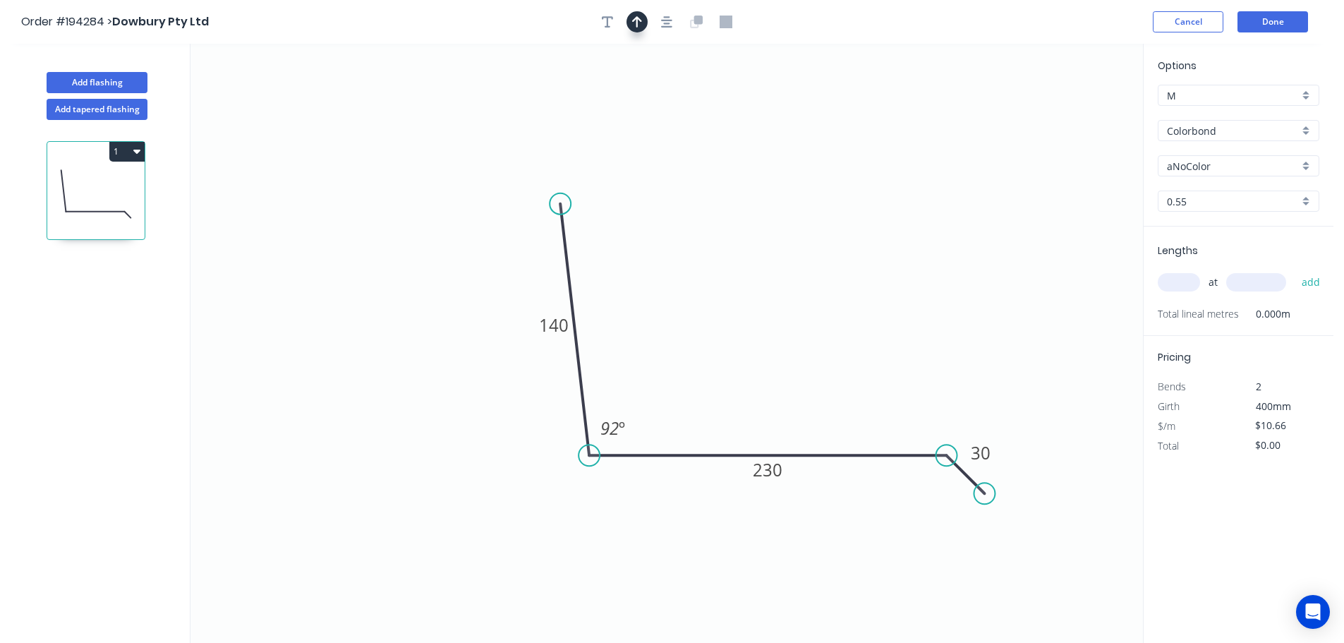
click at [634, 27] on icon "button" at bounding box center [637, 22] width 10 height 13
drag, startPoint x: 869, startPoint y: 352, endPoint x: 783, endPoint y: 400, distance: 98.6
click at [783, 400] on icon at bounding box center [782, 383] width 13 height 45
click at [1185, 169] on input "aNoColor" at bounding box center [1233, 166] width 132 height 15
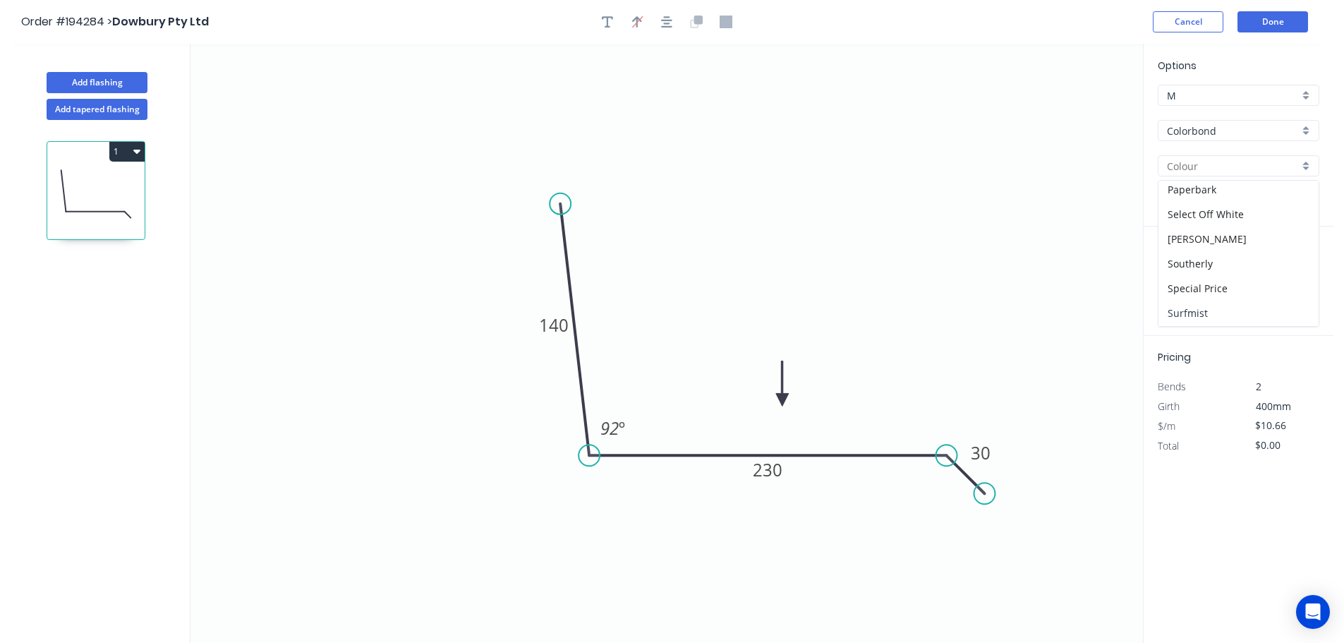
click at [1206, 311] on div "Surfmist" at bounding box center [1239, 313] width 160 height 25
type input "Surfmist"
click at [1186, 282] on input "text" at bounding box center [1179, 282] width 42 height 18
type input "1"
type input "1000"
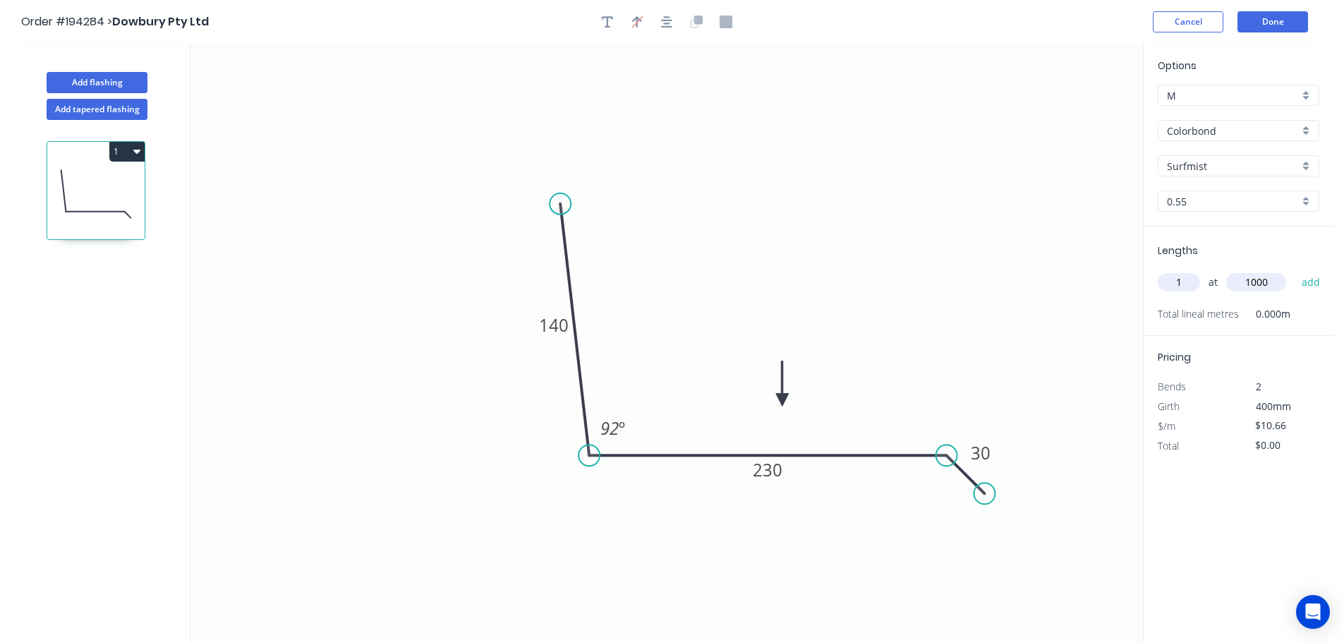
click at [1295, 270] on button "add" at bounding box center [1311, 282] width 33 height 24
type input "$10.66"
type input "1"
type input "3000"
click at [1295, 270] on button "add" at bounding box center [1311, 282] width 33 height 24
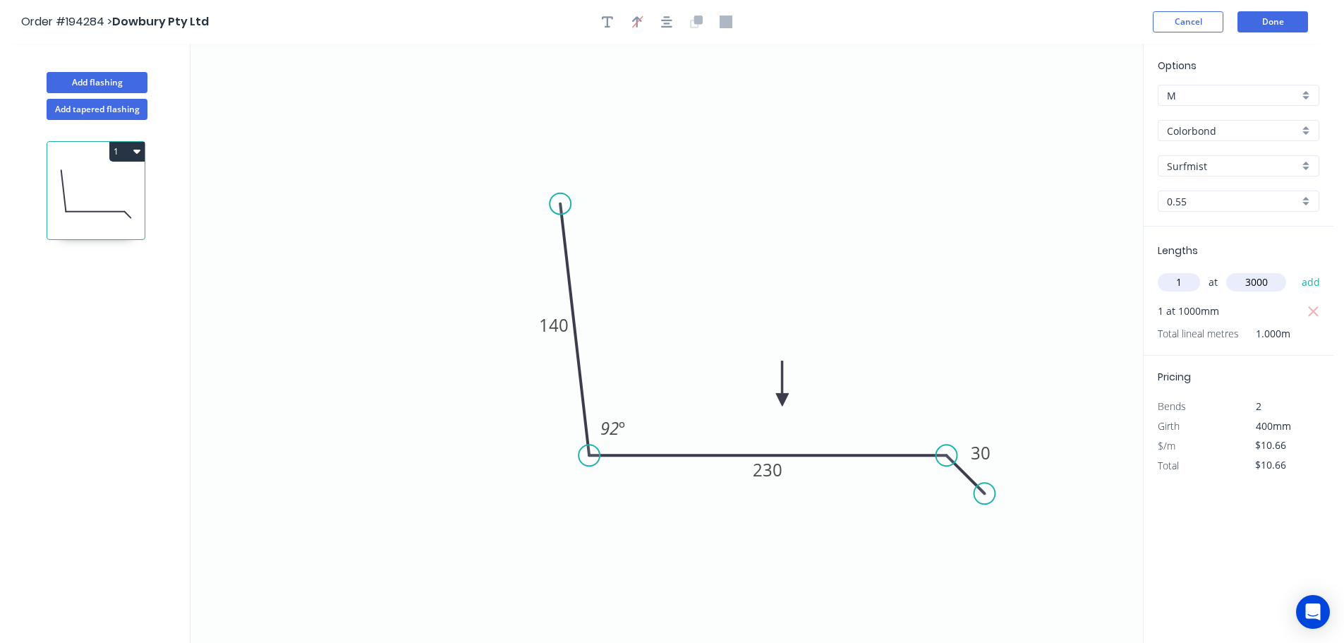
type input "$42.64"
click at [97, 81] on button "Add flashing" at bounding box center [97, 82] width 101 height 21
type input "$0.00"
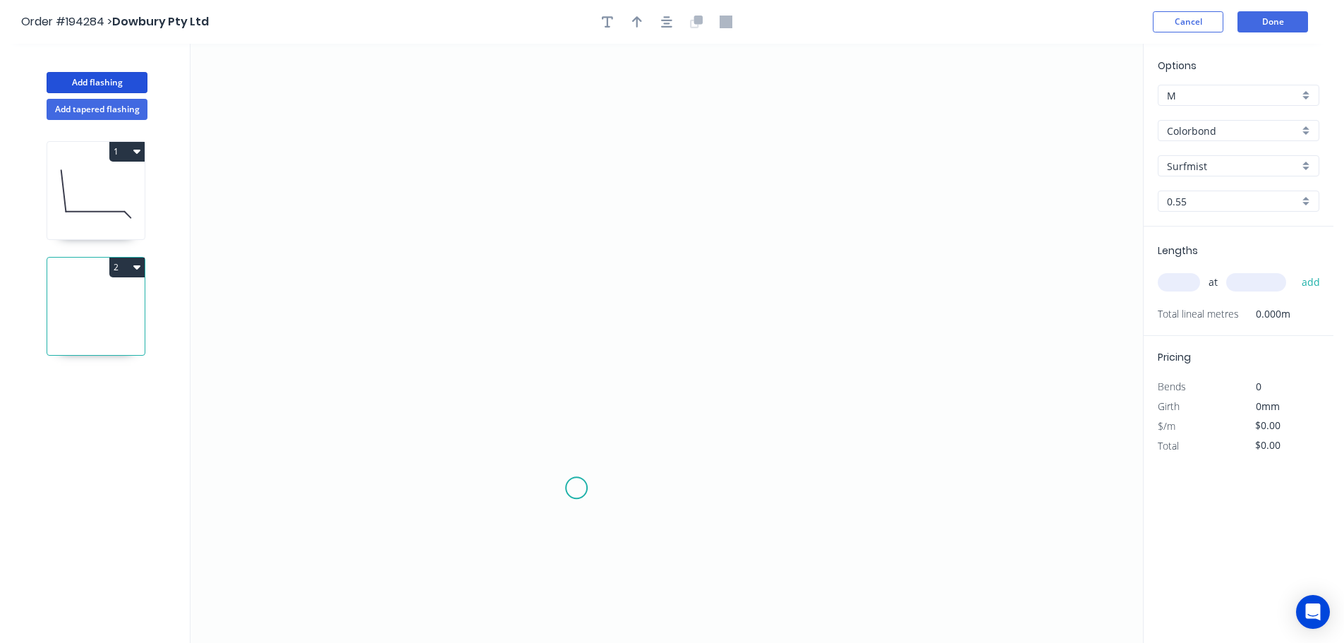
click at [577, 488] on icon "0" at bounding box center [667, 343] width 953 height 599
drag, startPoint x: 743, startPoint y: 489, endPoint x: 740, endPoint y: 437, distance: 52.3
click at [743, 488] on icon "0" at bounding box center [667, 343] width 953 height 599
click at [750, 343] on icon "0 ?" at bounding box center [667, 343] width 953 height 599
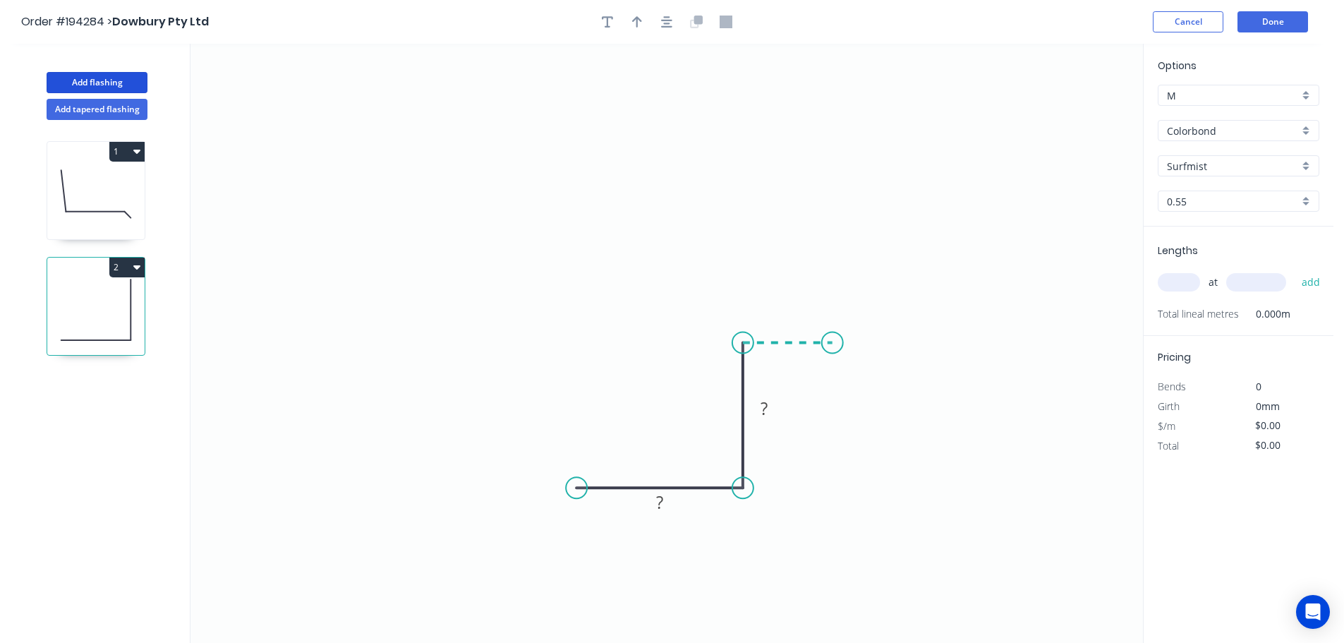
click at [831, 342] on icon "0 ? ?" at bounding box center [667, 343] width 953 height 599
click at [833, 342] on circle at bounding box center [831, 342] width 21 height 21
click at [796, 316] on rect at bounding box center [787, 316] width 28 height 20
type input "$5.40"
click at [636, 20] on icon "button" at bounding box center [637, 22] width 10 height 13
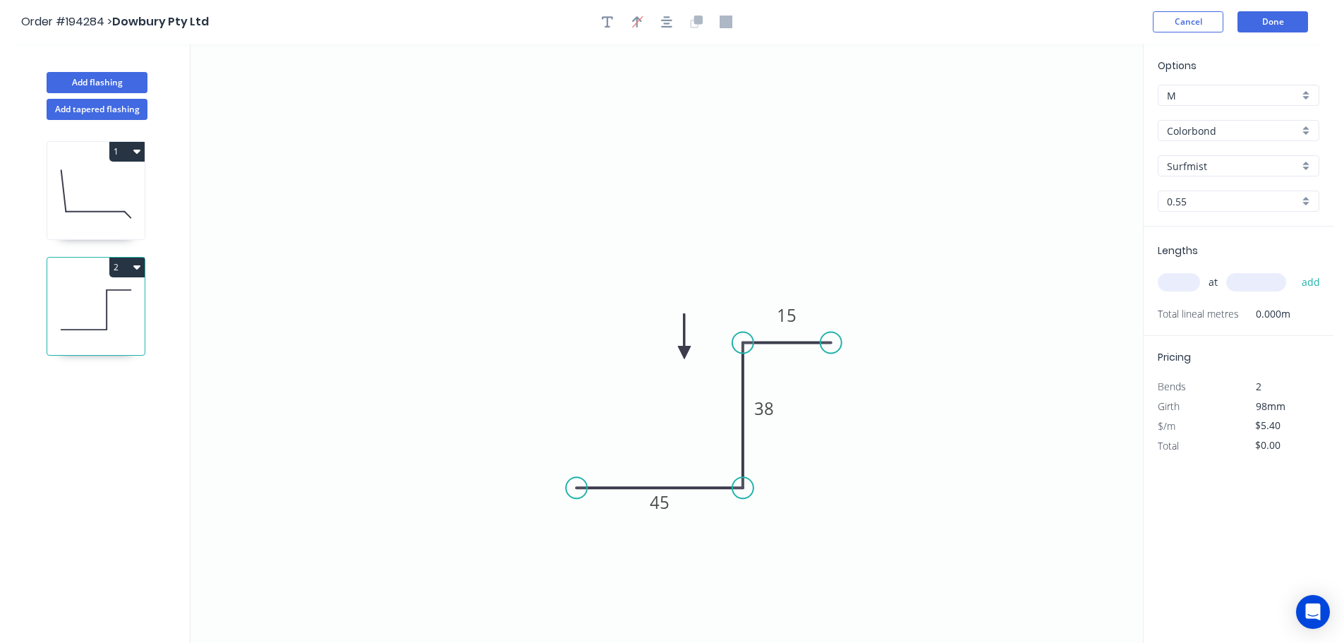
drag, startPoint x: 1071, startPoint y: 118, endPoint x: 682, endPoint y: 353, distance: 454.4
click at [682, 353] on icon at bounding box center [684, 336] width 13 height 45
click at [1227, 157] on div "Surfmist" at bounding box center [1239, 165] width 162 height 21
click at [1213, 198] on div "Dover White" at bounding box center [1239, 200] width 160 height 25
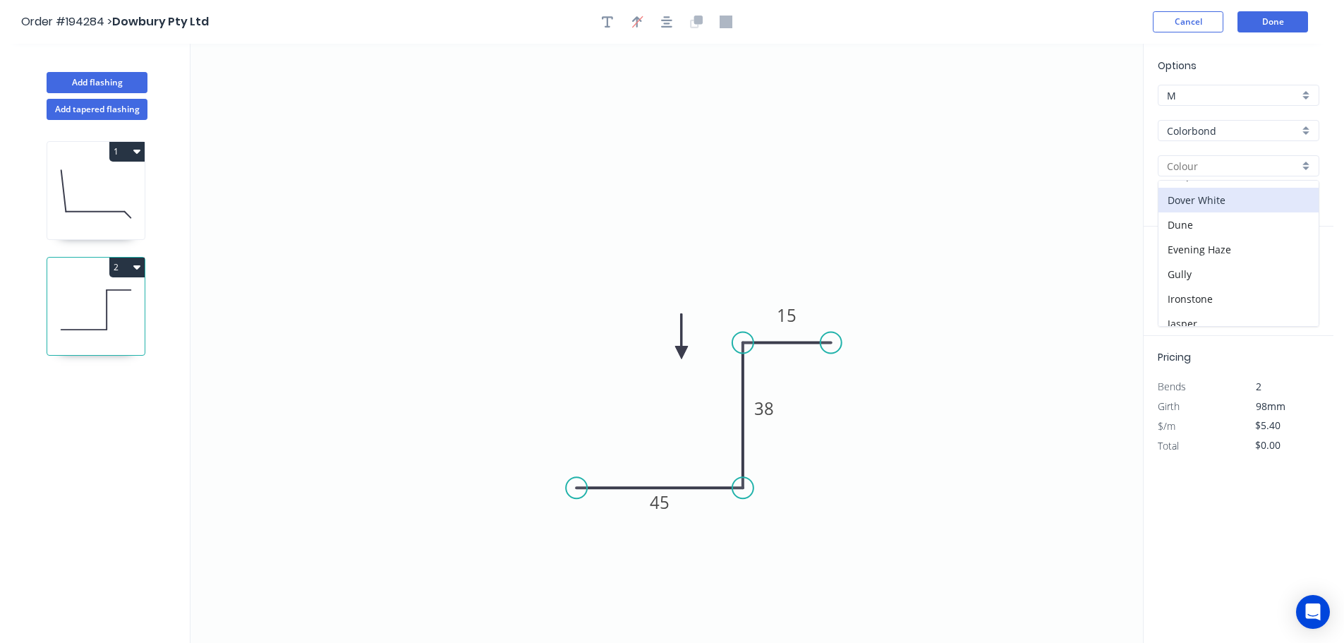
type input "Dover White"
click at [1175, 283] on input "text" at bounding box center [1179, 282] width 42 height 18
type input "1"
type input "2790"
click at [1295, 270] on button "add" at bounding box center [1311, 282] width 33 height 24
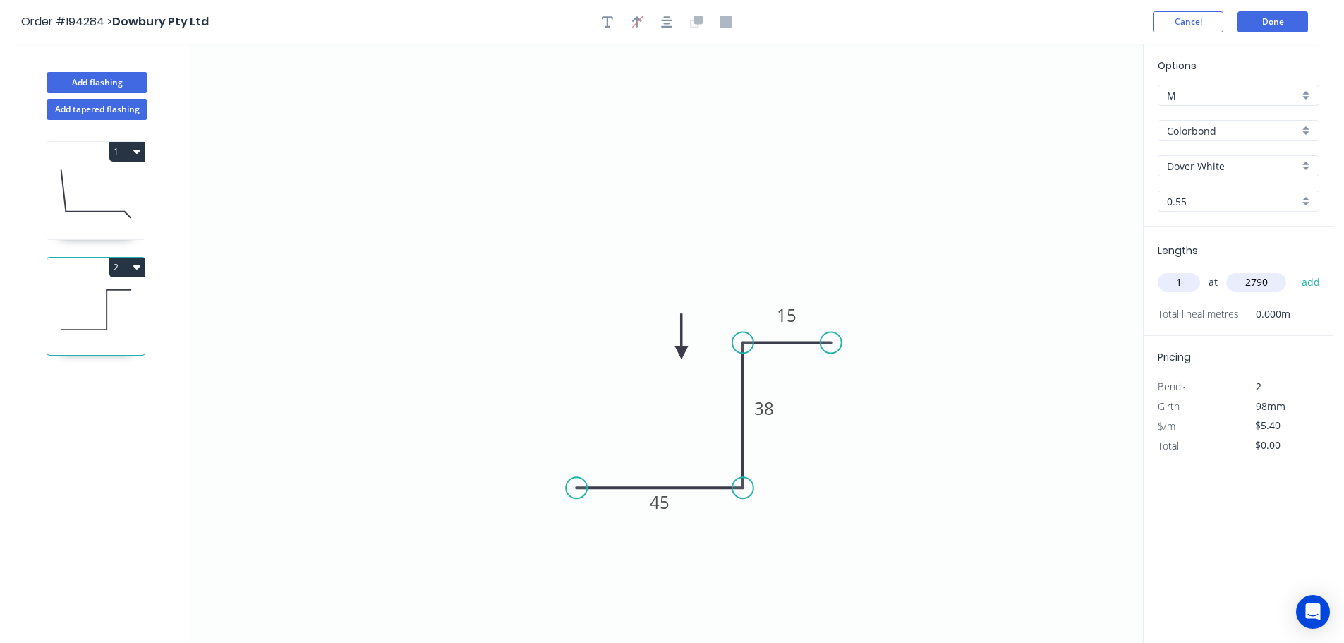
type input "$15.07"
click at [1268, 22] on button "Done" at bounding box center [1273, 21] width 71 height 21
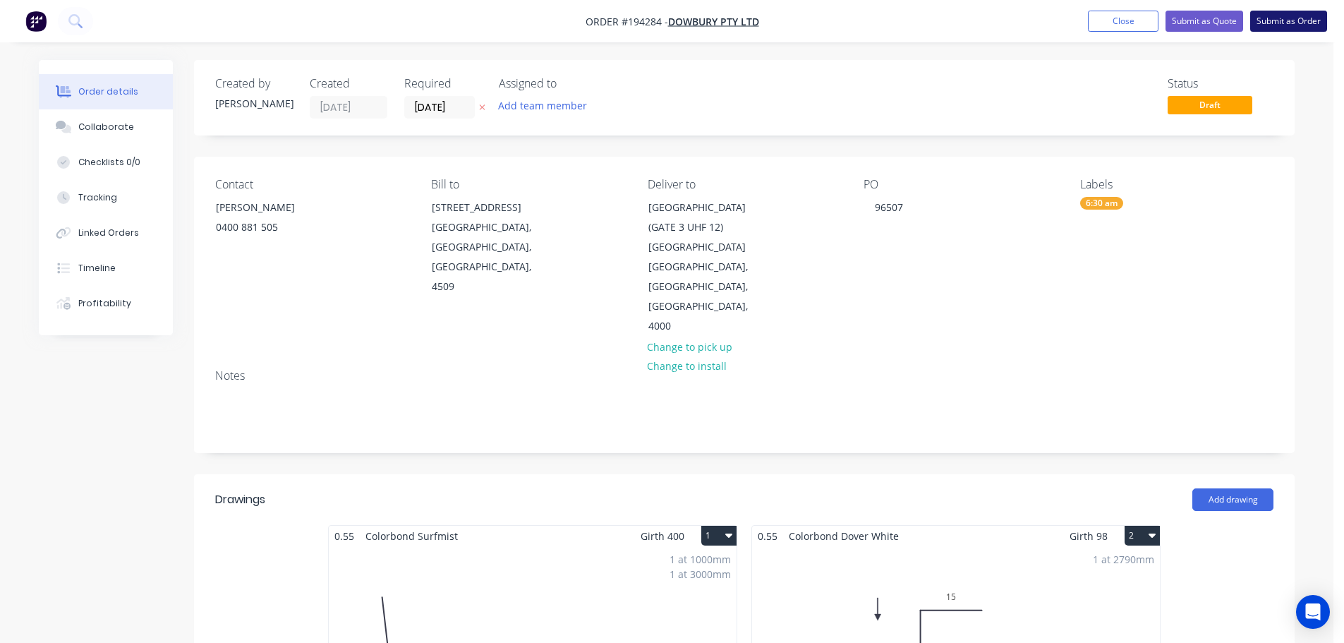
click at [1294, 30] on button "Submit as Order" at bounding box center [1289, 21] width 77 height 21
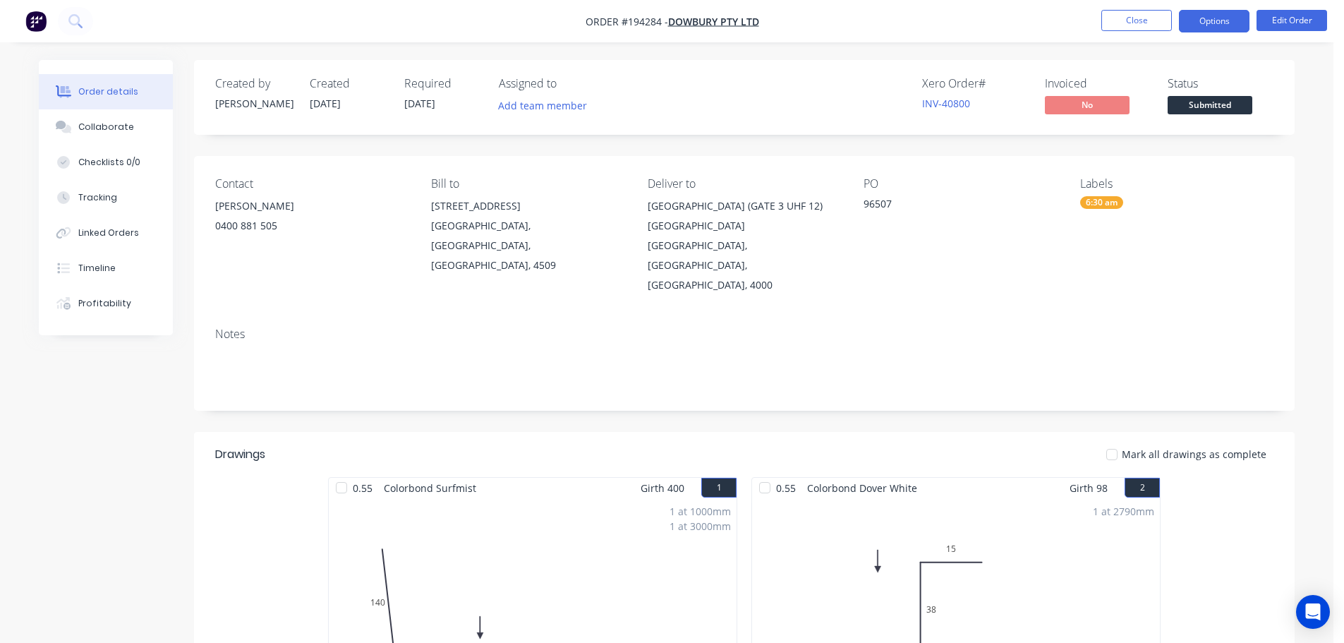
click at [1227, 23] on button "Options" at bounding box center [1214, 21] width 71 height 23
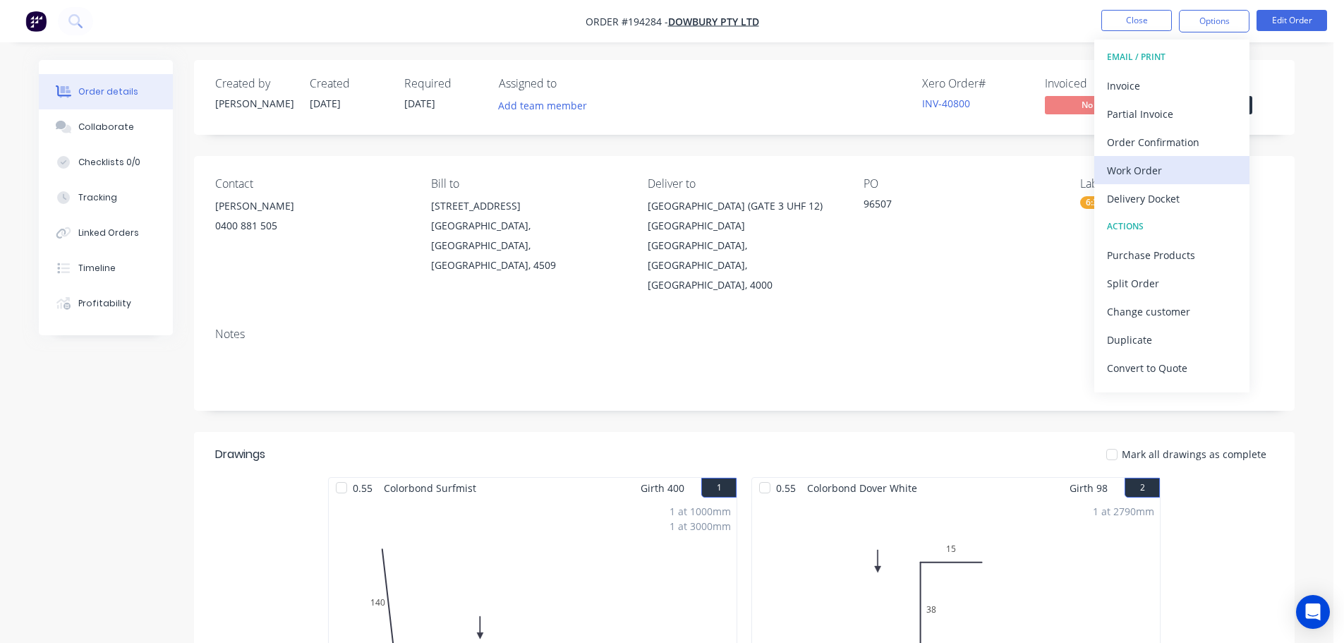
click at [1142, 164] on div "Work Order" at bounding box center [1172, 170] width 130 height 20
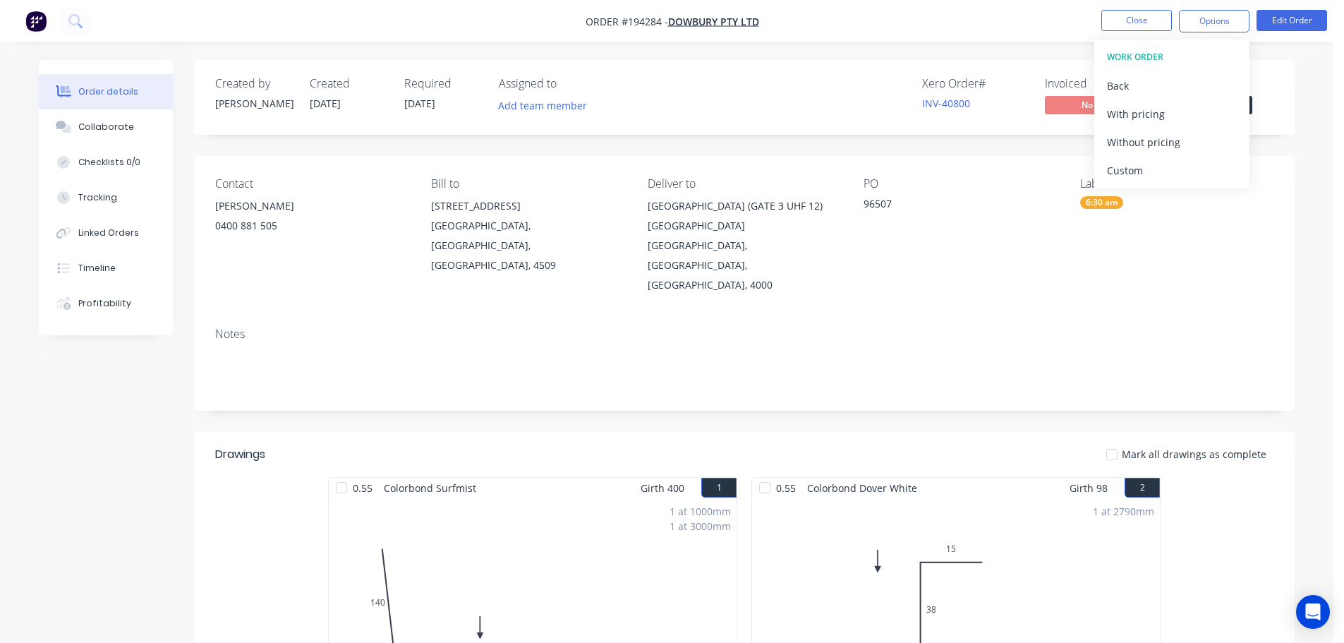
click at [1165, 140] on div "Without pricing" at bounding box center [1172, 142] width 130 height 20
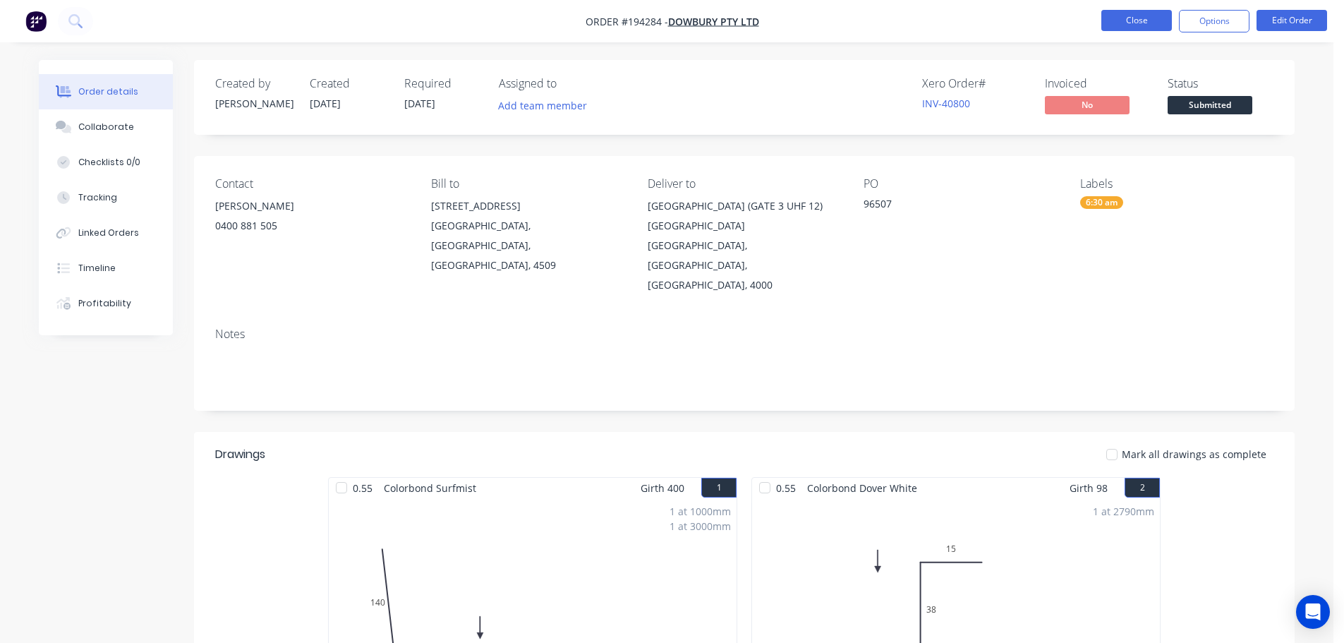
click at [1149, 23] on button "Close" at bounding box center [1137, 20] width 71 height 21
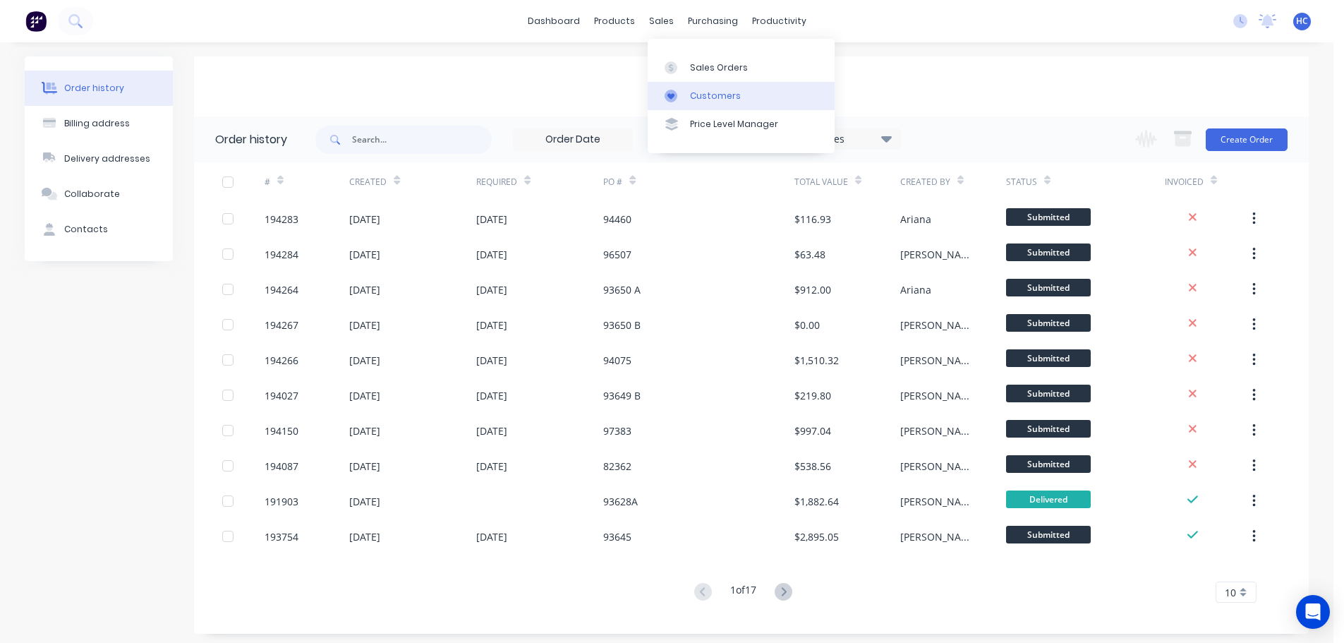
click at [722, 98] on div "Customers" at bounding box center [715, 96] width 51 height 13
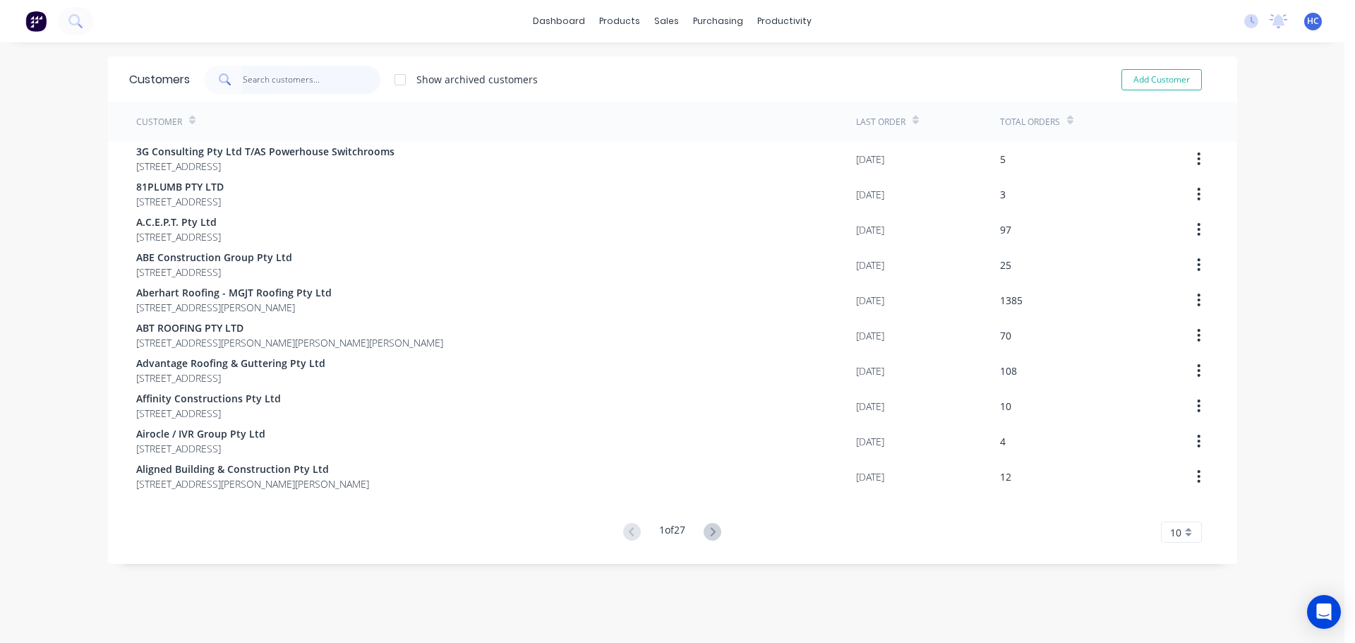
click at [284, 78] on input "text" at bounding box center [312, 80] width 138 height 28
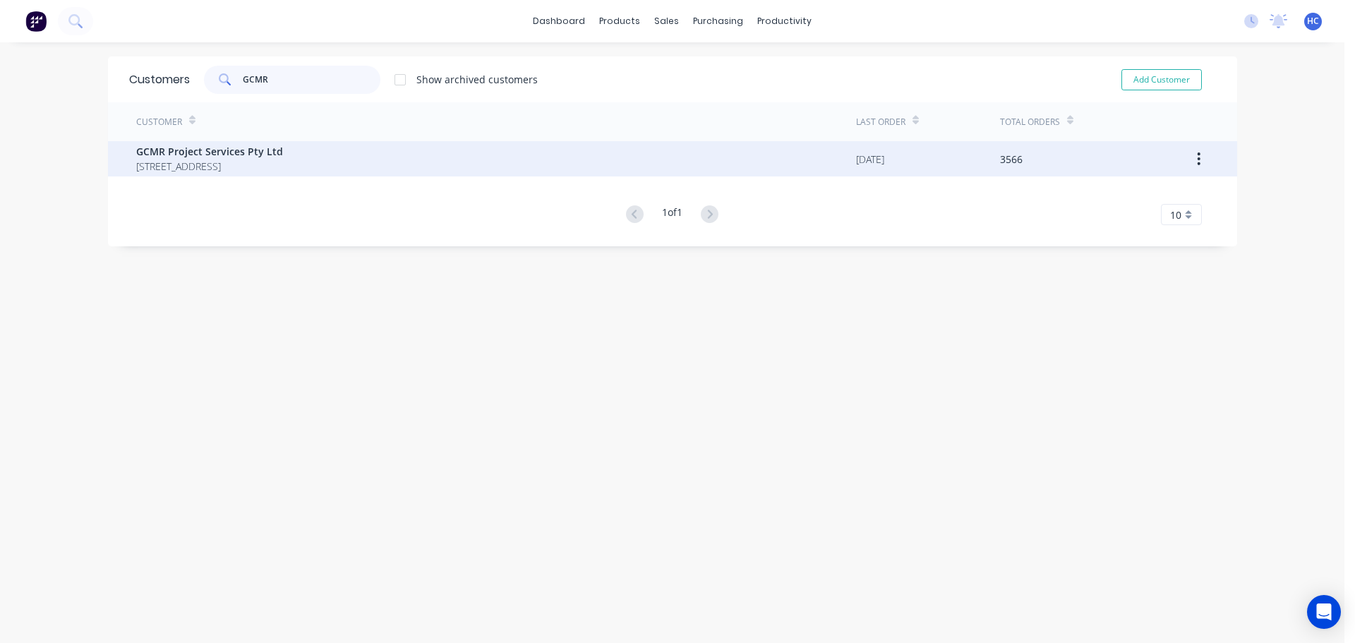
type input "GCMR"
click at [229, 164] on span "[STREET_ADDRESS]" at bounding box center [209, 166] width 147 height 15
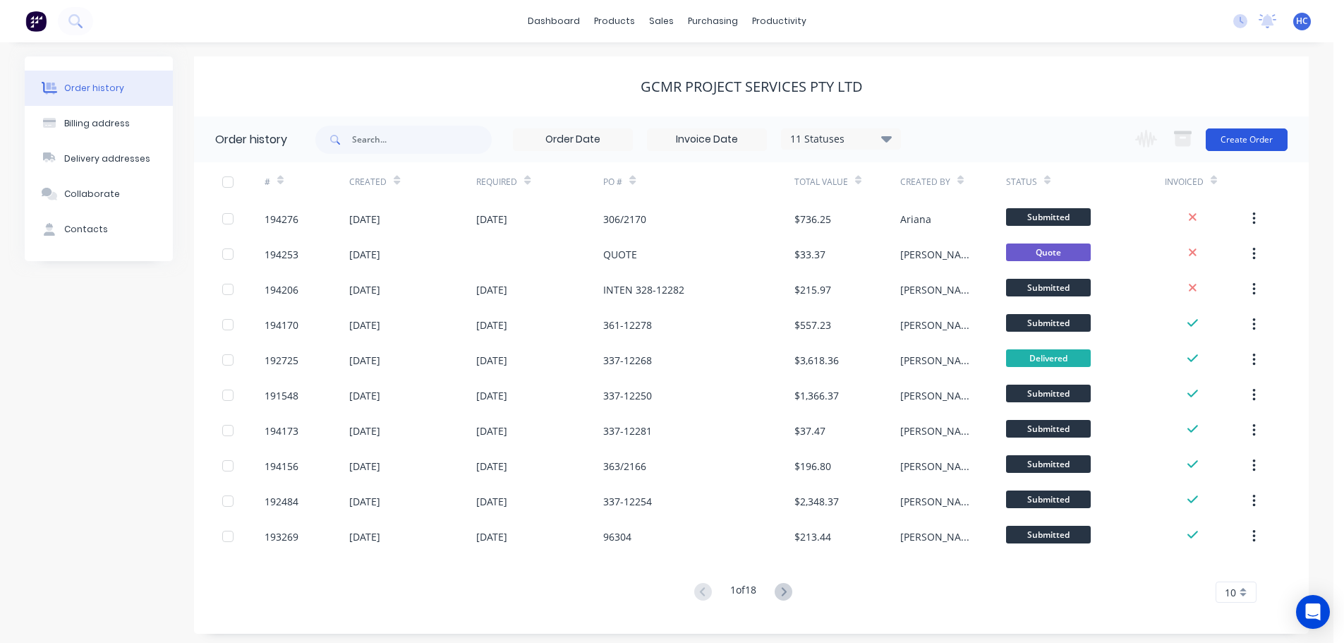
click at [1242, 140] on button "Create Order" at bounding box center [1247, 139] width 82 height 23
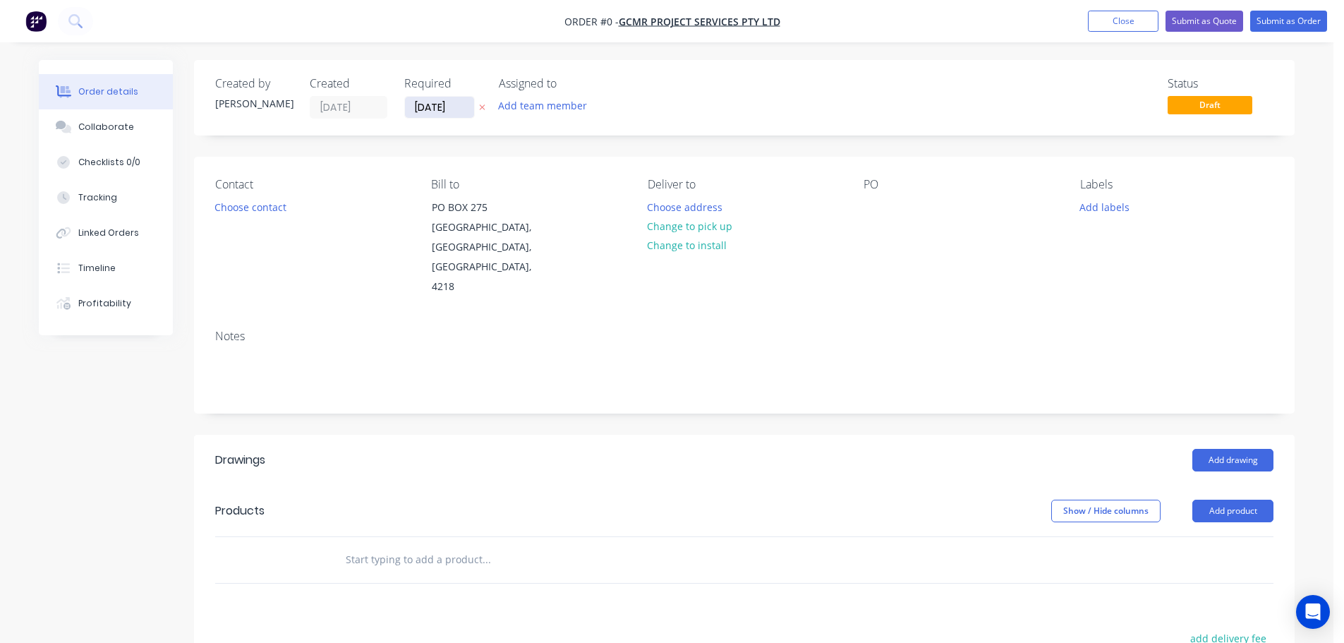
click at [456, 112] on input "[DATE]" at bounding box center [439, 107] width 69 height 21
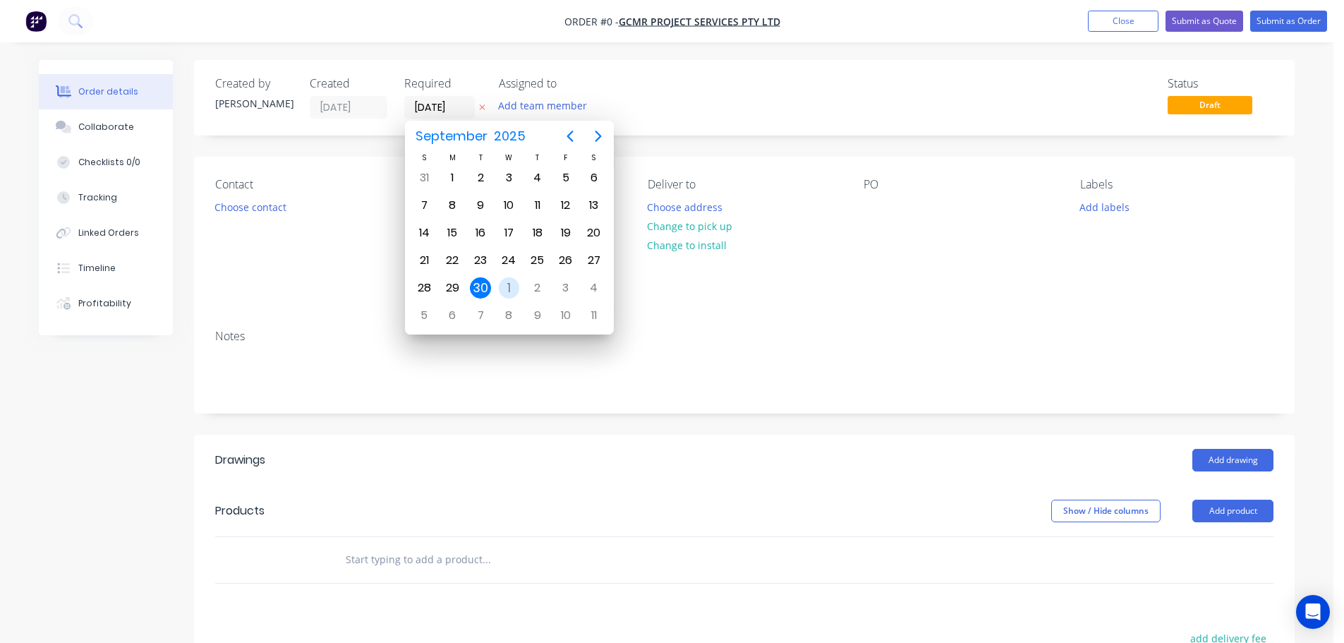
click at [517, 282] on div "1" at bounding box center [509, 287] width 21 height 21
type input "[DATE]"
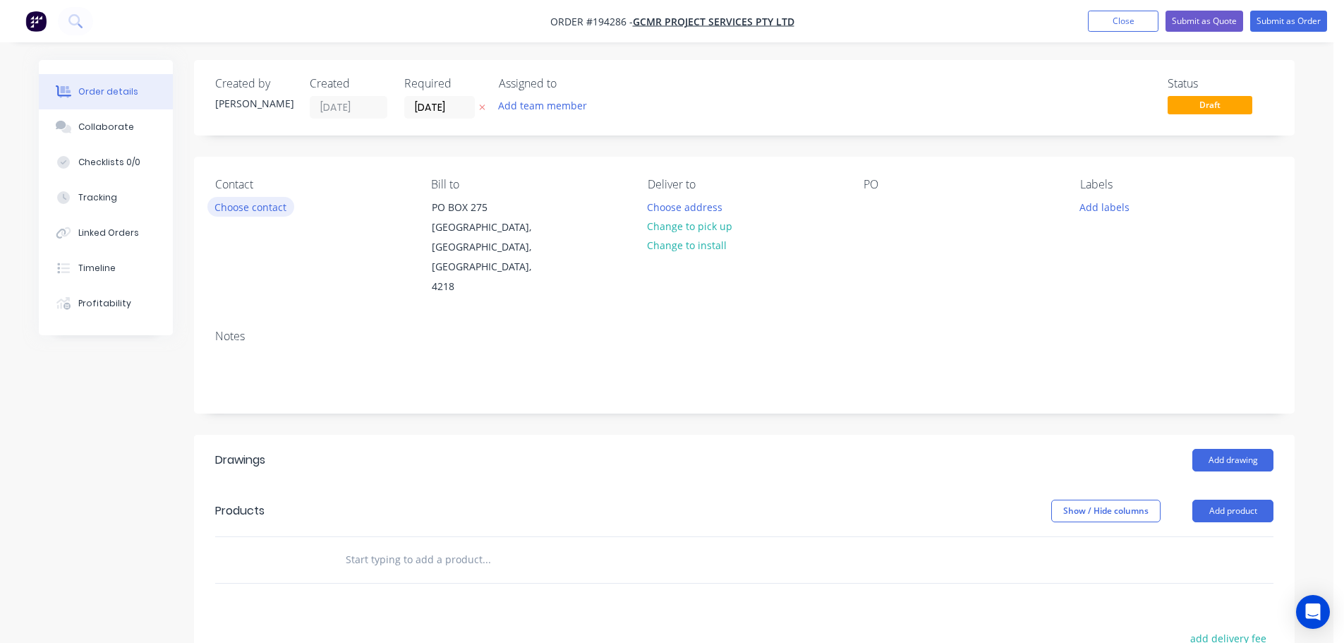
click at [276, 198] on button "Choose contact" at bounding box center [250, 206] width 87 height 19
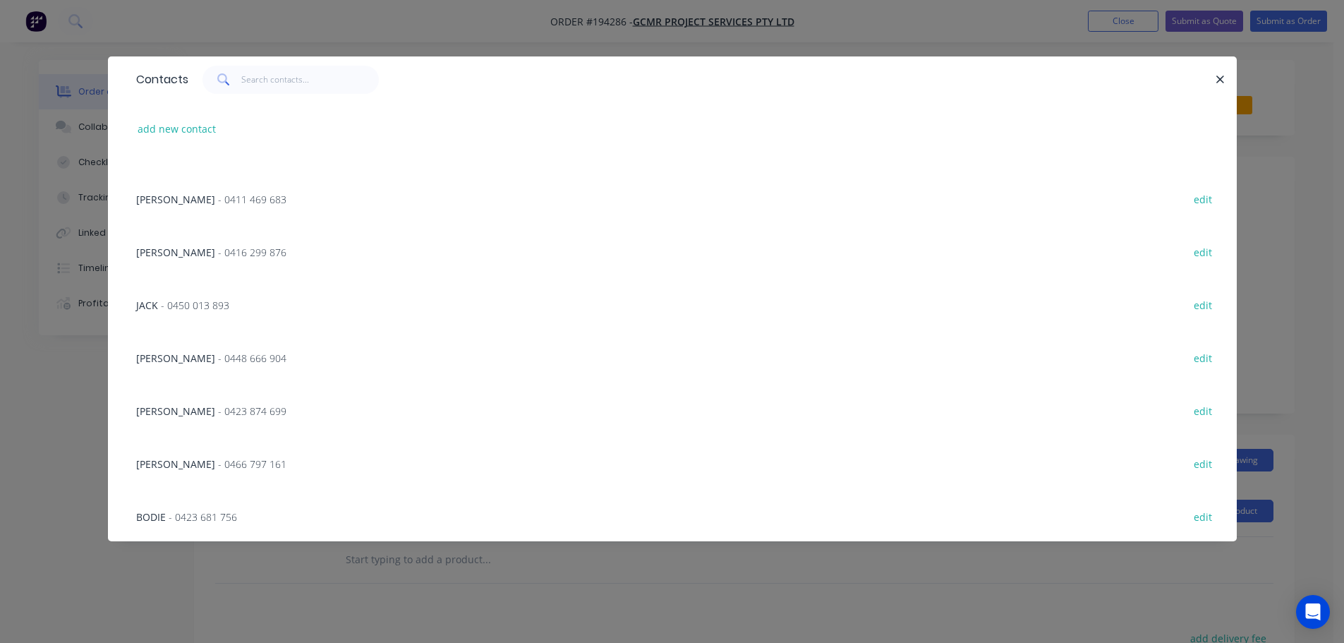
scroll to position [282, 0]
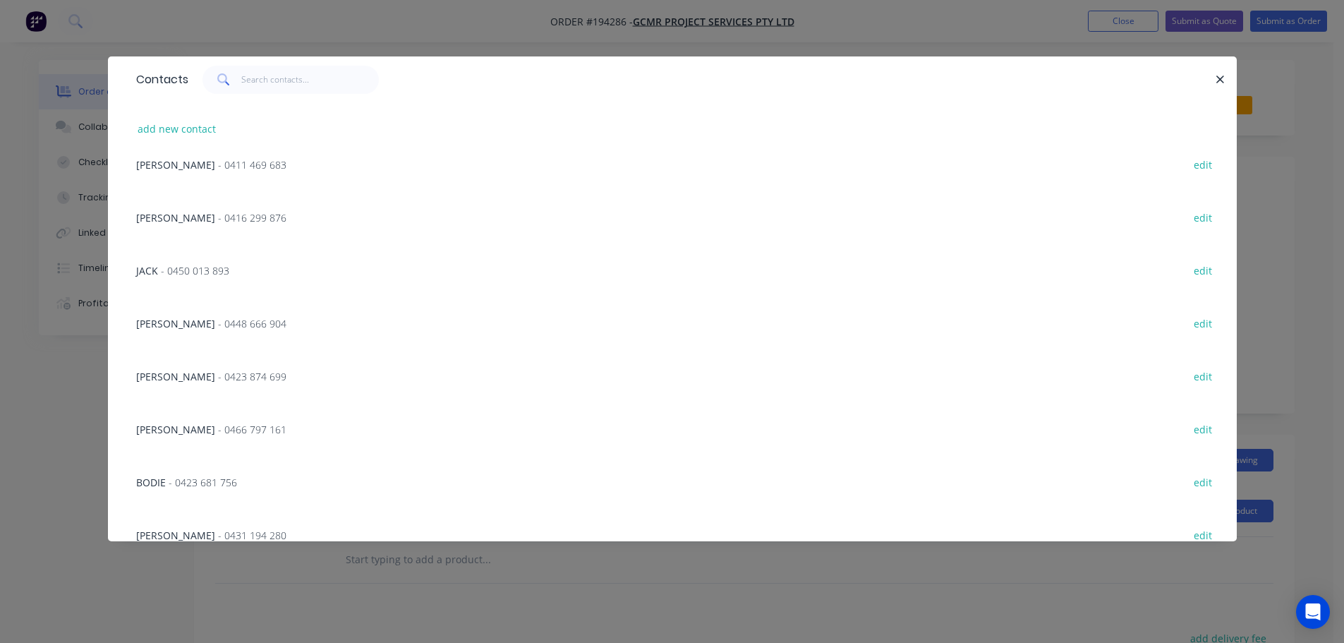
click at [202, 384] on div "[PERSON_NAME] - 0423 874 699 edit" at bounding box center [672, 375] width 1087 height 53
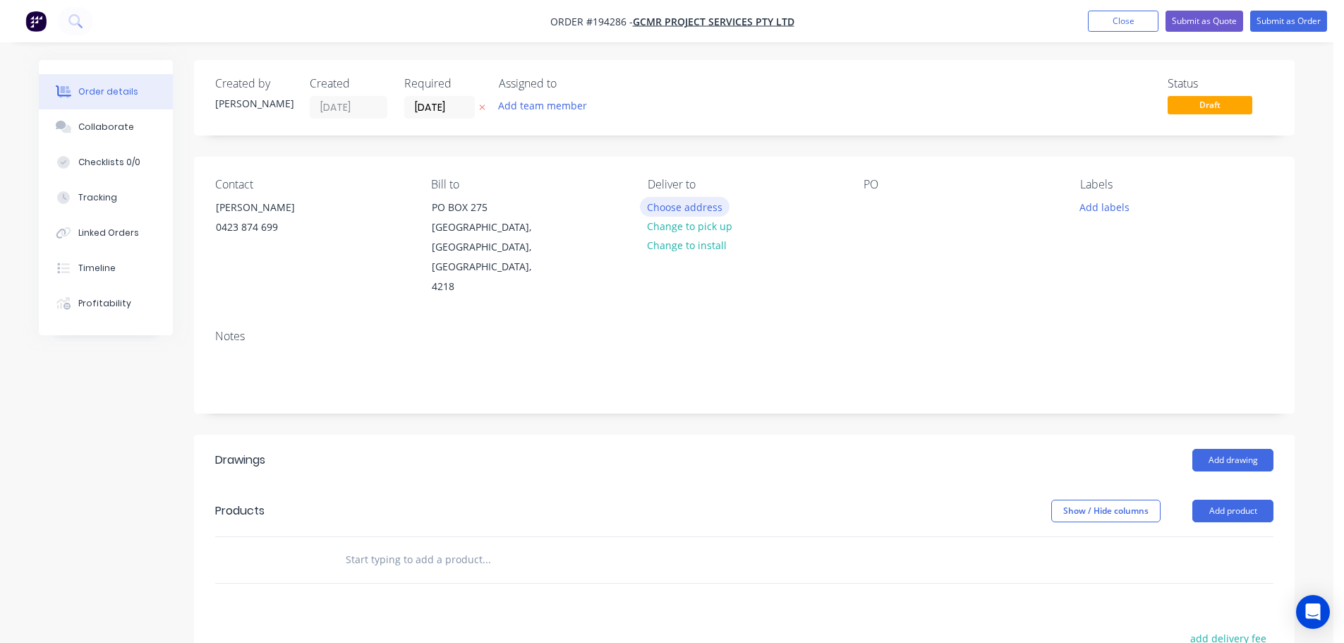
click at [681, 198] on button "Choose address" at bounding box center [685, 206] width 90 height 19
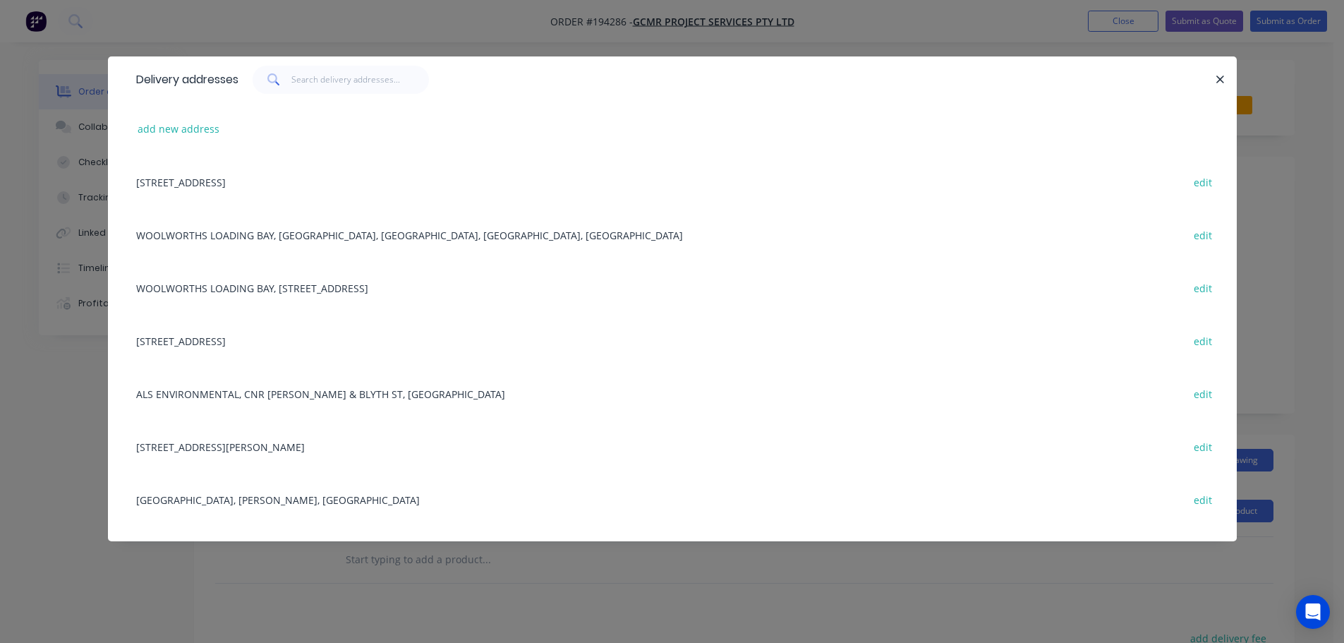
click at [191, 143] on div "add new address" at bounding box center [672, 128] width 1087 height 53
click at [195, 127] on button "add new address" at bounding box center [179, 128] width 97 height 19
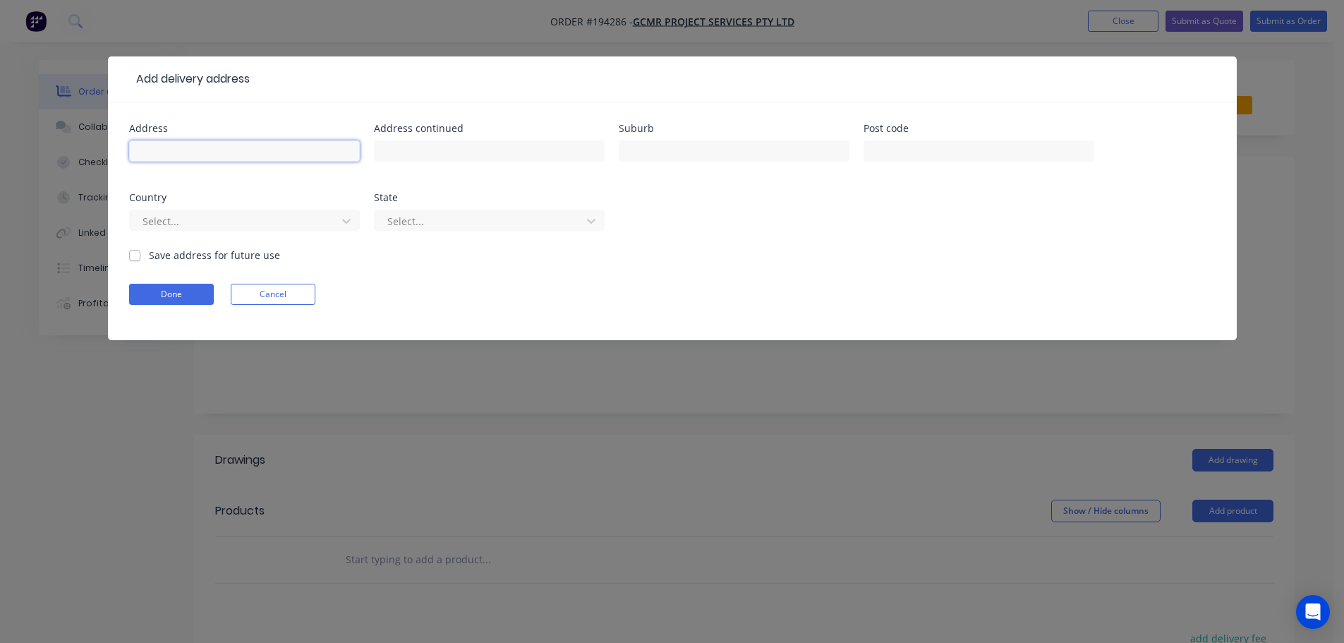
drag, startPoint x: 195, startPoint y: 157, endPoint x: 263, endPoint y: 141, distance: 69.7
click at [195, 157] on input "text" at bounding box center [244, 150] width 231 height 21
type input "[STREET_ADDRESS]"
type input "[PERSON_NAME] KIA"
type input "[GEOGRAPHIC_DATA]"
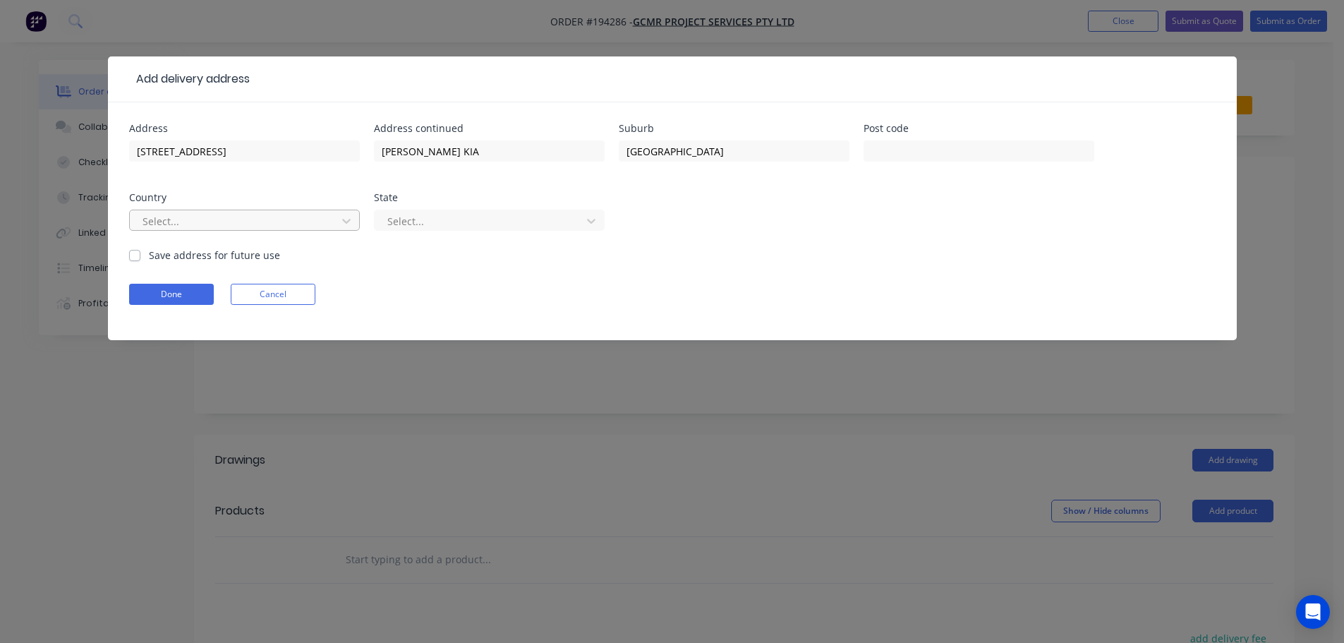
click at [212, 222] on div at bounding box center [235, 221] width 188 height 18
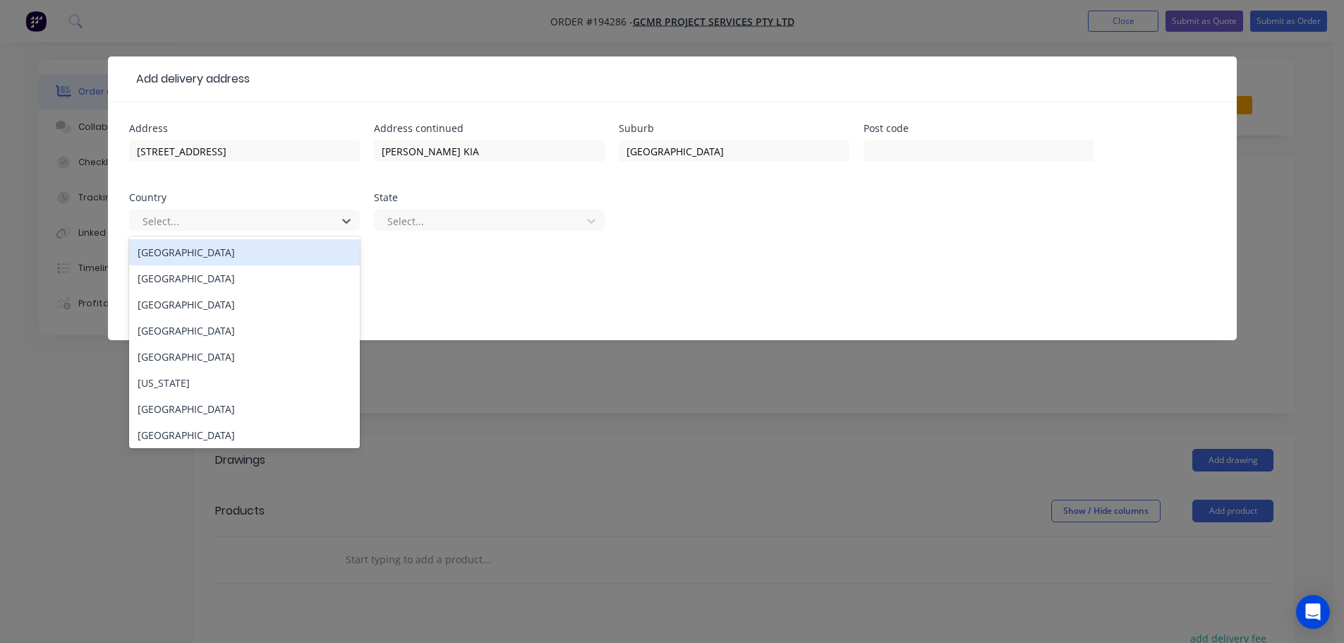
click at [192, 253] on div "[GEOGRAPHIC_DATA]" at bounding box center [244, 252] width 231 height 26
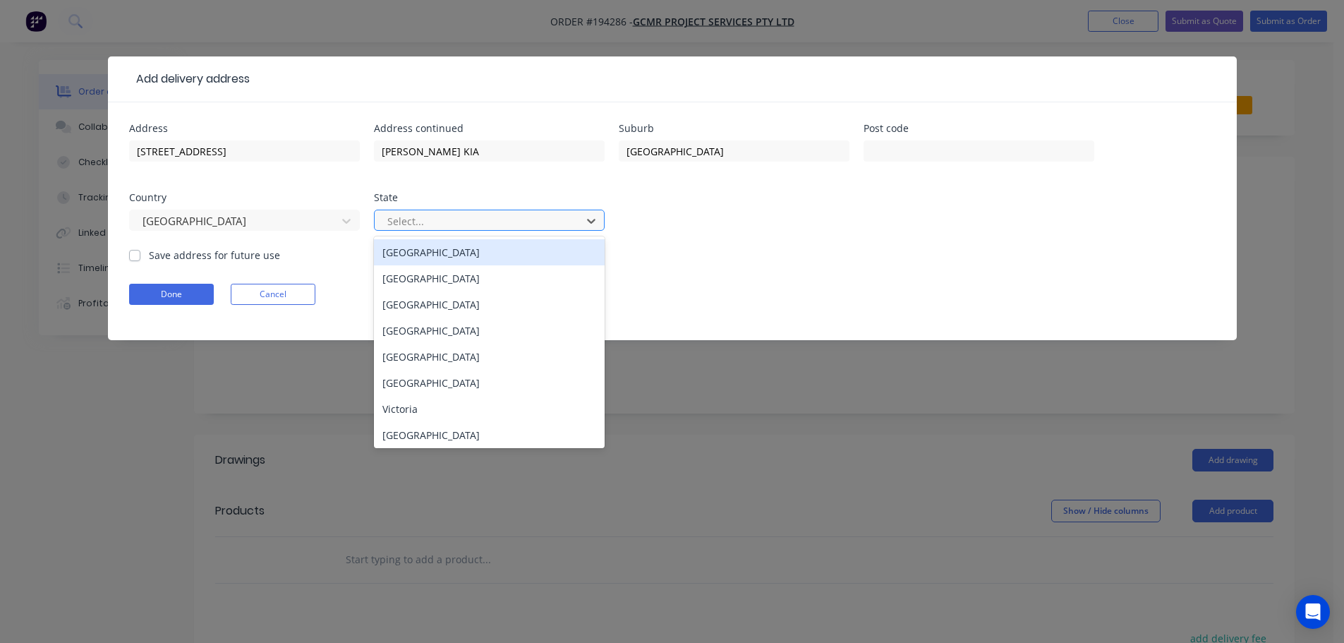
click at [389, 224] on div at bounding box center [480, 221] width 188 height 18
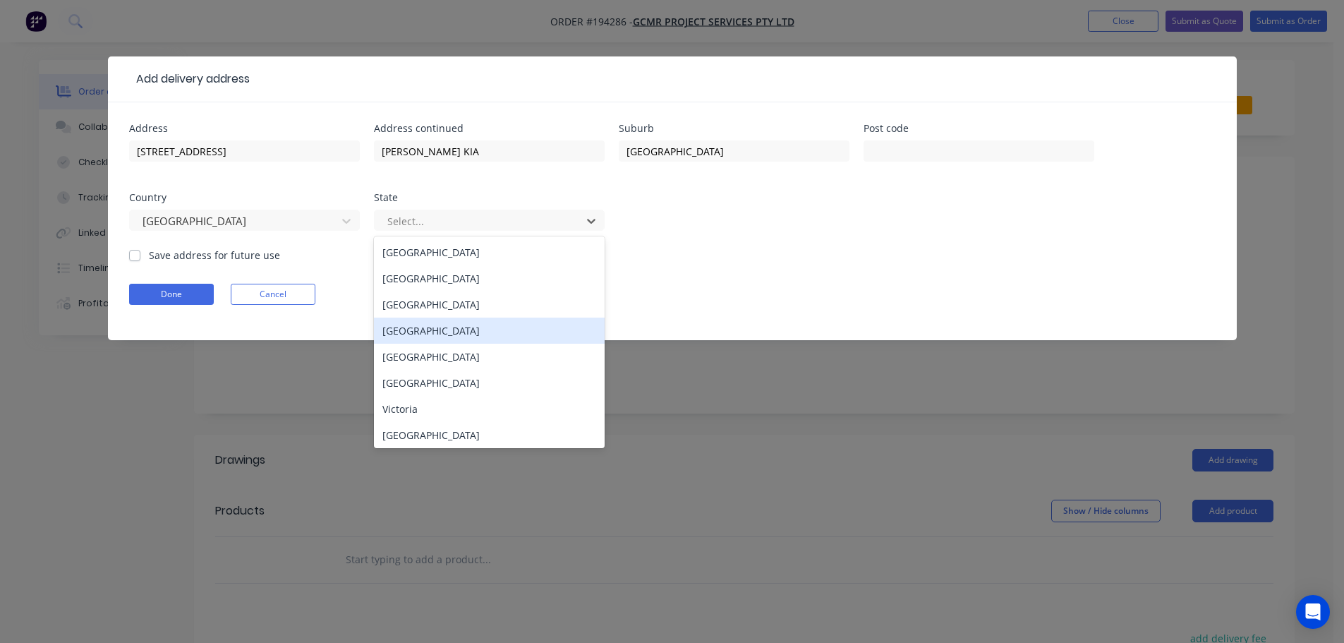
click at [408, 332] on div "[GEOGRAPHIC_DATA]" at bounding box center [489, 331] width 231 height 26
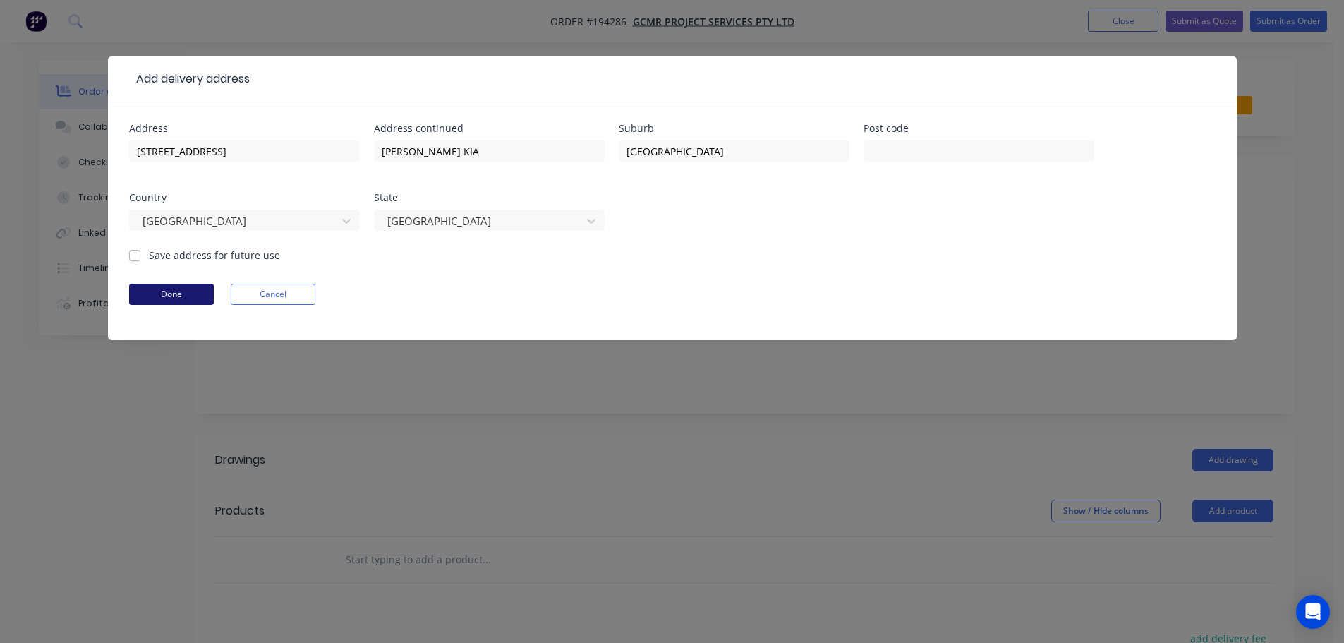
click at [181, 299] on button "Done" at bounding box center [171, 294] width 85 height 21
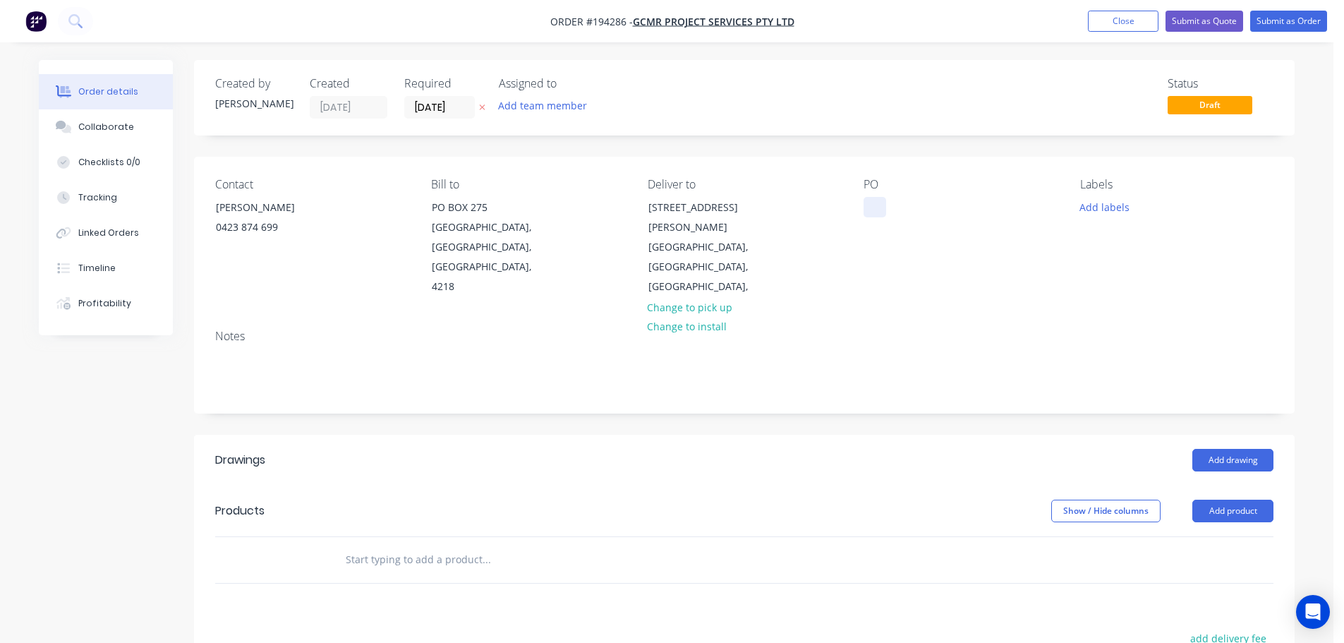
click at [874, 210] on div at bounding box center [875, 207] width 23 height 20
click at [1079, 205] on button "Add labels" at bounding box center [1104, 206] width 65 height 19
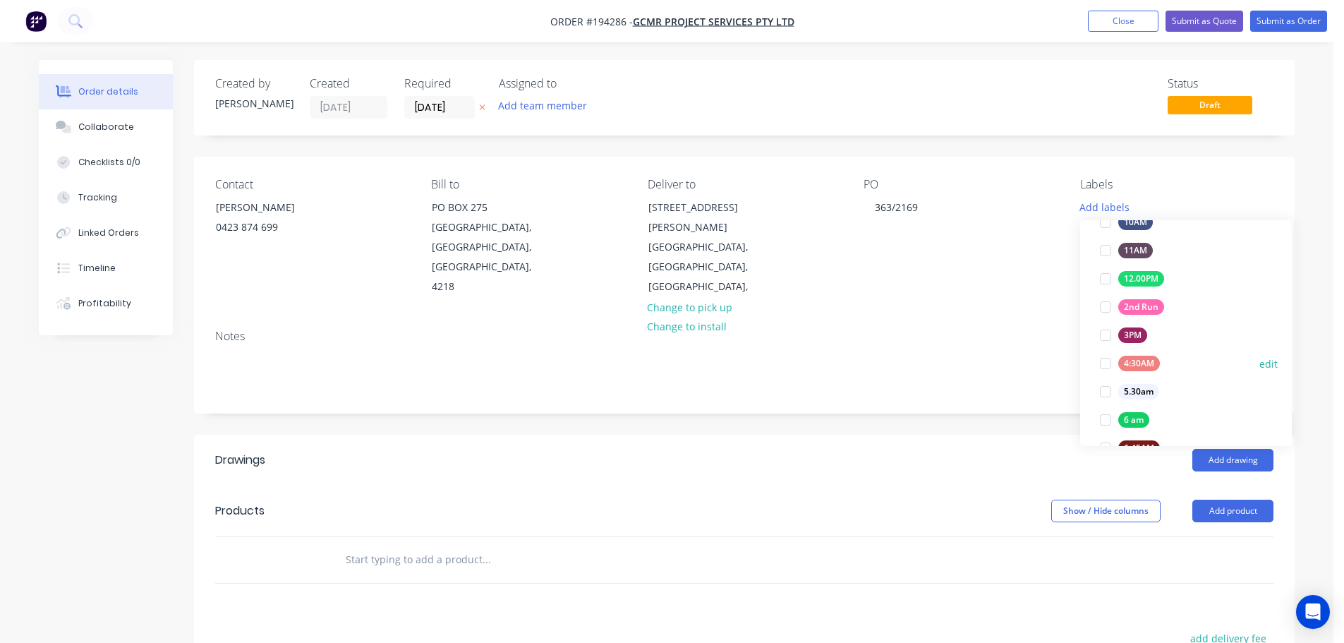
scroll to position [141, 0]
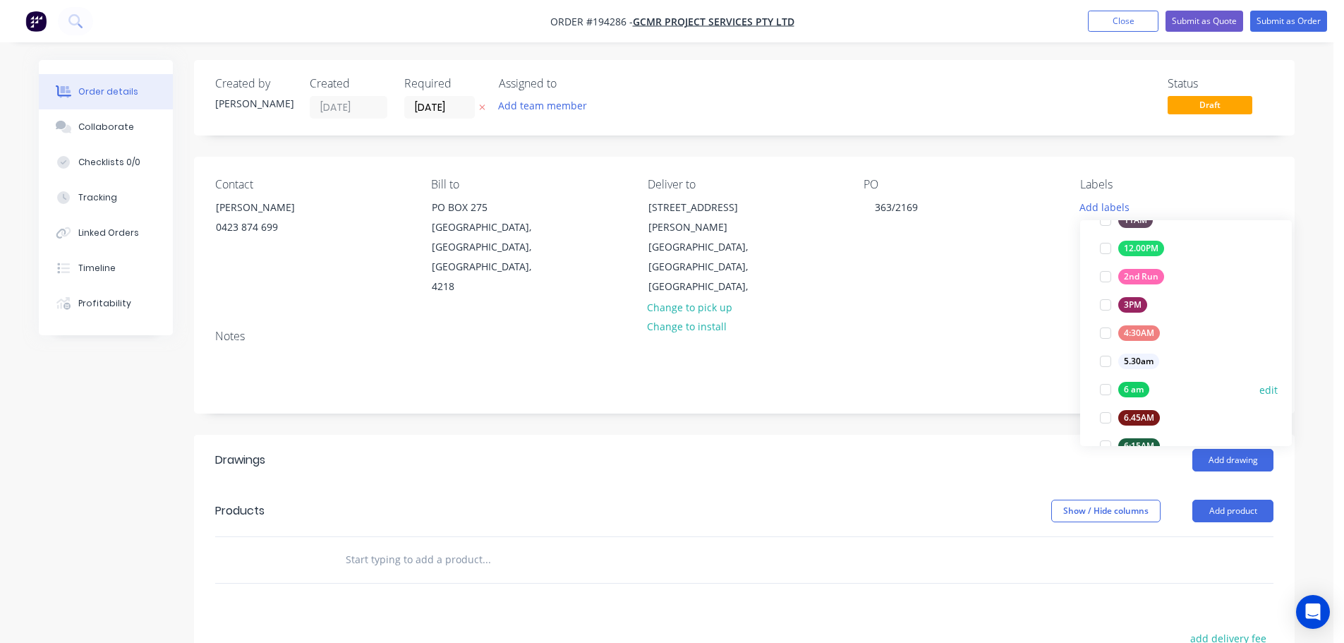
click at [1129, 390] on div "6 am" at bounding box center [1134, 390] width 31 height 16
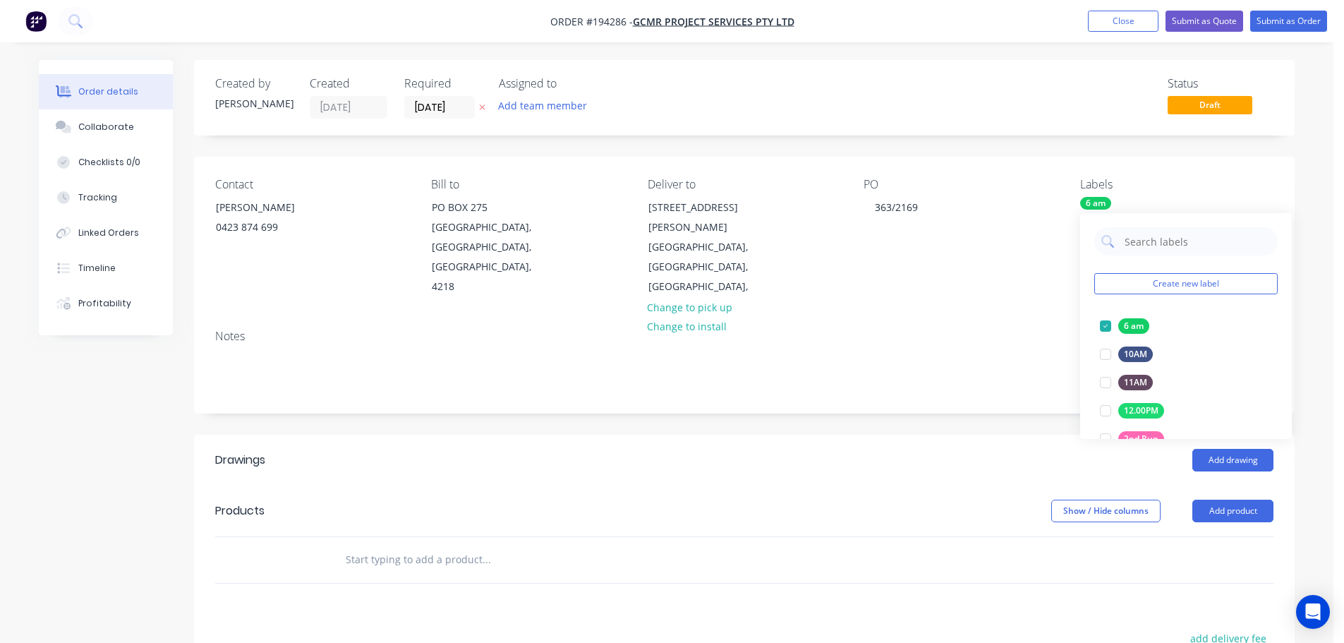
drag, startPoint x: 904, startPoint y: 419, endPoint x: 922, endPoint y: 417, distance: 17.7
click at [905, 435] on header "Drawings Add drawing" at bounding box center [744, 460] width 1101 height 51
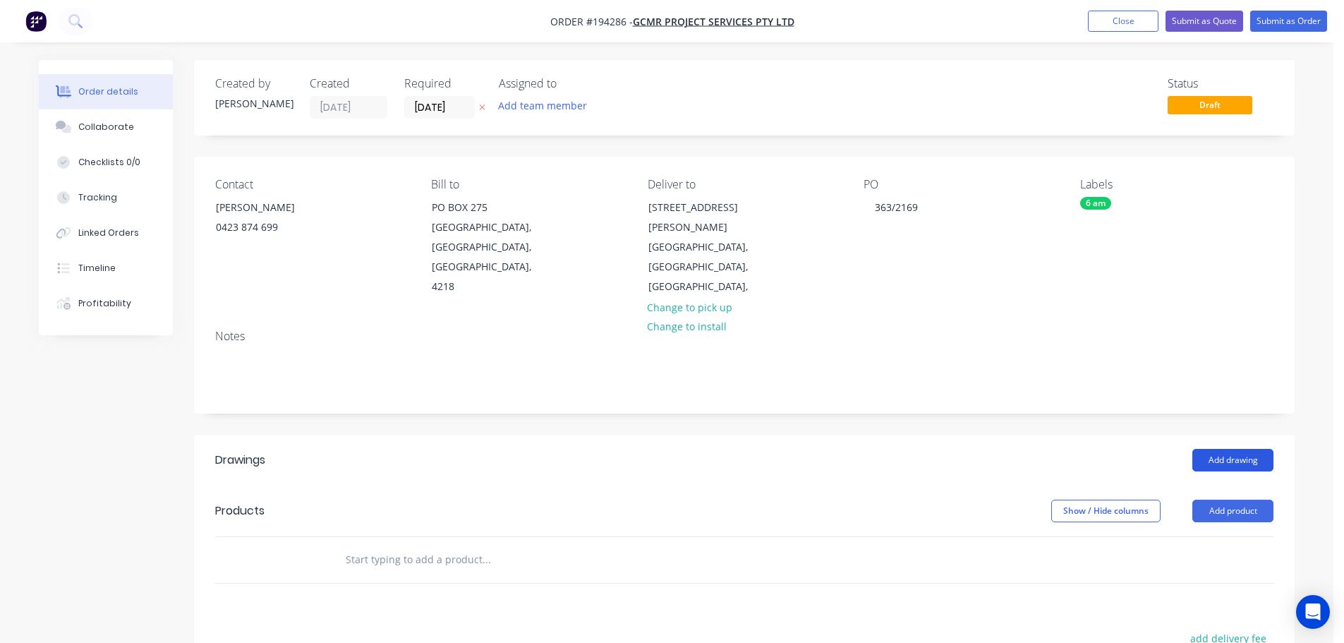
click at [1251, 449] on button "Add drawing" at bounding box center [1233, 460] width 81 height 23
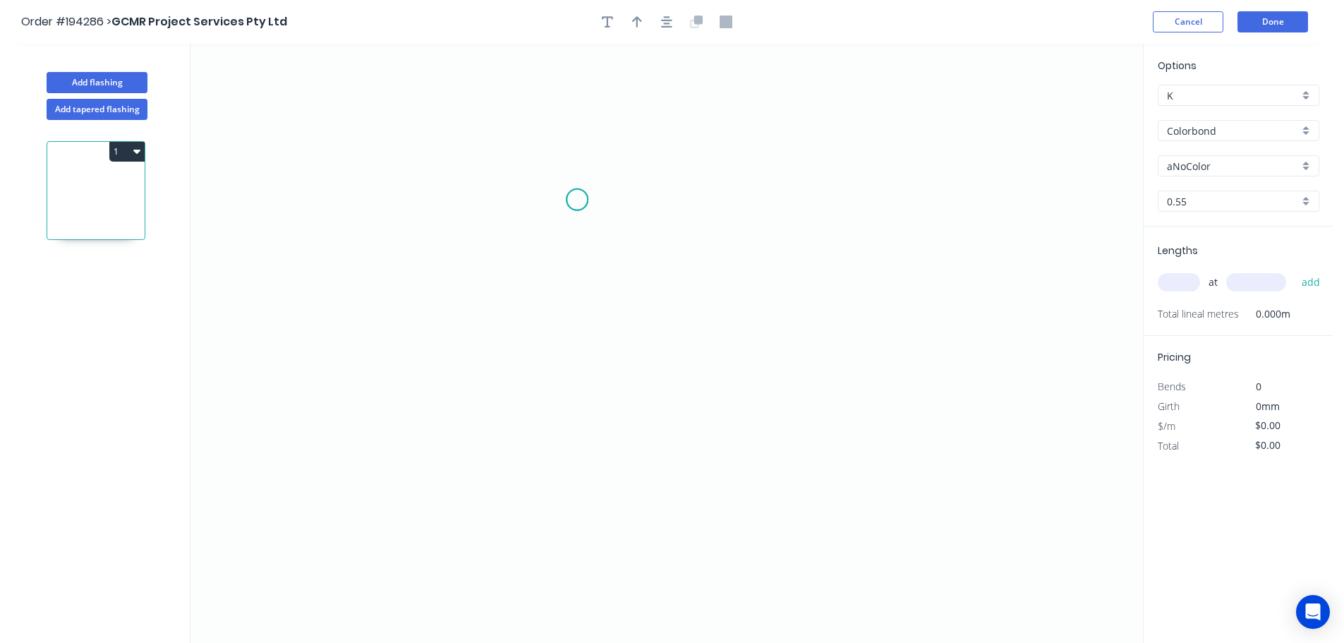
click at [577, 200] on icon "0" at bounding box center [667, 343] width 953 height 599
click at [481, 228] on icon "0" at bounding box center [667, 343] width 953 height 599
click at [476, 343] on icon "0 ?" at bounding box center [667, 343] width 953 height 599
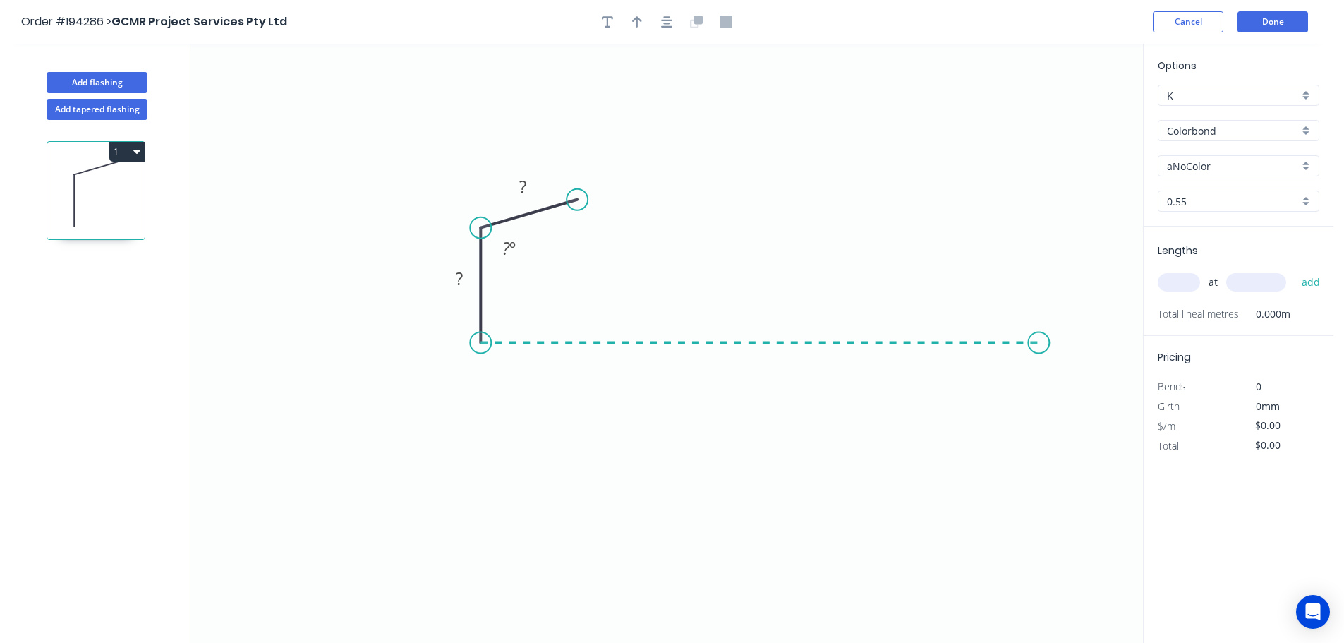
click at [1040, 348] on icon "0 ? ? ? º" at bounding box center [667, 343] width 953 height 599
click at [1079, 400] on icon "0 ? ? ? ? º" at bounding box center [667, 343] width 953 height 599
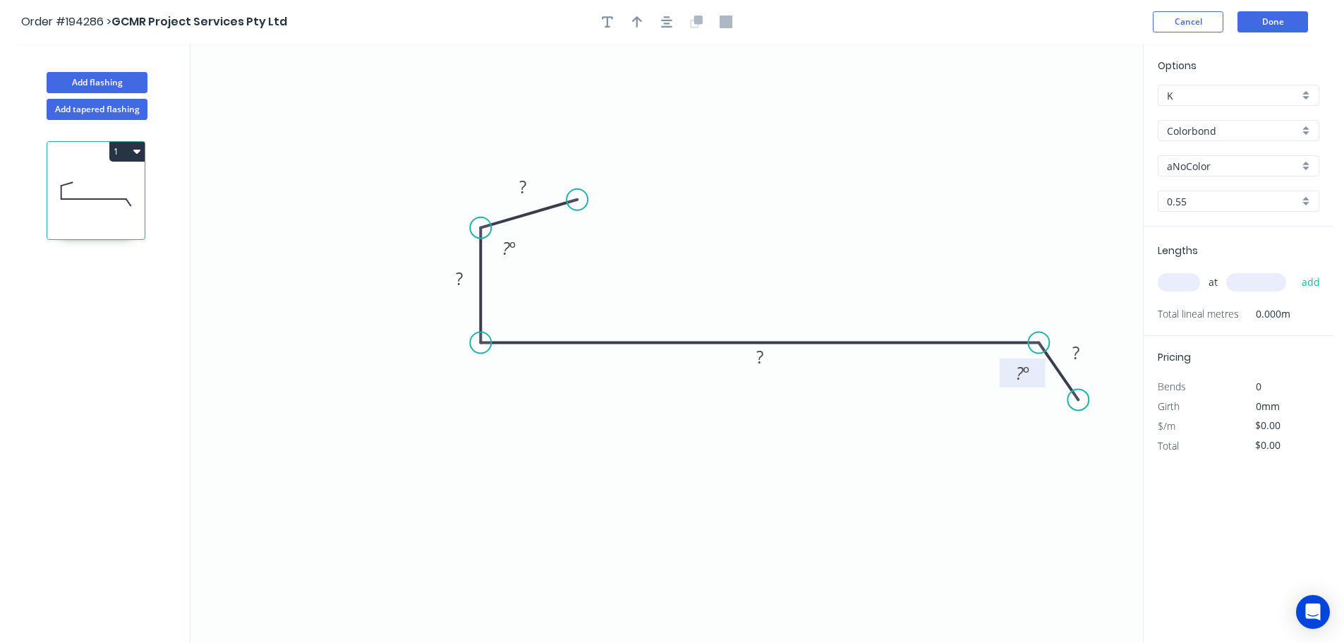
click at [1035, 383] on rect at bounding box center [1023, 374] width 28 height 20
type input "$11.94"
click at [737, 319] on icon "0 40 40 200 30 95 º 125 º" at bounding box center [667, 343] width 953 height 599
click at [640, 25] on icon "button" at bounding box center [637, 22] width 10 height 13
drag, startPoint x: 1071, startPoint y: 115, endPoint x: 983, endPoint y: 220, distance: 136.8
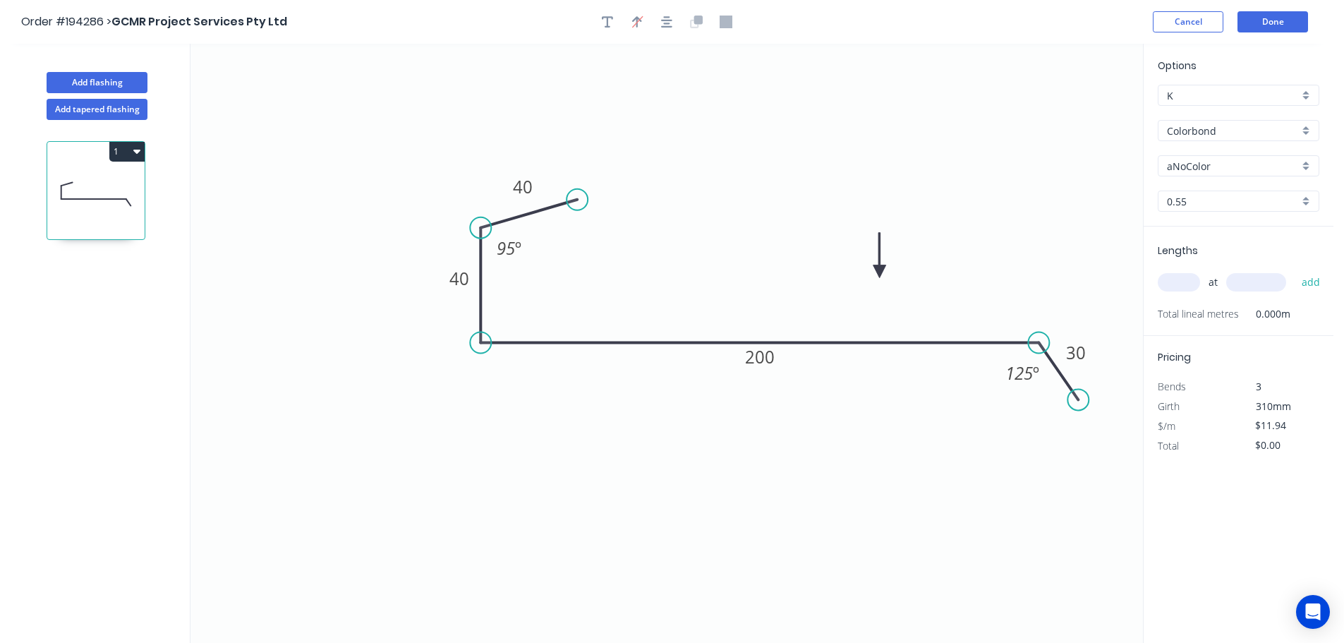
click at [880, 271] on icon at bounding box center [880, 255] width 13 height 45
click at [1220, 127] on input "Colorbond" at bounding box center [1233, 131] width 132 height 15
click at [1208, 251] on div "Zincalume" at bounding box center [1239, 253] width 160 height 25
type input "Zincalume"
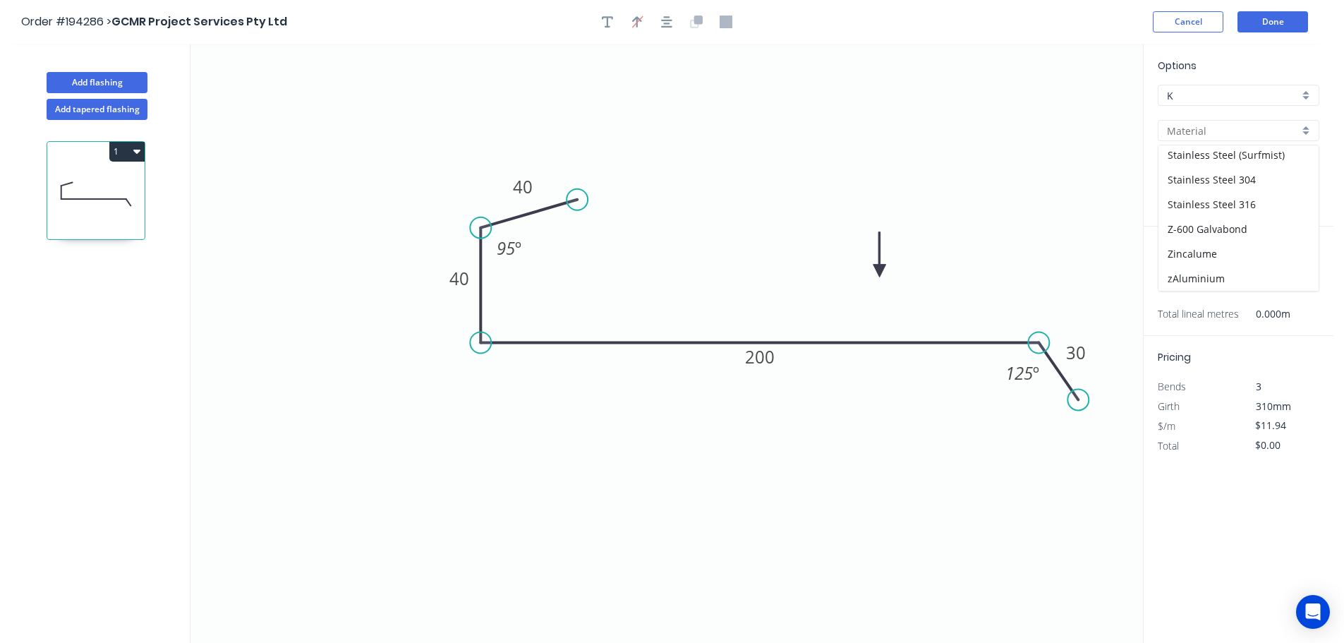
type input "Zincalume"
type input "$11.05"
click at [1193, 275] on input "text" at bounding box center [1179, 282] width 42 height 18
type input "4"
type input "5000"
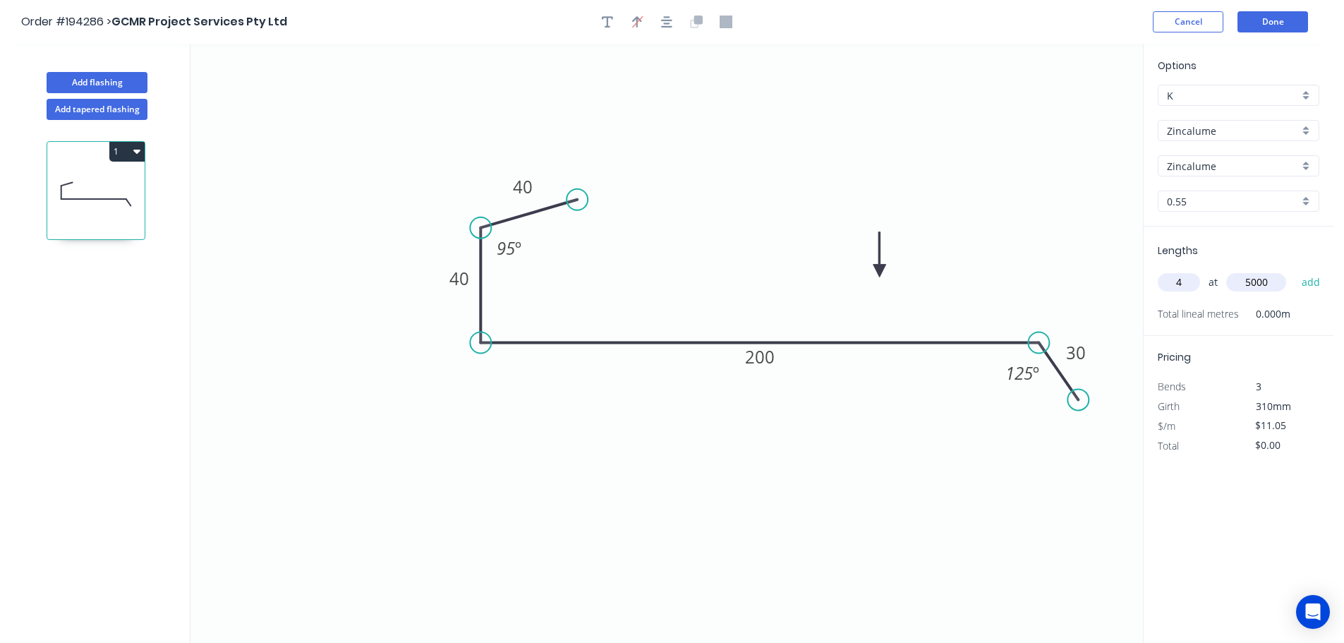
click at [1295, 270] on button "add" at bounding box center [1311, 282] width 33 height 24
type input "$221.00"
click at [119, 89] on button "Add flashing" at bounding box center [97, 82] width 101 height 21
type input "$0.00"
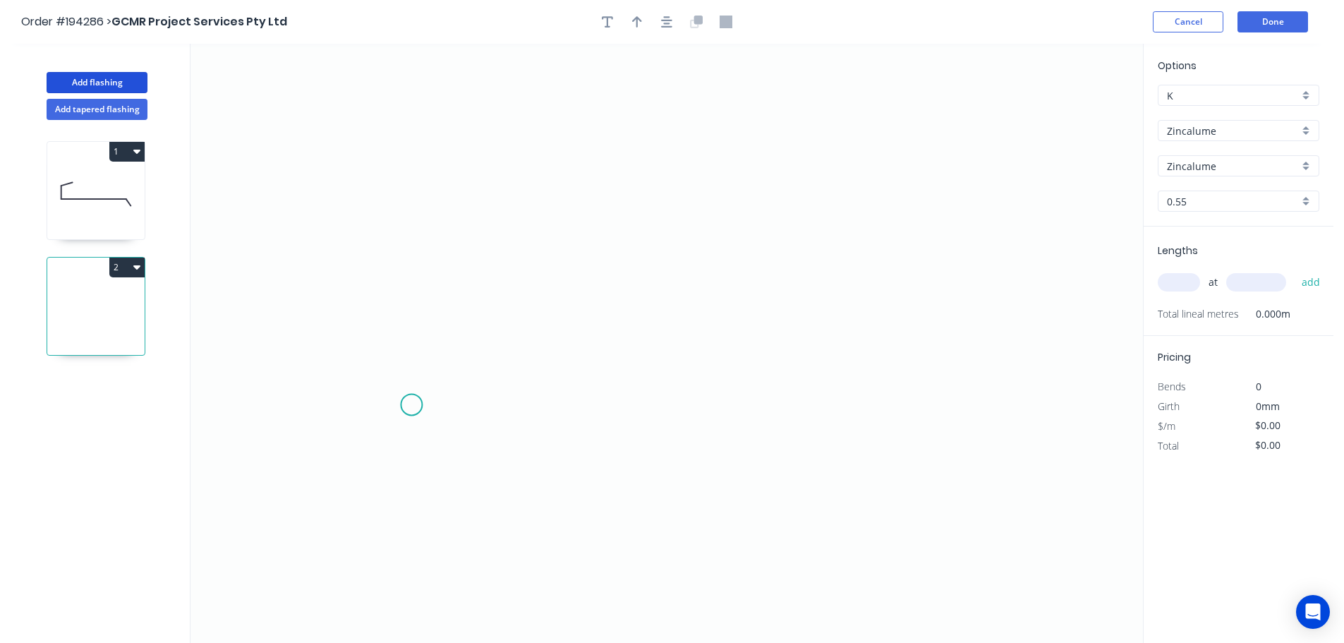
click at [414, 407] on icon "0" at bounding box center [667, 343] width 953 height 599
click at [435, 361] on icon "0" at bounding box center [667, 343] width 953 height 599
click at [1092, 375] on icon "0 ?" at bounding box center [667, 343] width 953 height 599
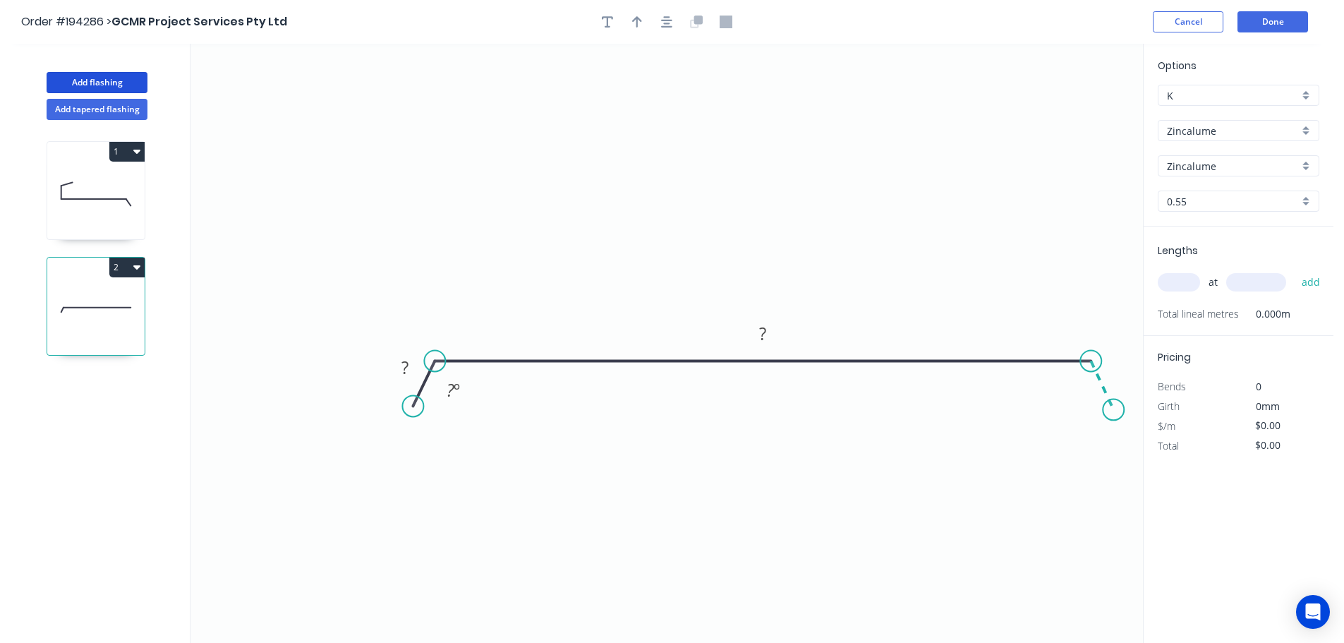
click at [1114, 410] on icon "0 ? ? ? º" at bounding box center [667, 343] width 953 height 599
click at [1114, 410] on circle at bounding box center [1113, 409] width 21 height 21
click at [1081, 395] on rect at bounding box center [1072, 391] width 28 height 20
click at [964, 324] on icon "0 30 1200 30 125 º 125 º" at bounding box center [667, 343] width 953 height 599
click at [640, 26] on icon "button" at bounding box center [637, 22] width 10 height 13
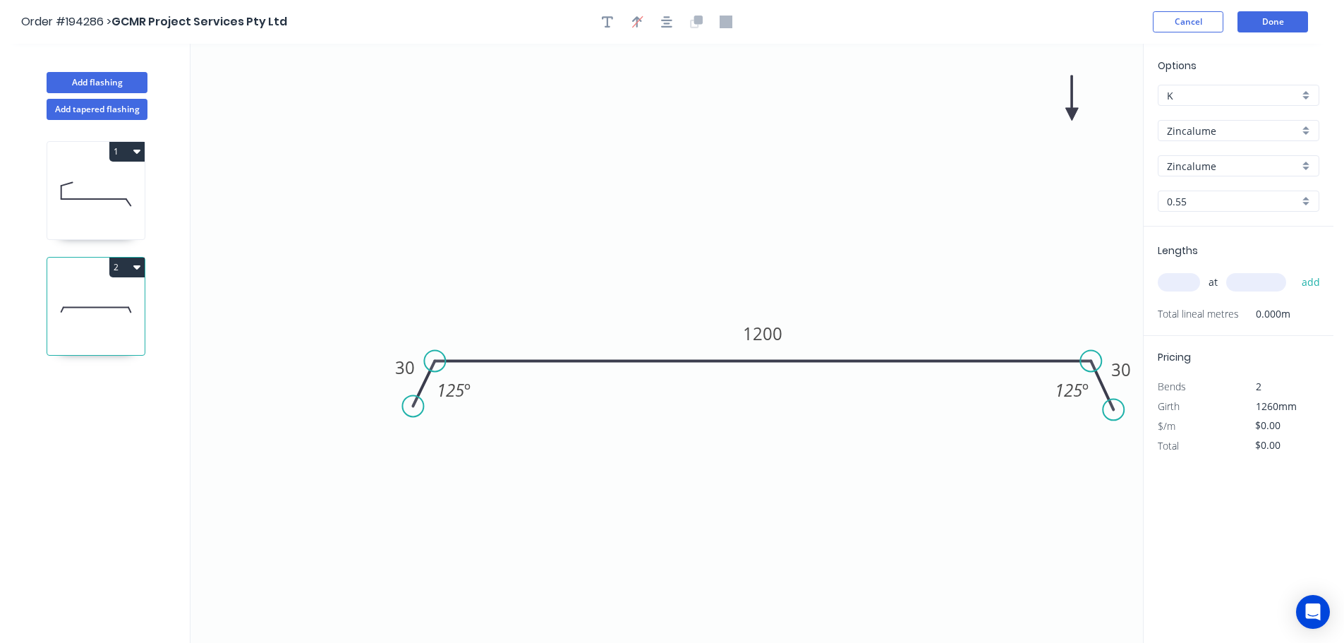
drag, startPoint x: 1066, startPoint y: 112, endPoint x: 1074, endPoint y: 107, distance: 9.8
click at [1065, 148] on icon "0 30 1200 30 125 º 125 º" at bounding box center [667, 343] width 953 height 599
drag, startPoint x: 1042, startPoint y: 173, endPoint x: 949, endPoint y: 320, distance: 174.2
click at [949, 320] on icon at bounding box center [948, 303] width 13 height 45
click at [1179, 269] on div "at add" at bounding box center [1240, 282] width 164 height 38
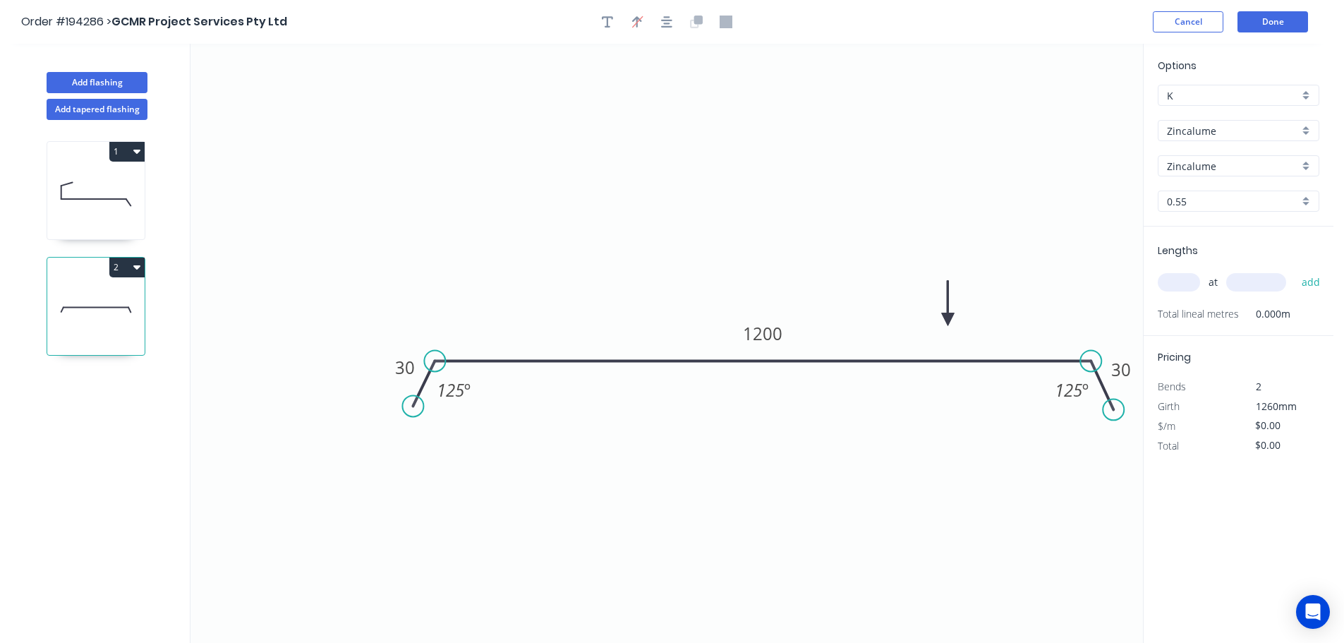
click at [1184, 281] on input "text" at bounding box center [1179, 282] width 42 height 18
type input "1"
type input "1000"
click at [1295, 270] on button "add" at bounding box center [1311, 282] width 33 height 24
click at [1273, 28] on button "Done" at bounding box center [1273, 21] width 71 height 21
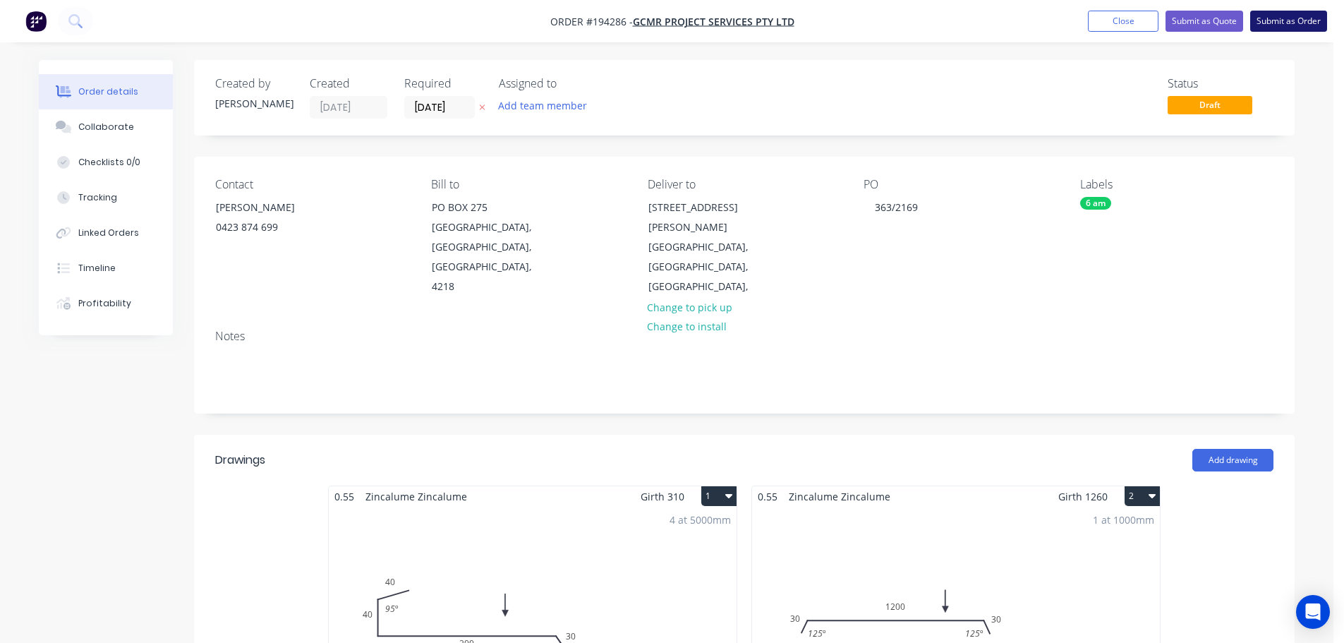
click at [1281, 30] on button "Submit as Order" at bounding box center [1289, 21] width 77 height 21
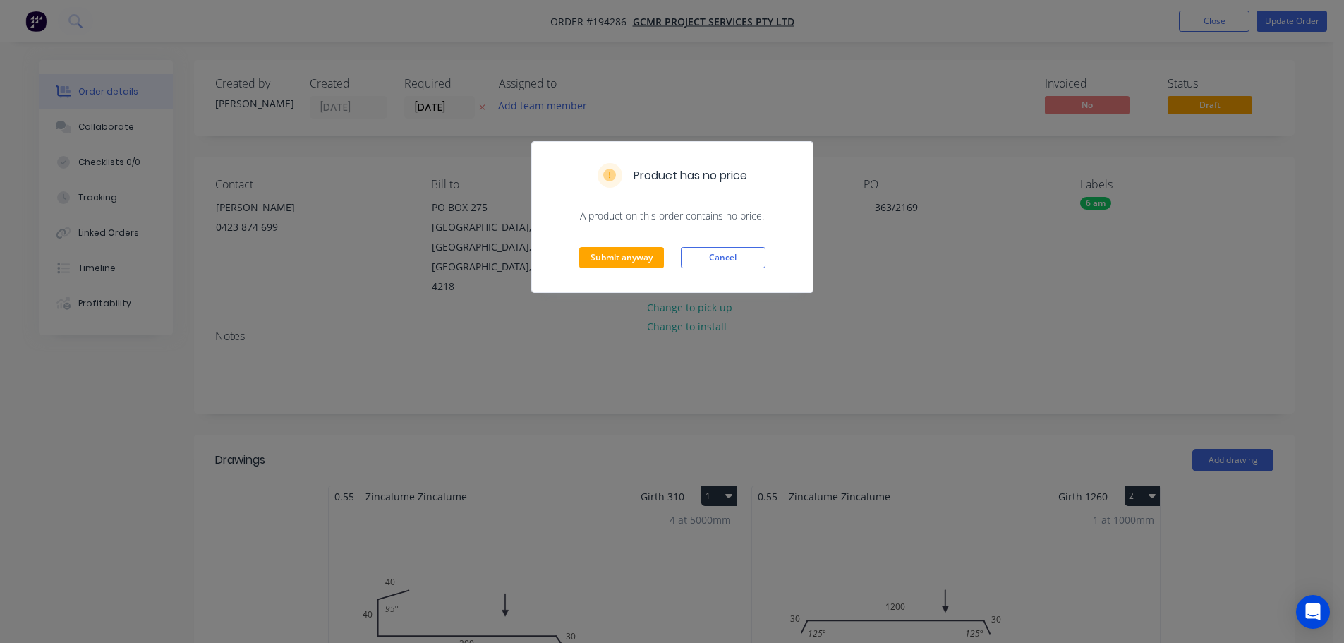
click at [603, 270] on div "Submit anyway Cancel" at bounding box center [672, 257] width 281 height 69
click at [604, 263] on button "Submit anyway" at bounding box center [621, 257] width 85 height 21
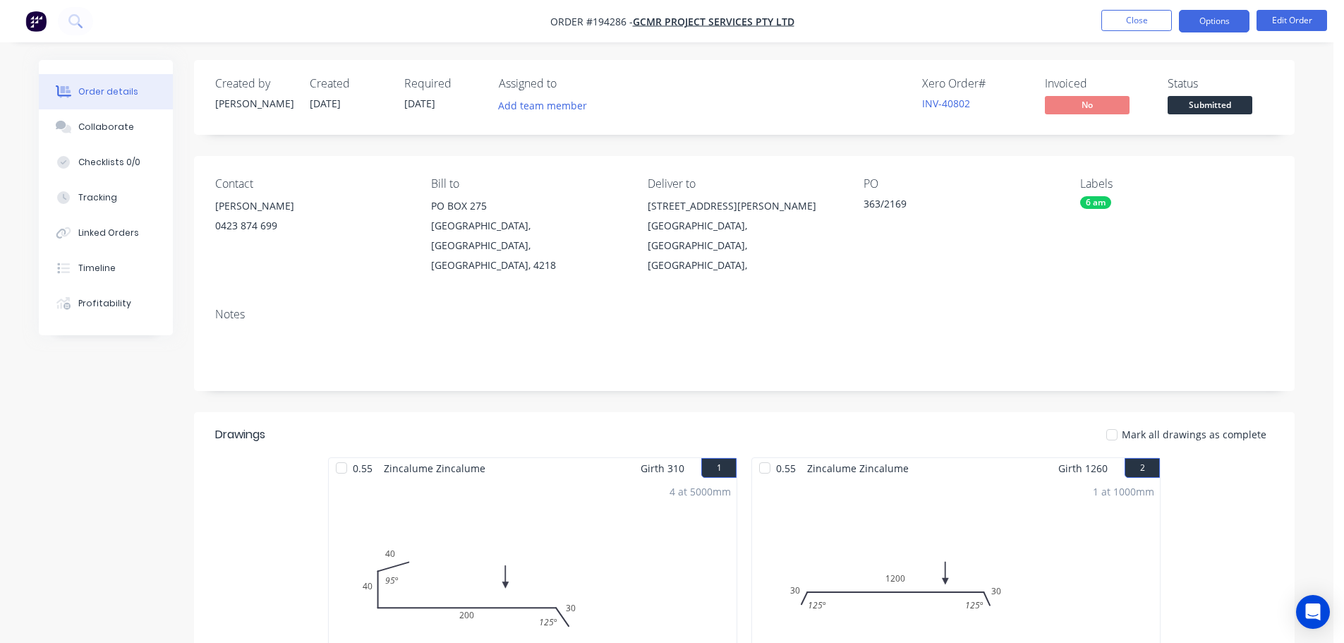
click at [1231, 10] on button "Options" at bounding box center [1214, 21] width 71 height 23
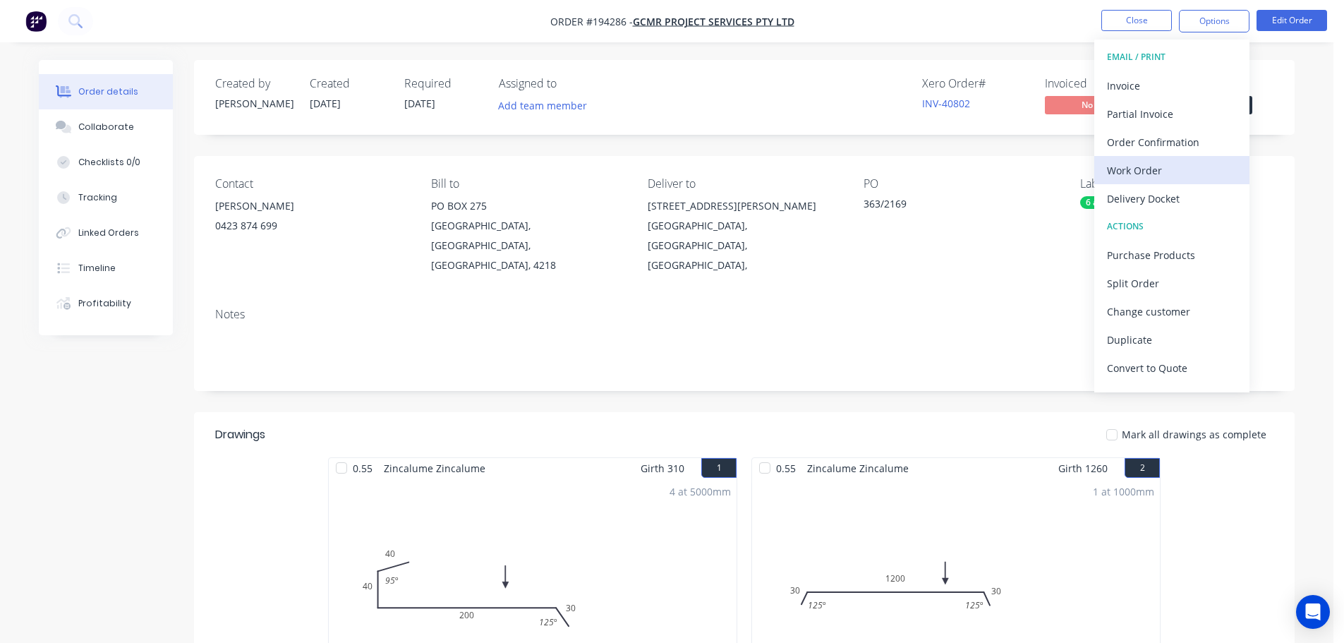
click at [1141, 162] on div "Work Order" at bounding box center [1172, 170] width 130 height 20
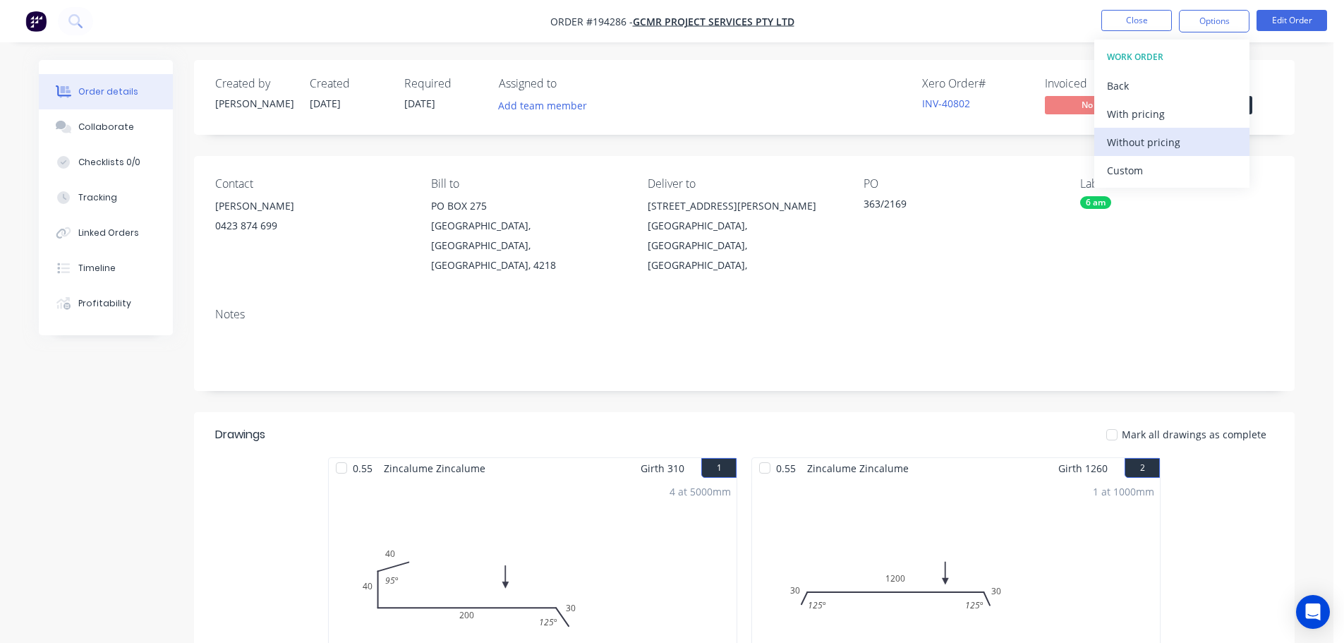
click at [1131, 137] on div "Without pricing" at bounding box center [1172, 142] width 130 height 20
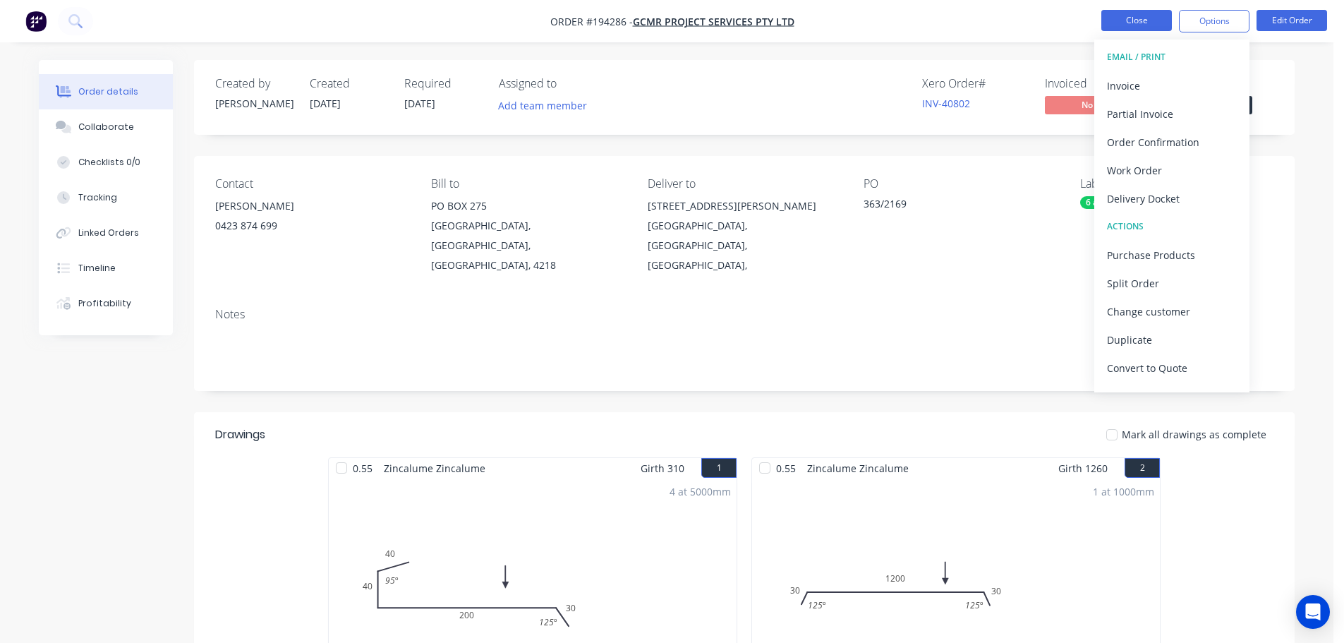
click at [1150, 23] on button "Close" at bounding box center [1137, 20] width 71 height 21
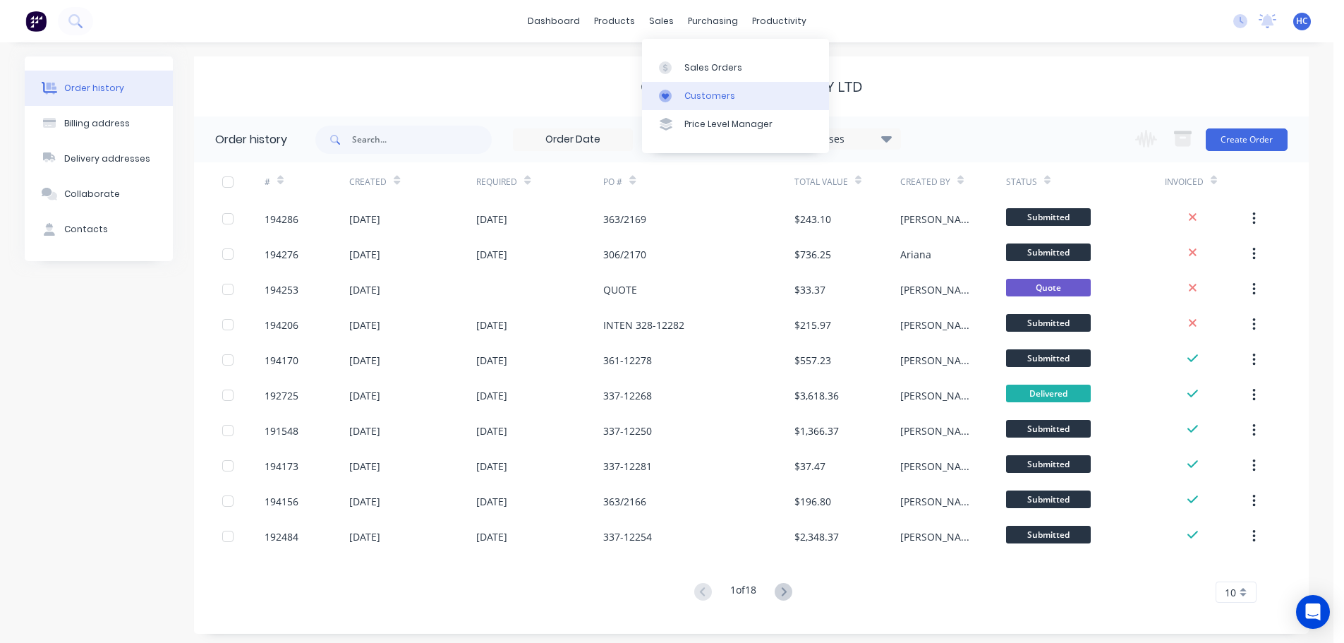
click at [705, 98] on div "Customers" at bounding box center [710, 96] width 51 height 13
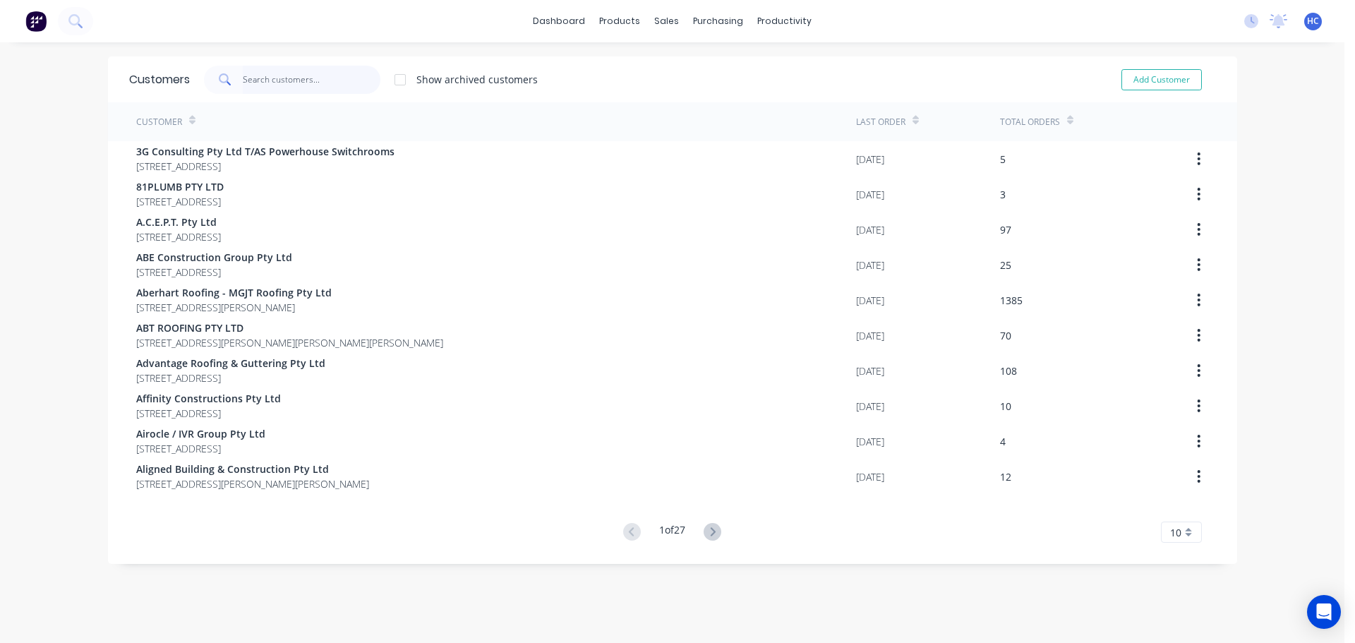
click at [287, 71] on input "text" at bounding box center [312, 80] width 138 height 28
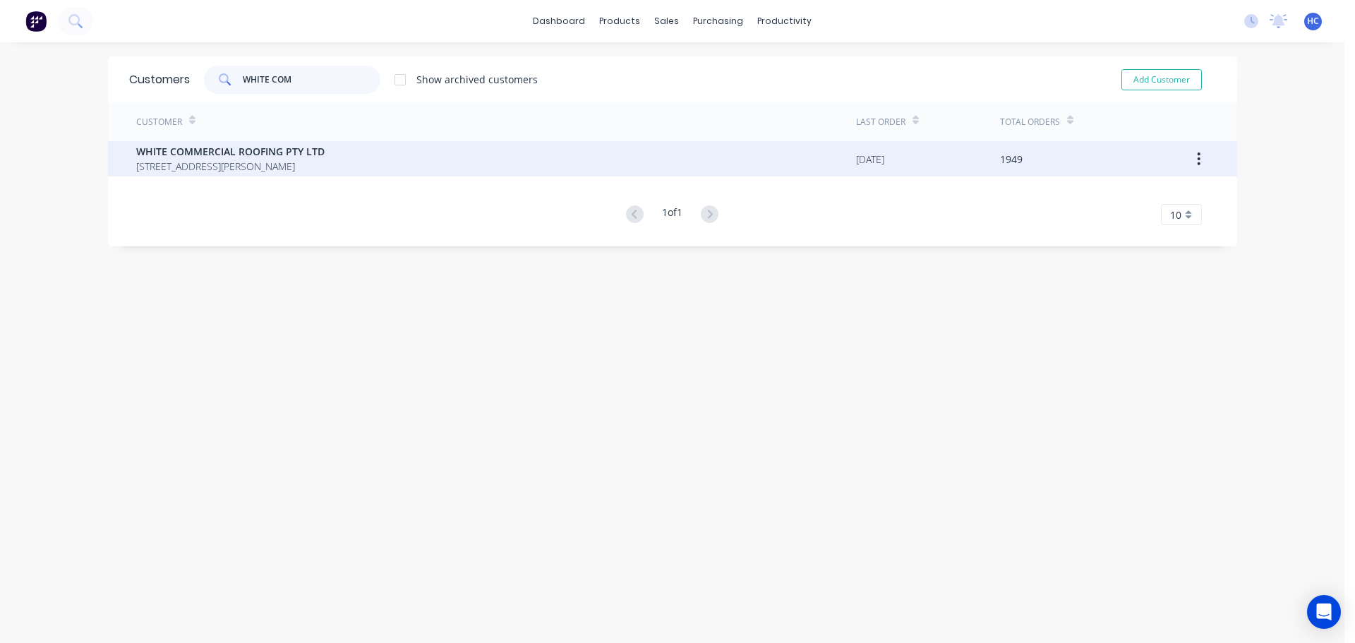
type input "WHITE COM"
click at [172, 153] on span "WHITE COMMERCIAL ROOFING PTY LTD" at bounding box center [230, 151] width 188 height 15
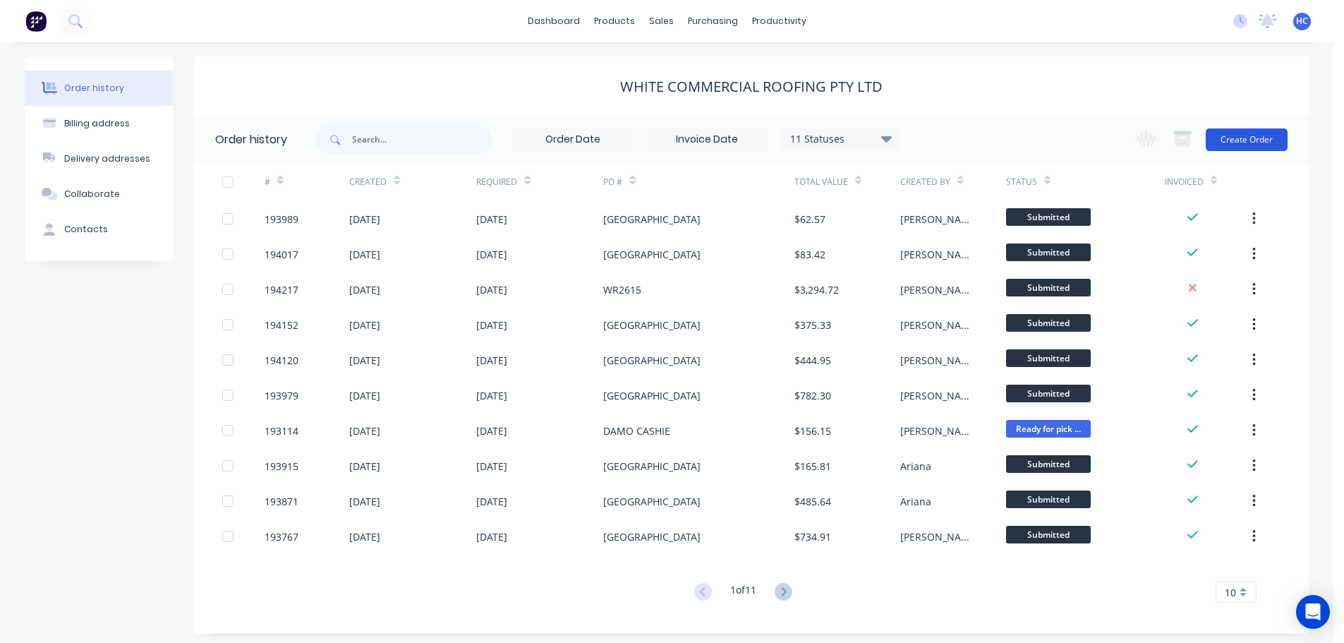
click at [1251, 131] on button "Create Order" at bounding box center [1247, 139] width 82 height 23
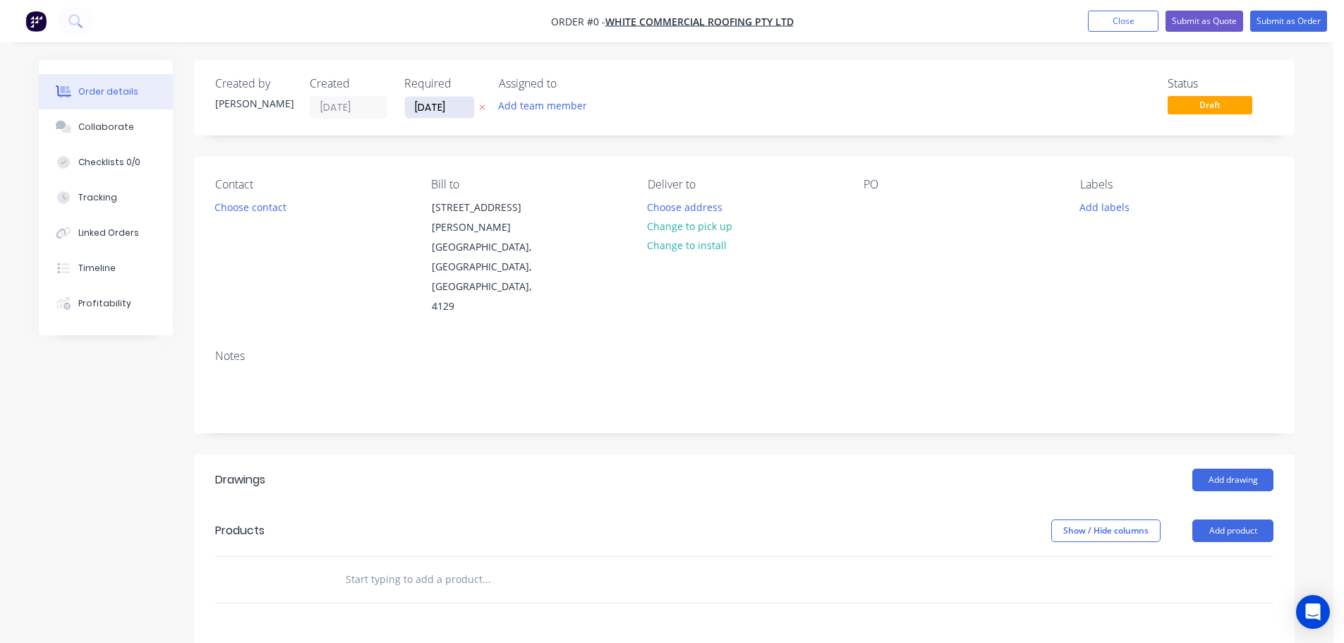
click at [437, 101] on input "[DATE]" at bounding box center [439, 107] width 69 height 21
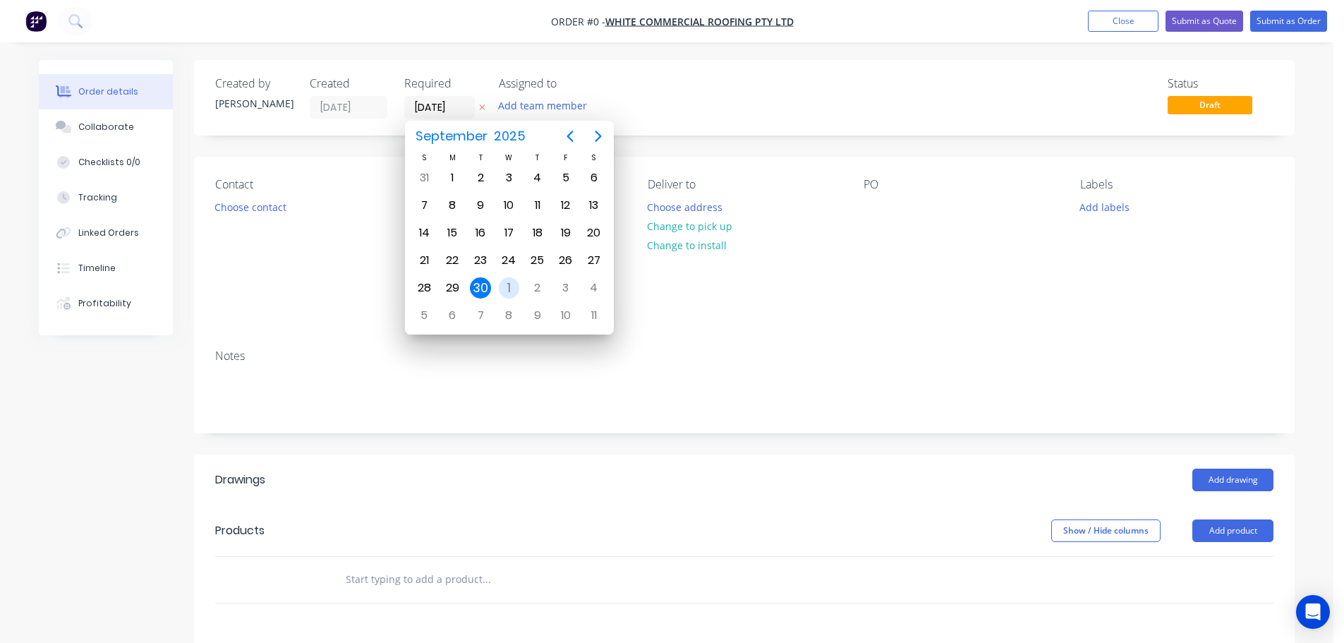
click at [512, 286] on div "1" at bounding box center [509, 287] width 21 height 21
type input "[DATE]"
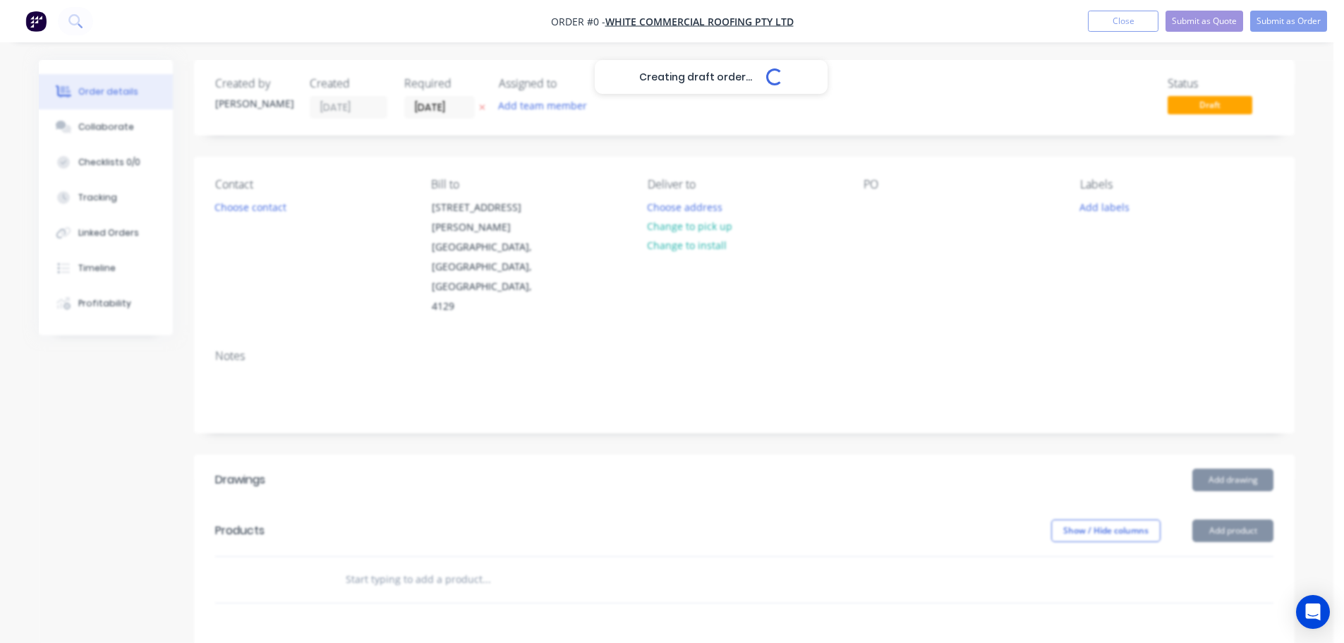
click at [246, 211] on div "Creating draft order... Loading..." at bounding box center [711, 381] width 1344 height 643
click at [263, 212] on div "Creating draft order... Loading..." at bounding box center [711, 381] width 1344 height 643
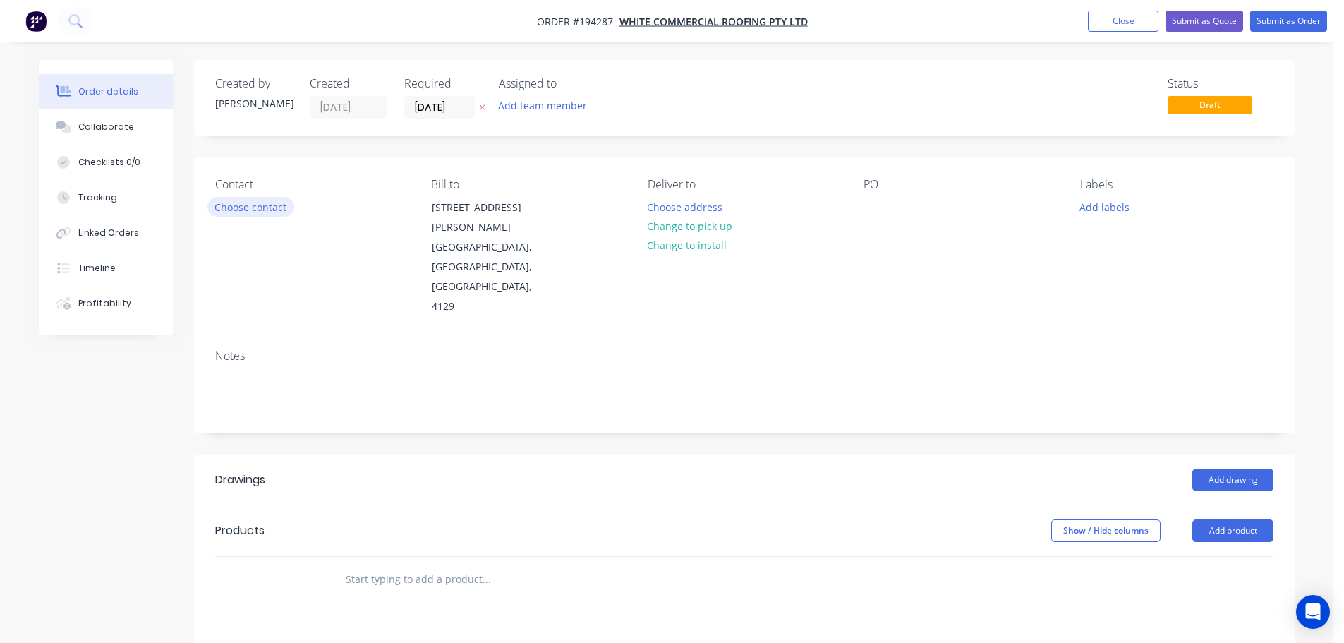
click at [253, 205] on button "Choose contact" at bounding box center [250, 206] width 87 height 19
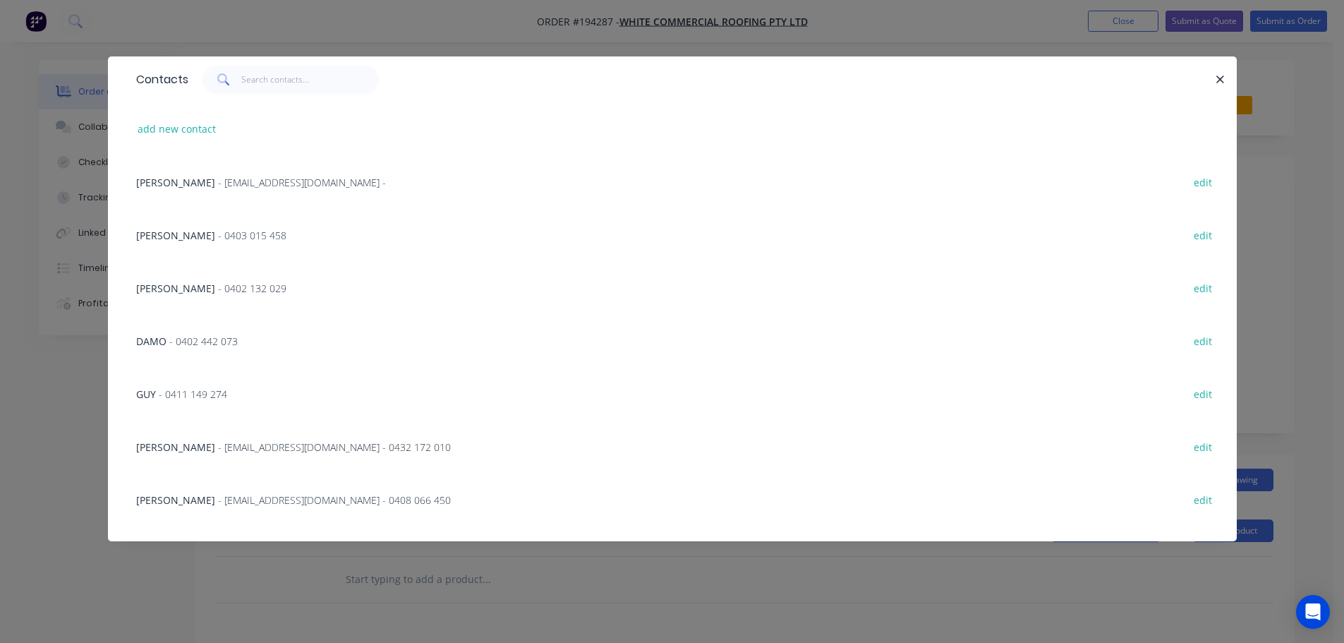
click at [244, 230] on div "[PERSON_NAME] - 0403 015 458 edit" at bounding box center [672, 234] width 1087 height 53
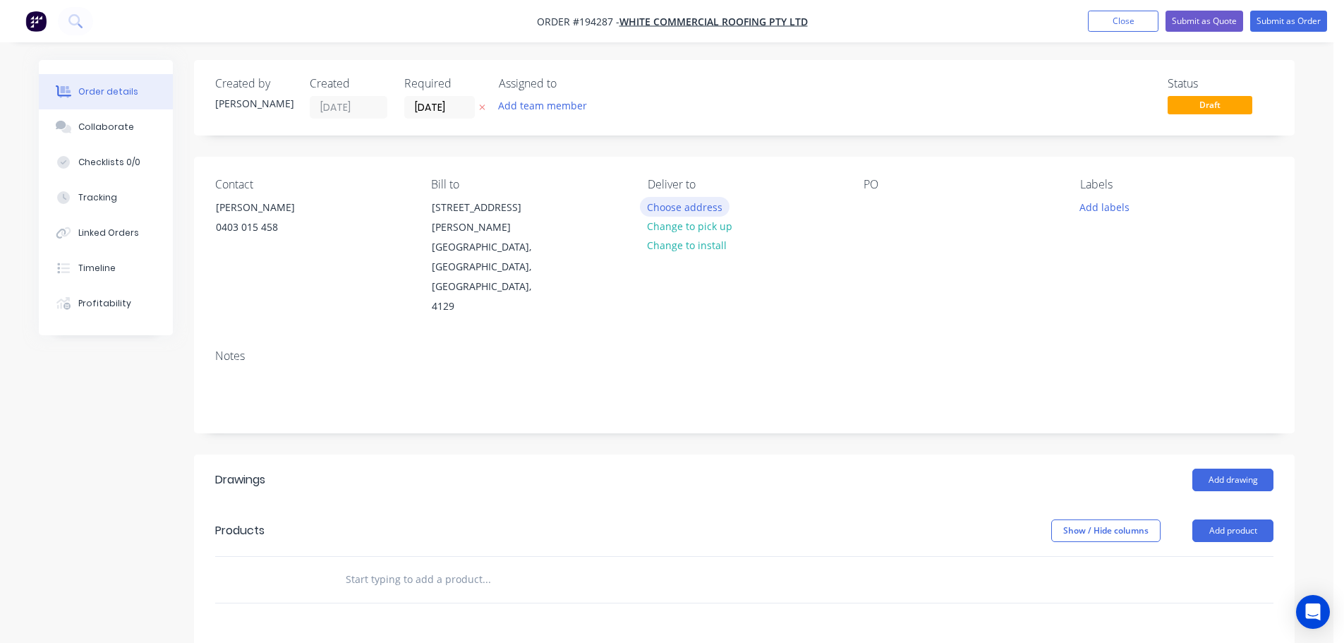
click at [659, 207] on button "Choose address" at bounding box center [685, 206] width 90 height 19
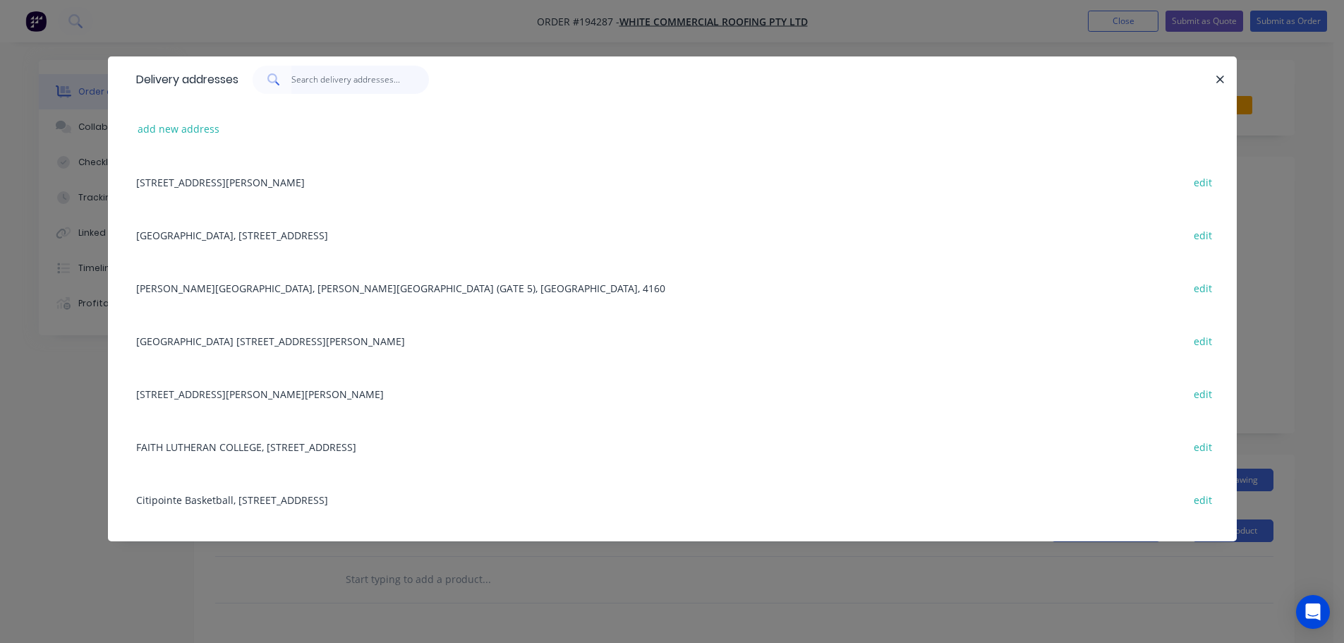
click at [318, 82] on input "text" at bounding box center [360, 80] width 138 height 28
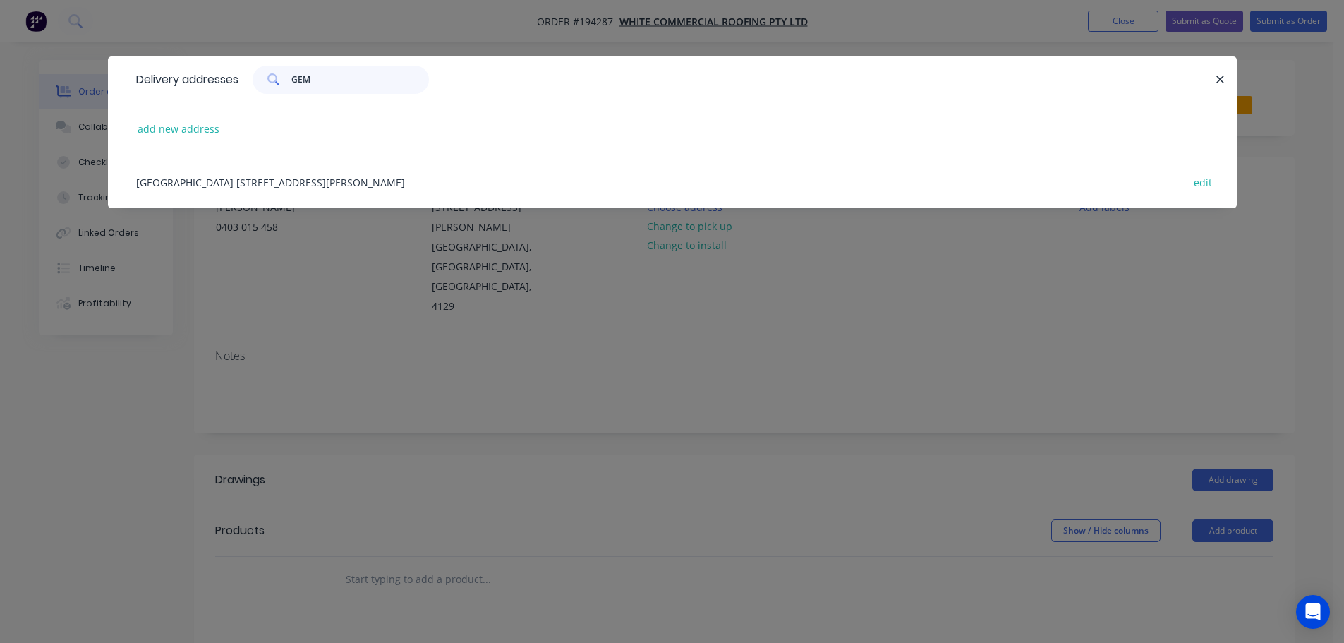
type input "GEM"
click at [338, 183] on div "[GEOGRAPHIC_DATA] [STREET_ADDRESS][PERSON_NAME] edit" at bounding box center [672, 181] width 1087 height 53
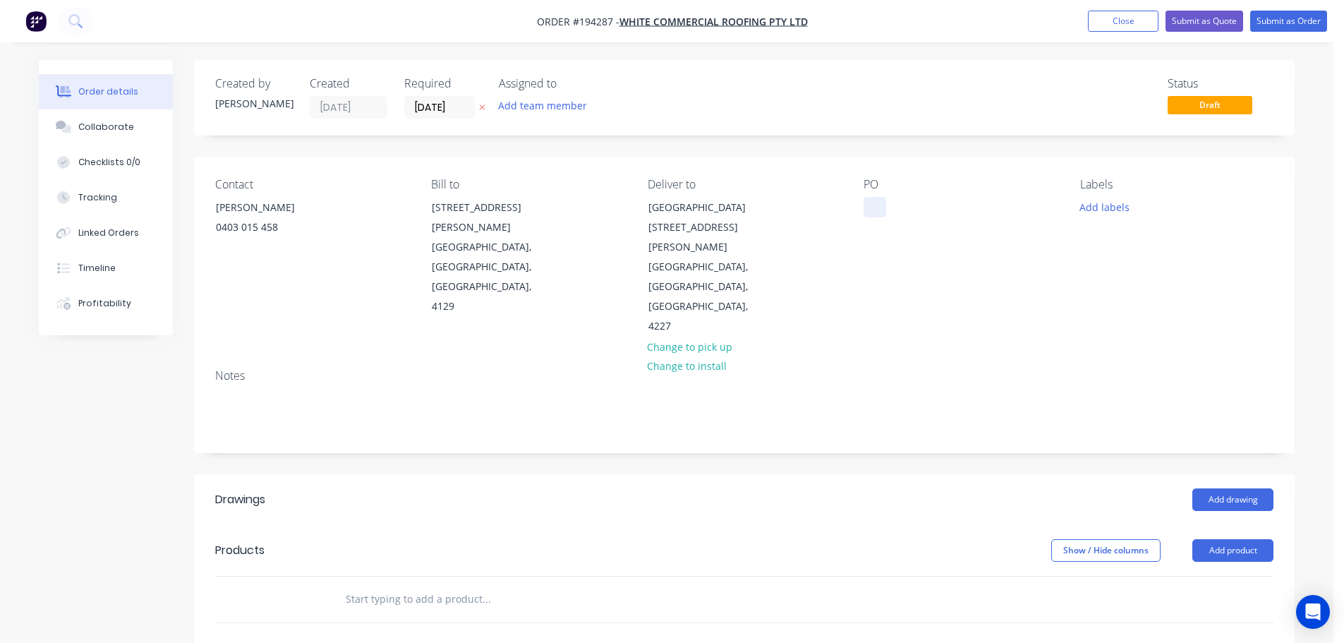
click at [875, 202] on div at bounding box center [875, 207] width 23 height 20
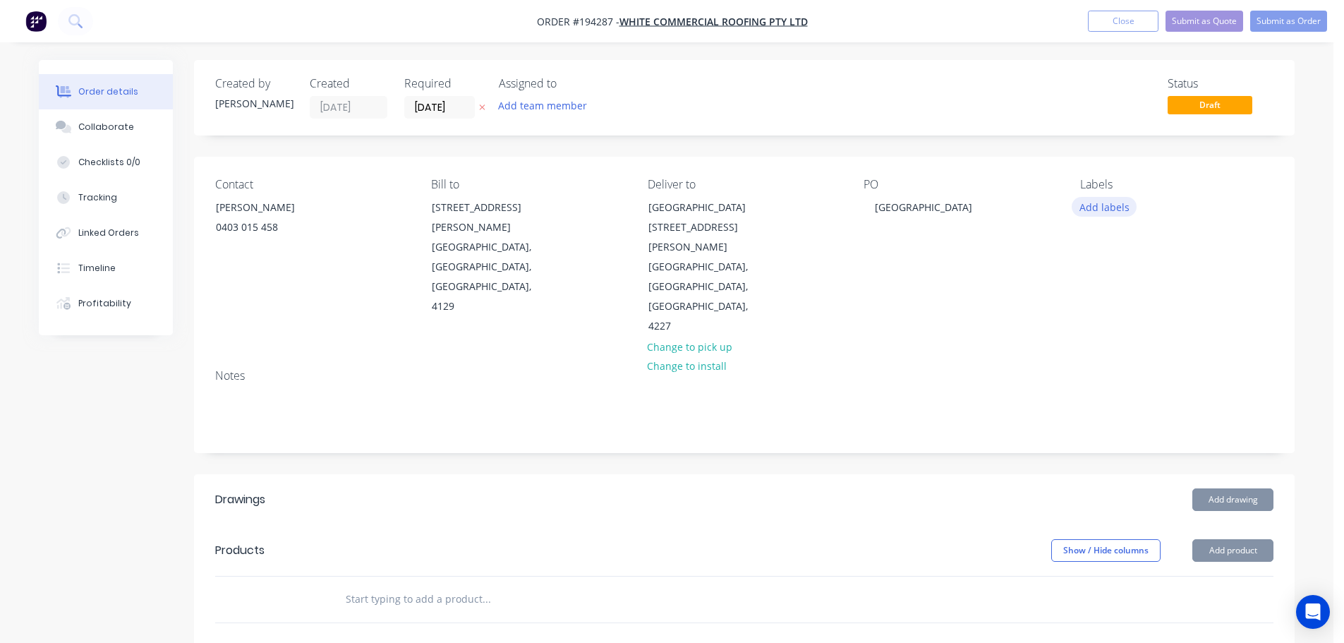
click at [1102, 203] on button "Add labels" at bounding box center [1104, 206] width 65 height 19
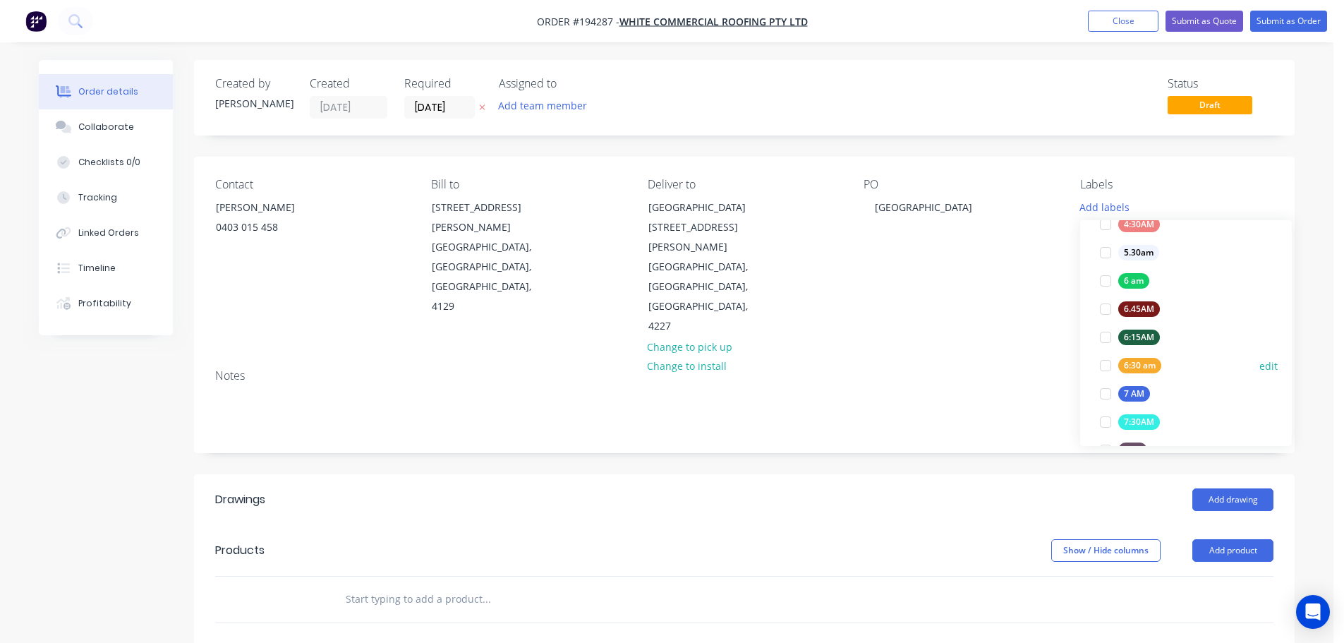
scroll to position [282, 0]
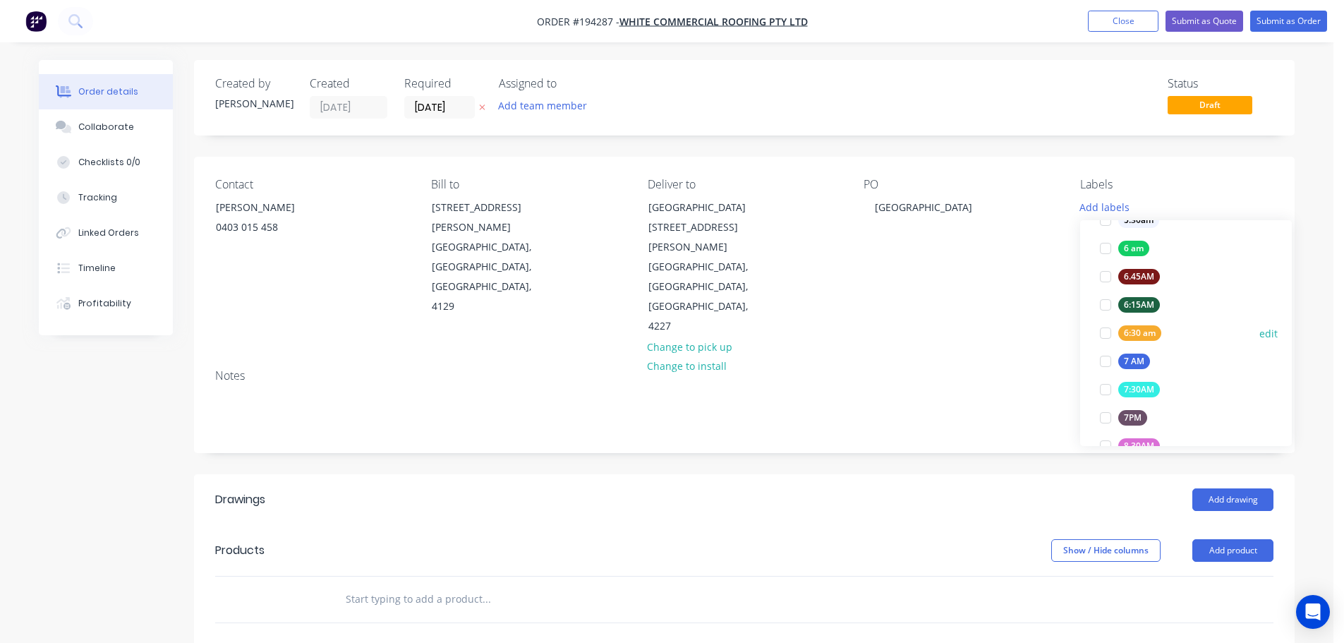
click at [1142, 329] on div "6:30 am" at bounding box center [1140, 333] width 43 height 16
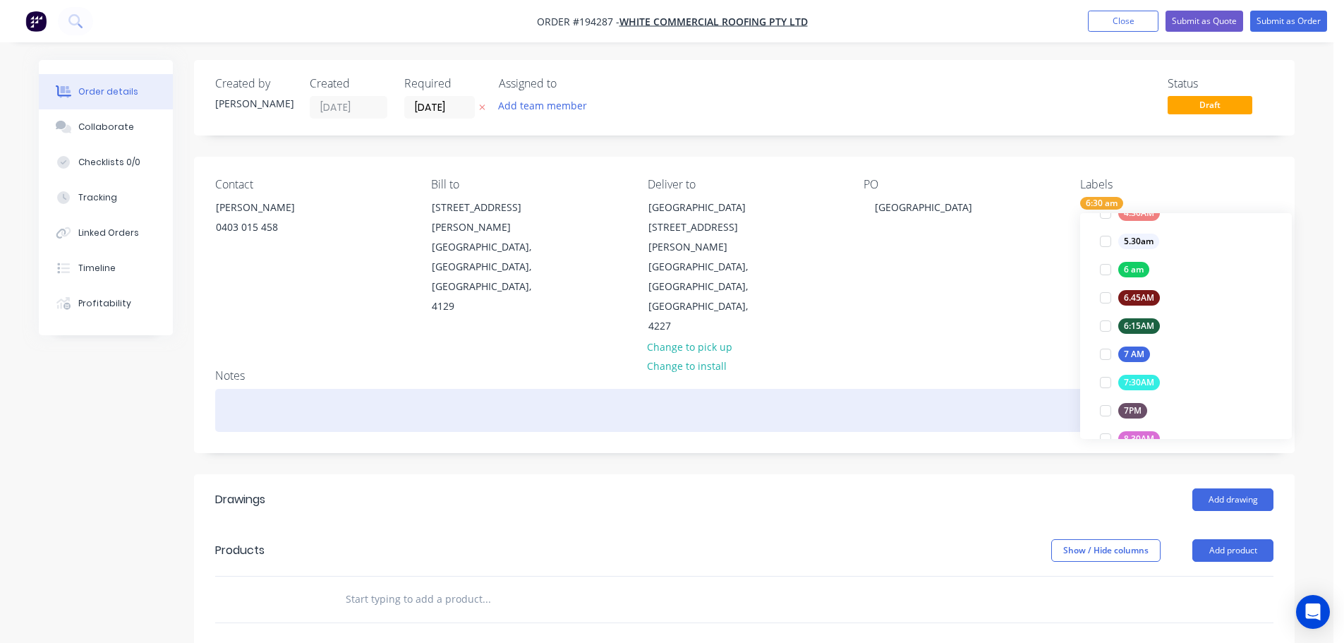
scroll to position [0, 0]
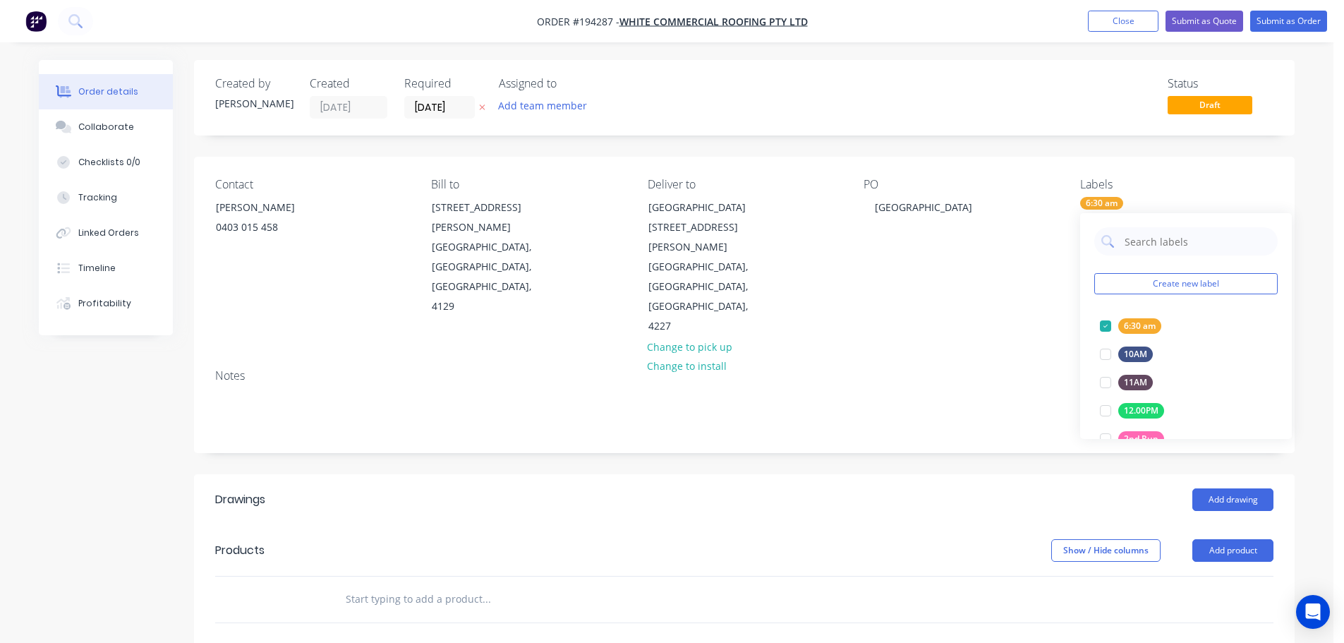
click at [1019, 422] on div "Created by [PERSON_NAME] Created [DATE] Required [DATE] Assigned to Add team me…" at bounding box center [744, 511] width 1101 height 902
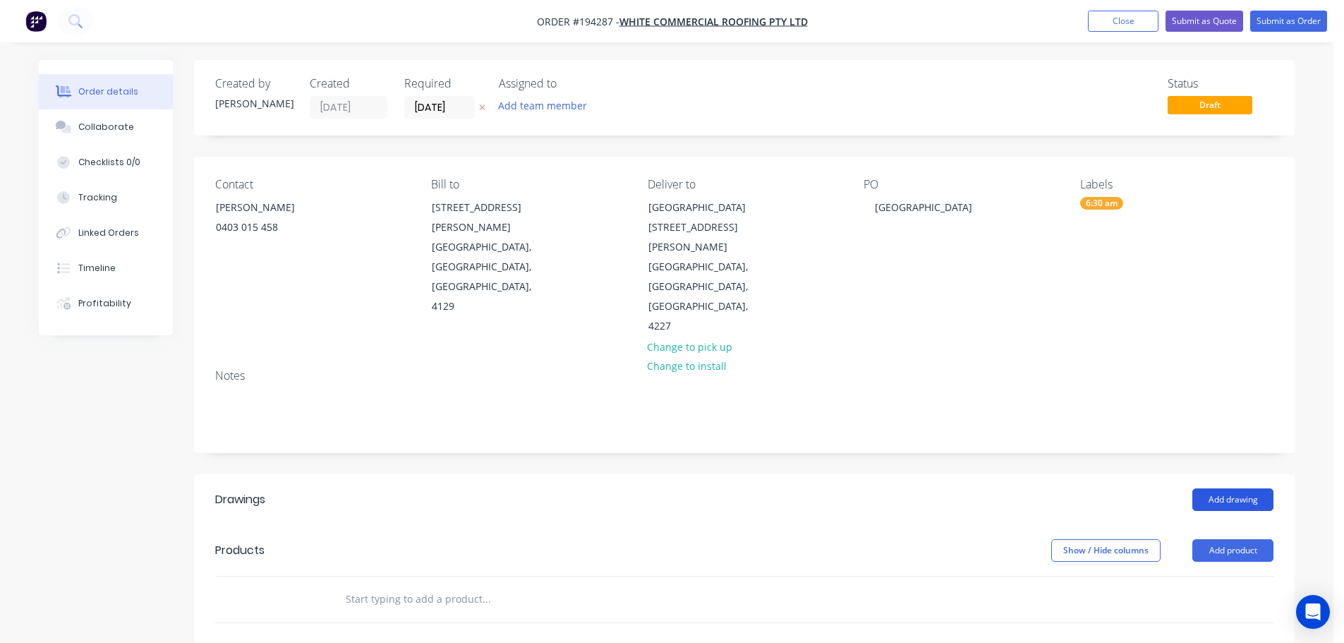
click at [1236, 488] on button "Add drawing" at bounding box center [1233, 499] width 81 height 23
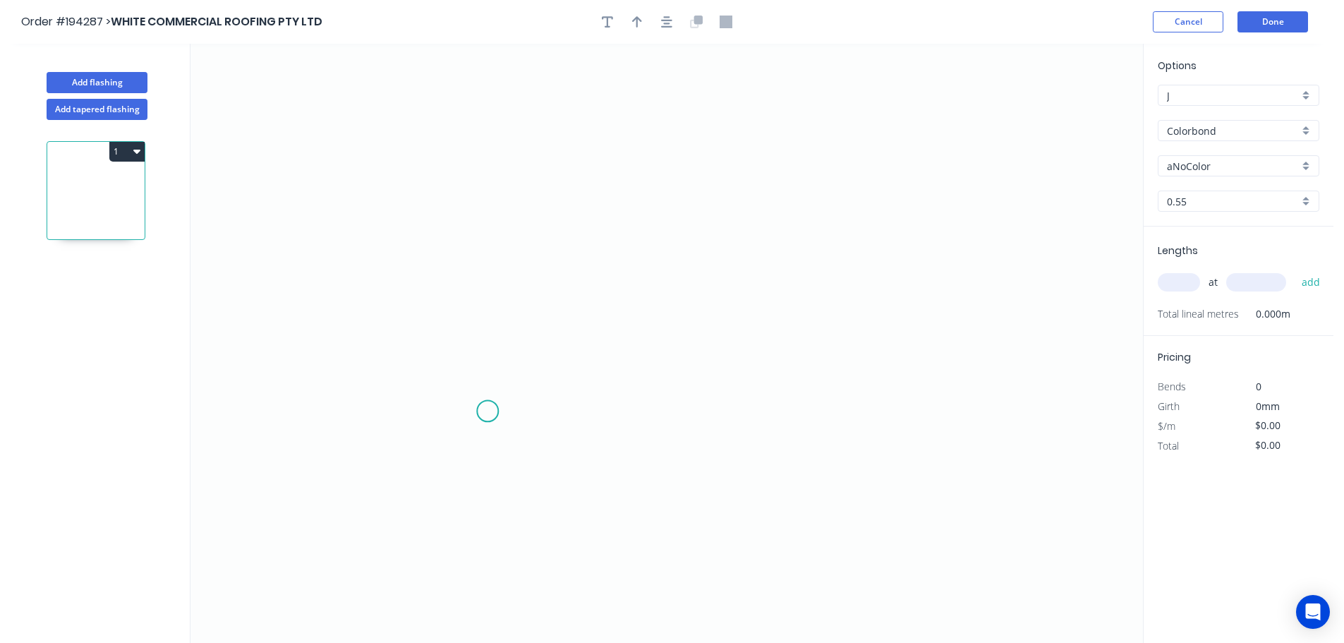
click at [488, 411] on icon "0" at bounding box center [667, 343] width 953 height 599
click at [623, 419] on icon "0" at bounding box center [667, 343] width 953 height 599
click at [620, 496] on icon "0 ?" at bounding box center [667, 343] width 953 height 599
click at [757, 495] on icon "0 ? ?" at bounding box center [667, 343] width 953 height 599
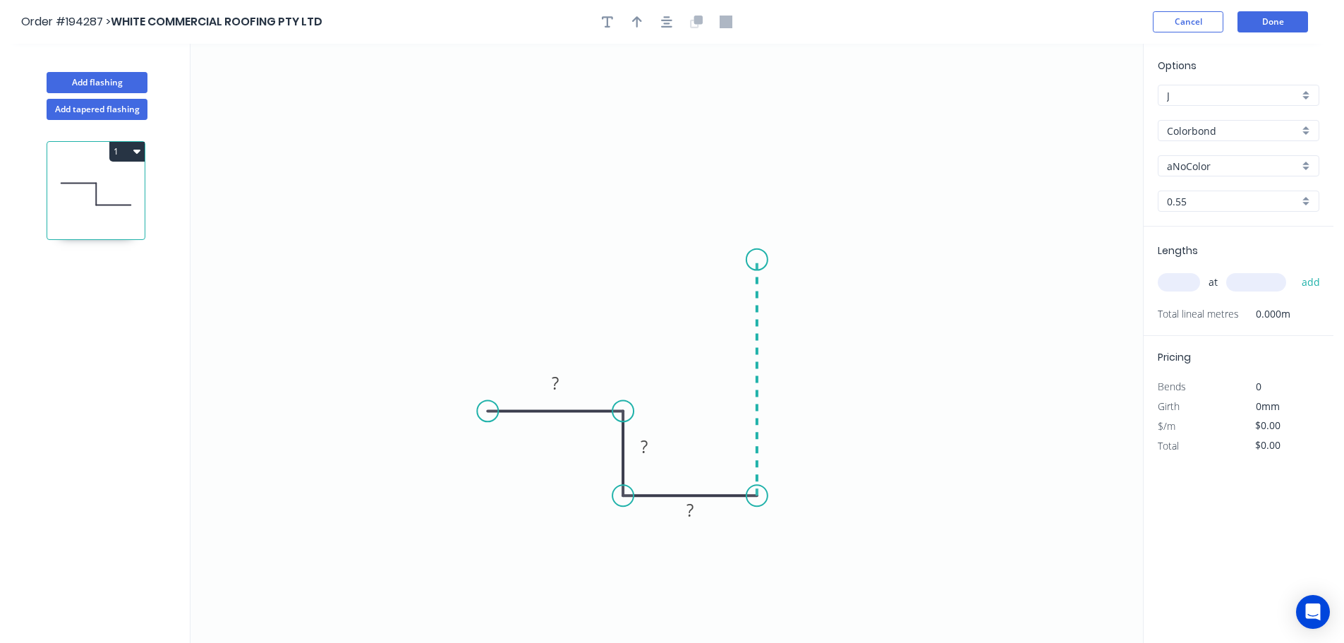
click at [758, 260] on icon "0 ? ? ?" at bounding box center [667, 343] width 953 height 599
click at [744, 227] on icon "0 ? ? ? ?" at bounding box center [667, 343] width 953 height 599
click at [747, 228] on circle at bounding box center [743, 226] width 21 height 21
drag, startPoint x: 747, startPoint y: 228, endPoint x: 747, endPoint y: 241, distance: 12.7
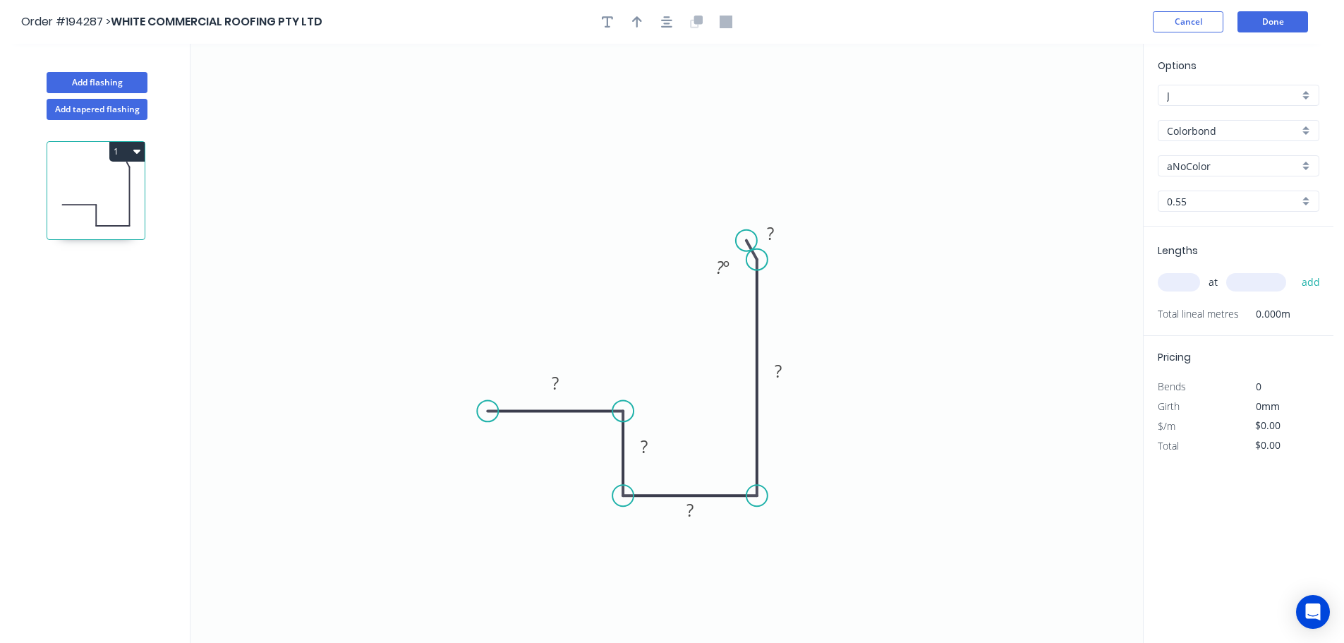
click at [747, 241] on circle at bounding box center [746, 240] width 21 height 21
click at [752, 56] on icon "0 ? ? ? ? ? ? º" at bounding box center [667, 343] width 953 height 599
click at [786, 58] on icon "0 ? ? ? ? ? ? ? º ? º" at bounding box center [667, 343] width 953 height 599
click at [786, 58] on circle at bounding box center [785, 55] width 21 height 21
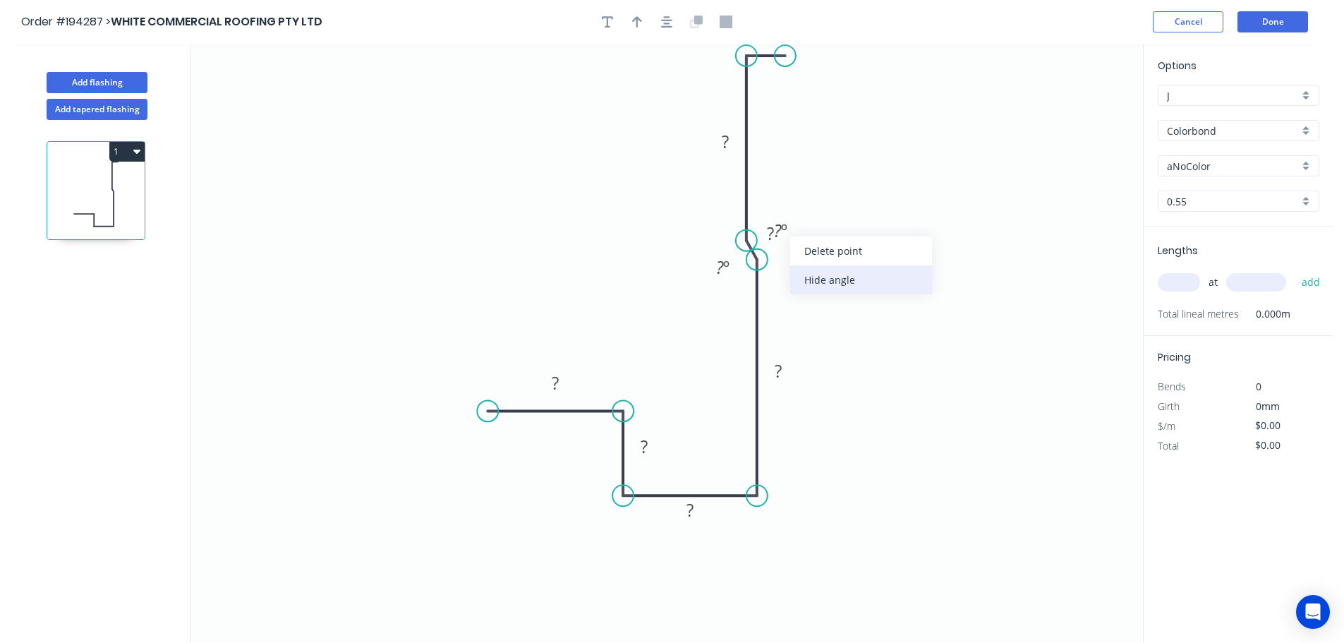
click at [836, 282] on div "Hide angle" at bounding box center [861, 279] width 142 height 29
click at [723, 277] on tspan "º" at bounding box center [726, 266] width 6 height 23
type input "$16.34"
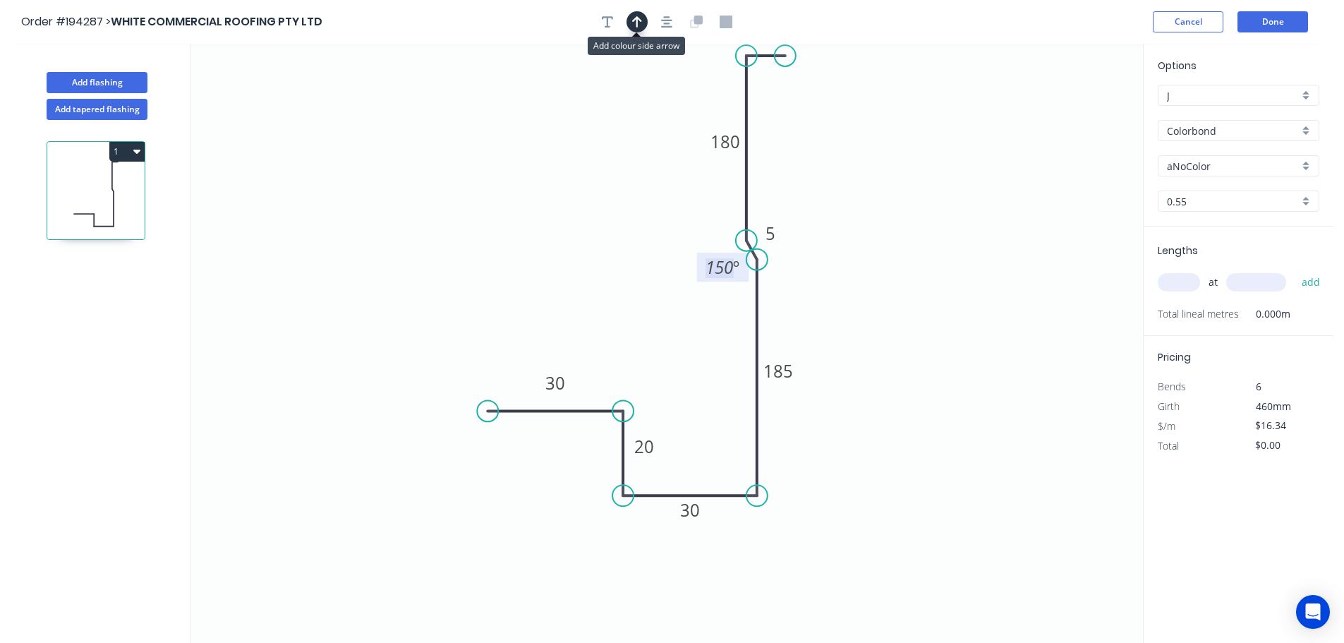
click at [634, 26] on icon "button" at bounding box center [637, 22] width 10 height 13
click at [1072, 116] on icon at bounding box center [1072, 98] width 13 height 45
click at [1072, 116] on icon at bounding box center [1084, 103] width 41 height 41
drag, startPoint x: 1072, startPoint y: 116, endPoint x: 927, endPoint y: 224, distance: 181.0
click at [837, 227] on icon at bounding box center [859, 221] width 45 height 13
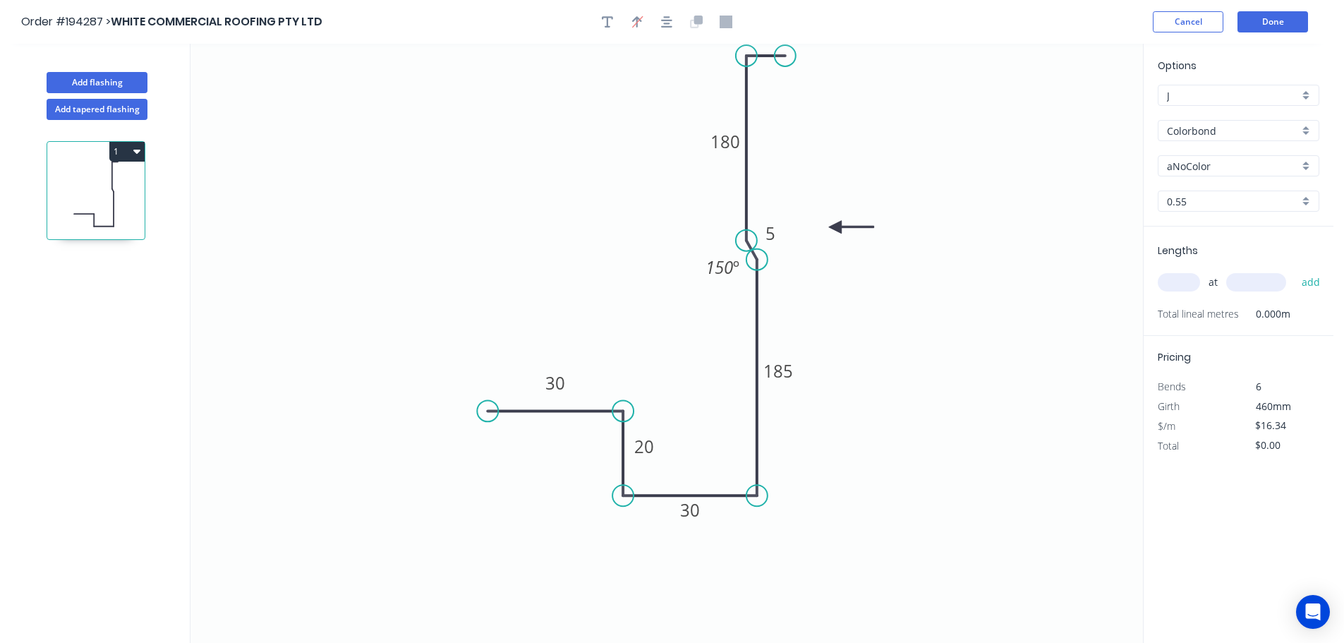
click at [1190, 169] on input "aNoColor" at bounding box center [1233, 166] width 132 height 15
click at [1212, 310] on div "Ironstone" at bounding box center [1239, 299] width 160 height 25
type input "Ironstone"
click at [1184, 275] on input "text" at bounding box center [1179, 282] width 42 height 18
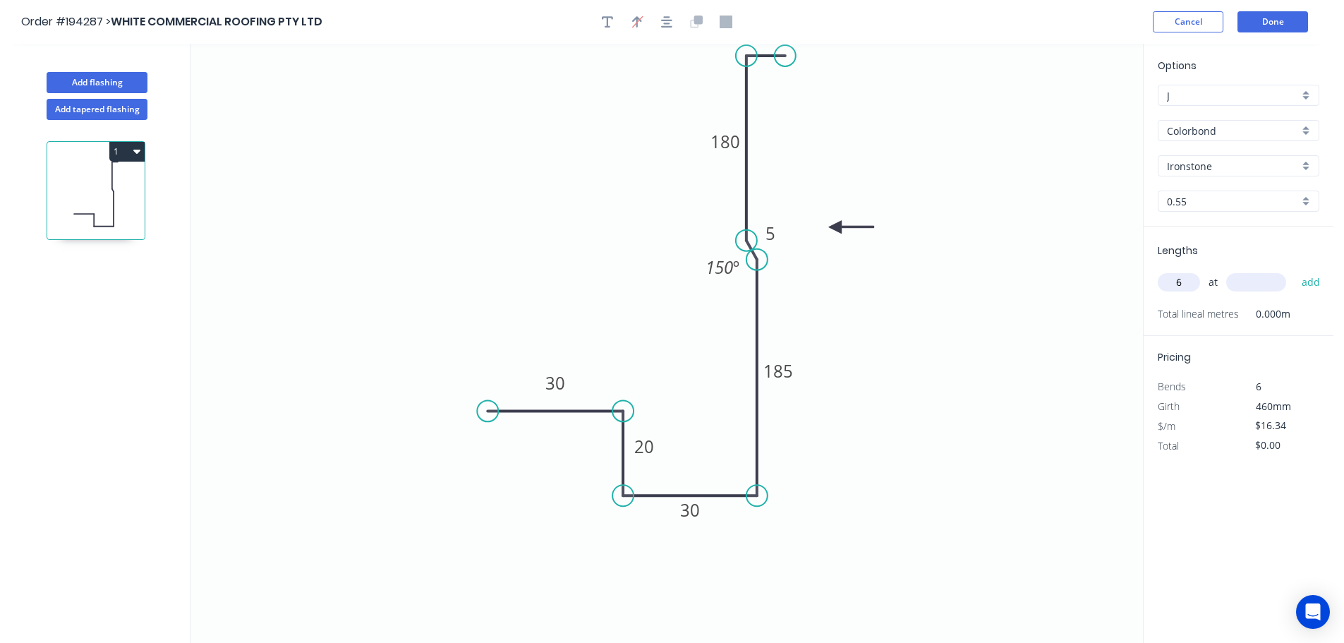
type input "6"
type input "5200"
click at [1295, 270] on button "add" at bounding box center [1311, 282] width 33 height 24
type input "$509.81"
click at [1280, 27] on button "Done" at bounding box center [1273, 21] width 71 height 21
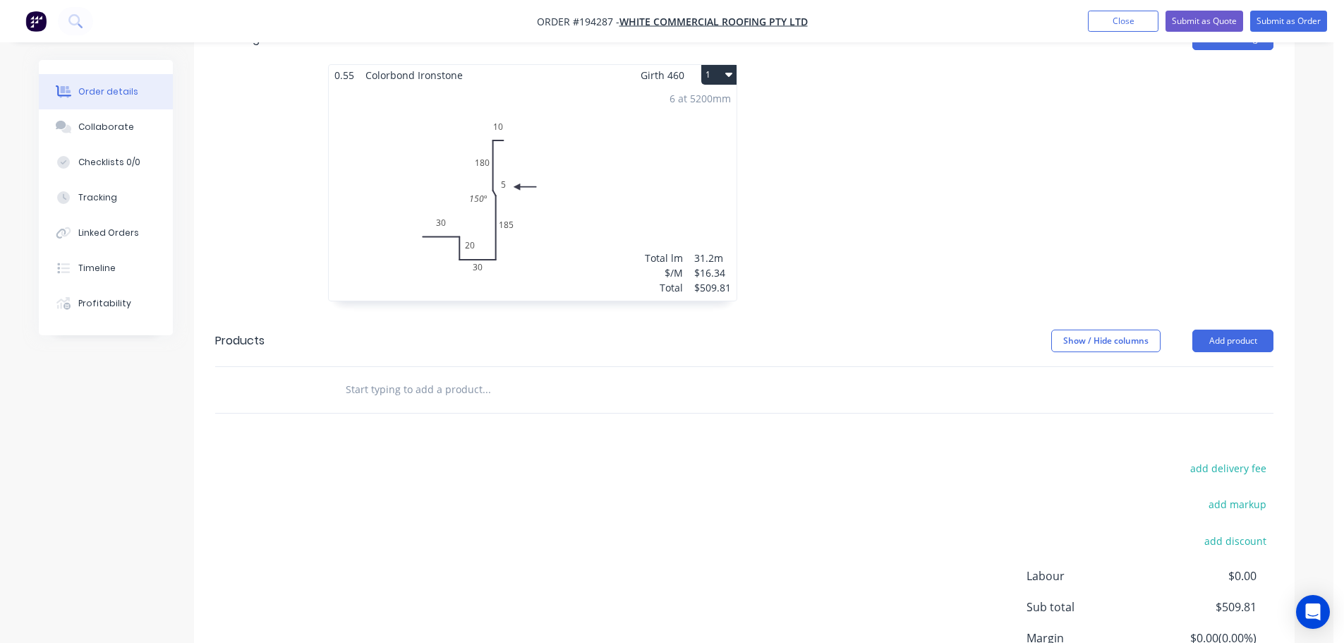
scroll to position [411, 0]
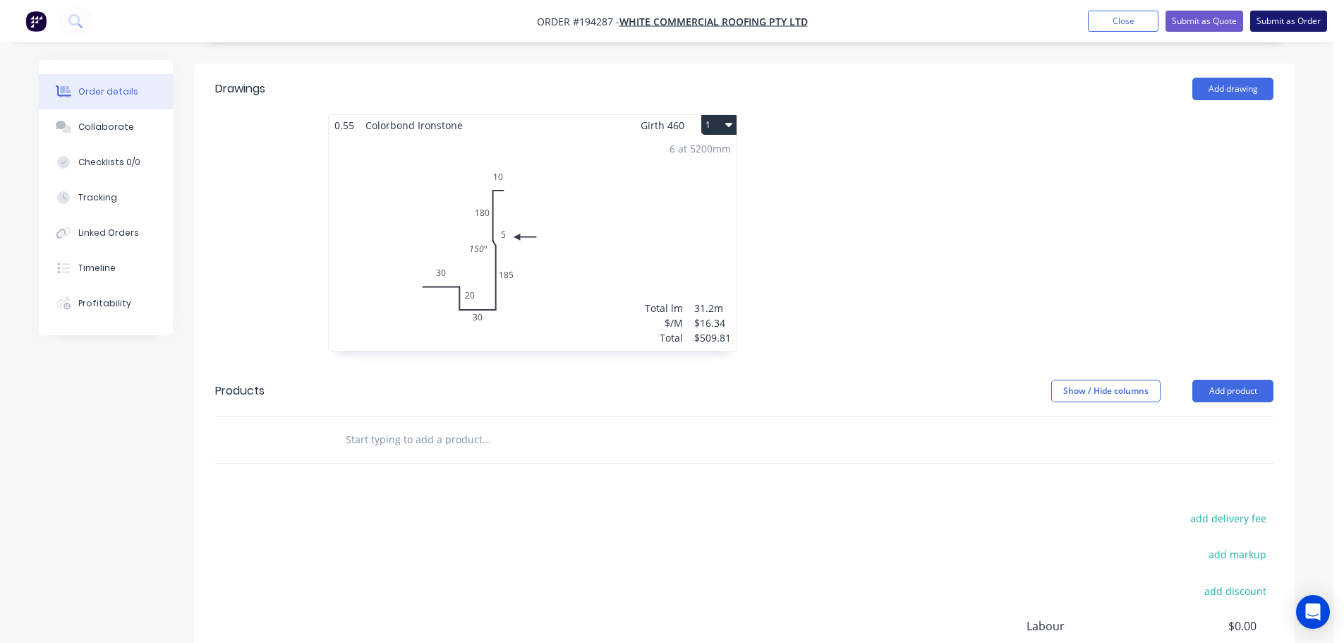
click at [1308, 22] on button "Submit as Order" at bounding box center [1289, 21] width 77 height 21
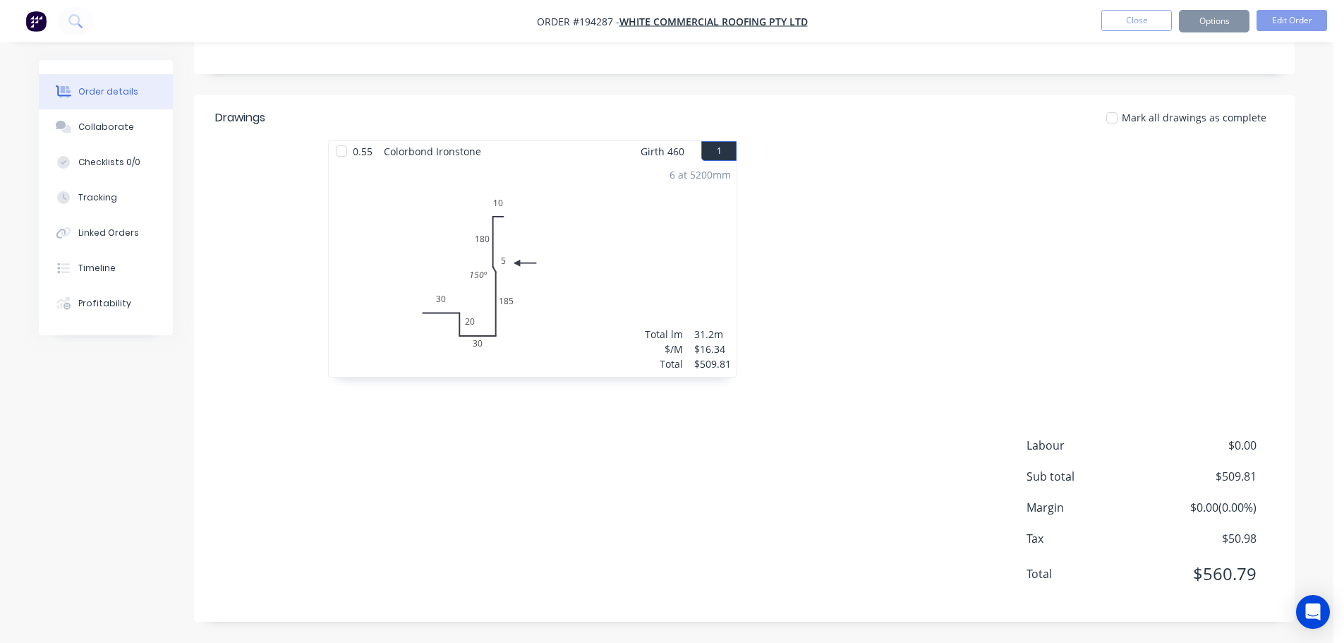
scroll to position [0, 0]
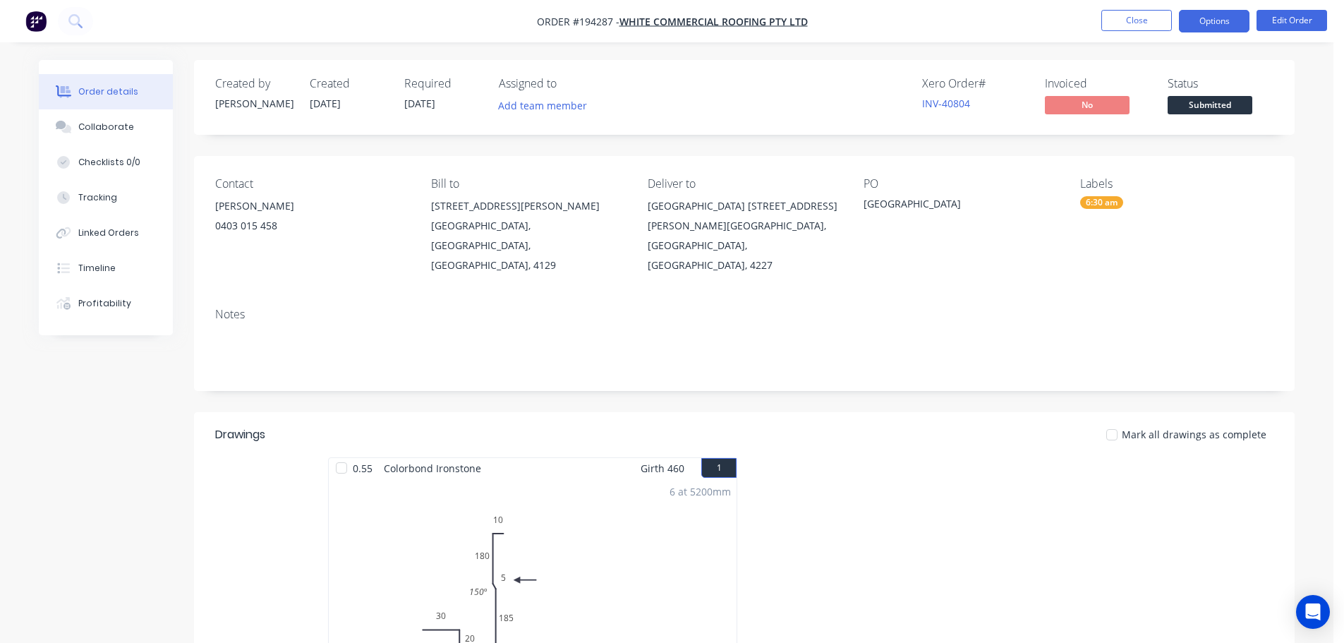
click at [1226, 16] on button "Options" at bounding box center [1214, 21] width 71 height 23
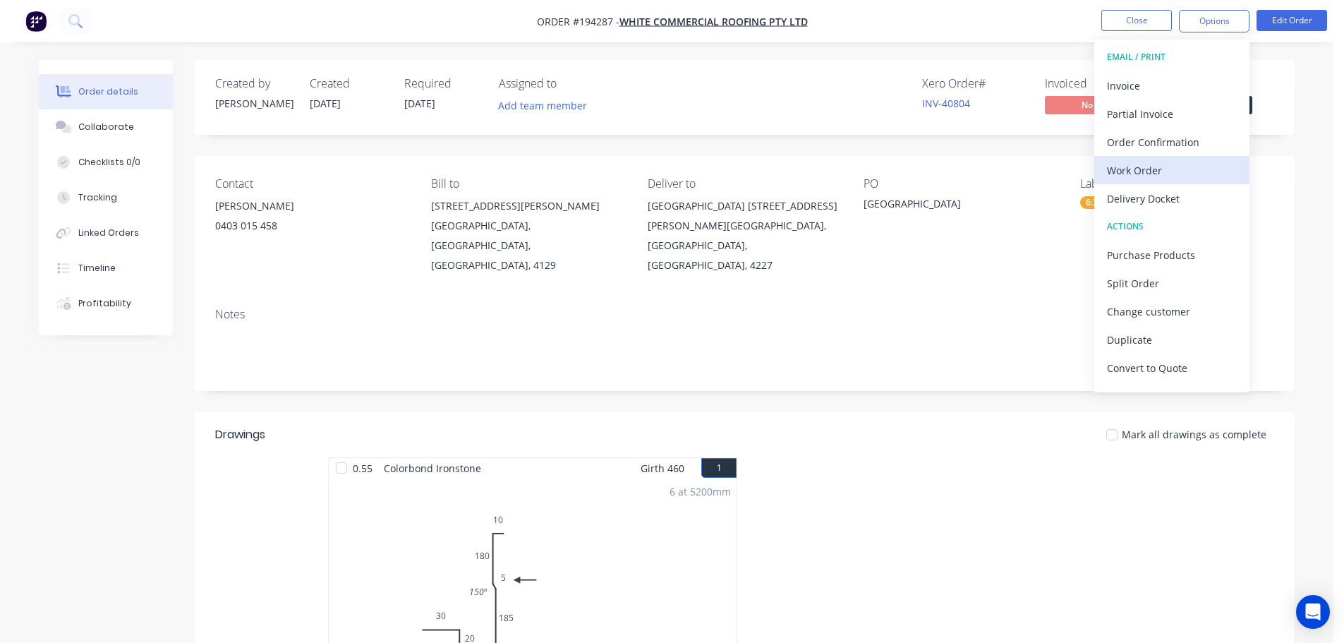
click at [1155, 160] on div "Work Order" at bounding box center [1172, 170] width 130 height 20
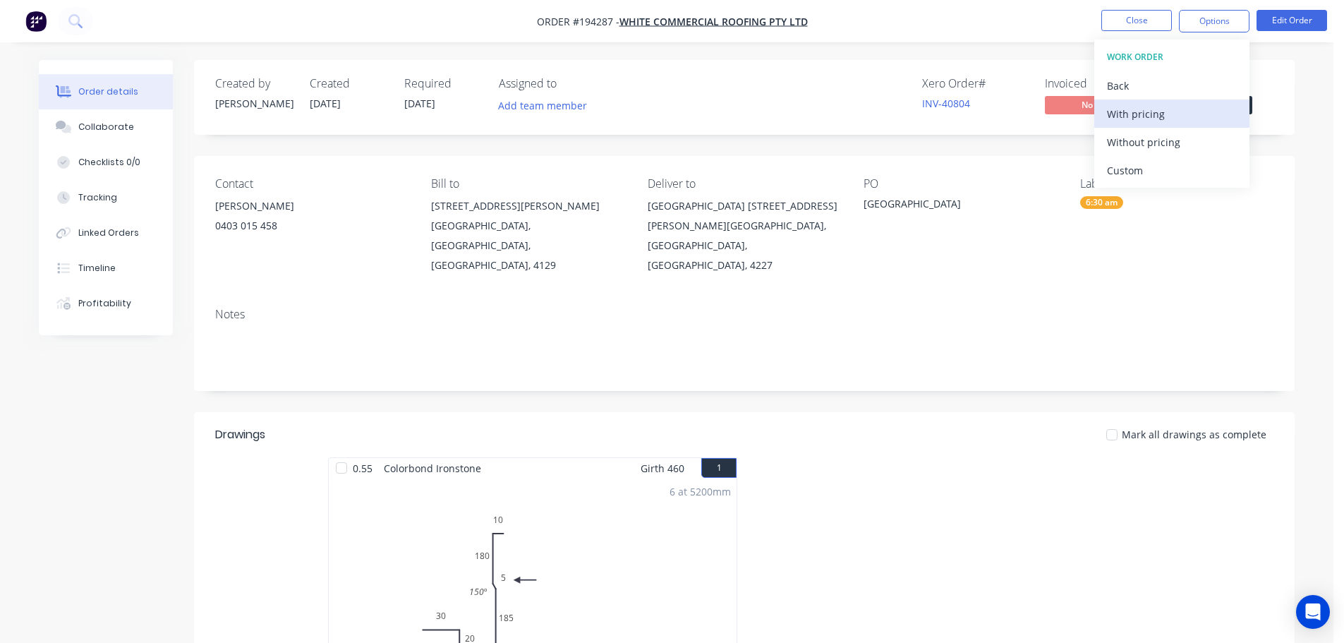
click at [1147, 126] on button "With pricing" at bounding box center [1172, 114] width 155 height 28
click at [1142, 94] on div "Back" at bounding box center [1172, 86] width 130 height 20
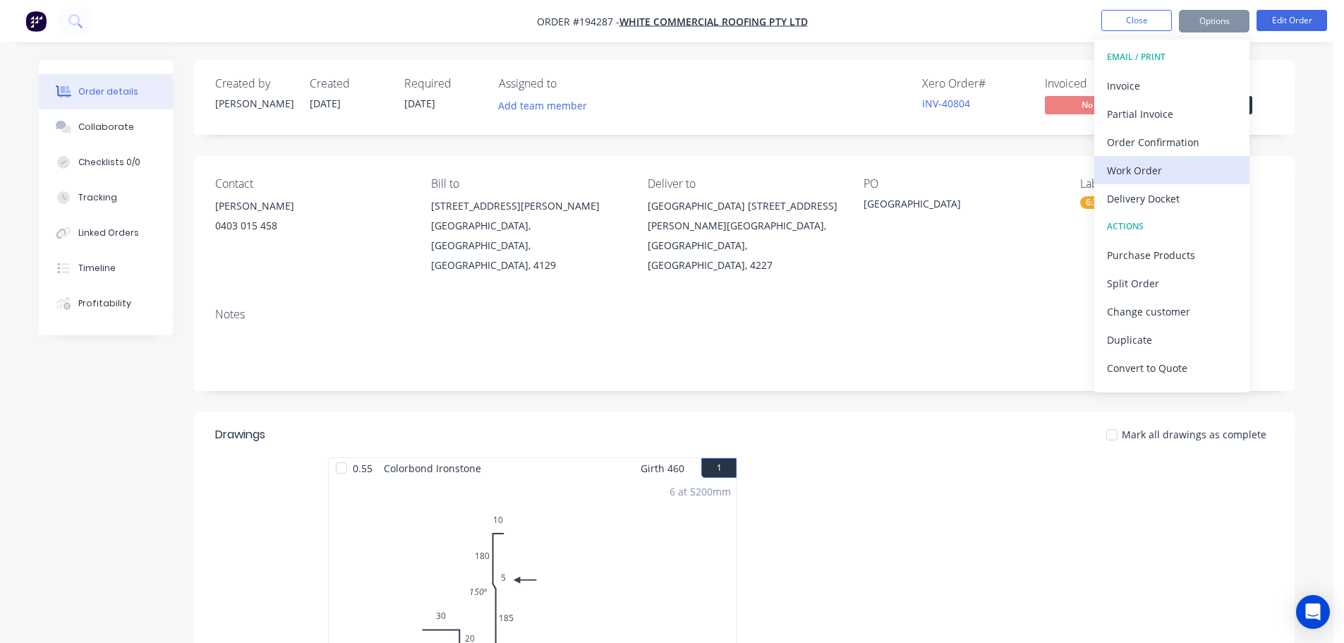
click at [1139, 168] on div "Work Order" at bounding box center [1172, 170] width 130 height 20
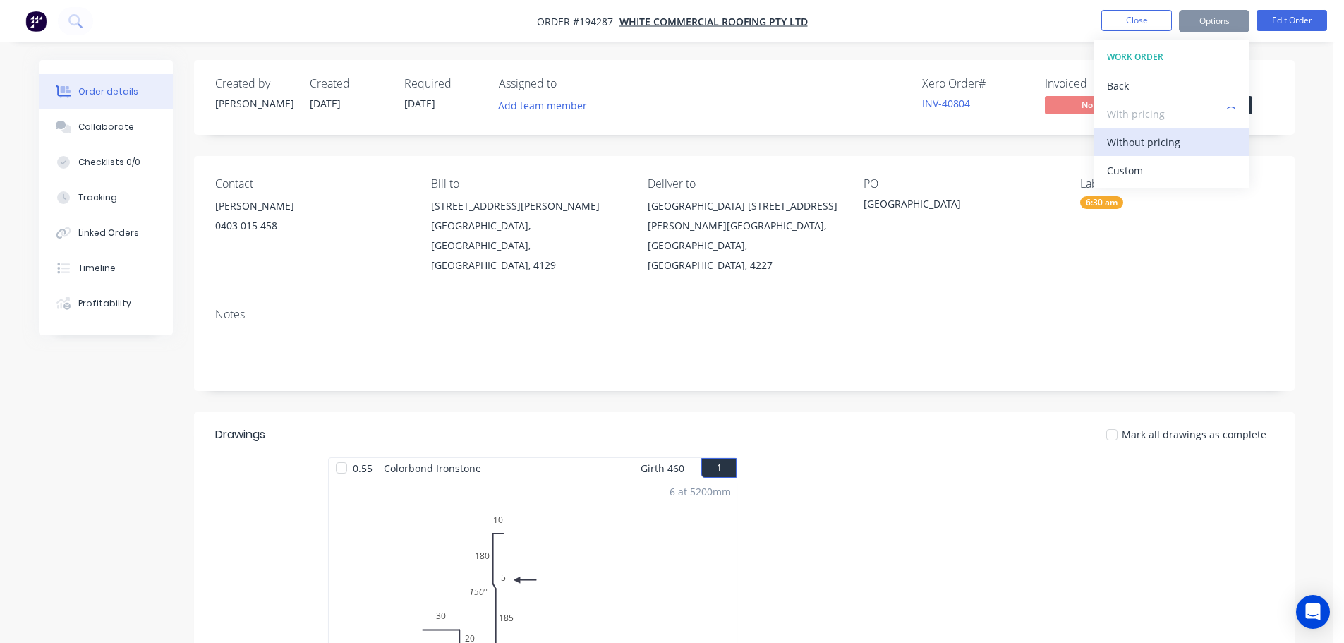
click at [1147, 150] on div "Without pricing" at bounding box center [1172, 142] width 130 height 20
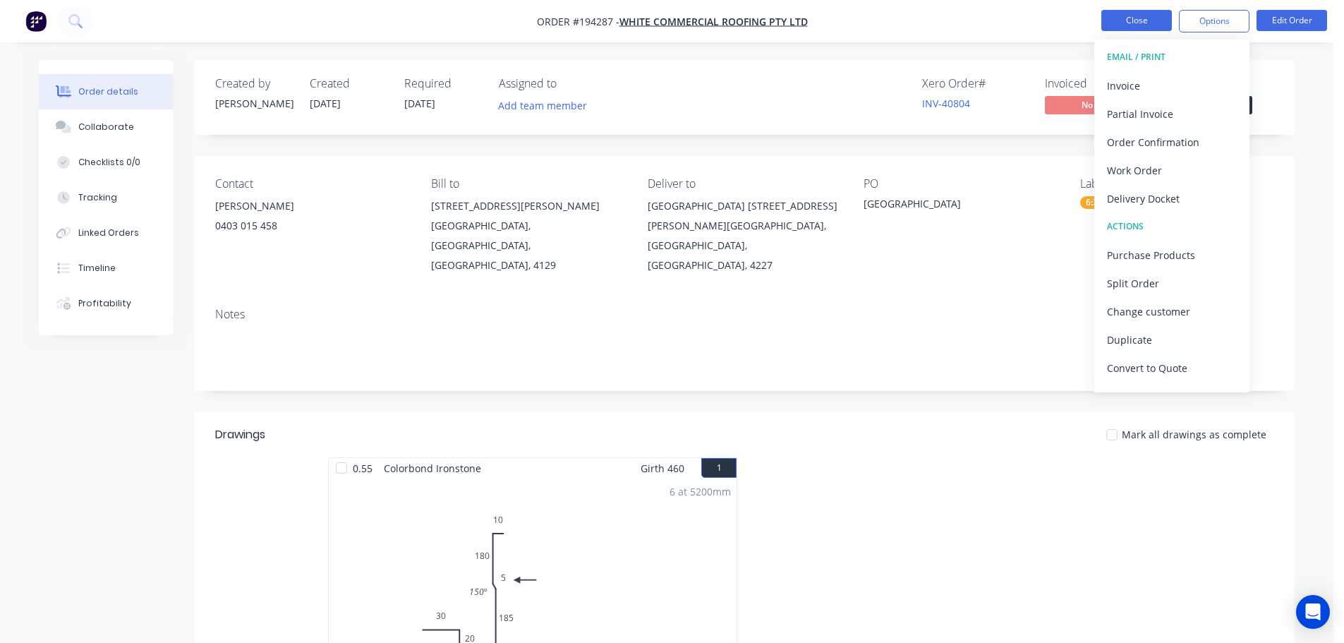
click at [1131, 25] on button "Close" at bounding box center [1137, 20] width 71 height 21
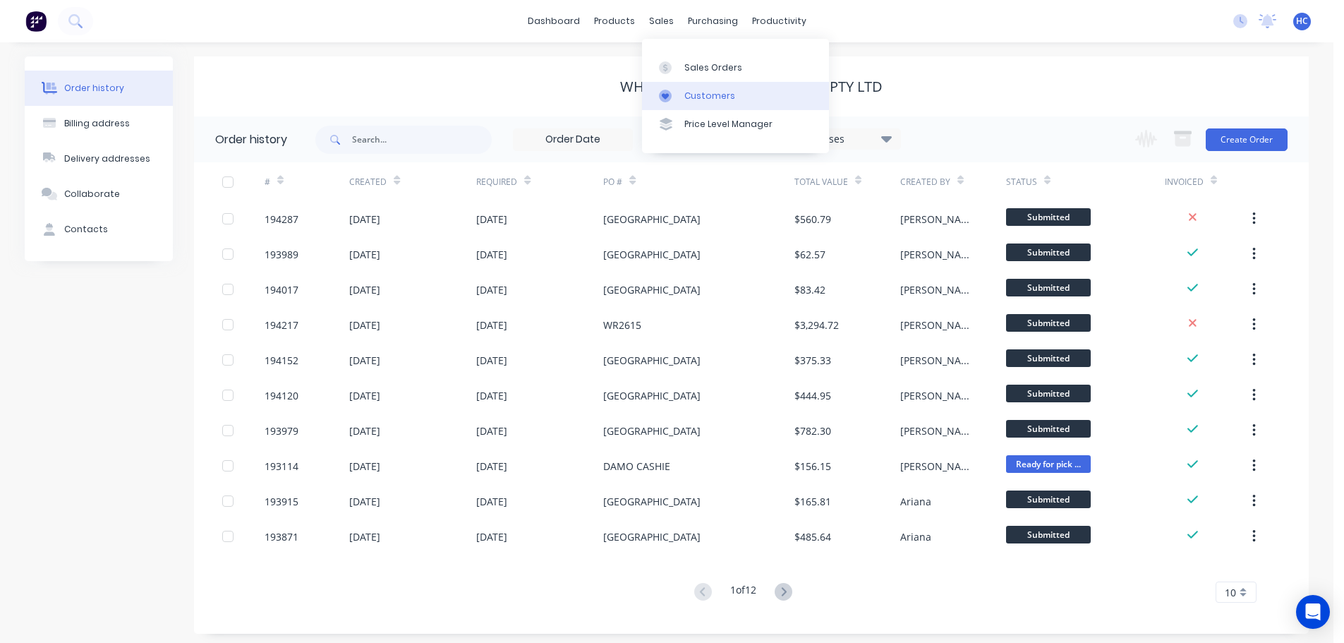
click at [694, 90] on div "Customers" at bounding box center [710, 96] width 51 height 13
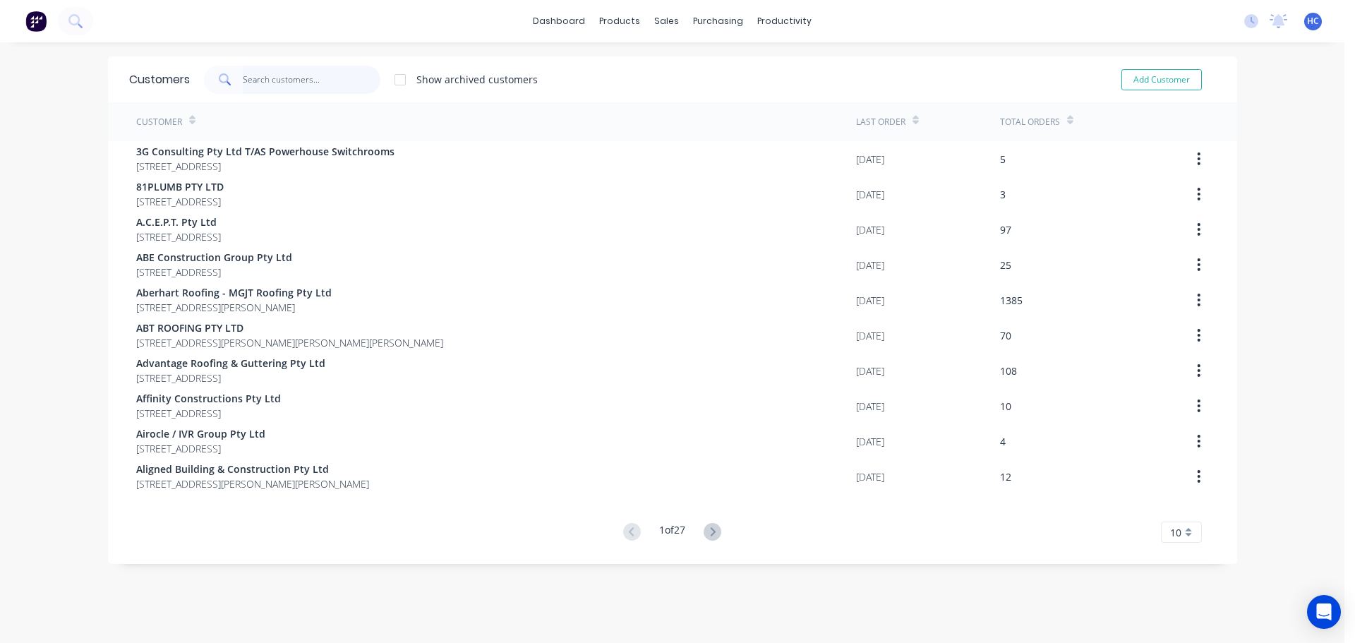
drag, startPoint x: 335, startPoint y: 66, endPoint x: 317, endPoint y: 54, distance: 20.9
click at [334, 66] on input "text" at bounding box center [312, 80] width 138 height 28
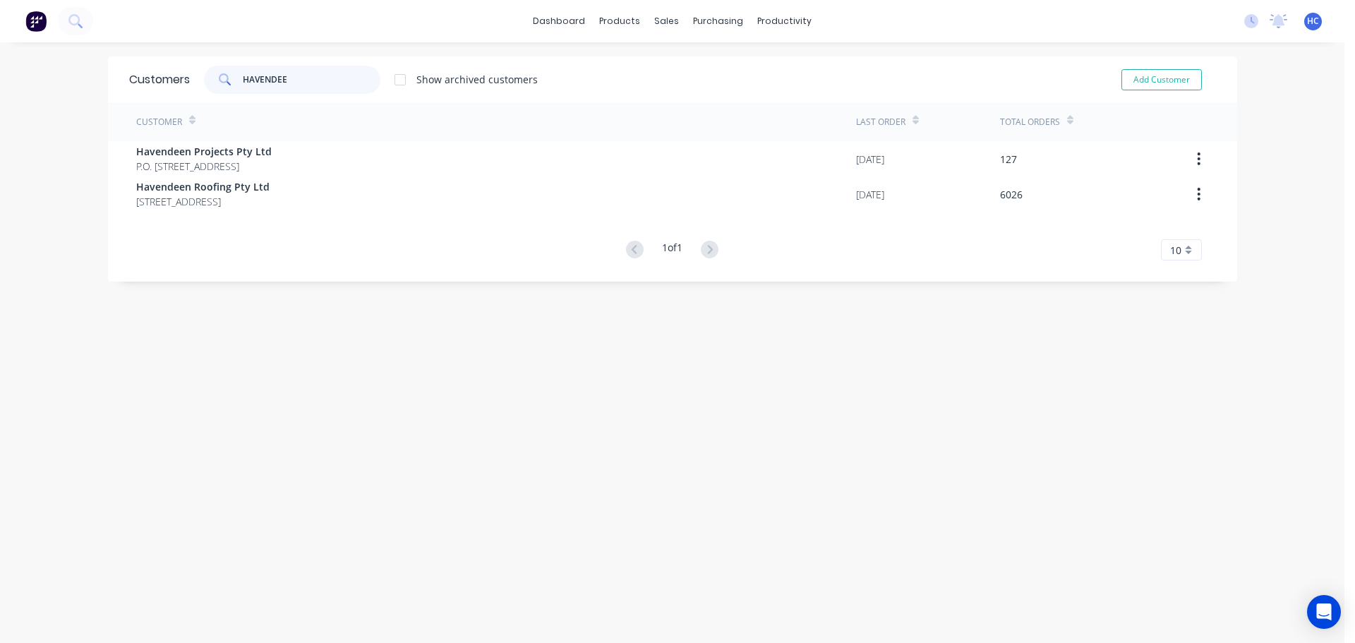
type input "HAVENDEEN"
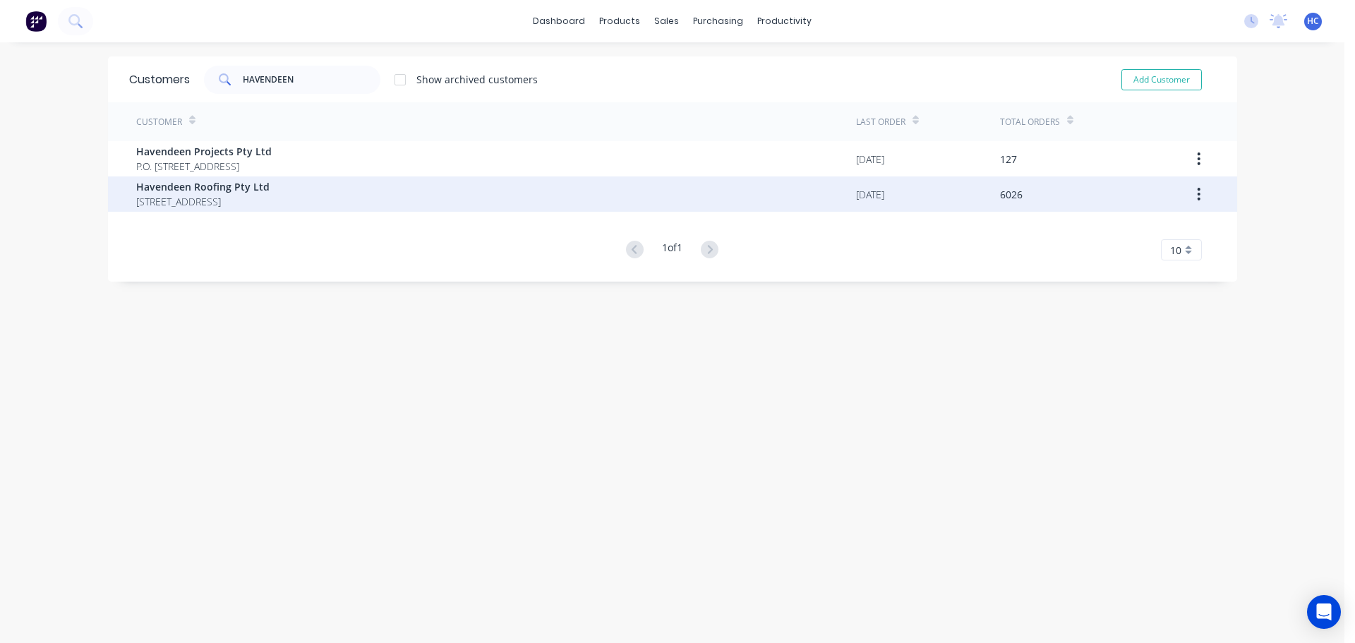
click at [210, 203] on span "[STREET_ADDRESS]" at bounding box center [202, 201] width 133 height 15
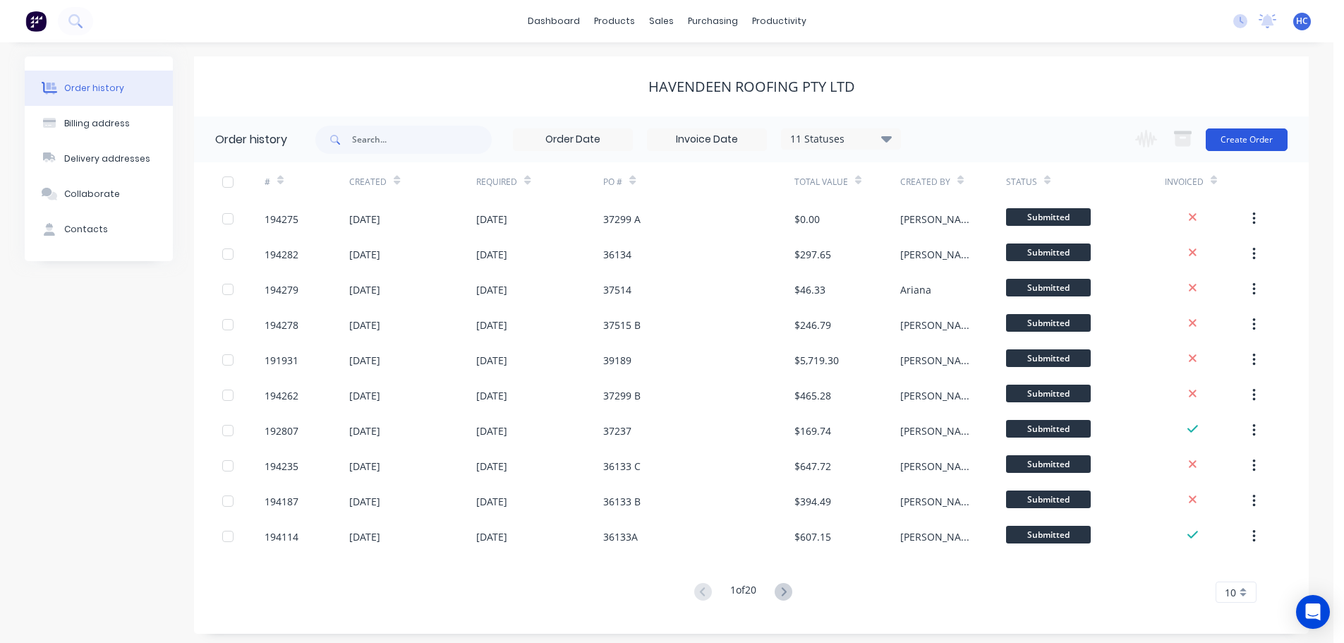
click at [1246, 147] on button "Create Order" at bounding box center [1247, 139] width 82 height 23
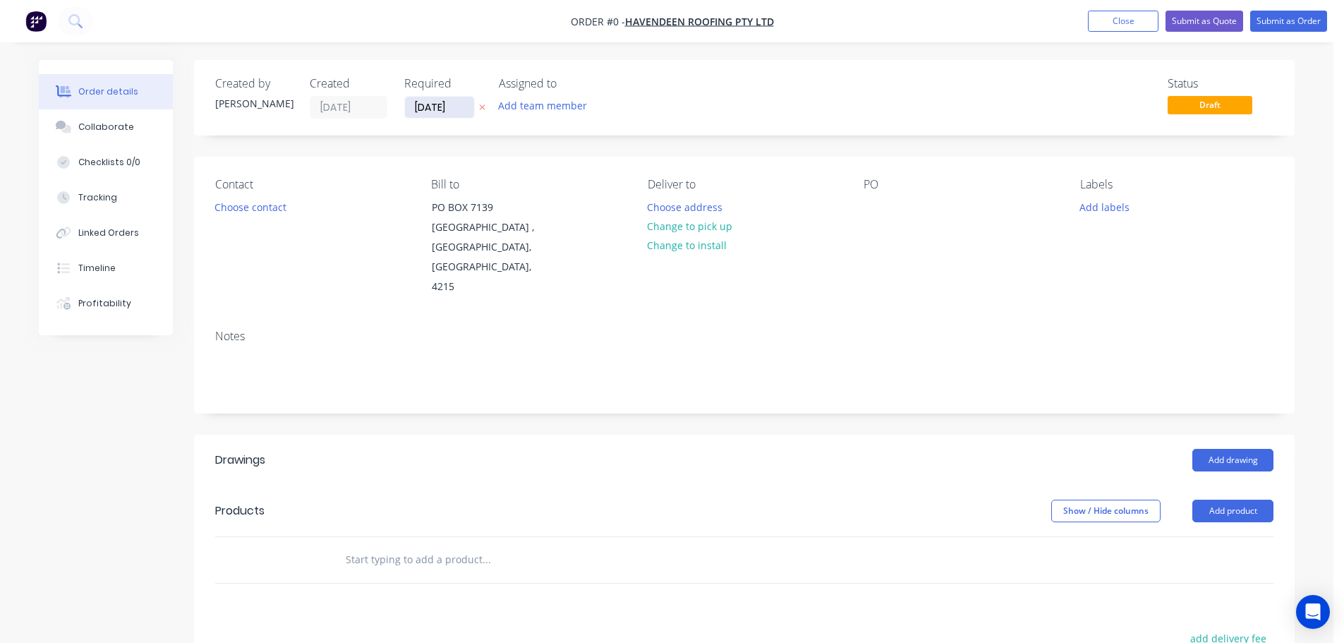
click at [446, 109] on input "[DATE]" at bounding box center [439, 107] width 69 height 21
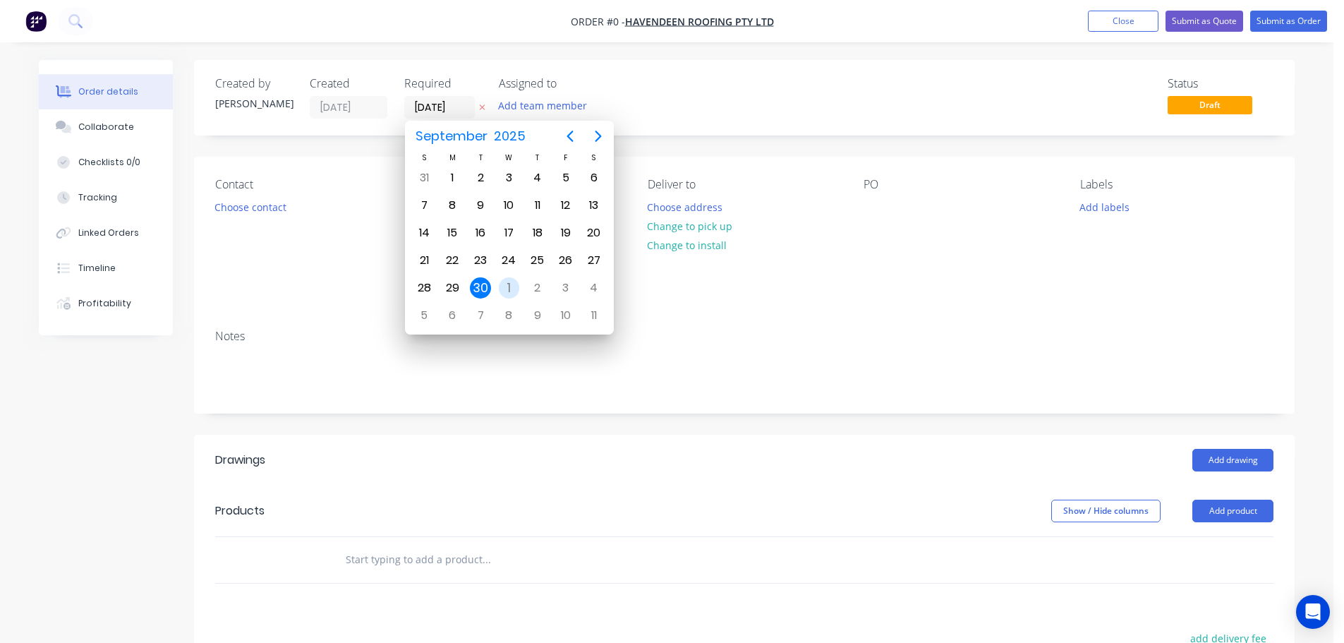
click at [505, 297] on div "1" at bounding box center [509, 287] width 21 height 21
type input "[DATE]"
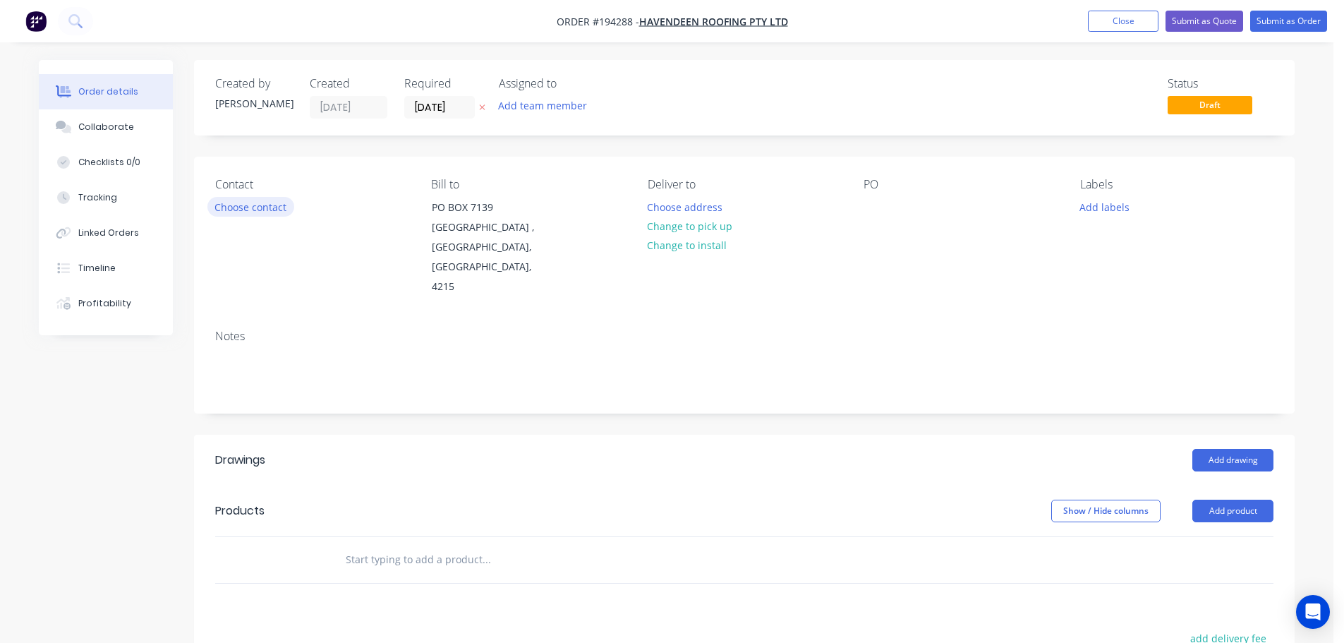
click at [259, 214] on button "Choose contact" at bounding box center [250, 206] width 87 height 19
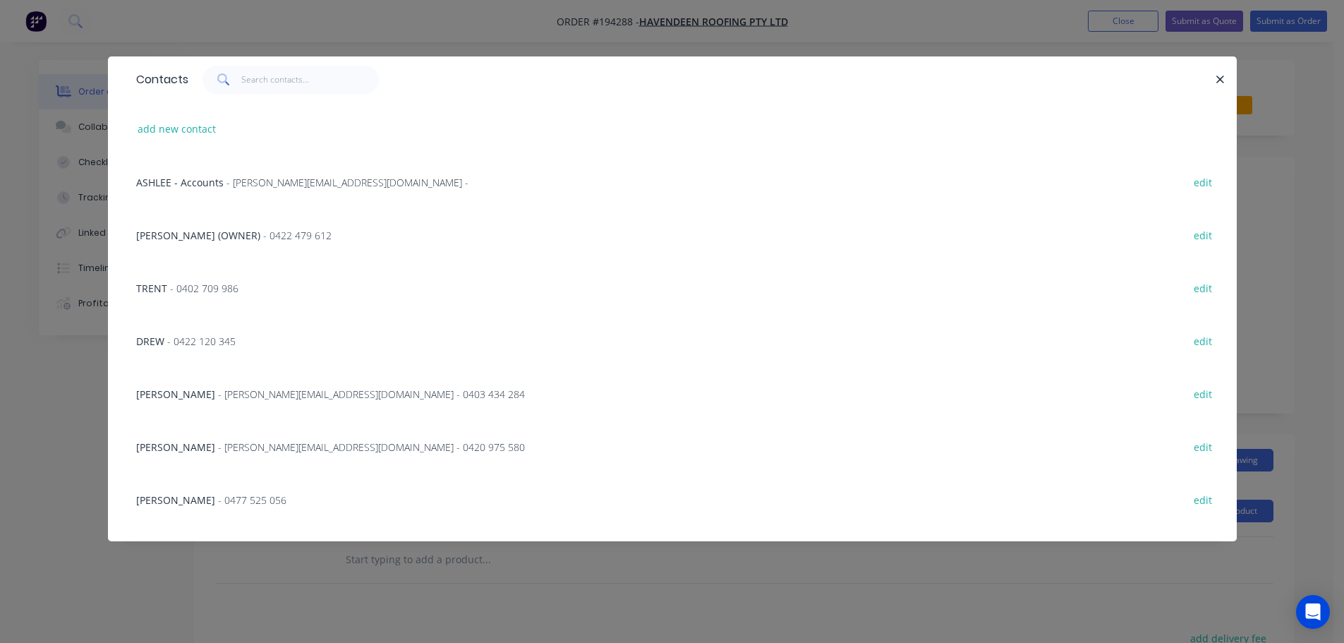
click at [202, 481] on div "[PERSON_NAME] - 0477 525 056 edit" at bounding box center [672, 499] width 1087 height 53
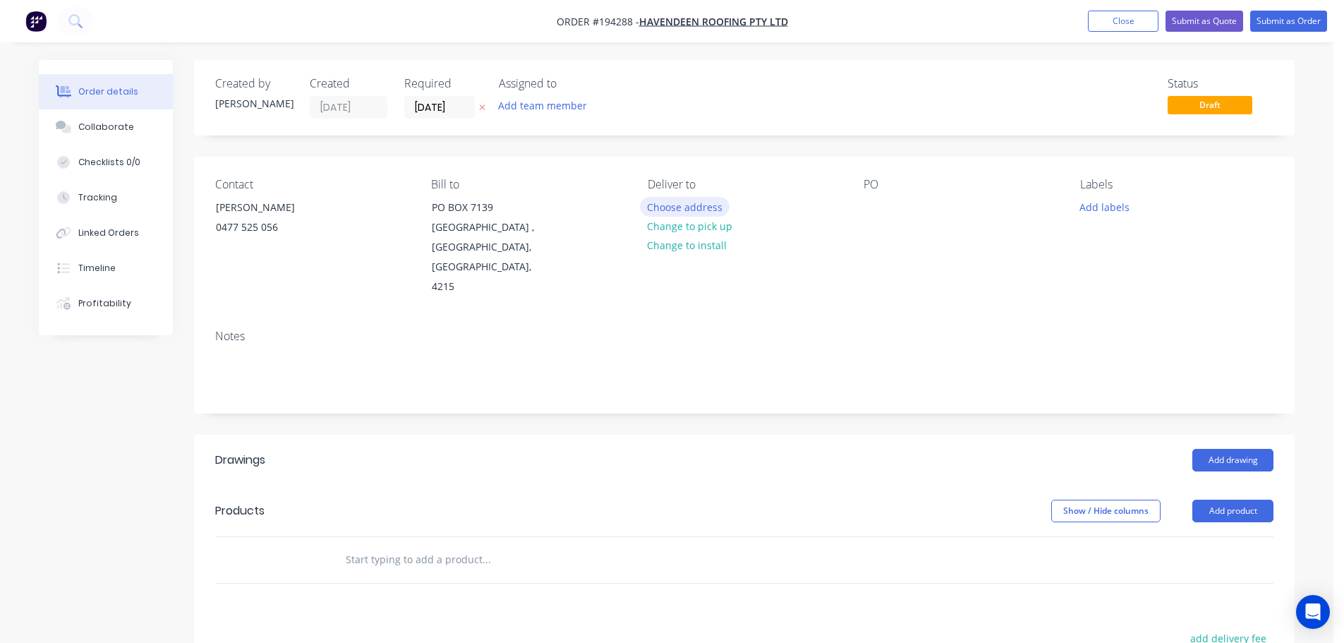
click at [697, 212] on button "Choose address" at bounding box center [685, 206] width 90 height 19
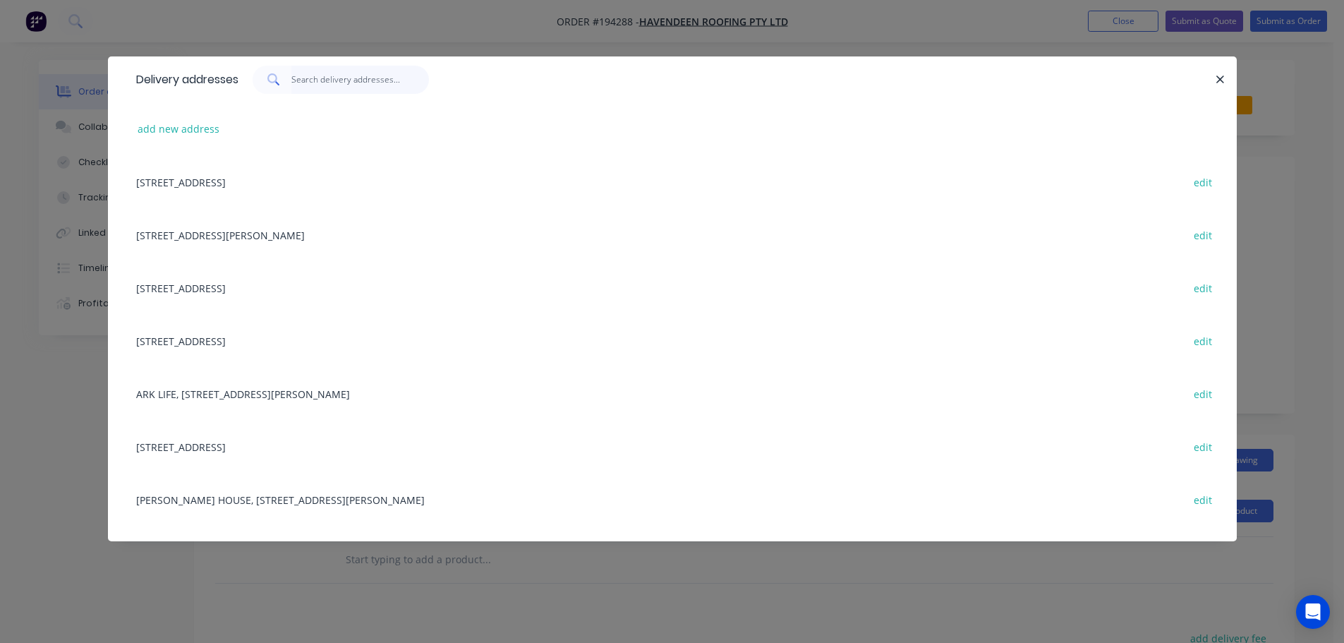
click at [319, 92] on input "text" at bounding box center [360, 80] width 138 height 28
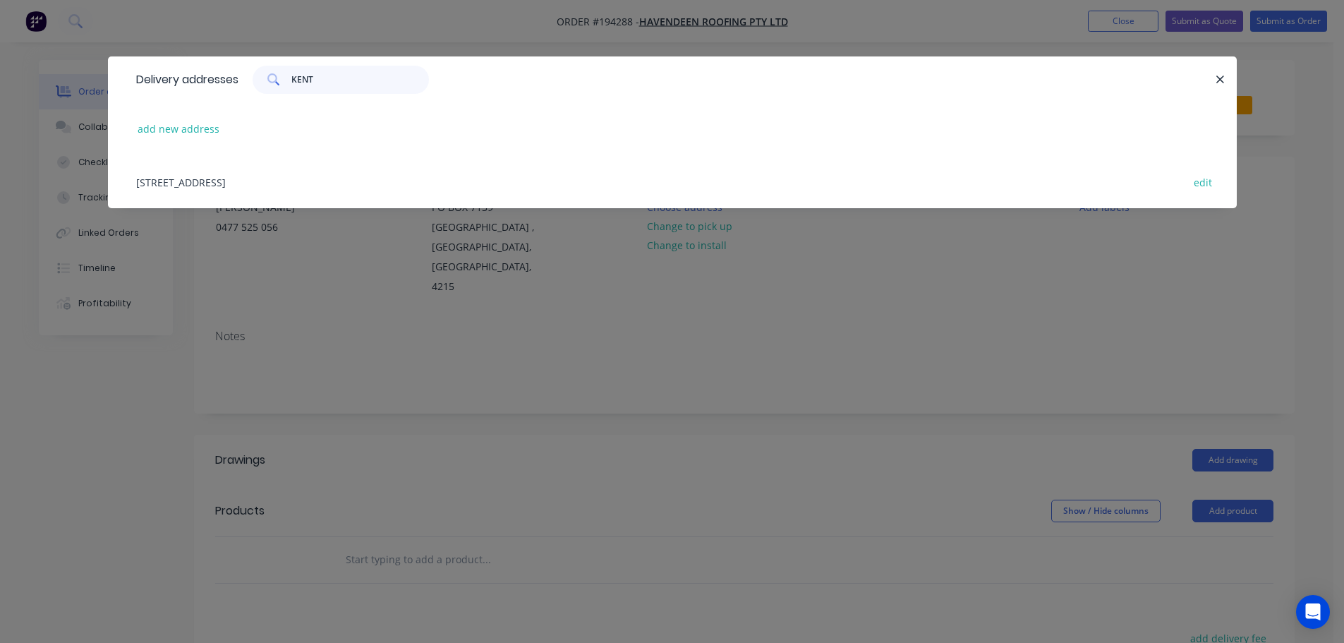
type input "KENT"
click at [327, 184] on div "[STREET_ADDRESS] edit" at bounding box center [672, 181] width 1087 height 53
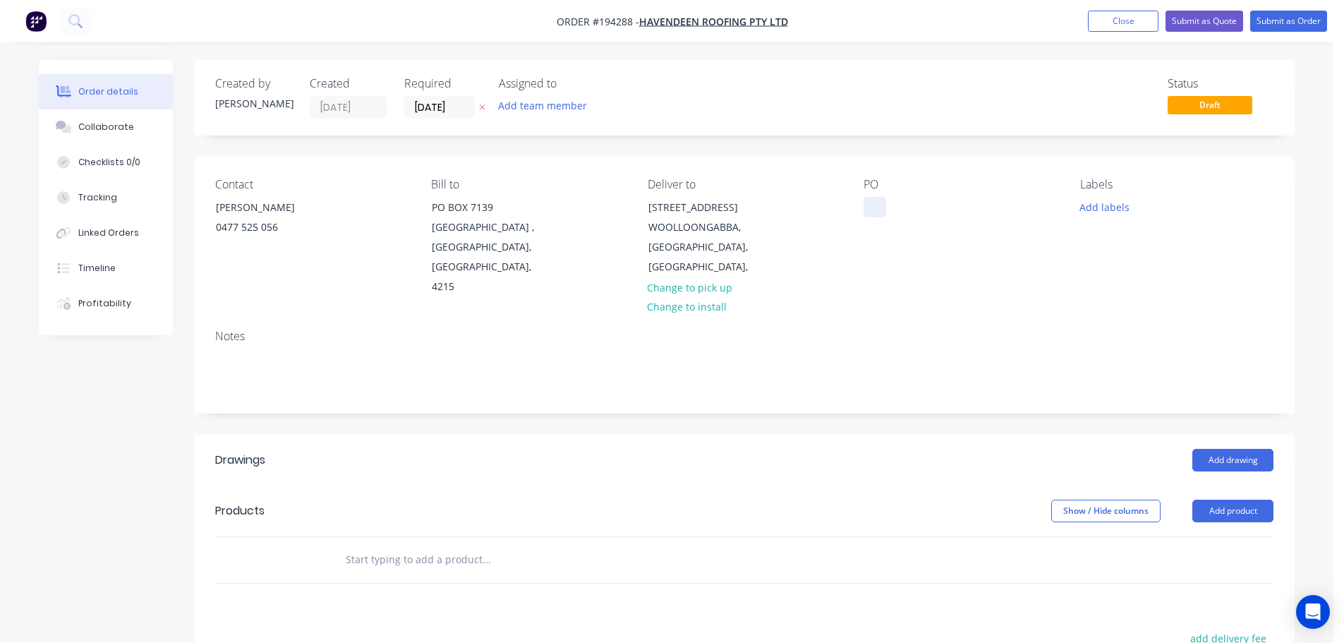
click at [871, 210] on div at bounding box center [875, 207] width 23 height 20
click at [1100, 194] on div "Labels Add labels" at bounding box center [1177, 237] width 193 height 119
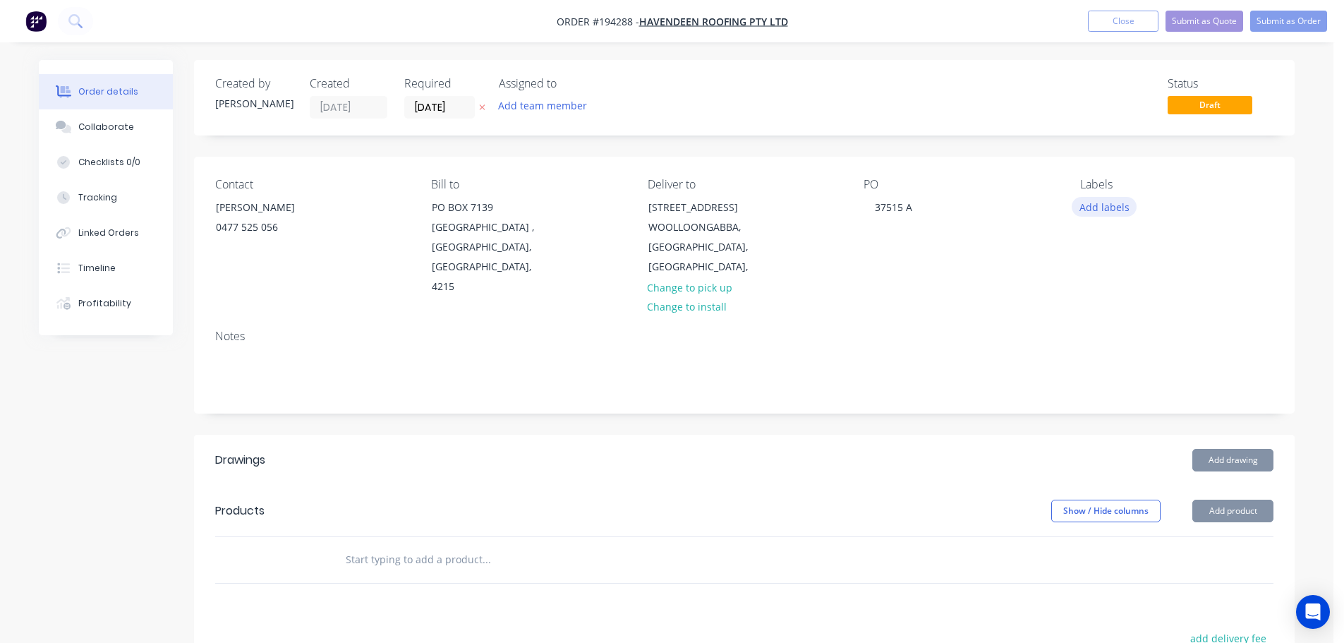
click at [1100, 201] on button "Add labels" at bounding box center [1104, 206] width 65 height 19
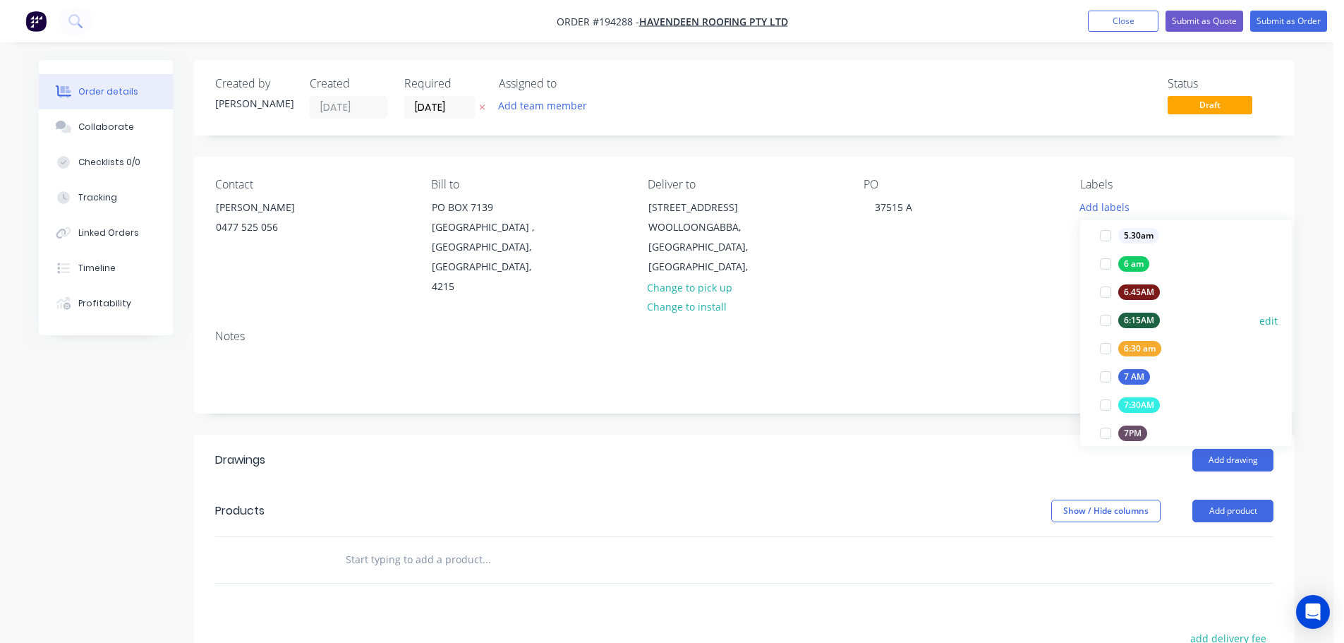
scroll to position [423, 0]
click at [1134, 442] on div "AM" at bounding box center [1131, 446] width 25 height 16
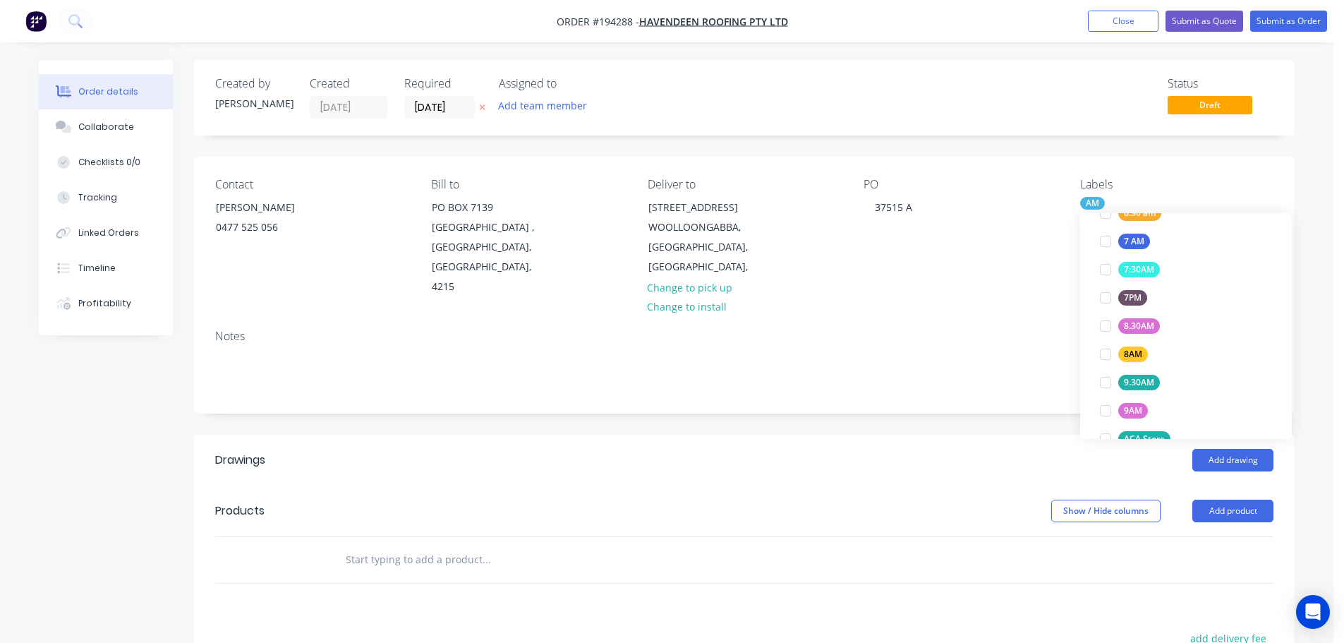
scroll to position [0, 0]
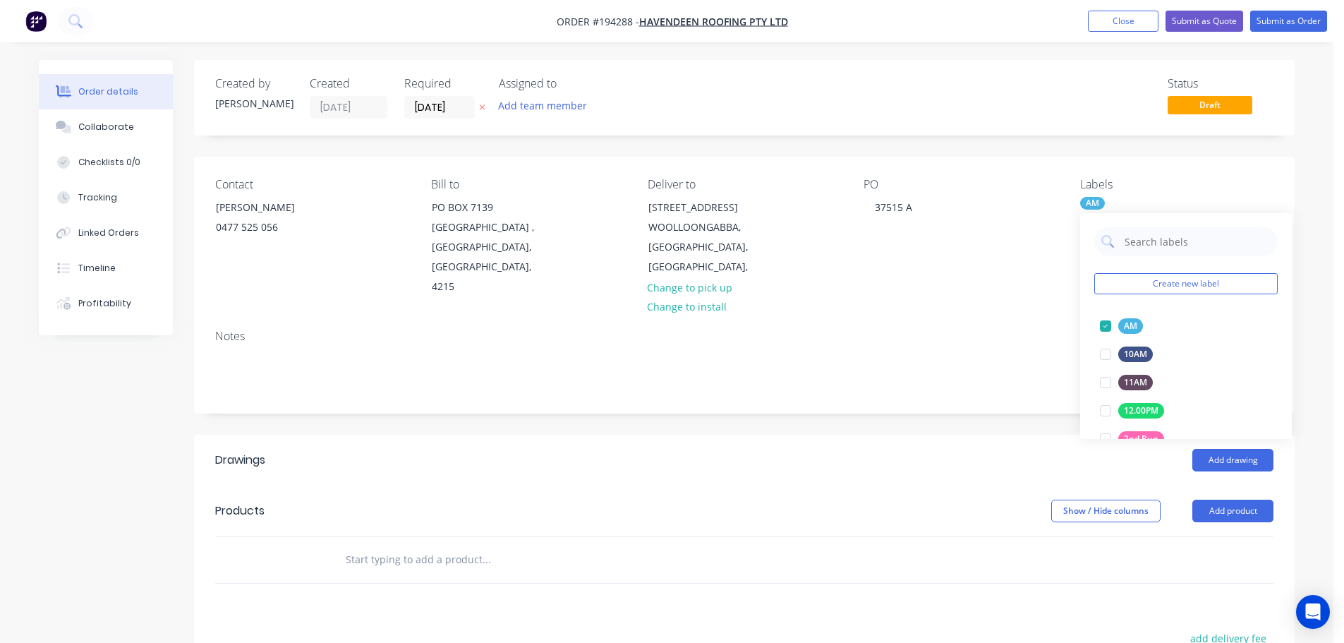
click at [941, 449] on div "Add drawing" at bounding box center [857, 460] width 834 height 23
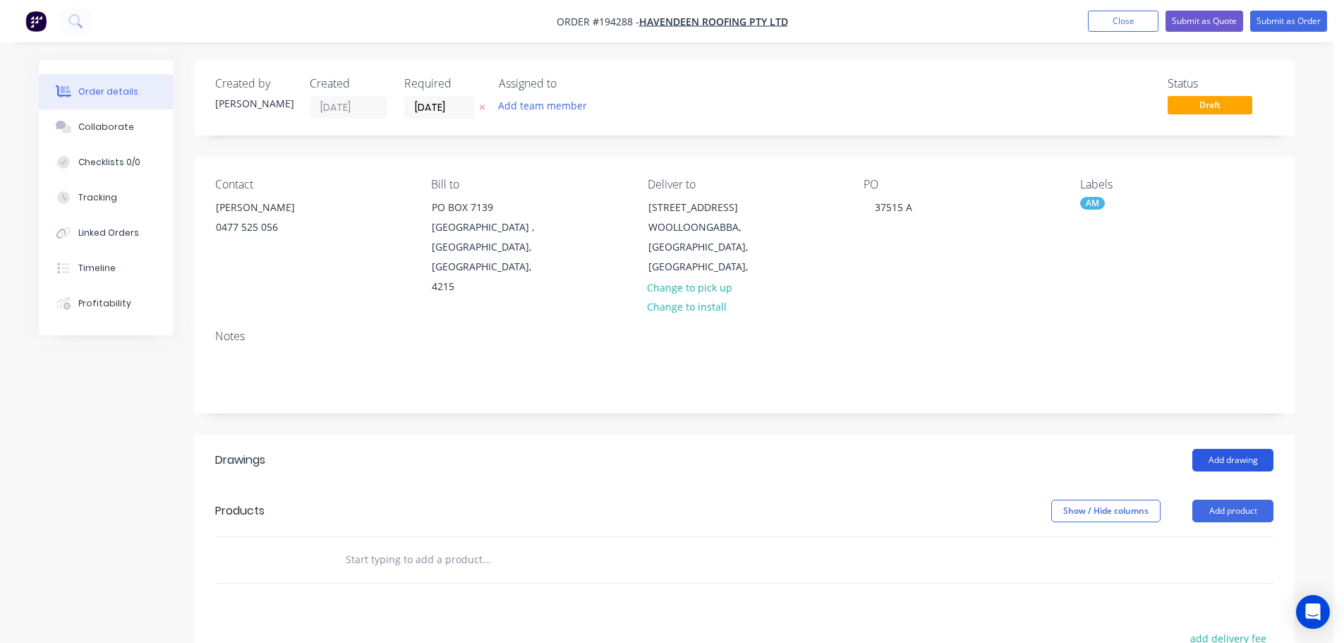
click at [1205, 449] on button "Add drawing" at bounding box center [1233, 460] width 81 height 23
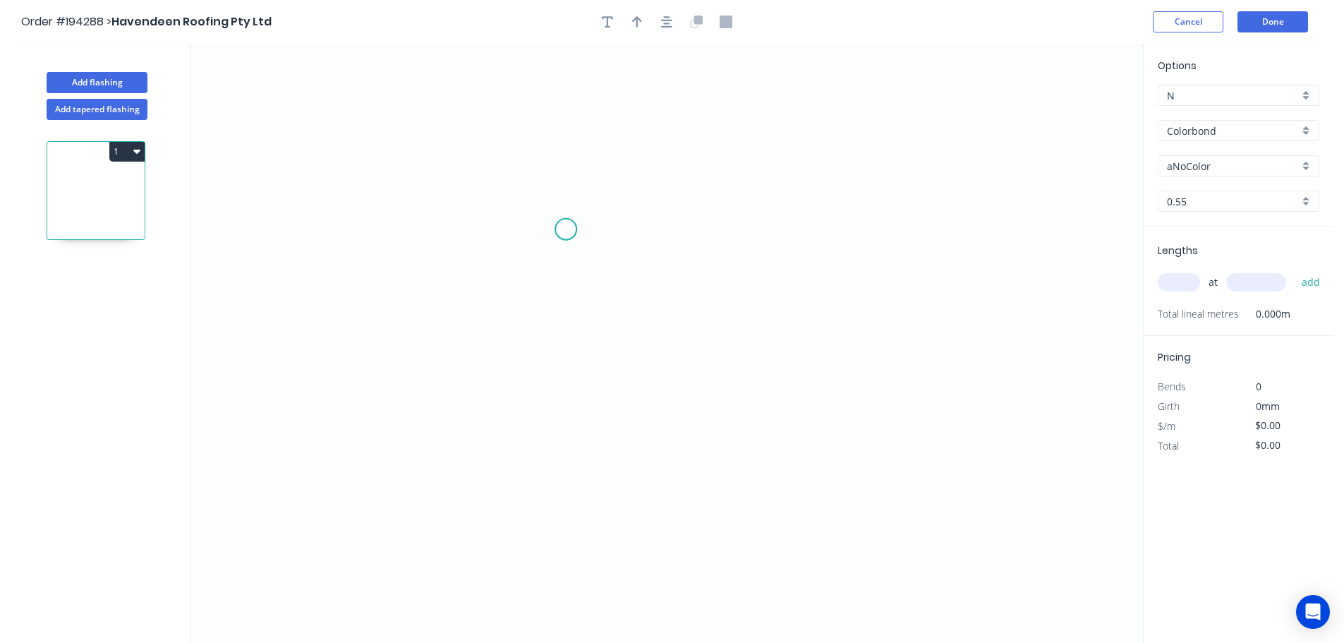
click at [577, 188] on icon "0" at bounding box center [667, 343] width 953 height 599
click at [577, 264] on icon "0" at bounding box center [667, 343] width 953 height 599
click at [960, 267] on icon "0 ?" at bounding box center [667, 343] width 953 height 599
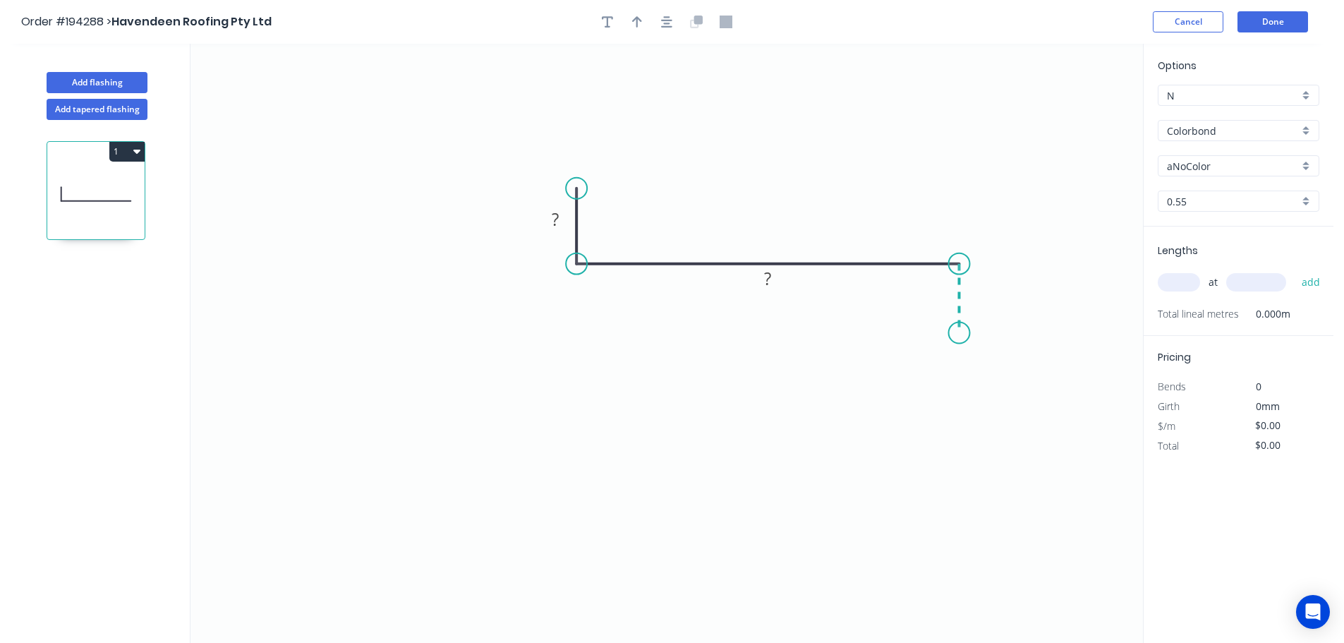
click at [963, 333] on icon "0 ? ?" at bounding box center [667, 343] width 953 height 599
click at [963, 333] on circle at bounding box center [959, 333] width 21 height 21
click at [988, 296] on rect at bounding box center [981, 293] width 28 height 20
type input "$10.37"
click at [1006, 263] on icon "0 40 250 40" at bounding box center [667, 343] width 953 height 599
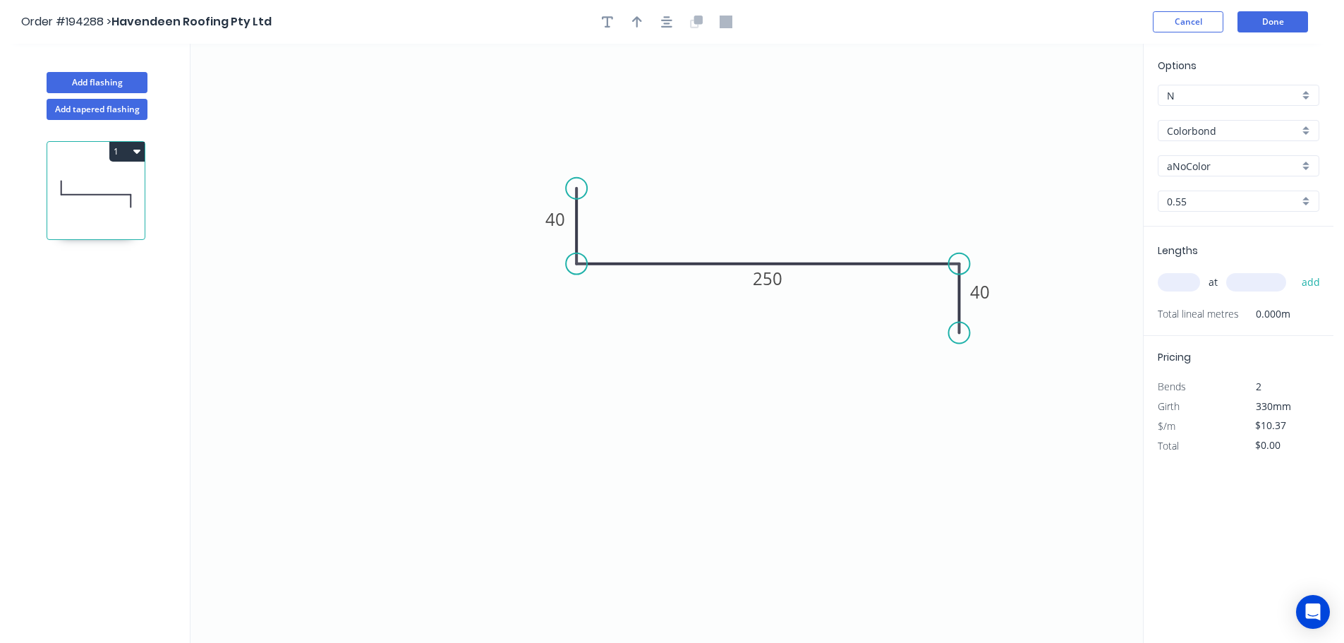
click at [1236, 127] on input "Colorbond" at bounding box center [1233, 131] width 132 height 15
click at [1217, 253] on div "Zincalume" at bounding box center [1239, 253] width 160 height 25
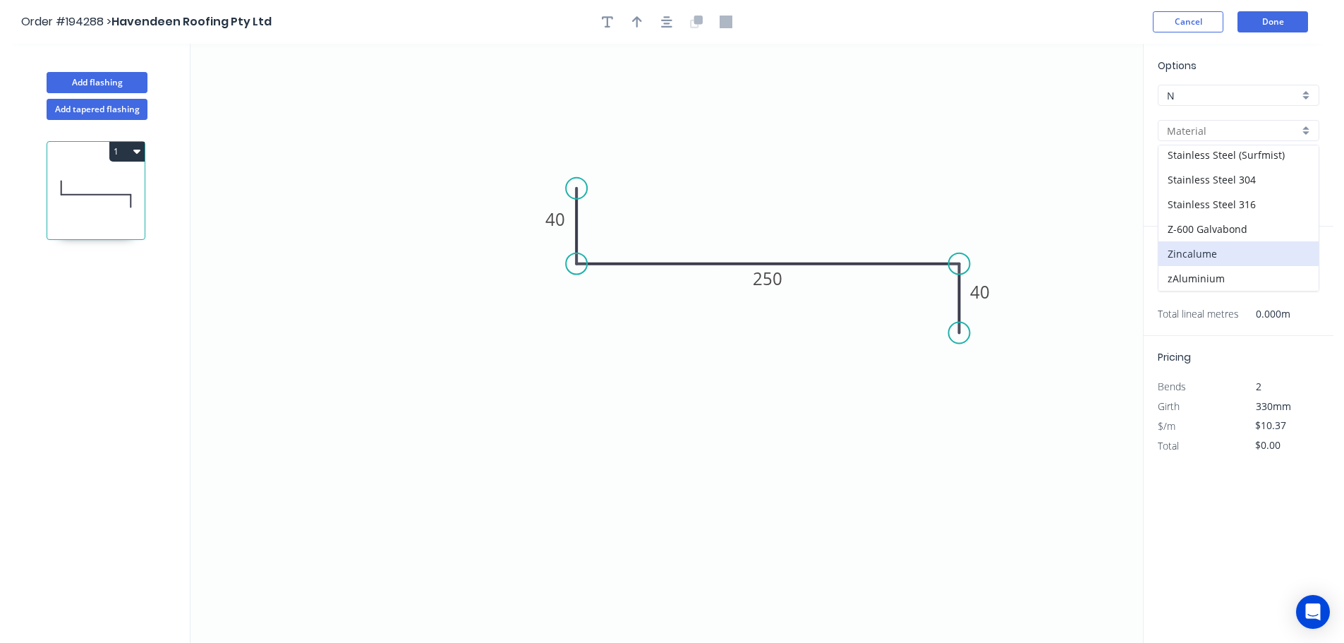
type input "Zincalume"
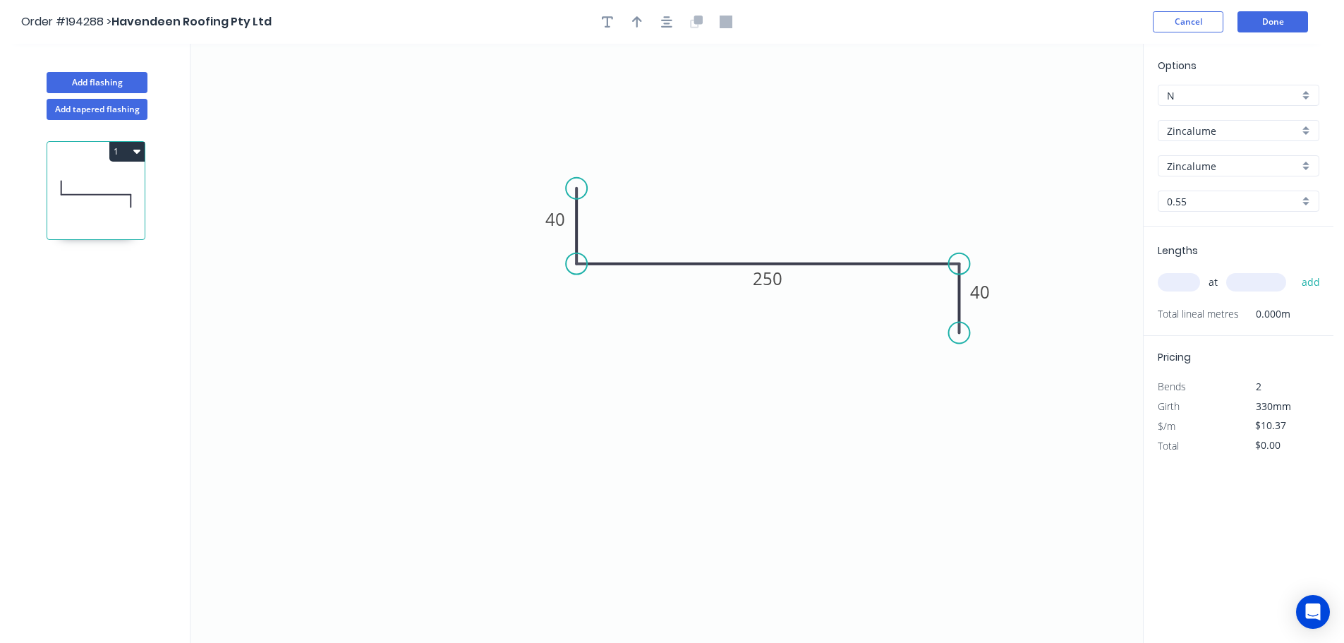
click at [1189, 282] on input "text" at bounding box center [1179, 282] width 42 height 18
type input "6"
type input "50"
type input "$9.55"
type input "5000"
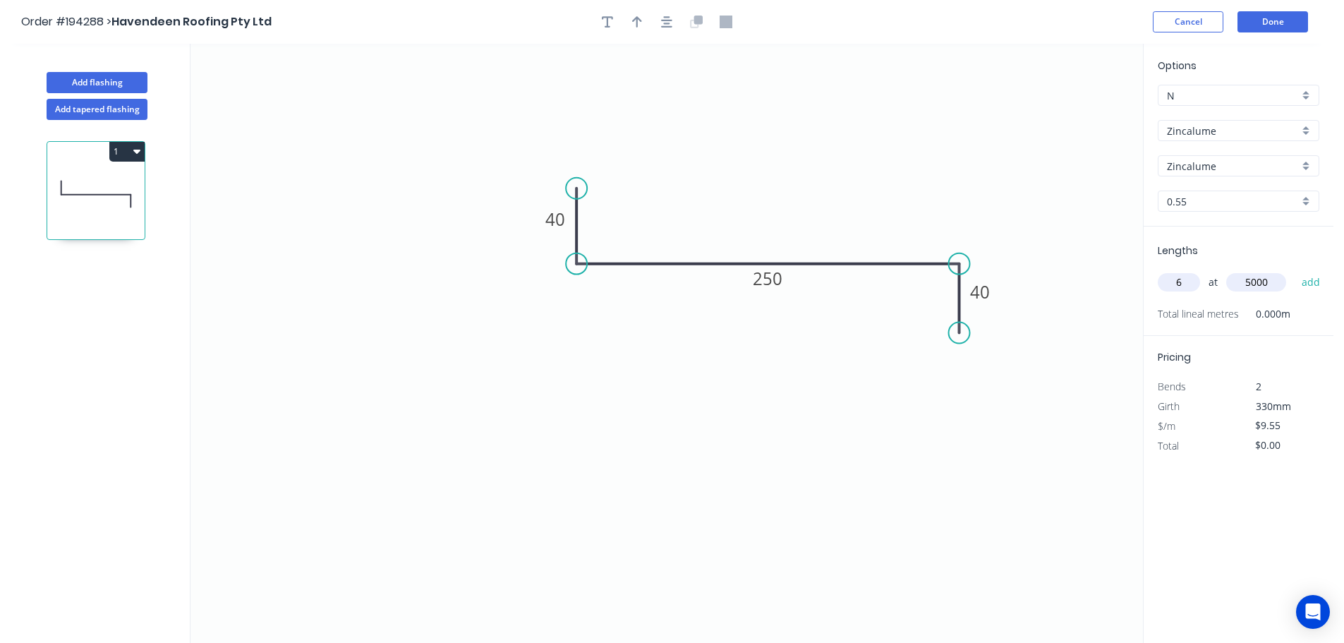
click at [1295, 270] on button "add" at bounding box center [1311, 282] width 33 height 24
type input "$286.50"
drag, startPoint x: 908, startPoint y: 111, endPoint x: 975, endPoint y: 92, distance: 69.7
click at [934, 102] on icon "0 40 250 40" at bounding box center [667, 343] width 953 height 599
click at [639, 25] on icon "button" at bounding box center [637, 22] width 10 height 13
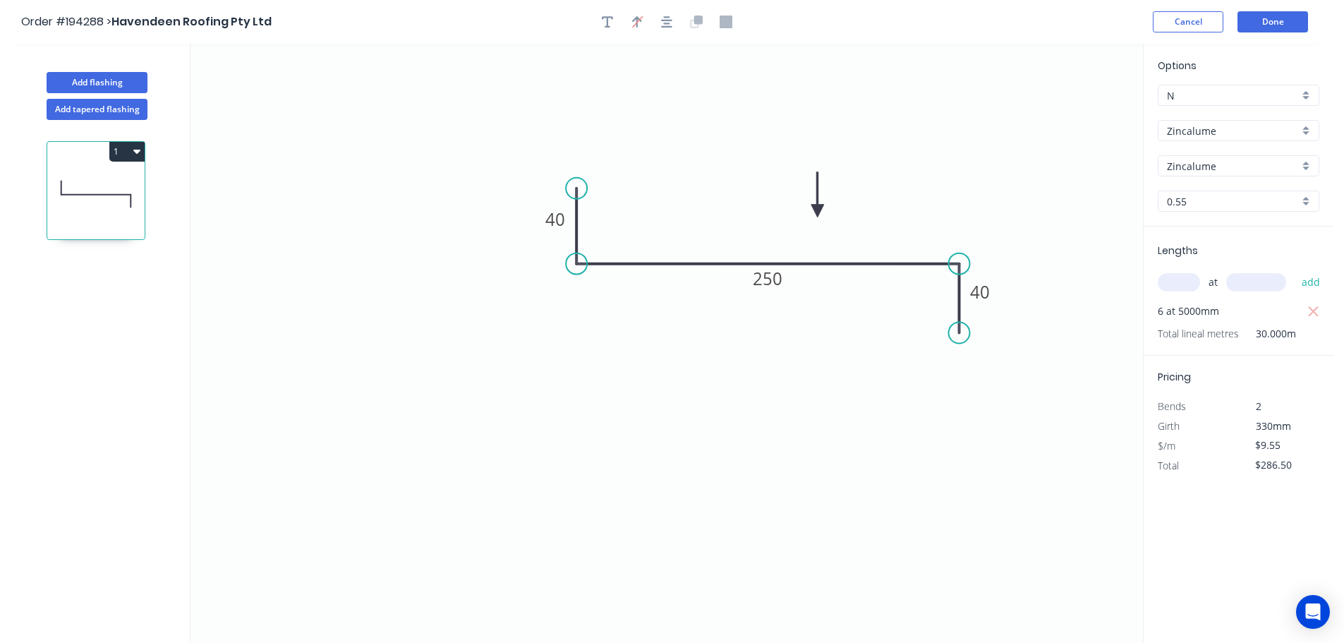
drag, startPoint x: 1072, startPoint y: 114, endPoint x: 818, endPoint y: 211, distance: 272.1
click at [818, 211] on icon at bounding box center [818, 194] width 13 height 45
click at [775, 492] on icon "0 40 250 40" at bounding box center [667, 343] width 953 height 599
click at [1288, 18] on button "Done" at bounding box center [1273, 21] width 71 height 21
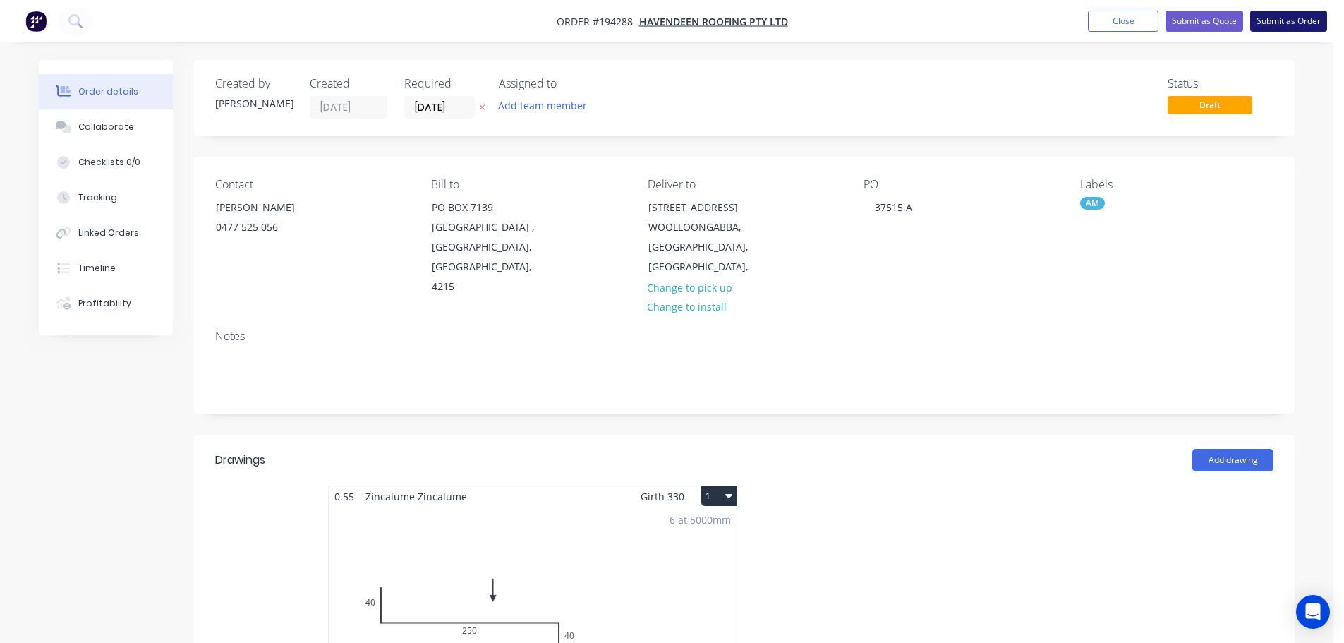
click at [1282, 16] on button "Submit as Order" at bounding box center [1289, 21] width 77 height 21
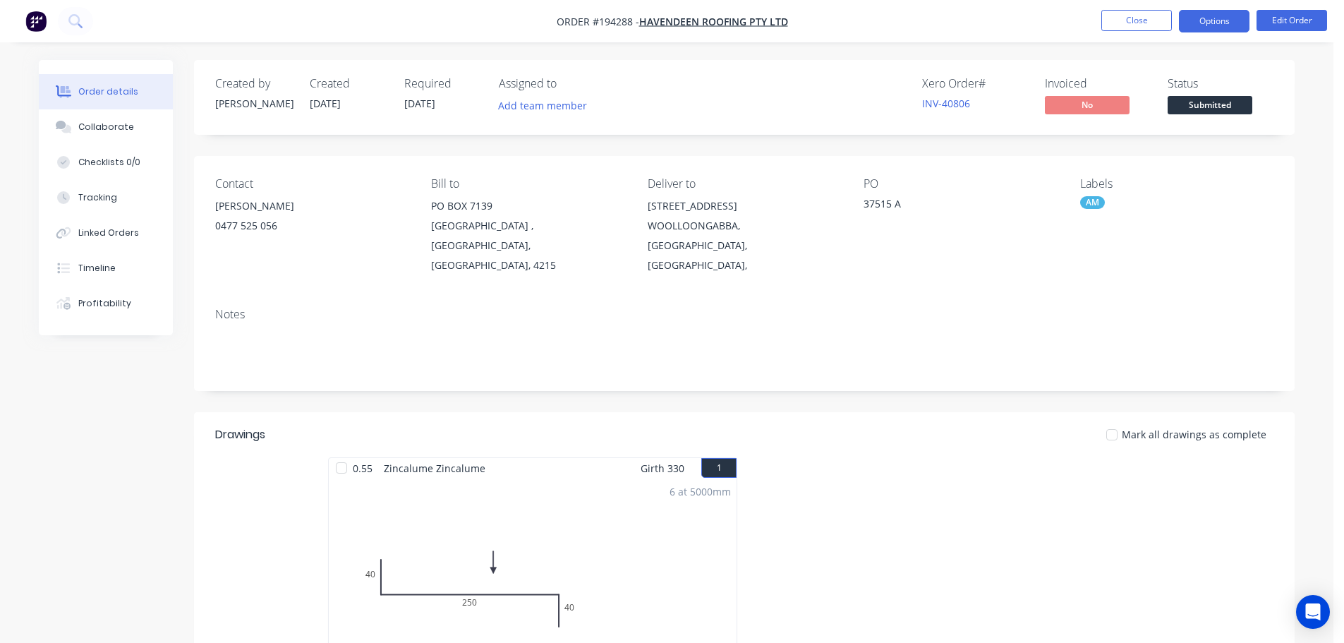
click at [1220, 25] on button "Options" at bounding box center [1214, 21] width 71 height 23
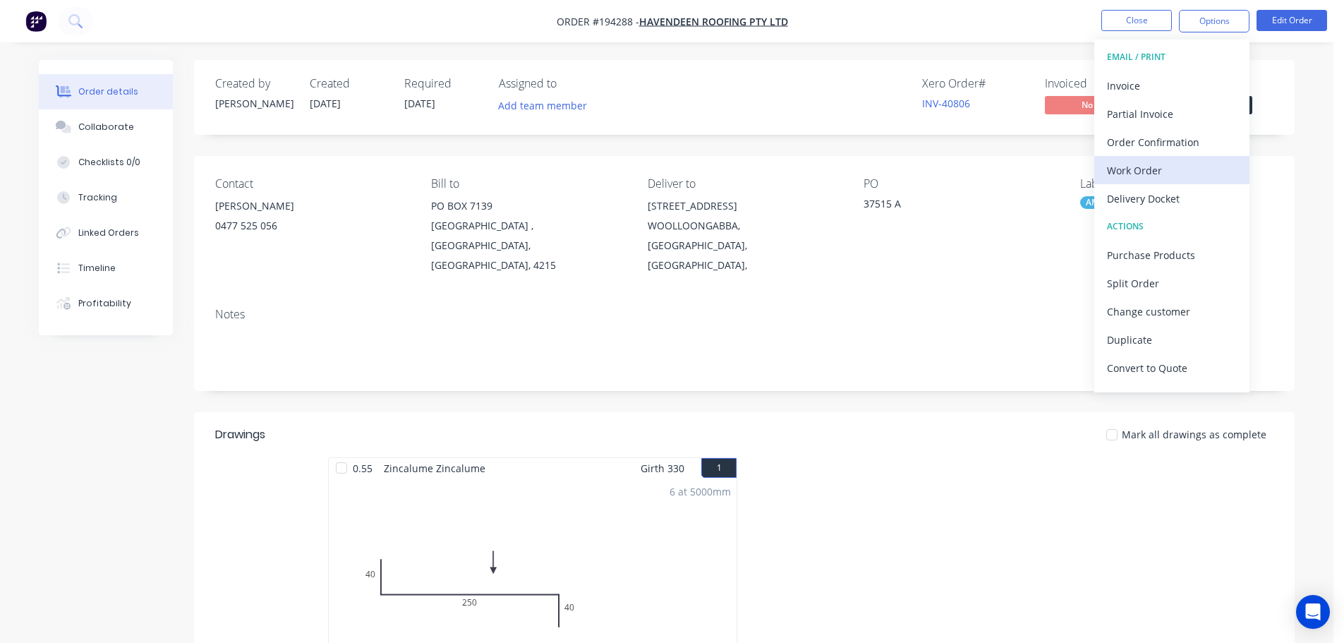
click at [1184, 172] on div "Work Order" at bounding box center [1172, 170] width 130 height 20
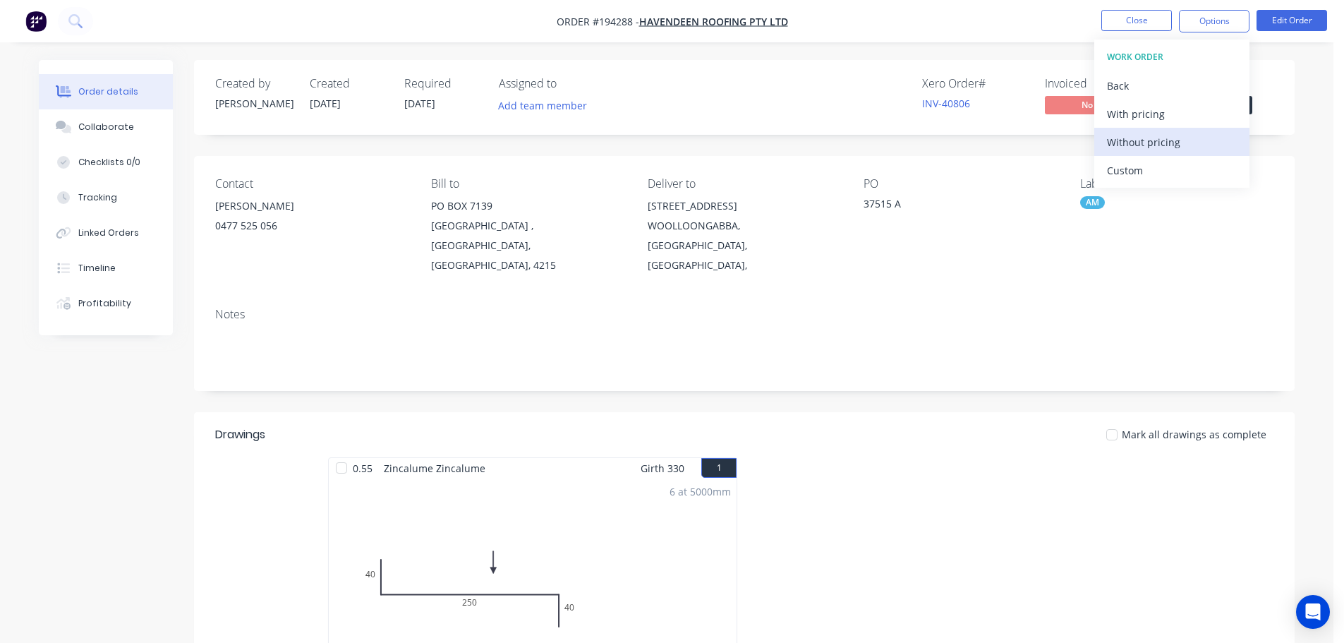
click at [1161, 152] on button "Without pricing" at bounding box center [1172, 142] width 155 height 28
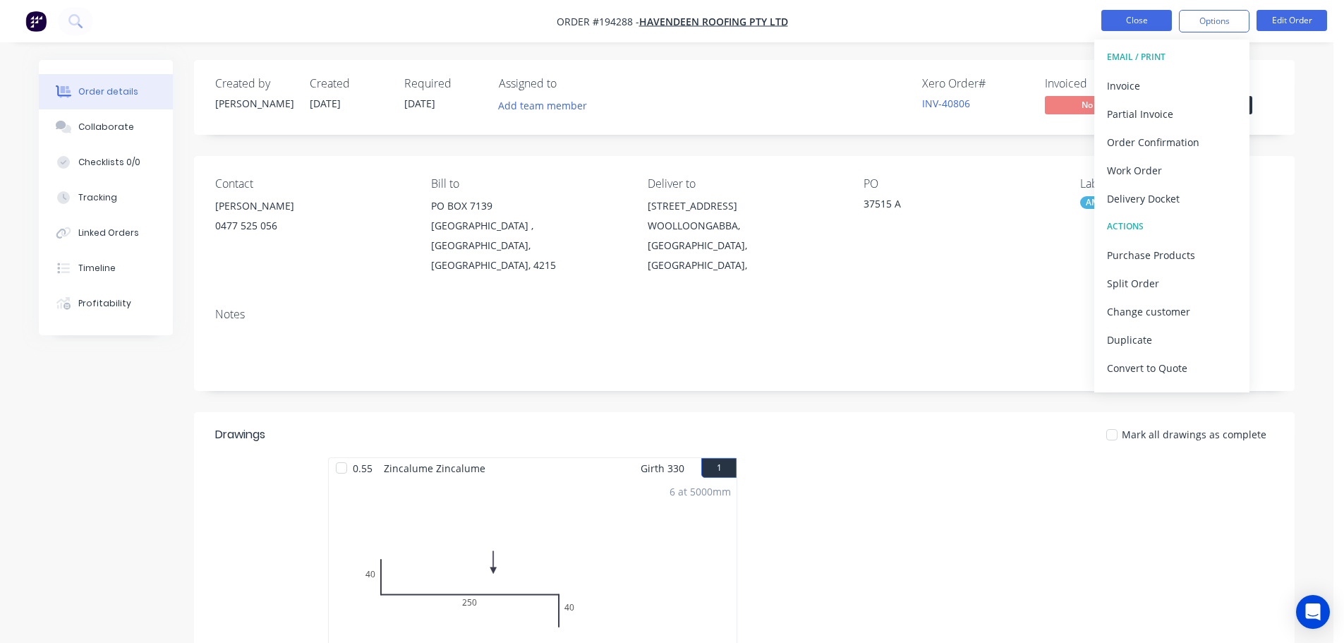
click at [1129, 20] on button "Close" at bounding box center [1137, 20] width 71 height 21
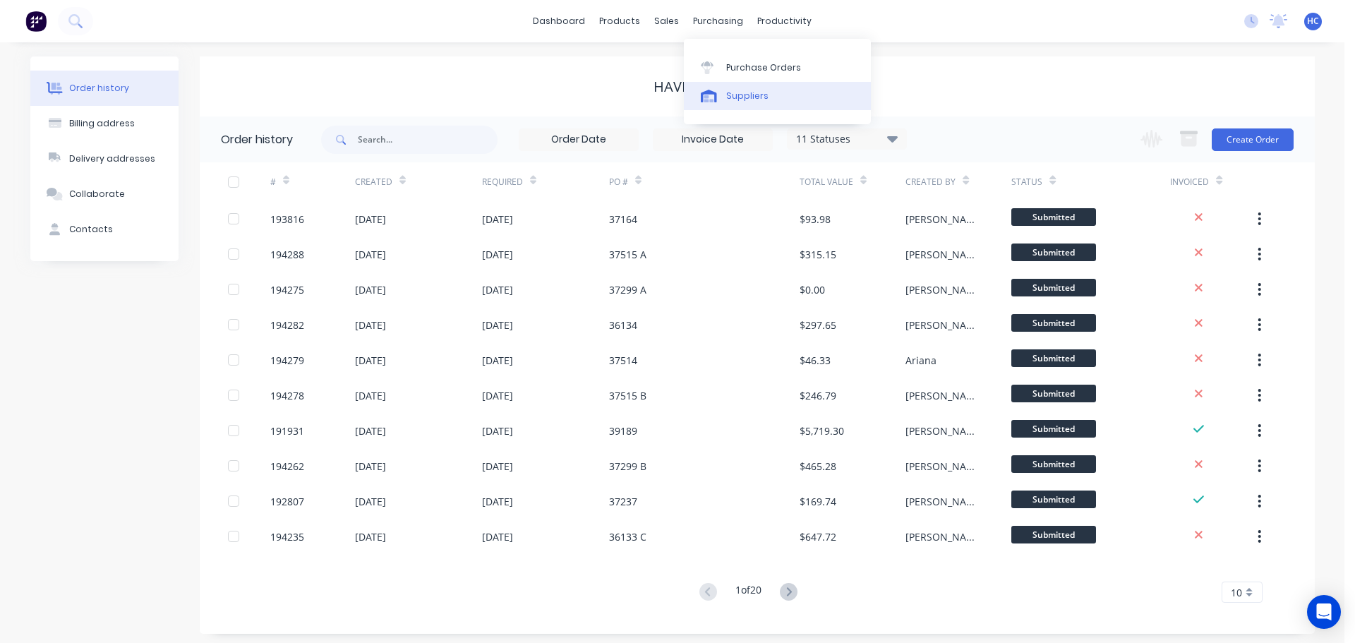
click at [725, 92] on link "Suppliers" at bounding box center [777, 96] width 187 height 28
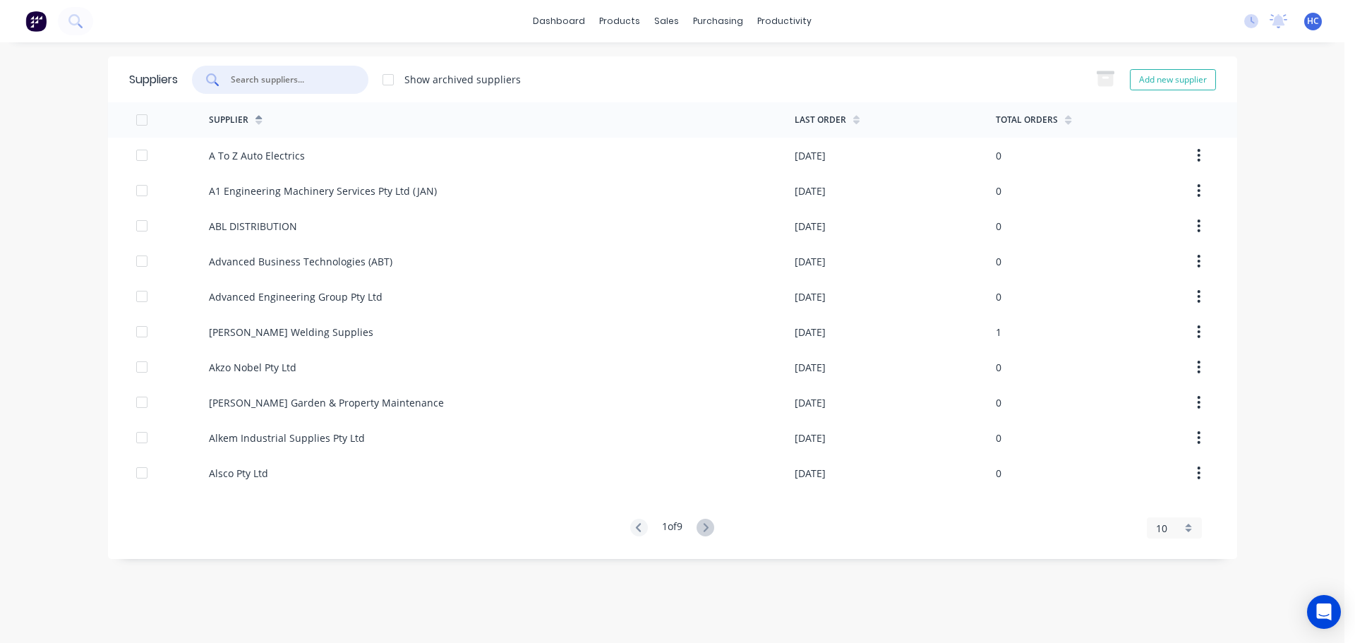
drag, startPoint x: 284, startPoint y: 73, endPoint x: 266, endPoint y: 21, distance: 55.1
click at [284, 74] on input "text" at bounding box center [287, 80] width 117 height 14
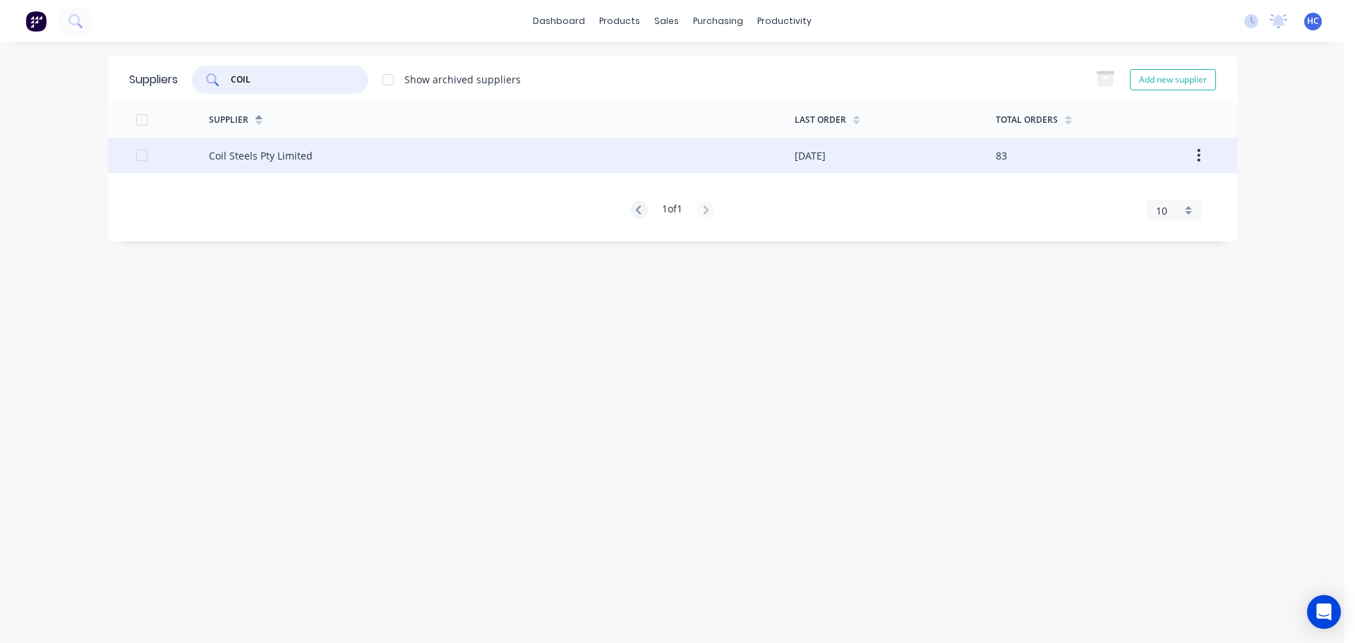
type input "COIL"
click at [267, 150] on div "Coil Steels Pty Limited" at bounding box center [261, 155] width 104 height 15
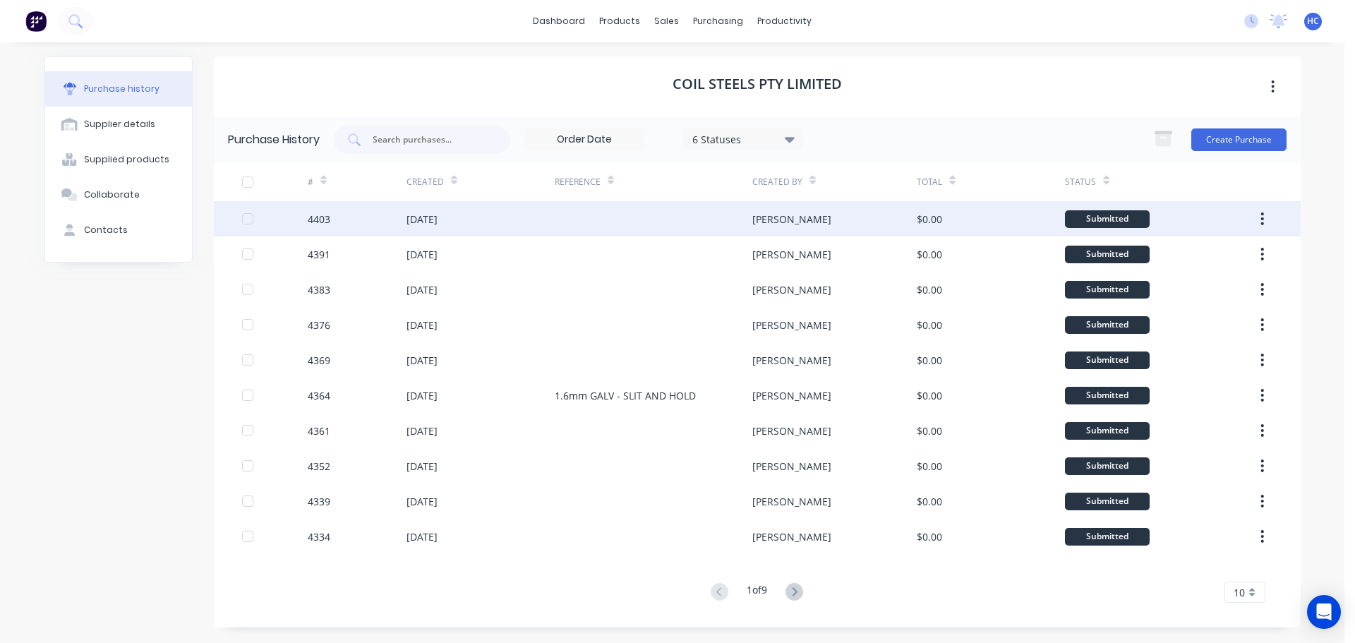
click at [721, 227] on div at bounding box center [654, 218] width 198 height 35
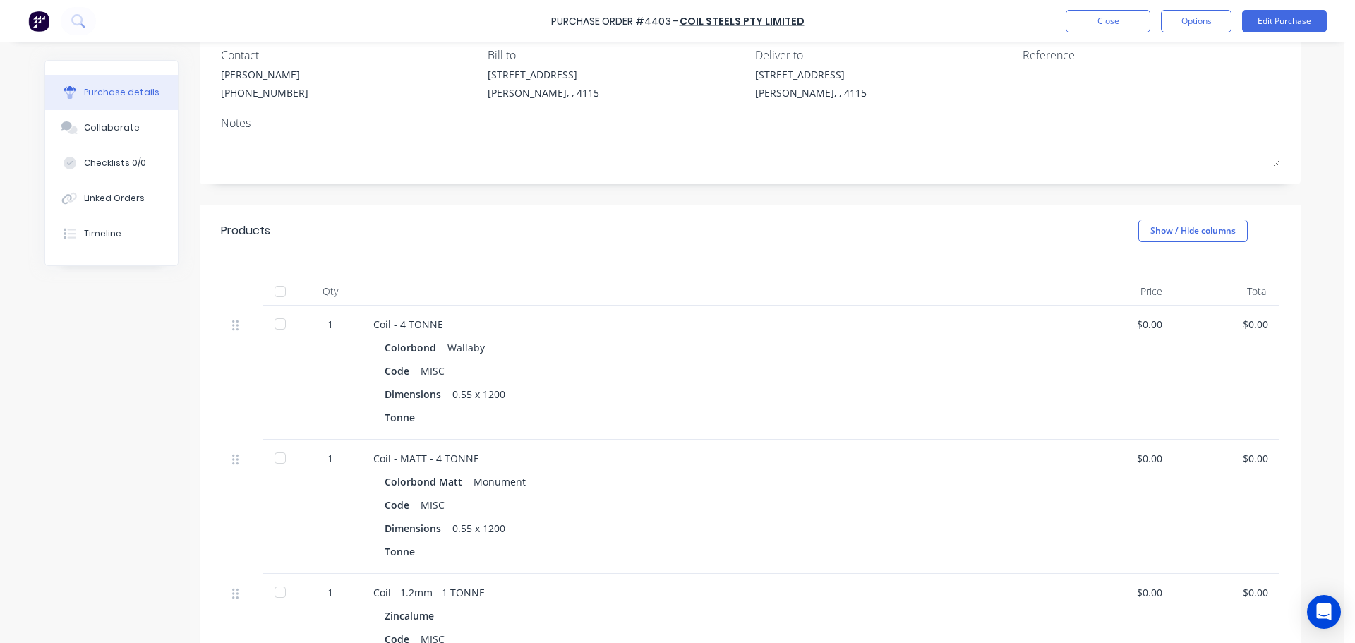
scroll to position [141, 0]
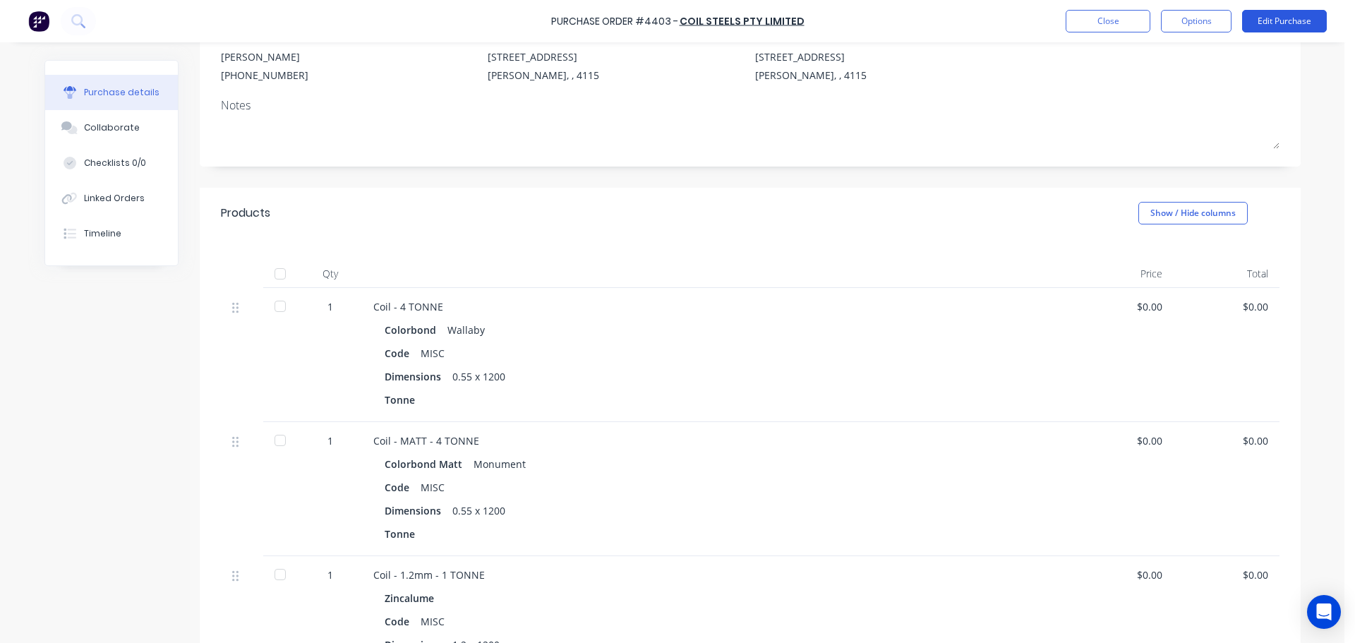
click at [1313, 24] on button "Edit Purchase" at bounding box center [1284, 21] width 85 height 23
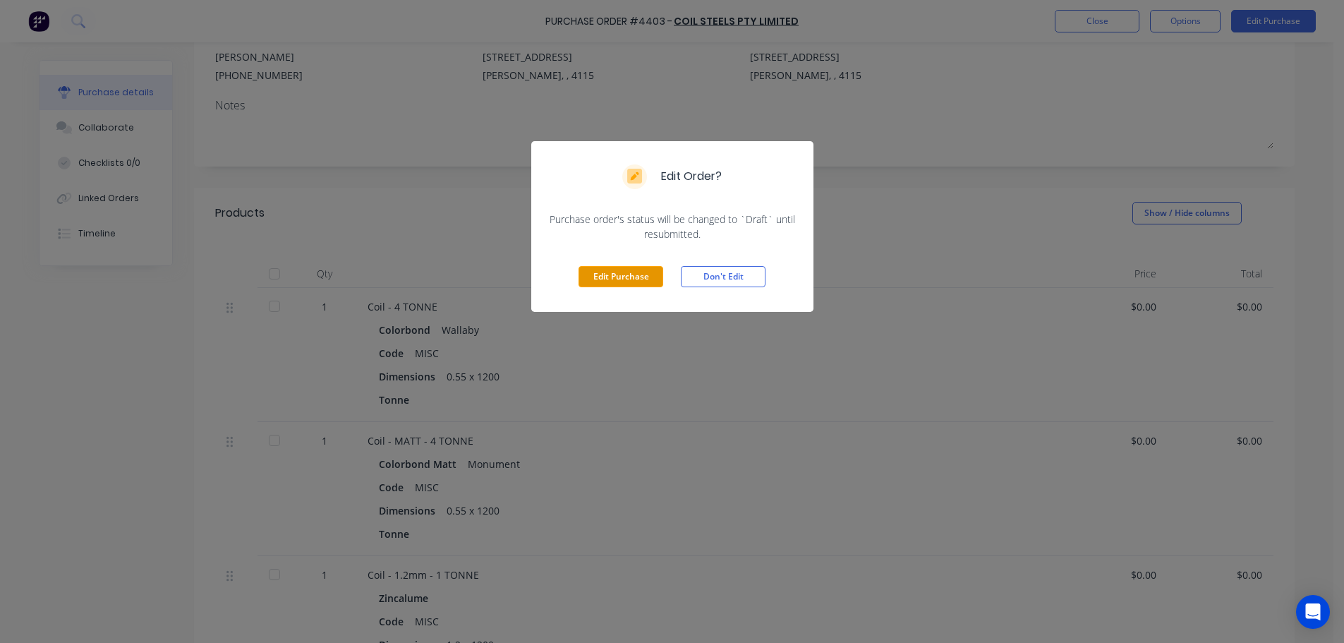
click at [621, 289] on div "Edit Purchase Don't Edit" at bounding box center [672, 276] width 282 height 71
drag, startPoint x: 626, startPoint y: 279, endPoint x: 647, endPoint y: 277, distance: 21.3
click at [627, 279] on button "Edit Purchase" at bounding box center [621, 276] width 85 height 21
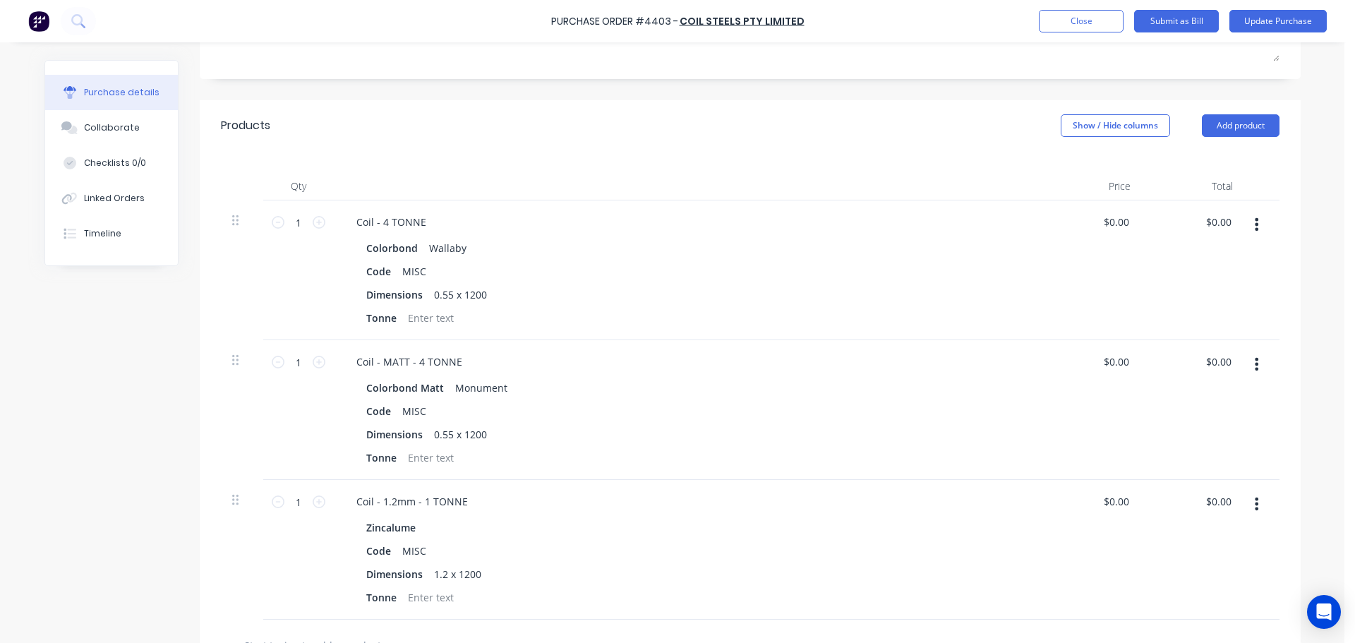
scroll to position [282, 0]
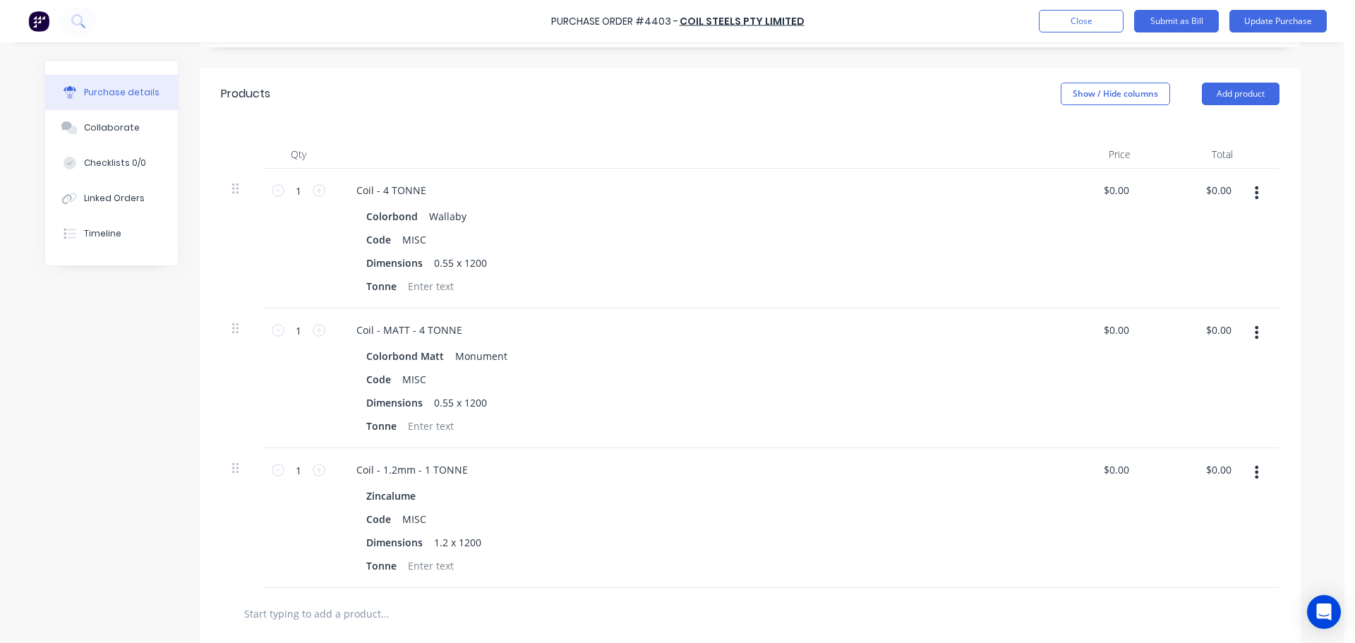
click at [1255, 195] on button "button" at bounding box center [1256, 192] width 33 height 25
click at [1205, 240] on button "Edit" at bounding box center [1214, 230] width 120 height 28
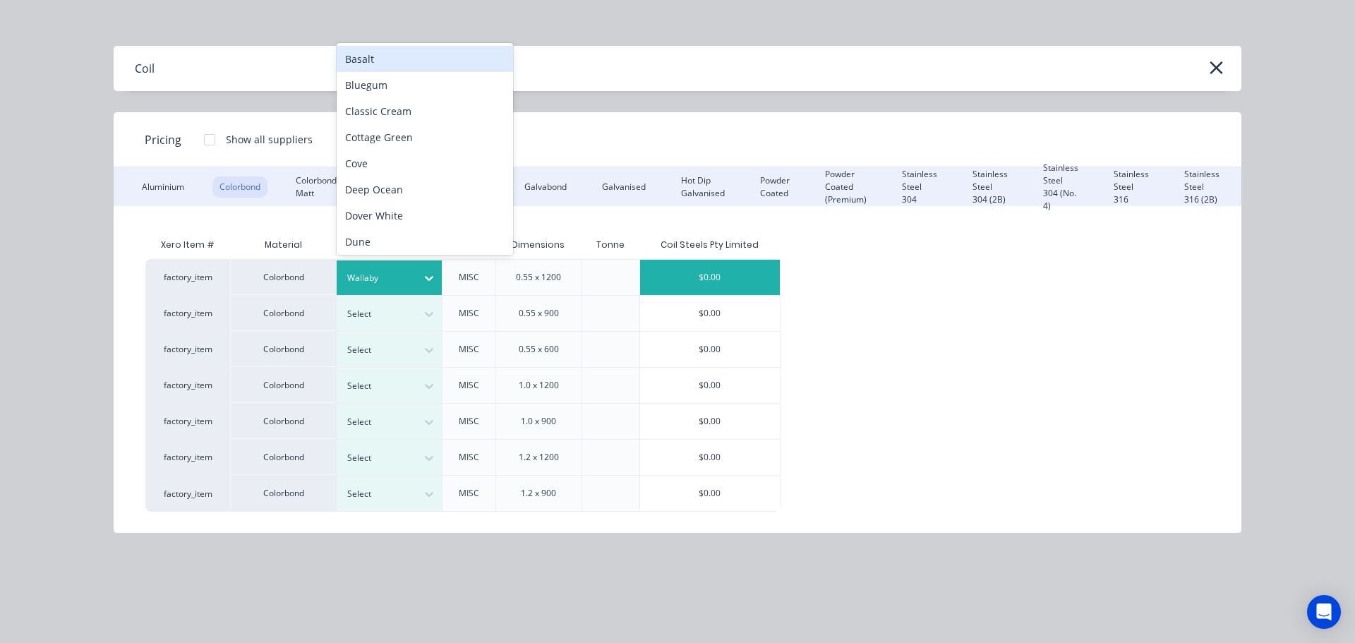
click at [373, 280] on div at bounding box center [379, 278] width 64 height 16
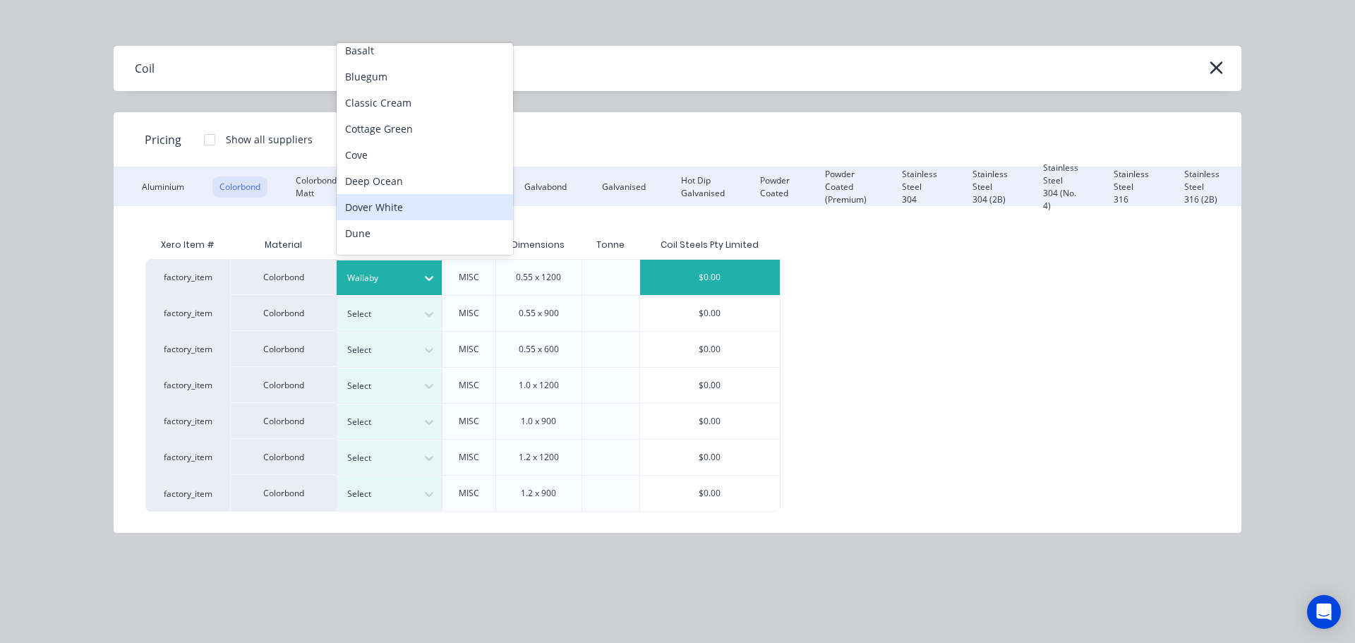
drag, startPoint x: 404, startPoint y: 208, endPoint x: 465, endPoint y: 216, distance: 61.2
click at [404, 207] on div "Dover White" at bounding box center [425, 207] width 176 height 26
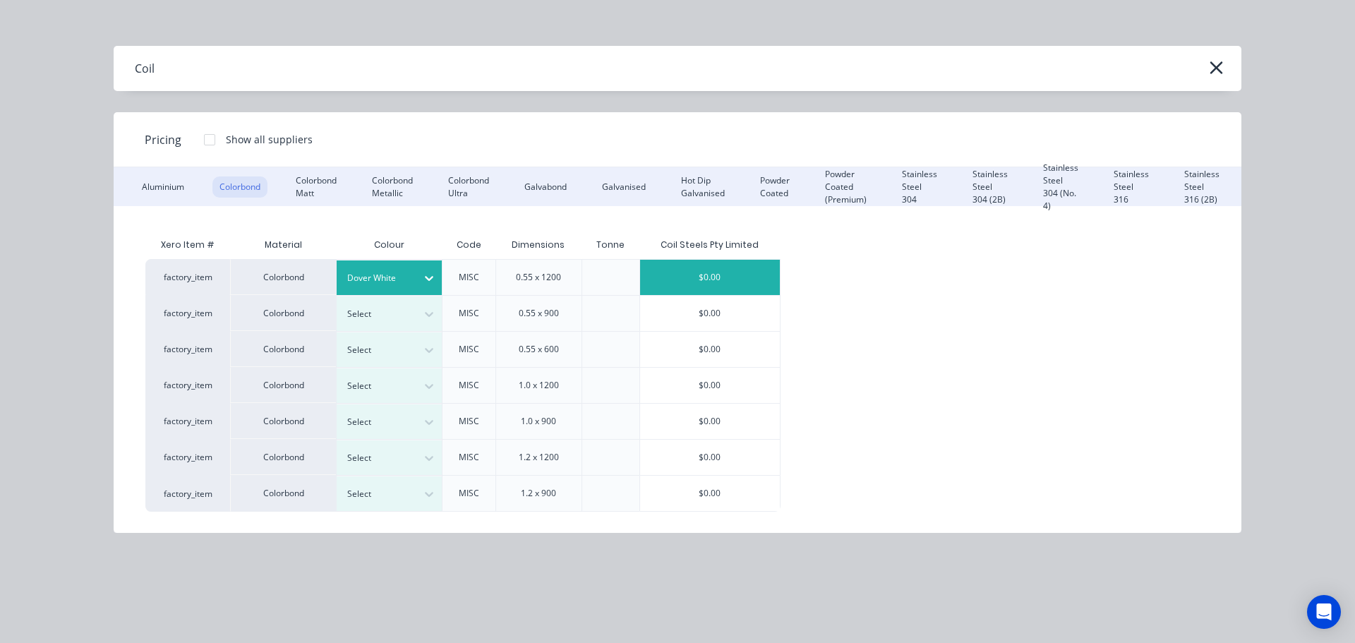
click at [673, 275] on div "$0.00" at bounding box center [710, 277] width 140 height 35
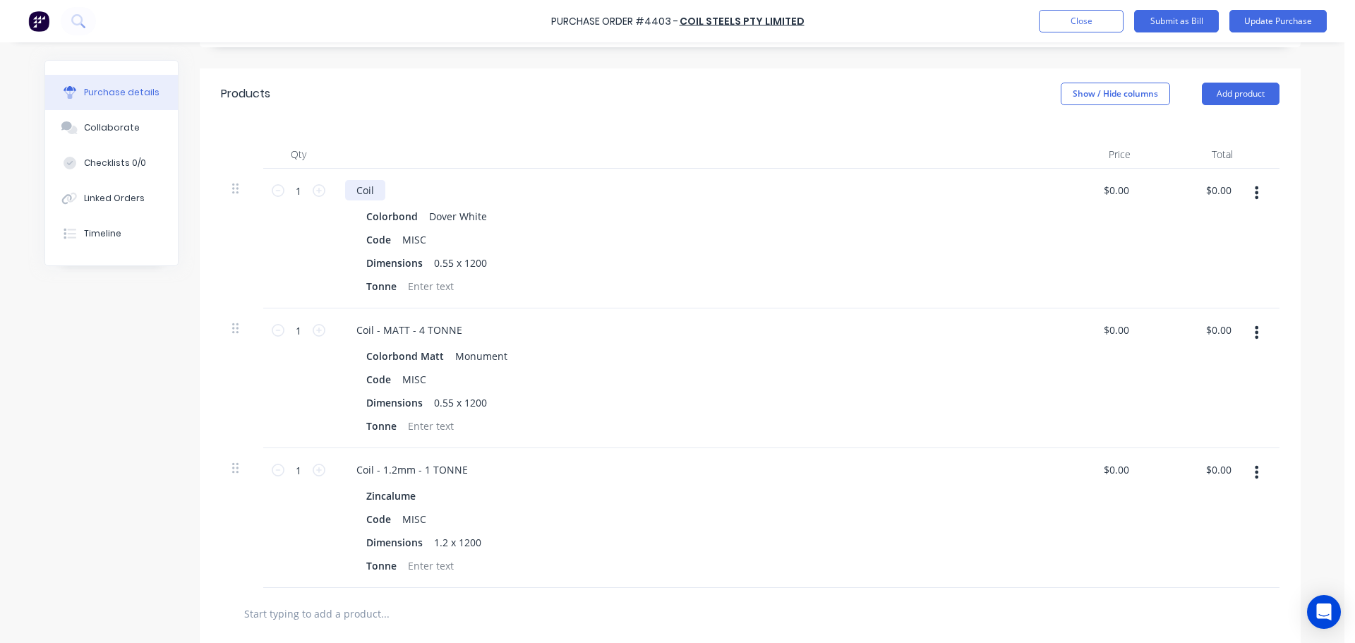
click at [376, 195] on div "Coil" at bounding box center [365, 190] width 40 height 20
click at [675, 151] on div at bounding box center [687, 154] width 706 height 28
click at [1270, 25] on button "Update Purchase" at bounding box center [1277, 21] width 97 height 23
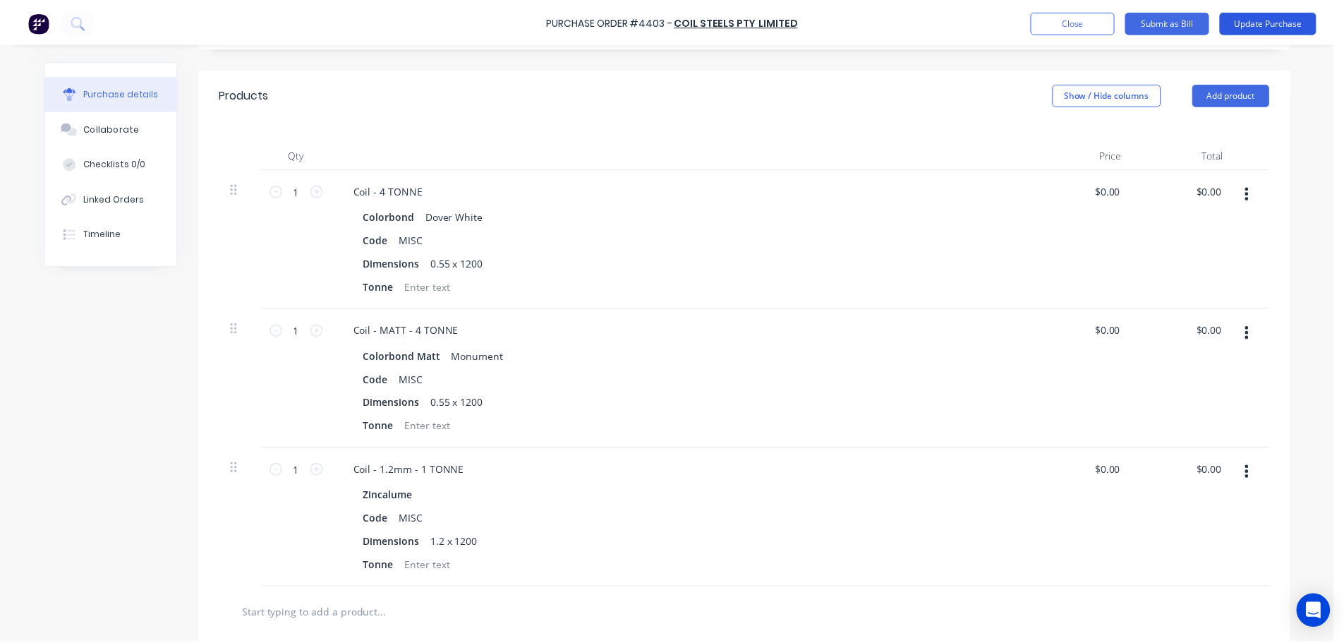
scroll to position [0, 0]
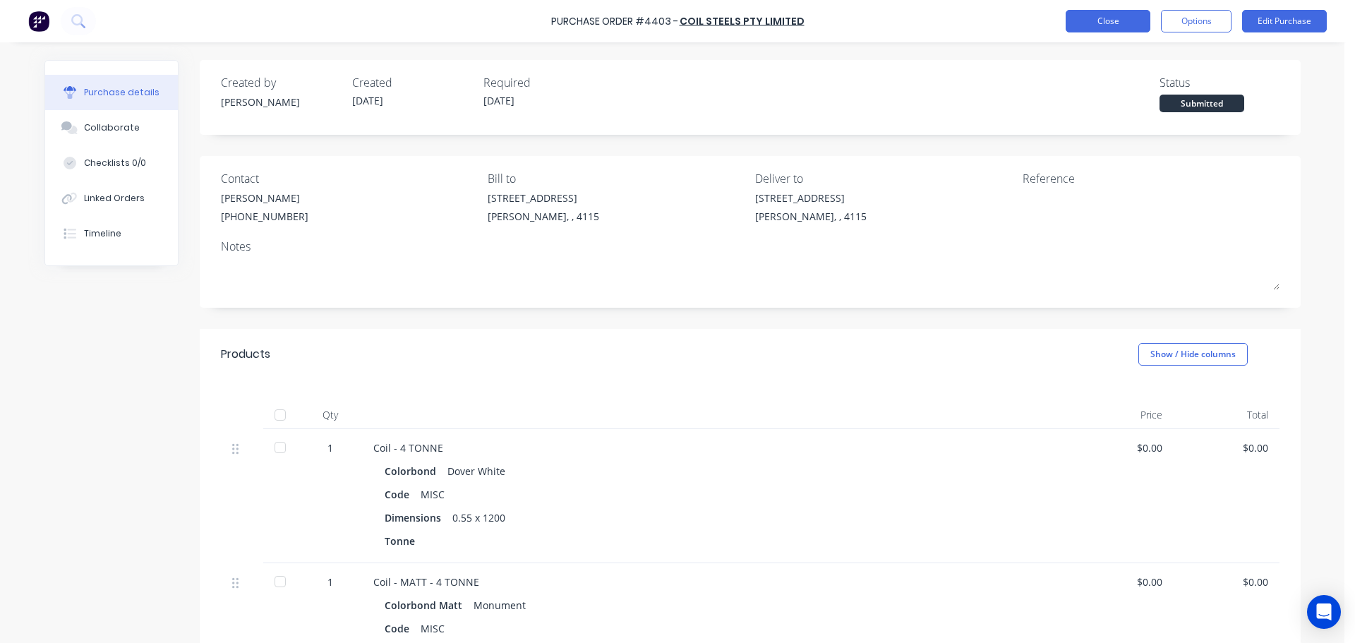
click at [1113, 28] on button "Close" at bounding box center [1108, 21] width 85 height 23
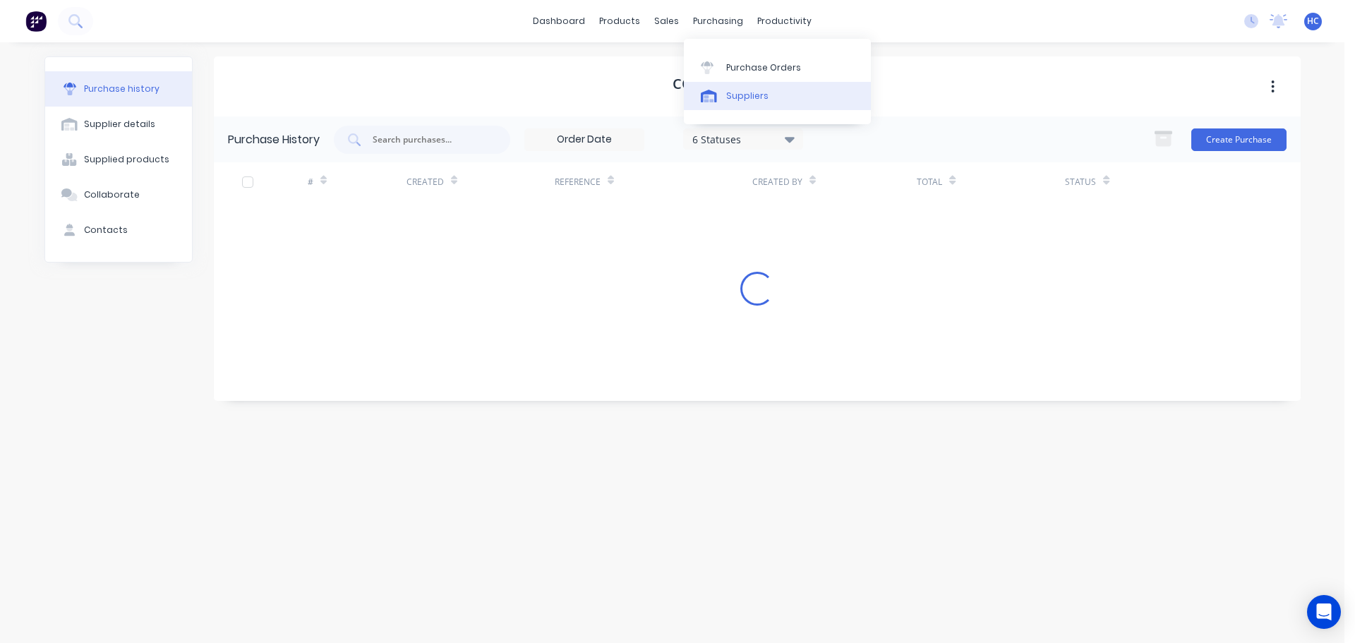
click at [733, 92] on div "Suppliers" at bounding box center [747, 96] width 42 height 13
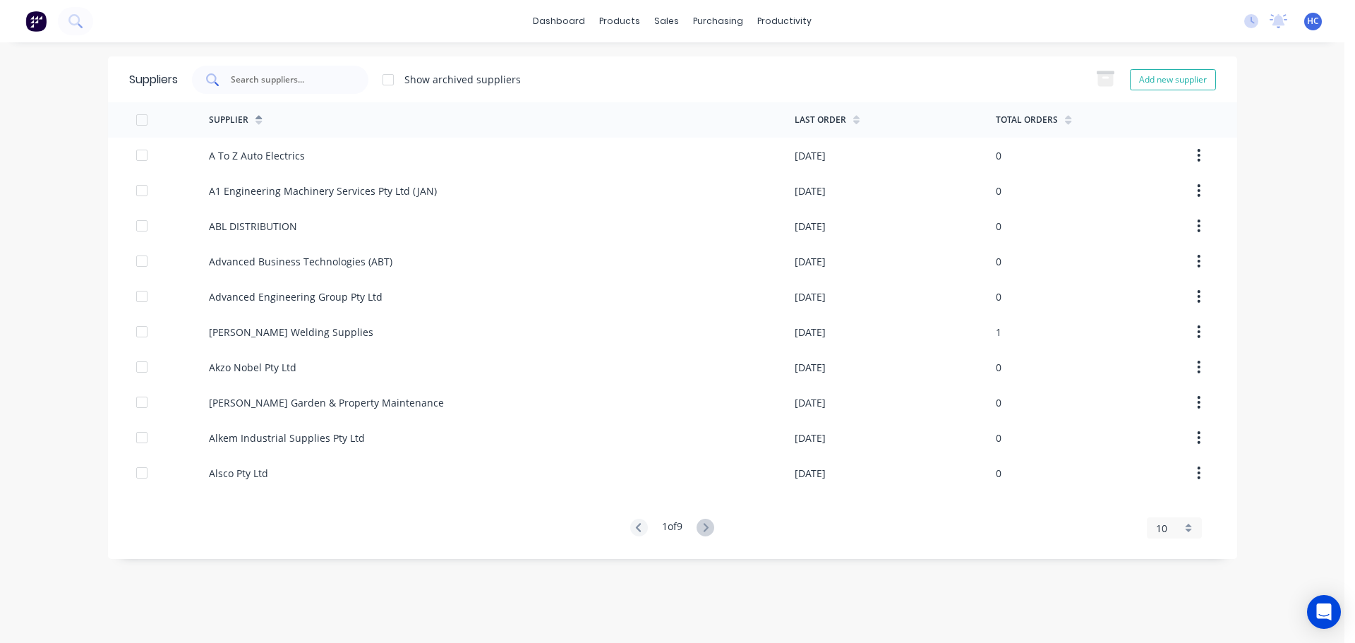
click at [323, 90] on div at bounding box center [280, 80] width 176 height 28
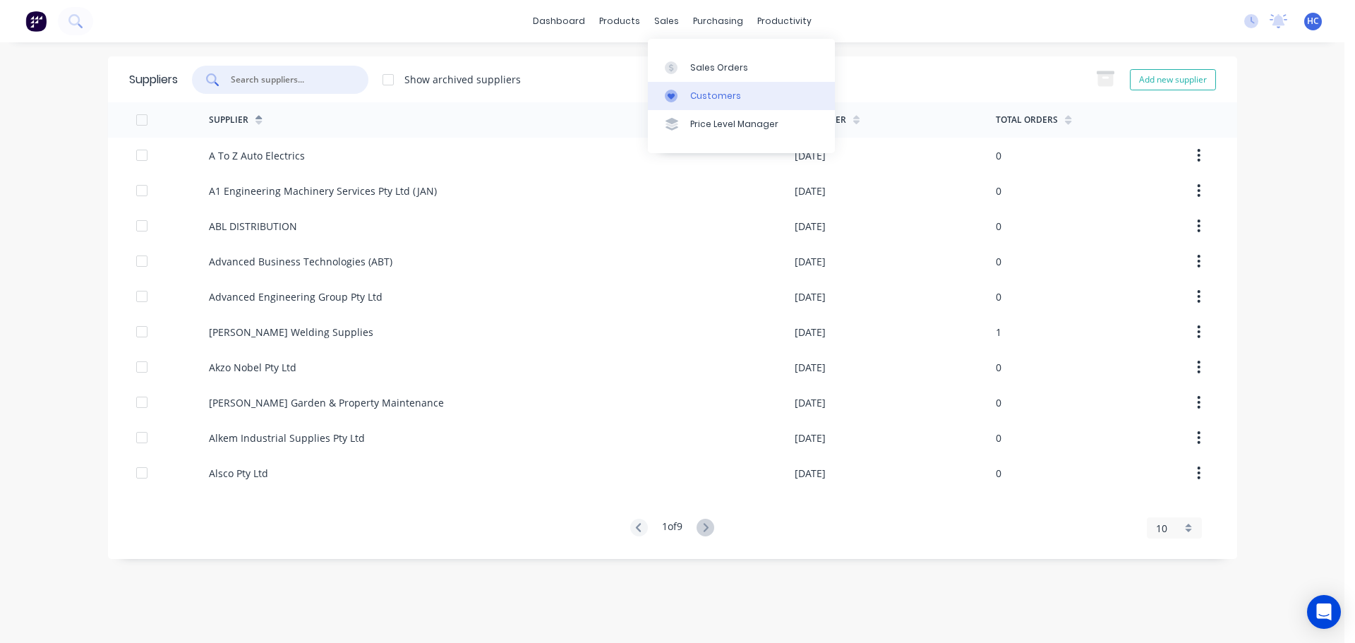
click at [699, 99] on div "Customers" at bounding box center [715, 96] width 51 height 13
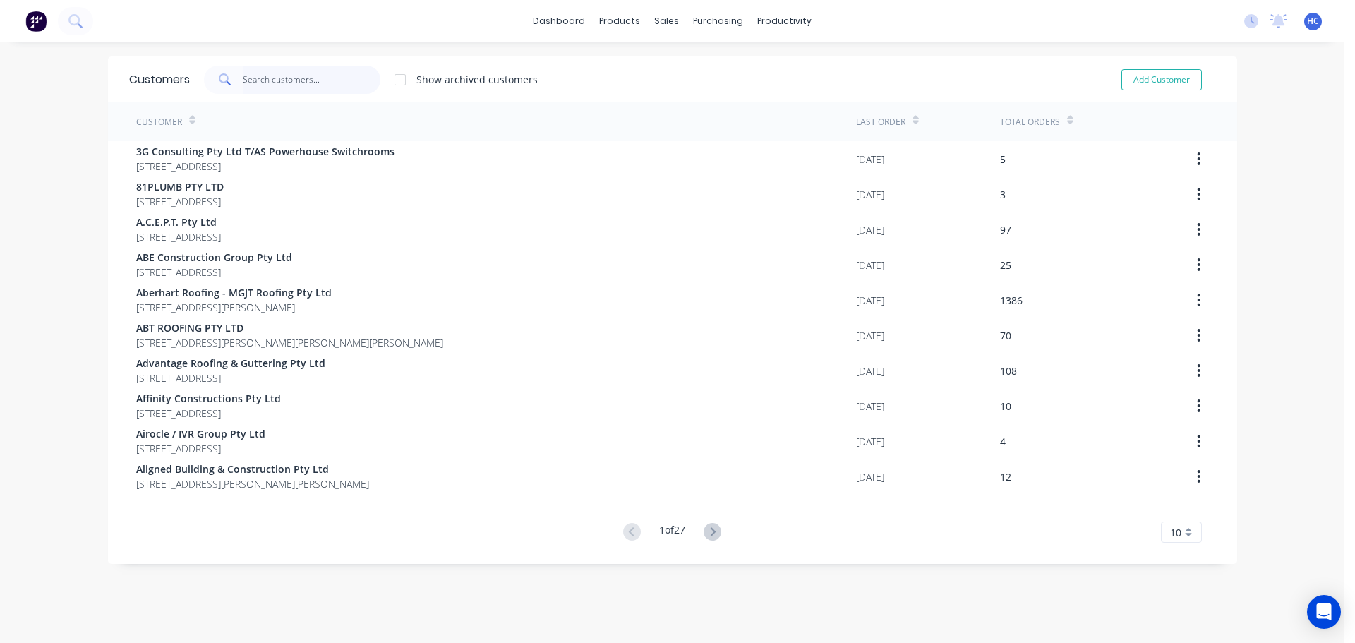
click at [263, 68] on input "text" at bounding box center [312, 80] width 138 height 28
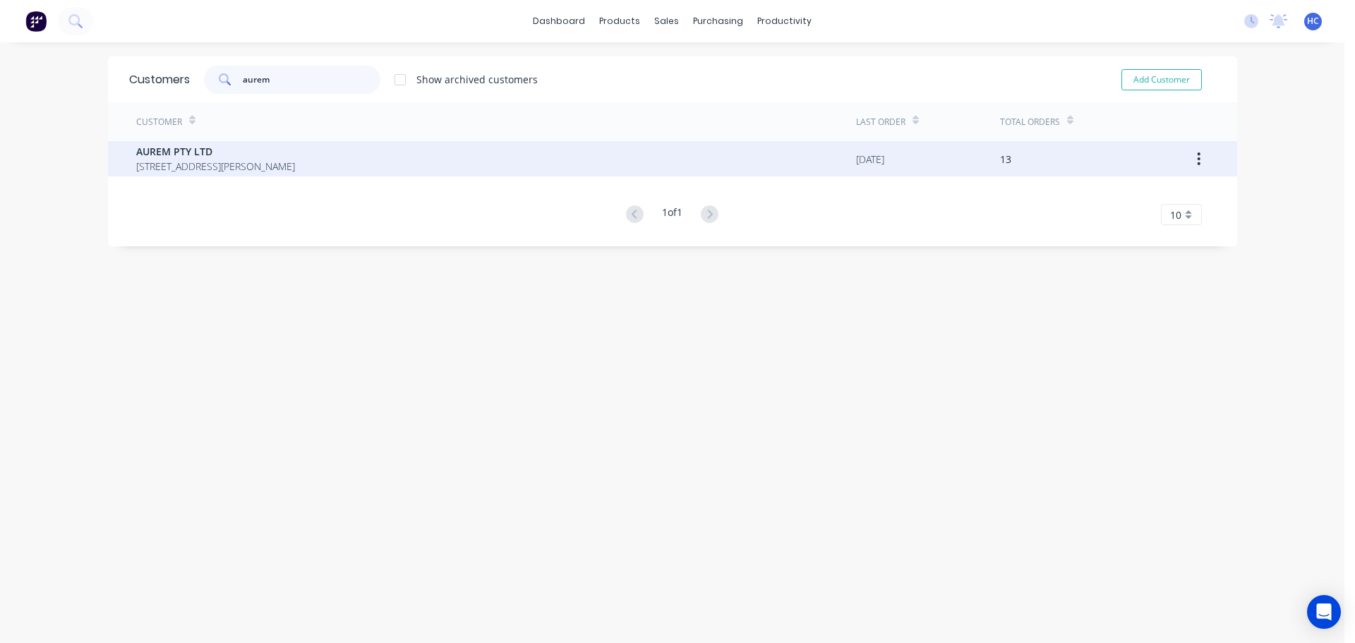
type input "aurem"
click at [295, 162] on span "[STREET_ADDRESS][PERSON_NAME]" at bounding box center [215, 166] width 159 height 15
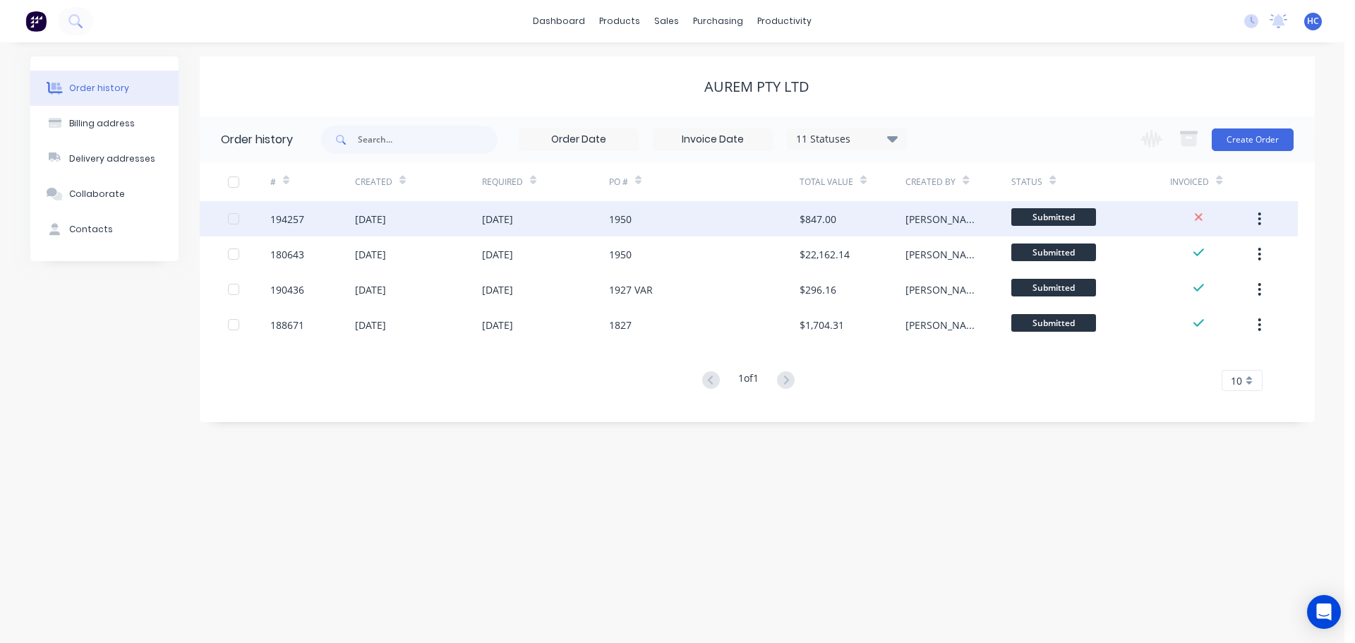
click at [647, 206] on div "1950" at bounding box center [704, 218] width 191 height 35
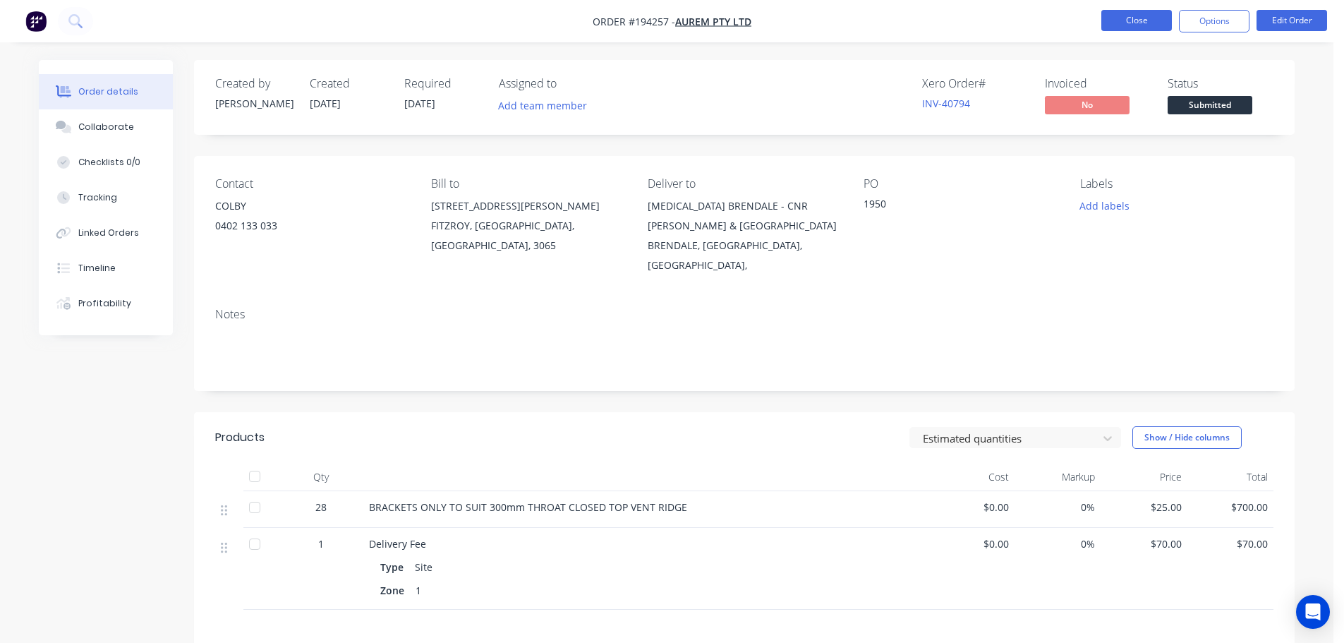
click at [1125, 24] on button "Close" at bounding box center [1137, 20] width 71 height 21
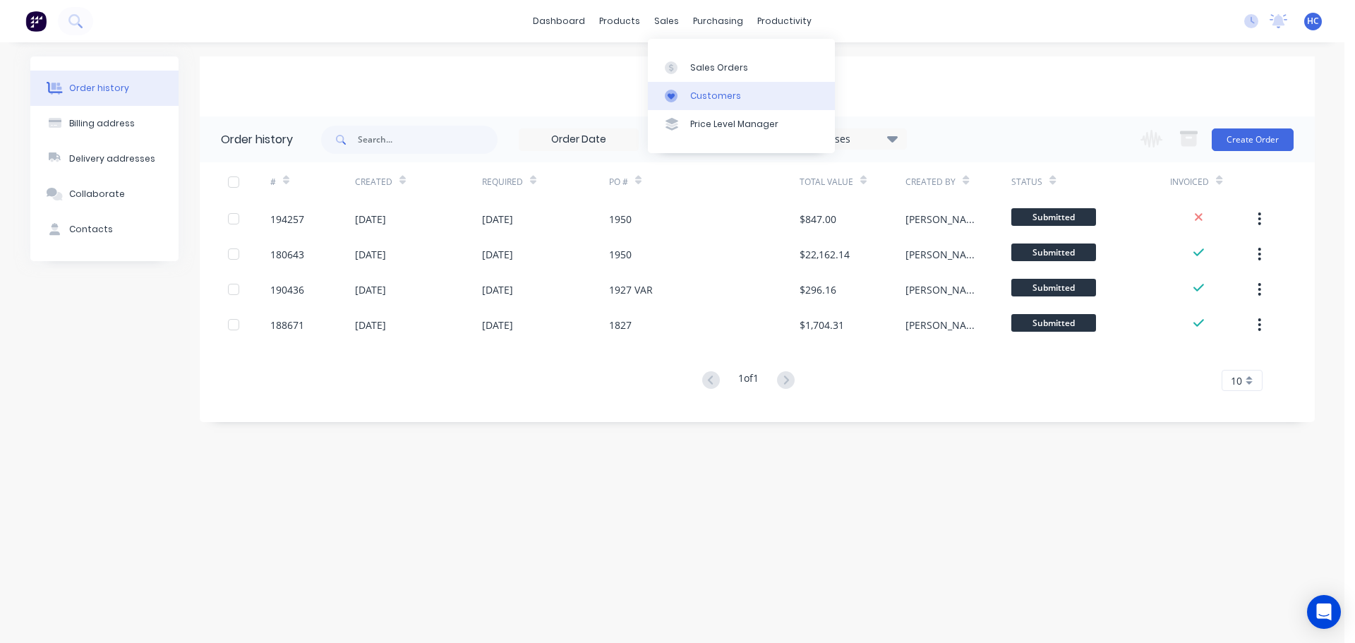
click at [742, 101] on link "Customers" at bounding box center [741, 96] width 187 height 28
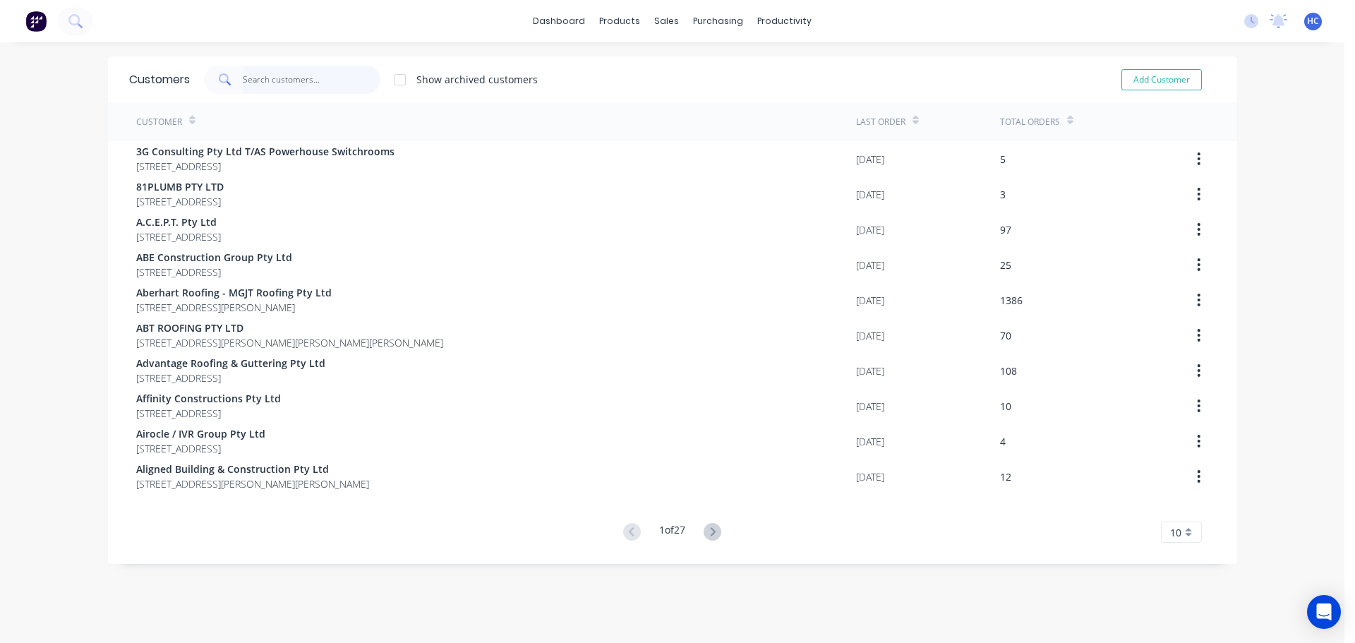
click at [326, 78] on input "text" at bounding box center [312, 80] width 138 height 28
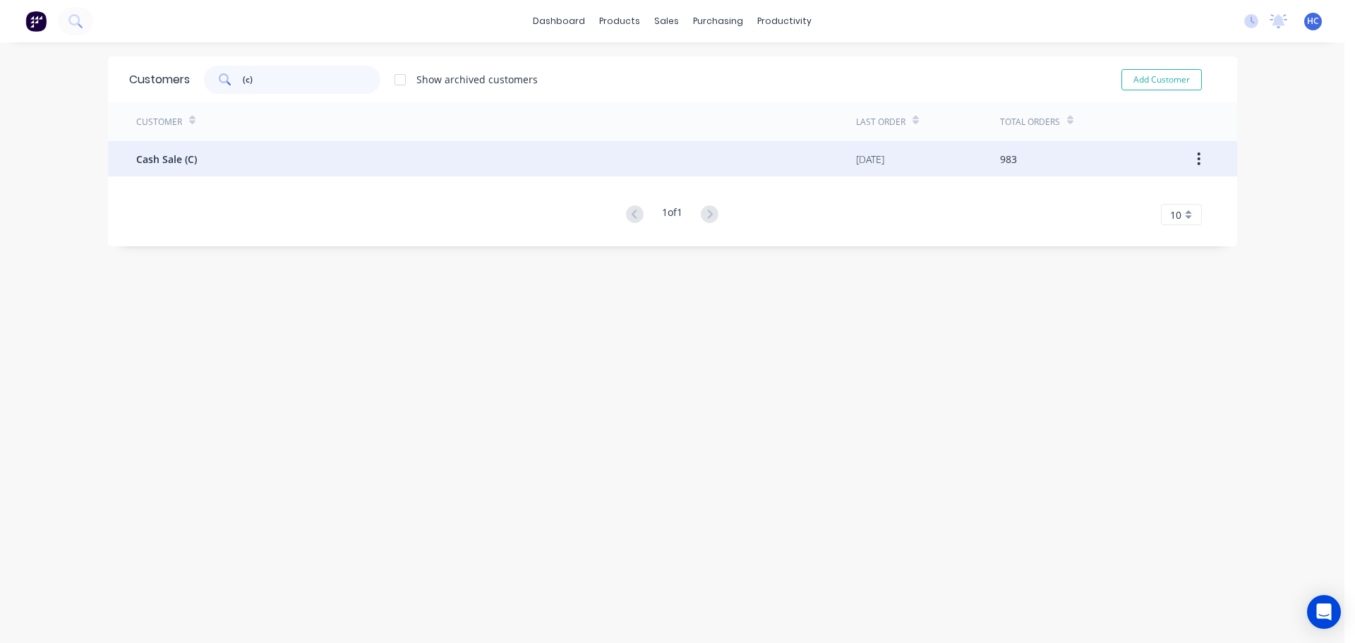
type input "(c)"
click at [352, 150] on div "Cash Sale (C)" at bounding box center [496, 158] width 720 height 35
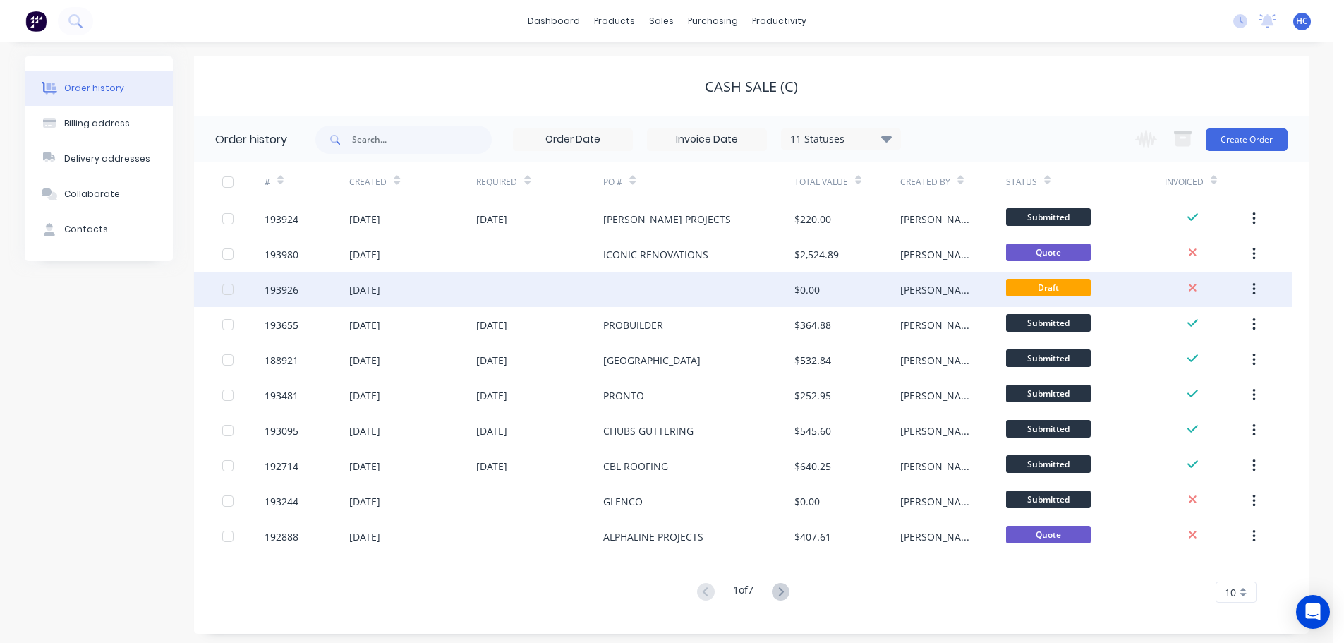
click at [795, 290] on div "$0.00" at bounding box center [807, 289] width 25 height 15
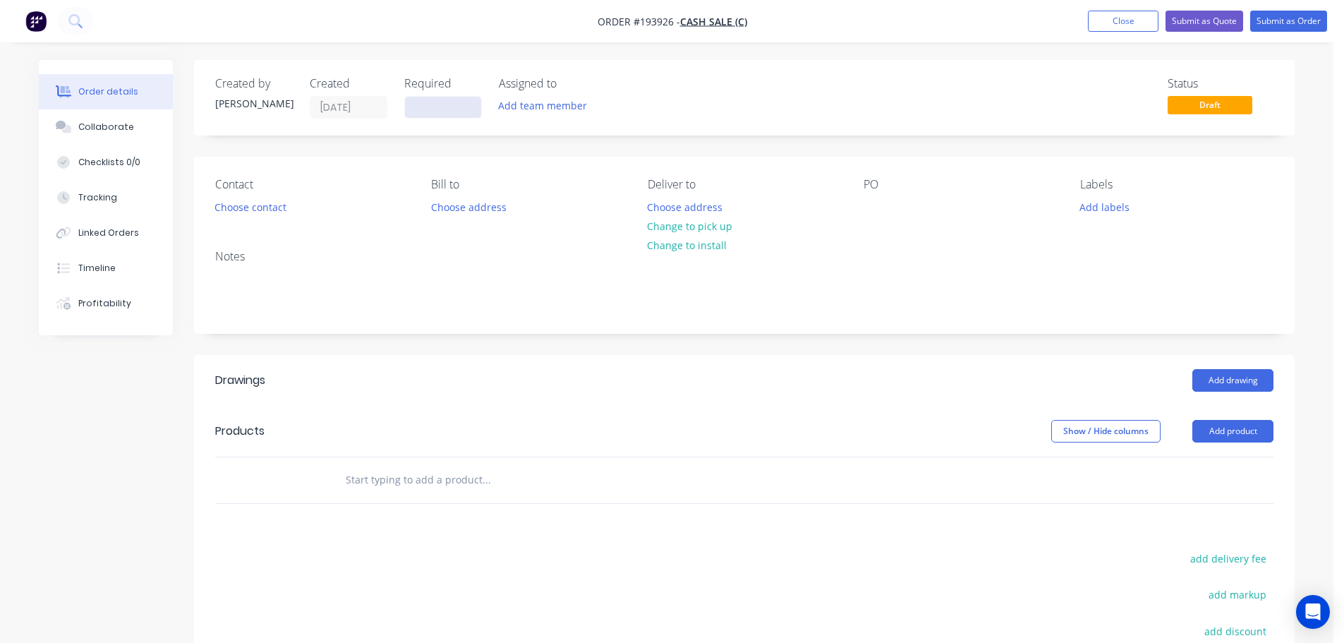
click at [445, 100] on input at bounding box center [443, 107] width 76 height 21
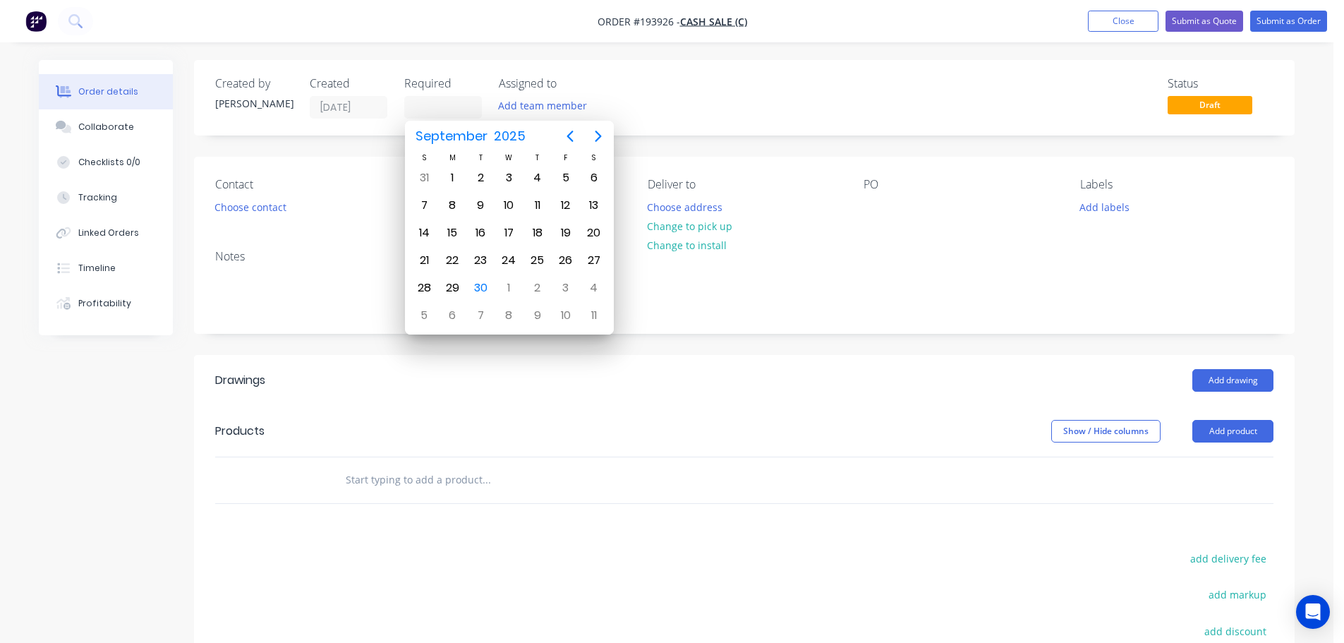
click at [729, 76] on div "Created by [PERSON_NAME] Created [DATE] Required Assigned to Add team member St…" at bounding box center [744, 98] width 1101 height 76
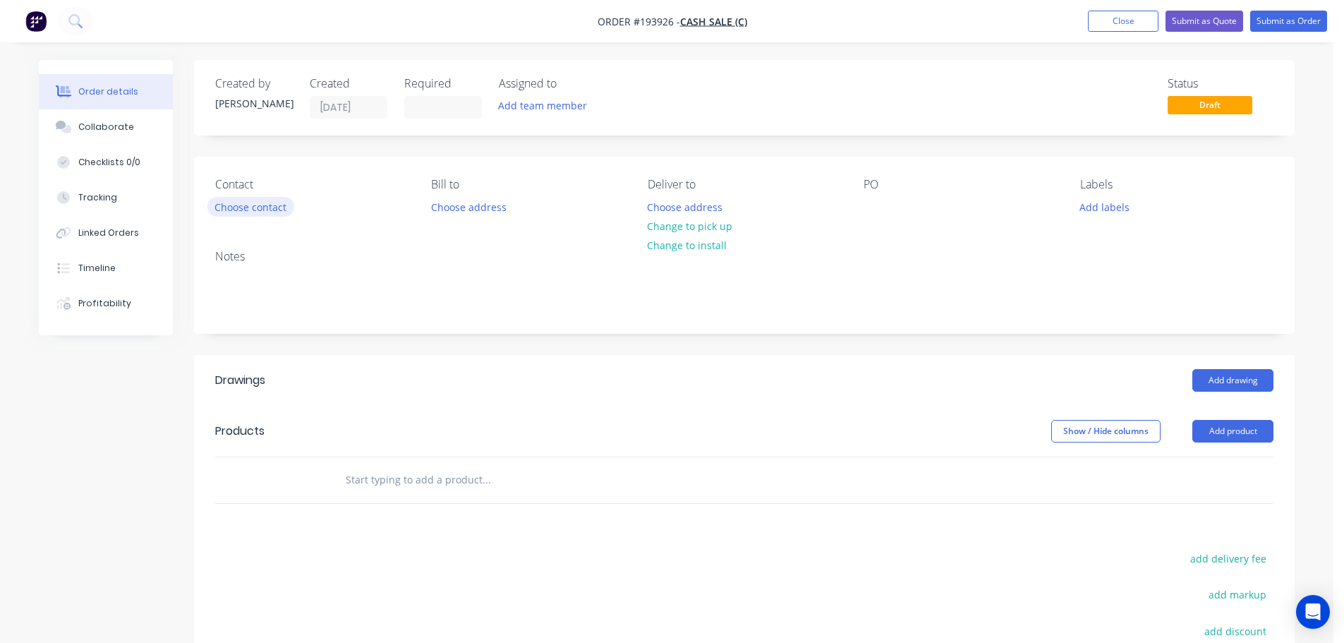
click at [276, 198] on button "Choose contact" at bounding box center [250, 206] width 87 height 19
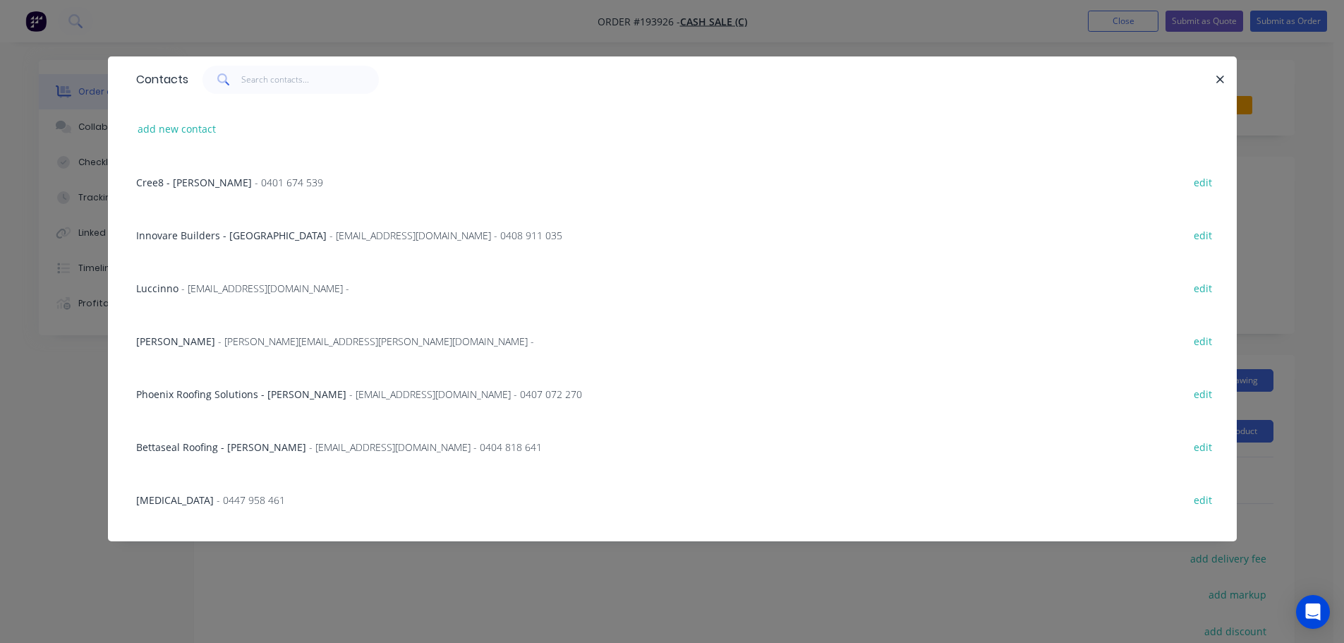
click at [185, 109] on div "add new contact" at bounding box center [672, 128] width 1087 height 53
click at [195, 125] on button "add new contact" at bounding box center [177, 128] width 93 height 19
select select "AU"
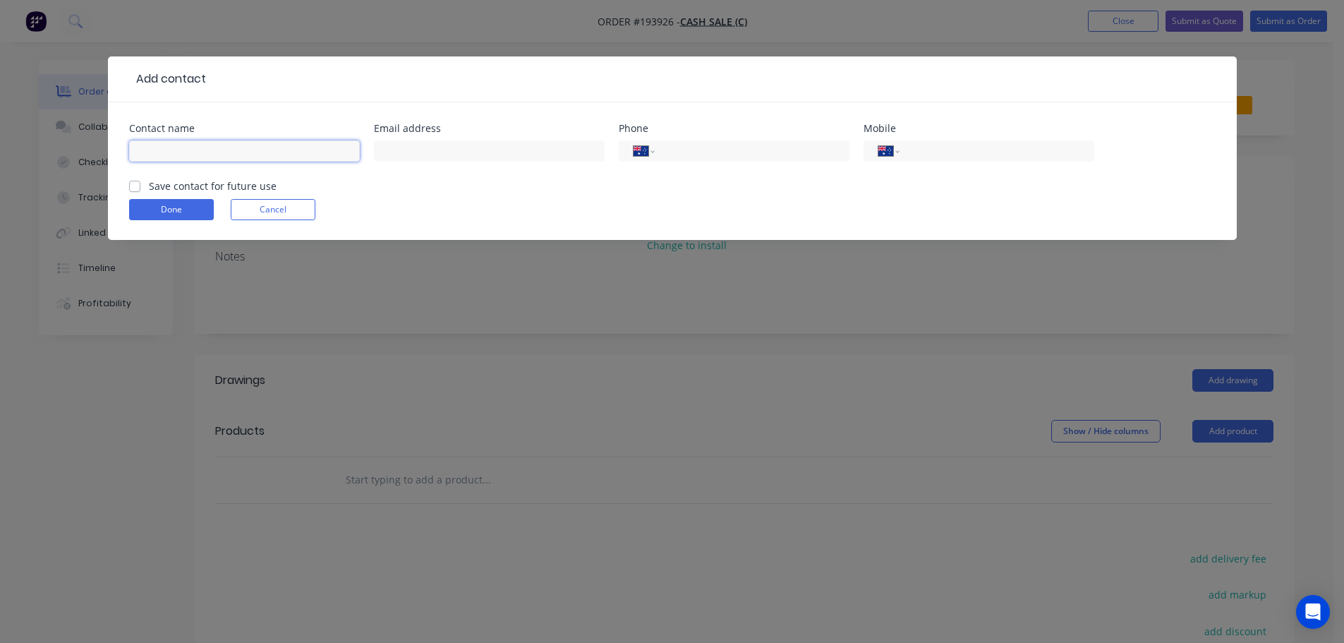
click at [191, 152] on input "text" at bounding box center [244, 150] width 231 height 21
type input "[PERSON_NAME]"
click at [795, 141] on div "International [GEOGRAPHIC_DATA] [GEOGRAPHIC_DATA] [GEOGRAPHIC_DATA] [GEOGRAPHIC…" at bounding box center [734, 150] width 231 height 21
click at [752, 148] on input "tel" at bounding box center [749, 151] width 169 height 16
type input "[PHONE_NUMBER]"
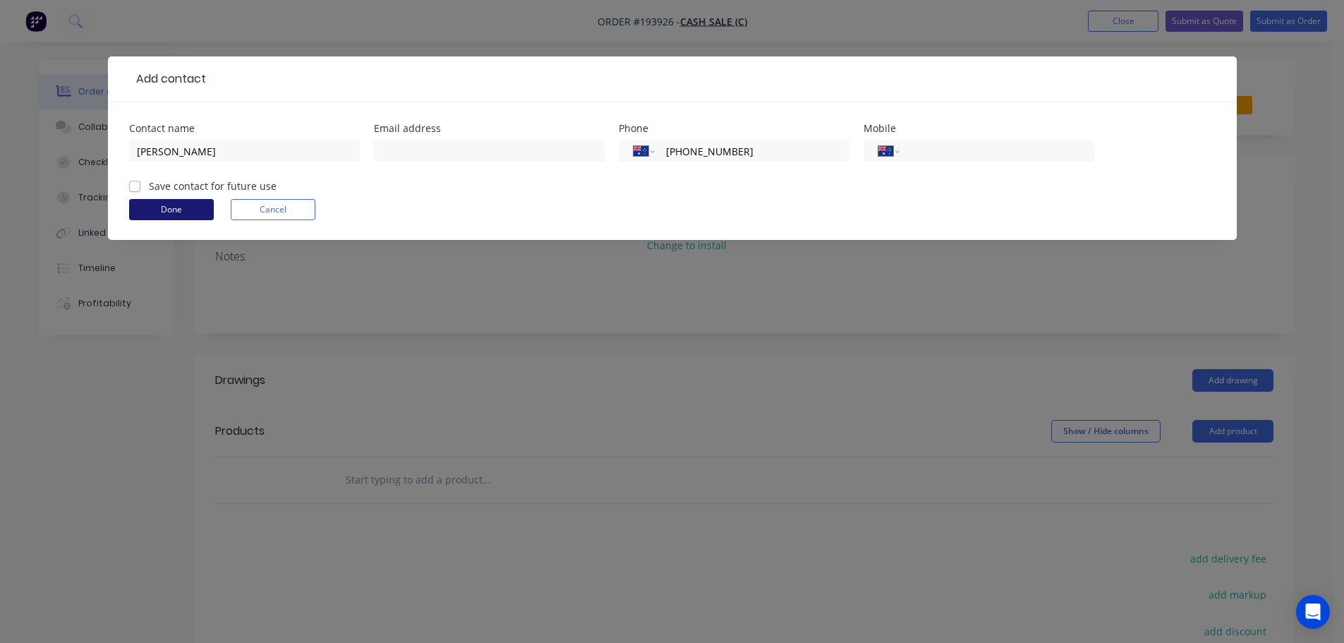
click at [179, 205] on button "Done" at bounding box center [171, 209] width 85 height 21
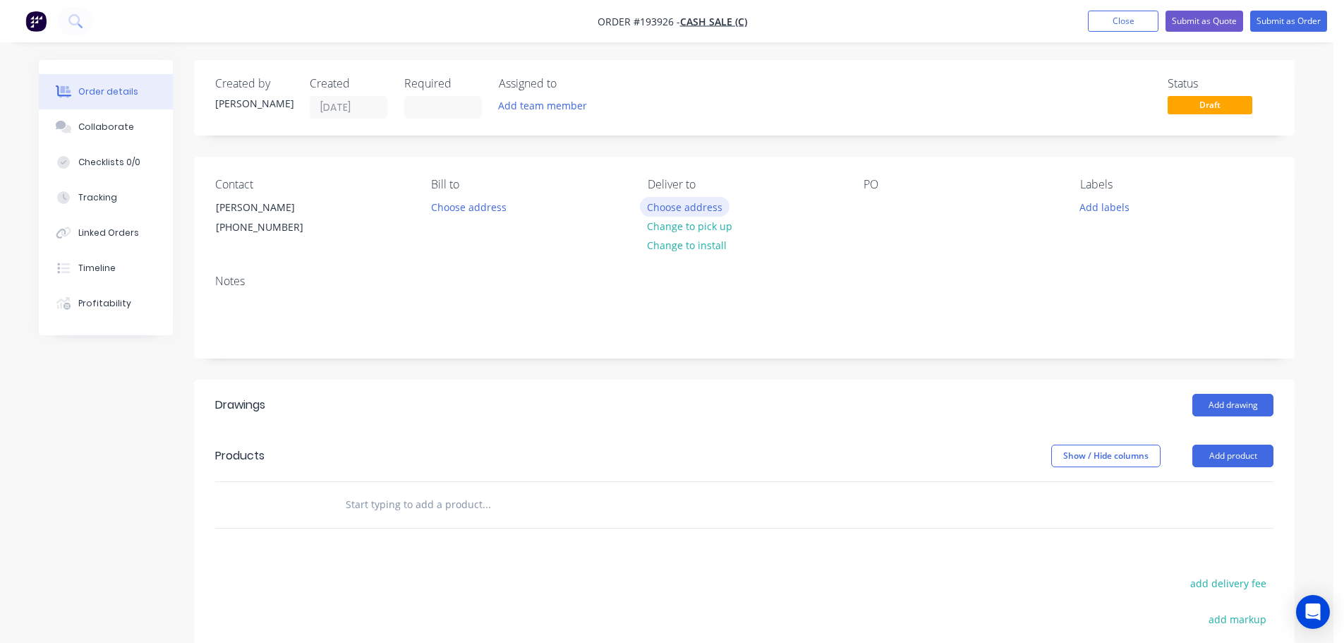
click at [682, 211] on button "Choose address" at bounding box center [685, 206] width 90 height 19
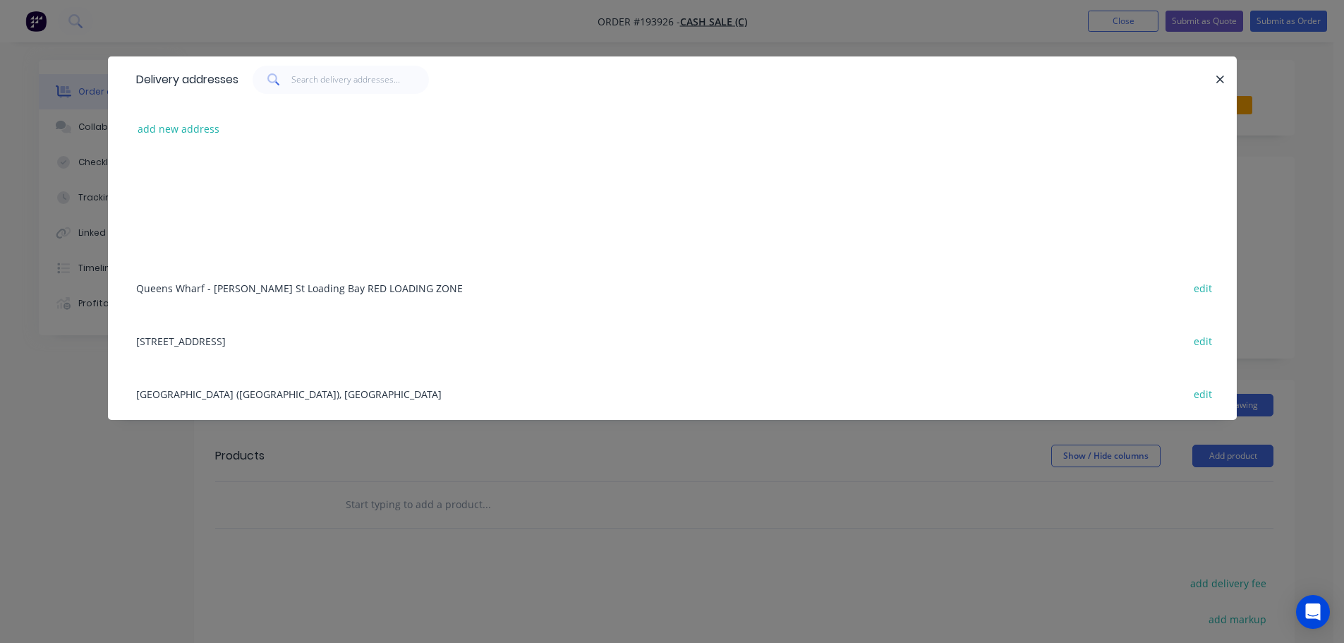
click at [231, 326] on div "[STREET_ADDRESS] edit" at bounding box center [672, 340] width 1087 height 53
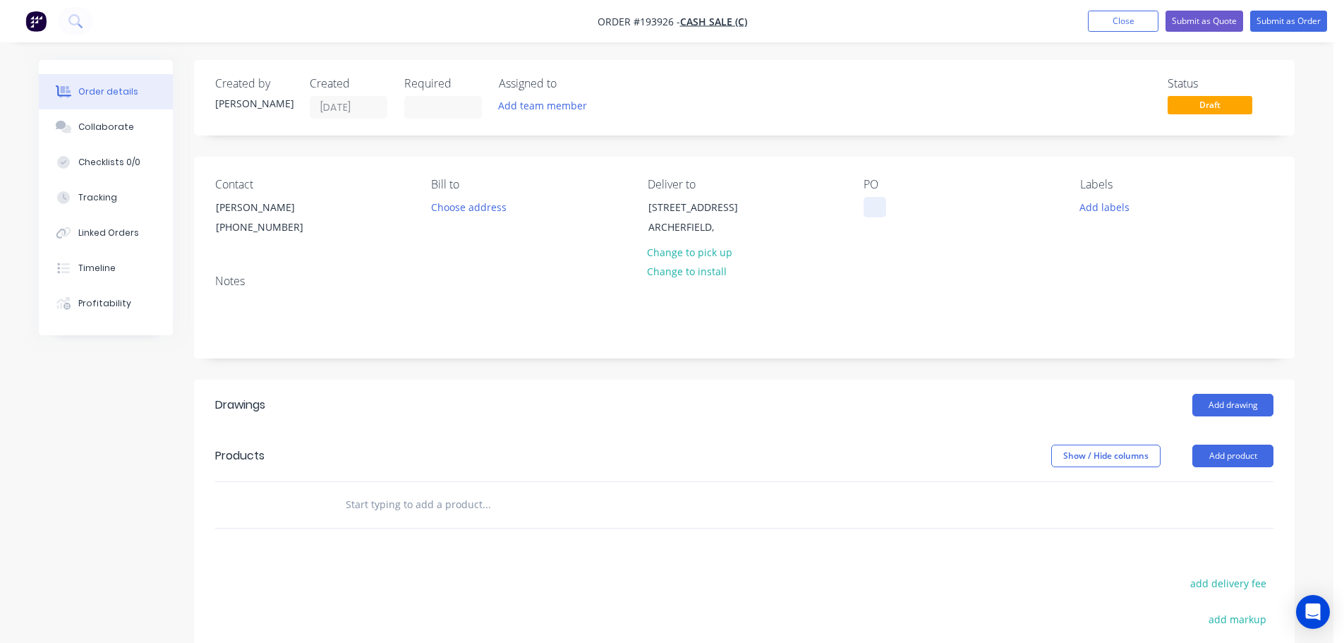
click at [865, 204] on div at bounding box center [875, 207] width 23 height 20
click at [1225, 408] on button "Add drawing" at bounding box center [1233, 405] width 81 height 23
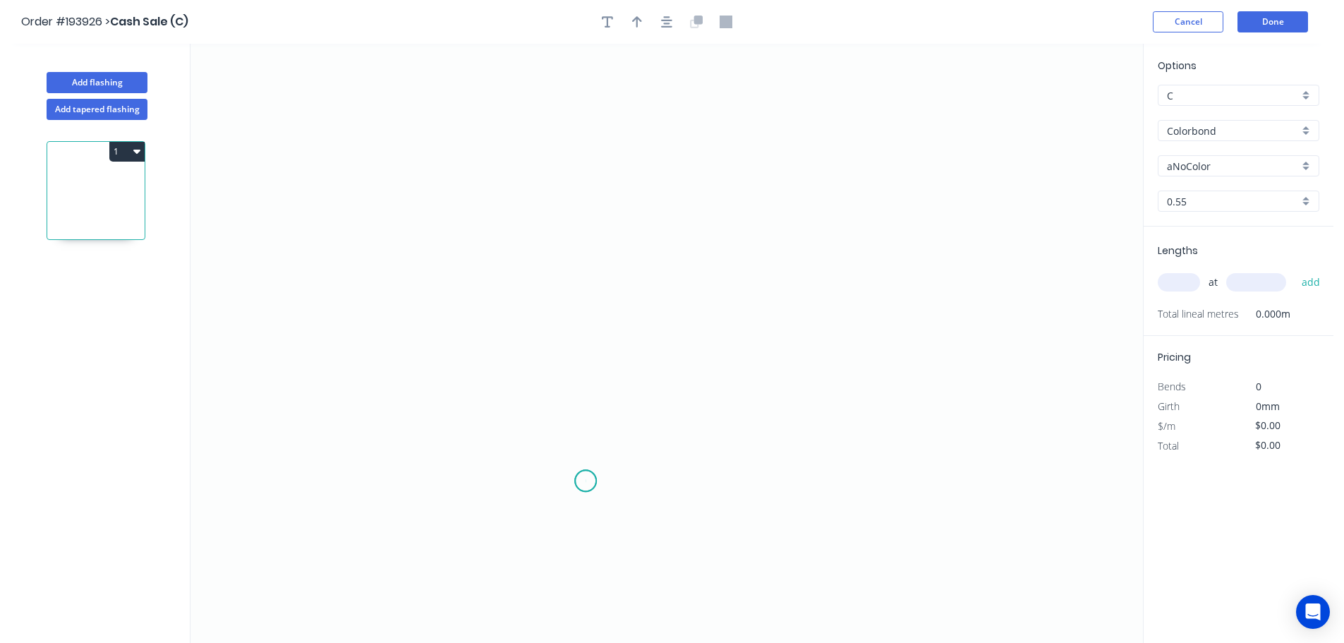
click at [586, 481] on icon "0" at bounding box center [667, 343] width 953 height 599
click at [559, 152] on icon at bounding box center [572, 316] width 27 height 328
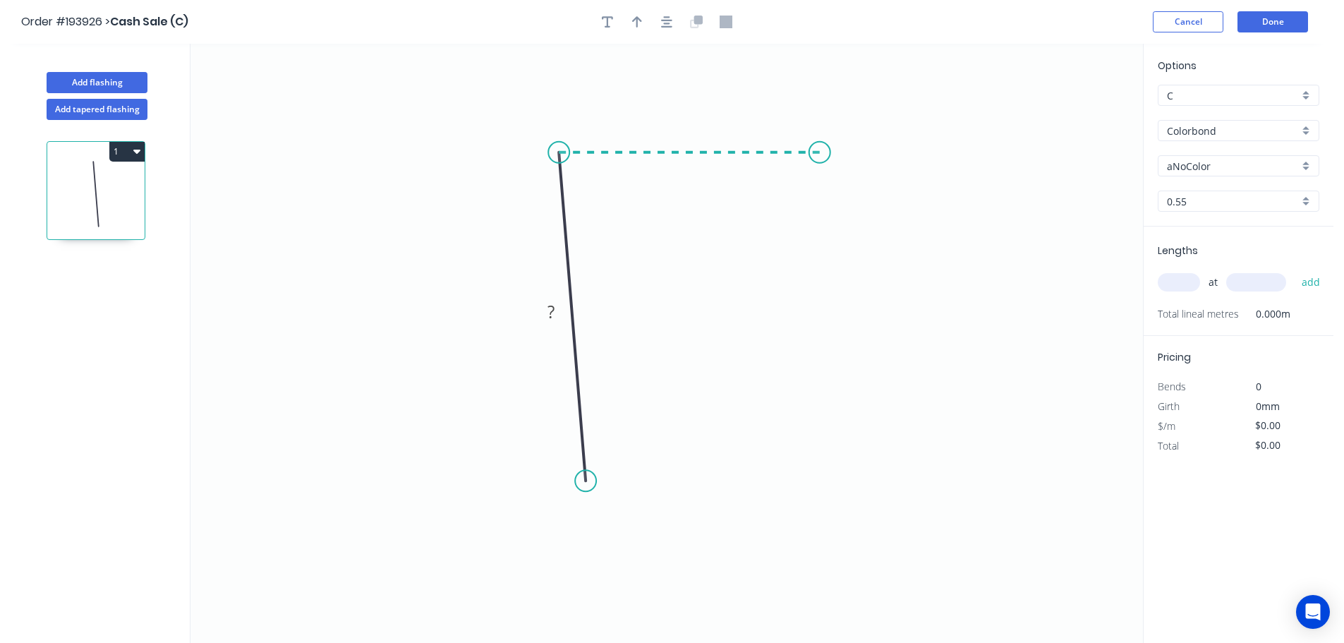
click at [824, 155] on icon "0 ?" at bounding box center [667, 343] width 953 height 599
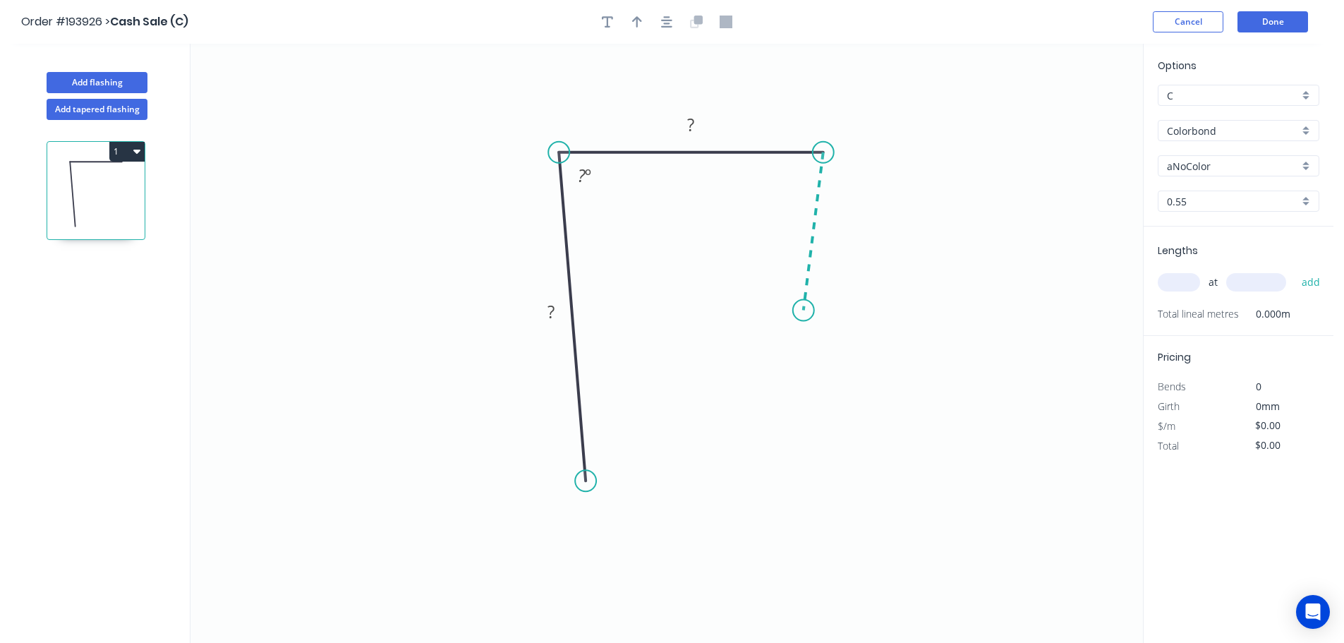
click at [804, 311] on icon "0 ? ? ? º" at bounding box center [667, 343] width 953 height 599
click at [837, 227] on tspan "?" at bounding box center [834, 226] width 7 height 23
type input "$12.89"
click at [631, 23] on button "button" at bounding box center [637, 21] width 21 height 21
drag, startPoint x: 1073, startPoint y: 114, endPoint x: 604, endPoint y: 109, distance: 468.7
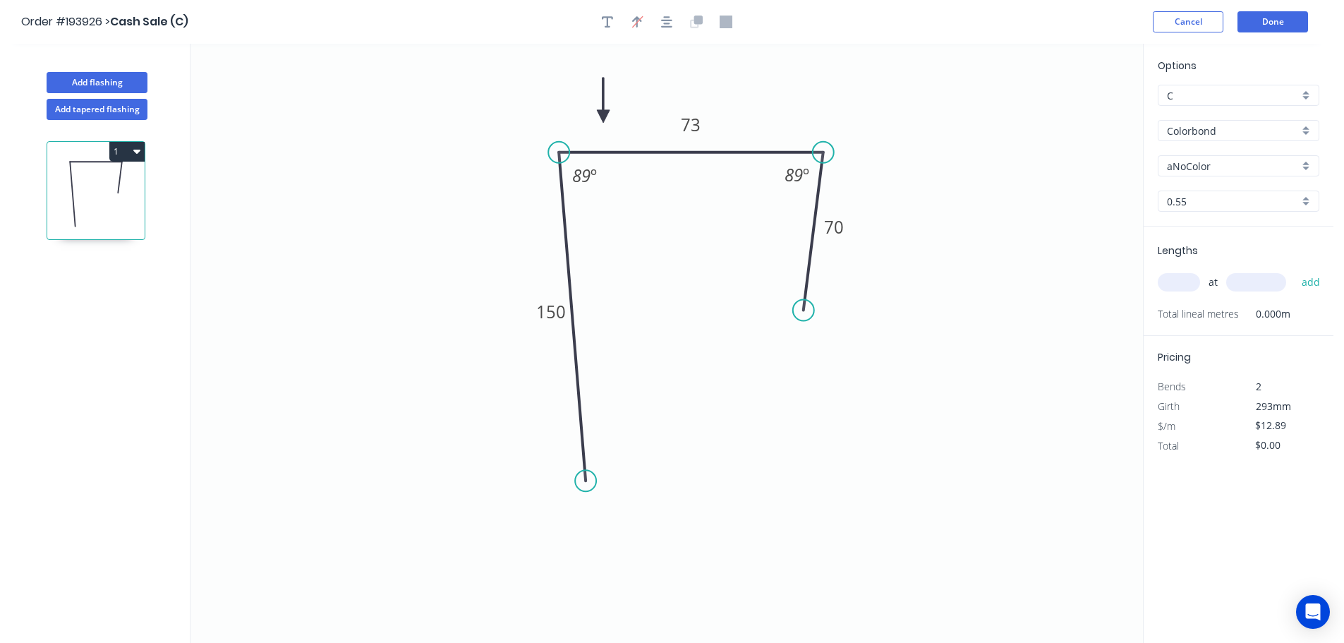
click at [601, 115] on icon at bounding box center [603, 100] width 13 height 45
click at [1223, 150] on div "Options C C Colorbond Colorbond Colorbond (Premium) Colorbond Coolmax Colorbond…" at bounding box center [1239, 142] width 190 height 169
click at [1244, 131] on input "Colorbond" at bounding box center [1233, 131] width 132 height 15
click at [1245, 182] on div "Stainless Steel 304" at bounding box center [1239, 179] width 160 height 25
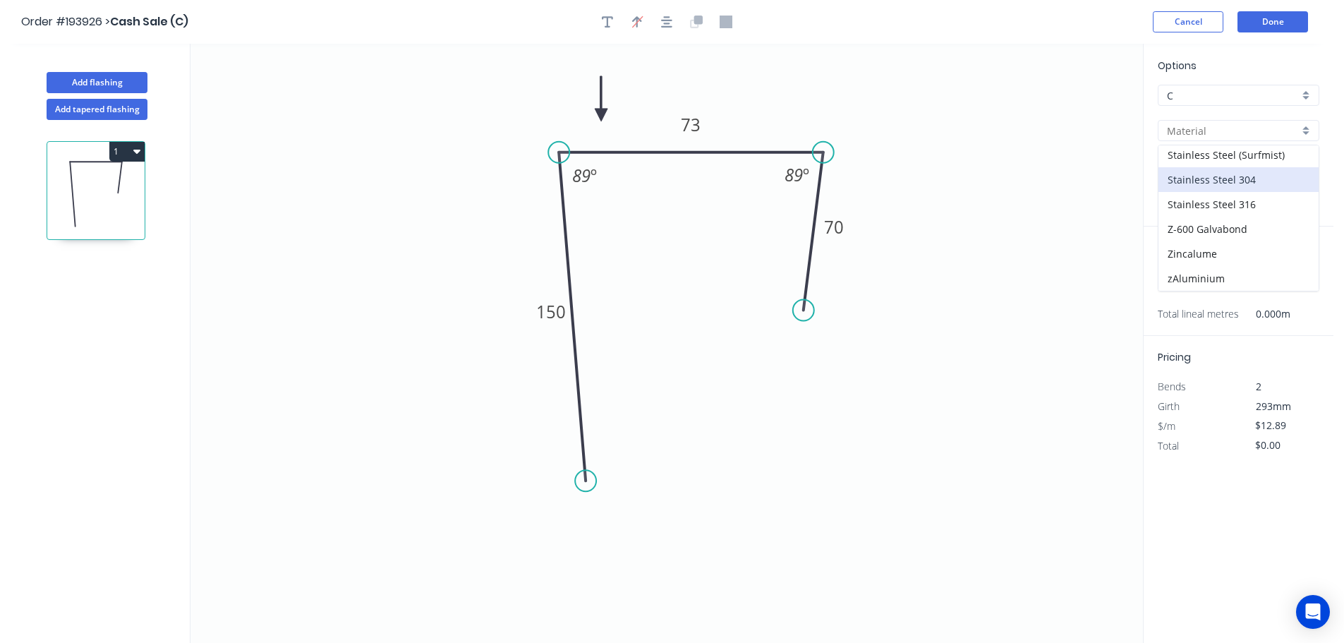
type input "Stainless Steel 304"
type input "2B"
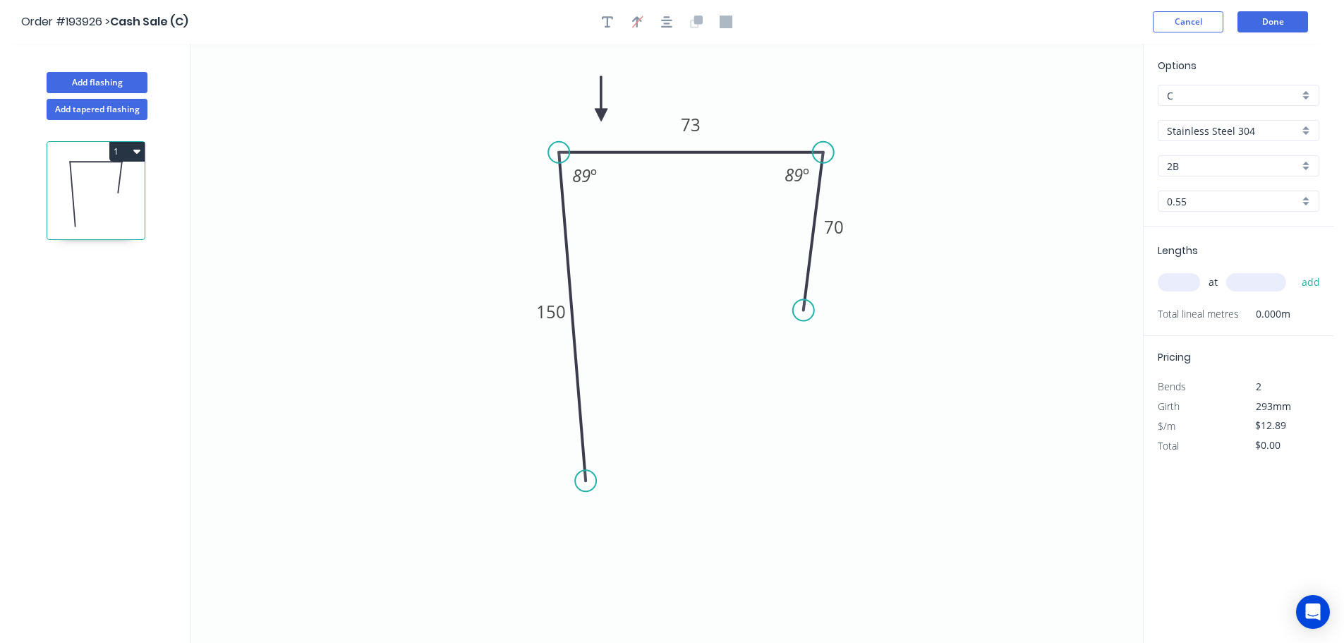
type input "$34.84"
click at [1224, 174] on div "2B" at bounding box center [1239, 165] width 162 height 21
click at [1179, 213] on div "No. 4" at bounding box center [1239, 217] width 160 height 25
type input "No. 4"
click at [1196, 199] on input "0.55" at bounding box center [1233, 201] width 132 height 15
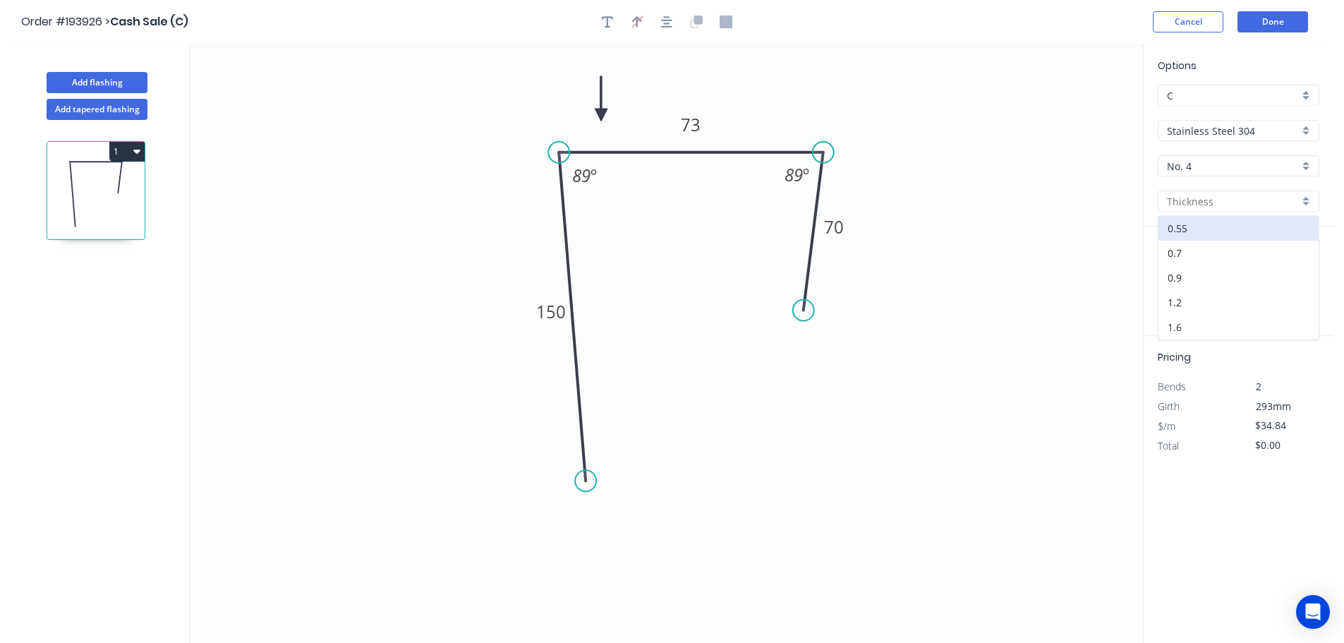
click at [1193, 320] on div "1.6" at bounding box center [1239, 327] width 160 height 25
type input "1.6"
type input "$1.00"
click at [1184, 289] on input "text" at bounding box center [1179, 282] width 42 height 18
type input "4"
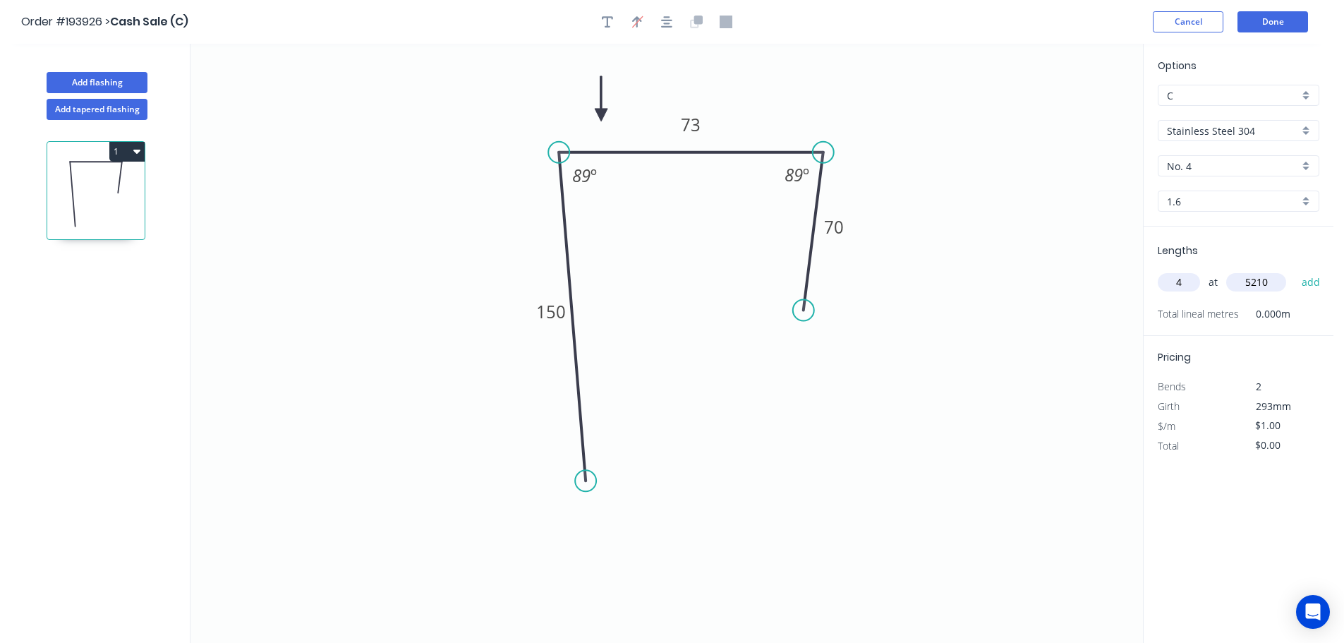
type input "5210"
click at [1295, 270] on button "add" at bounding box center [1311, 282] width 33 height 24
type input "$20.84"
type input "4"
type input "4250"
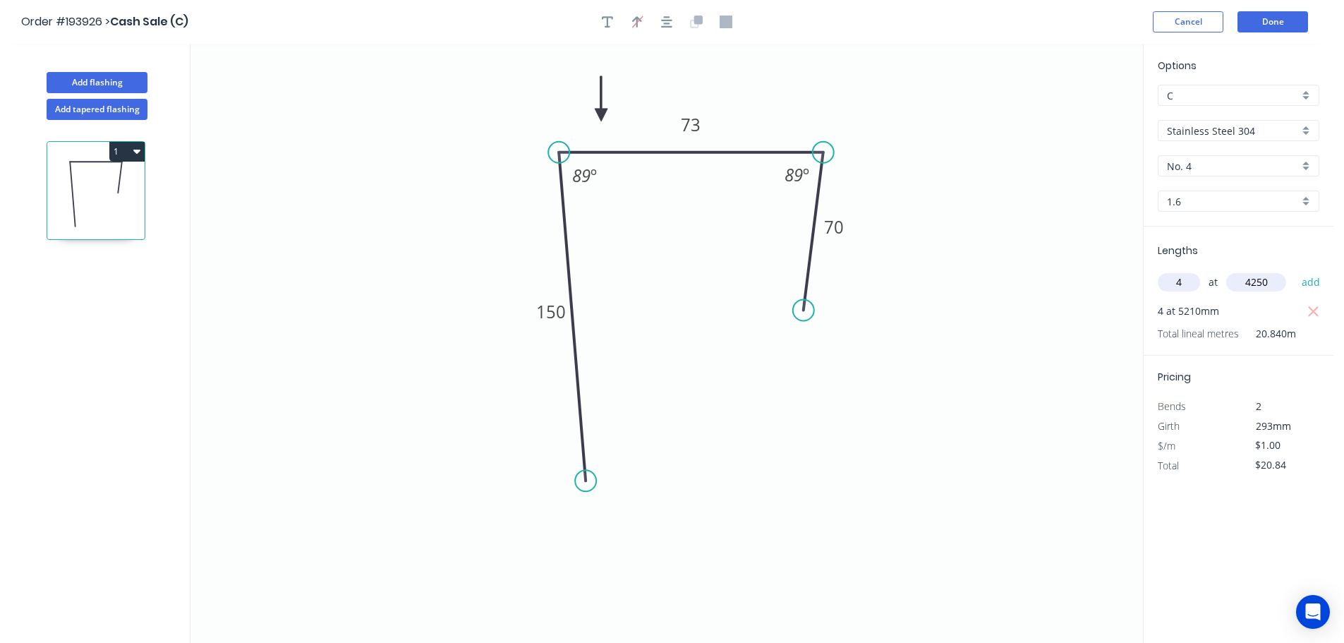
click at [1295, 270] on button "add" at bounding box center [1311, 282] width 33 height 24
type input "$37.84"
click at [1037, 330] on icon "0 150 73 70 89 º 89 º" at bounding box center [667, 343] width 953 height 599
type input "3"
type input "3250"
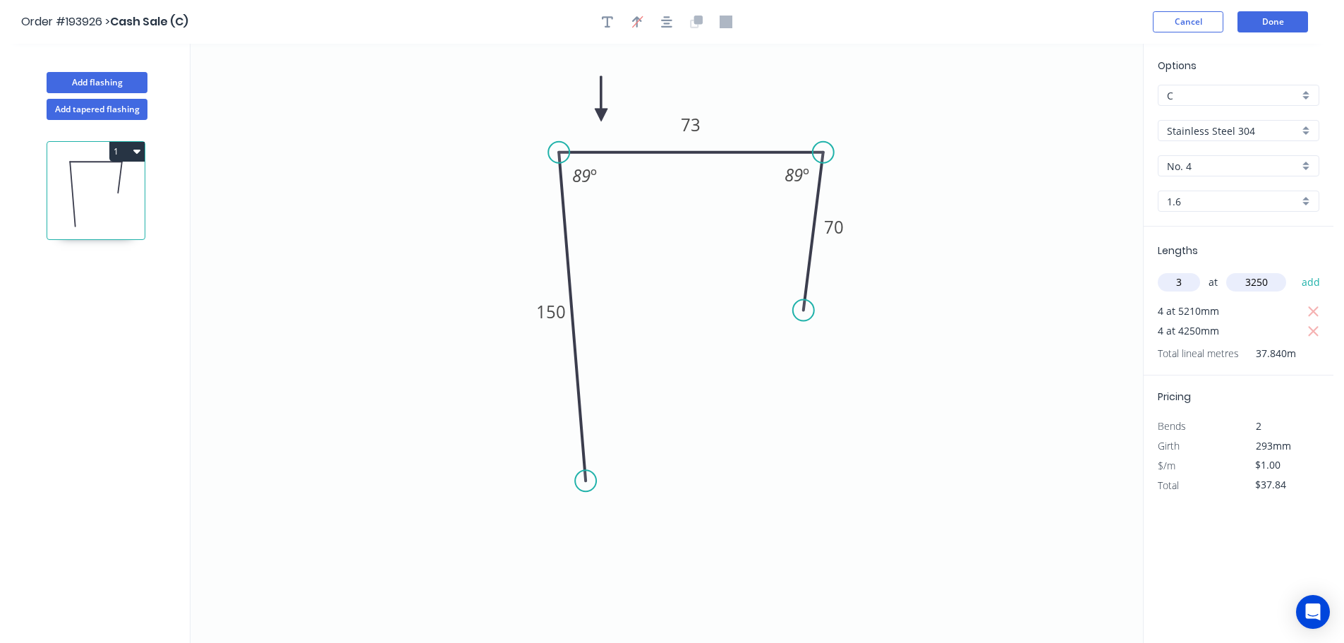
click at [1295, 270] on button "add" at bounding box center [1311, 282] width 33 height 24
type input "$47.59"
click at [1237, 193] on div "1.6" at bounding box center [1239, 201] width 162 height 21
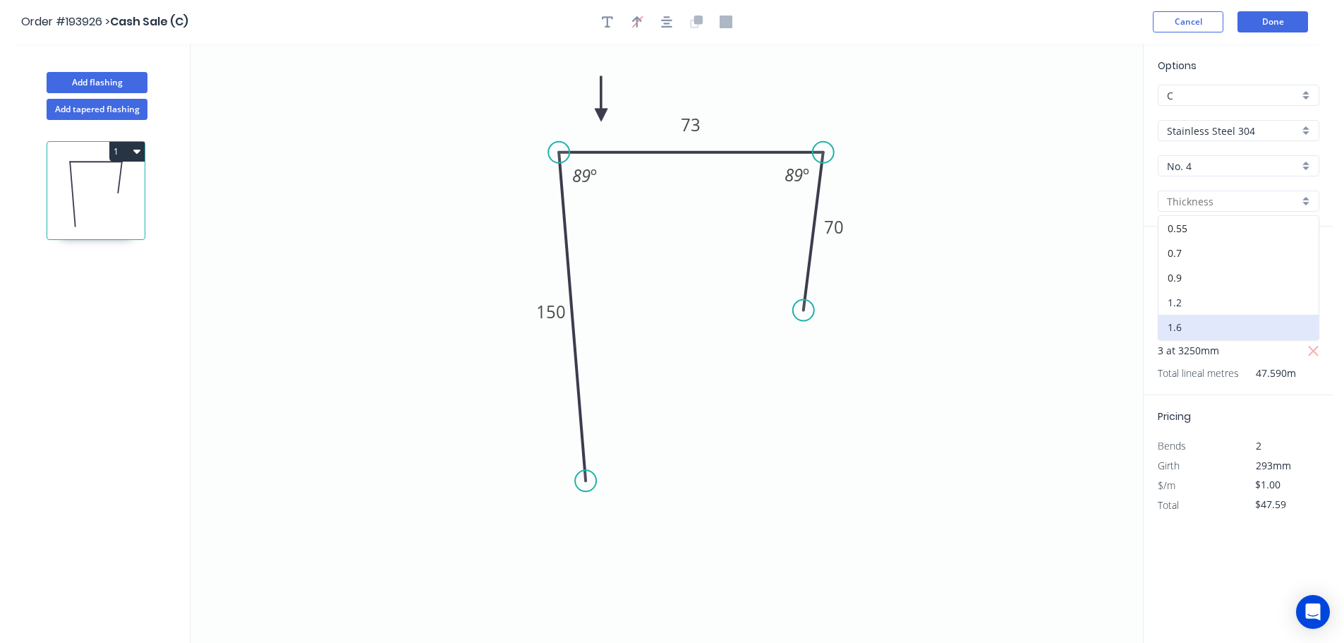
click at [1205, 302] on div "1.2" at bounding box center [1239, 302] width 160 height 25
type input "1.2"
type input "$70.02"
type input "$3,332.25"
click at [1207, 203] on input "1.2" at bounding box center [1233, 201] width 132 height 15
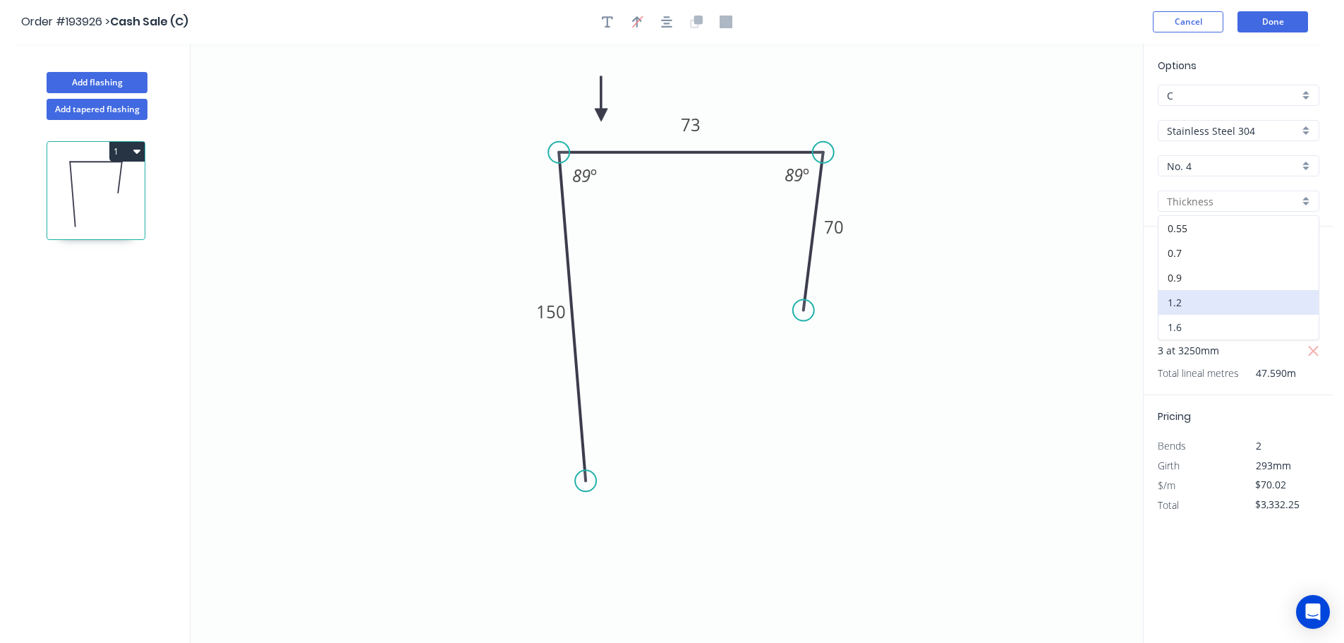
click at [1202, 335] on div "1.6" at bounding box center [1239, 327] width 160 height 25
type input "1.6"
type input "$1.00"
type input "$47.59"
click at [1271, 486] on input "$1.00" at bounding box center [1280, 485] width 48 height 20
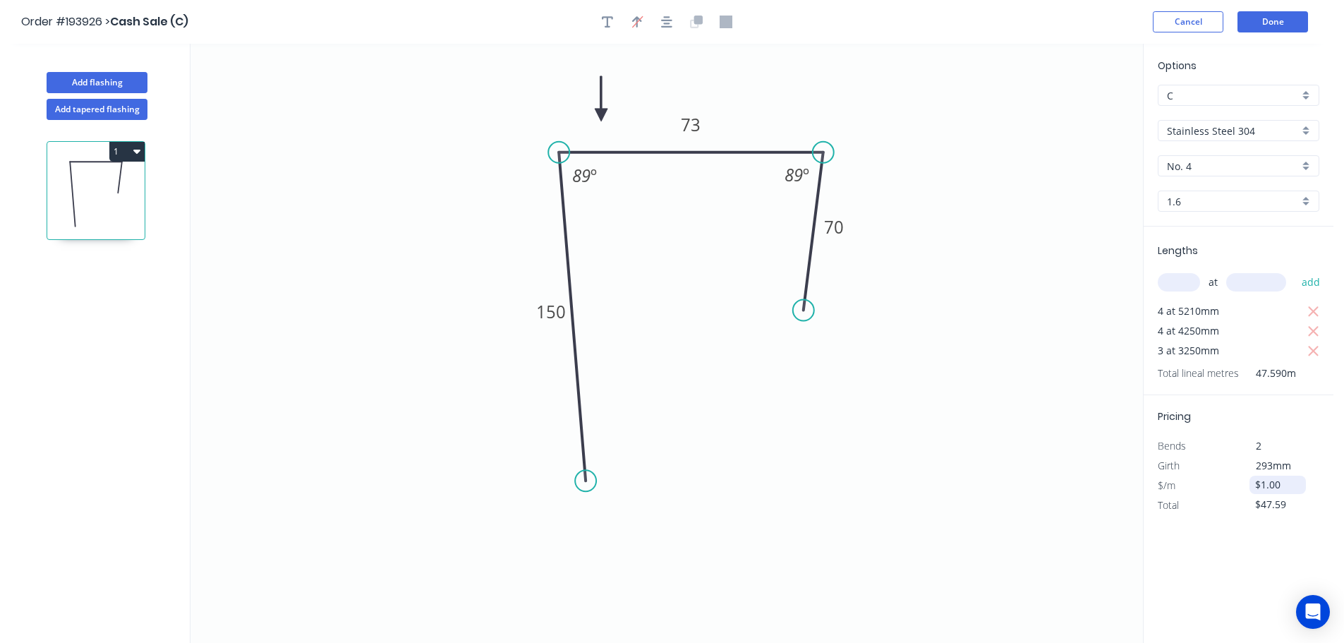
click at [1278, 481] on input "$1.00" at bounding box center [1280, 485] width 48 height 20
type input "$93.36"
type input "$4,443.00"
click at [1205, 570] on div "Options C C Stainless Steel 304 Stainless Steel 304 No. 4 No. 4 1.6 1.6 Lengths…" at bounding box center [1238, 344] width 191 height 601
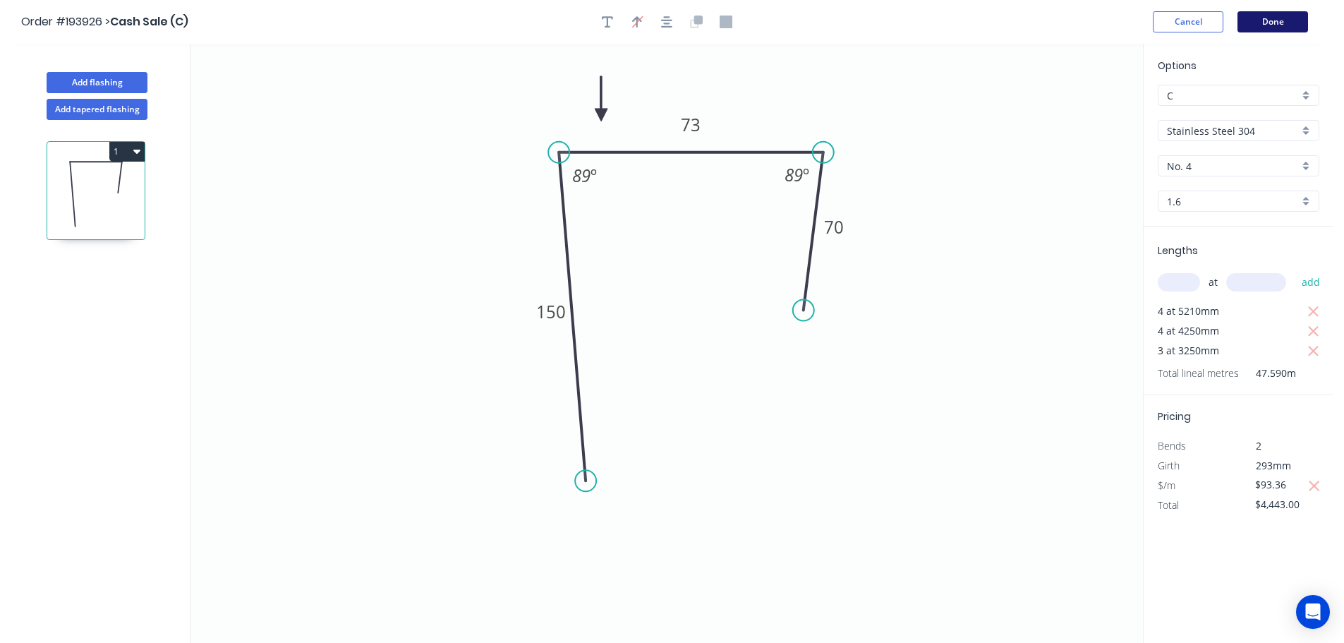
click at [1277, 25] on button "Done" at bounding box center [1273, 21] width 71 height 21
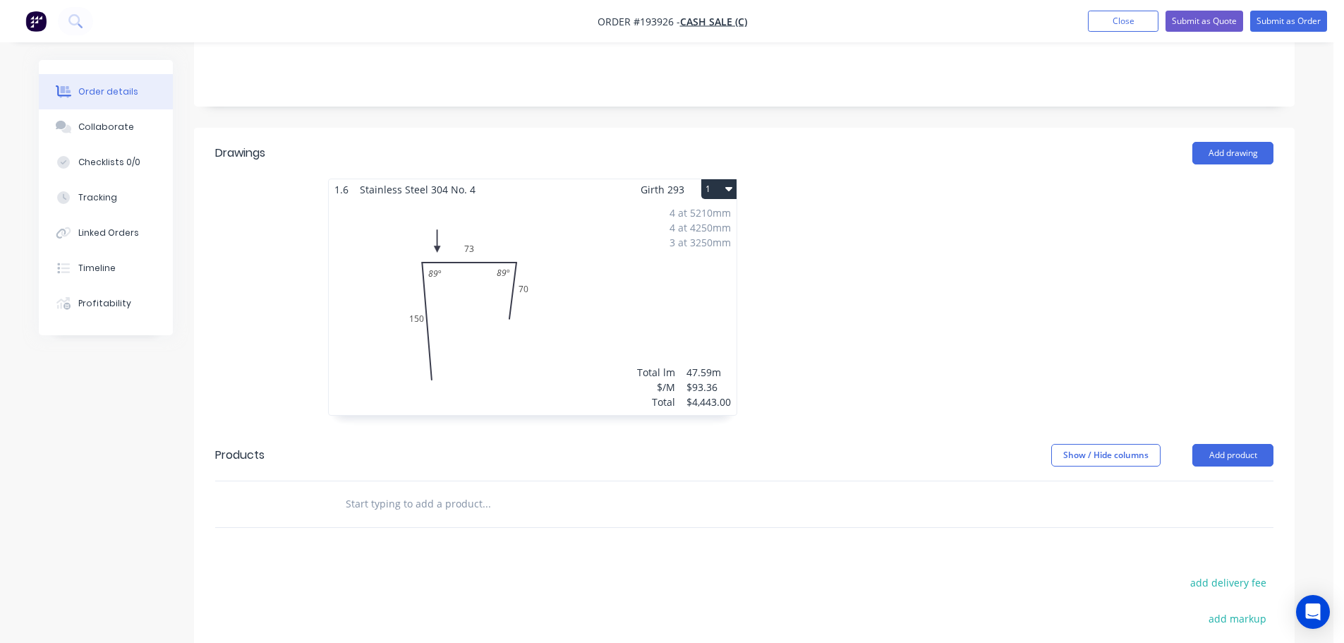
scroll to position [282, 0]
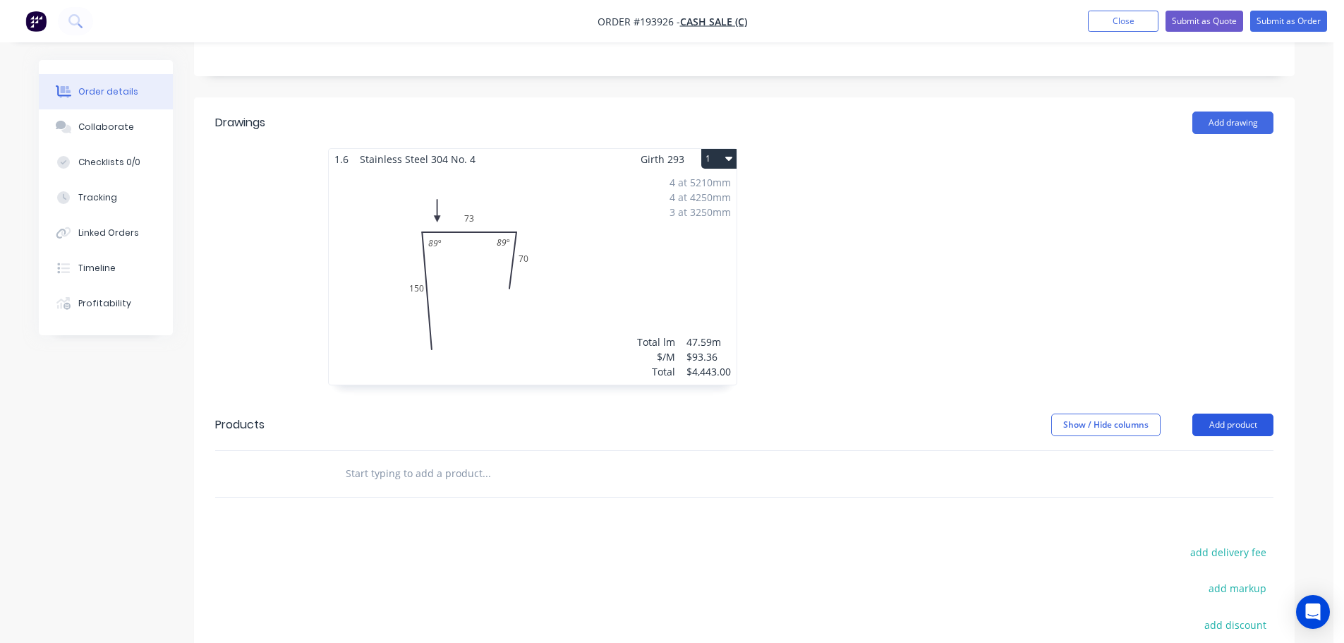
click at [1237, 434] on button "Add product" at bounding box center [1233, 425] width 81 height 23
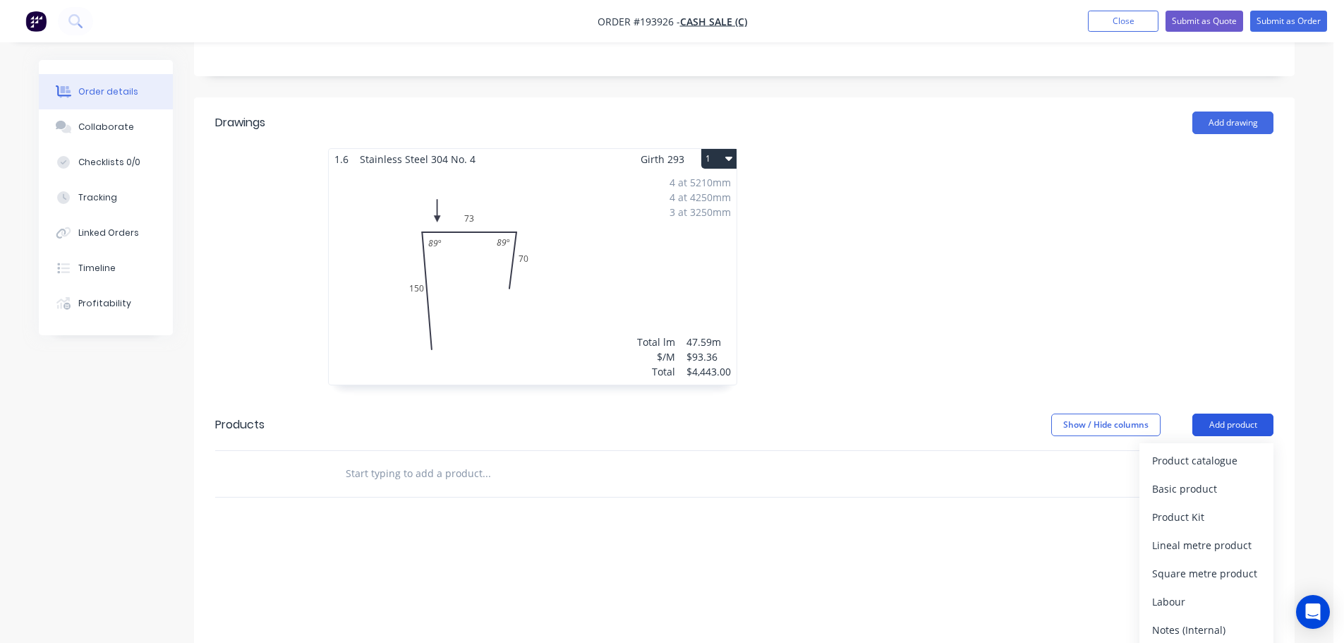
click at [1200, 452] on div "Product catalogue" at bounding box center [1207, 460] width 109 height 20
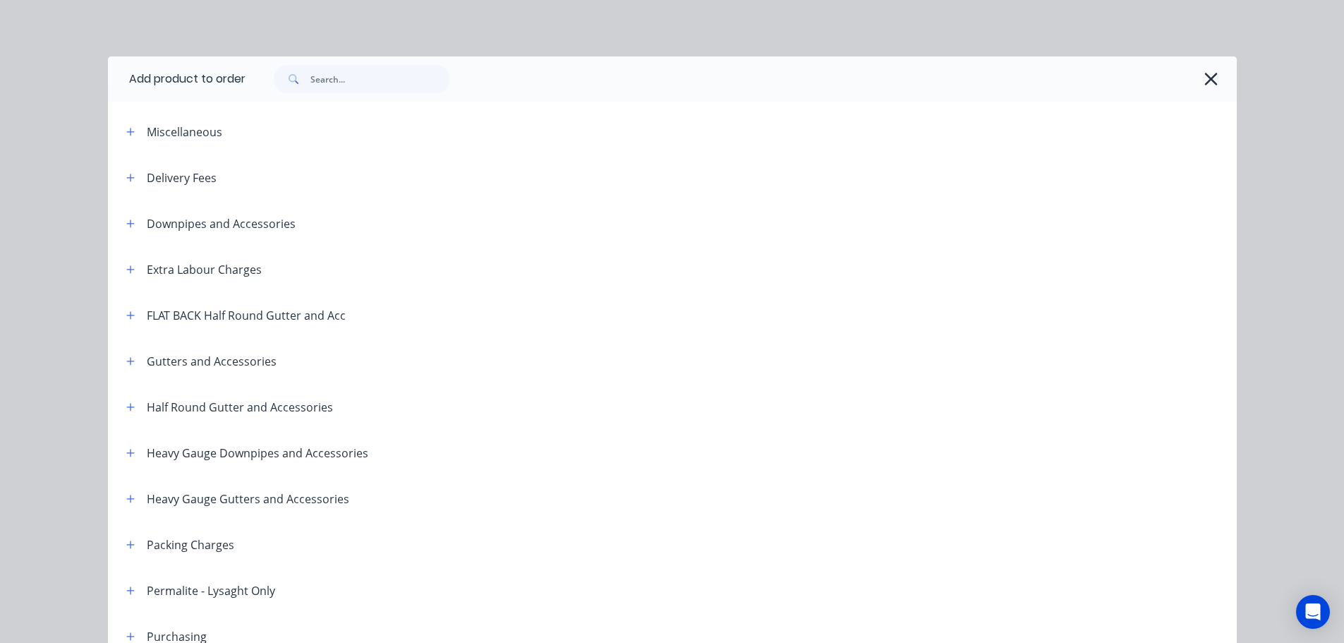
click at [108, 180] on header "Delivery Fees" at bounding box center [672, 178] width 1129 height 46
click at [122, 180] on button "button" at bounding box center [131, 178] width 18 height 18
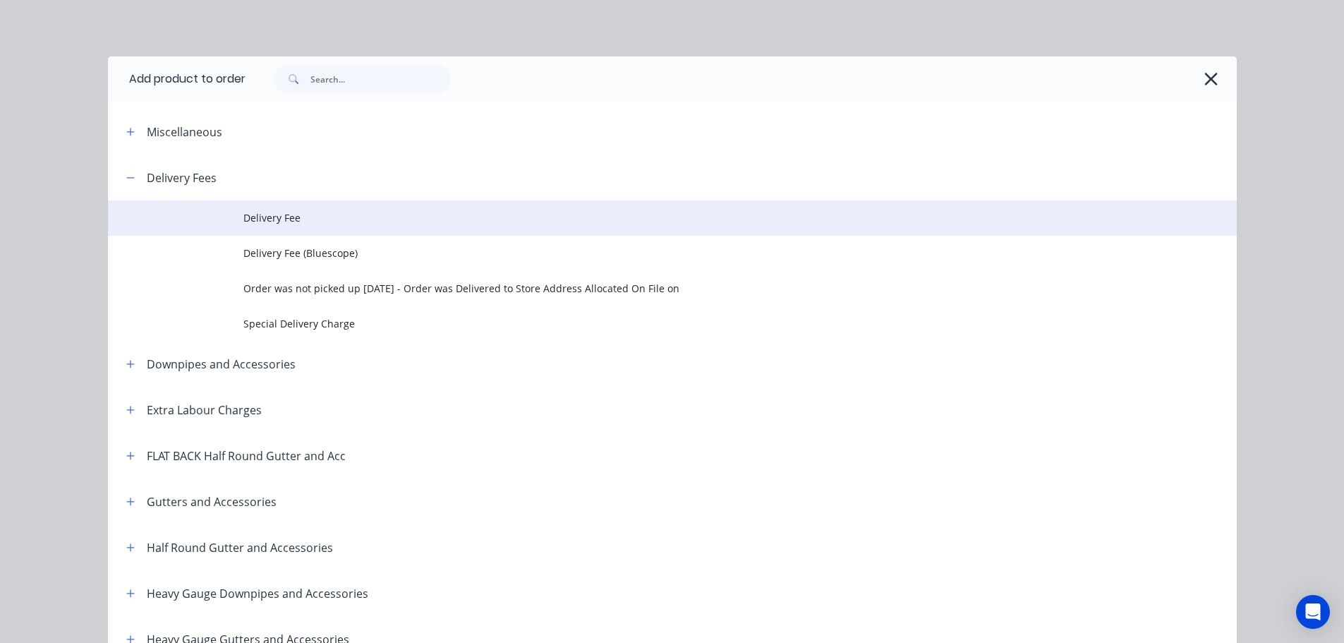
click at [279, 219] on span "Delivery Fee" at bounding box center [640, 217] width 795 height 15
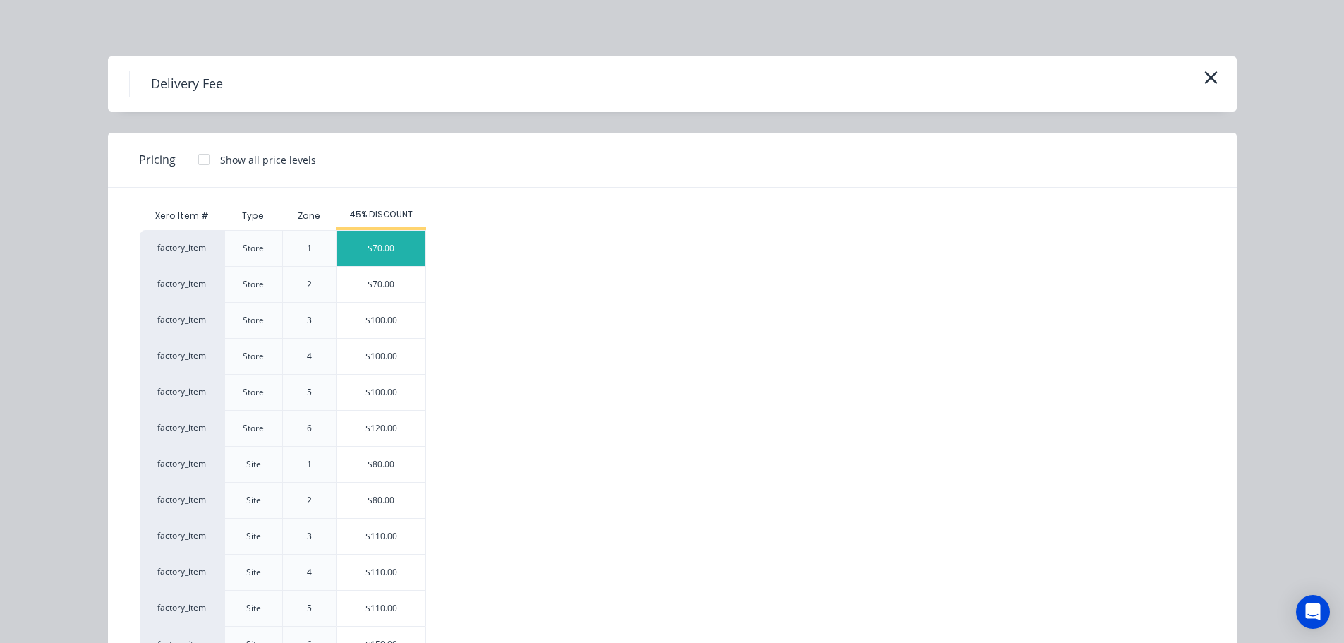
click at [385, 256] on div "$70.00" at bounding box center [381, 248] width 89 height 35
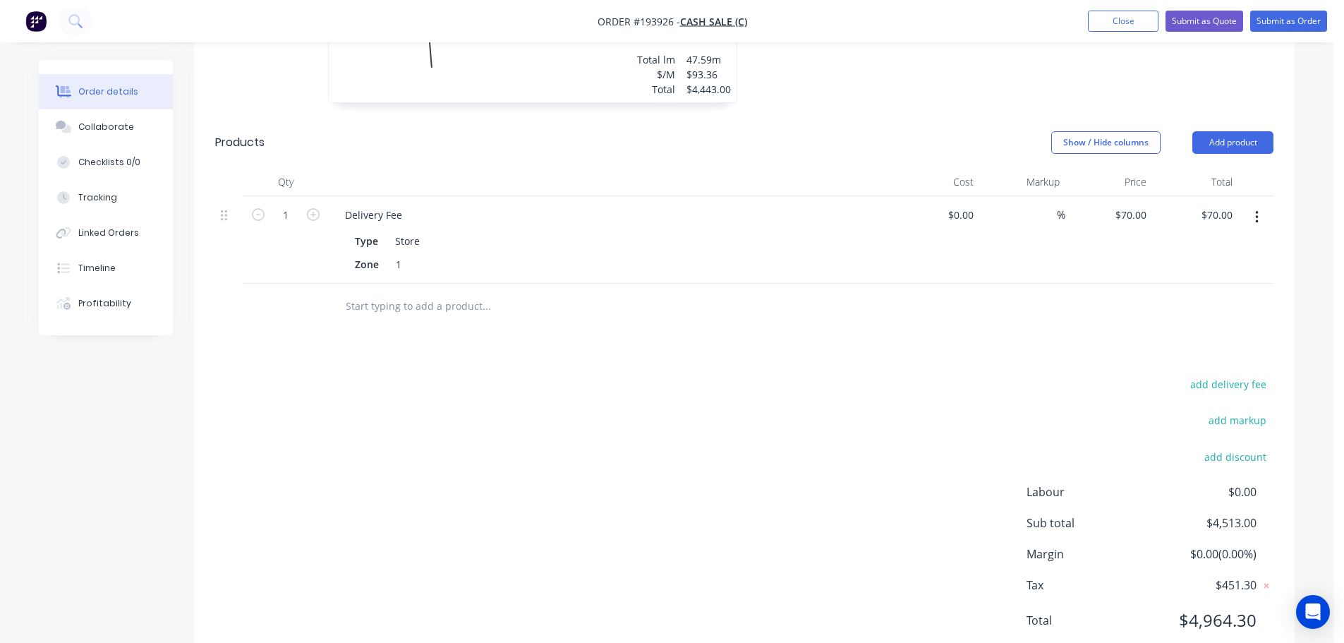
scroll to position [141, 0]
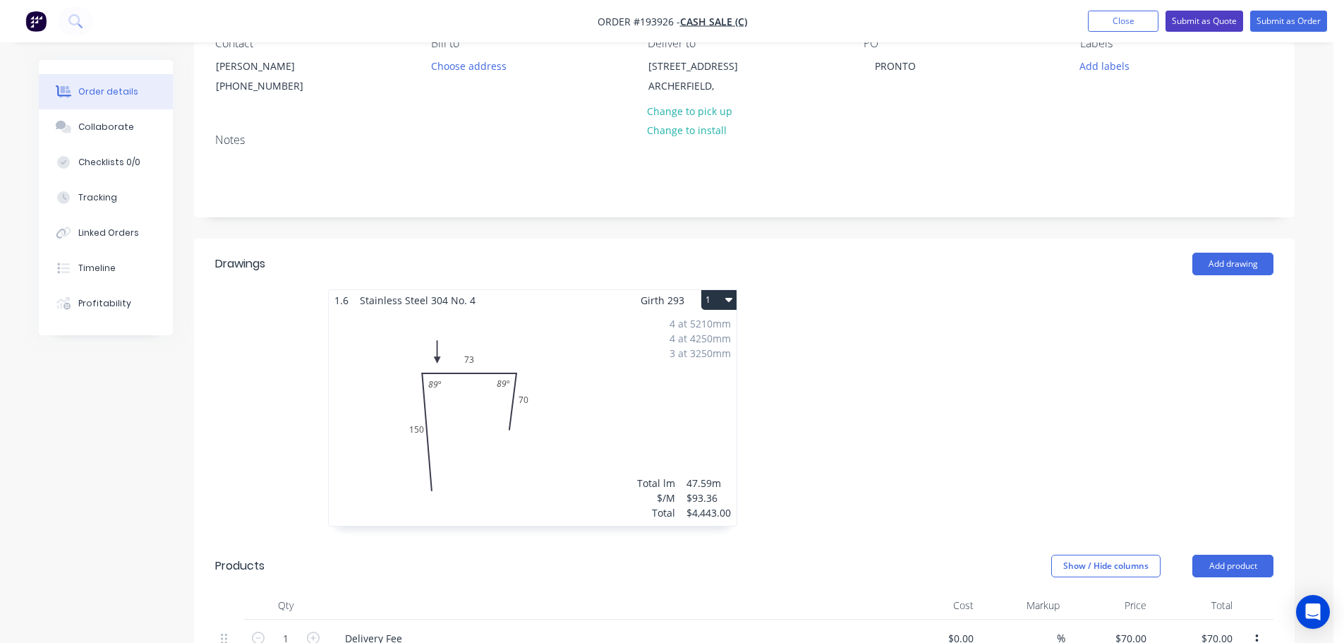
click at [1213, 16] on button "Submit as Quote" at bounding box center [1205, 21] width 78 height 21
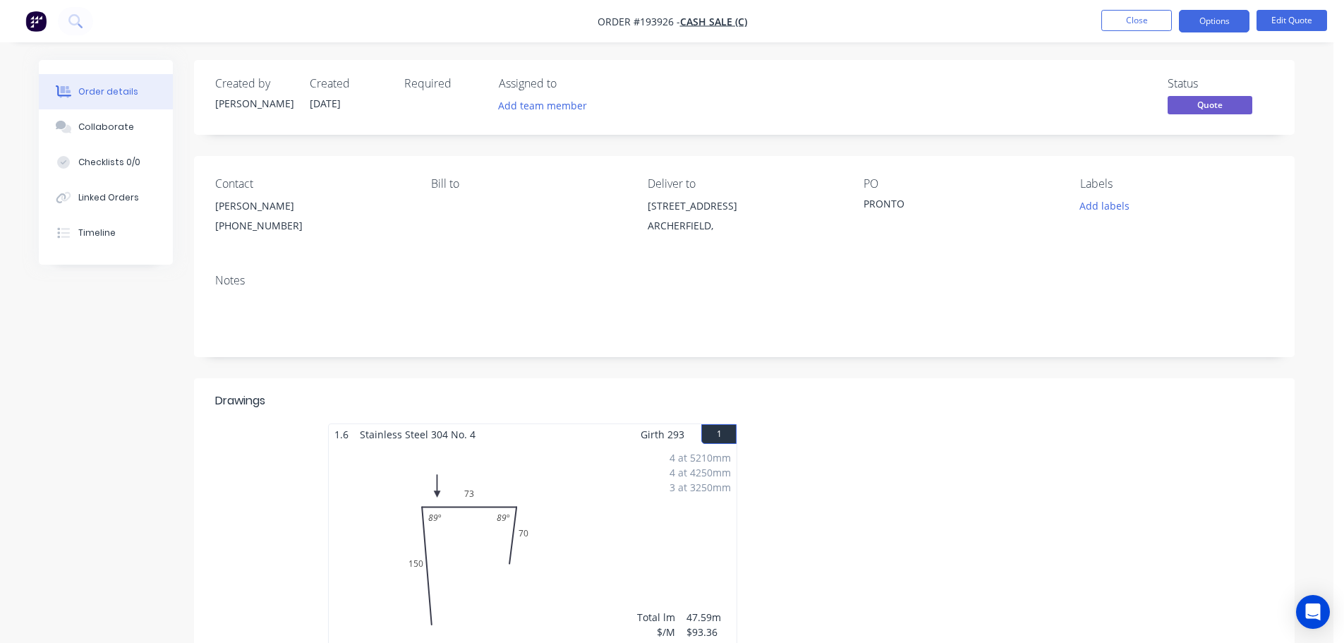
click at [1203, 23] on button "Options" at bounding box center [1214, 21] width 71 height 23
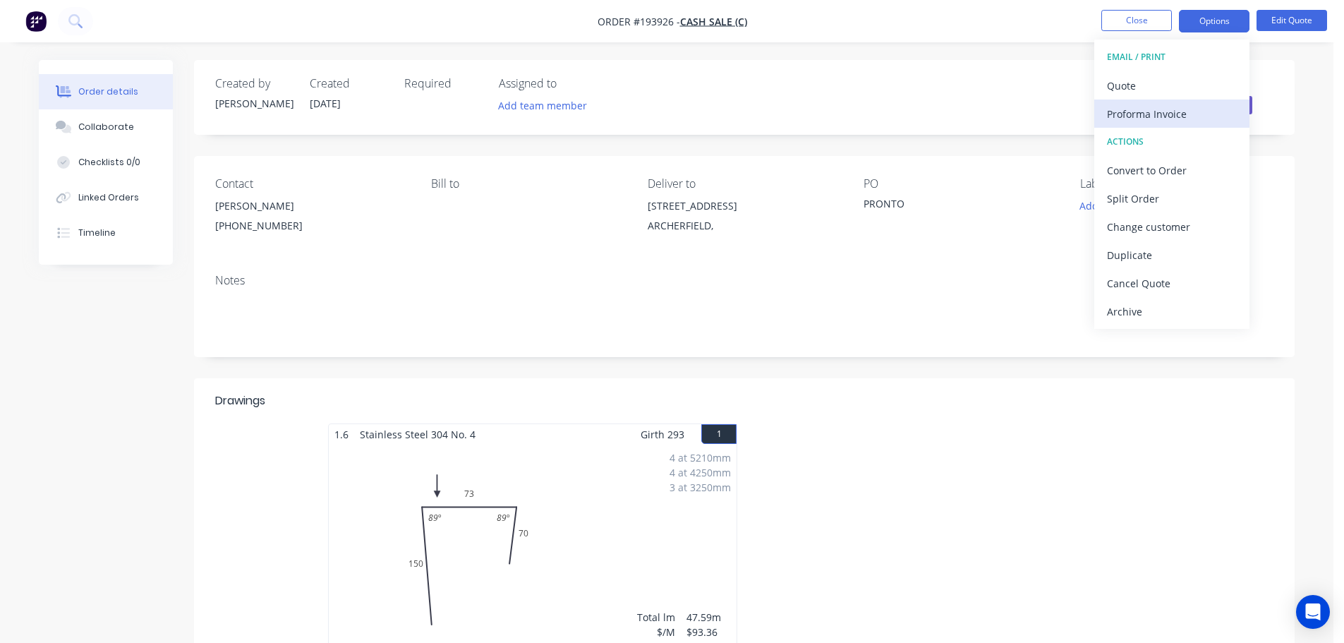
click at [1155, 121] on div "Proforma Invoice" at bounding box center [1172, 114] width 130 height 20
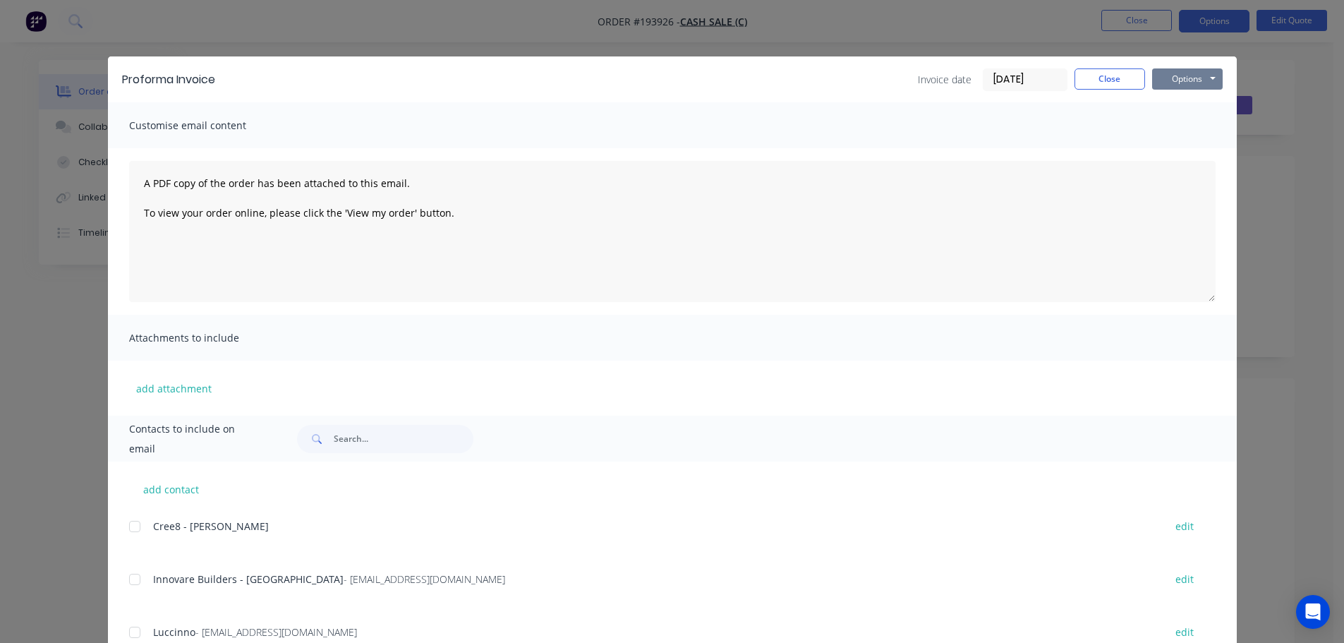
click at [1186, 84] on button "Options" at bounding box center [1188, 78] width 71 height 21
click at [1183, 121] on button "Print" at bounding box center [1198, 127] width 90 height 23
drag, startPoint x: 1087, startPoint y: 79, endPoint x: 1121, endPoint y: 73, distance: 34.5
click at [1087, 79] on button "Close" at bounding box center [1110, 78] width 71 height 21
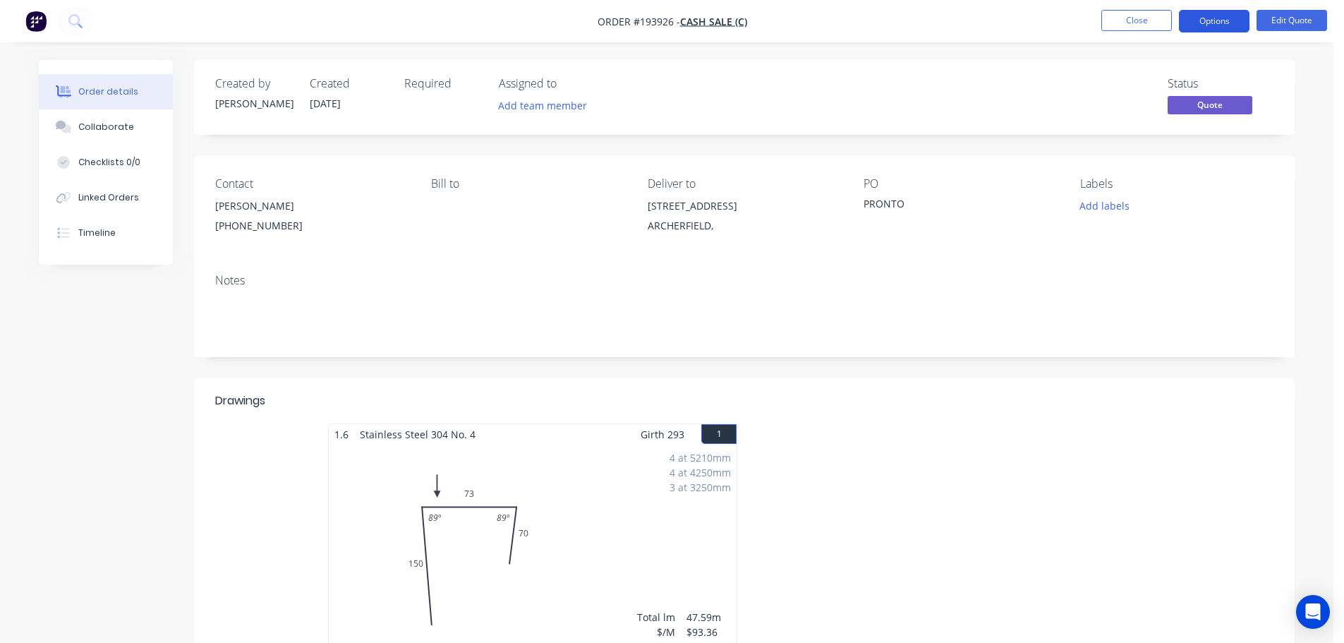
click at [1203, 18] on button "Options" at bounding box center [1214, 21] width 71 height 23
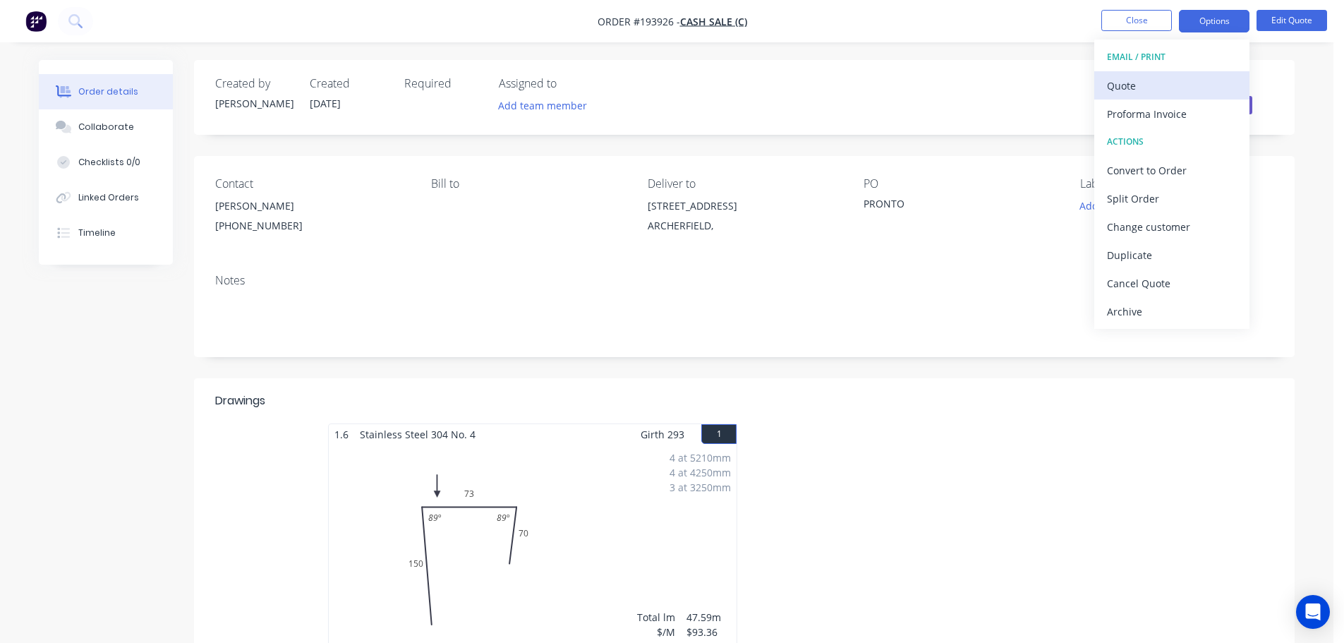
click at [1161, 90] on div "Quote" at bounding box center [1172, 86] width 130 height 20
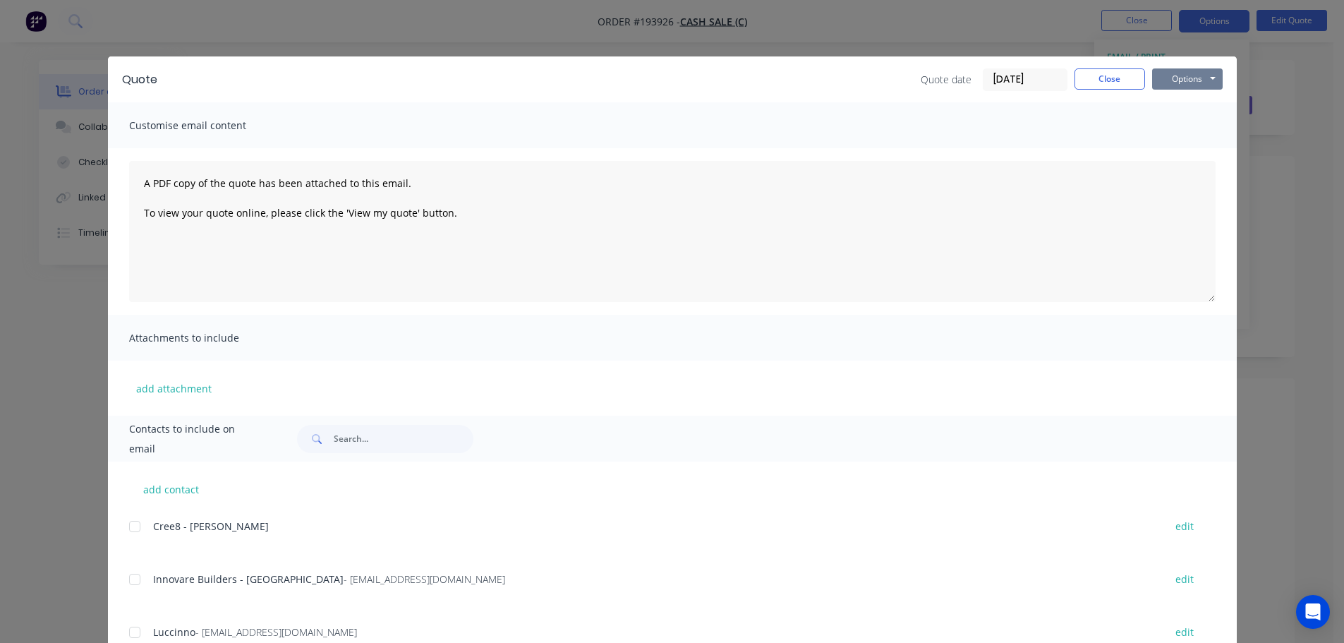
click at [1181, 87] on button "Options" at bounding box center [1188, 78] width 71 height 21
click at [1186, 134] on button "Print" at bounding box center [1198, 127] width 90 height 23
drag, startPoint x: 1137, startPoint y: 82, endPoint x: 1147, endPoint y: 36, distance: 46.9
click at [1136, 82] on button "Close" at bounding box center [1110, 78] width 71 height 21
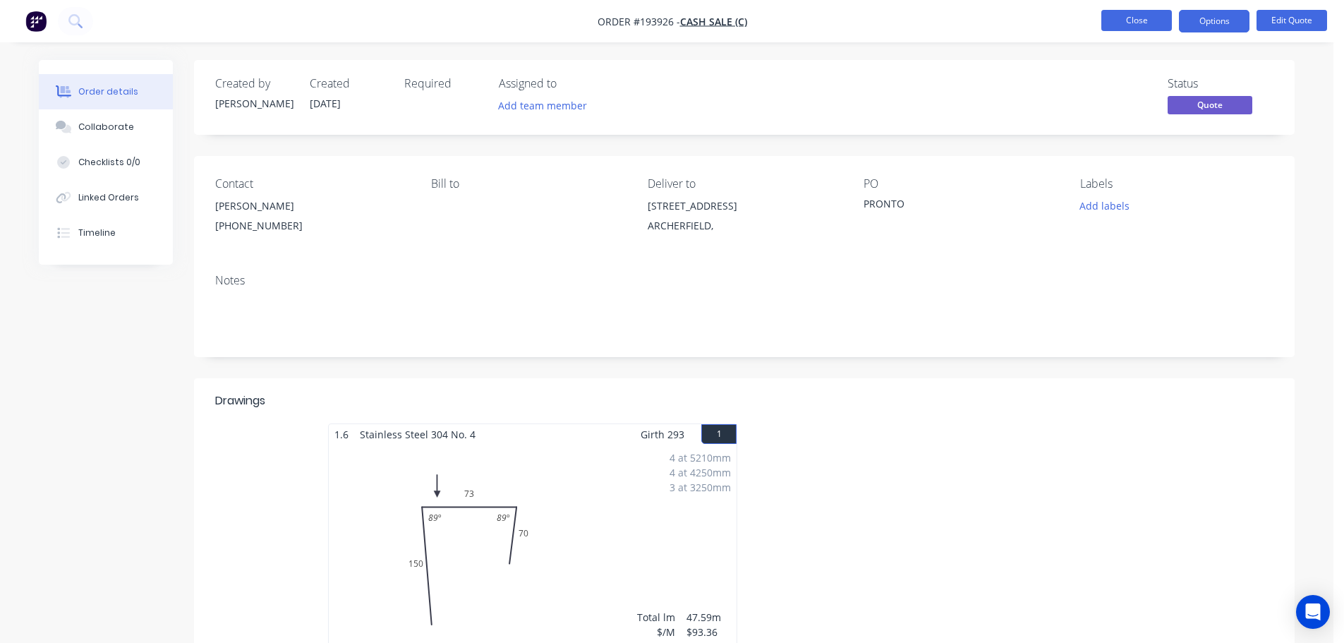
click at [1145, 21] on button "Close" at bounding box center [1137, 20] width 71 height 21
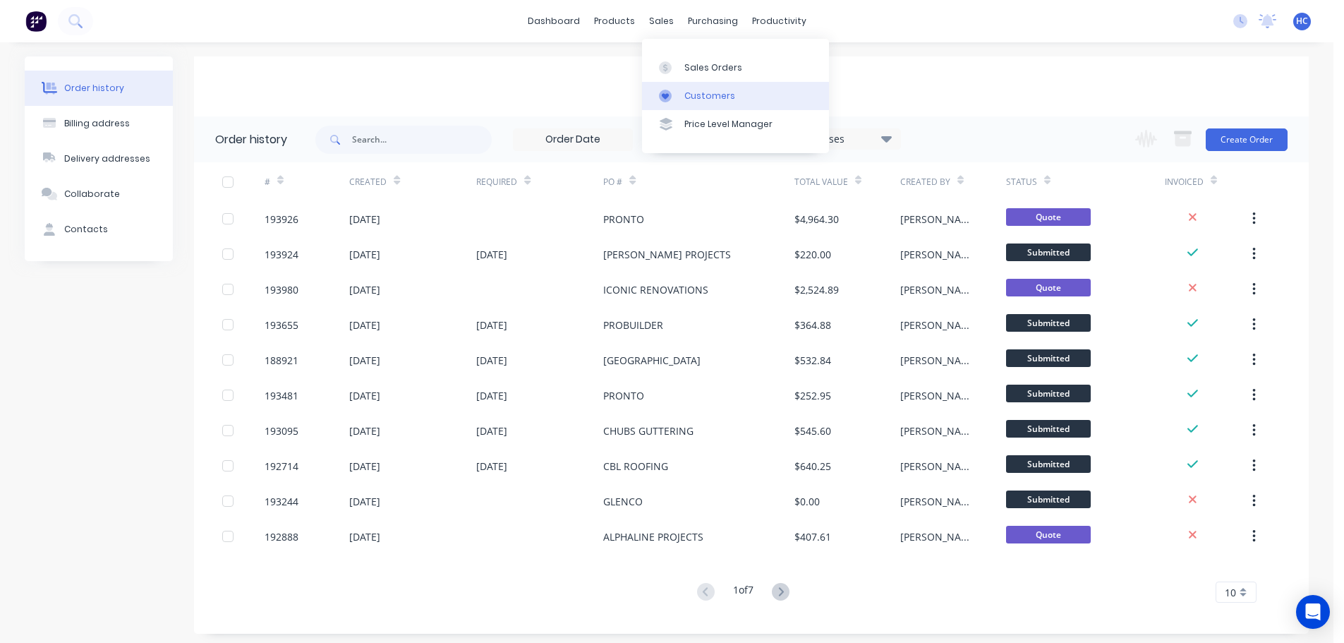
click at [704, 102] on div "Customers" at bounding box center [710, 96] width 51 height 13
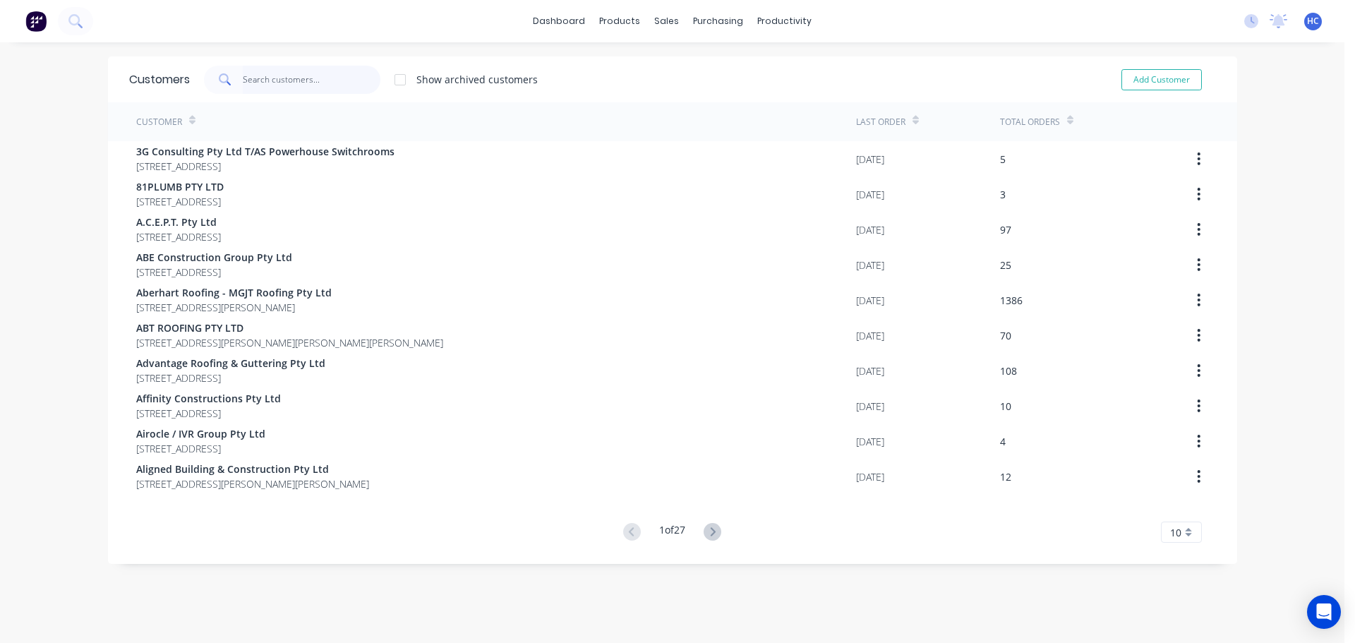
click at [338, 85] on input "text" at bounding box center [312, 80] width 138 height 28
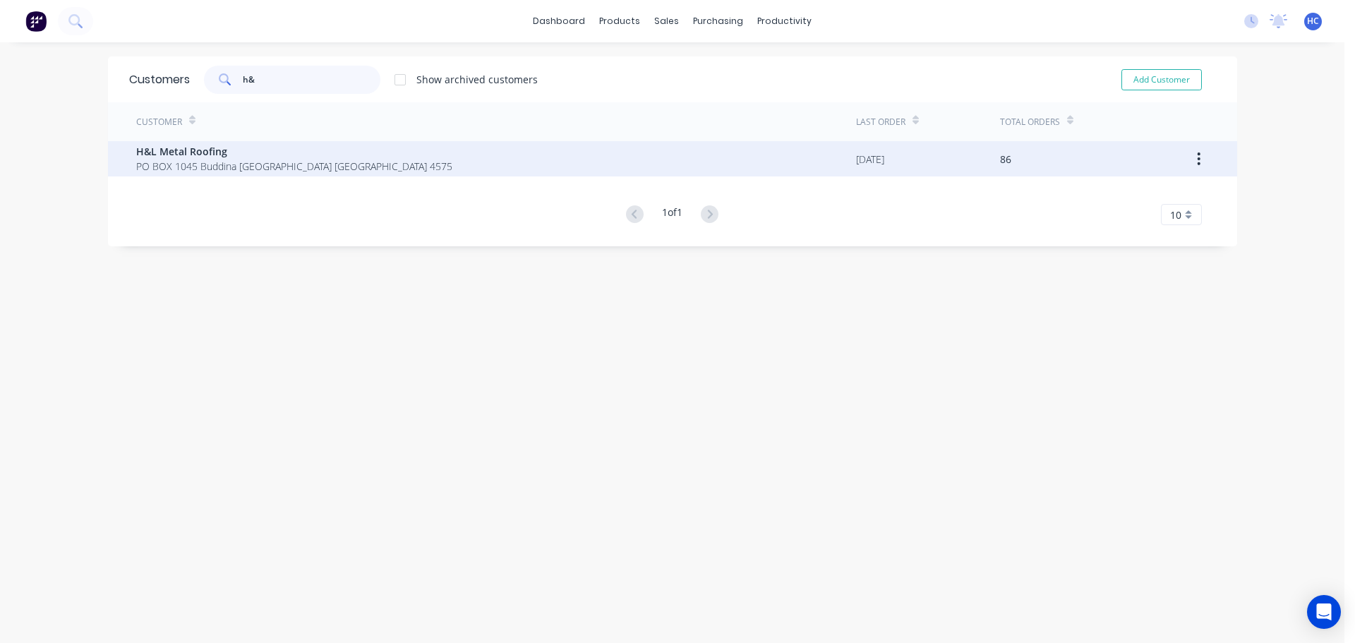
type input "h&"
click at [205, 155] on span "H&L Metal Roofing" at bounding box center [294, 151] width 316 height 15
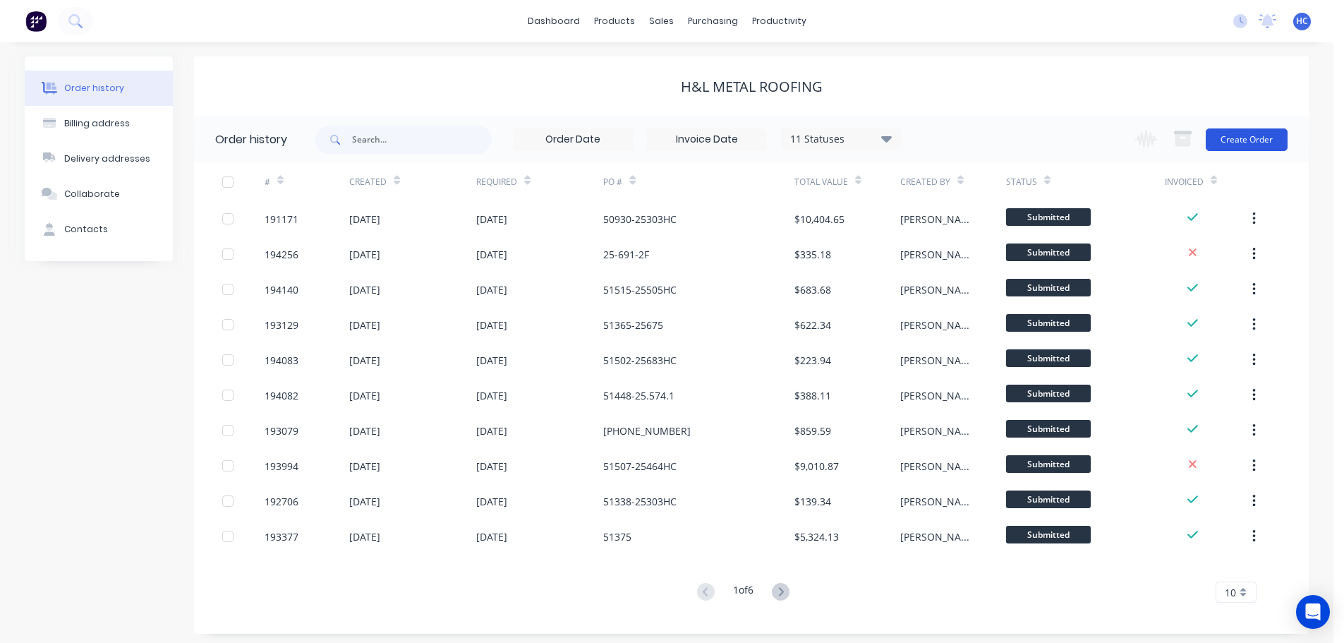
click at [1245, 129] on button "Create Order" at bounding box center [1247, 139] width 82 height 23
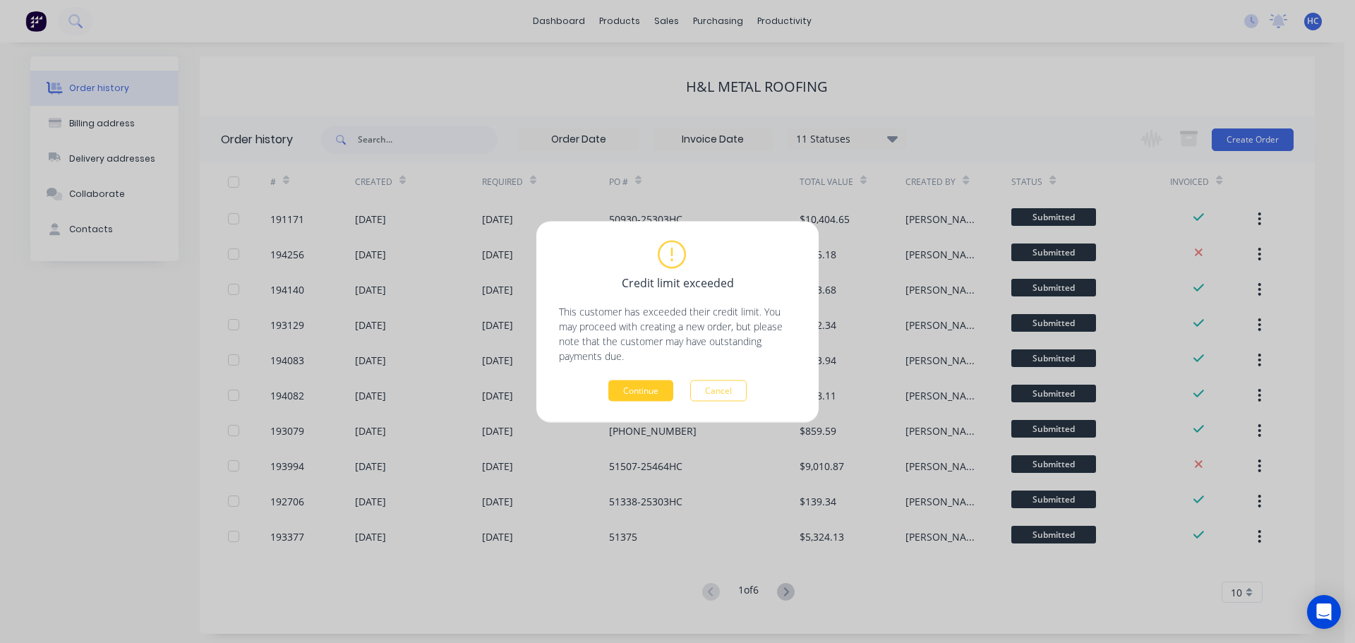
click at [618, 397] on button "Continue" at bounding box center [640, 390] width 65 height 21
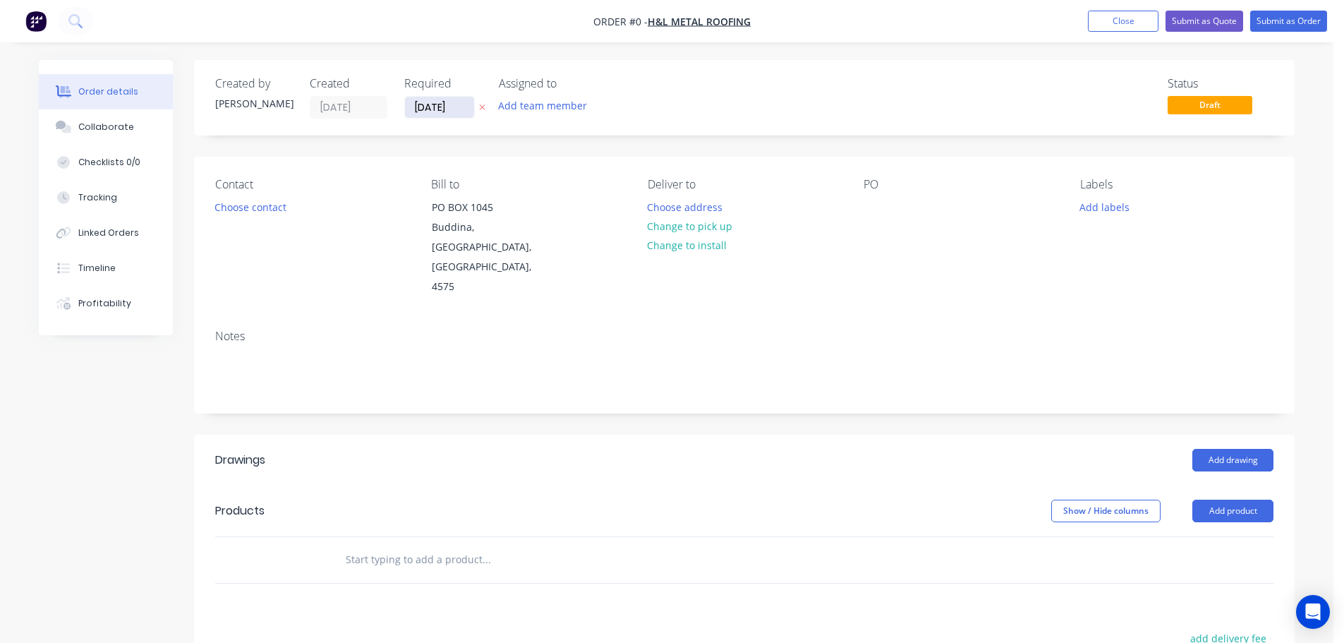
click at [435, 102] on input "[DATE]" at bounding box center [439, 107] width 69 height 21
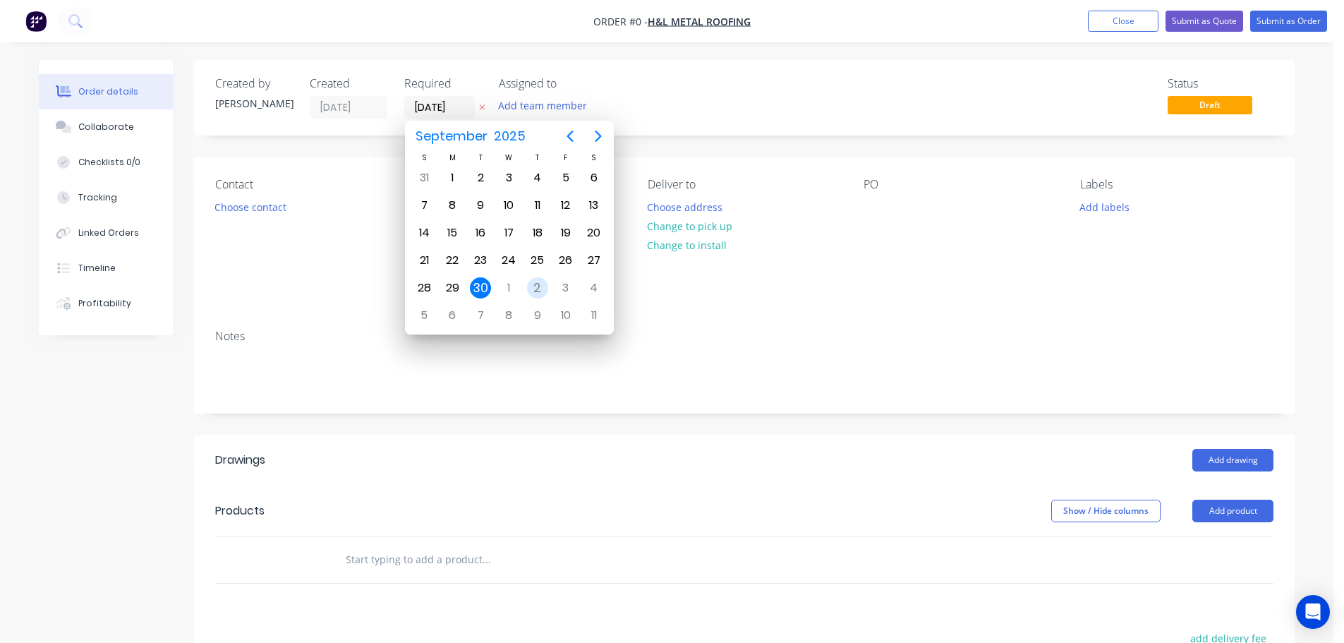
click at [543, 290] on div "2" at bounding box center [537, 287] width 21 height 21
type input "[DATE]"
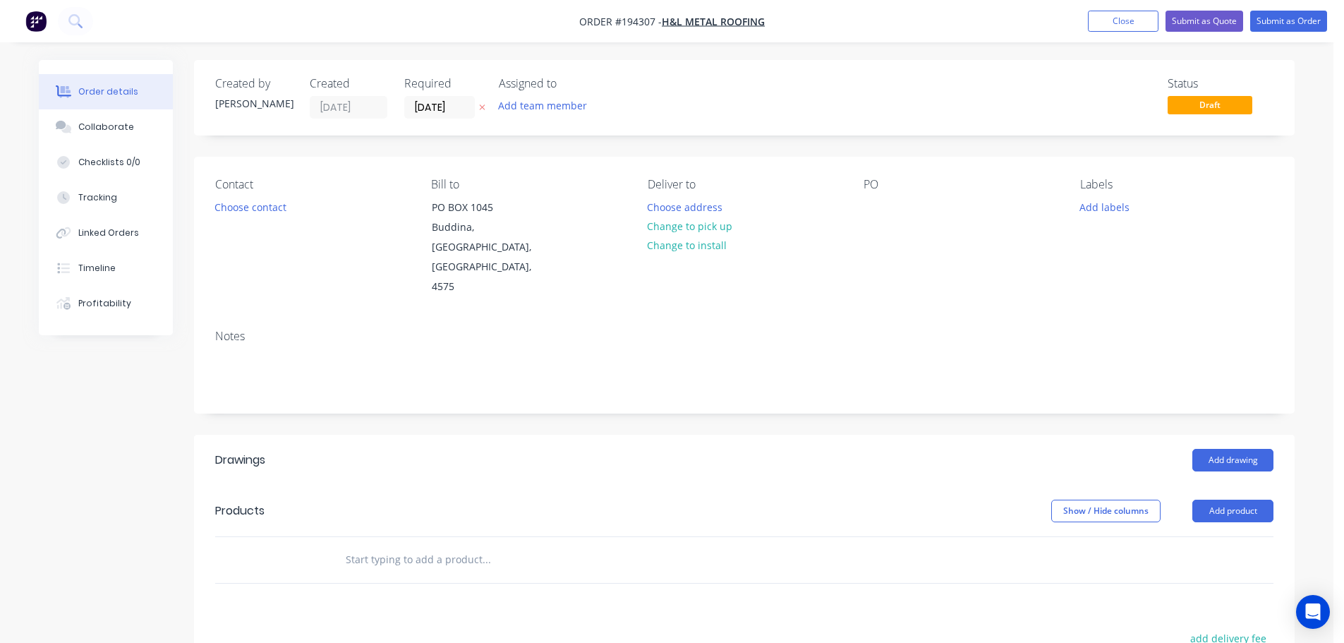
click at [273, 194] on div "Contact Choose contact" at bounding box center [311, 237] width 193 height 119
click at [249, 206] on button "Choose contact" at bounding box center [250, 206] width 87 height 19
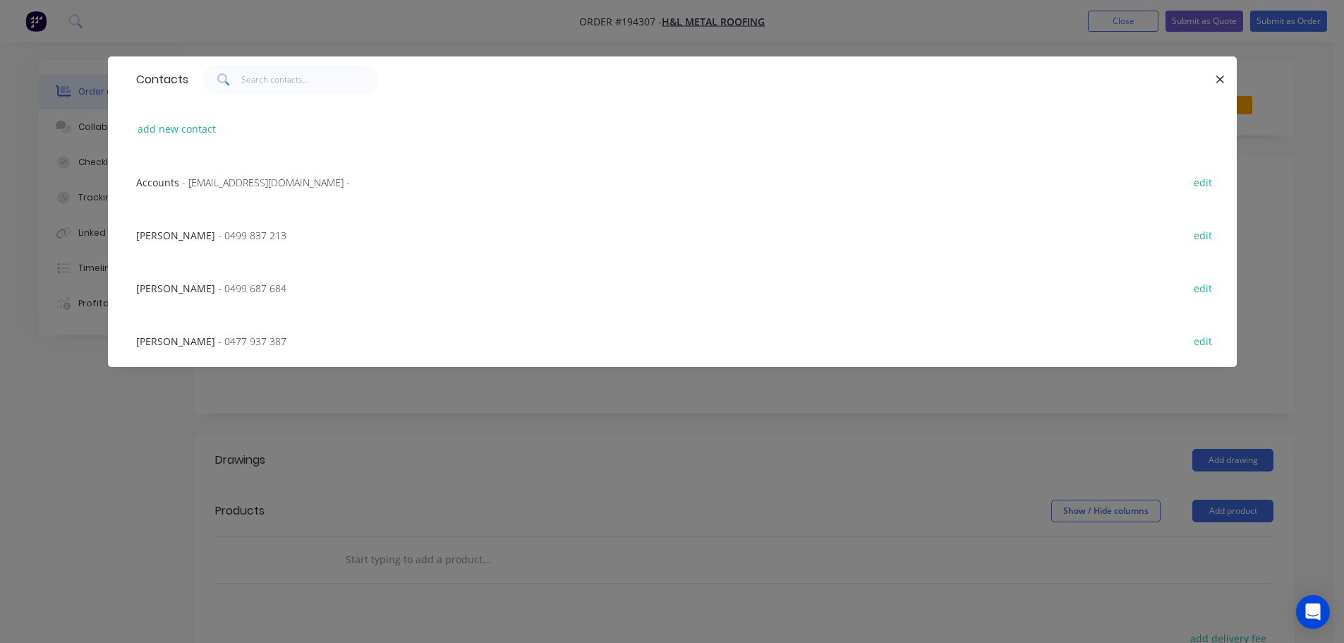
click at [228, 229] on div "[PERSON_NAME] - 0499 837 213" at bounding box center [211, 235] width 150 height 15
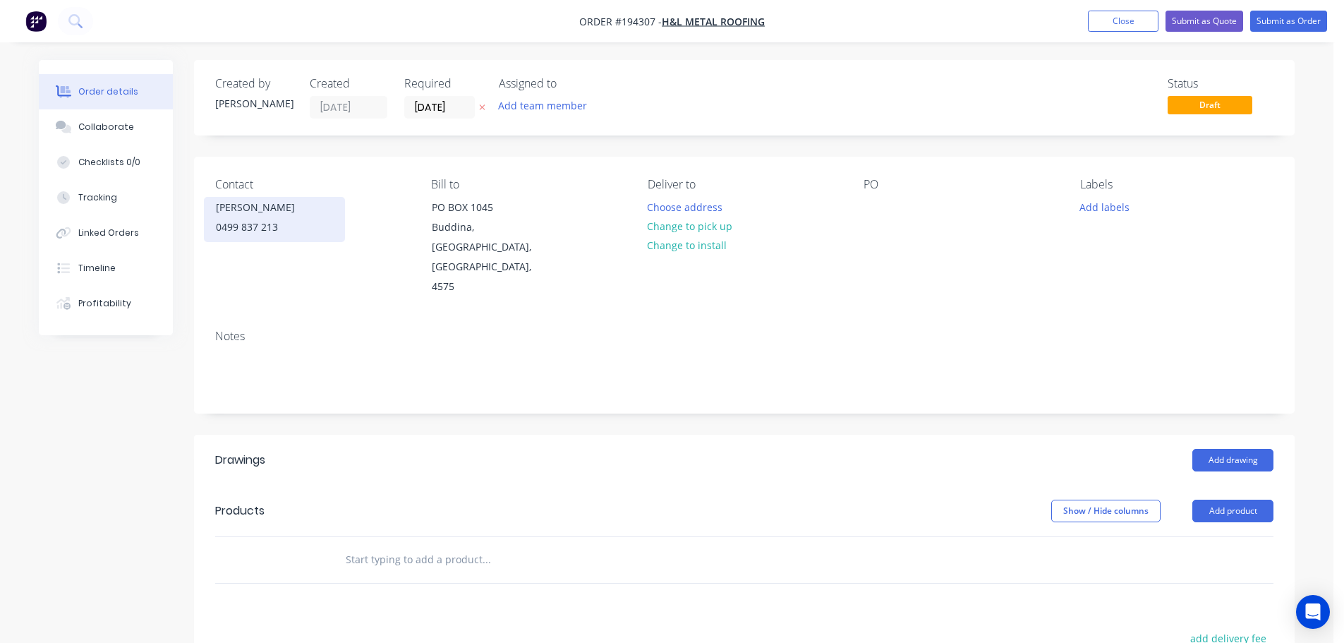
click at [247, 222] on div "0499 837 213" at bounding box center [274, 227] width 117 height 20
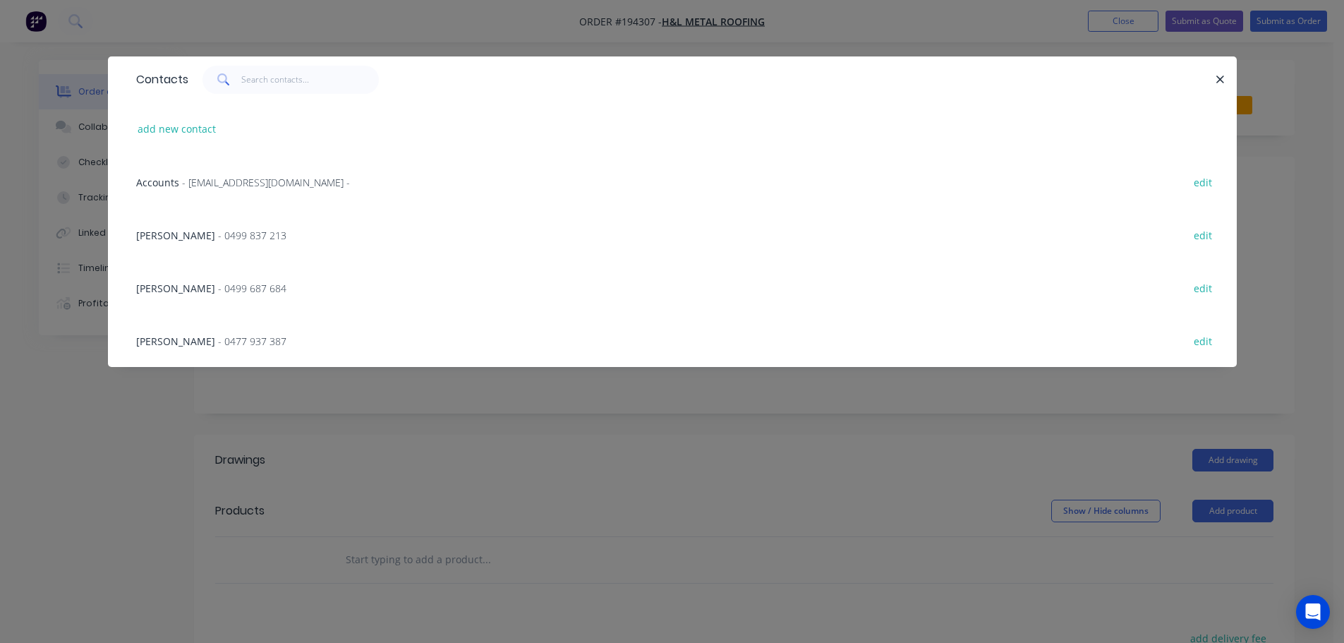
drag, startPoint x: 213, startPoint y: 325, endPoint x: 224, endPoint y: 315, distance: 15.0
click at [215, 325] on div "[PERSON_NAME] - 0477 937 387 edit" at bounding box center [672, 340] width 1087 height 53
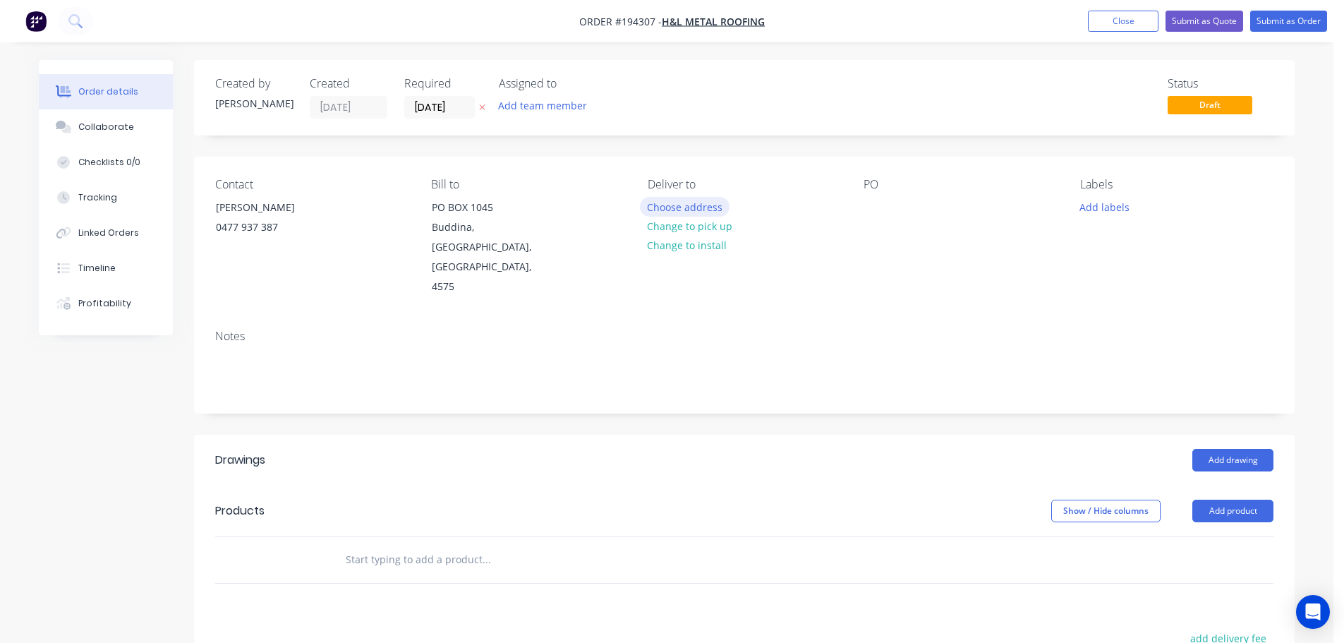
click at [659, 204] on button "Choose address" at bounding box center [685, 206] width 90 height 19
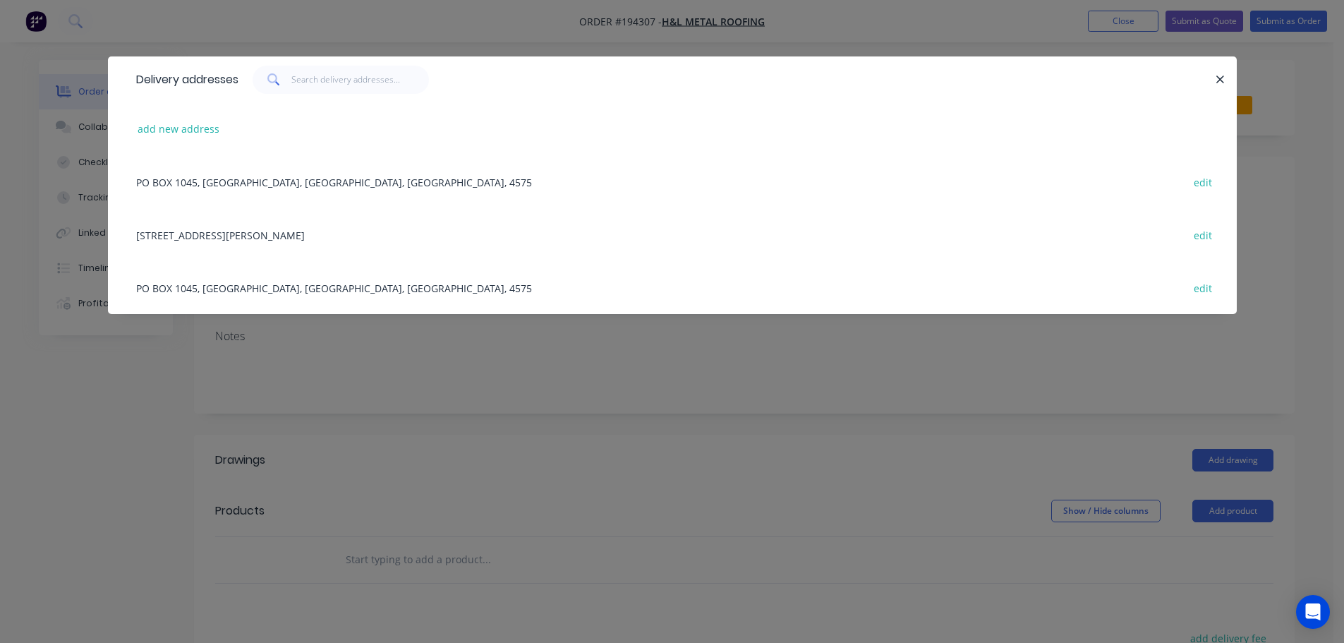
click at [189, 139] on div "add new address" at bounding box center [672, 128] width 1087 height 53
click at [196, 134] on button "add new address" at bounding box center [179, 128] width 97 height 19
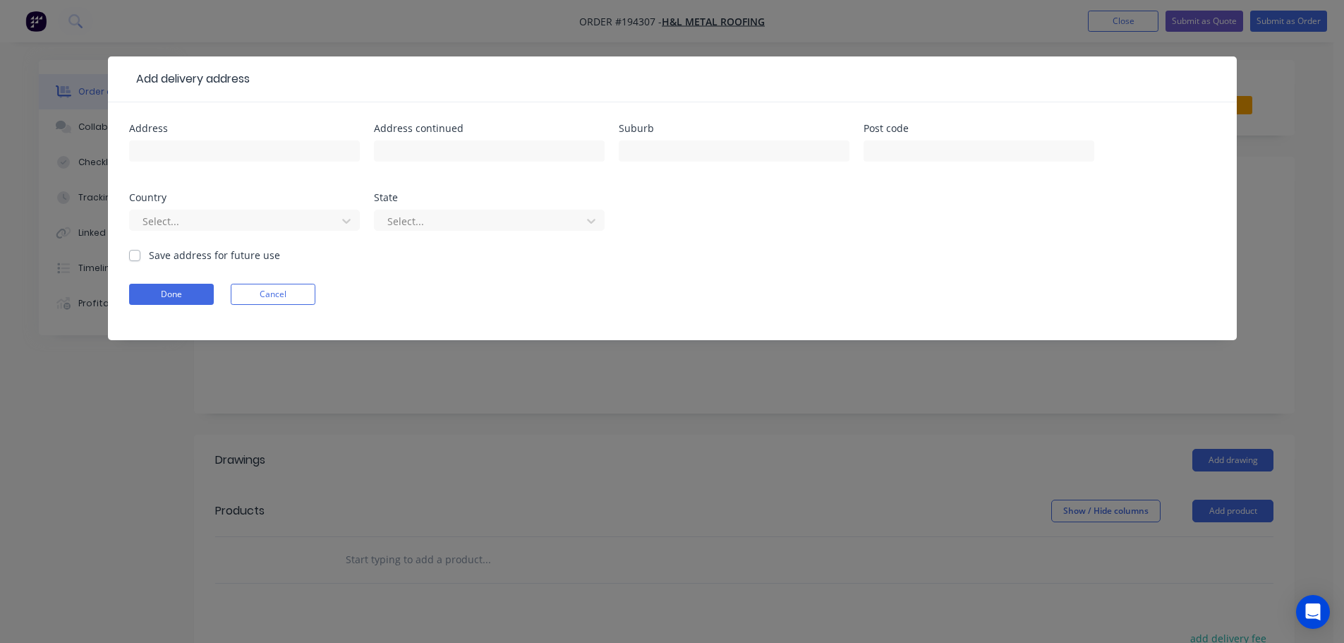
click at [176, 164] on div at bounding box center [244, 158] width 231 height 42
click at [191, 152] on input "text" at bounding box center [244, 150] width 231 height 21
type input "23 BAREENA PL"
type input "WARANA"
click at [245, 217] on div at bounding box center [235, 221] width 188 height 18
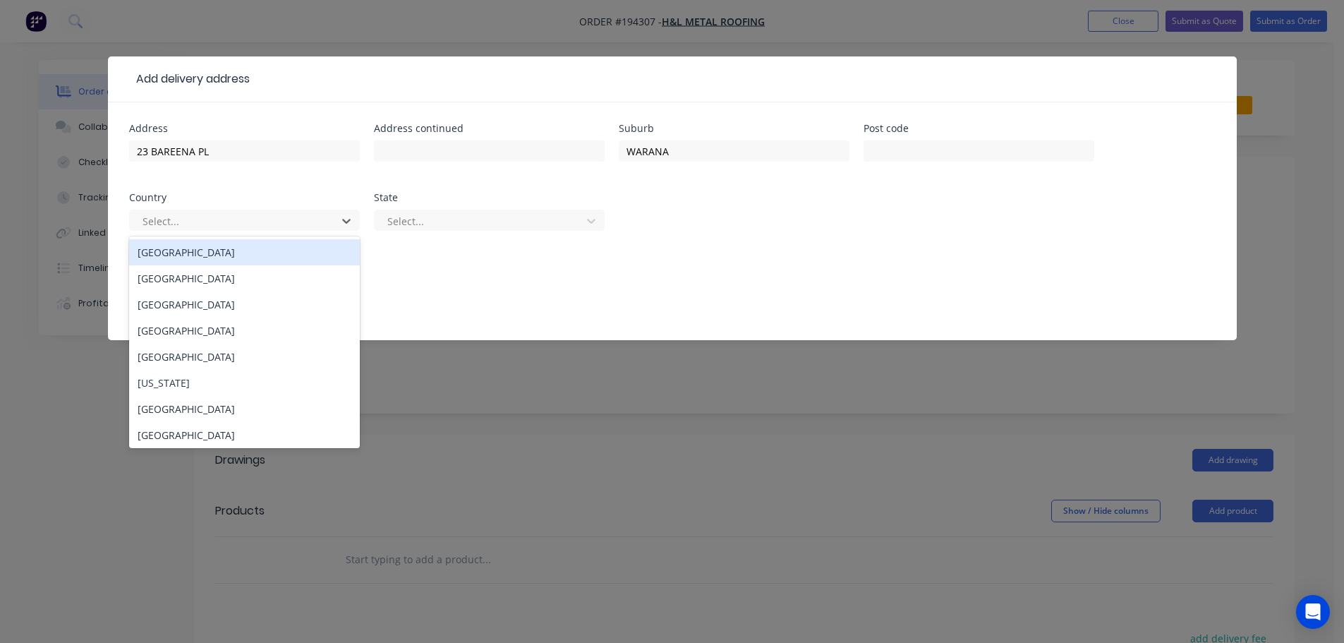
click at [218, 255] on div "[GEOGRAPHIC_DATA]" at bounding box center [244, 252] width 231 height 26
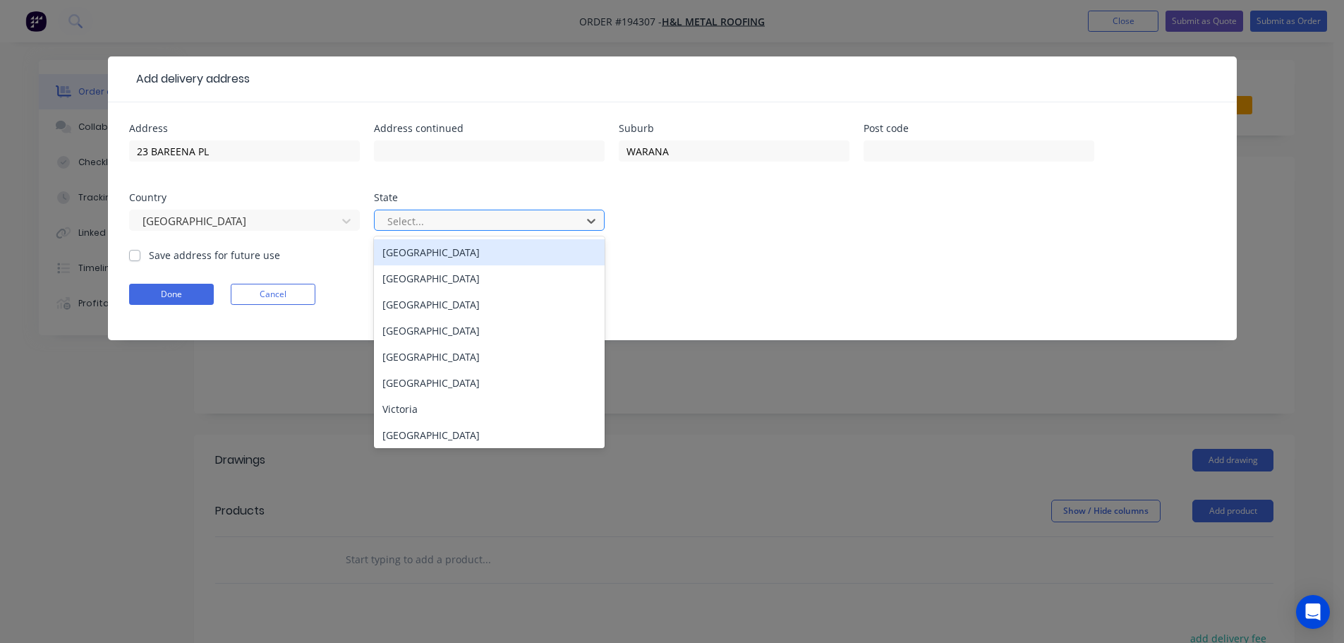
click at [457, 212] on div at bounding box center [480, 221] width 188 height 18
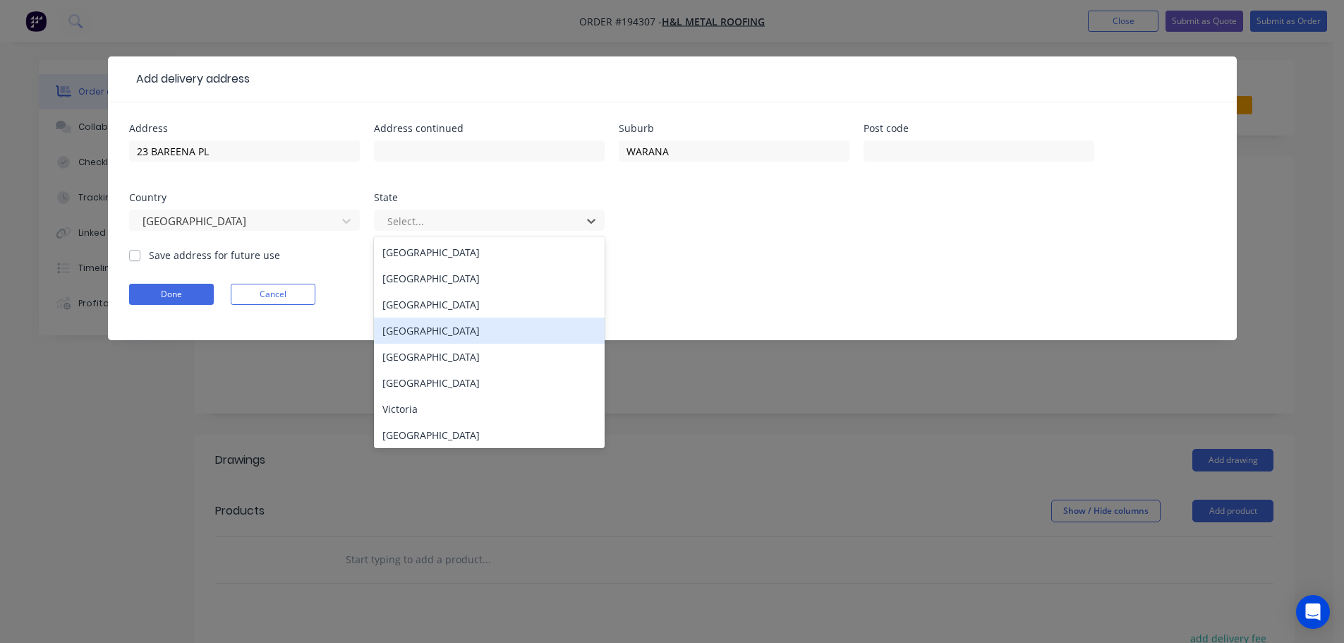
click at [420, 332] on div "[GEOGRAPHIC_DATA]" at bounding box center [489, 331] width 231 height 26
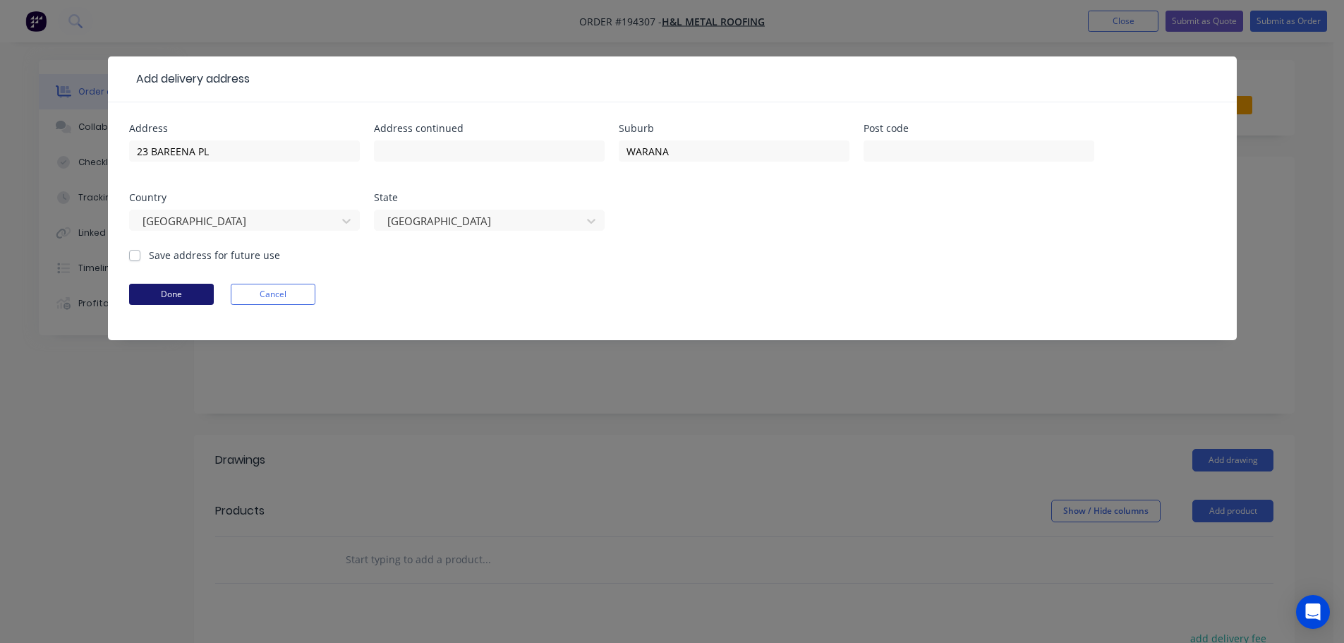
click at [156, 298] on button "Done" at bounding box center [171, 294] width 85 height 21
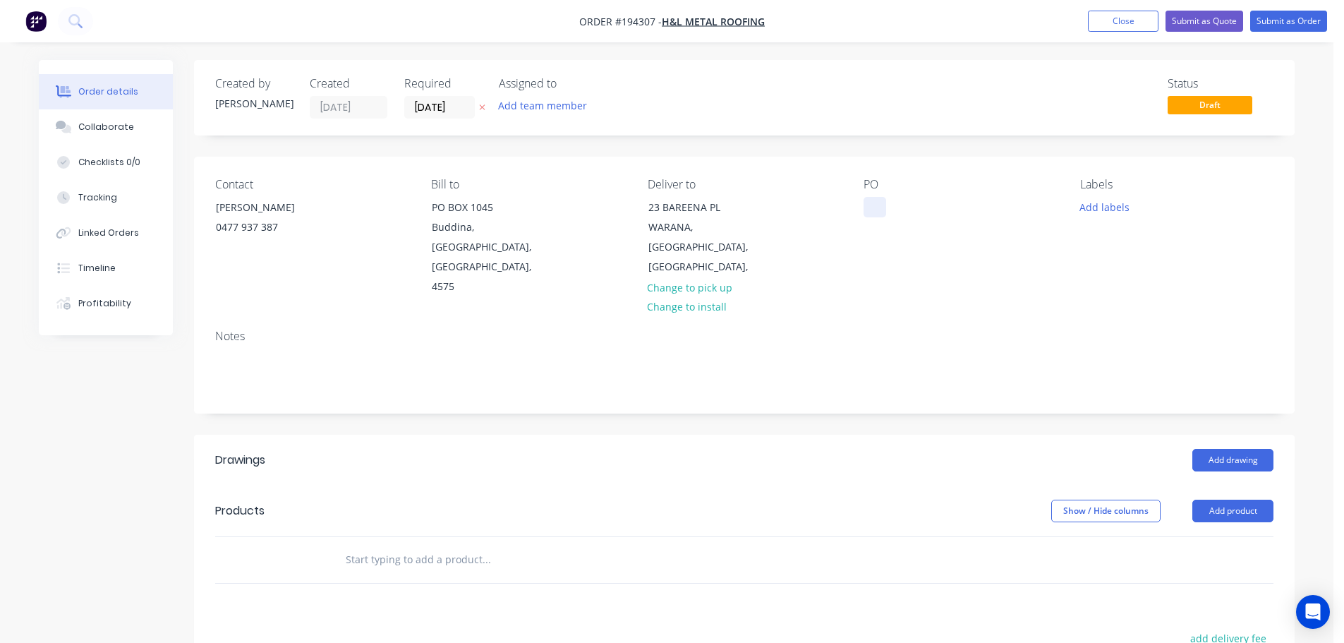
click at [875, 212] on div at bounding box center [875, 207] width 23 height 20
click at [1239, 449] on button "Add drawing" at bounding box center [1233, 460] width 81 height 23
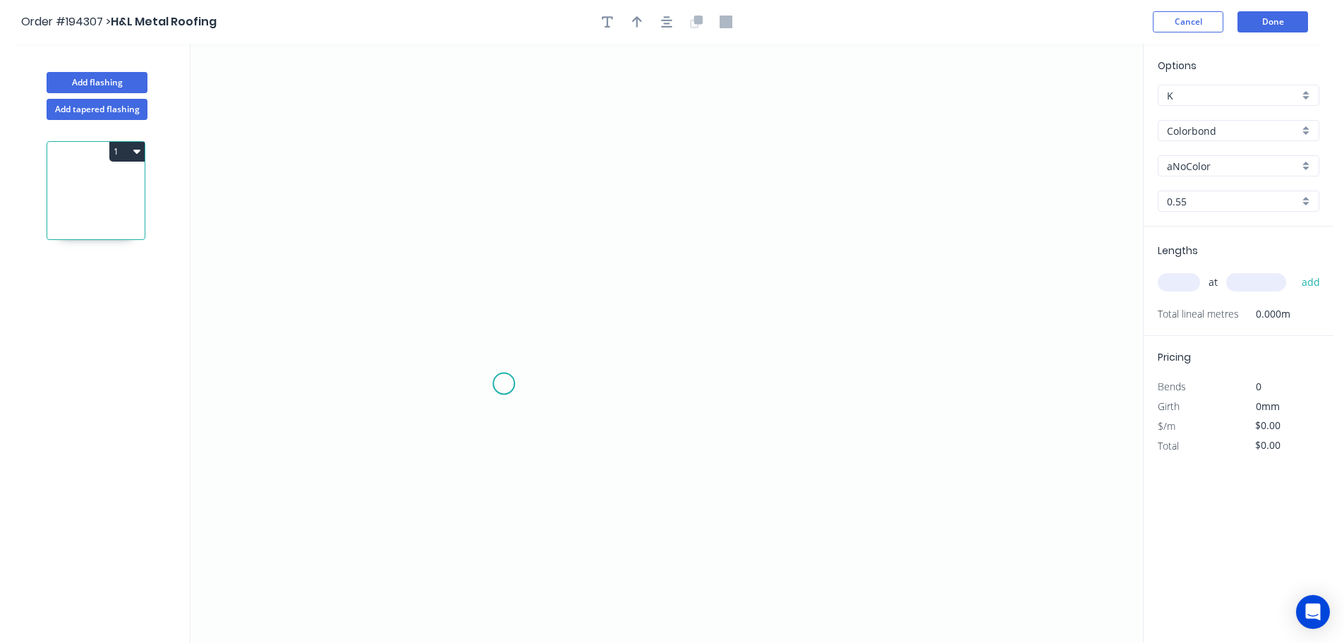
click at [505, 388] on icon "0" at bounding box center [667, 343] width 953 height 599
click at [515, 224] on icon "0" at bounding box center [667, 343] width 953 height 599
click at [519, 224] on icon "0 ?" at bounding box center [667, 343] width 953 height 599
click at [523, 383] on icon "0 ? ?" at bounding box center [667, 343] width 953 height 599
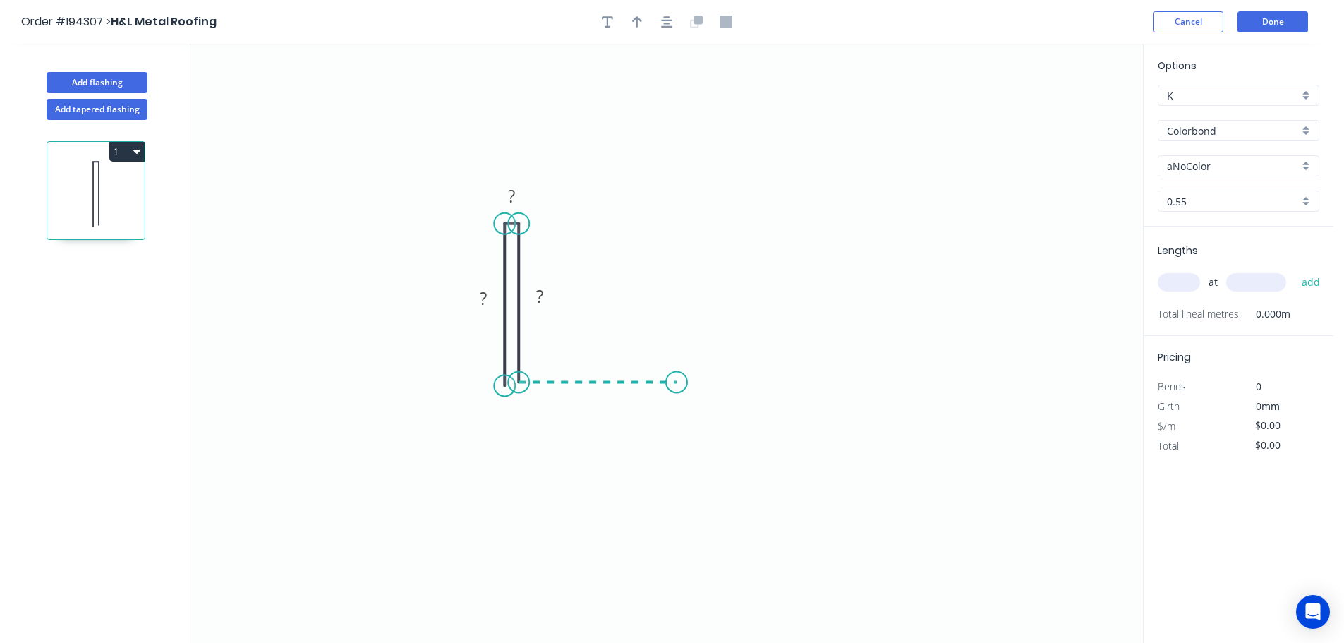
click at [677, 385] on icon "0 ? ? ?" at bounding box center [667, 343] width 953 height 599
click at [677, 395] on icon "0 ? ? ? ?" at bounding box center [667, 343] width 953 height 599
click at [518, 399] on icon "0 ? ? ? ? ?" at bounding box center [667, 343] width 953 height 599
drag, startPoint x: 615, startPoint y: 390, endPoint x: 645, endPoint y: 328, distance: 68.5
click at [645, 328] on rect at bounding box center [629, 334] width 46 height 29
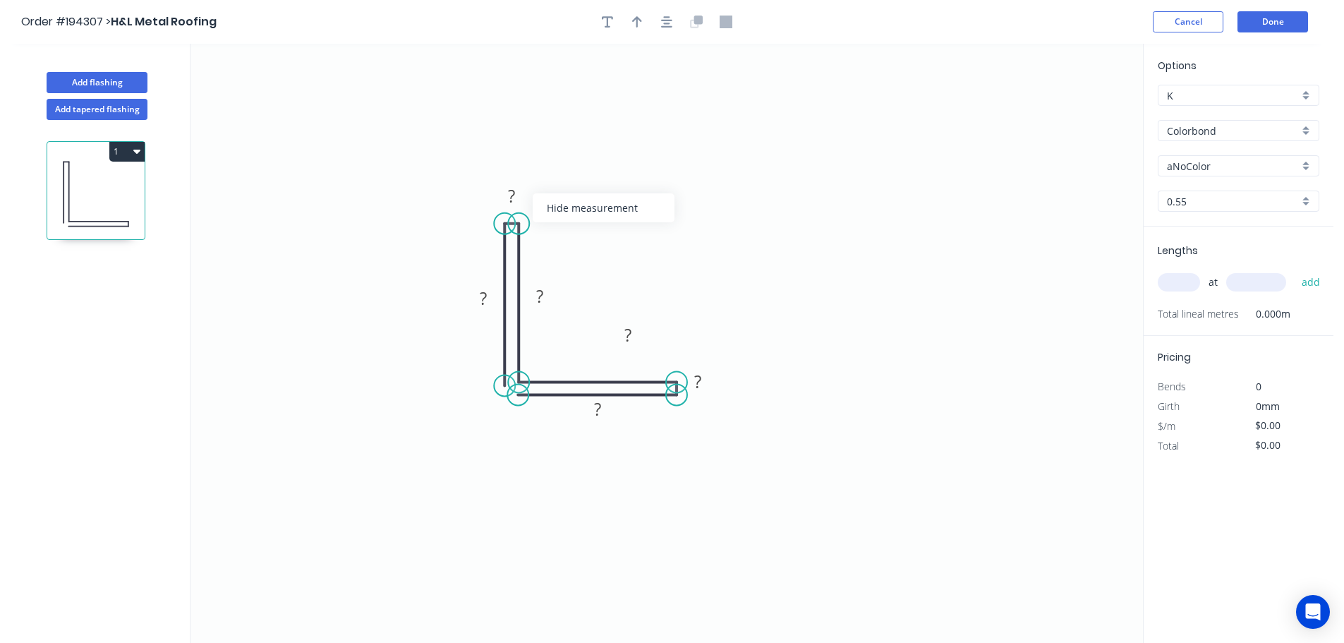
click at [589, 205] on div "Hide measurement" at bounding box center [604, 207] width 142 height 29
click at [742, 404] on div "Hide measurement" at bounding box center [775, 402] width 142 height 29
click at [632, 338] on tspan "?" at bounding box center [628, 334] width 7 height 23
type input "$9.69"
click at [575, 115] on icon "0 50 50 50 50" at bounding box center [667, 343] width 953 height 599
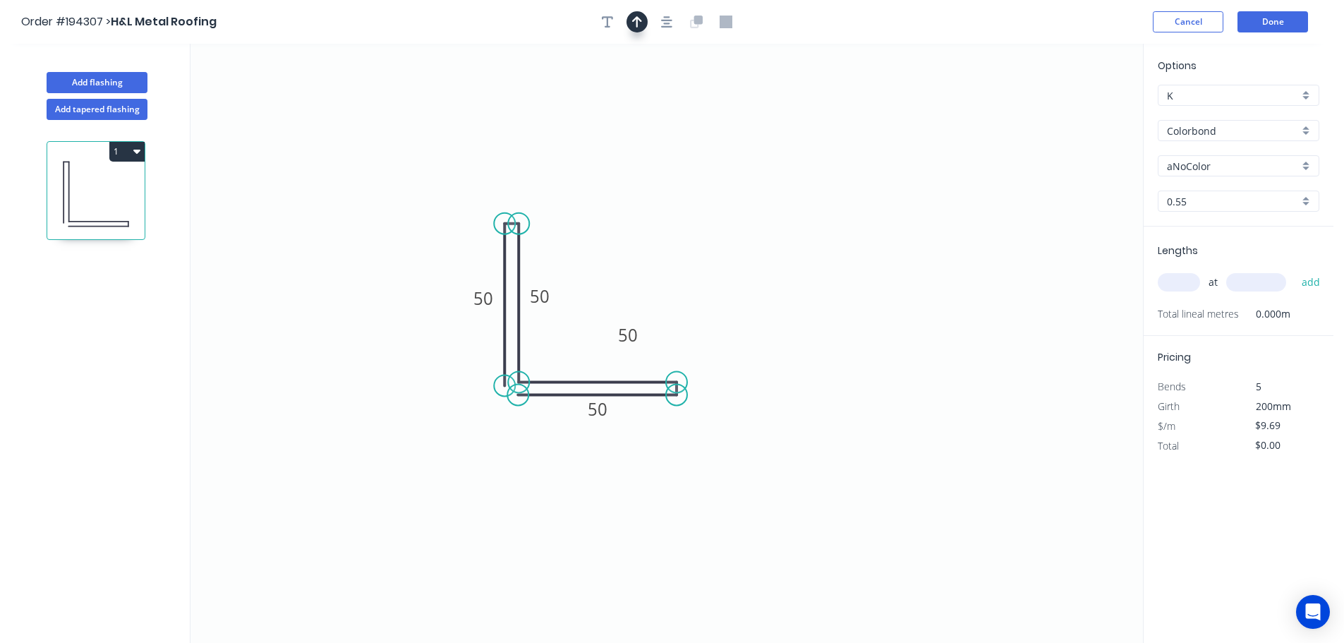
click at [644, 19] on button "button" at bounding box center [637, 21] width 21 height 21
click at [1073, 116] on icon at bounding box center [1072, 98] width 13 height 45
drag, startPoint x: 1073, startPoint y: 116, endPoint x: 852, endPoint y: 218, distance: 243.5
click at [626, 270] on icon at bounding box center [633, 257] width 41 height 41
click at [1227, 174] on div "aNoColor" at bounding box center [1239, 165] width 162 height 21
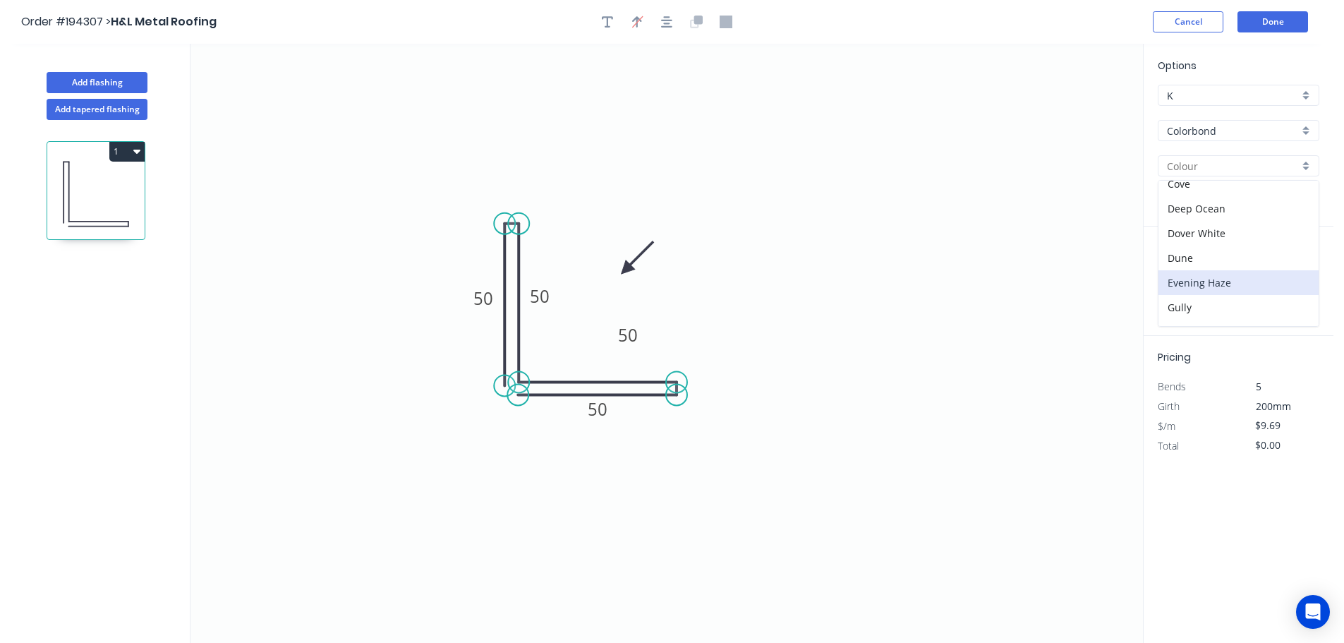
scroll to position [141, 0]
click at [1217, 216] on div "Dune" at bounding box center [1239, 224] width 160 height 25
type input "Dune"
click at [1215, 171] on input "Dune" at bounding box center [1233, 166] width 132 height 15
click at [1217, 204] on div "Dover White" at bounding box center [1239, 200] width 160 height 25
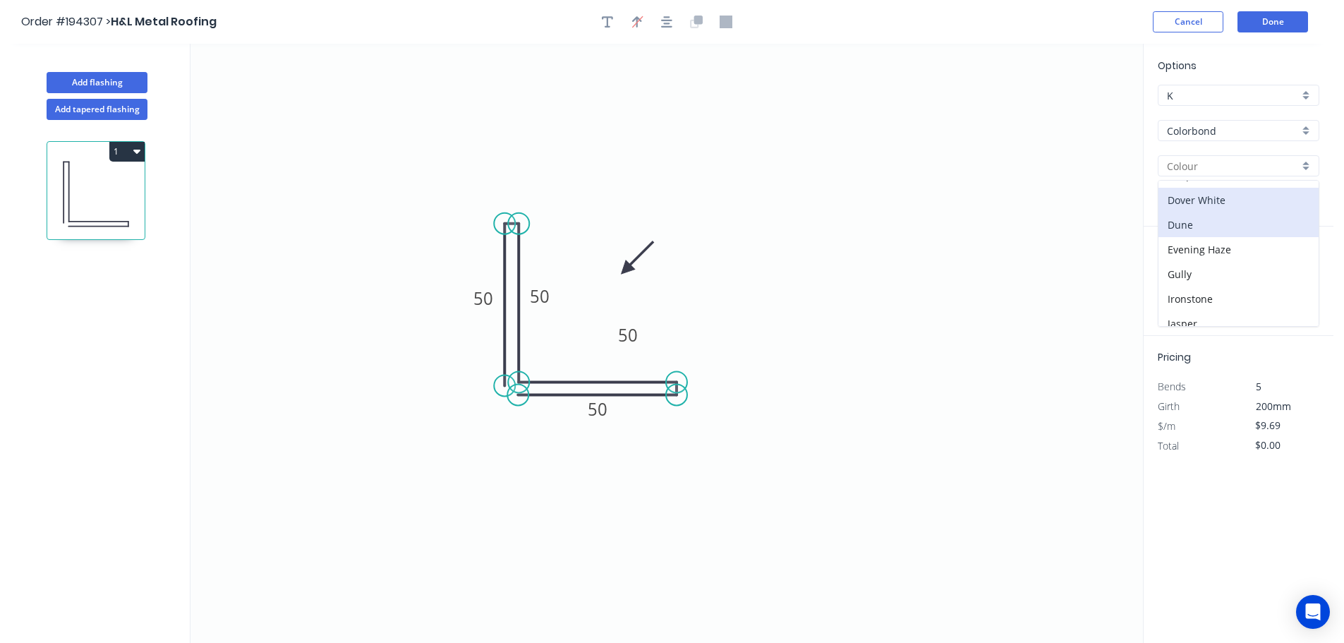
type input "Dover White"
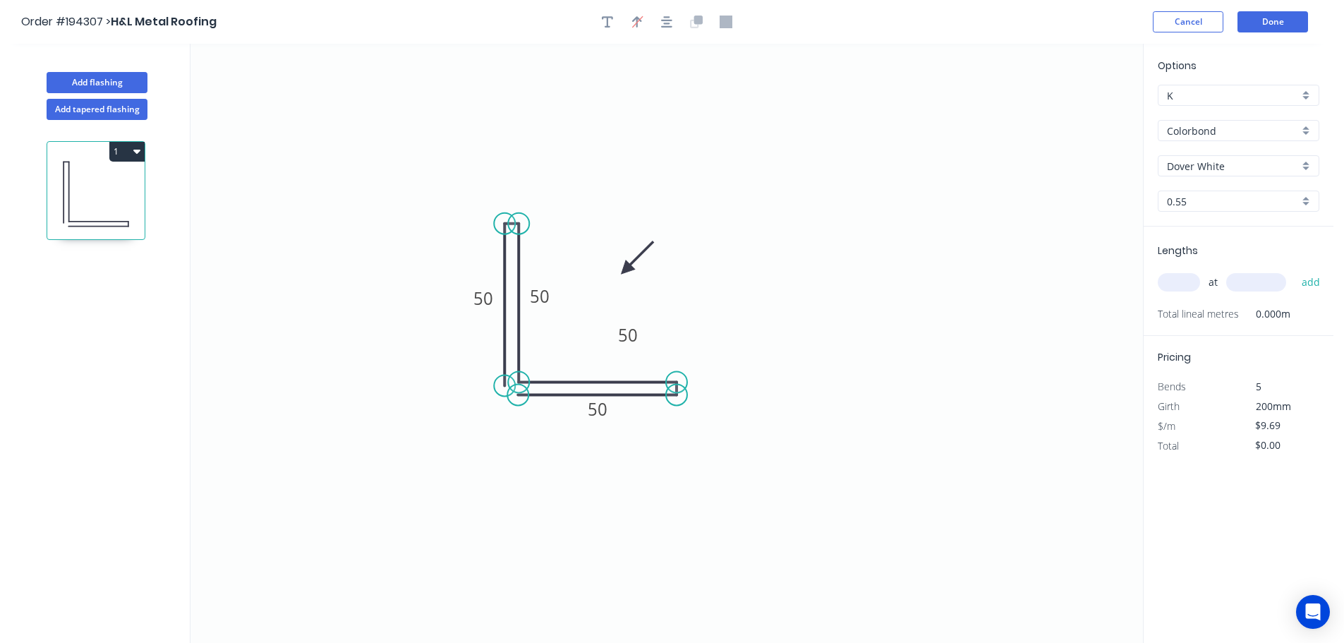
click at [1187, 277] on input "text" at bounding box center [1179, 282] width 42 height 18
type input "1"
type input "1000"
click at [1295, 270] on button "add" at bounding box center [1311, 282] width 33 height 24
type input "$9.69"
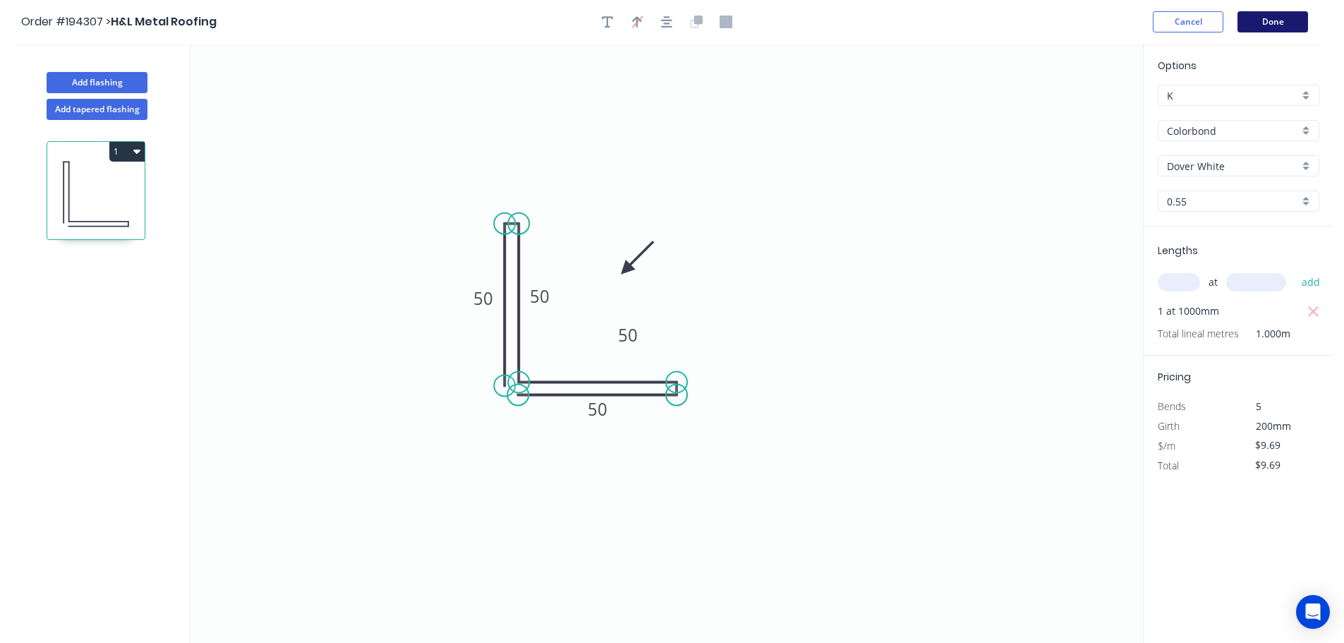
click at [1269, 32] on button "Done" at bounding box center [1273, 21] width 71 height 21
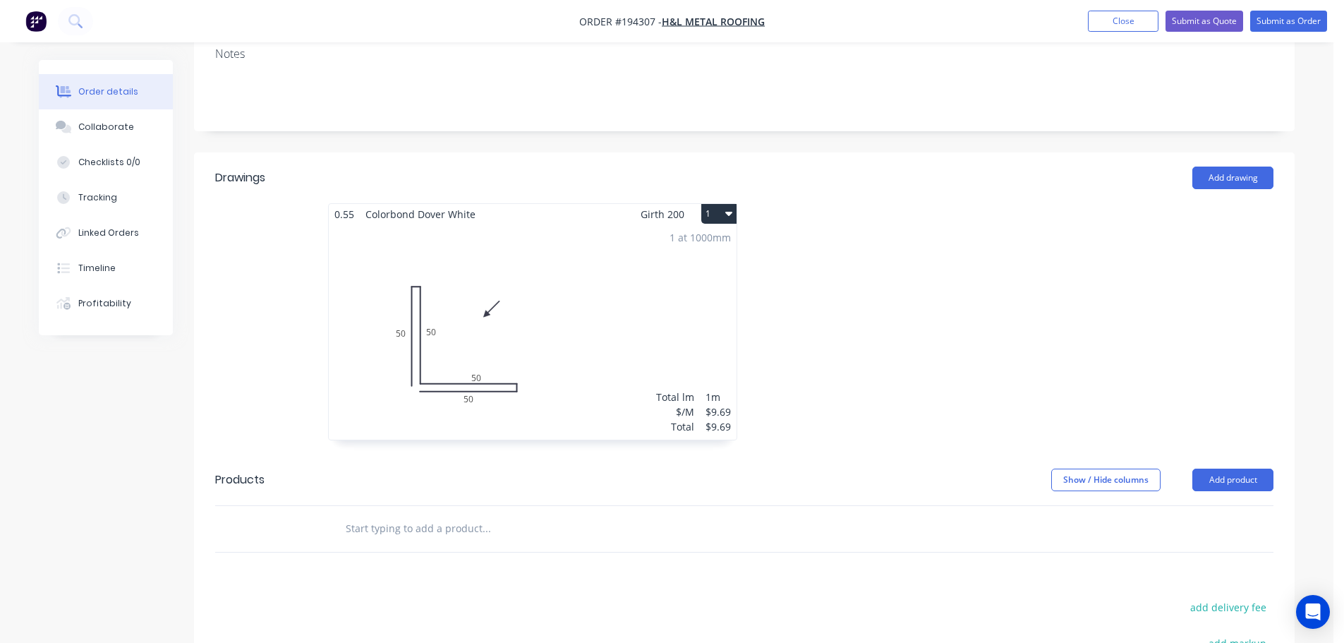
click at [574, 335] on div "1 at 1000mm Total lm $/M Total 1m $9.69 $9.69" at bounding box center [533, 331] width 408 height 215
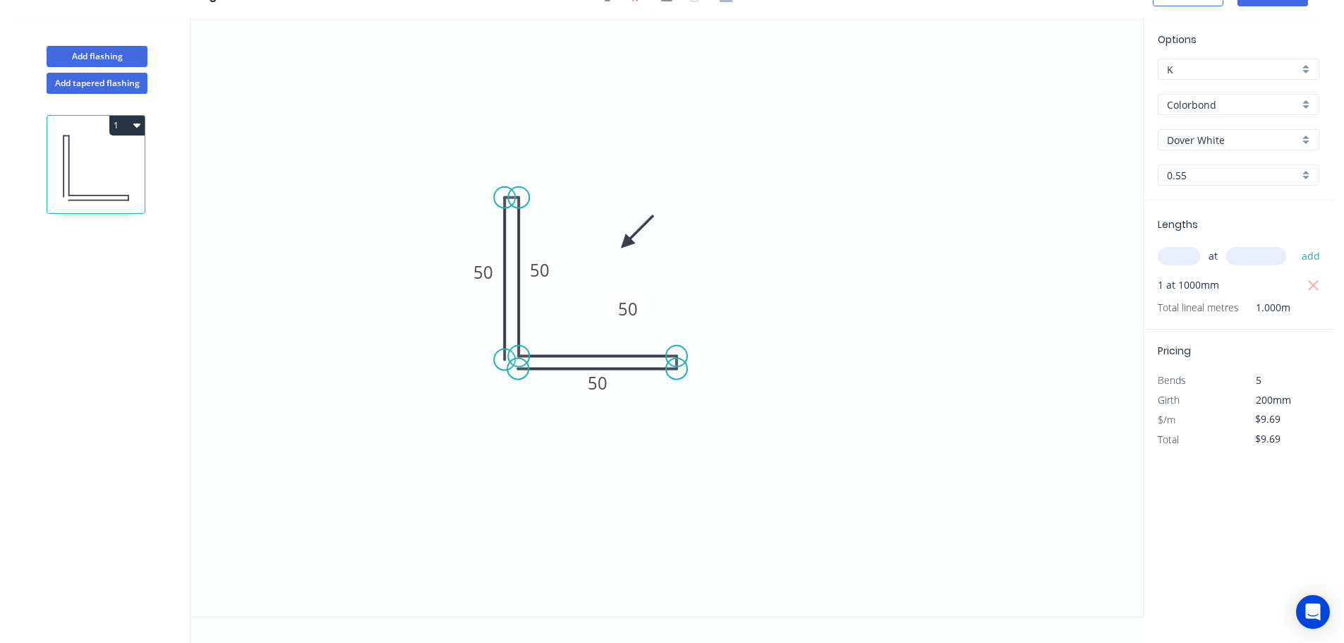
scroll to position [26, 0]
drag, startPoint x: 646, startPoint y: 315, endPoint x: 642, endPoint y: 290, distance: 25.1
click at [642, 290] on rect at bounding box center [624, 284] width 46 height 29
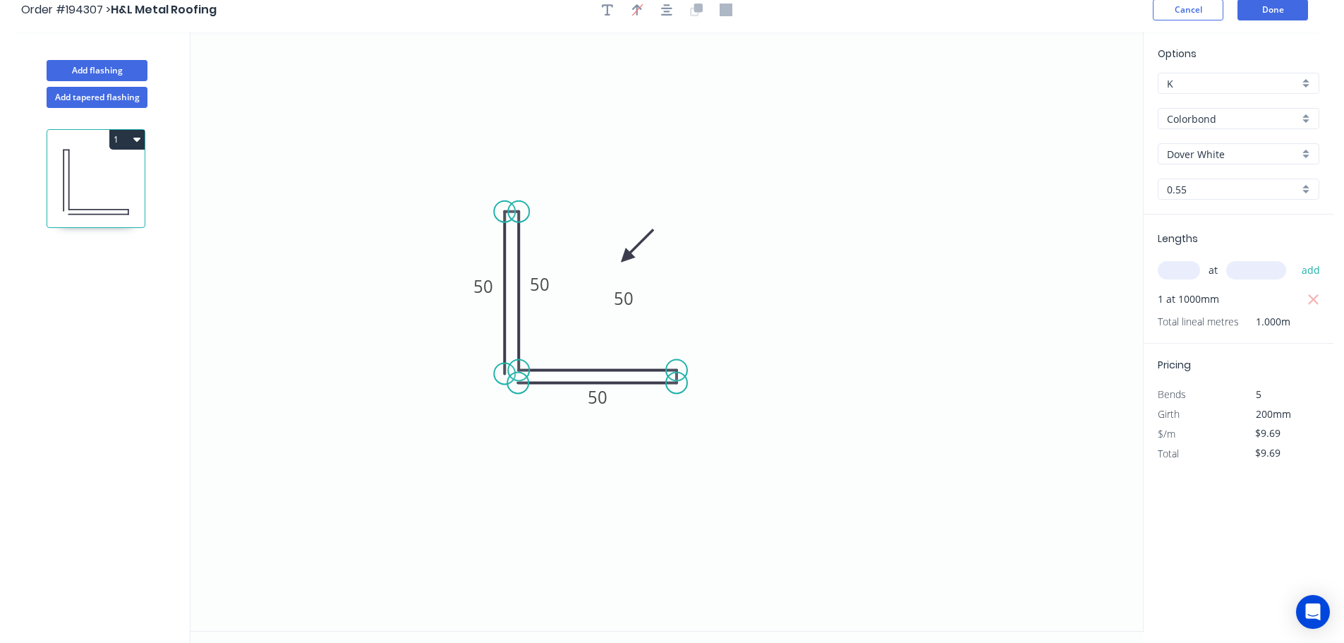
scroll to position [0, 0]
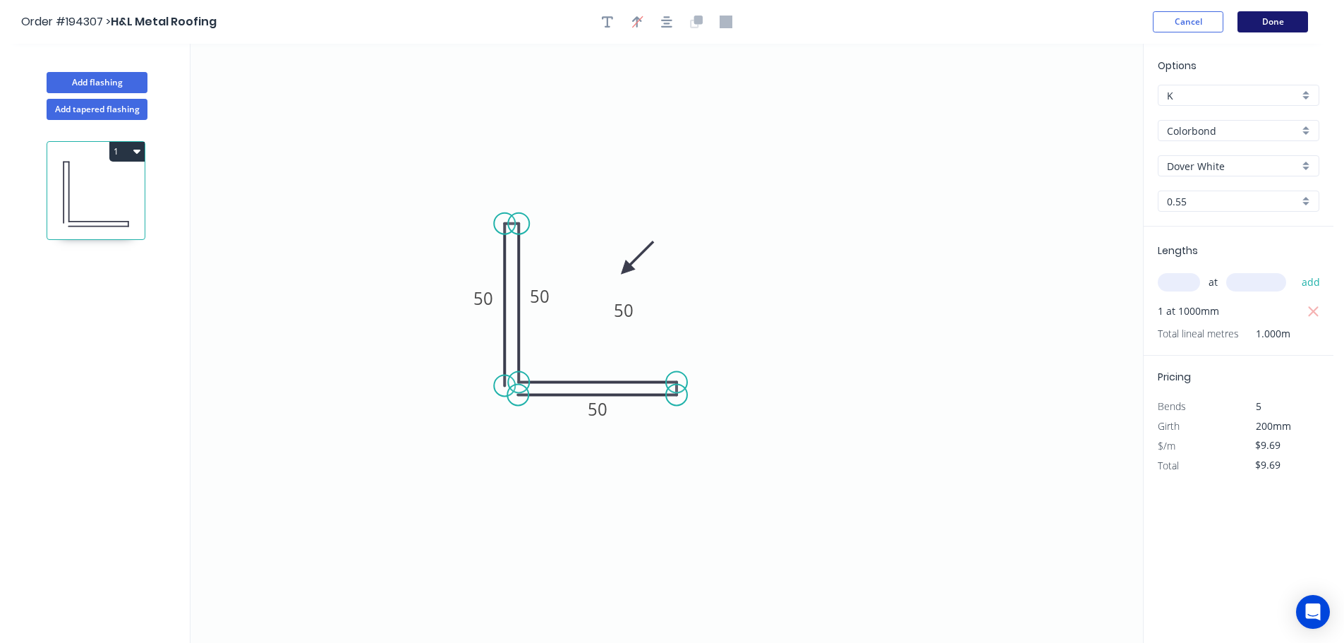
click at [1246, 23] on button "Done" at bounding box center [1273, 21] width 71 height 21
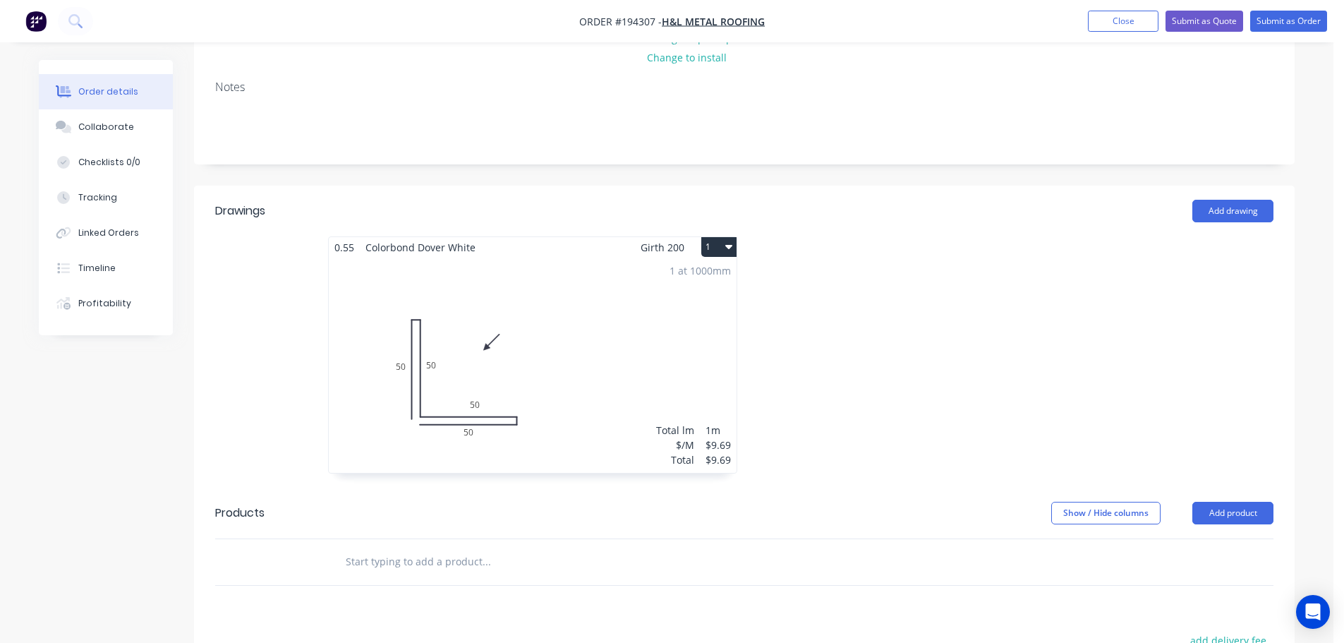
scroll to position [282, 0]
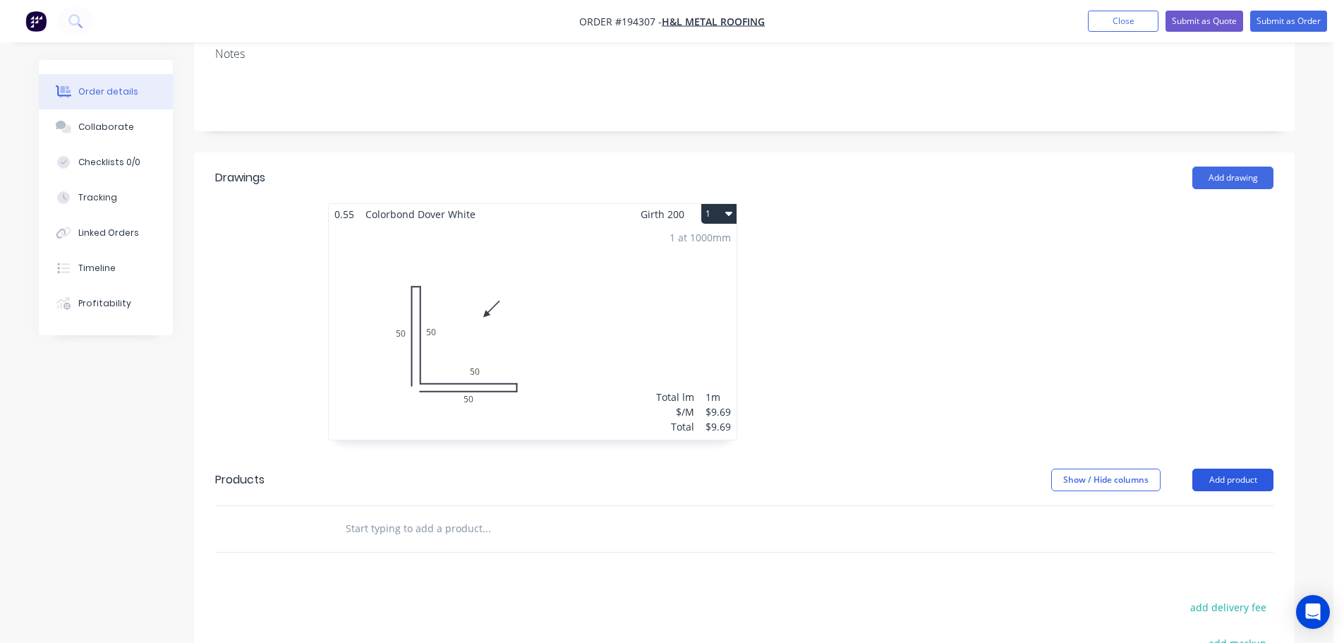
click at [1224, 469] on button "Add product" at bounding box center [1233, 480] width 81 height 23
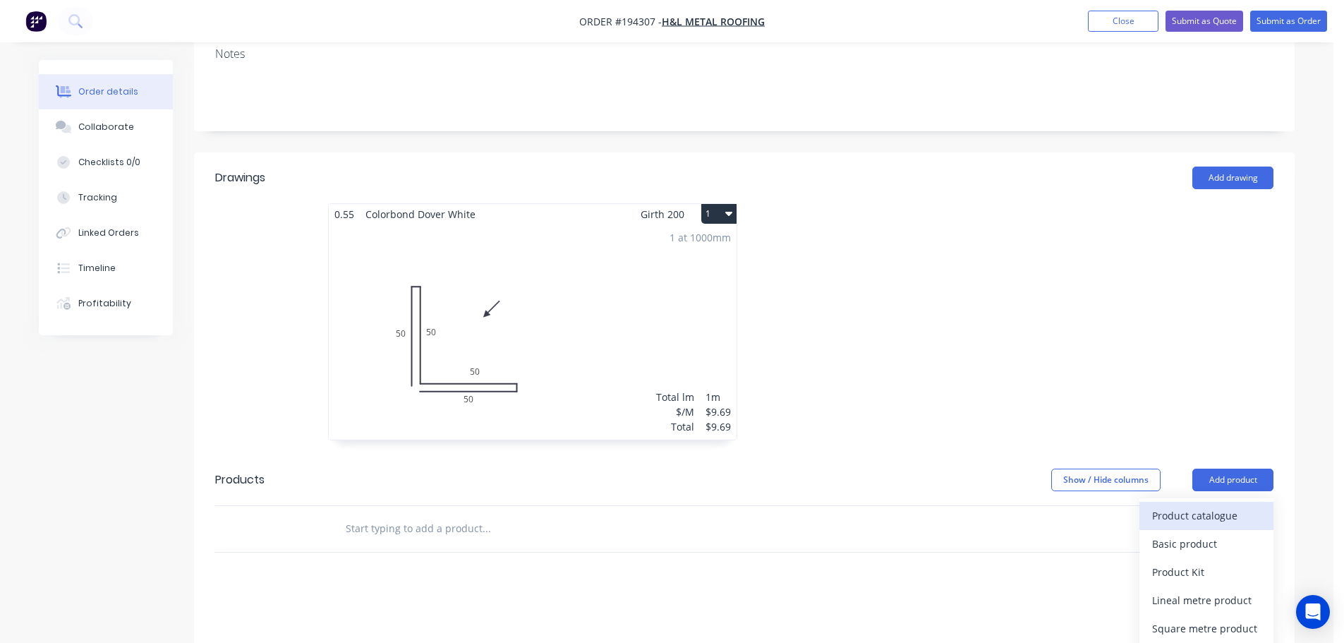
click at [1187, 505] on div "Product catalogue" at bounding box center [1207, 515] width 109 height 20
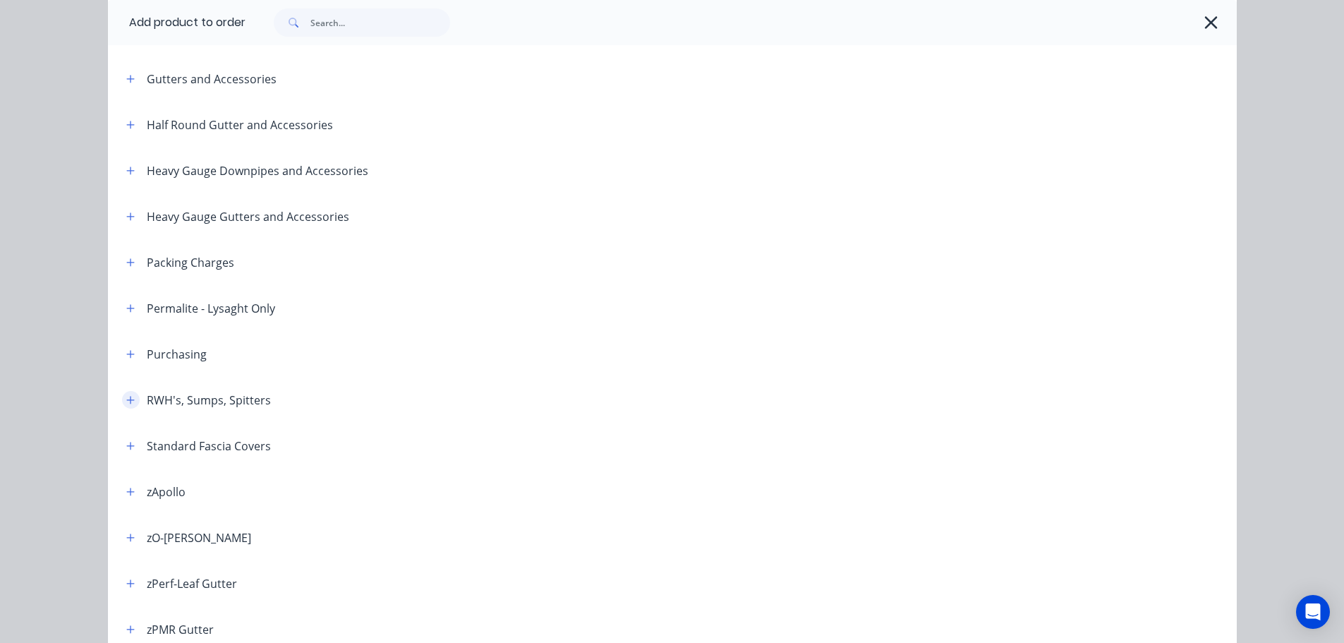
click at [126, 395] on icon "button" at bounding box center [130, 400] width 8 height 10
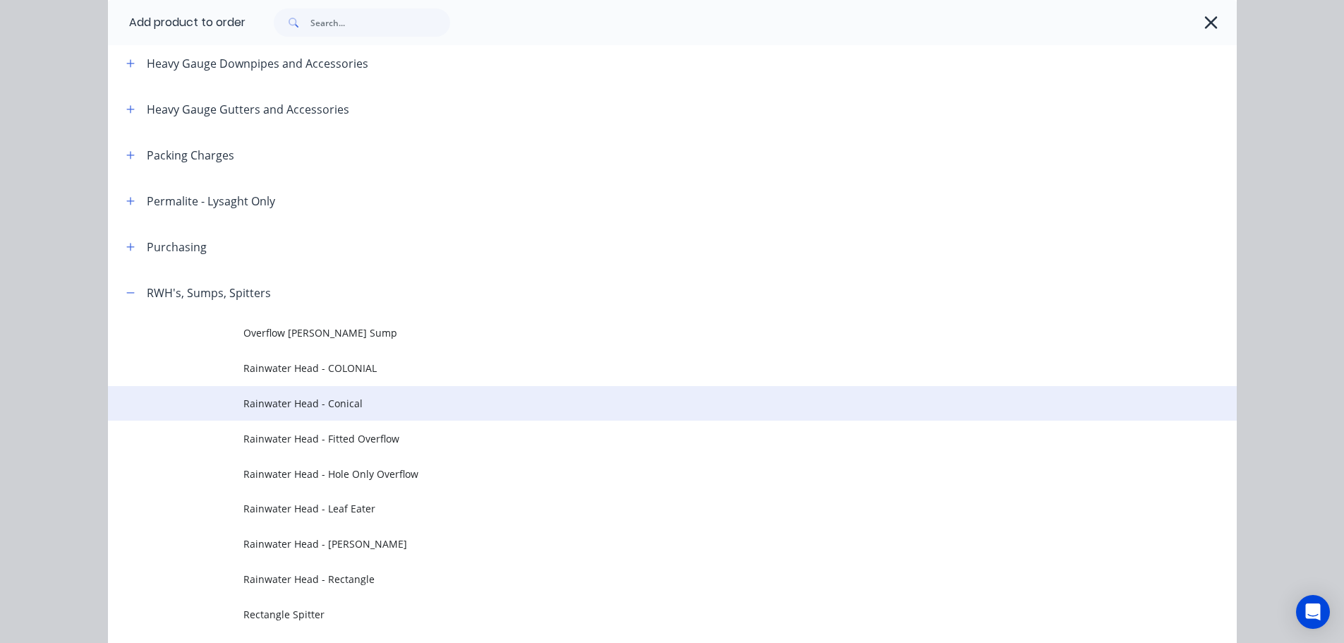
scroll to position [423, 0]
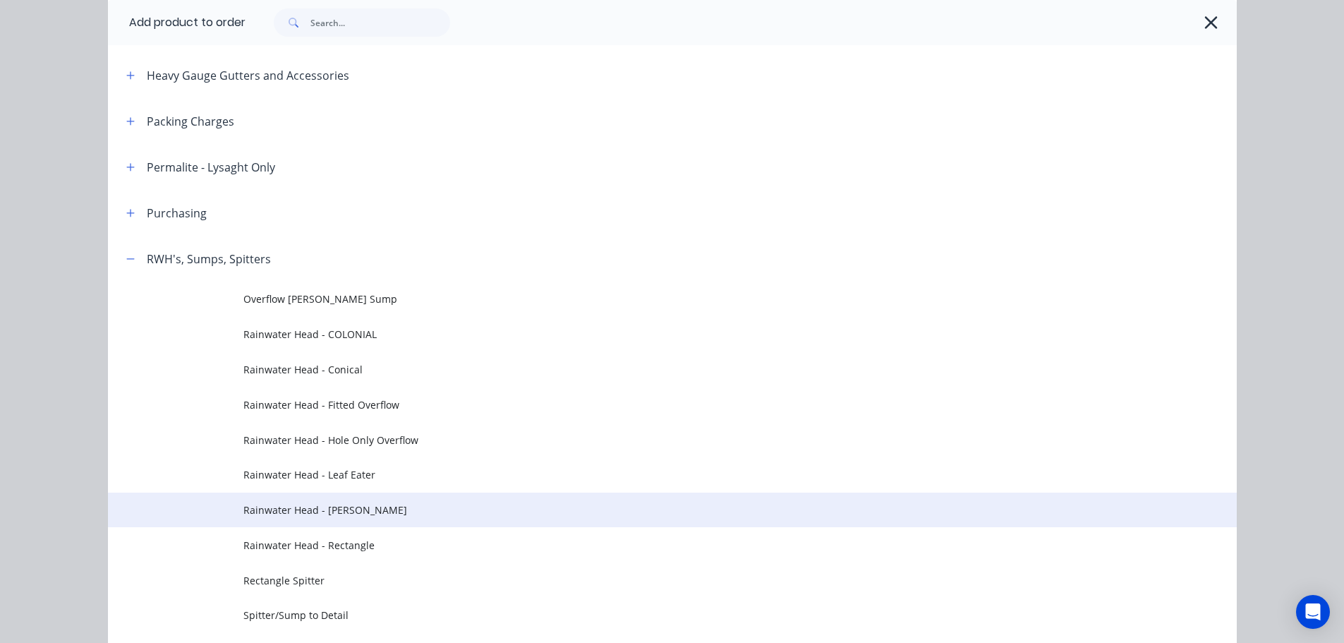
click at [360, 514] on span "Rainwater Head - [PERSON_NAME]" at bounding box center [640, 510] width 795 height 15
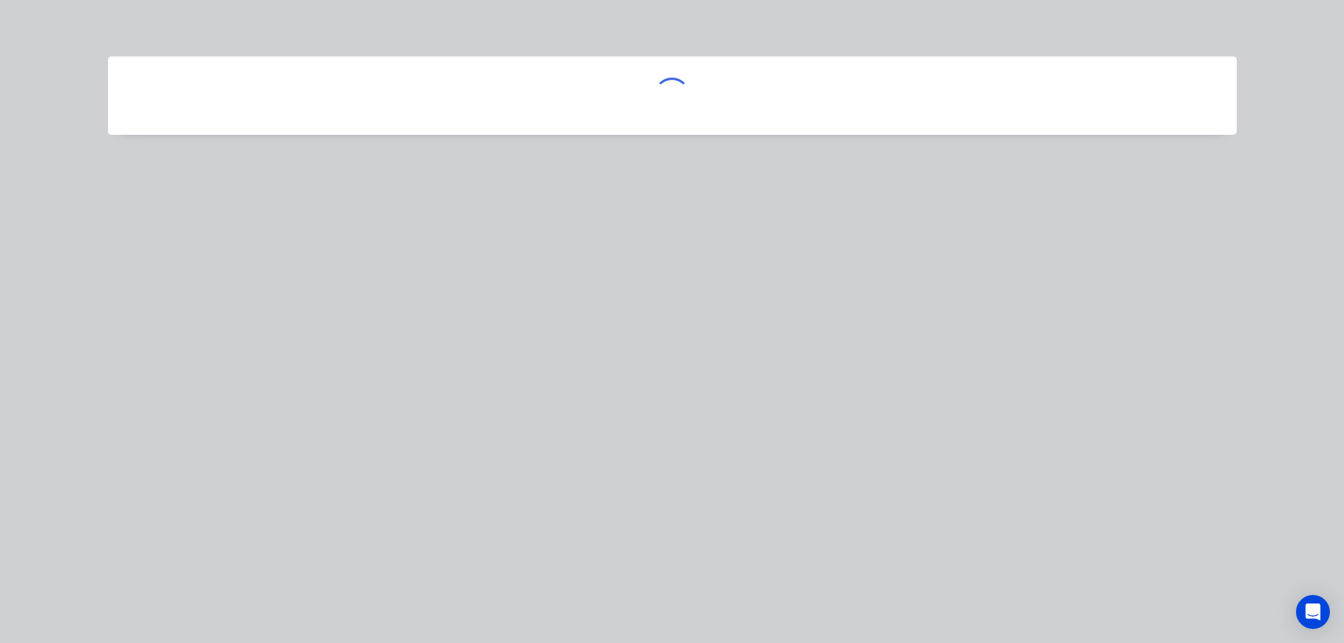
scroll to position [0, 0]
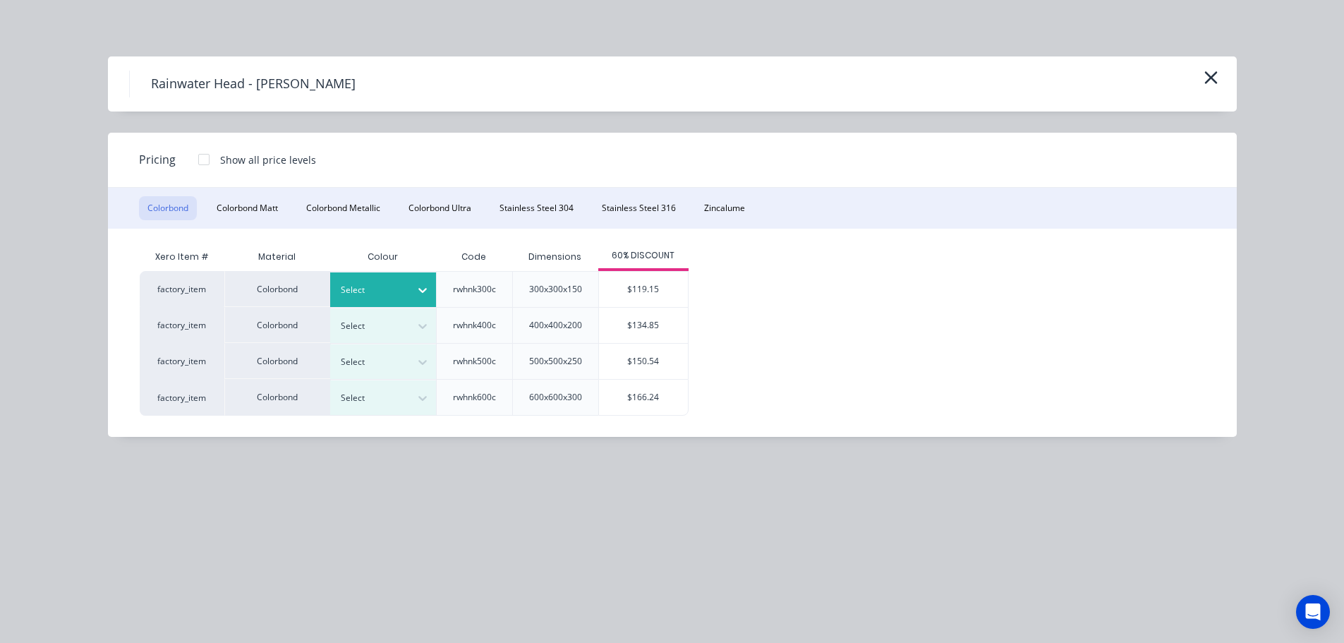
click at [374, 285] on div at bounding box center [373, 290] width 64 height 16
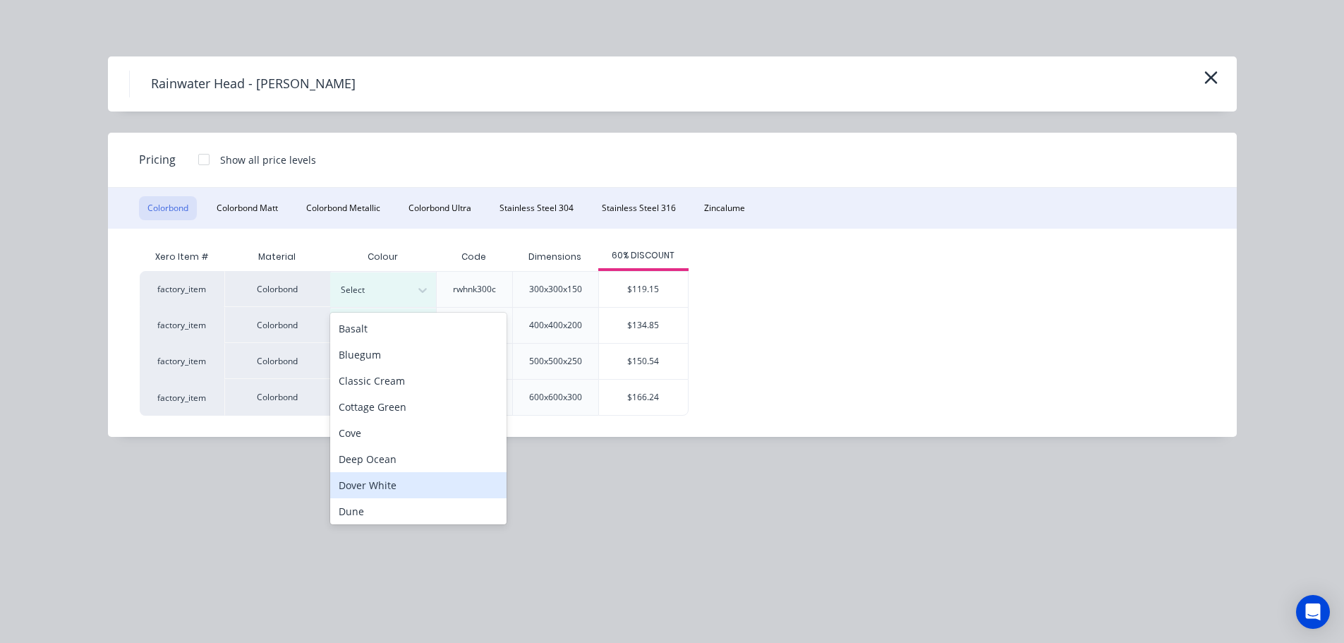
click at [383, 483] on div "Dover White" at bounding box center [418, 485] width 176 height 26
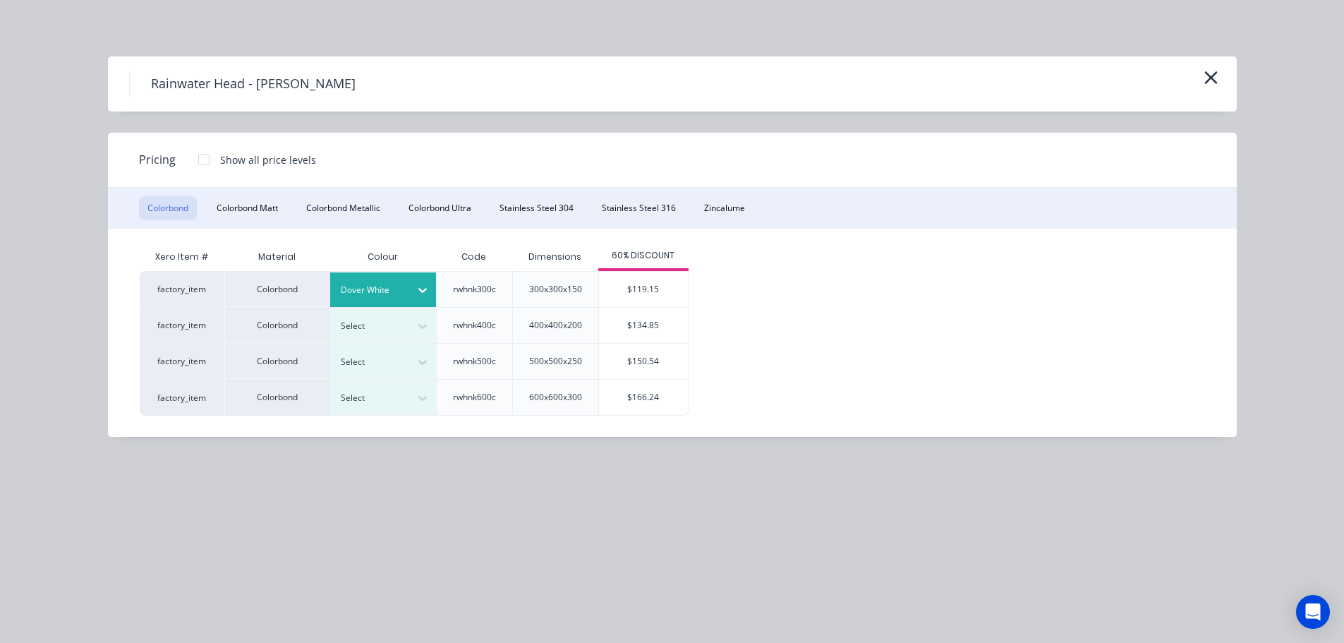
click at [609, 296] on div "$119.15" at bounding box center [643, 289] width 89 height 35
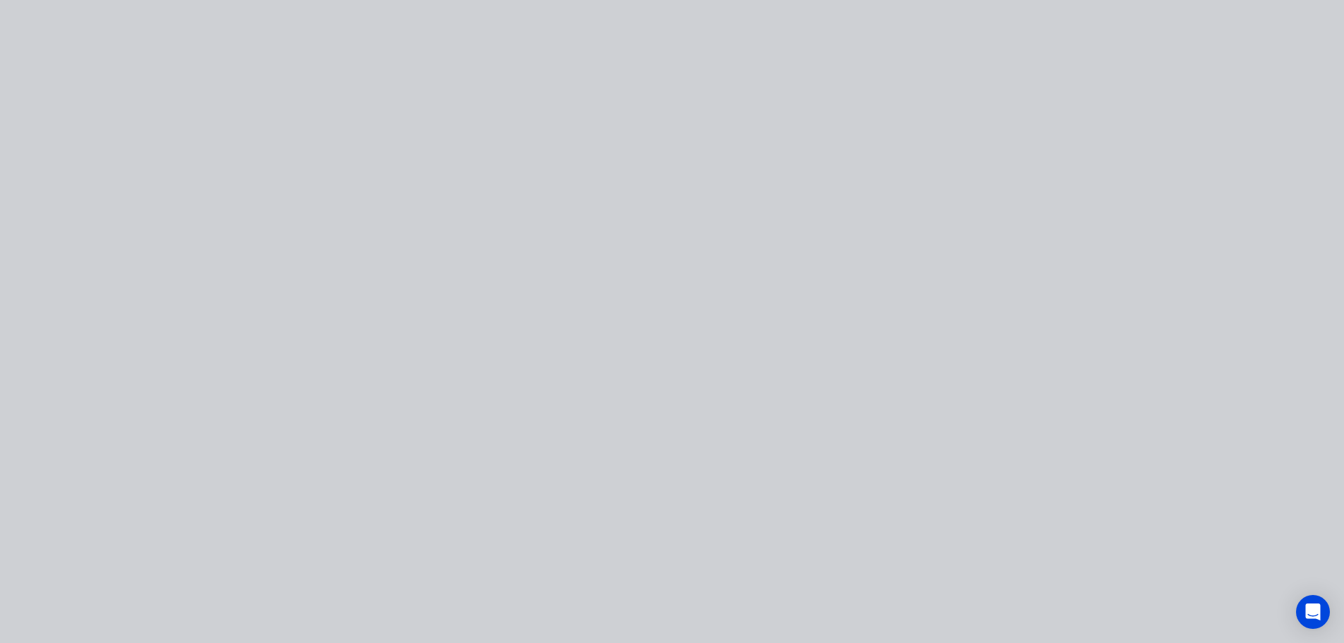
type input "$119.15"
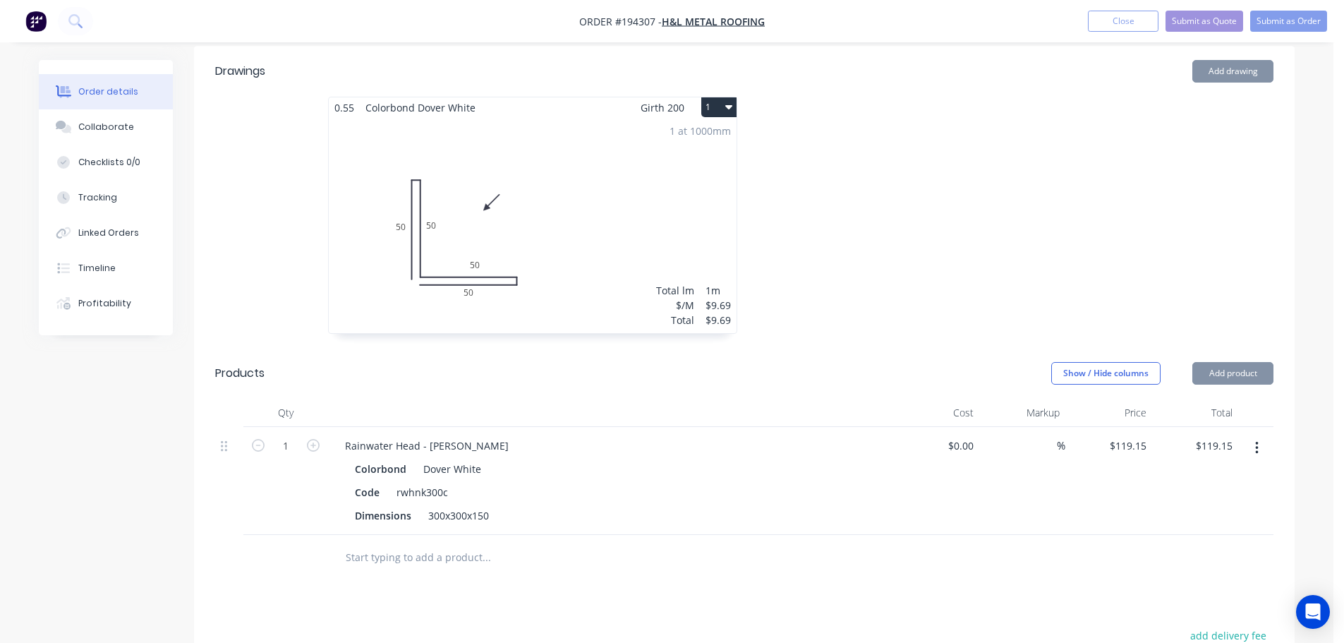
scroll to position [423, 0]
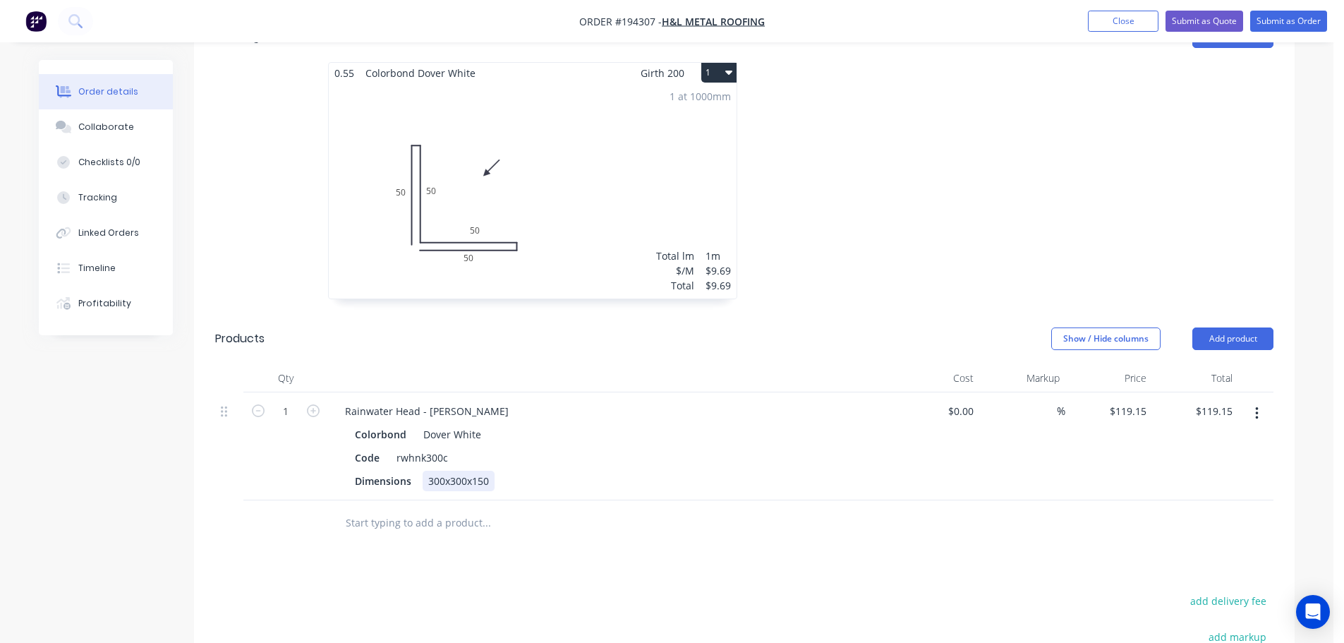
click at [441, 471] on div "300x300x150" at bounding box center [459, 481] width 72 height 20
drag, startPoint x: 474, startPoint y: 372, endPoint x: 428, endPoint y: 366, distance: 45.5
click at [428, 401] on div "Rainwater Head - [PERSON_NAME]" at bounding box center [427, 411] width 186 height 20
click at [879, 313] on header "Products Show / Hide columns Add product" at bounding box center [744, 338] width 1101 height 51
drag, startPoint x: 501, startPoint y: 376, endPoint x: 490, endPoint y: 373, distance: 11.6
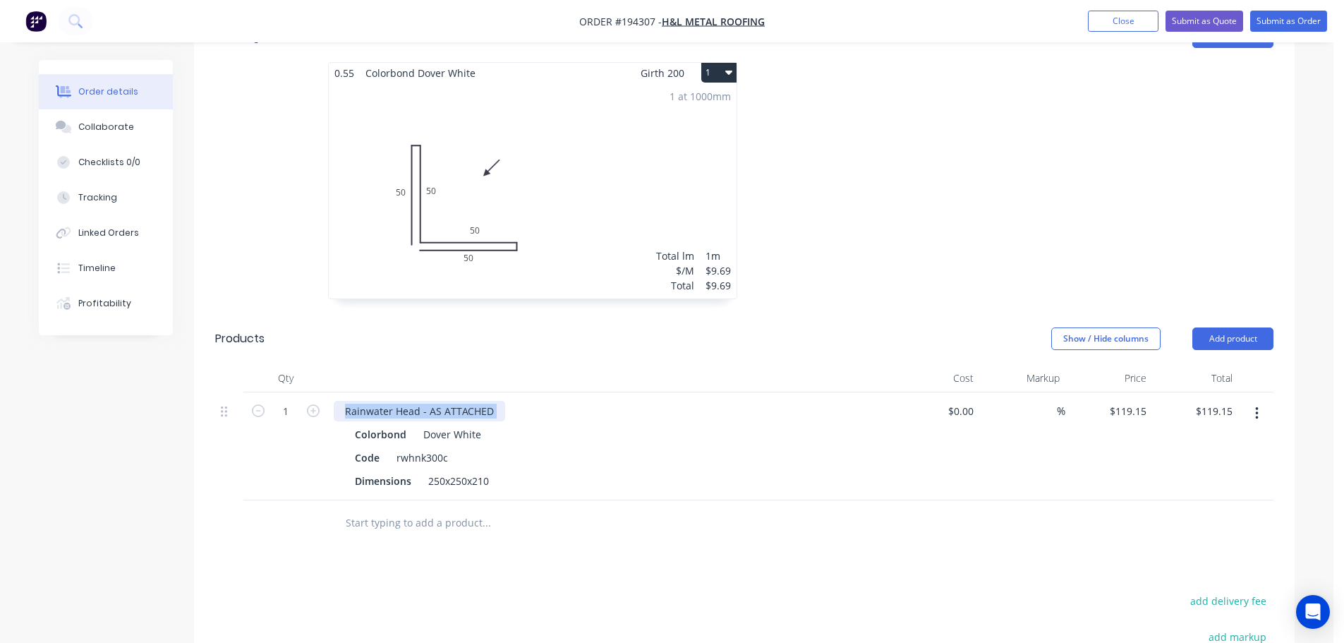
click at [497, 401] on div "Rainwater Head - AS ATTACHED" at bounding box center [610, 411] width 553 height 20
click at [490, 401] on div "Rainwater Head - AS ATTACHED" at bounding box center [420, 411] width 172 height 20
click at [484, 332] on div "Products Show / Hide columns Add product Qty Cost Markup Price Total 1 Rainwate…" at bounding box center [744, 429] width 1101 height 233
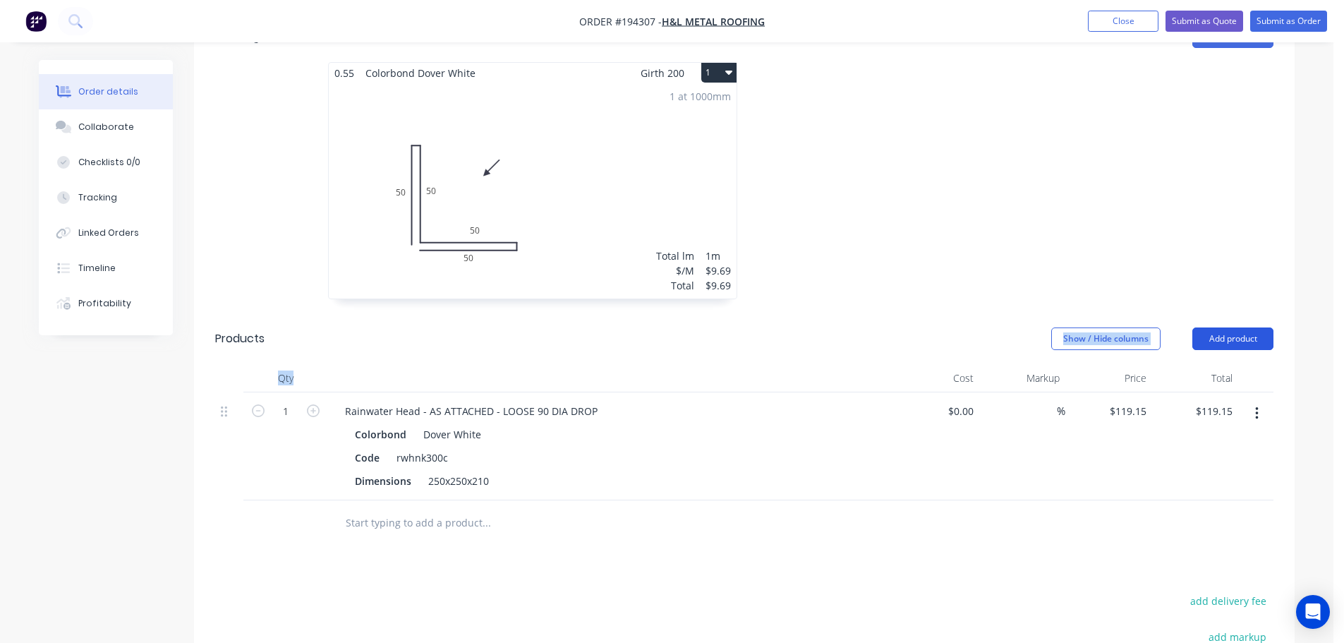
click at [1218, 327] on button "Add product" at bounding box center [1233, 338] width 81 height 23
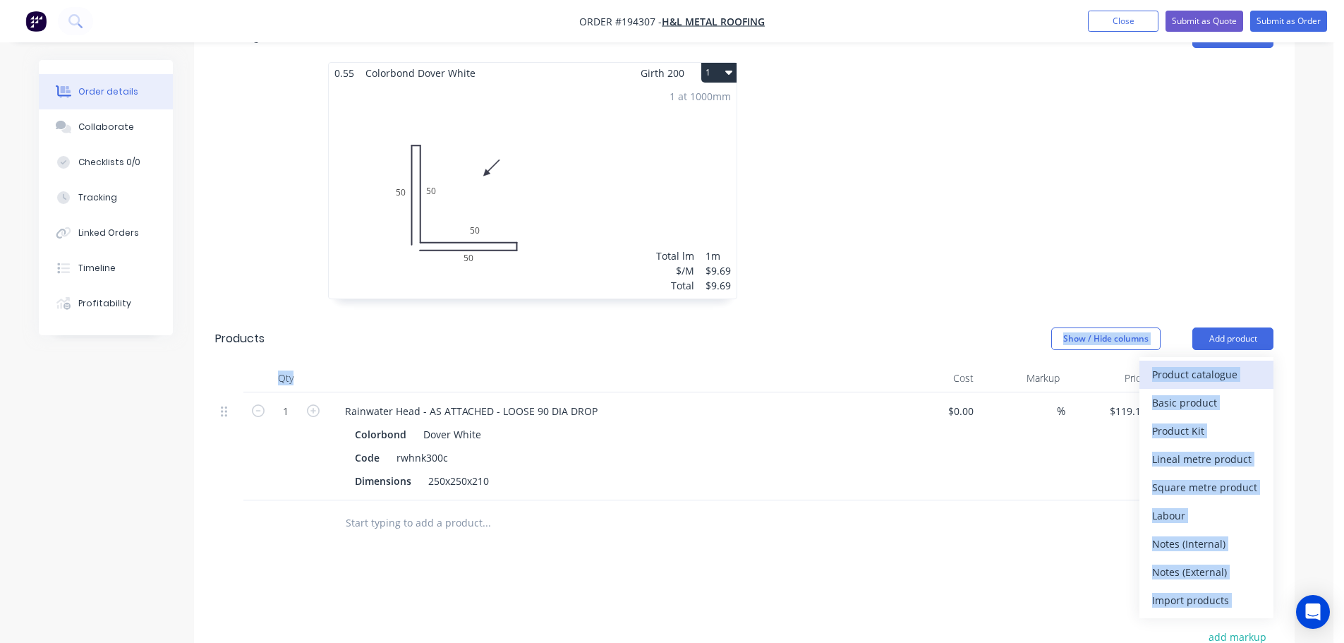
click at [1196, 364] on div "Product catalogue" at bounding box center [1207, 374] width 109 height 20
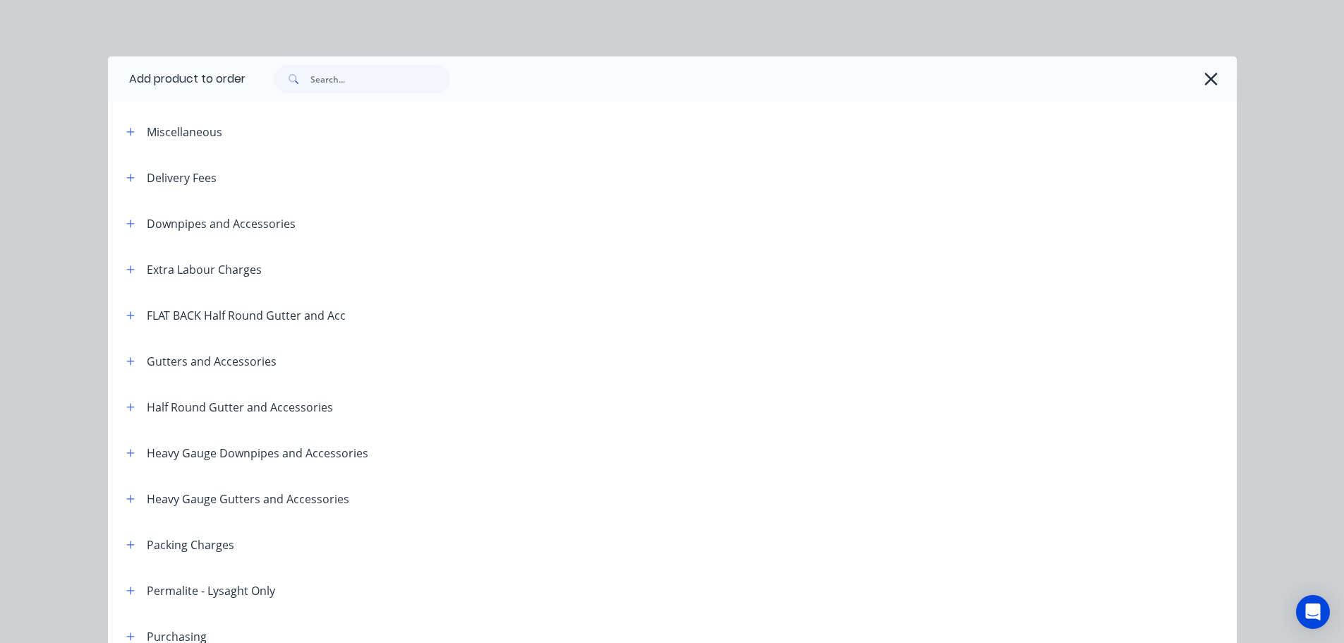
click at [122, 176] on button "button" at bounding box center [131, 178] width 18 height 18
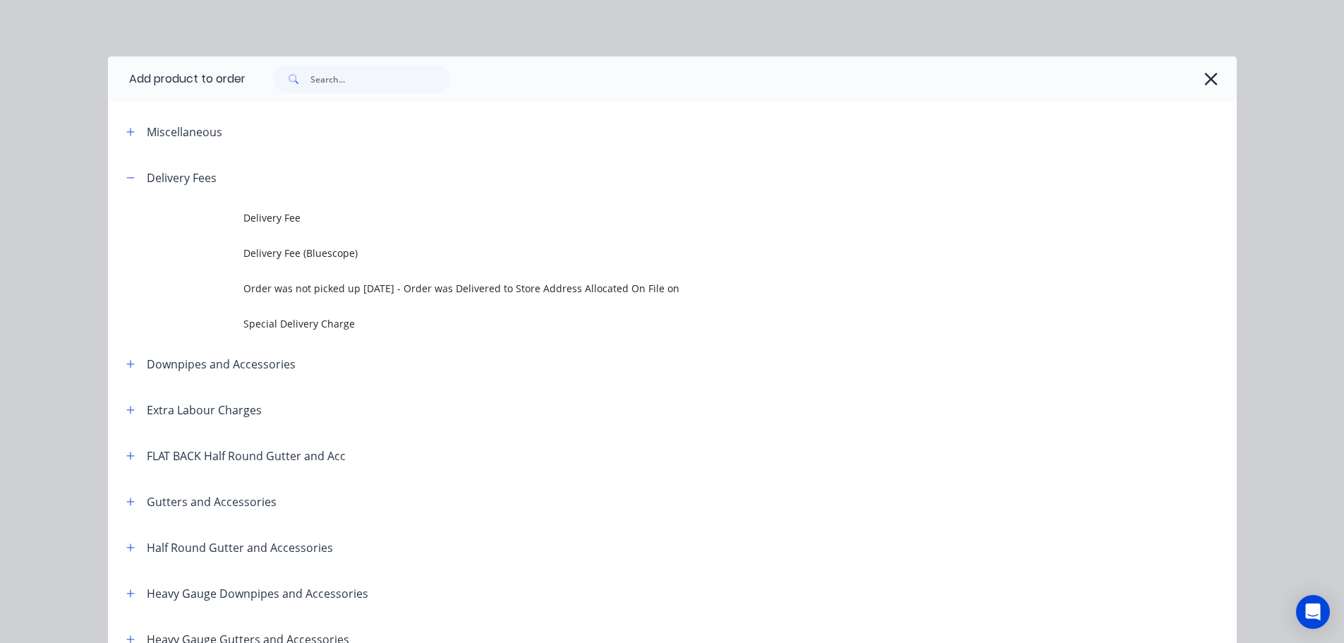
click at [251, 211] on span "Delivery Fee" at bounding box center [640, 217] width 795 height 15
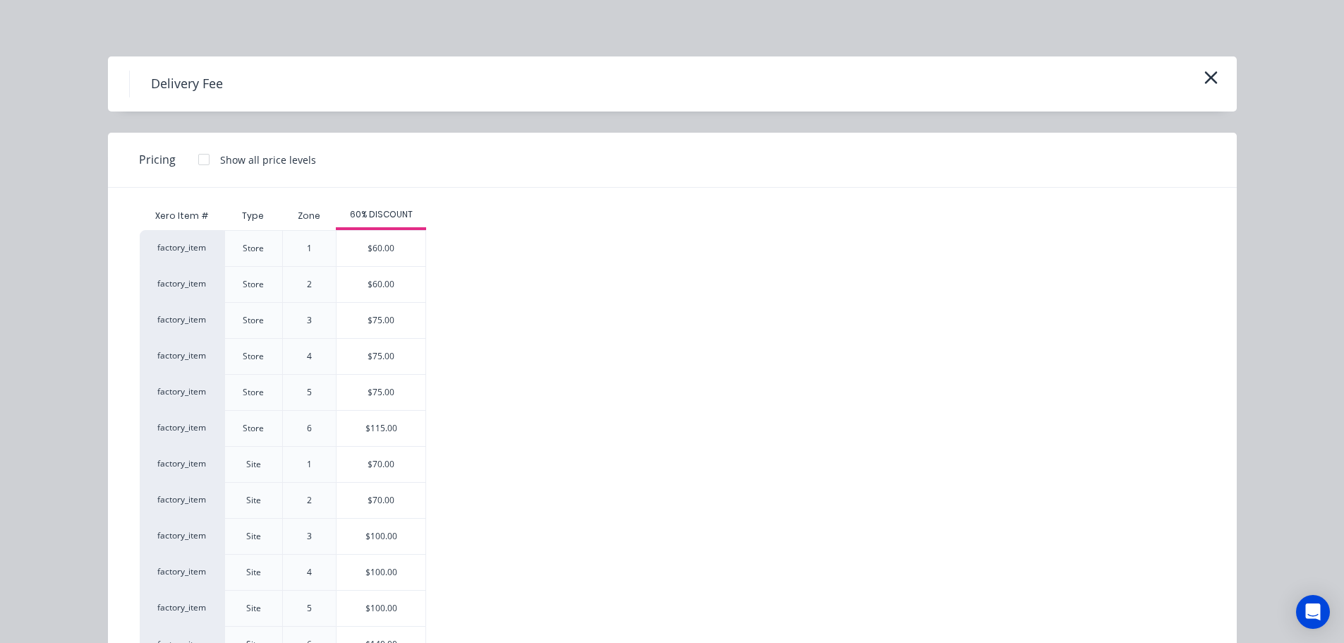
click at [354, 460] on div "$70.00" at bounding box center [381, 464] width 89 height 35
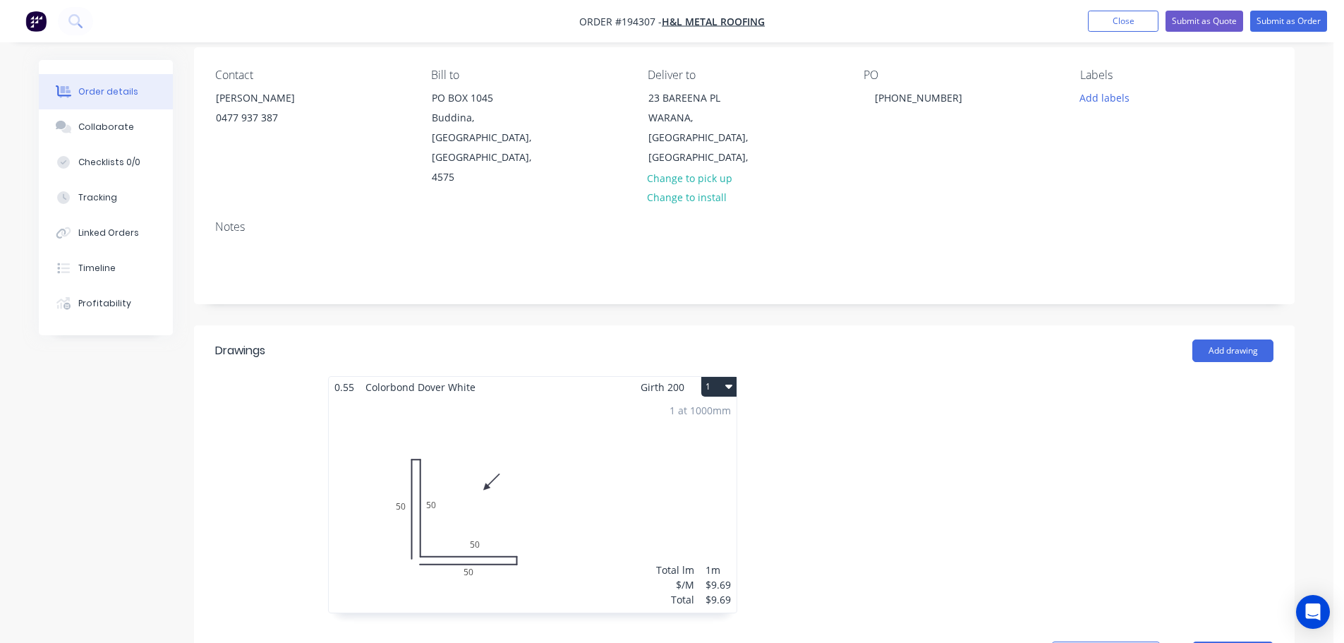
scroll to position [0, 0]
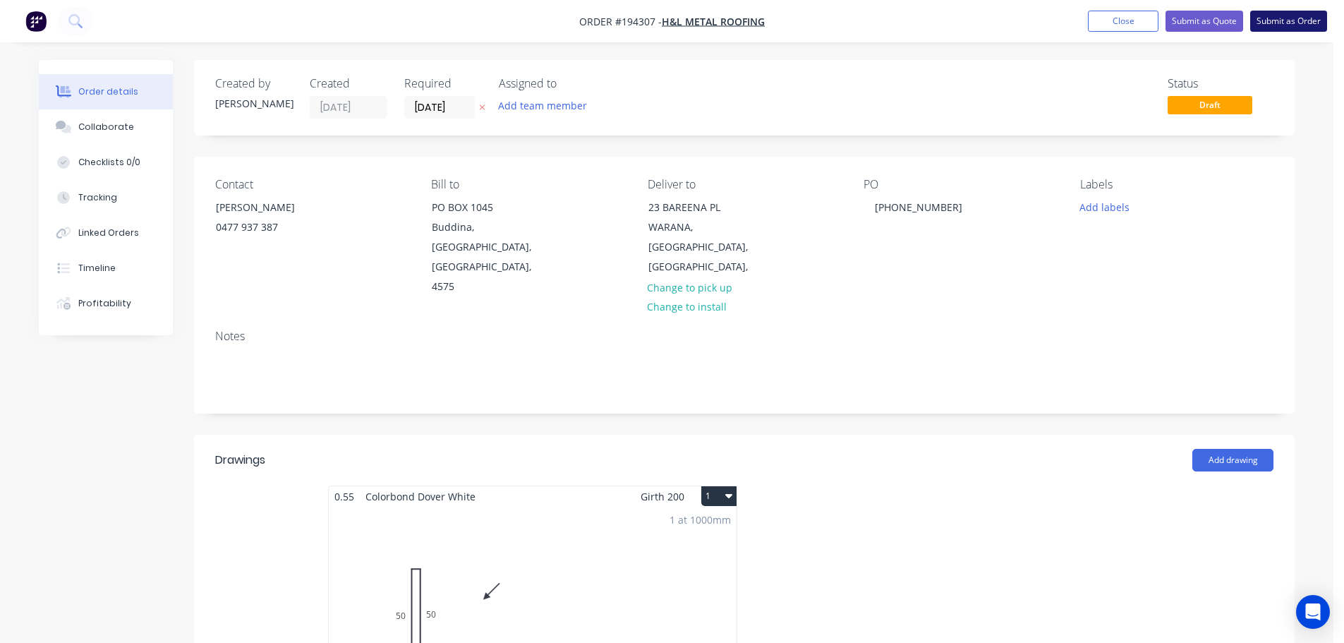
click at [1290, 27] on button "Submit as Order" at bounding box center [1289, 21] width 77 height 21
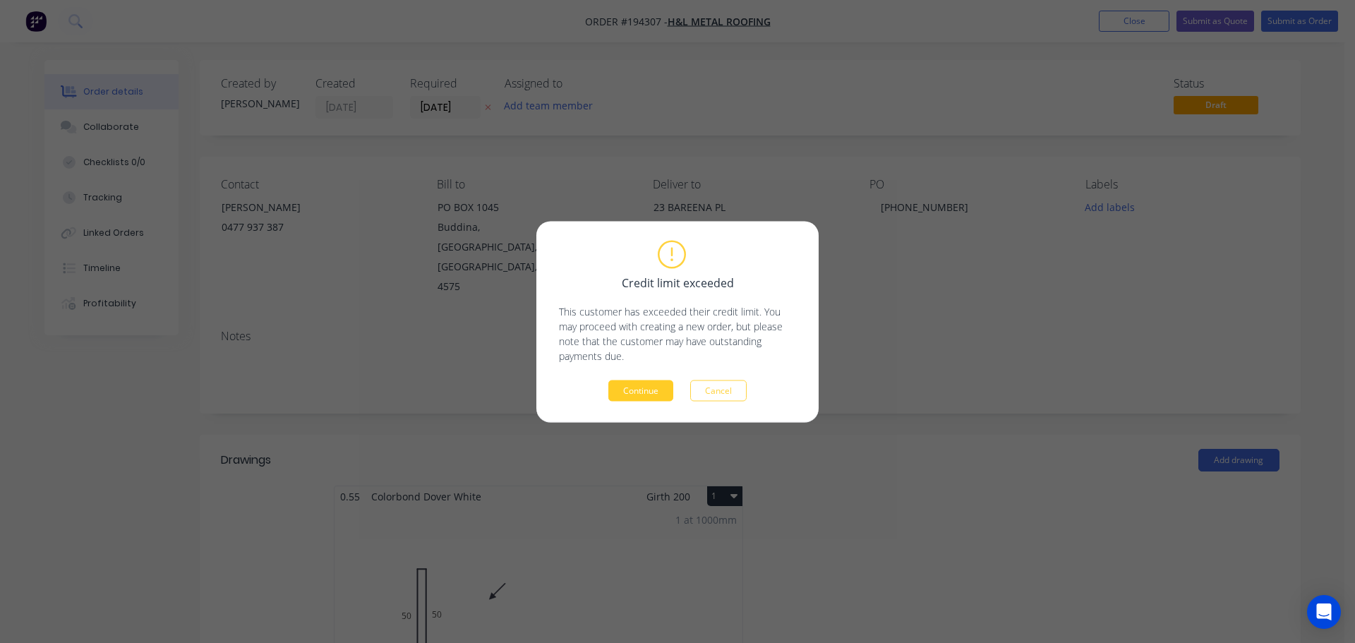
click at [660, 383] on button "Continue" at bounding box center [640, 390] width 65 height 21
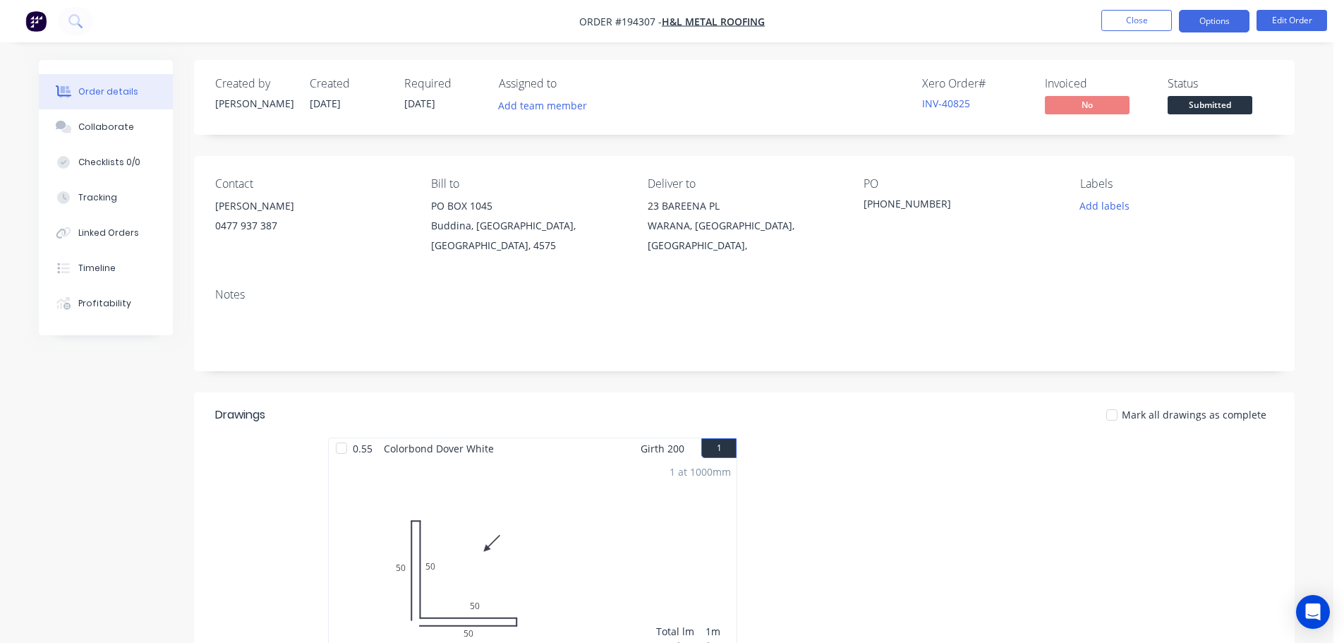
click at [1212, 25] on button "Options" at bounding box center [1214, 21] width 71 height 23
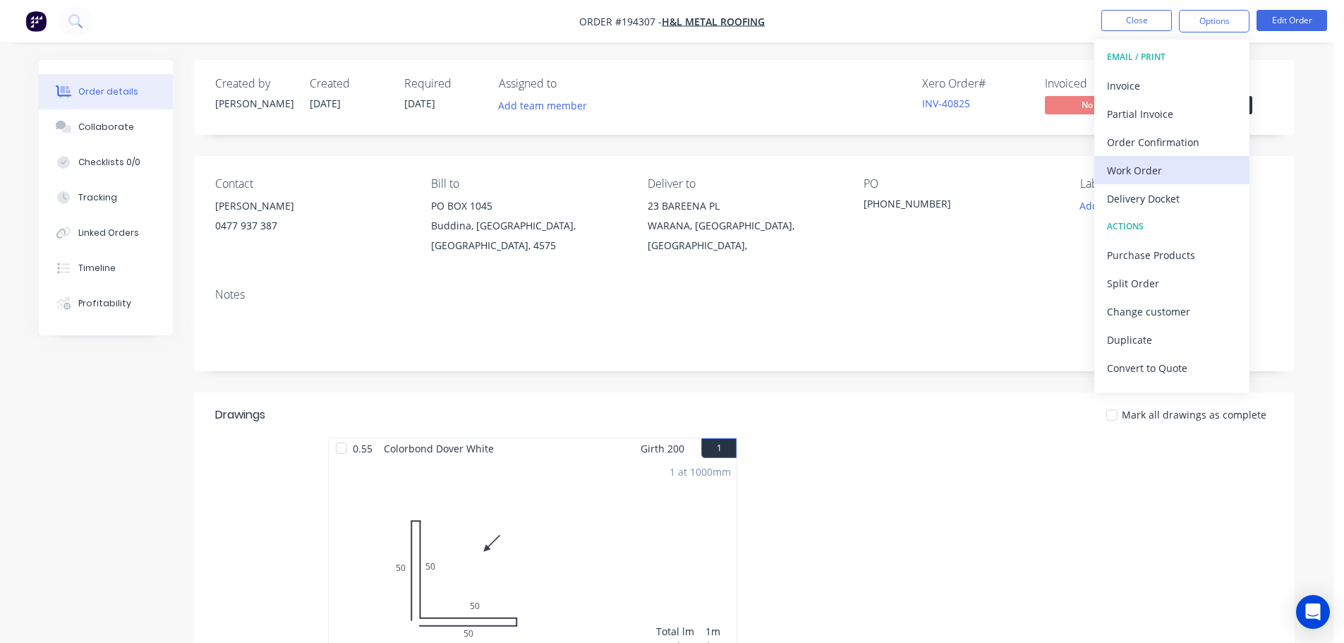
click at [1145, 174] on div "Work Order" at bounding box center [1172, 170] width 130 height 20
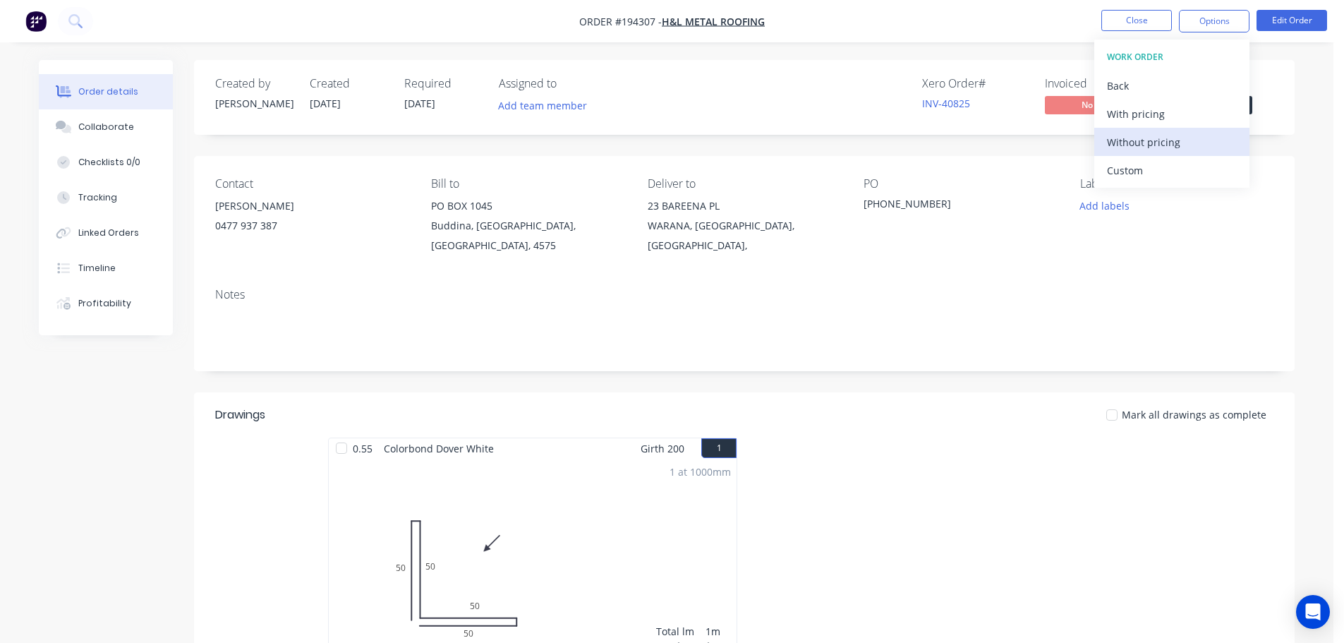
click at [1145, 148] on div "Without pricing" at bounding box center [1172, 142] width 130 height 20
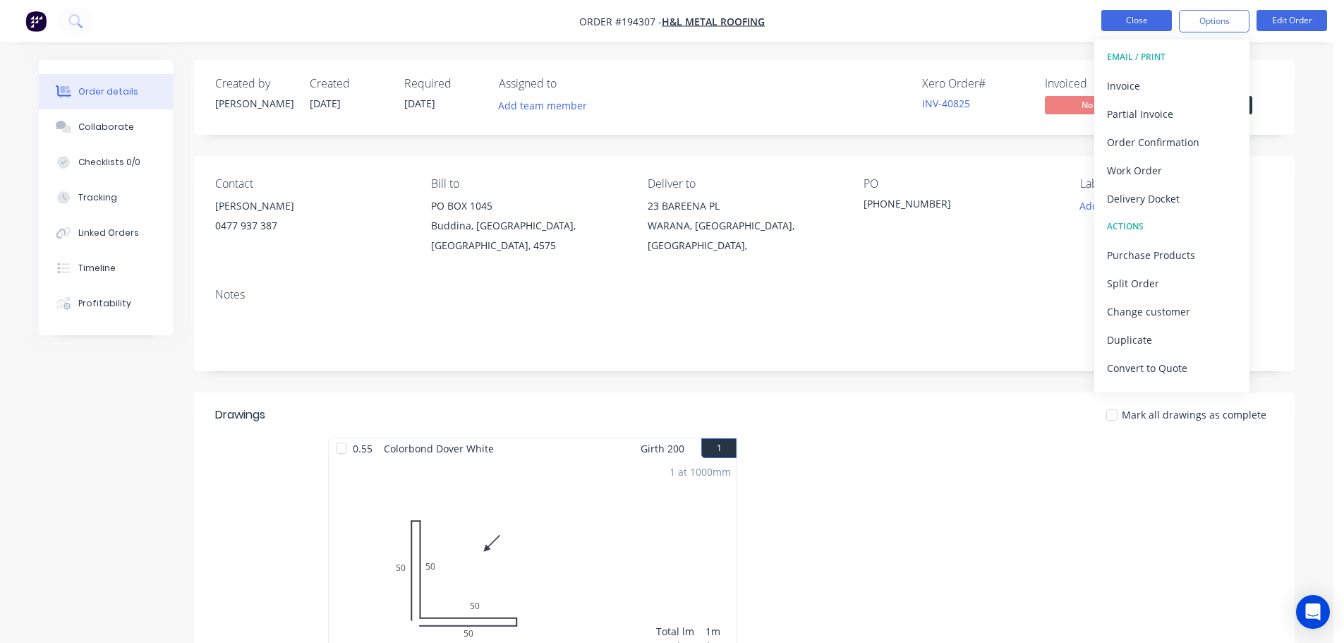
click at [1112, 16] on button "Close" at bounding box center [1137, 20] width 71 height 21
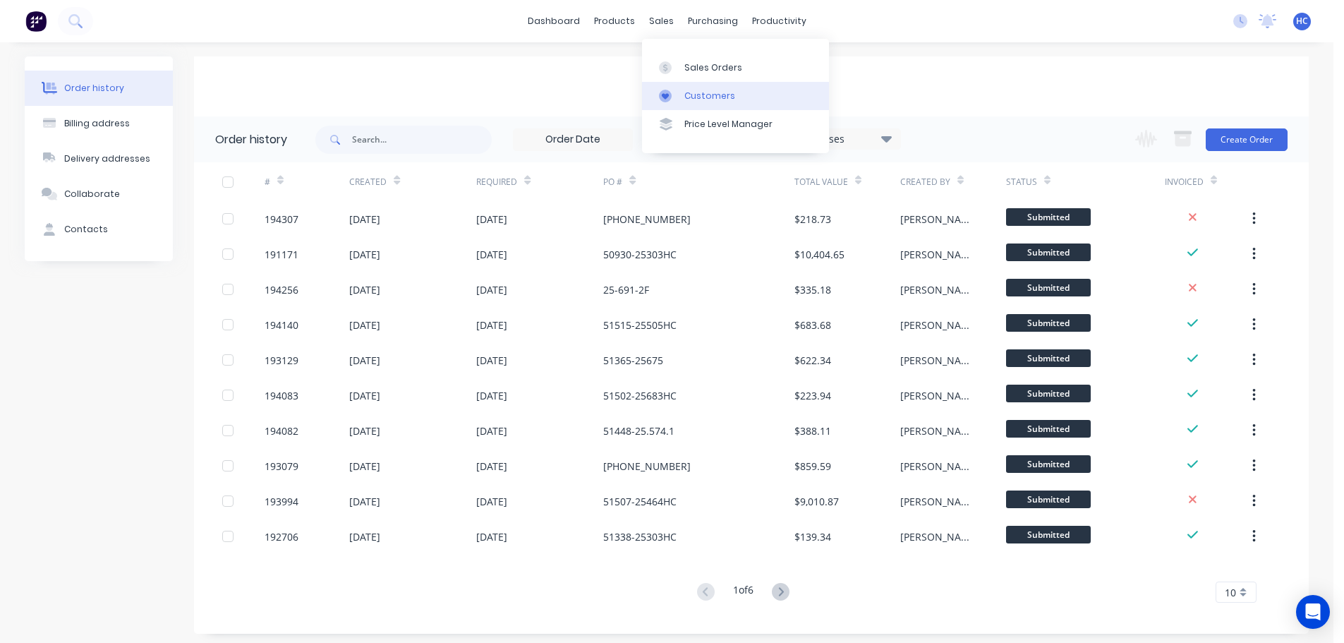
click at [708, 90] on div "Customers" at bounding box center [710, 96] width 51 height 13
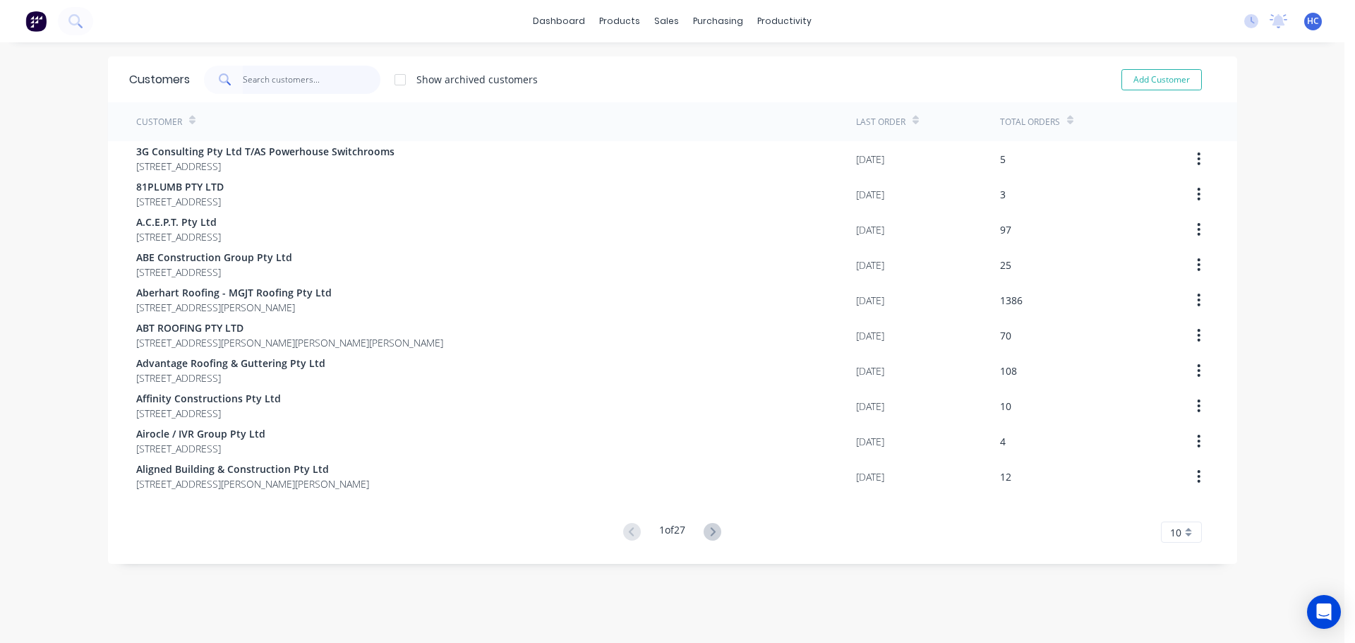
click at [289, 85] on input "text" at bounding box center [312, 80] width 138 height 28
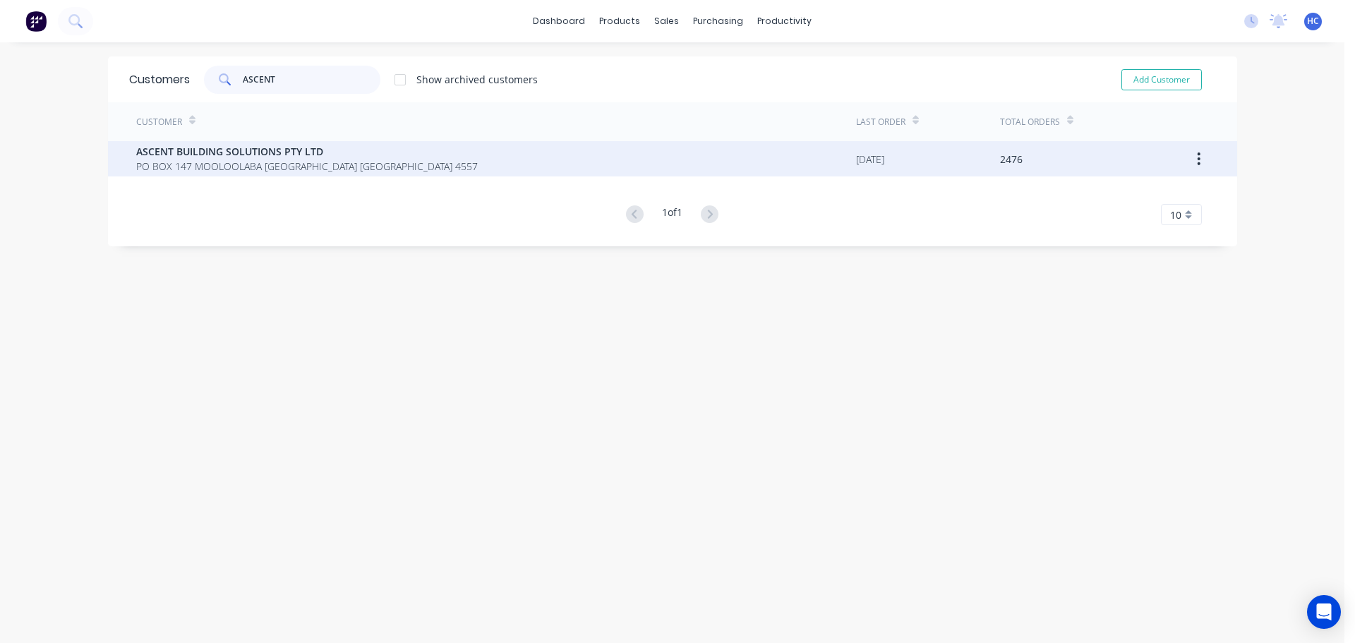
type input "ASCENT"
click at [248, 162] on span "PO BOX 147 MOOLOOLABA [GEOGRAPHIC_DATA] [GEOGRAPHIC_DATA] 4557" at bounding box center [307, 166] width 342 height 15
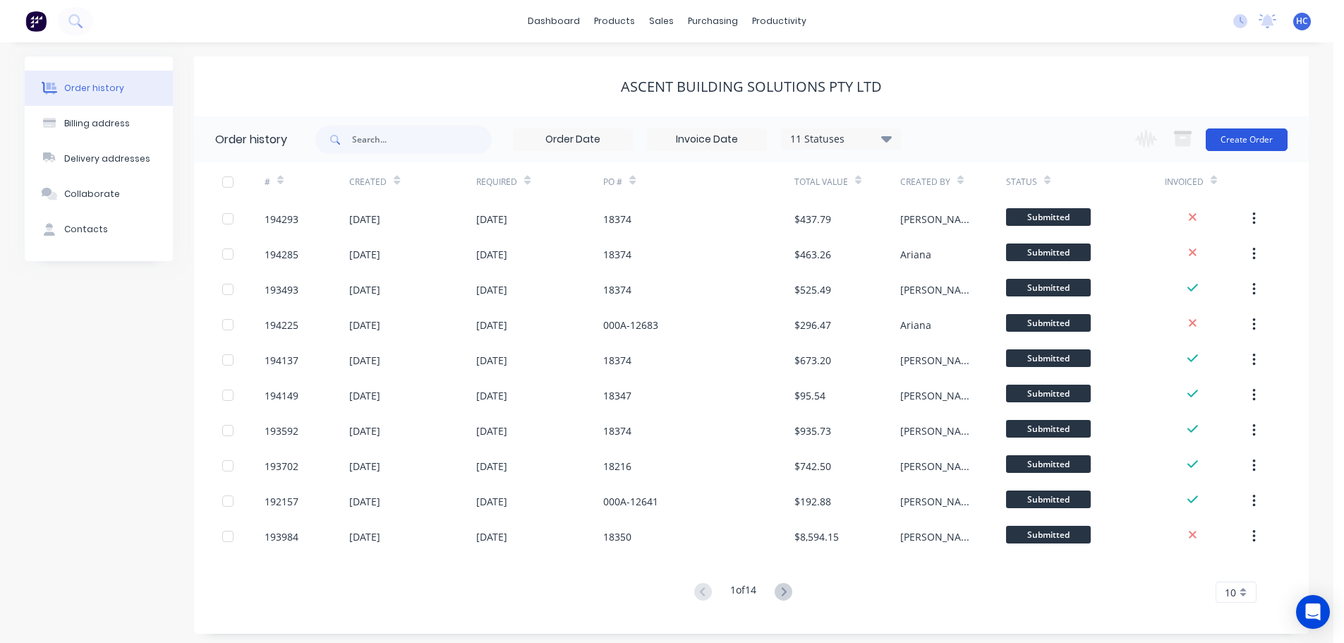
click at [1241, 147] on button "Create Order" at bounding box center [1247, 139] width 82 height 23
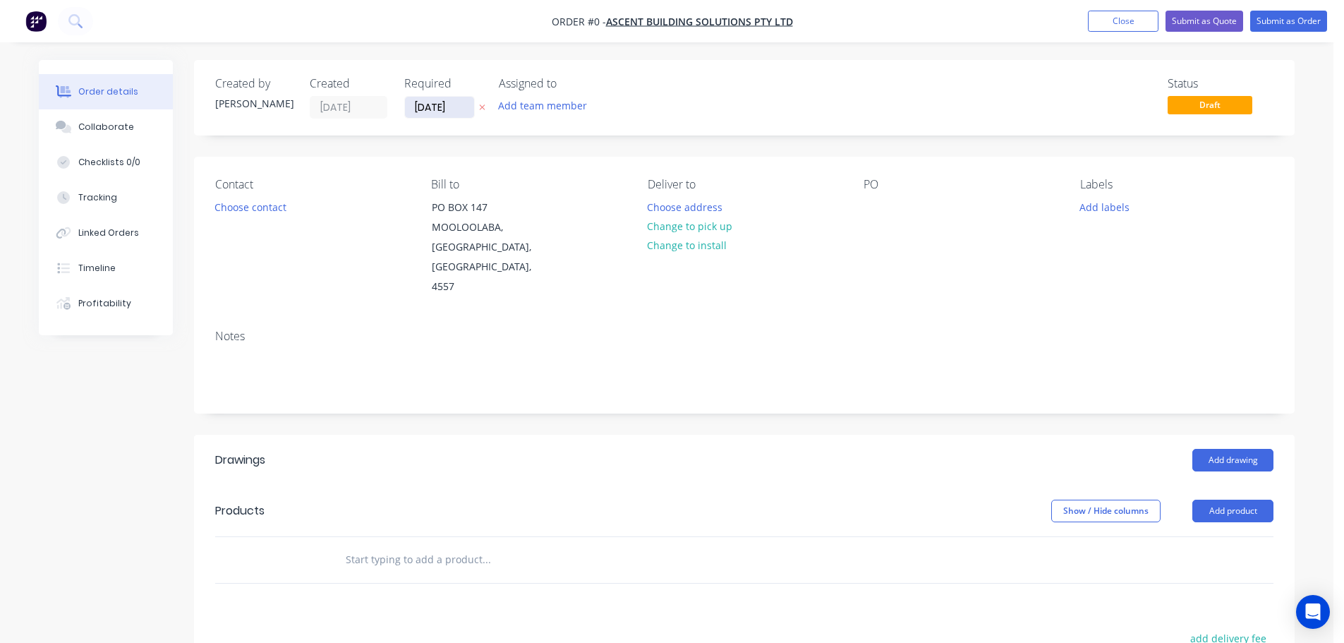
click at [428, 107] on input "[DATE]" at bounding box center [439, 107] width 69 height 21
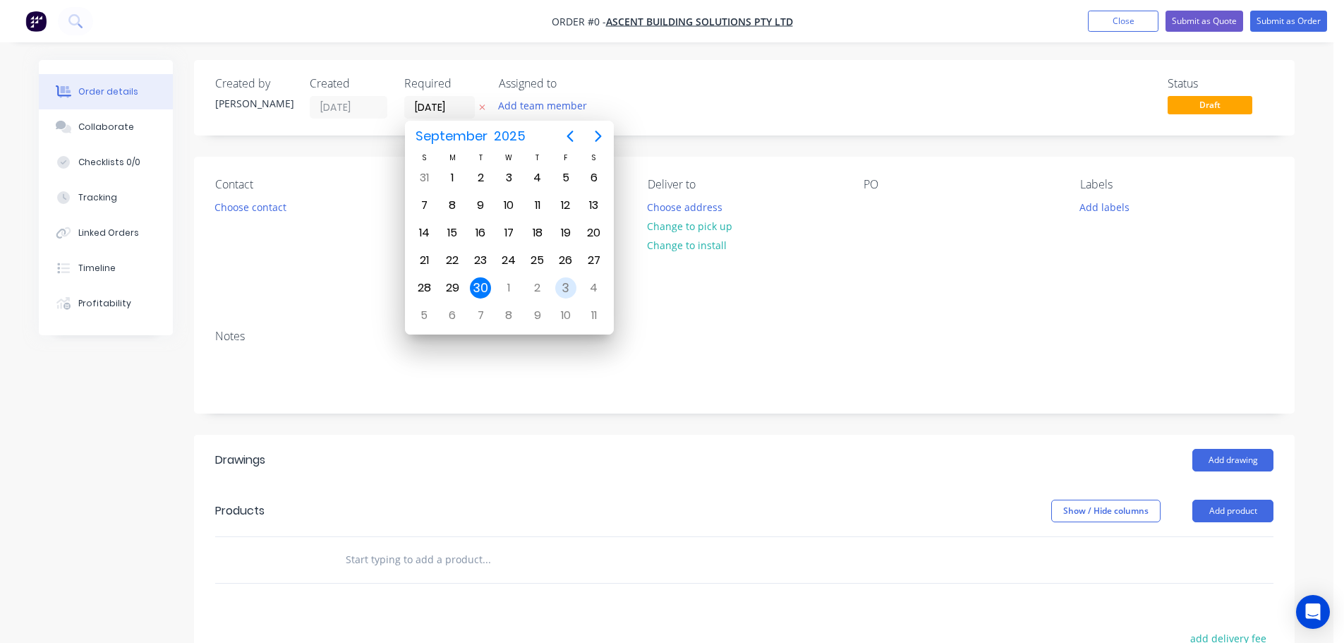
click at [560, 285] on div "3" at bounding box center [565, 287] width 21 height 21
type input "[DATE]"
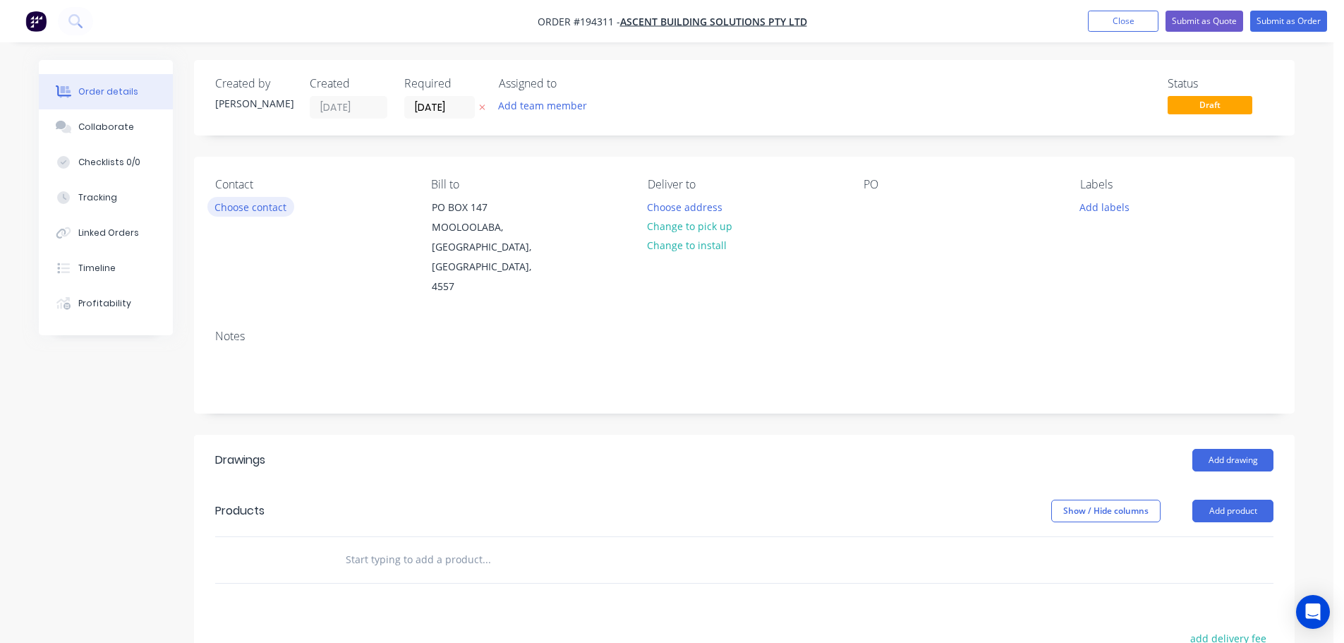
click at [233, 216] on button "Choose contact" at bounding box center [250, 206] width 87 height 19
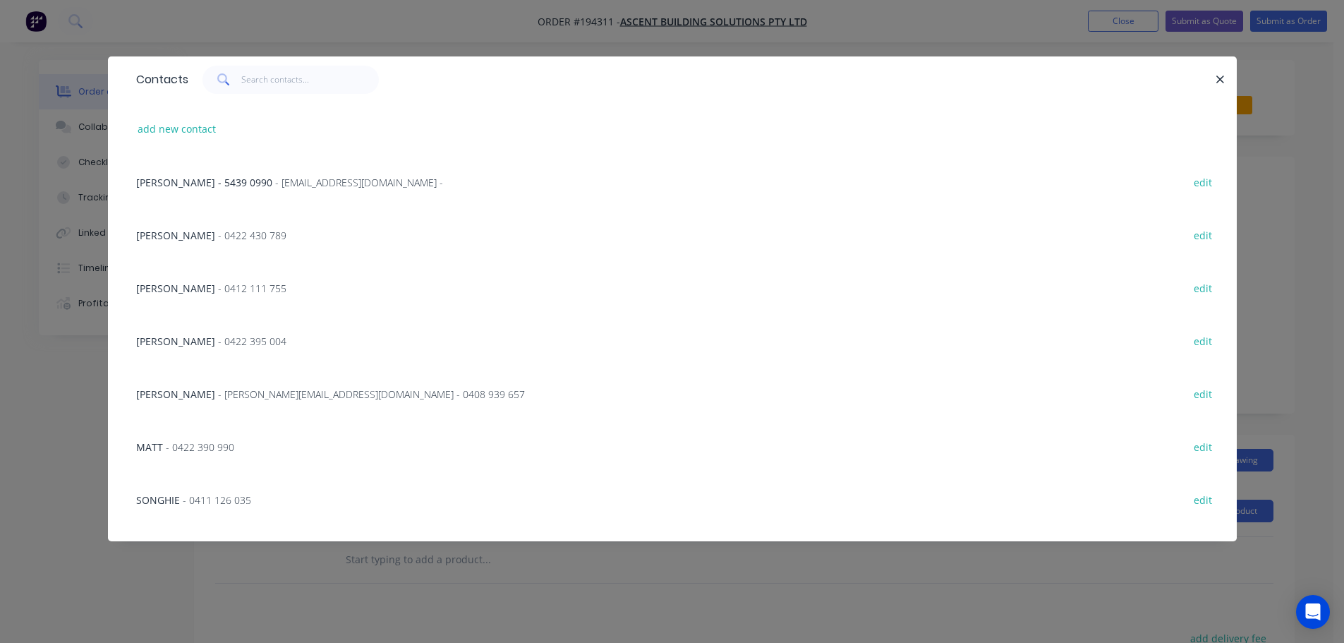
drag, startPoint x: 189, startPoint y: 298, endPoint x: 320, endPoint y: 273, distance: 133.6
click at [190, 297] on div "[PERSON_NAME] - 0412 111 755 edit" at bounding box center [672, 287] width 1087 height 53
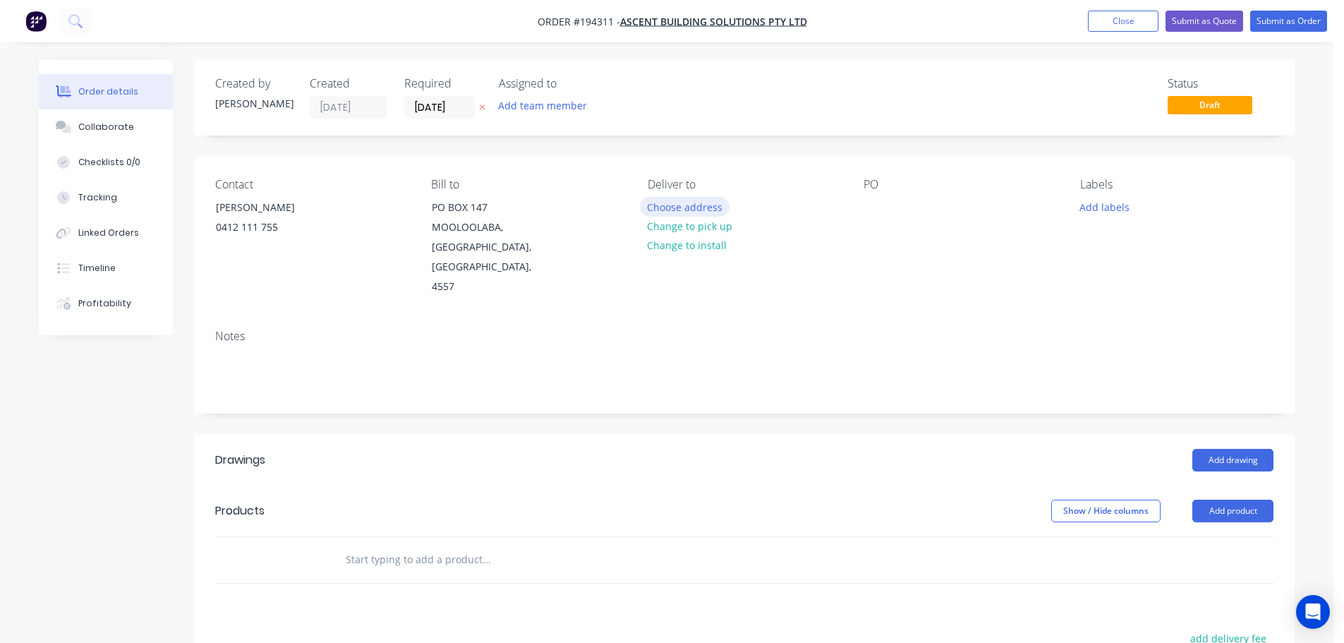
click at [670, 207] on button "Choose address" at bounding box center [685, 206] width 90 height 19
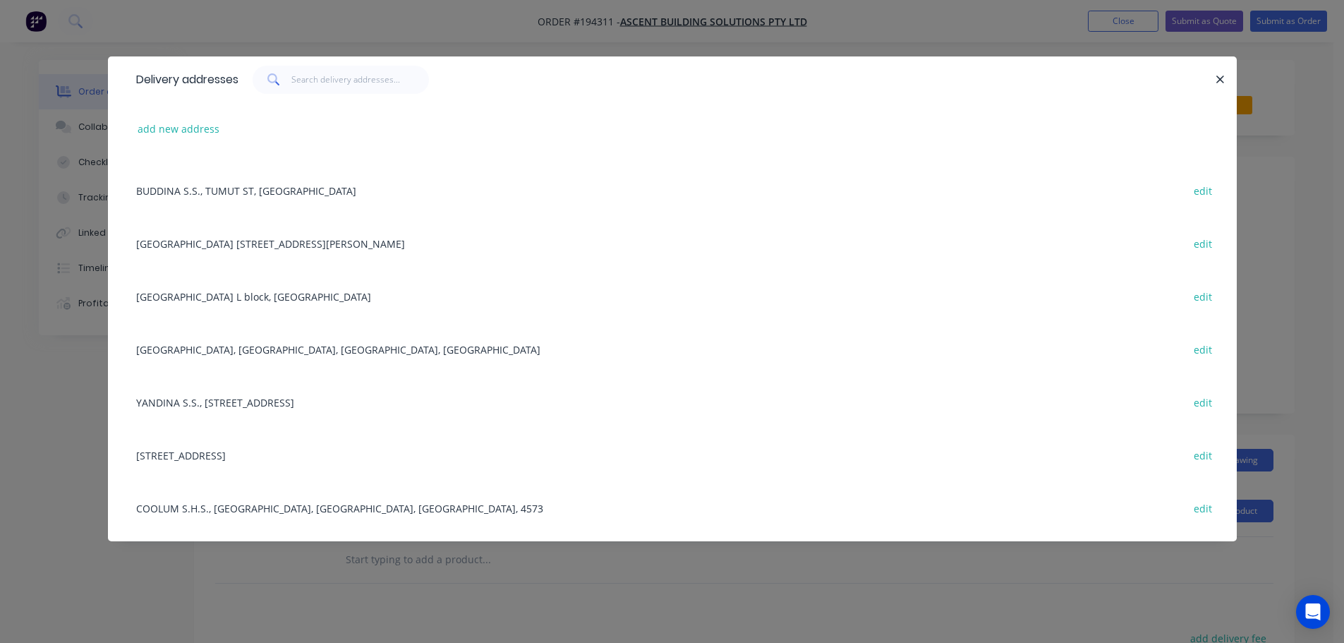
scroll to position [778, 0]
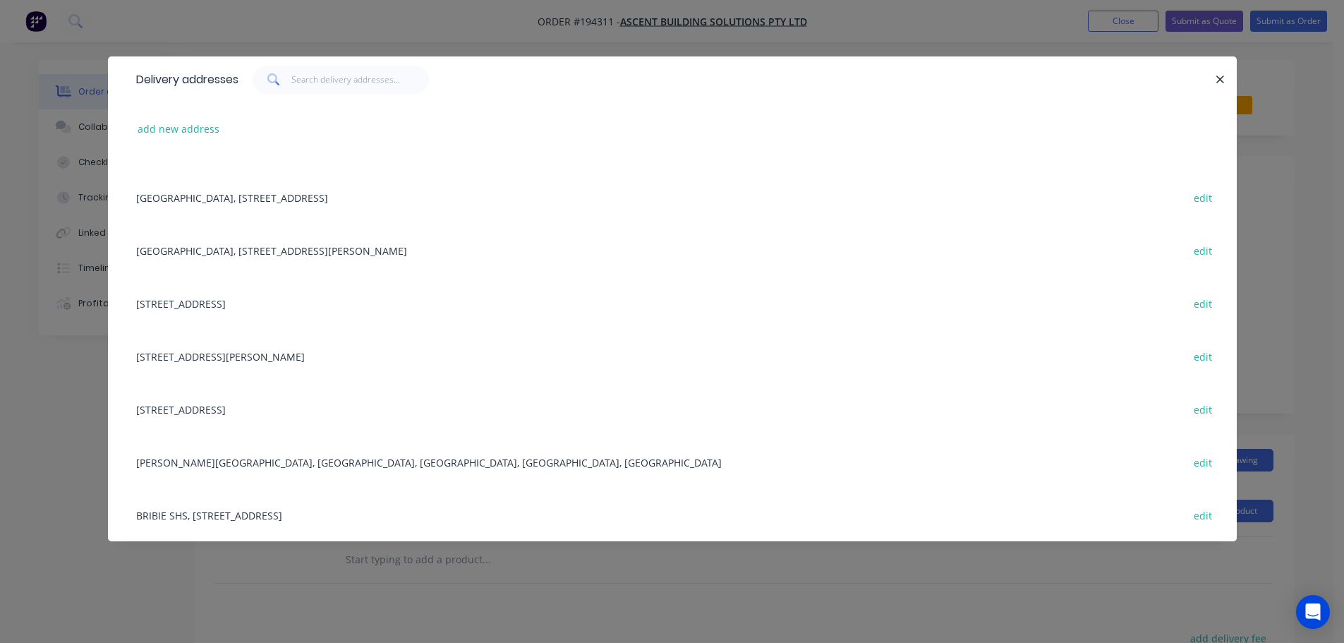
click at [315, 307] on div "[STREET_ADDRESS] edit" at bounding box center [672, 303] width 1087 height 53
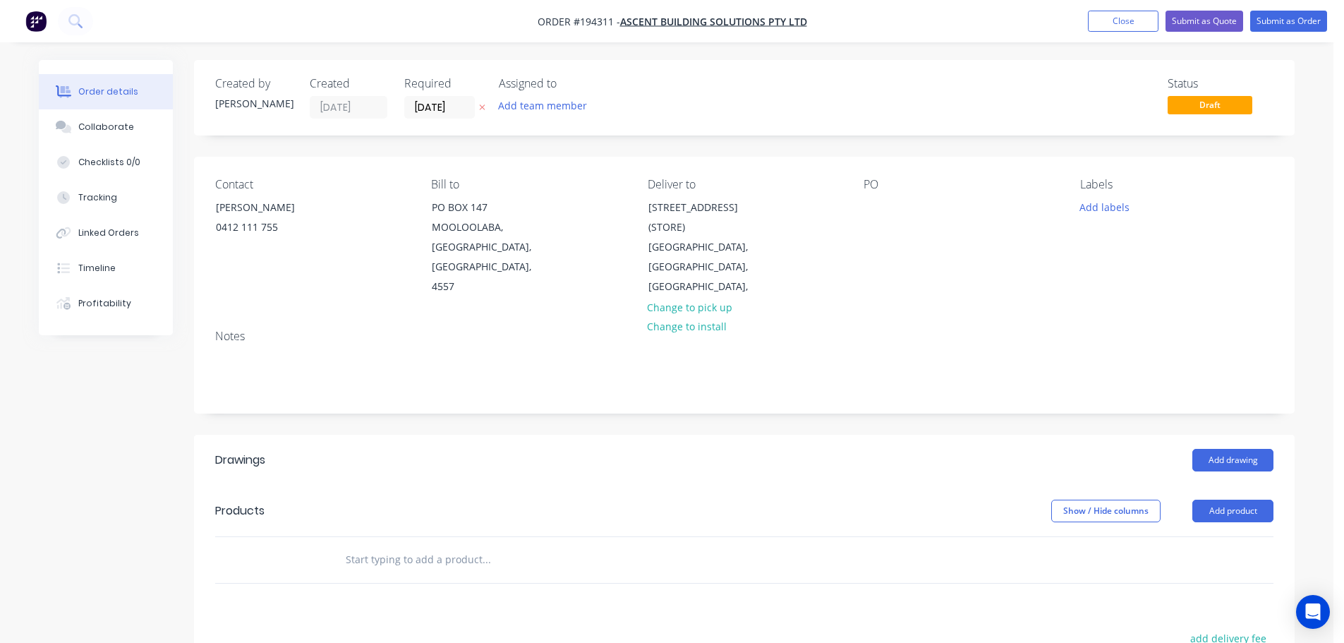
click at [870, 196] on div "PO" at bounding box center [960, 237] width 193 height 119
click at [876, 205] on div at bounding box center [875, 207] width 23 height 20
click at [1233, 500] on button "Add product" at bounding box center [1233, 511] width 81 height 23
click at [1200, 565] on div "Basic product" at bounding box center [1207, 575] width 109 height 20
click at [411, 573] on div at bounding box center [393, 583] width 118 height 20
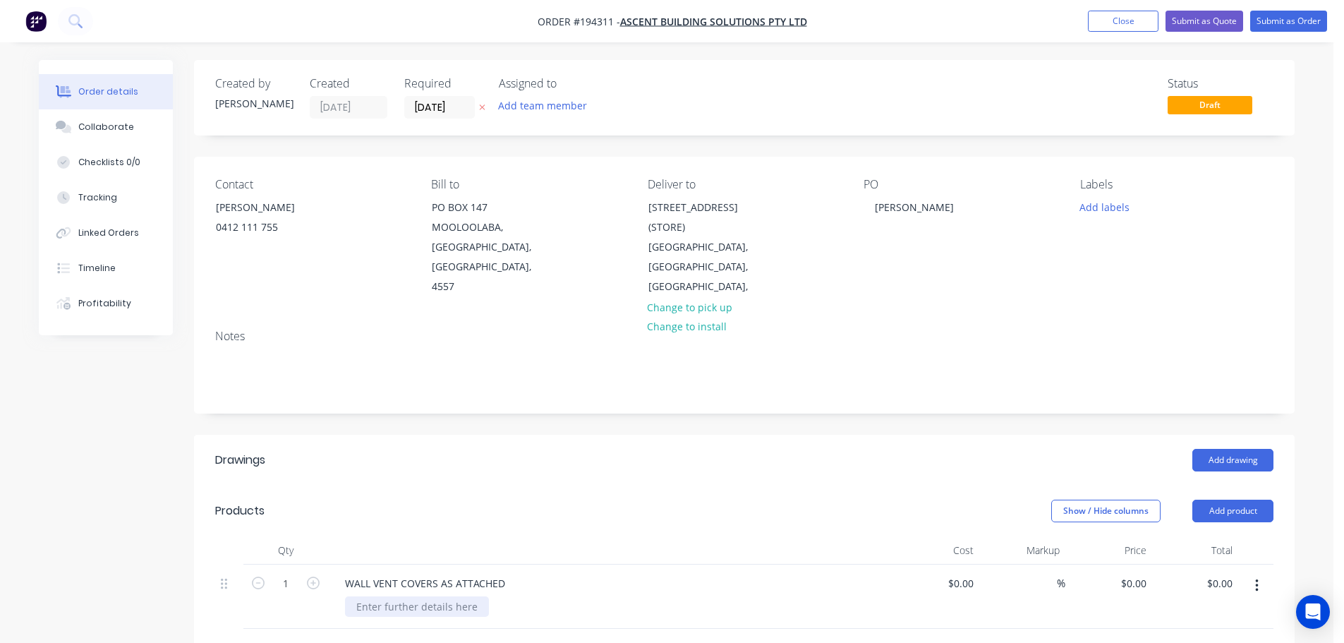
click at [431, 596] on div at bounding box center [417, 606] width 144 height 20
click at [723, 462] on header "Drawings Add drawing" at bounding box center [744, 460] width 1101 height 51
drag, startPoint x: 1298, startPoint y: 13, endPoint x: 1295, endPoint y: 23, distance: 10.3
click at [1298, 14] on button "Submit as Order" at bounding box center [1289, 21] width 77 height 21
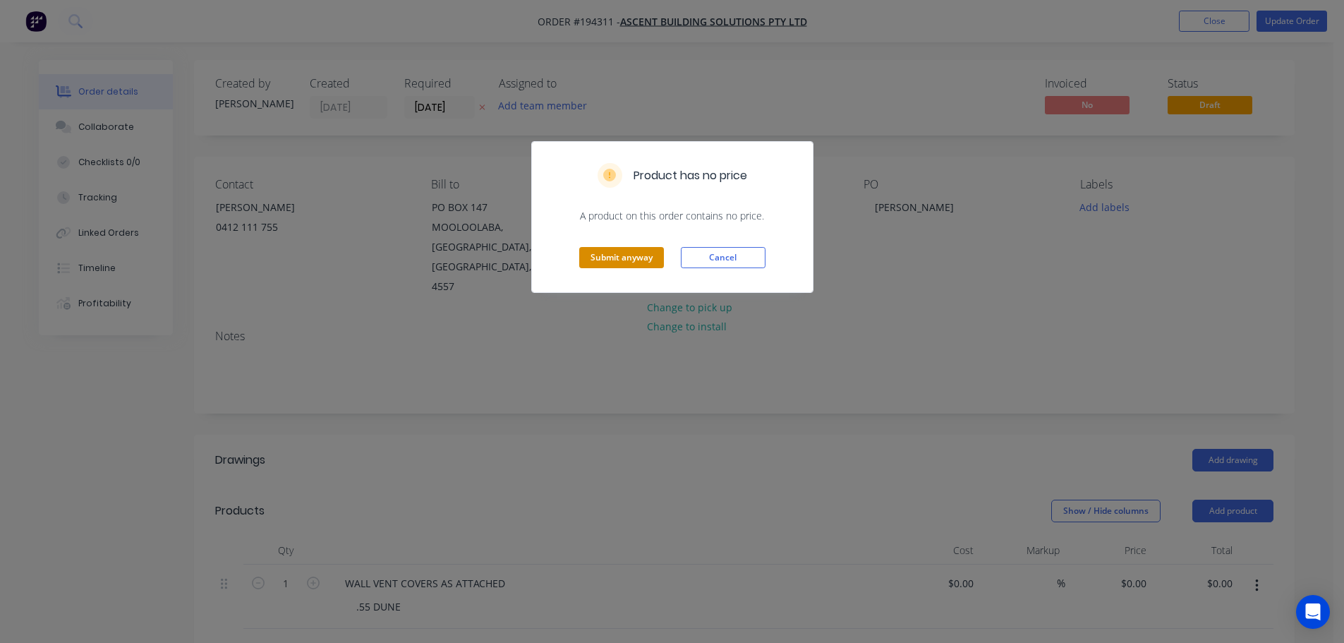
click at [628, 257] on button "Submit anyway" at bounding box center [621, 257] width 85 height 21
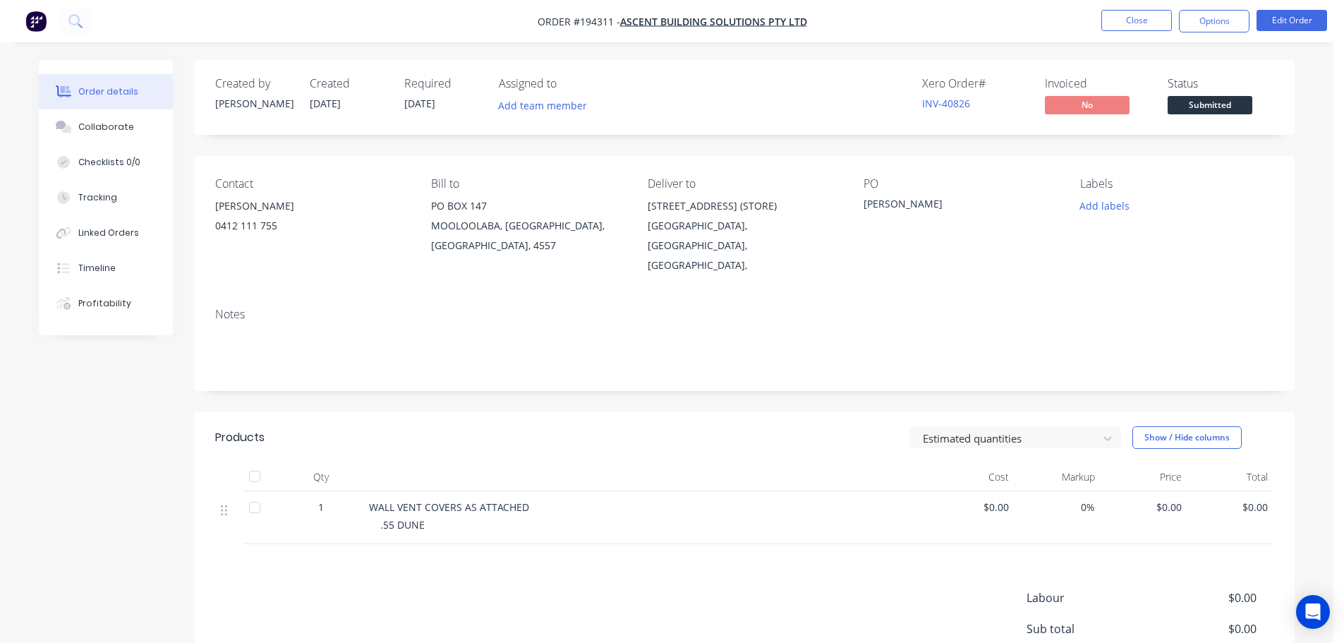
click at [1222, 7] on nav "Order #194311 - ASCENT BUILDING SOLUTIONS PTY LTD Close Options Edit Order" at bounding box center [672, 21] width 1344 height 42
click at [1211, 18] on button "Options" at bounding box center [1214, 21] width 71 height 23
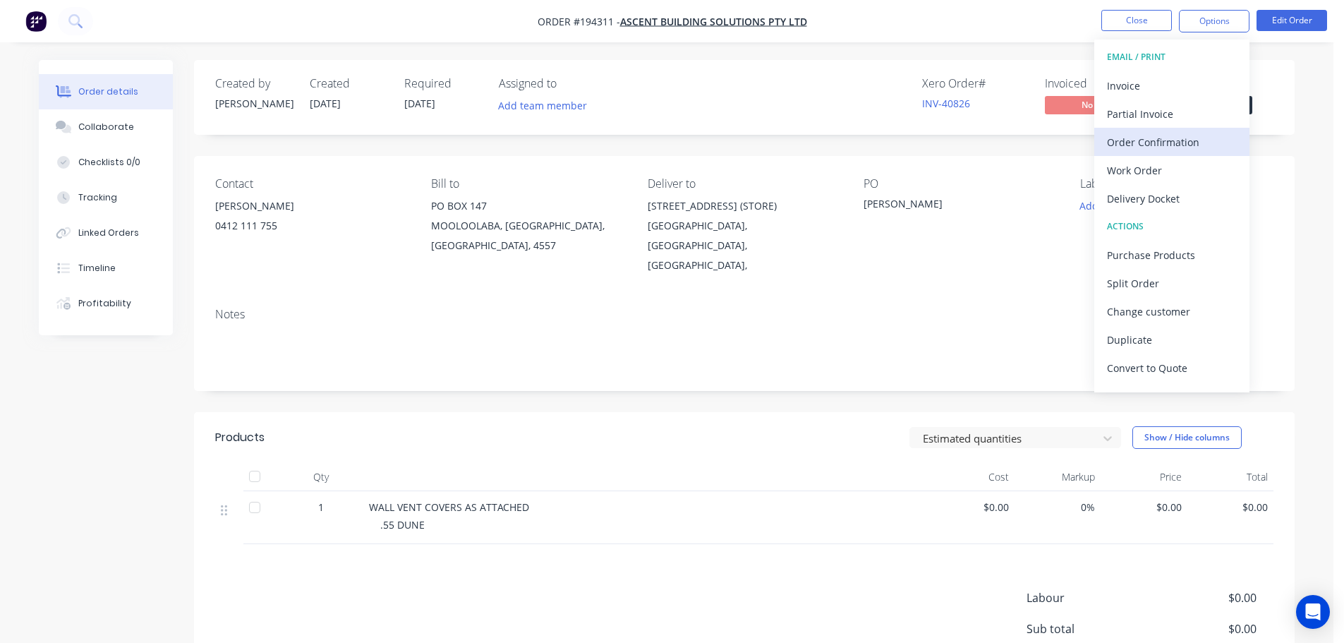
click at [1145, 155] on button "Order Confirmation" at bounding box center [1172, 142] width 155 height 28
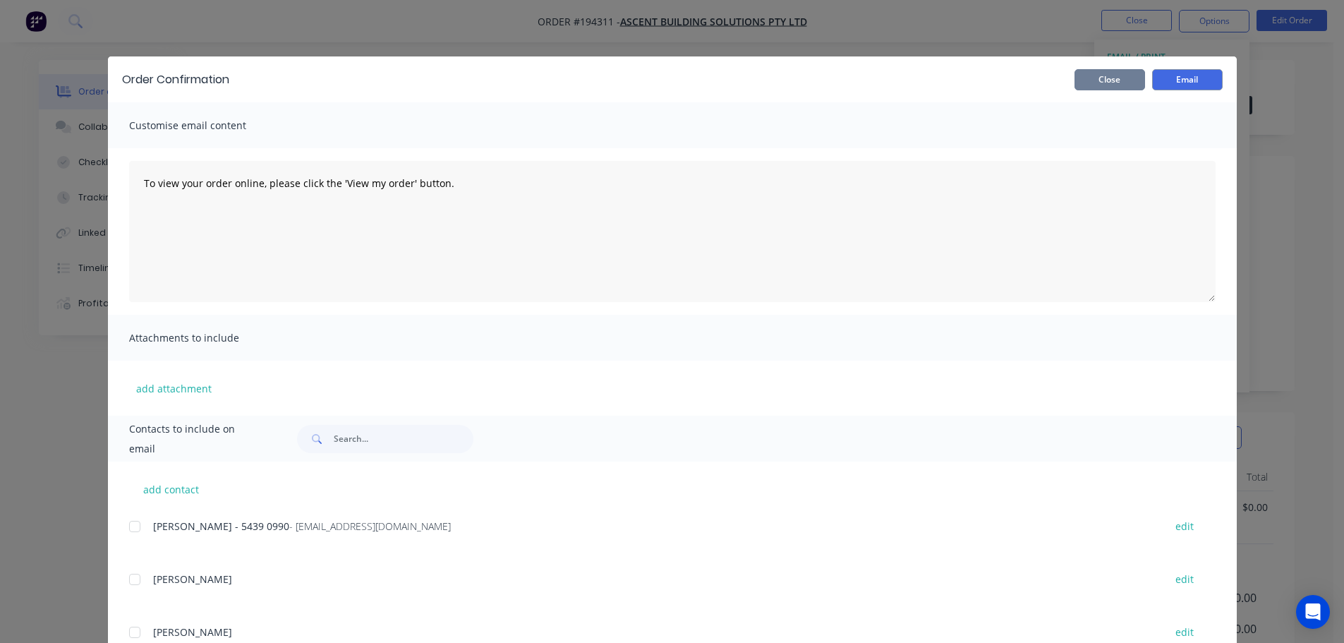
click at [1108, 76] on button "Close" at bounding box center [1110, 79] width 71 height 21
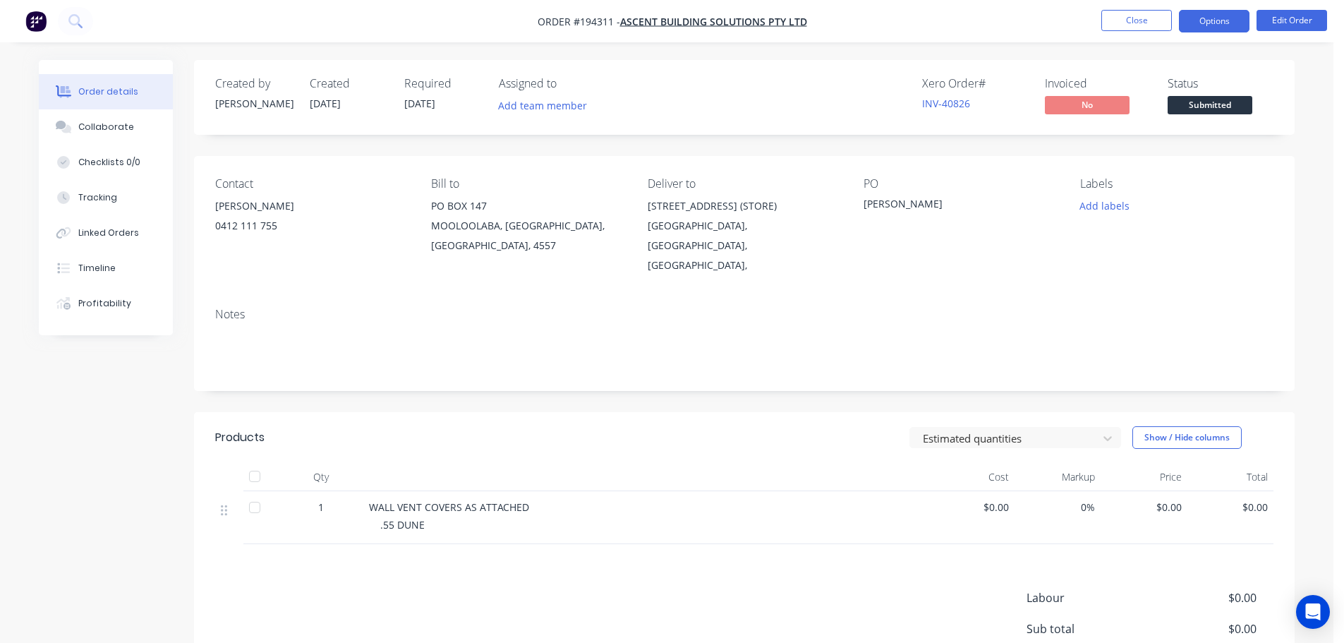
click at [1205, 26] on button "Options" at bounding box center [1214, 21] width 71 height 23
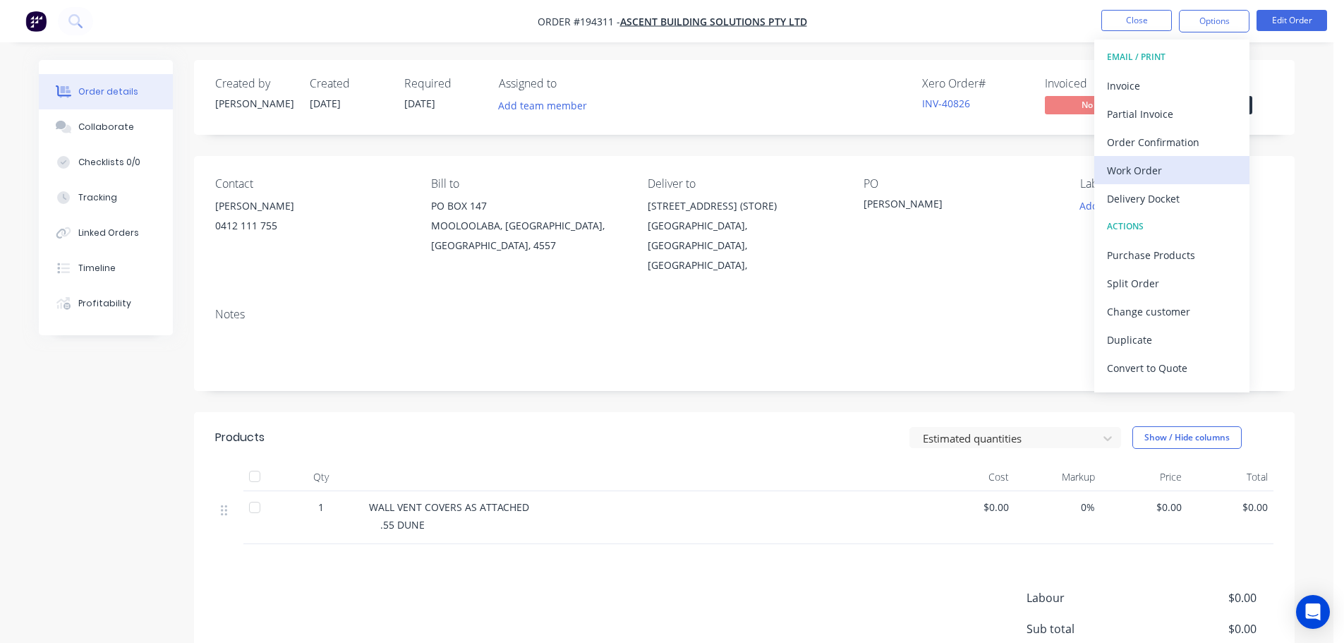
click at [1124, 176] on div "Work Order" at bounding box center [1172, 170] width 130 height 20
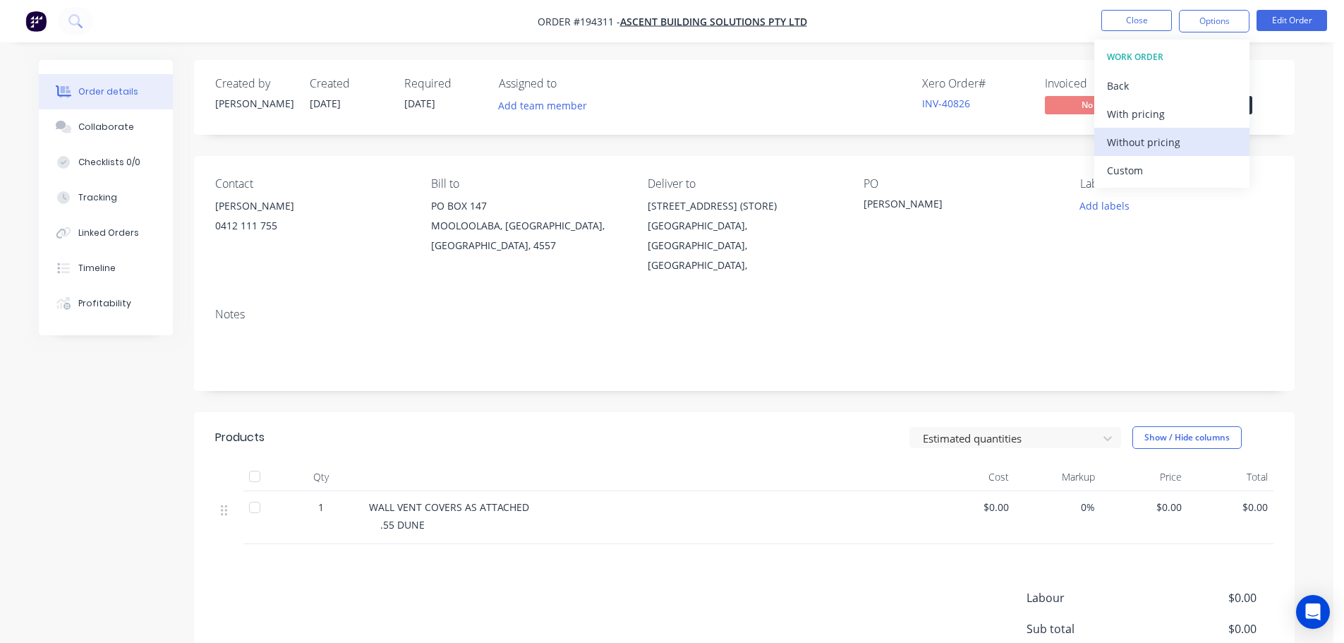
click at [1141, 137] on div "Without pricing" at bounding box center [1172, 142] width 130 height 20
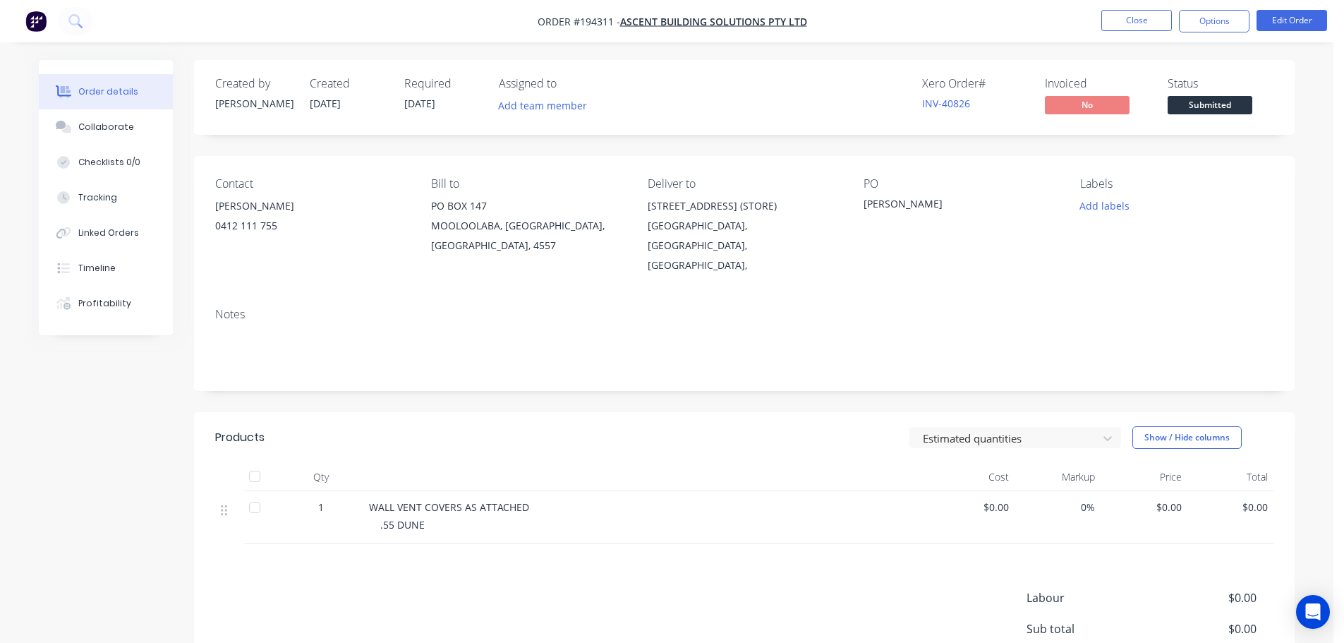
click at [1172, 25] on ul "Close Options Edit Order" at bounding box center [1215, 21] width 260 height 23
click at [1161, 23] on button "Close" at bounding box center [1137, 20] width 71 height 21
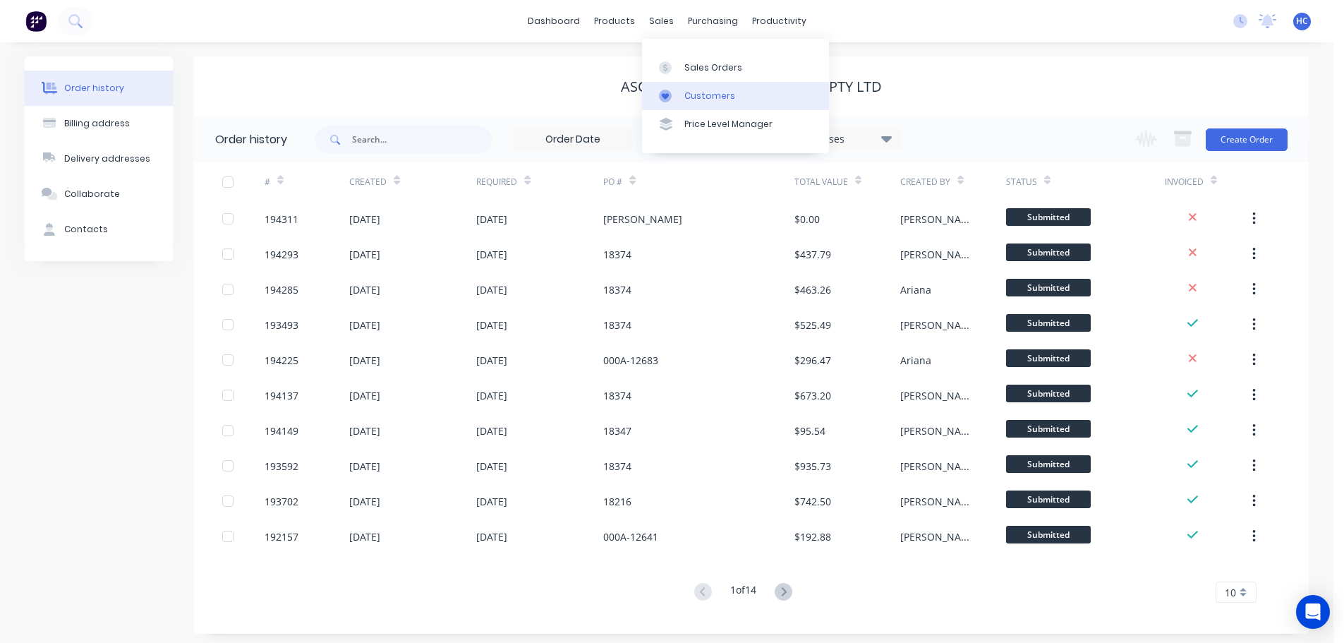
drag, startPoint x: 670, startPoint y: 27, endPoint x: 713, endPoint y: 93, distance: 78.7
click at [713, 93] on div "Customers" at bounding box center [710, 96] width 51 height 13
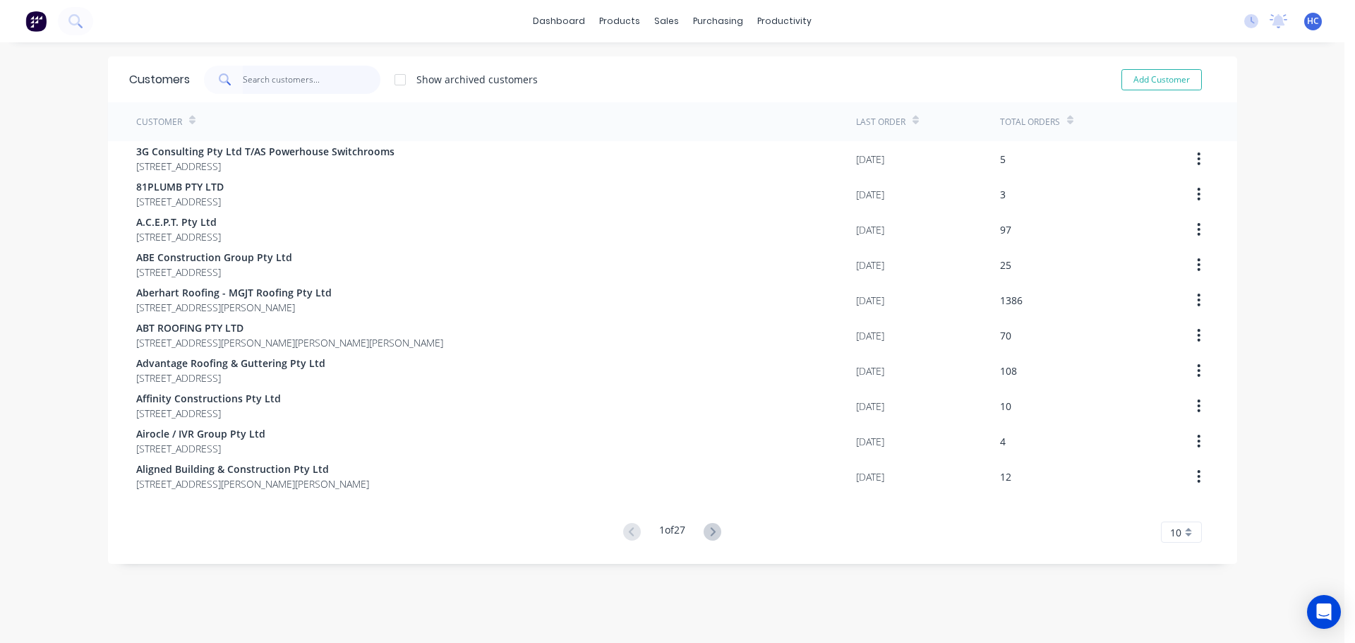
click at [329, 85] on input "text" at bounding box center [312, 80] width 138 height 28
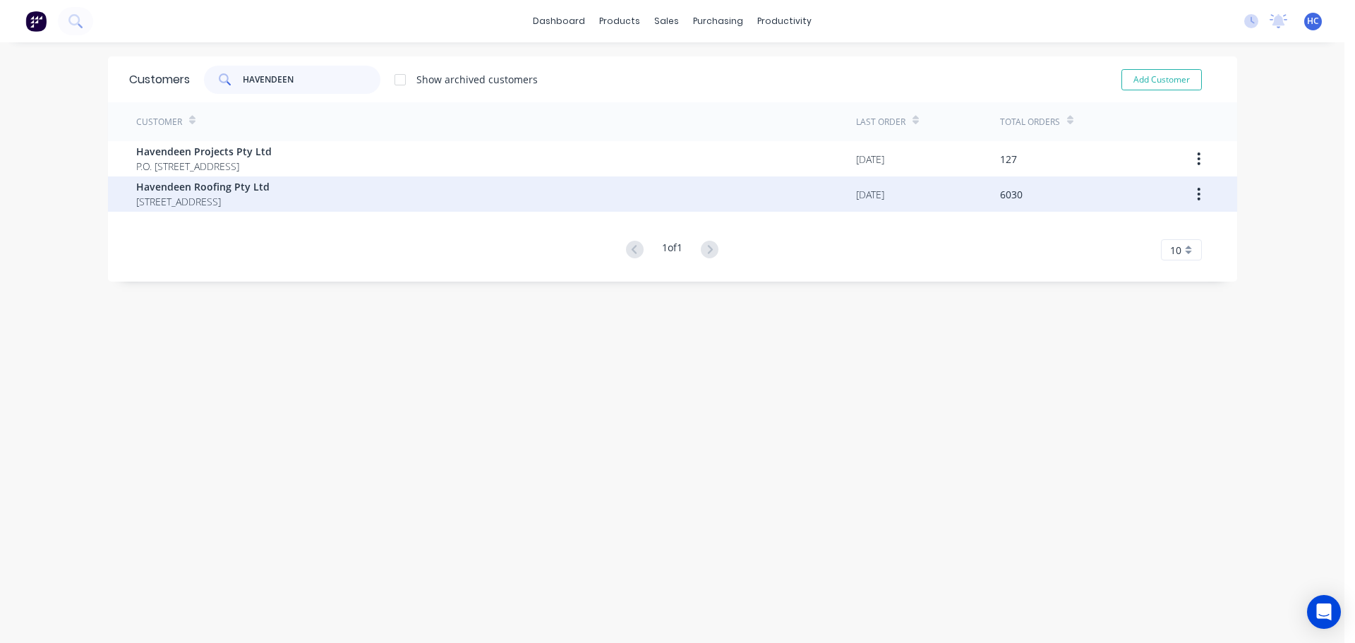
type input "HAVENDEEN"
click at [136, 204] on span "[STREET_ADDRESS]" at bounding box center [202, 201] width 133 height 15
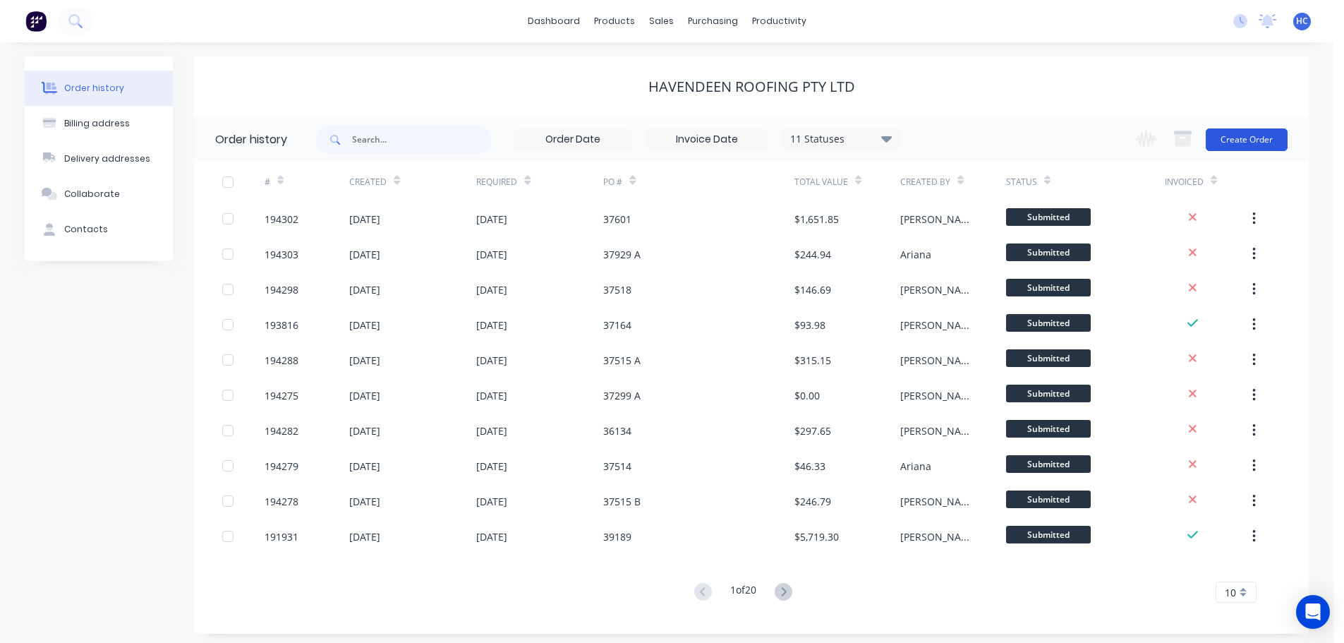
click at [1226, 142] on button "Create Order" at bounding box center [1247, 139] width 82 height 23
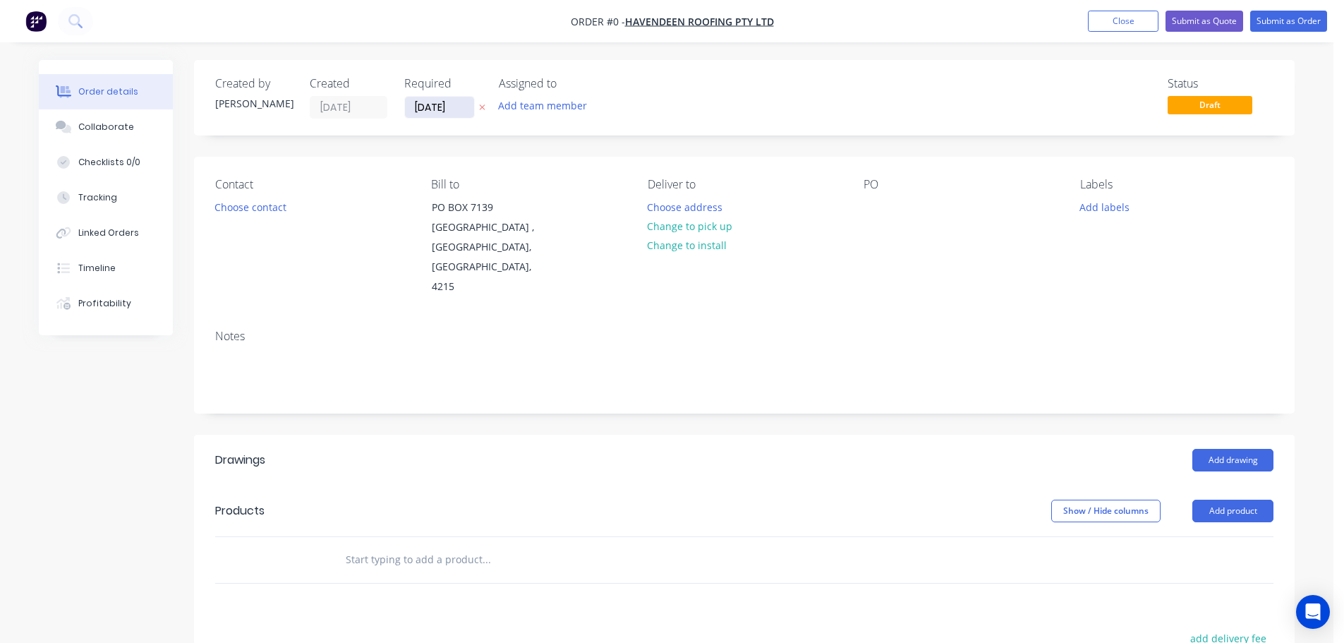
click at [440, 107] on input "[DATE]" at bounding box center [439, 107] width 69 height 21
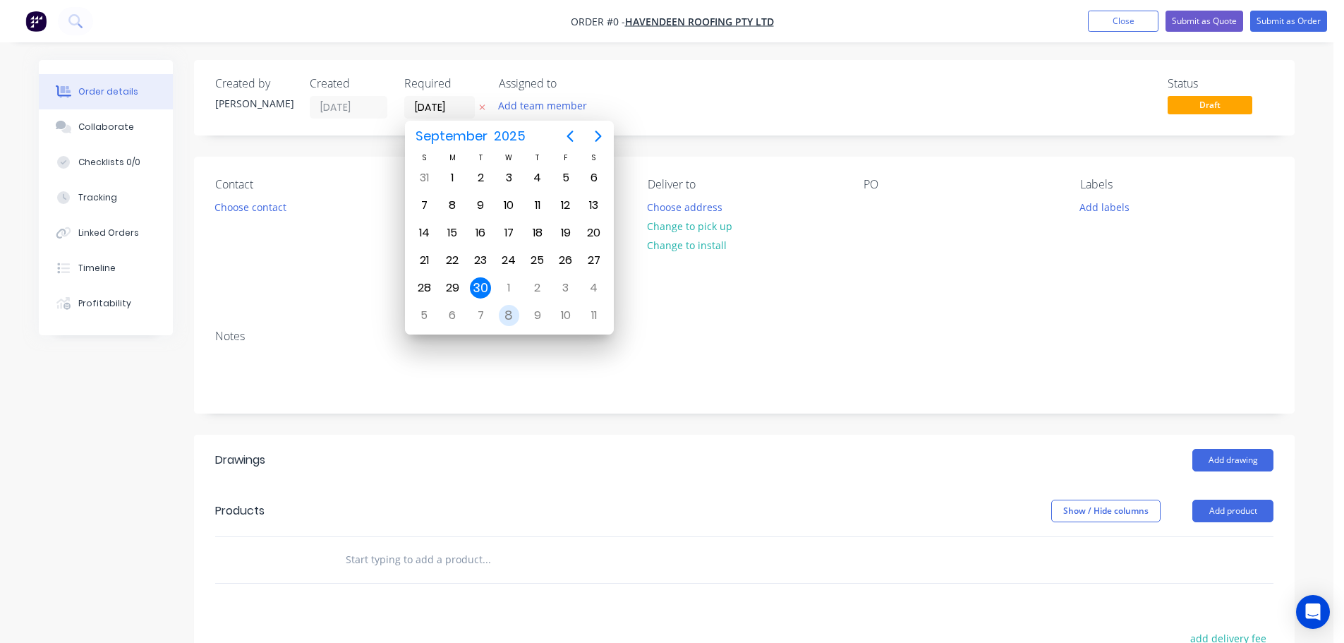
click at [512, 311] on div "8" at bounding box center [509, 315] width 21 height 21
type input "[DATE]"
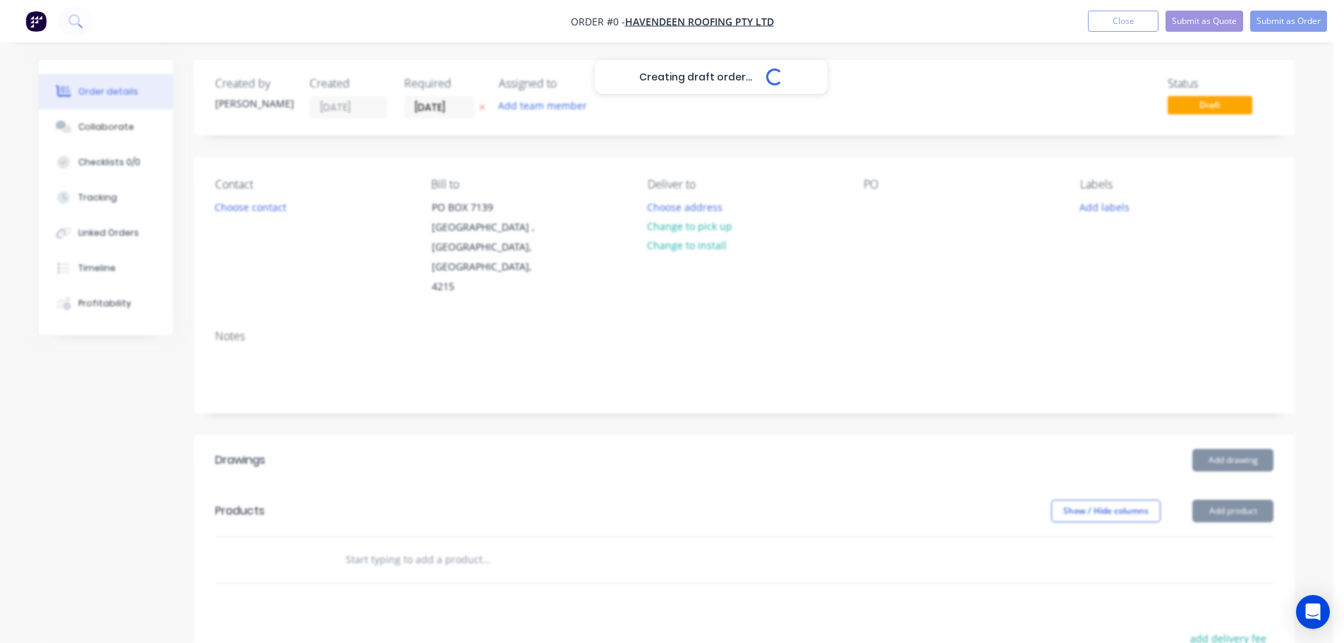
click at [253, 210] on div "Creating draft order... Loading..." at bounding box center [711, 381] width 1344 height 643
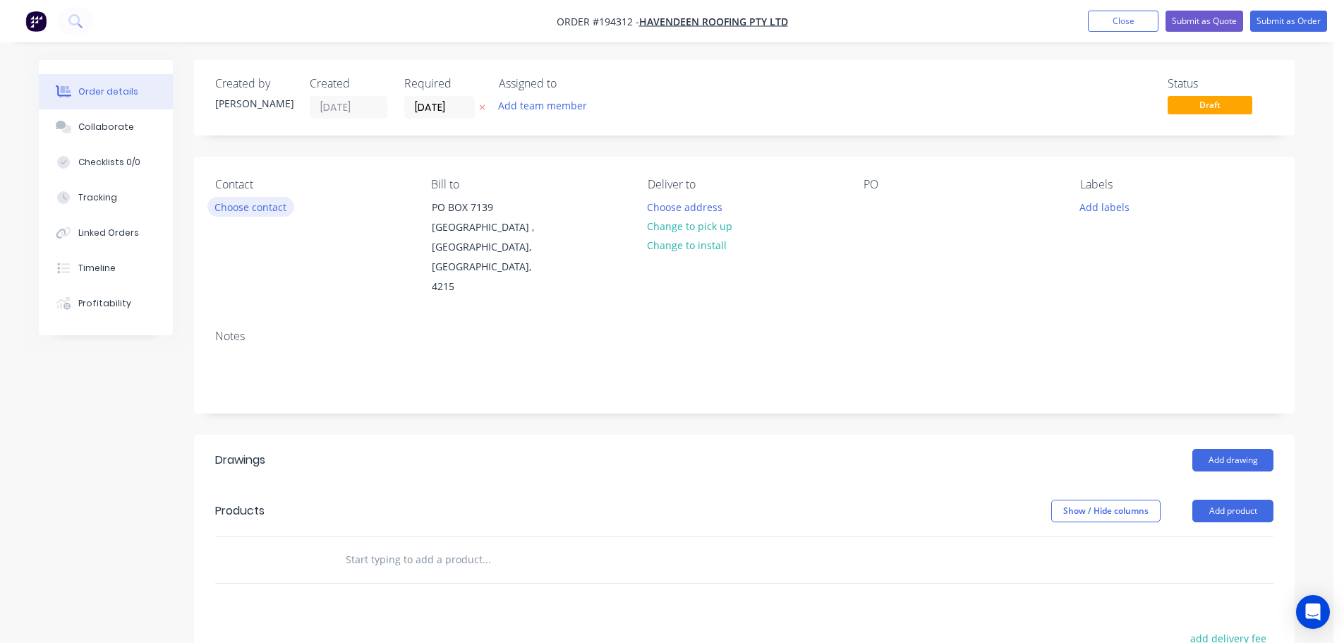
click at [262, 210] on button "Choose contact" at bounding box center [250, 206] width 87 height 19
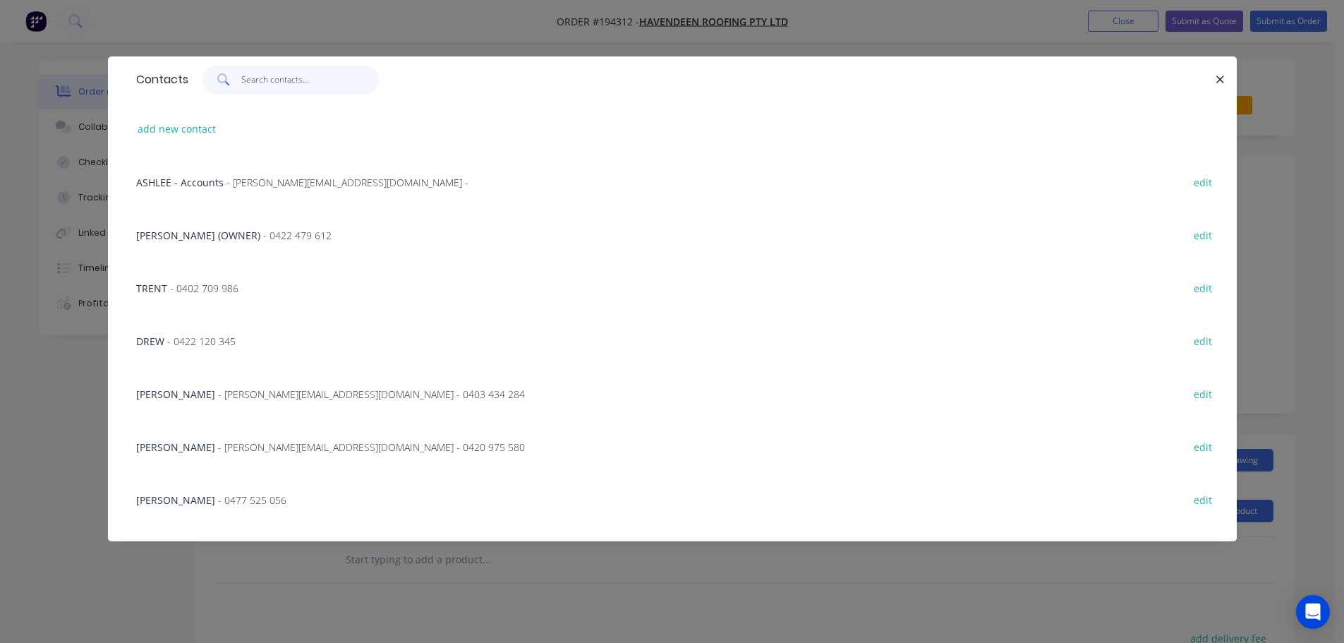
click at [272, 85] on input "text" at bounding box center [310, 80] width 138 height 28
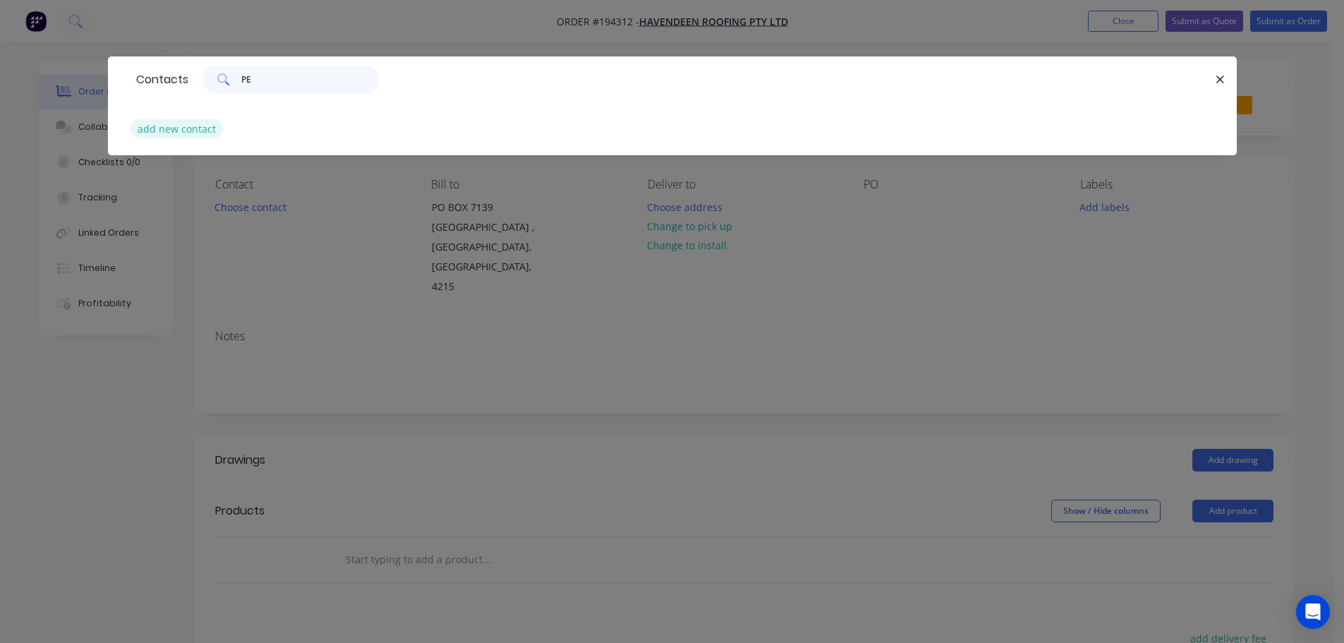
type input "PE"
click at [156, 128] on button "add new contact" at bounding box center [177, 128] width 93 height 19
select select "AU"
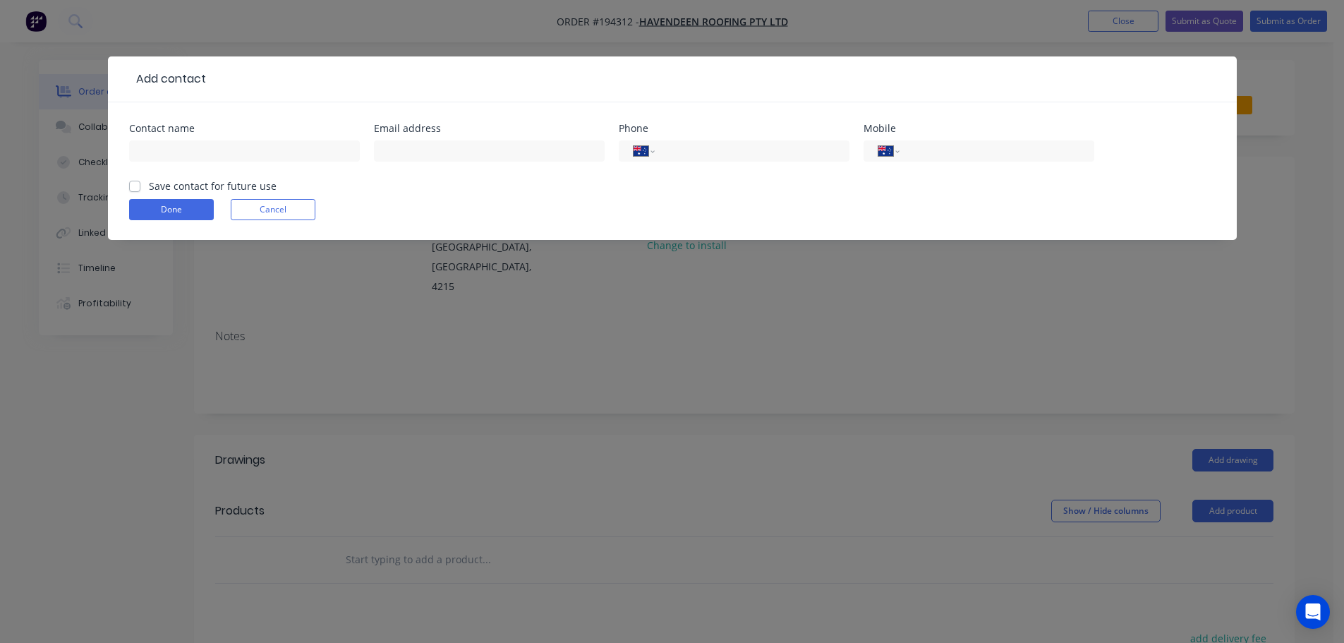
click at [167, 118] on div "Contact name Email address Phone International [GEOGRAPHIC_DATA] [GEOGRAPHIC_DA…" at bounding box center [672, 171] width 1129 height 138
click at [180, 151] on input "text" at bounding box center [244, 150] width 231 height 21
type input "[PERSON_NAME]"
drag, startPoint x: 947, startPoint y: 154, endPoint x: 956, endPoint y: 150, distance: 9.2
click at [947, 154] on input "tel" at bounding box center [994, 151] width 169 height 16
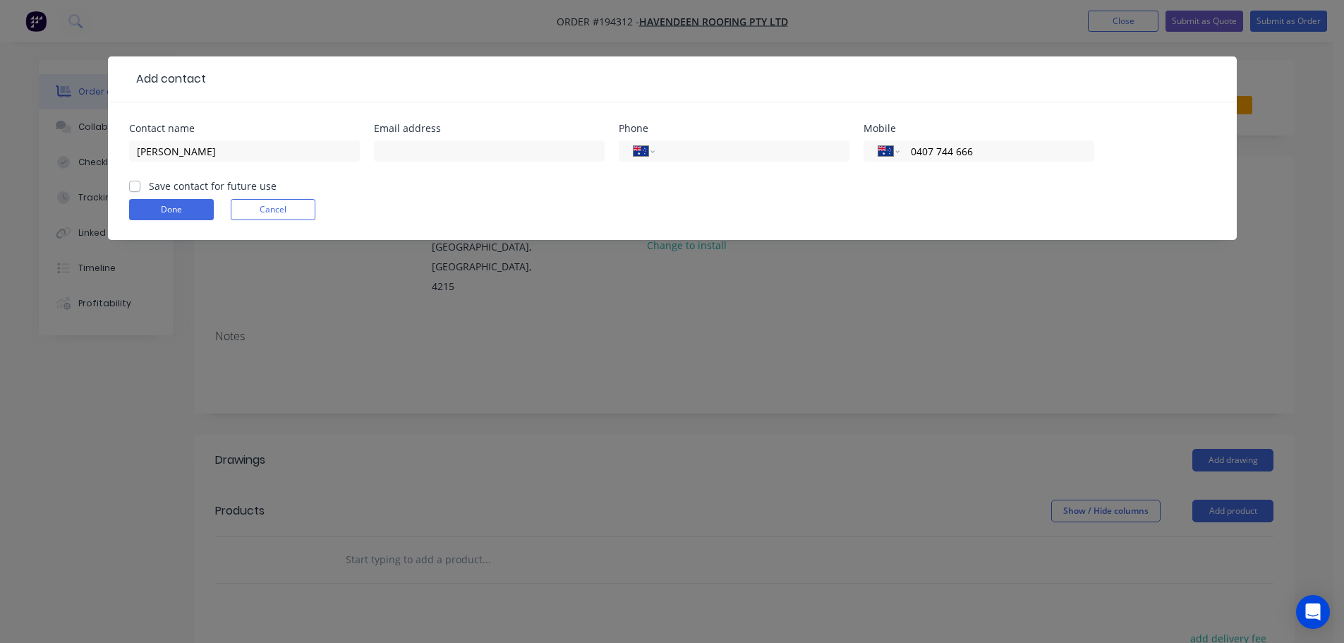
type input "0407 744 666"
click at [140, 184] on div "Save contact for future use" at bounding box center [203, 186] width 148 height 15
click at [136, 176] on div "[PERSON_NAME]" at bounding box center [244, 158] width 231 height 42
click at [149, 185] on label "Save contact for future use" at bounding box center [213, 186] width 128 height 15
click at [138, 185] on input "Save contact for future use" at bounding box center [134, 185] width 11 height 13
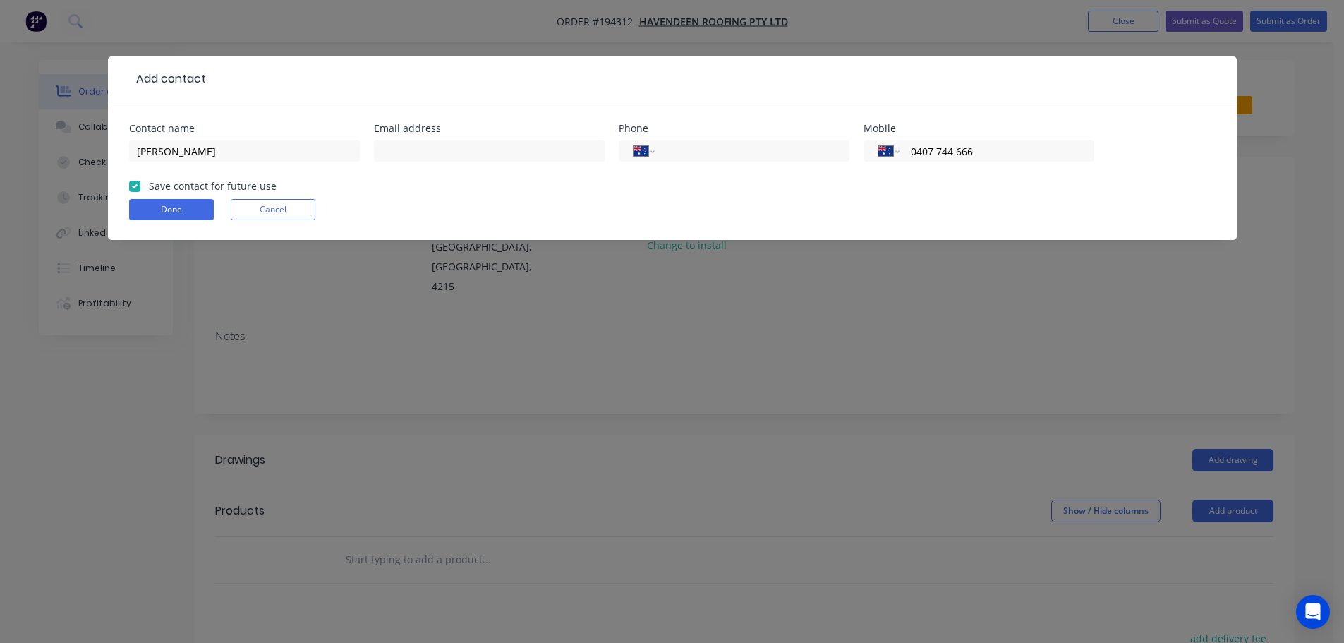
checkbox input "true"
click at [176, 213] on button "Done" at bounding box center [171, 209] width 85 height 21
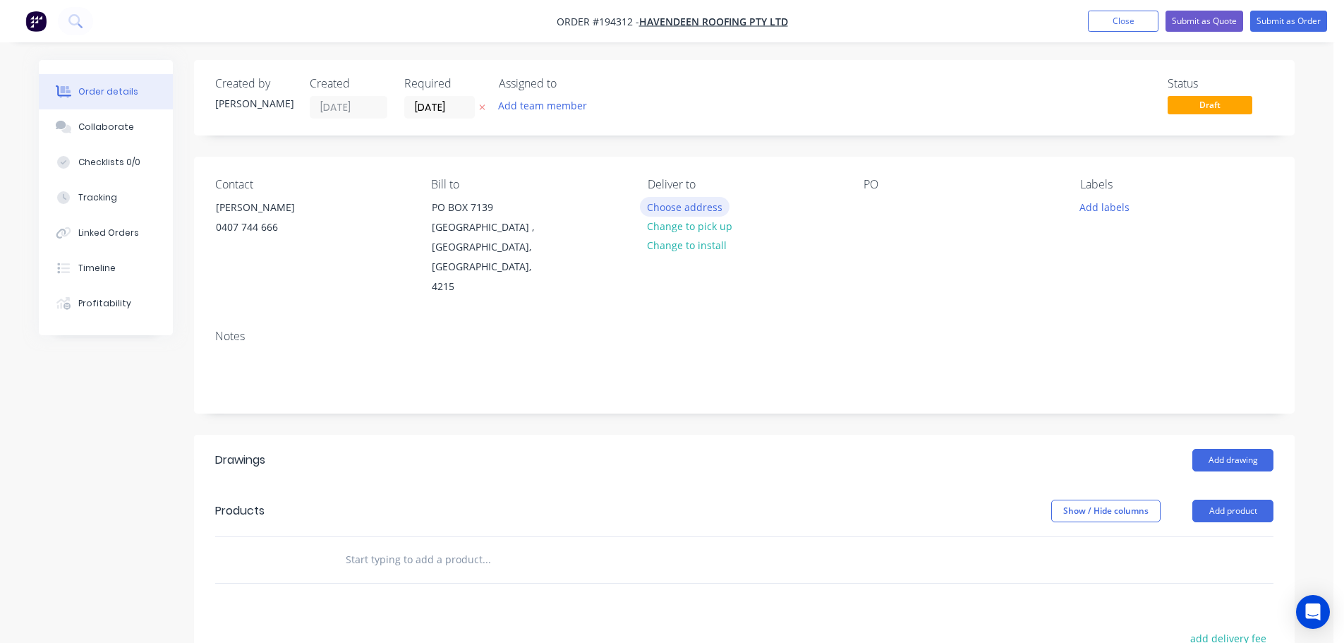
click at [704, 215] on button "Choose address" at bounding box center [685, 206] width 90 height 19
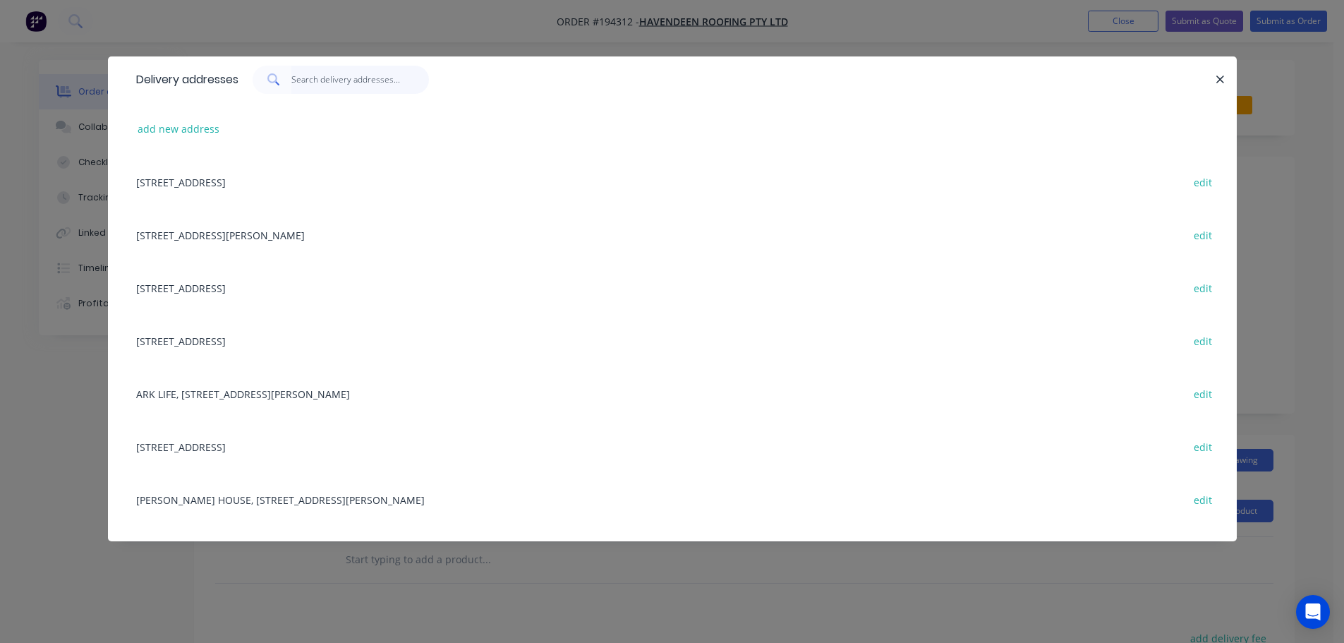
click at [325, 80] on input "text" at bounding box center [360, 80] width 138 height 28
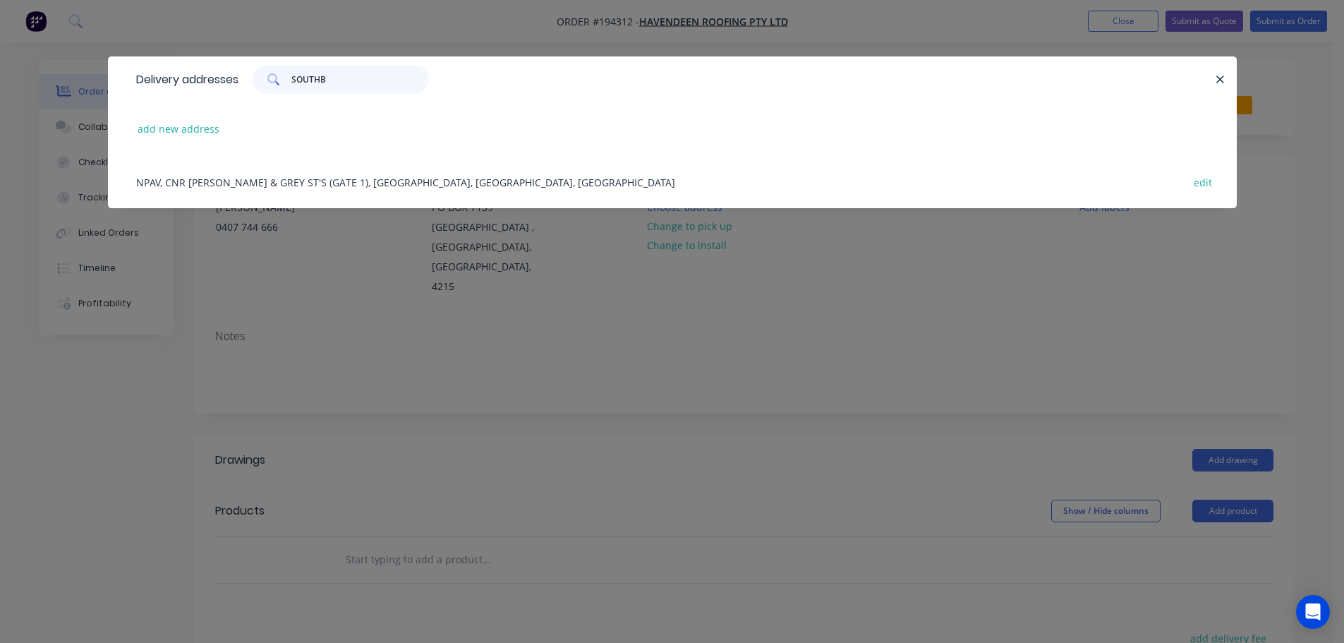
type input "SOUTHB"
click at [352, 189] on div "NPAV, CNR [PERSON_NAME] & GREY ST'S (GATE 1), [GEOGRAPHIC_DATA], [GEOGRAPHIC_DA…" at bounding box center [672, 181] width 1087 height 53
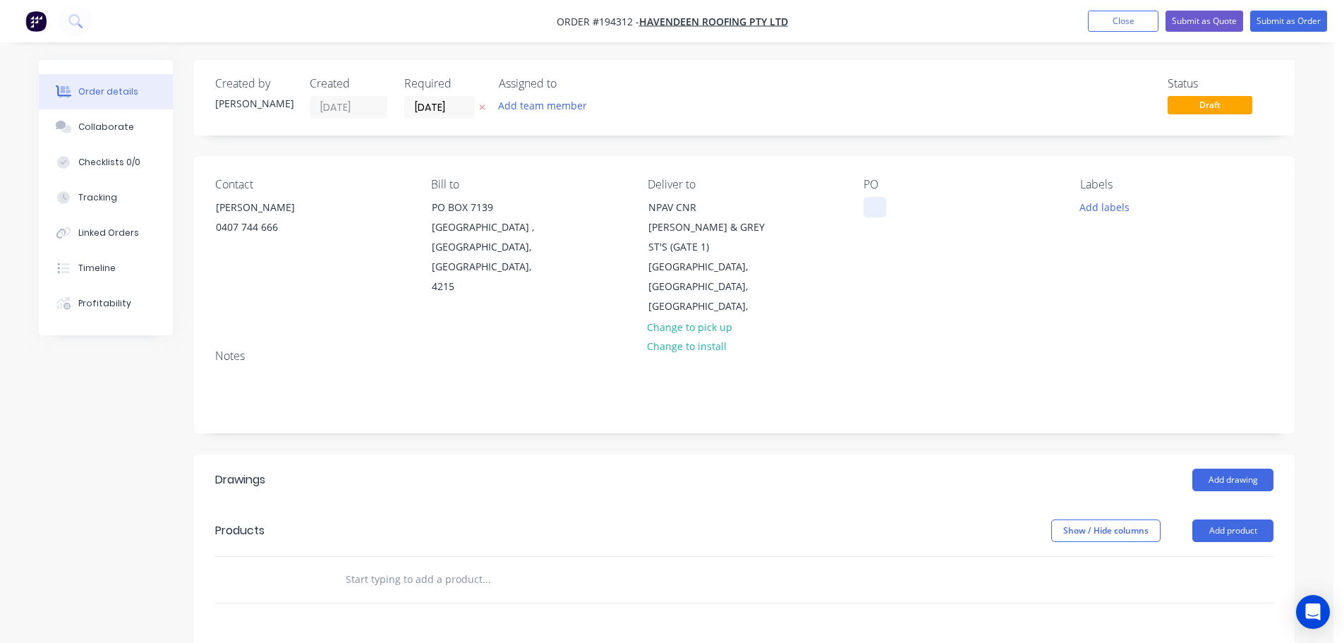
click at [872, 200] on div at bounding box center [875, 207] width 23 height 20
click at [1222, 456] on header "Drawings Add drawing" at bounding box center [744, 480] width 1101 height 51
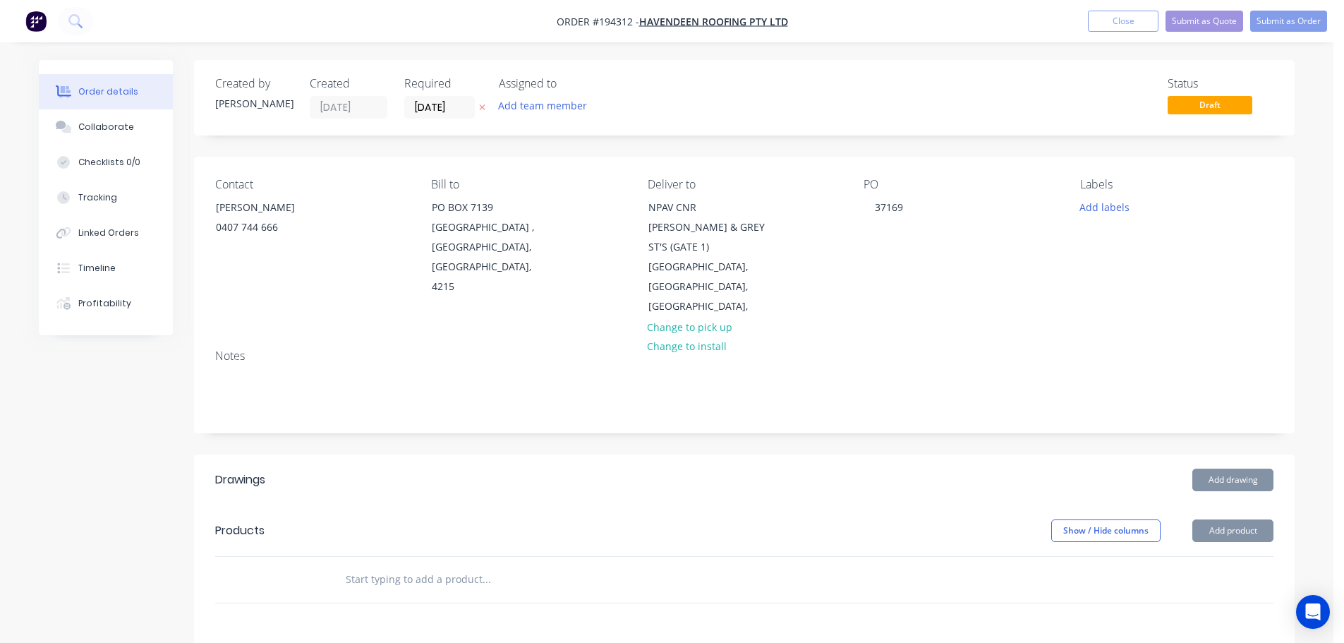
click at [1236, 469] on button "Add drawing" at bounding box center [1233, 480] width 81 height 23
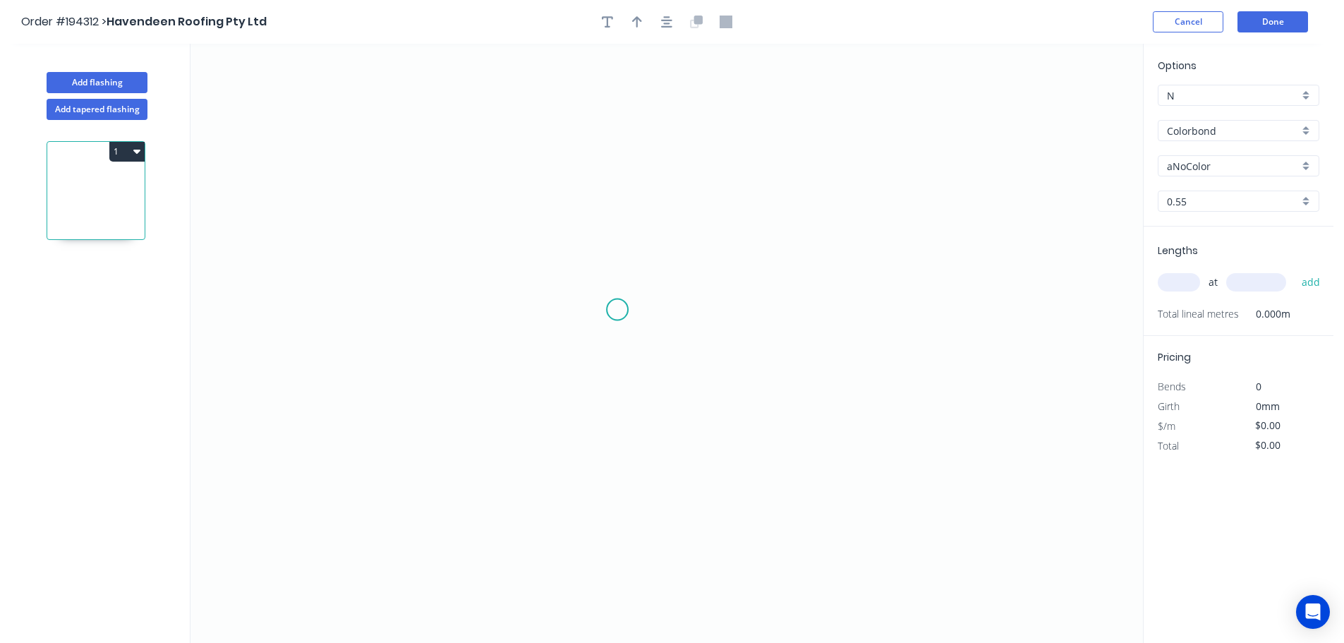
click at [631, 294] on icon "0" at bounding box center [667, 343] width 953 height 599
click at [627, 413] on icon "0" at bounding box center [667, 343] width 953 height 599
click at [828, 415] on icon "0 ?" at bounding box center [667, 343] width 953 height 599
click at [733, 433] on rect at bounding box center [729, 428] width 28 height 20
type input "$8.00"
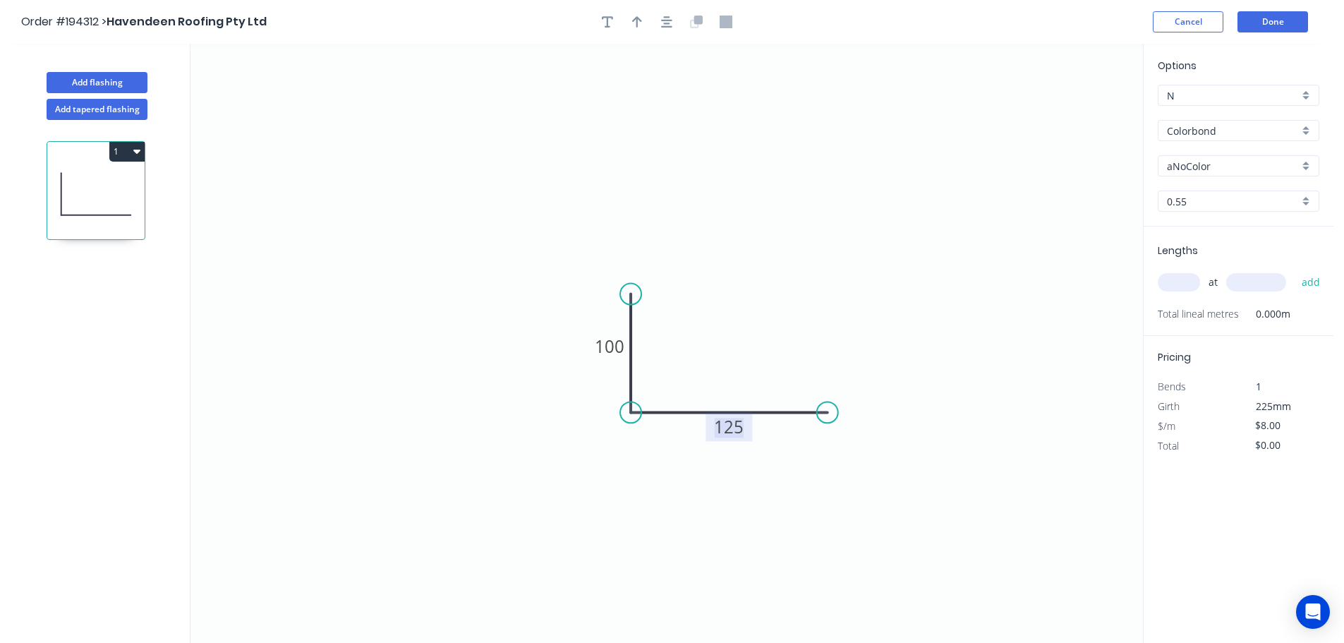
drag, startPoint x: 1078, startPoint y: 200, endPoint x: 1094, endPoint y: 198, distance: 15.6
click at [1078, 200] on icon "0 100 125" at bounding box center [667, 343] width 953 height 599
click at [1205, 131] on input "Colorbond" at bounding box center [1233, 131] width 132 height 15
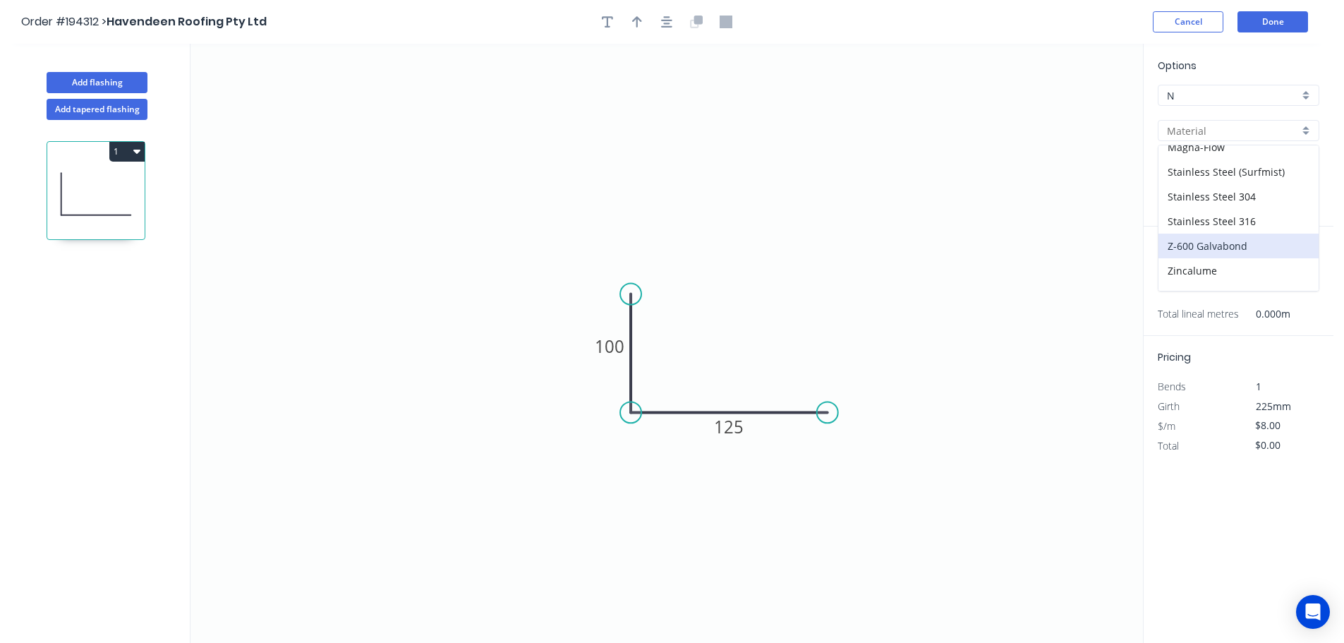
scroll to position [299, 0]
click at [1194, 270] on div "zAluminium" at bounding box center [1239, 278] width 160 height 25
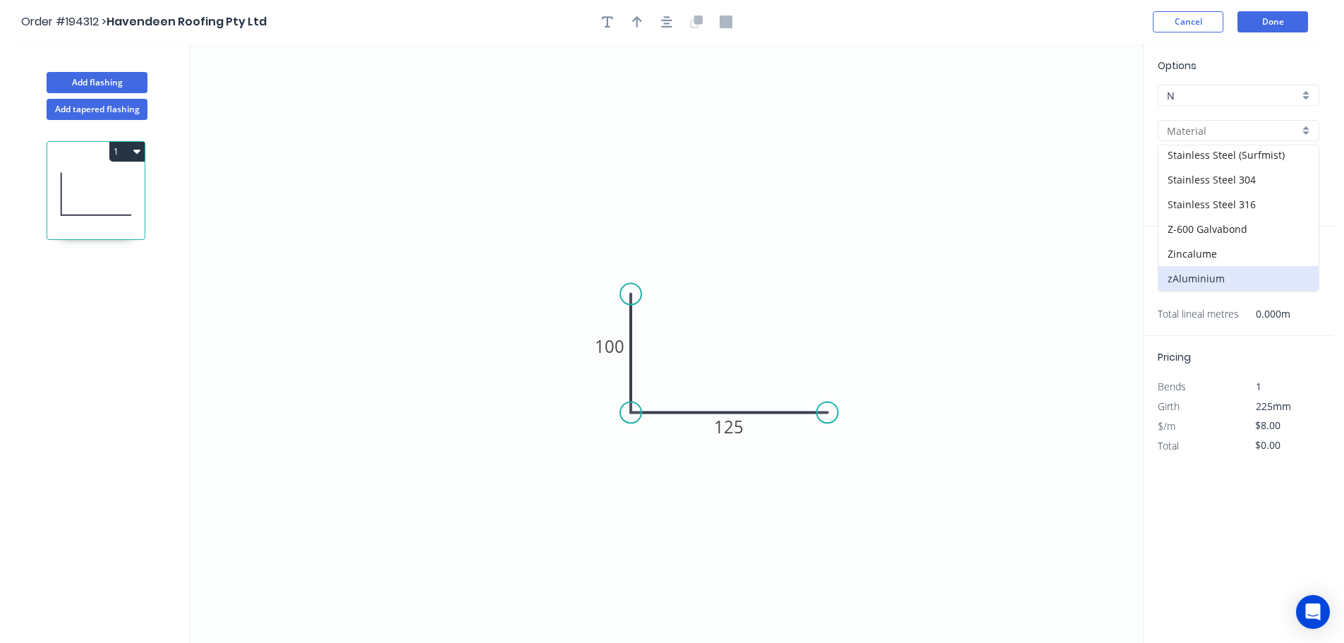
type input "zAluminium"
type input "Mill"
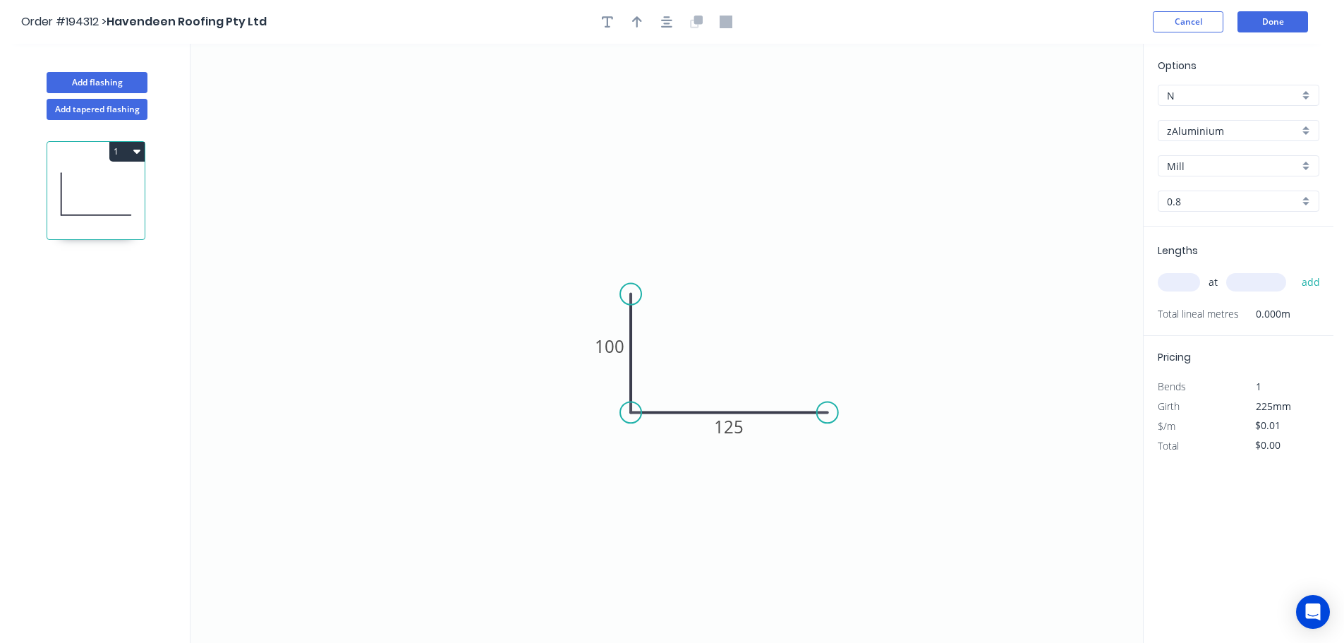
click at [1193, 207] on input "0.8" at bounding box center [1233, 201] width 132 height 15
click at [1188, 320] on div "3.0" at bounding box center [1239, 327] width 160 height 25
click at [1185, 284] on input "text" at bounding box center [1179, 282] width 42 height 18
click at [1295, 270] on button "add" at bounding box center [1311, 282] width 33 height 24
click at [124, 154] on button "1" at bounding box center [126, 152] width 35 height 20
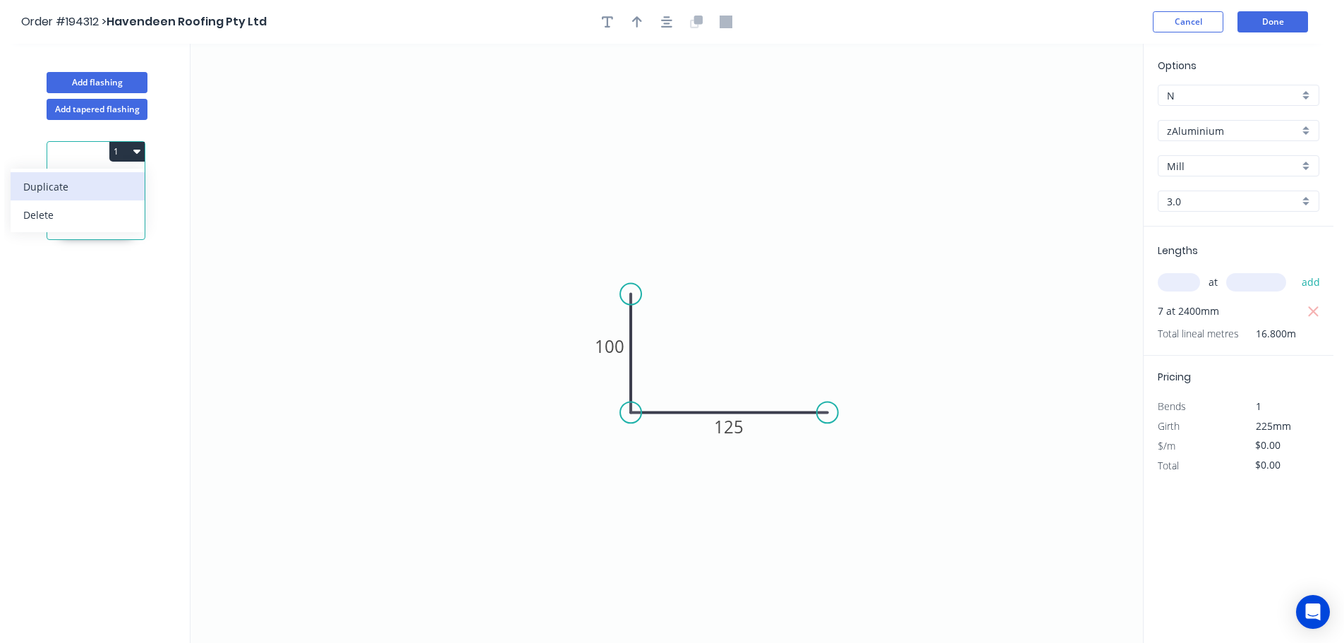
click at [97, 184] on div "Duplicate" at bounding box center [77, 186] width 109 height 20
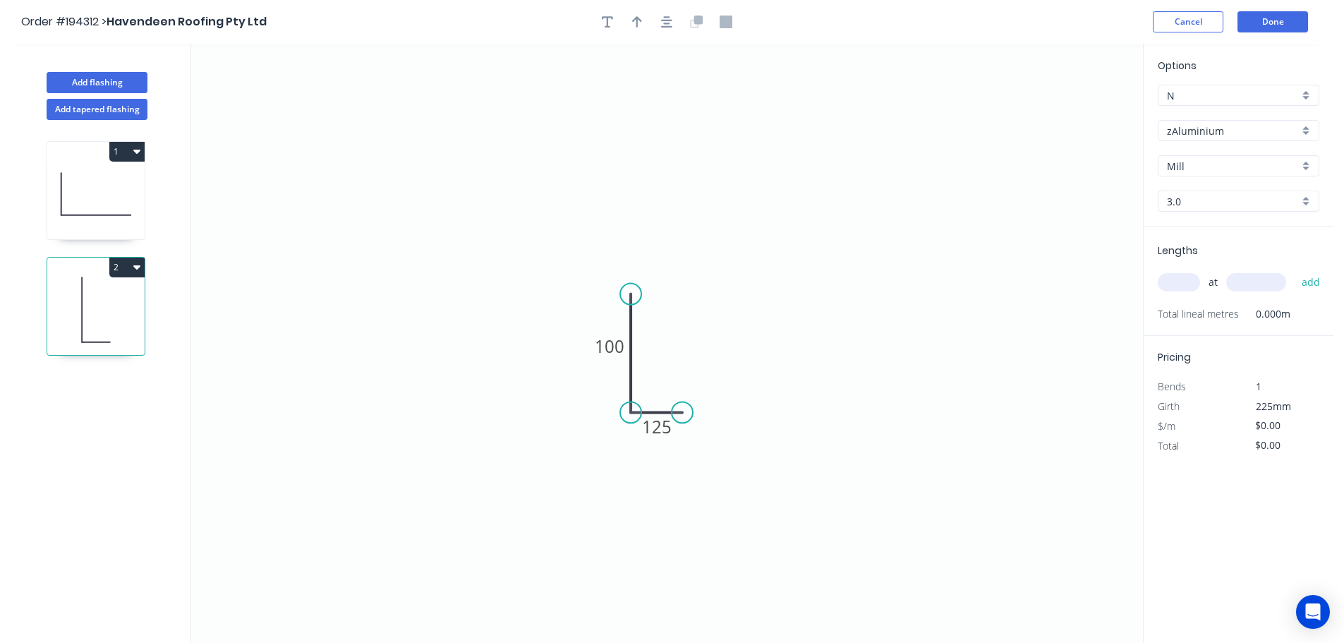
drag, startPoint x: 834, startPoint y: 415, endPoint x: 682, endPoint y: 412, distance: 152.5
click at [682, 412] on circle at bounding box center [682, 412] width 21 height 21
click at [659, 428] on tspan "125" at bounding box center [657, 426] width 30 height 23
drag, startPoint x: 927, startPoint y: 330, endPoint x: 980, endPoint y: 323, distance: 52.6
click at [934, 330] on icon "0 100 35" at bounding box center [667, 343] width 953 height 599
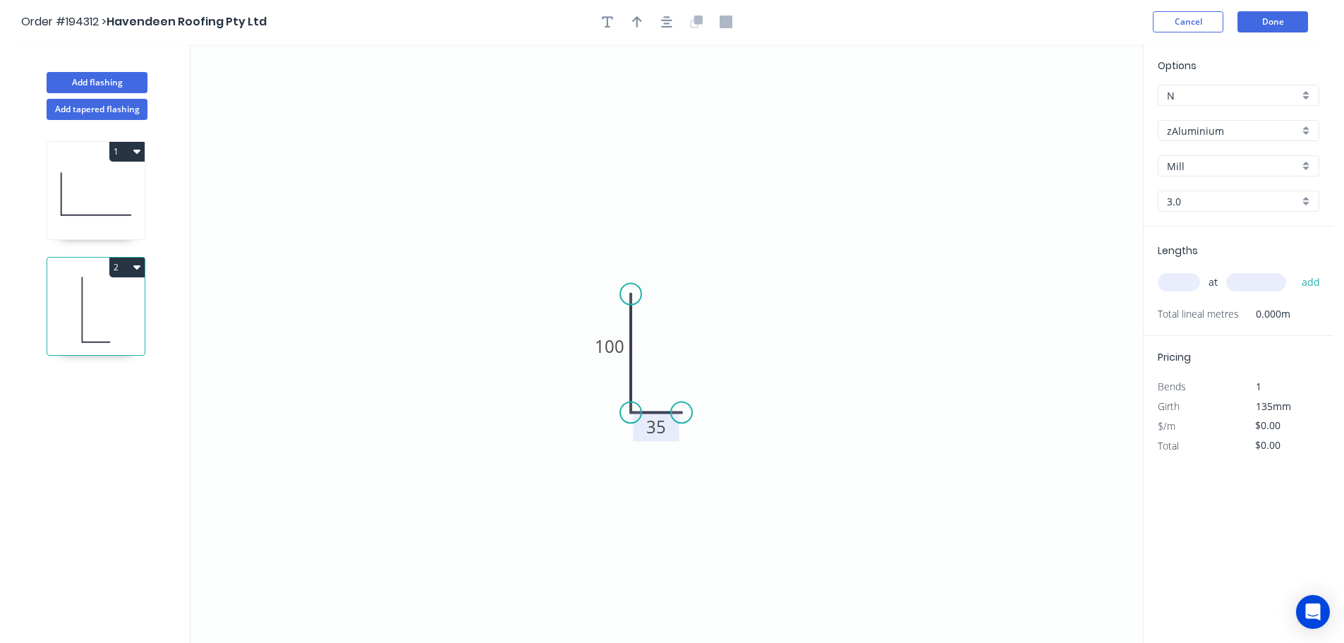
click at [1171, 276] on input "text" at bounding box center [1179, 282] width 42 height 18
click at [1295, 270] on button "add" at bounding box center [1311, 282] width 33 height 24
click at [116, 265] on button "2" at bounding box center [126, 268] width 35 height 20
click at [83, 287] on div "Duplicate Delete" at bounding box center [78, 316] width 134 height 64
drag, startPoint x: 73, startPoint y: 296, endPoint x: 155, endPoint y: 302, distance: 82.1
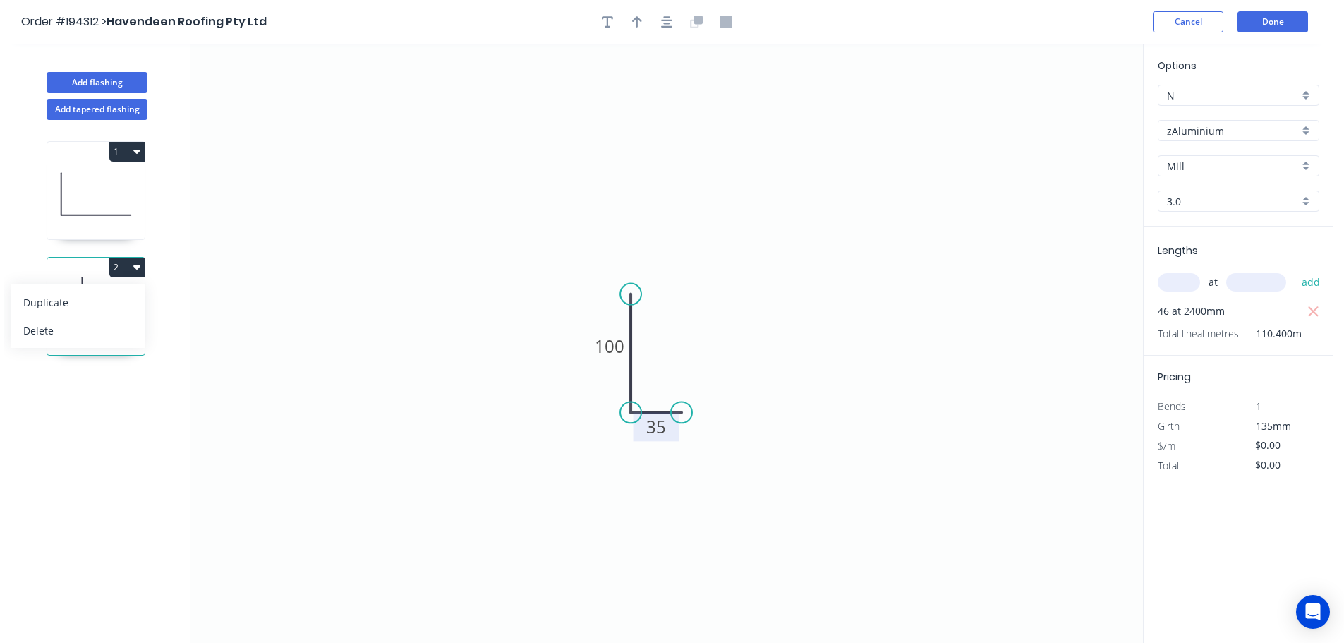
click at [73, 296] on div "Duplicate" at bounding box center [77, 302] width 109 height 20
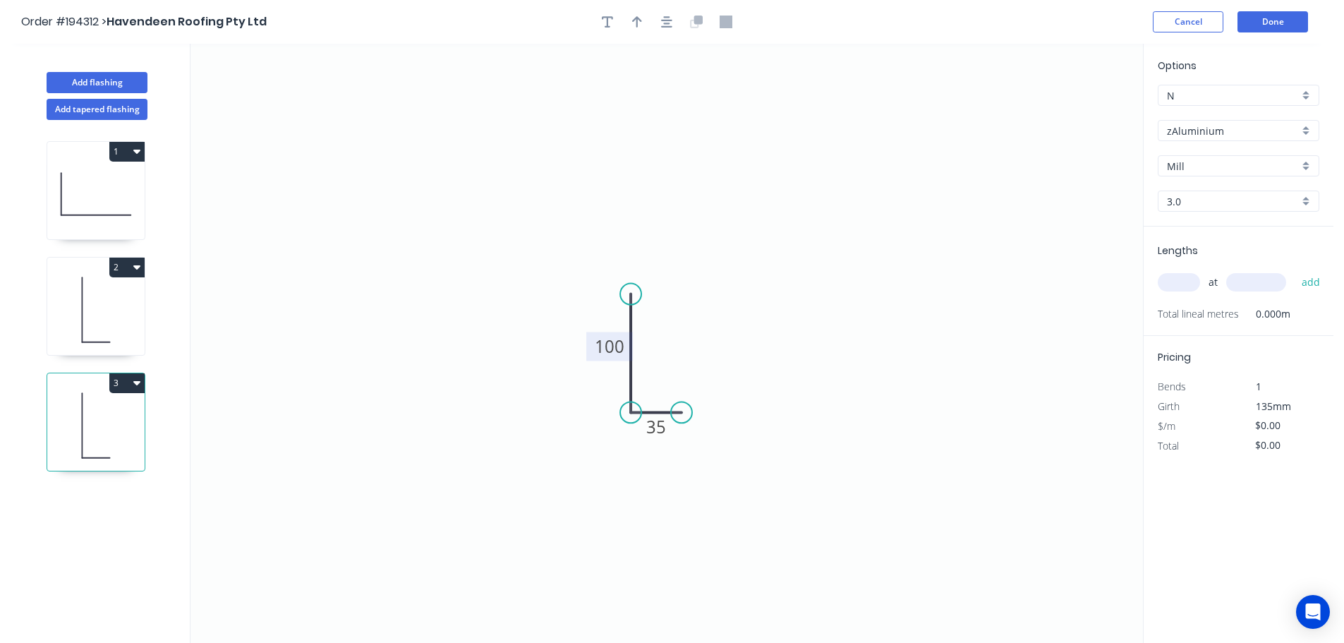
click at [620, 353] on tspan "100" at bounding box center [610, 346] width 30 height 23
click at [905, 307] on icon "0 100 20" at bounding box center [667, 343] width 953 height 599
click at [1174, 279] on input "text" at bounding box center [1179, 282] width 42 height 18
click at [1295, 270] on button "add" at bounding box center [1311, 282] width 33 height 24
click at [1283, 21] on button "Done" at bounding box center [1273, 21] width 71 height 21
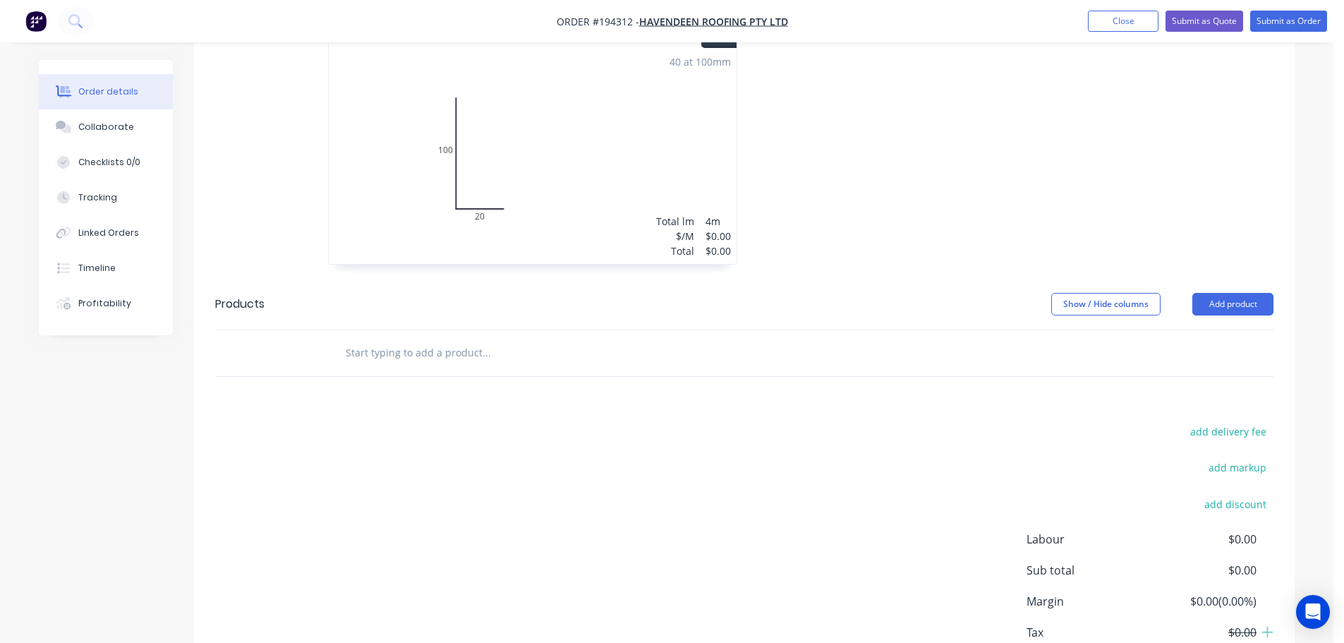
scroll to position [783, 0]
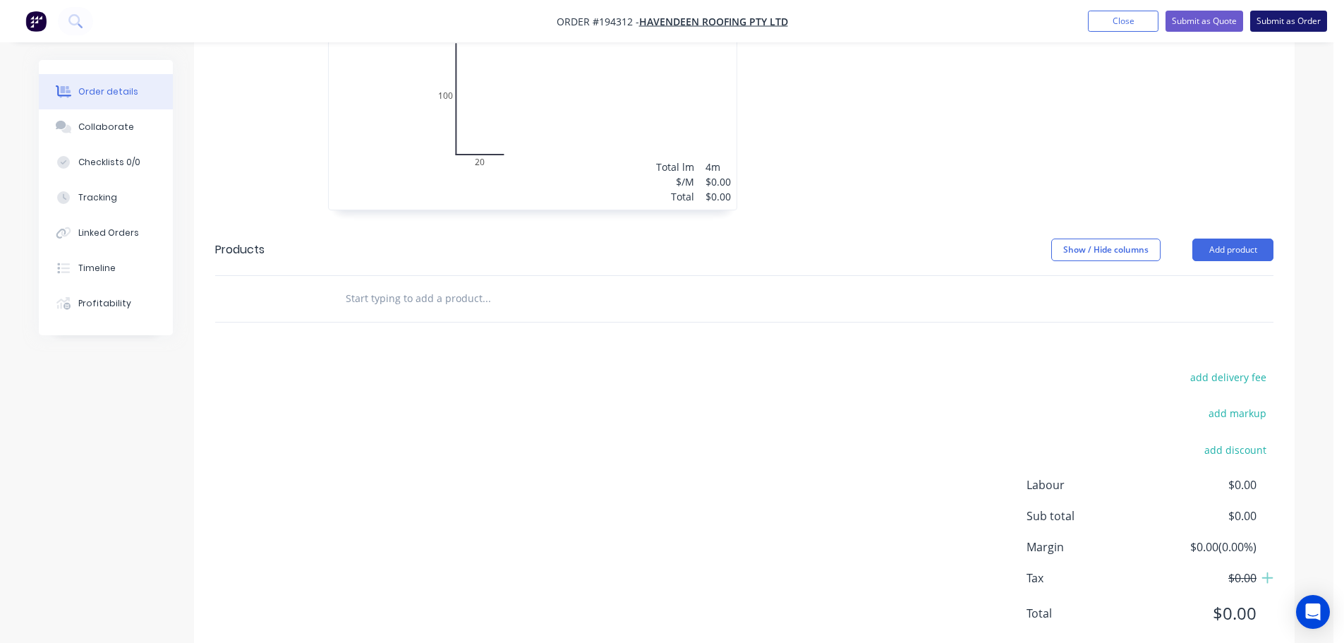
click at [1275, 24] on button "Submit as Order" at bounding box center [1289, 21] width 77 height 21
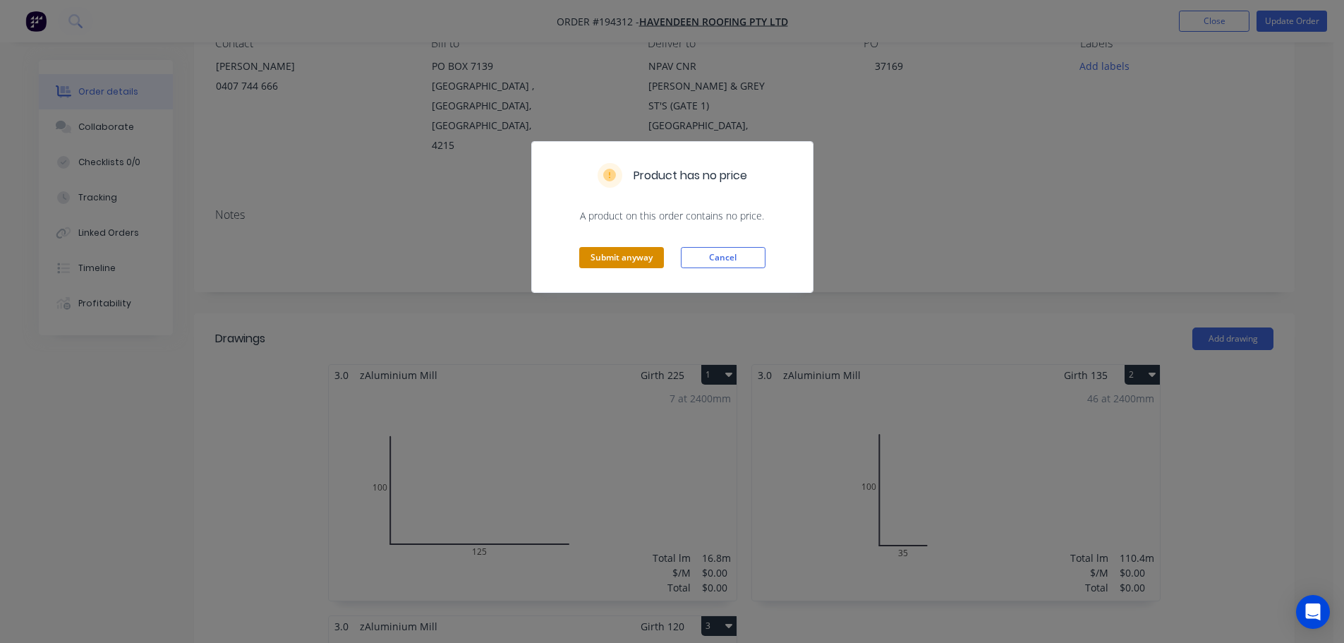
click at [639, 249] on button "Submit anyway" at bounding box center [621, 257] width 85 height 21
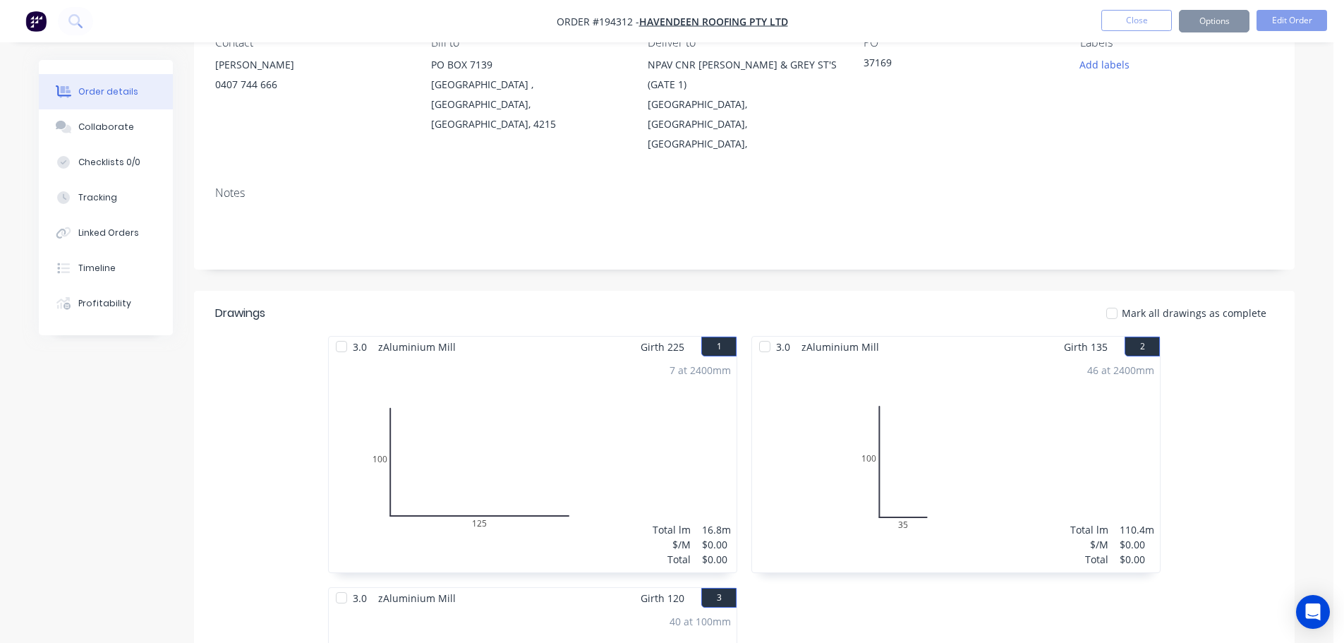
scroll to position [140, 0]
click at [1227, 8] on nav "Order #194312 - Havendeen Roofing Pty Ltd Close Options Edit Order" at bounding box center [672, 21] width 1344 height 42
click at [1223, 12] on button "Options" at bounding box center [1214, 21] width 71 height 23
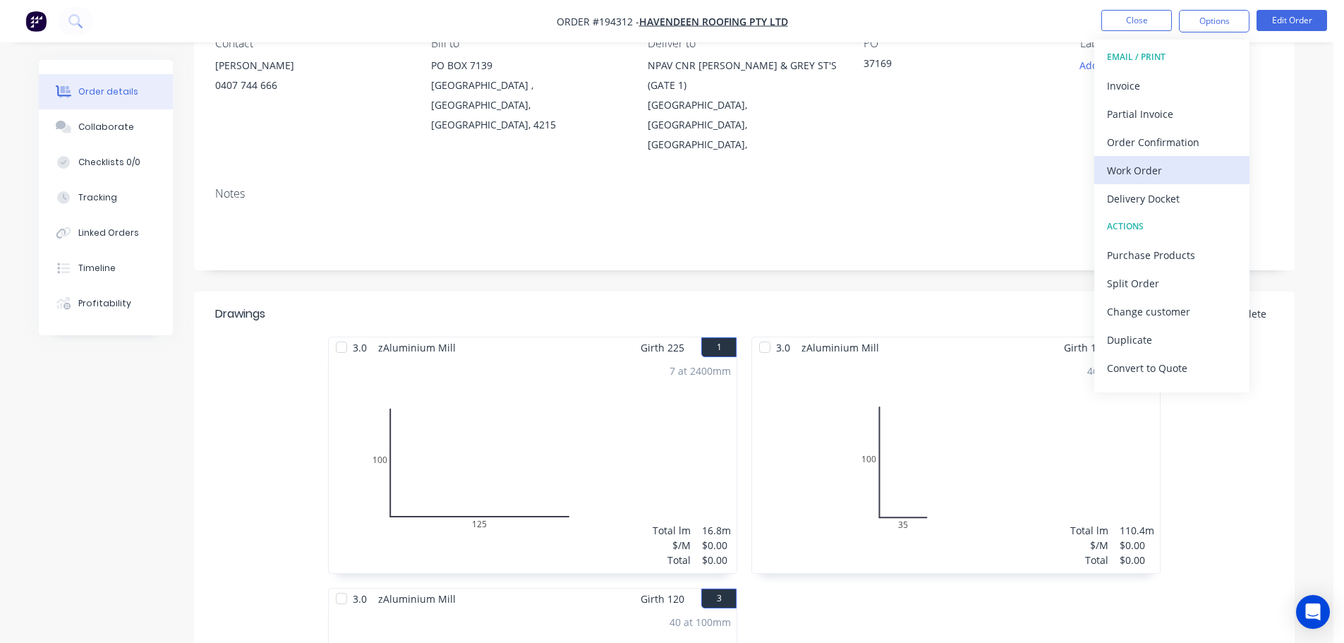
click at [1131, 157] on button "Work Order" at bounding box center [1172, 170] width 155 height 28
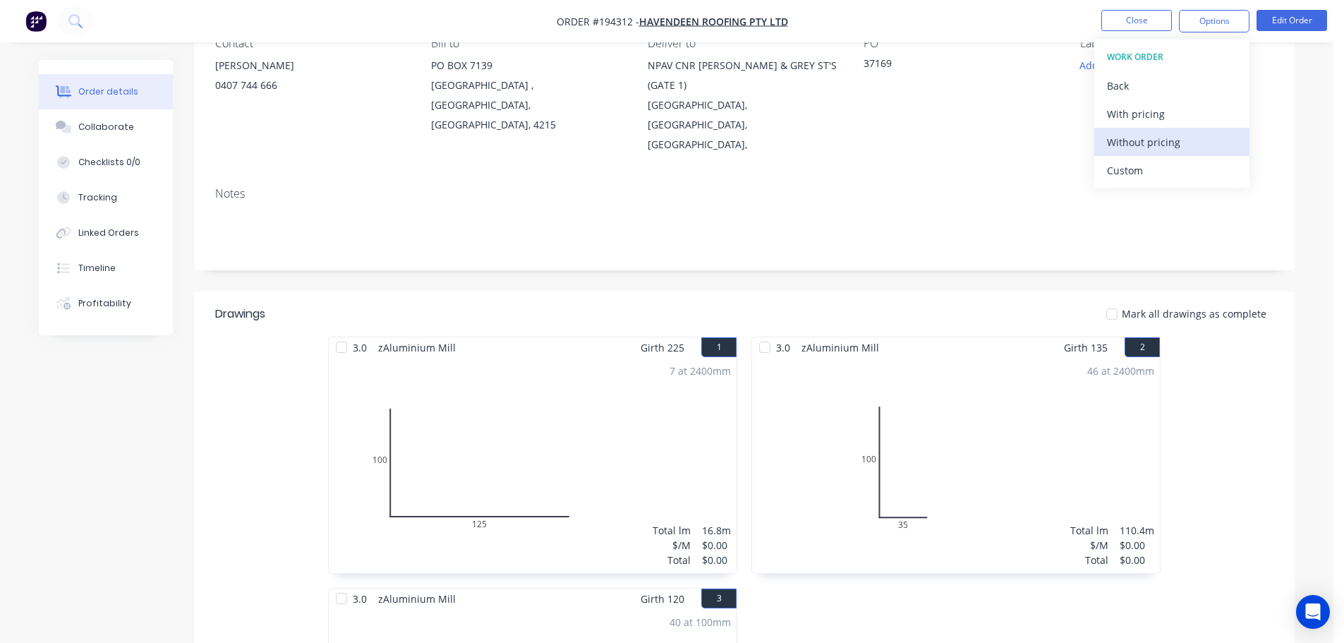
click at [1145, 139] on div "Without pricing" at bounding box center [1172, 142] width 130 height 20
click at [1126, 24] on button "Close" at bounding box center [1137, 20] width 71 height 21
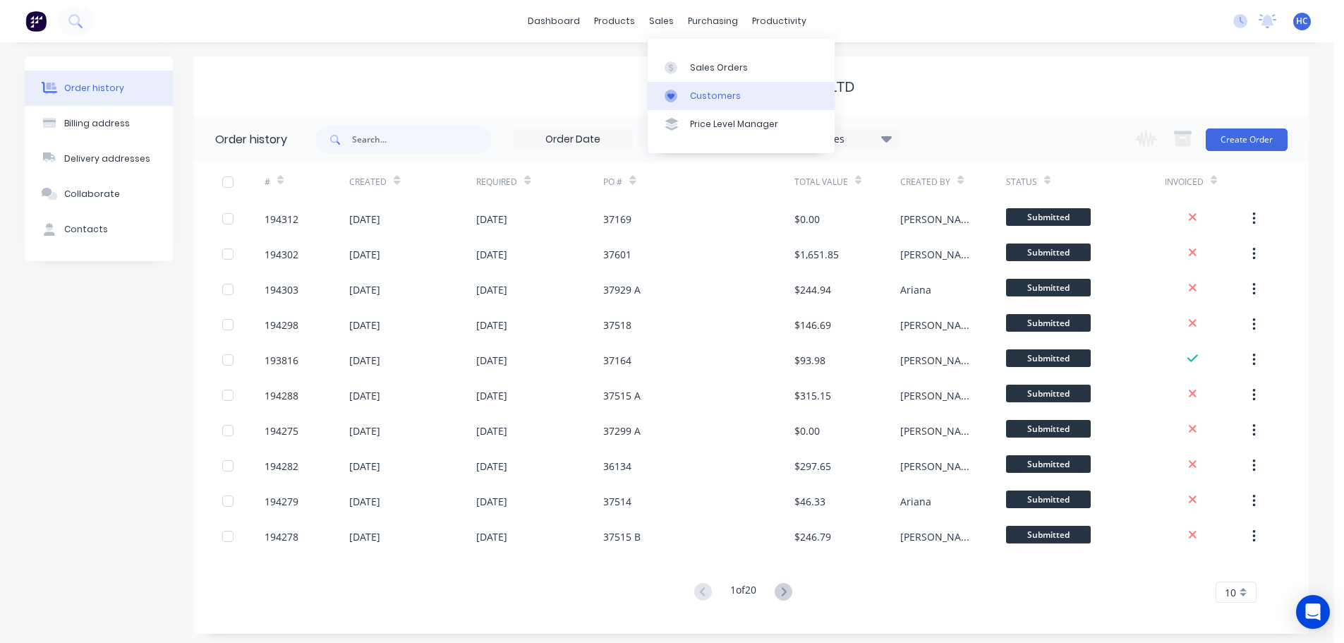
click at [695, 88] on link "Customers" at bounding box center [741, 96] width 187 height 28
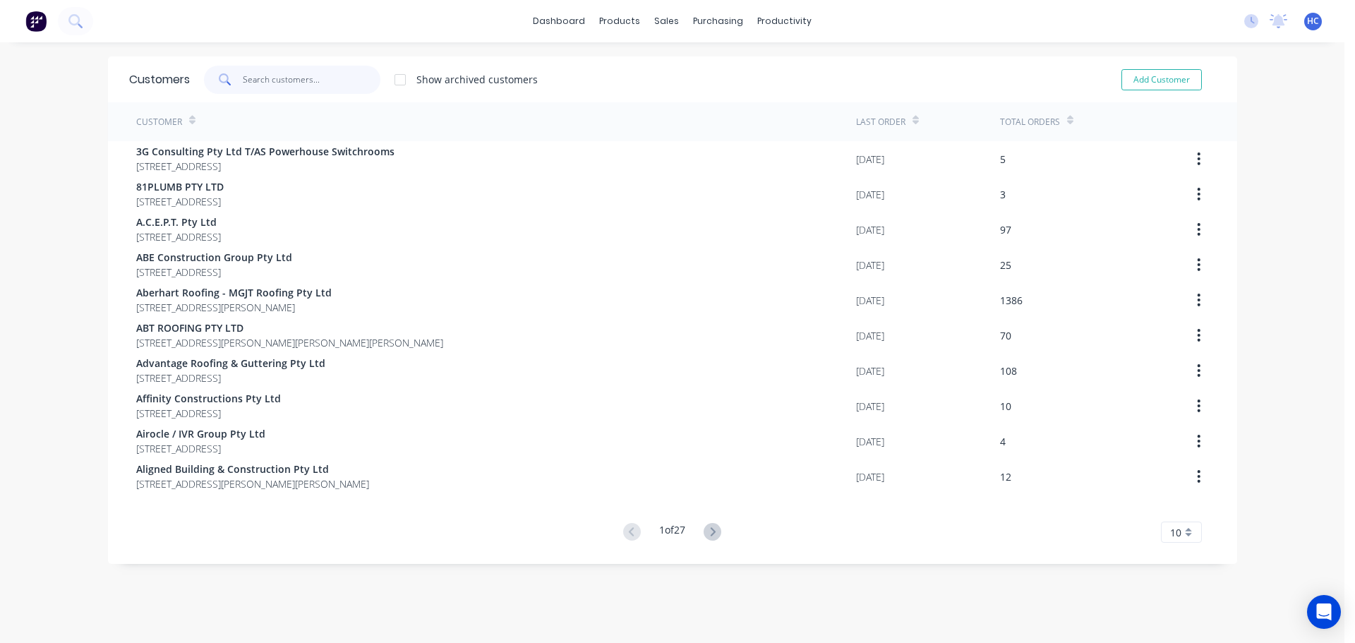
click at [303, 84] on input "text" at bounding box center [312, 80] width 138 height 28
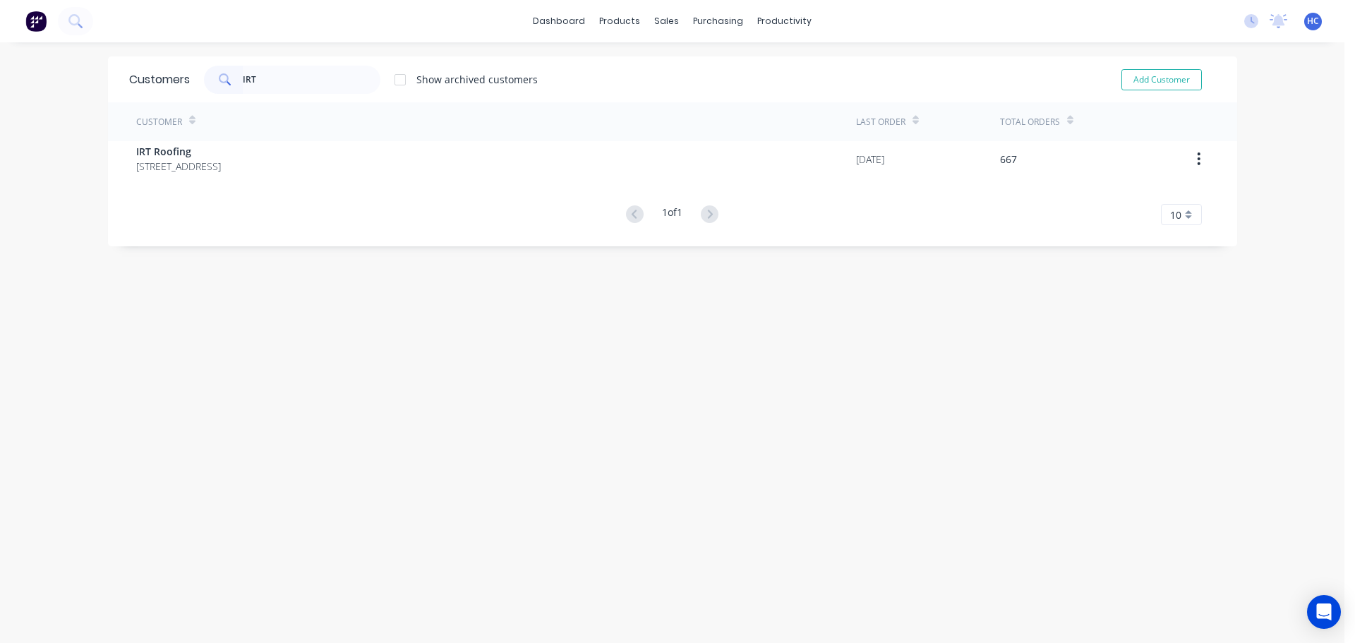
click at [208, 176] on div "Customer Last Order Total Orders IRT Roofing [STREET_ADDRESS] 4163 [DATE] 667 1…" at bounding box center [672, 163] width 1129 height 123
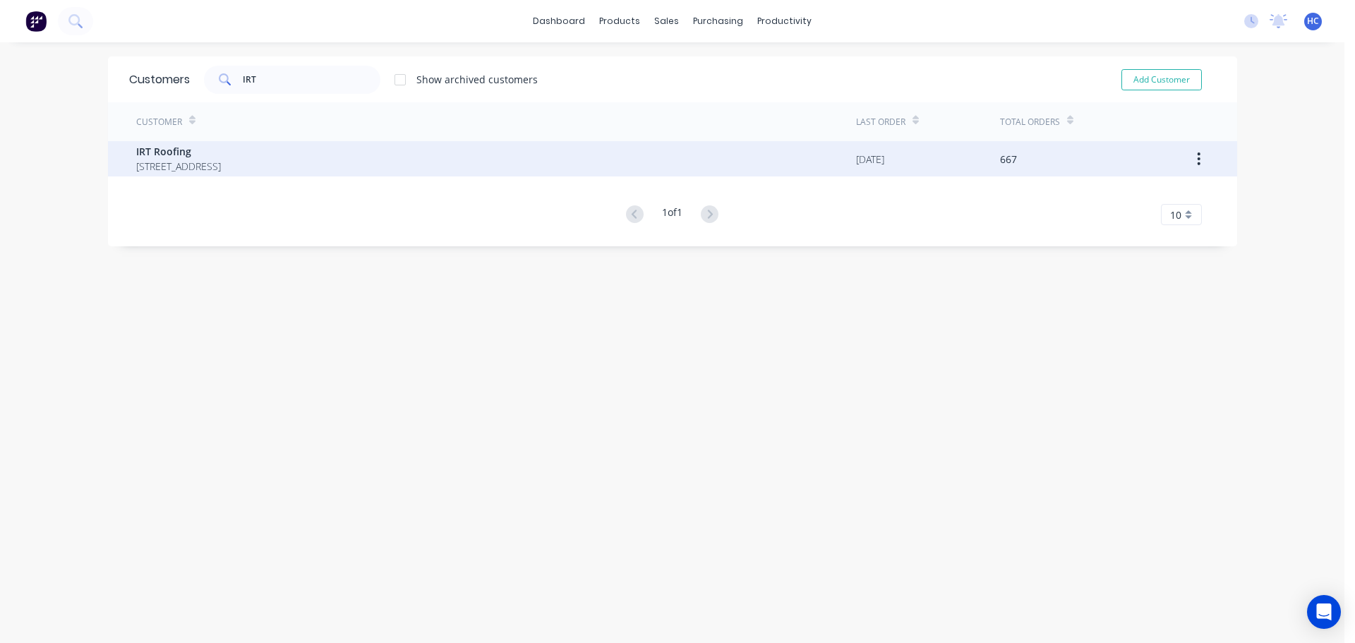
click at [221, 157] on span "IRT Roofing" at bounding box center [178, 151] width 85 height 15
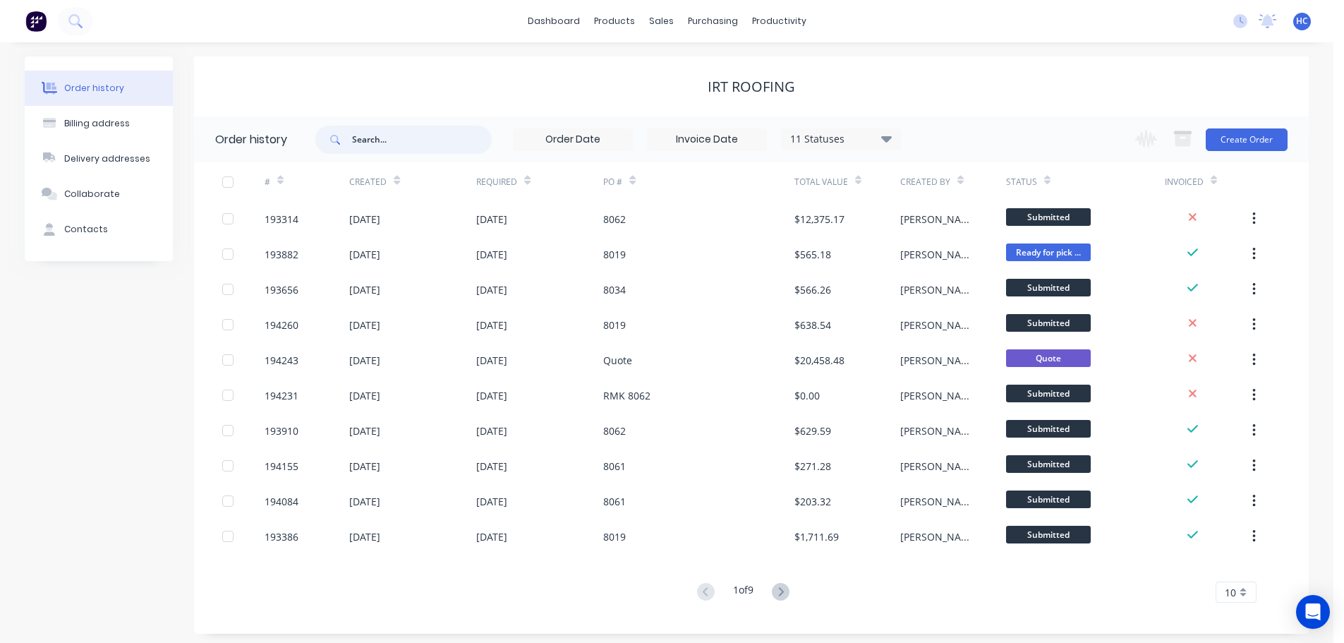
click at [411, 133] on input "text" at bounding box center [422, 140] width 140 height 28
click at [784, 586] on icon at bounding box center [781, 592] width 18 height 18
click at [788, 594] on icon at bounding box center [781, 592] width 18 height 18
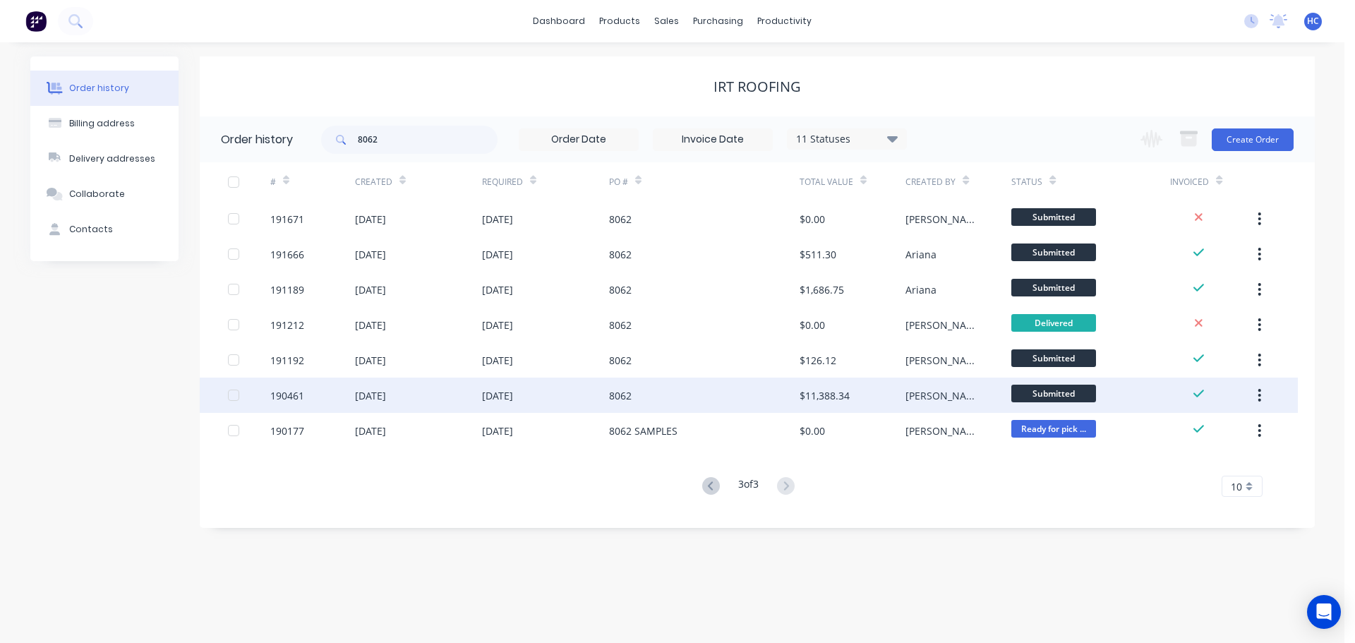
click at [787, 405] on div "8062" at bounding box center [704, 395] width 191 height 35
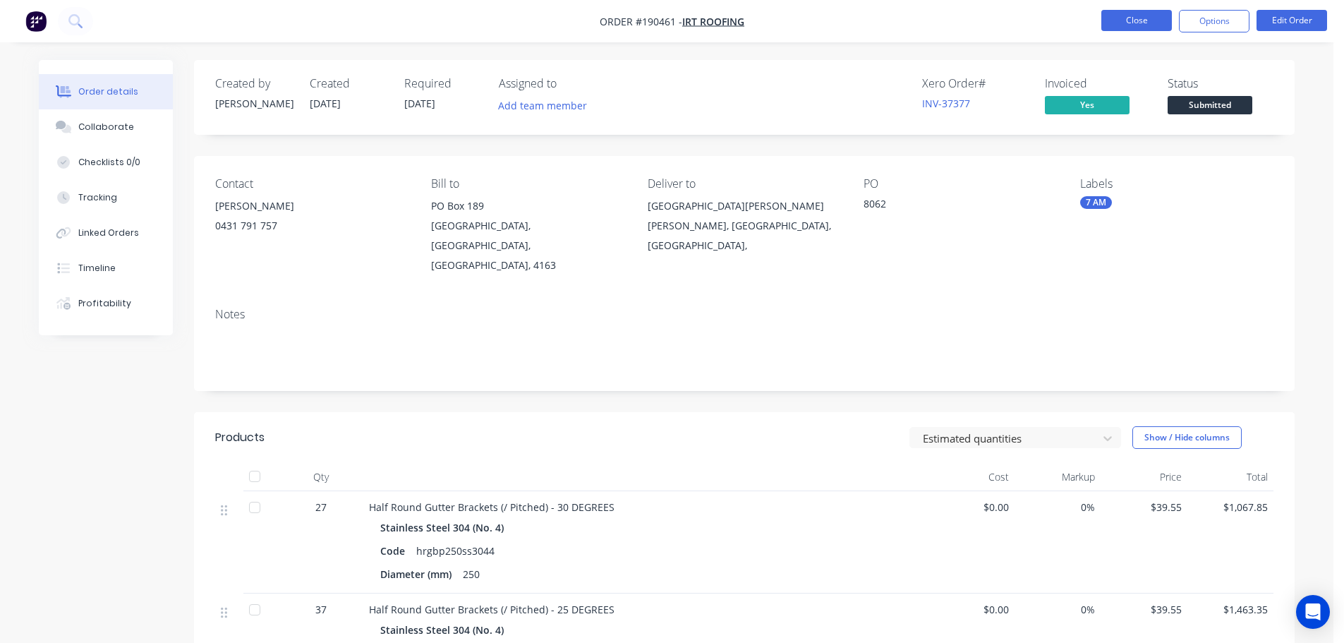
click at [1129, 25] on button "Close" at bounding box center [1137, 20] width 71 height 21
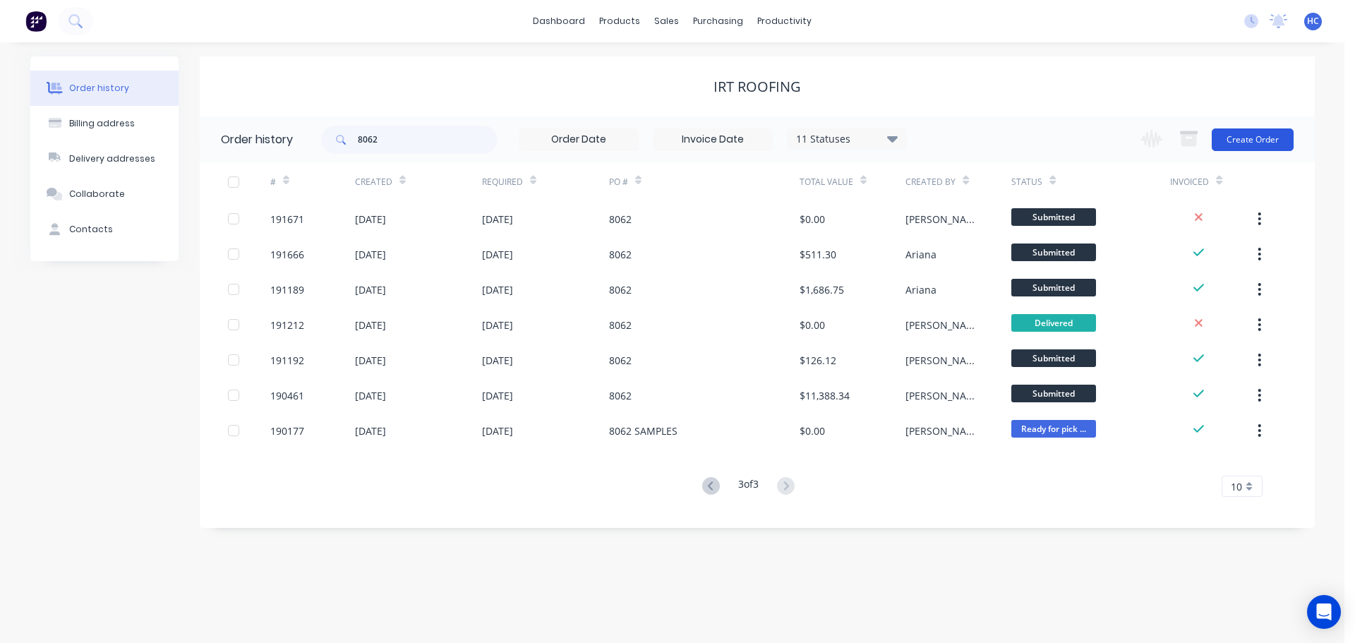
drag, startPoint x: 1277, startPoint y: 151, endPoint x: 1220, endPoint y: 150, distance: 56.5
click at [1277, 151] on div "Change order status Submitted Manufactured Ready for pick up Slitting Delivered…" at bounding box center [1212, 139] width 161 height 46
click at [1229, 143] on button "Create Order" at bounding box center [1253, 139] width 82 height 23
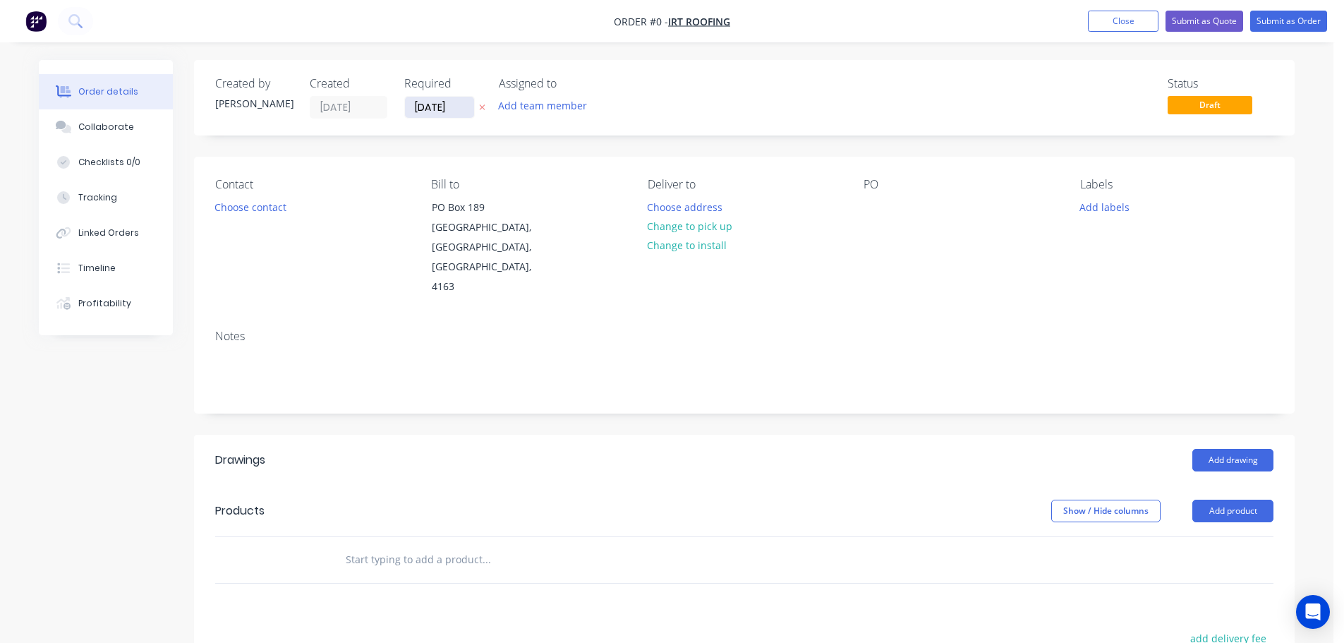
click at [433, 105] on input "[DATE]" at bounding box center [439, 107] width 69 height 21
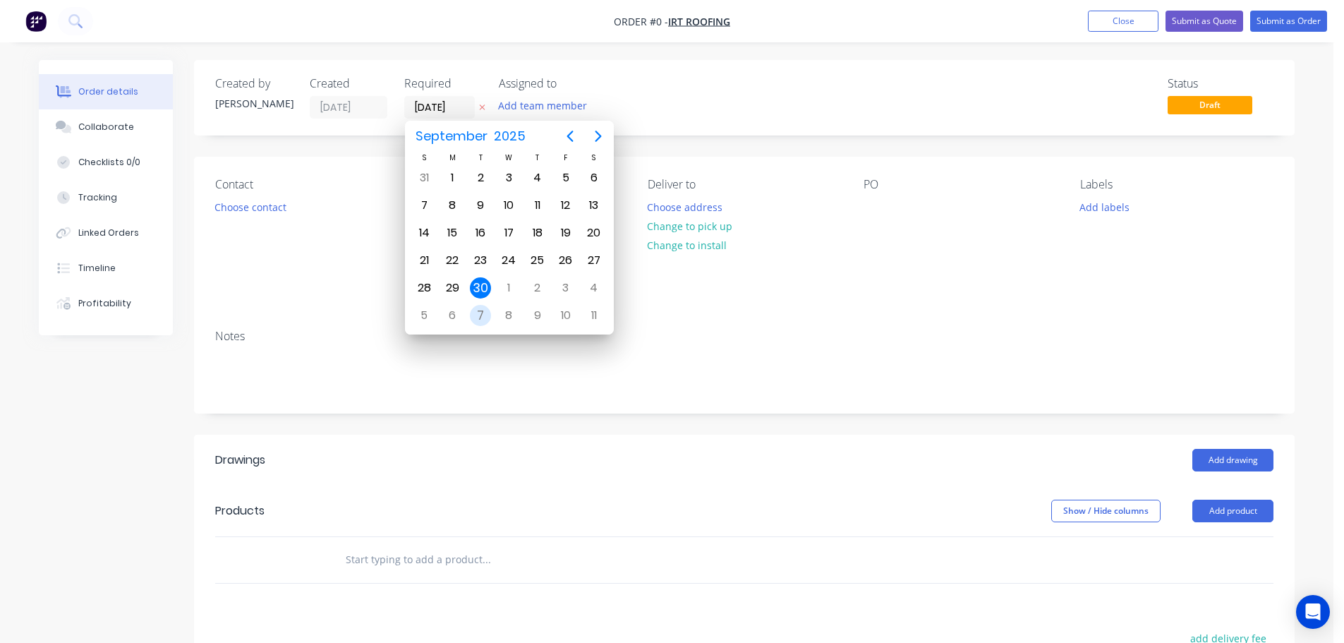
click at [473, 320] on div "7" at bounding box center [480, 315] width 21 height 21
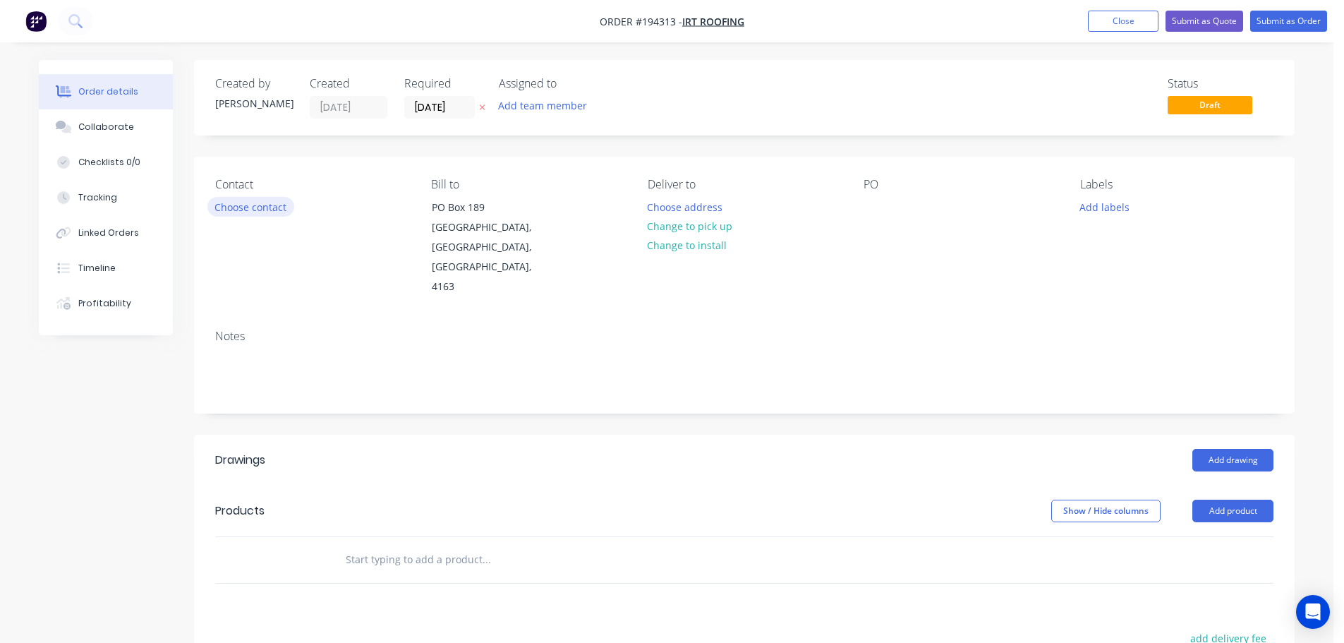
click at [258, 221] on div "Contact Choose contact" at bounding box center [311, 237] width 193 height 119
click at [269, 210] on button "Choose contact" at bounding box center [250, 206] width 87 height 19
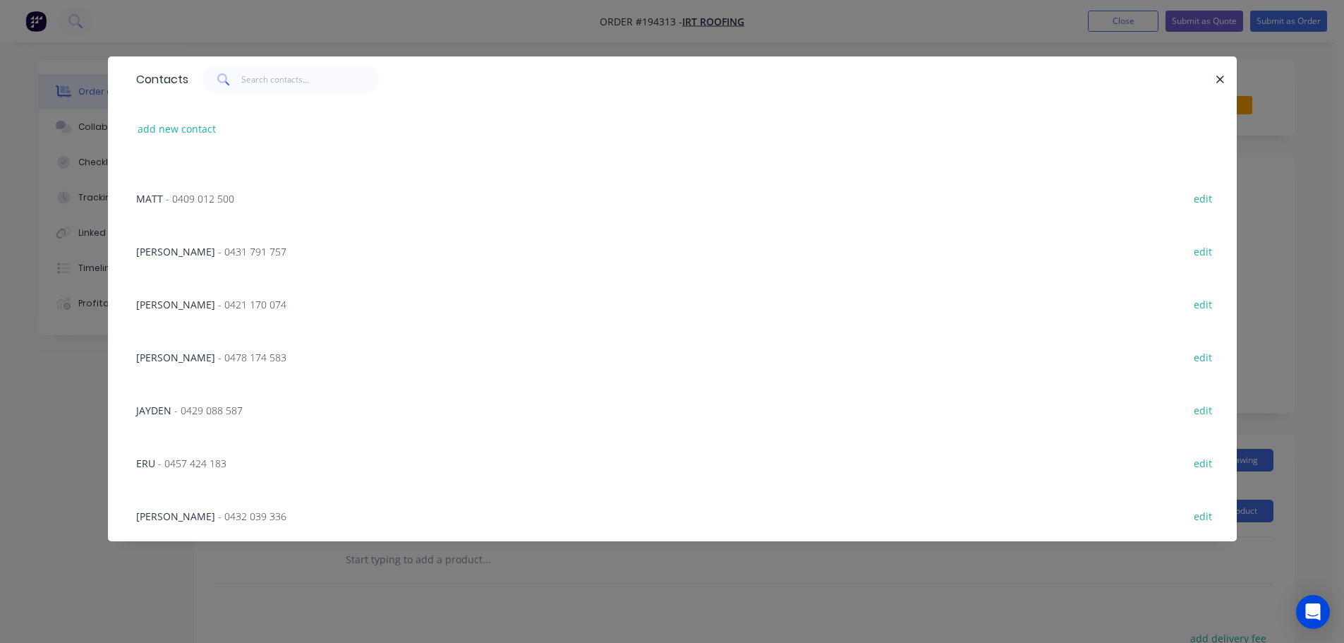
scroll to position [141, 0]
click at [218, 464] on span "- 0432 039 336" at bounding box center [252, 464] width 68 height 13
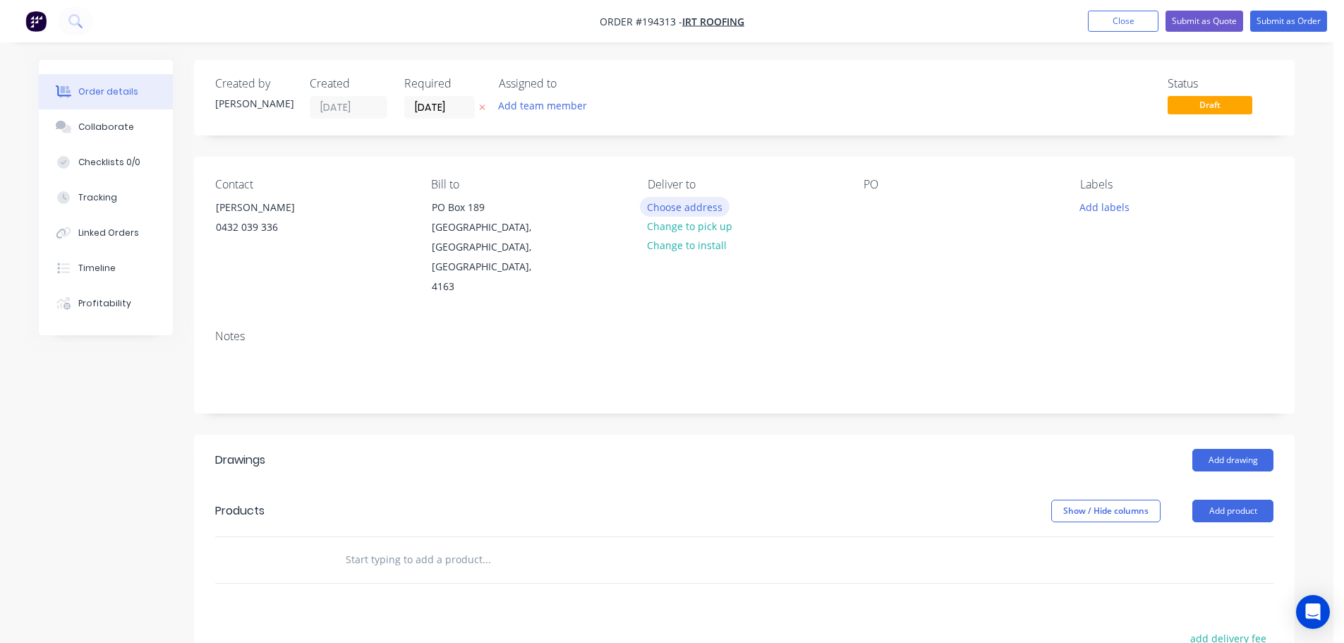
click at [697, 207] on button "Choose address" at bounding box center [685, 206] width 90 height 19
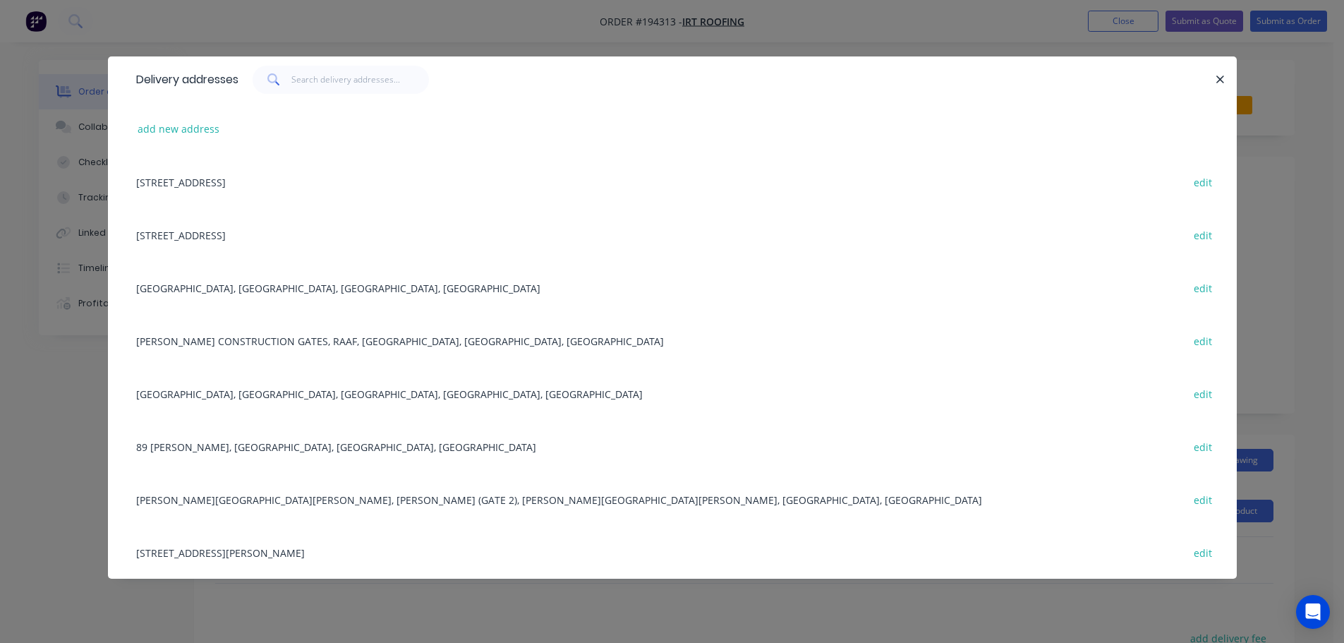
click at [240, 275] on div "[GEOGRAPHIC_DATA], [GEOGRAPHIC_DATA], [GEOGRAPHIC_DATA], [GEOGRAPHIC_DATA] edit" at bounding box center [672, 287] width 1087 height 53
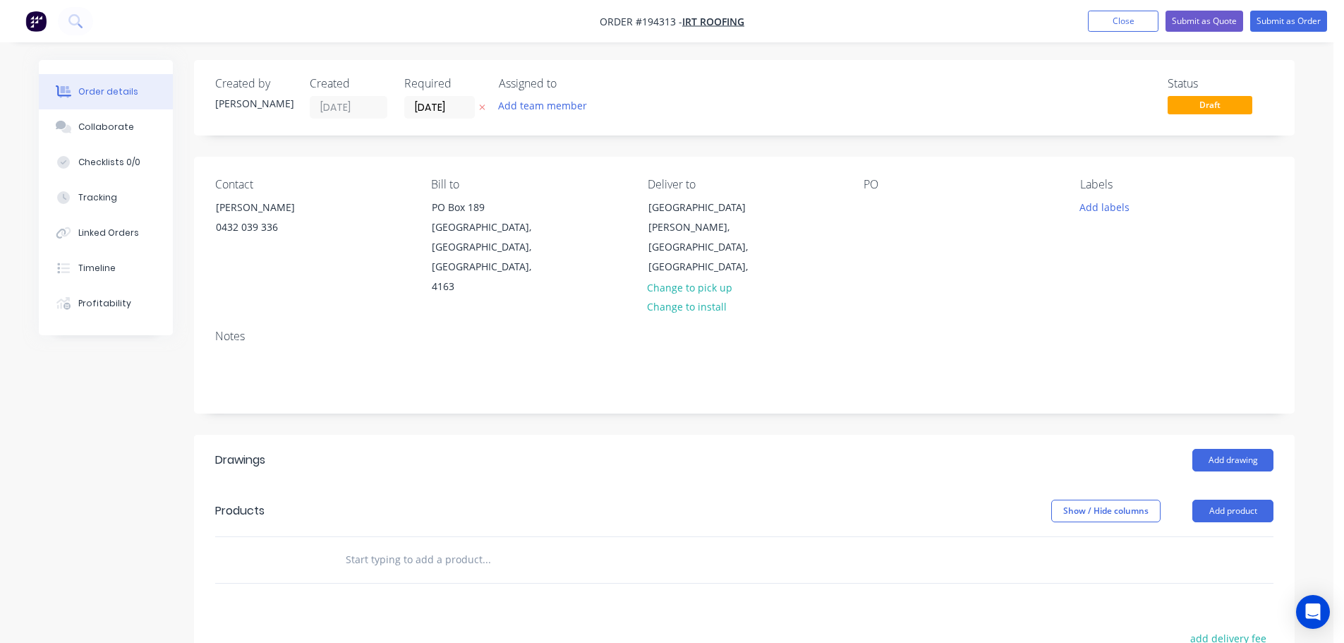
click at [884, 195] on div "PO" at bounding box center [960, 237] width 193 height 119
click at [876, 199] on div at bounding box center [875, 207] width 23 height 20
click at [1227, 500] on button "Add product" at bounding box center [1233, 511] width 81 height 23
click at [1216, 536] on div "Product catalogue" at bounding box center [1207, 546] width 109 height 20
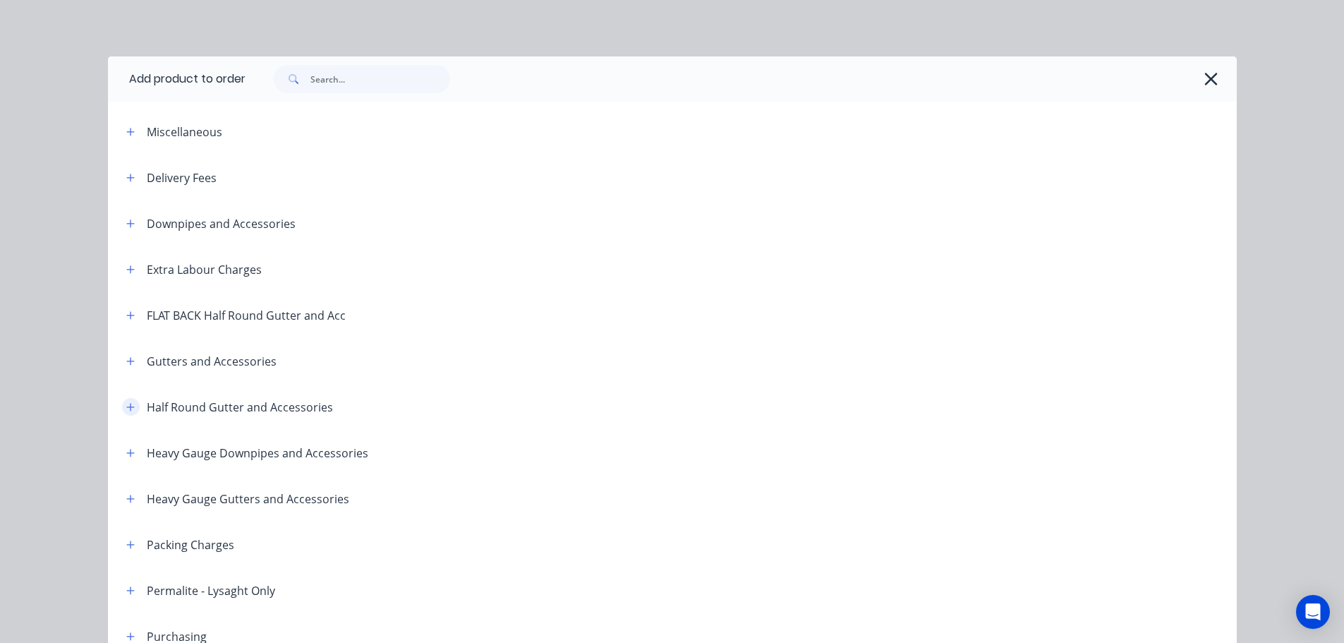
click at [122, 409] on button "button" at bounding box center [131, 407] width 18 height 18
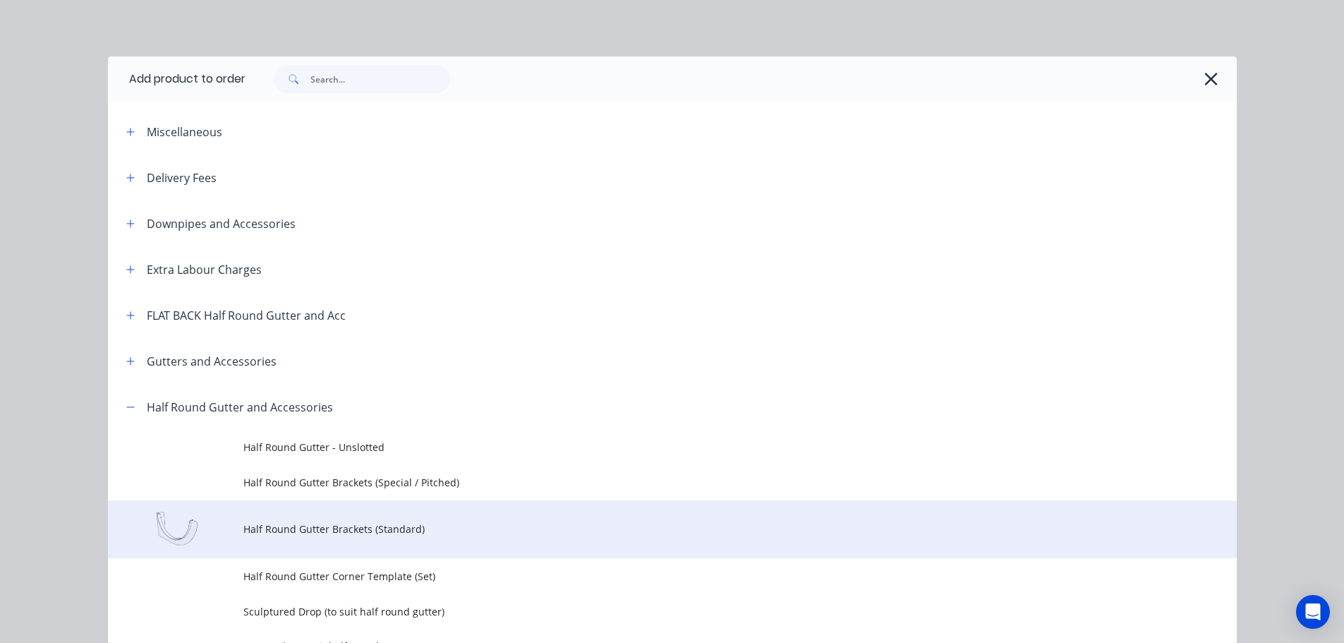
click at [374, 526] on span "Half Round Gutter Brackets (Standard)" at bounding box center [640, 529] width 795 height 15
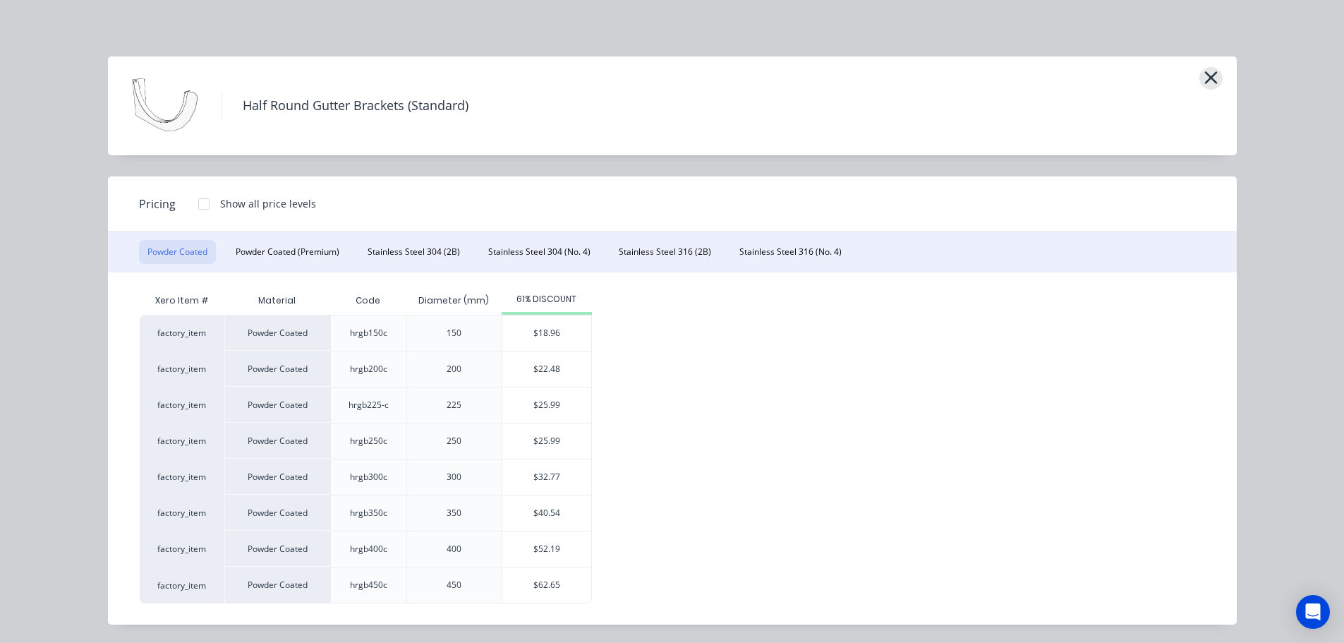
click at [1213, 83] on button "button" at bounding box center [1211, 78] width 23 height 23
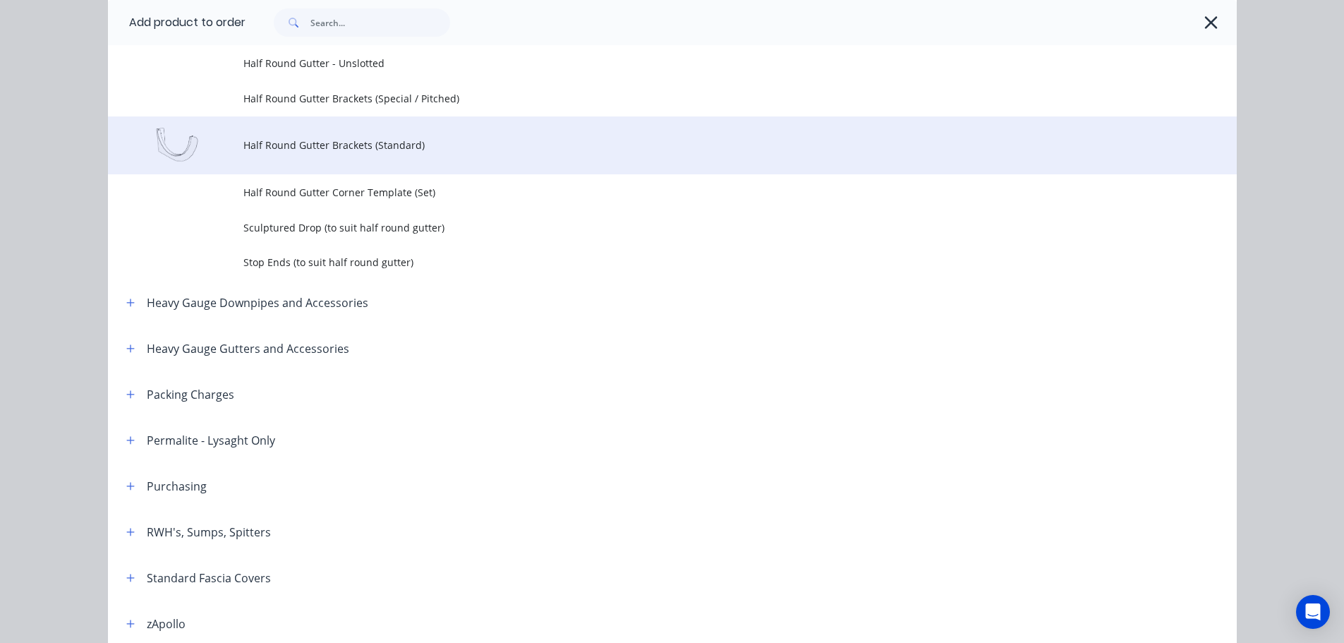
click at [402, 146] on span "Half Round Gutter Brackets (Standard)" at bounding box center [640, 145] width 795 height 15
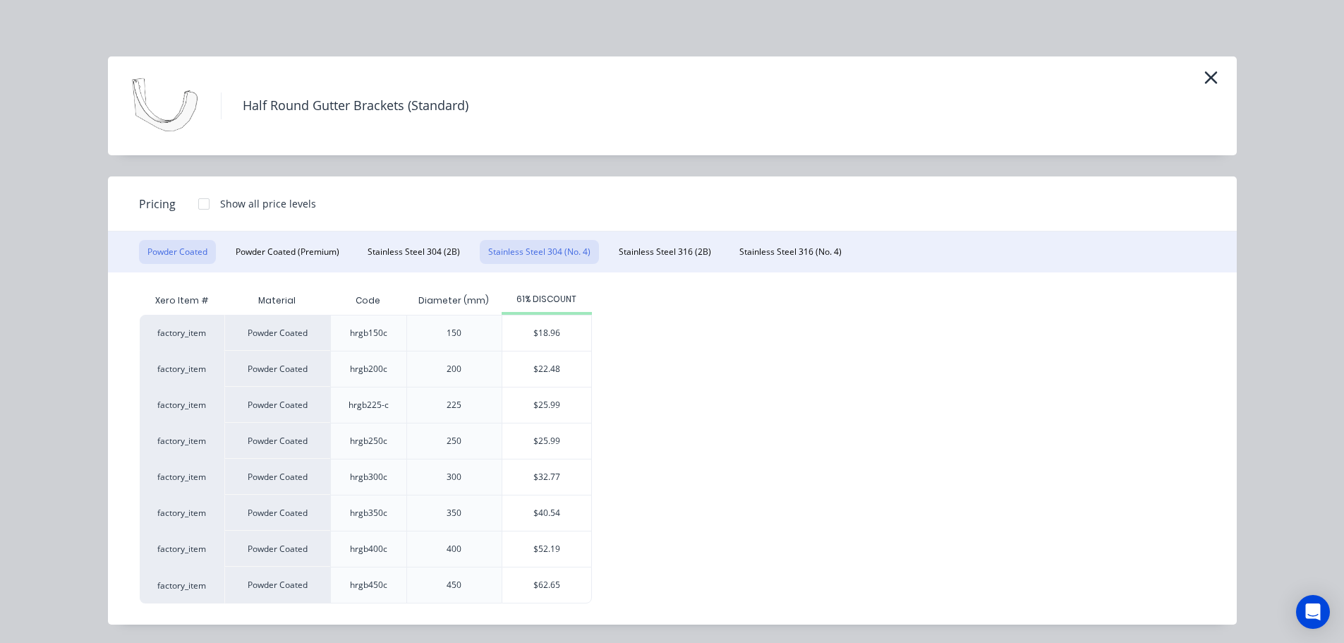
click at [548, 251] on button "Stainless Steel 304 (No. 4)" at bounding box center [539, 252] width 119 height 24
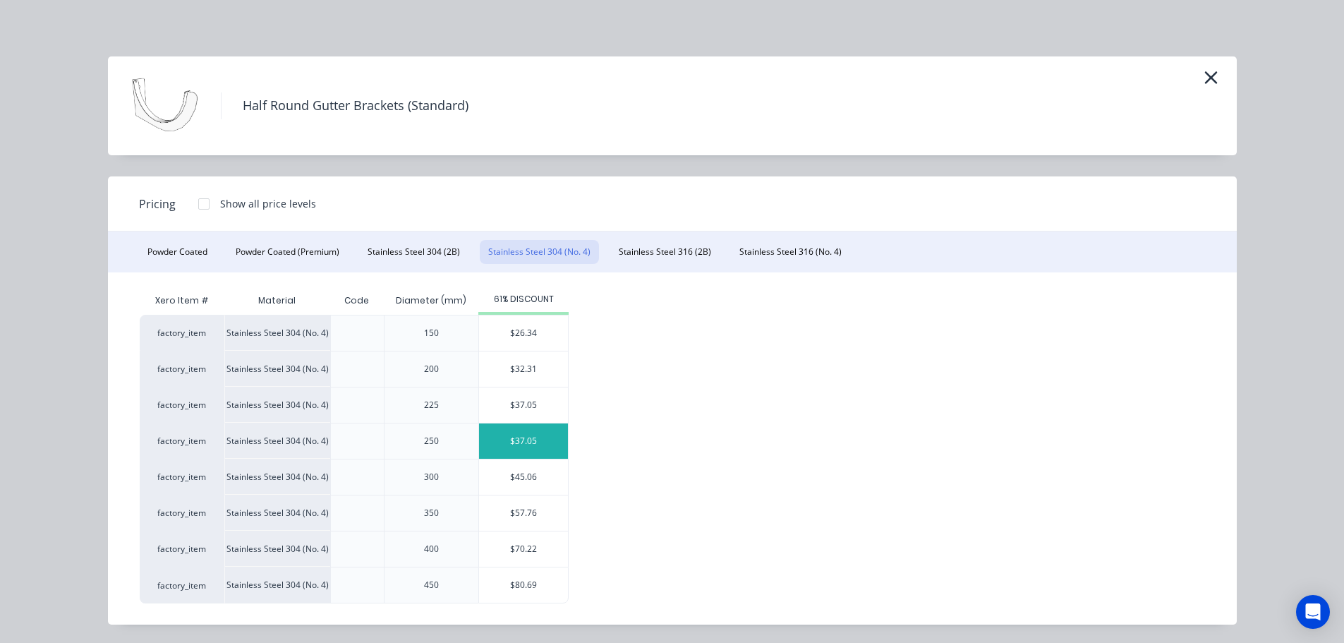
click at [524, 433] on div "$37.05" at bounding box center [523, 440] width 89 height 35
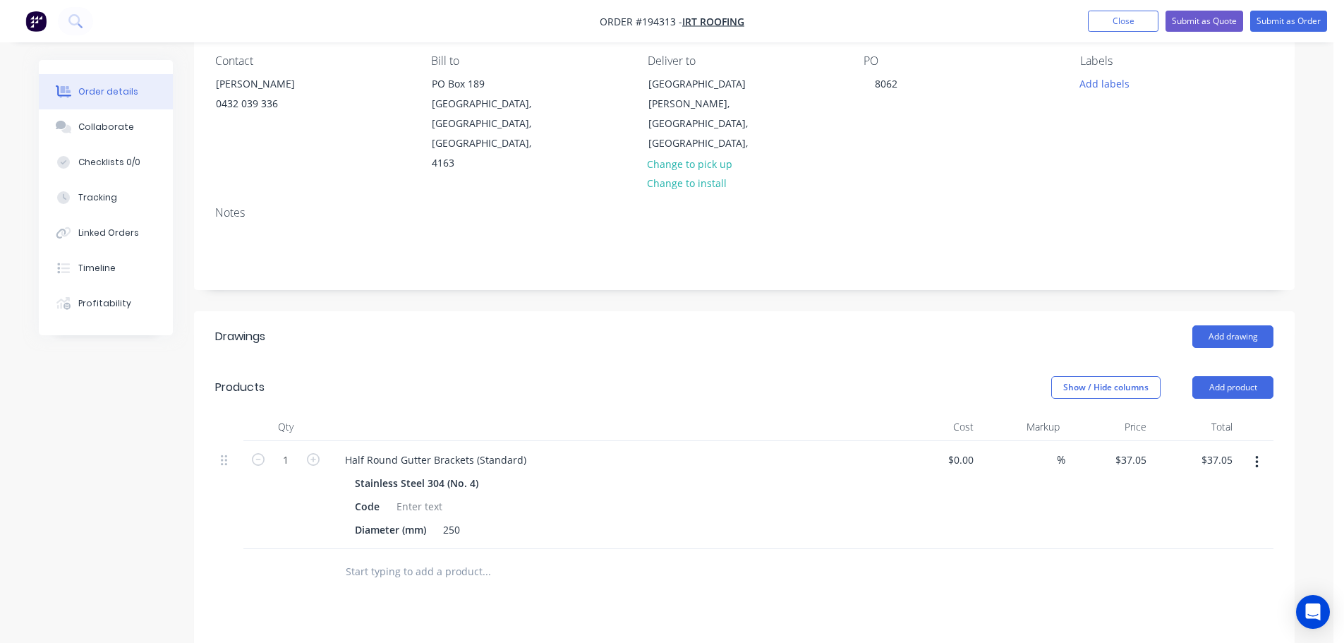
scroll to position [141, 0]
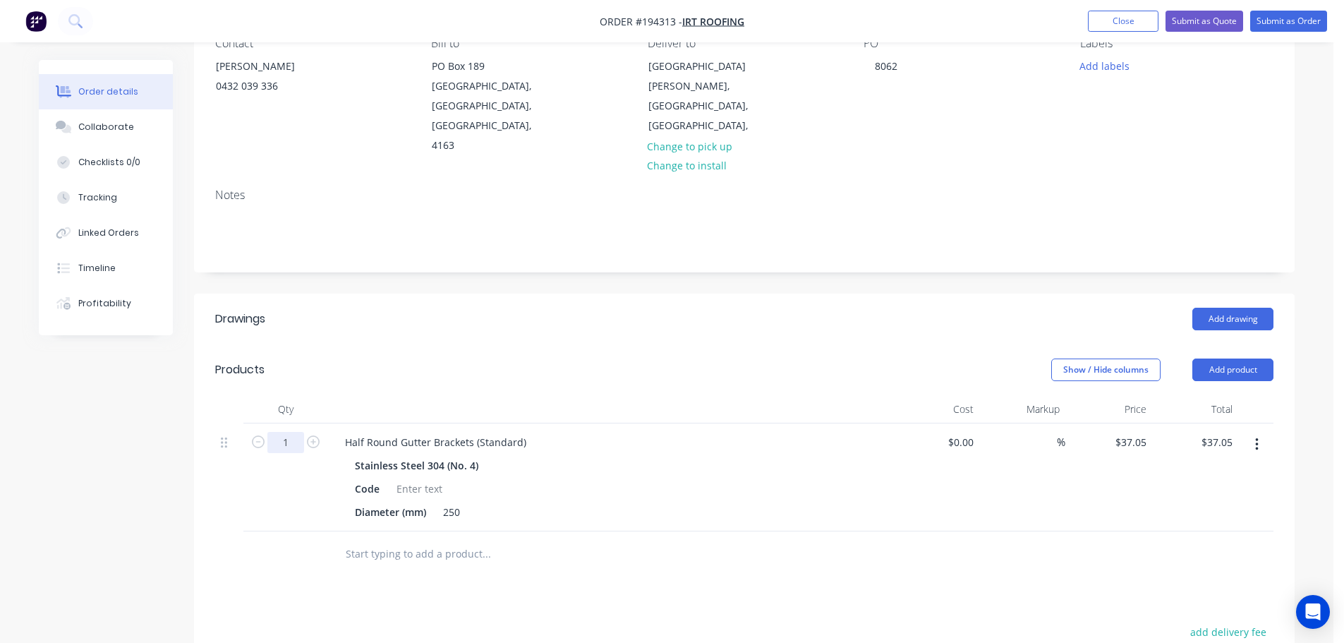
click at [294, 432] on input "1" at bounding box center [285, 442] width 37 height 21
drag, startPoint x: 456, startPoint y: 325, endPoint x: 466, endPoint y: 329, distance: 10.7
click at [456, 359] on div "Show / Hide columns Add product" at bounding box center [857, 370] width 834 height 23
click at [1289, 15] on button "Submit as Order" at bounding box center [1289, 21] width 77 height 21
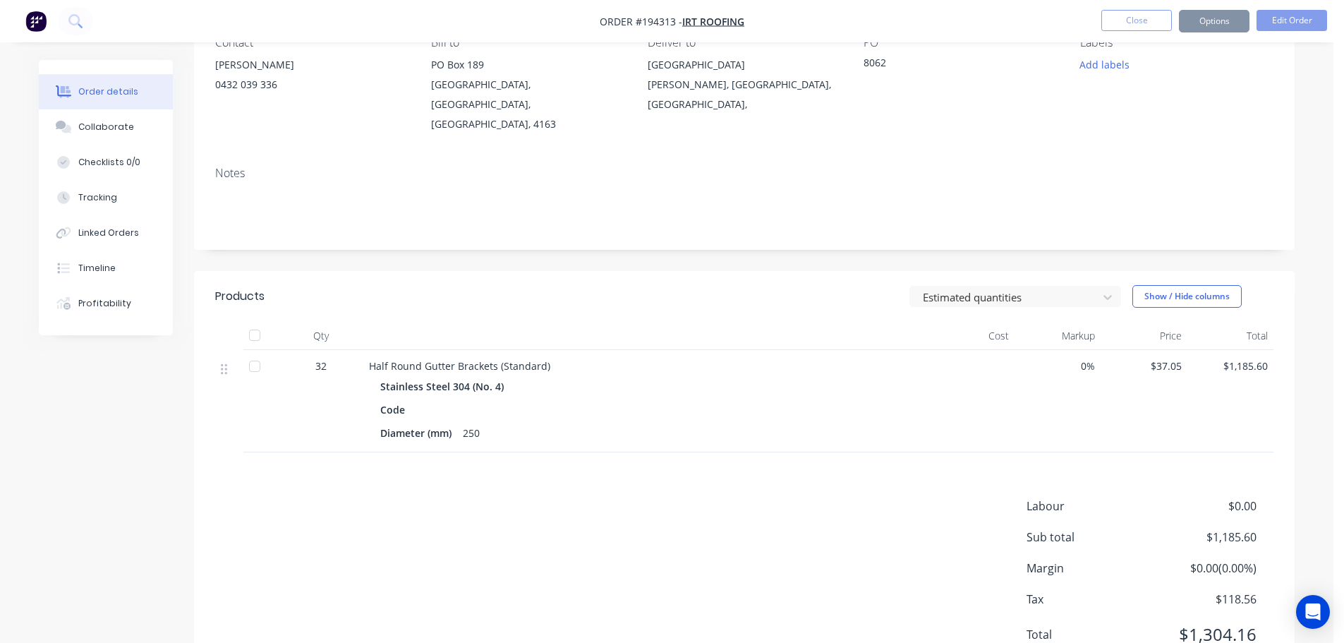
scroll to position [0, 0]
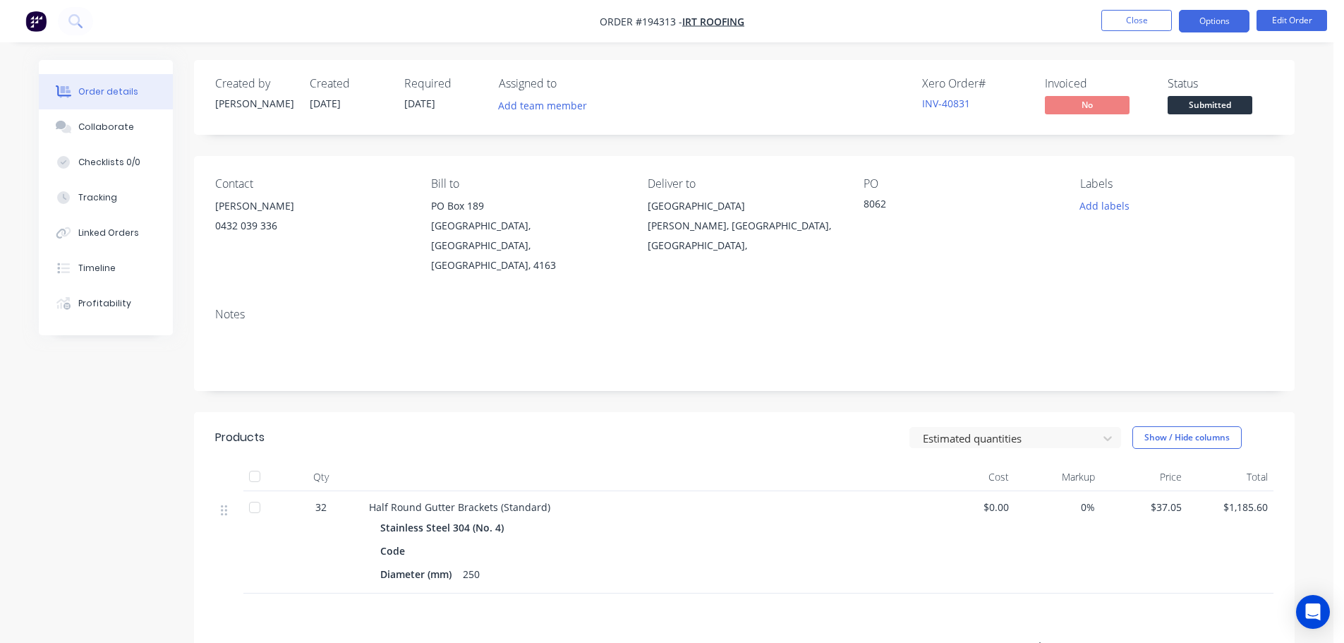
click at [1231, 18] on button "Options" at bounding box center [1214, 21] width 71 height 23
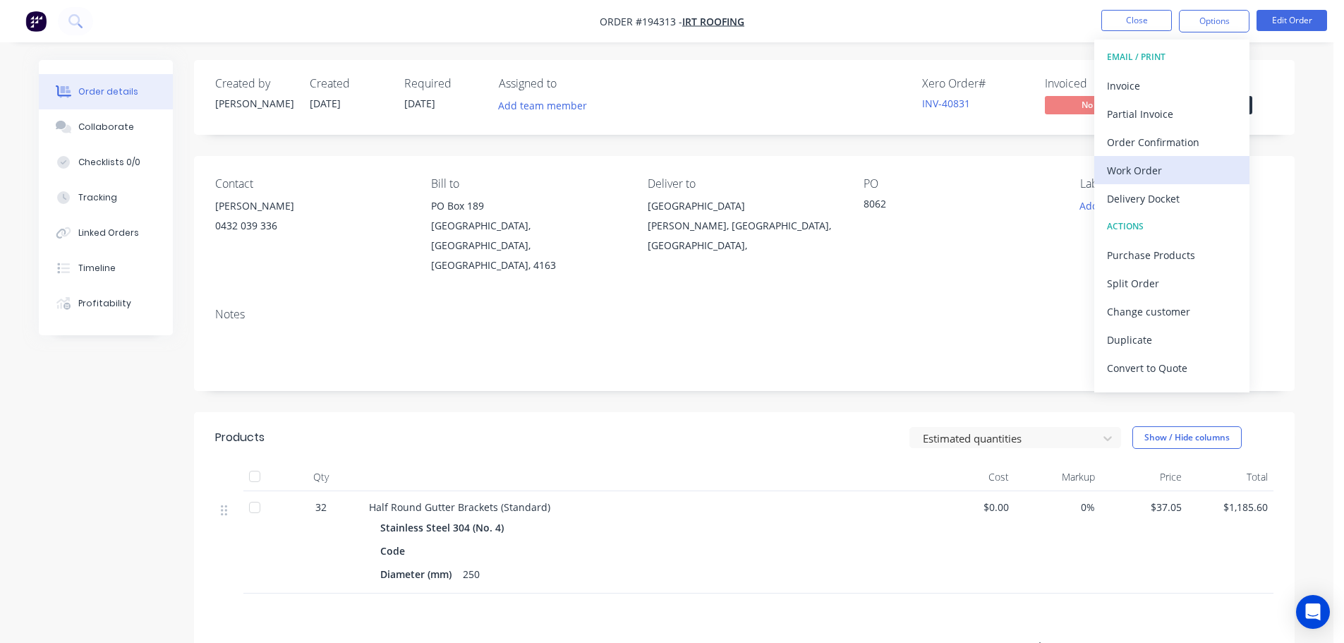
click at [1155, 178] on div "Work Order" at bounding box center [1172, 170] width 130 height 20
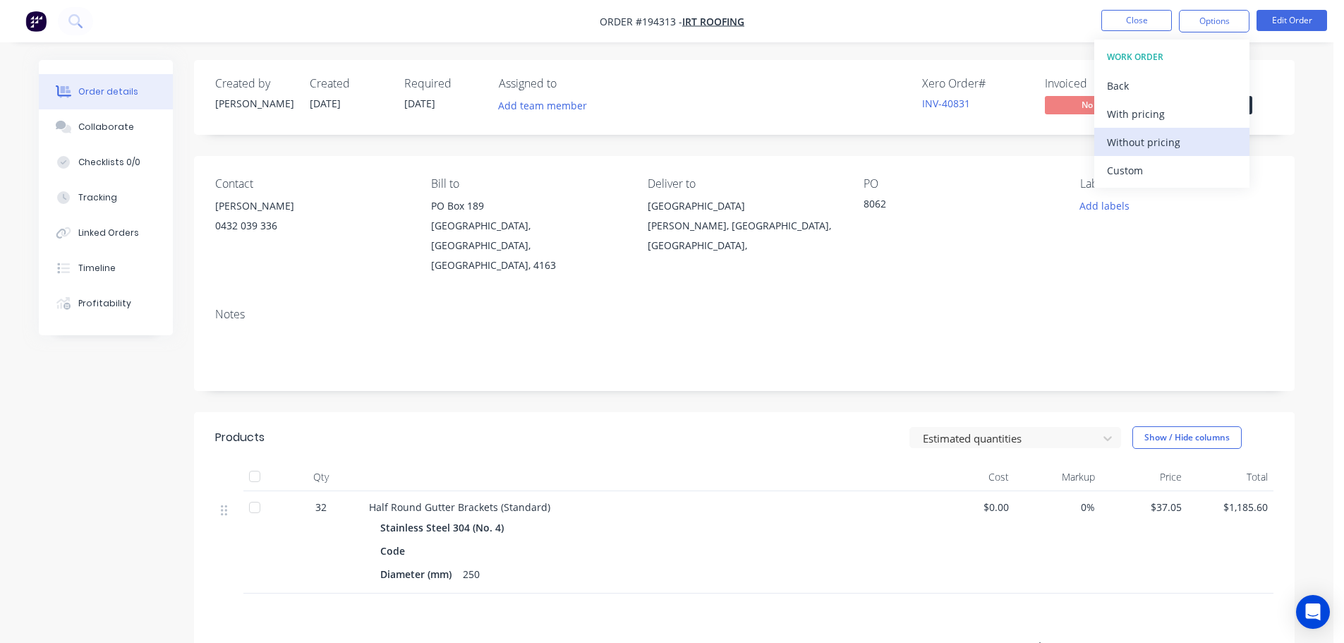
click at [1154, 143] on div "Without pricing" at bounding box center [1172, 142] width 130 height 20
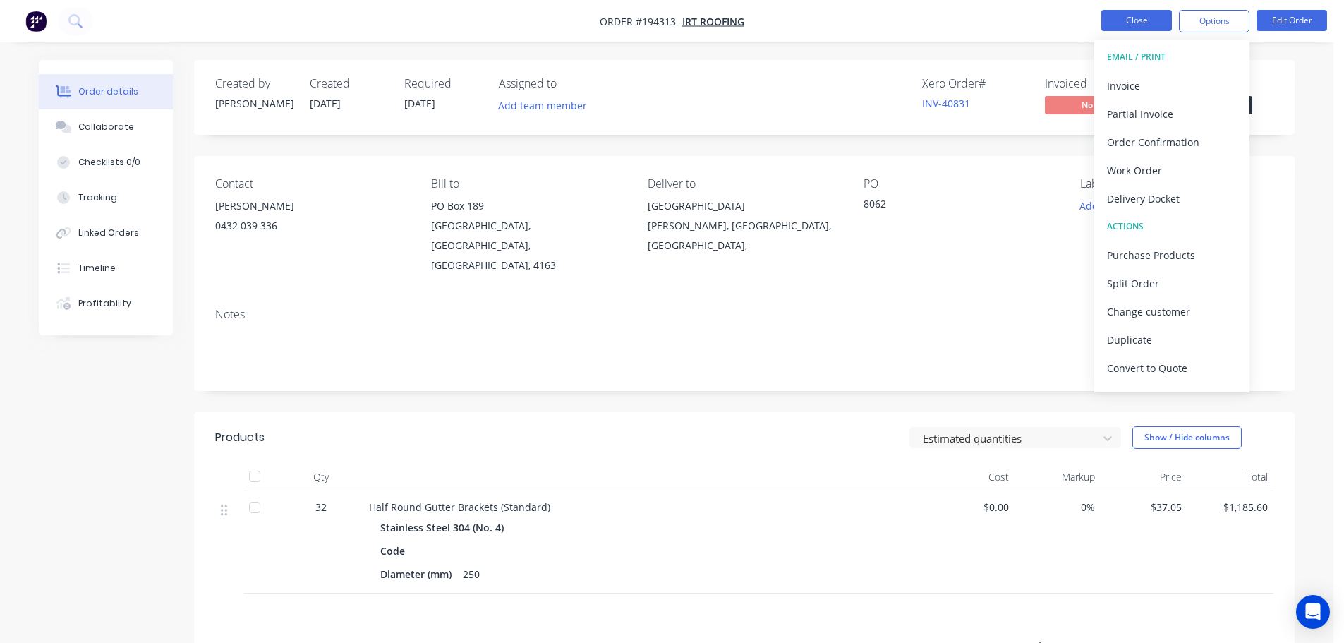
click at [1110, 18] on button "Close" at bounding box center [1137, 20] width 71 height 21
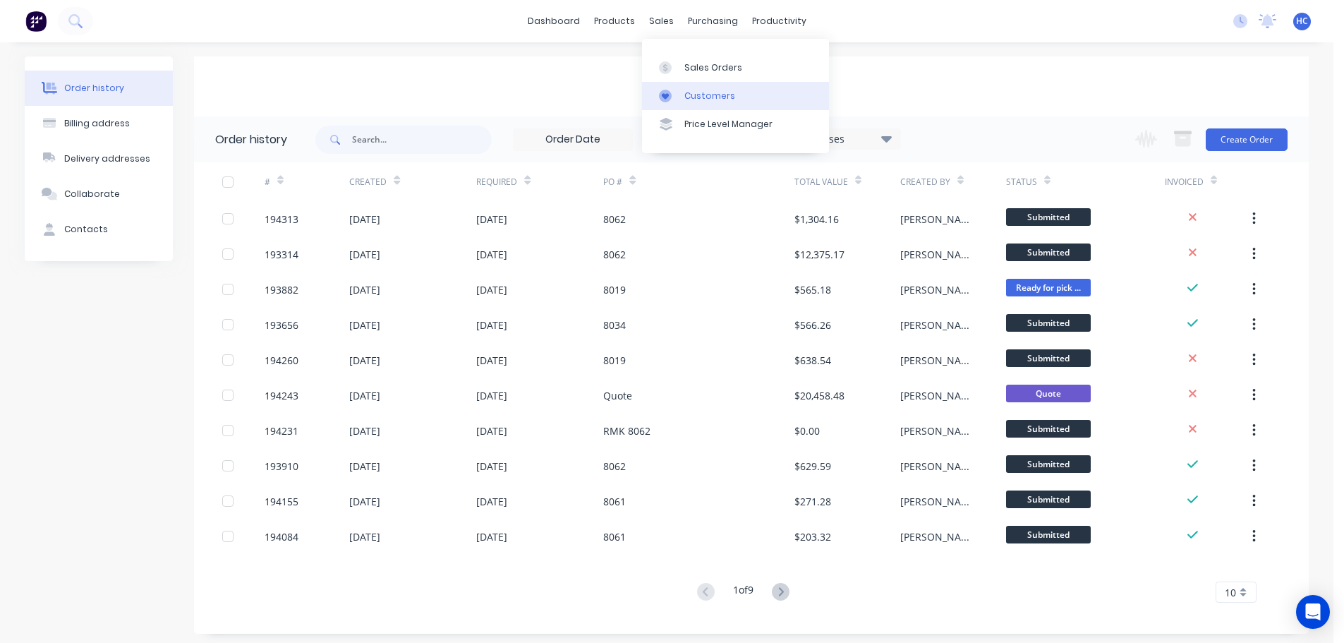
click at [690, 99] on div "Customers" at bounding box center [710, 96] width 51 height 13
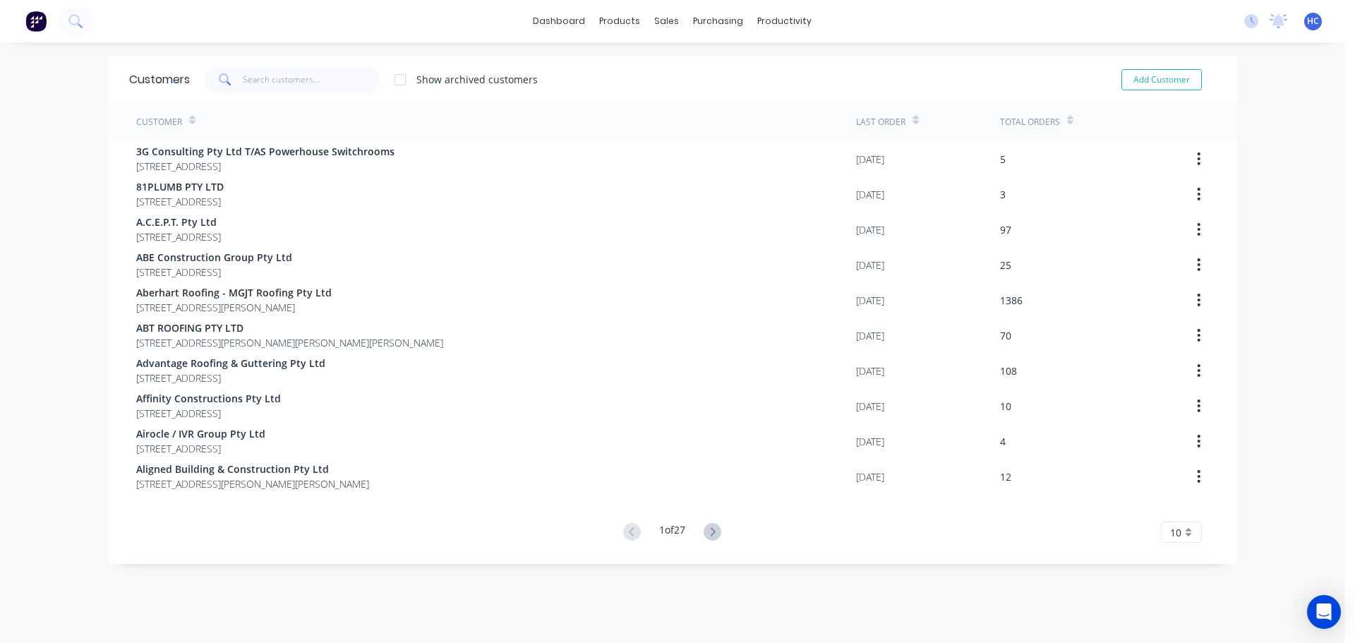
click at [253, 97] on div "Customers Show archived customers Add Customer" at bounding box center [672, 79] width 1129 height 46
click at [282, 83] on input "text" at bounding box center [312, 80] width 138 height 28
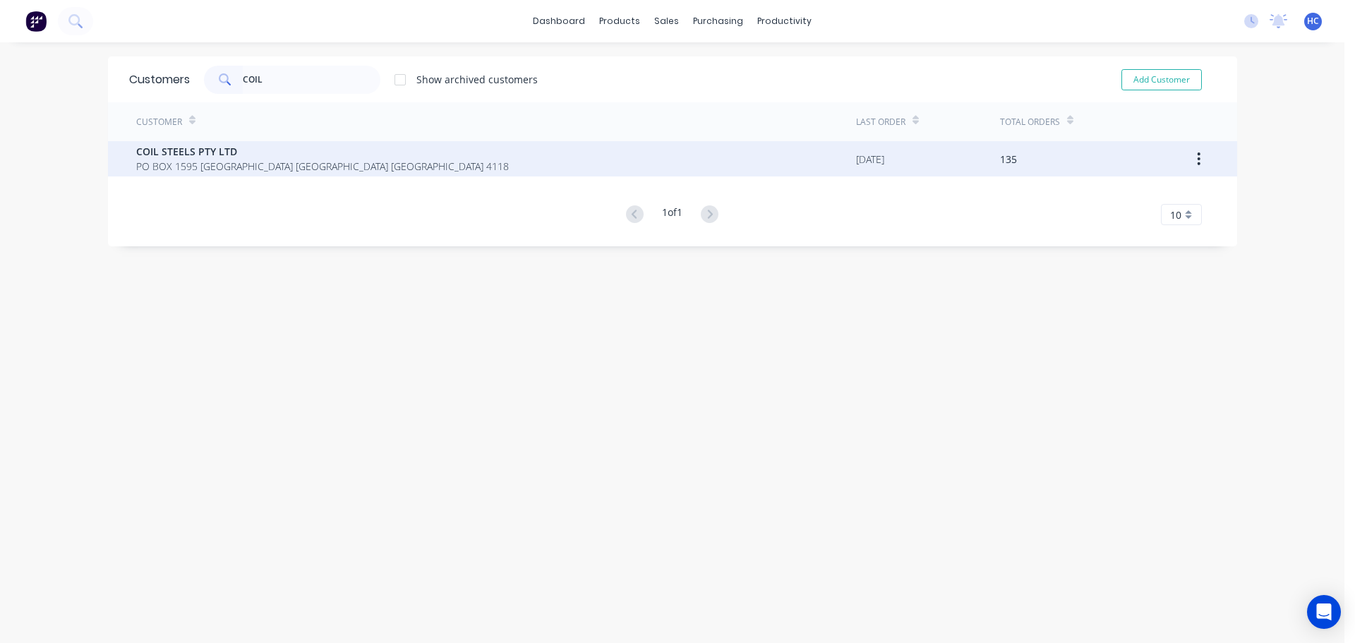
click at [294, 168] on span "PO BOX 1595 [GEOGRAPHIC_DATA] [GEOGRAPHIC_DATA] [GEOGRAPHIC_DATA] 4118" at bounding box center [322, 166] width 373 height 15
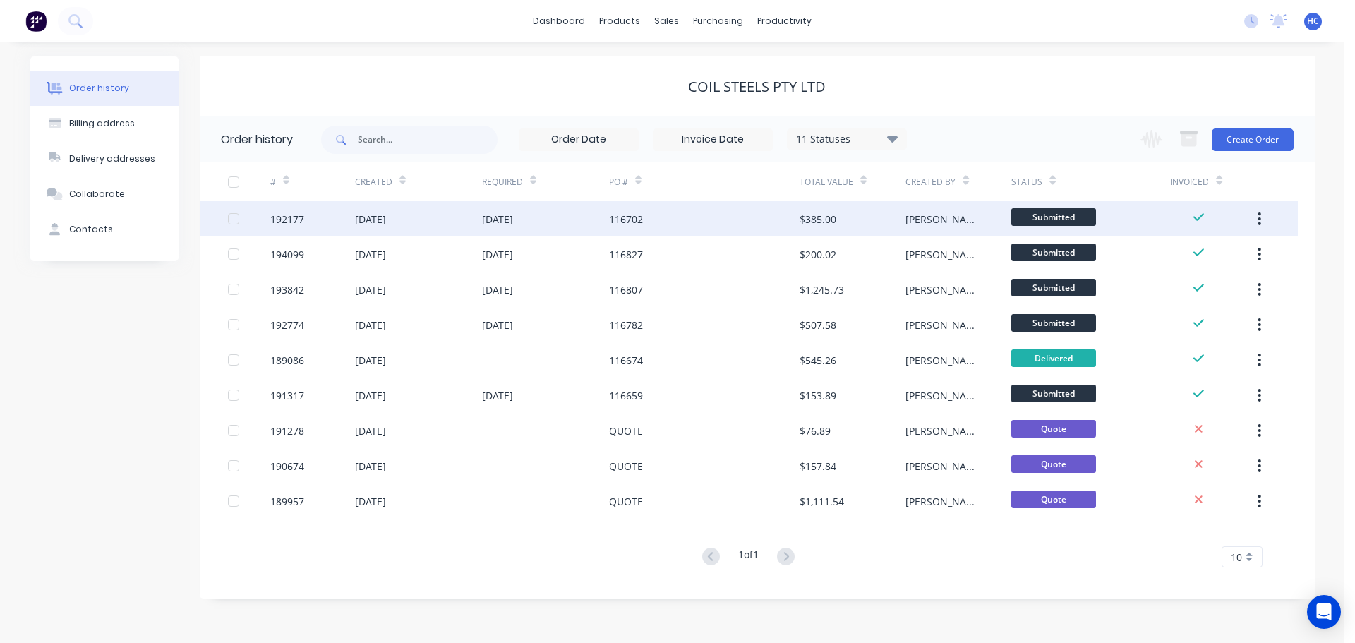
click at [797, 228] on div "116702" at bounding box center [704, 218] width 191 height 35
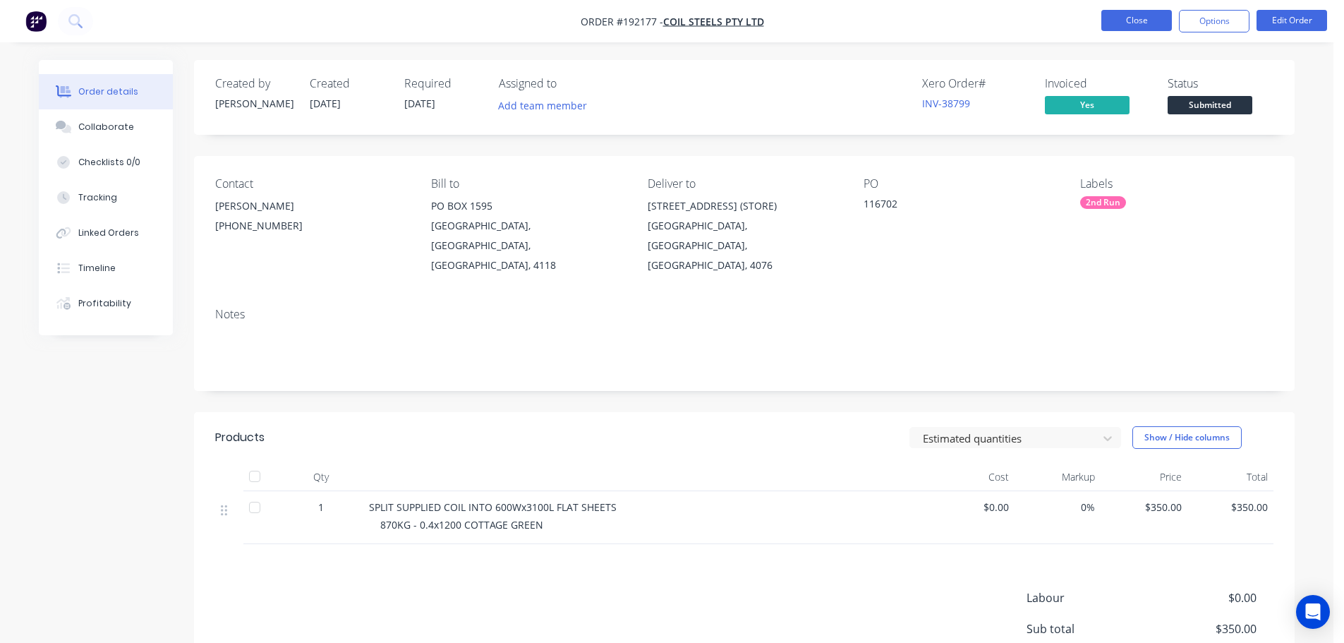
click at [1143, 17] on button "Close" at bounding box center [1137, 20] width 71 height 21
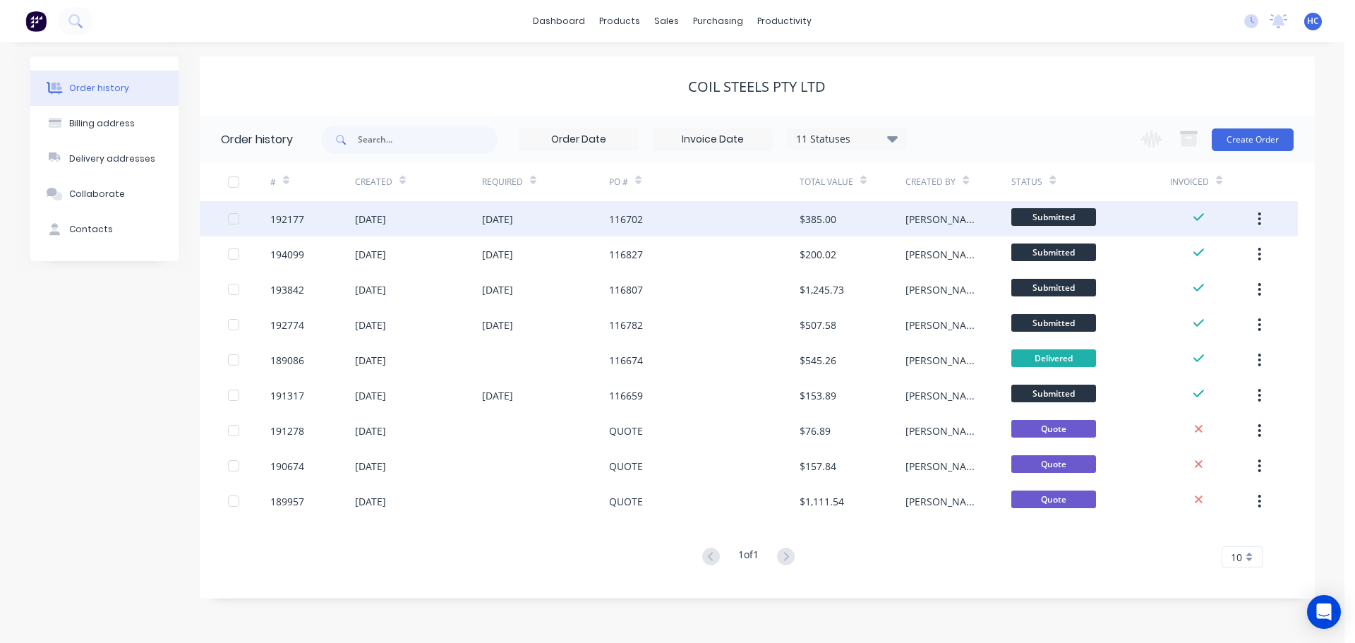
click at [1265, 226] on button "button" at bounding box center [1259, 218] width 33 height 25
click at [1210, 279] on div "Duplicate" at bounding box center [1209, 284] width 109 height 20
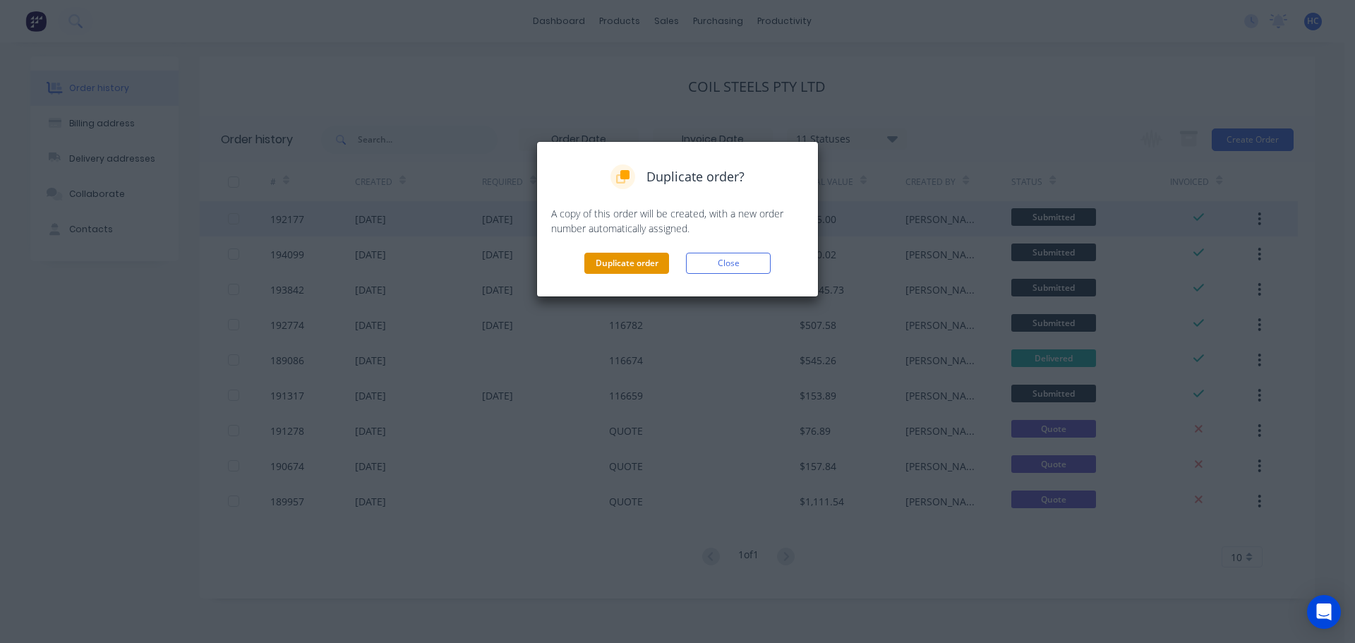
click at [614, 264] on button "Duplicate order" at bounding box center [626, 263] width 85 height 21
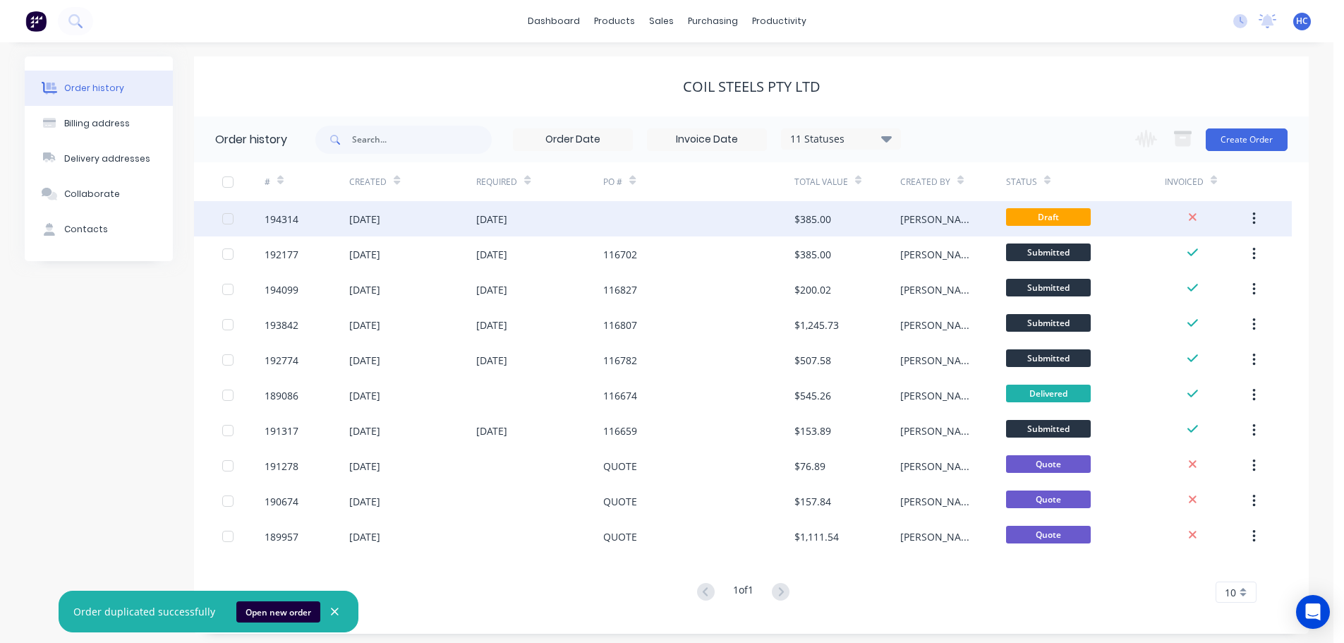
click at [569, 215] on div "[DATE]" at bounding box center [539, 218] width 127 height 35
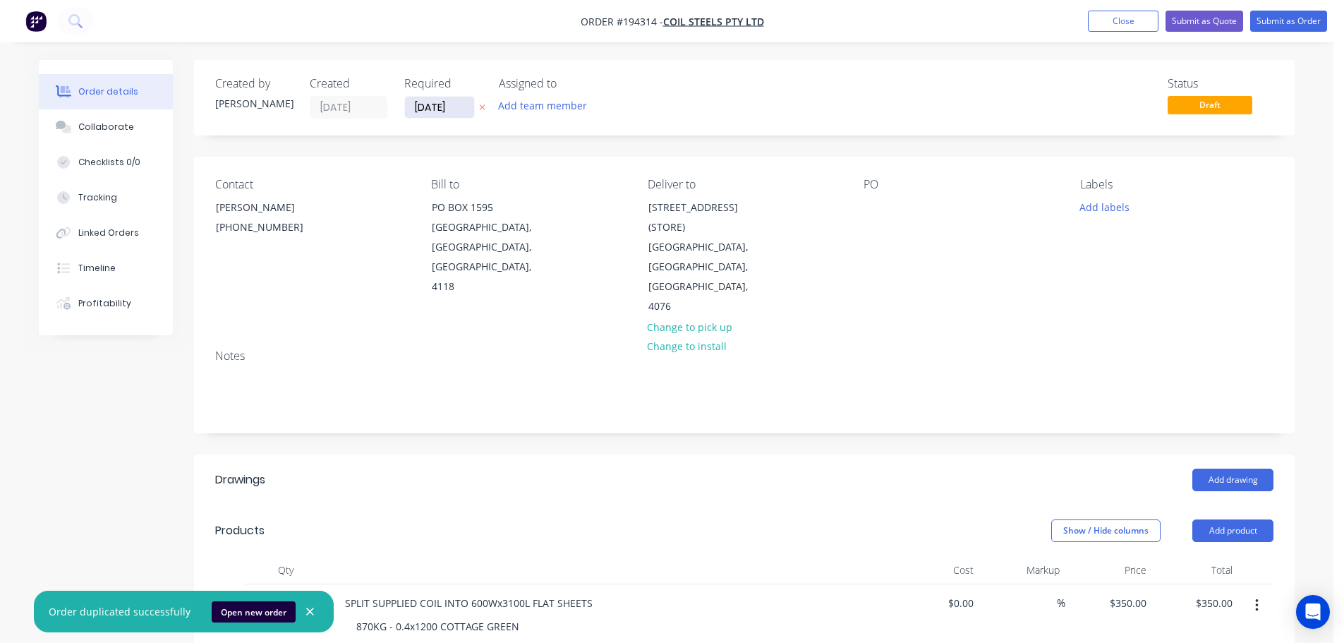
click at [440, 111] on input "[DATE]" at bounding box center [439, 107] width 69 height 21
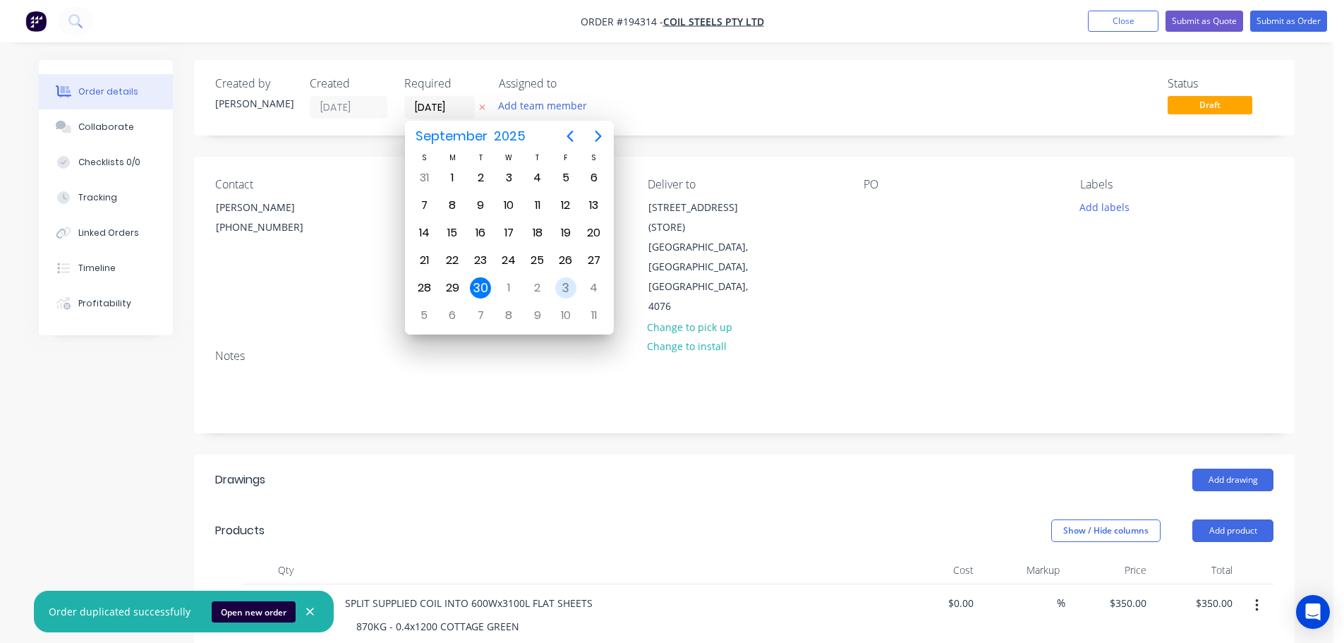
click at [574, 289] on div "3" at bounding box center [565, 287] width 21 height 21
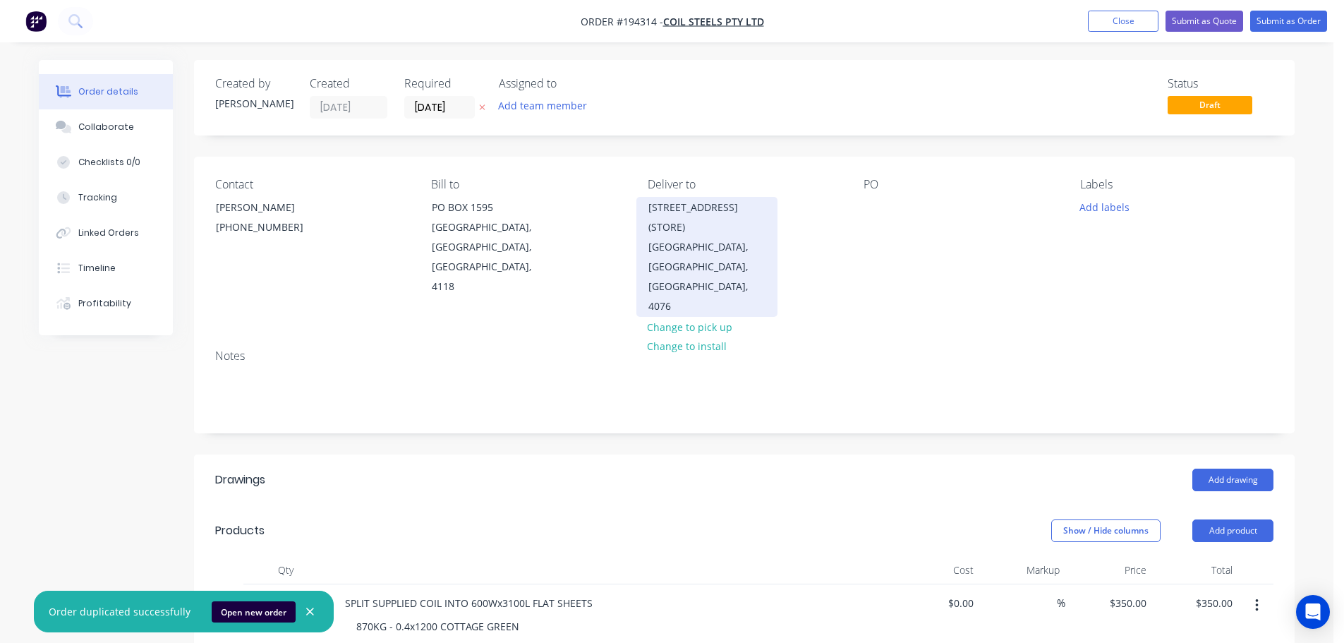
click at [674, 247] on div "[GEOGRAPHIC_DATA], [GEOGRAPHIC_DATA], [GEOGRAPHIC_DATA], 4076" at bounding box center [707, 276] width 117 height 79
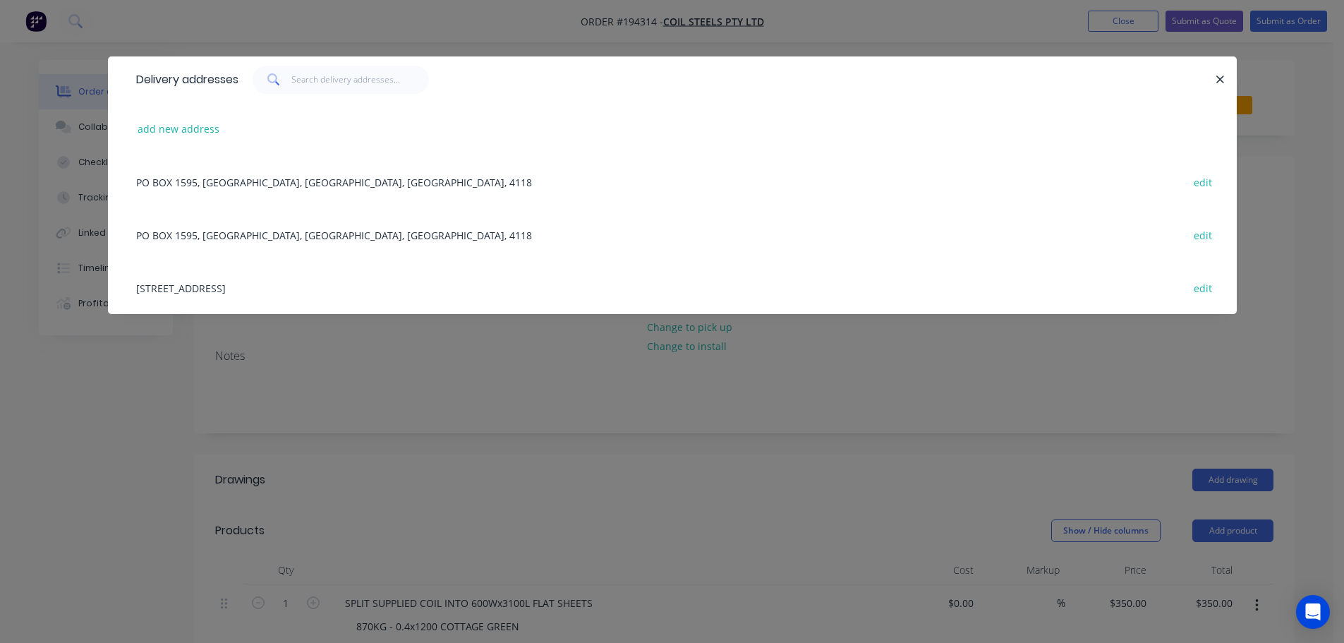
click at [740, 483] on div "Delivery addresses add new address [GEOGRAPHIC_DATA], [STREET_ADDRESS], [STREET…" at bounding box center [672, 321] width 1344 height 643
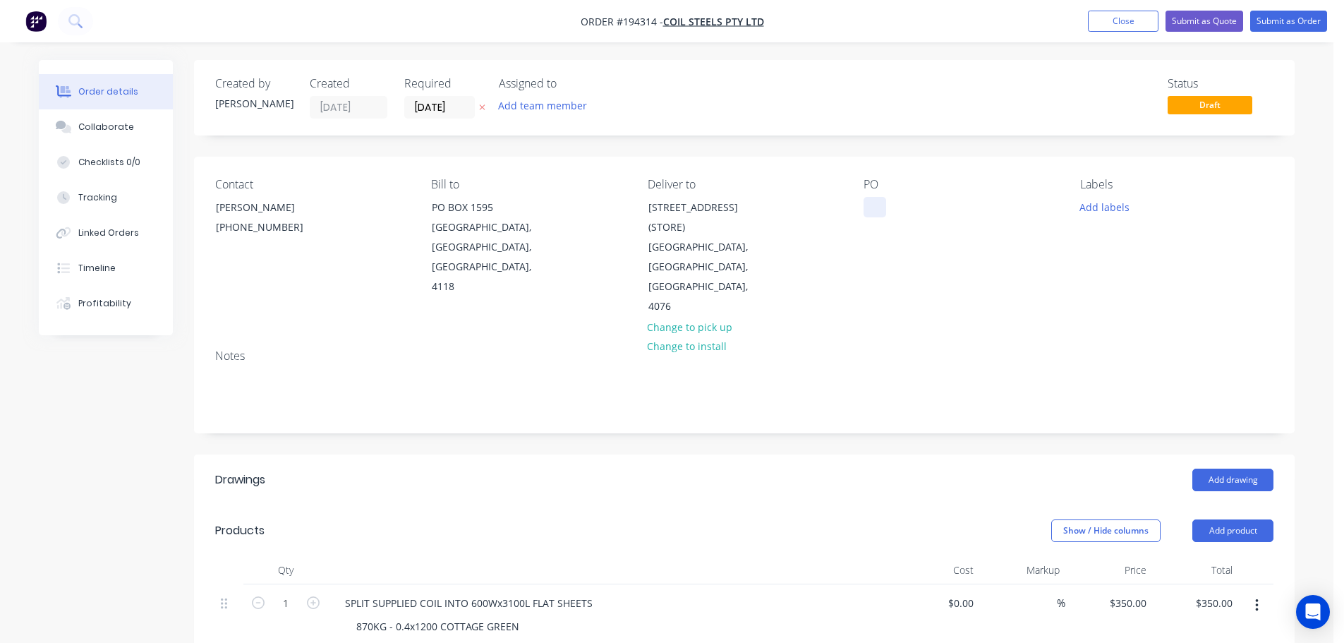
click at [886, 201] on div at bounding box center [875, 207] width 23 height 20
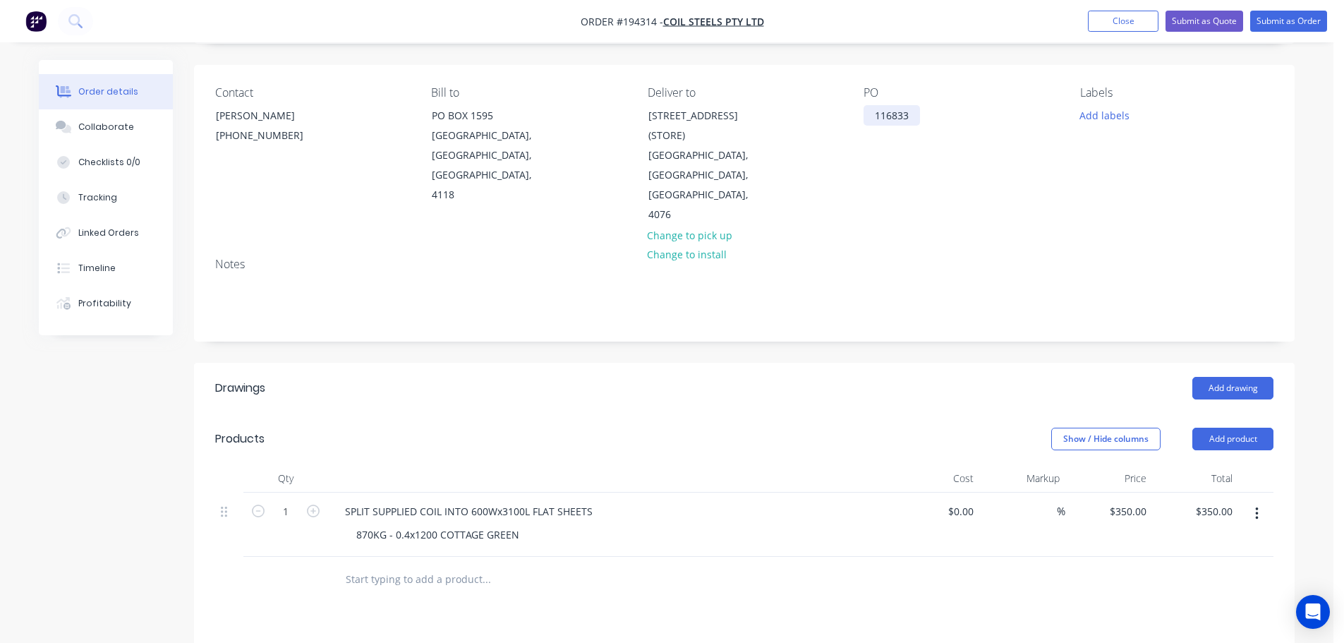
scroll to position [141, 0]
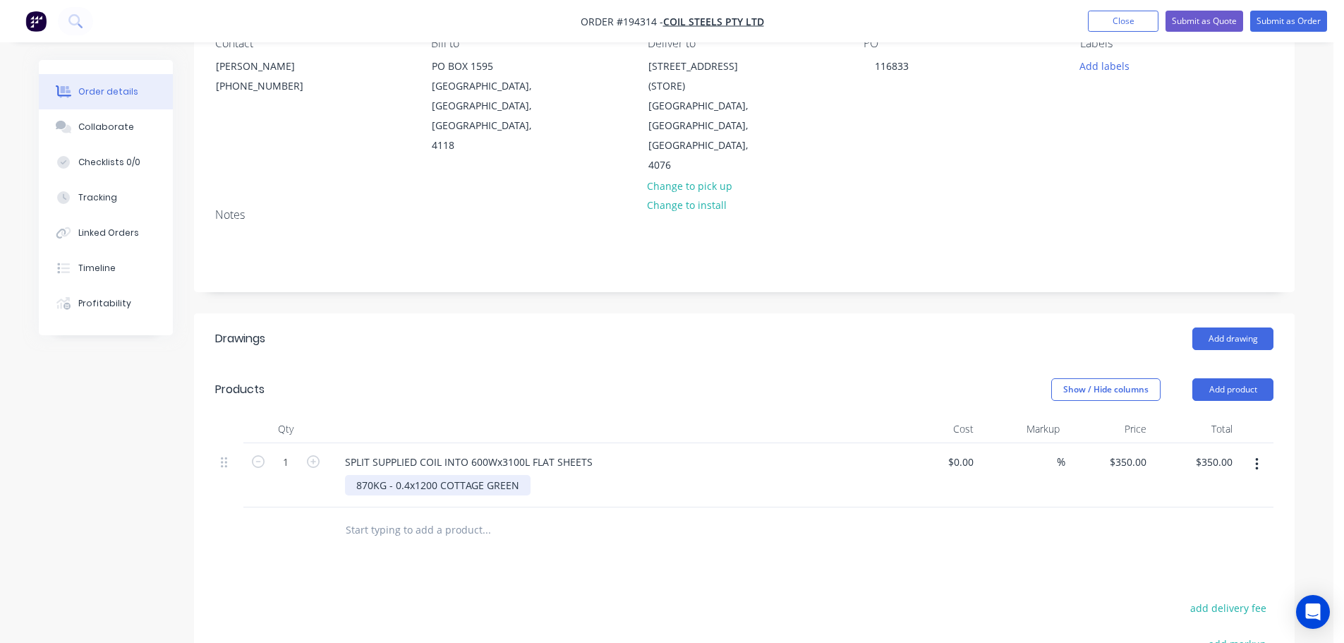
click at [368, 475] on div "870KG - 0.4x1200 COTTAGE GREEN" at bounding box center [438, 485] width 186 height 20
click at [373, 475] on div "870KG - 0.4x1200 COTTAGE GREEN" at bounding box center [438, 485] width 186 height 20
click at [434, 378] on div "Products" at bounding box center [327, 389] width 225 height 23
click at [724, 415] on div at bounding box center [610, 429] width 565 height 28
click at [1125, 443] on div "$350.00 $350.00" at bounding box center [1109, 475] width 87 height 64
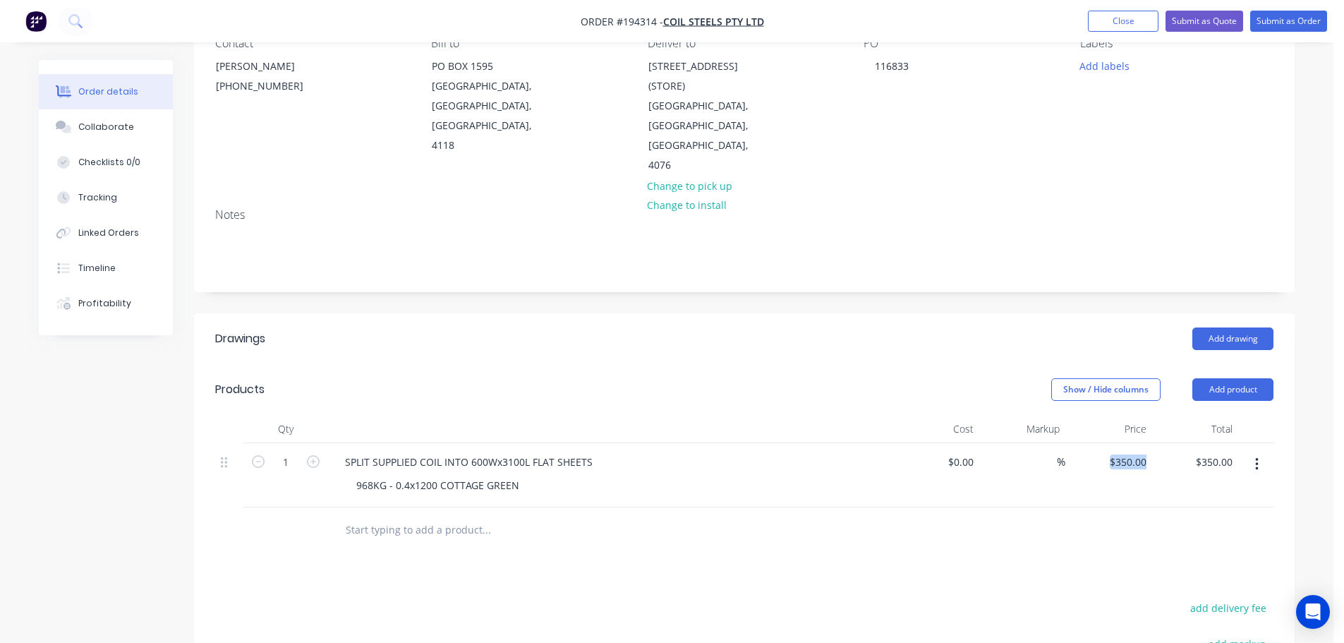
click at [1125, 443] on div "$350.00 $350.00" at bounding box center [1109, 475] width 87 height 64
click at [1124, 452] on div "350 350" at bounding box center [1138, 462] width 30 height 20
click at [785, 378] on div "Show / Hide columns Add product" at bounding box center [857, 389] width 834 height 23
click at [1293, 16] on button "Submit as Order" at bounding box center [1289, 21] width 77 height 21
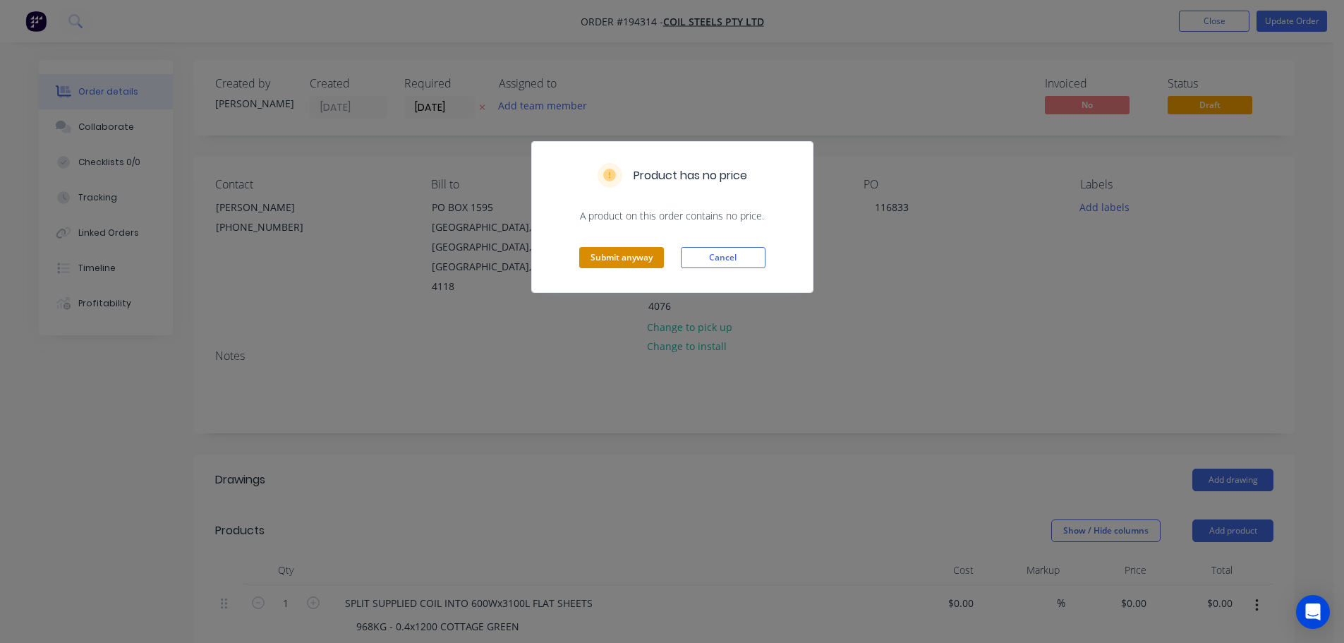
click at [610, 248] on button "Submit anyway" at bounding box center [621, 257] width 85 height 21
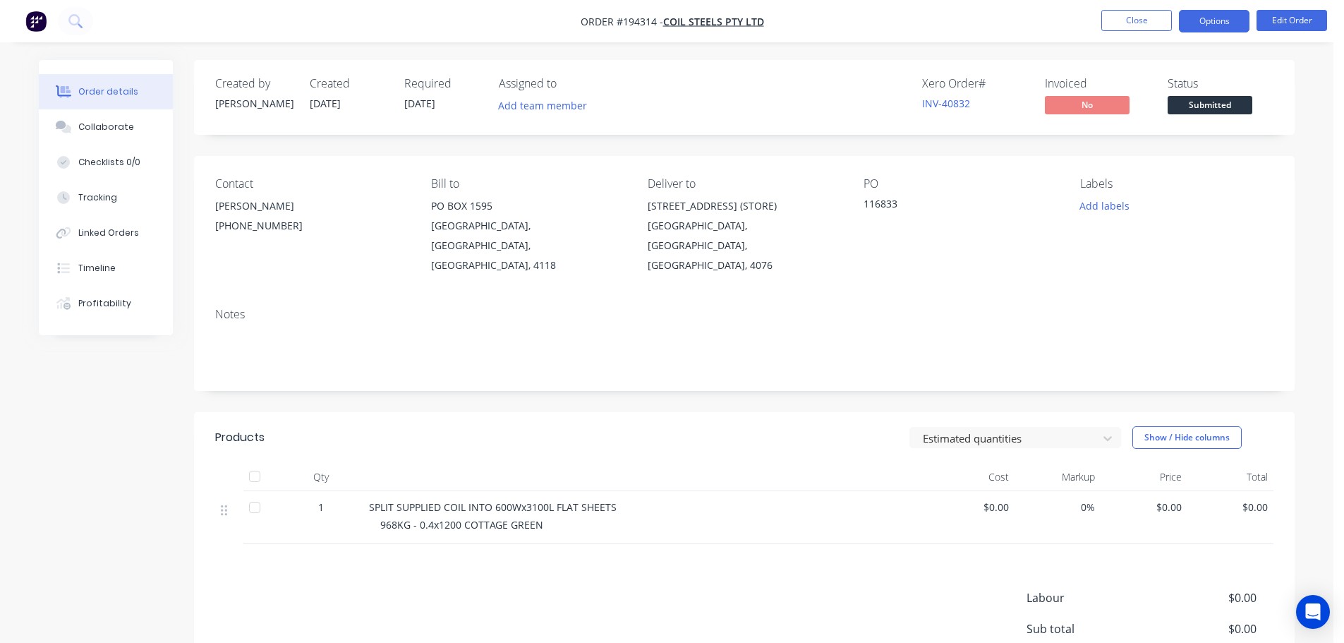
click at [1222, 20] on button "Options" at bounding box center [1214, 21] width 71 height 23
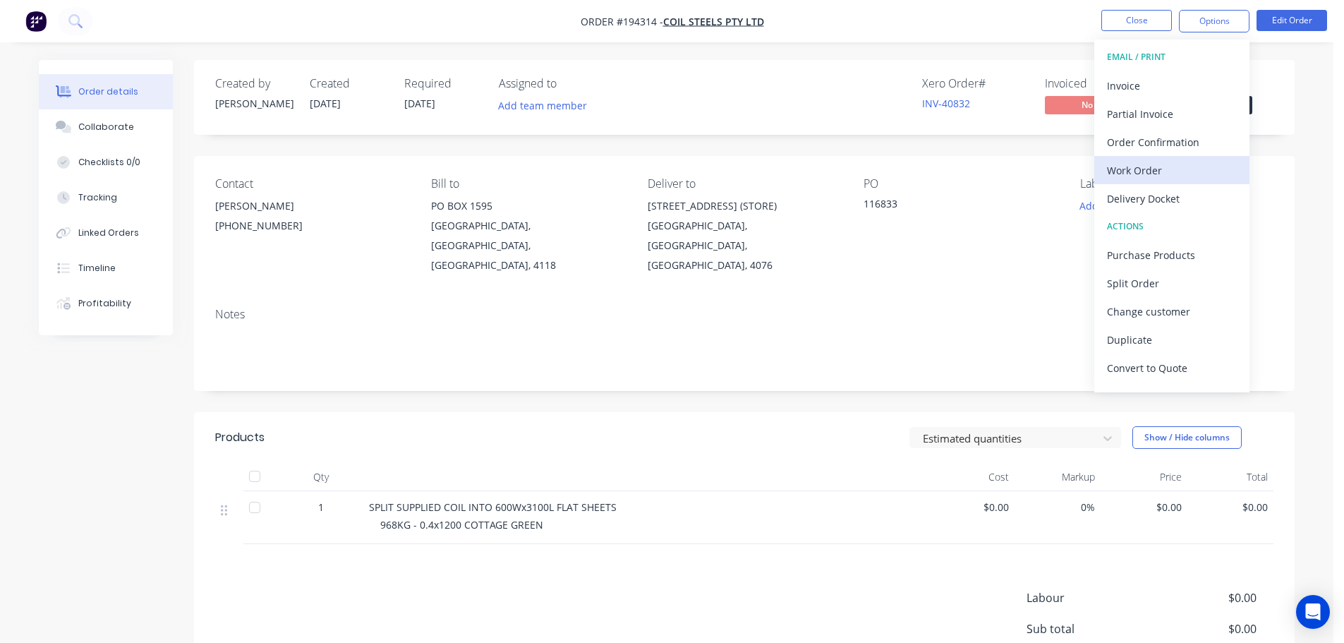
click at [1163, 168] on div "Work Order" at bounding box center [1172, 170] width 130 height 20
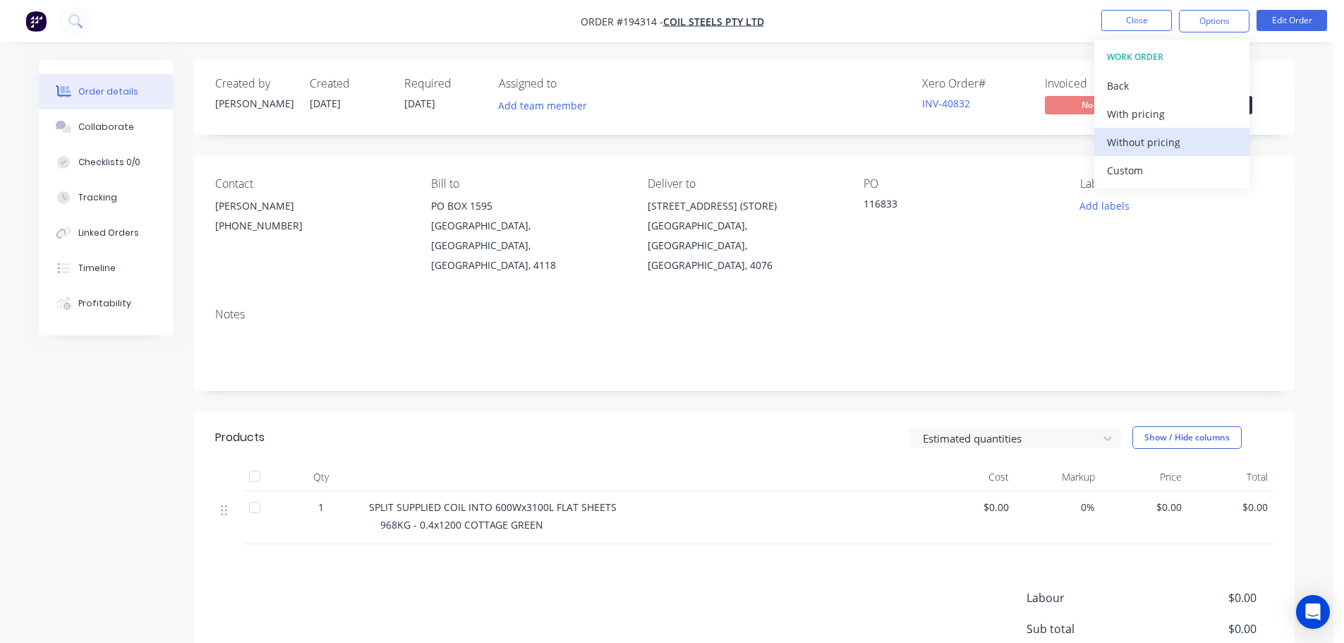
click at [1141, 136] on div "Without pricing" at bounding box center [1172, 142] width 130 height 20
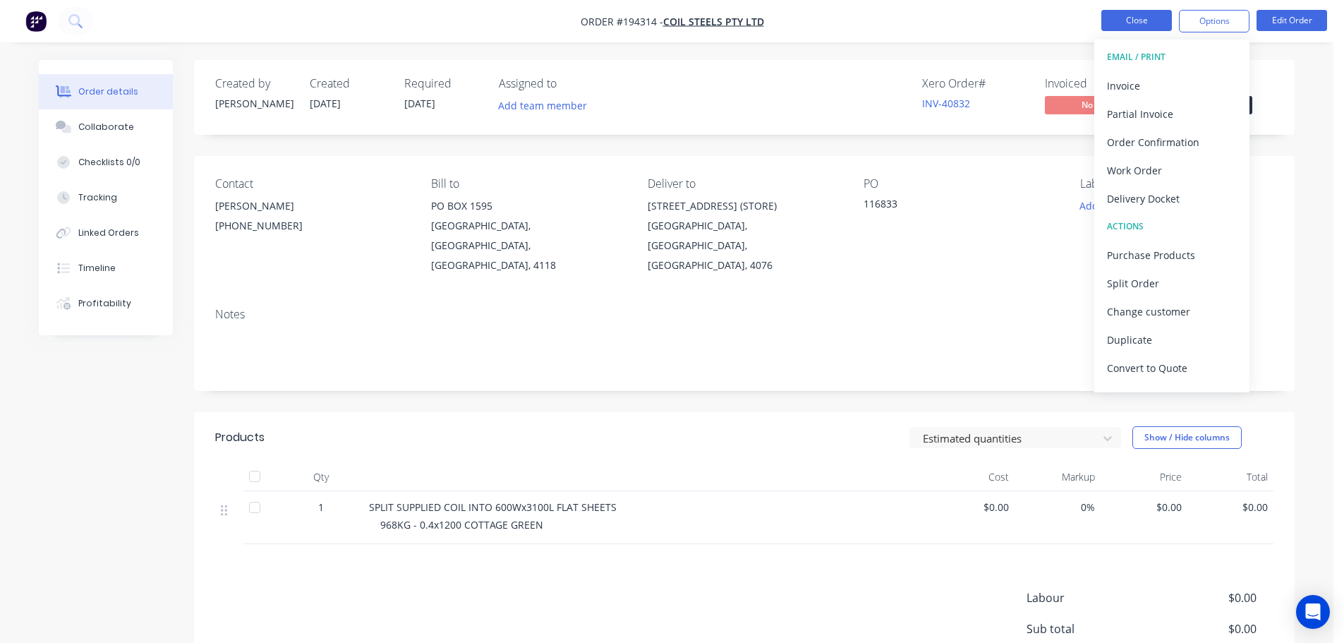
click at [1145, 23] on button "Close" at bounding box center [1137, 20] width 71 height 21
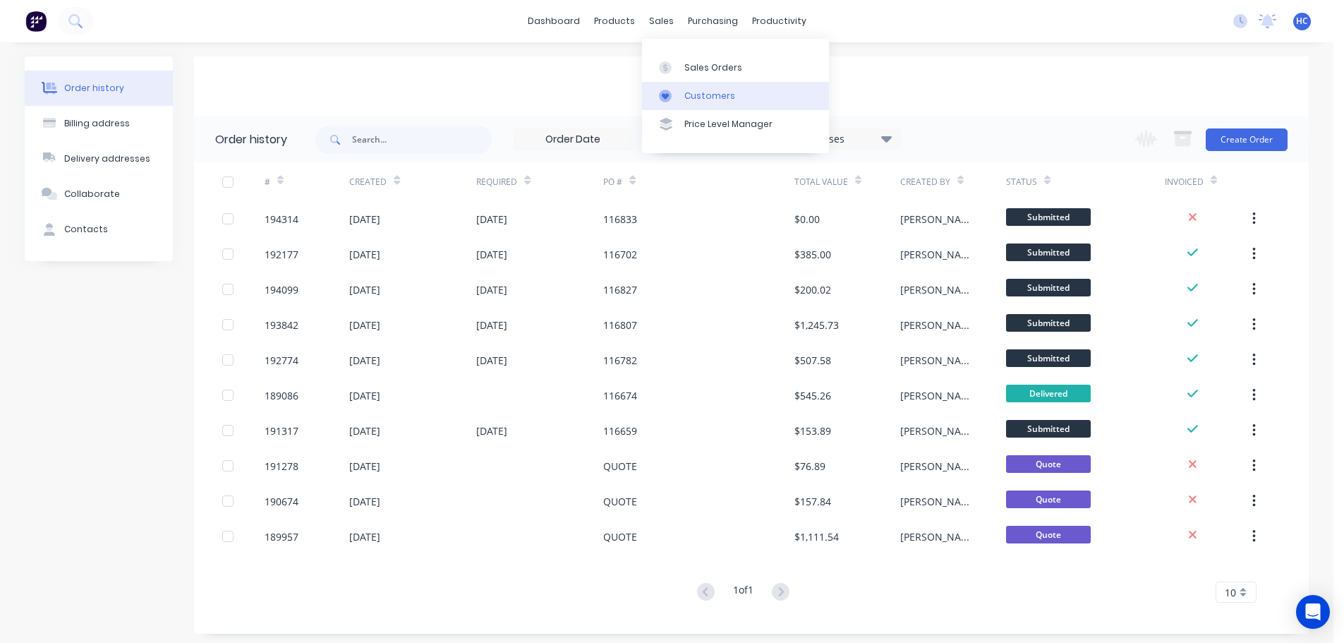
click at [694, 82] on link "Customers" at bounding box center [735, 96] width 187 height 28
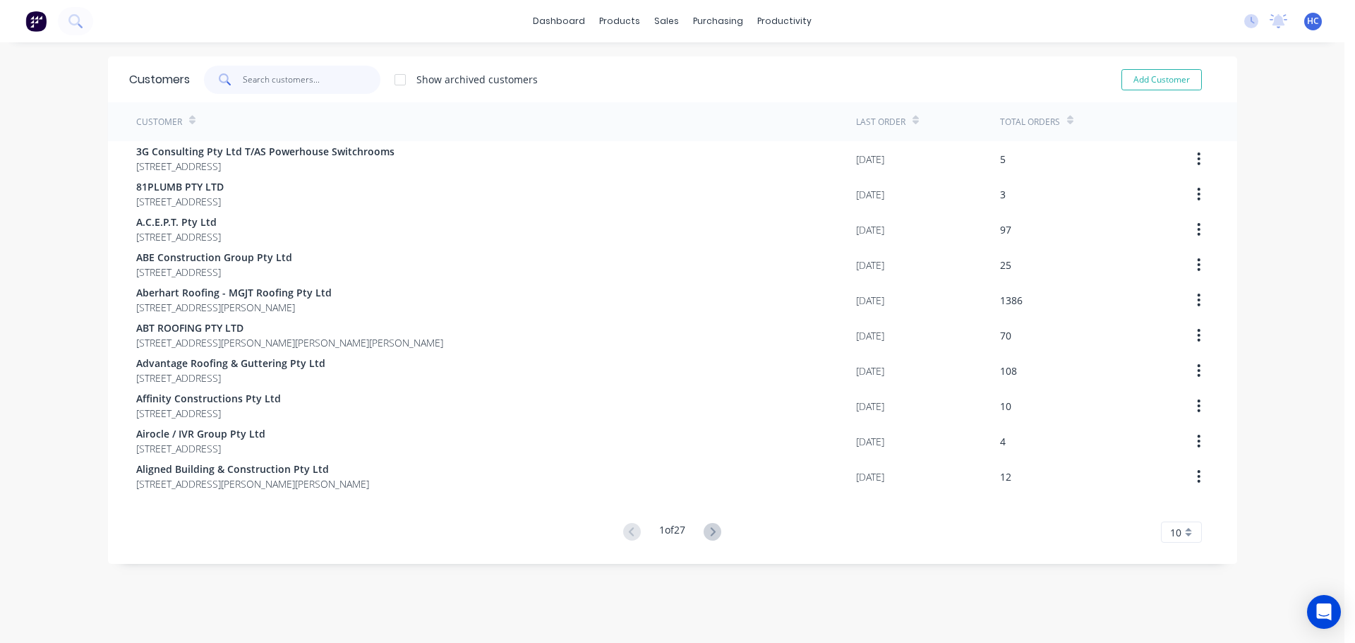
click at [371, 83] on input "text" at bounding box center [312, 80] width 138 height 28
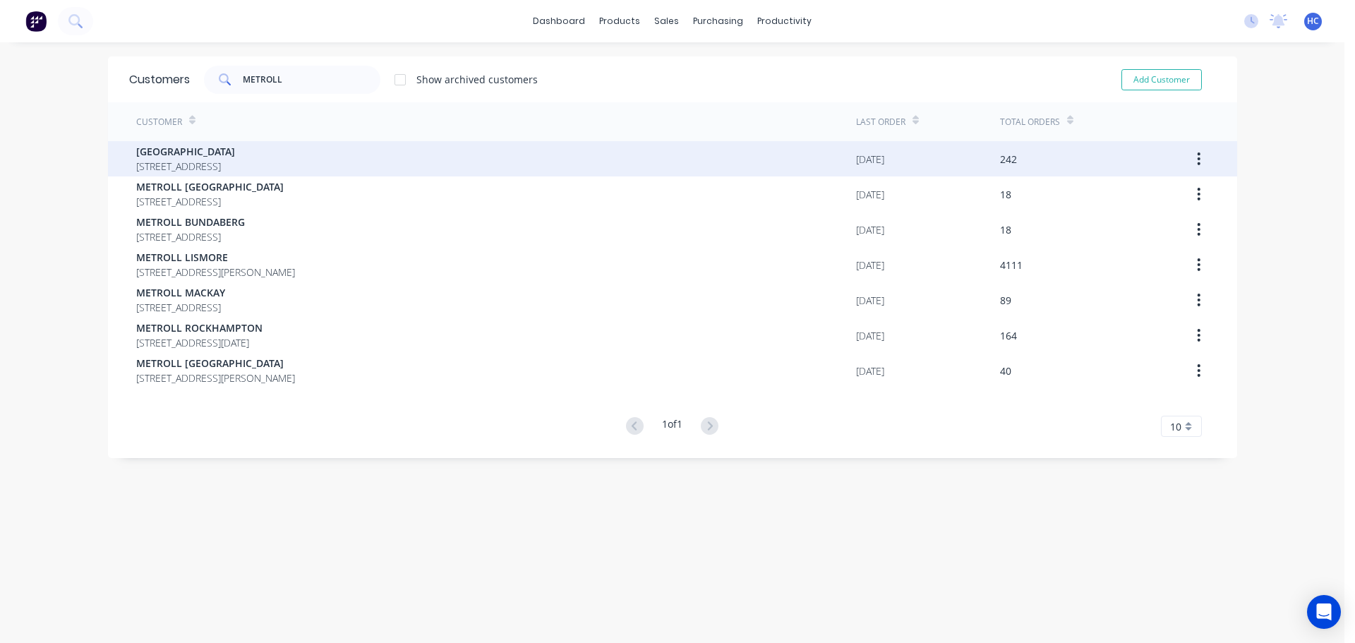
click at [235, 158] on span "[GEOGRAPHIC_DATA]" at bounding box center [185, 151] width 99 height 15
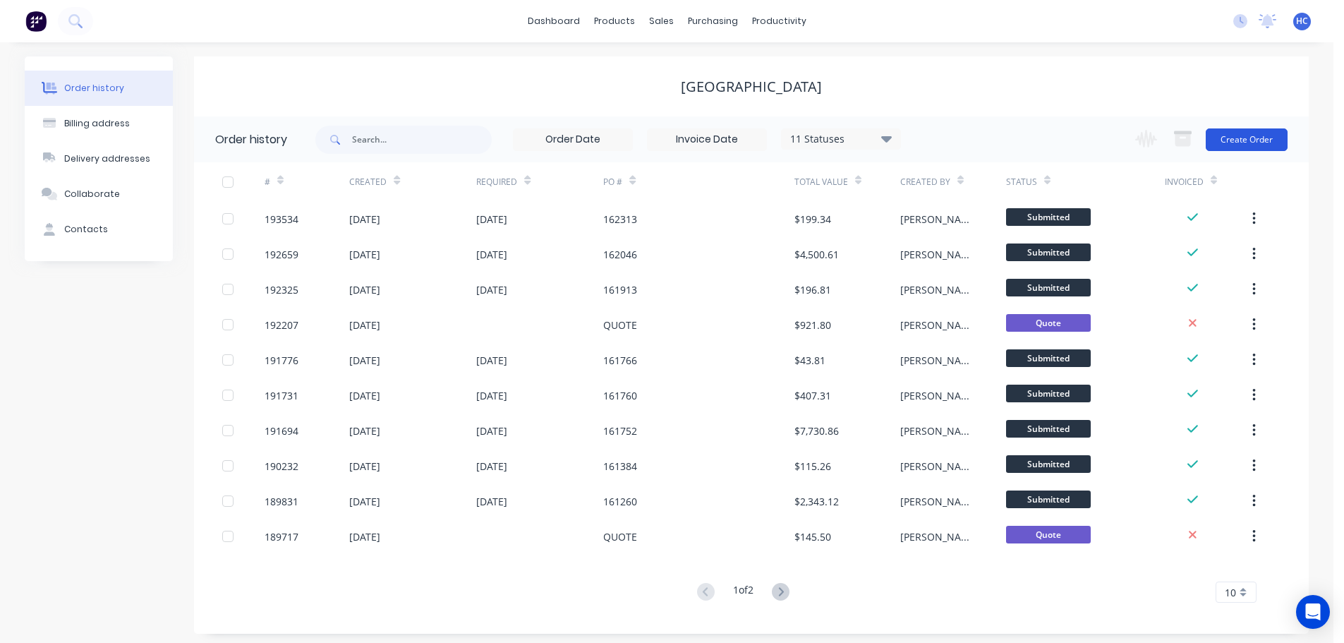
click at [1222, 148] on button "Create Order" at bounding box center [1247, 139] width 82 height 23
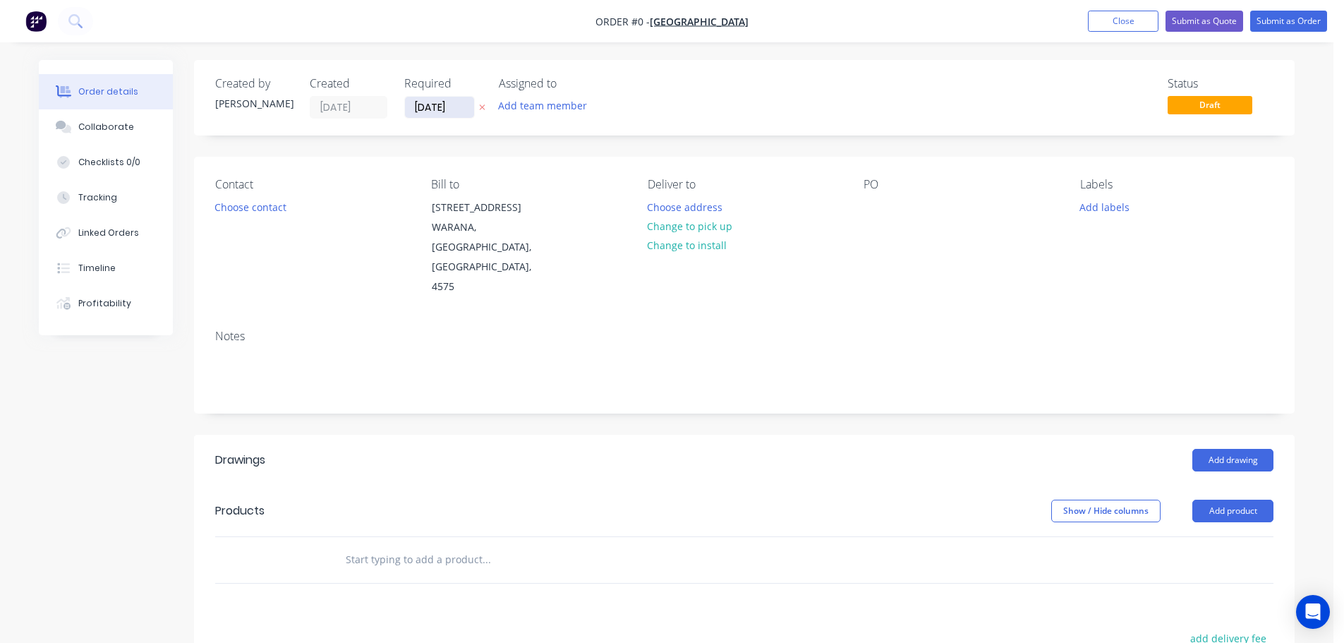
click at [455, 103] on input "[DATE]" at bounding box center [439, 107] width 69 height 21
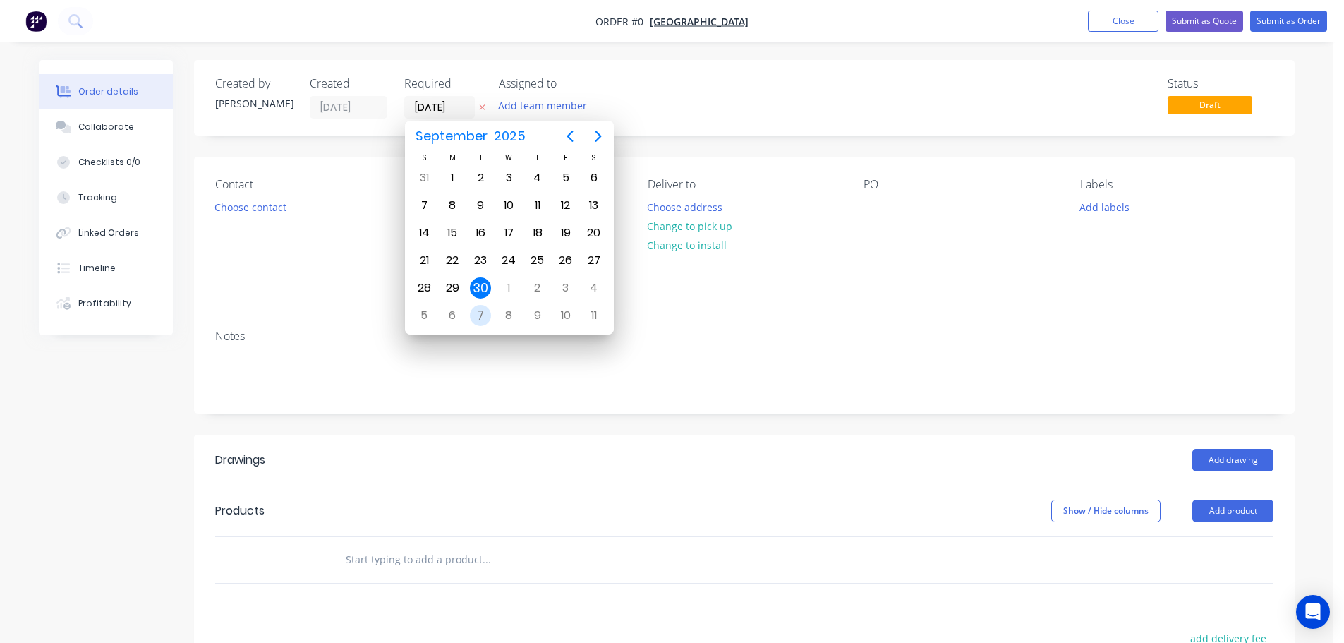
click at [491, 318] on div "7" at bounding box center [480, 315] width 21 height 21
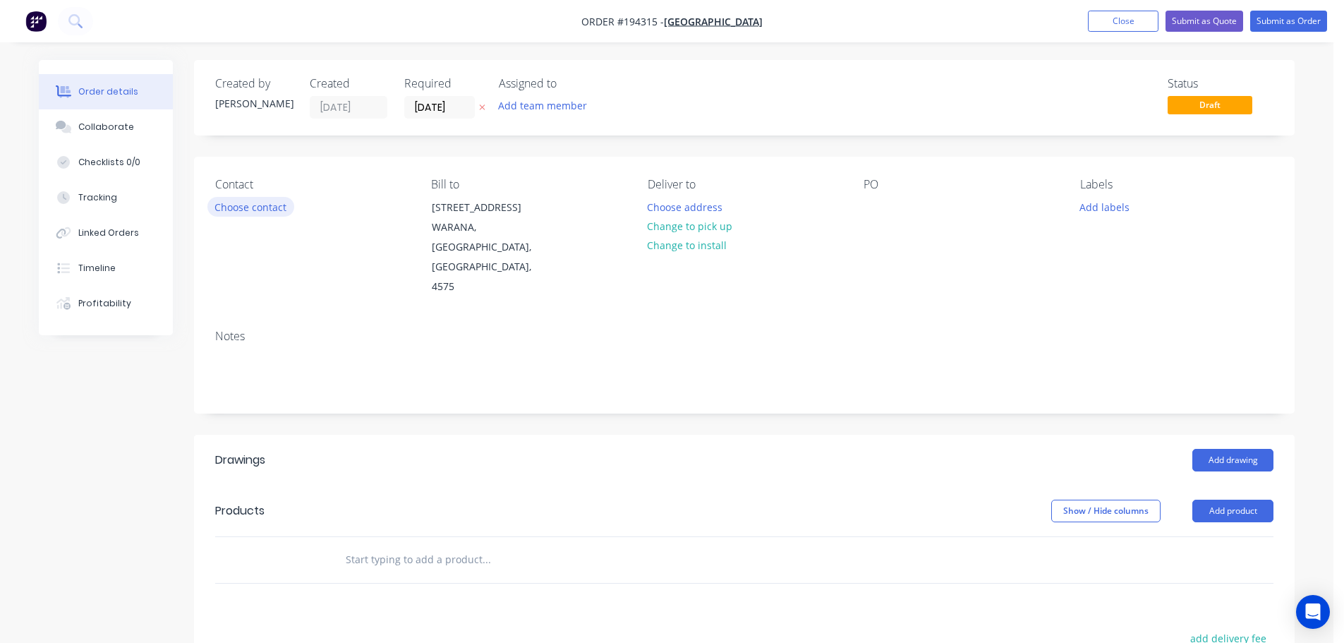
click at [260, 205] on button "Choose contact" at bounding box center [250, 206] width 87 height 19
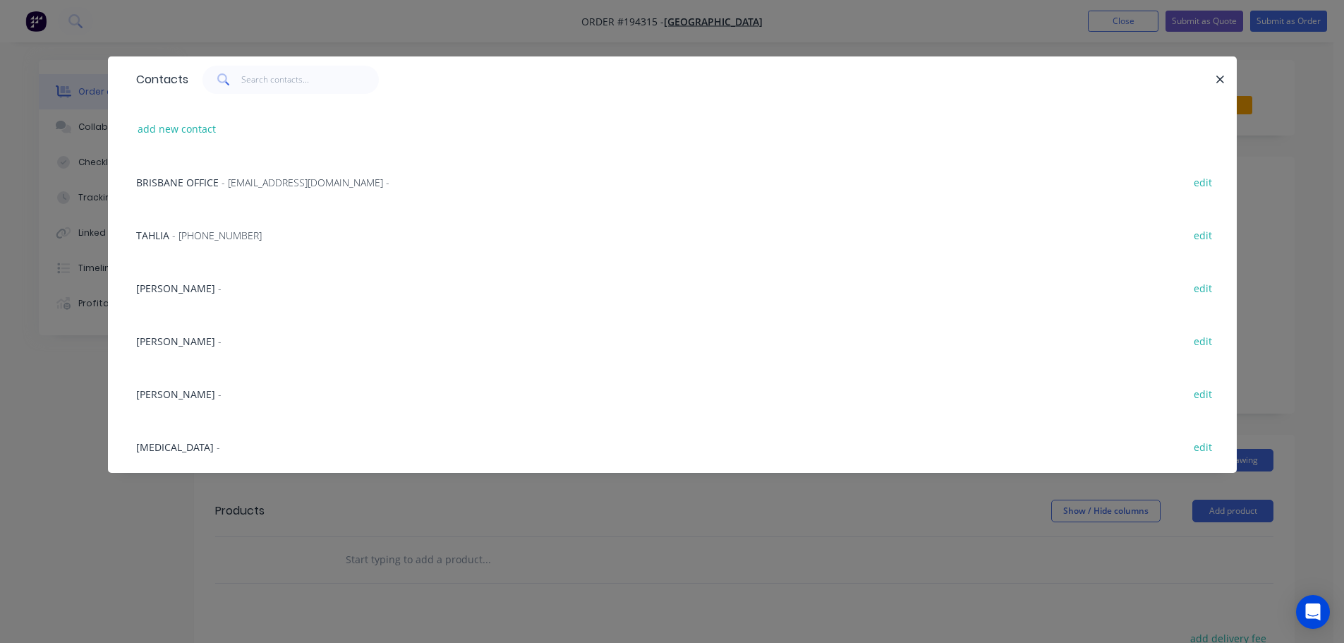
click at [211, 245] on div "TAHLIA - [PHONE_NUMBER] edit" at bounding box center [672, 234] width 1087 height 53
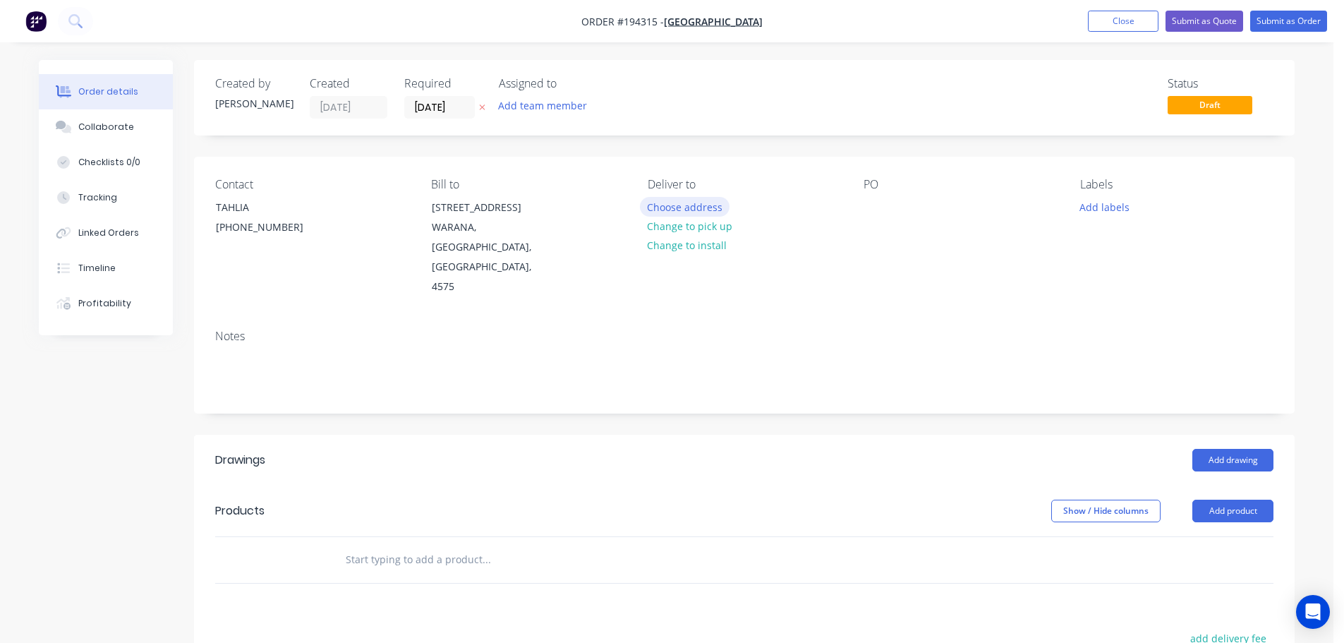
click at [702, 207] on button "Choose address" at bounding box center [685, 206] width 90 height 19
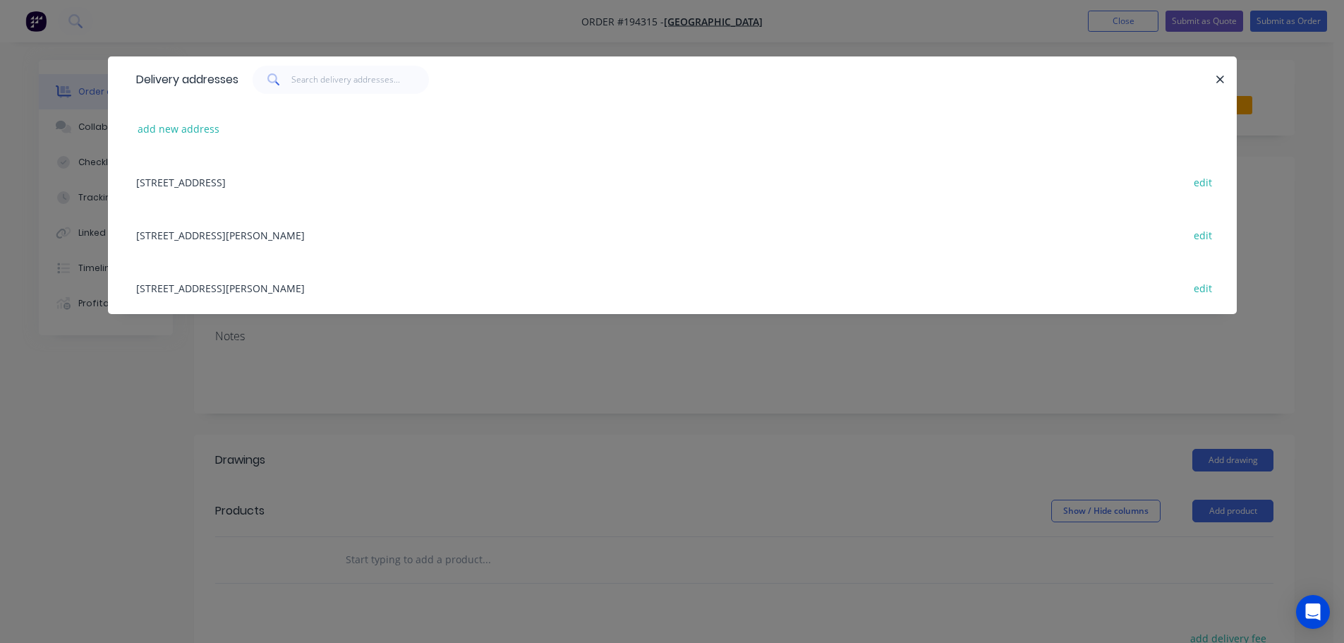
click at [285, 221] on div "[STREET_ADDRESS][PERSON_NAME] edit" at bounding box center [672, 234] width 1087 height 53
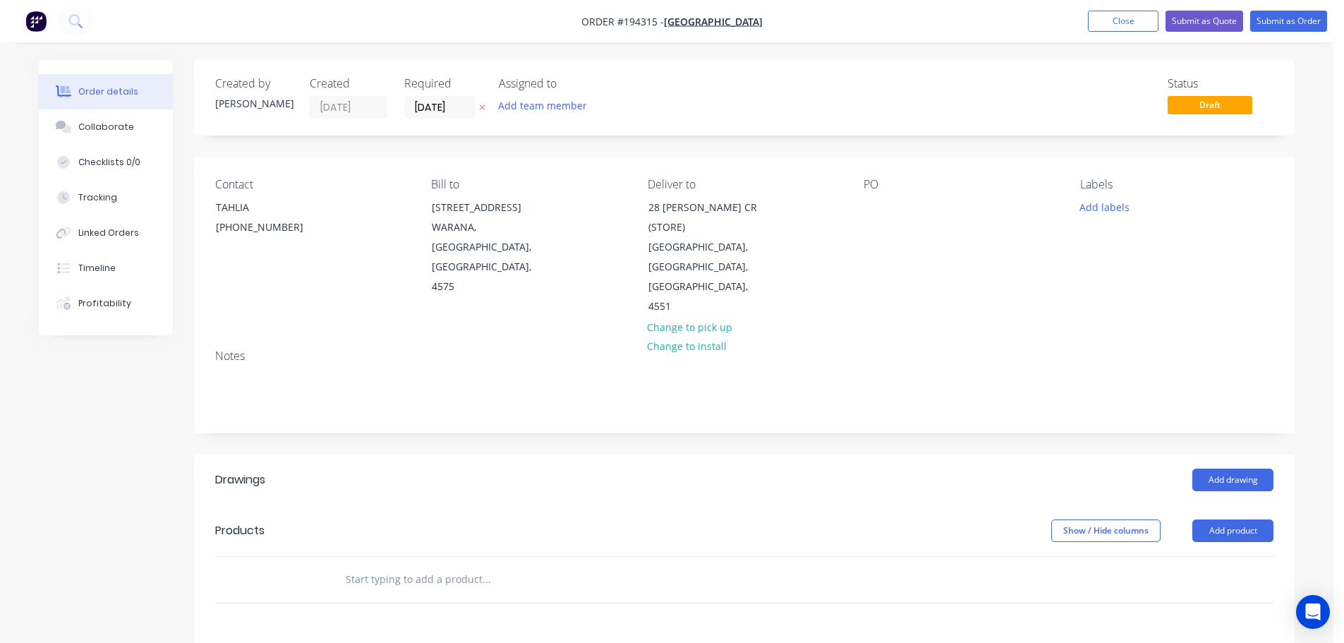
click at [858, 214] on div "Contact TAHLIA [PHONE_NUMBER] Bill to [STREET_ADDRESS] Deliver to [STREET_ADDRE…" at bounding box center [744, 247] width 1101 height 181
click at [873, 208] on div at bounding box center [875, 207] width 23 height 20
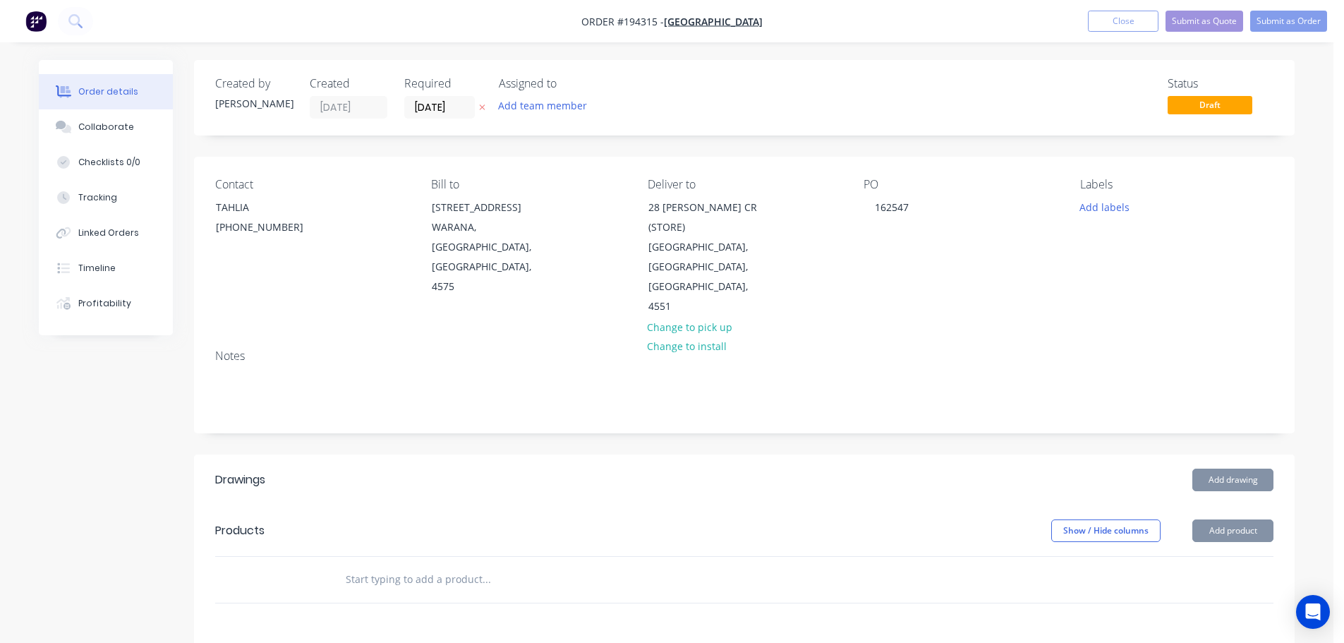
click at [1251, 522] on header "Products Show / Hide columns Add product" at bounding box center [744, 530] width 1101 height 51
click at [1235, 520] on button "Add product" at bounding box center [1233, 530] width 81 height 23
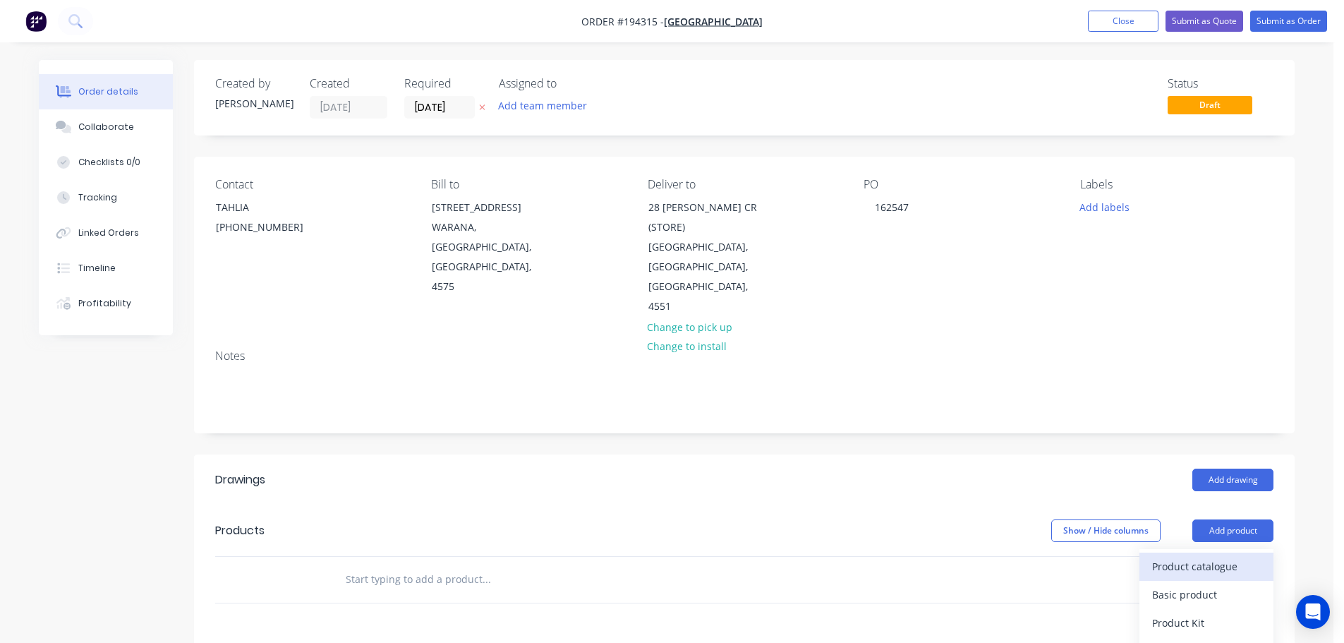
click at [1222, 556] on div "Product catalogue" at bounding box center [1207, 566] width 109 height 20
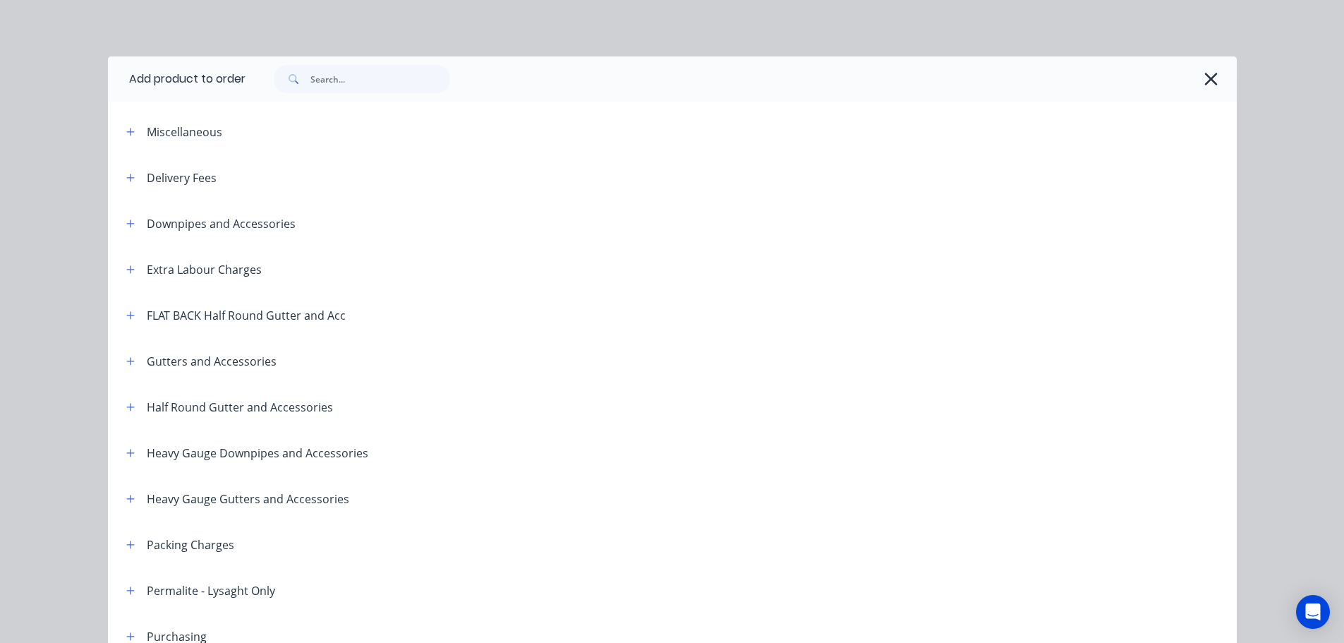
drag, startPoint x: 137, startPoint y: 404, endPoint x: 330, endPoint y: 414, distance: 192.9
click at [136, 404] on div "Half Round Gutter and Accessories" at bounding box center [224, 407] width 218 height 18
click at [126, 407] on icon "button" at bounding box center [130, 407] width 8 height 8
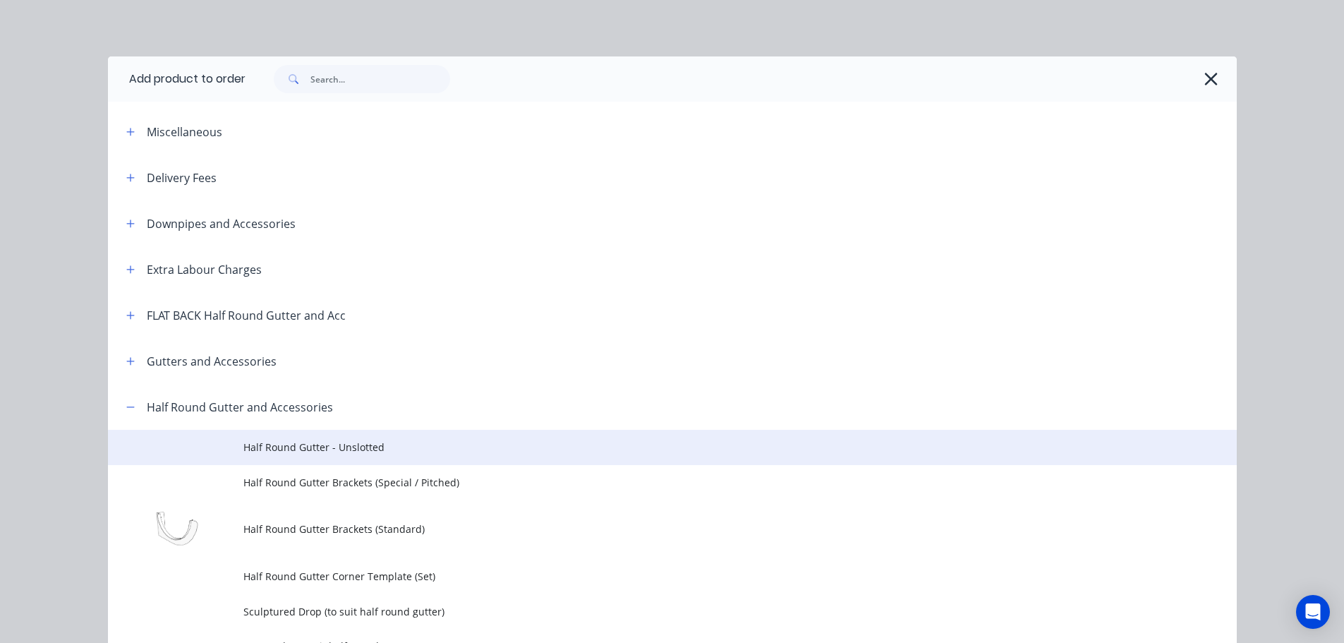
click at [291, 437] on td "Half Round Gutter - Unslotted" at bounding box center [740, 447] width 994 height 35
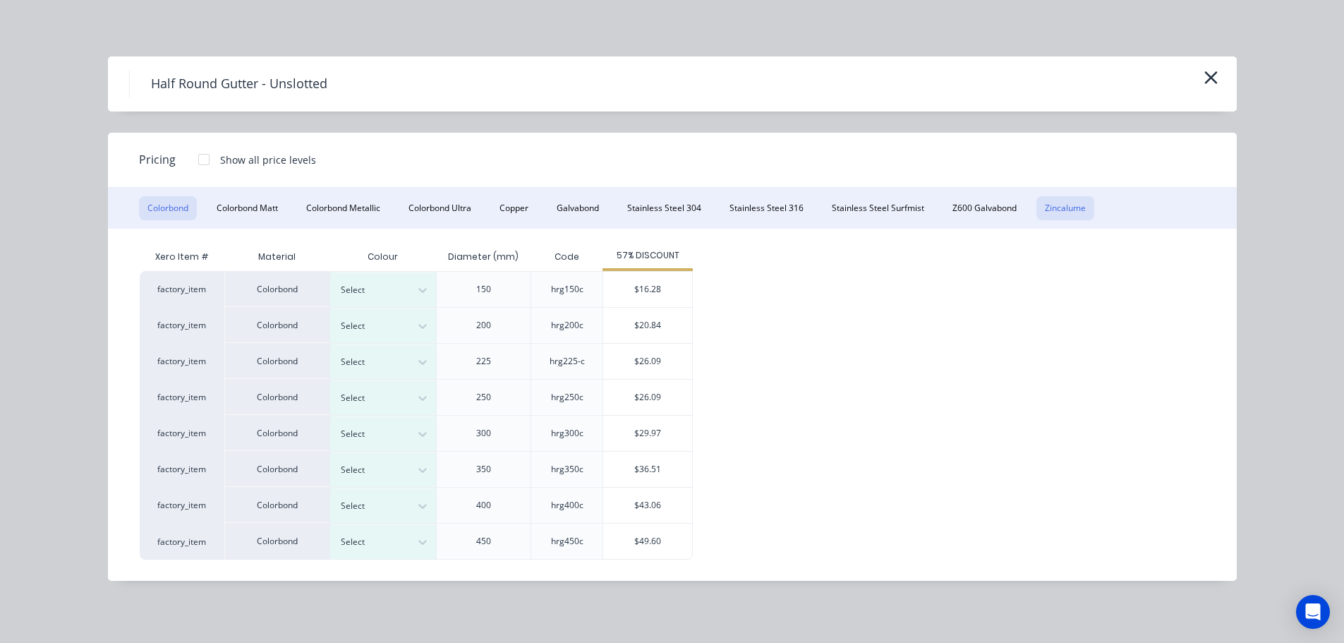
click at [1071, 210] on button "Zincalume" at bounding box center [1066, 208] width 58 height 24
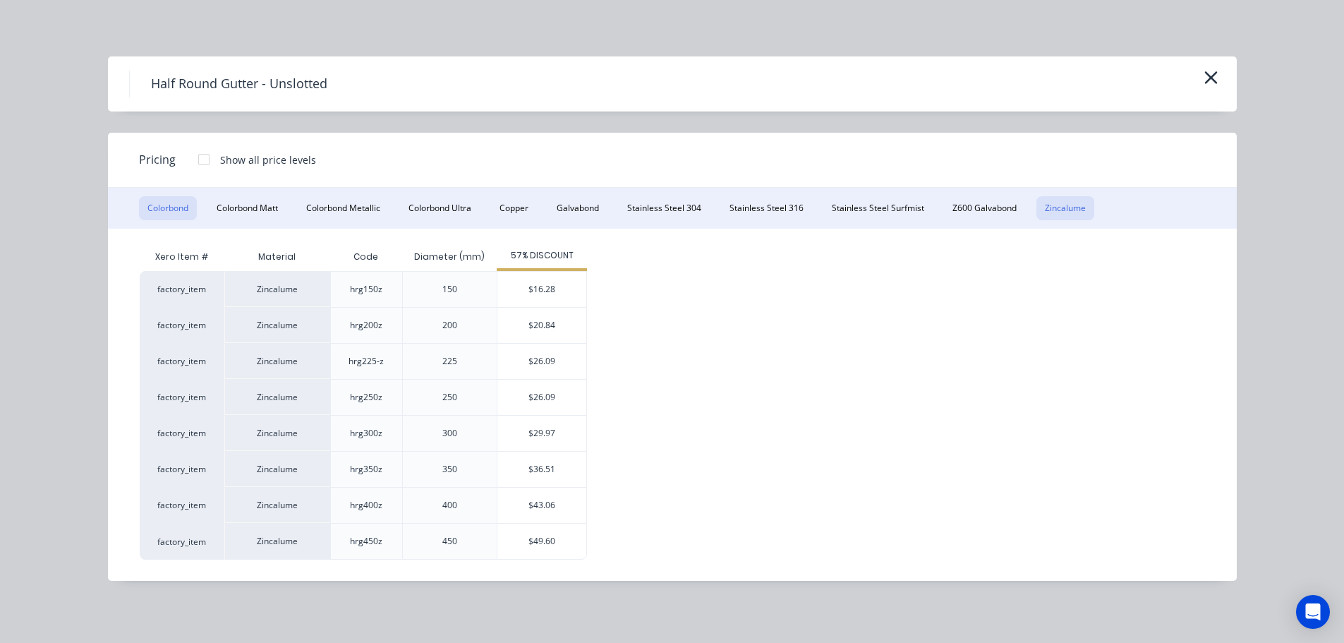
click at [169, 209] on button "Colorbond" at bounding box center [168, 208] width 58 height 24
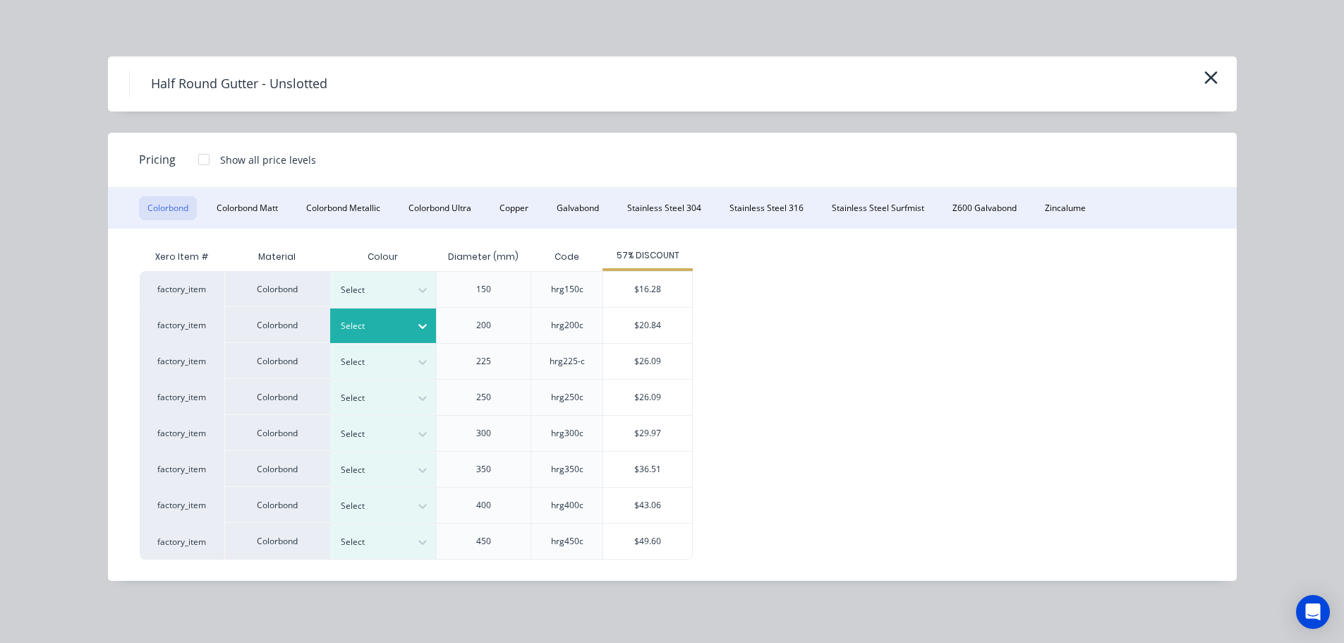
click at [407, 327] on div "Select" at bounding box center [370, 326] width 79 height 18
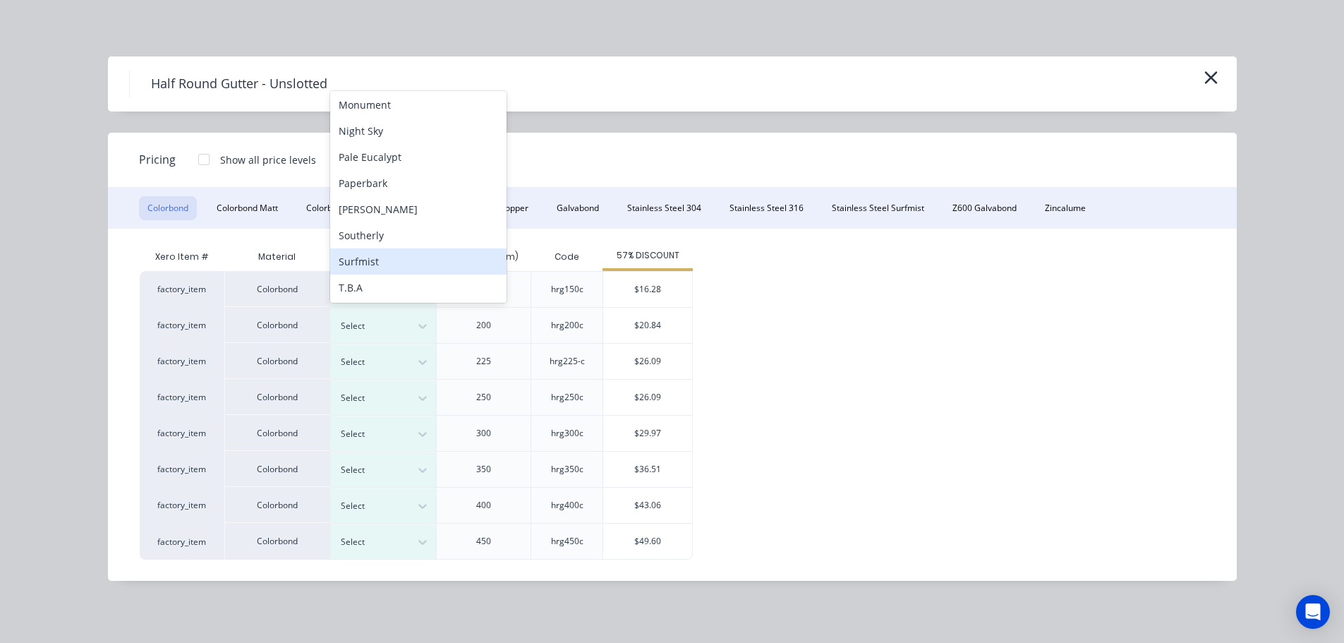
scroll to position [432, 0]
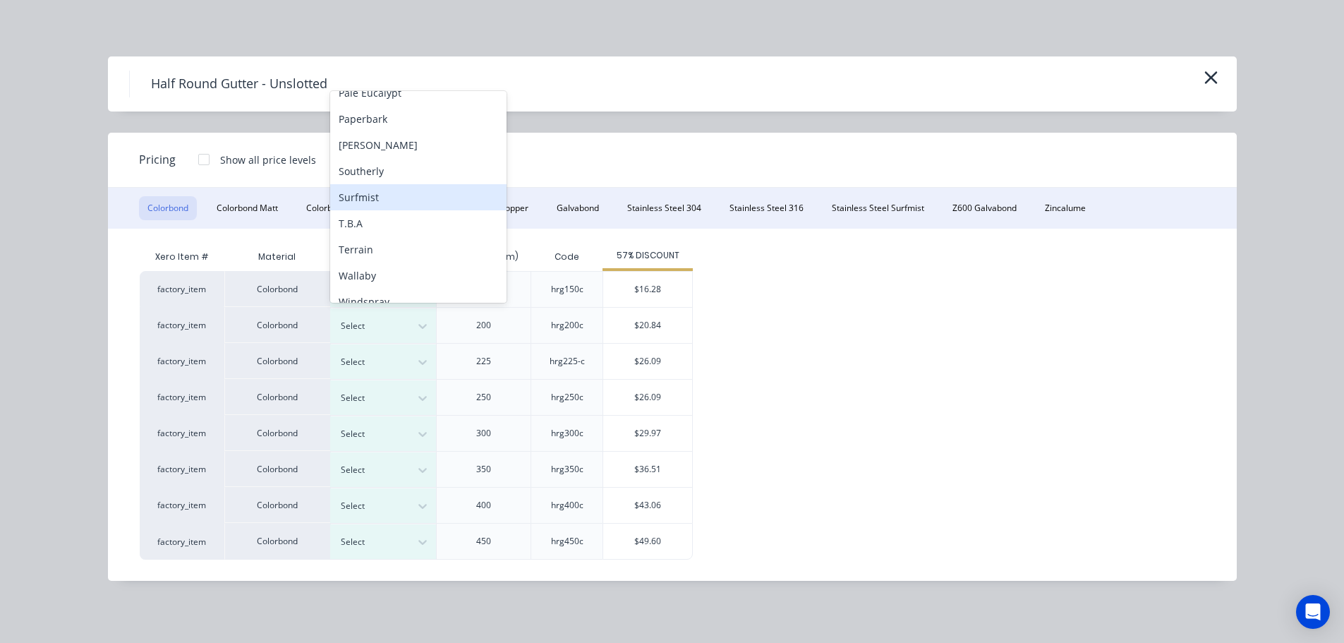
click at [385, 196] on div "Surfmist" at bounding box center [418, 197] width 176 height 26
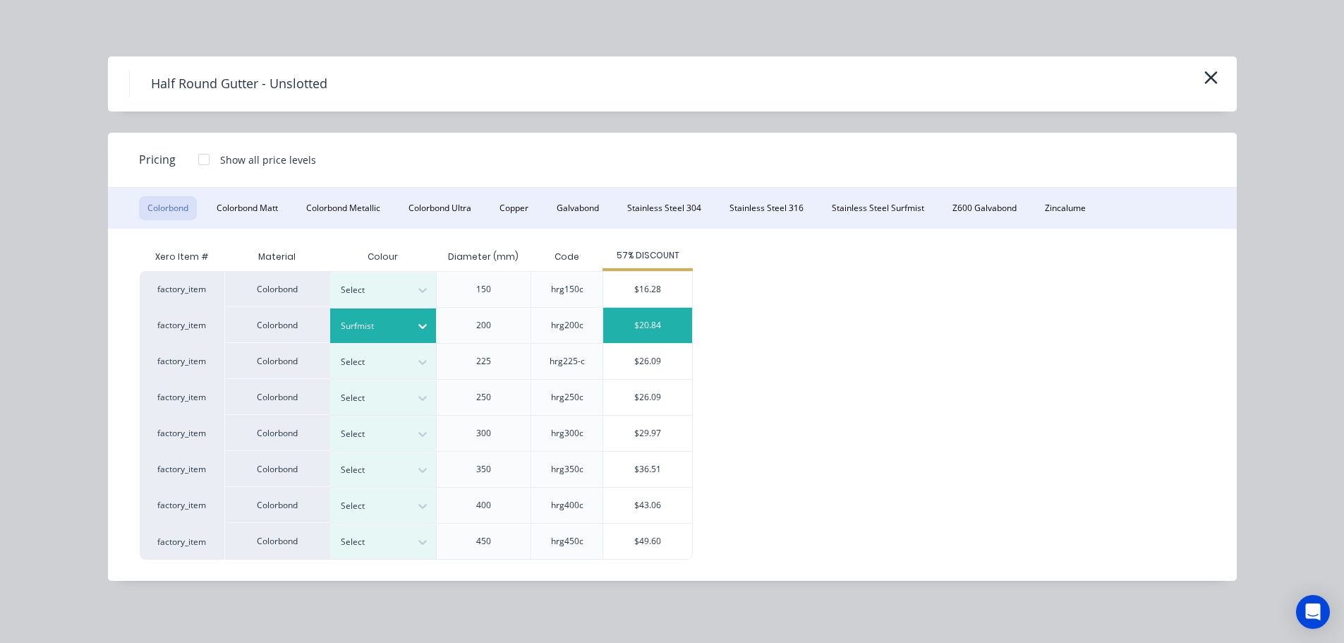
click at [675, 328] on div "$20.84" at bounding box center [647, 325] width 89 height 35
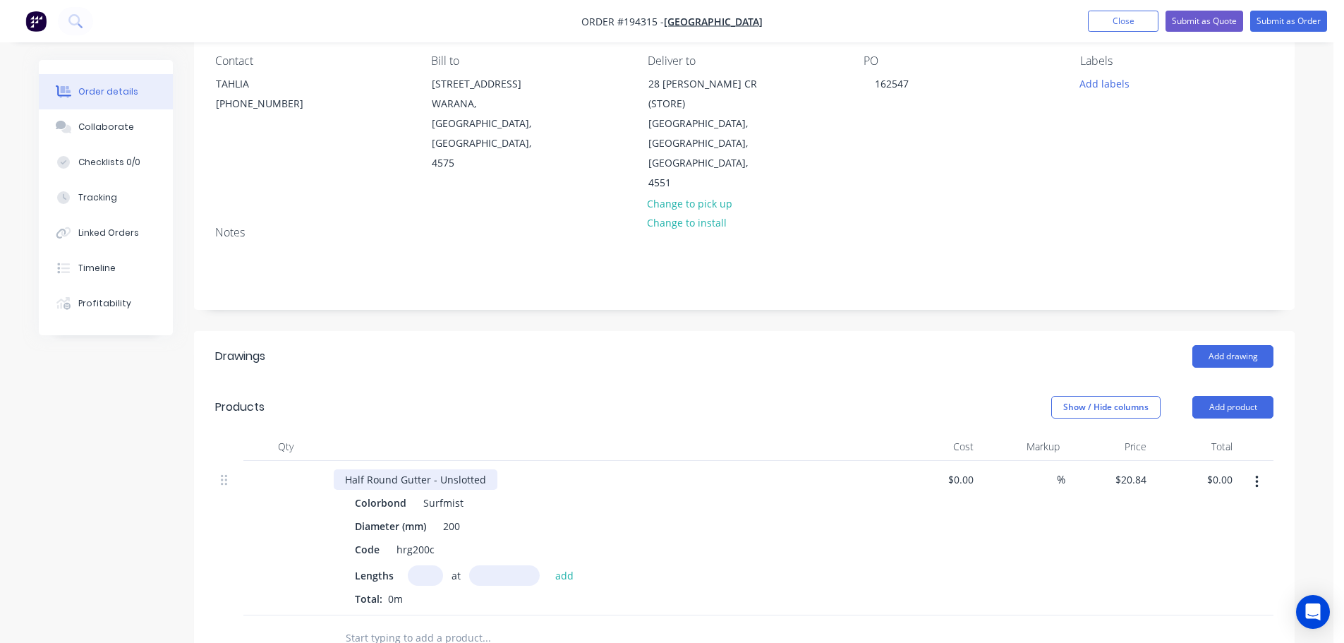
scroll to position [141, 0]
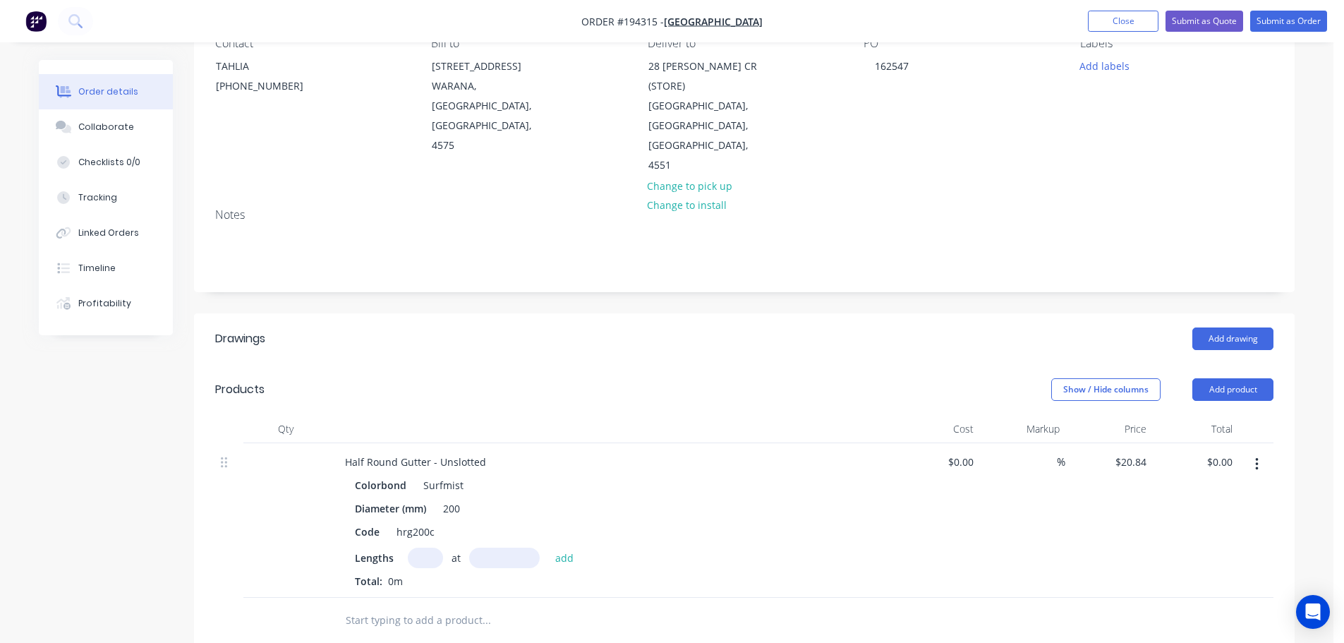
click at [424, 548] on input "text" at bounding box center [425, 558] width 35 height 20
click at [548, 548] on button "add" at bounding box center [564, 557] width 33 height 19
click at [1228, 378] on button "Add product" at bounding box center [1233, 389] width 81 height 23
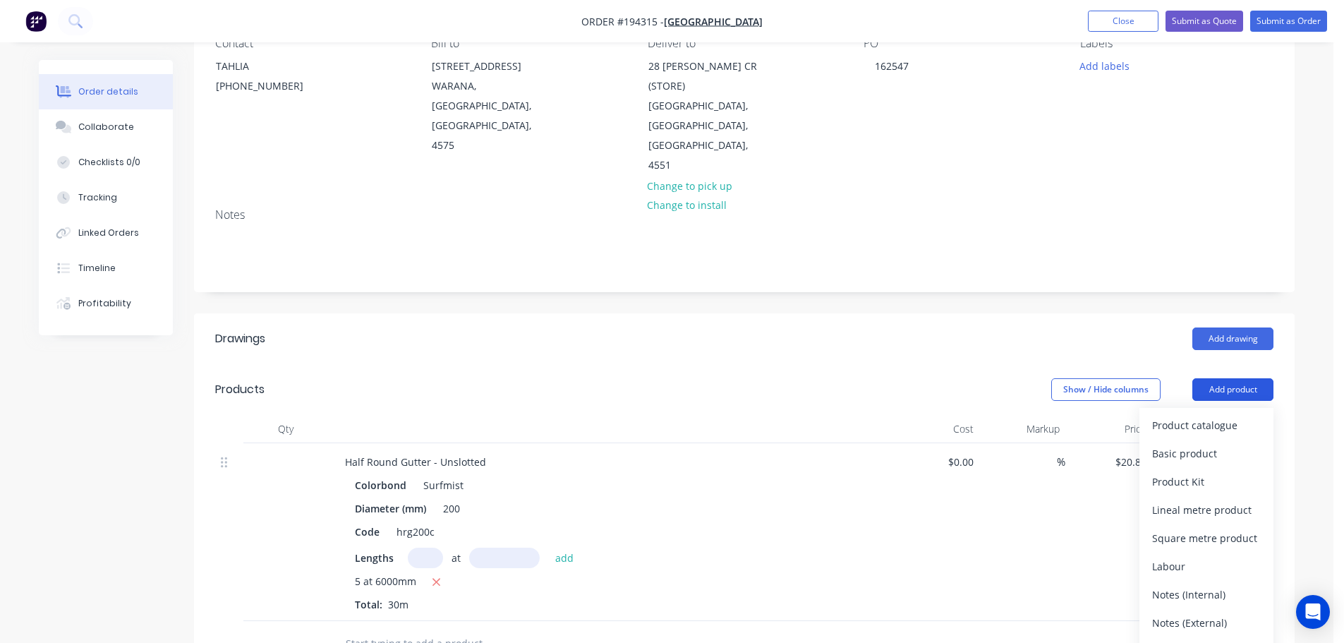
click at [1206, 415] on div "Product catalogue" at bounding box center [1207, 425] width 109 height 20
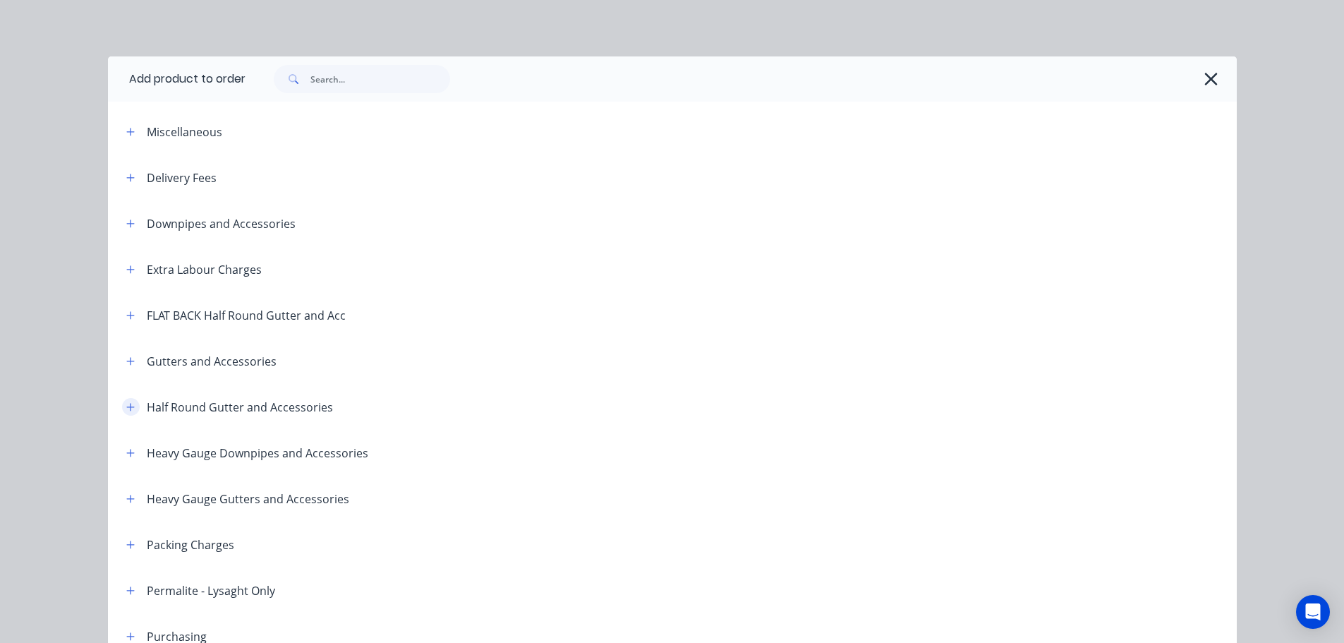
click at [128, 414] on button "button" at bounding box center [131, 407] width 18 height 18
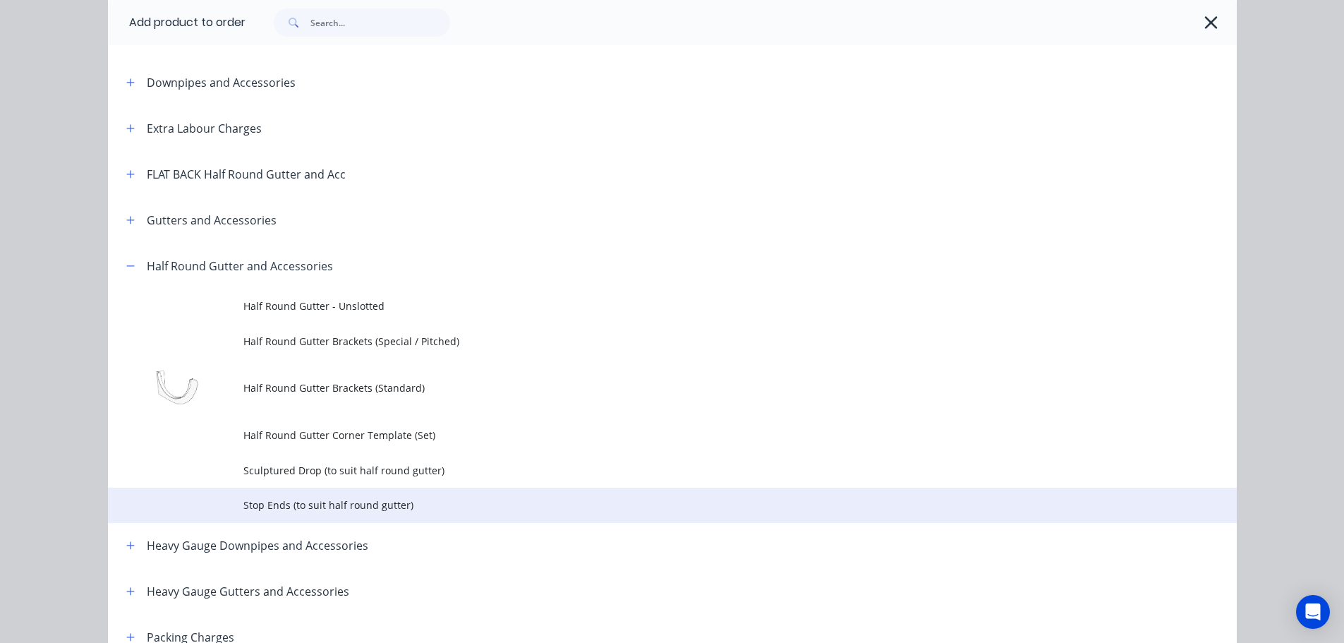
click at [296, 507] on span "Stop Ends (to suit half round gutter)" at bounding box center [640, 505] width 795 height 15
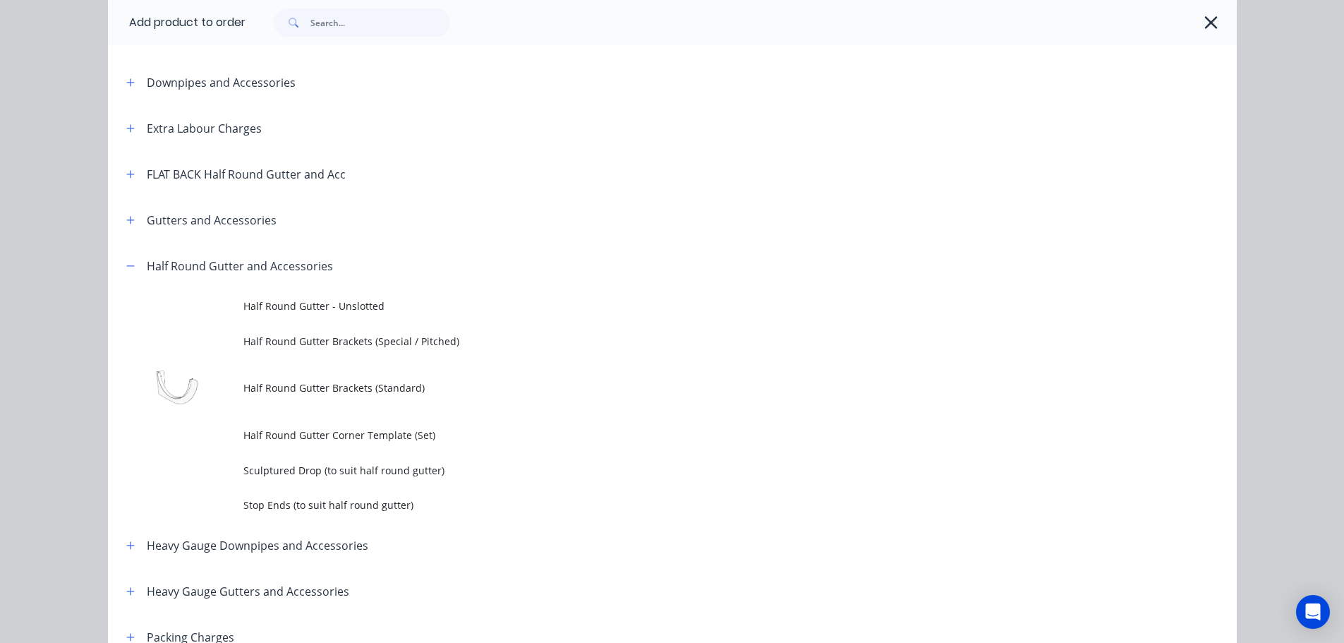
scroll to position [0, 0]
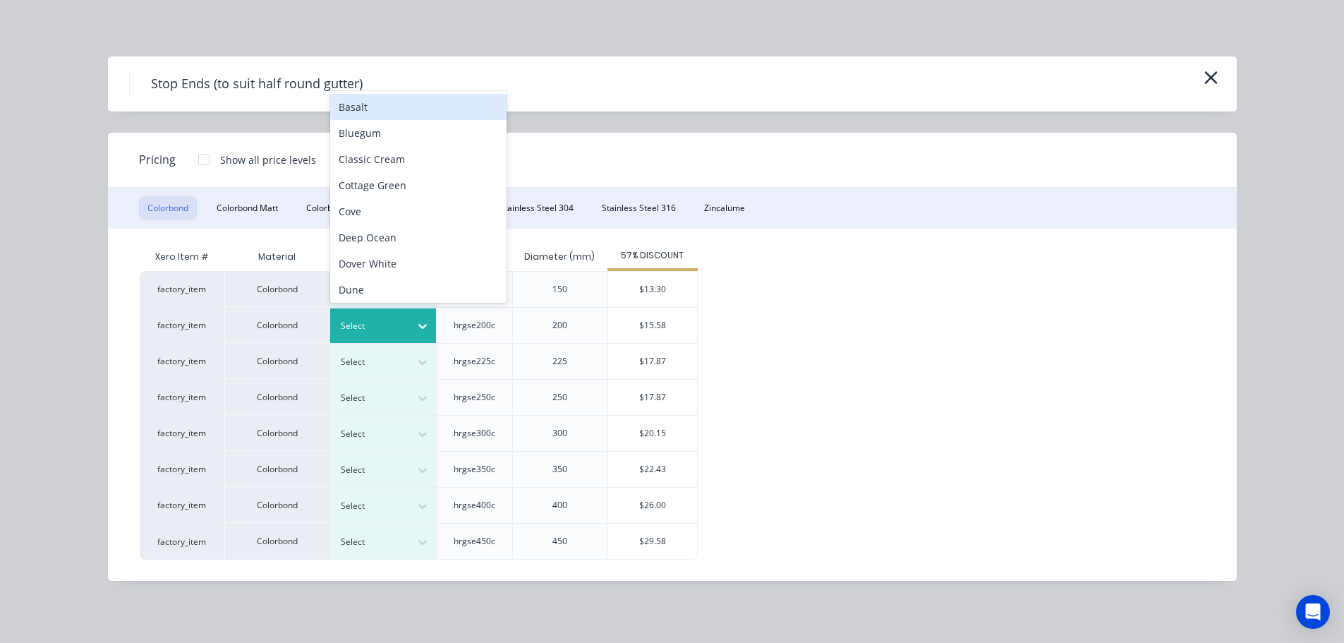
click at [427, 333] on div at bounding box center [422, 326] width 25 height 23
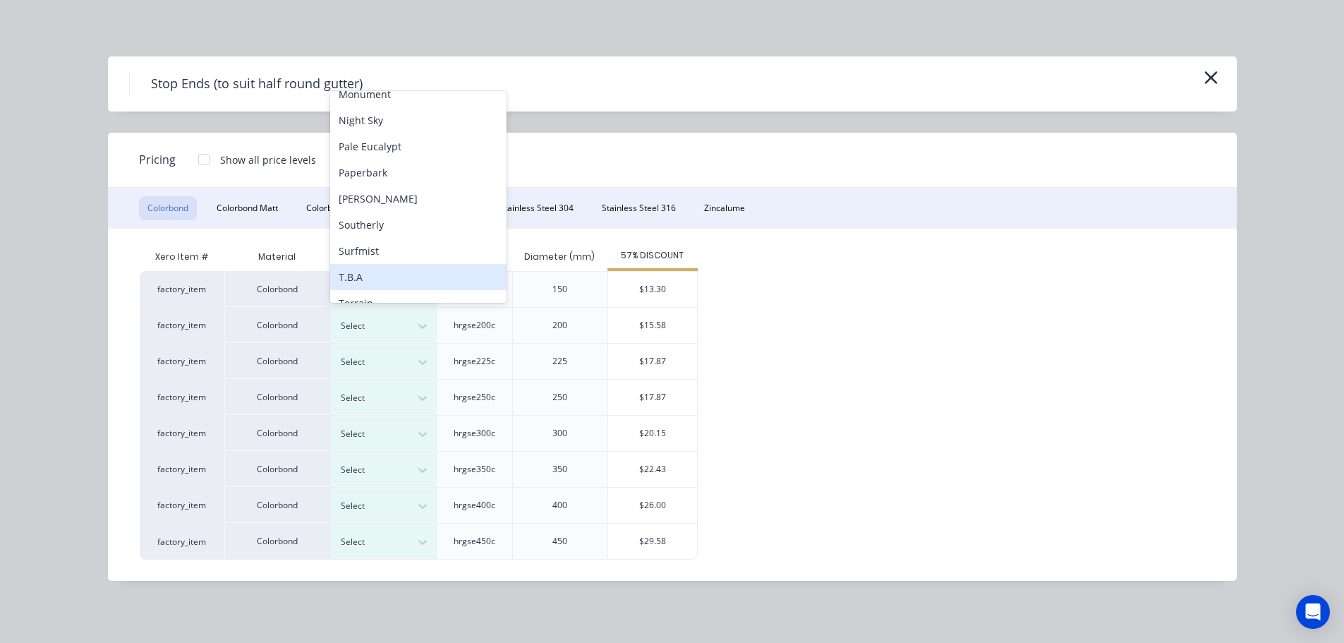
scroll to position [432, 0]
click at [385, 199] on div "Surfmist" at bounding box center [418, 197] width 176 height 26
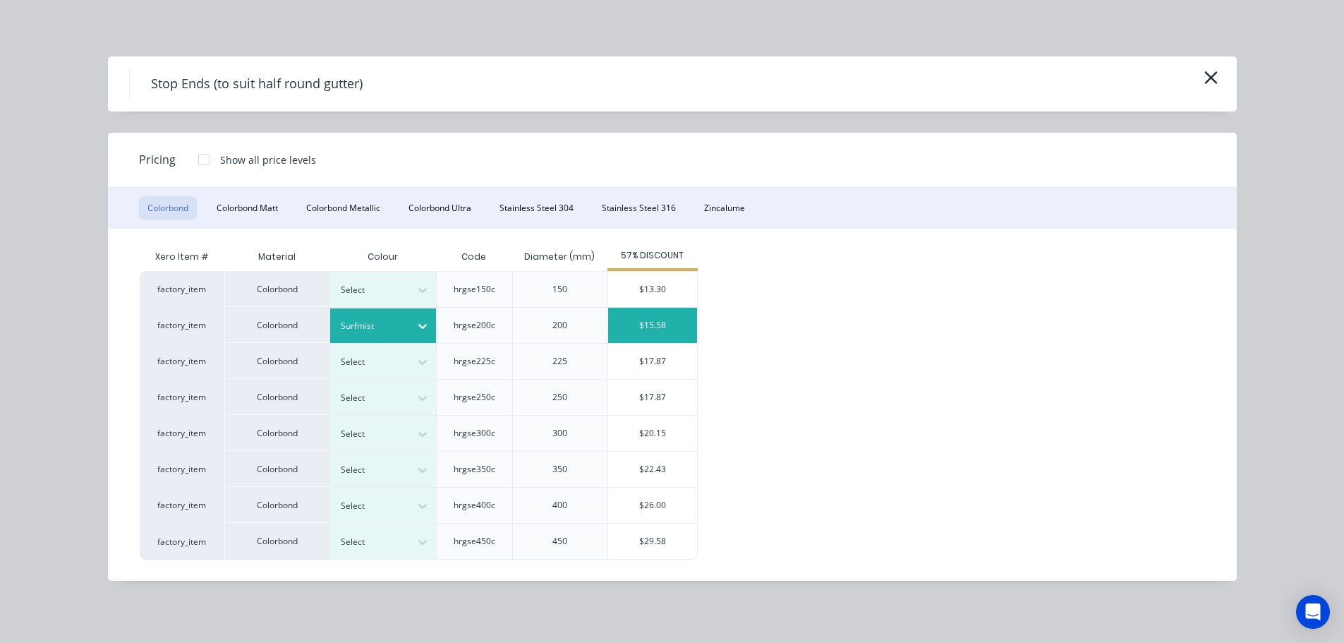
click at [635, 325] on div "$15.58" at bounding box center [652, 325] width 89 height 35
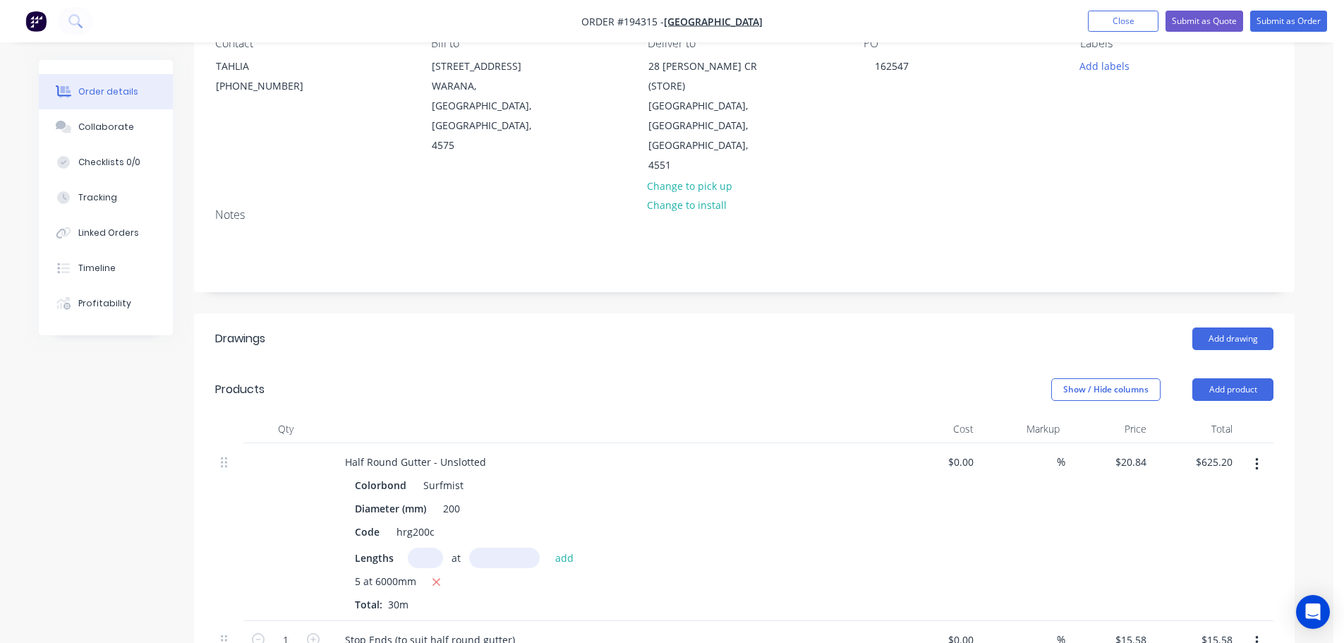
click at [306, 631] on button "button" at bounding box center [313, 638] width 18 height 15
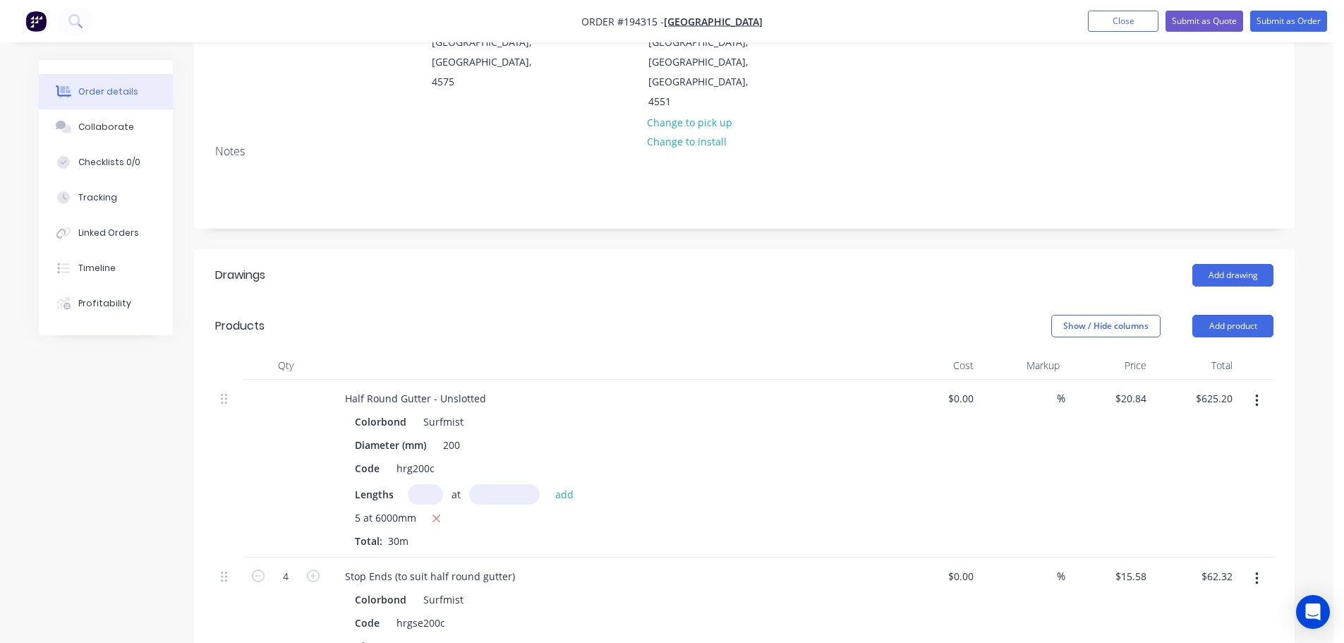
scroll to position [282, 0]
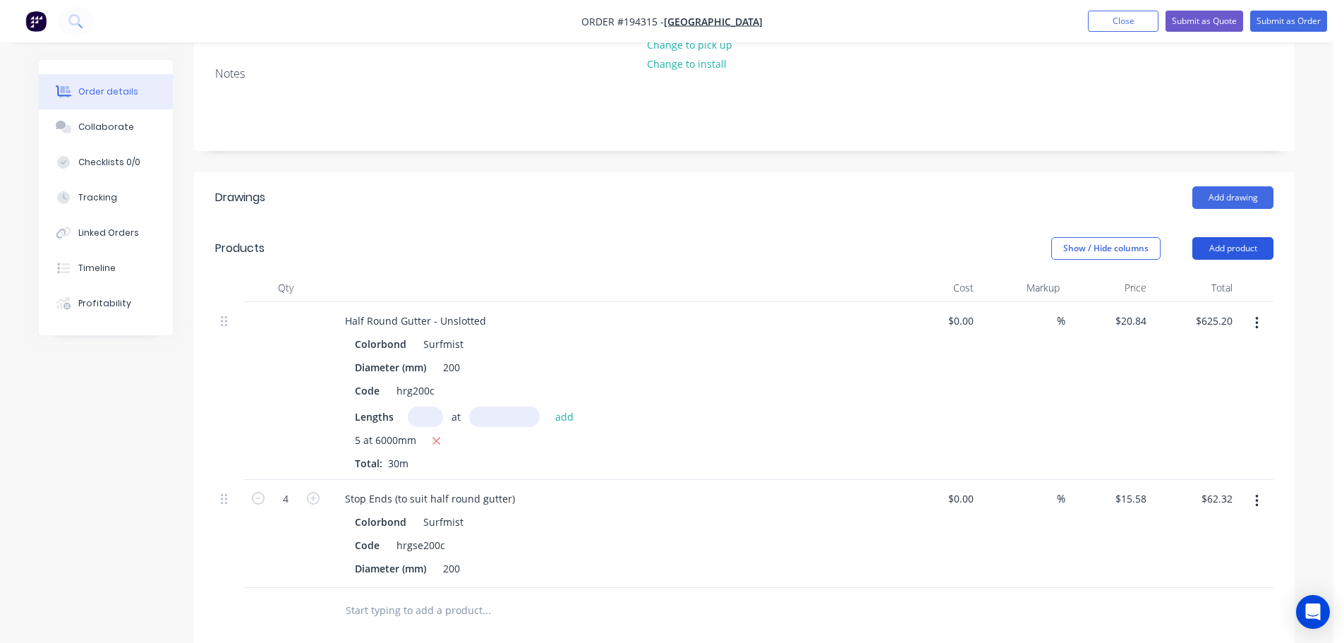
click at [1233, 223] on header "Products Show / Hide columns Add product" at bounding box center [744, 248] width 1101 height 51
click at [1225, 237] on button "Add product" at bounding box center [1233, 248] width 81 height 23
click at [1208, 274] on div "Product catalogue" at bounding box center [1207, 284] width 109 height 20
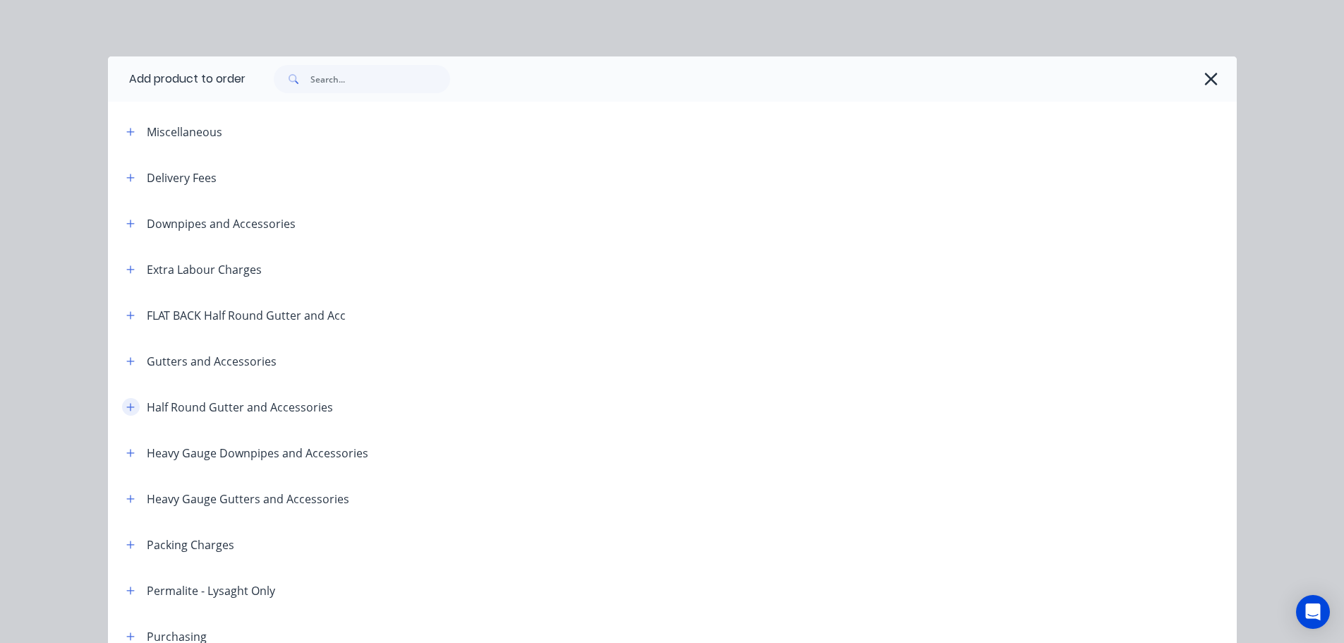
click at [126, 411] on icon "button" at bounding box center [130, 407] width 8 height 10
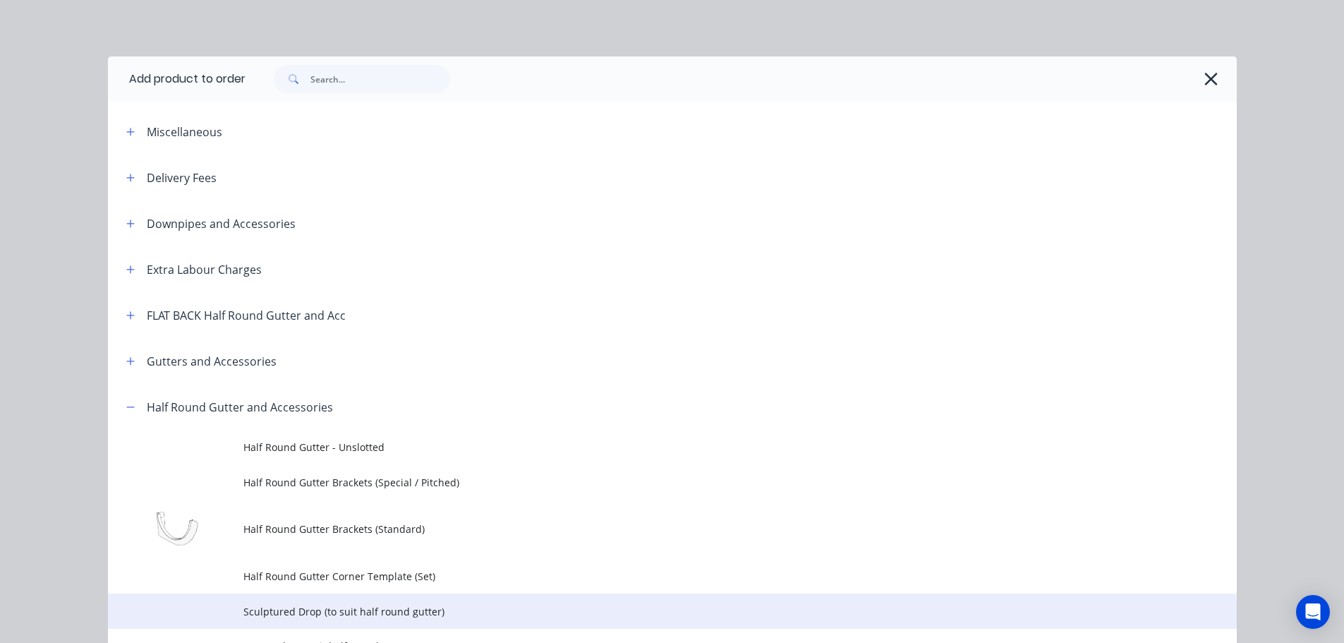
click at [281, 621] on td "Sculptured Drop (to suit half round gutter)" at bounding box center [740, 611] width 994 height 35
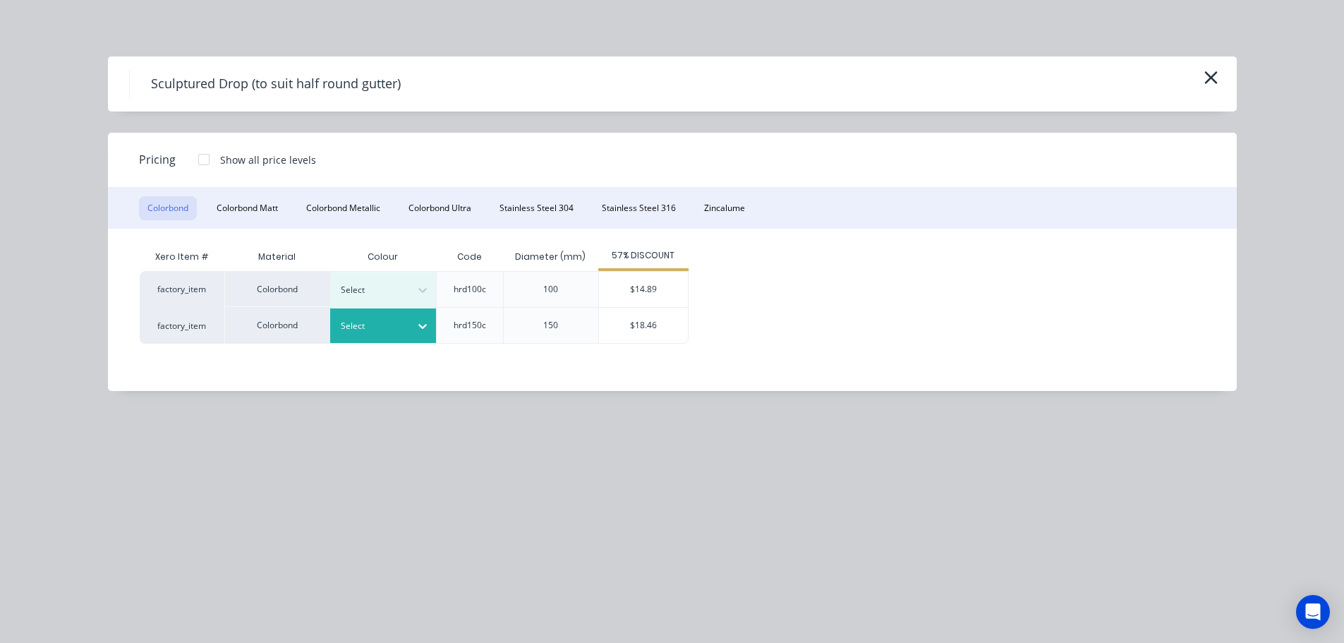
click at [404, 321] on div at bounding box center [373, 326] width 64 height 16
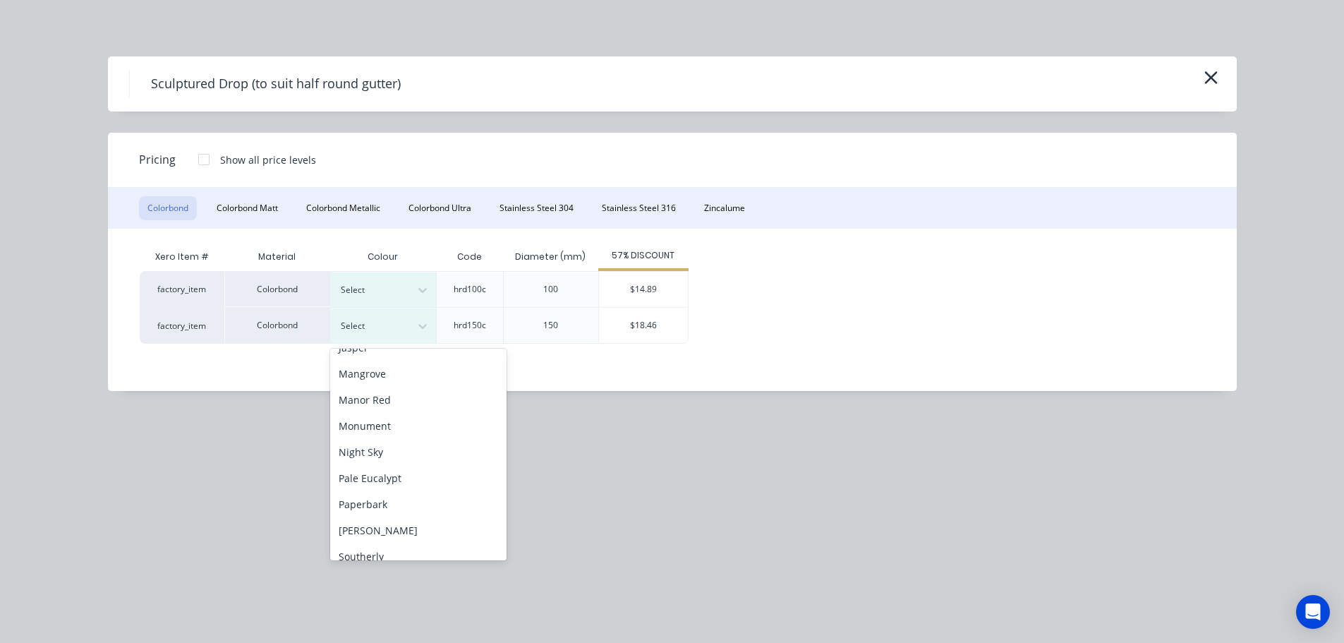
scroll to position [423, 0]
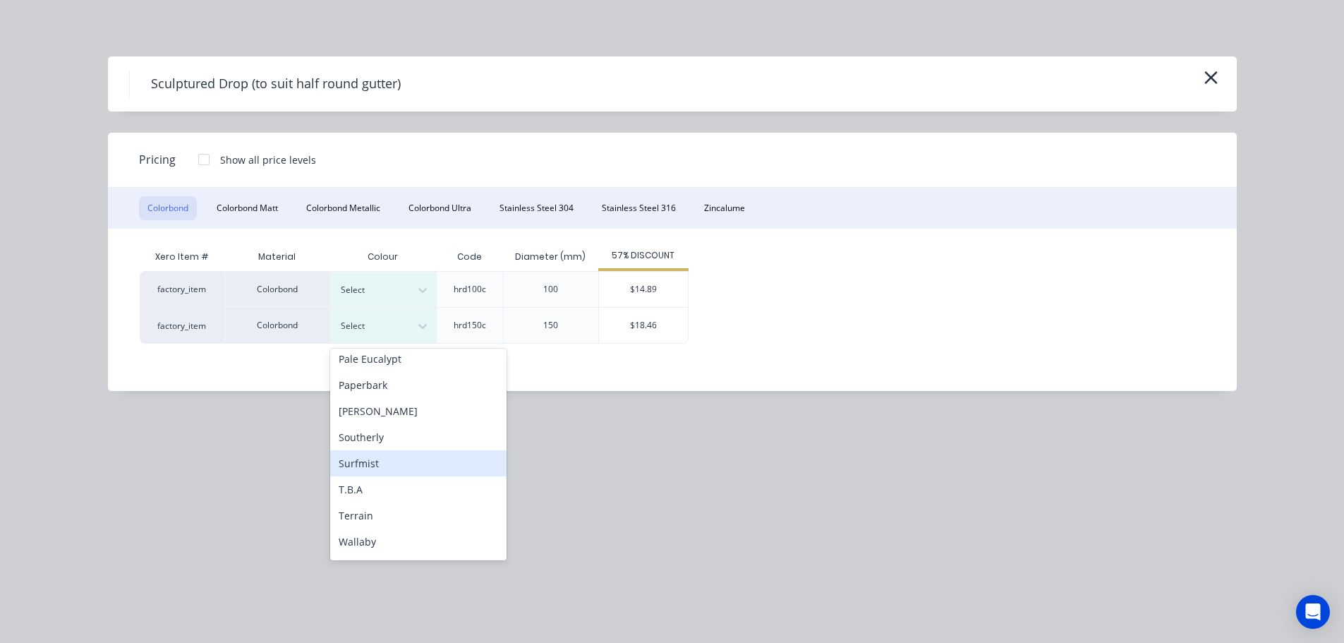
click at [392, 455] on div "Surfmist" at bounding box center [418, 463] width 176 height 26
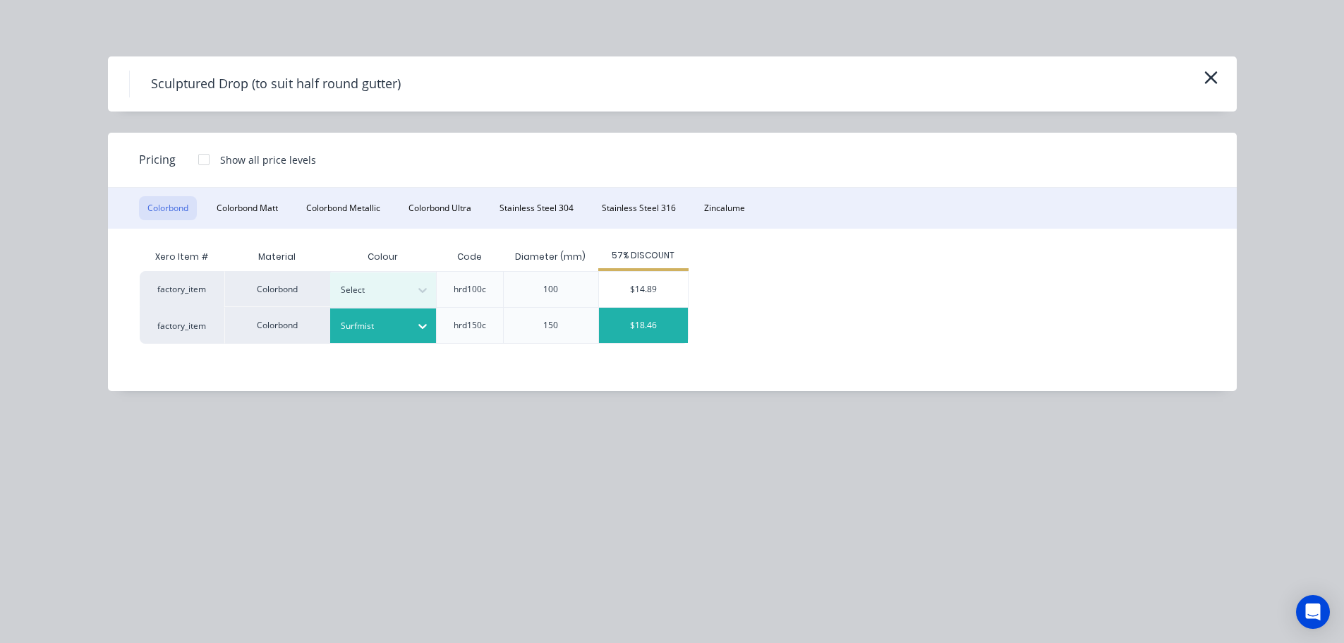
click at [643, 325] on div "$18.46" at bounding box center [643, 325] width 89 height 35
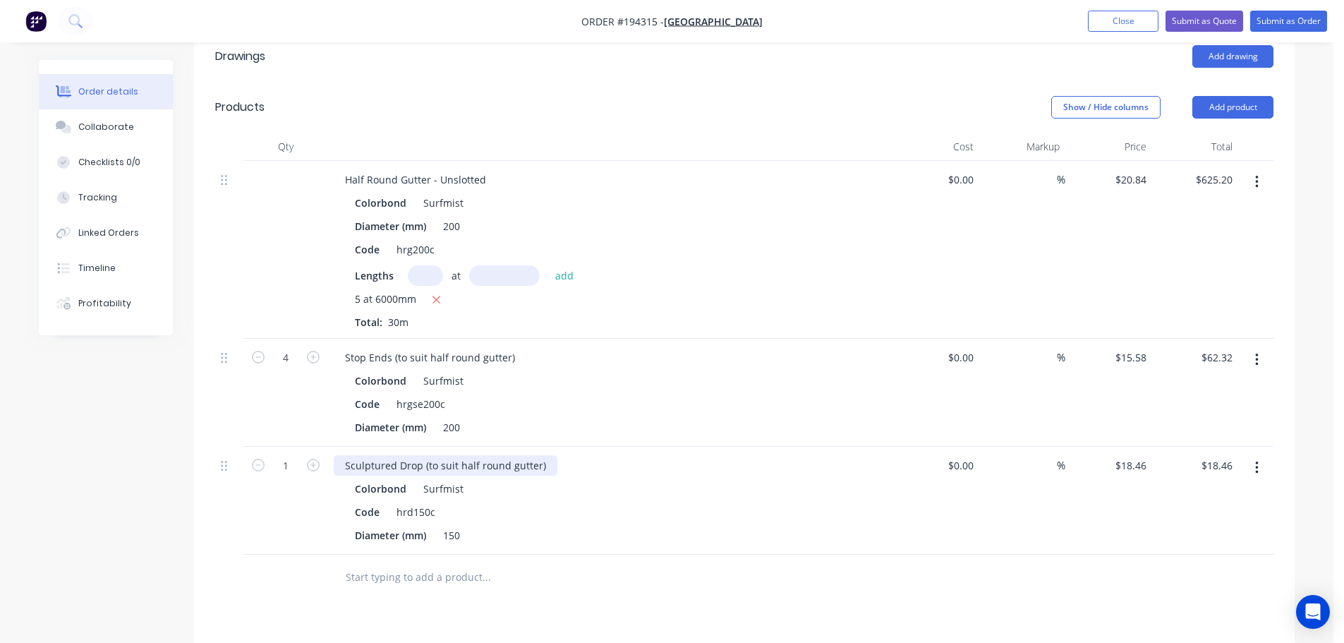
click at [459, 455] on div "Sculptured Drop (to suit half round gutter)" at bounding box center [446, 465] width 224 height 20
click at [315, 459] on icon "button" at bounding box center [313, 465] width 13 height 13
click at [314, 459] on icon "button" at bounding box center [313, 465] width 13 height 13
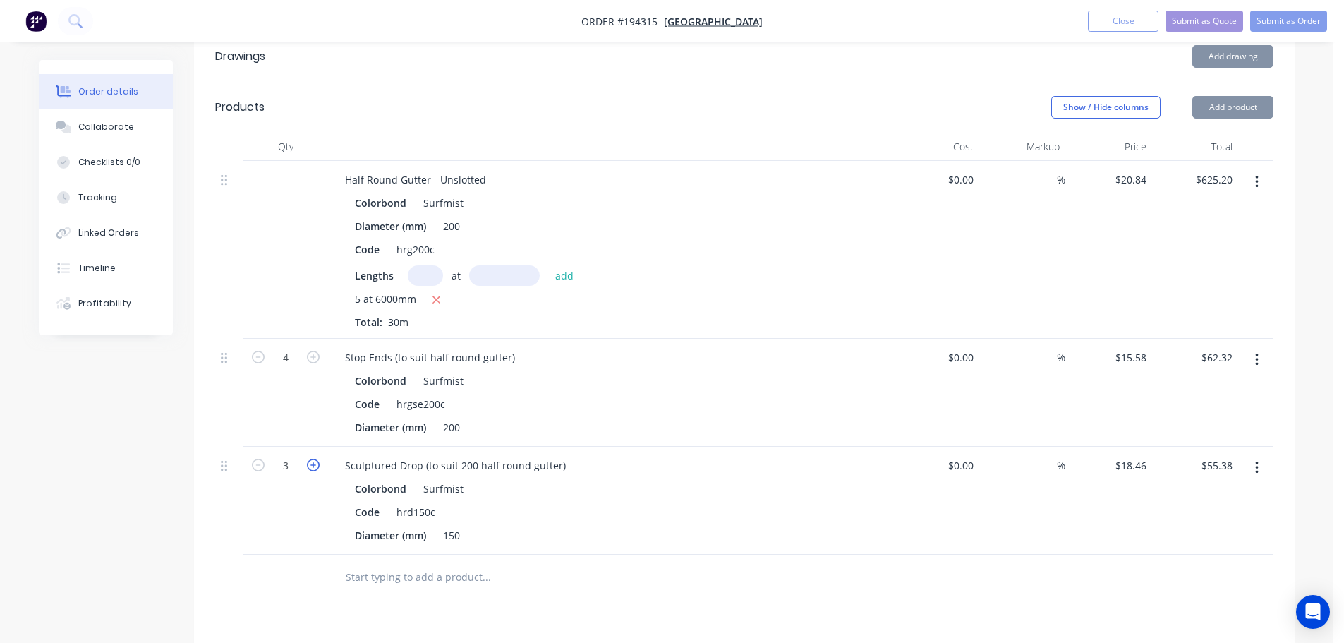
click at [314, 459] on icon "button" at bounding box center [313, 465] width 13 height 13
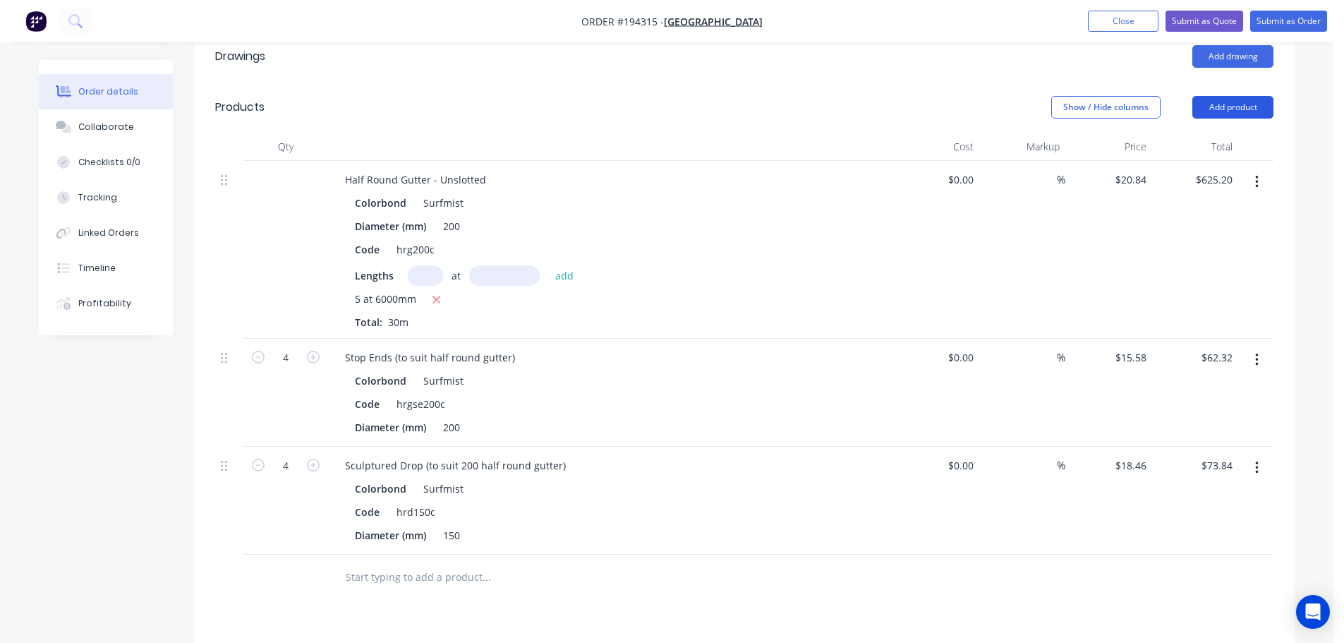
click at [1241, 98] on button "Add product" at bounding box center [1233, 107] width 81 height 23
click at [1222, 133] on div "Product catalogue" at bounding box center [1207, 143] width 109 height 20
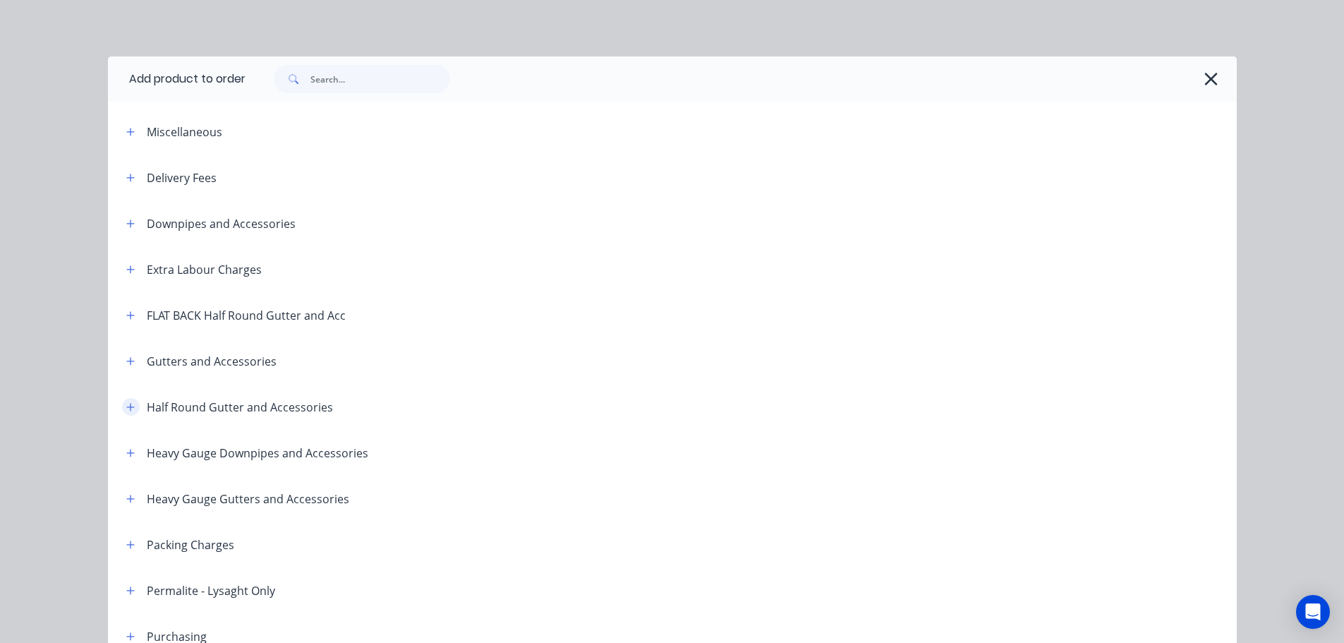
click at [126, 405] on icon "button" at bounding box center [130, 407] width 8 height 10
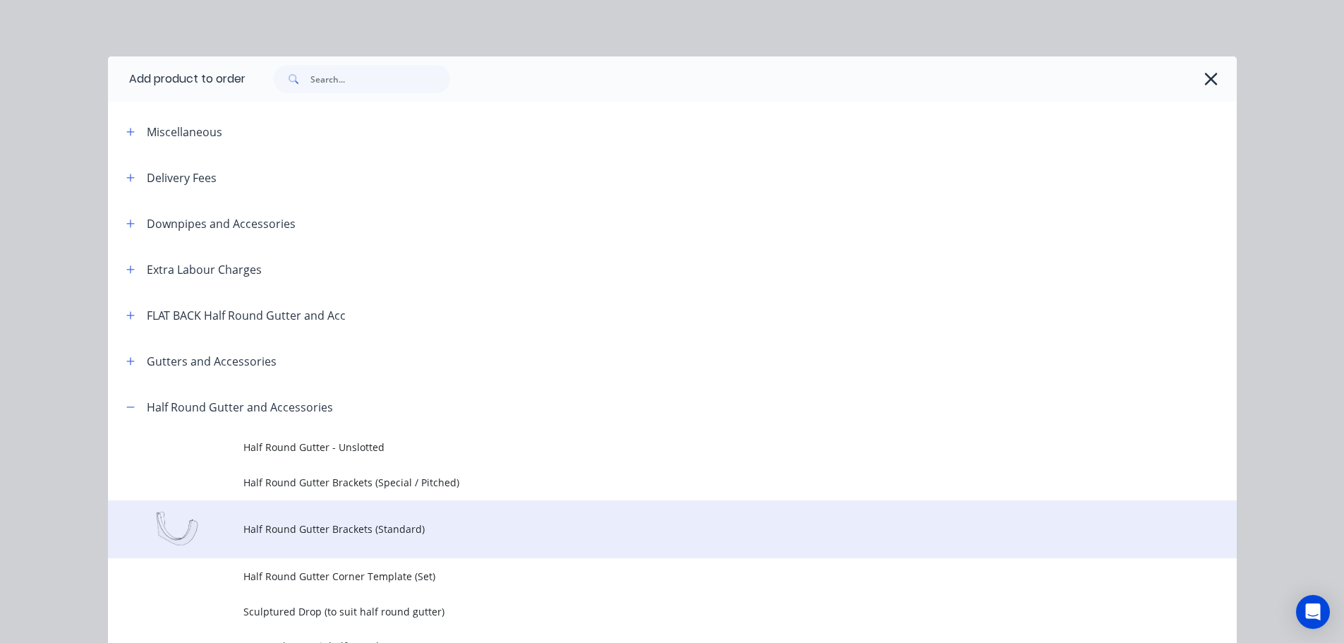
scroll to position [282, 0]
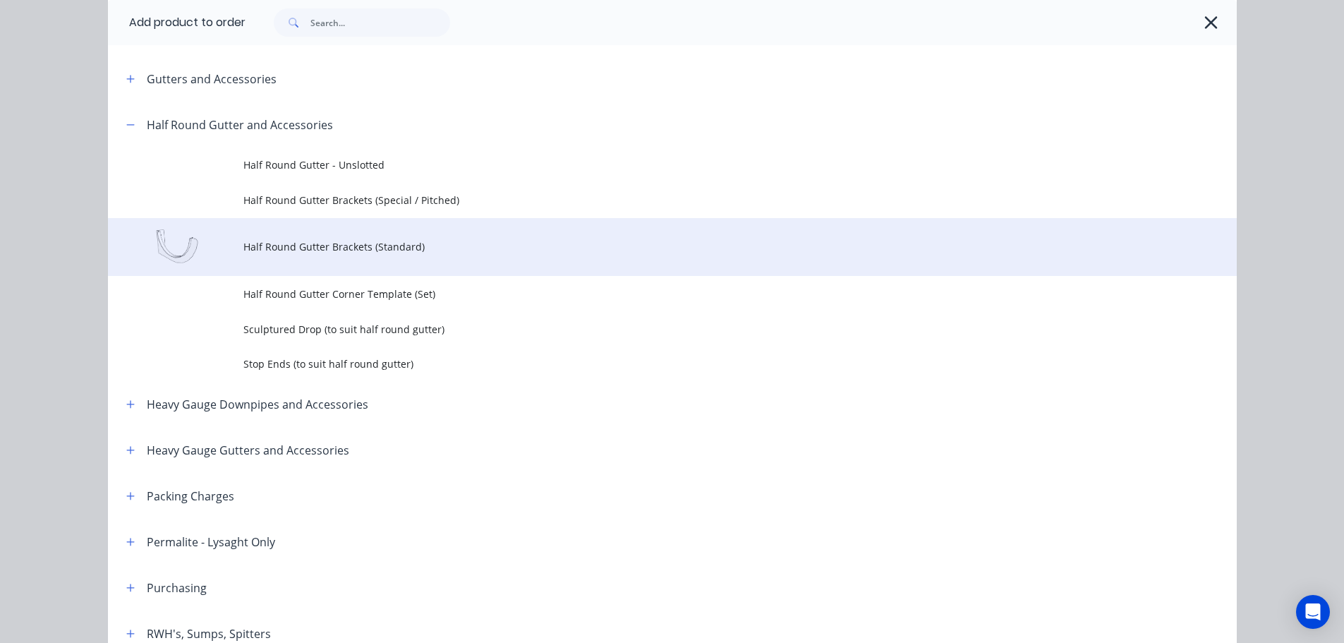
click at [334, 251] on span "Half Round Gutter Brackets (Standard)" at bounding box center [640, 246] width 795 height 15
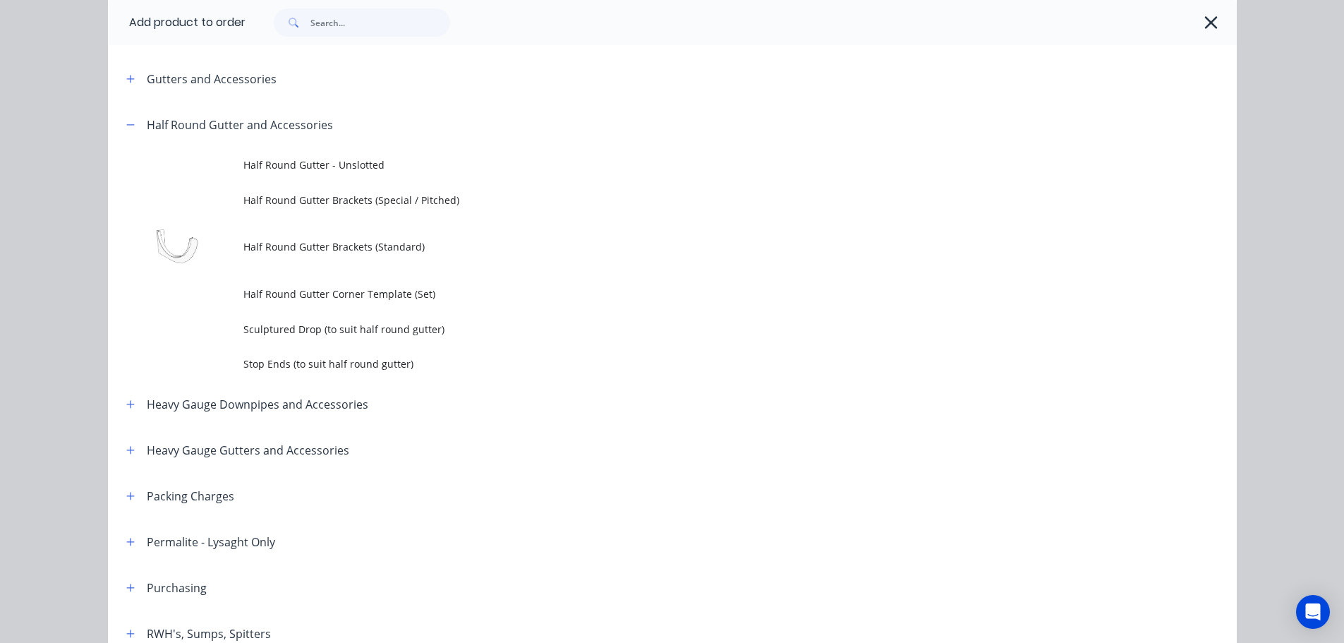
scroll to position [0, 0]
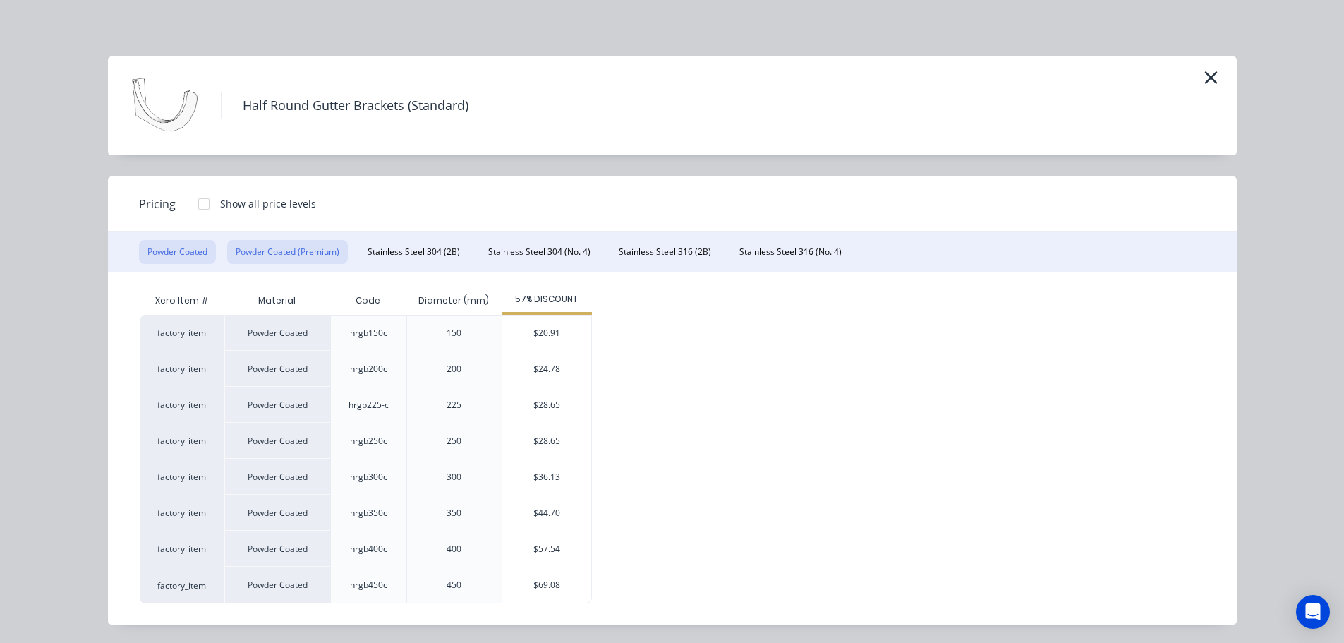
click at [293, 247] on button "Powder Coated (Premium)" at bounding box center [287, 252] width 121 height 24
click at [179, 248] on button "Powder Coated" at bounding box center [177, 252] width 77 height 24
click at [522, 367] on div "$24.78" at bounding box center [547, 368] width 89 height 35
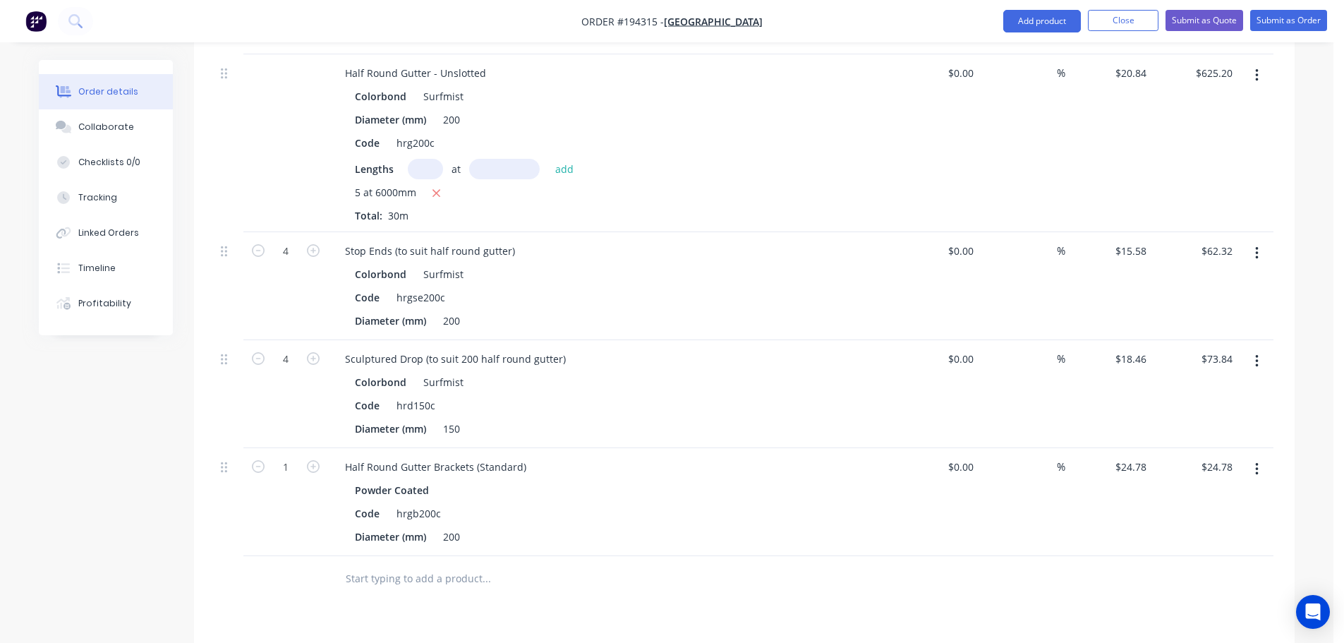
scroll to position [565, 0]
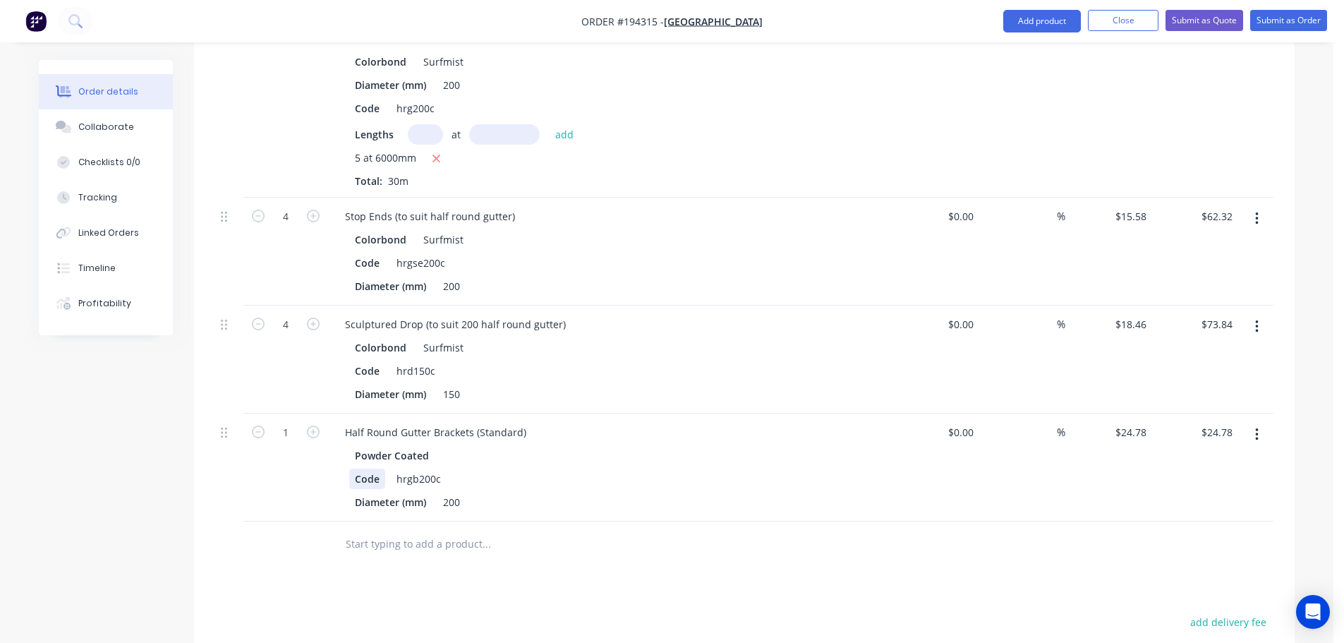
click at [350, 469] on div "Code" at bounding box center [367, 479] width 36 height 20
click at [312, 426] on icon "button" at bounding box center [313, 432] width 13 height 13
click at [313, 426] on icon "button" at bounding box center [313, 432] width 13 height 13
click at [298, 422] on input "3" at bounding box center [285, 432] width 37 height 21
click at [1052, 30] on button "Add product" at bounding box center [1043, 21] width 78 height 23
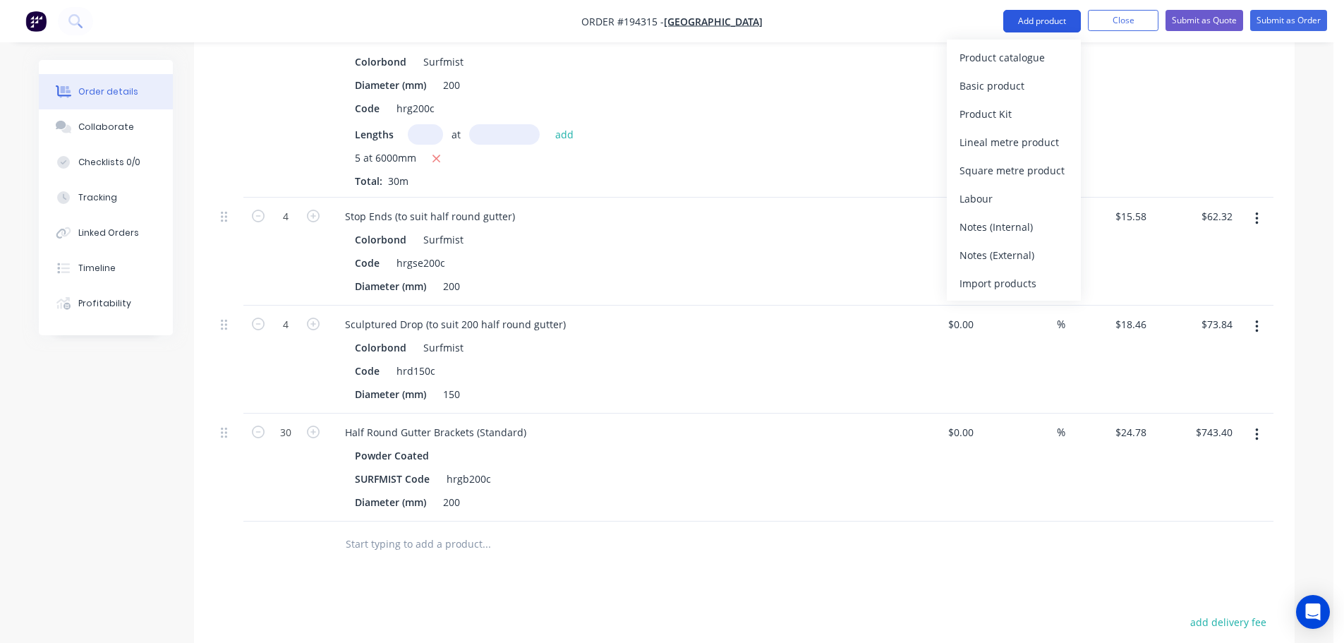
click at [1031, 56] on div "Product catalogue" at bounding box center [1014, 57] width 109 height 20
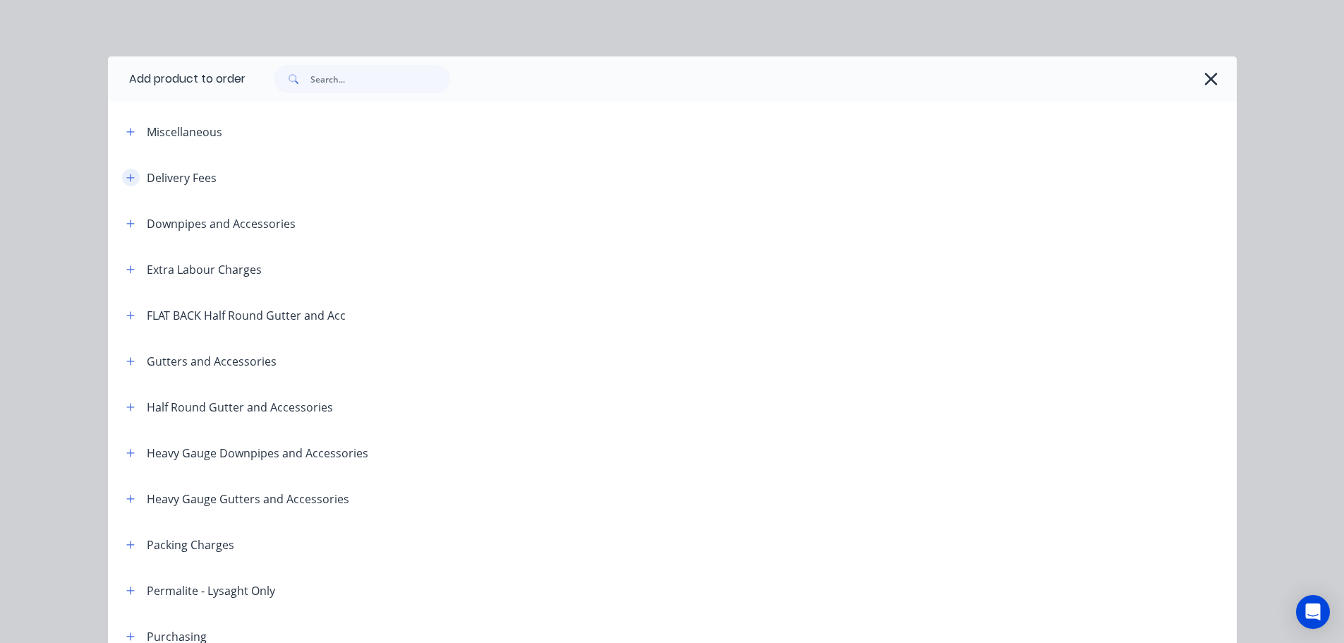
click at [126, 184] on button "button" at bounding box center [131, 178] width 18 height 18
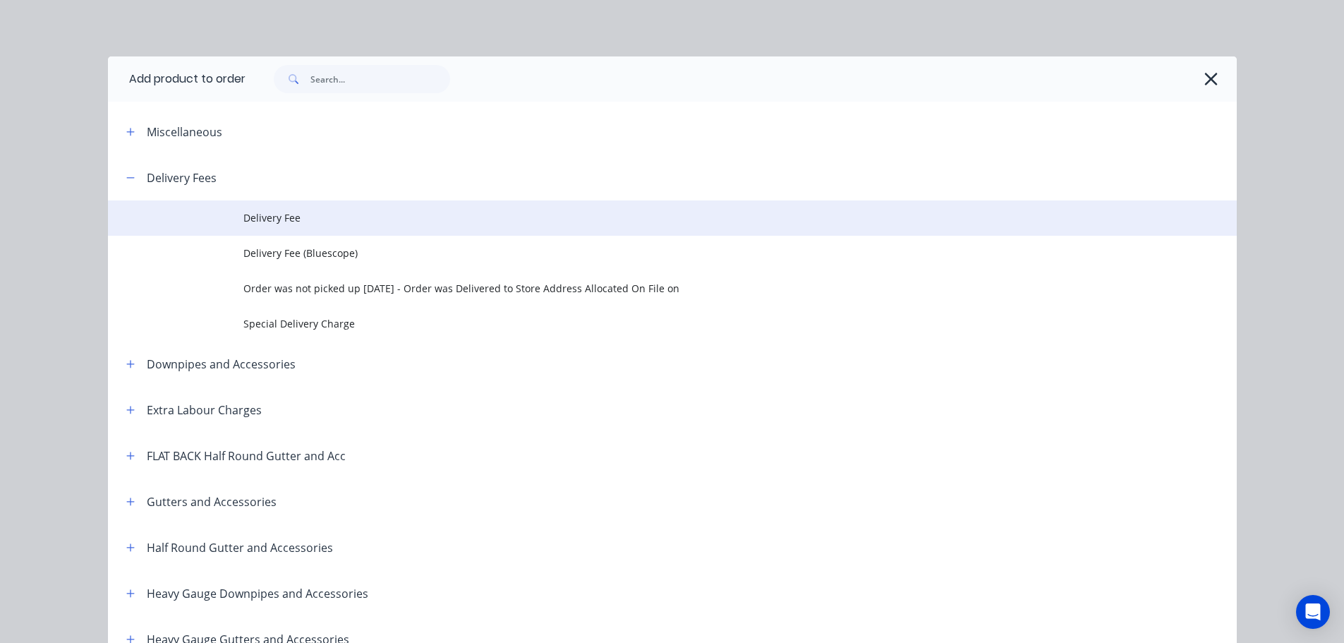
click at [288, 222] on span "Delivery Fee" at bounding box center [640, 217] width 795 height 15
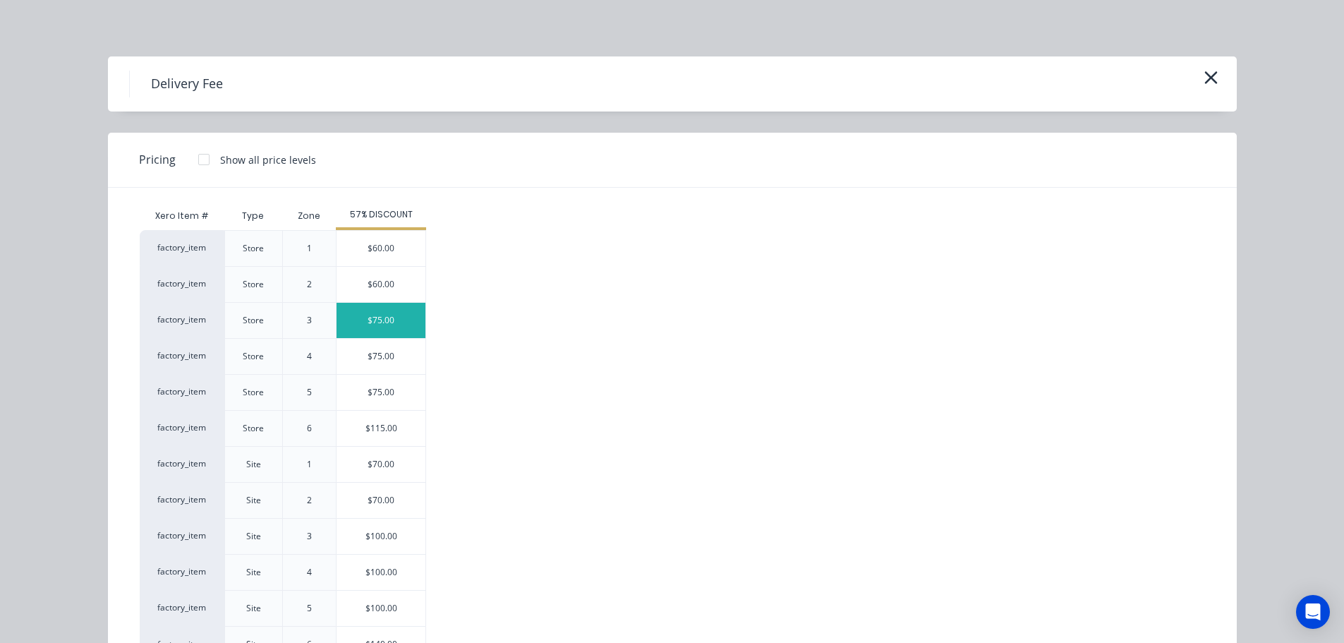
click at [356, 315] on div "$75.00" at bounding box center [381, 320] width 89 height 35
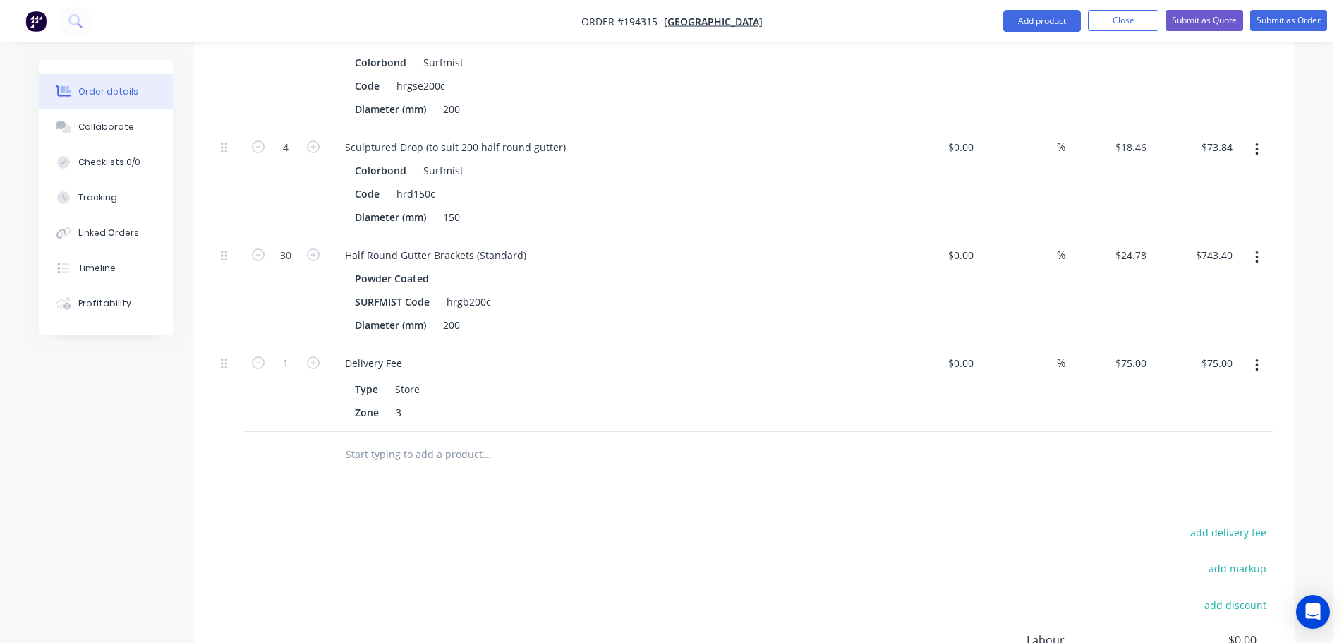
scroll to position [847, 0]
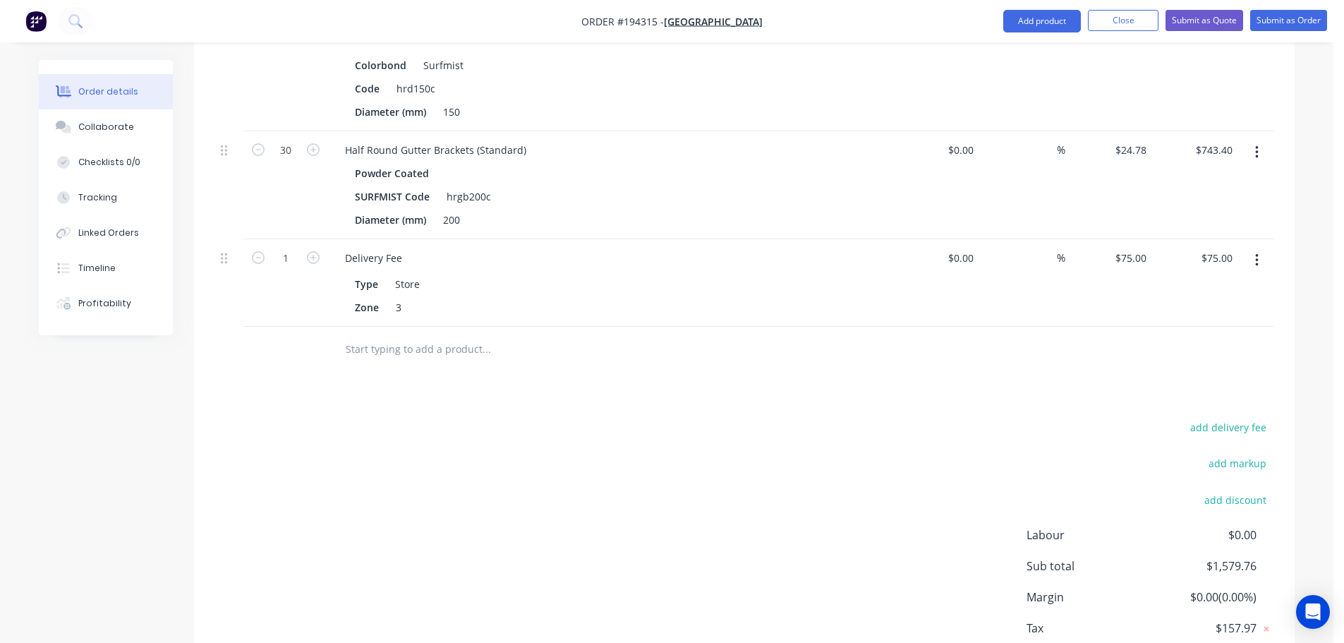
click at [714, 418] on div "add delivery fee add markup add discount Labour $0.00 Sub total $1,579.76 Margi…" at bounding box center [744, 554] width 1059 height 272
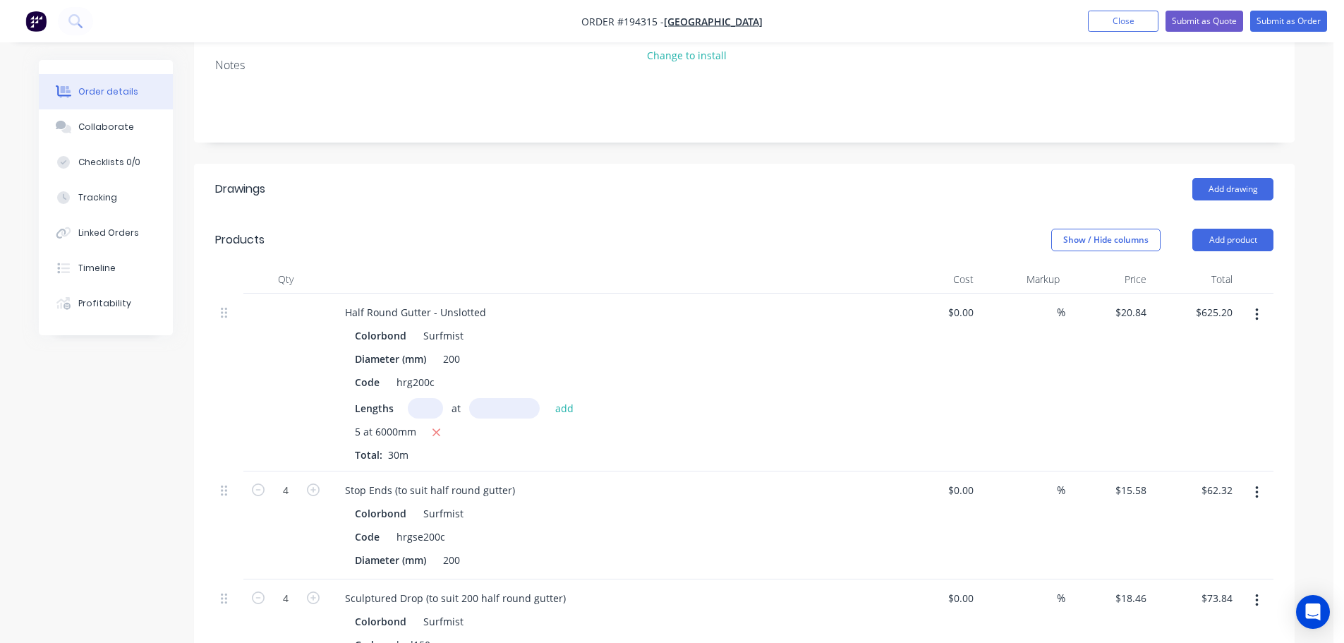
scroll to position [141, 0]
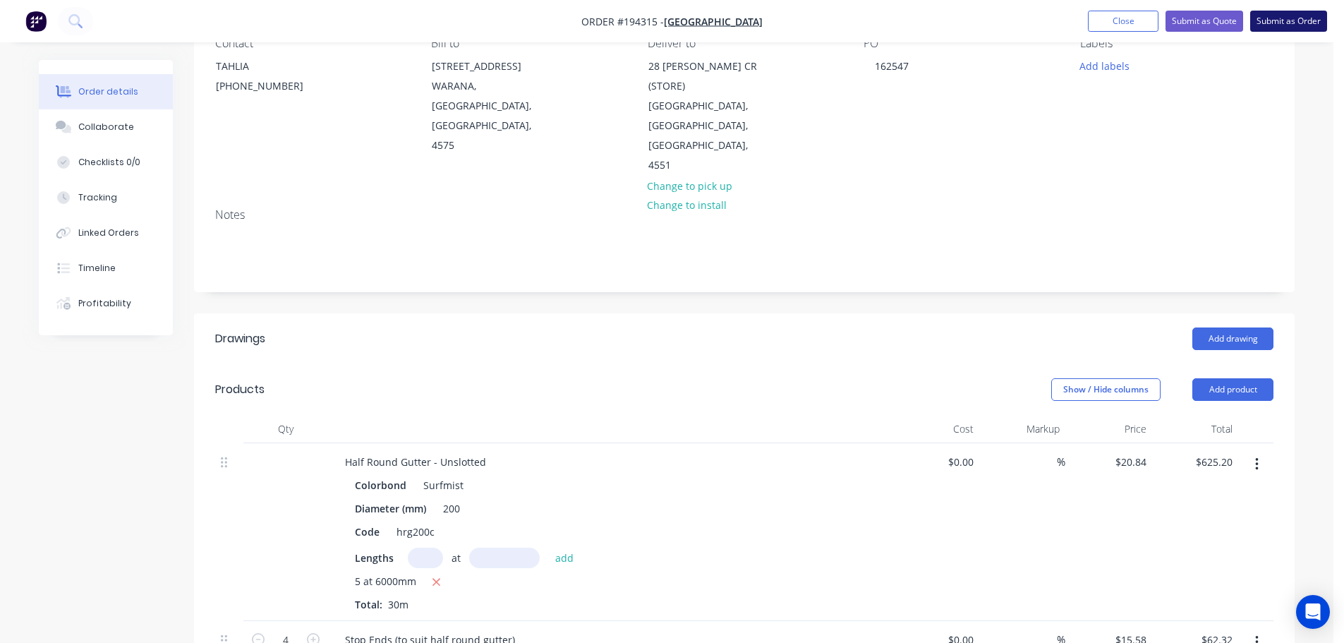
click at [1298, 22] on button "Submit as Order" at bounding box center [1289, 21] width 77 height 21
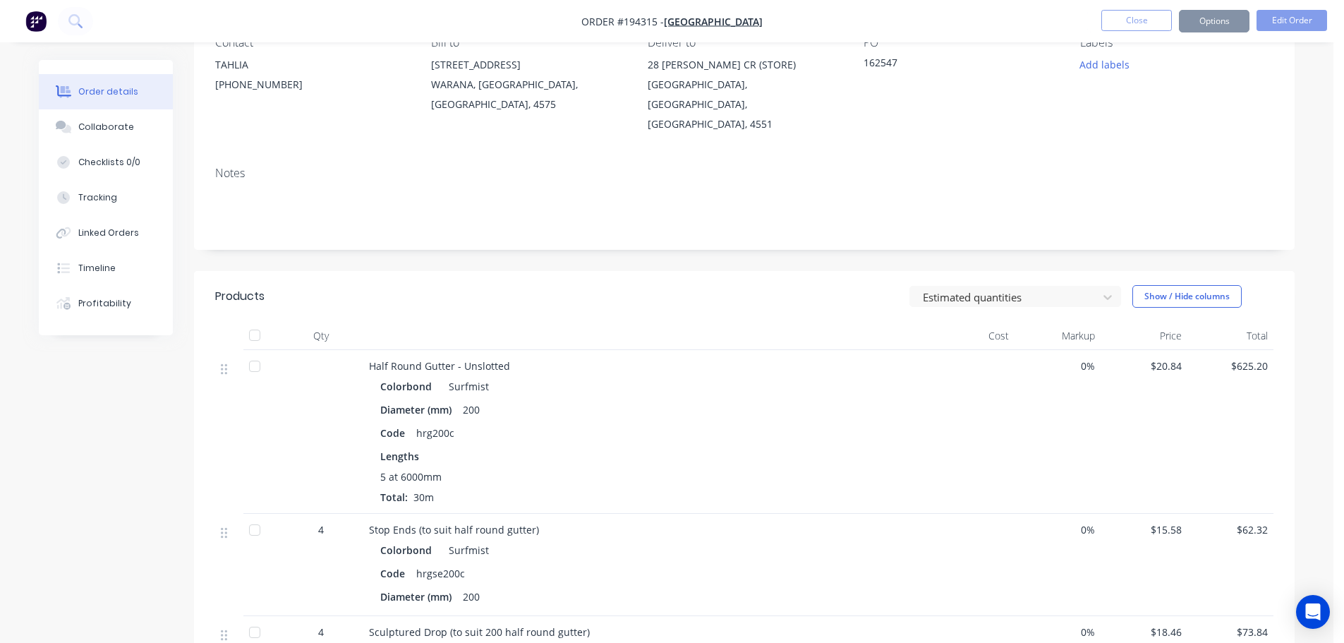
scroll to position [0, 0]
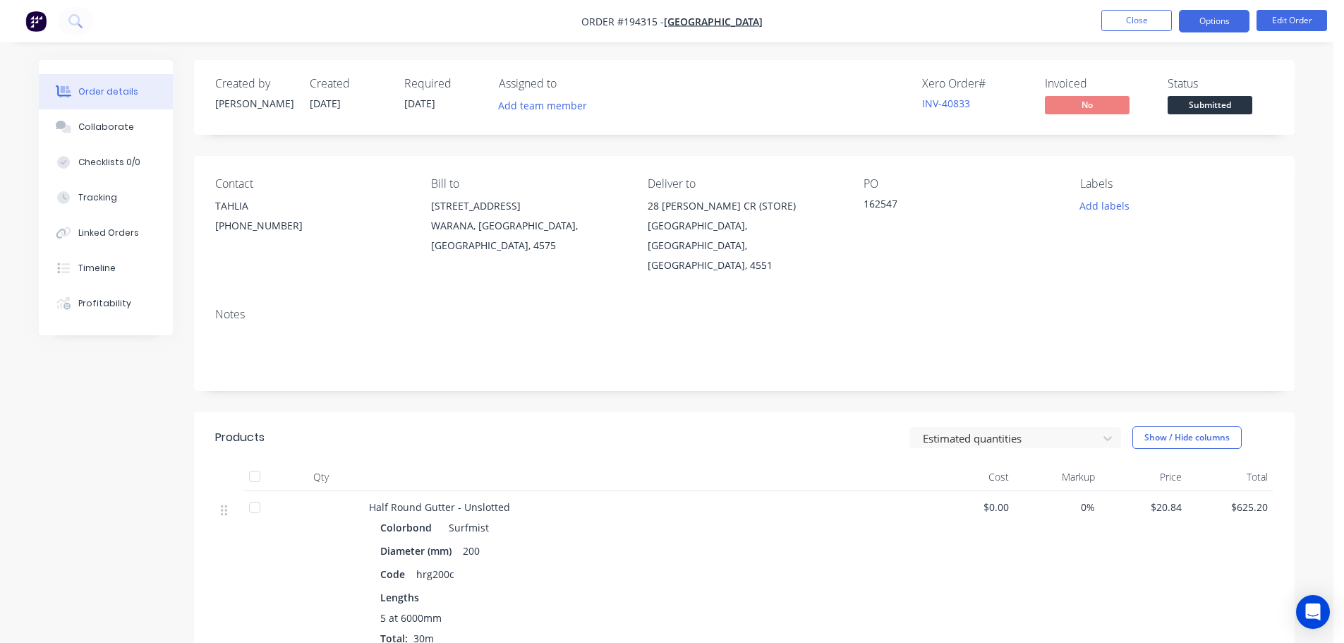
click at [1215, 25] on button "Options" at bounding box center [1214, 21] width 71 height 23
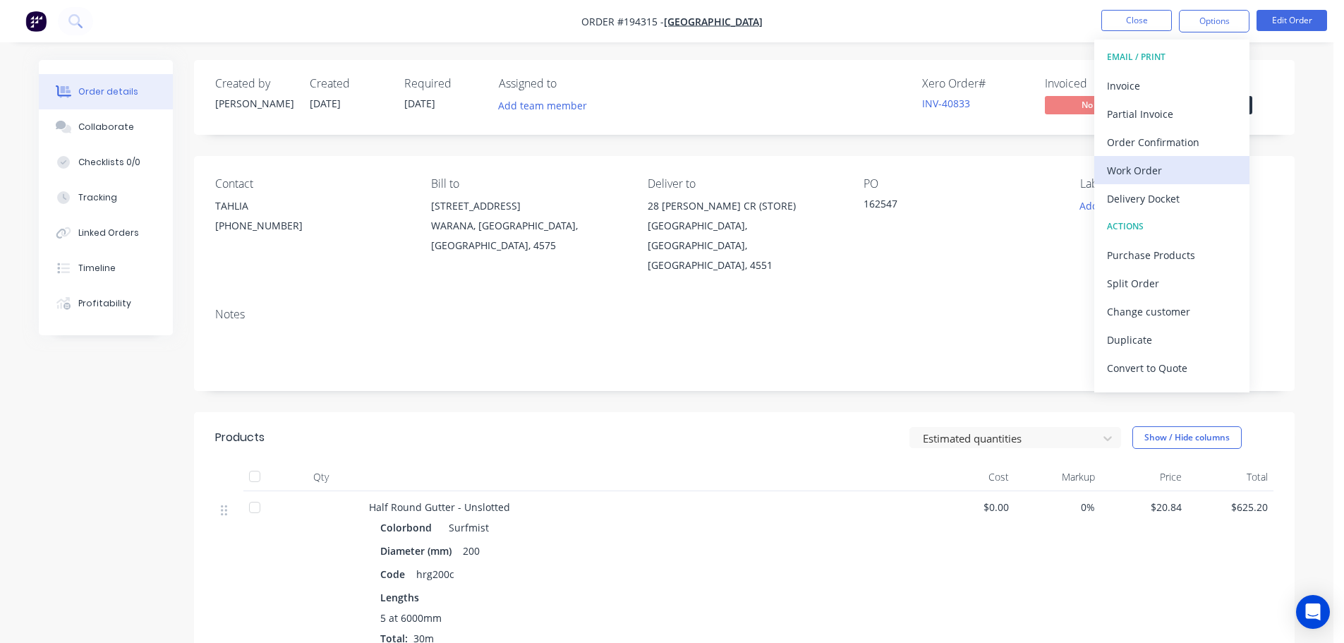
click at [1152, 171] on div "Work Order" at bounding box center [1172, 170] width 130 height 20
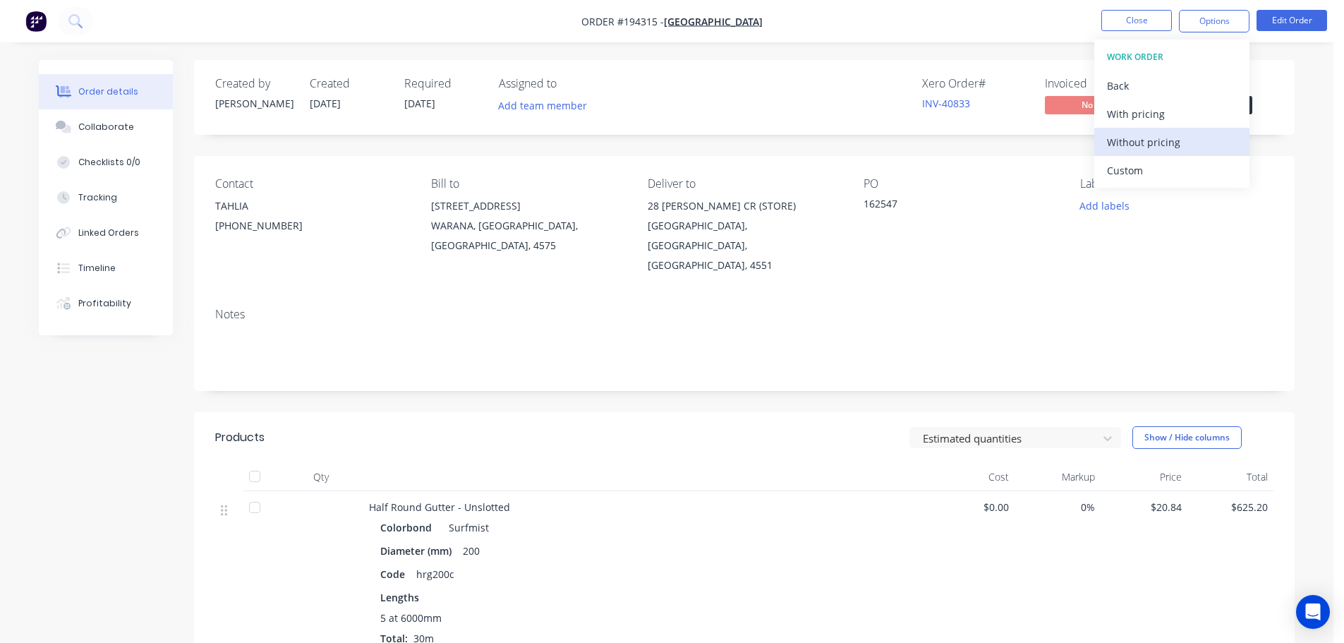
click at [1148, 149] on div "Without pricing" at bounding box center [1172, 142] width 130 height 20
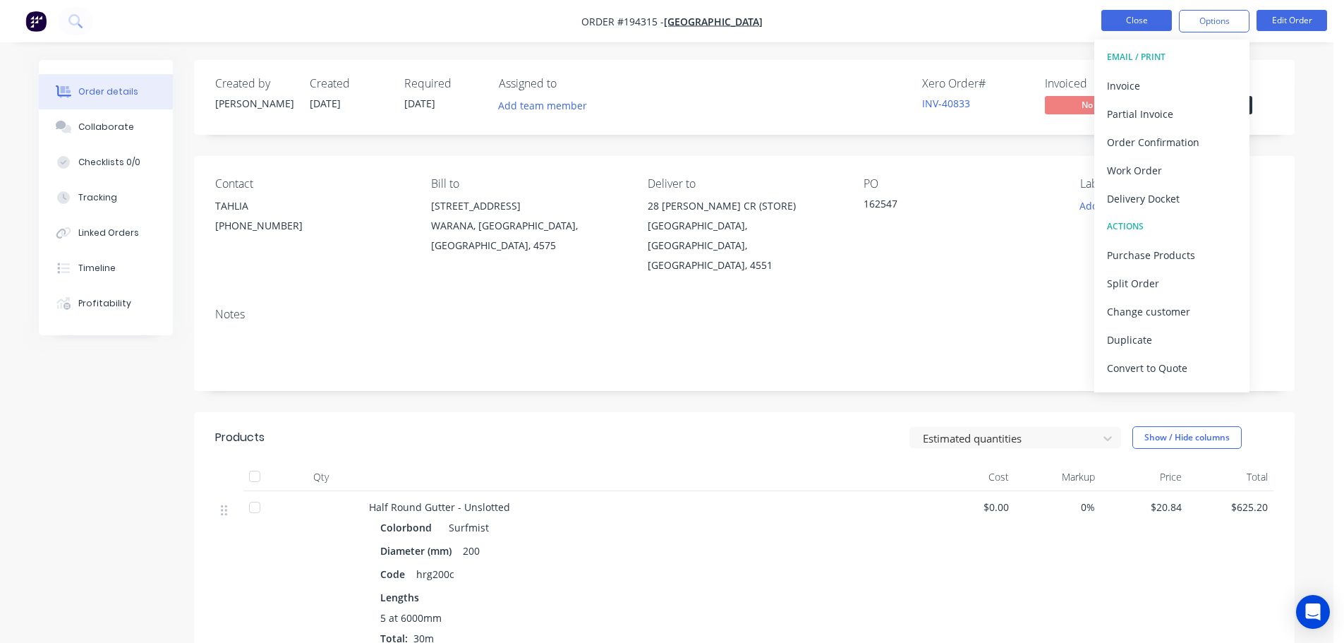
click at [1131, 13] on button "Close" at bounding box center [1137, 20] width 71 height 21
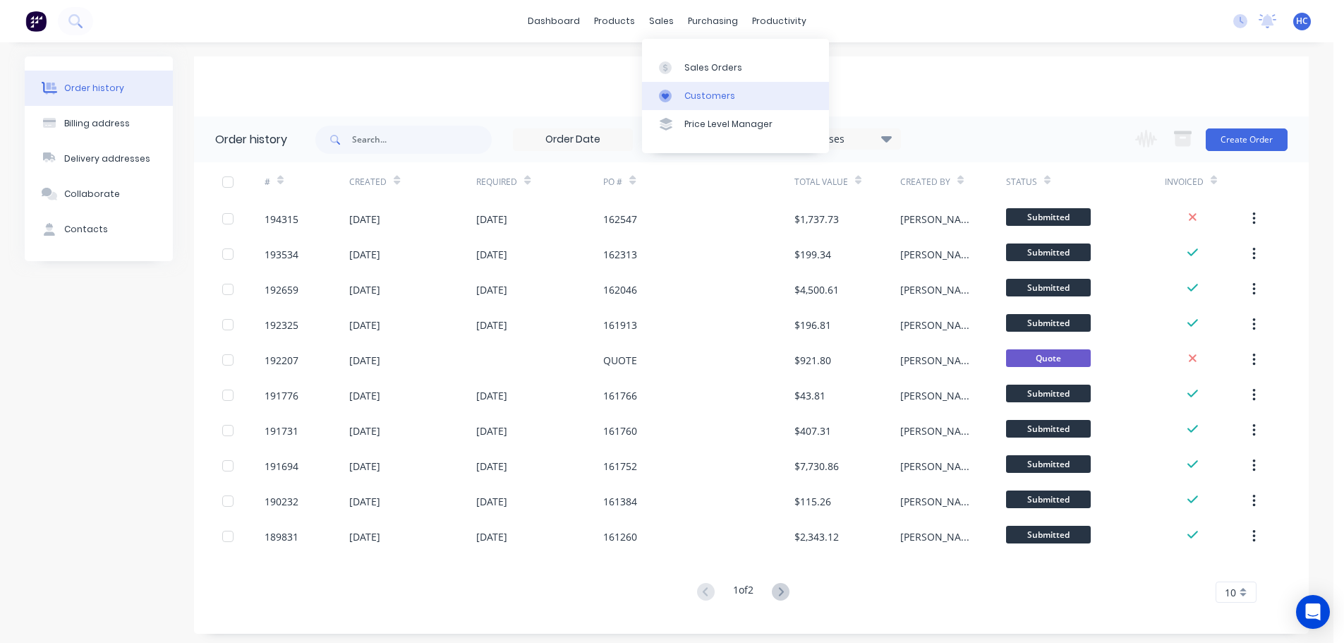
click at [704, 95] on div "Customers" at bounding box center [710, 96] width 51 height 13
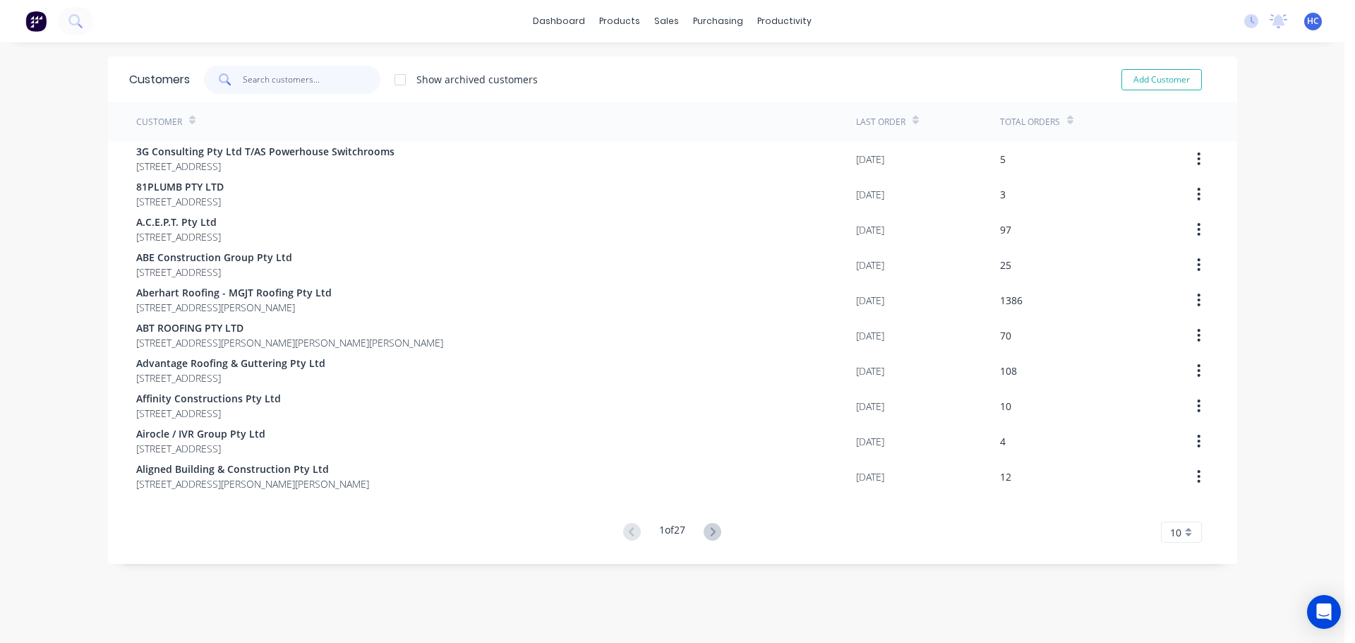
click at [349, 79] on input "text" at bounding box center [312, 80] width 138 height 28
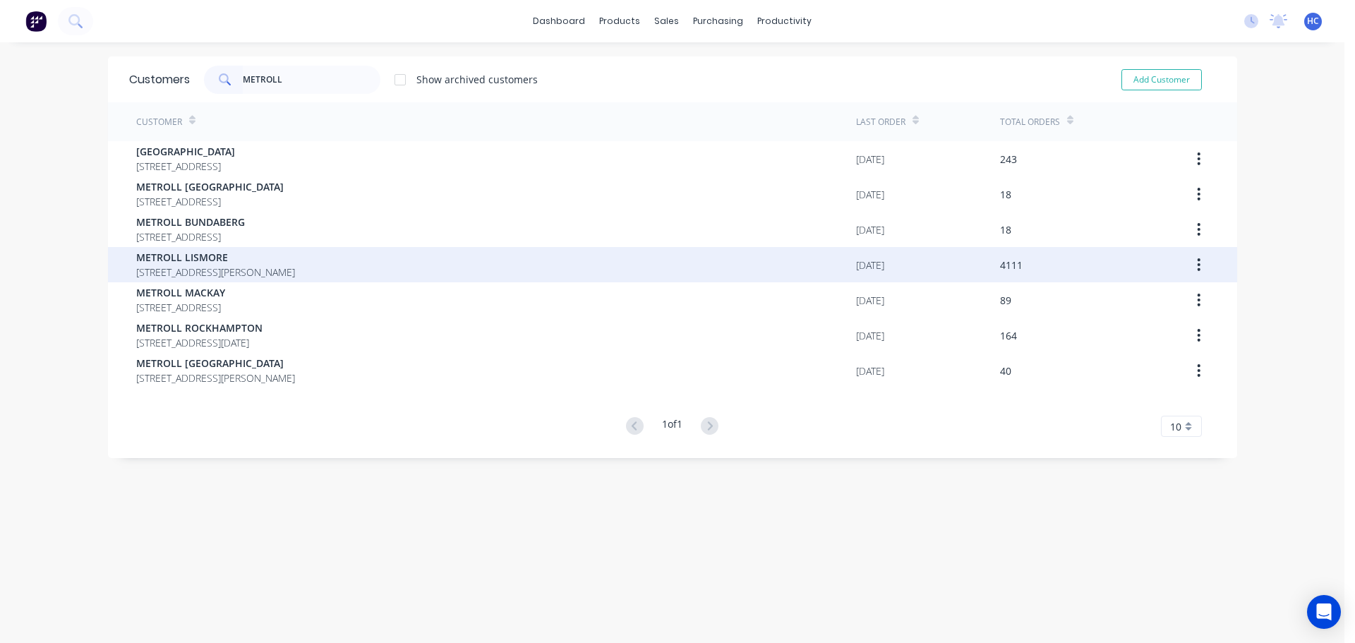
click at [196, 260] on span "METROLL LISMORE" at bounding box center [215, 257] width 159 height 15
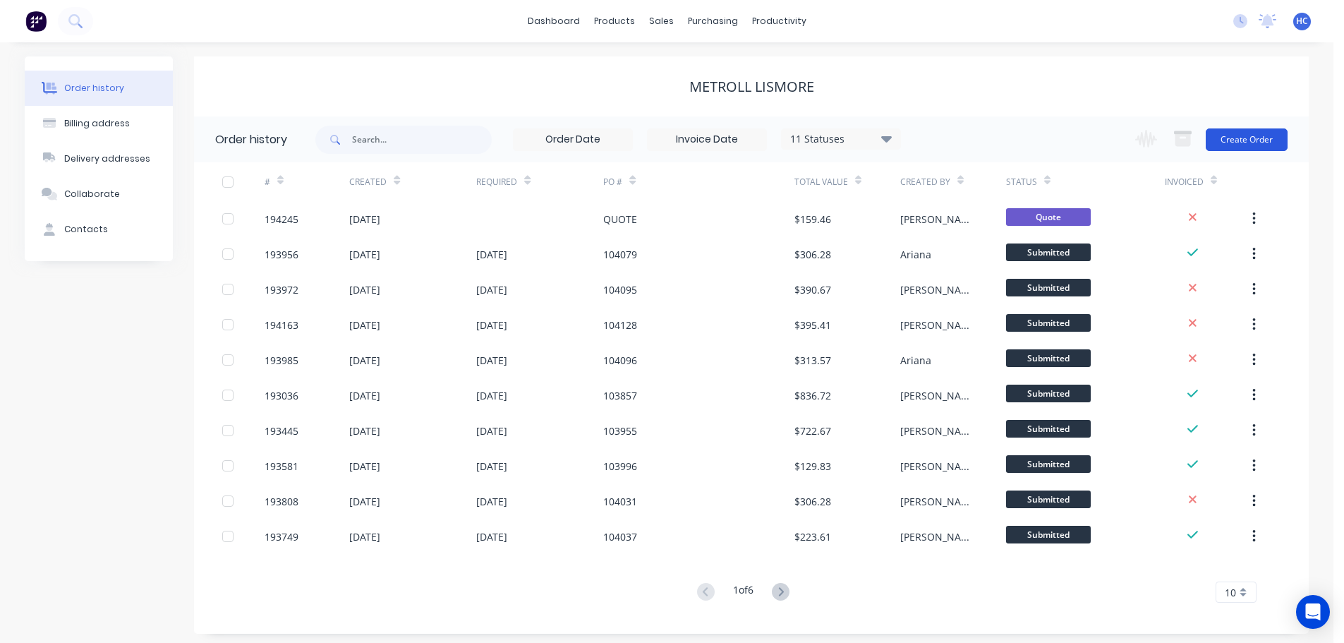
click at [1232, 133] on button "Create Order" at bounding box center [1247, 139] width 82 height 23
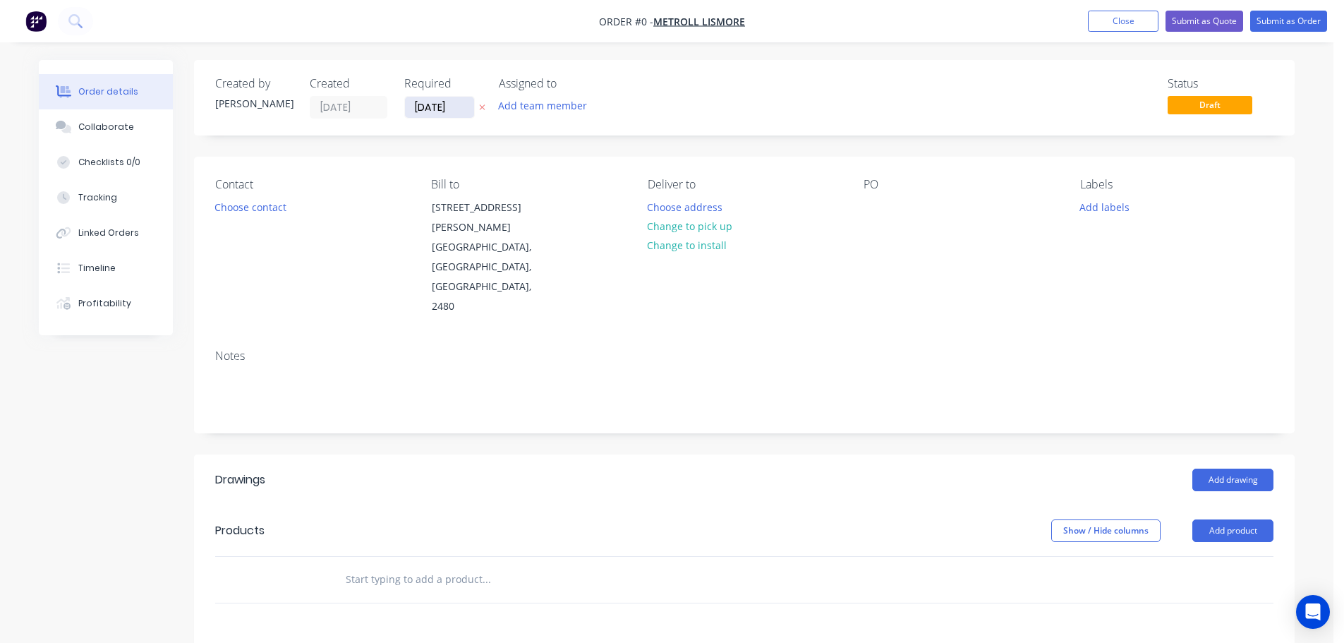
click at [426, 107] on input "[DATE]" at bounding box center [439, 107] width 69 height 21
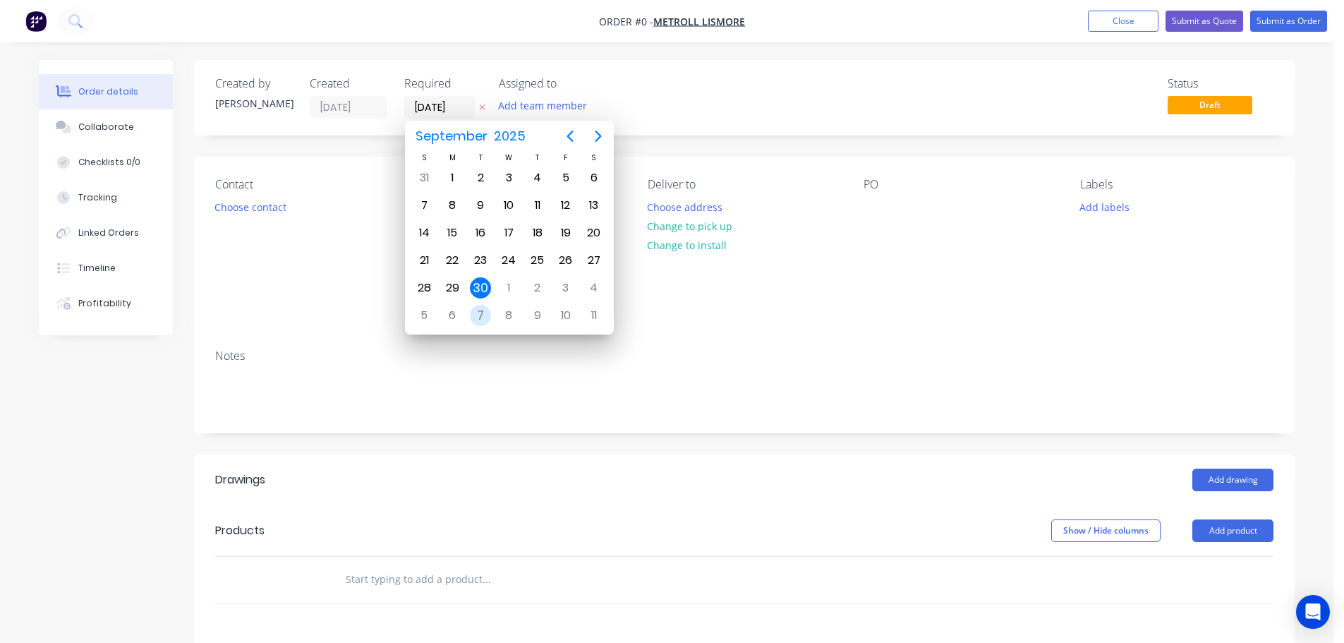
click at [483, 313] on div "7" at bounding box center [480, 315] width 21 height 21
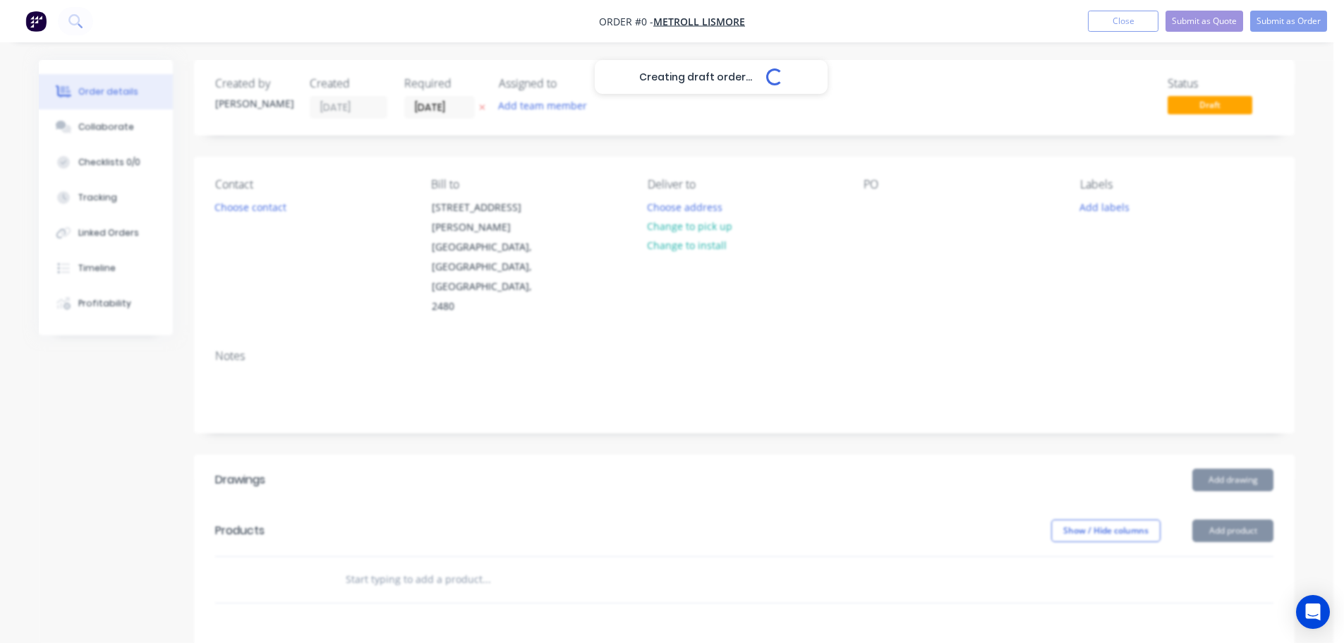
click at [265, 209] on div "Creating draft order... Loading..." at bounding box center [711, 381] width 1344 height 643
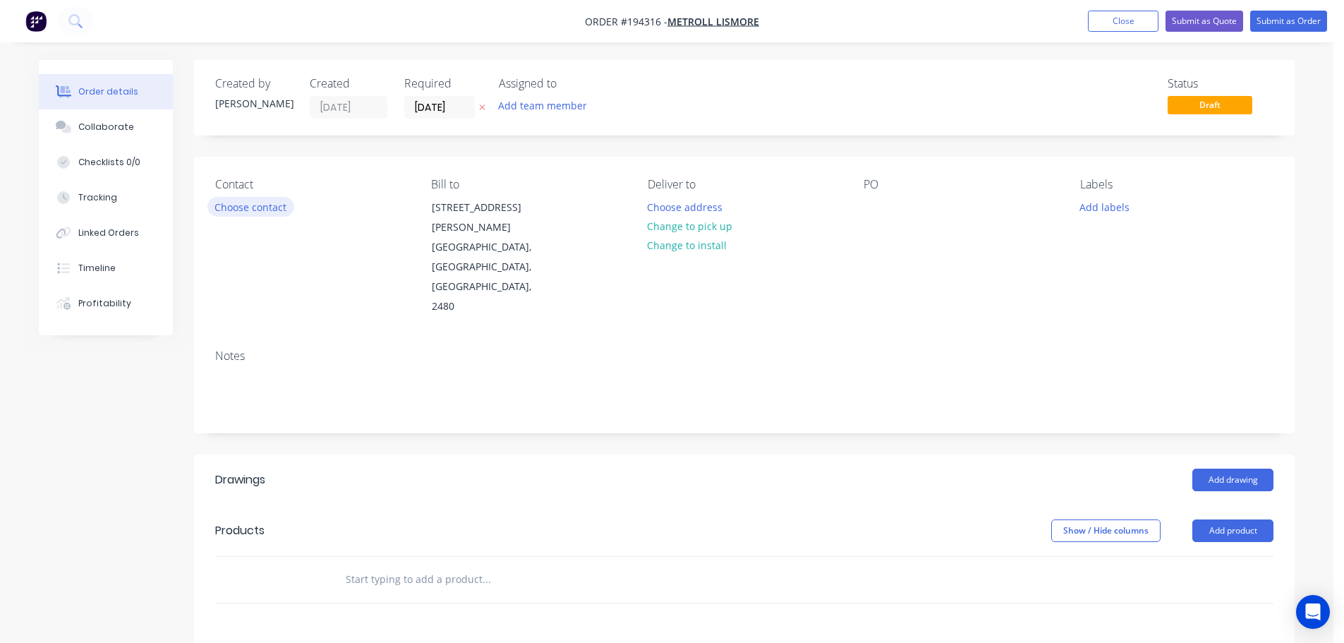
click at [263, 209] on button "Choose contact" at bounding box center [250, 206] width 87 height 19
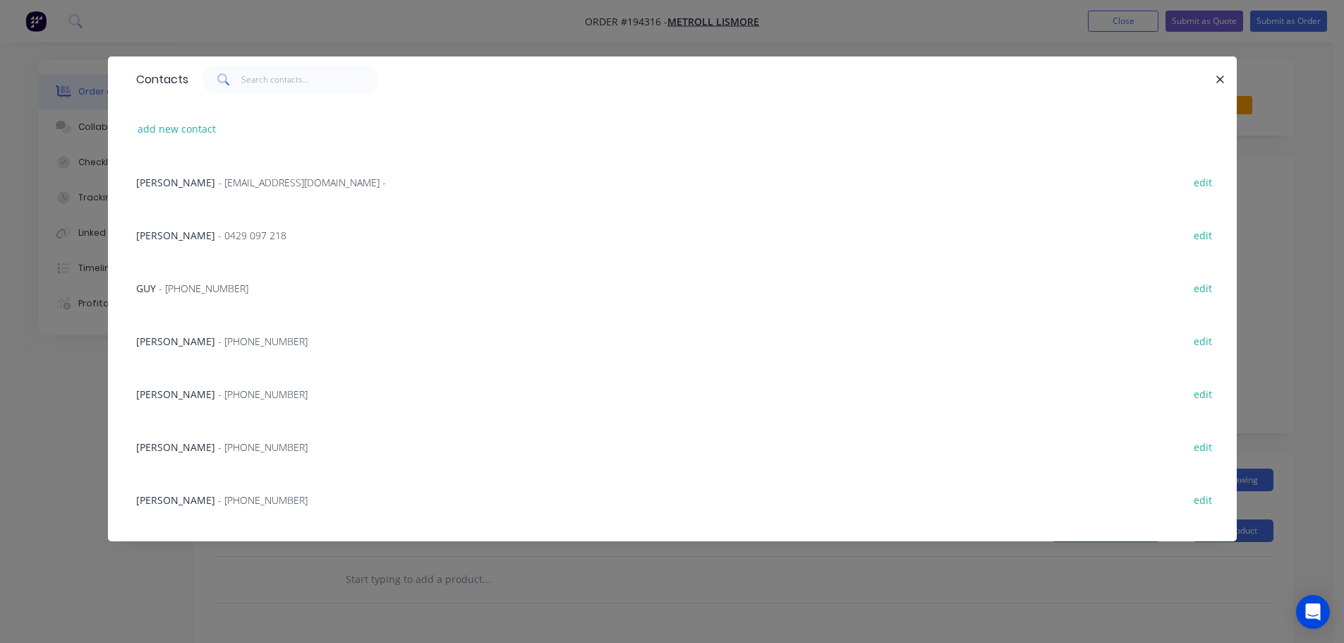
click at [224, 337] on span "- [PHONE_NUMBER]" at bounding box center [263, 341] width 90 height 13
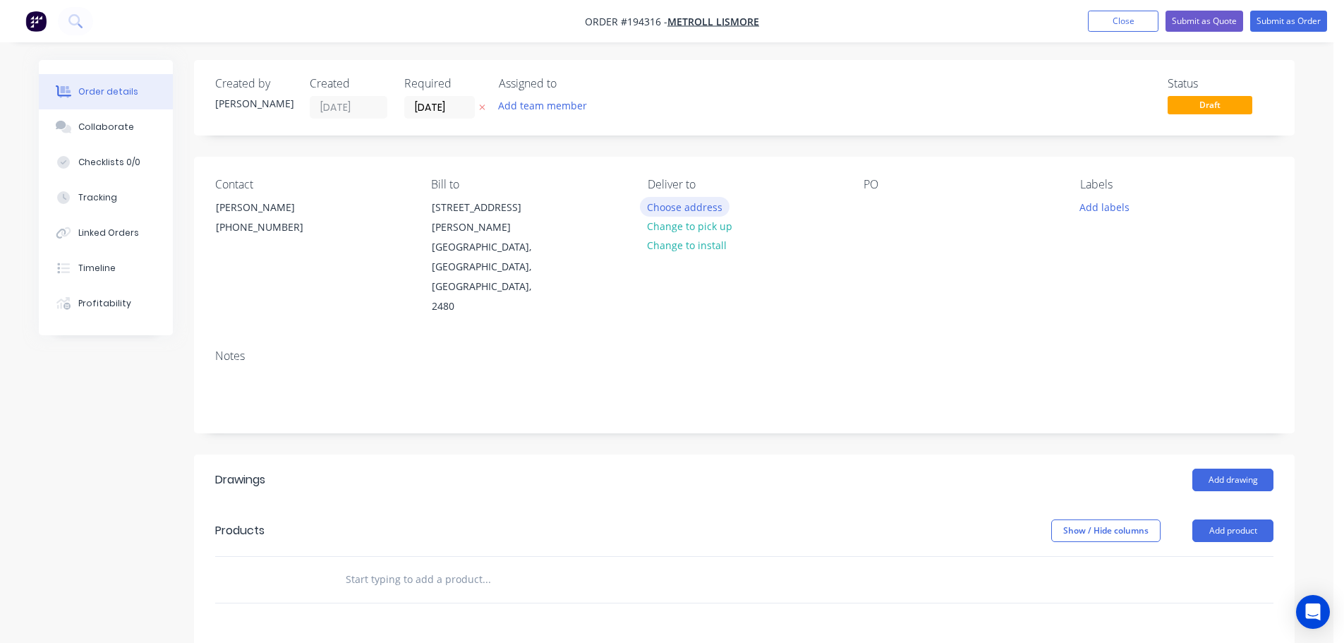
click at [706, 210] on button "Choose address" at bounding box center [685, 206] width 90 height 19
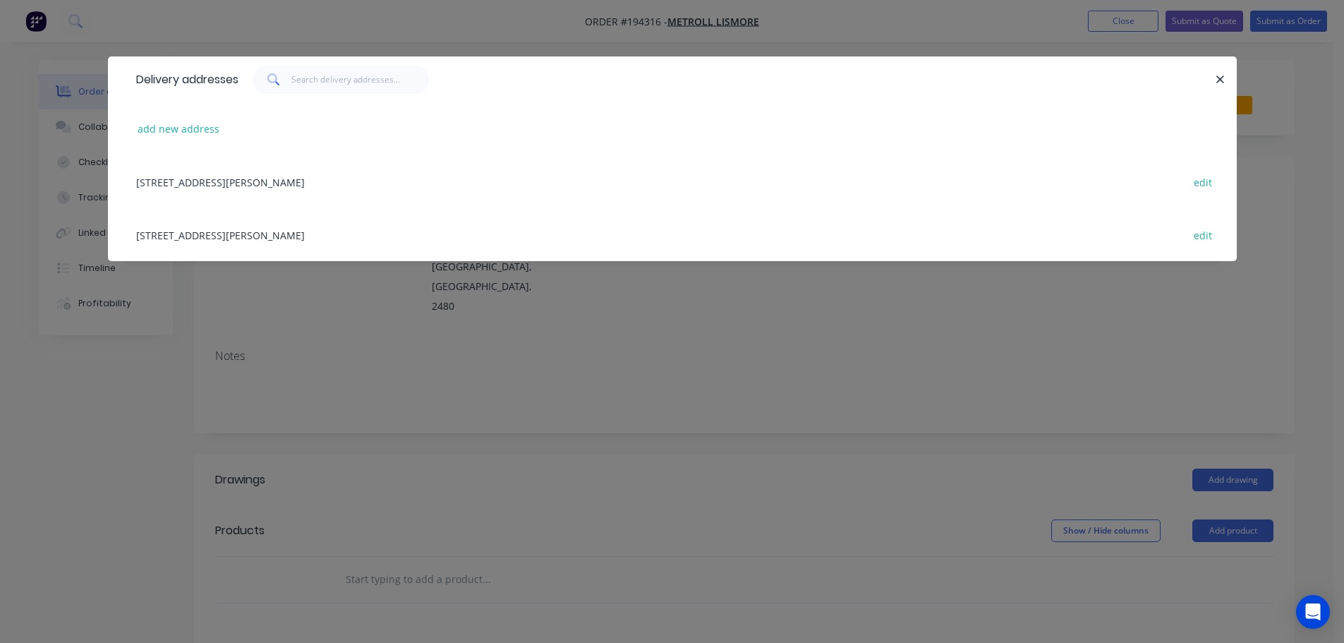
click at [272, 240] on div "[STREET_ADDRESS][PERSON_NAME] edit" at bounding box center [672, 234] width 1087 height 53
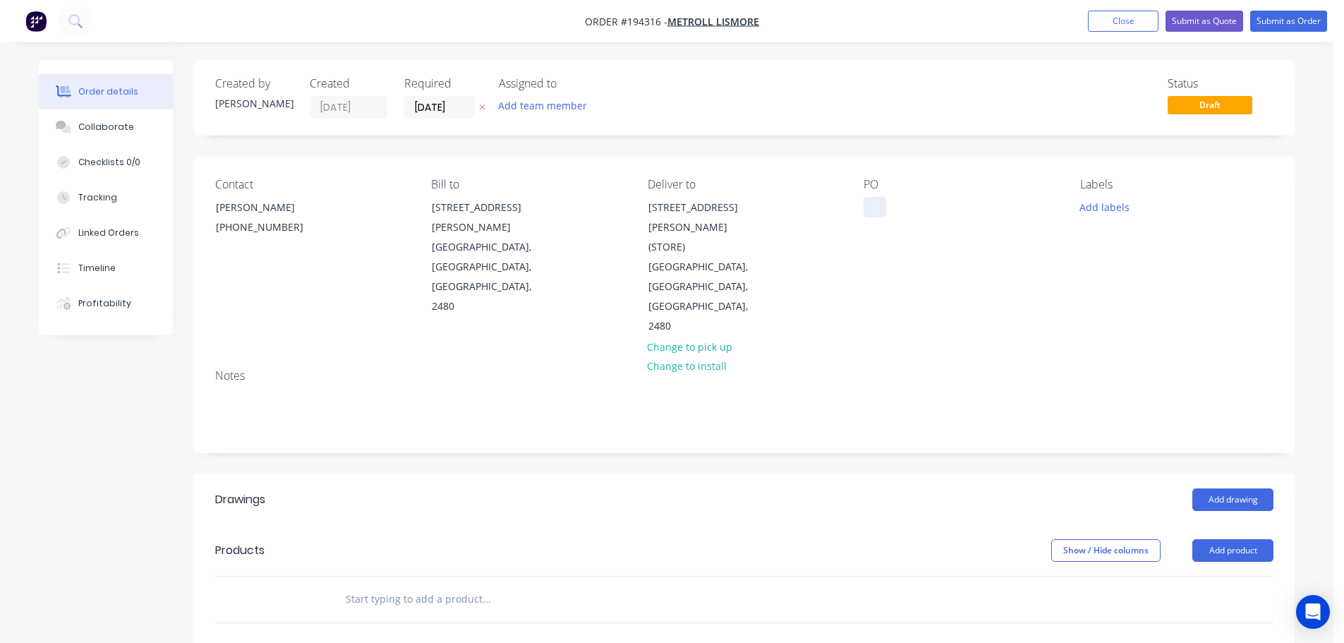
click at [878, 203] on div at bounding box center [875, 207] width 23 height 20
click at [875, 525] on header "Products Show / Hide columns Add product" at bounding box center [744, 550] width 1101 height 51
click at [1211, 539] on button "Add product" at bounding box center [1233, 550] width 81 height 23
click at [1220, 576] on div "Product catalogue" at bounding box center [1207, 586] width 109 height 20
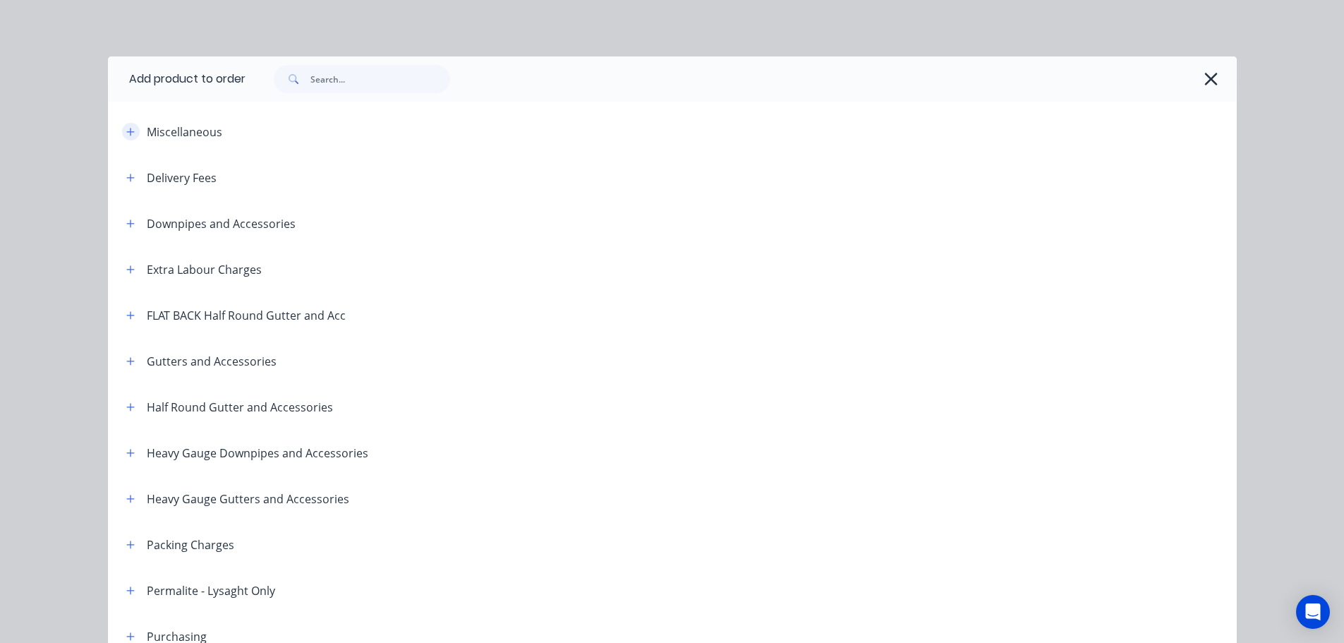
click at [122, 130] on button "button" at bounding box center [131, 132] width 18 height 18
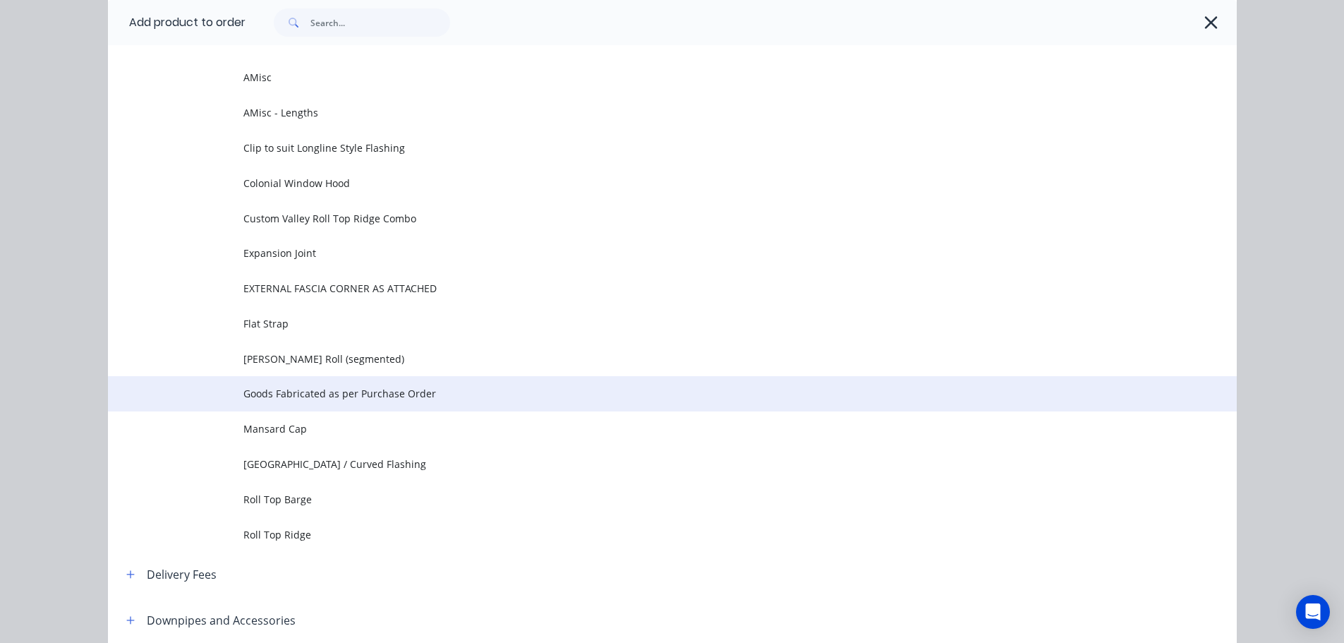
scroll to position [141, 0]
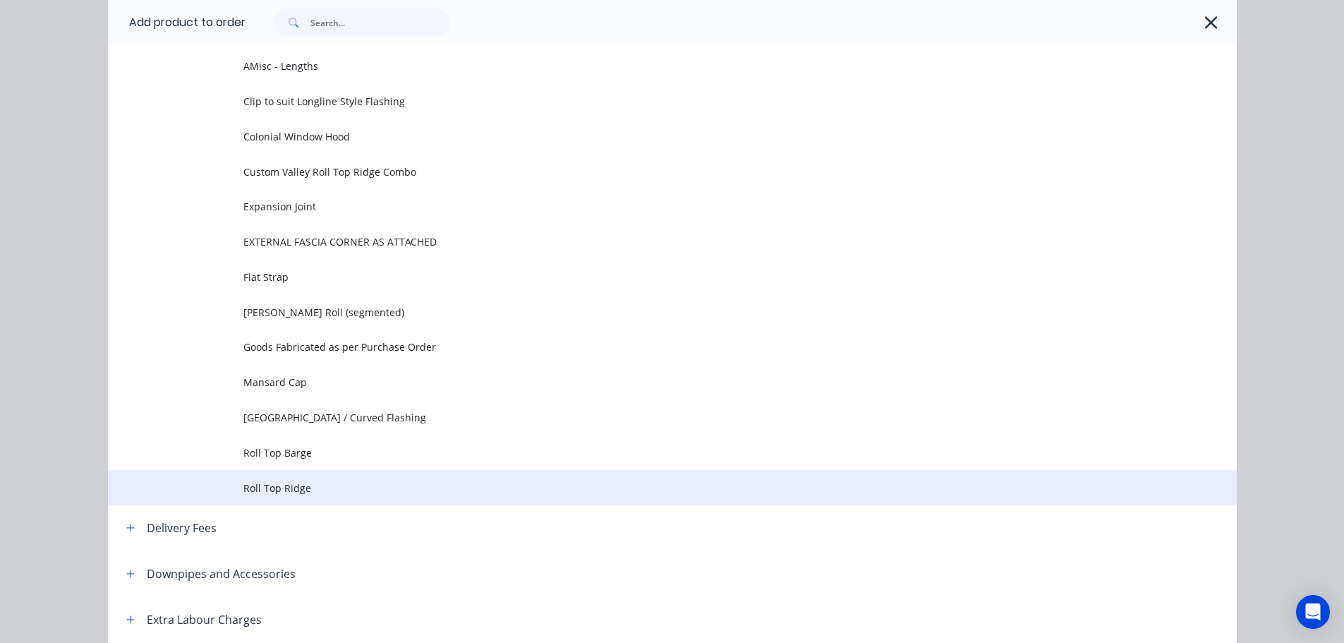
click at [310, 494] on span "Roll Top Ridge" at bounding box center [640, 488] width 795 height 15
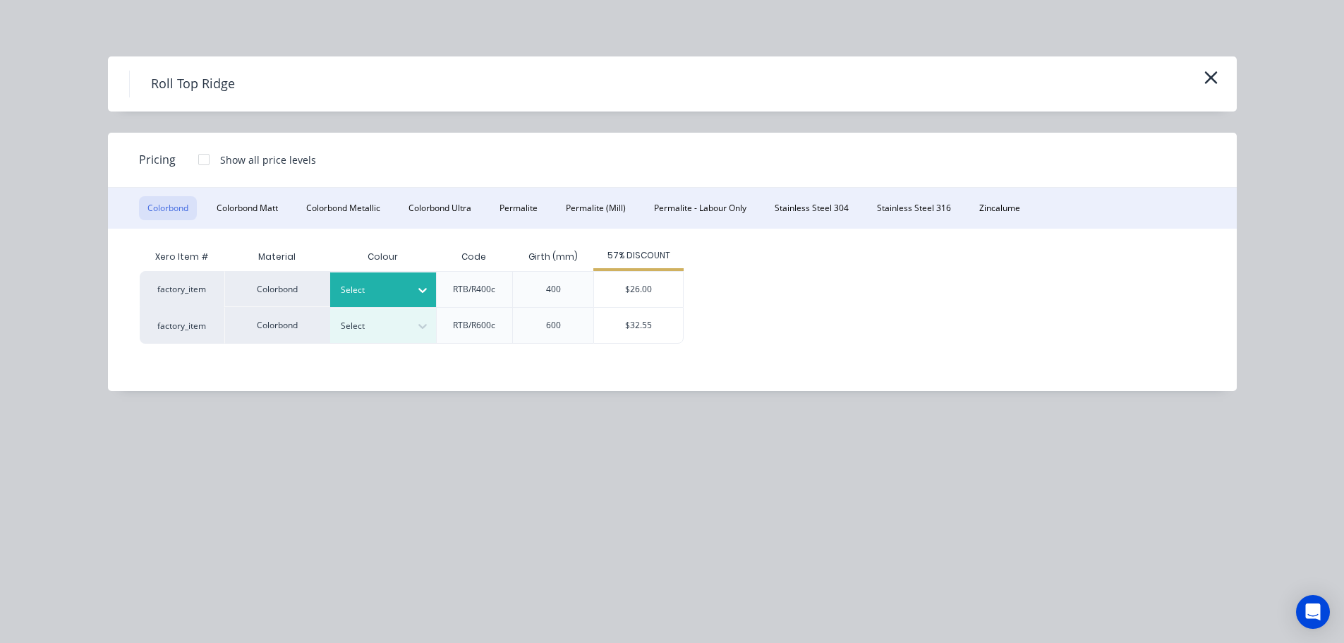
click at [395, 294] on div at bounding box center [373, 290] width 64 height 16
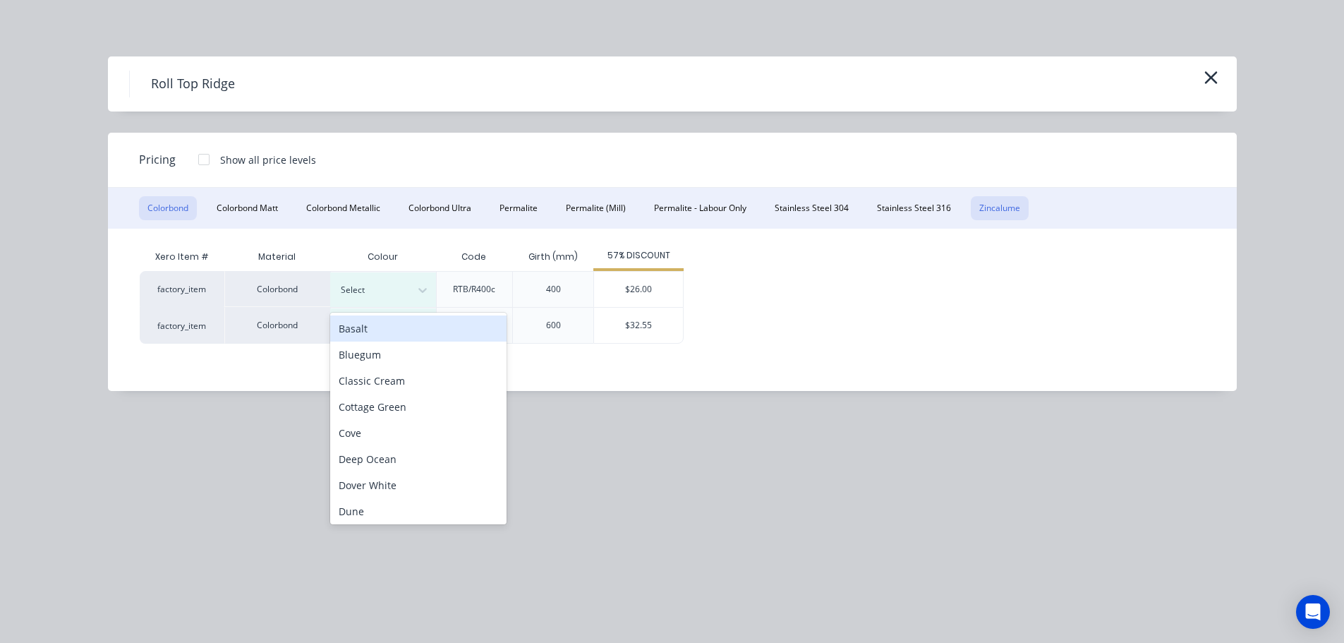
click at [1011, 203] on button "Zincalume" at bounding box center [1000, 208] width 58 height 24
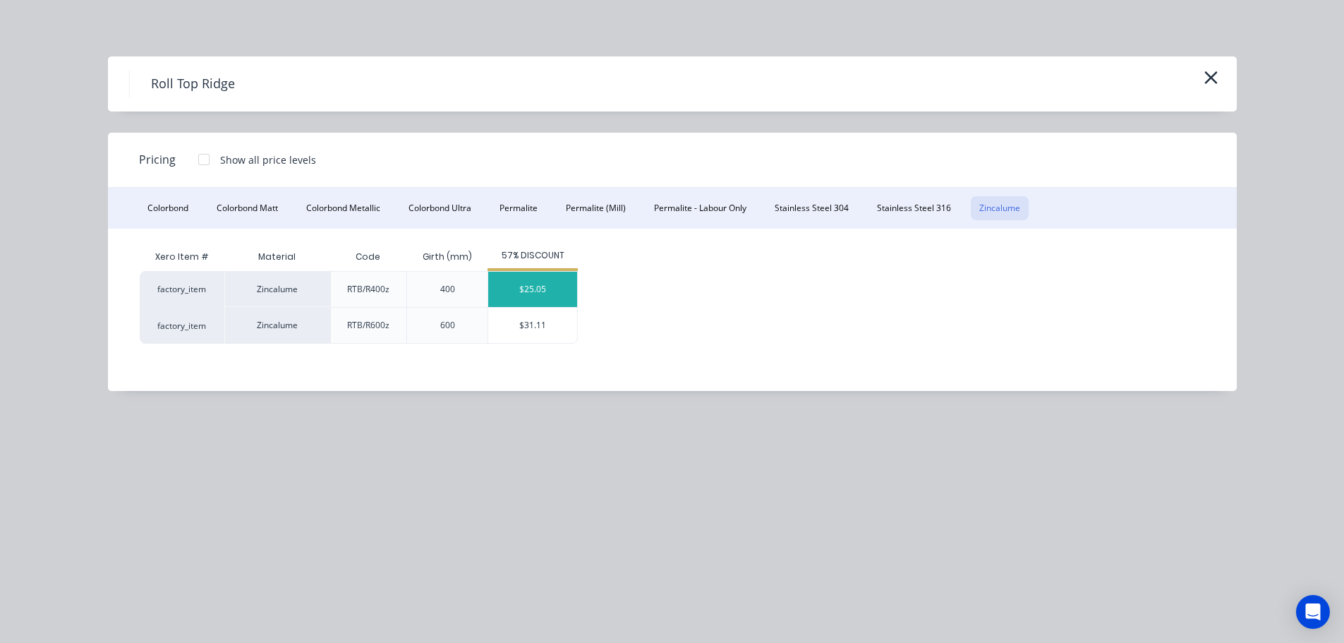
click at [550, 295] on div "$25.05" at bounding box center [532, 289] width 89 height 35
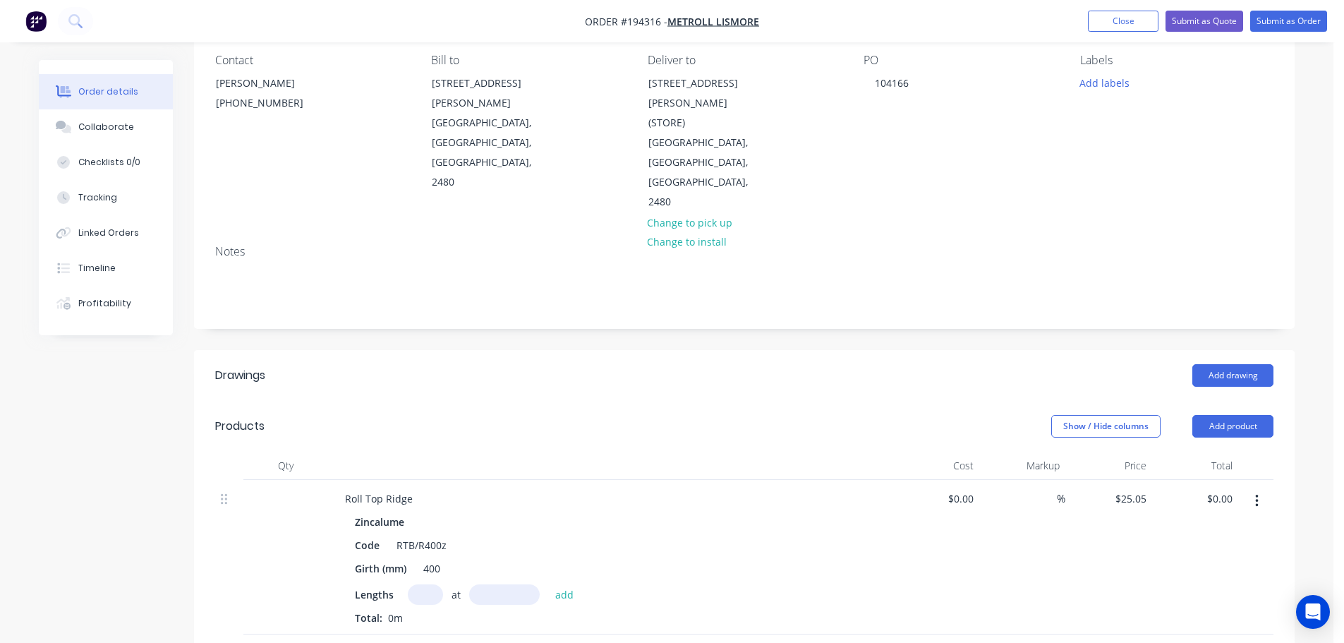
scroll to position [141, 0]
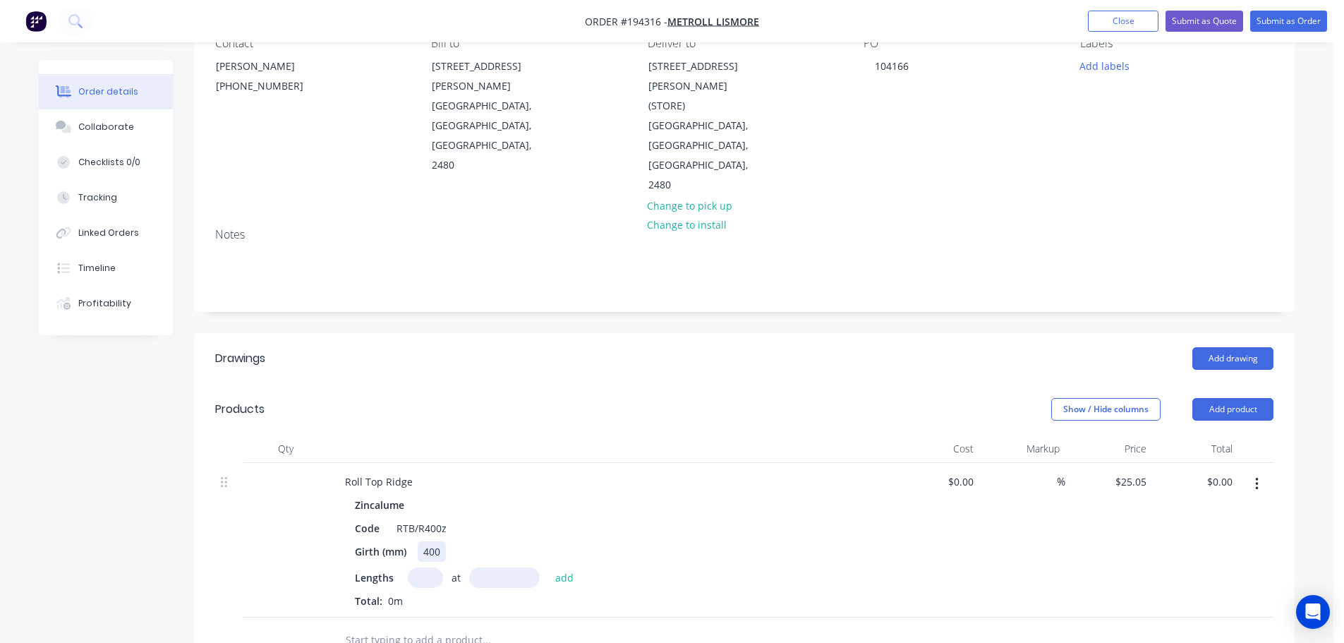
click at [431, 541] on div "400" at bounding box center [432, 551] width 28 height 20
click at [529, 435] on div at bounding box center [610, 449] width 565 height 28
click at [421, 567] on input "text" at bounding box center [425, 577] width 35 height 20
click at [548, 567] on button "add" at bounding box center [564, 576] width 33 height 19
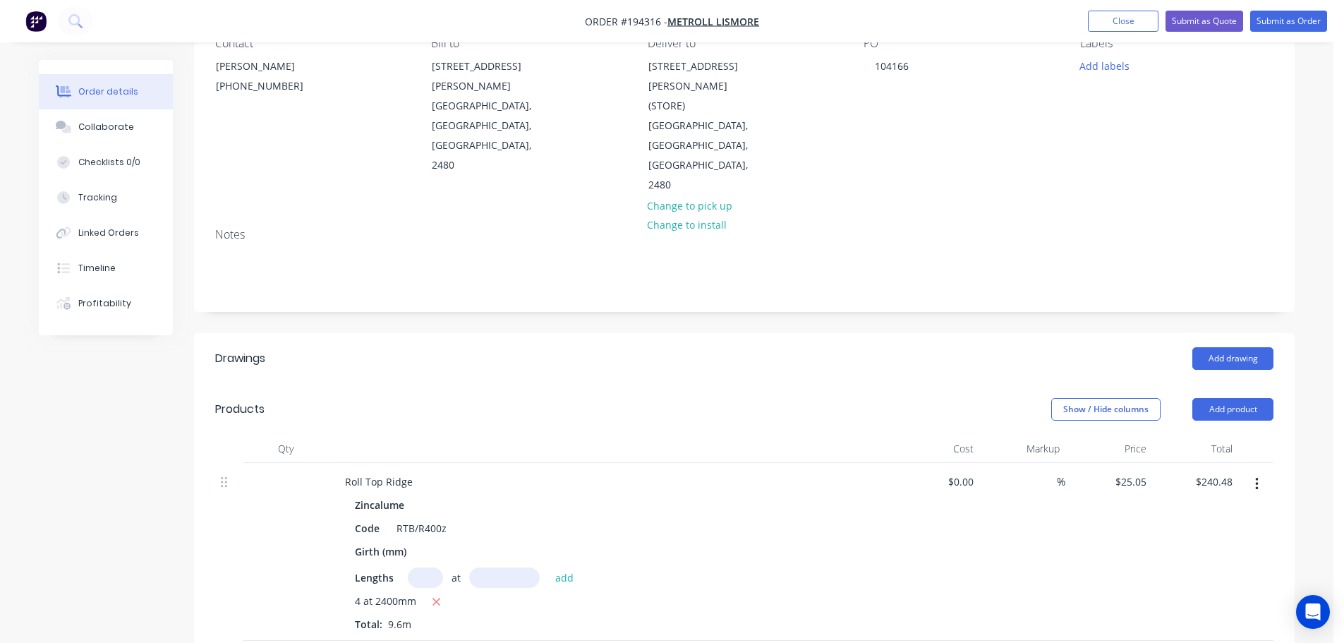
click at [815, 333] on header "Drawings Add drawing" at bounding box center [744, 358] width 1101 height 51
click at [415, 471] on div "Roll Top Ridge" at bounding box center [379, 481] width 90 height 20
click at [495, 435] on div at bounding box center [610, 449] width 565 height 28
drag, startPoint x: 1301, startPoint y: 19, endPoint x: 1307, endPoint y: 23, distance: 7.3
click at [1301, 20] on button "Submit as Order" at bounding box center [1289, 21] width 77 height 21
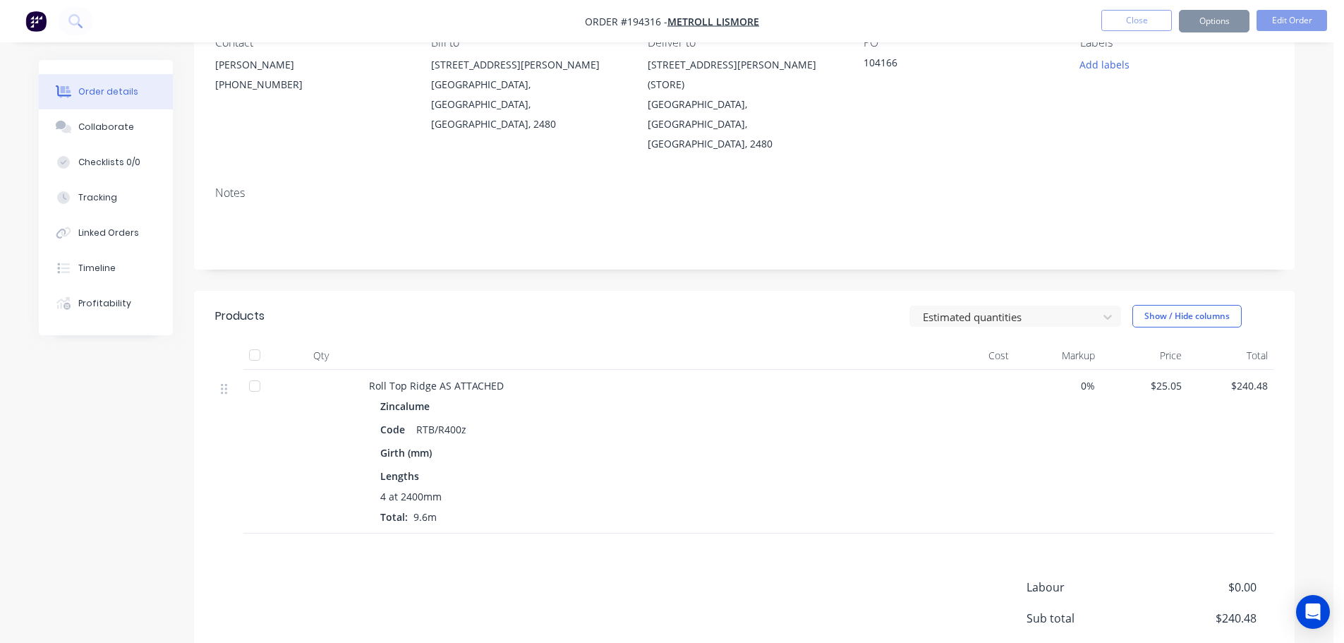
scroll to position [0, 0]
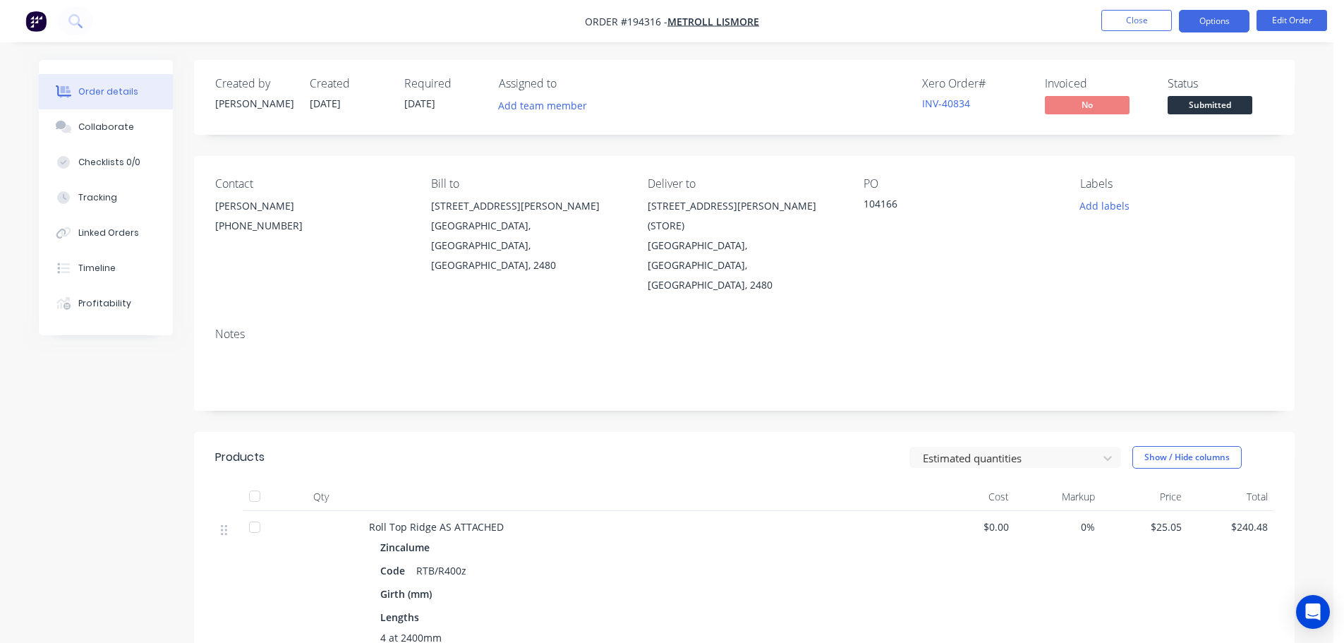
click at [1187, 21] on button "Options" at bounding box center [1214, 21] width 71 height 23
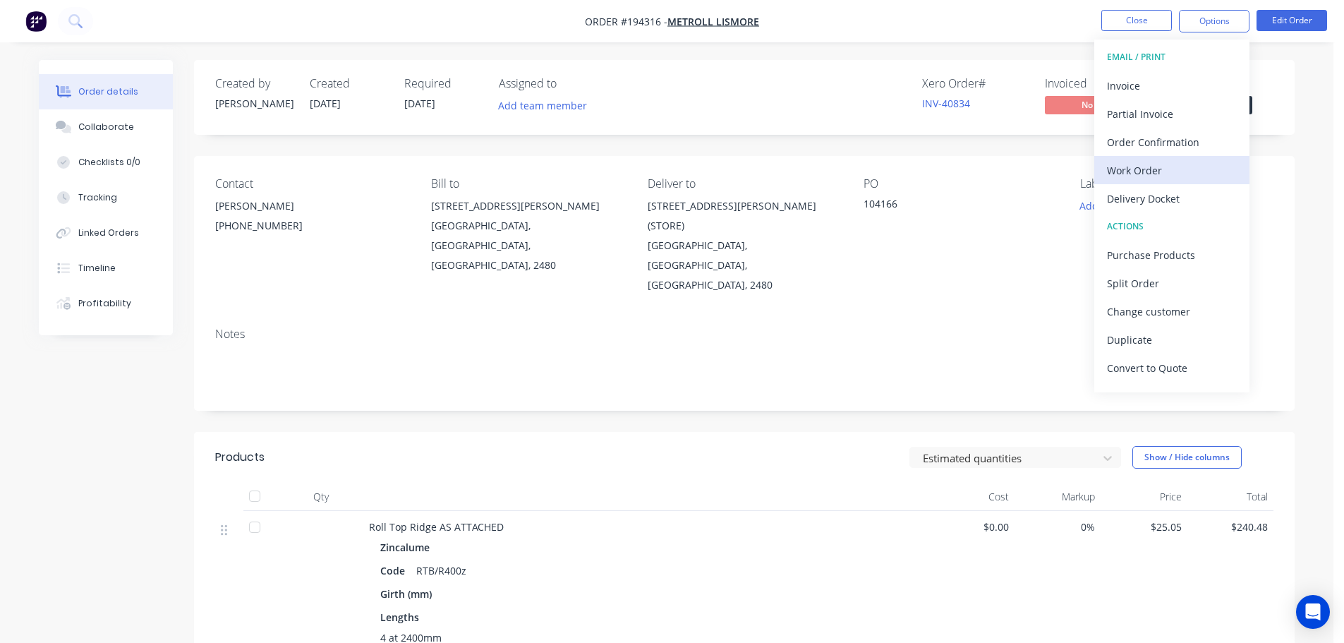
click at [1165, 177] on div "Work Order" at bounding box center [1172, 170] width 130 height 20
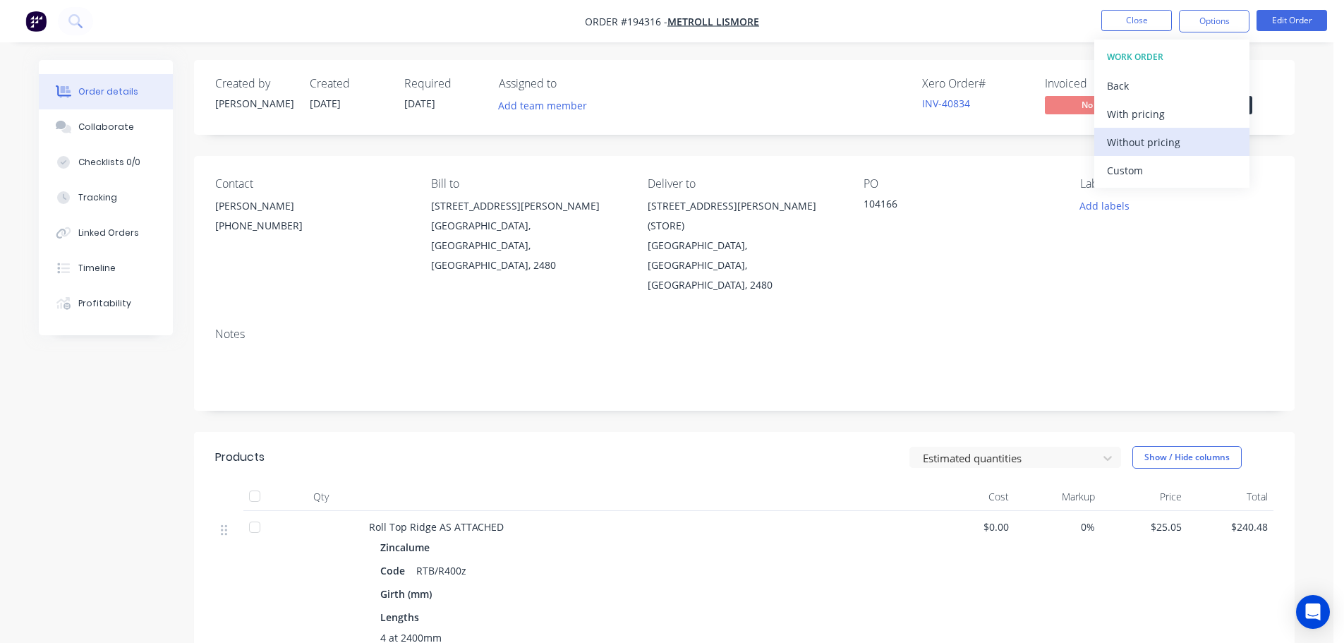
click at [1164, 147] on div "Without pricing" at bounding box center [1172, 142] width 130 height 20
